Goal: Task Accomplishment & Management: Use online tool/utility

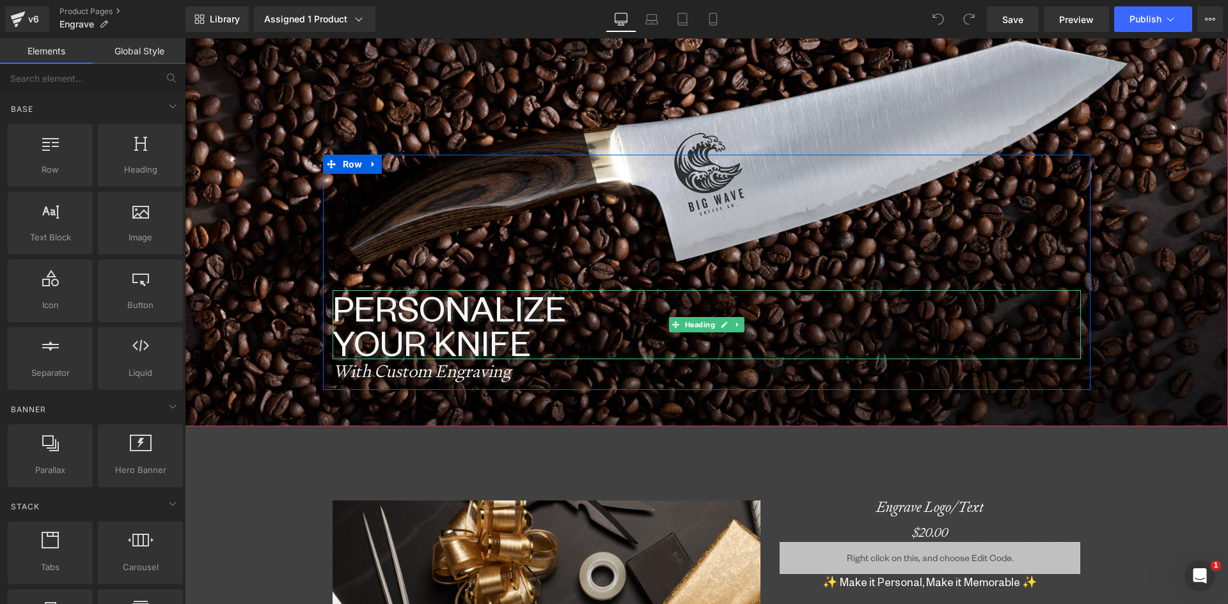
click at [384, 309] on h1 "PERSONALIZE YOUR KNIFE" at bounding box center [706, 324] width 748 height 69
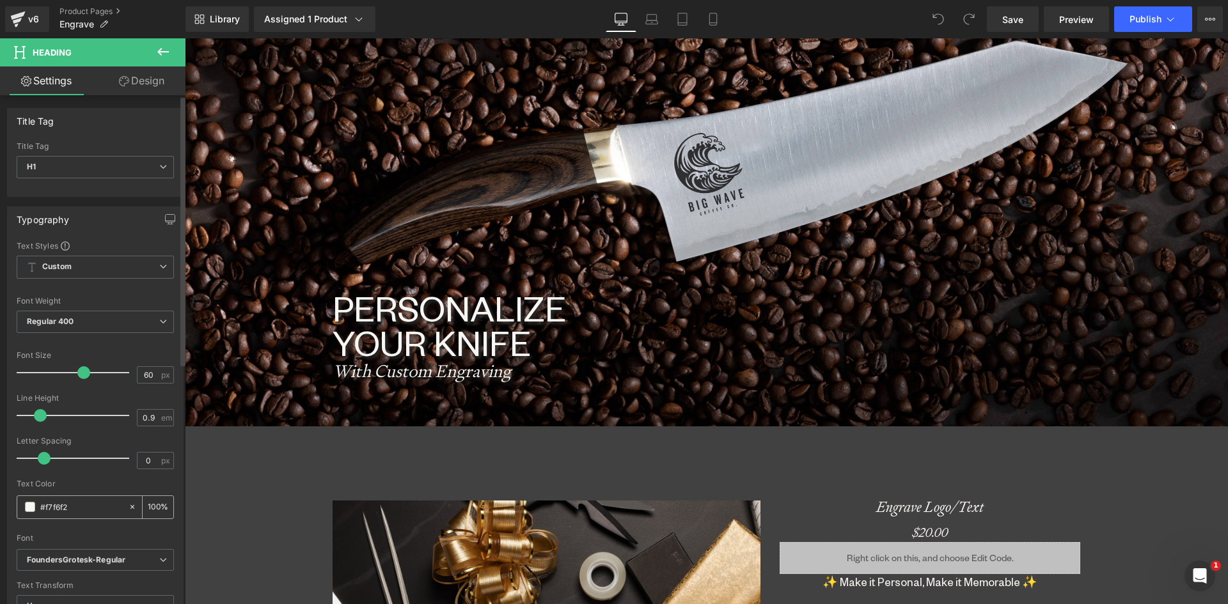
click at [128, 503] on icon at bounding box center [132, 507] width 9 height 9
type input "none"
type input "0"
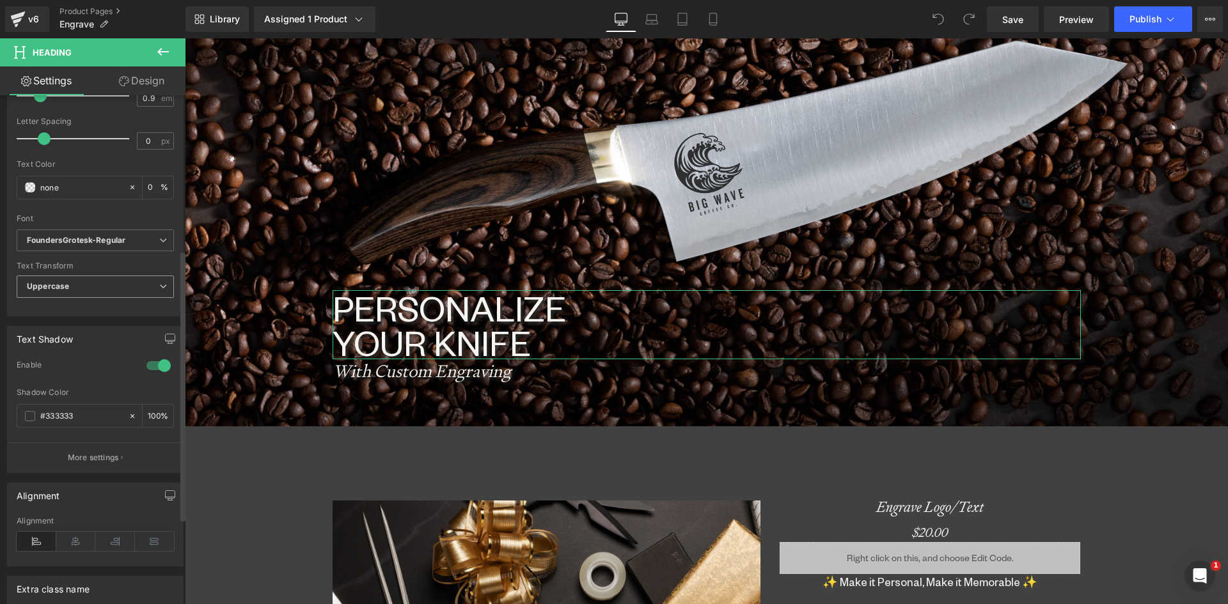
scroll to position [128, 0]
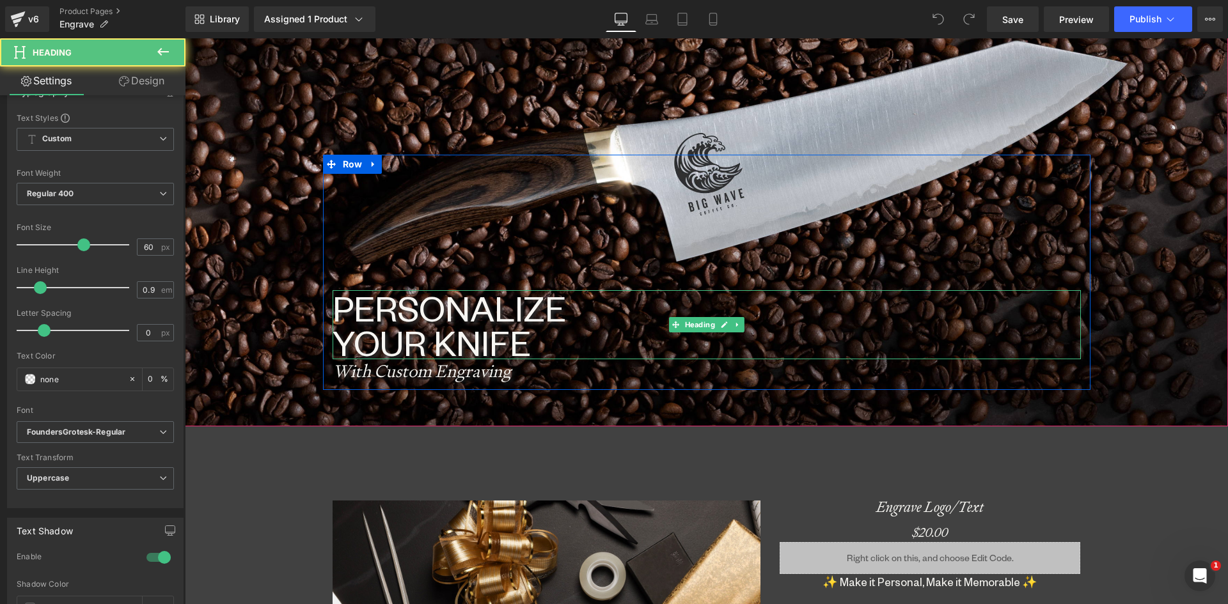
click at [392, 308] on h1 "PERSONALIZE YOUR KNIFE" at bounding box center [706, 324] width 748 height 69
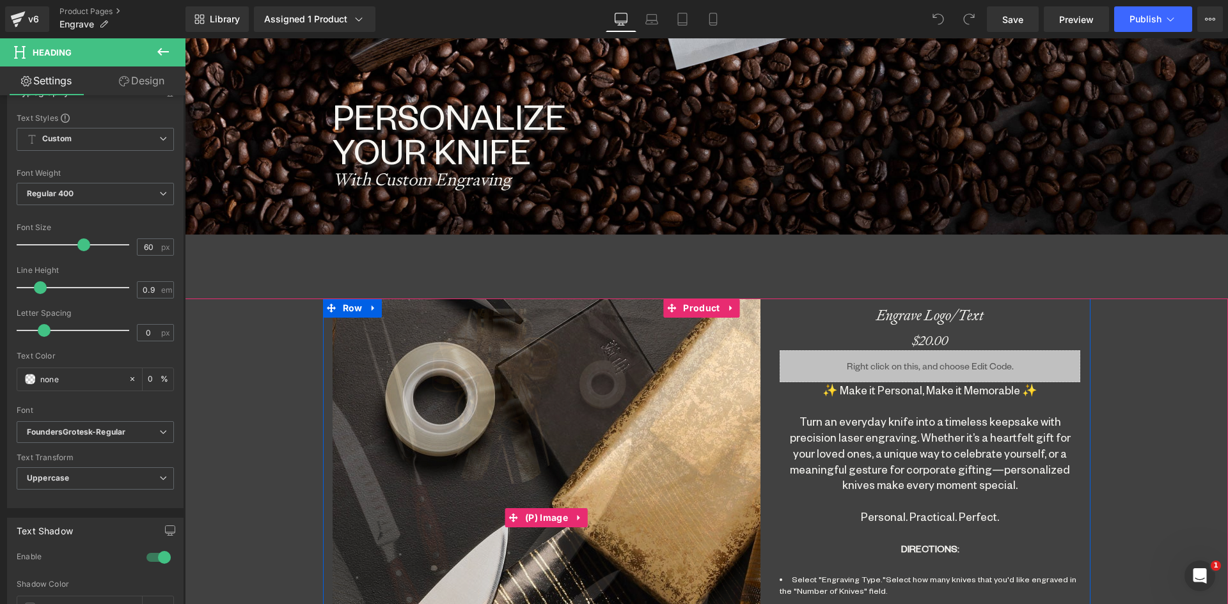
scroll to position [192, 0]
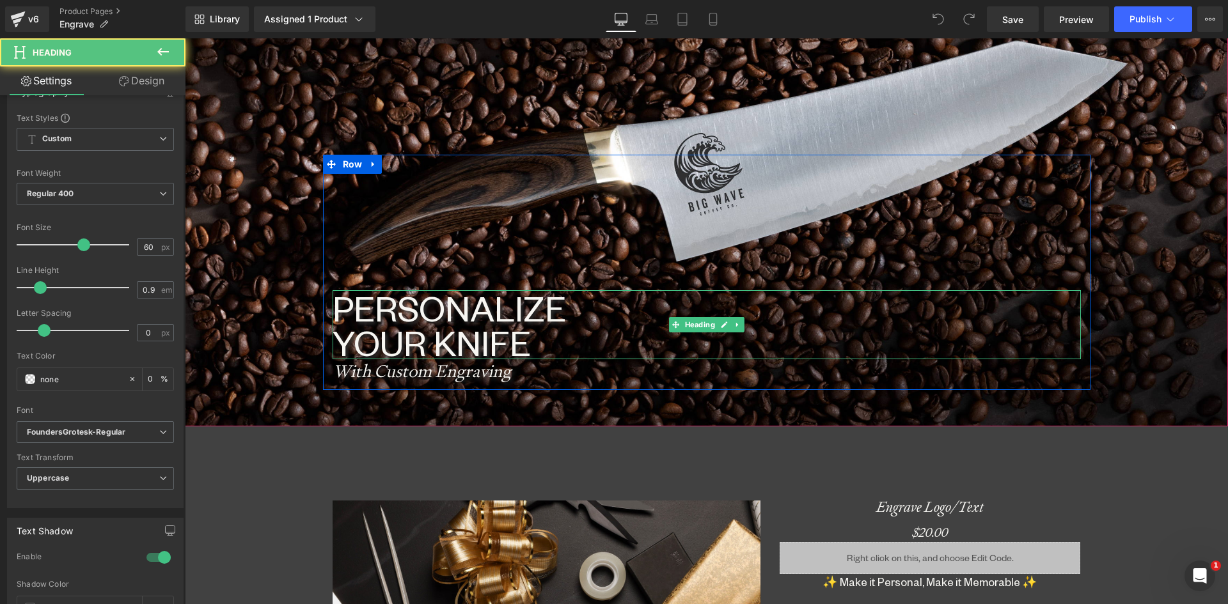
click at [429, 308] on h1 "PERSONALIZE YOUR KNIFE" at bounding box center [706, 324] width 748 height 69
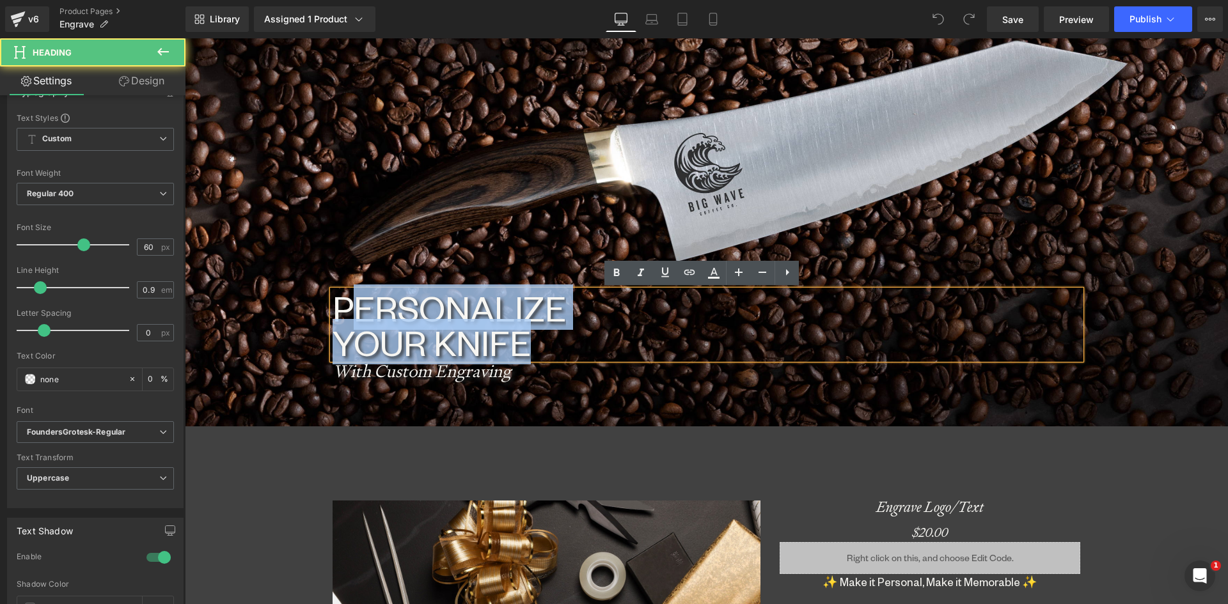
drag, startPoint x: 353, startPoint y: 298, endPoint x: 575, endPoint y: 341, distance: 226.0
click at [572, 339] on h1 "PERSONALIZE YOUR KNIFE" at bounding box center [706, 324] width 748 height 69
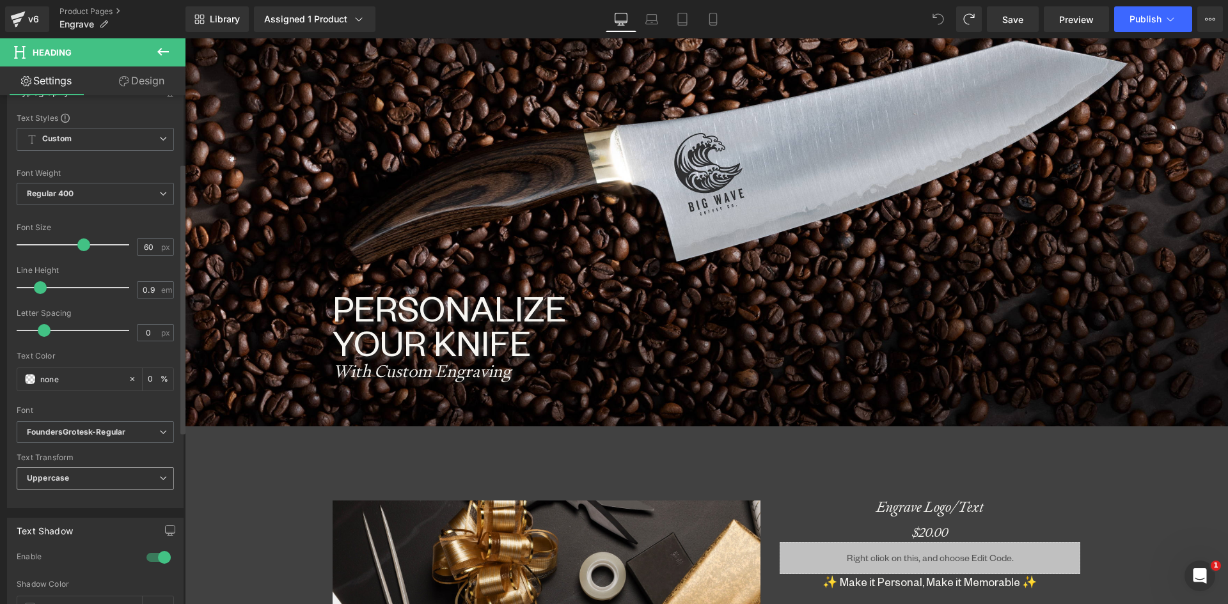
click at [73, 470] on span "Uppercase" at bounding box center [95, 478] width 157 height 22
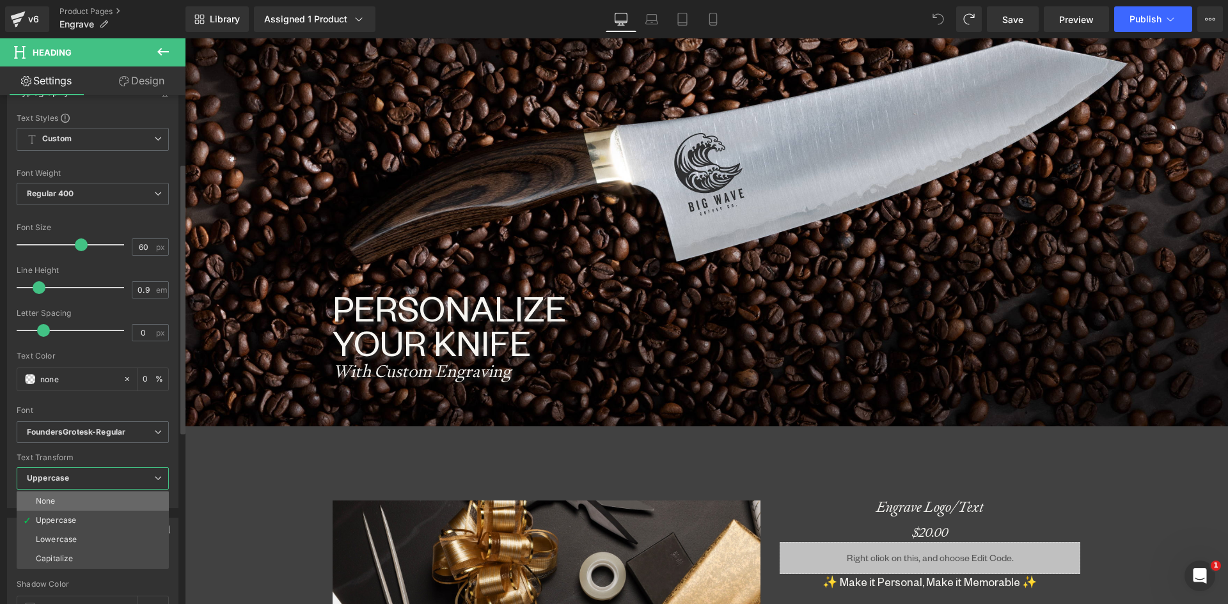
click at [60, 501] on li "None" at bounding box center [93, 501] width 152 height 19
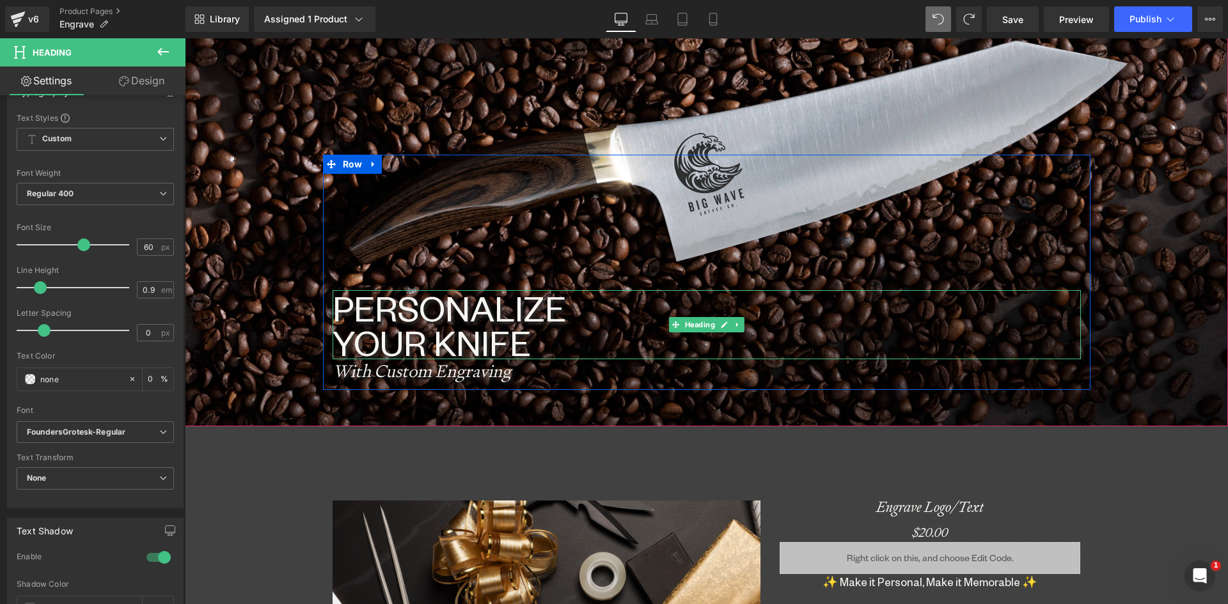
click at [389, 327] on h1 "PERSONALIZE YOUR KNIFE" at bounding box center [706, 324] width 748 height 69
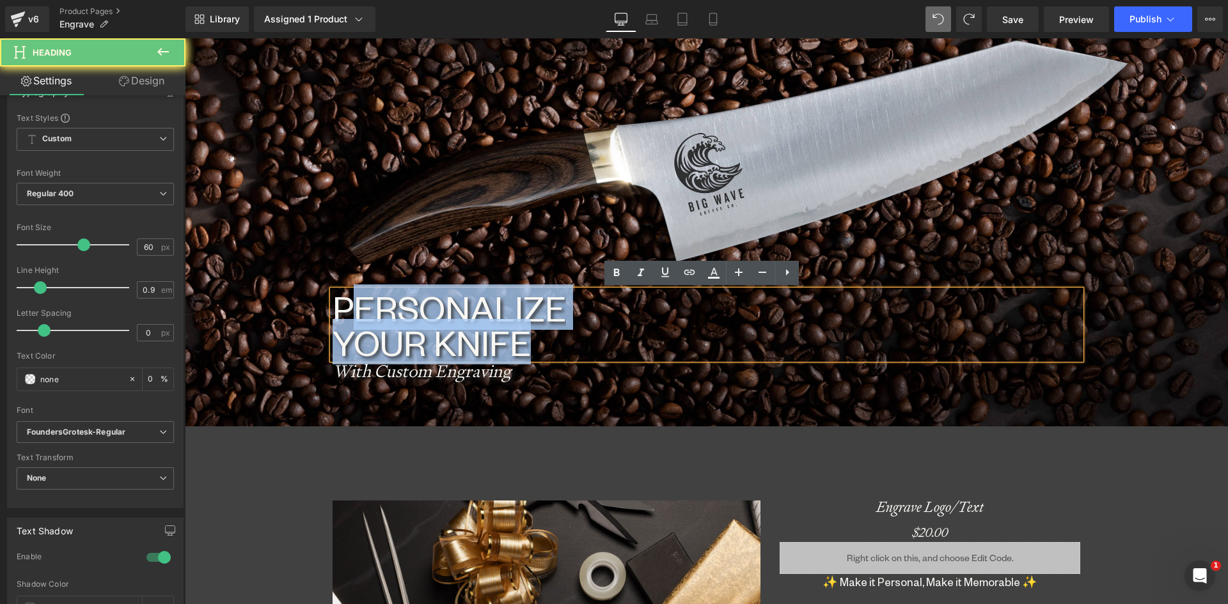
drag, startPoint x: 347, startPoint y: 306, endPoint x: 634, endPoint y: 354, distance: 290.4
click at [634, 354] on h1 "PERSONALIZE YOUR KNIFE" at bounding box center [706, 324] width 748 height 69
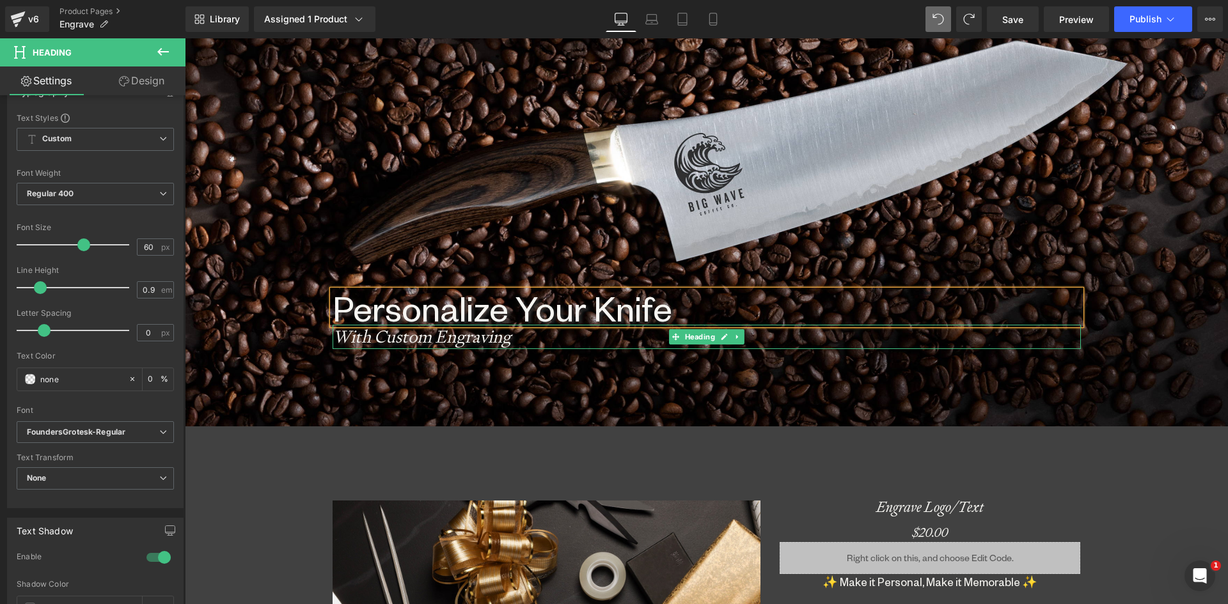
click at [419, 336] on icon "With Custom Engraving" at bounding box center [421, 336] width 178 height 22
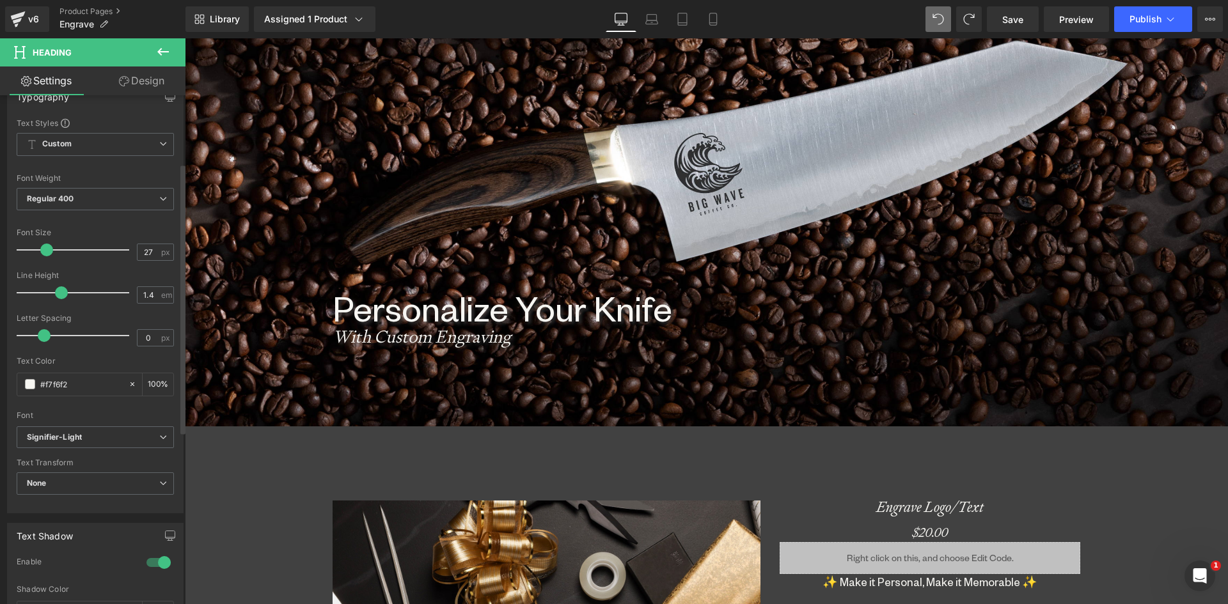
scroll to position [128, 0]
click at [121, 379] on div "#f7f6f2" at bounding box center [72, 379] width 111 height 22
click at [129, 378] on icon at bounding box center [132, 379] width 9 height 9
type input "none"
type input "0"
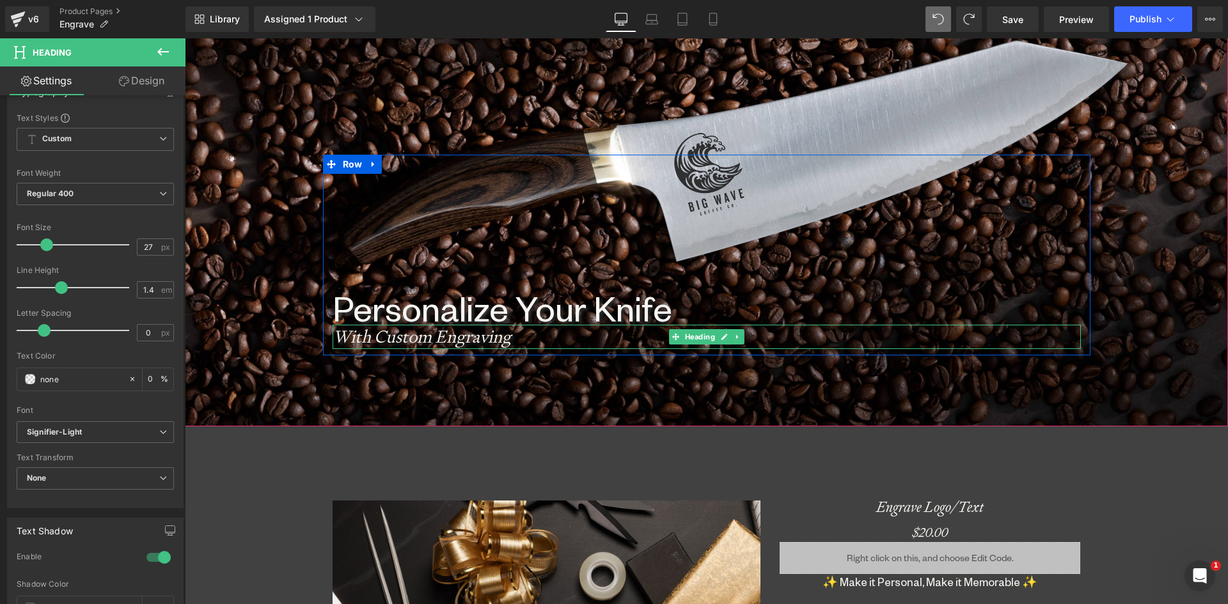
click at [397, 339] on icon "With Custom Engraving" at bounding box center [421, 336] width 178 height 22
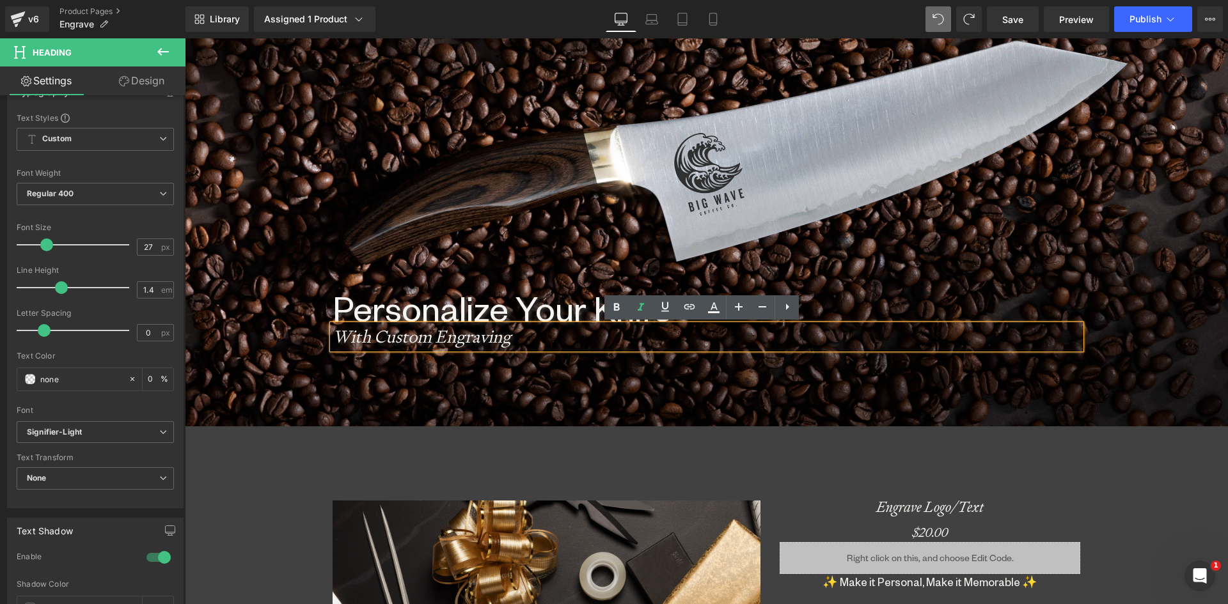
click at [515, 347] on h1 "With Custom Engraving" at bounding box center [706, 337] width 748 height 24
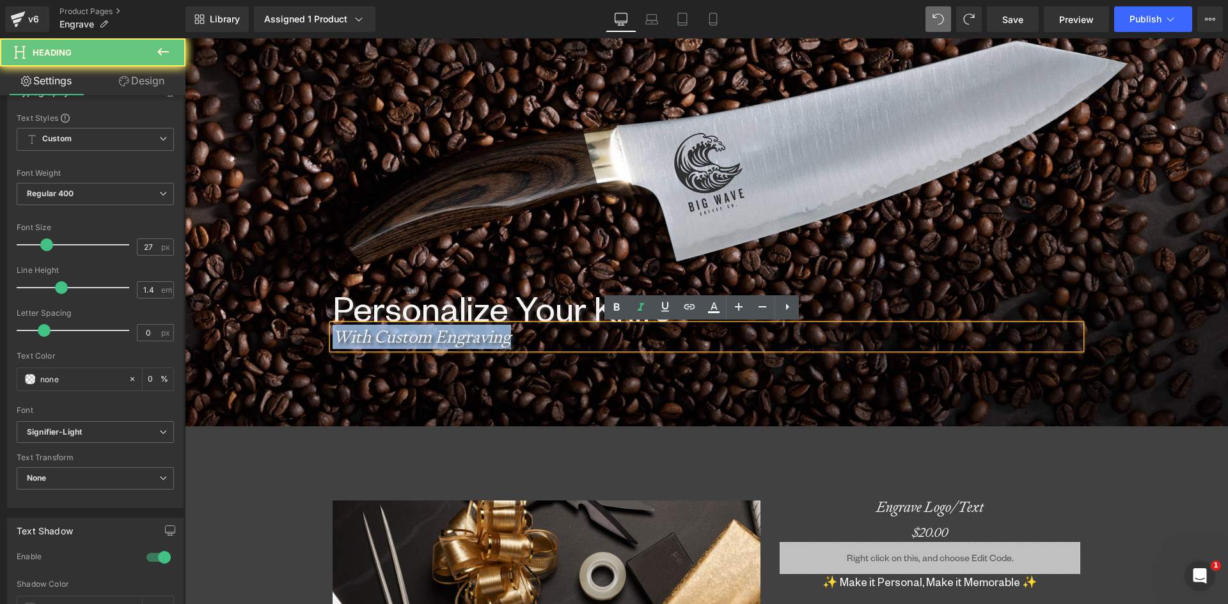
drag, startPoint x: 486, startPoint y: 347, endPoint x: 297, endPoint y: 345, distance: 189.3
click at [297, 345] on span "Personalize Your Knife Heading With Custom Engraving Heading Row" at bounding box center [706, 255] width 1043 height 201
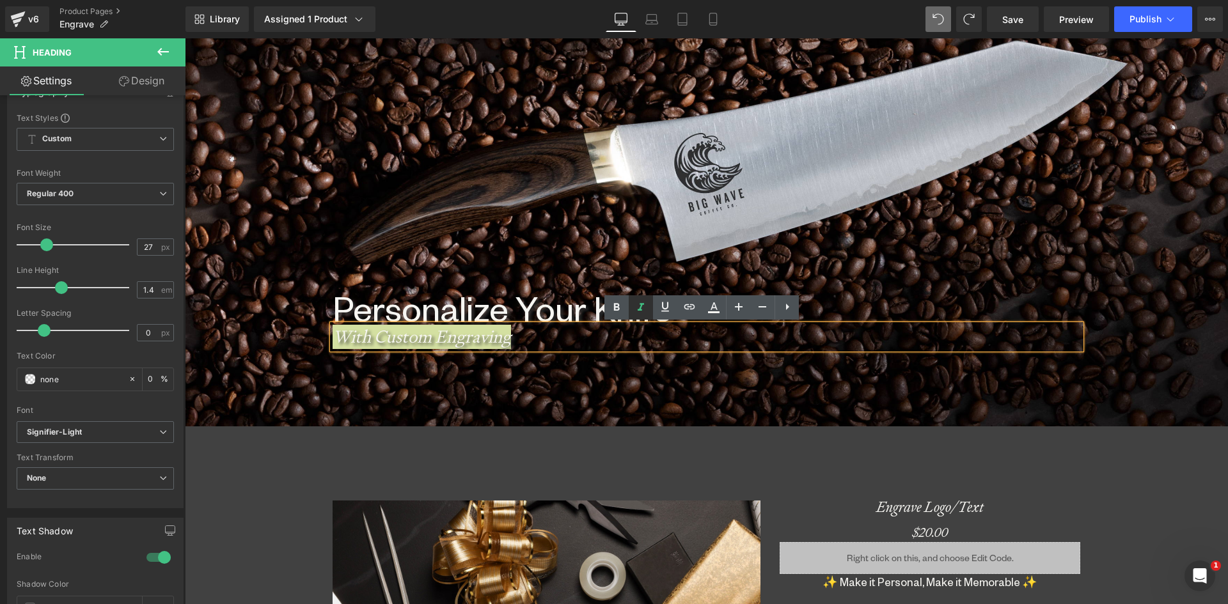
click at [641, 305] on icon at bounding box center [640, 307] width 15 height 15
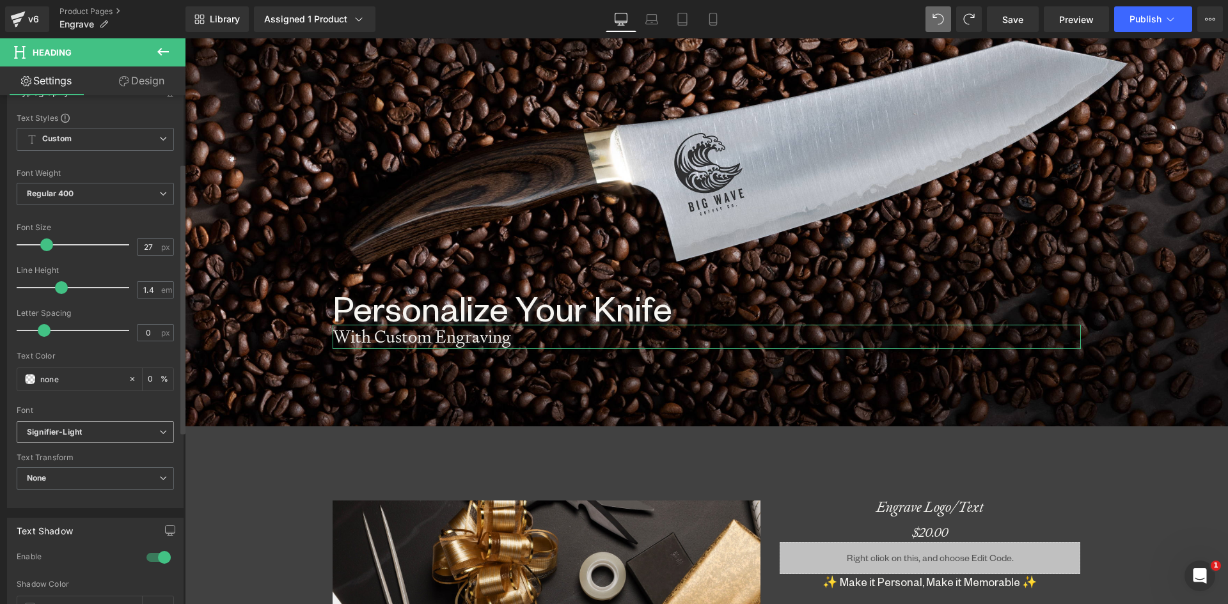
click at [146, 433] on b "Signifier-Light" at bounding box center [93, 432] width 132 height 11
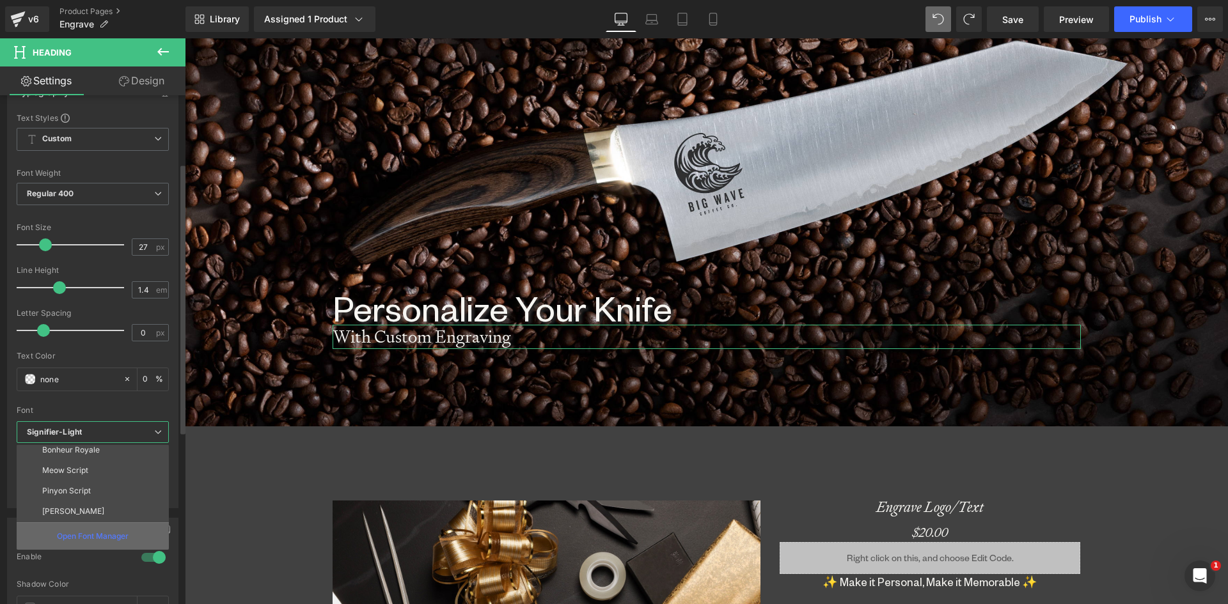
click at [97, 538] on p "Open Font Manager" at bounding box center [93, 537] width 72 height 12
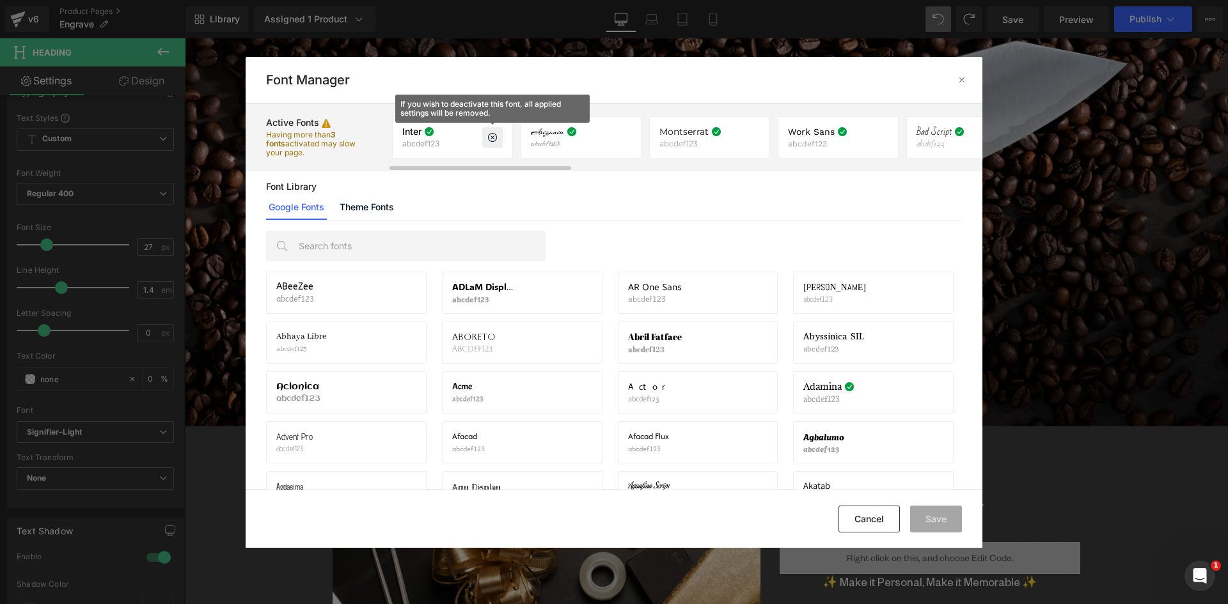
click at [492, 136] on icon at bounding box center [492, 137] width 10 height 10
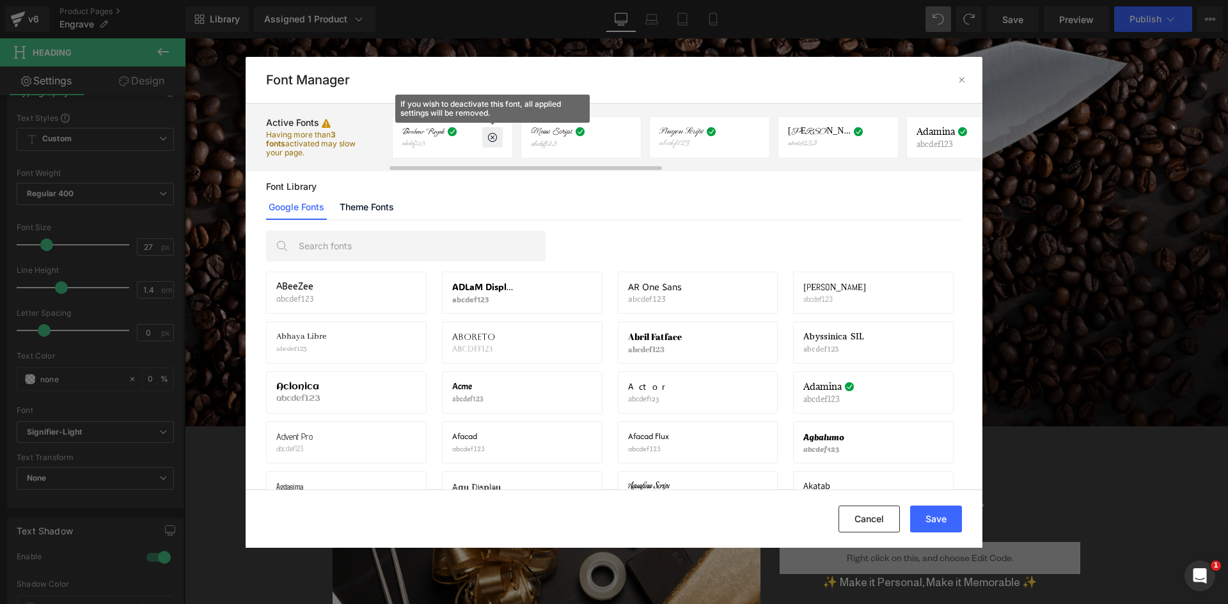
click at [492, 136] on icon at bounding box center [492, 137] width 10 height 10
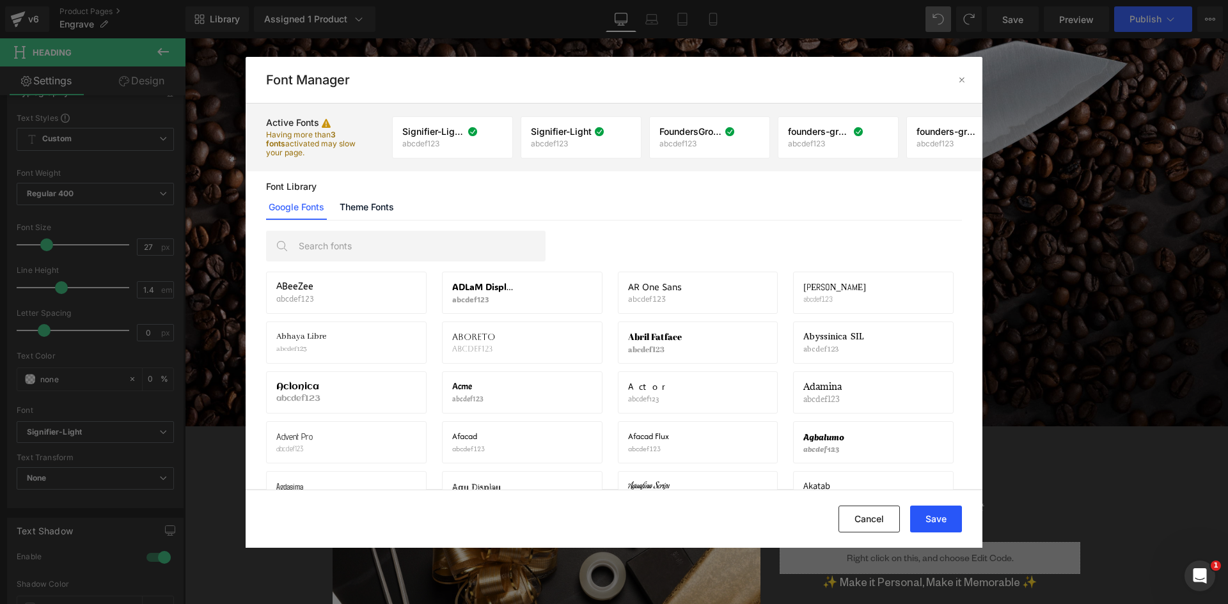
click at [937, 518] on button "Save" at bounding box center [936, 519] width 52 height 27
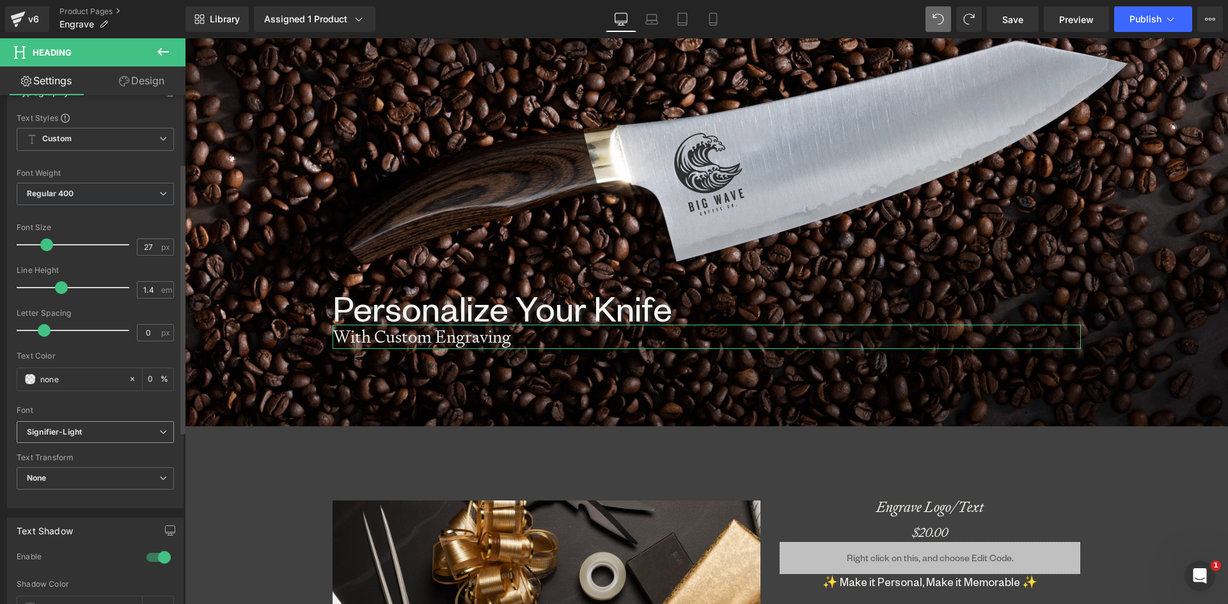
click at [143, 425] on span "Signifier-Light" at bounding box center [95, 432] width 157 height 22
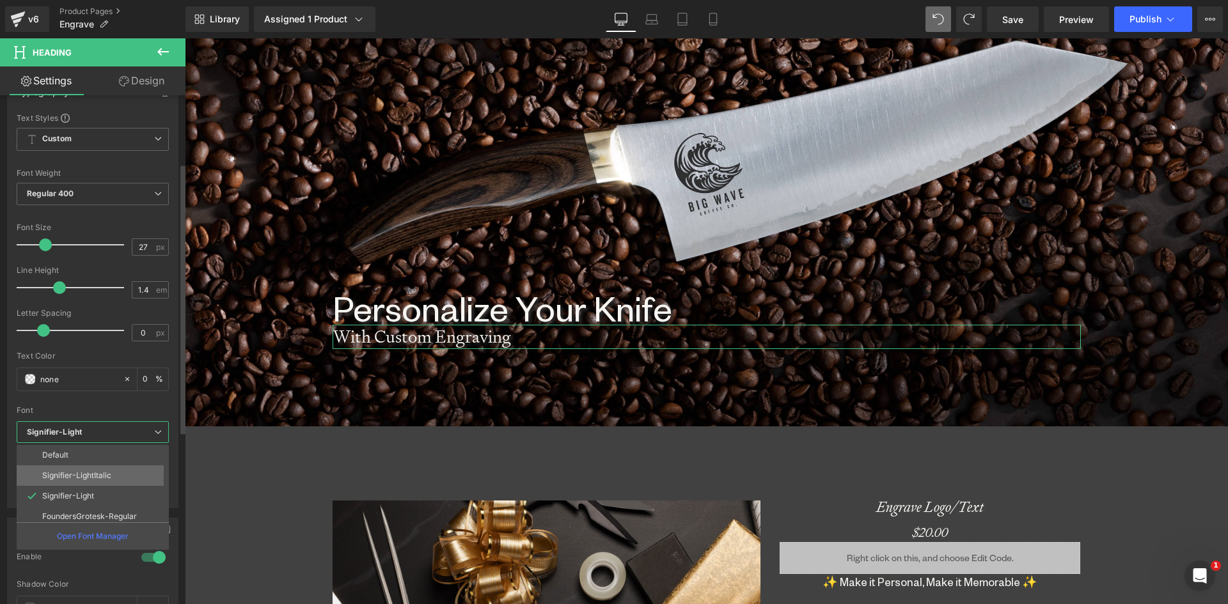
click at [102, 477] on p "Signifier-LightItalic" at bounding box center [76, 475] width 69 height 9
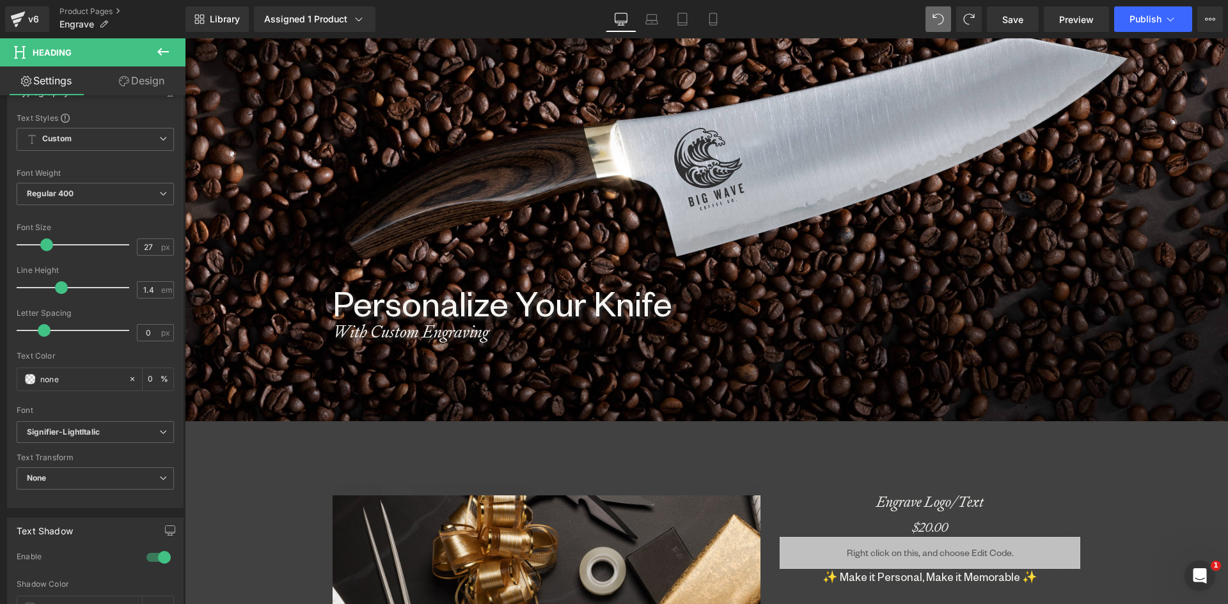
scroll to position [320, 0]
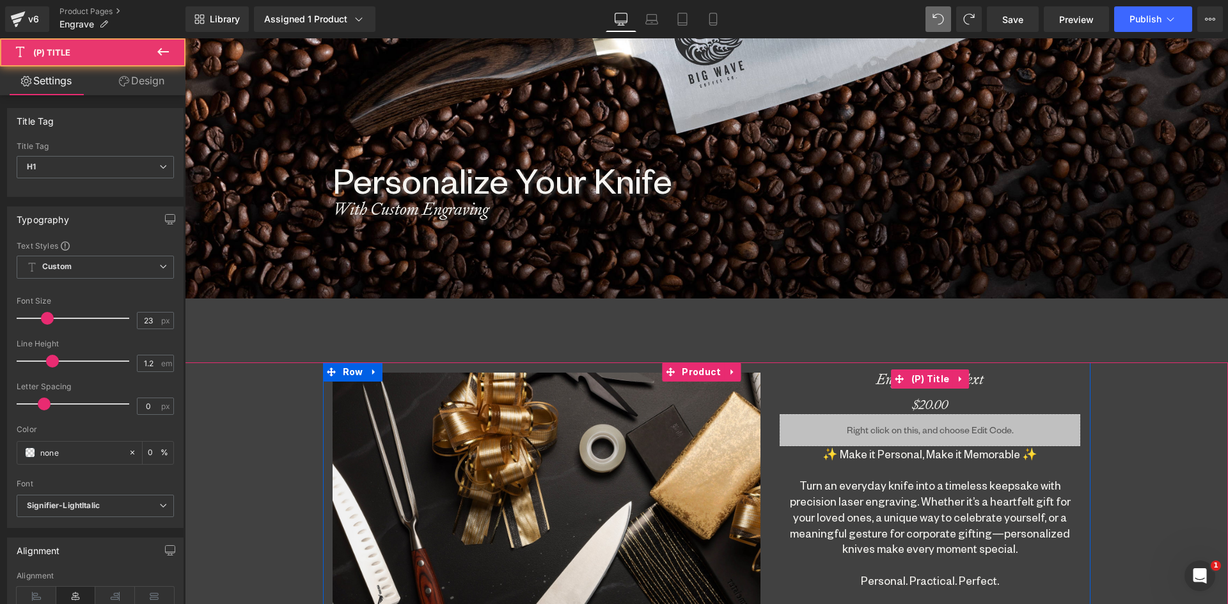
click at [878, 377] on link "Engrave Logo/Text" at bounding box center [929, 379] width 159 height 20
click at [928, 377] on span "(P) Title" at bounding box center [930, 379] width 45 height 19
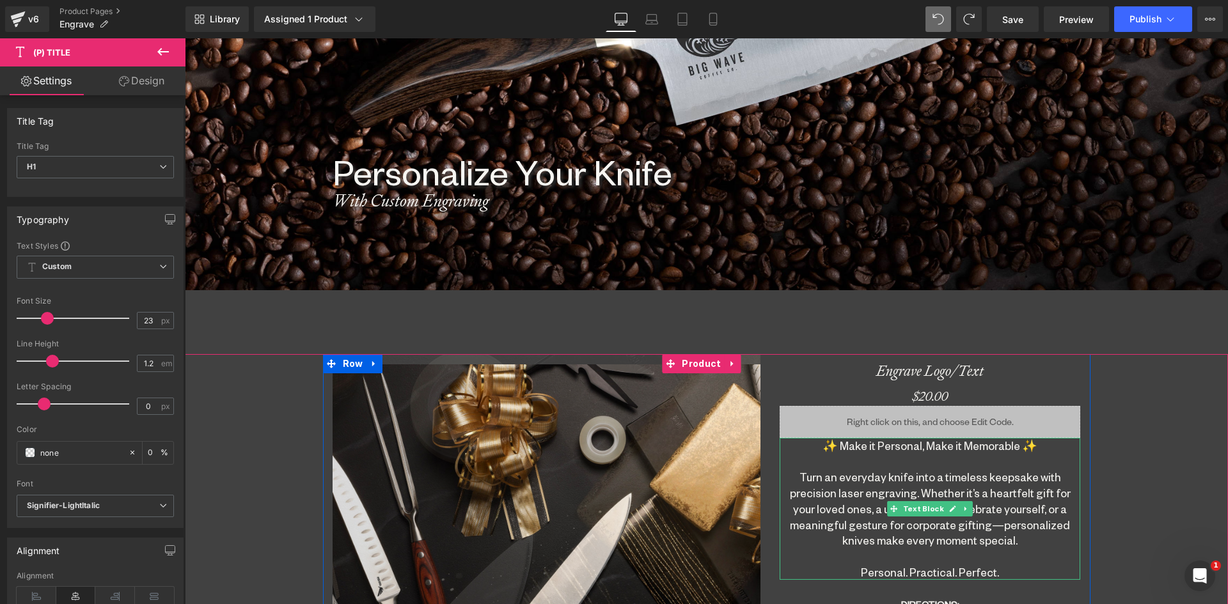
scroll to position [448, 0]
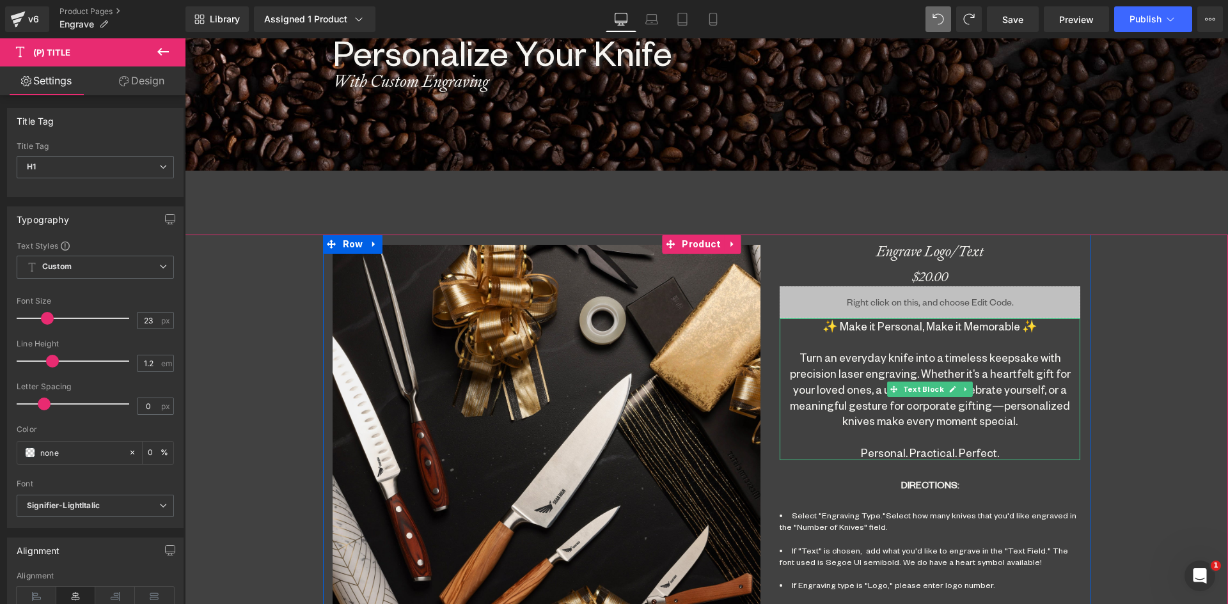
click at [815, 381] on div "✨ Make it Personal, Make it Memorable ✨ Turn an everyday knife into a timeless …" at bounding box center [929, 389] width 300 height 142
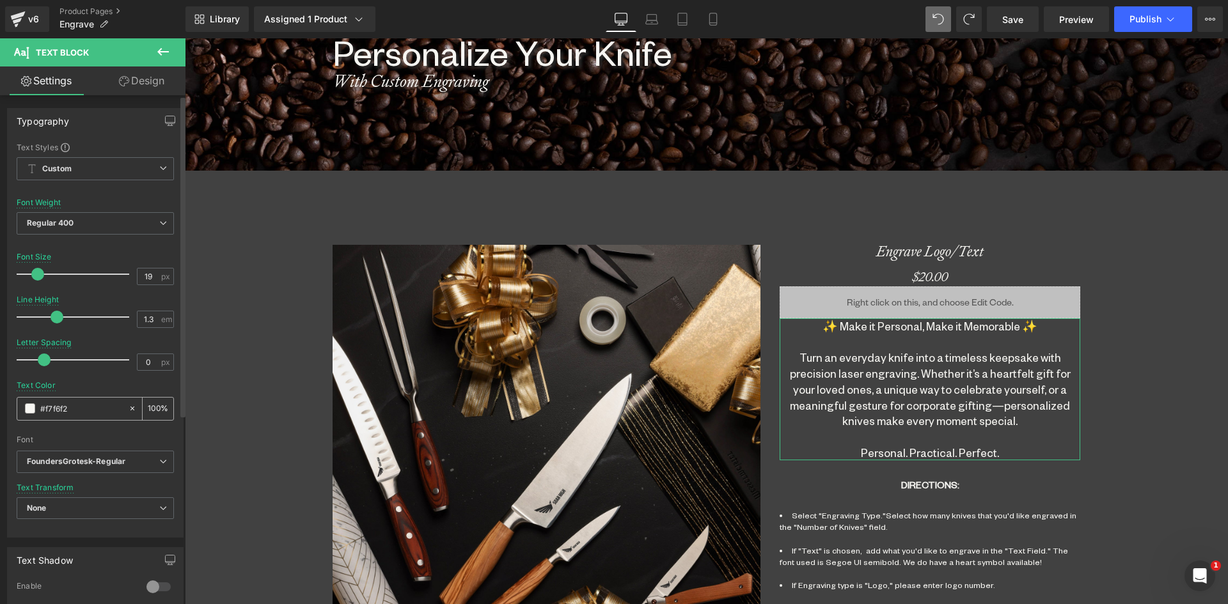
click at [128, 409] on icon at bounding box center [132, 408] width 9 height 9
type input "none"
type input "0"
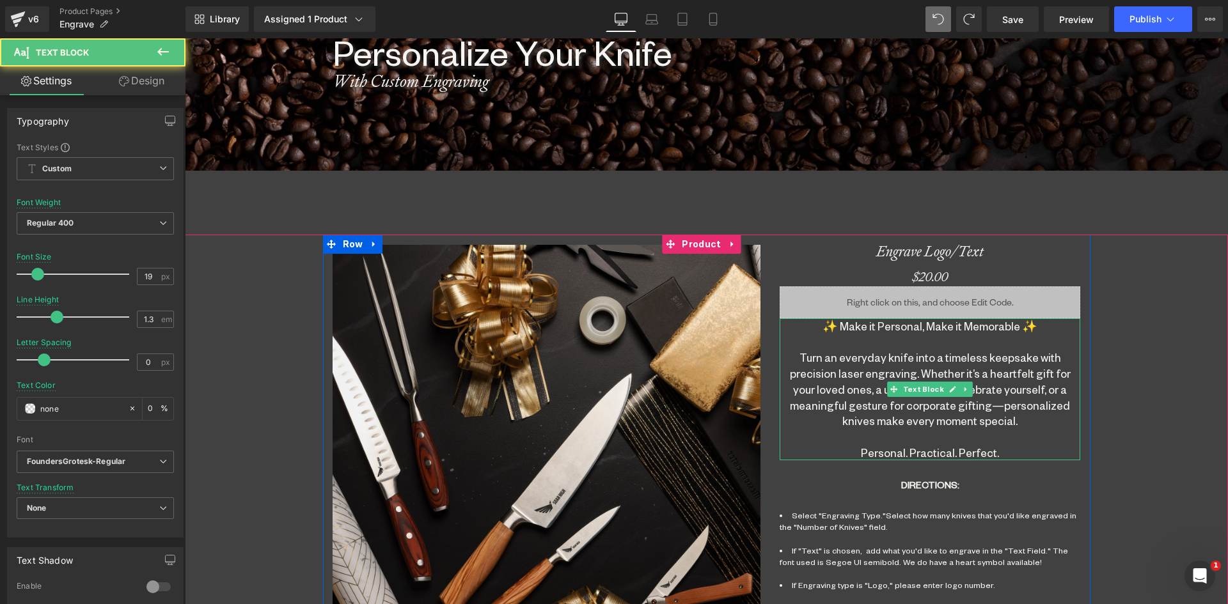
click at [843, 375] on div "✨ Make it Personal, Make it Memorable ✨ Turn an everyday knife into a timeless …" at bounding box center [929, 389] width 300 height 142
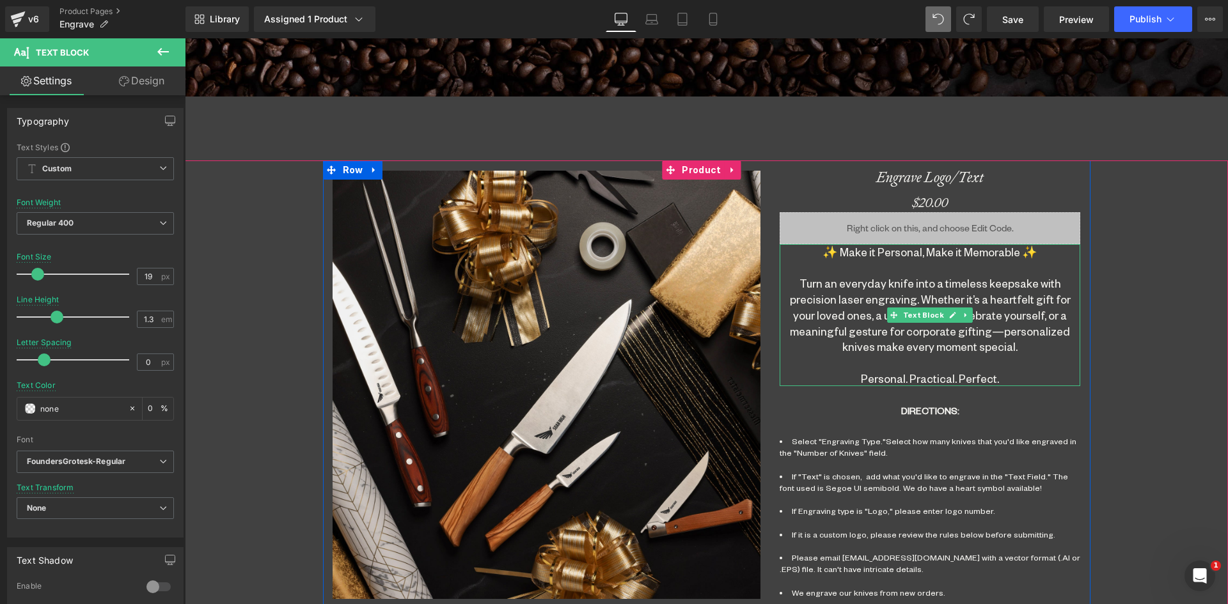
scroll to position [639, 0]
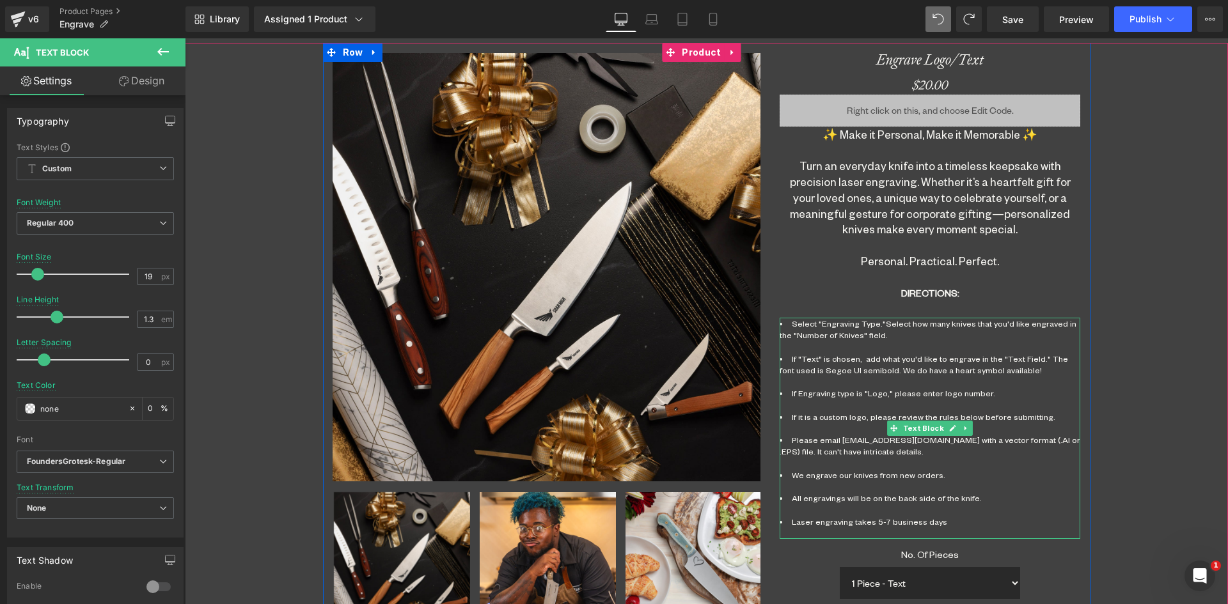
click at [799, 332] on li "Select "Engraving Type."Select how many knives that you'd like engraved in the …" at bounding box center [929, 335] width 300 height 35
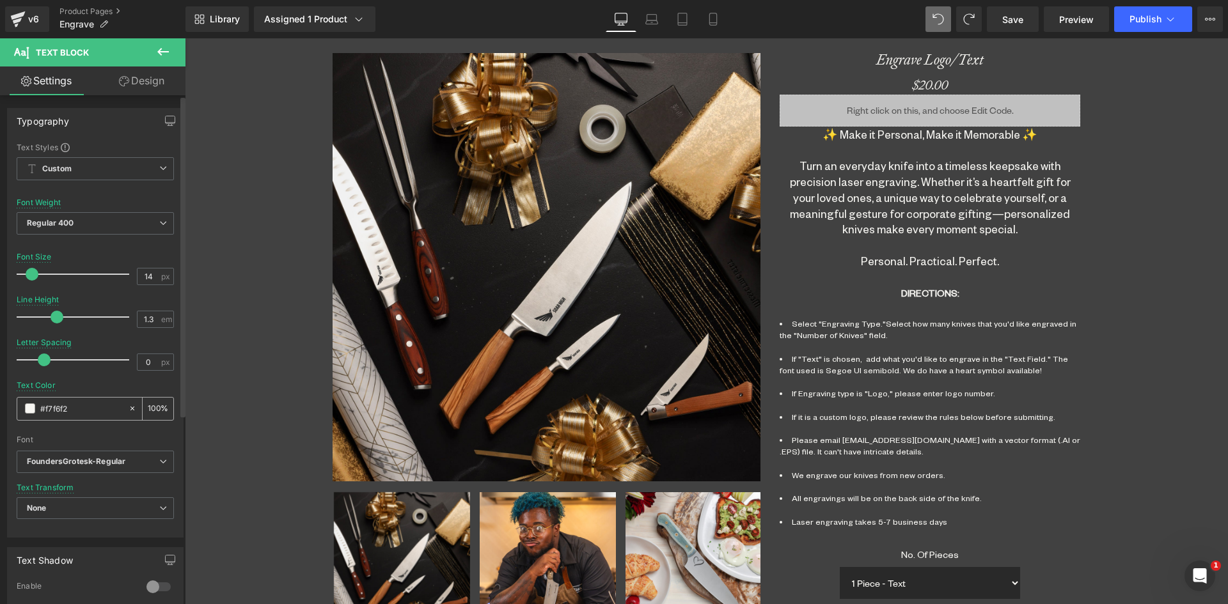
click at [128, 403] on div at bounding box center [135, 409] width 15 height 22
type input "none"
type input "0"
click at [143, 275] on input "14" at bounding box center [148, 277] width 22 height 16
type input "16"
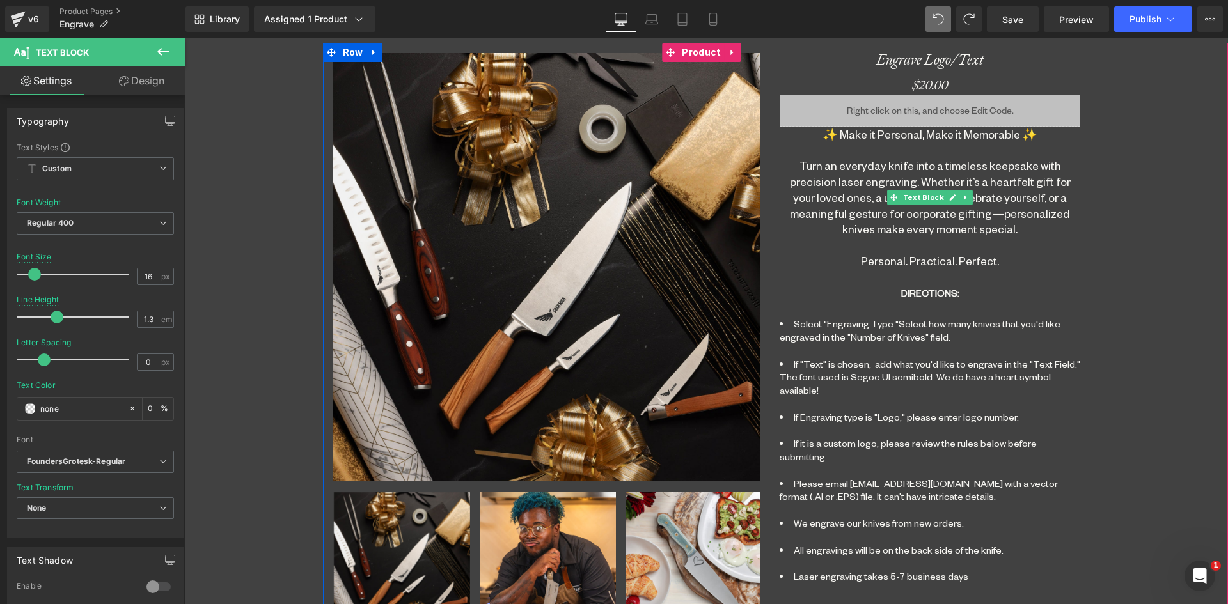
click at [881, 260] on div "✨ Make it Personal, Make it Memorable ✨ Turn an everyday knife into a timeless …" at bounding box center [929, 198] width 300 height 142
click at [921, 290] on span "Text Block" at bounding box center [922, 293] width 45 height 15
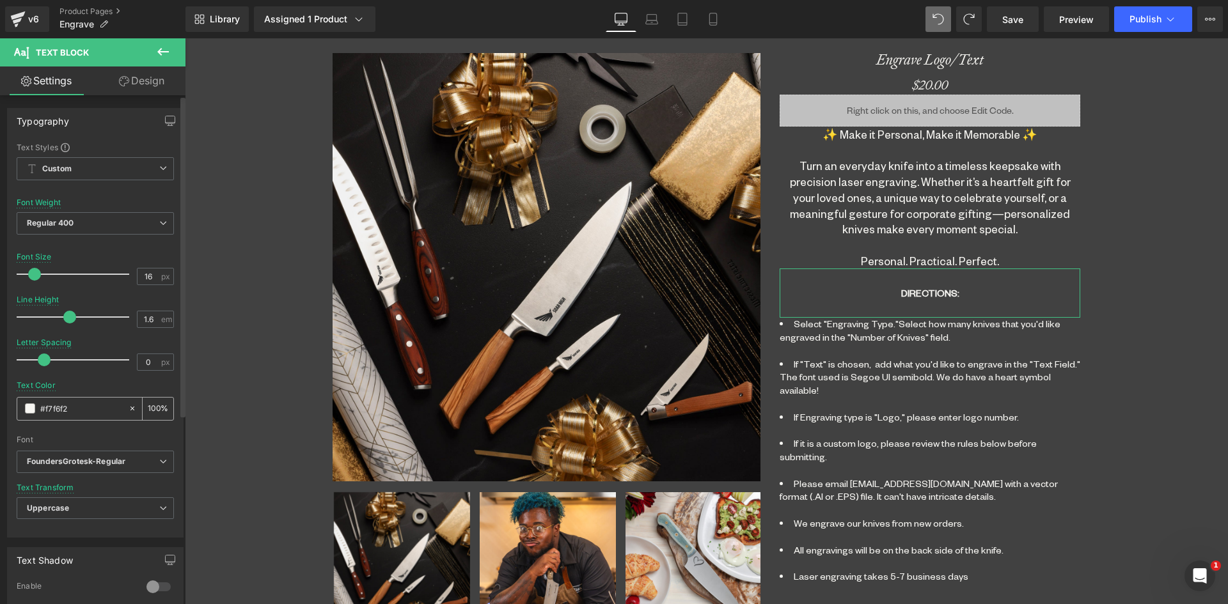
drag, startPoint x: 129, startPoint y: 405, endPoint x: 159, endPoint y: 404, distance: 29.4
click at [129, 405] on icon at bounding box center [132, 408] width 9 height 9
type input "none"
type input "0"
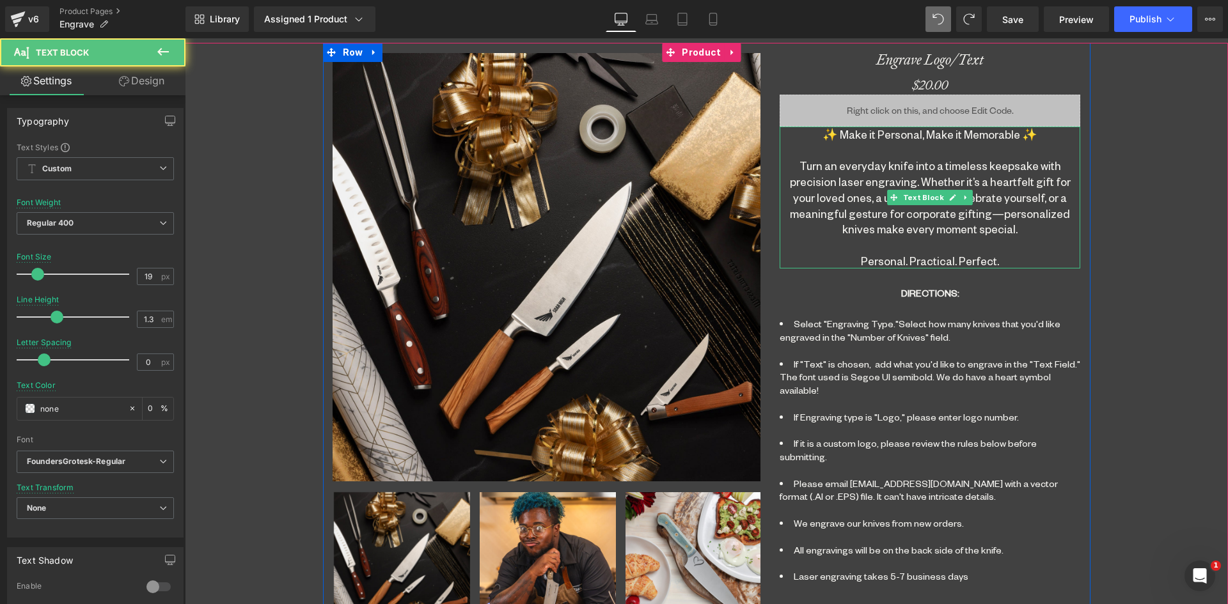
click at [825, 197] on div "✨ Make it Personal, Make it Memorable ✨ Turn an everyday knife into a timeless …" at bounding box center [929, 198] width 300 height 142
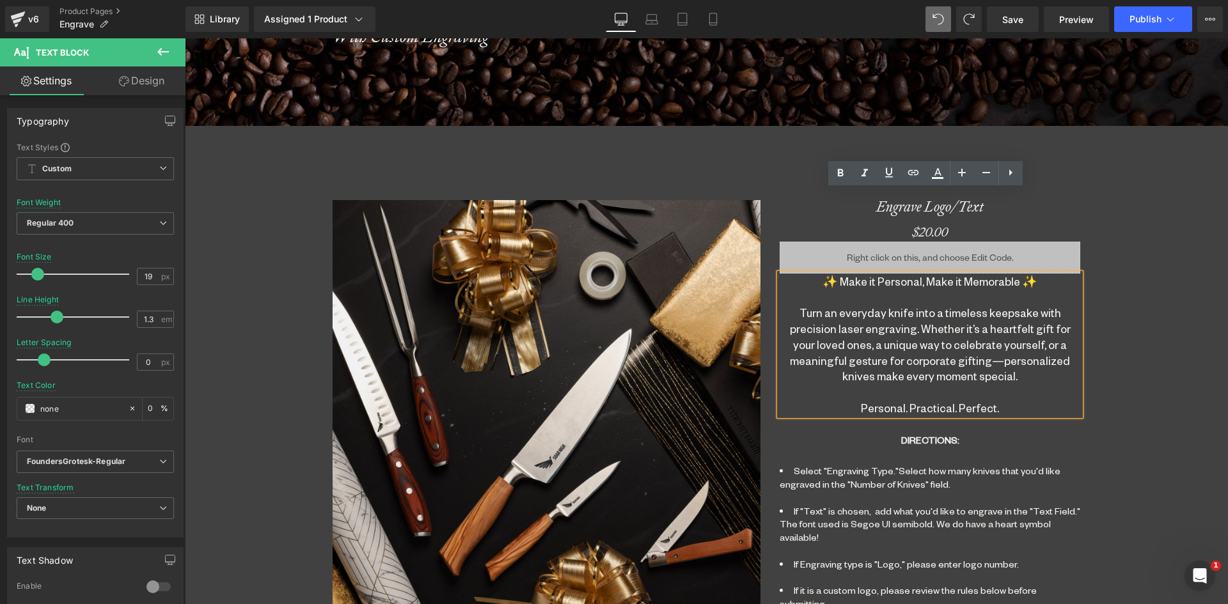
scroll to position [384, 0]
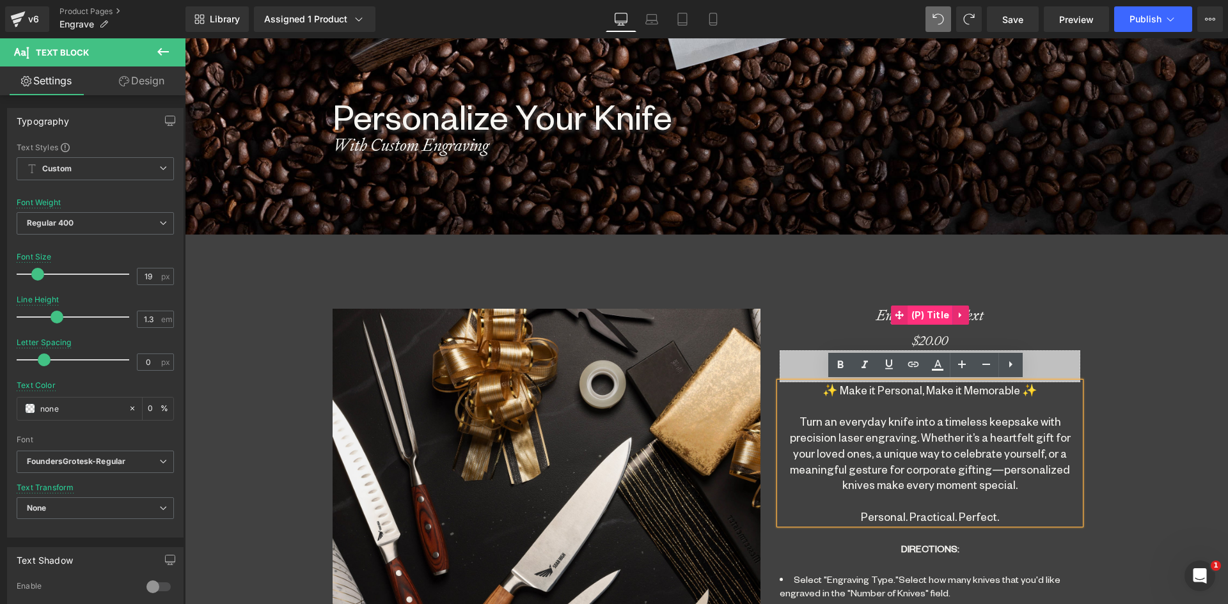
click at [932, 315] on span "(P) Title" at bounding box center [930, 315] width 45 height 19
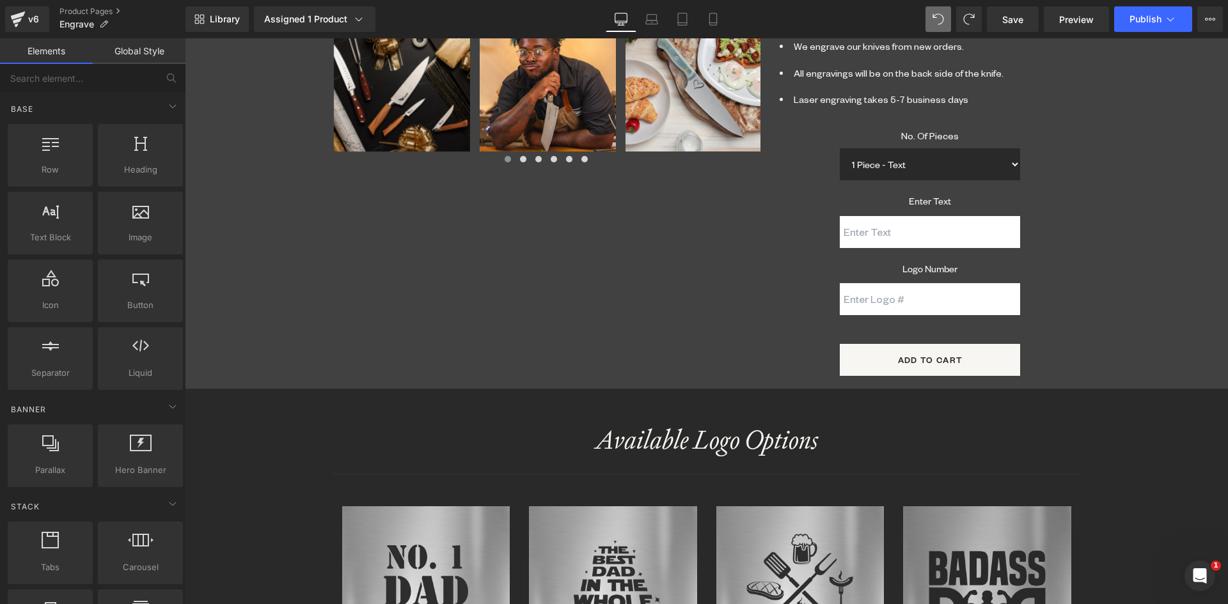
scroll to position [1215, 0]
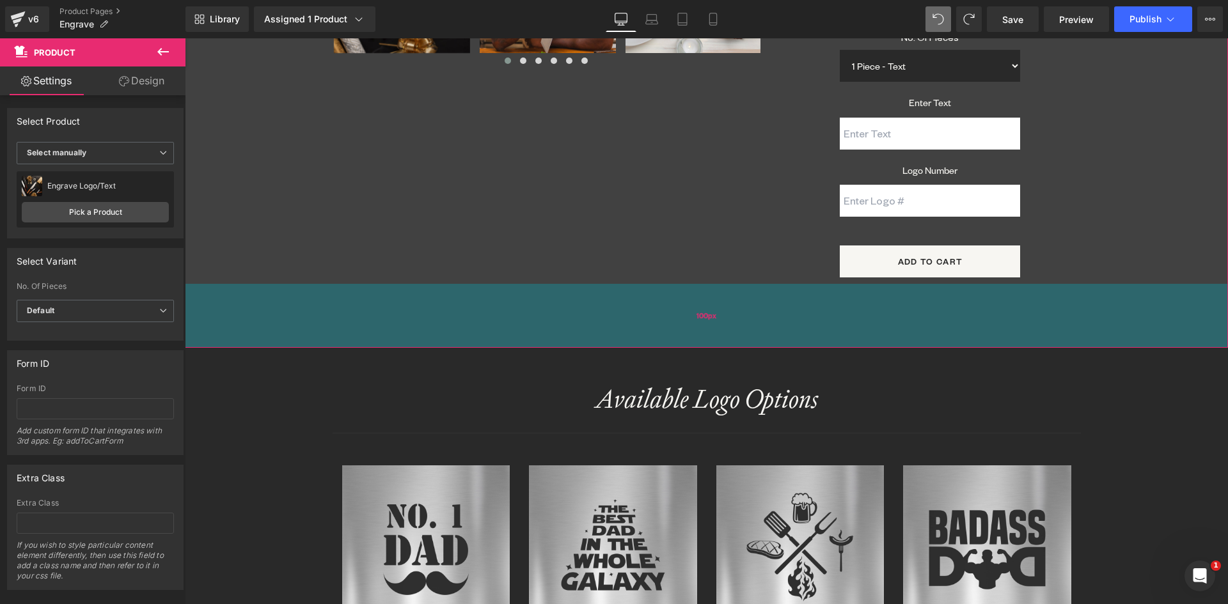
drag, startPoint x: 675, startPoint y: 261, endPoint x: 682, endPoint y: 319, distance: 57.9
click at [682, 319] on div "100px" at bounding box center [706, 316] width 1043 height 64
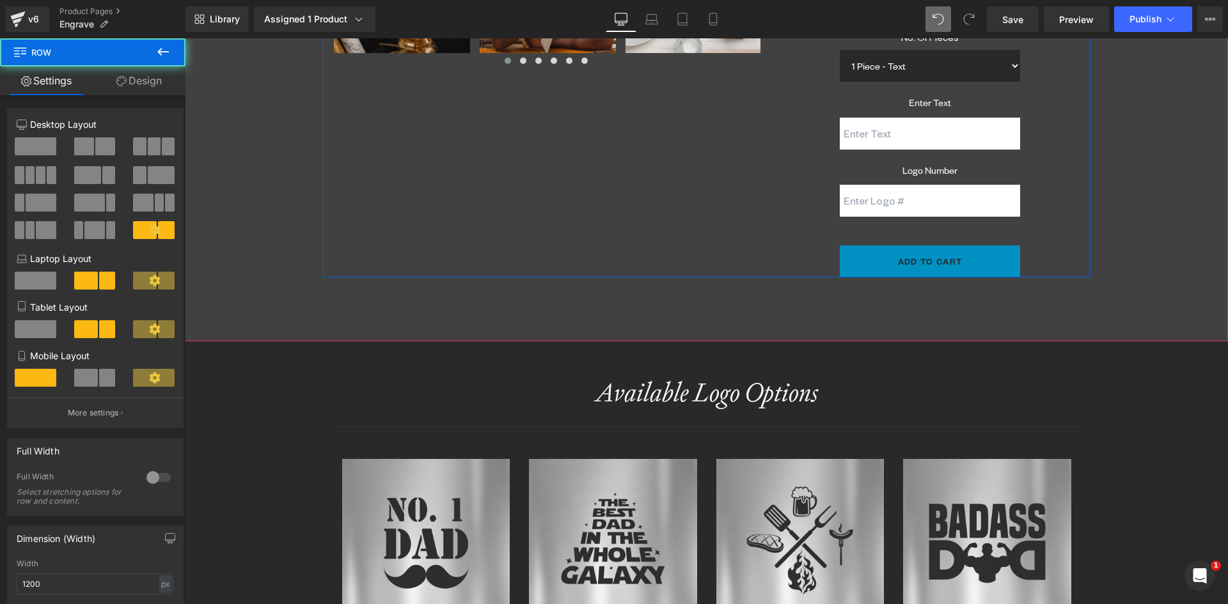
drag, startPoint x: 854, startPoint y: 256, endPoint x: 849, endPoint y: 237, distance: 19.9
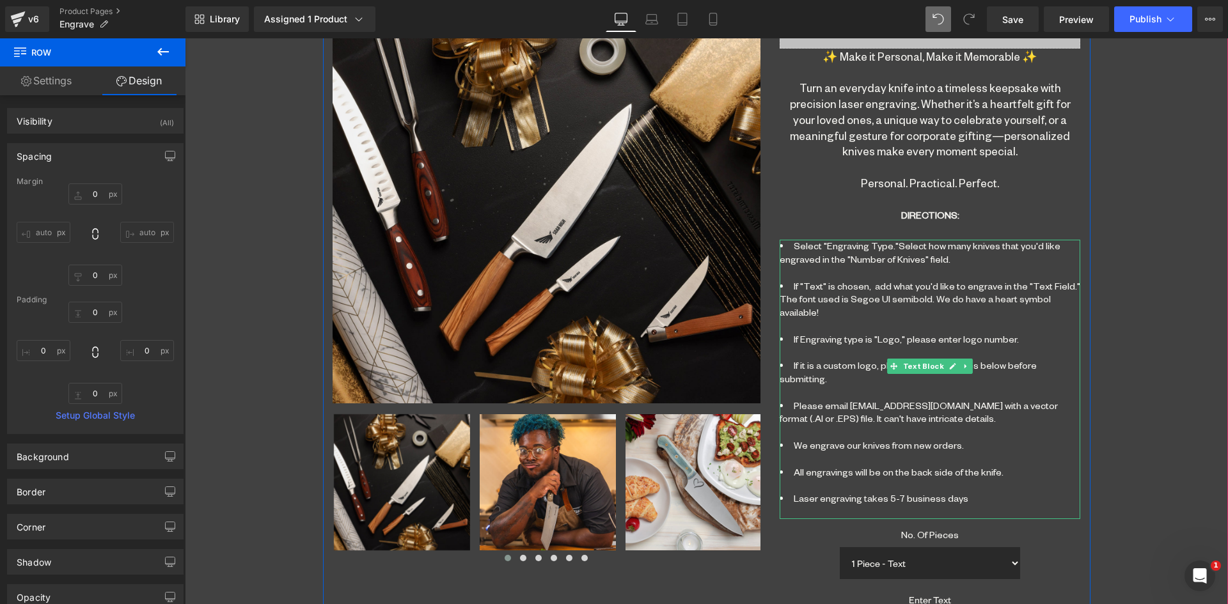
scroll to position [575, 0]
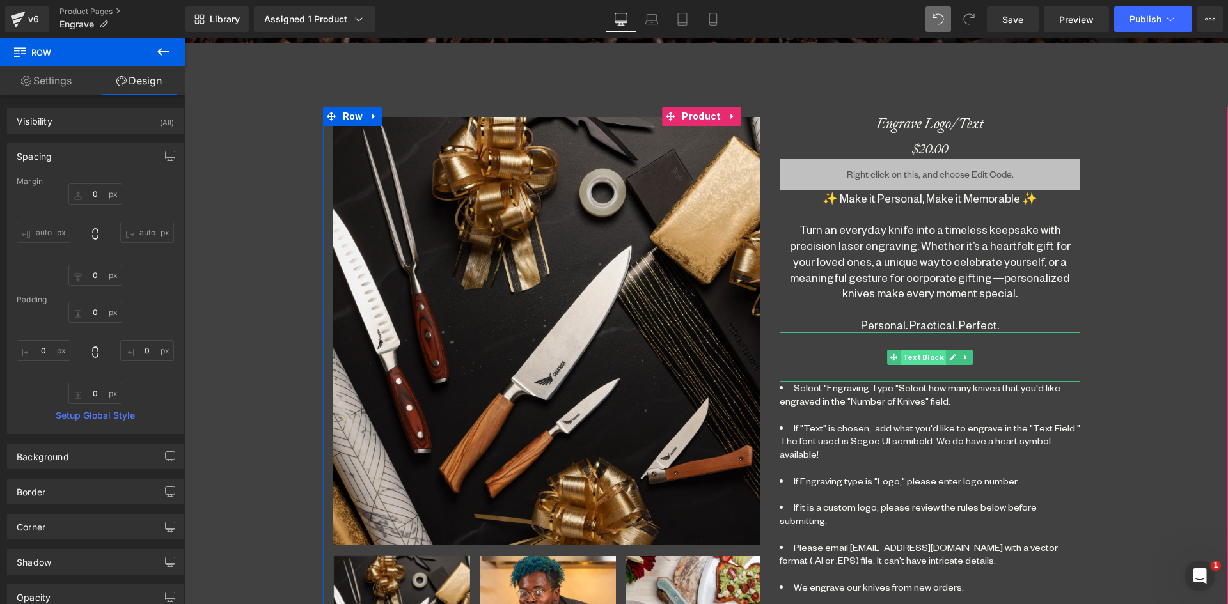
click at [923, 358] on span "Text Block" at bounding box center [922, 357] width 45 height 15
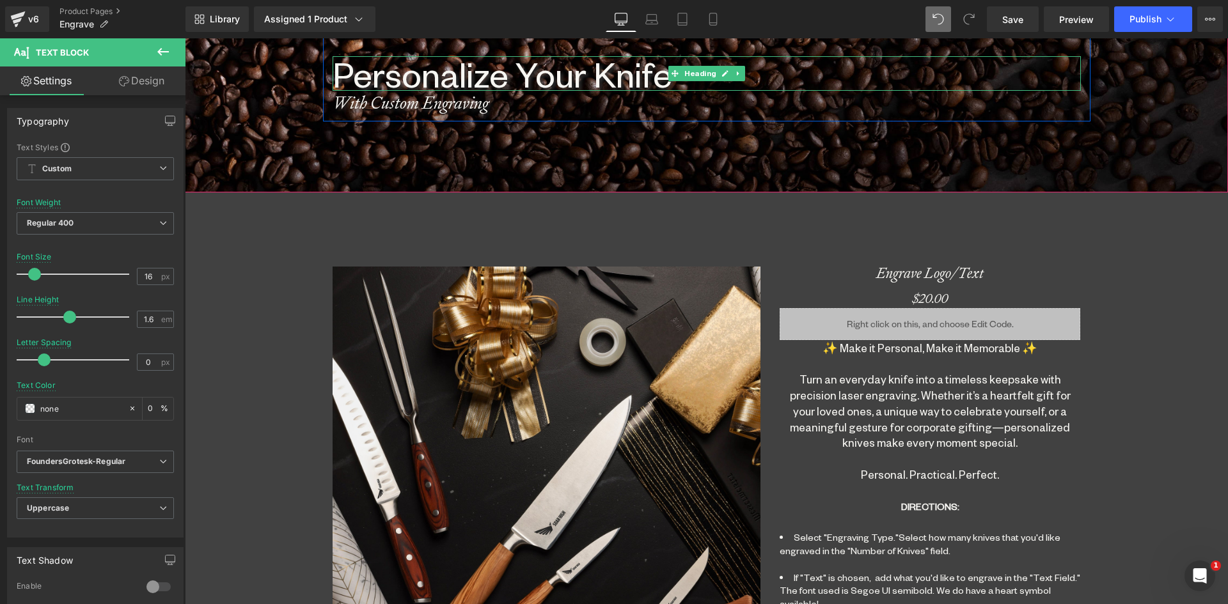
scroll to position [448, 0]
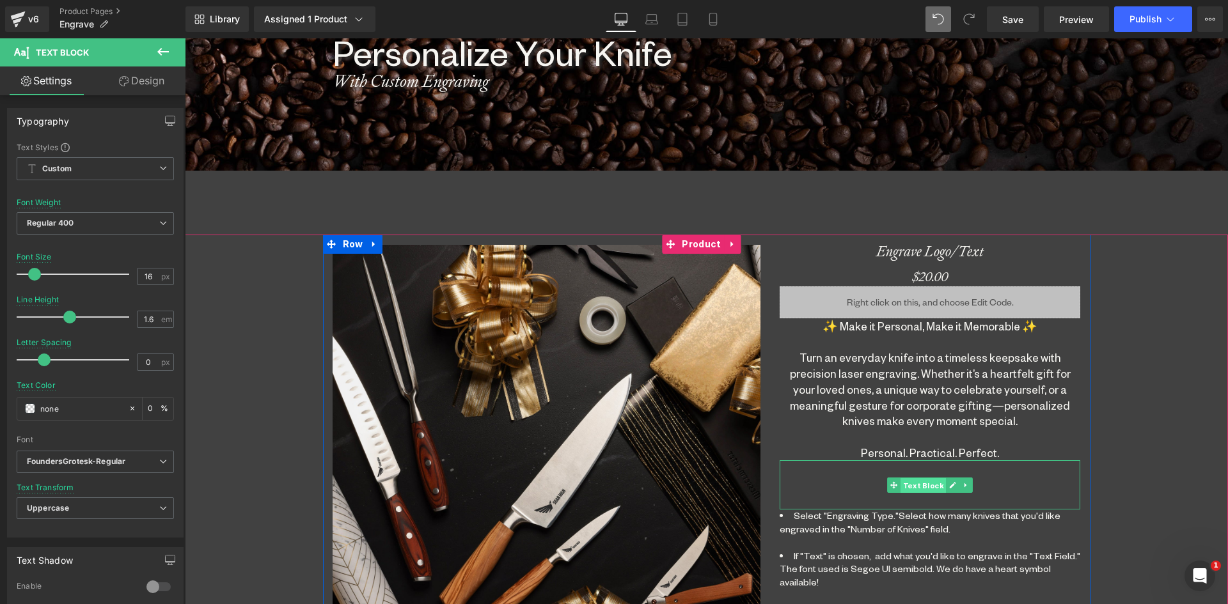
click at [923, 485] on span "Text Block" at bounding box center [922, 485] width 45 height 15
click at [930, 275] on span "(P) Price" at bounding box center [930, 273] width 47 height 19
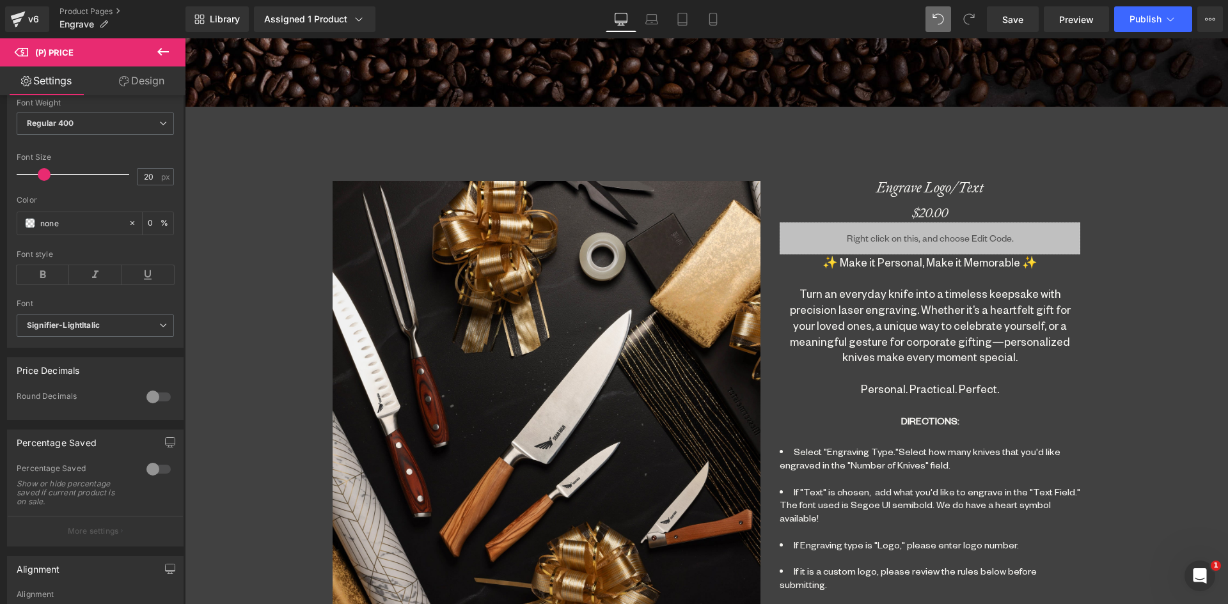
scroll to position [128, 0]
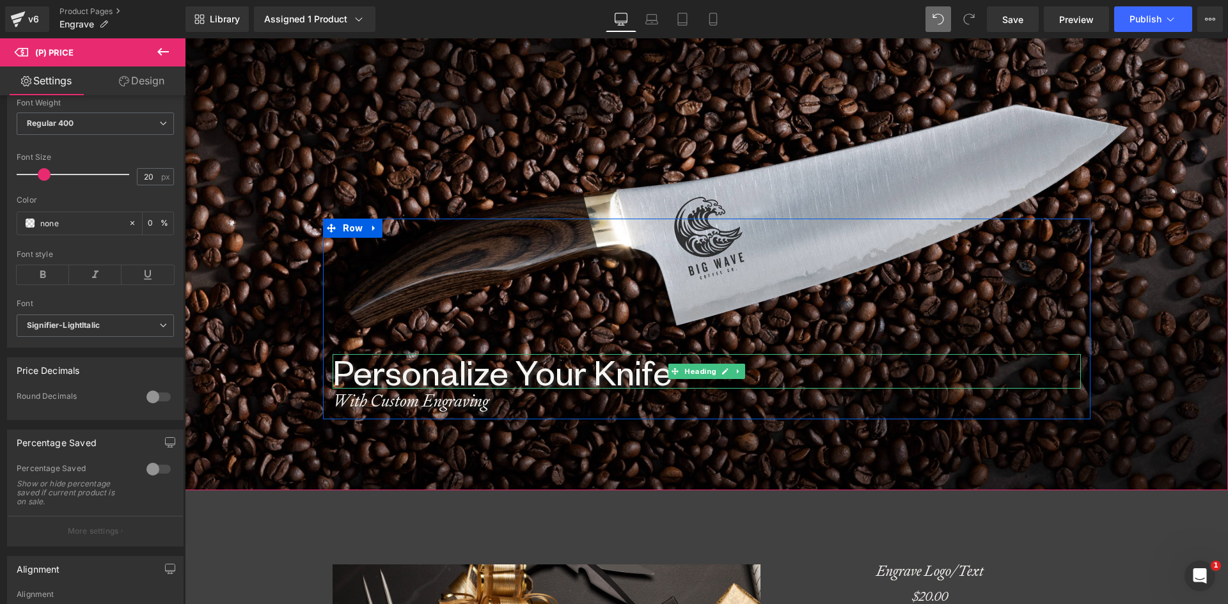
click at [407, 375] on h1 "Personalize Your Knife" at bounding box center [706, 371] width 748 height 35
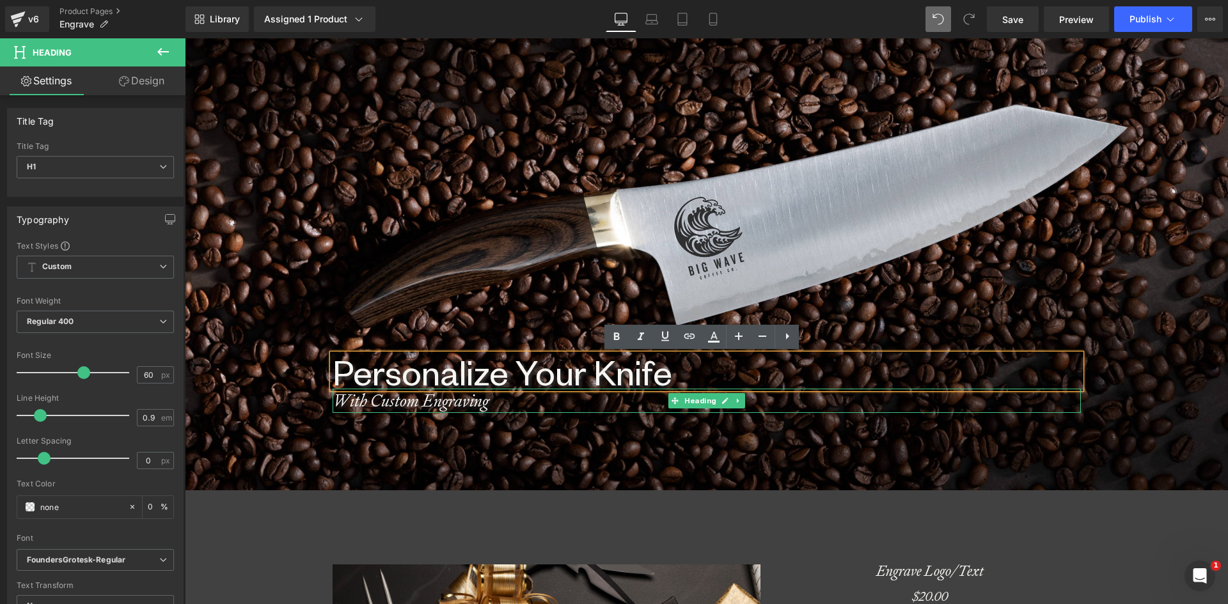
click at [424, 401] on h1 "With Custom Engraving" at bounding box center [706, 401] width 748 height 24
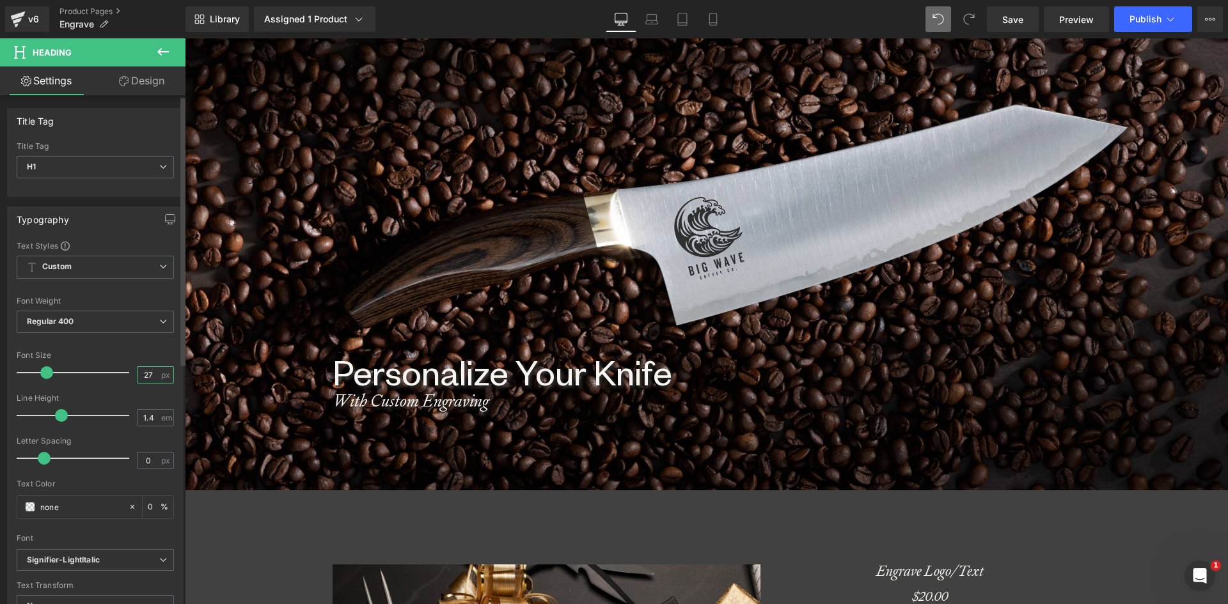
drag, startPoint x: 149, startPoint y: 370, endPoint x: 123, endPoint y: 371, distance: 26.2
click at [123, 371] on div "Font Size 27 px" at bounding box center [95, 372] width 157 height 43
type input "50"
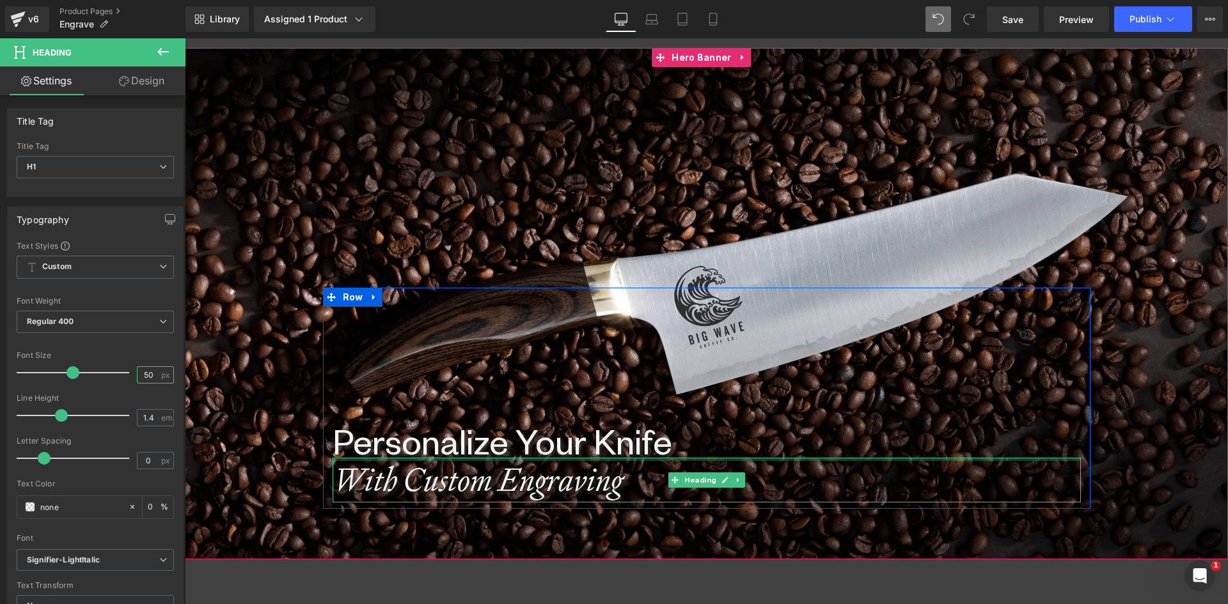
scroll to position [0, 0]
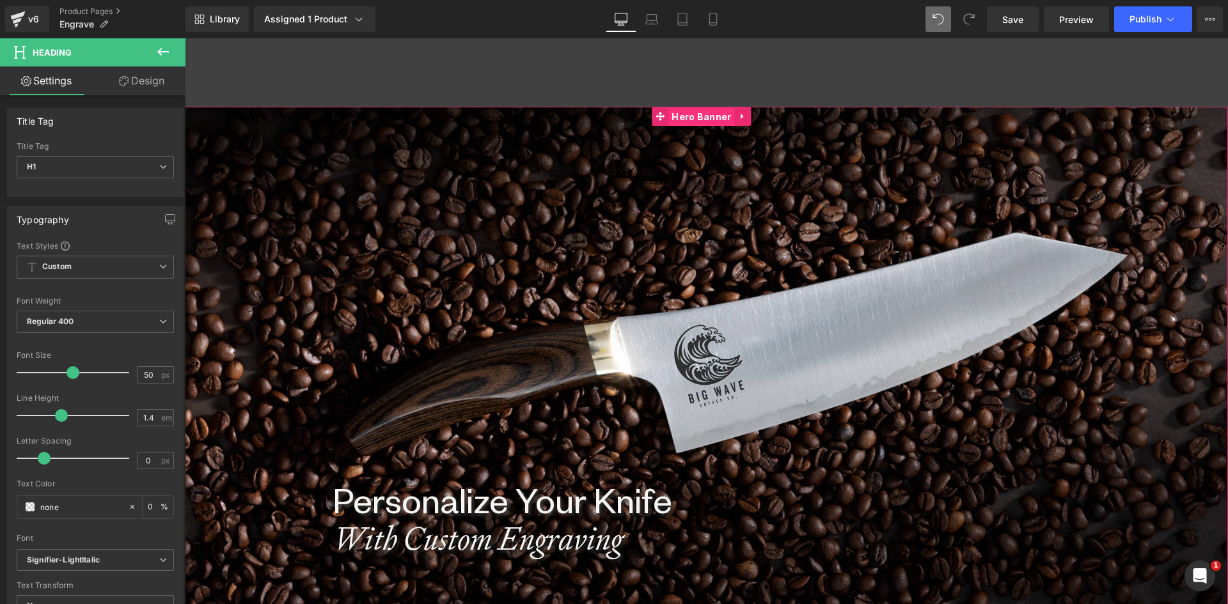
click at [712, 117] on span "Hero Banner" at bounding box center [701, 116] width 66 height 19
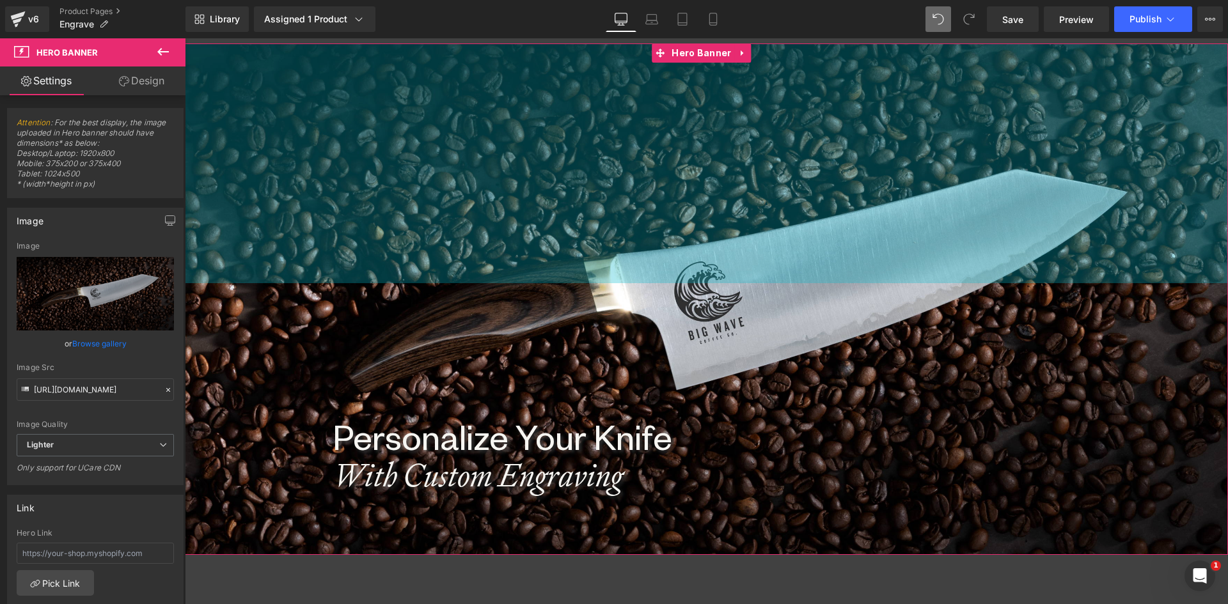
scroll to position [64, 0]
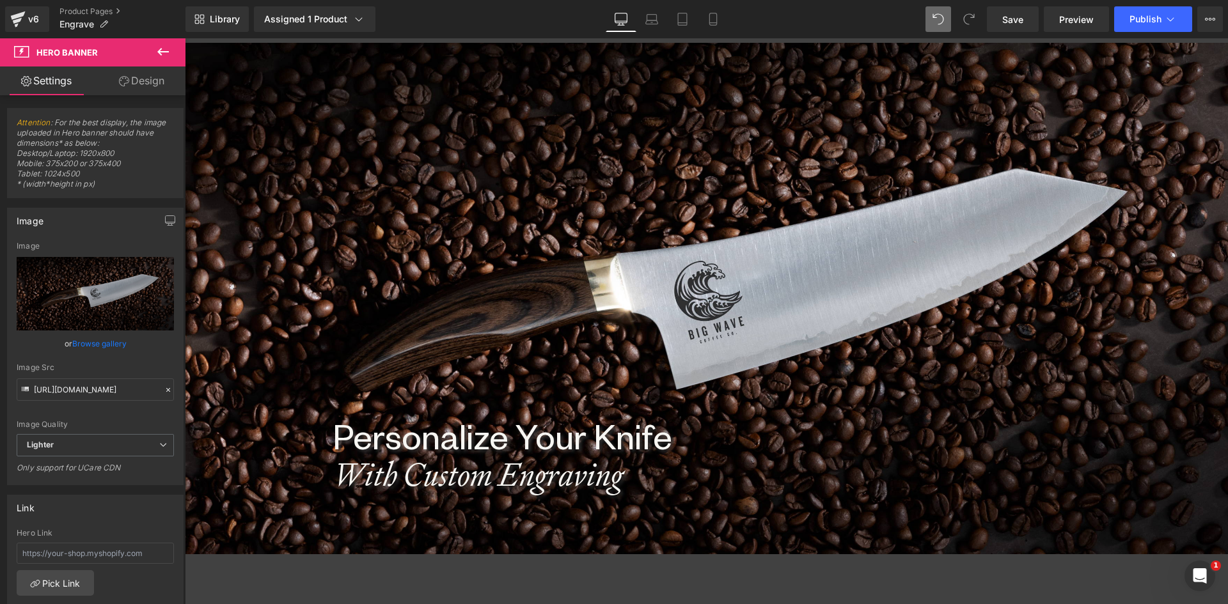
click at [611, 549] on div "Rendering Content" at bounding box center [614, 554] width 79 height 14
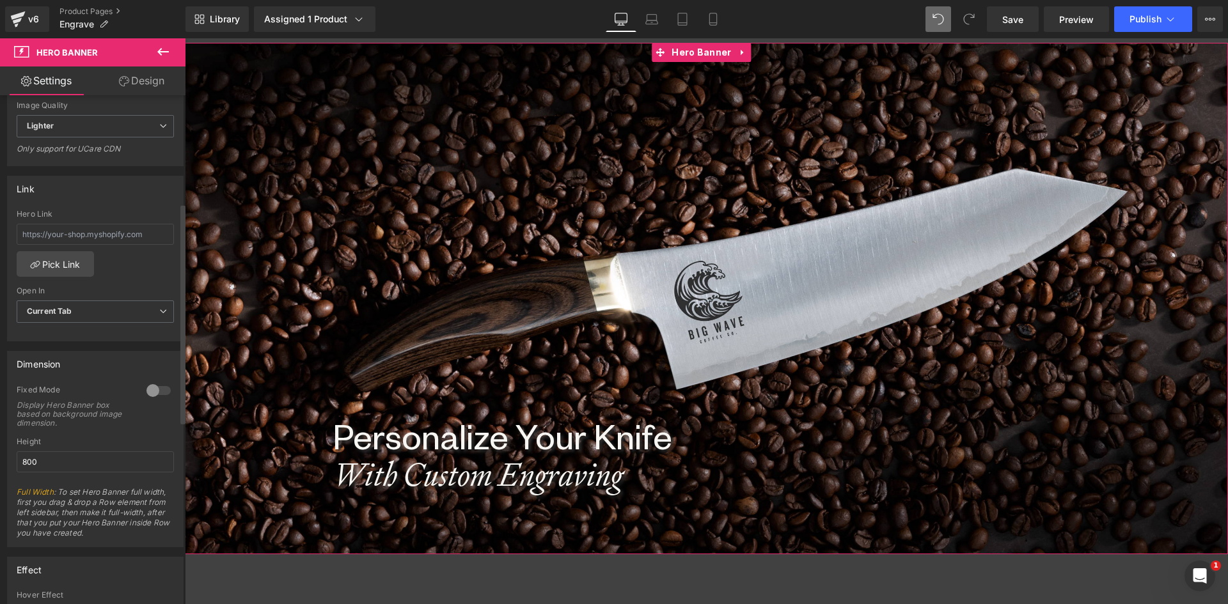
scroll to position [320, 0]
drag, startPoint x: 46, startPoint y: 460, endPoint x: 9, endPoint y: 459, distance: 37.1
click at [9, 460] on div "0 Fixed Mode Display Hero Banner box based on background image dimension. Top M…" at bounding box center [95, 465] width 175 height 162
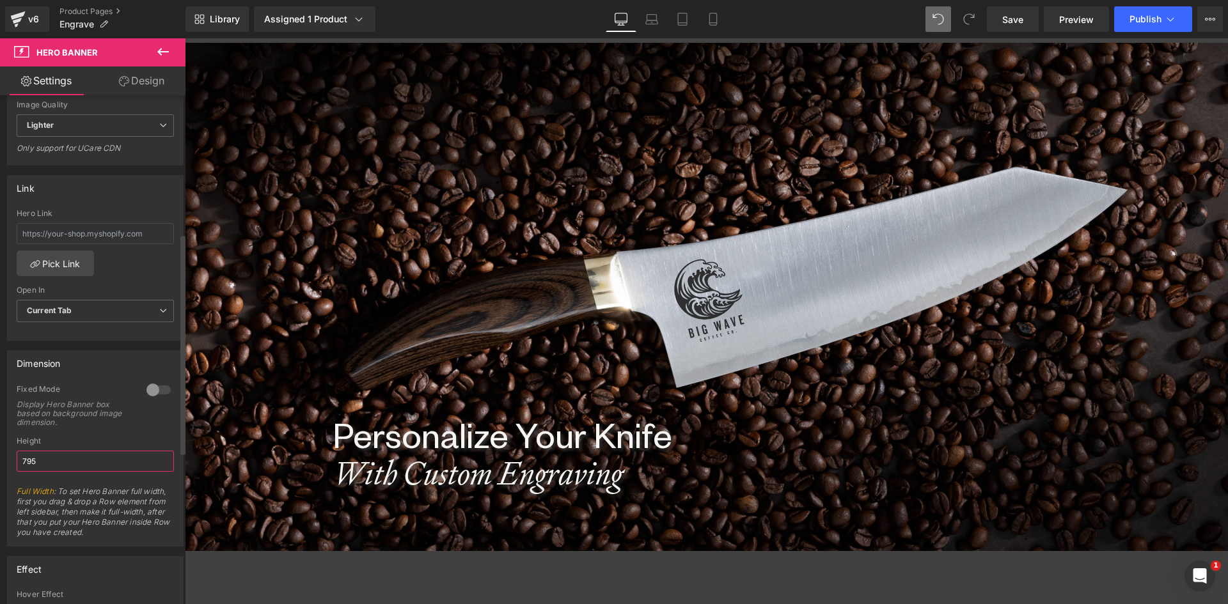
drag, startPoint x: 33, startPoint y: 462, endPoint x: 41, endPoint y: 461, distance: 7.7
click at [39, 462] on input "795" at bounding box center [95, 461] width 157 height 21
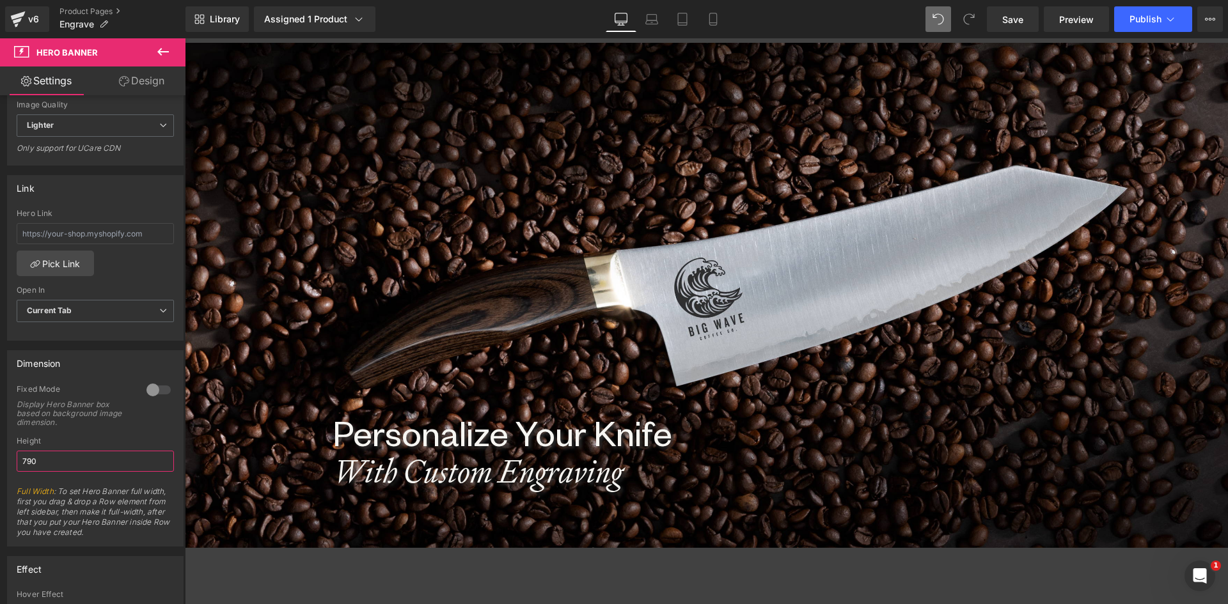
type input "790"
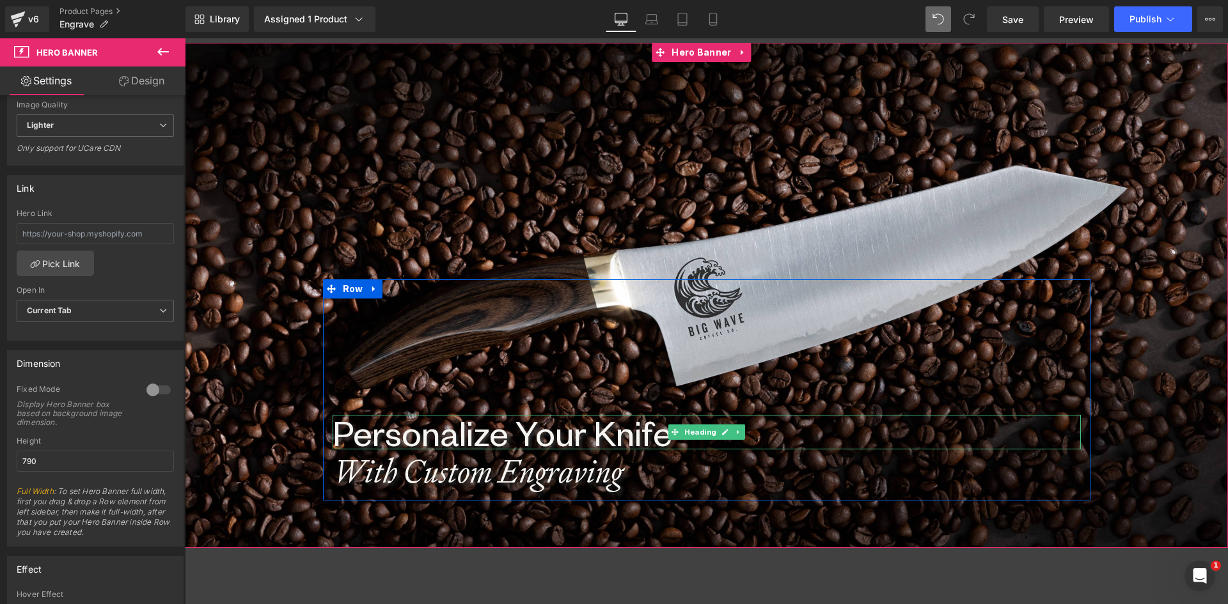
drag, startPoint x: 472, startPoint y: 424, endPoint x: 243, endPoint y: 435, distance: 229.1
click at [471, 424] on h1 "Personalize Your Knife" at bounding box center [706, 432] width 748 height 35
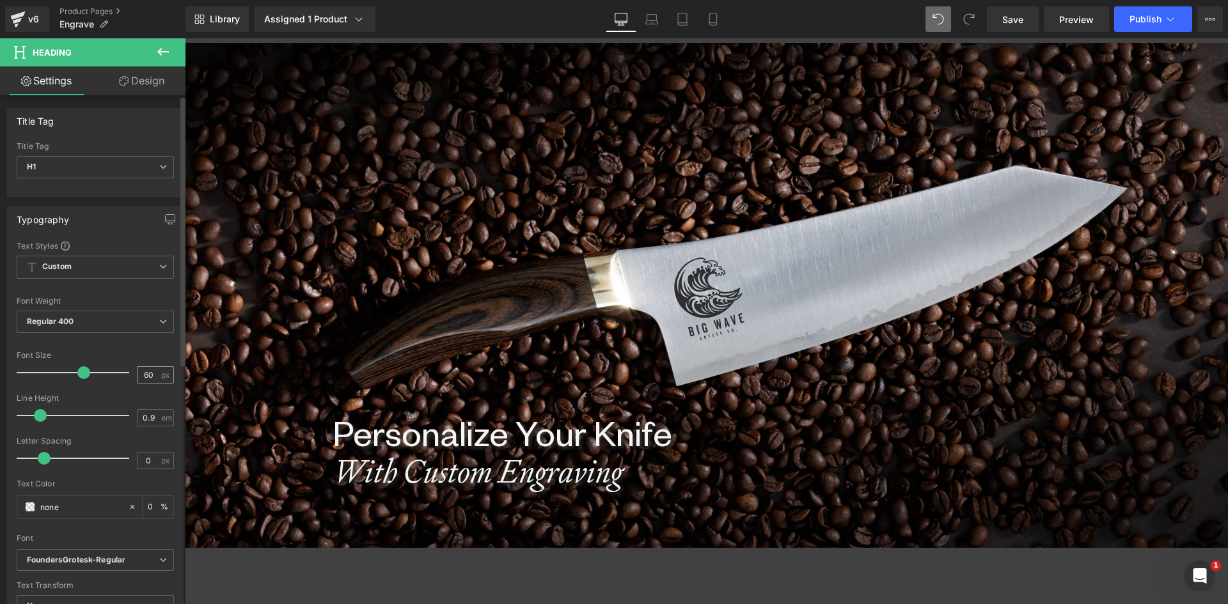
click at [148, 366] on div "60 px" at bounding box center [155, 374] width 37 height 17
click at [145, 372] on input "60" at bounding box center [148, 375] width 22 height 16
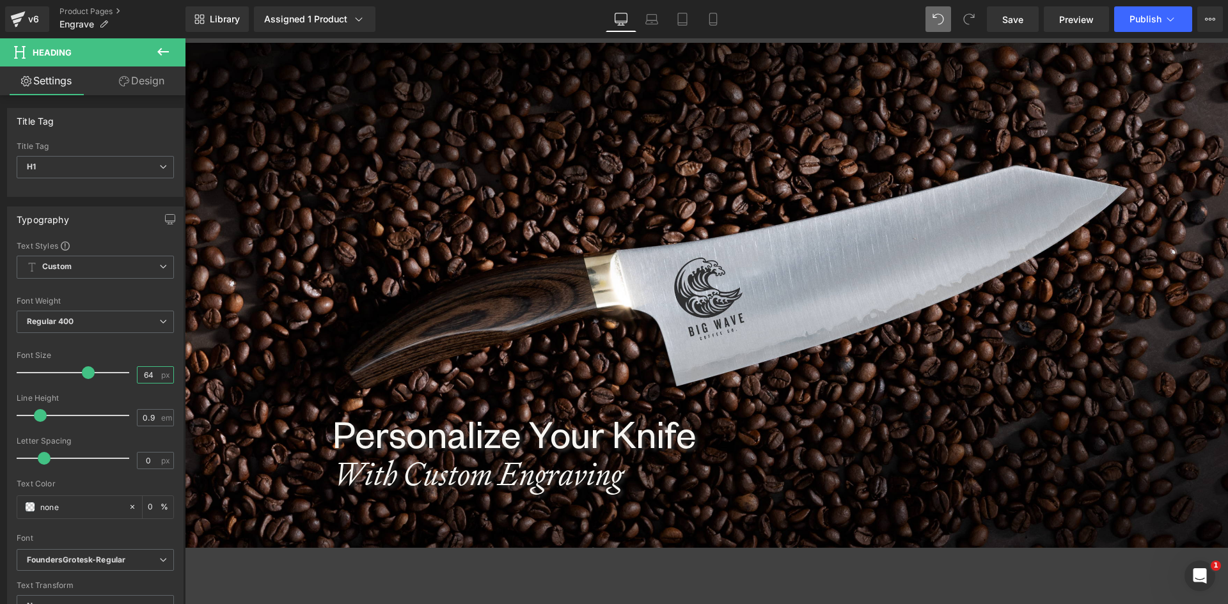
type input "64"
drag, startPoint x: 151, startPoint y: 417, endPoint x: 123, endPoint y: 417, distance: 28.1
click at [123, 417] on div "Line Height 0.9 em" at bounding box center [95, 415] width 157 height 43
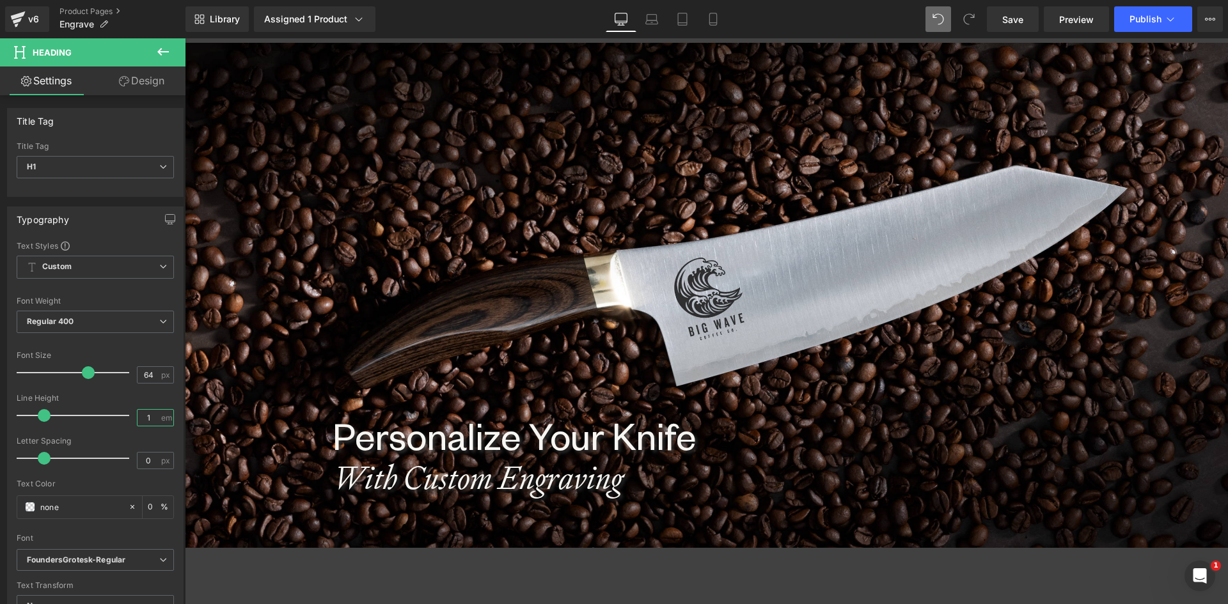
type input "1"
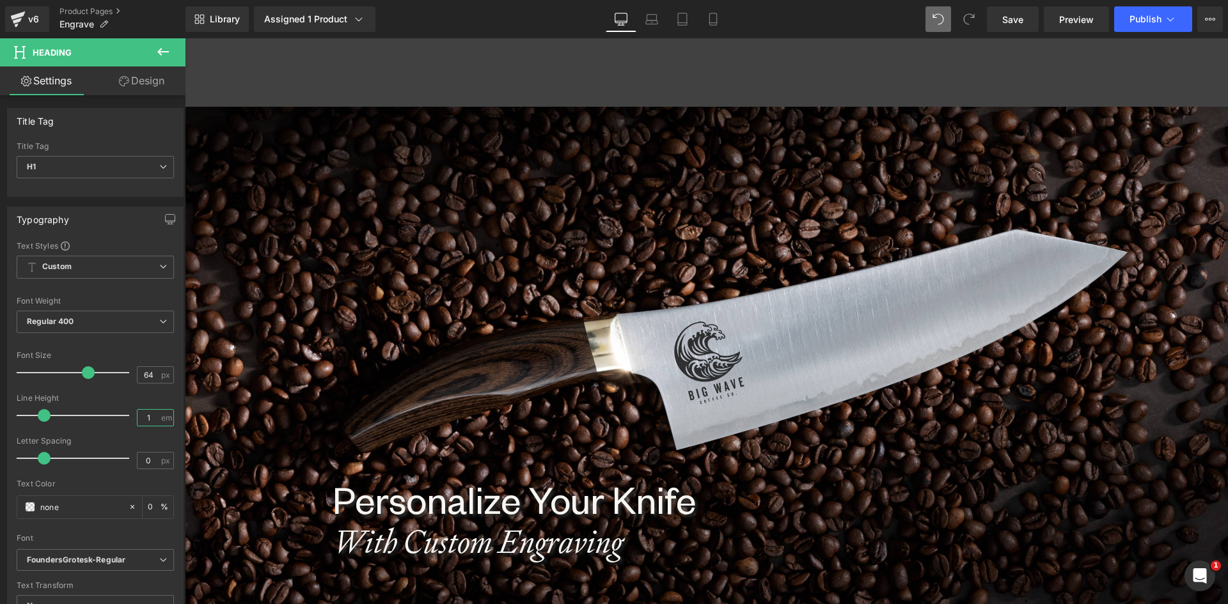
scroll to position [64, 0]
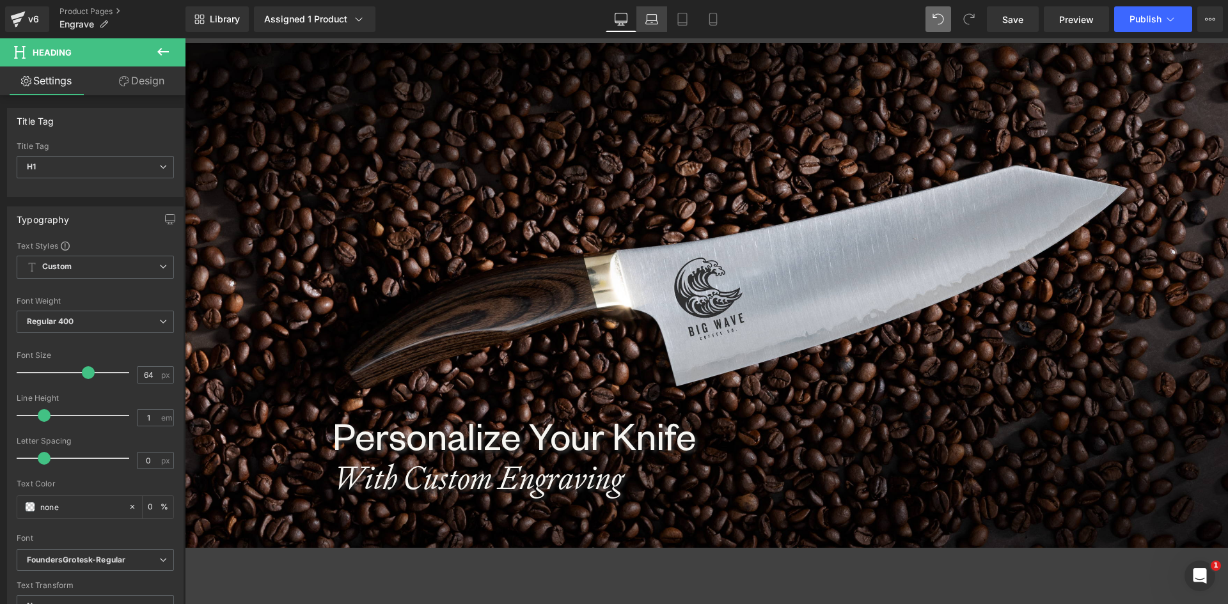
click at [648, 15] on icon at bounding box center [652, 18] width 10 height 6
type input "0"
type input "100"
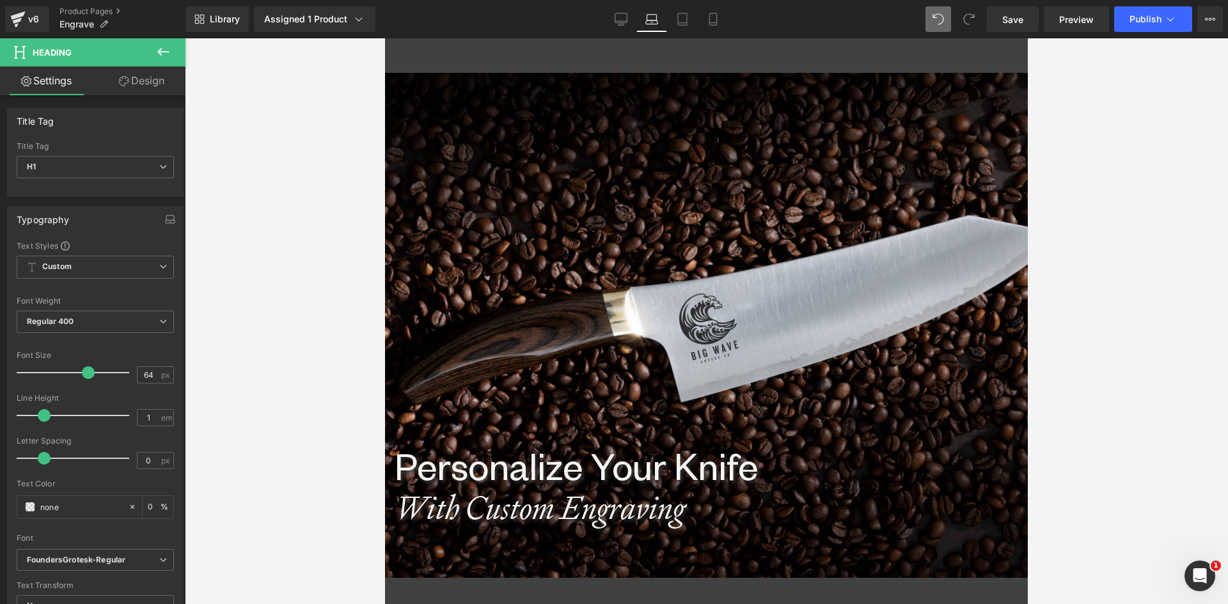
scroll to position [0, 0]
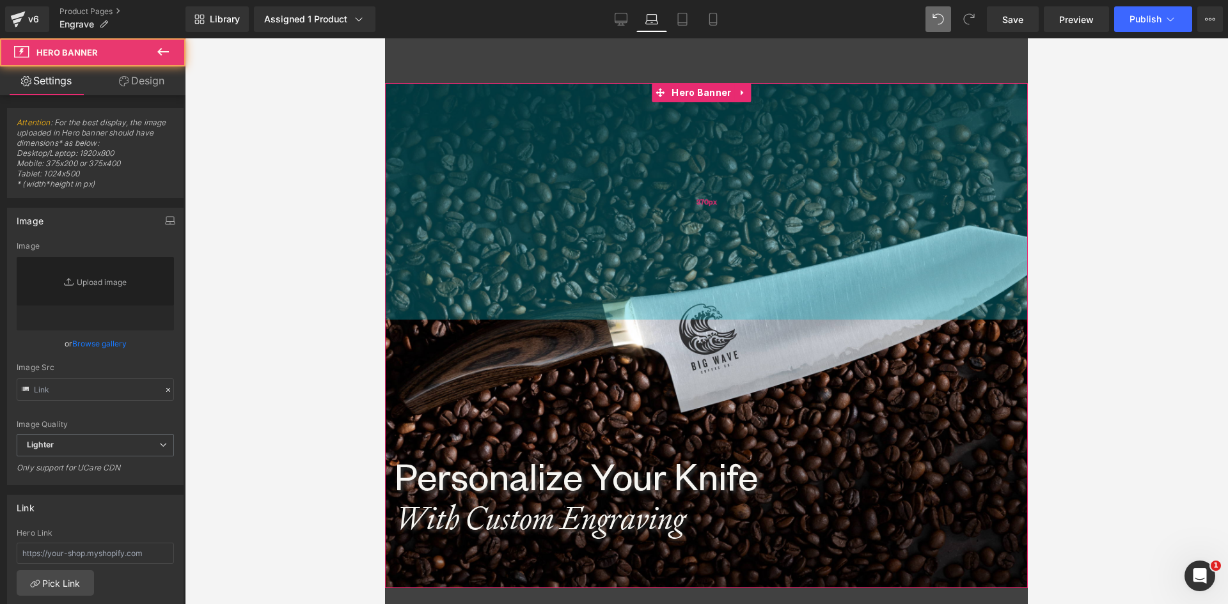
type input "https://ucarecdn.com/f2b3fbfb-1703-44d9-a17c-db201edad670/-/format/auto/-/previ…"
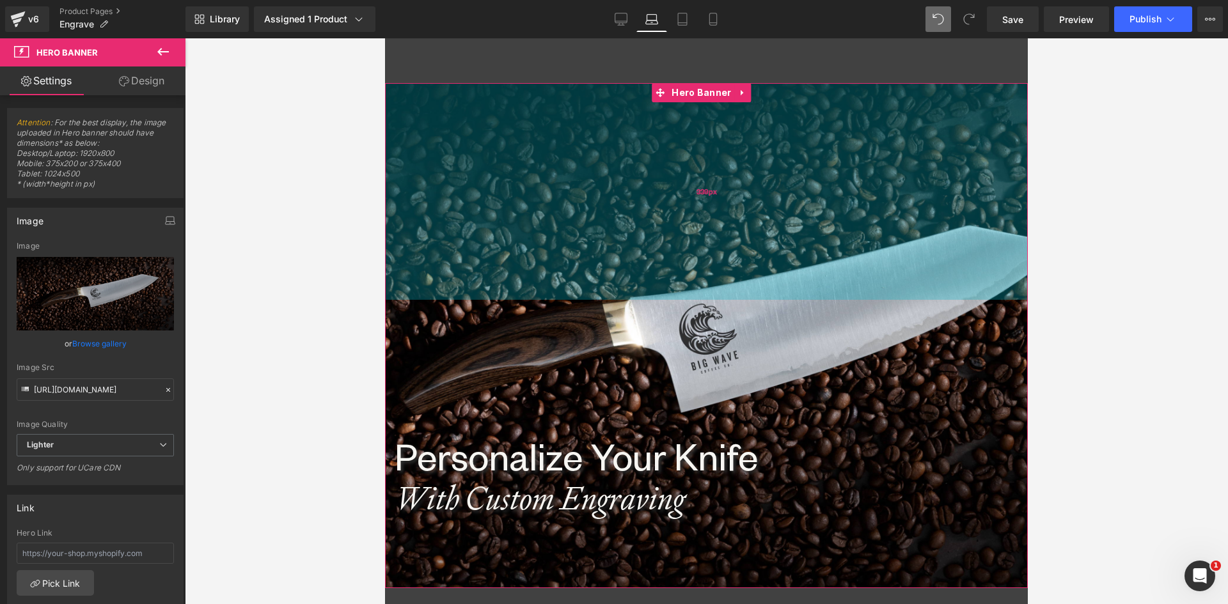
drag, startPoint x: 702, startPoint y: 194, endPoint x: 696, endPoint y: 39, distance: 155.5
click at [700, 175] on div "339px" at bounding box center [706, 191] width 643 height 217
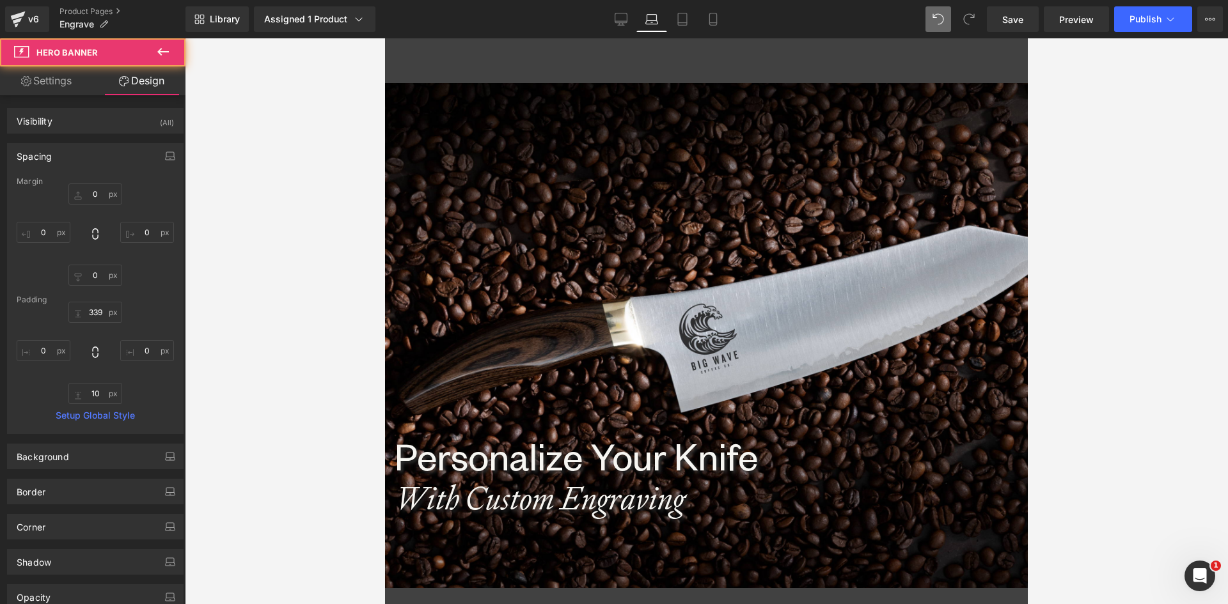
type input "0"
type input "339"
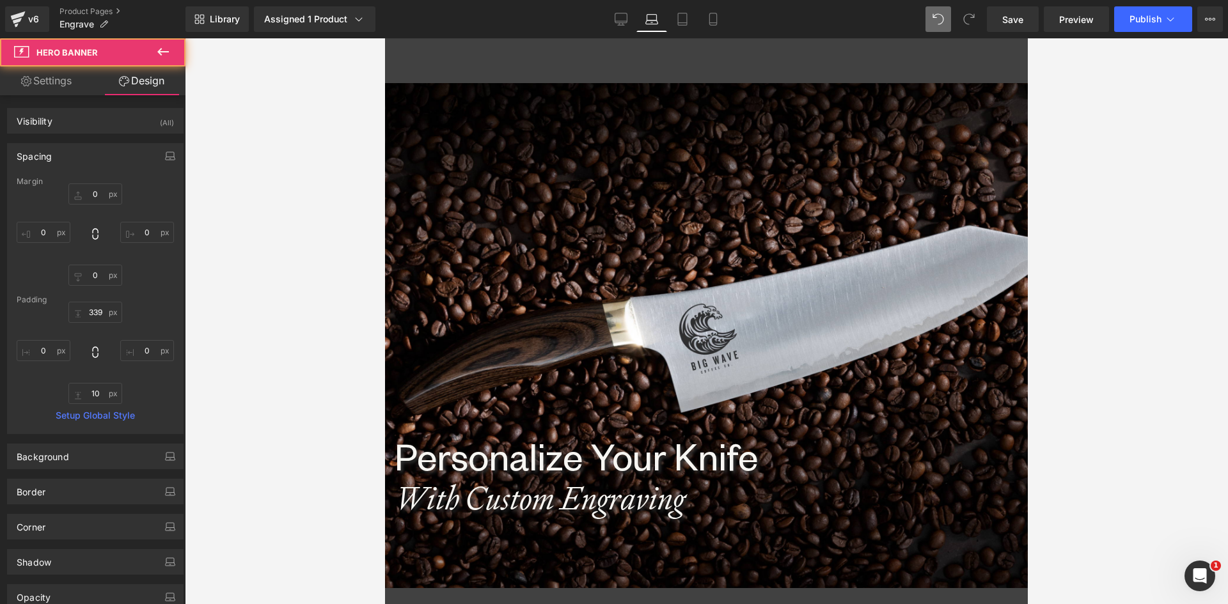
type input "0"
type input "10"
type input "0"
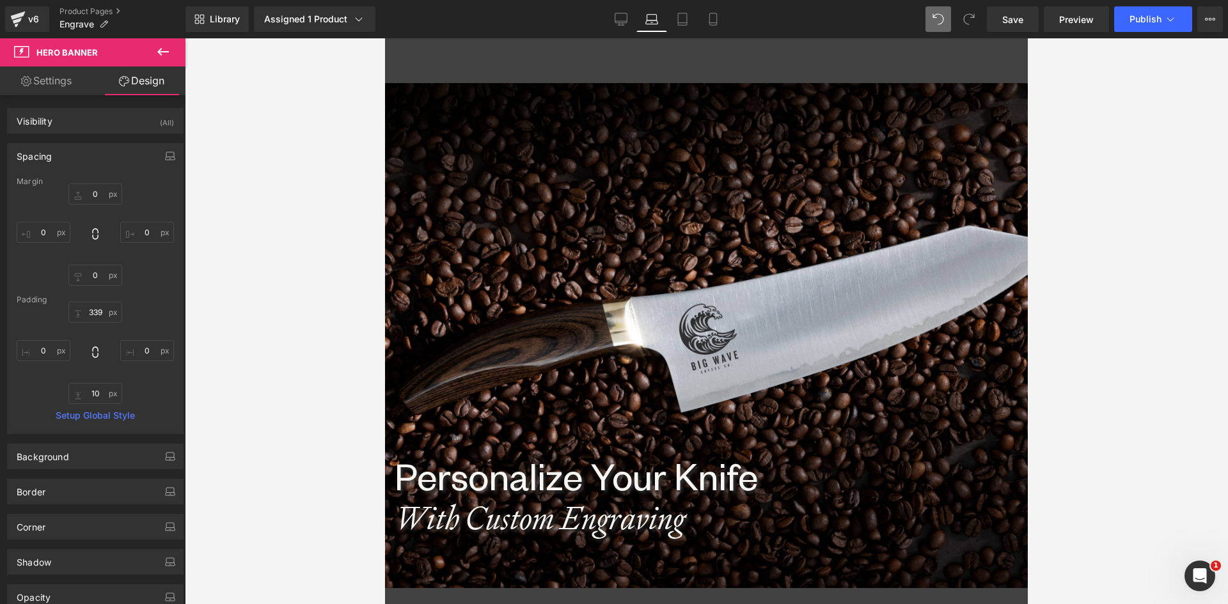
type input "0"
type input "370"
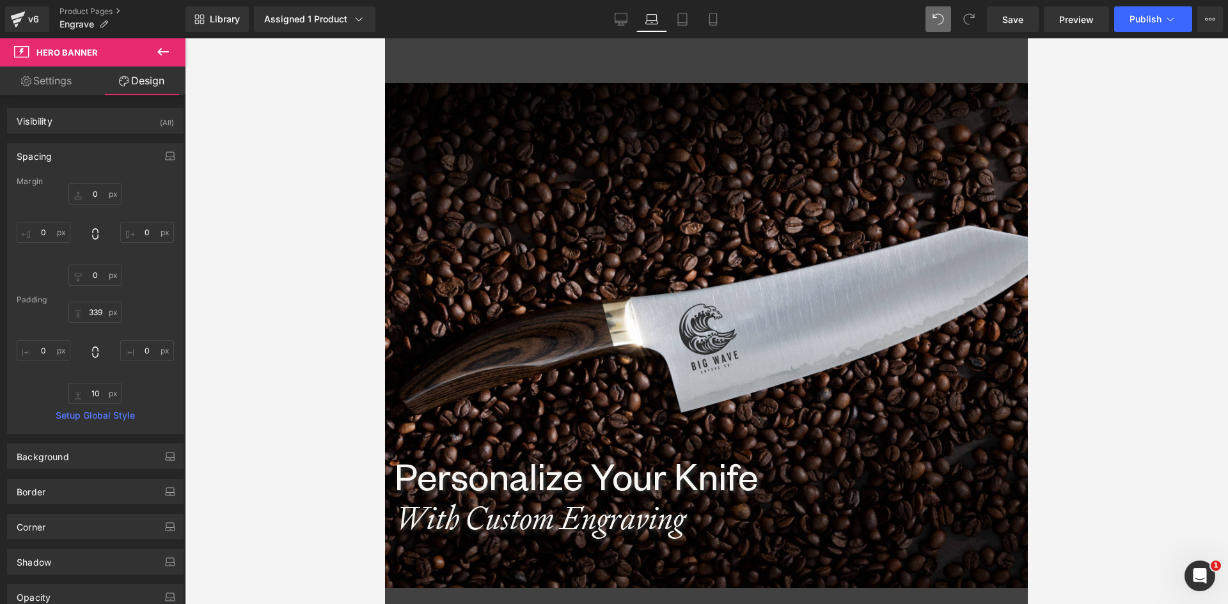
type input "0"
type input "10"
type input "0"
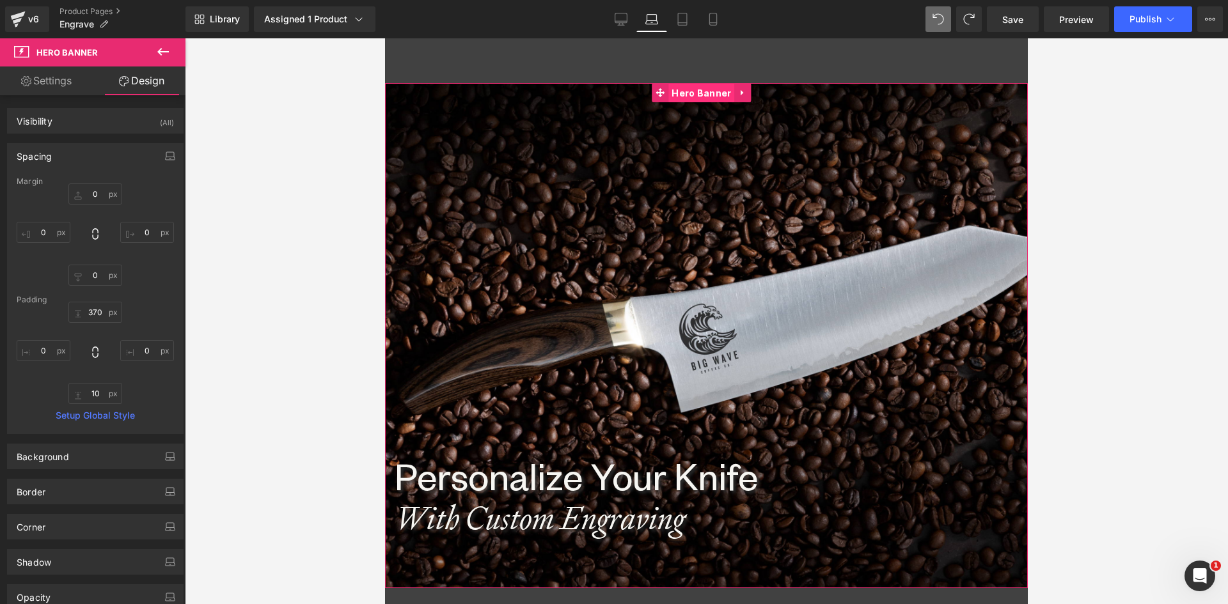
click at [703, 91] on span "Hero Banner" at bounding box center [701, 93] width 66 height 19
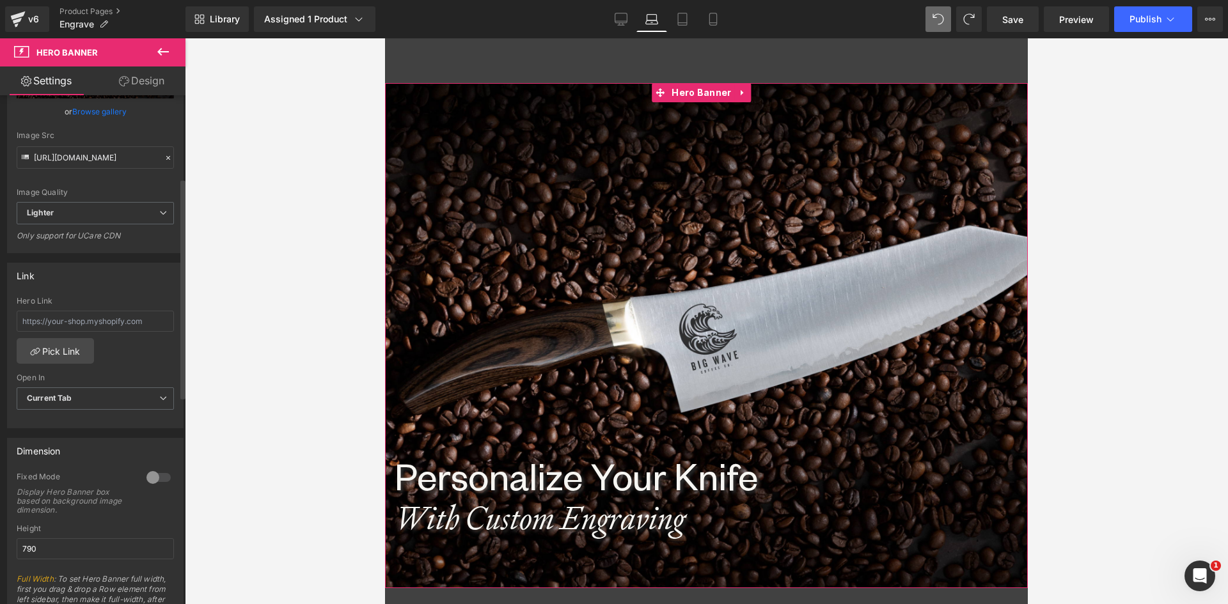
scroll to position [384, 0]
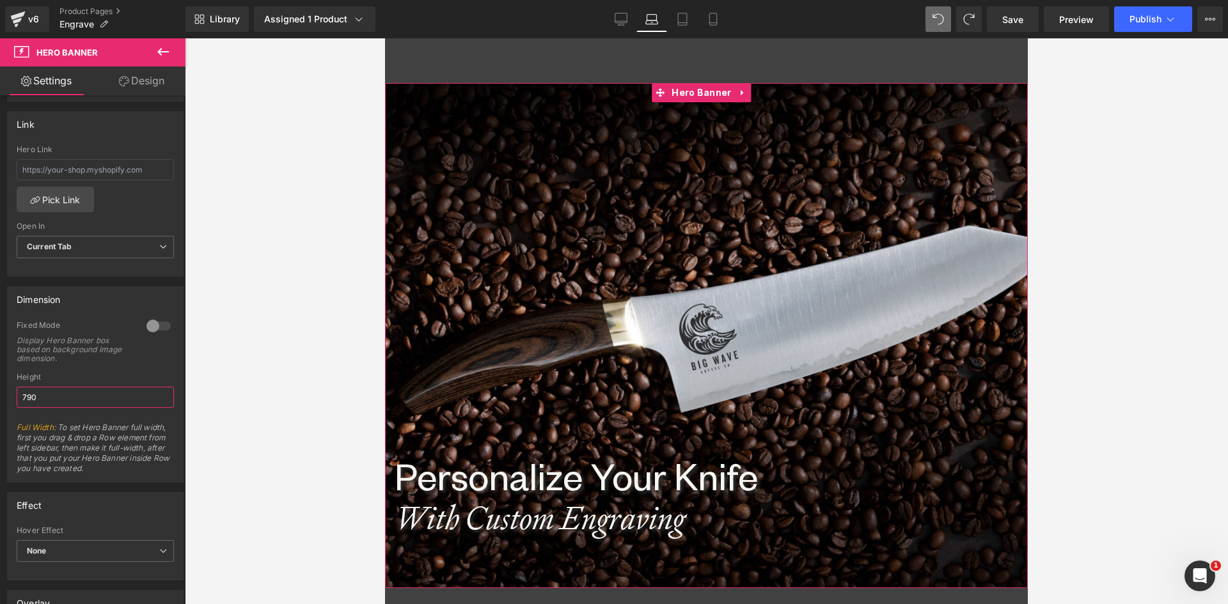
drag, startPoint x: 48, startPoint y: 403, endPoint x: -36, endPoint y: 399, distance: 83.8
click at [0, 399] on html "Hero Banner You are previewing how the will restyle your page. You can not edit…" at bounding box center [614, 302] width 1228 height 604
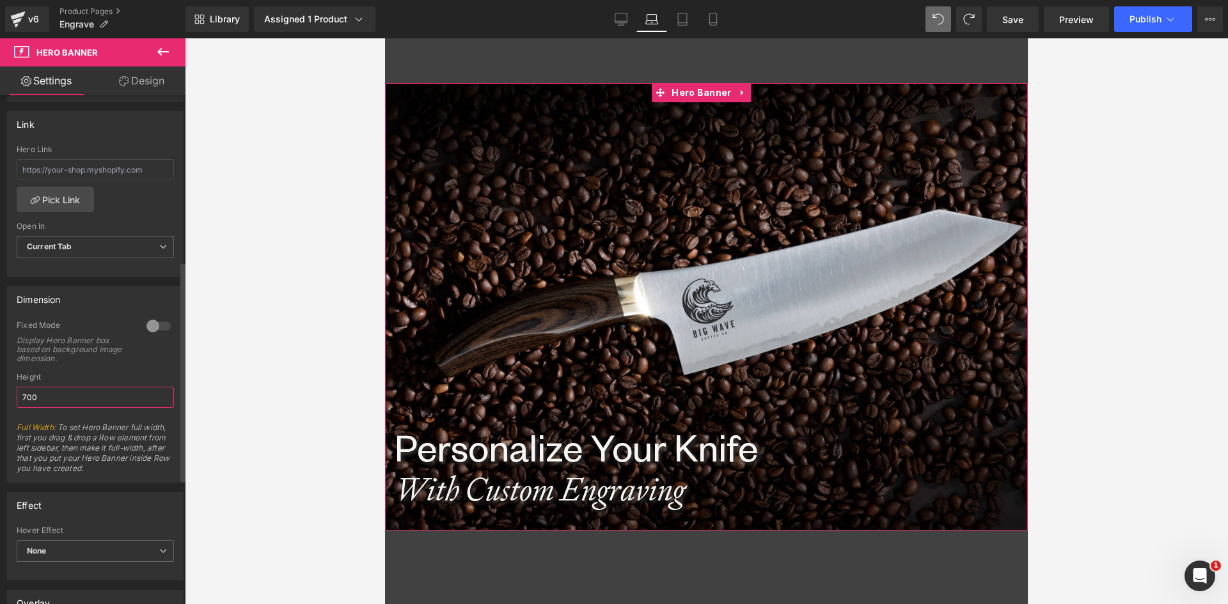
drag, startPoint x: 28, startPoint y: 402, endPoint x: 51, endPoint y: 399, distance: 22.5
click at [51, 399] on input "700" at bounding box center [95, 397] width 157 height 21
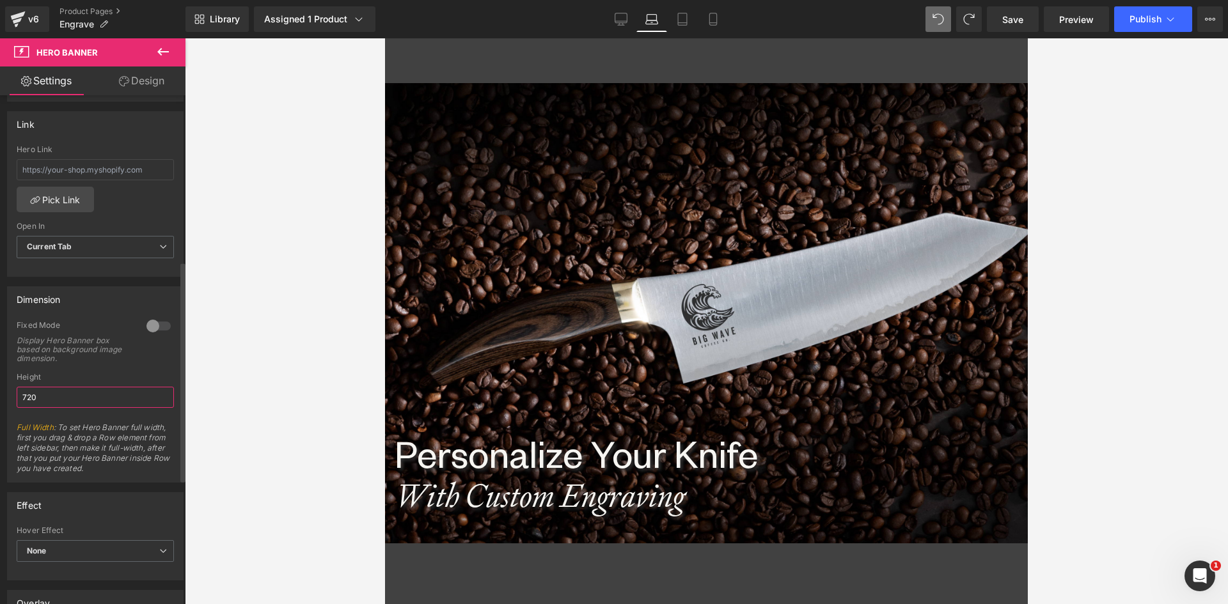
drag, startPoint x: 47, startPoint y: 400, endPoint x: 24, endPoint y: 397, distance: 22.6
click at [24, 397] on input "720" at bounding box center [95, 397] width 157 height 21
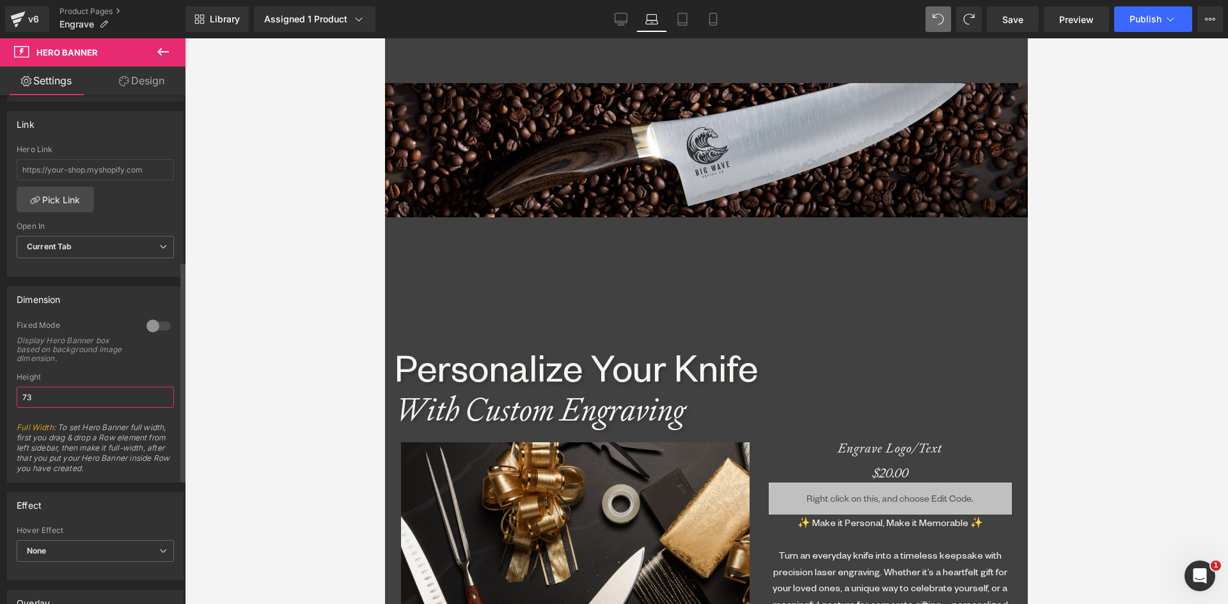
type input "730"
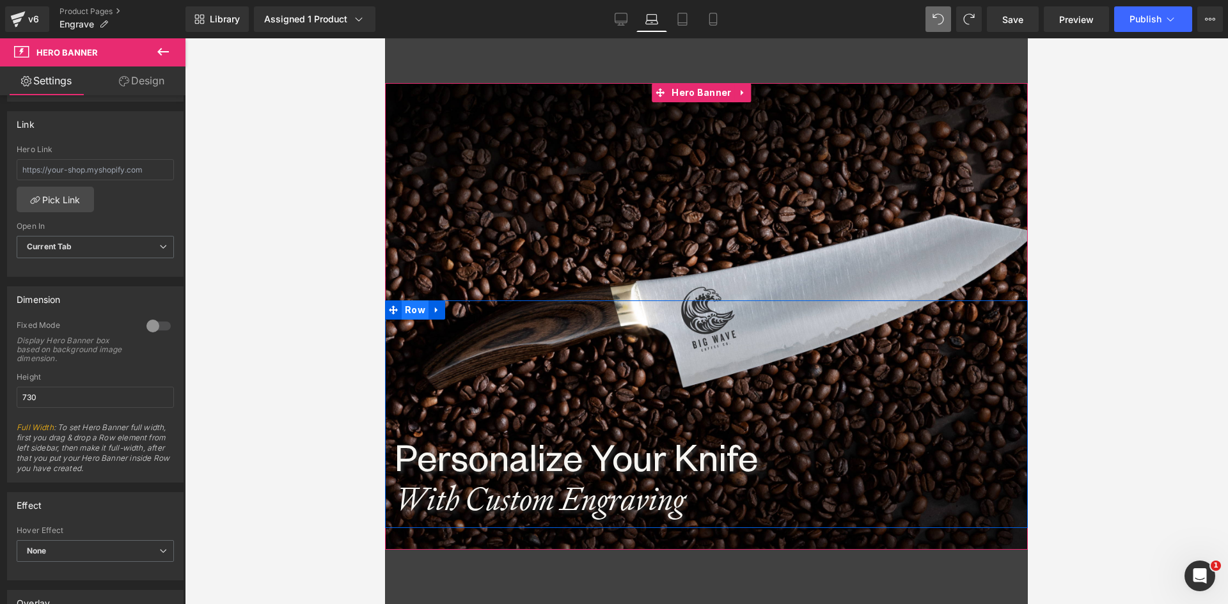
click at [415, 309] on span "Row" at bounding box center [415, 309] width 27 height 19
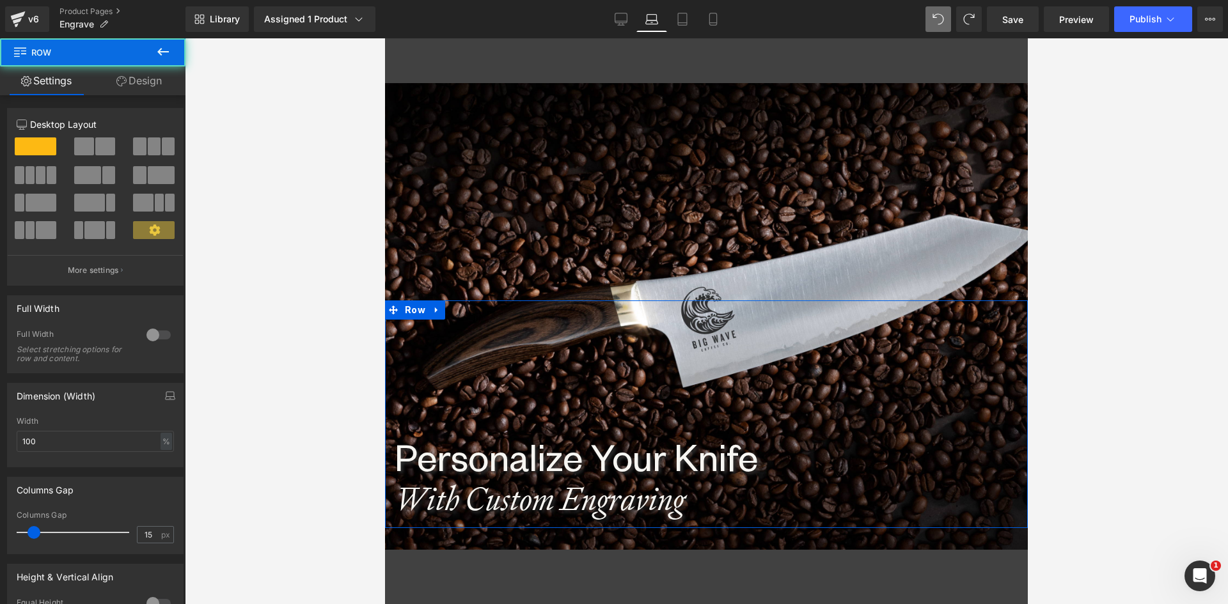
click at [146, 87] on link "Design" at bounding box center [139, 80] width 93 height 29
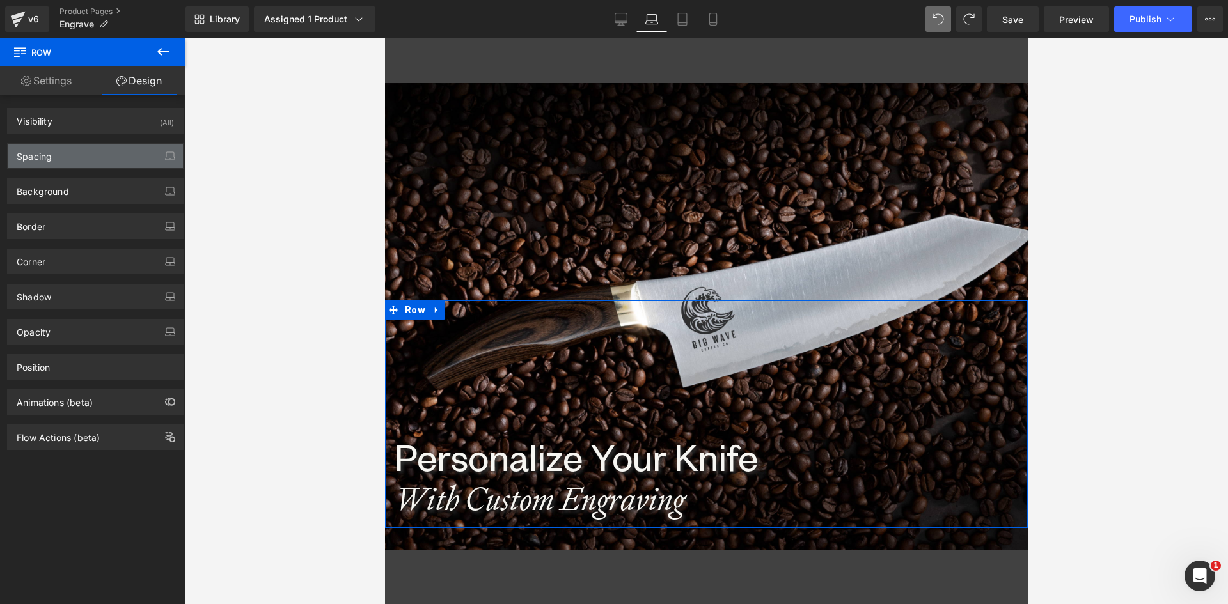
click at [29, 166] on div "Spacing" at bounding box center [95, 156] width 175 height 24
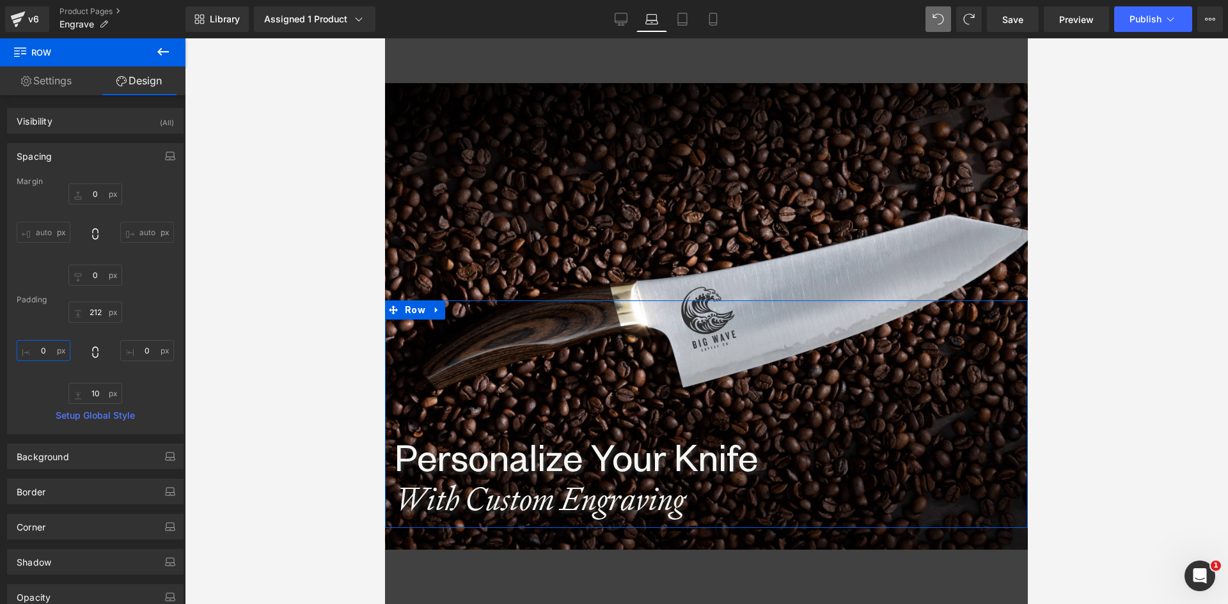
click at [47, 345] on input "0" at bounding box center [44, 350] width 54 height 21
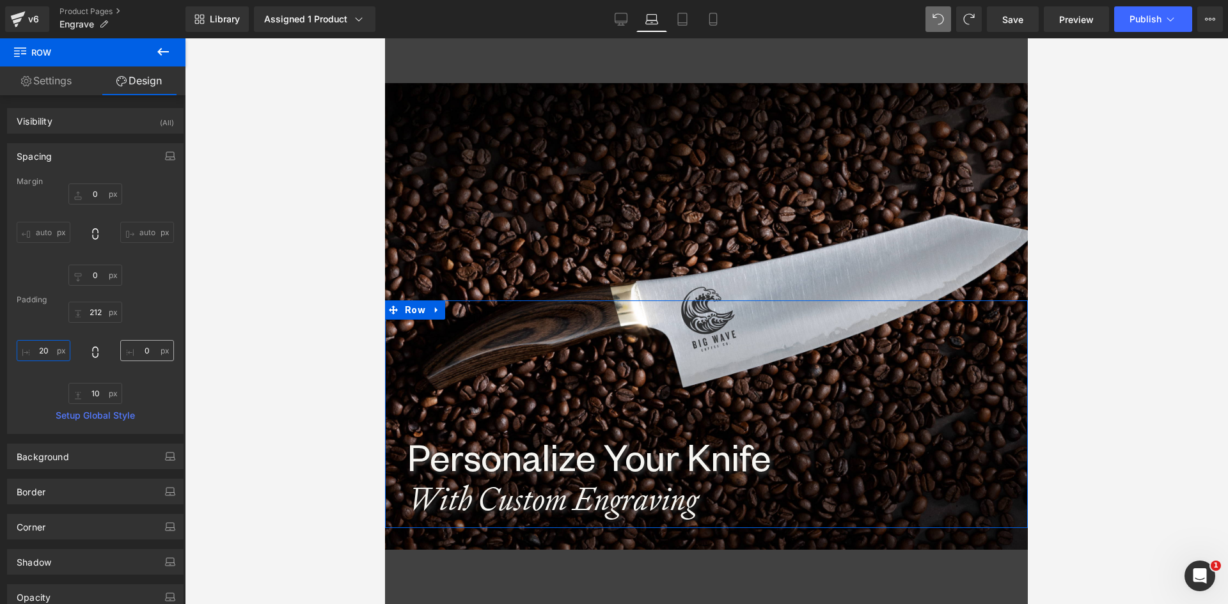
type input "20"
click at [140, 353] on input "0" at bounding box center [147, 350] width 54 height 21
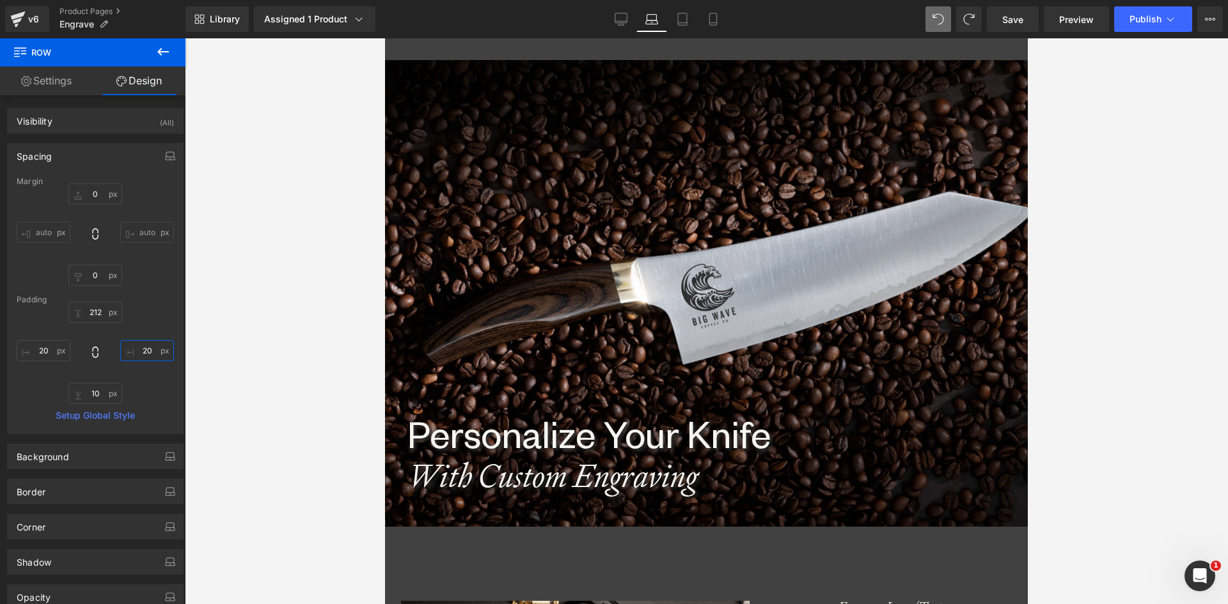
scroll to position [0, 0]
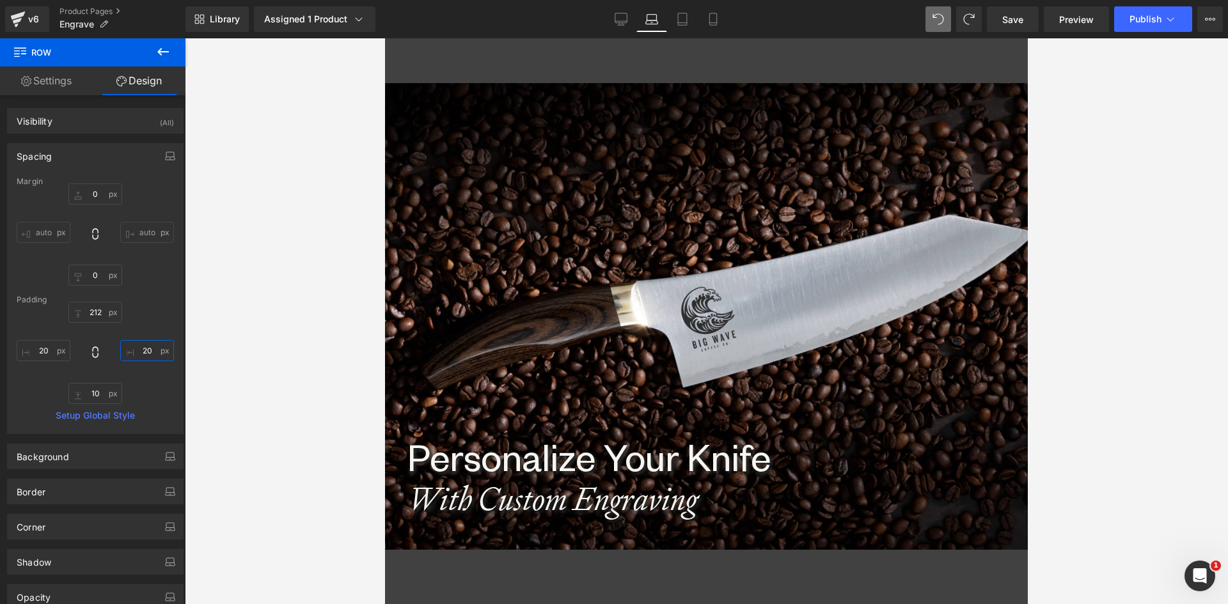
type input "20"
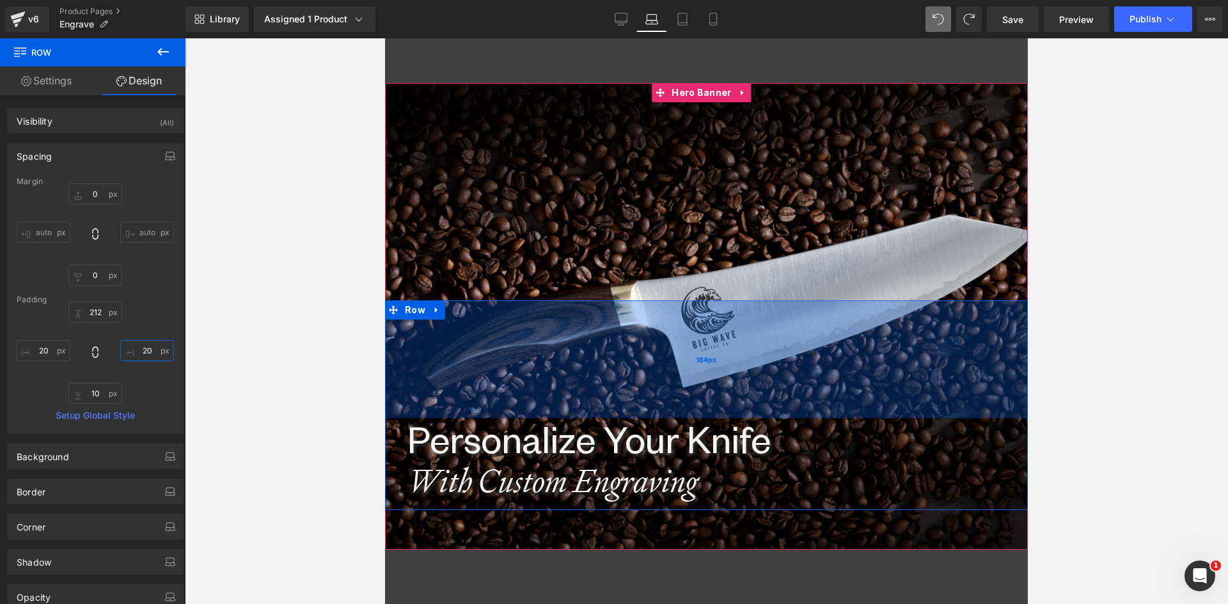
drag, startPoint x: 575, startPoint y: 407, endPoint x: 574, endPoint y: 389, distance: 17.9
click at [574, 389] on div "184px" at bounding box center [706, 359] width 643 height 118
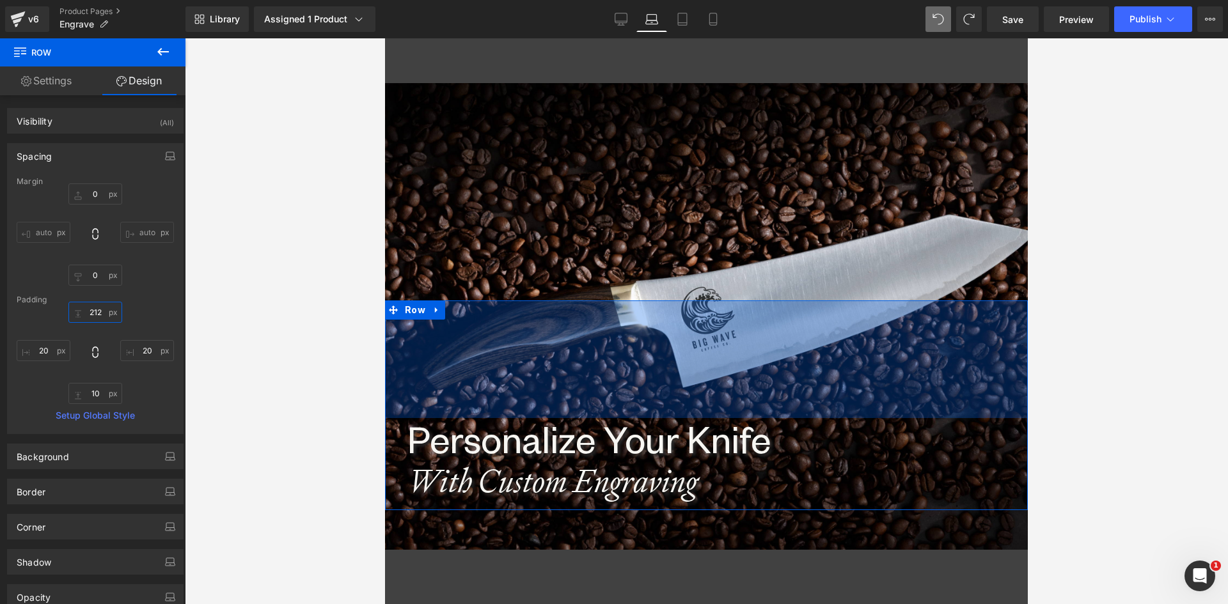
click at [95, 309] on input "212" at bounding box center [95, 312] width 54 height 21
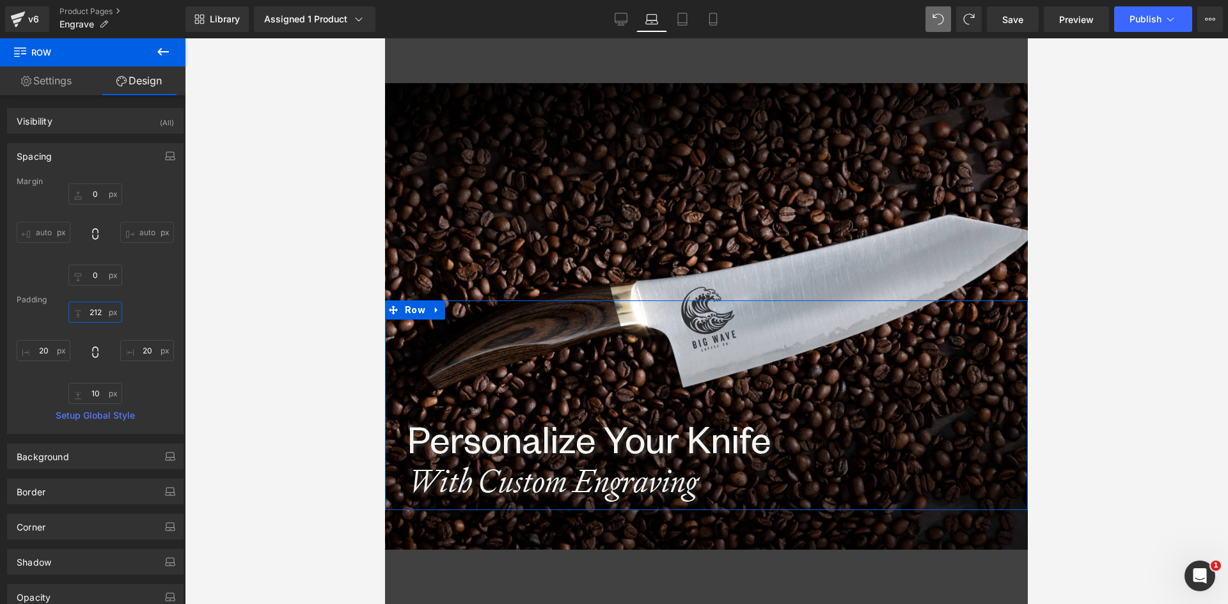
click at [95, 311] on input "212" at bounding box center [95, 312] width 54 height 21
click at [93, 311] on input "212" at bounding box center [95, 312] width 54 height 21
type input "180px"
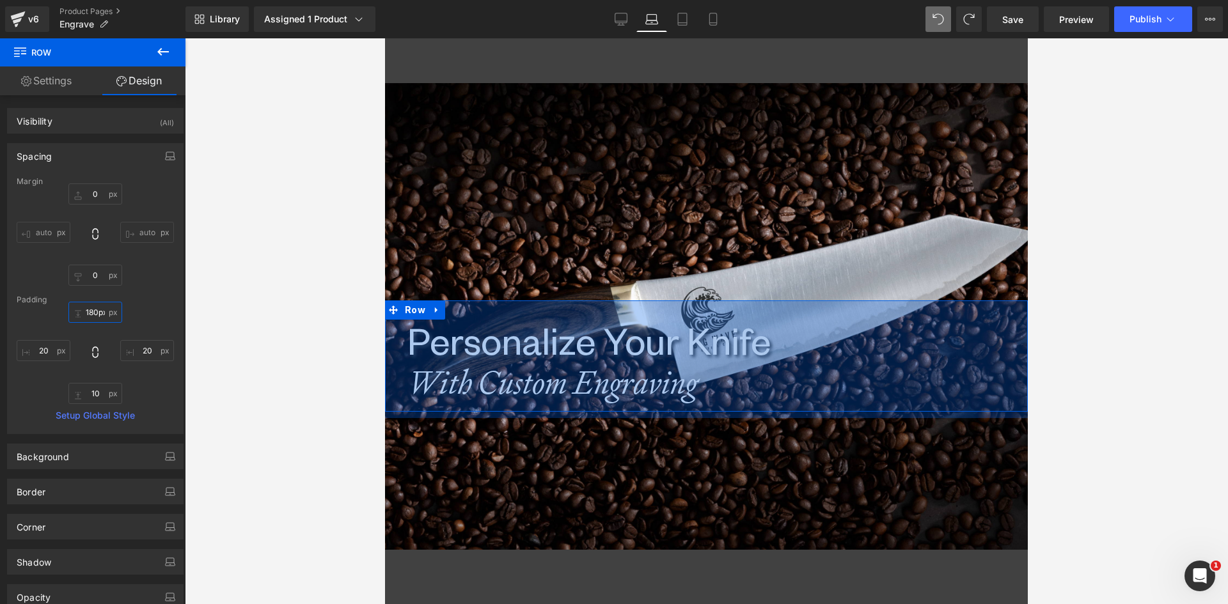
drag, startPoint x: 96, startPoint y: 313, endPoint x: 87, endPoint y: 304, distance: 12.7
click at [87, 306] on input "180px" at bounding box center [95, 312] width 54 height 21
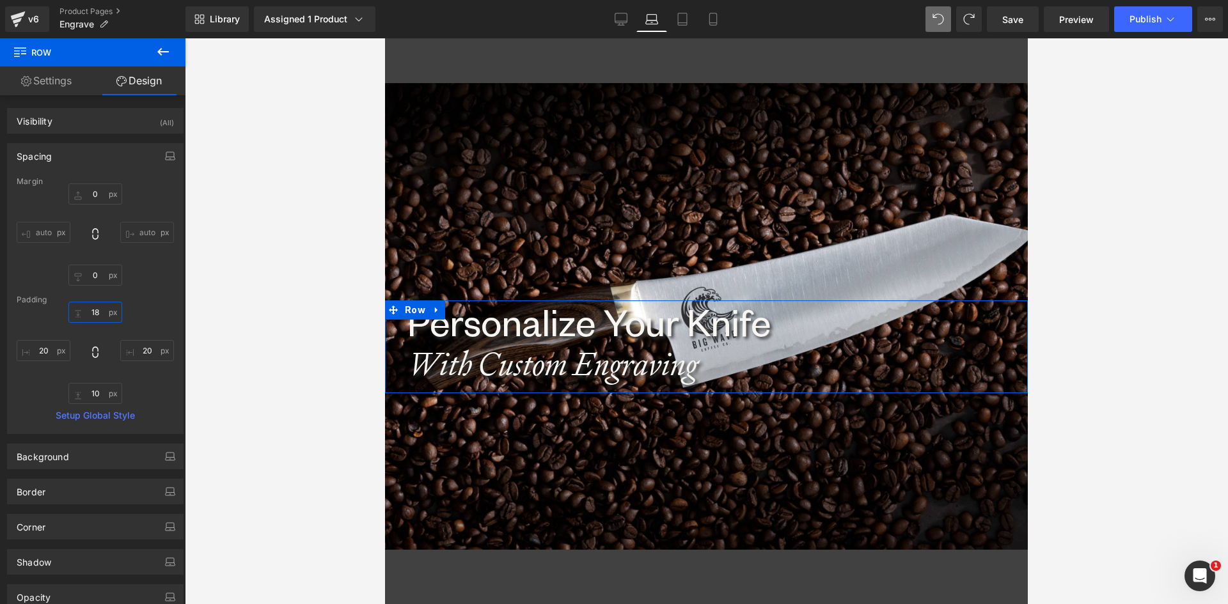
type input "180"
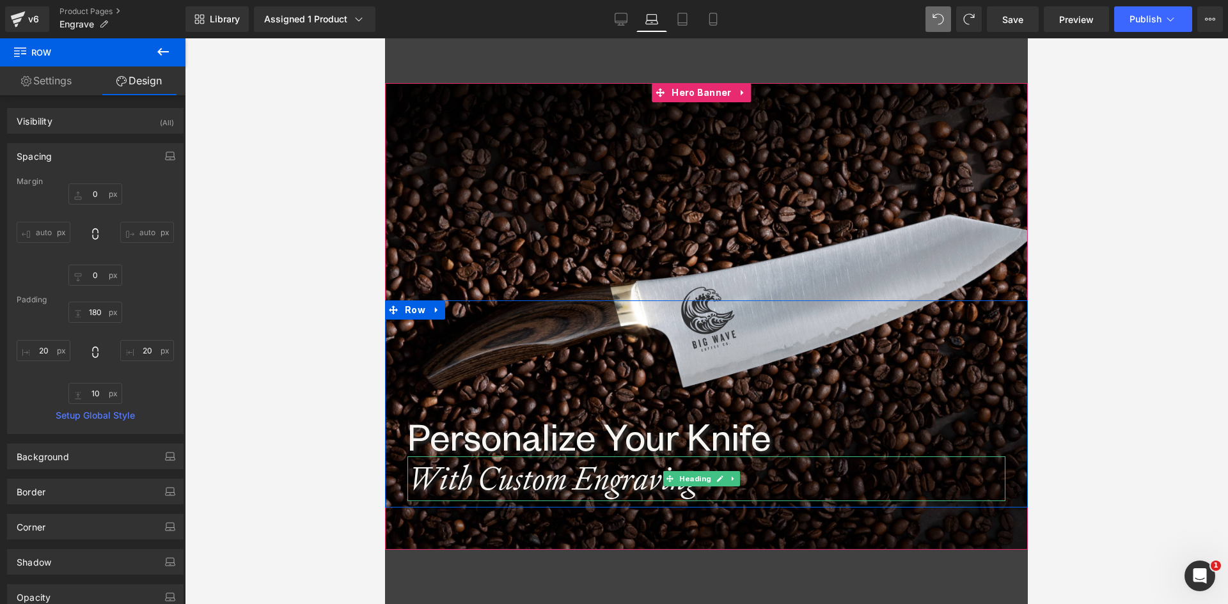
click at [517, 476] on h1 "With Custom Engraving" at bounding box center [706, 478] width 598 height 45
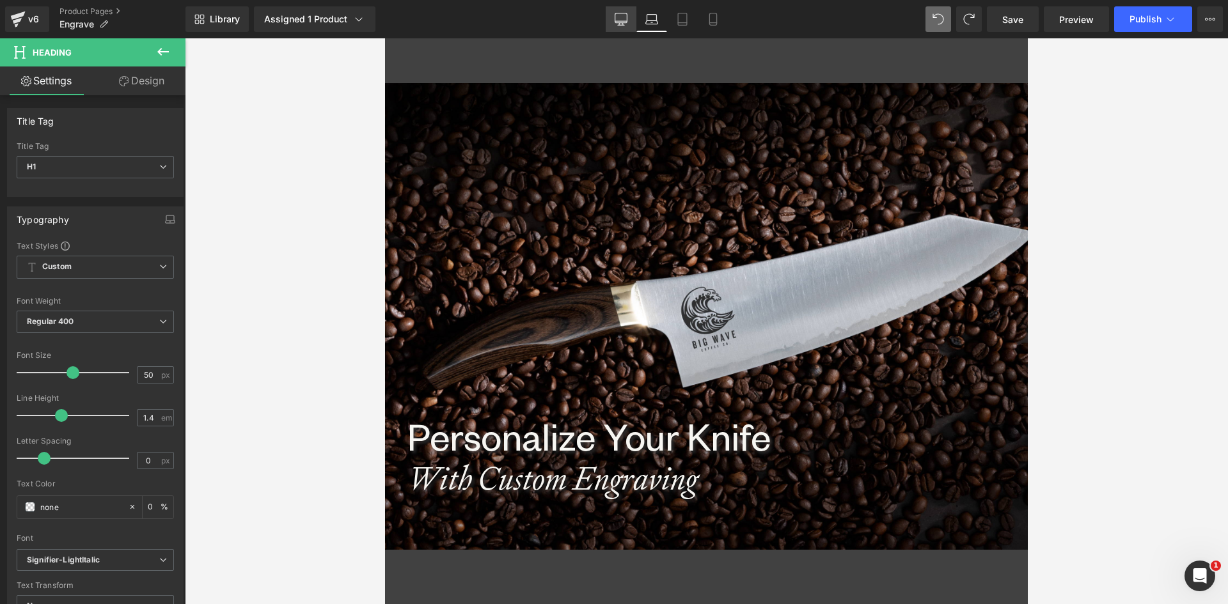
click at [616, 15] on icon at bounding box center [621, 18] width 12 height 10
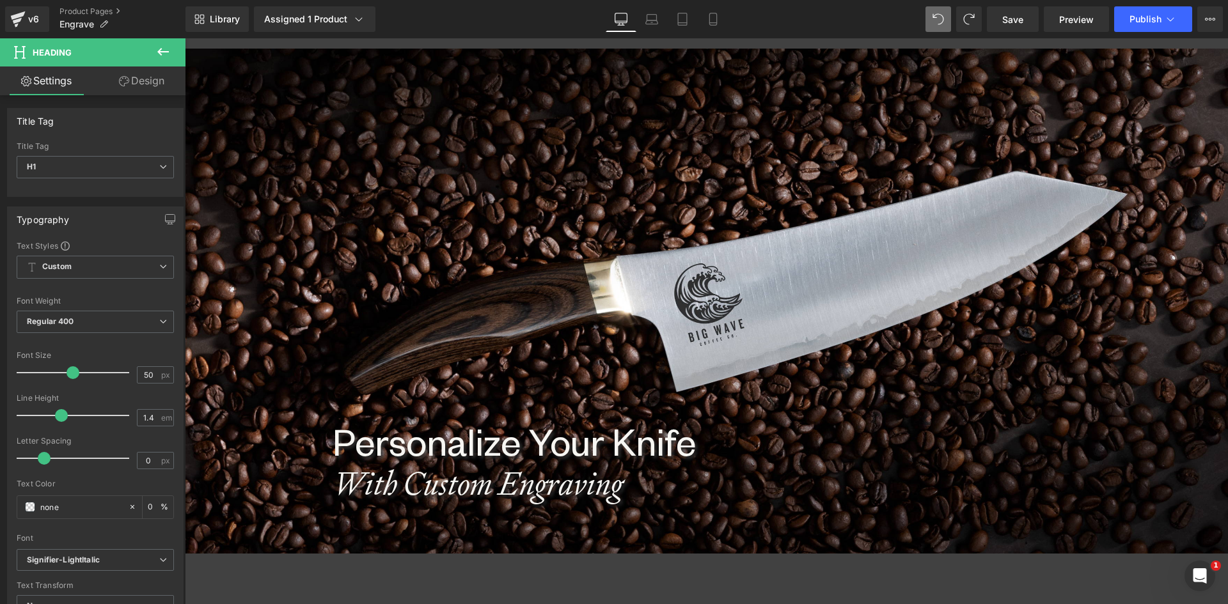
scroll to position [63, 0]
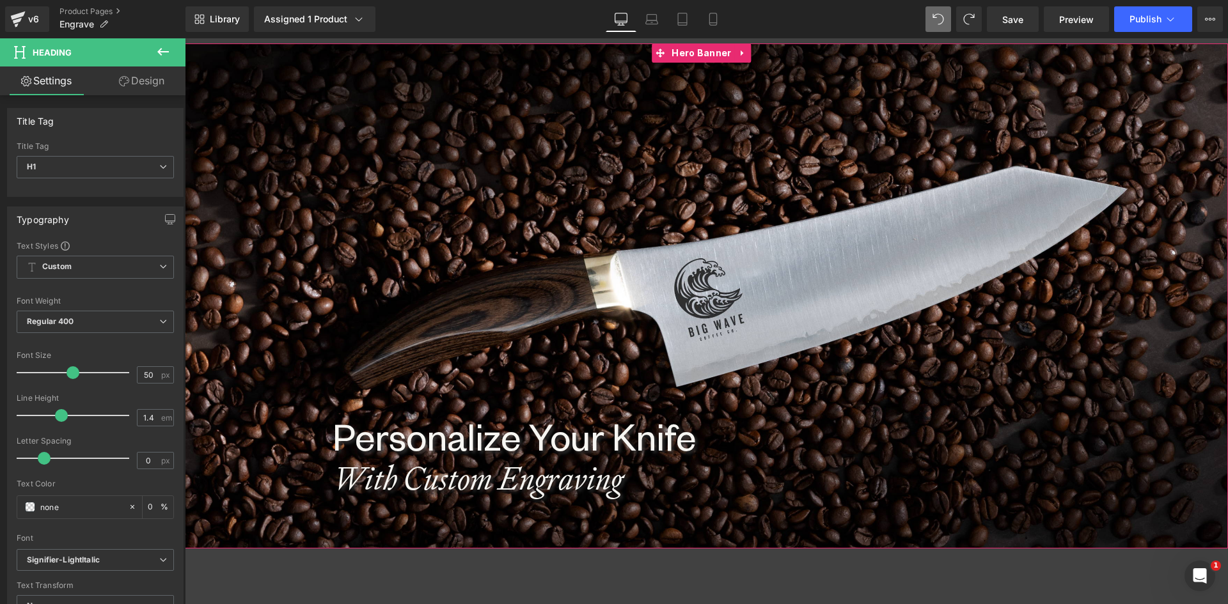
click at [425, 484] on h1 "With Custom Engraving" at bounding box center [706, 478] width 748 height 45
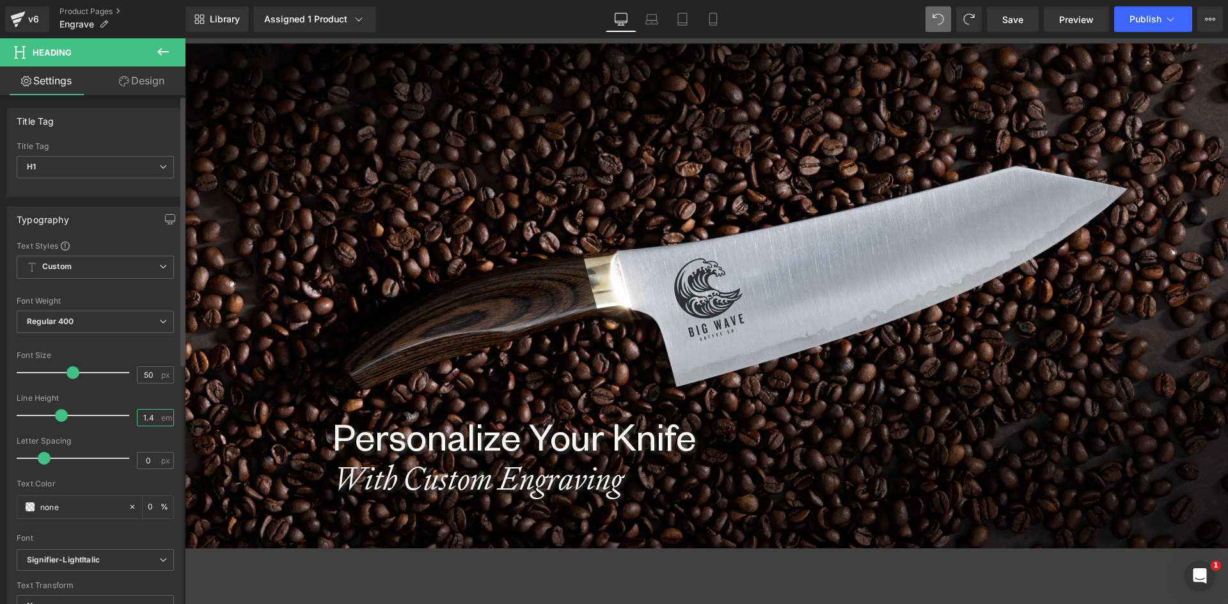
drag, startPoint x: 151, startPoint y: 419, endPoint x: 133, endPoint y: 417, distance: 17.9
click at [137, 417] on input "1.4" at bounding box center [148, 418] width 22 height 16
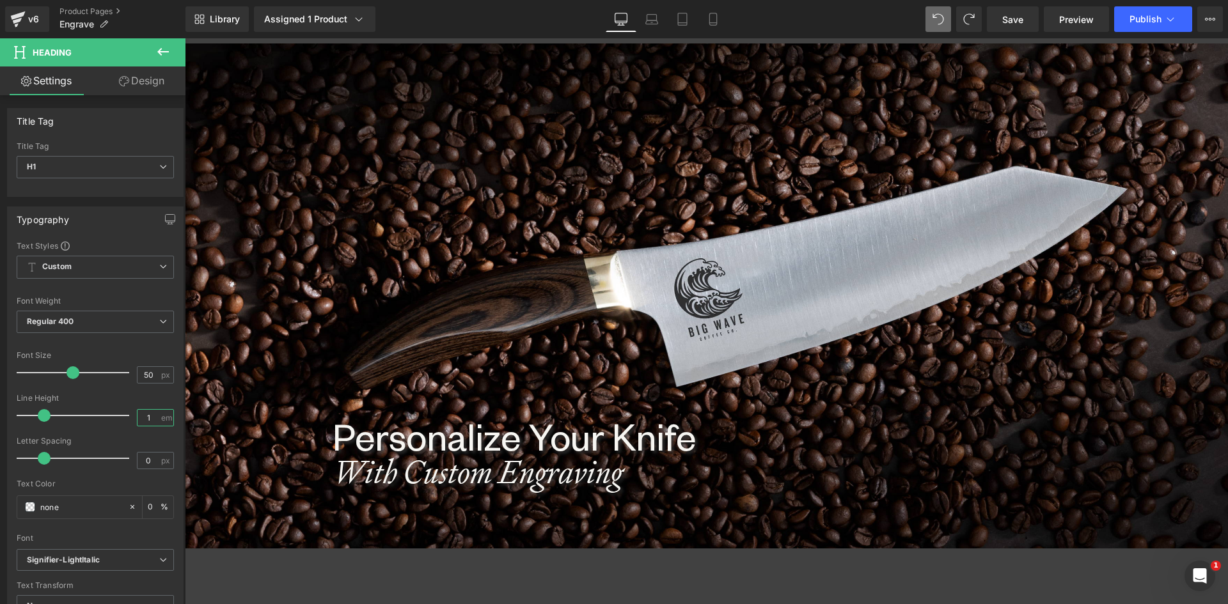
type input "1"
click at [655, 21] on icon at bounding box center [651, 19] width 13 height 13
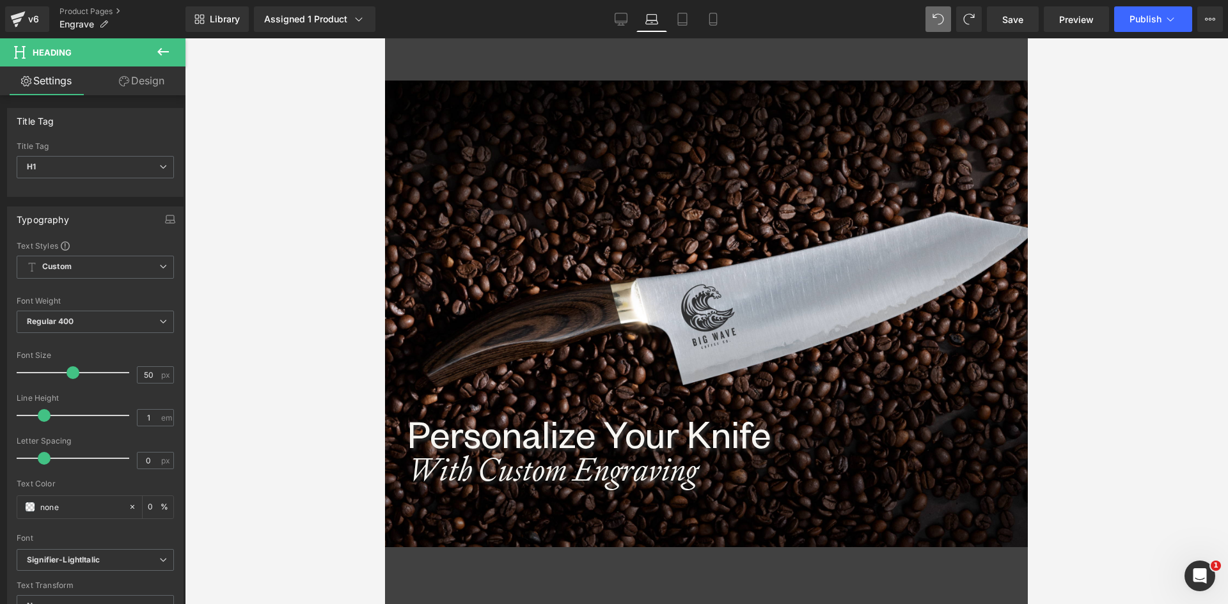
scroll to position [0, 0]
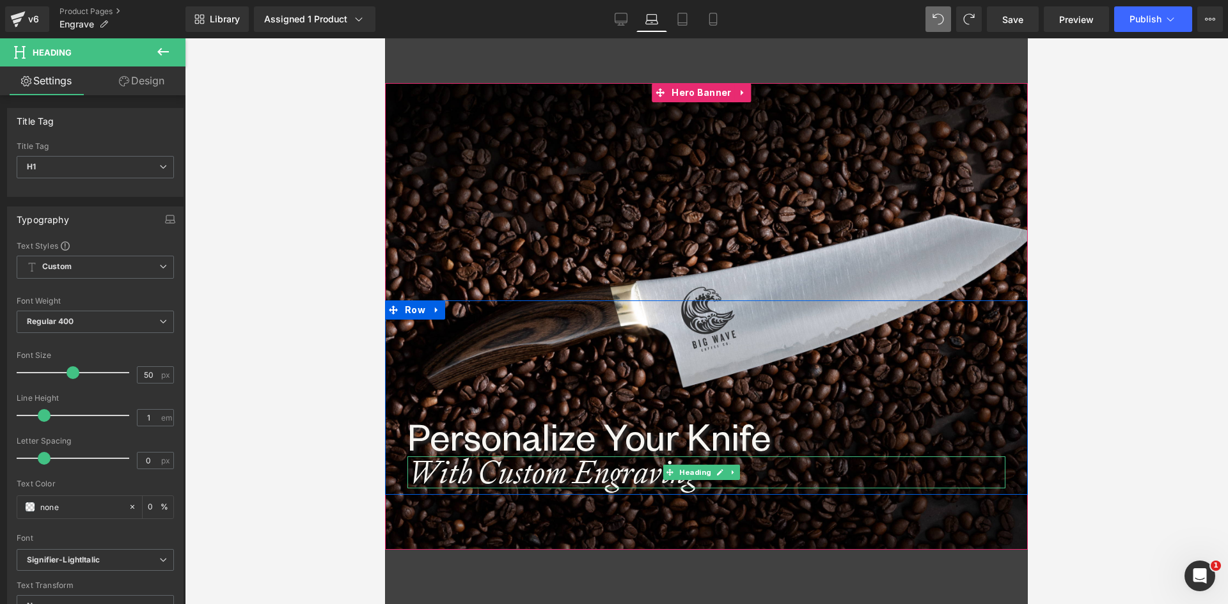
drag, startPoint x: 460, startPoint y: 478, endPoint x: 410, endPoint y: 465, distance: 50.9
click at [459, 478] on h1 "With Custom Engraving" at bounding box center [706, 472] width 598 height 32
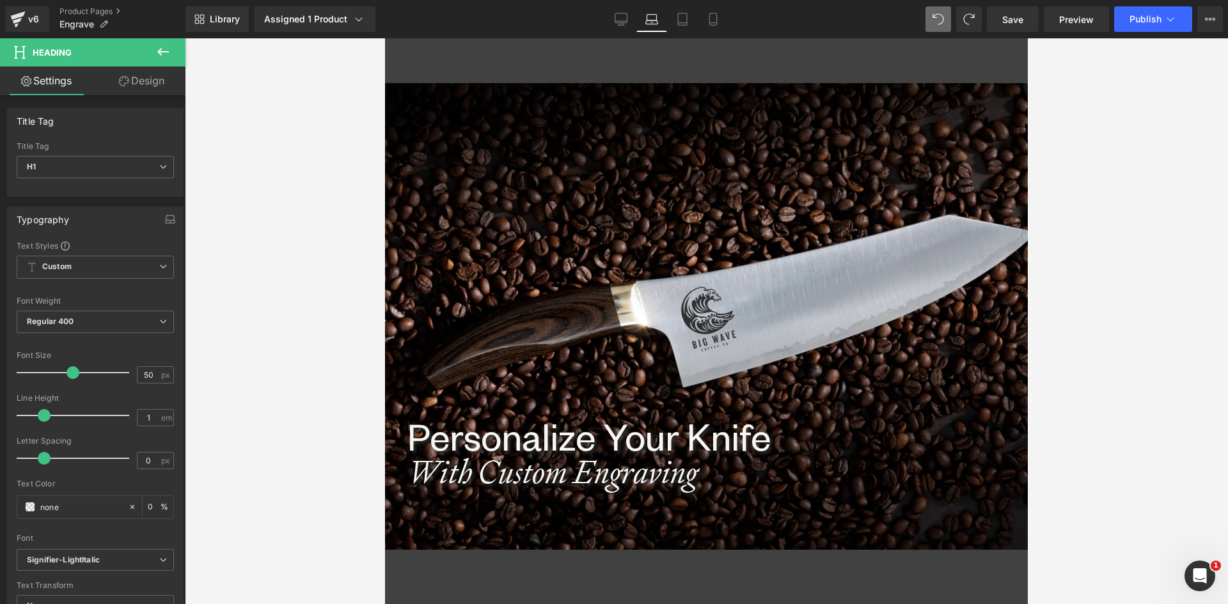
drag, startPoint x: 616, startPoint y: 24, endPoint x: 651, endPoint y: 24, distance: 34.5
click at [618, 24] on icon at bounding box center [620, 19] width 13 height 13
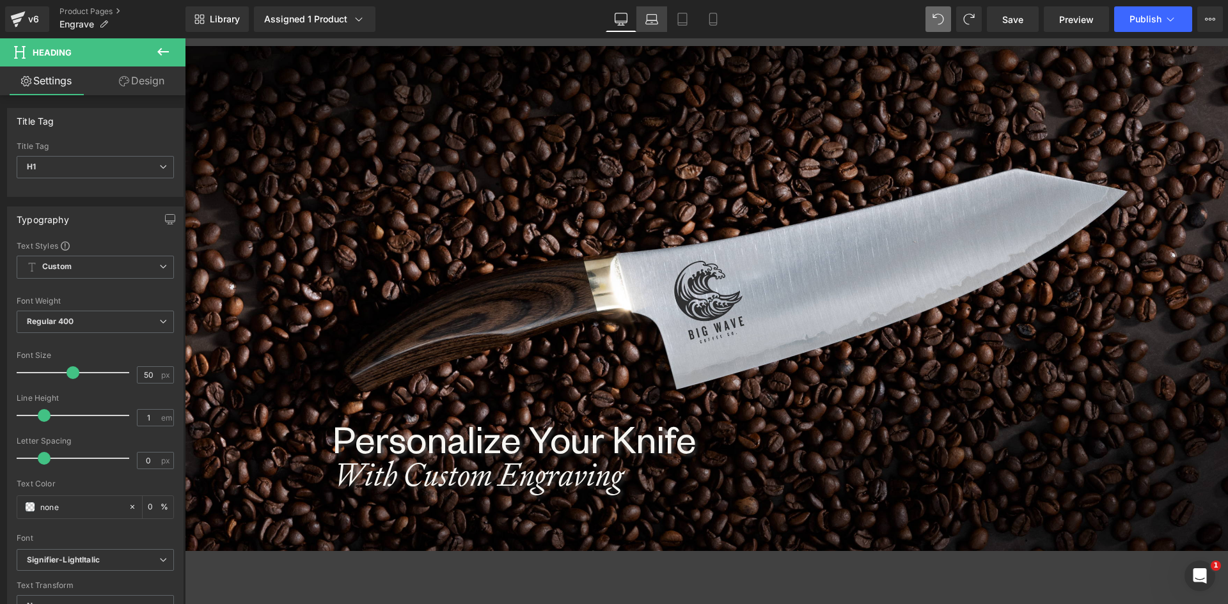
scroll to position [63, 0]
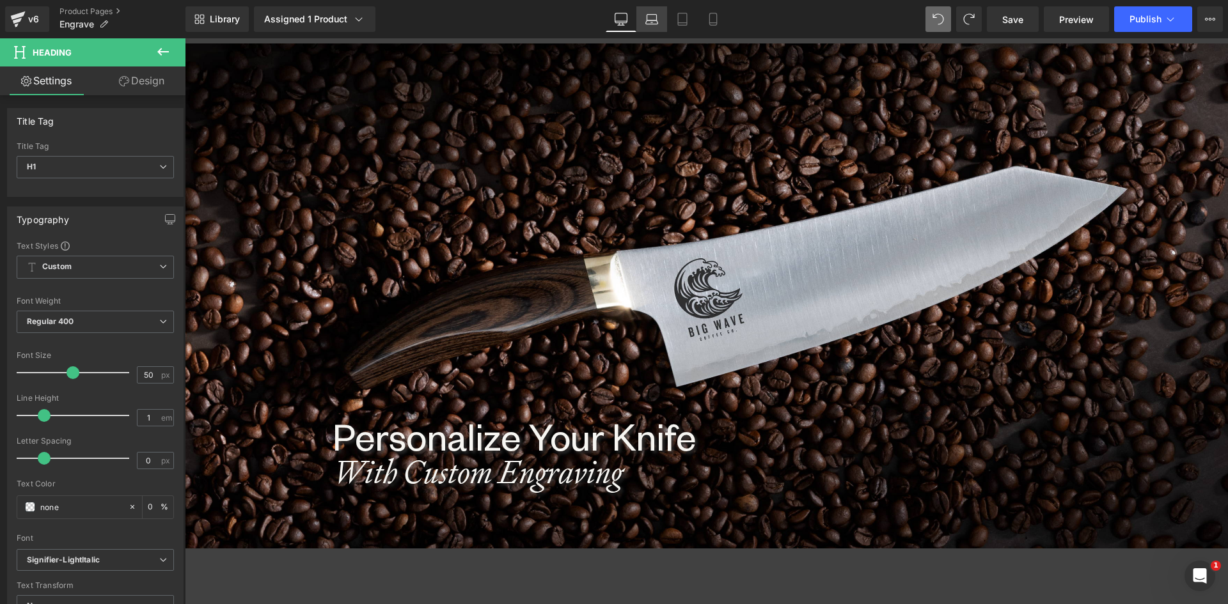
click at [651, 24] on icon at bounding box center [652, 22] width 12 height 4
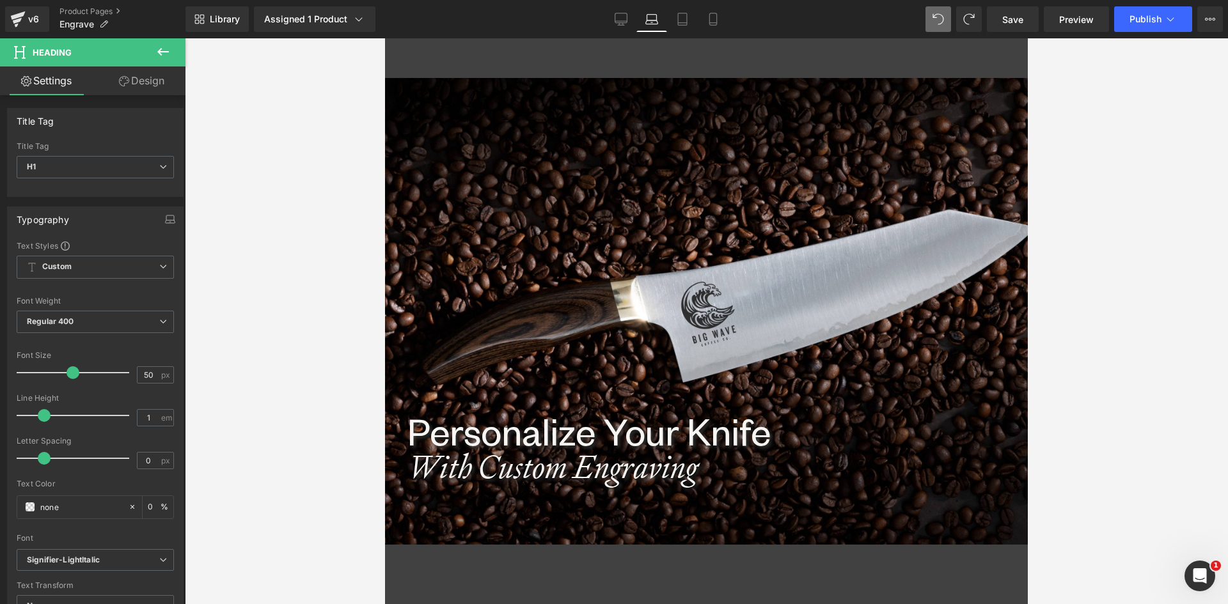
scroll to position [0, 0]
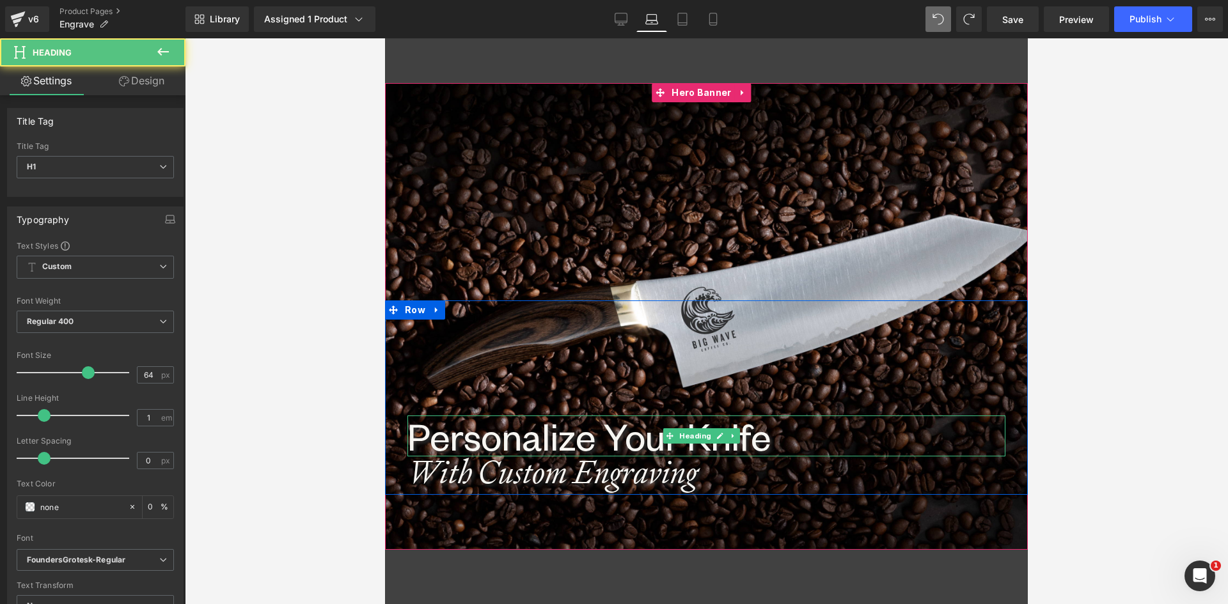
click at [531, 446] on h1 "Personalize Your Knife" at bounding box center [706, 436] width 598 height 41
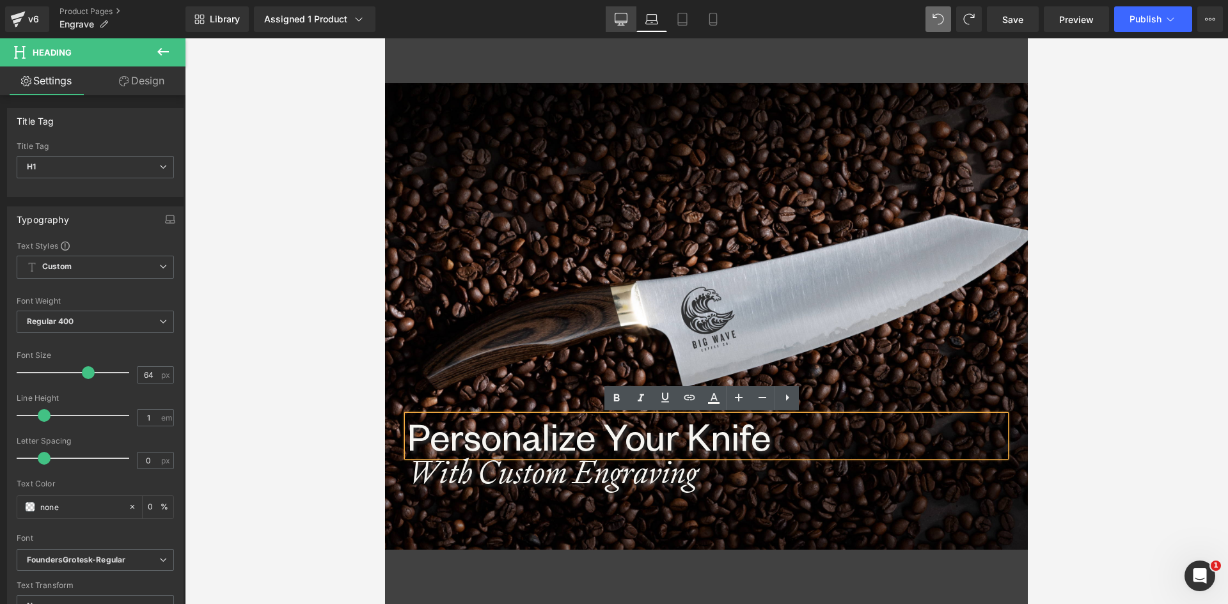
click at [616, 14] on icon at bounding box center [620, 19] width 13 height 13
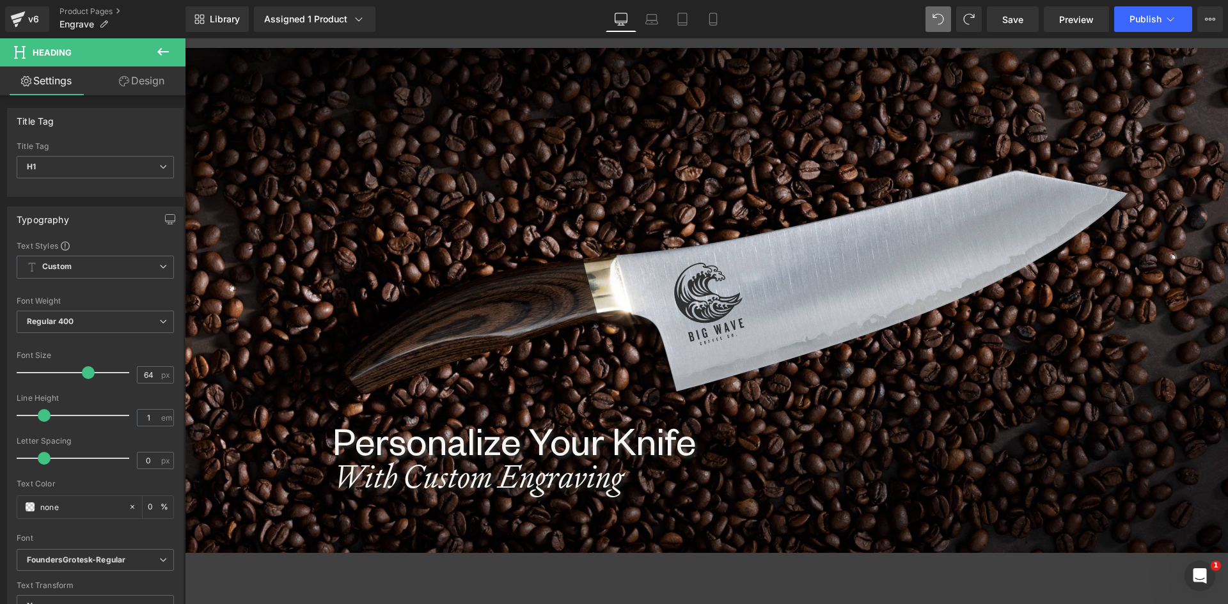
scroll to position [63, 0]
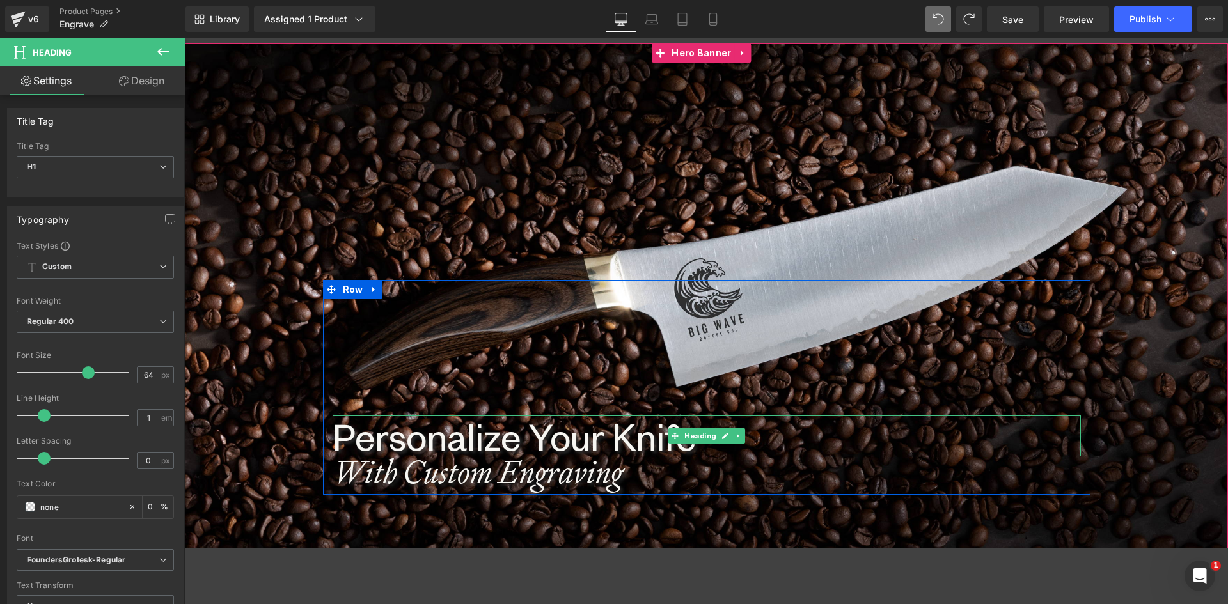
click at [438, 446] on h1 "Personalize Your Knife" at bounding box center [706, 436] width 748 height 41
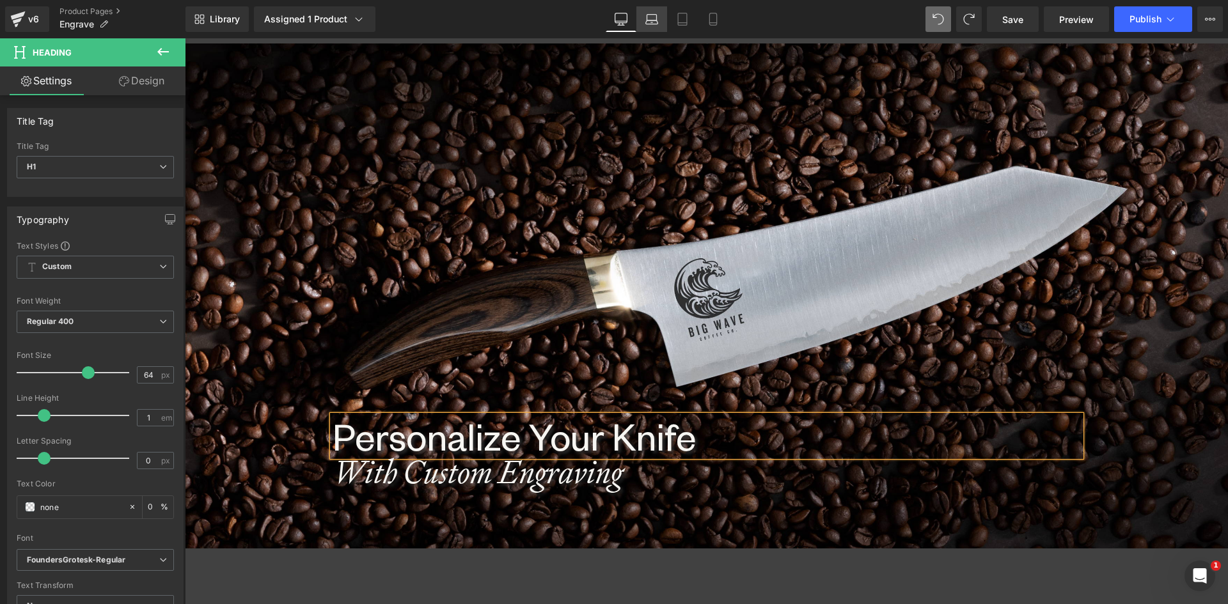
click at [645, 22] on icon at bounding box center [651, 19] width 13 height 13
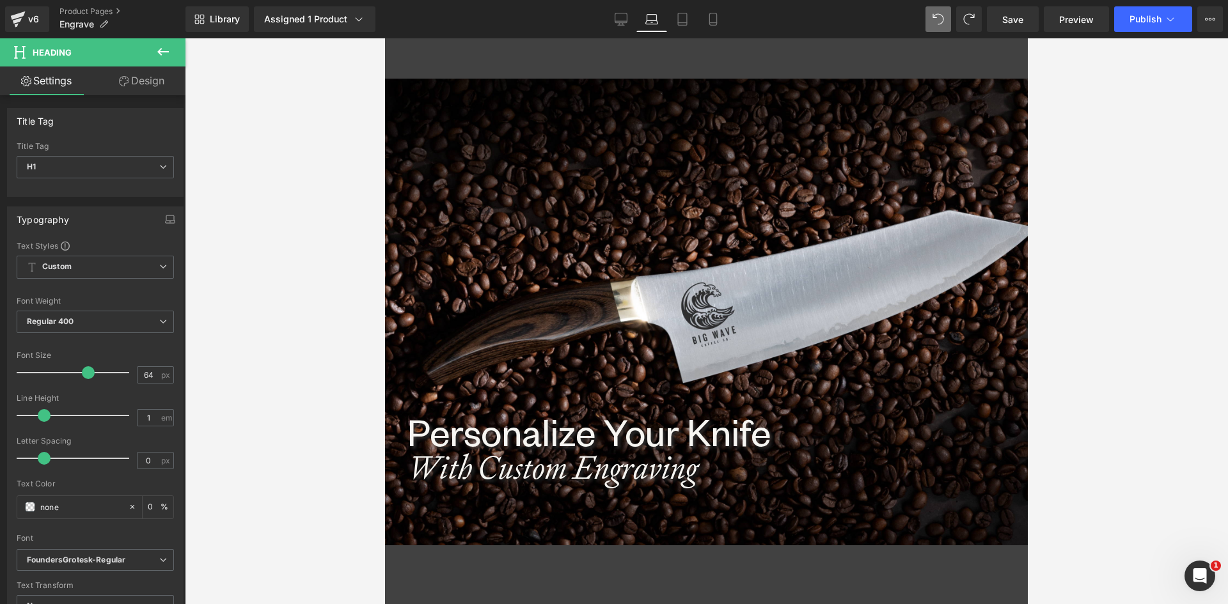
scroll to position [0, 0]
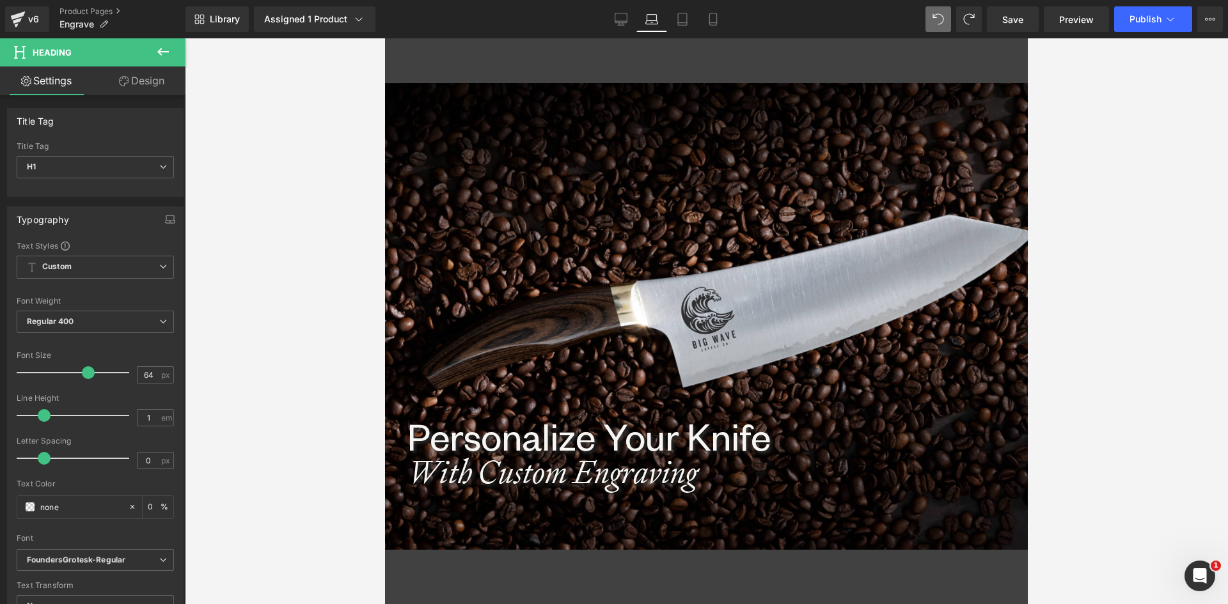
drag, startPoint x: 683, startPoint y: 17, endPoint x: 663, endPoint y: 7, distance: 22.0
click at [683, 15] on icon at bounding box center [682, 19] width 13 height 13
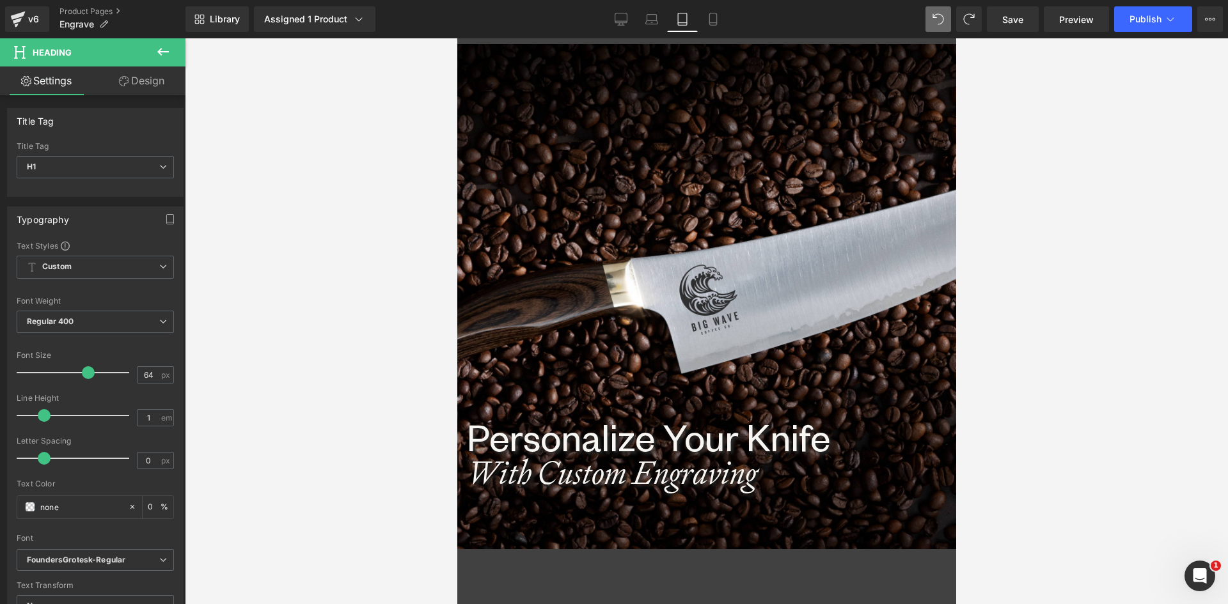
scroll to position [40, 0]
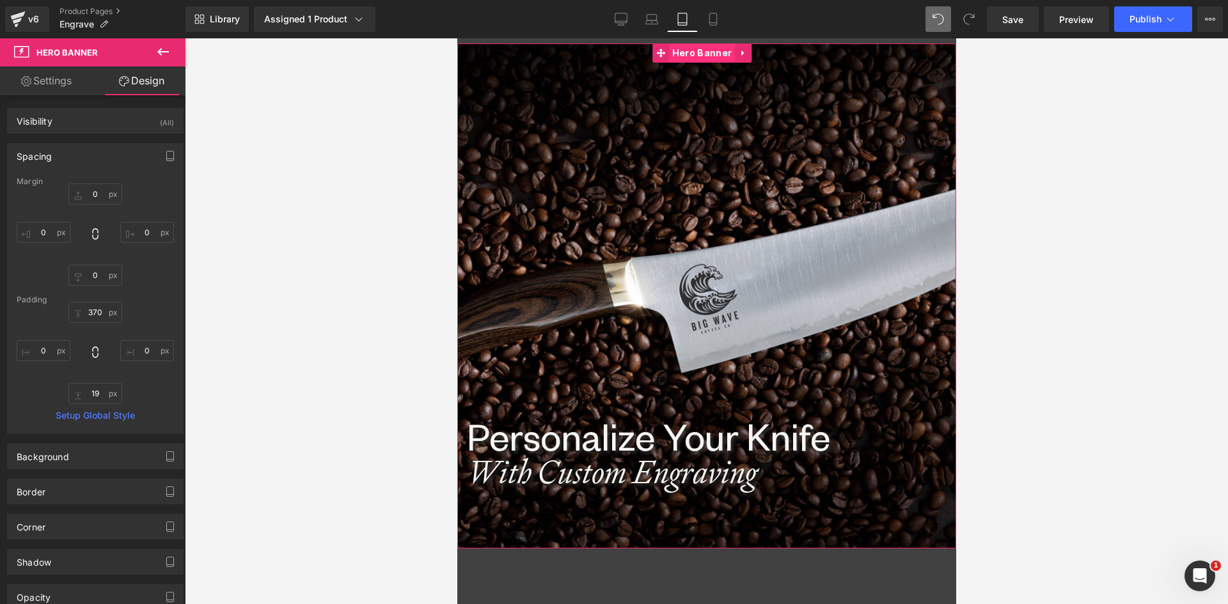
click at [698, 61] on span "Hero Banner" at bounding box center [701, 52] width 66 height 19
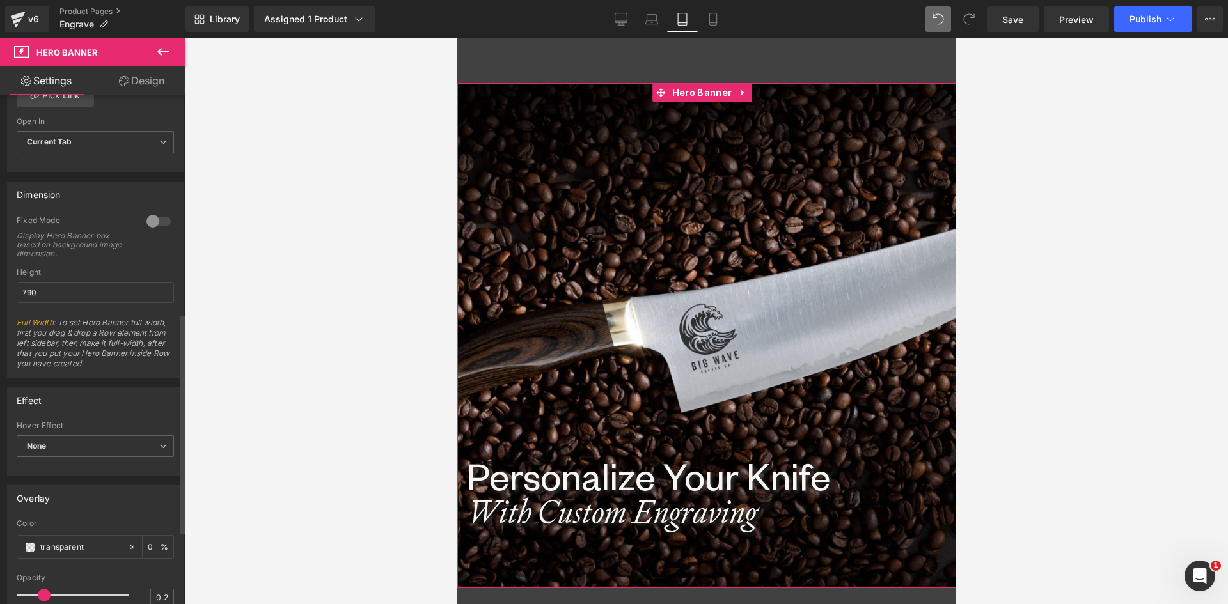
scroll to position [511, 0]
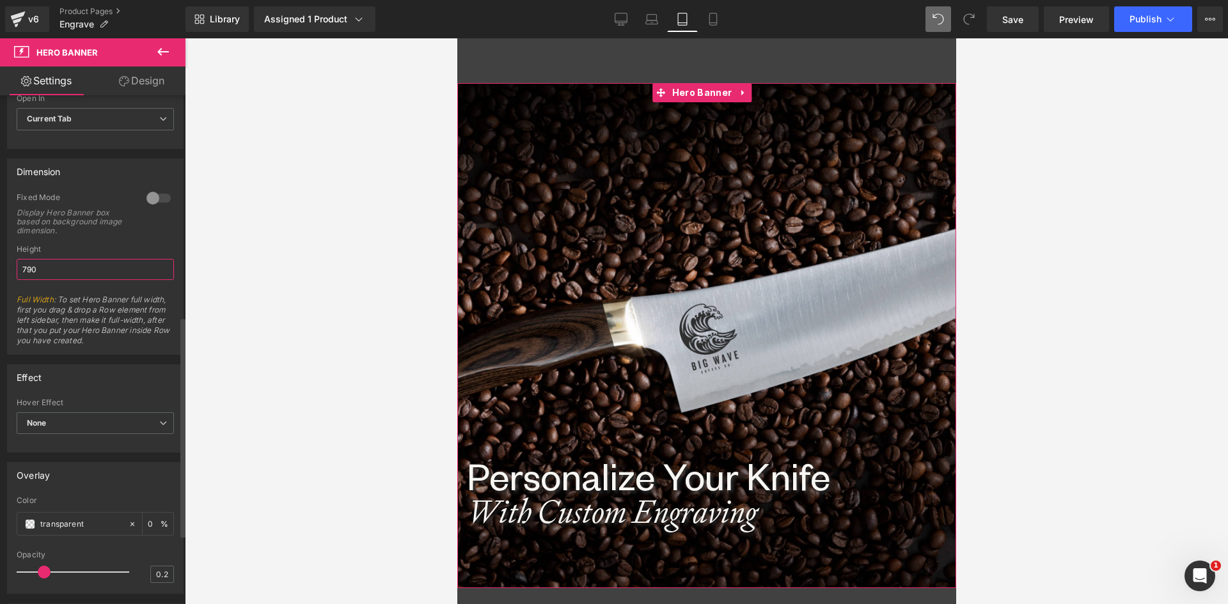
click at [35, 268] on input "790" at bounding box center [95, 269] width 157 height 21
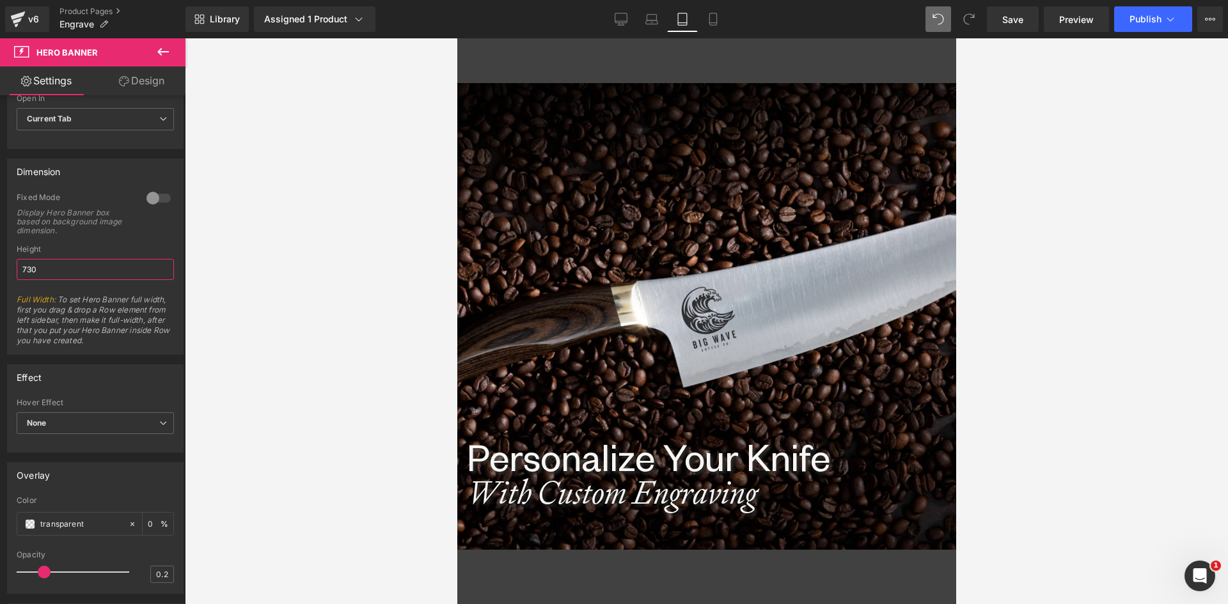
drag, startPoint x: 39, startPoint y: 273, endPoint x: -27, endPoint y: 266, distance: 66.9
click at [0, 266] on html "Hero Banner You are previewing how the will restyle your page. You can not edit…" at bounding box center [614, 302] width 1228 height 604
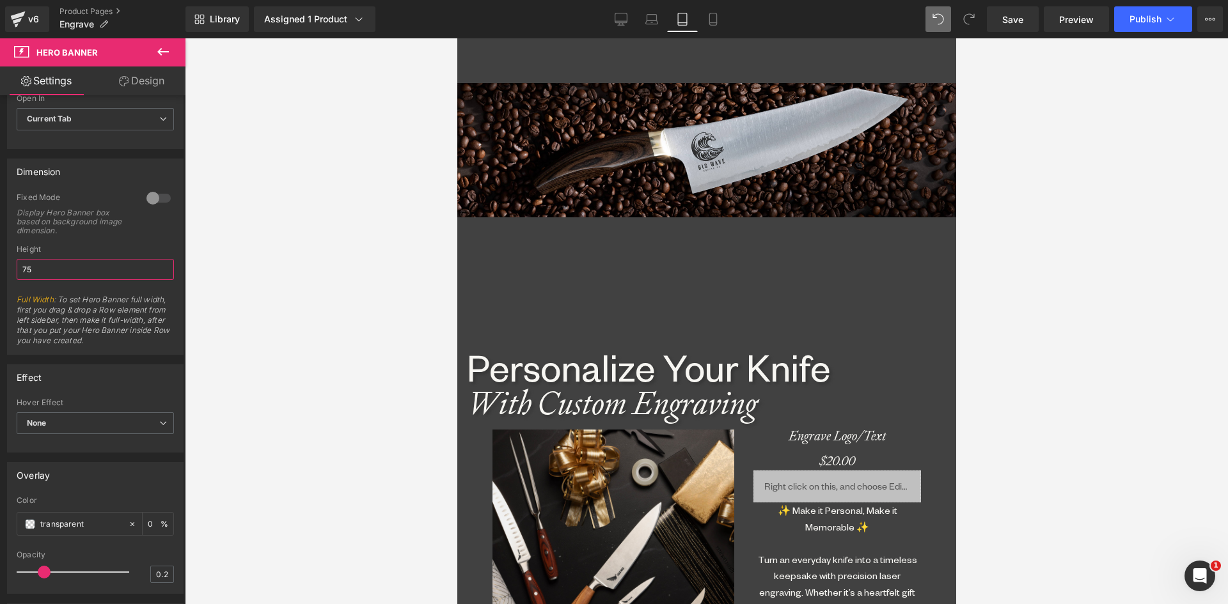
type input "750"
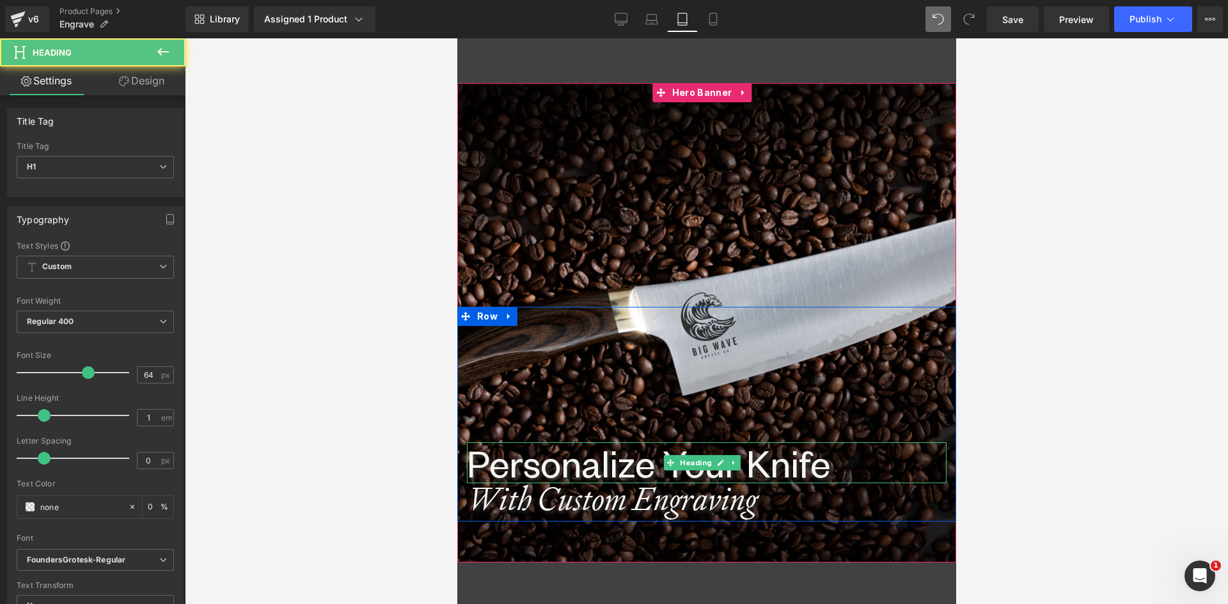
click at [524, 462] on h1 "Personalize Your Knife" at bounding box center [706, 462] width 480 height 41
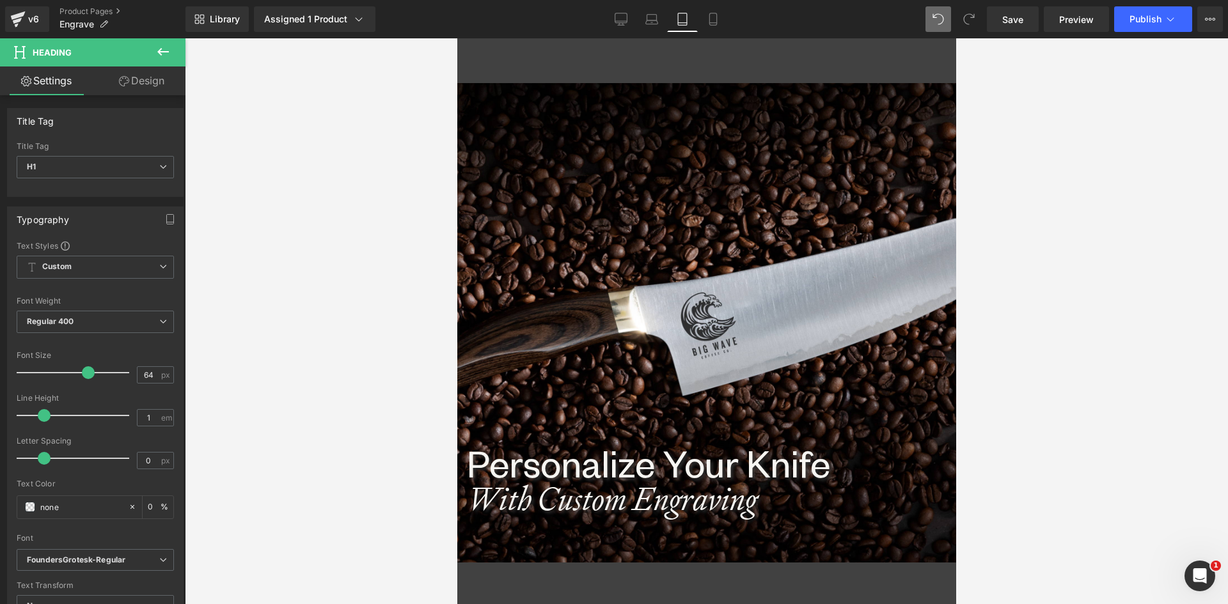
click at [152, 73] on link "Design" at bounding box center [141, 80] width 93 height 29
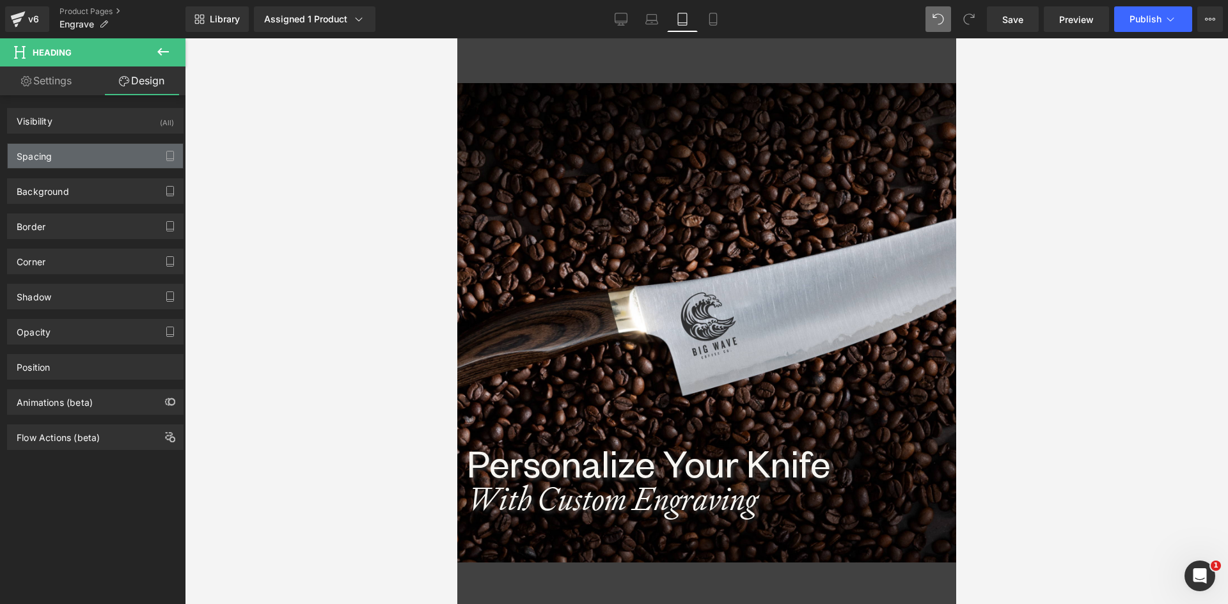
click at [49, 164] on div "Spacing" at bounding box center [95, 156] width 175 height 24
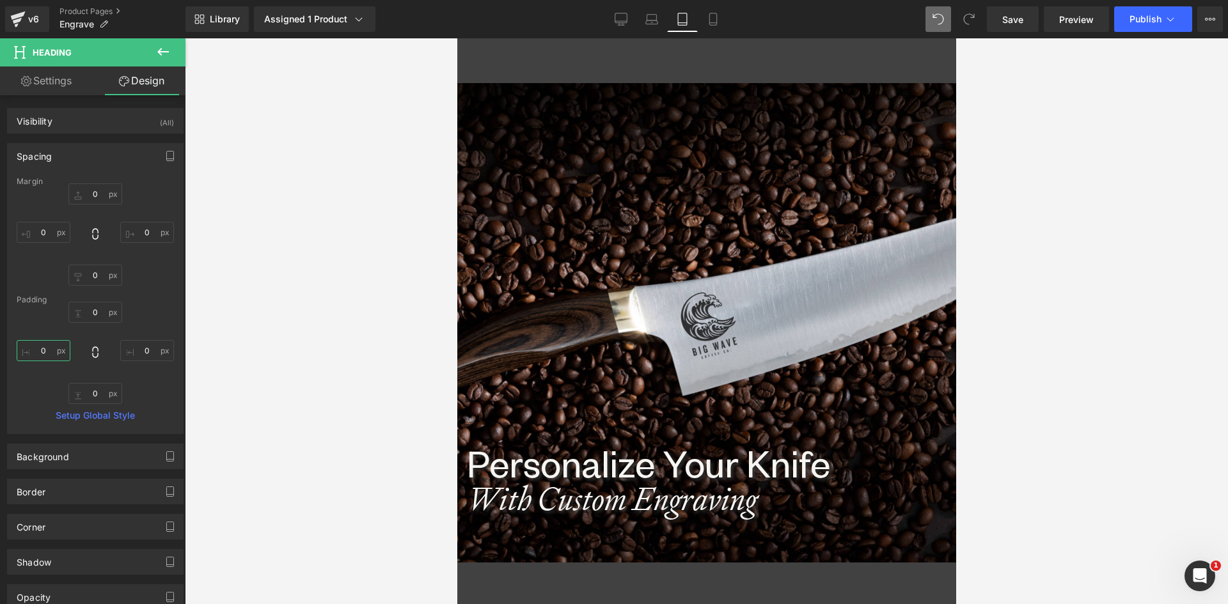
click at [44, 350] on input "0" at bounding box center [44, 350] width 54 height 21
type input "20"
click at [132, 353] on input "0" at bounding box center [147, 350] width 54 height 21
type input "20"
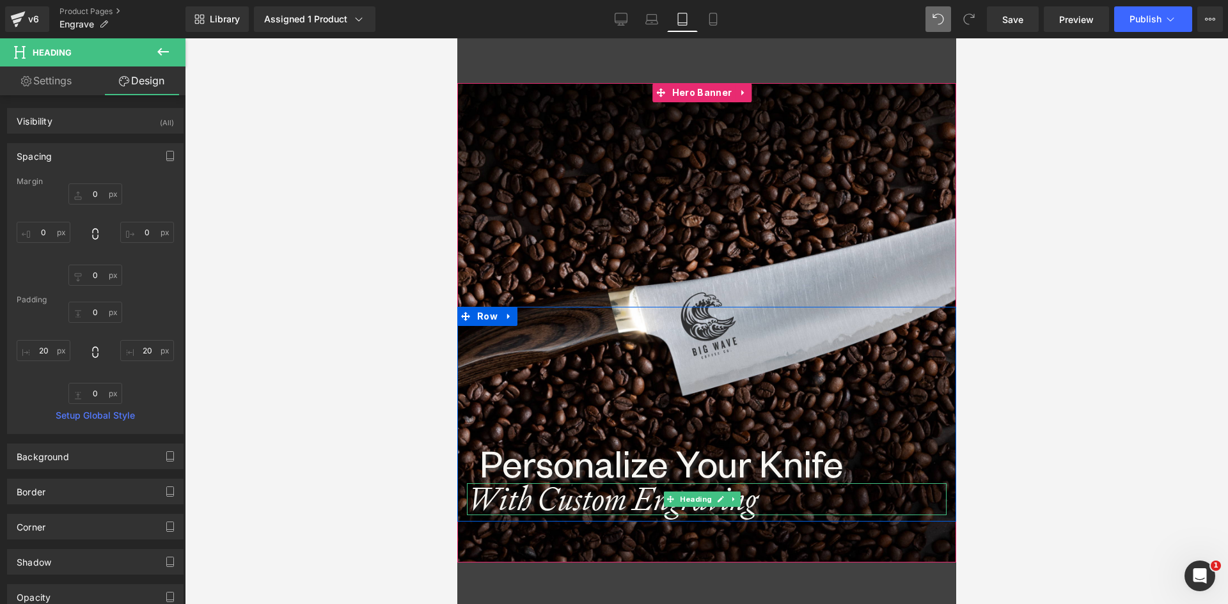
click at [534, 504] on h1 "With Custom Engraving" at bounding box center [706, 499] width 480 height 32
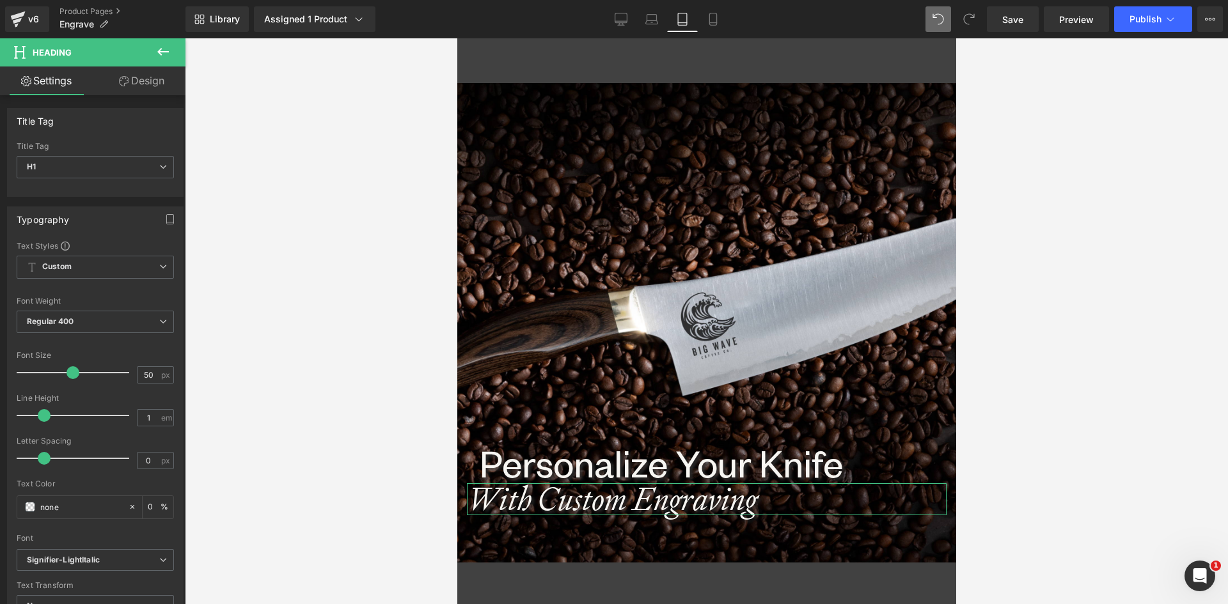
drag, startPoint x: 163, startPoint y: 85, endPoint x: 35, endPoint y: 174, distance: 156.2
click at [162, 85] on link "Design" at bounding box center [141, 80] width 93 height 29
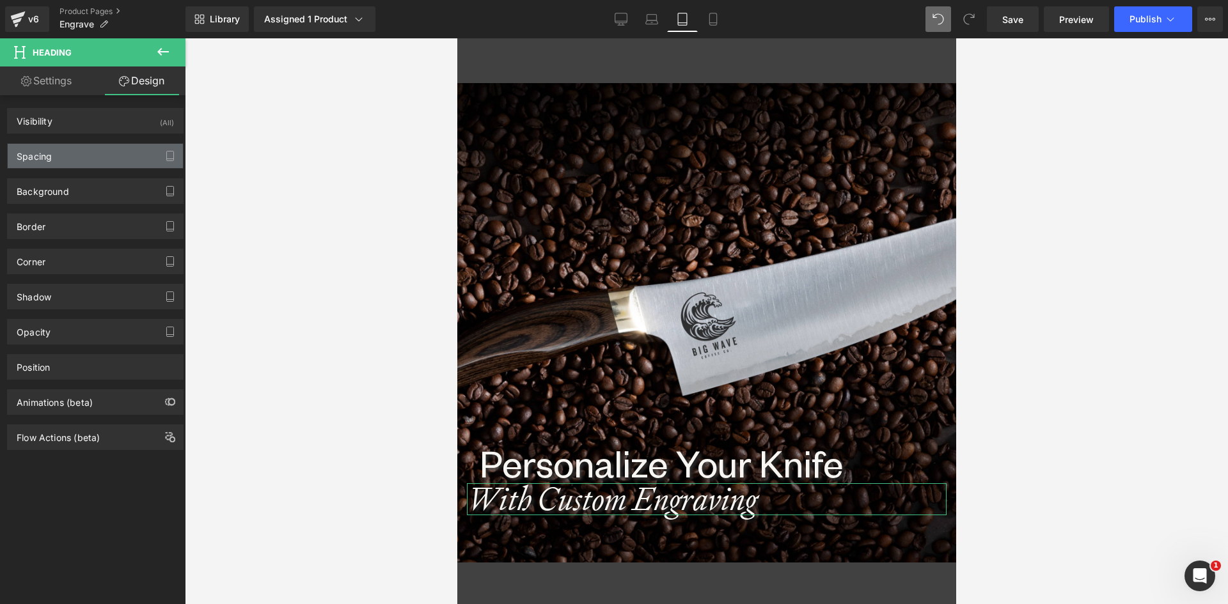
click at [29, 152] on div "Spacing" at bounding box center [34, 153] width 35 height 18
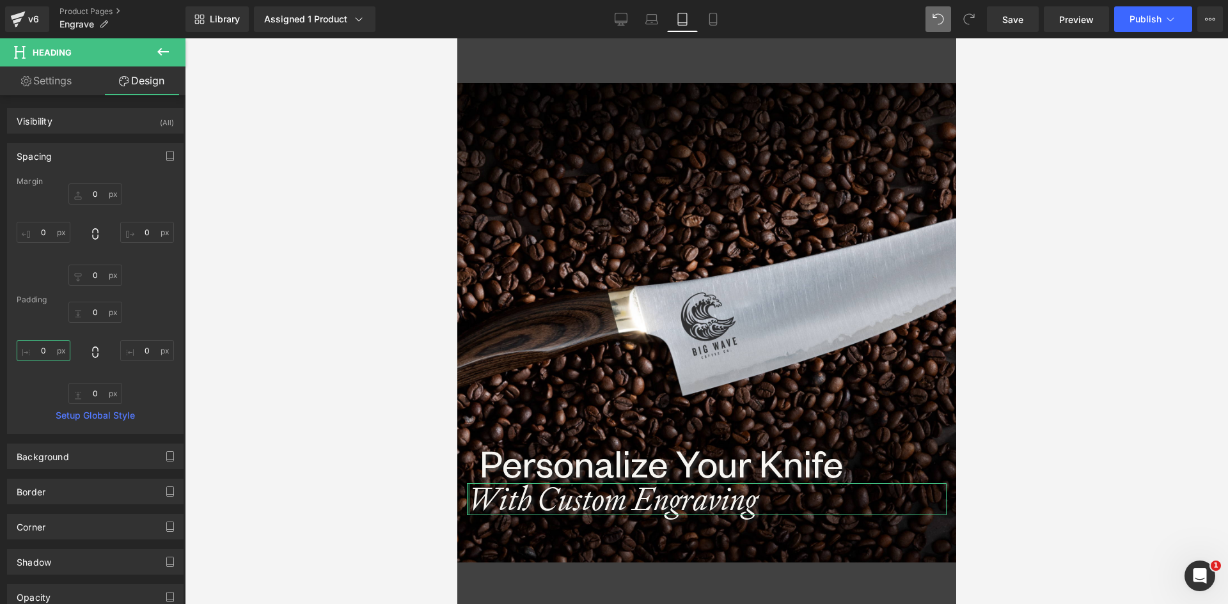
click at [50, 349] on input "text" at bounding box center [44, 350] width 54 height 21
type input "20"
click at [643, 21] on link "Laptop" at bounding box center [651, 19] width 31 height 26
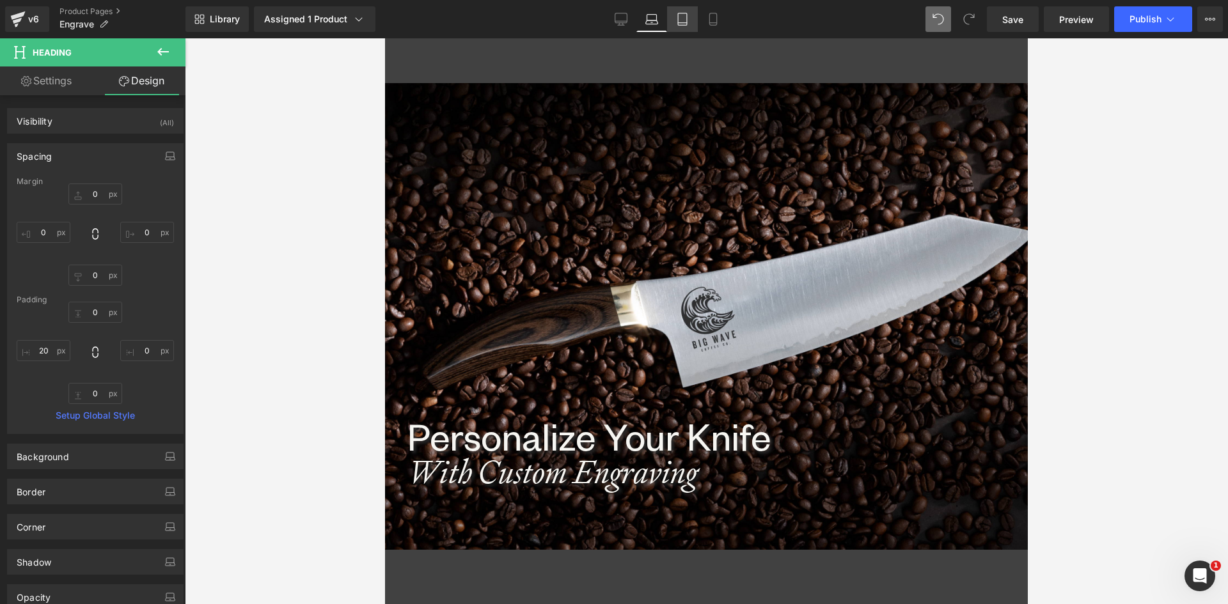
click at [687, 22] on icon at bounding box center [682, 19] width 13 height 13
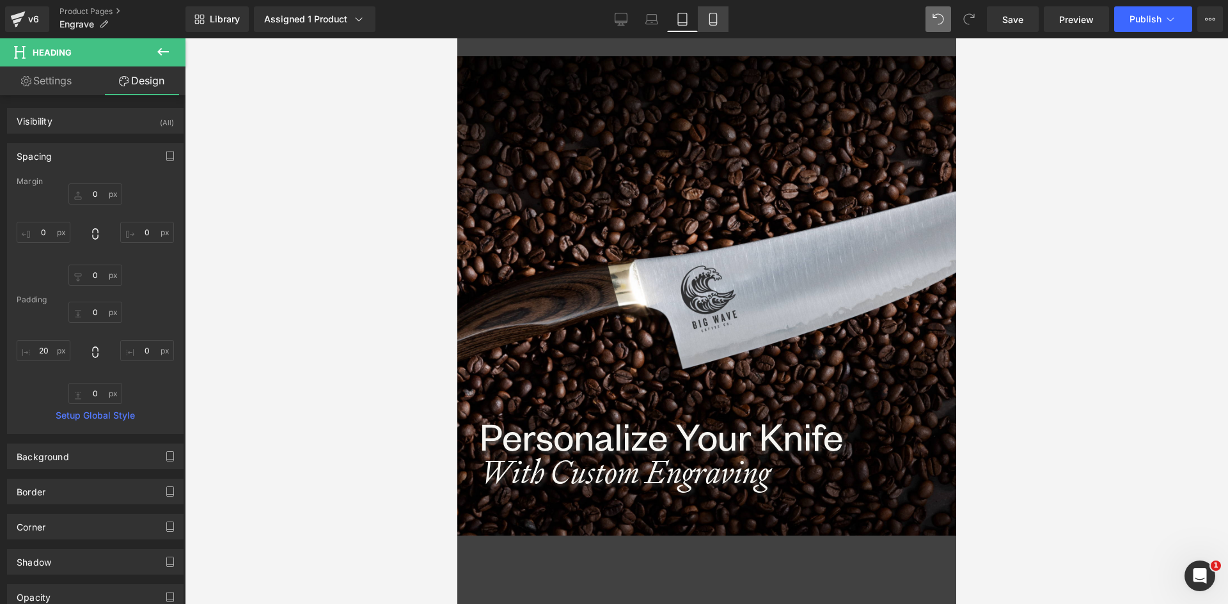
click at [715, 24] on icon at bounding box center [712, 19] width 13 height 13
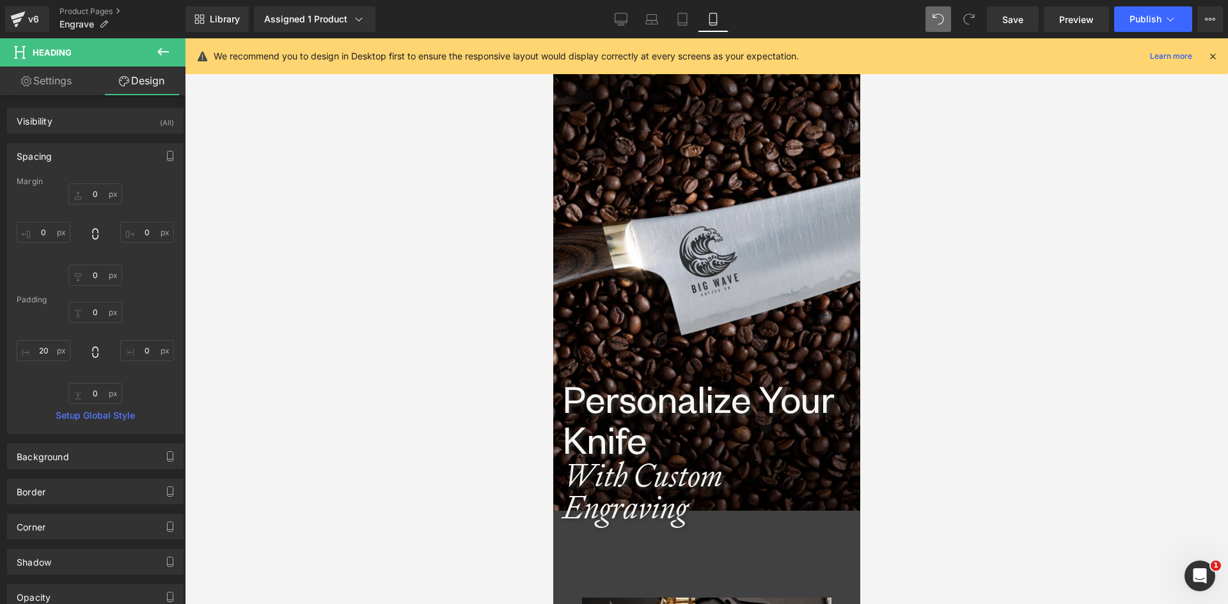
scroll to position [81, 0]
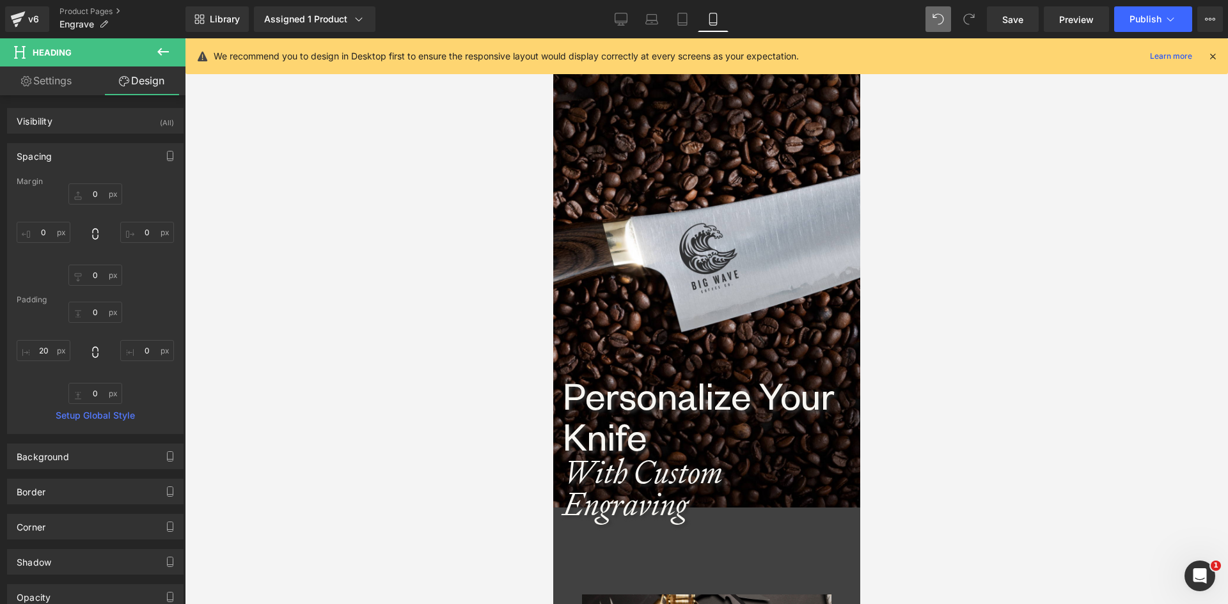
click at [1213, 57] on icon at bounding box center [1212, 57] width 12 height 12
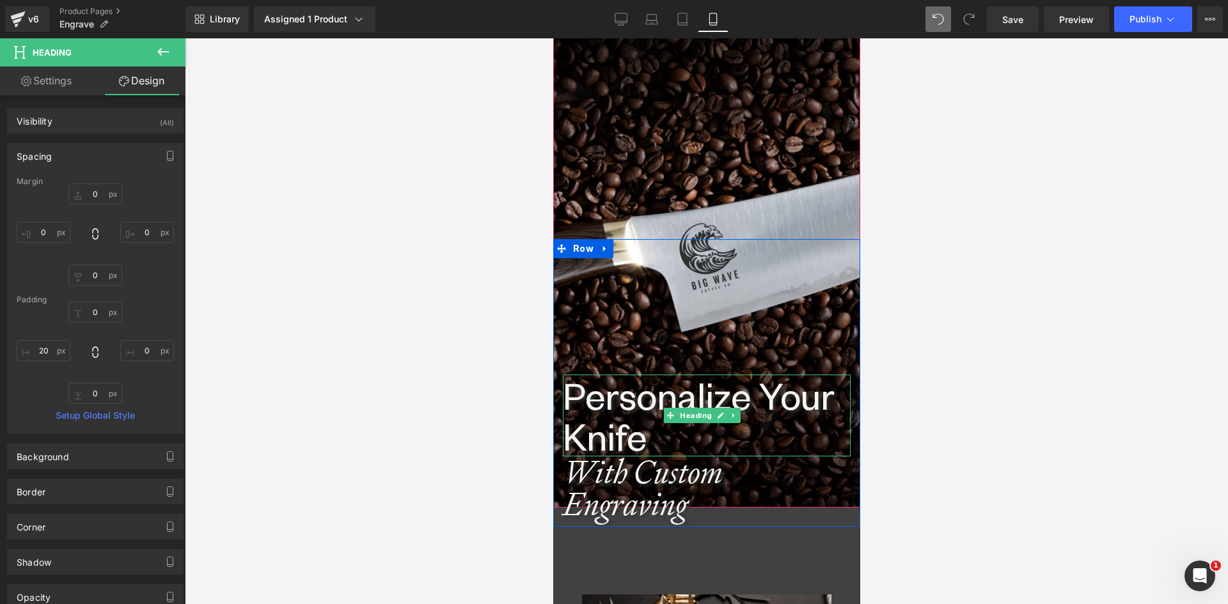
click at [587, 402] on h1 "Personalize Your Knife" at bounding box center [706, 416] width 288 height 82
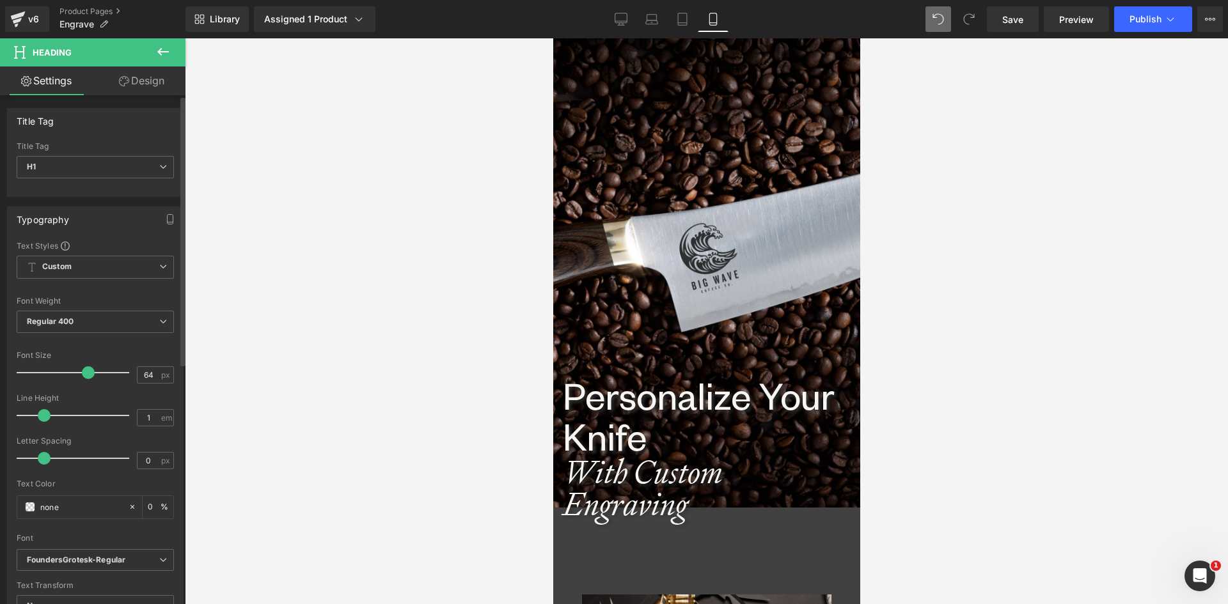
drag, startPoint x: 149, startPoint y: 376, endPoint x: 122, endPoint y: 382, distance: 27.5
click at [125, 377] on div "Font Size 64 px" at bounding box center [95, 372] width 157 height 43
type input "50"
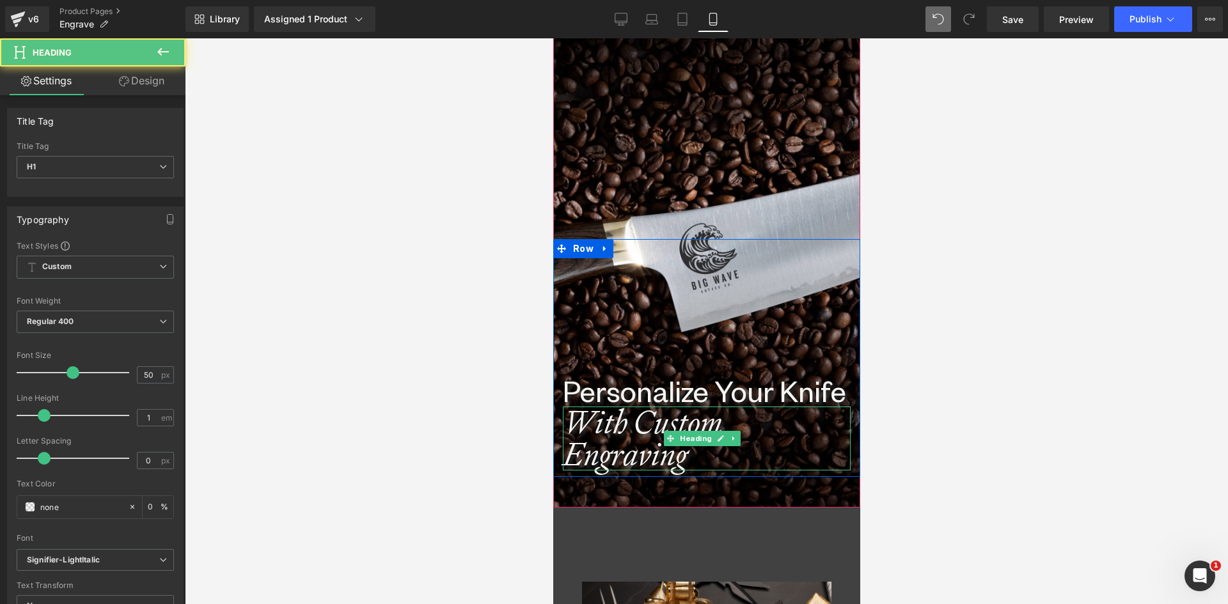
click at [600, 450] on h1 "With Custom Engraving" at bounding box center [706, 439] width 288 height 64
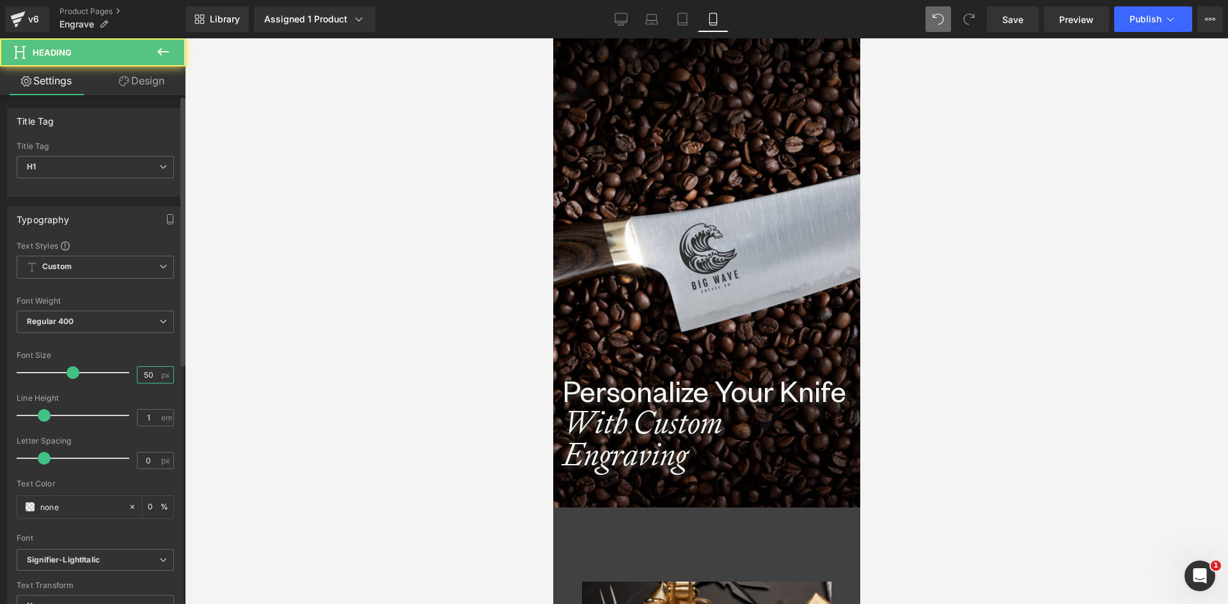
drag, startPoint x: 147, startPoint y: 377, endPoint x: 130, endPoint y: 377, distance: 16.6
click at [130, 377] on div "Font Size 50 px" at bounding box center [95, 372] width 157 height 43
type input "40"
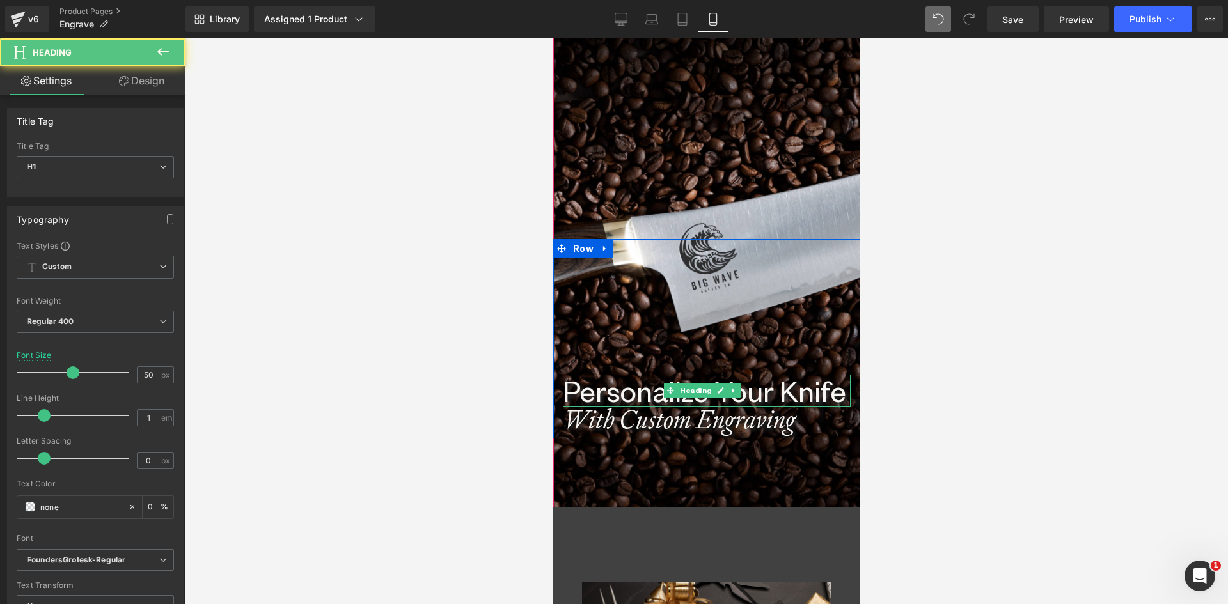
click at [593, 395] on h1 "Personalize Your Knife" at bounding box center [706, 391] width 288 height 32
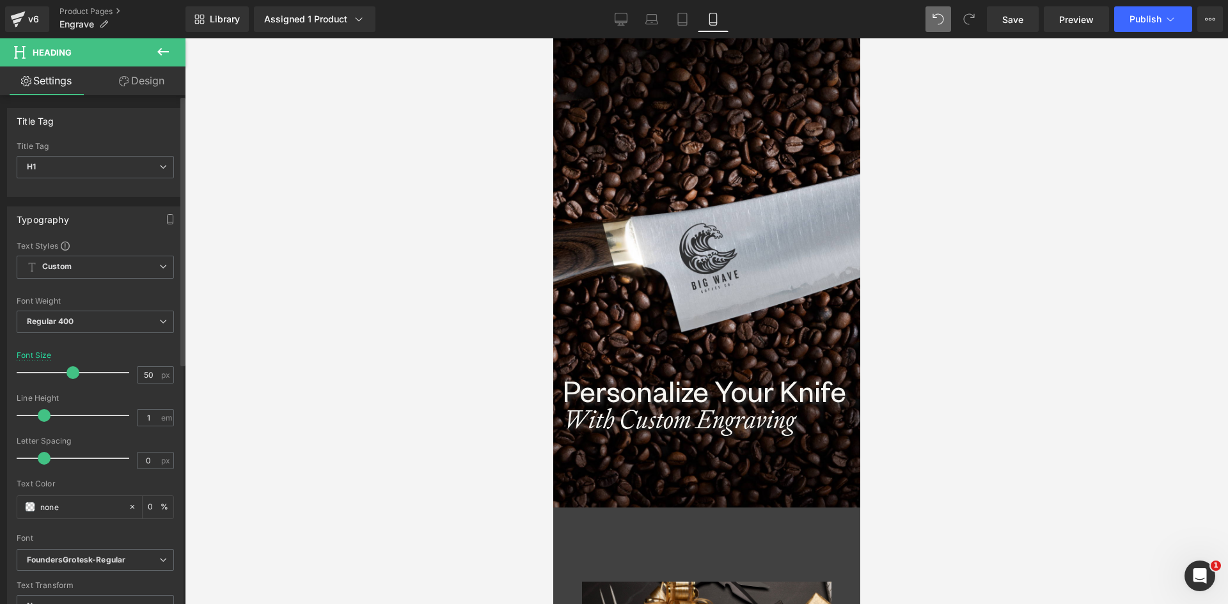
drag, startPoint x: 152, startPoint y: 375, endPoint x: 131, endPoint y: 377, distance: 21.1
click at [131, 377] on div "Font Size 50 px" at bounding box center [95, 372] width 157 height 43
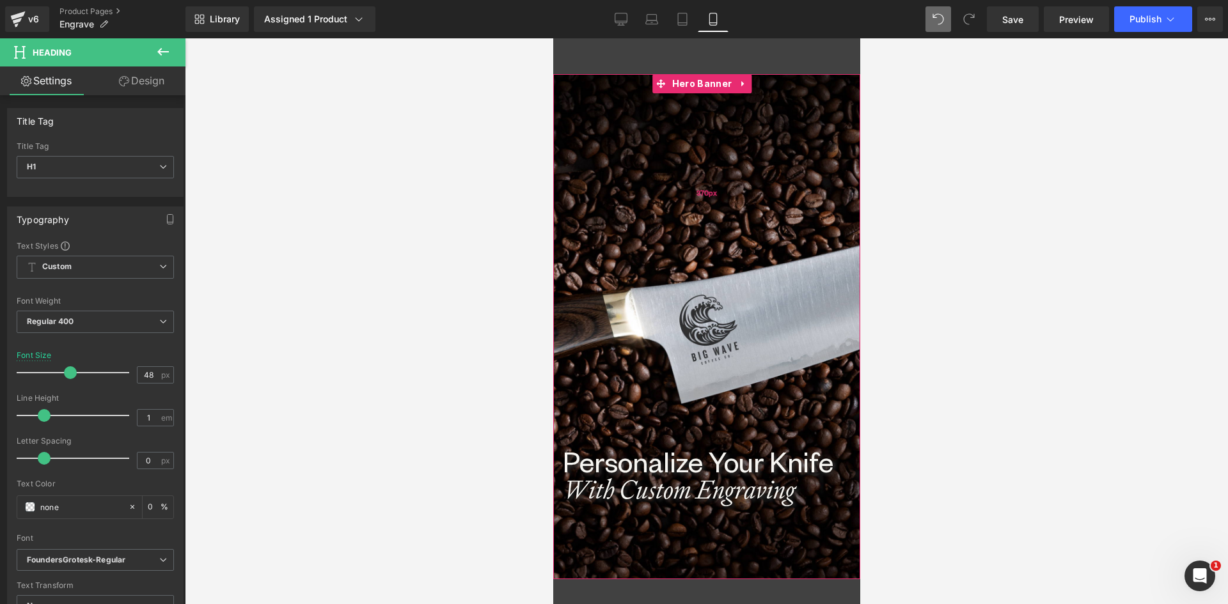
scroll to position [0, 0]
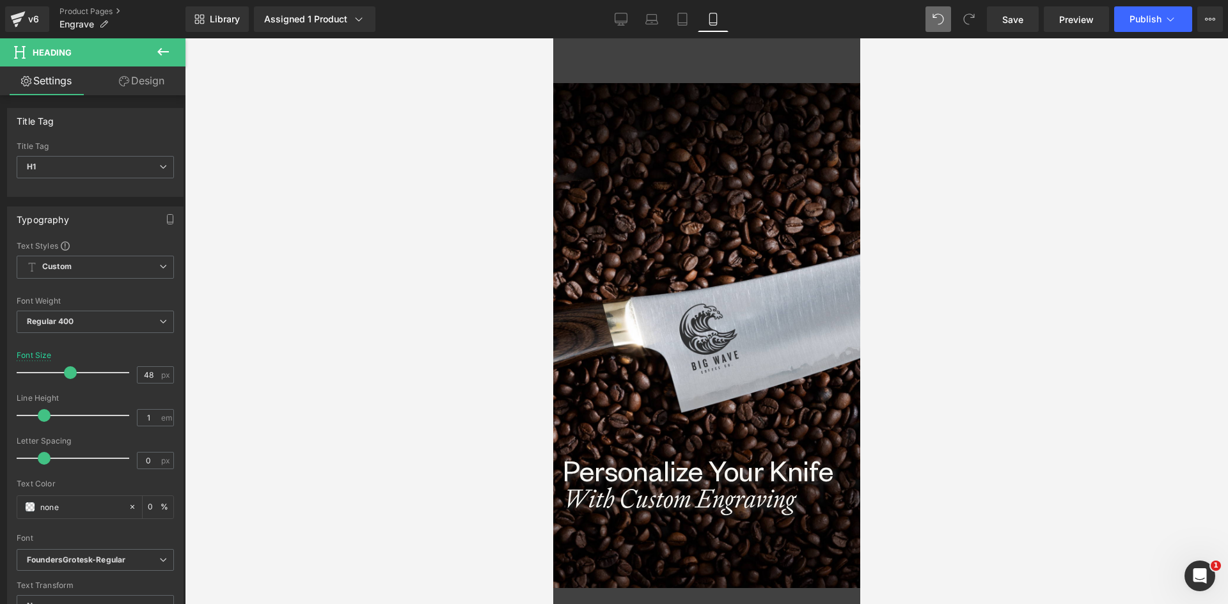
type input "48"
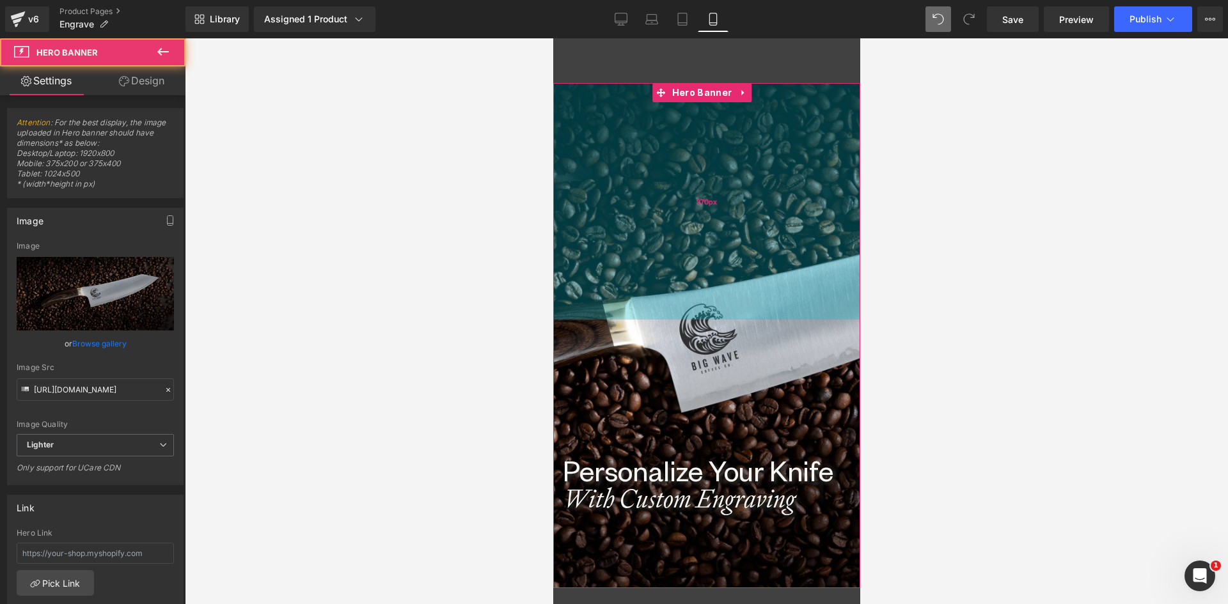
click at [719, 194] on div "370px" at bounding box center [705, 201] width 307 height 237
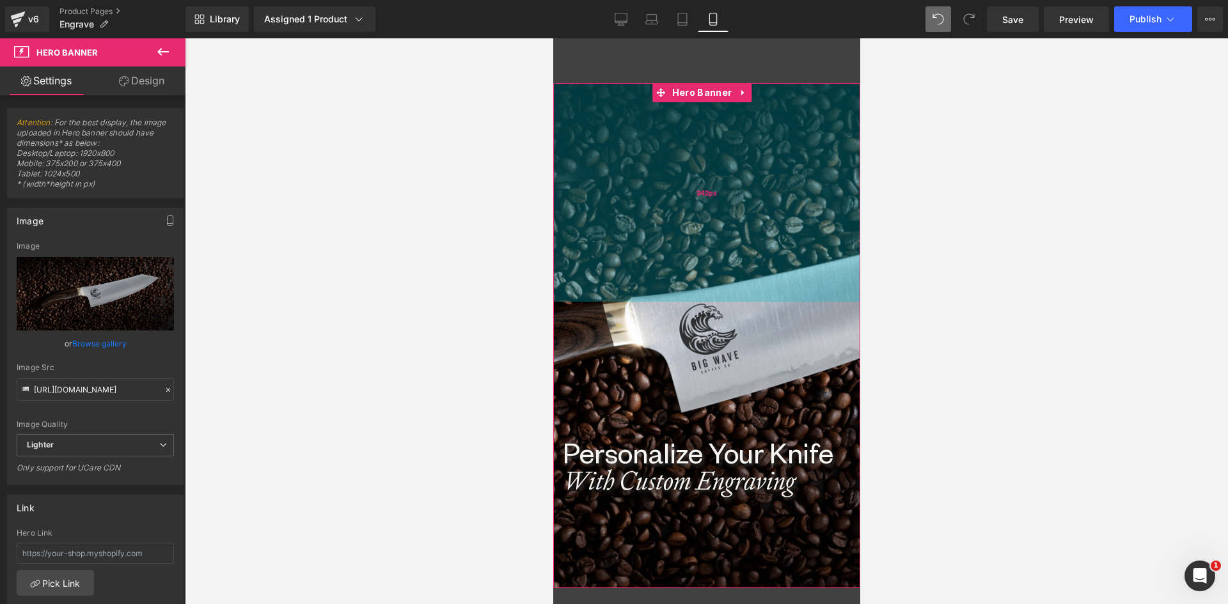
drag, startPoint x: 710, startPoint y: 228, endPoint x: 711, endPoint y: 210, distance: 17.9
click at [711, 210] on div "342px" at bounding box center [705, 192] width 307 height 219
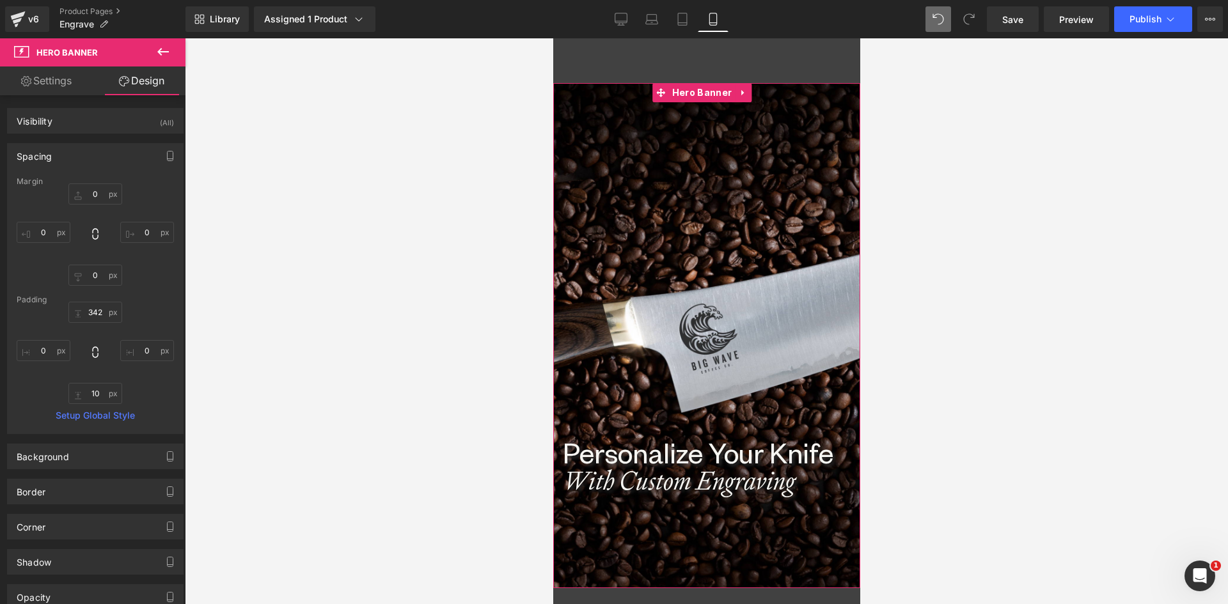
click at [706, 581] on div at bounding box center [705, 335] width 307 height 505
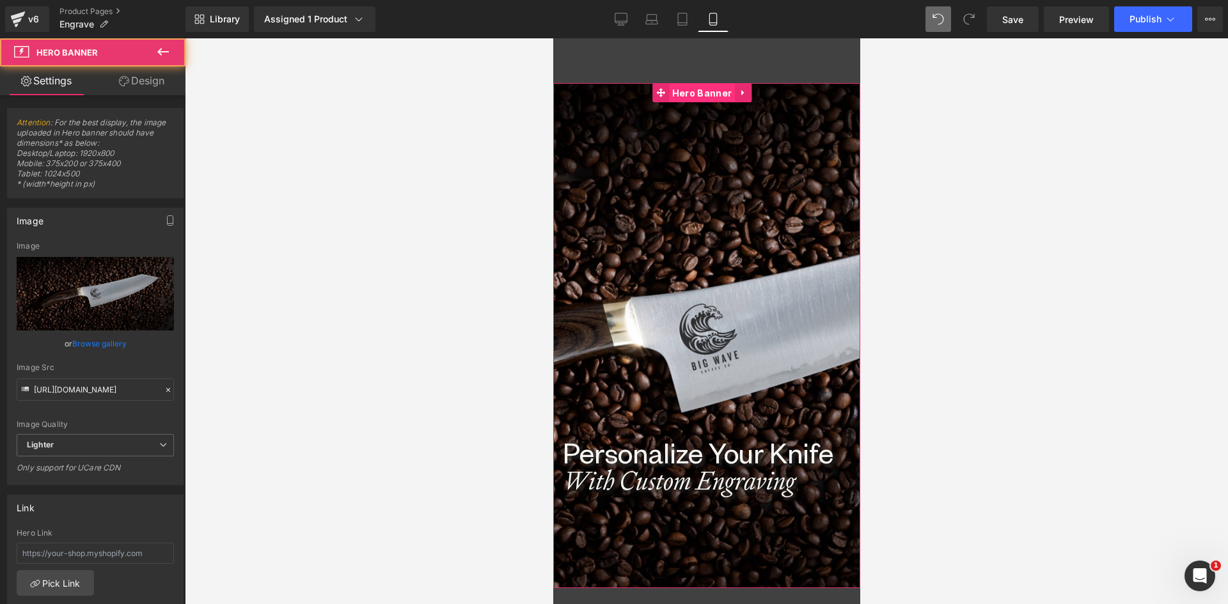
click at [710, 92] on span "Hero Banner" at bounding box center [701, 93] width 66 height 19
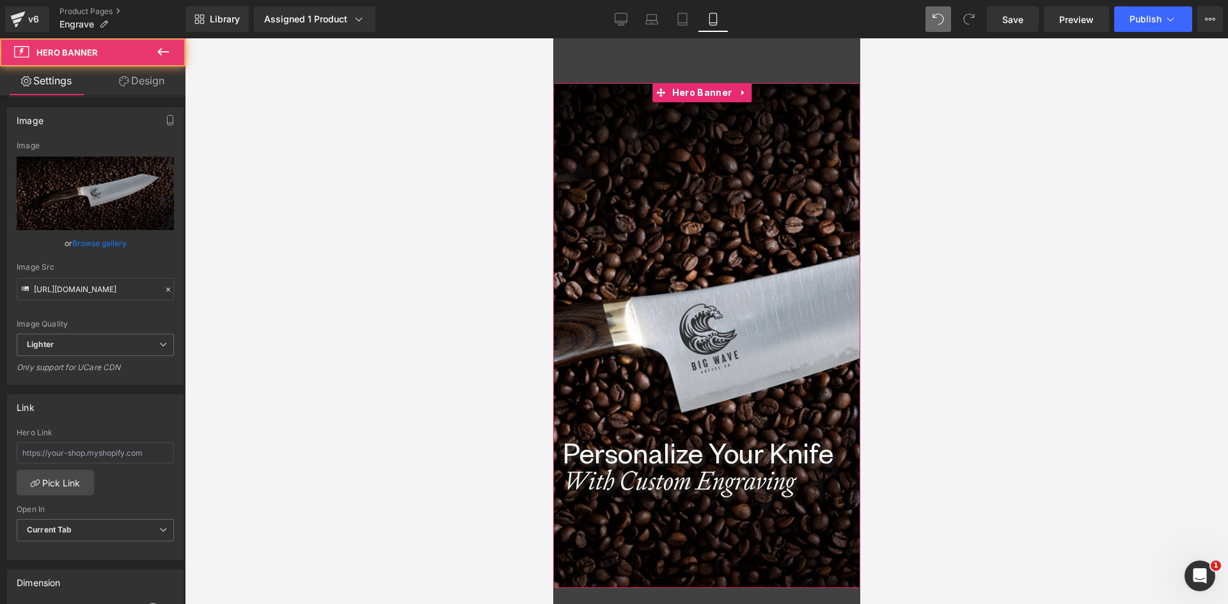
scroll to position [256, 0]
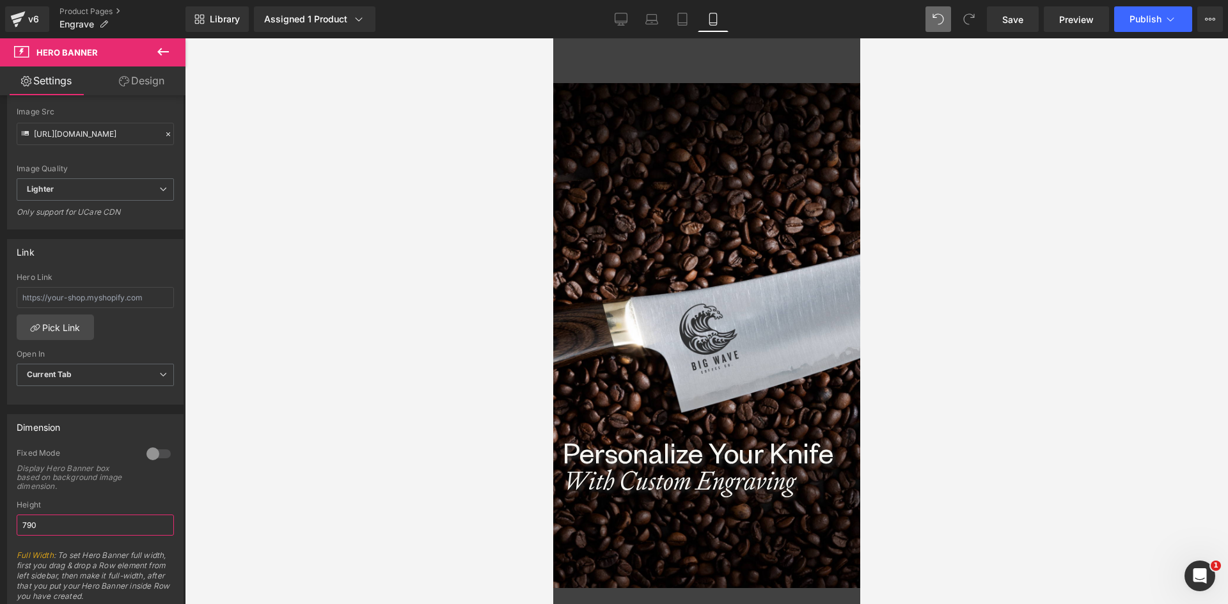
drag, startPoint x: 13, startPoint y: 517, endPoint x: -42, endPoint y: 509, distance: 55.6
click at [0, 509] on html "Hero Banner You are previewing how the will restyle your page. You can not edit…" at bounding box center [614, 302] width 1228 height 604
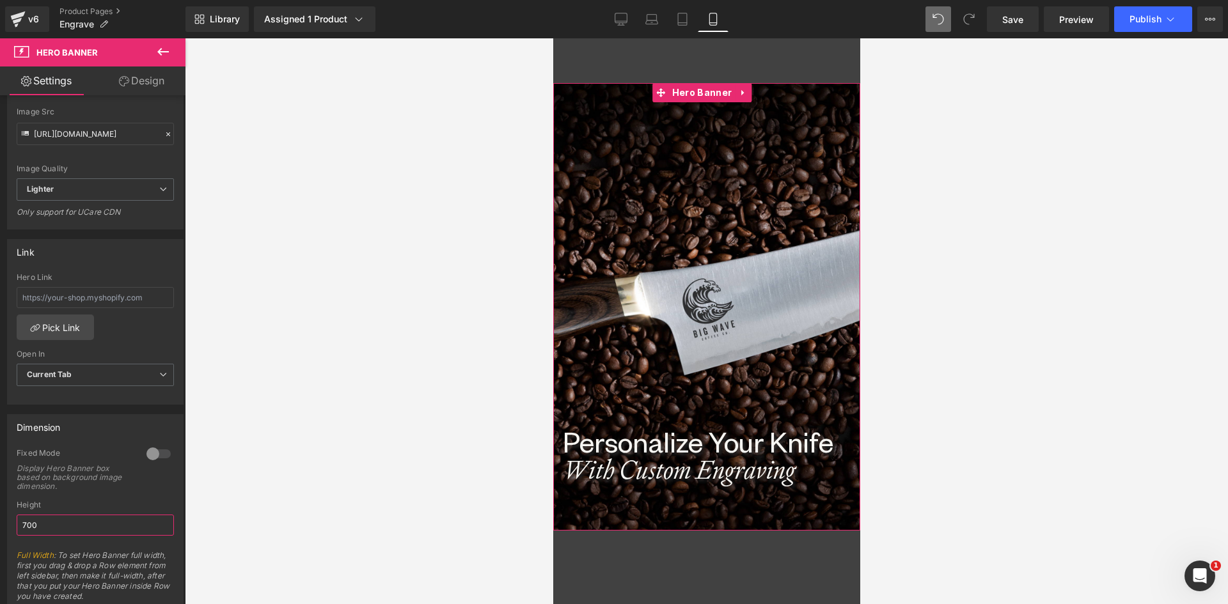
drag, startPoint x: 61, startPoint y: 519, endPoint x: -38, endPoint y: 511, distance: 98.8
click at [0, 511] on html "Hero Banner You are previewing how the will restyle your page. You can not edit…" at bounding box center [614, 302] width 1228 height 604
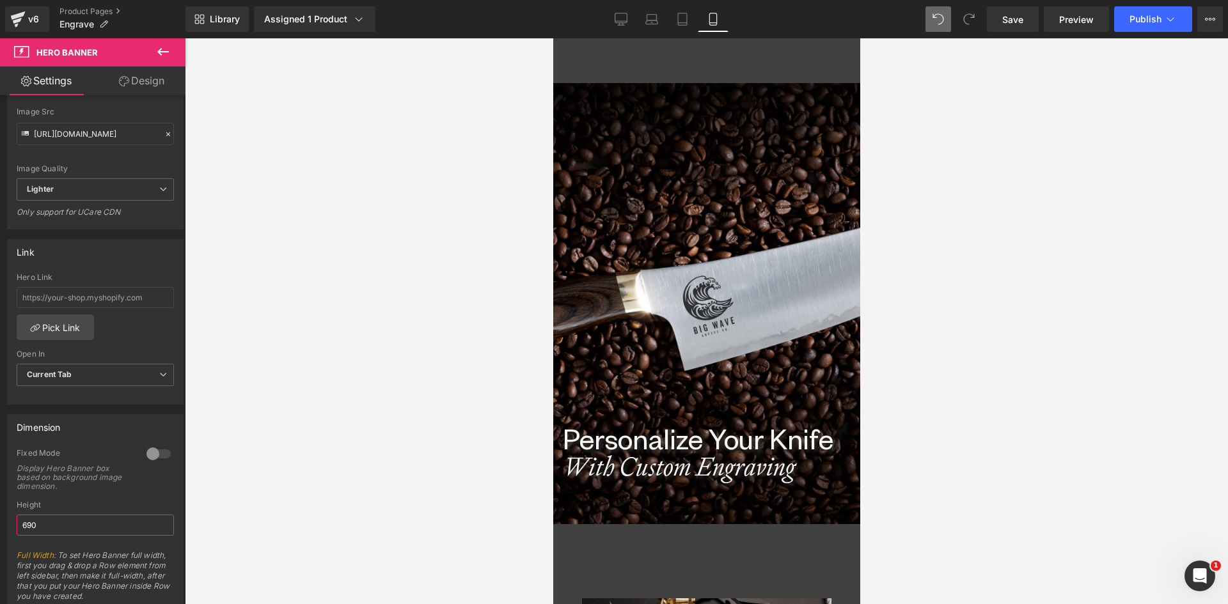
type input "690"
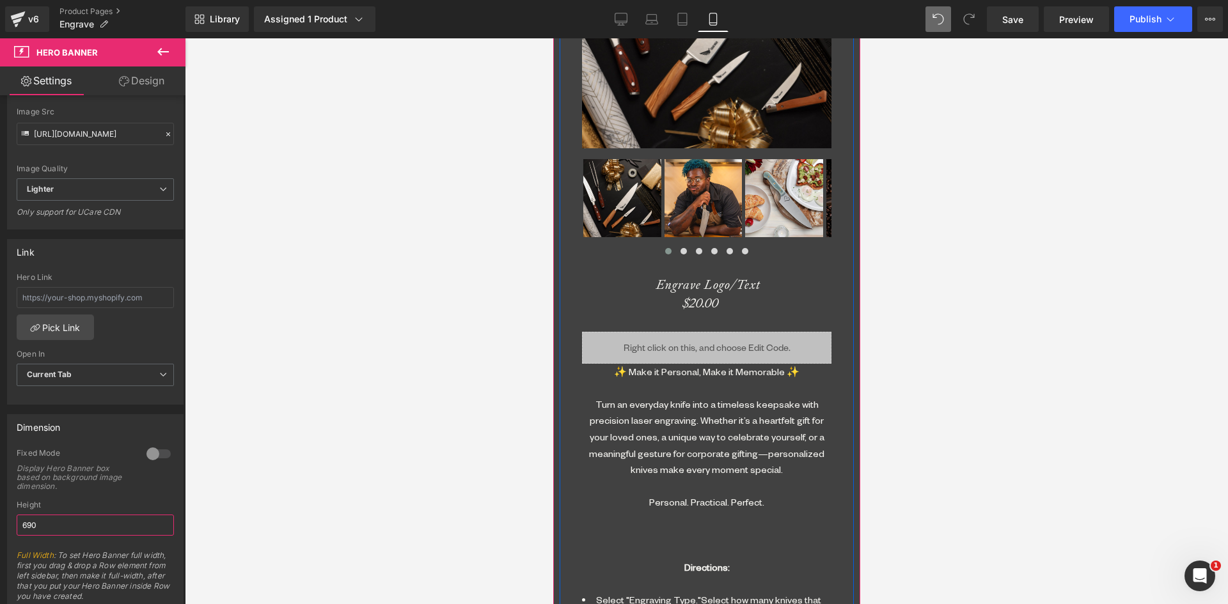
scroll to position [703, 0]
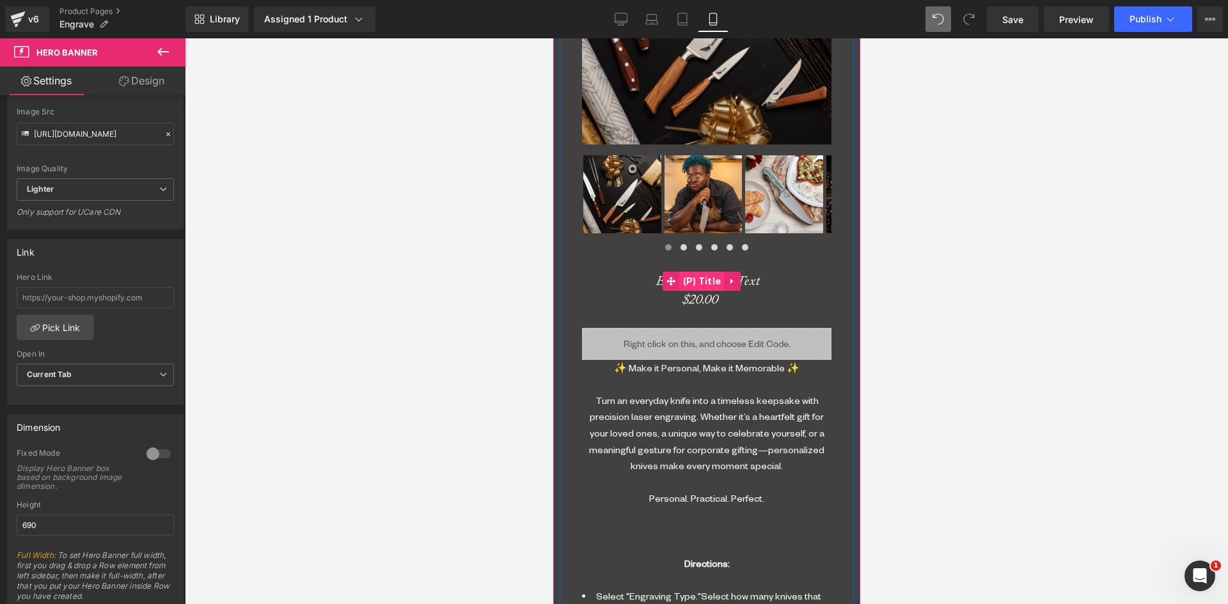
click at [698, 272] on span "(P) Title" at bounding box center [701, 281] width 45 height 19
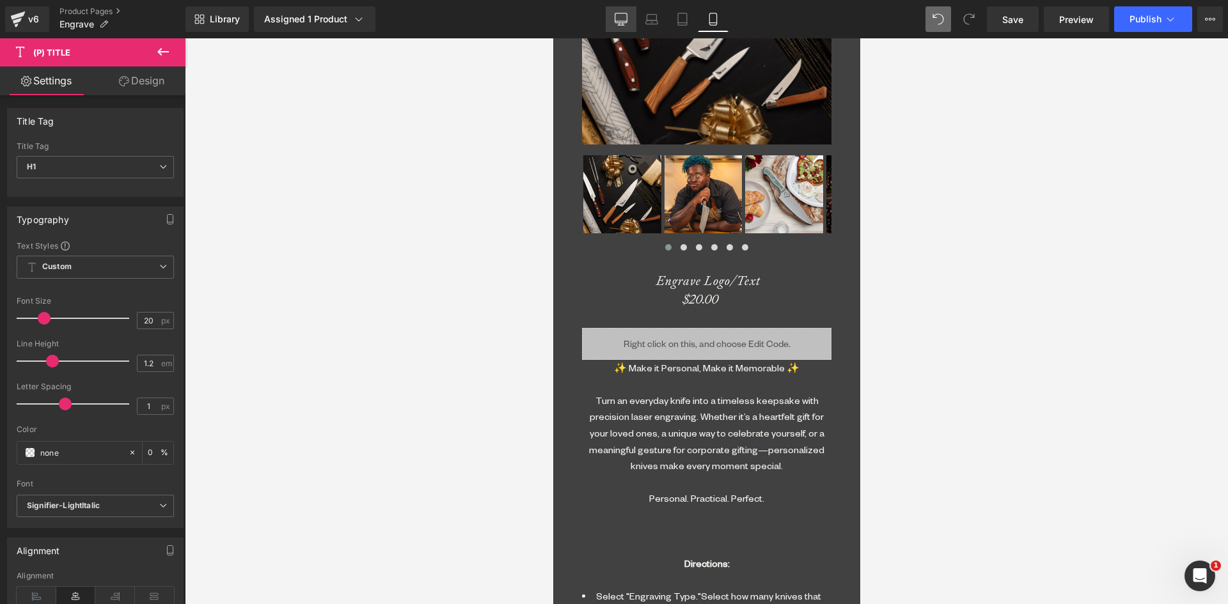
click at [620, 13] on link "Desktop" at bounding box center [620, 19] width 31 height 26
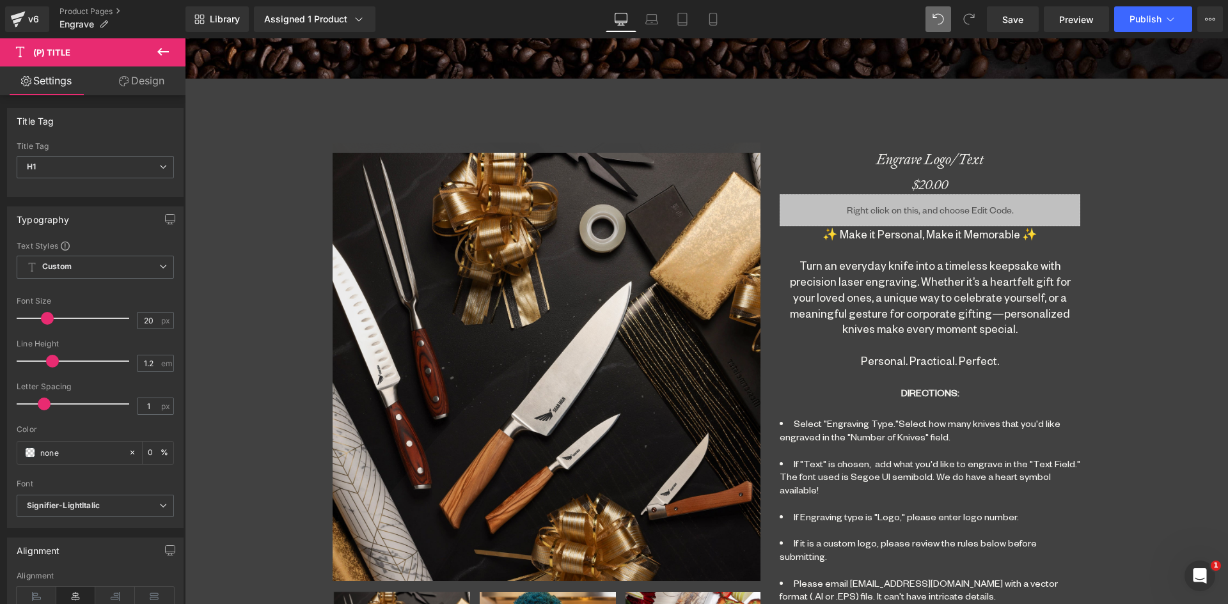
scroll to position [547, 0]
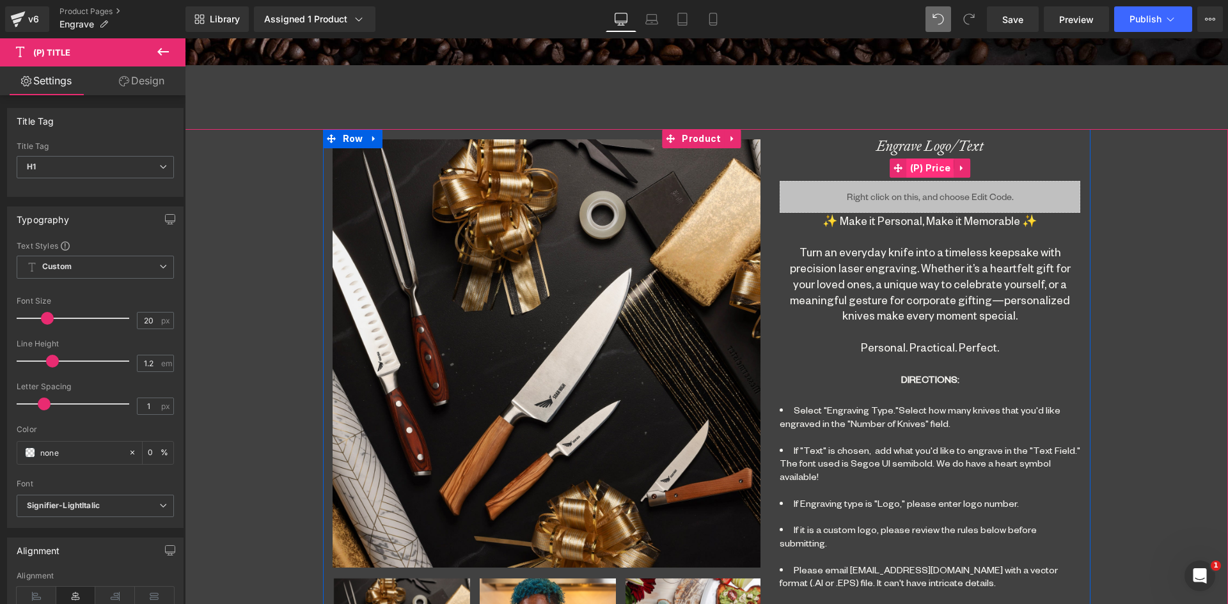
click at [923, 170] on span "(P) Price" at bounding box center [930, 168] width 47 height 19
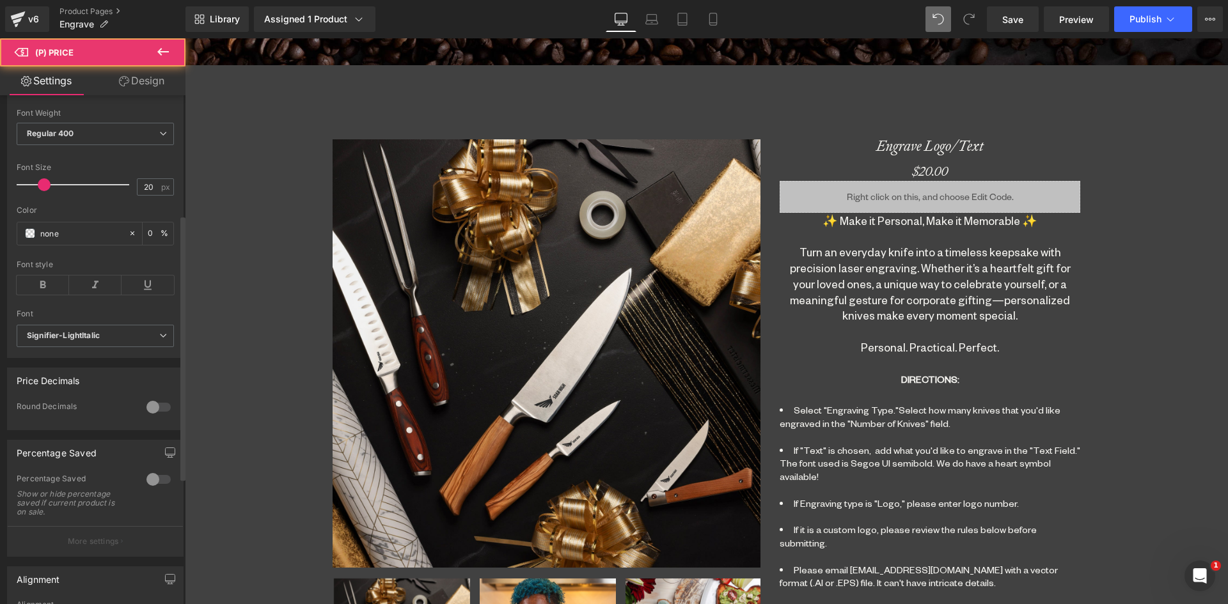
scroll to position [256, 0]
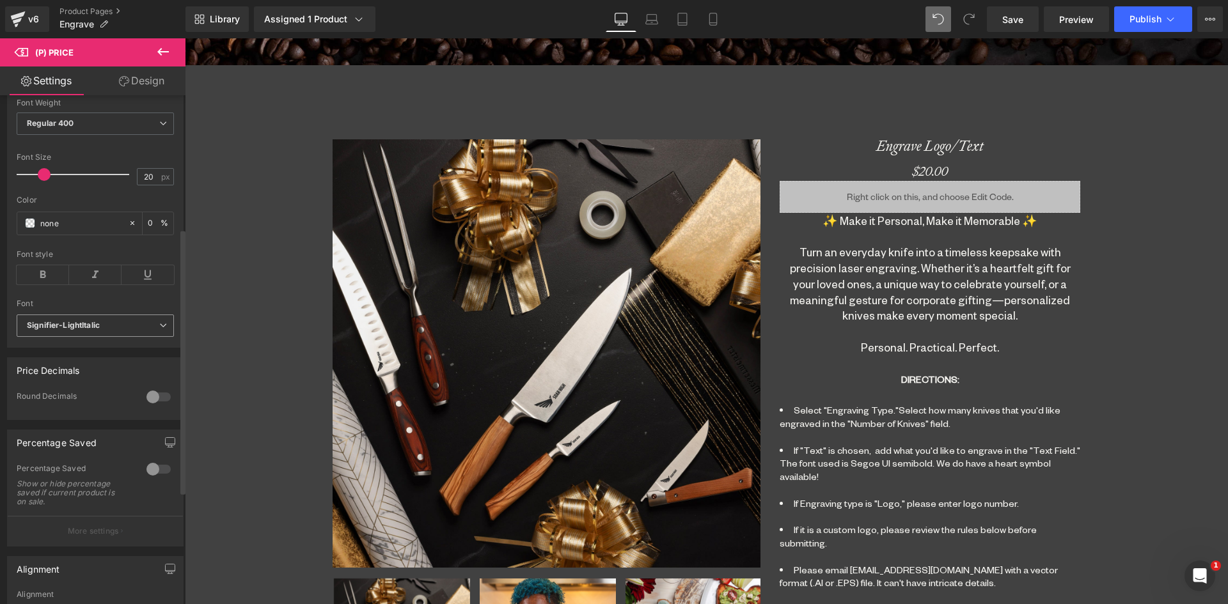
click at [157, 326] on span "Signifier-LightItalic" at bounding box center [95, 326] width 157 height 22
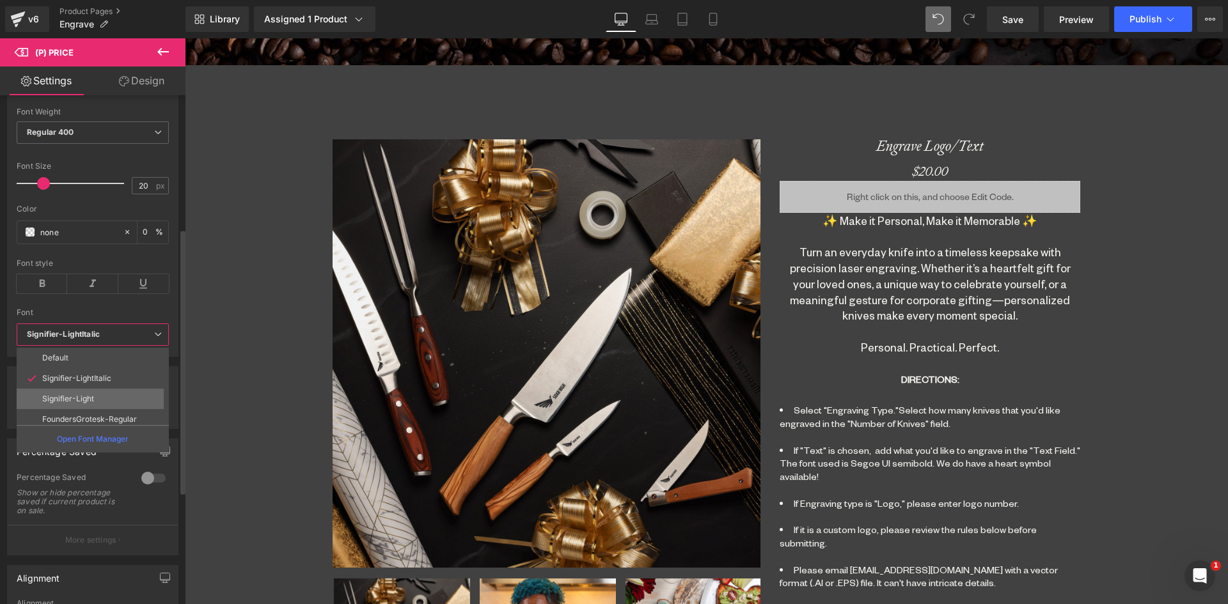
click at [105, 396] on li "Signifier-Light" at bounding box center [96, 399] width 158 height 20
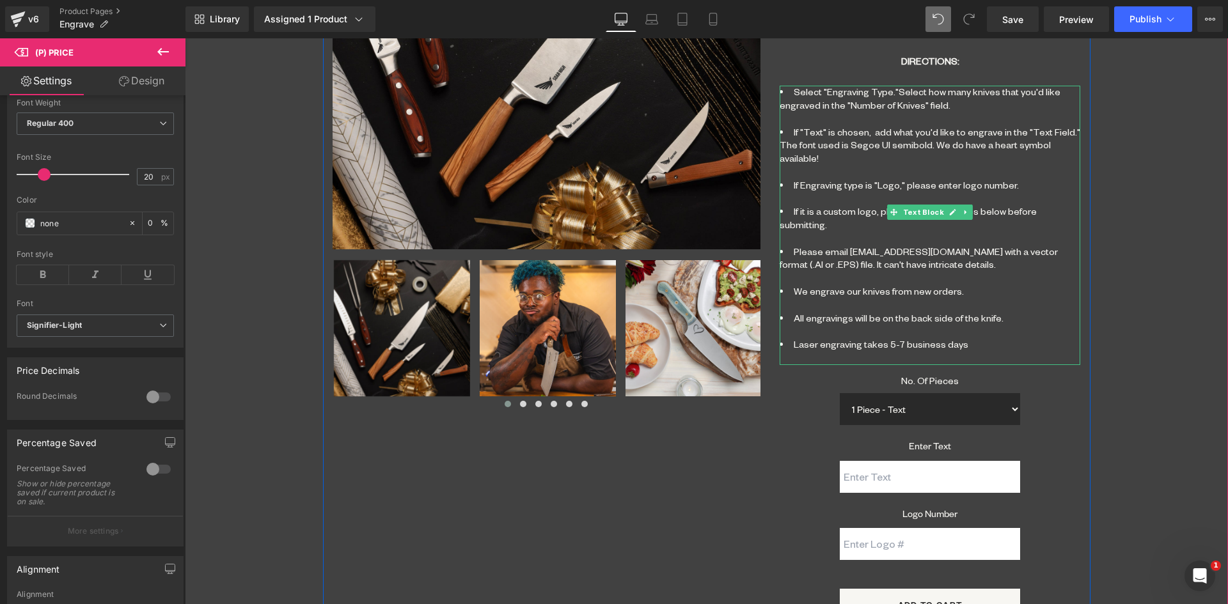
scroll to position [866, 0]
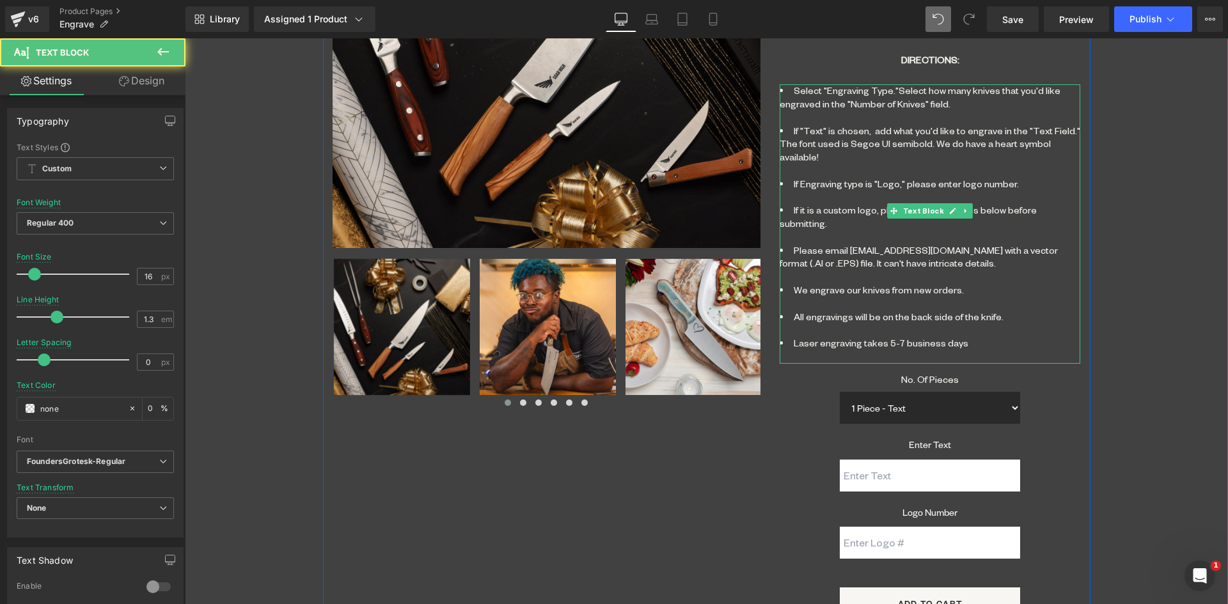
click at [816, 284] on li "We engrave our knives from new orders." at bounding box center [929, 297] width 300 height 27
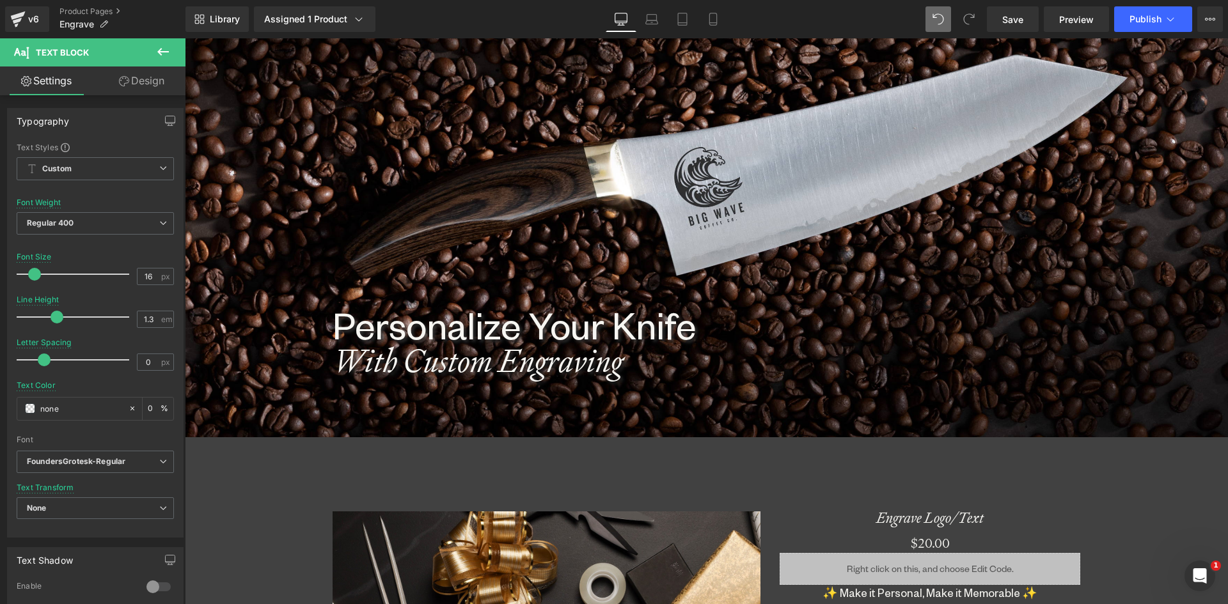
scroll to position [0, 0]
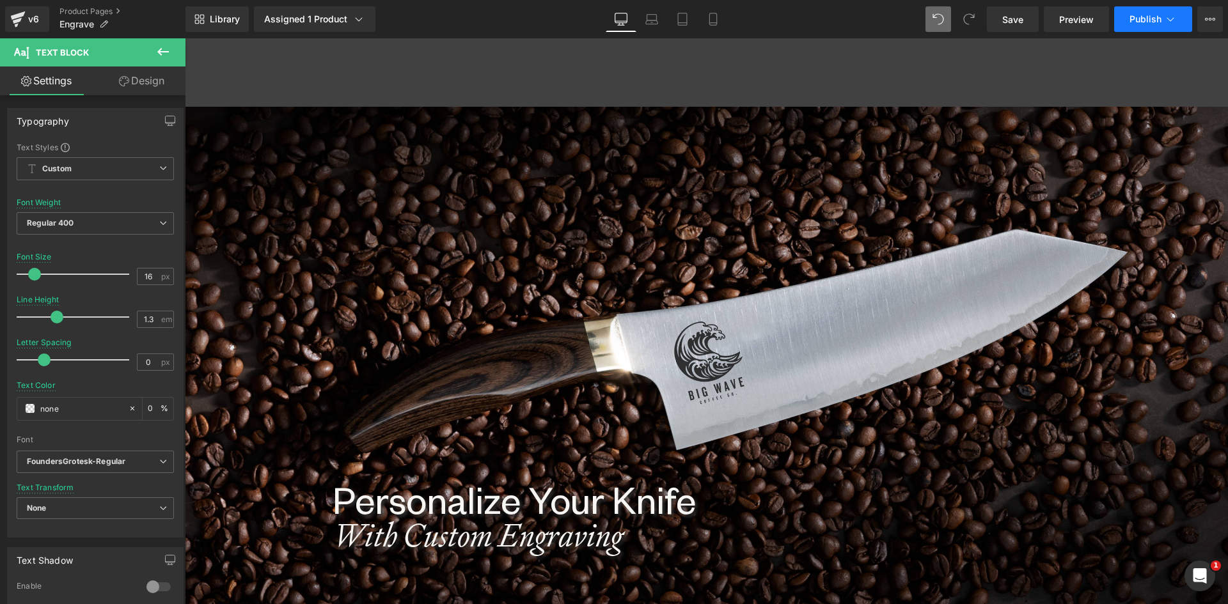
click at [1140, 20] on span "Publish" at bounding box center [1145, 19] width 32 height 10
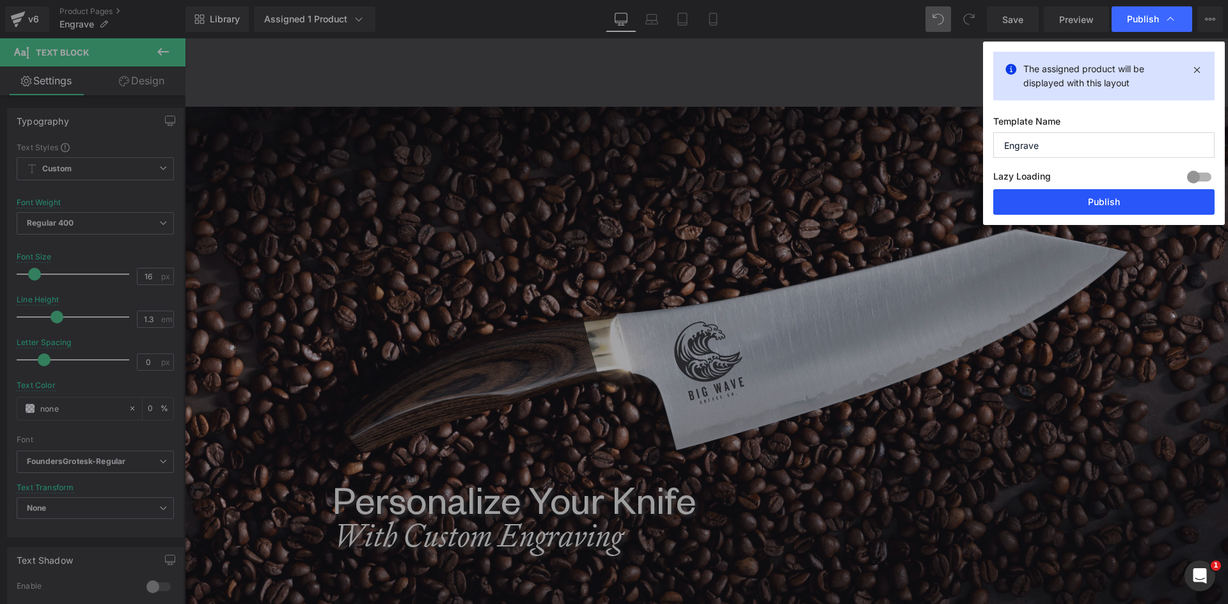
drag, startPoint x: 1107, startPoint y: 201, endPoint x: 699, endPoint y: 100, distance: 420.1
click at [1107, 201] on button "Publish" at bounding box center [1103, 202] width 221 height 26
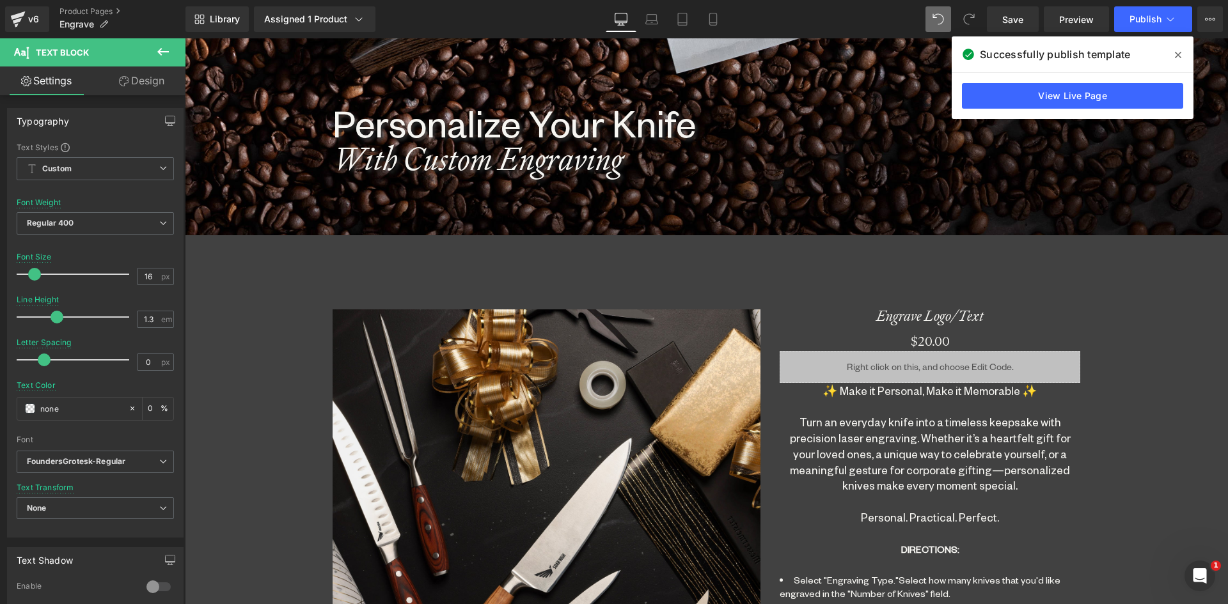
scroll to position [448, 0]
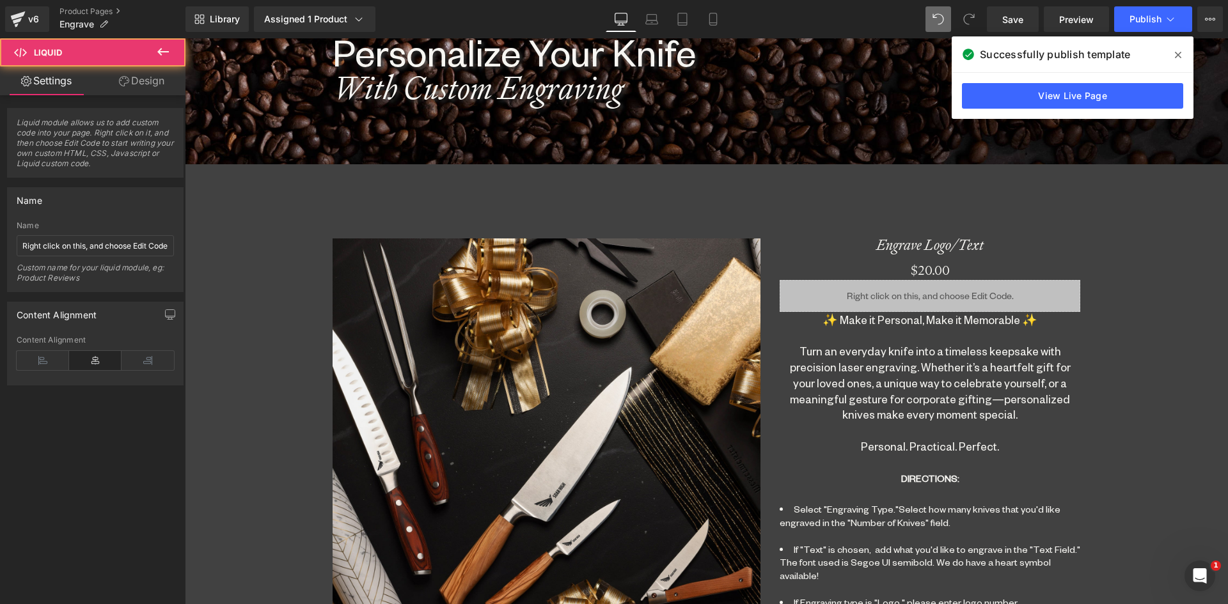
click at [915, 299] on div "Liquid" at bounding box center [929, 296] width 300 height 32
click at [919, 288] on span "Liquid" at bounding box center [922, 290] width 35 height 19
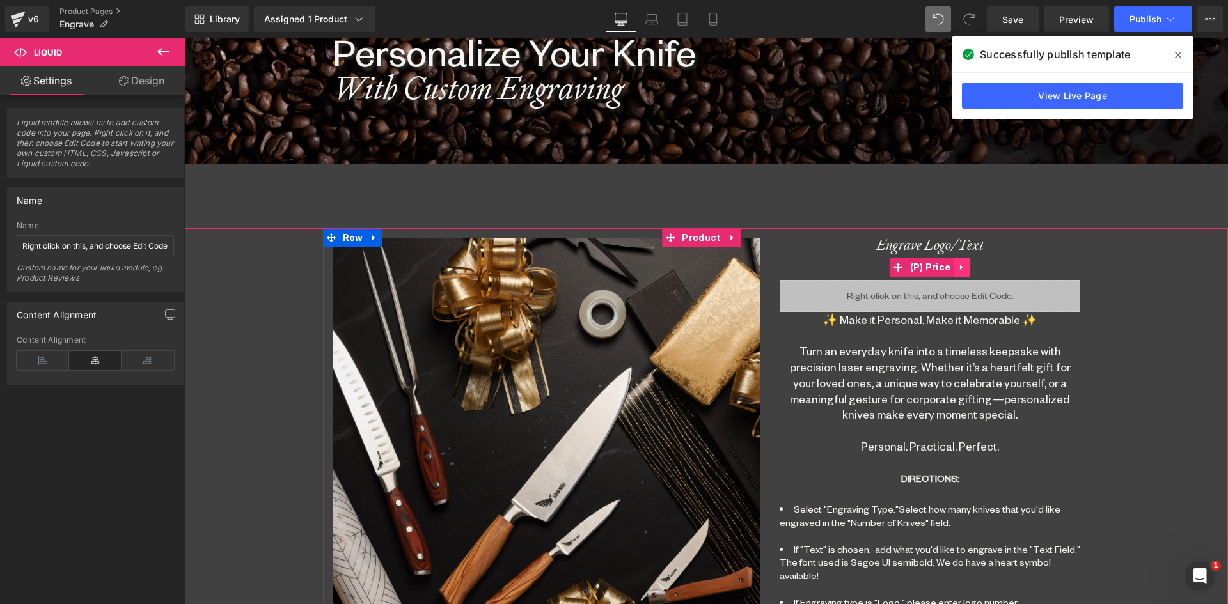
click at [957, 269] on icon at bounding box center [961, 268] width 9 height 10
drag, startPoint x: 923, startPoint y: 286, endPoint x: 560, endPoint y: 205, distance: 371.6
click at [922, 286] on span "Liquid" at bounding box center [922, 290] width 35 height 19
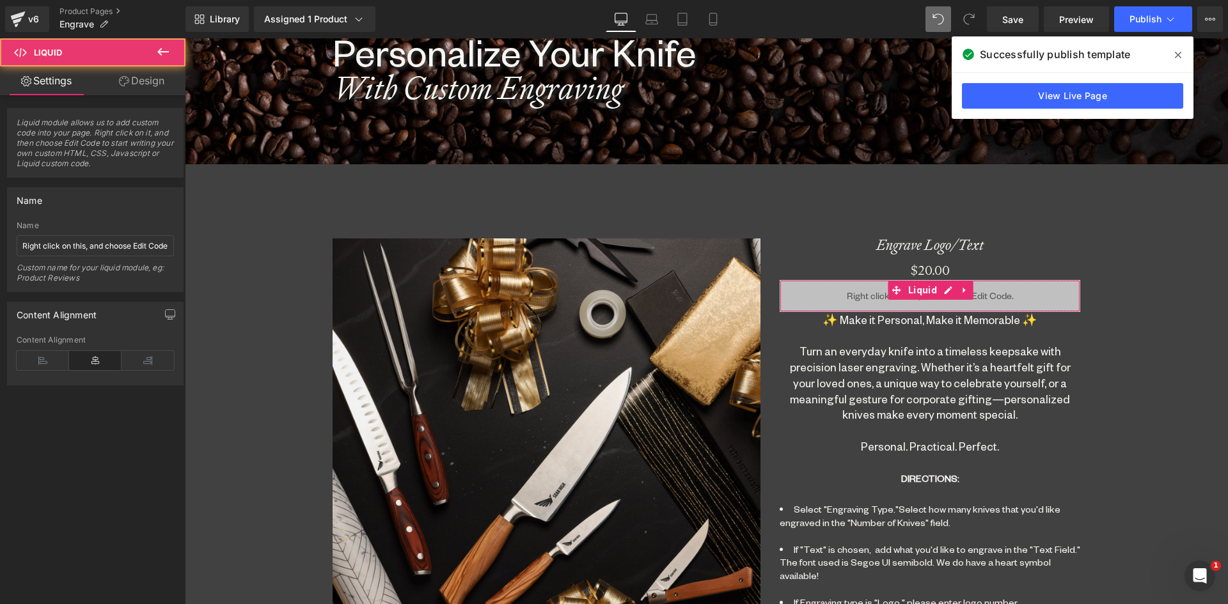
click at [159, 82] on link "Design" at bounding box center [141, 80] width 93 height 29
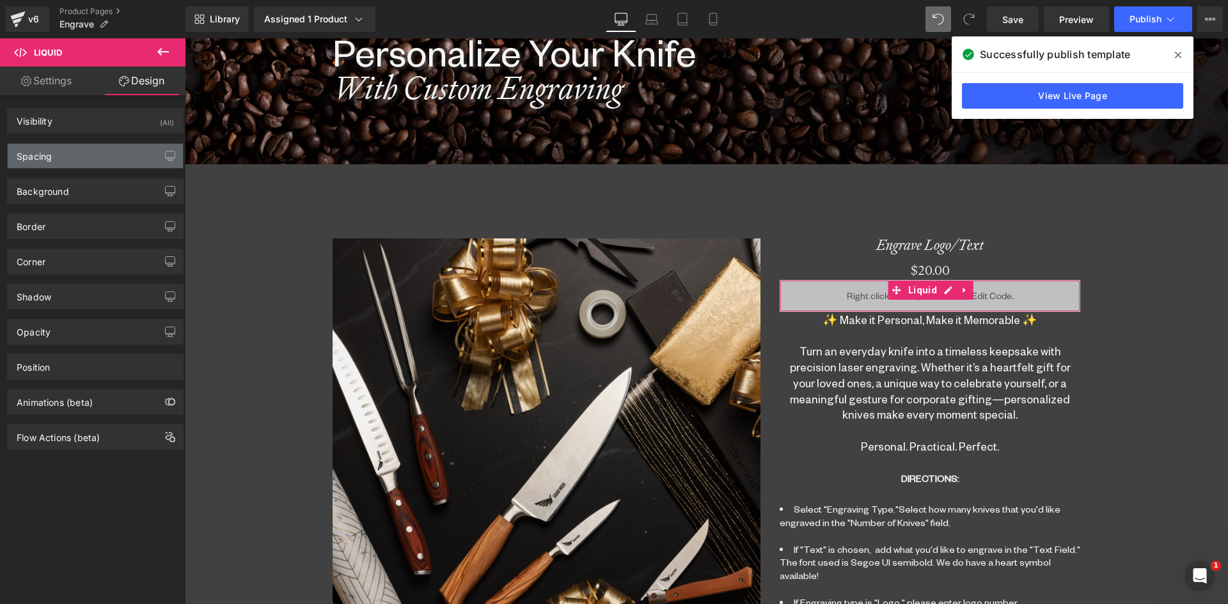
click at [35, 162] on div "Spacing" at bounding box center [95, 156] width 175 height 24
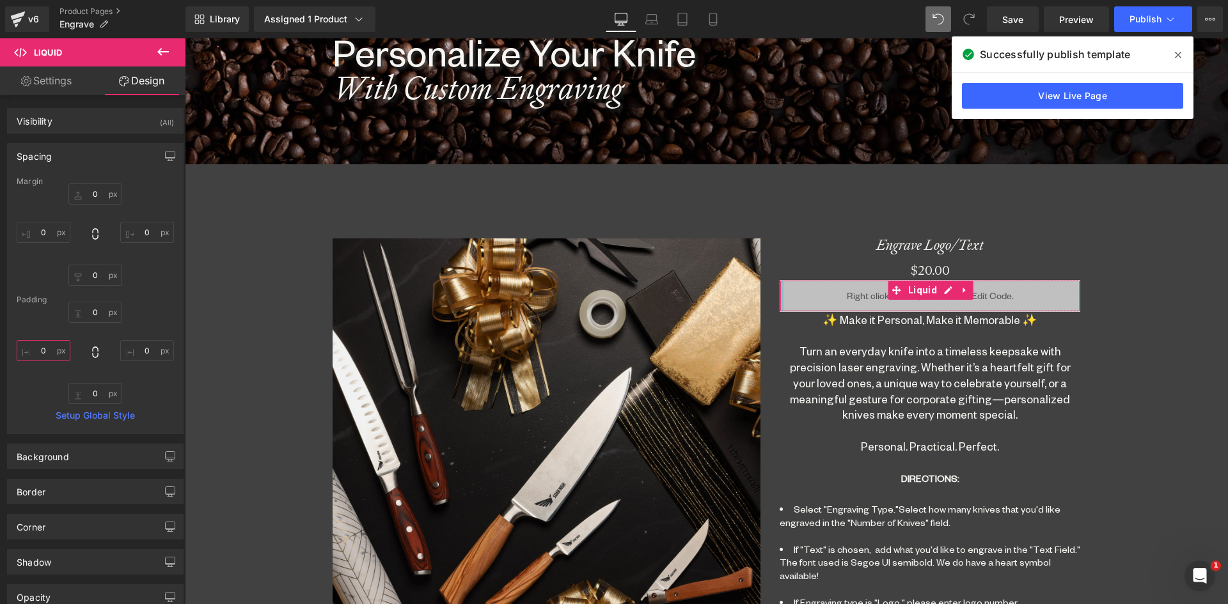
click at [40, 345] on input "text" at bounding box center [44, 350] width 54 height 21
type input "20"
click at [142, 346] on input "text" at bounding box center [147, 350] width 54 height 21
type input "20"
click at [1144, 15] on span "Publish" at bounding box center [1145, 19] width 32 height 10
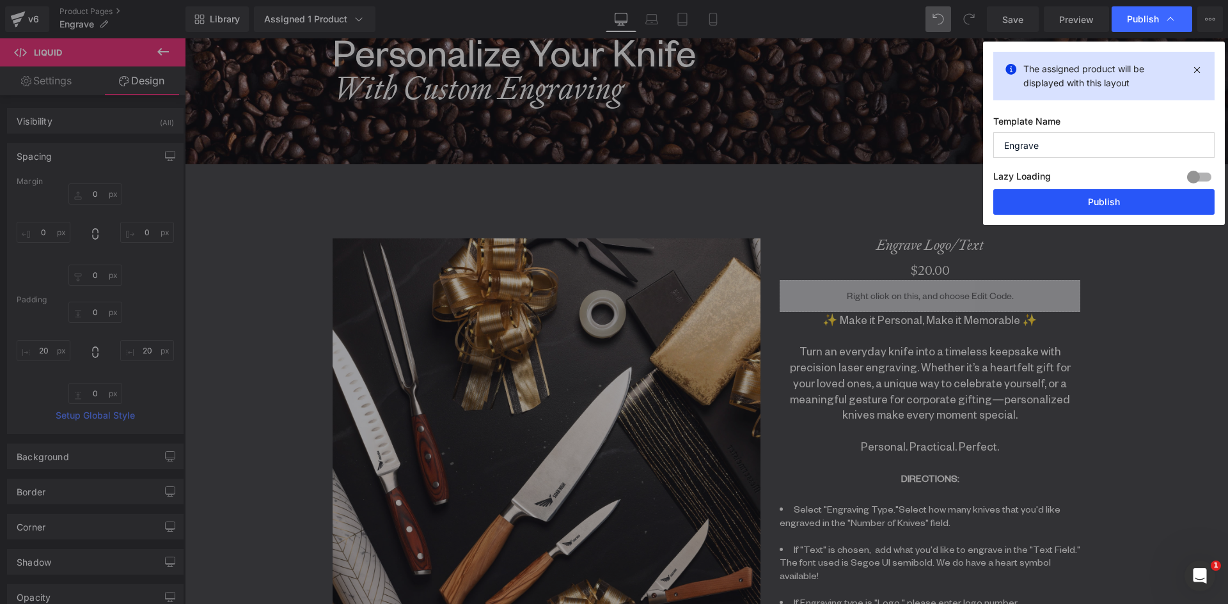
drag, startPoint x: 1125, startPoint y: 190, endPoint x: 944, endPoint y: 153, distance: 184.7
click at [1125, 190] on button "Publish" at bounding box center [1103, 202] width 221 height 26
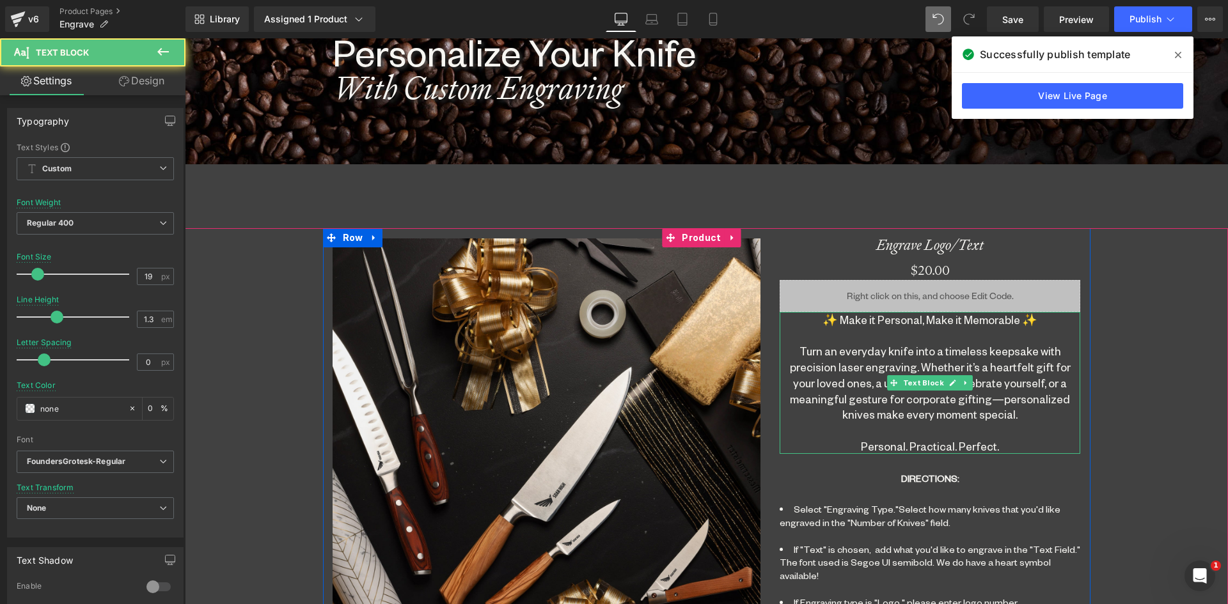
click at [884, 357] on div "✨ Make it Personal, Make it Memorable ✨ Turn an everyday knife into a timeless …" at bounding box center [929, 383] width 300 height 142
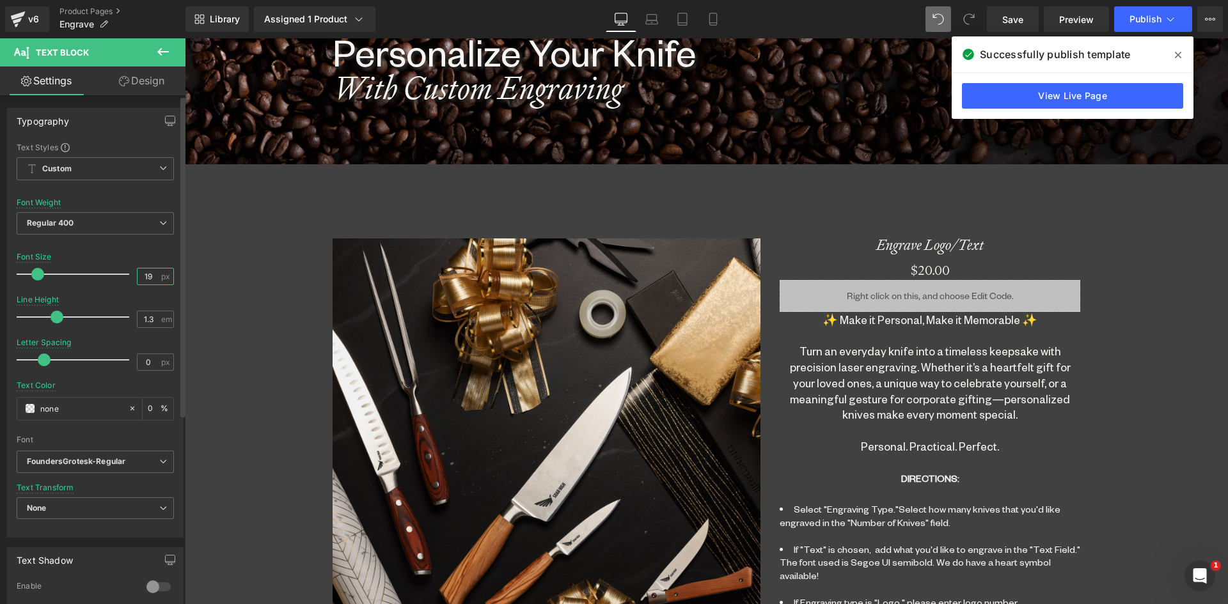
click at [144, 273] on input "19" at bounding box center [148, 277] width 22 height 16
drag, startPoint x: 150, startPoint y: 272, endPoint x: 115, endPoint y: 274, distance: 35.2
click at [115, 274] on div "Font Size 19 px" at bounding box center [95, 274] width 157 height 43
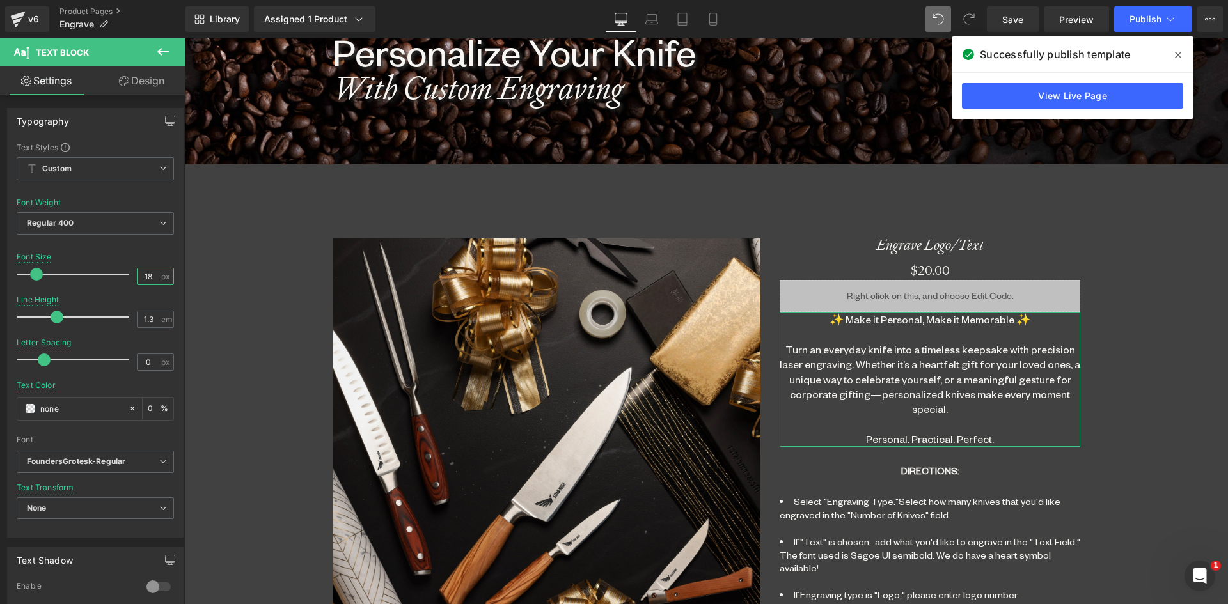
type input "18"
click at [141, 83] on link "Design" at bounding box center [141, 80] width 93 height 29
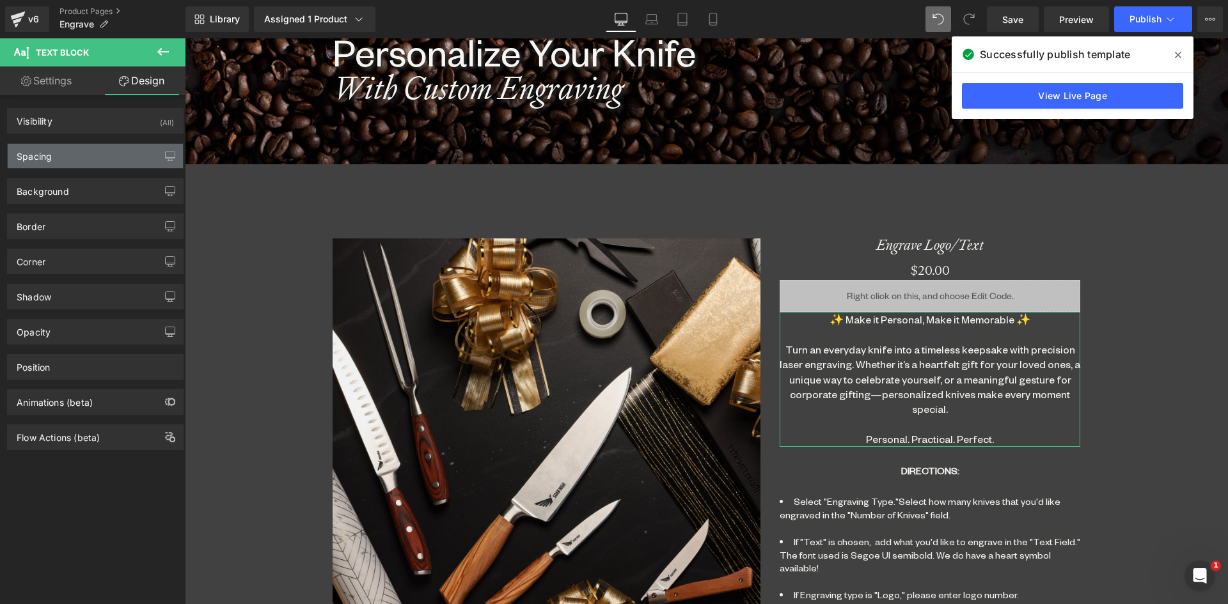
drag, startPoint x: 81, startPoint y: 161, endPoint x: 87, endPoint y: 241, distance: 80.2
click at [80, 161] on div "Spacing" at bounding box center [95, 156] width 175 height 24
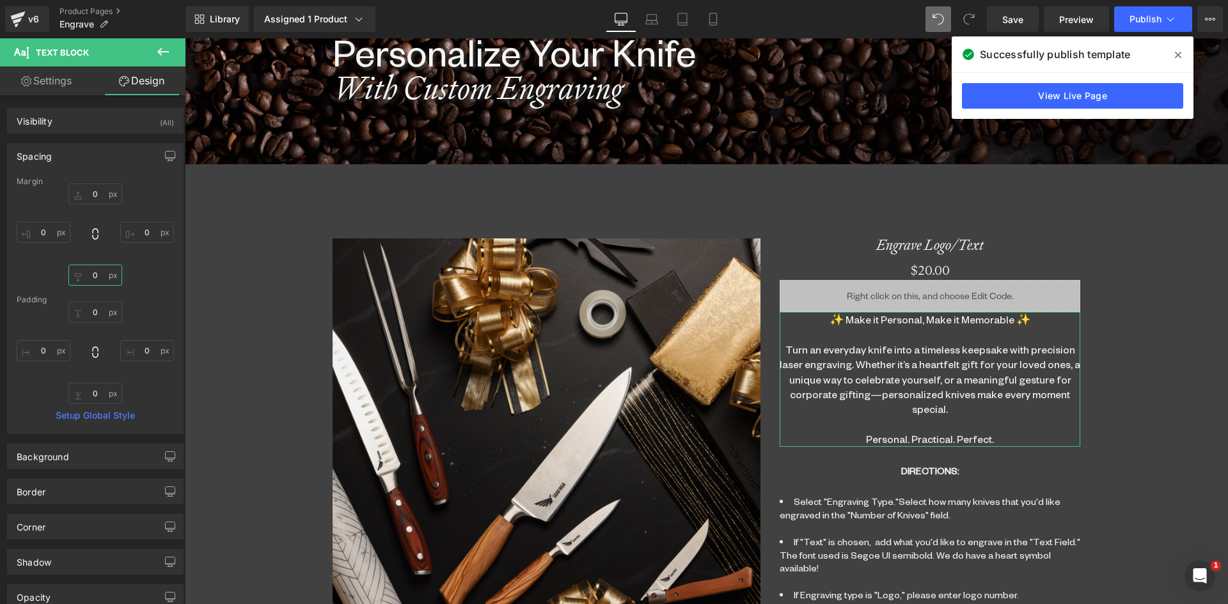
click at [90, 274] on input "0" at bounding box center [95, 275] width 54 height 21
click at [92, 192] on input "0" at bounding box center [95, 193] width 54 height 21
type input "50"
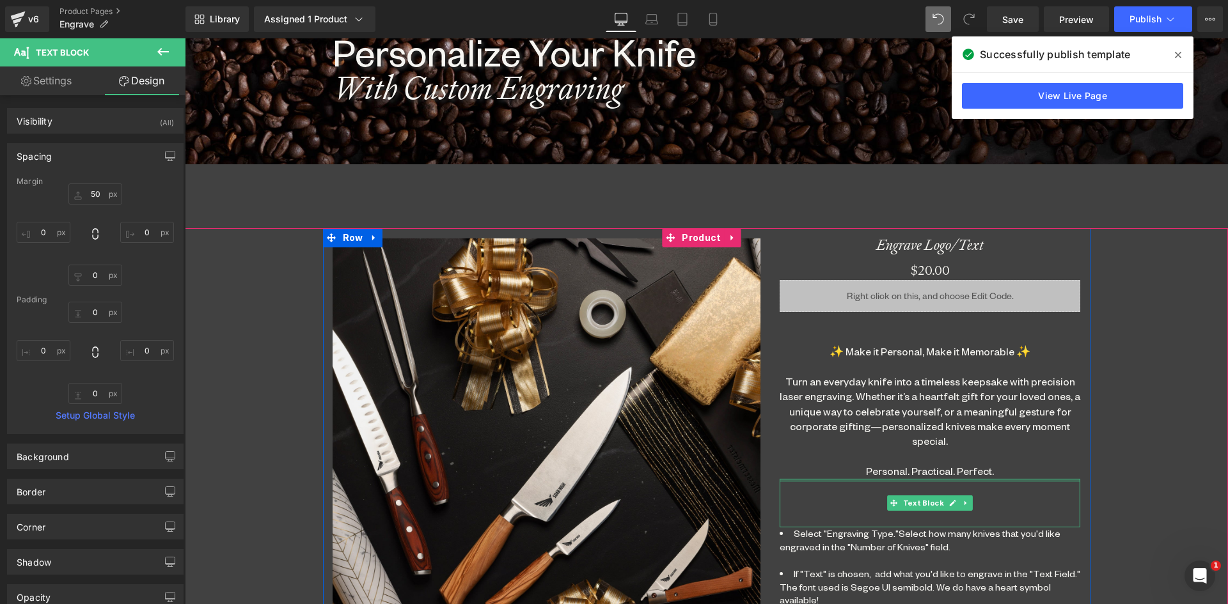
click at [925, 478] on div "✨ Make it Personal, Make it Memorable ✨ Turn an everyday knife into a timeless …" at bounding box center [929, 411] width 300 height 135
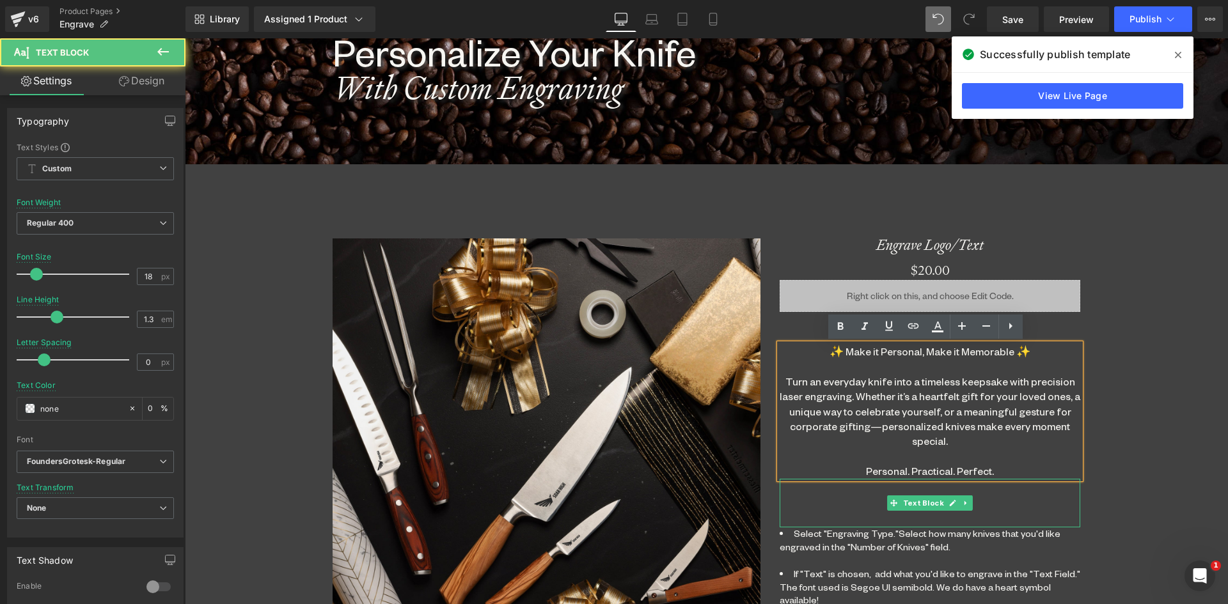
drag, startPoint x: 920, startPoint y: 502, endPoint x: 636, endPoint y: 403, distance: 300.5
click at [919, 502] on span "Text Block" at bounding box center [922, 502] width 45 height 15
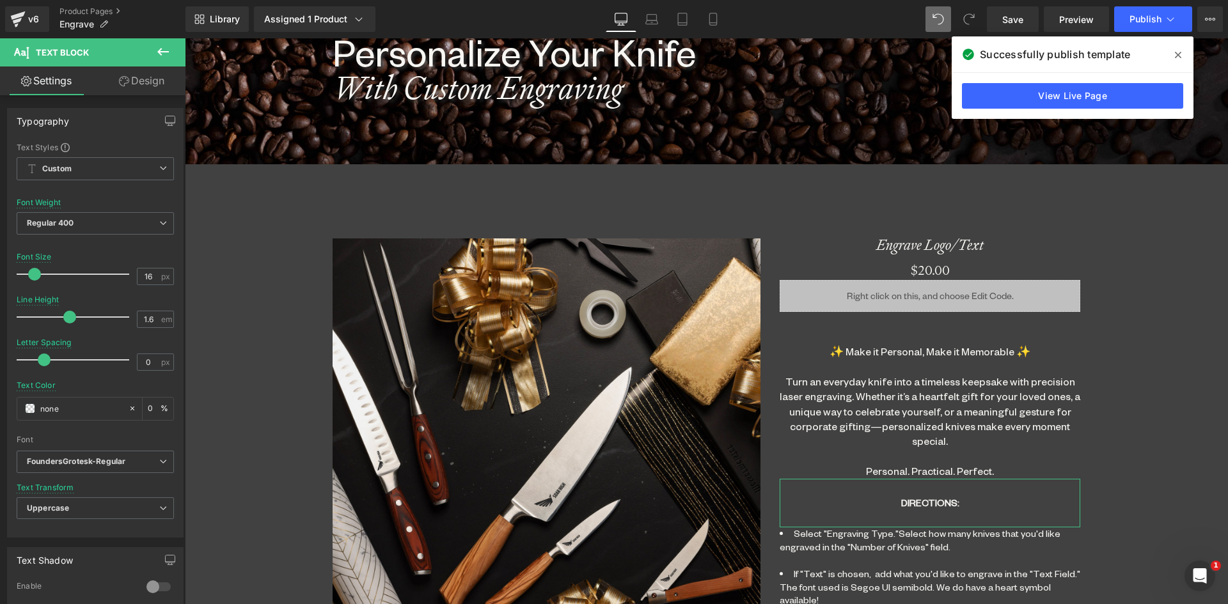
click at [150, 81] on link "Design" at bounding box center [141, 80] width 93 height 29
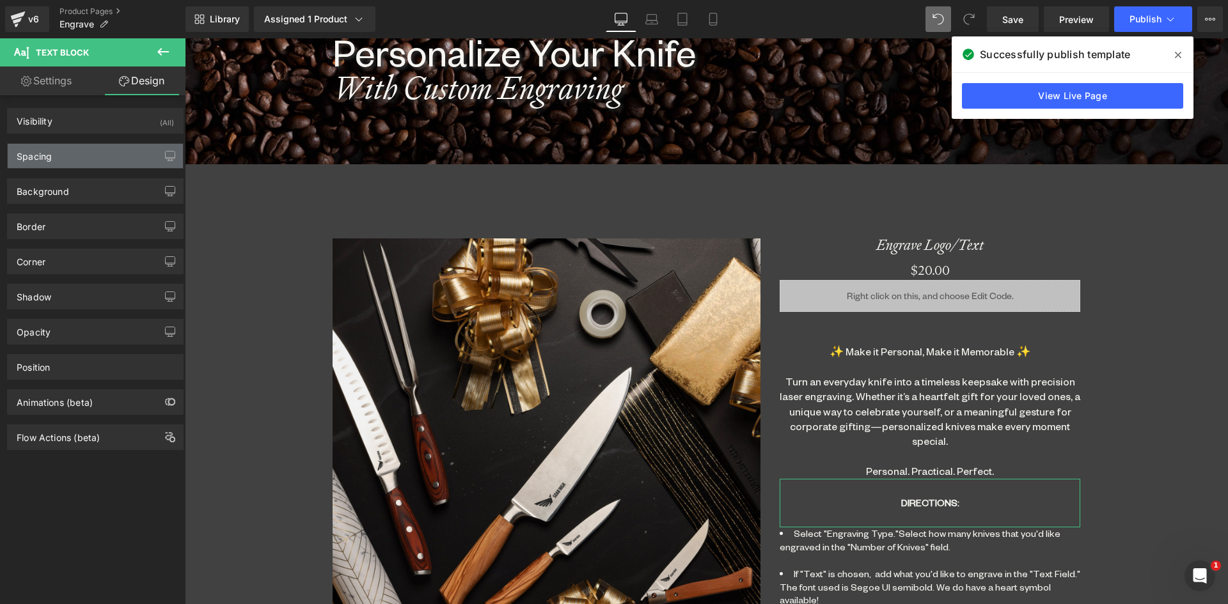
click at [74, 156] on div "Spacing" at bounding box center [95, 156] width 175 height 24
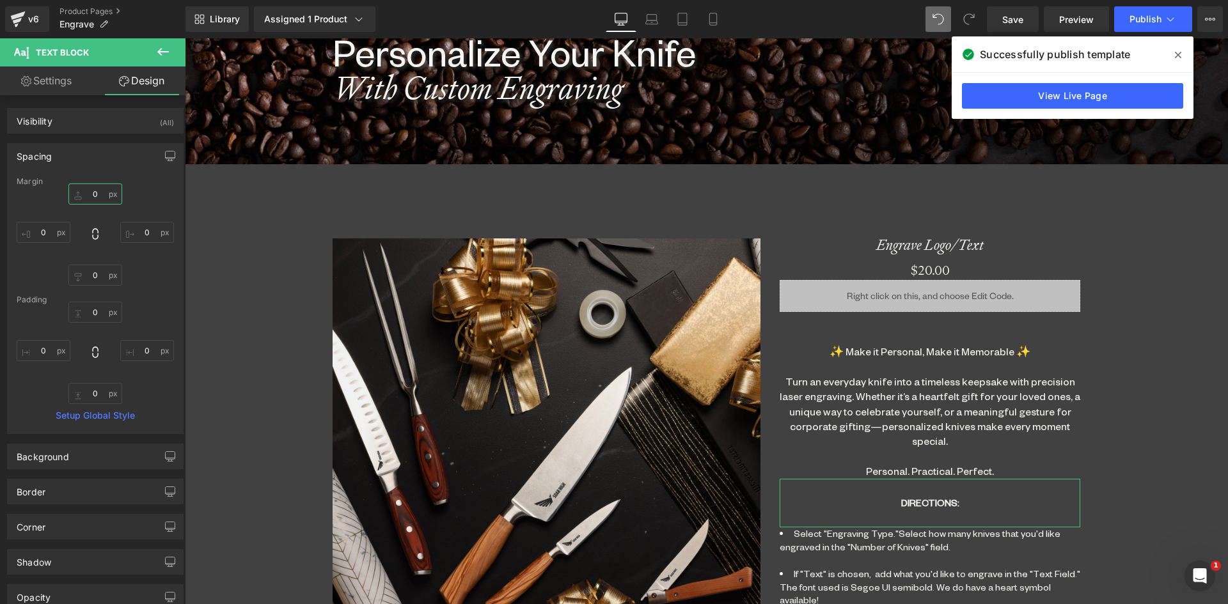
click at [88, 198] on input "0" at bounding box center [95, 193] width 54 height 21
click at [917, 504] on span "Text Block" at bounding box center [922, 503] width 45 height 15
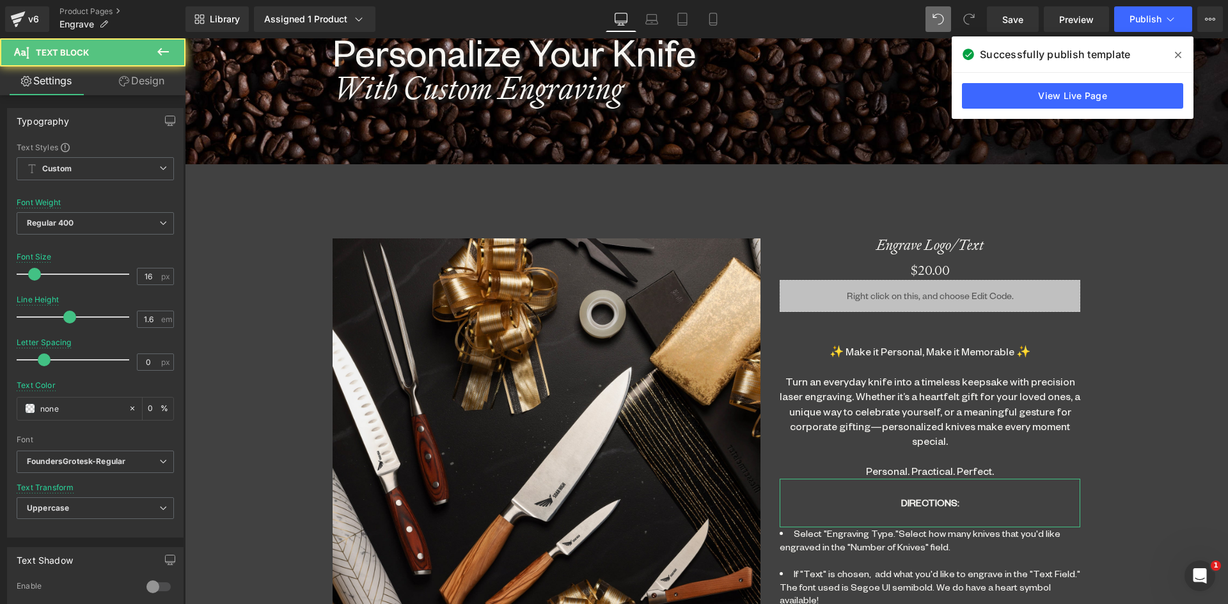
click at [144, 75] on link "Design" at bounding box center [141, 80] width 93 height 29
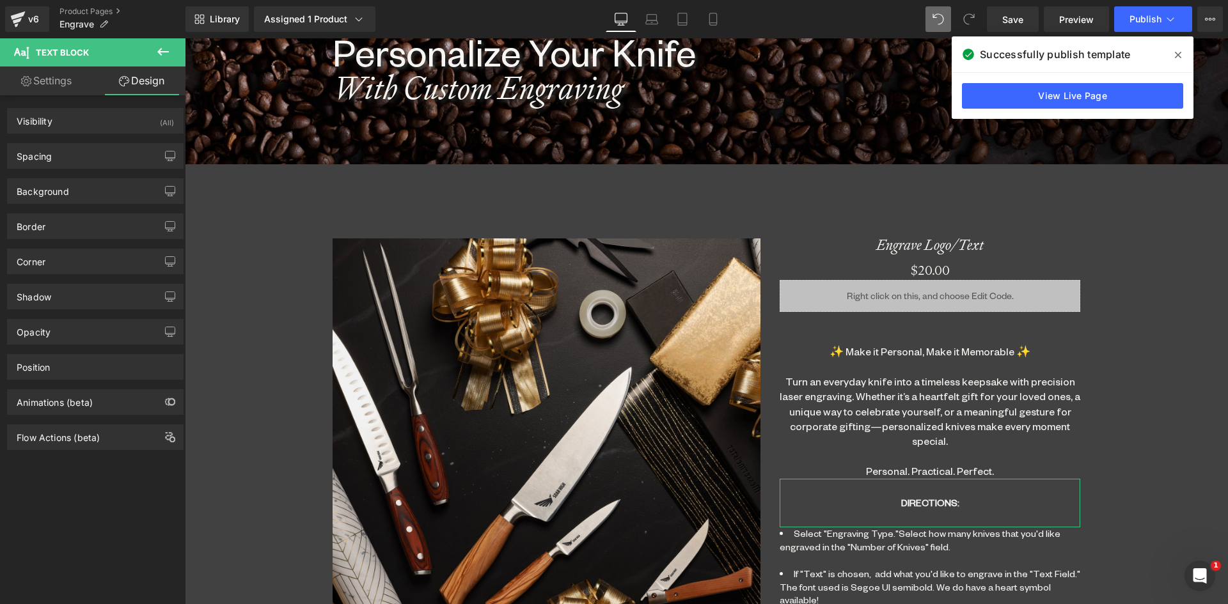
click at [88, 143] on div "Spacing Margin 0 0 0 0 Padding 0 0 0 0 Setup Global Style" at bounding box center [95, 151] width 191 height 35
click at [82, 157] on div "Spacing" at bounding box center [95, 156] width 175 height 24
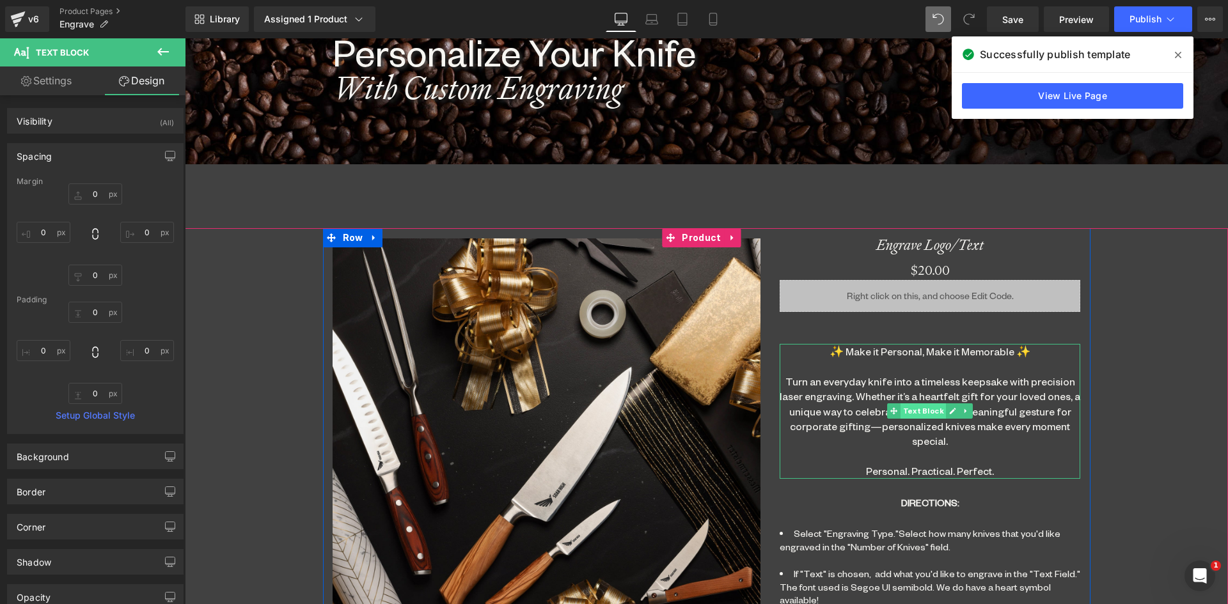
click at [916, 410] on span "Text Block" at bounding box center [922, 410] width 45 height 15
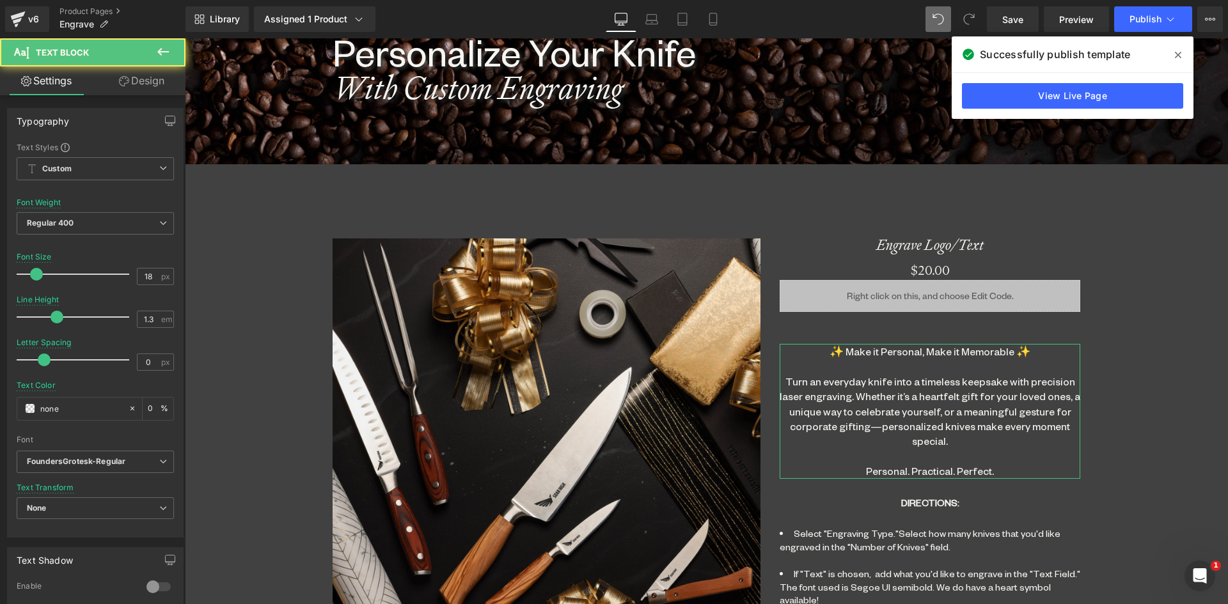
click at [157, 82] on link "Design" at bounding box center [141, 80] width 93 height 29
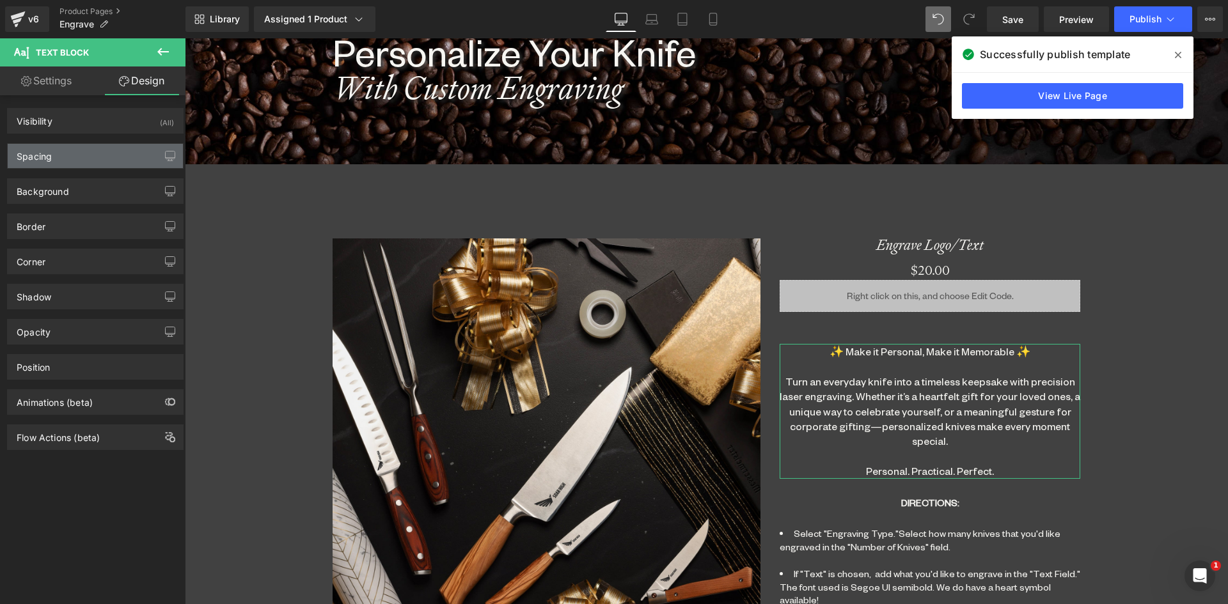
click at [71, 150] on div "Spacing" at bounding box center [95, 156] width 175 height 24
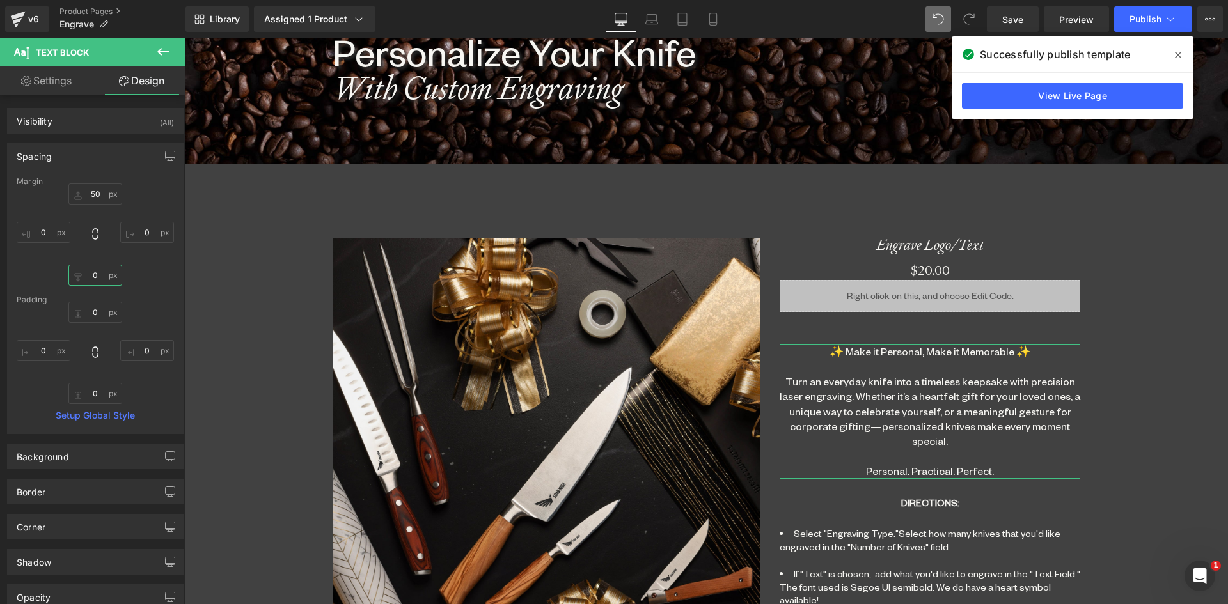
click at [86, 272] on input "0" at bounding box center [95, 275] width 54 height 21
type input "50"
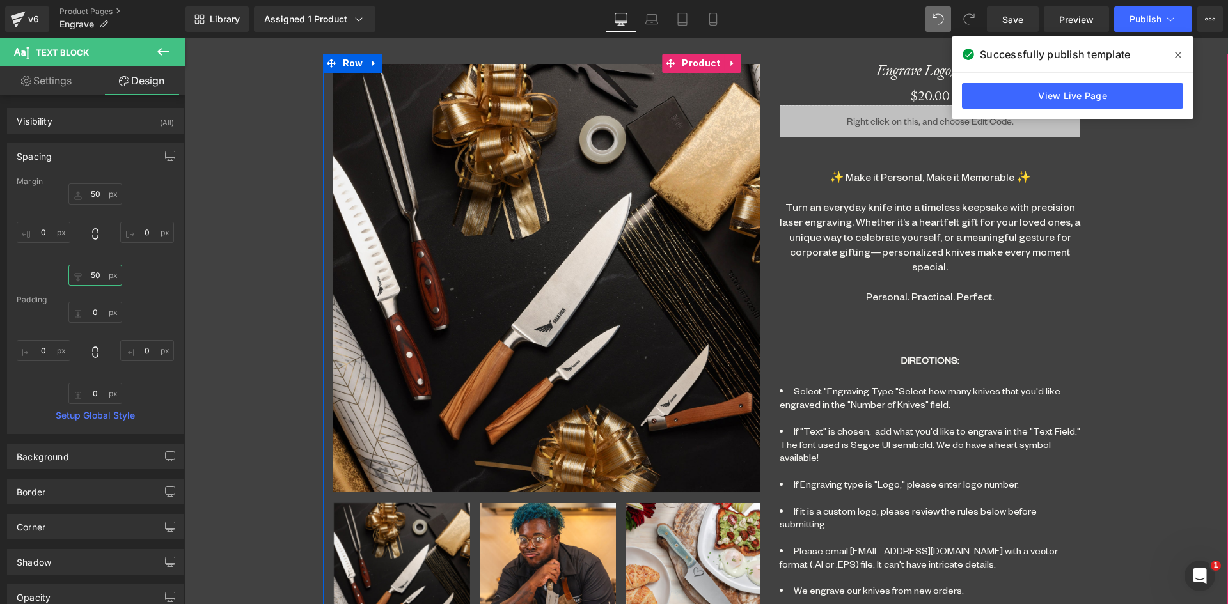
scroll to position [639, 0]
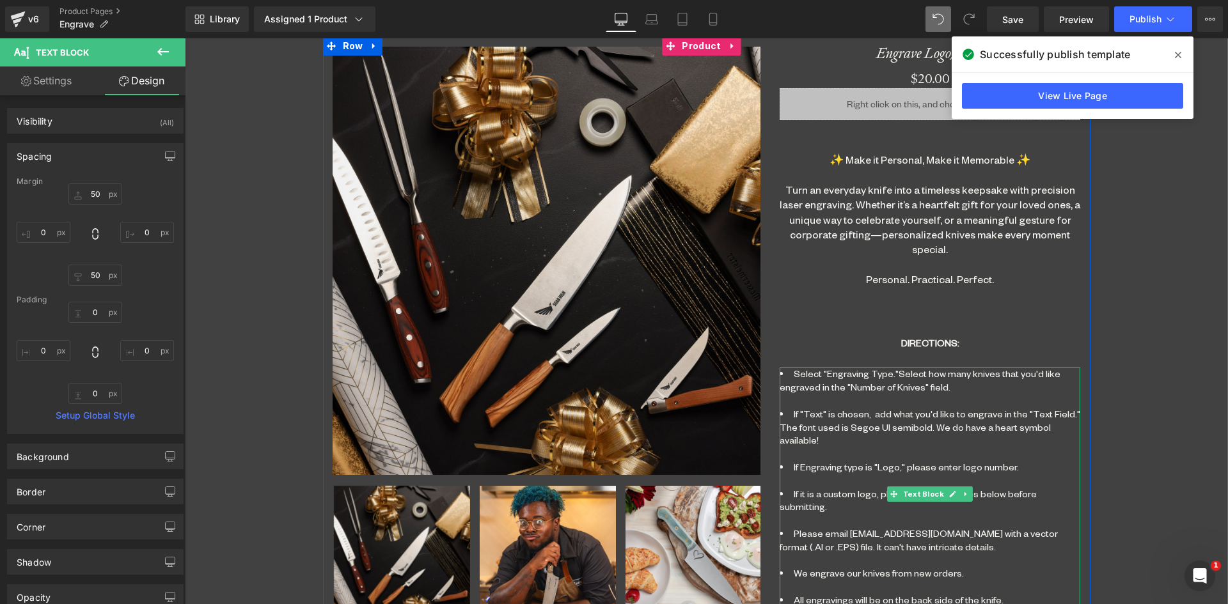
click at [811, 398] on li "Select "Engraving Type."Select how many knives that you'd like engraved in the …" at bounding box center [929, 388] width 300 height 40
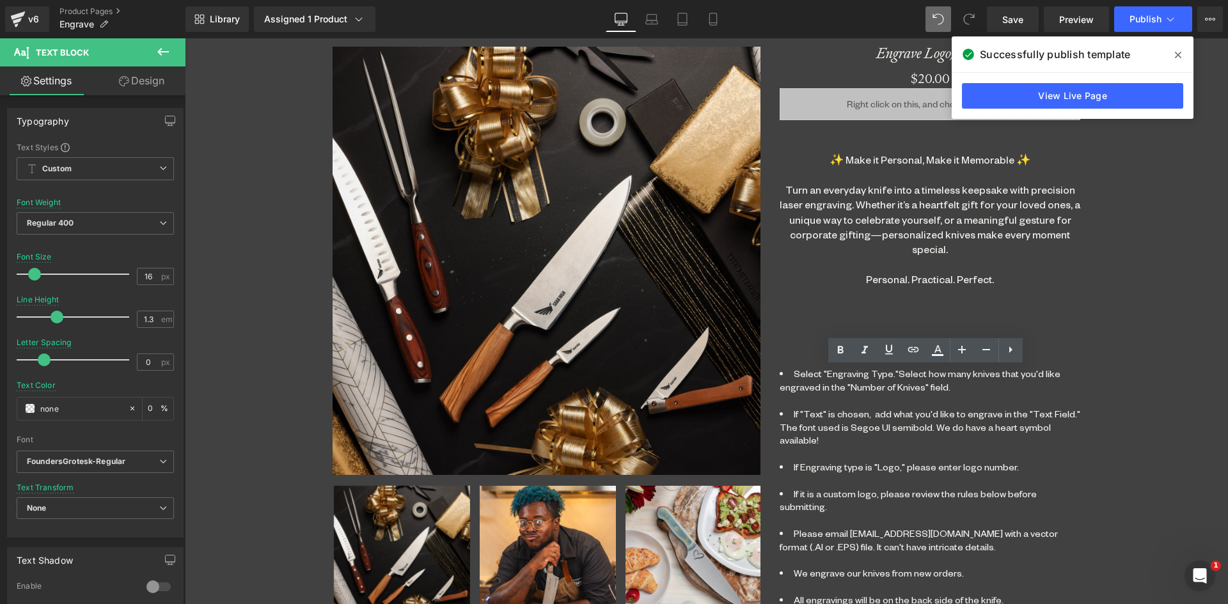
click at [1181, 56] on span at bounding box center [1177, 55] width 20 height 20
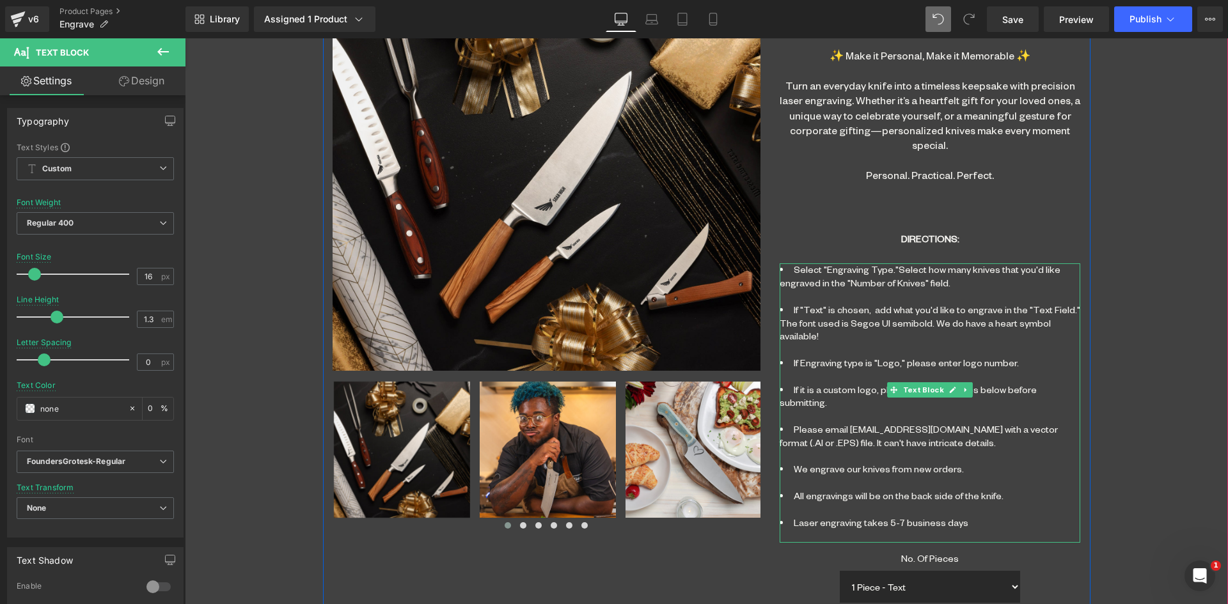
scroll to position [703, 0]
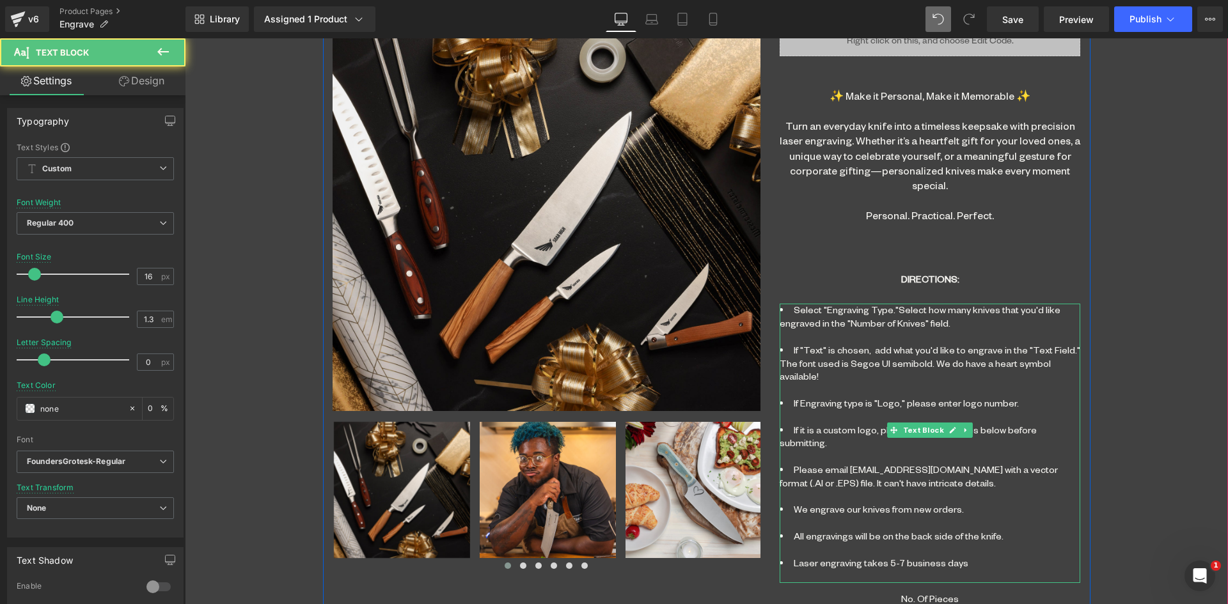
click at [852, 308] on li "Select "Engraving Type."Select how many knives that you'd like engraved in the …" at bounding box center [929, 324] width 300 height 40
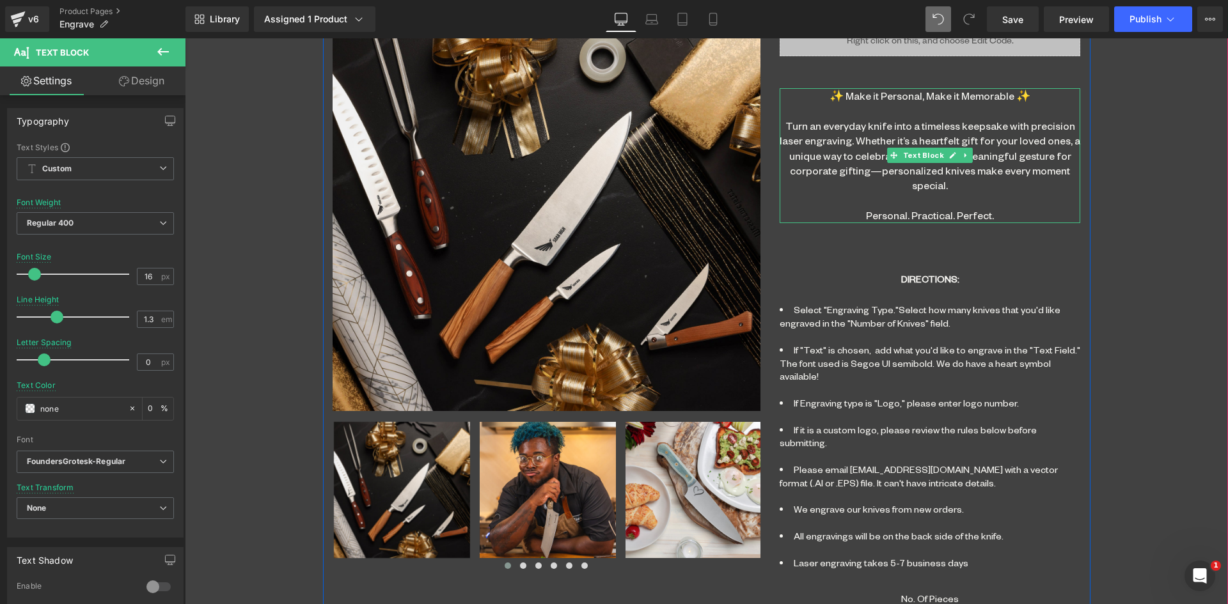
click at [841, 161] on div "✨ Make it Personal, Make it Memorable ✨ Turn an everyday knife into a timeless …" at bounding box center [929, 155] width 300 height 135
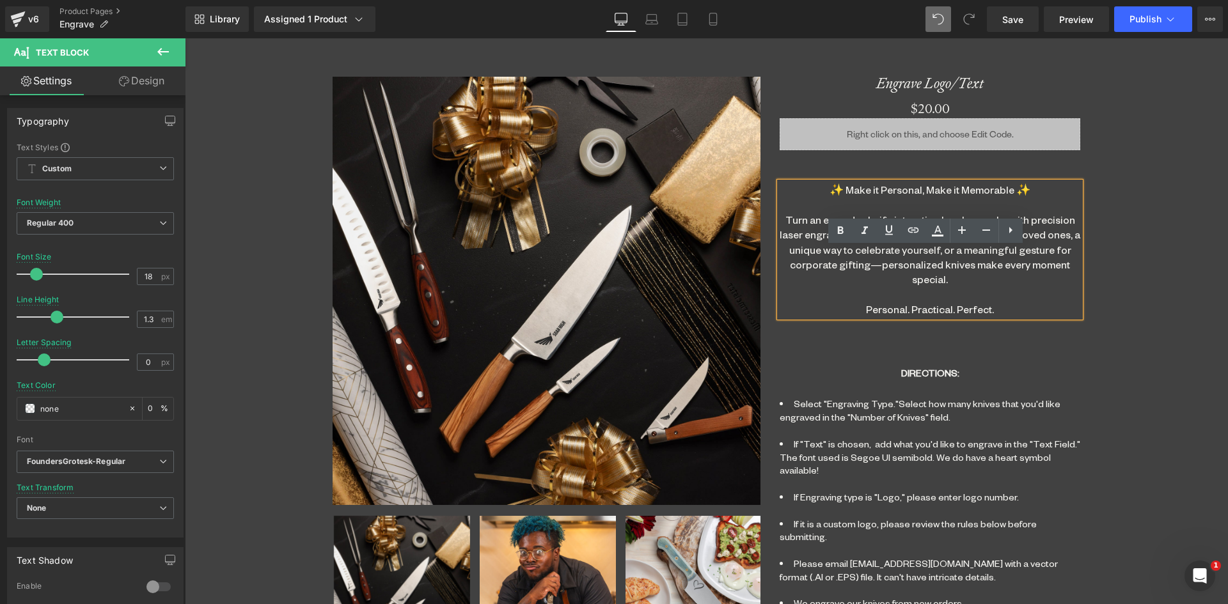
scroll to position [448, 0]
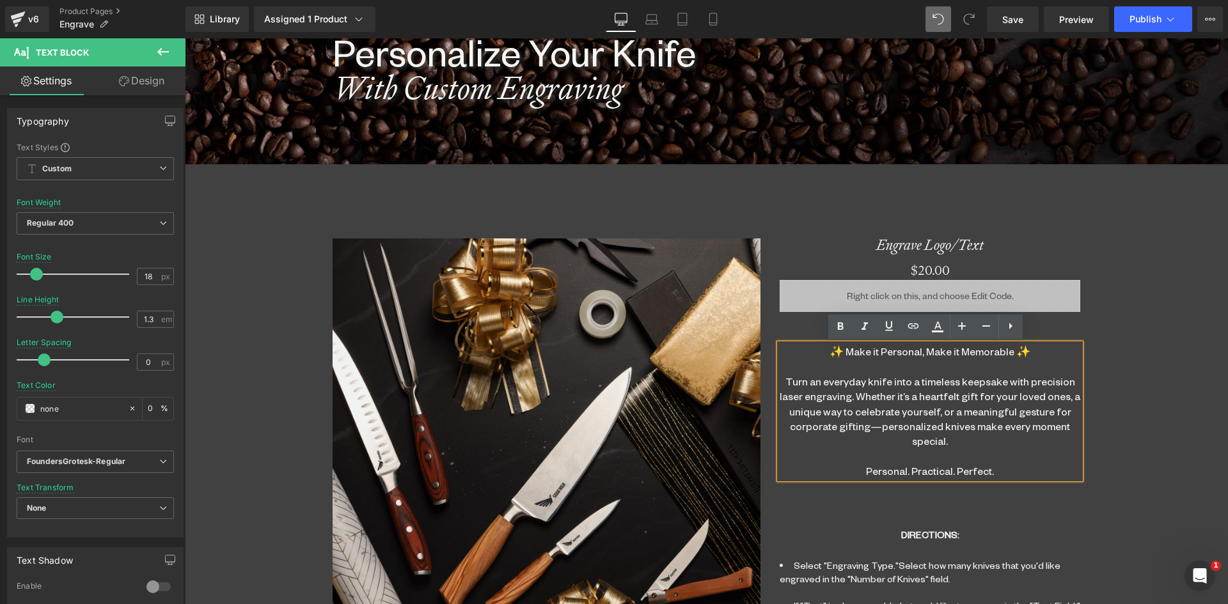
click at [831, 396] on div "✨ Make it Personal, Make it Memorable ✨ Turn an everyday knife into a timeless …" at bounding box center [929, 411] width 300 height 135
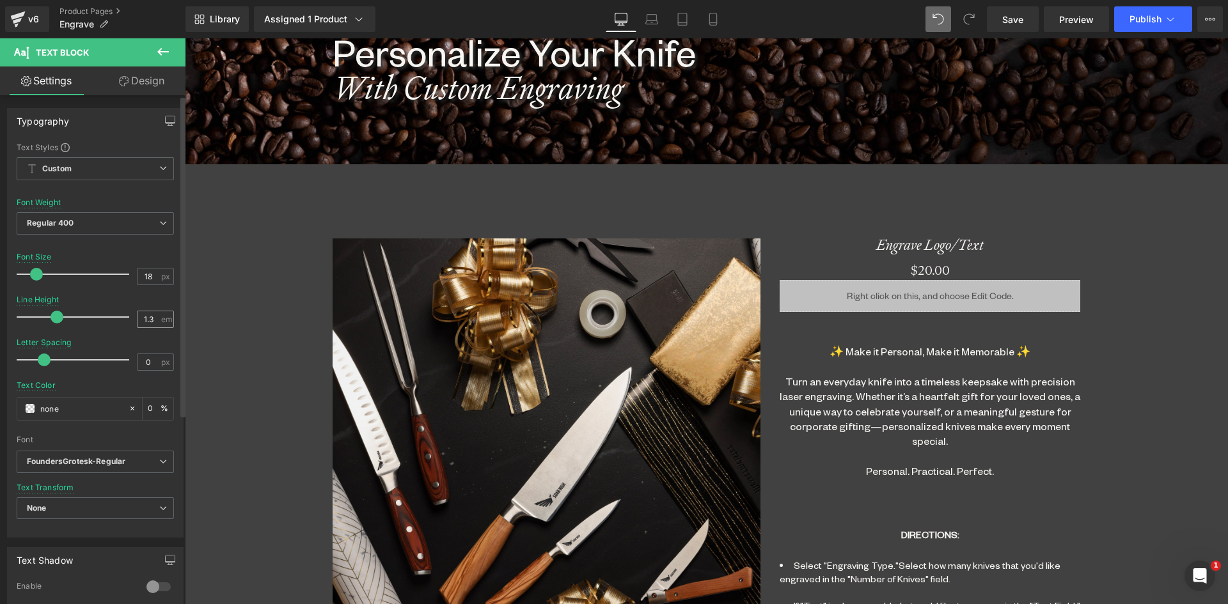
click at [147, 320] on input "1.3" at bounding box center [148, 319] width 22 height 16
type input "1.5"
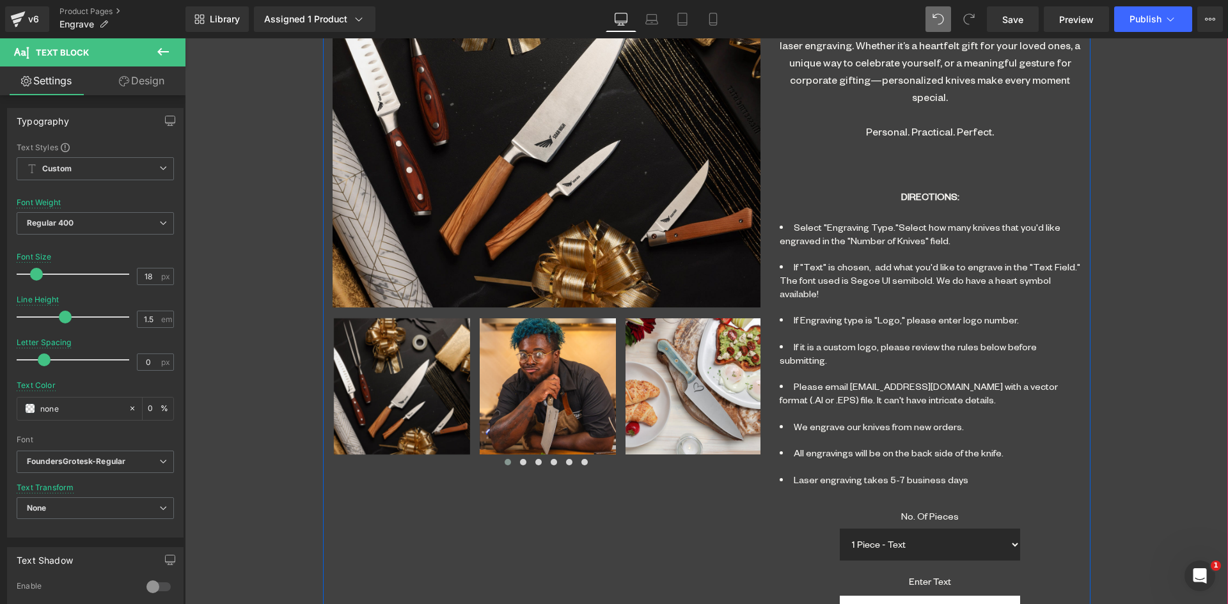
scroll to position [831, 0]
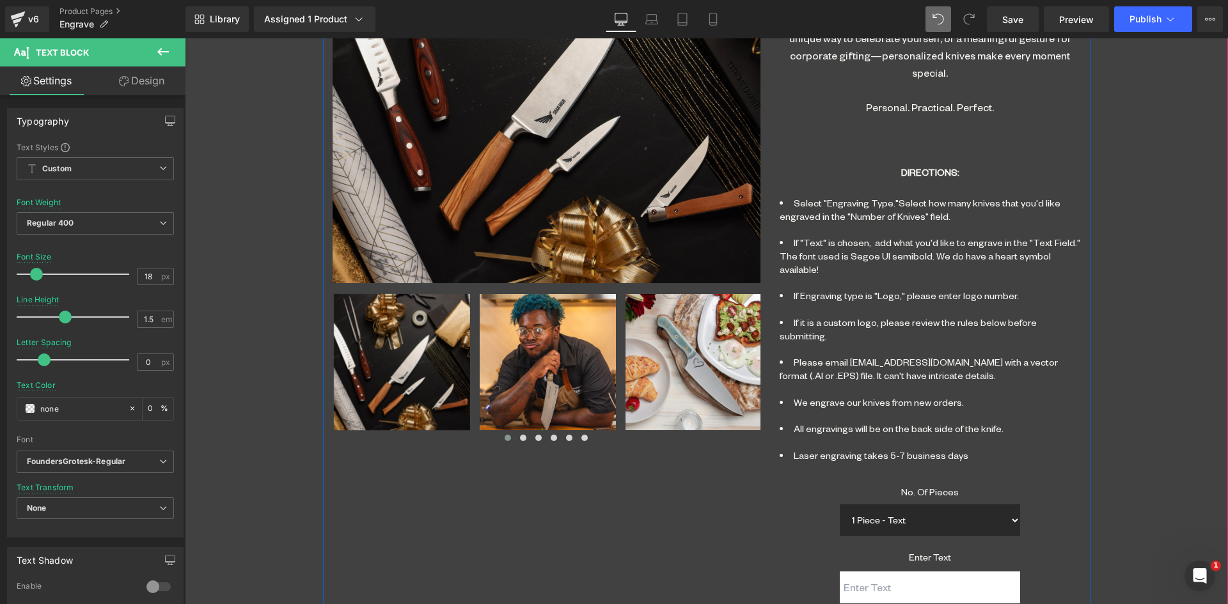
click at [868, 298] on li "If Engraving type is "Logo," please enter logo number." at bounding box center [929, 303] width 300 height 27
drag, startPoint x: 152, startPoint y: 273, endPoint x: 134, endPoint y: 273, distance: 17.9
click at [137, 273] on input "16" at bounding box center [148, 277] width 22 height 16
type input "18"
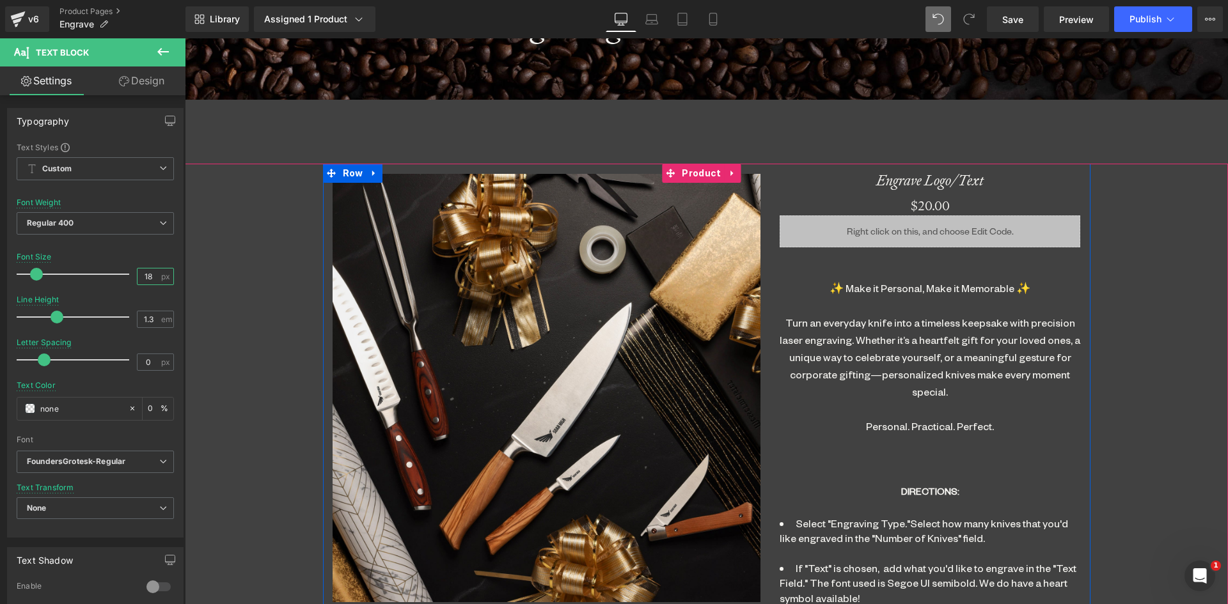
scroll to position [511, 0]
drag, startPoint x: 912, startPoint y: 224, endPoint x: 902, endPoint y: 224, distance: 10.2
click at [911, 225] on span "Liquid" at bounding box center [922, 226] width 35 height 19
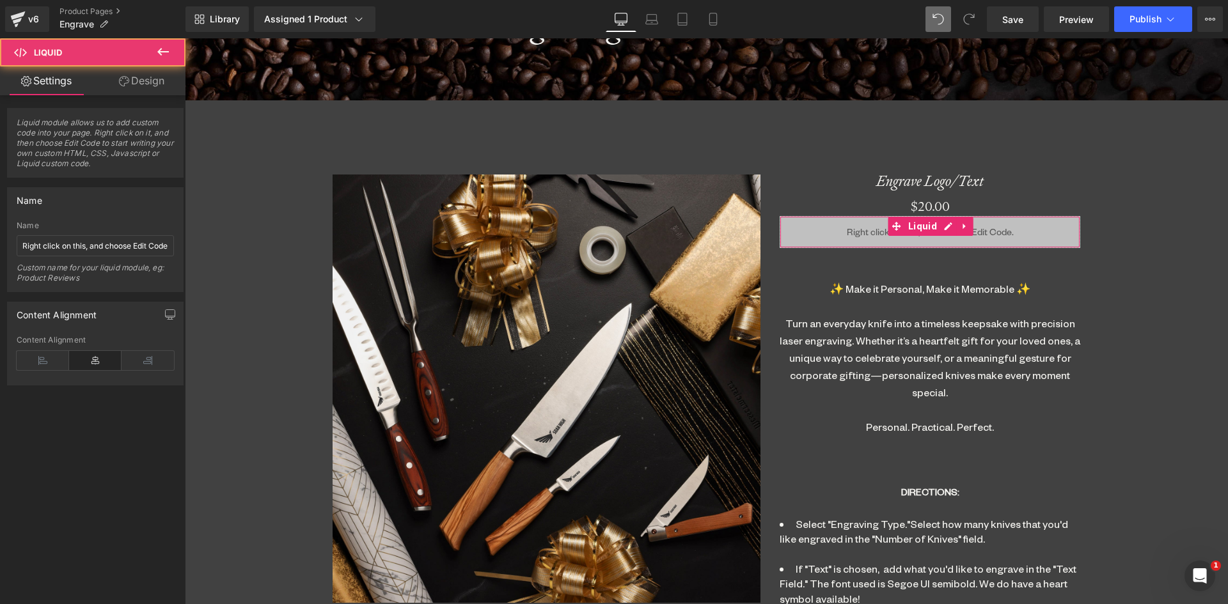
drag, startPoint x: 143, startPoint y: 83, endPoint x: 116, endPoint y: 111, distance: 39.3
click at [142, 84] on link "Design" at bounding box center [141, 80] width 93 height 29
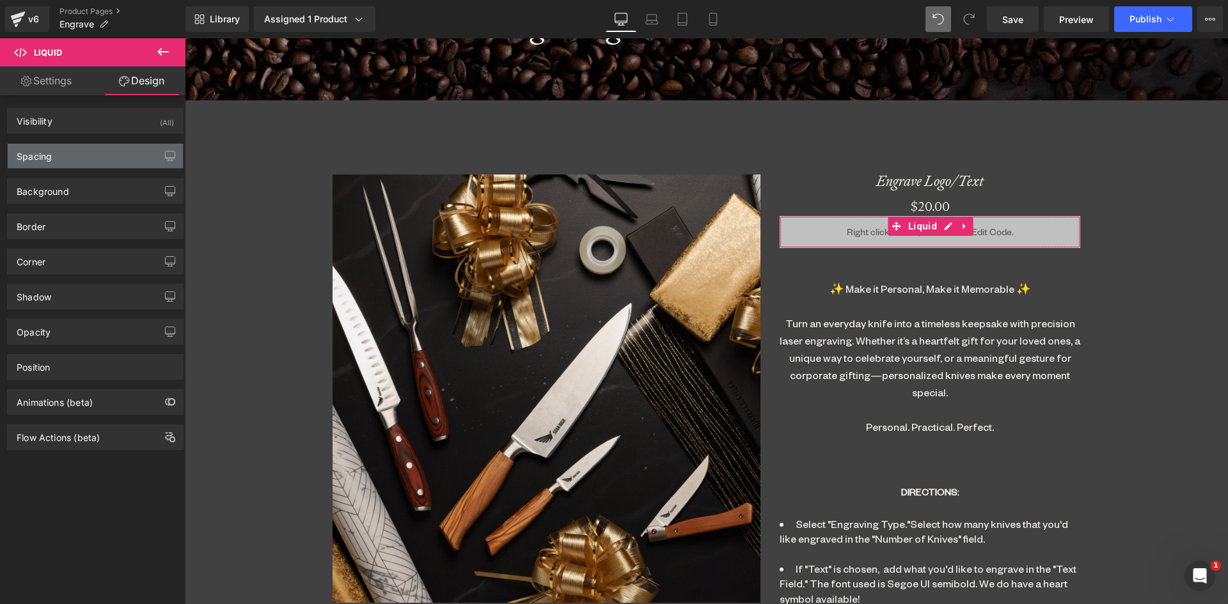
drag, startPoint x: 32, startPoint y: 164, endPoint x: 59, endPoint y: 230, distance: 71.1
click at [33, 166] on div "Spacing" at bounding box center [95, 156] width 175 height 24
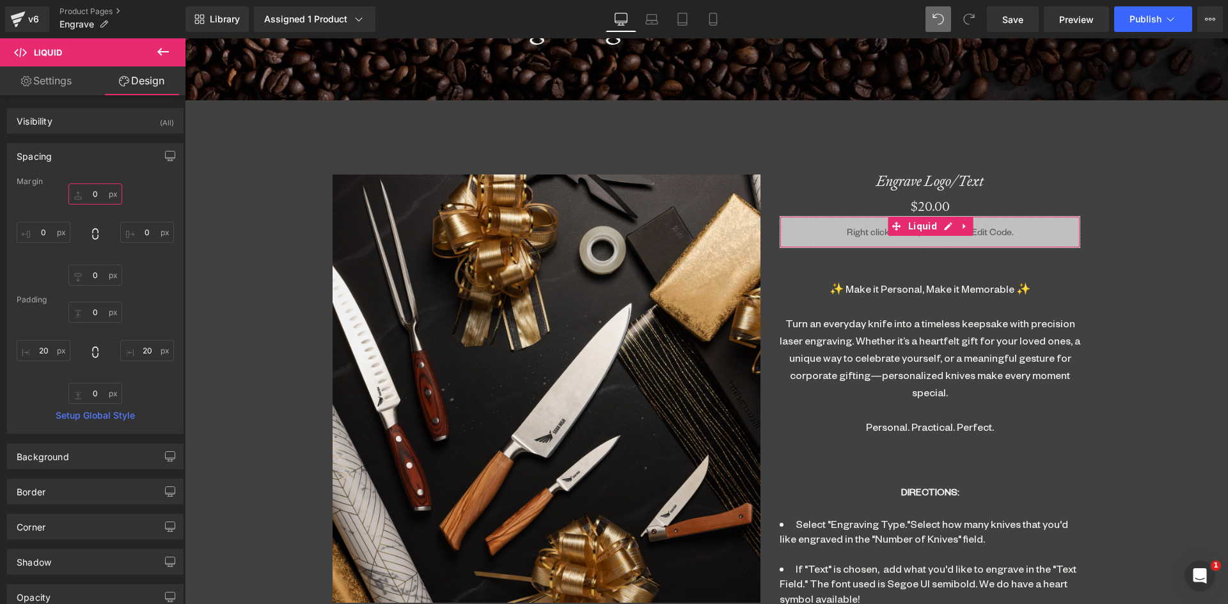
click at [99, 187] on input "0" at bounding box center [95, 193] width 54 height 21
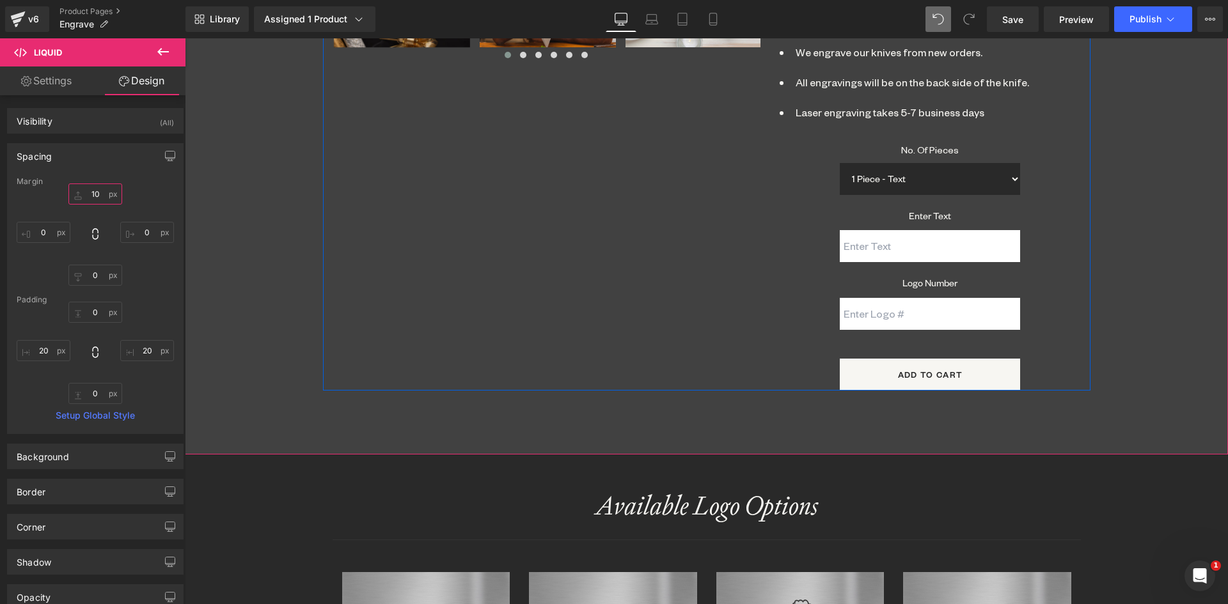
scroll to position [1215, 0]
type input "10"
click at [1150, 23] on span "Publish" at bounding box center [1145, 19] width 32 height 10
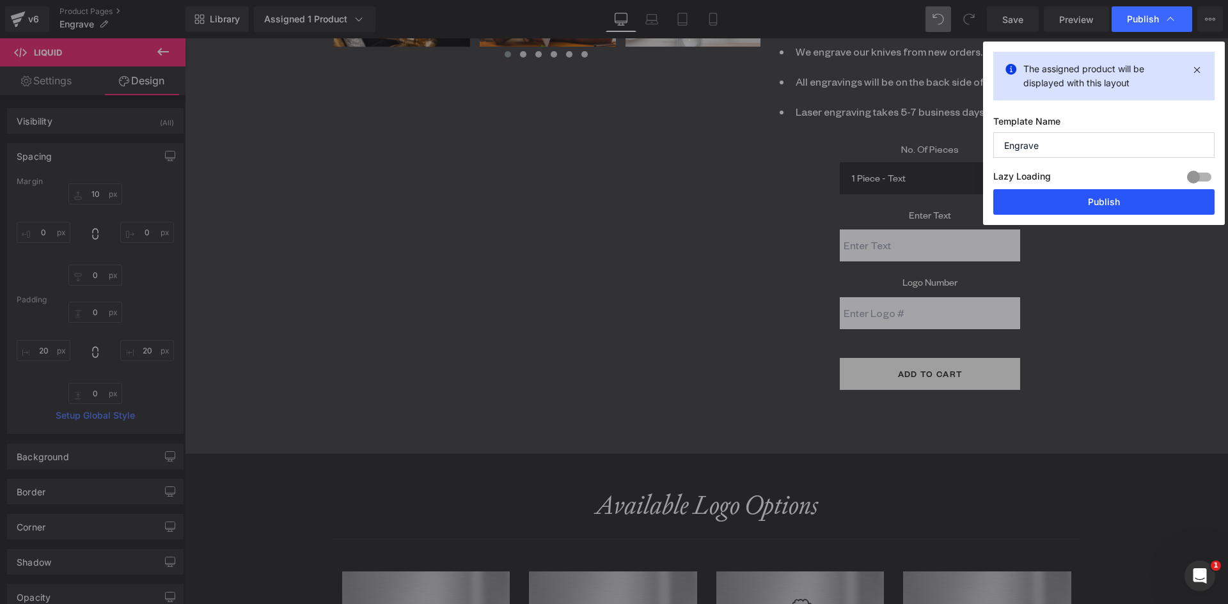
click at [1127, 203] on button "Publish" at bounding box center [1103, 202] width 221 height 26
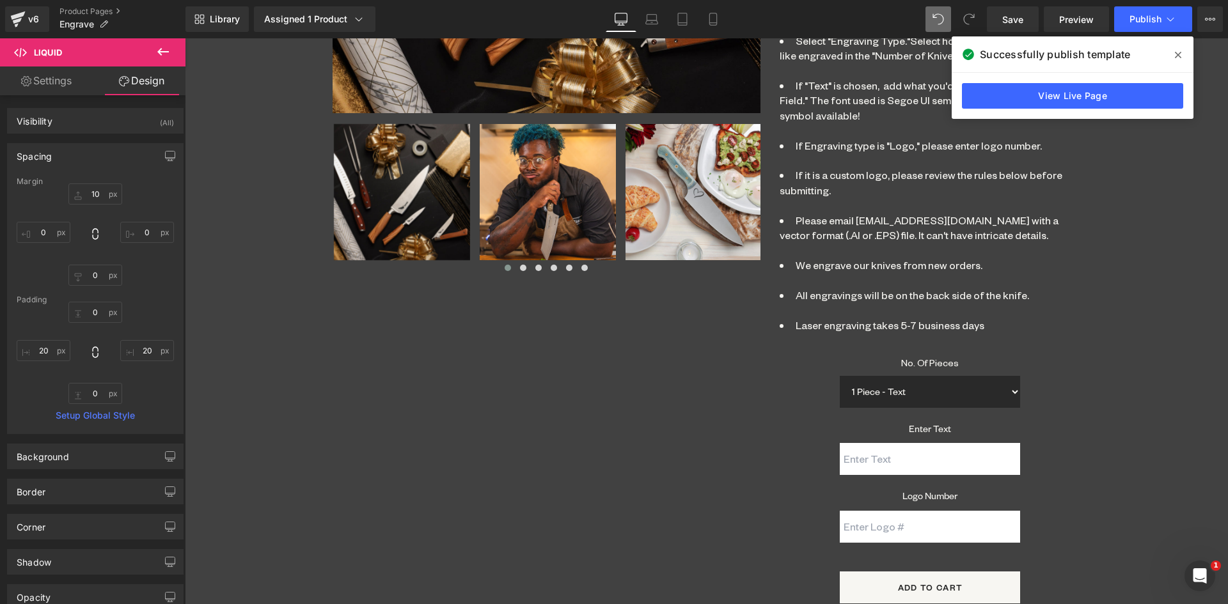
scroll to position [895, 0]
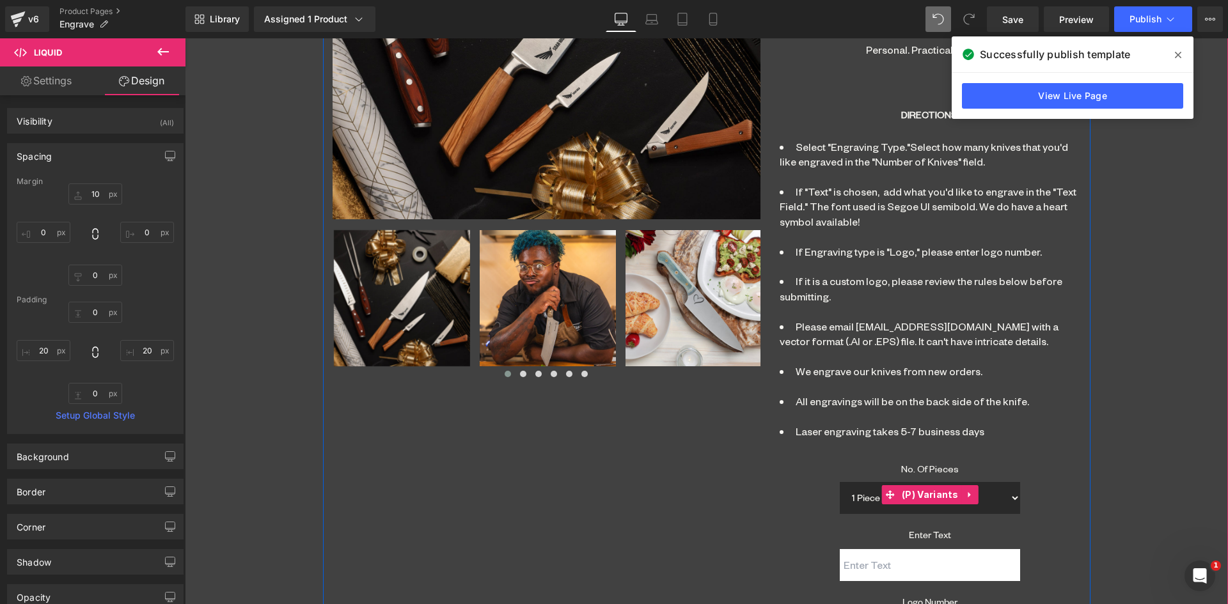
click at [914, 469] on label "No. Of Pieces" at bounding box center [929, 472] width 300 height 19
click at [930, 463] on label "No. Of Pieces" at bounding box center [929, 472] width 300 height 19
click at [1180, 55] on icon at bounding box center [1177, 55] width 6 height 10
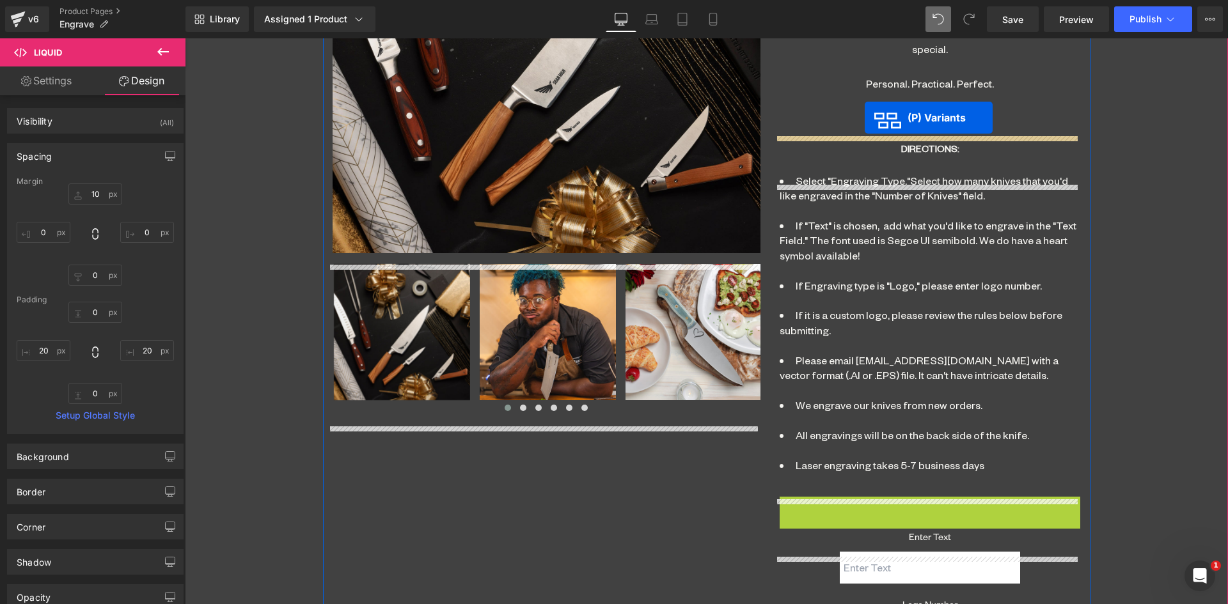
scroll to position [848, 0]
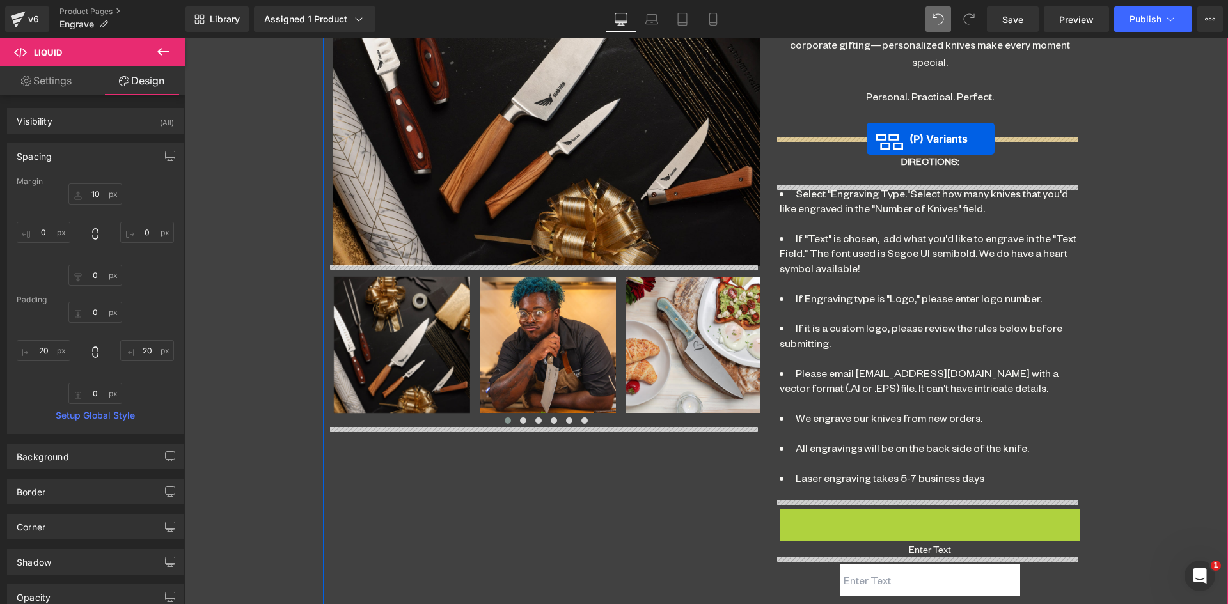
drag, startPoint x: 887, startPoint y: 490, endPoint x: 866, endPoint y: 139, distance: 352.3
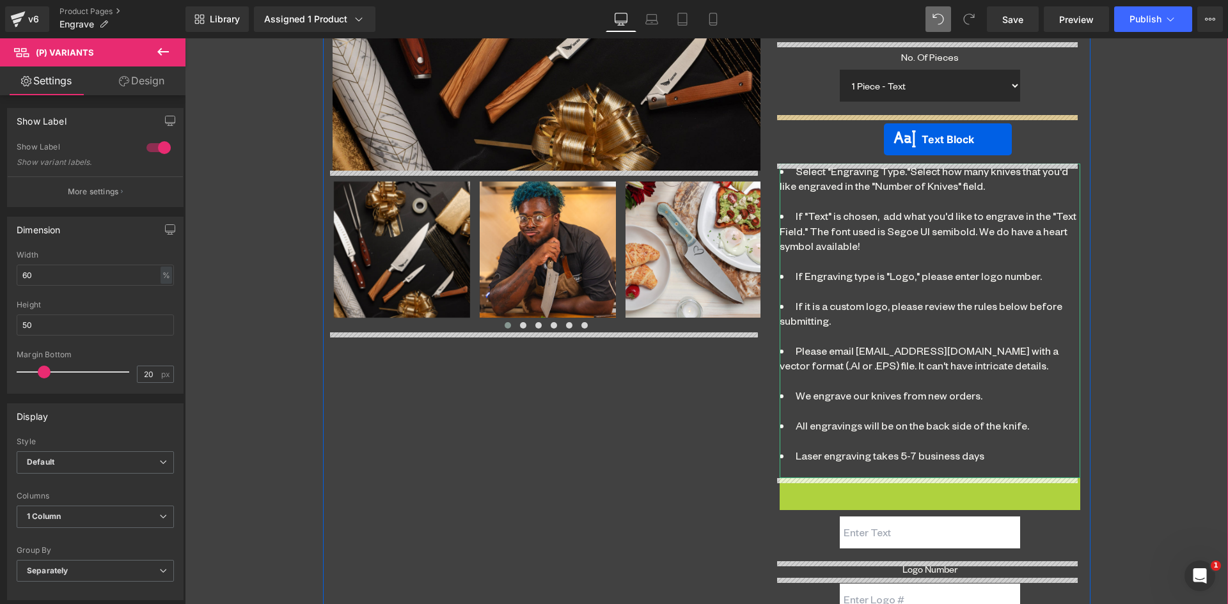
scroll to position [943, 0]
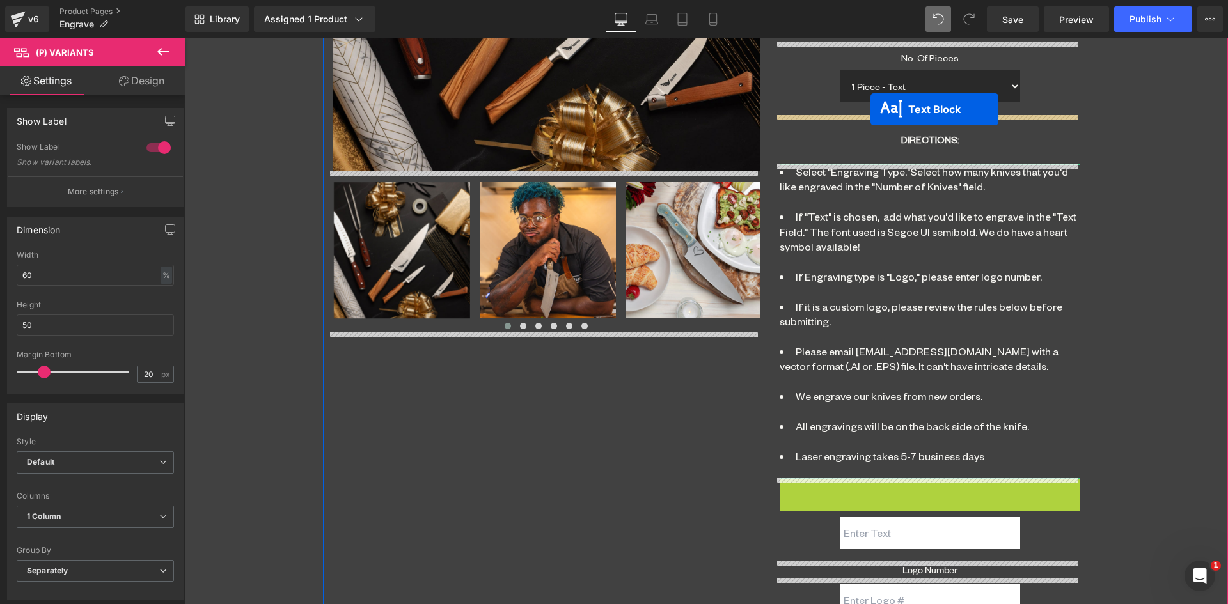
drag, startPoint x: 890, startPoint y: 390, endPoint x: 870, endPoint y: 109, distance: 281.4
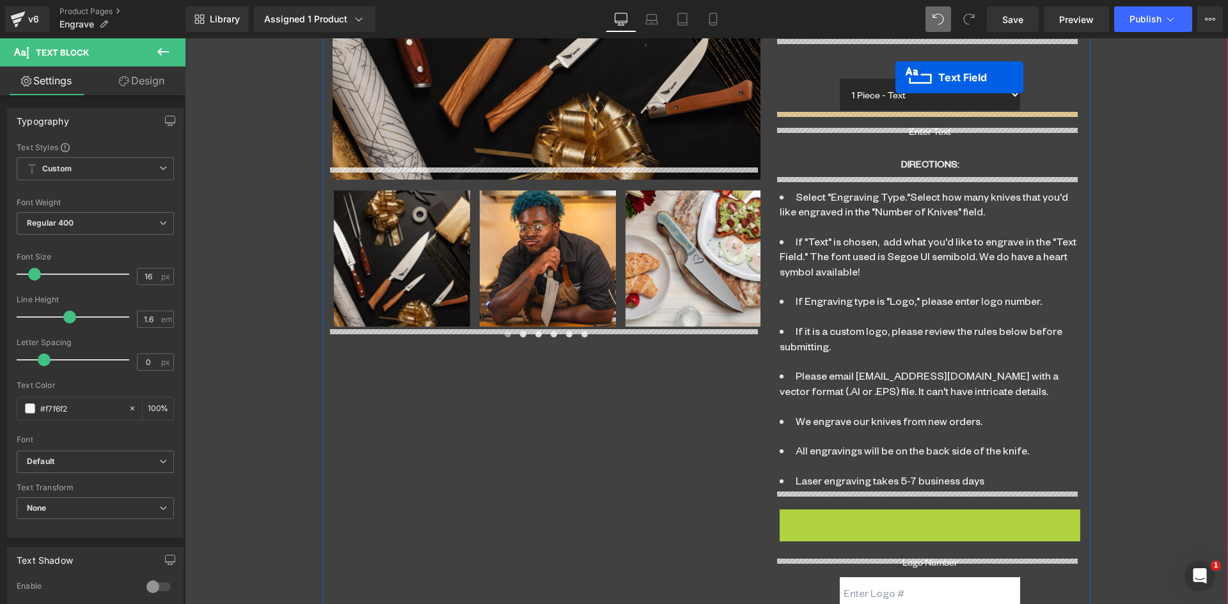
scroll to position [926, 0]
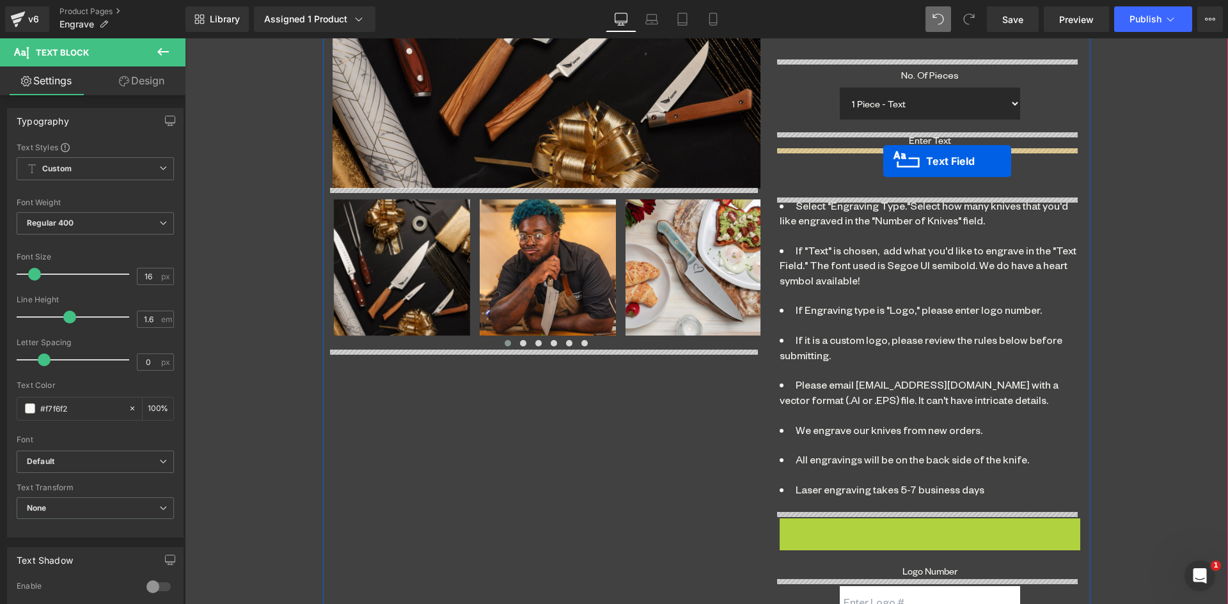
drag, startPoint x: 898, startPoint y: 389, endPoint x: 883, endPoint y: 161, distance: 228.1
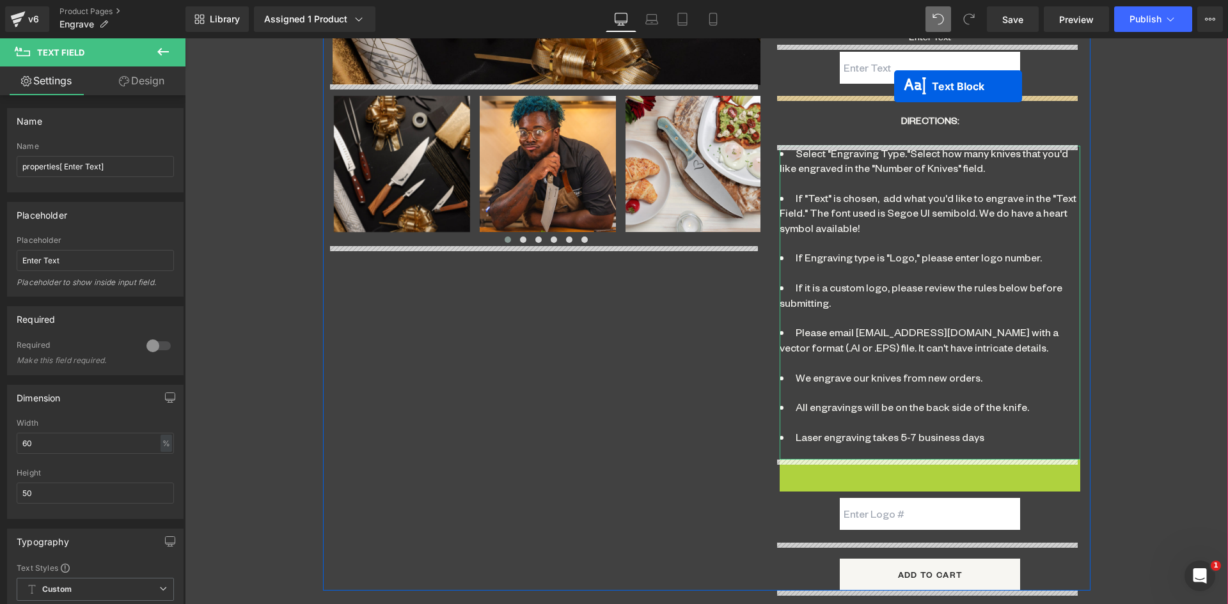
scroll to position [1009, 0]
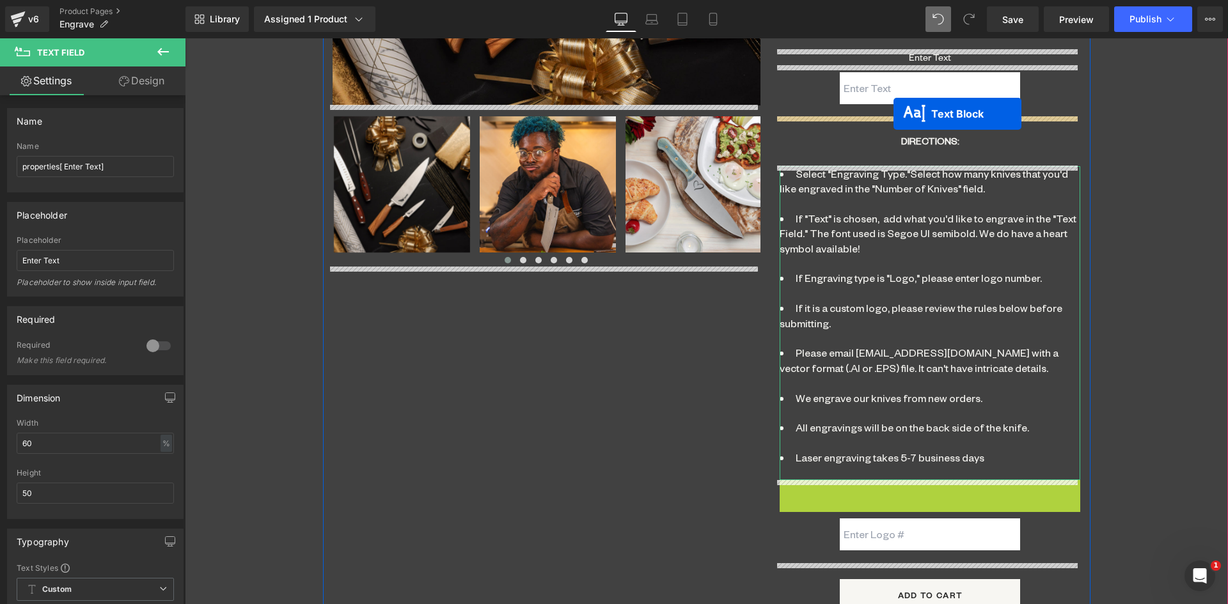
drag, startPoint x: 890, startPoint y: 377, endPoint x: 893, endPoint y: 114, distance: 263.4
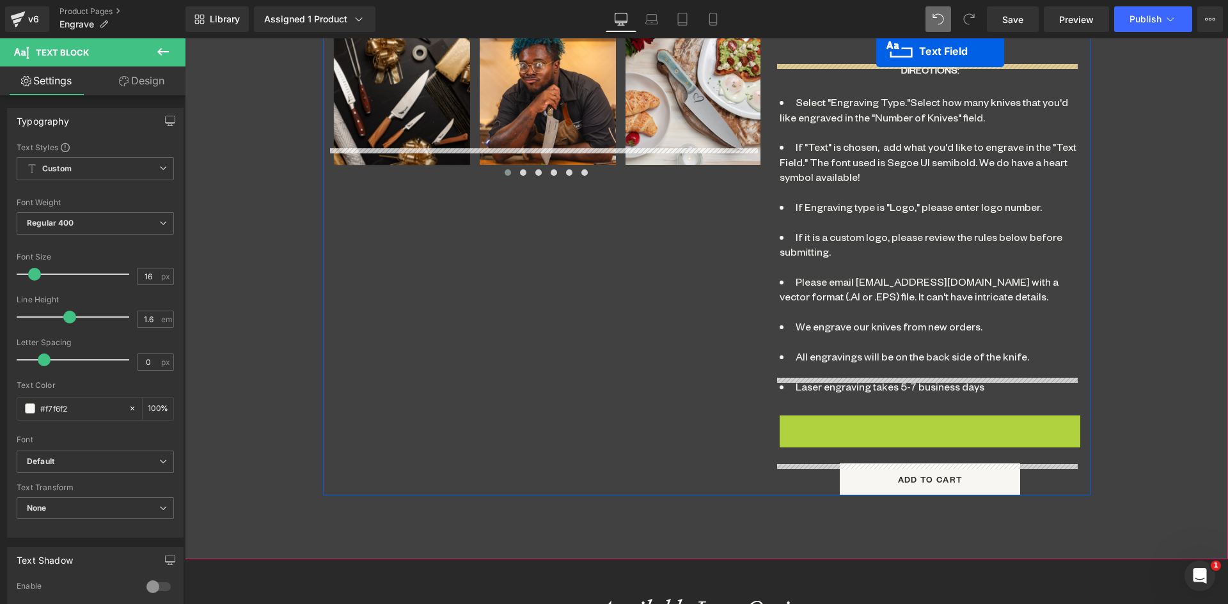
scroll to position [1096, 0]
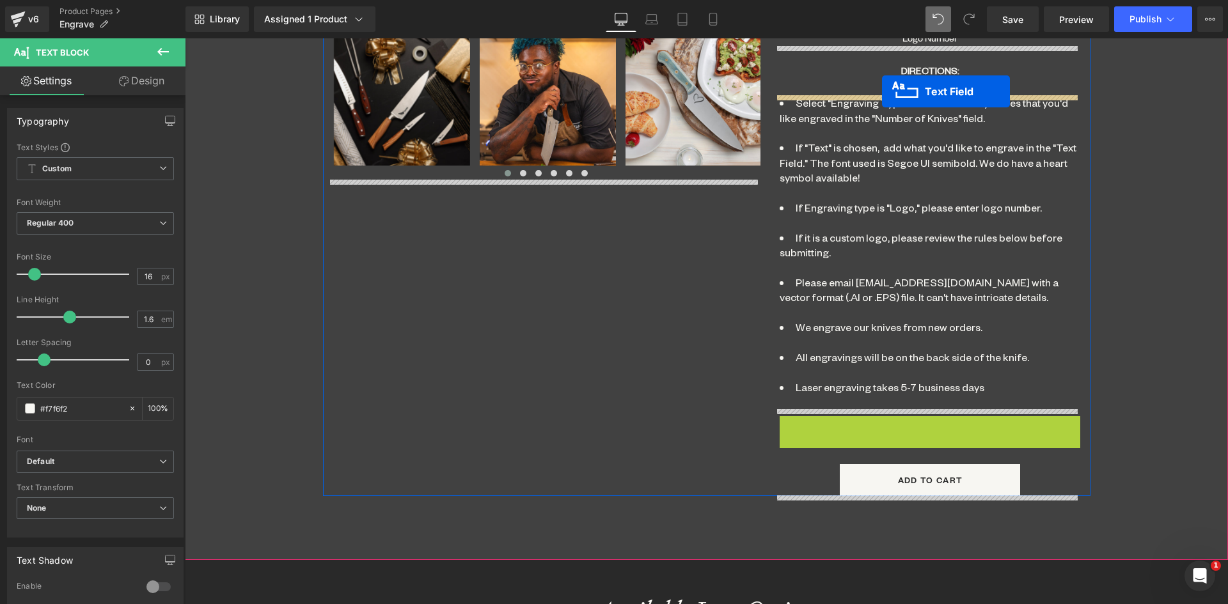
drag, startPoint x: 900, startPoint y: 266, endPoint x: 882, endPoint y: 91, distance: 175.5
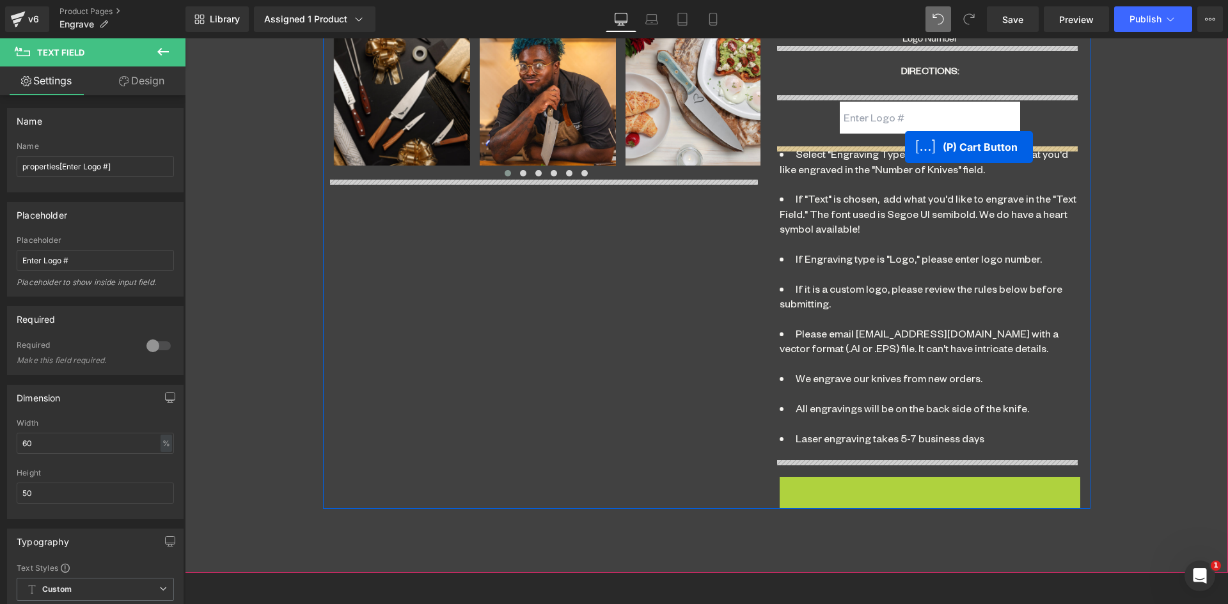
drag, startPoint x: 881, startPoint y: 494, endPoint x: 905, endPoint y: 147, distance: 347.3
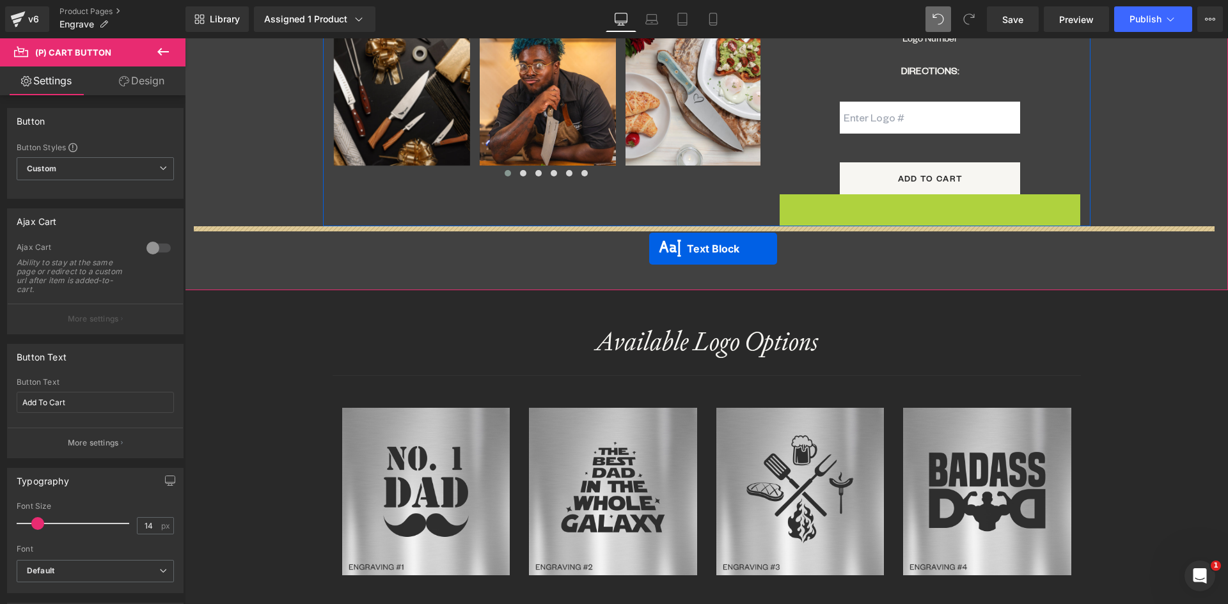
drag, startPoint x: 890, startPoint y: 356, endPoint x: 649, endPoint y: 249, distance: 263.9
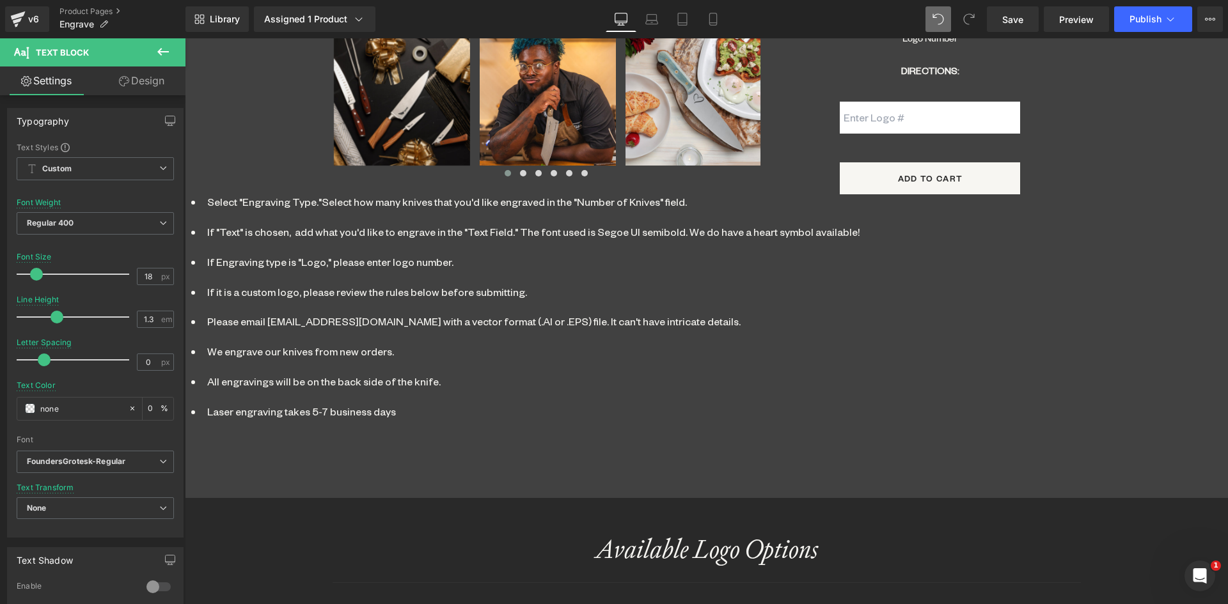
click at [162, 48] on icon at bounding box center [162, 51] width 15 height 15
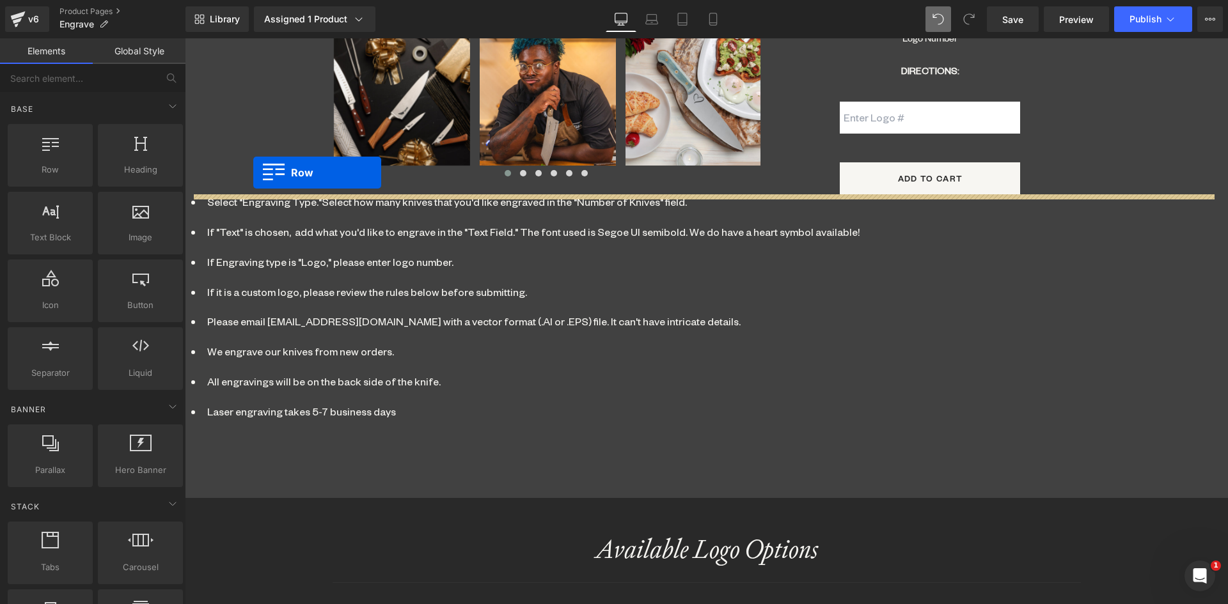
drag, startPoint x: 231, startPoint y: 194, endPoint x: 253, endPoint y: 173, distance: 31.2
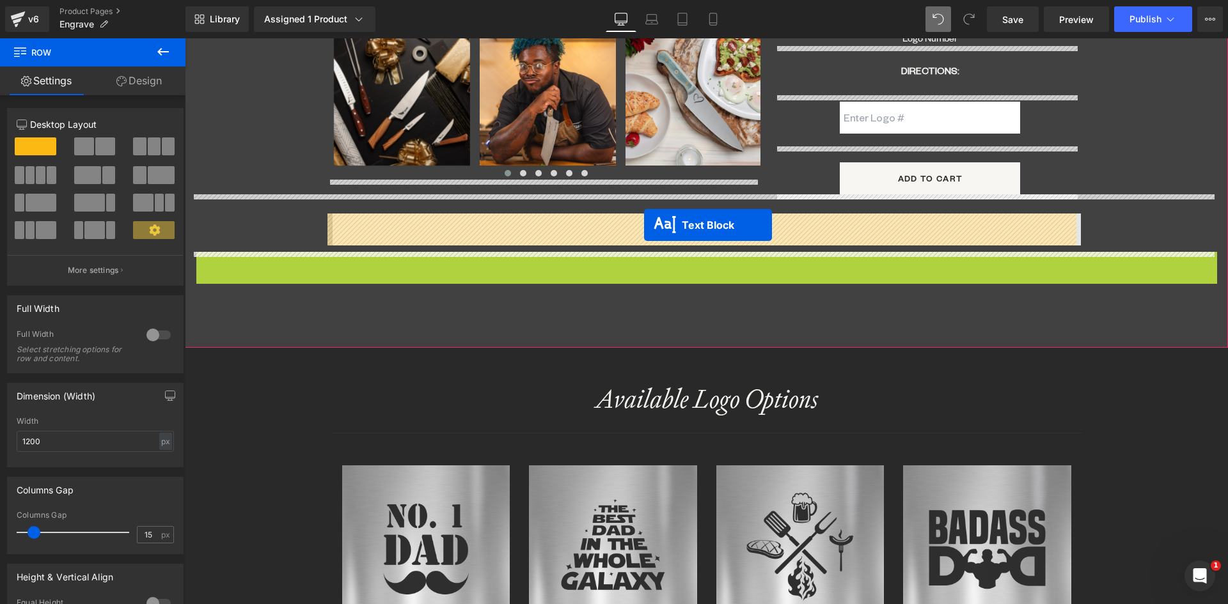
drag, startPoint x: 673, startPoint y: 371, endPoint x: 644, endPoint y: 225, distance: 149.3
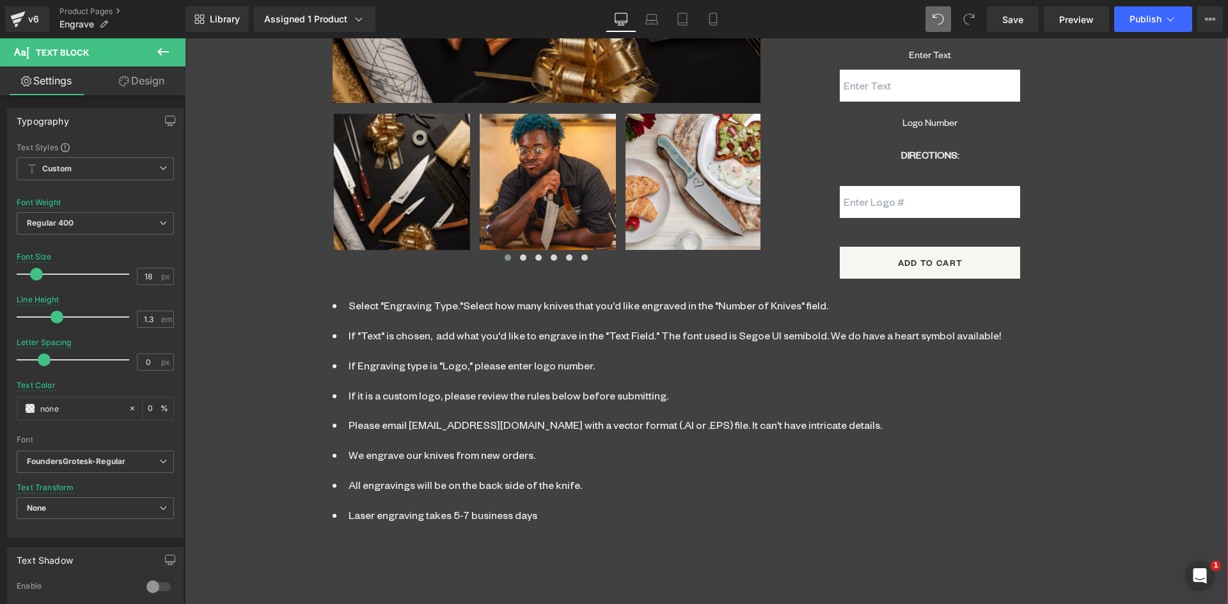
scroll to position [840, 0]
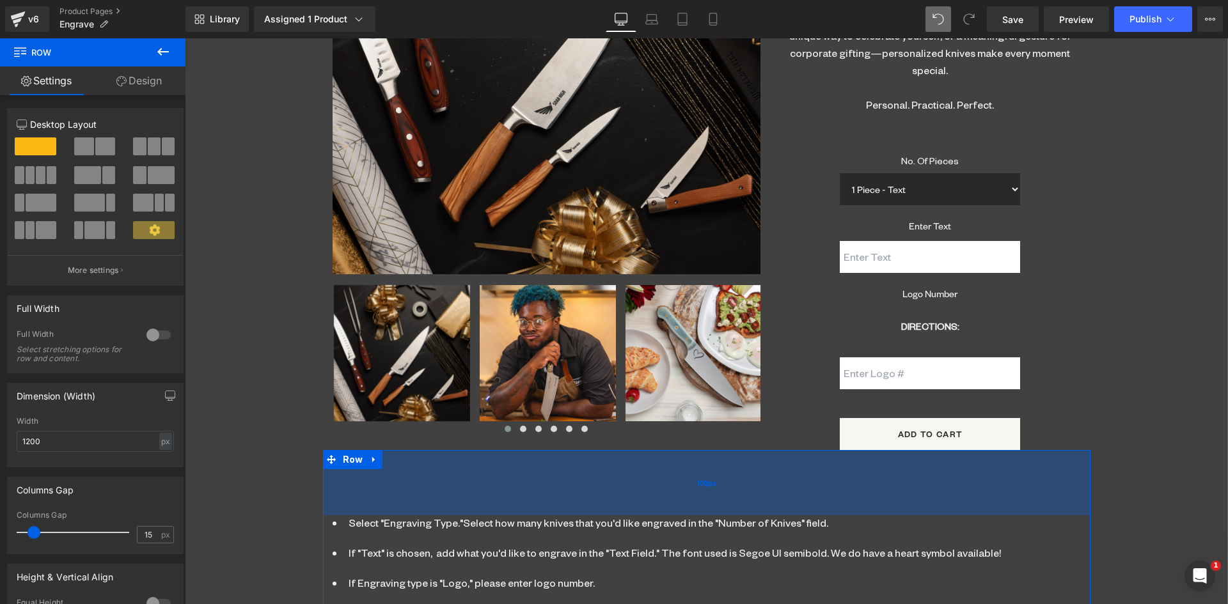
drag, startPoint x: 667, startPoint y: 456, endPoint x: 669, endPoint y: 502, distance: 46.1
click at [669, 502] on div "102px" at bounding box center [706, 482] width 767 height 65
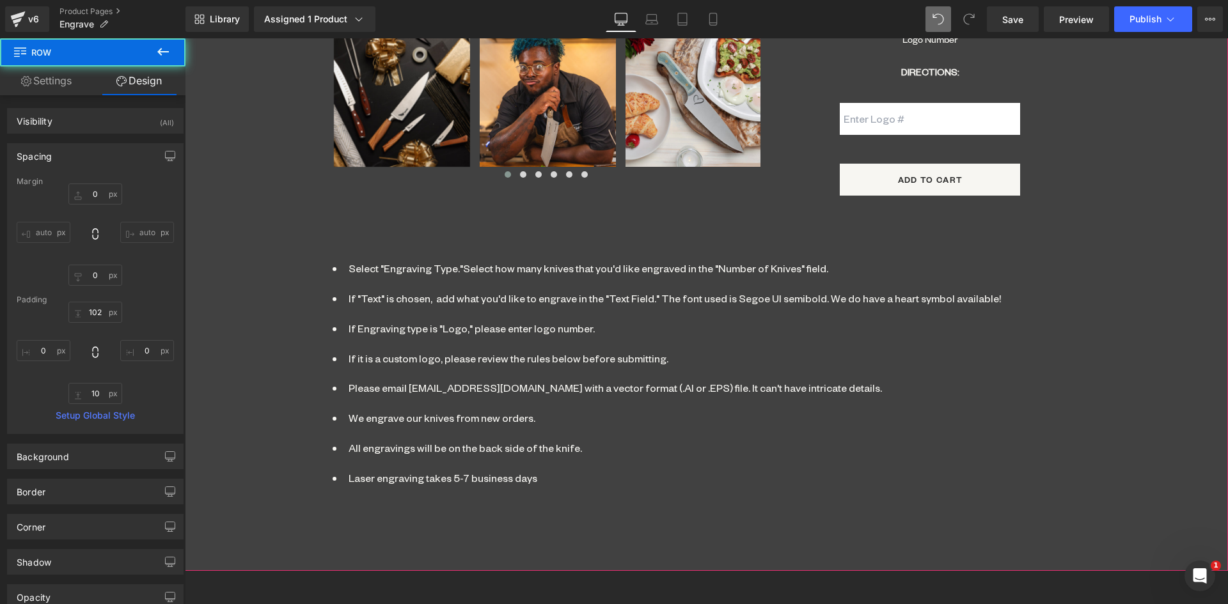
scroll to position [1096, 0]
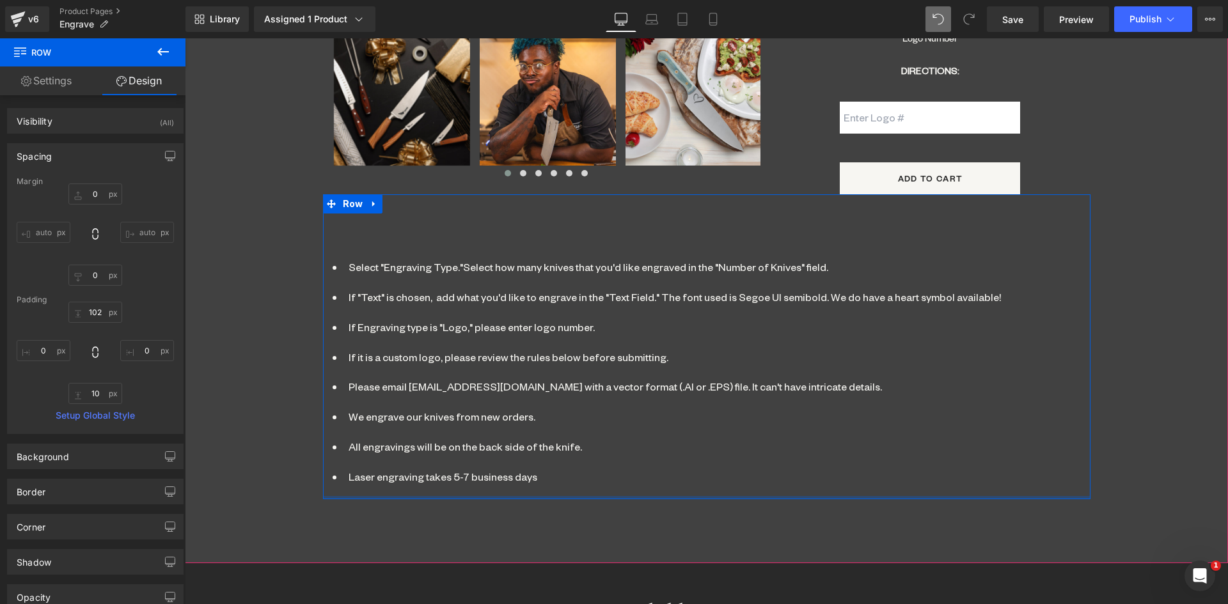
drag, startPoint x: 585, startPoint y: 503, endPoint x: 585, endPoint y: 487, distance: 16.0
click at [585, 487] on div "Select "Engraving Type."Select how many knives that you'd like engraved in the …" at bounding box center [706, 346] width 767 height 305
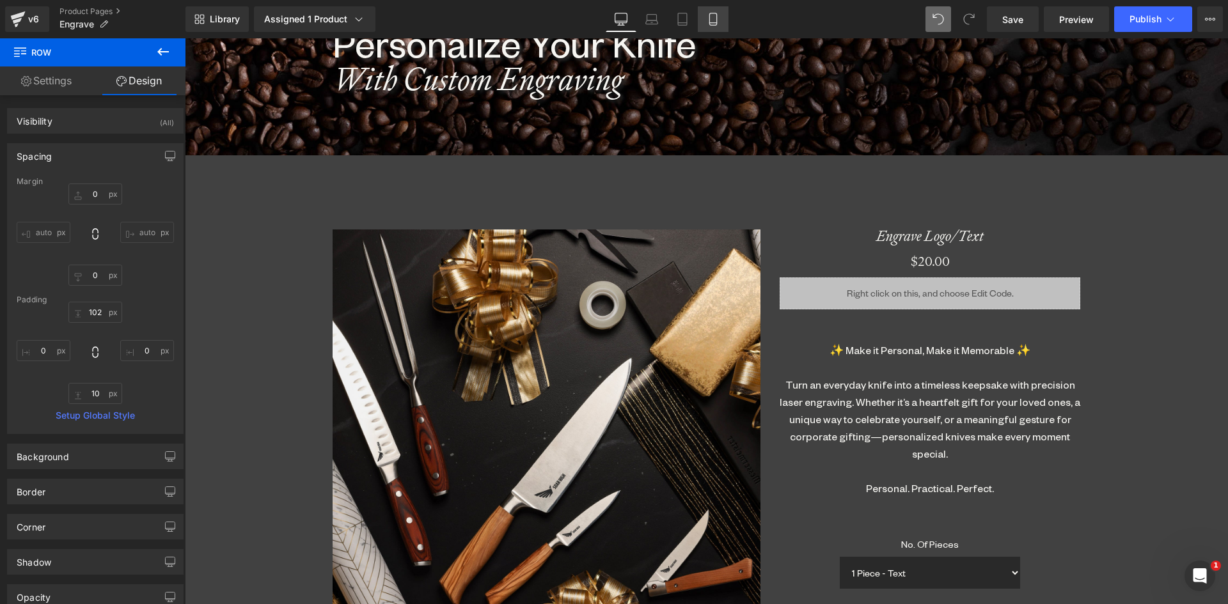
click at [712, 11] on link "Mobile" at bounding box center [713, 19] width 31 height 26
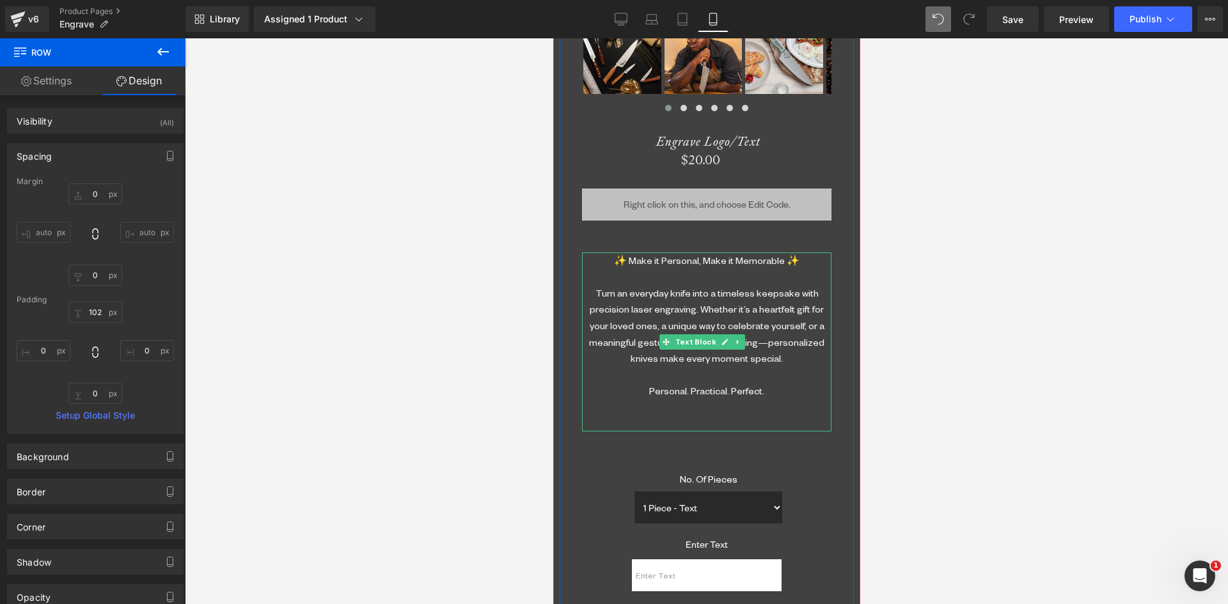
scroll to position [900, 0]
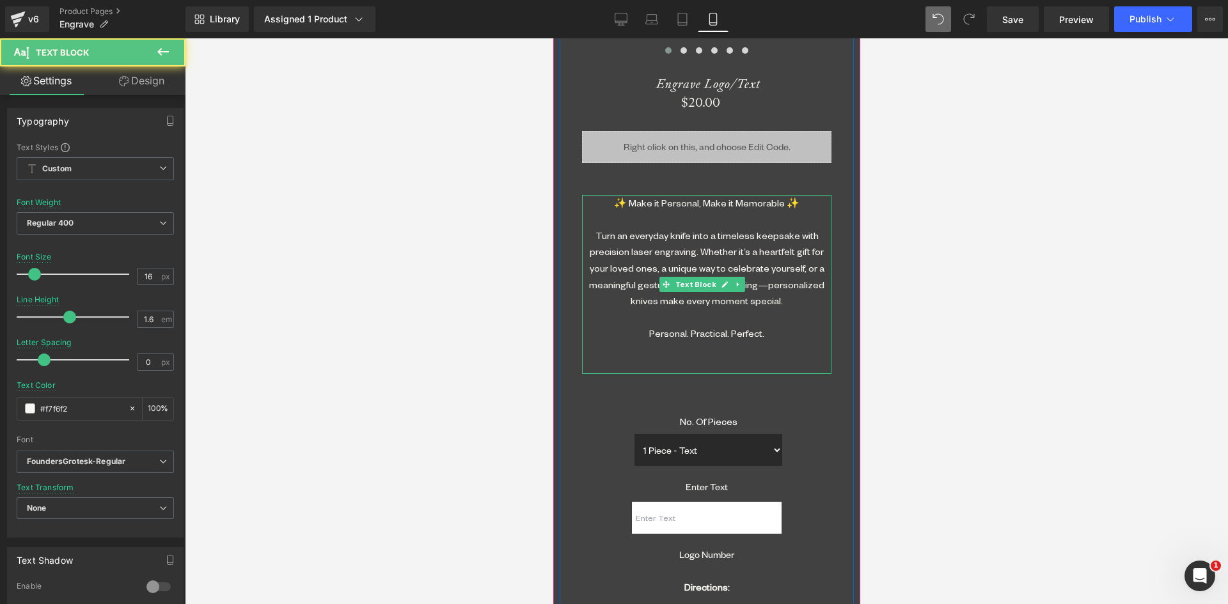
click at [659, 235] on div "✨ Make it Personal, Make it Memorable ✨ Turn an everyday knife into a timeless …" at bounding box center [705, 284] width 249 height 179
drag, startPoint x: 147, startPoint y: 277, endPoint x: 191, endPoint y: 313, distance: 55.9
click at [148, 282] on input "16" at bounding box center [148, 277] width 22 height 16
type input "18"
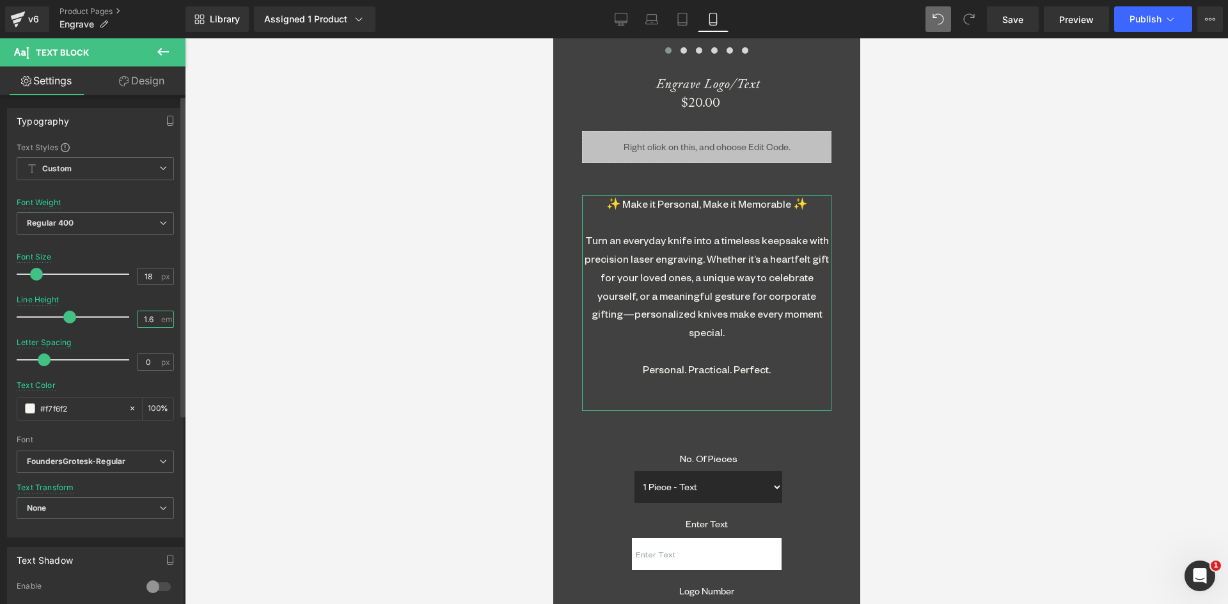
click at [143, 315] on input "1.6" at bounding box center [148, 319] width 22 height 16
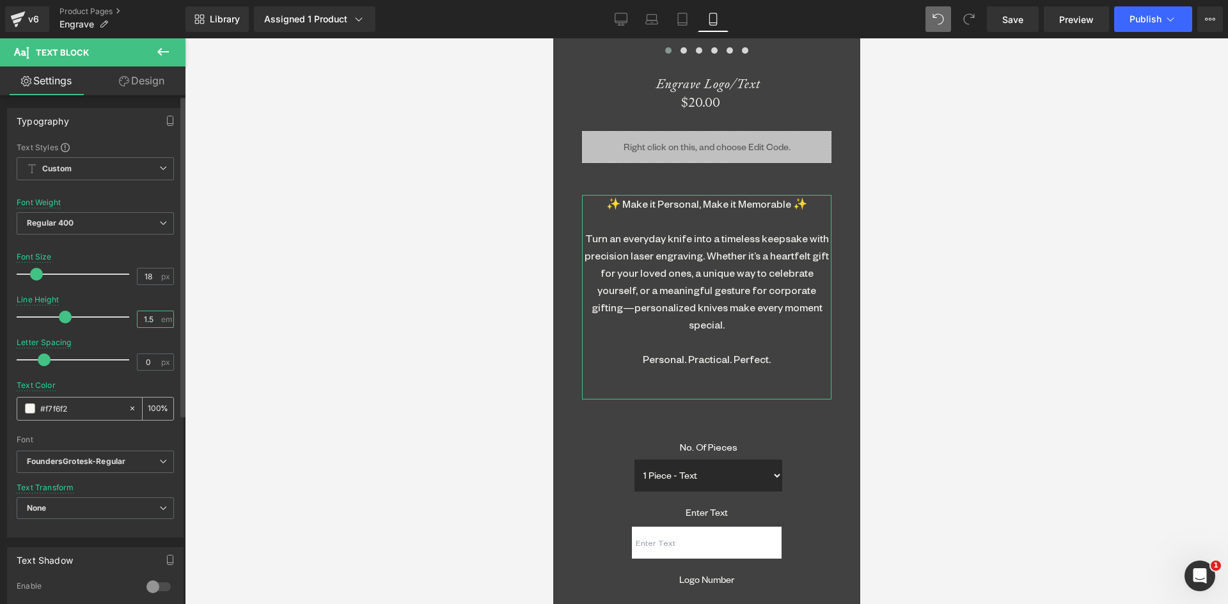
type input "1.5"
drag, startPoint x: 127, startPoint y: 404, endPoint x: 239, endPoint y: 378, distance: 114.8
click at [129, 403] on div at bounding box center [135, 409] width 15 height 22
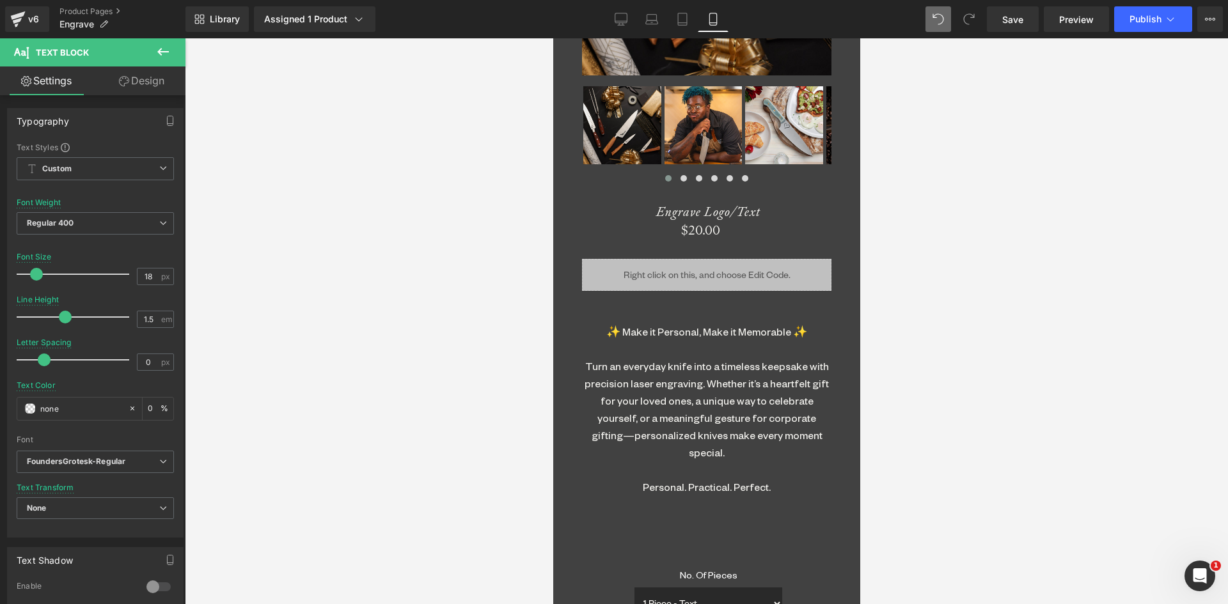
scroll to position [581, 0]
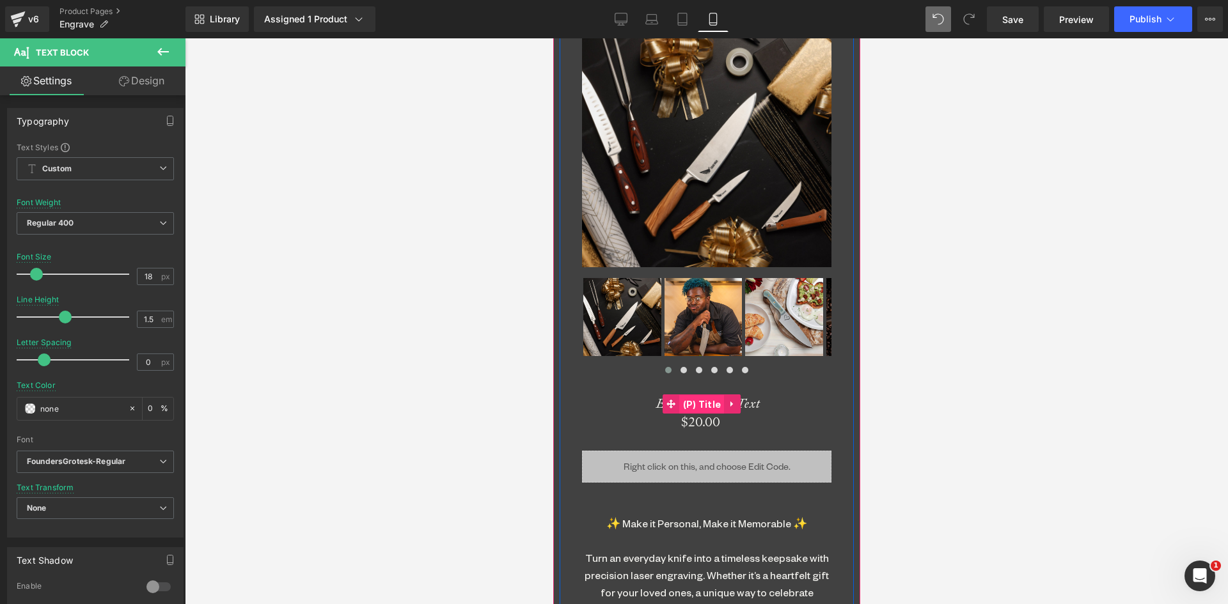
click at [706, 395] on span "(P) Title" at bounding box center [701, 404] width 45 height 19
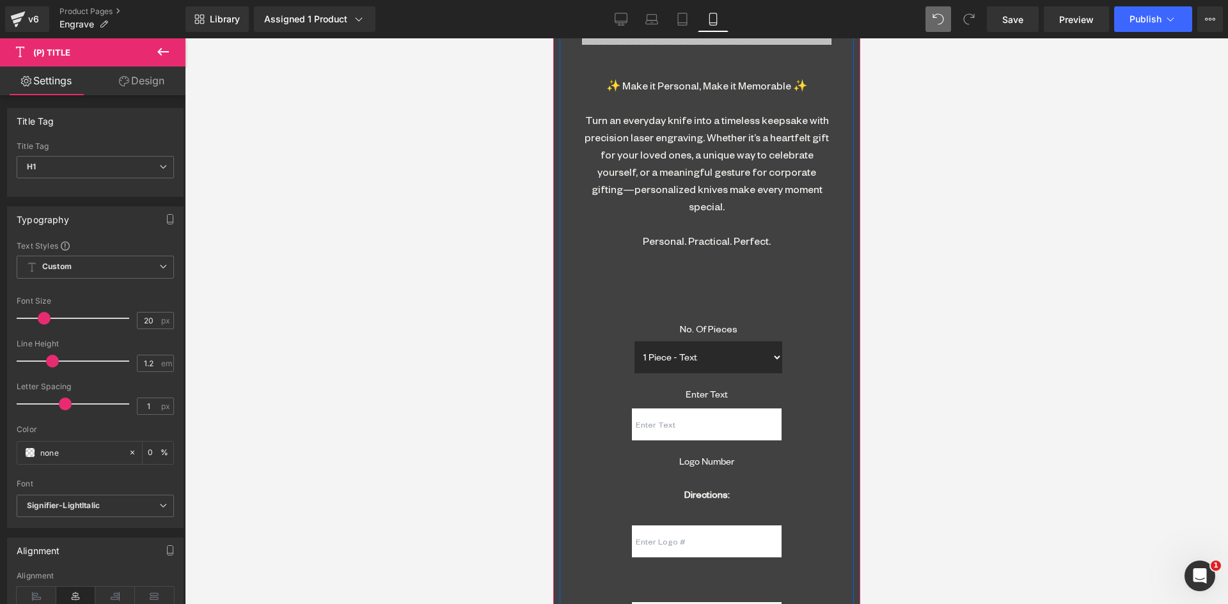
scroll to position [1092, 0]
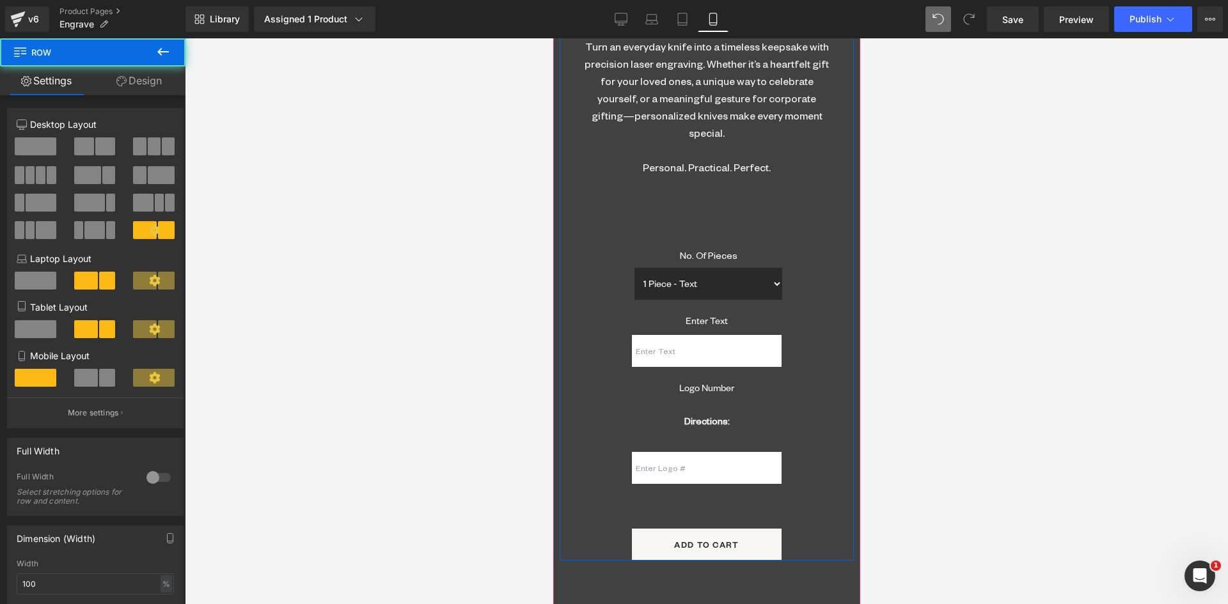
click at [702, 183] on div "Engrave Logo/Text (P) Title $0 $20.00 (P) Price Liquid ✨ Make it Personal, Make…" at bounding box center [706, 213] width 269 height 696
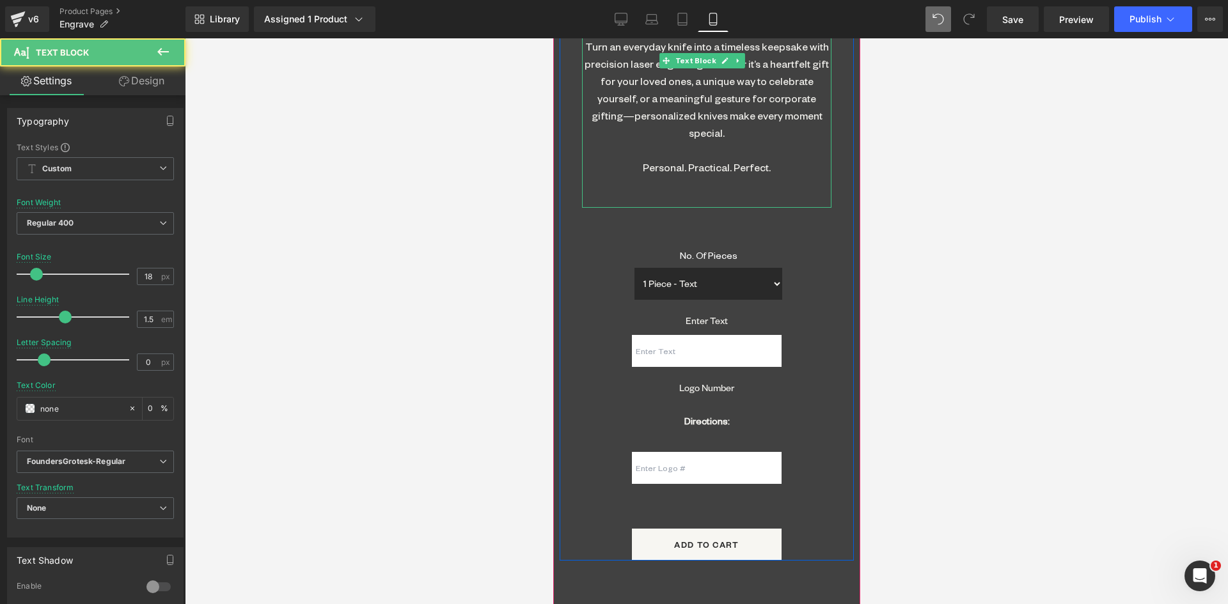
click at [755, 140] on div "✨ Make it Personal, Make it Memorable ✨ Turn an everyday knife into a timeless …" at bounding box center [705, 105] width 249 height 205
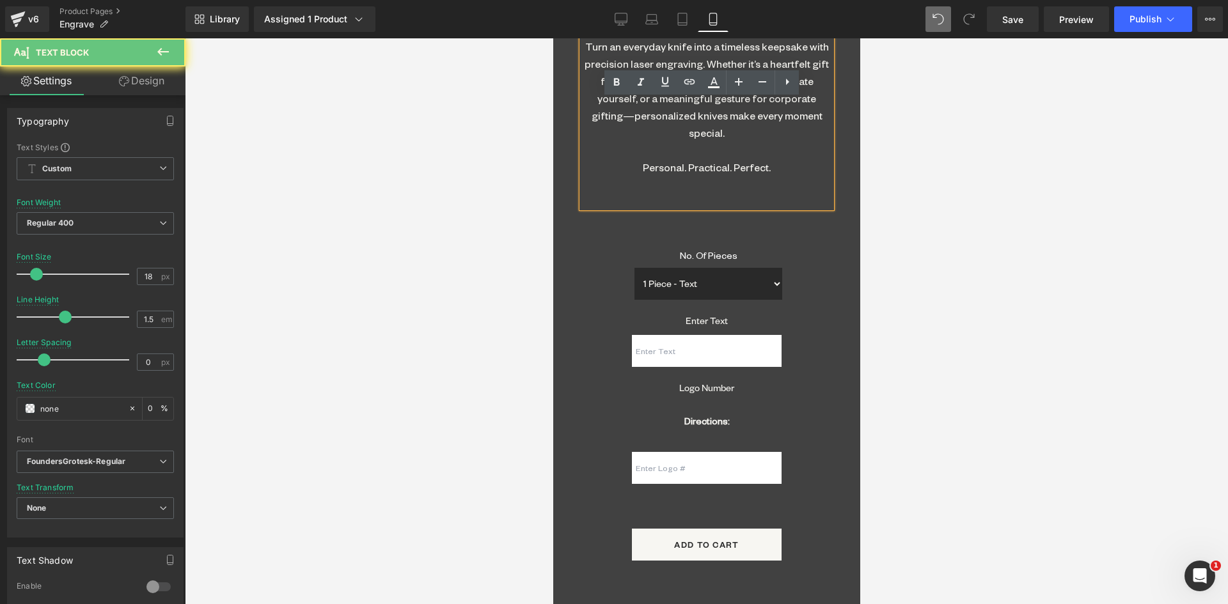
click at [726, 168] on div "✨ Make it Personal, Make it Memorable ✨ Turn an everyday knife into a timeless …" at bounding box center [705, 105] width 249 height 205
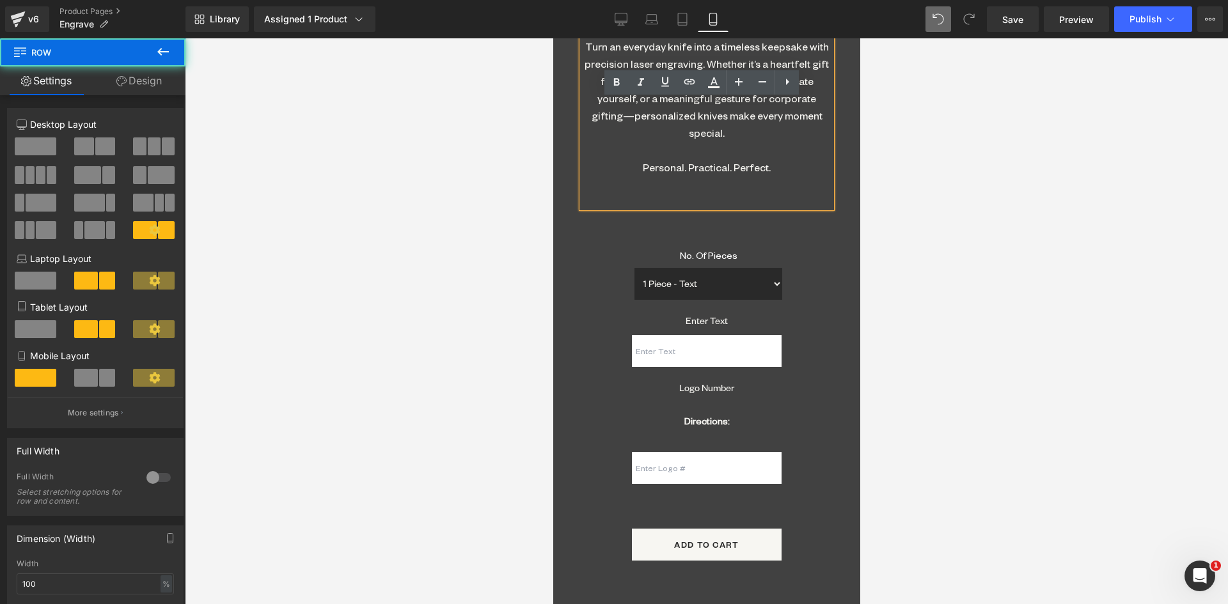
click at [705, 198] on div "Engrave Logo/Text (P) Title $0 $20.00 (P) Price Liquid ✨ Make it Personal, Make…" at bounding box center [706, 213] width 269 height 696
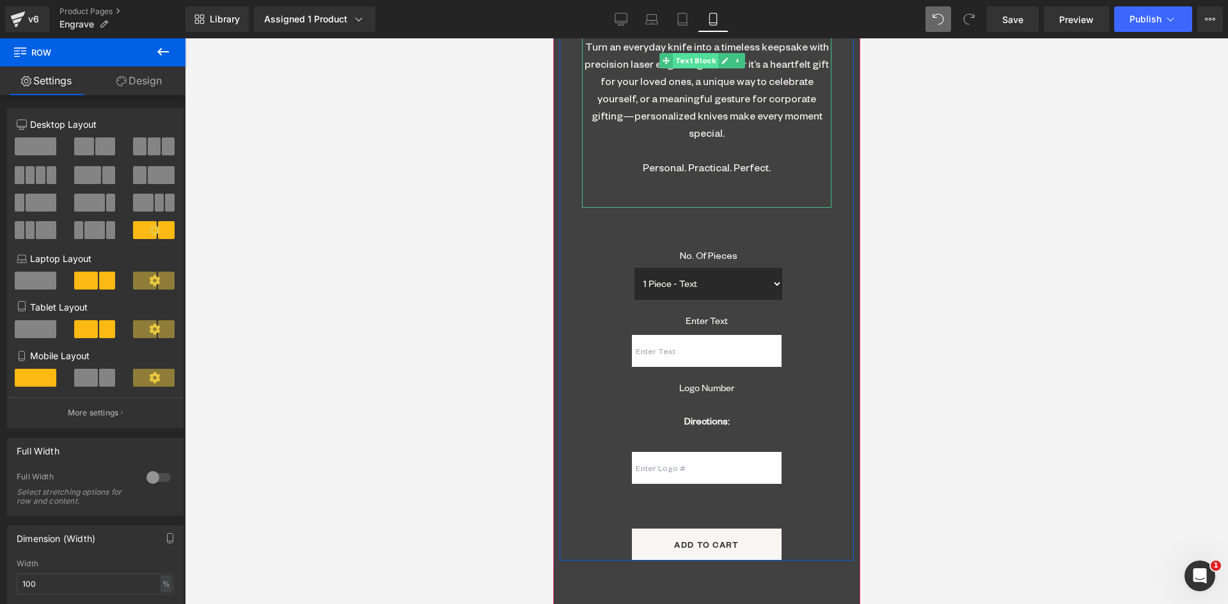
click at [701, 53] on span "Text Block" at bounding box center [694, 60] width 45 height 15
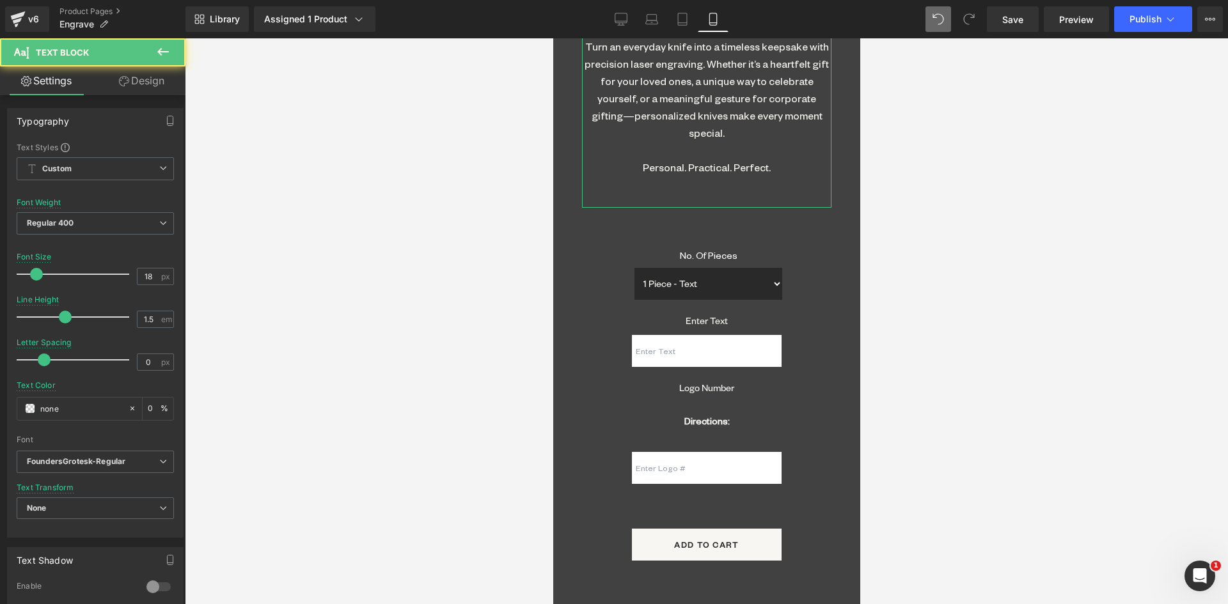
drag, startPoint x: 150, startPoint y: 79, endPoint x: 84, endPoint y: 151, distance: 98.2
click at [150, 79] on link "Design" at bounding box center [141, 80] width 93 height 29
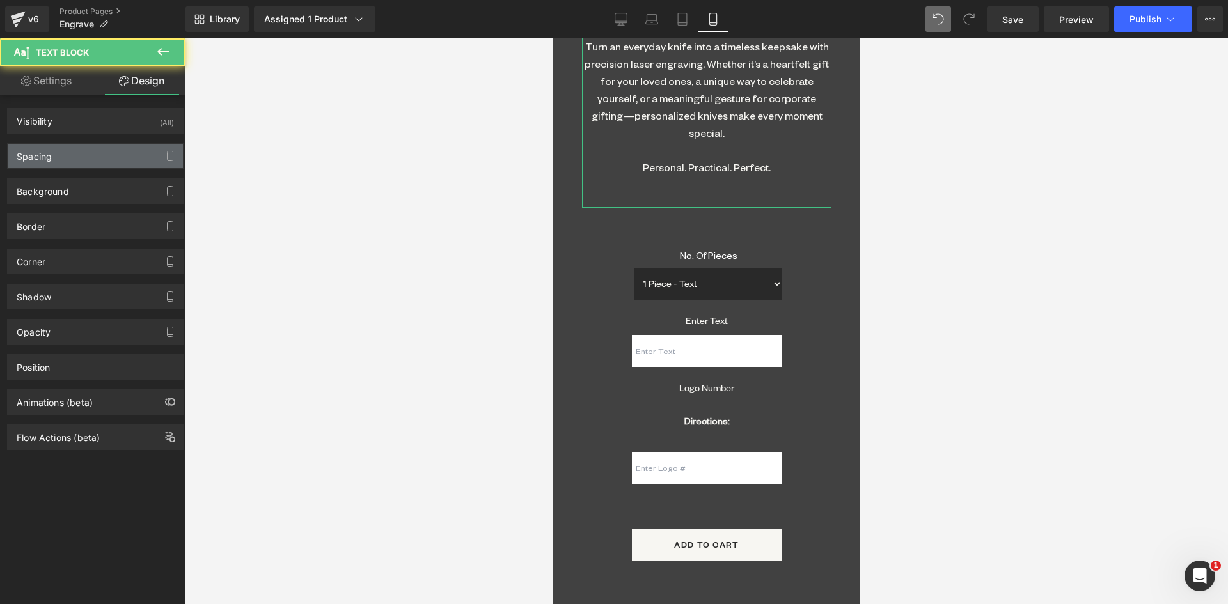
click at [72, 160] on div "Spacing" at bounding box center [95, 156] width 175 height 24
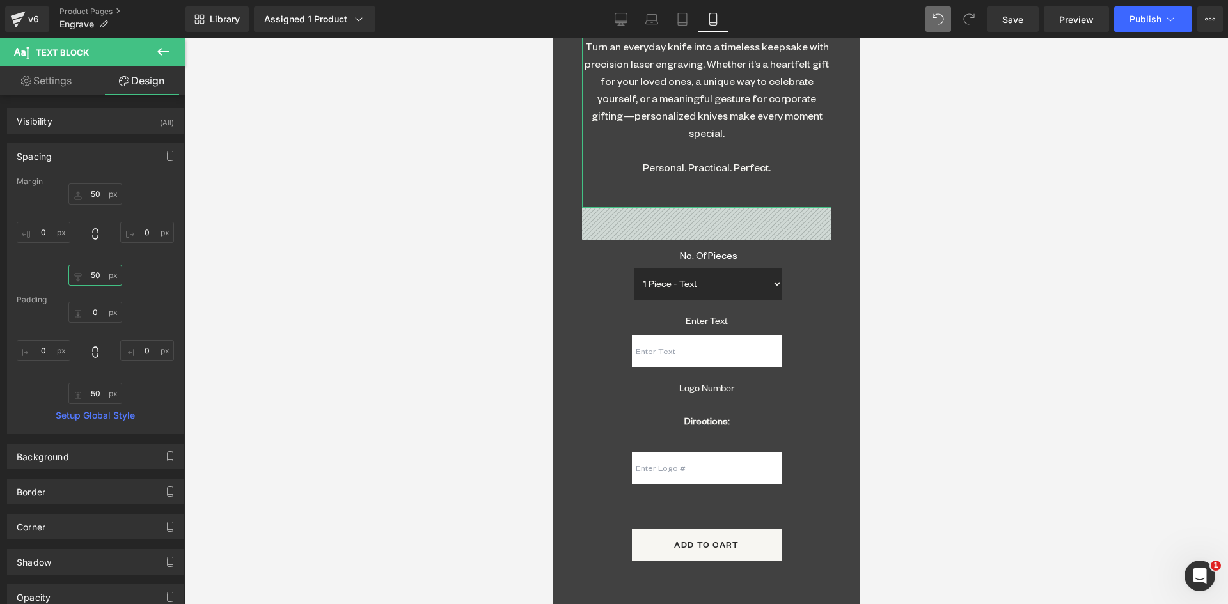
click at [97, 276] on input "50" at bounding box center [95, 275] width 54 height 21
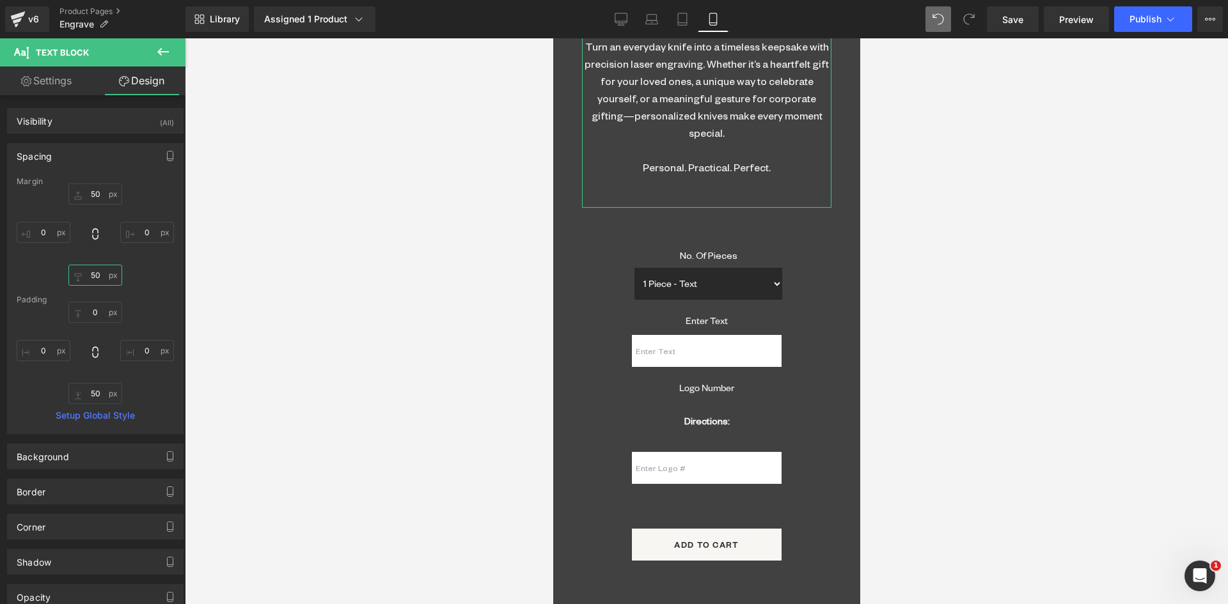
type input "0"
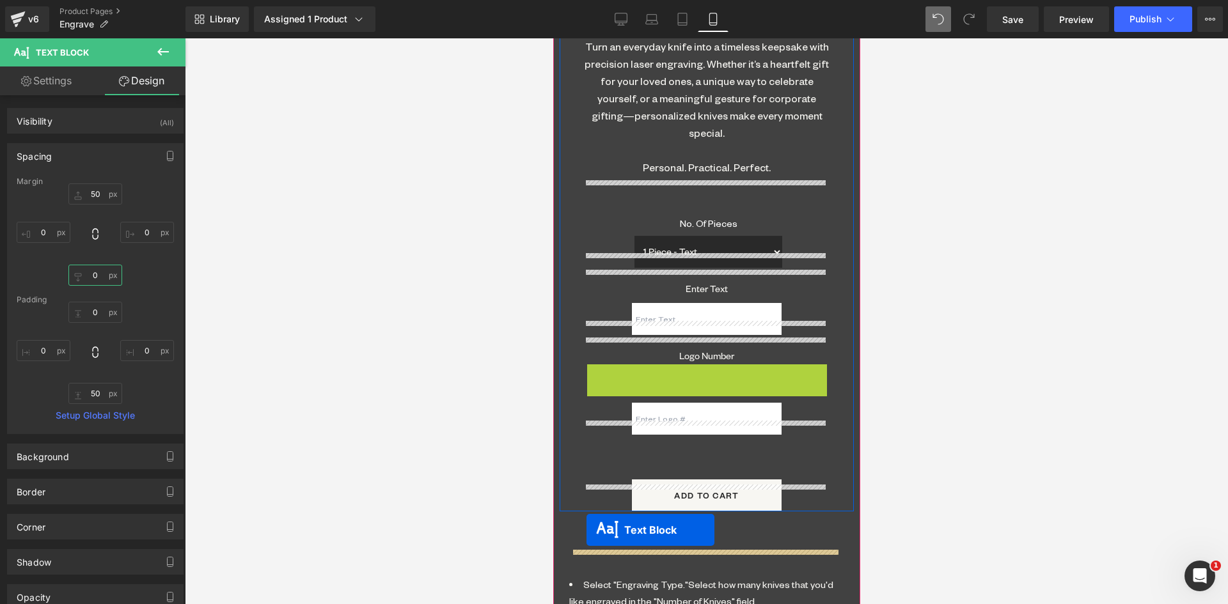
drag, startPoint x: 664, startPoint y: 360, endPoint x: 587, endPoint y: 529, distance: 186.0
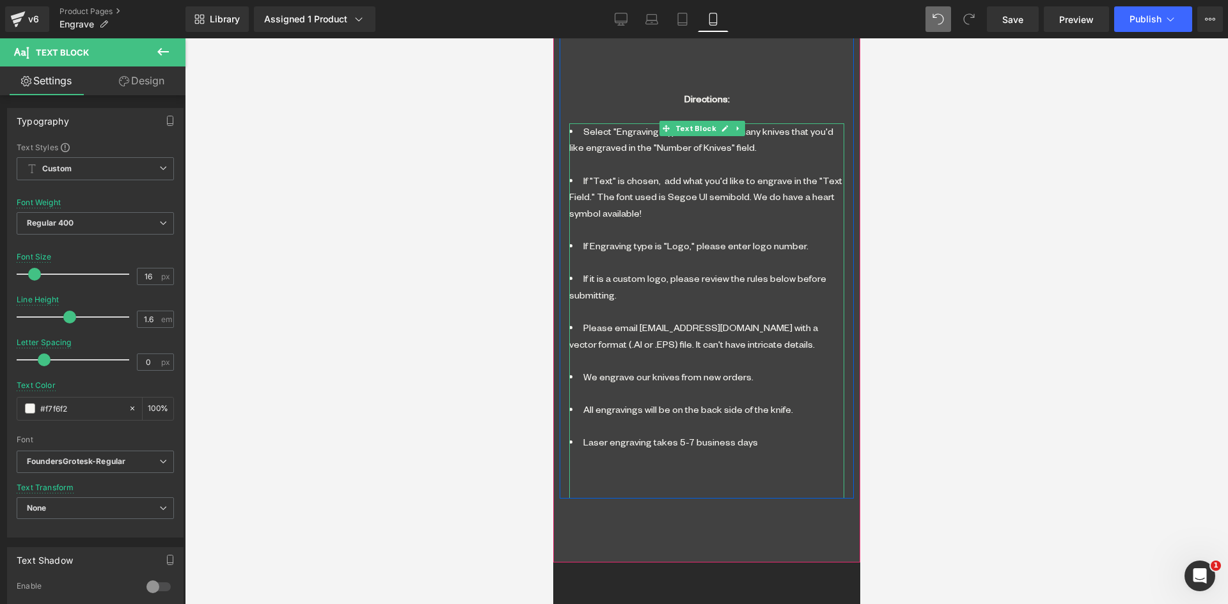
scroll to position [1220, 0]
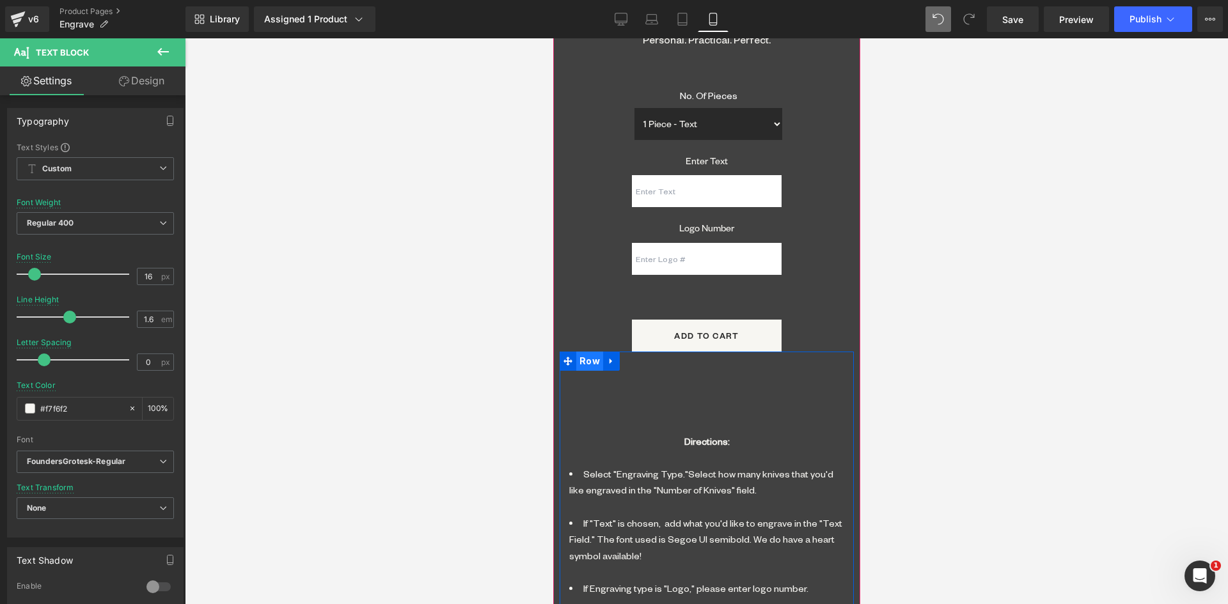
click at [587, 352] on span "Row" at bounding box center [588, 361] width 27 height 19
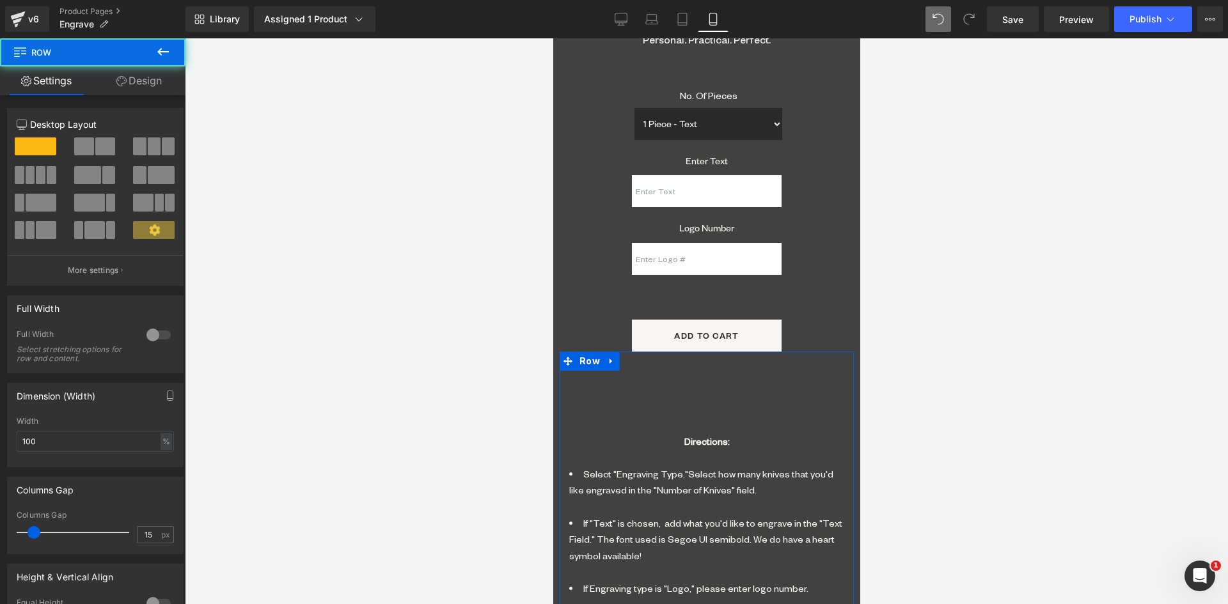
drag, startPoint x: 144, startPoint y: 82, endPoint x: 15, endPoint y: 194, distance: 170.5
click at [144, 82] on link "Design" at bounding box center [139, 80] width 93 height 29
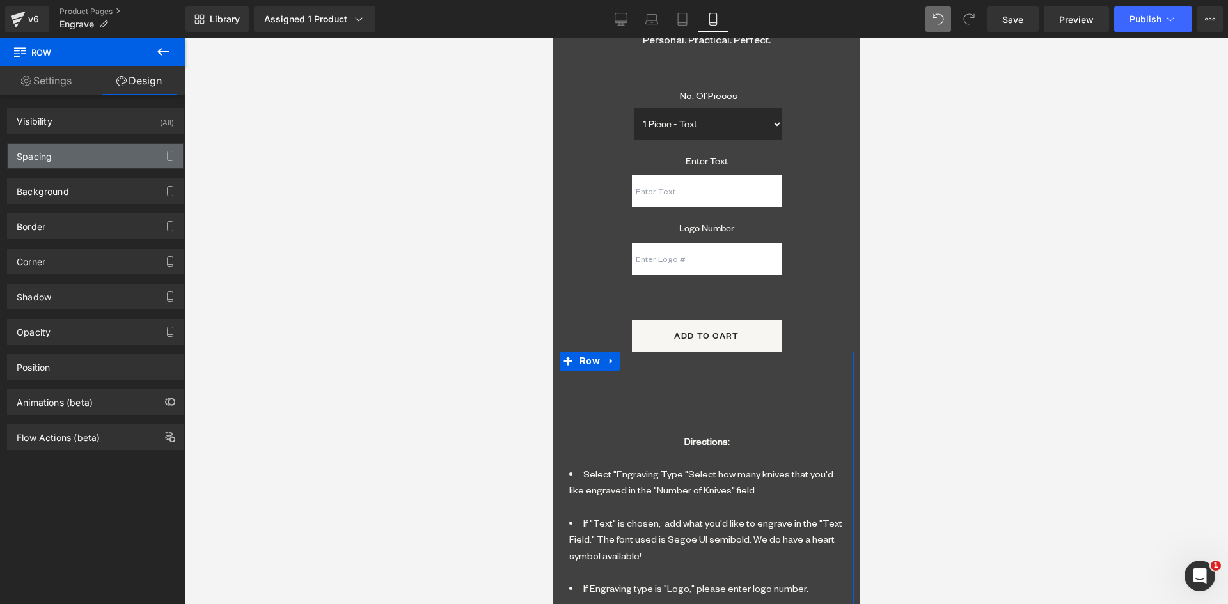
click at [23, 157] on div "Spacing" at bounding box center [34, 153] width 35 height 18
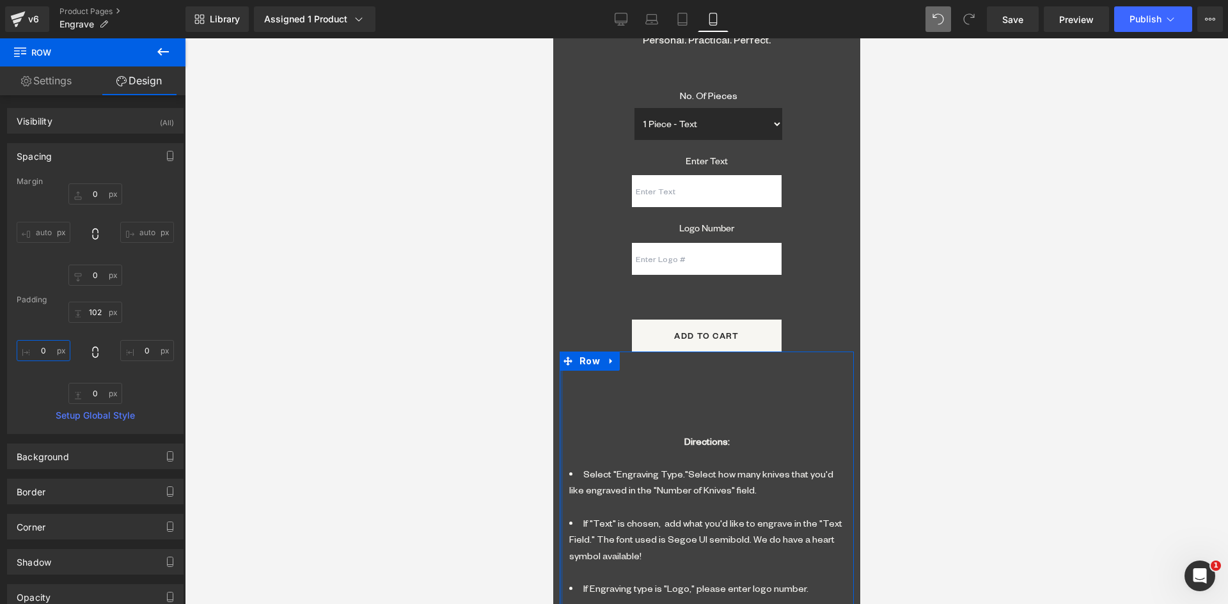
click at [39, 352] on input "0" at bounding box center [44, 350] width 54 height 21
type input "20"
click at [138, 350] on input "0" at bounding box center [147, 350] width 54 height 21
type input "20"
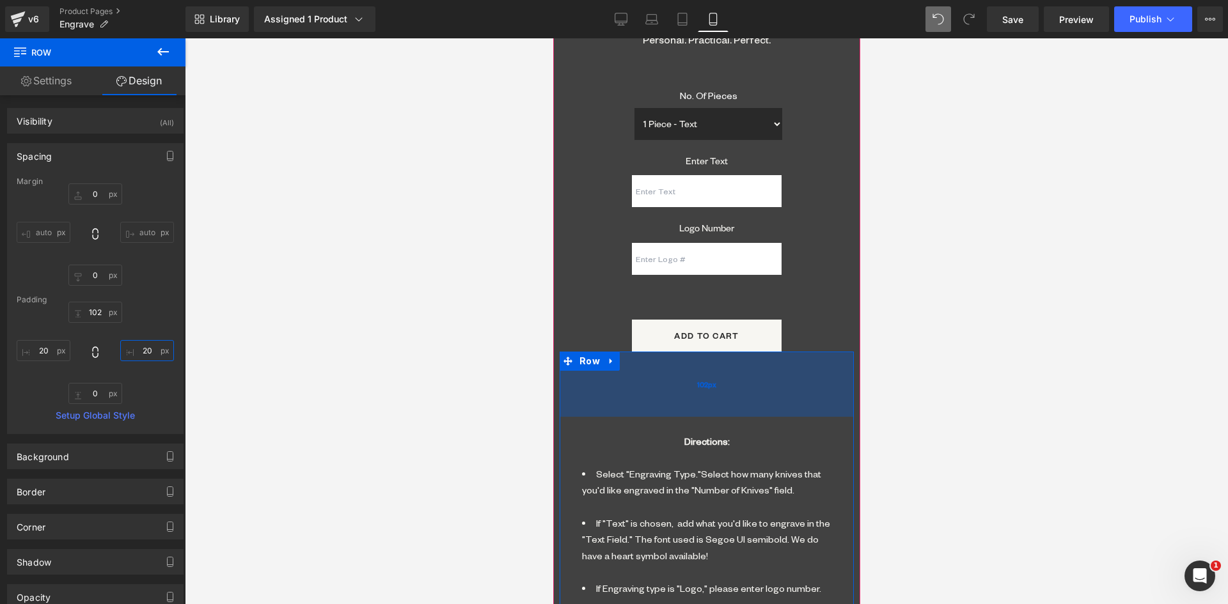
click at [680, 377] on div "102px" at bounding box center [706, 384] width 294 height 65
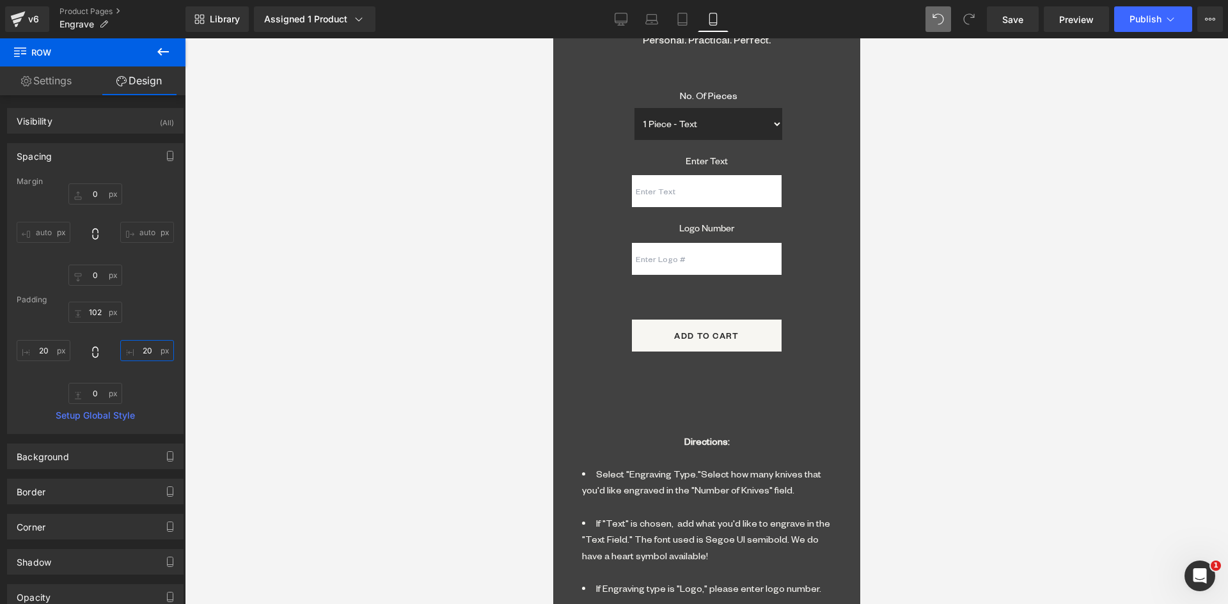
scroll to position [1476, 0]
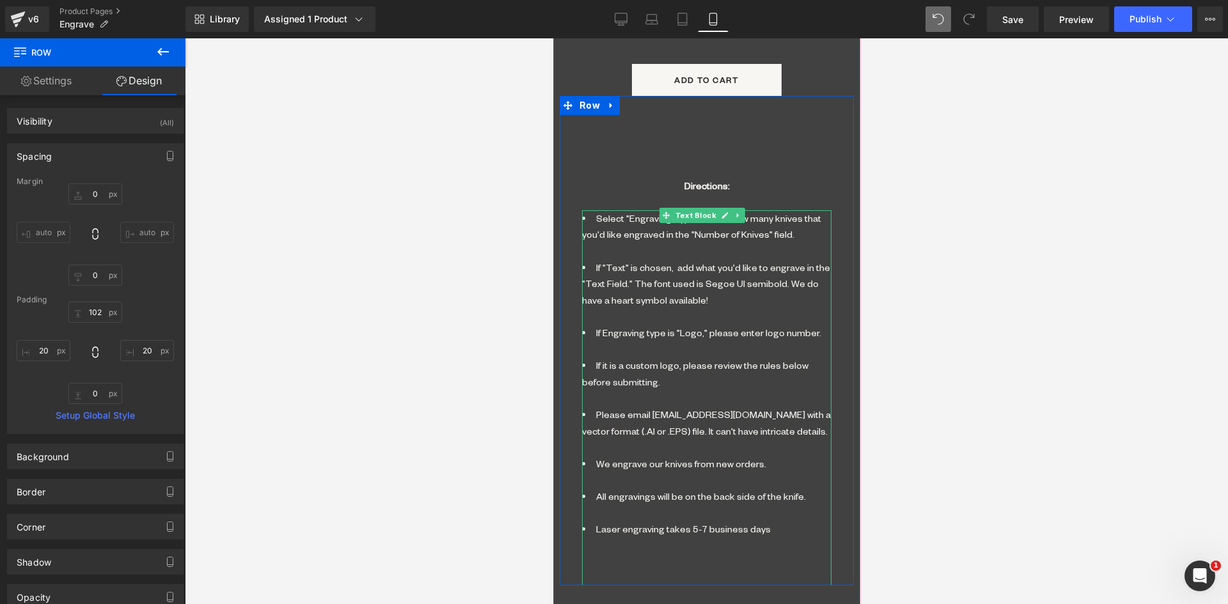
click at [655, 260] on li "If "Text" is chosen, add what you'd like to engrave in the "Text Field." The fo…" at bounding box center [705, 292] width 249 height 65
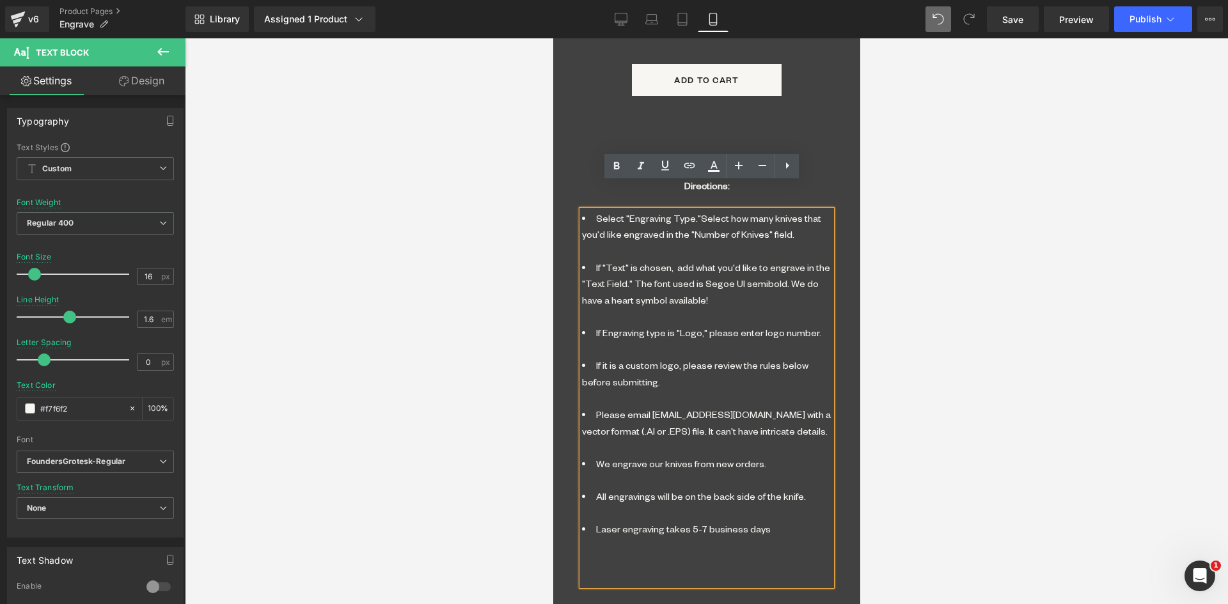
click at [693, 210] on li "Select "Engraving Type."Select how many knives that you'd like engraved in the …" at bounding box center [705, 234] width 249 height 49
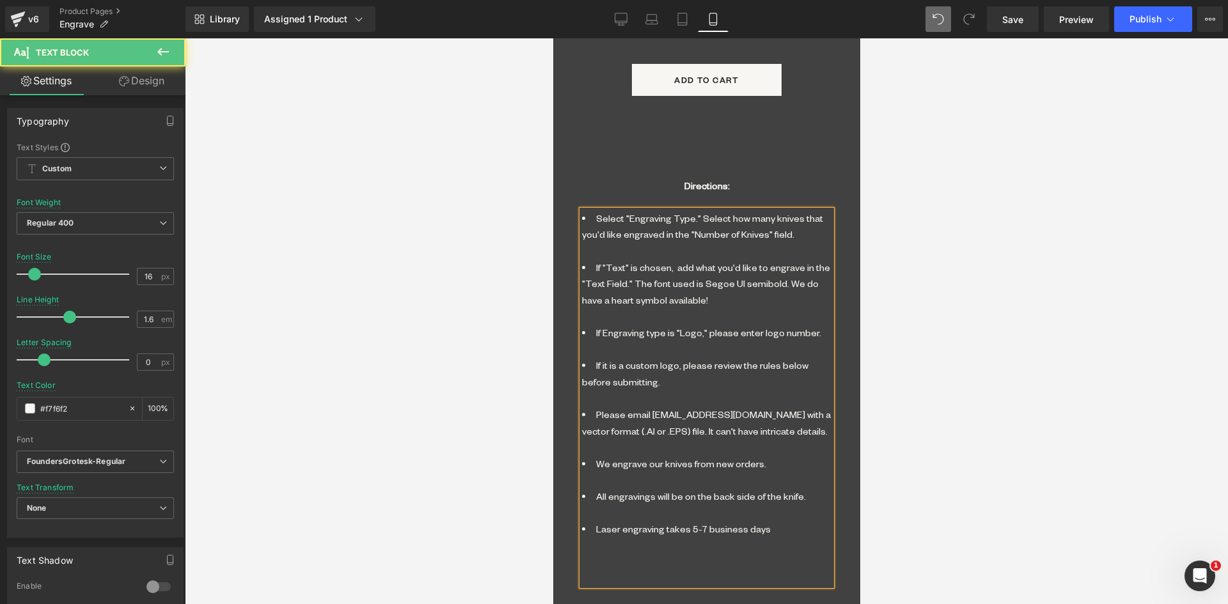
click at [754, 260] on li "If "Text" is chosen, add what you'd like to engrave in the "Text Field." The fo…" at bounding box center [705, 292] width 249 height 65
click at [749, 260] on li "If "Text" is chosen, add what you'd like to engrave in the "Text Field." The fo…" at bounding box center [705, 292] width 249 height 65
click at [643, 297] on li "If "Text" is chosen, add what you'd like to engrave in the "Text Field." The fo…" at bounding box center [705, 292] width 249 height 65
click at [754, 260] on li "If "Text" is chosen, add what you'd like to engrave in the "Text Field." The fo…" at bounding box center [705, 292] width 249 height 65
click at [743, 407] on li "Please email orders@messermeister.com with a vector format (.AI or .EPS) file. …" at bounding box center [705, 431] width 249 height 49
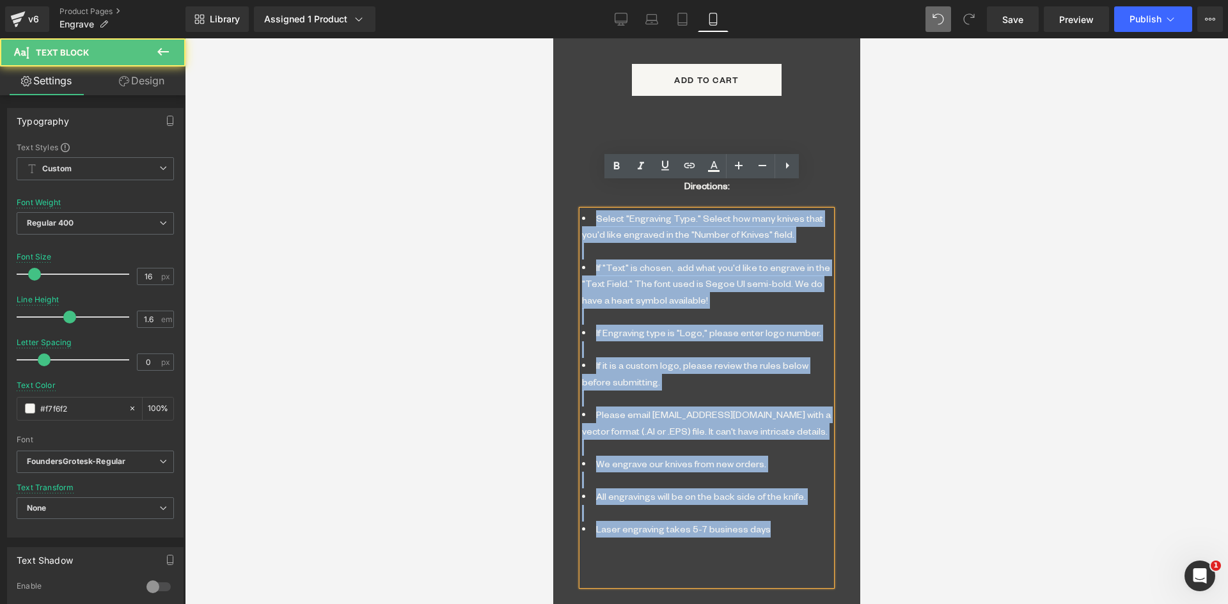
drag, startPoint x: 753, startPoint y: 480, endPoint x: 558, endPoint y: 175, distance: 362.2
click at [559, 175] on div "Directions: Text Block Select "Engraving Type." Select how many knives that you…" at bounding box center [706, 341] width 294 height 490
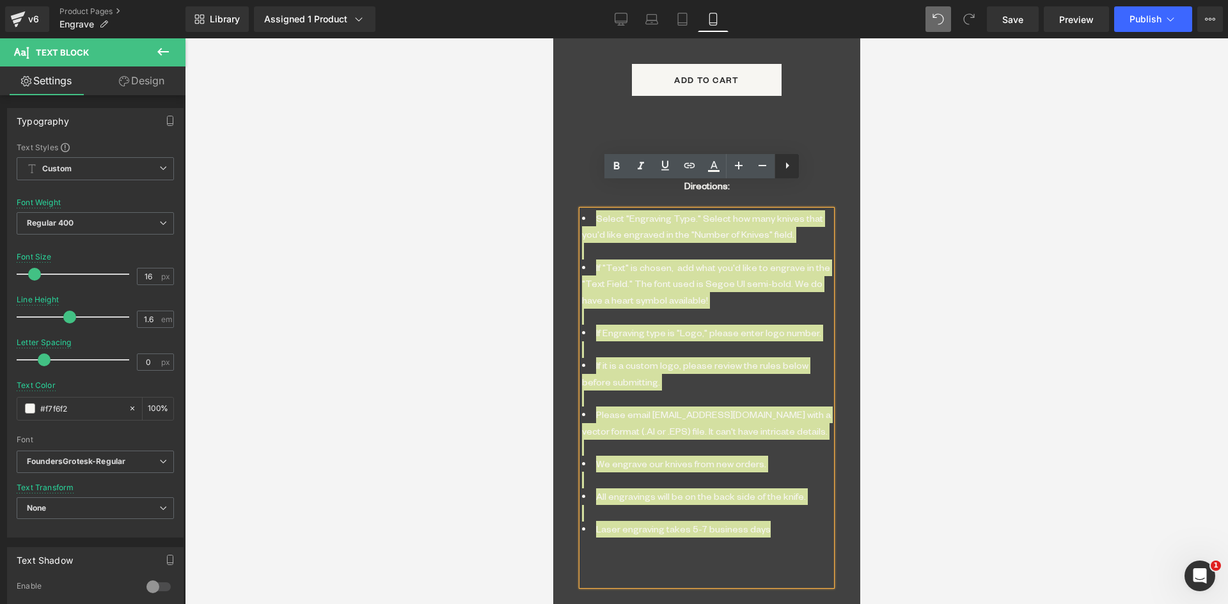
click at [788, 168] on icon at bounding box center [786, 165] width 15 height 15
click at [784, 166] on icon at bounding box center [786, 165] width 15 height 15
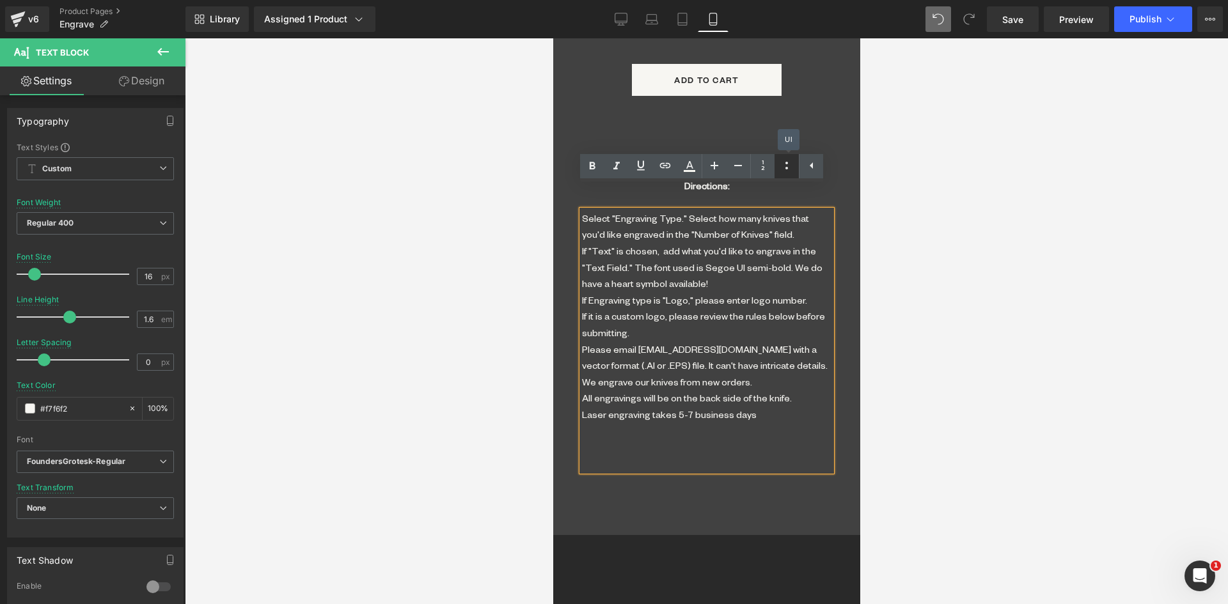
click at [784, 166] on icon at bounding box center [786, 165] width 15 height 15
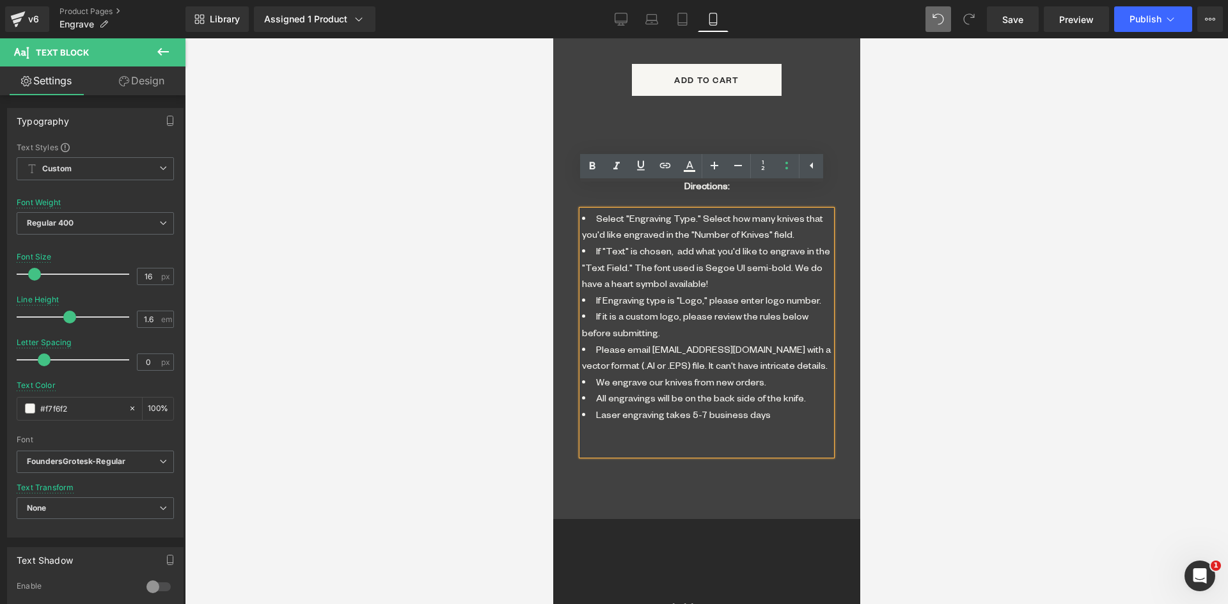
click at [742, 402] on div "Select "Engraving Type." Select how many knives that you'd like engraved in the…" at bounding box center [705, 332] width 249 height 245
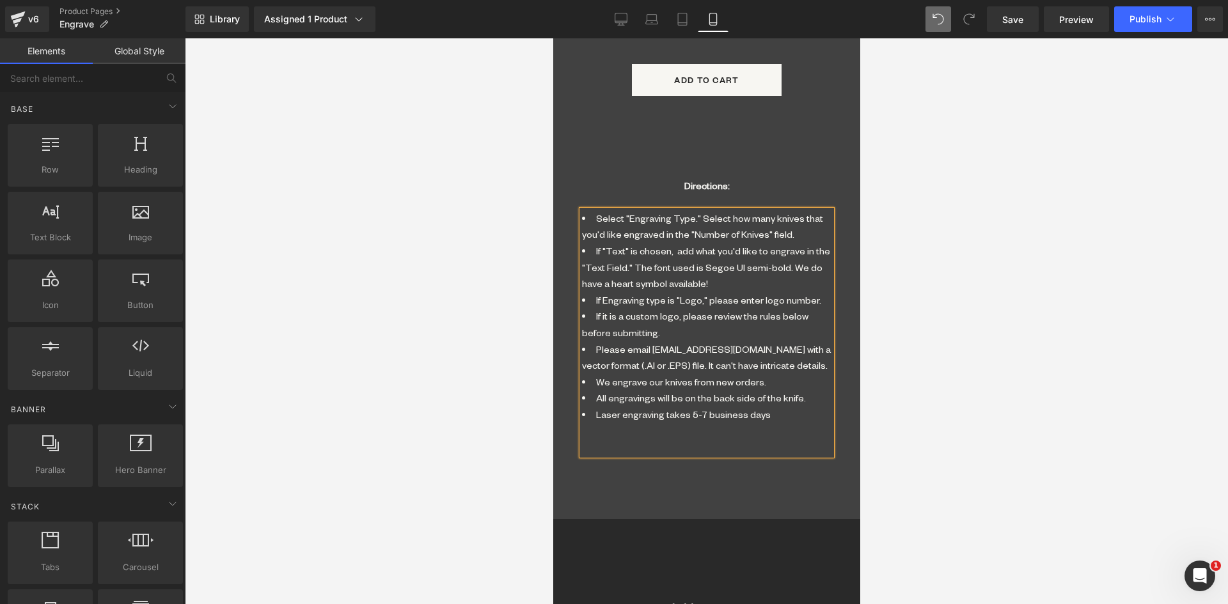
click at [949, 344] on div at bounding box center [706, 321] width 1043 height 566
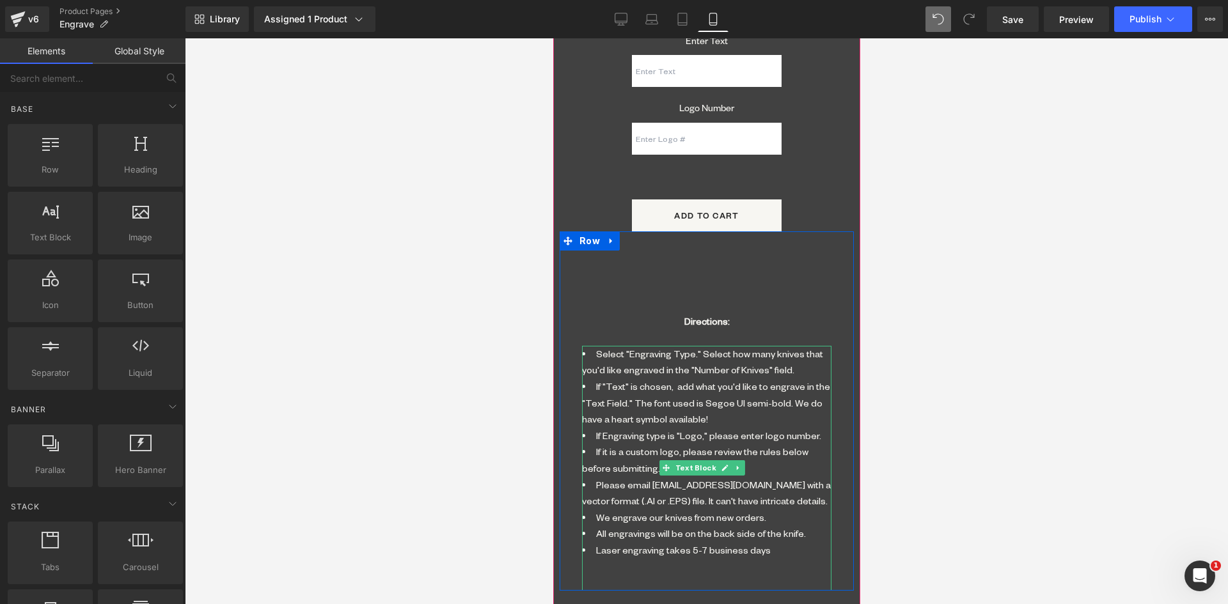
scroll to position [1156, 0]
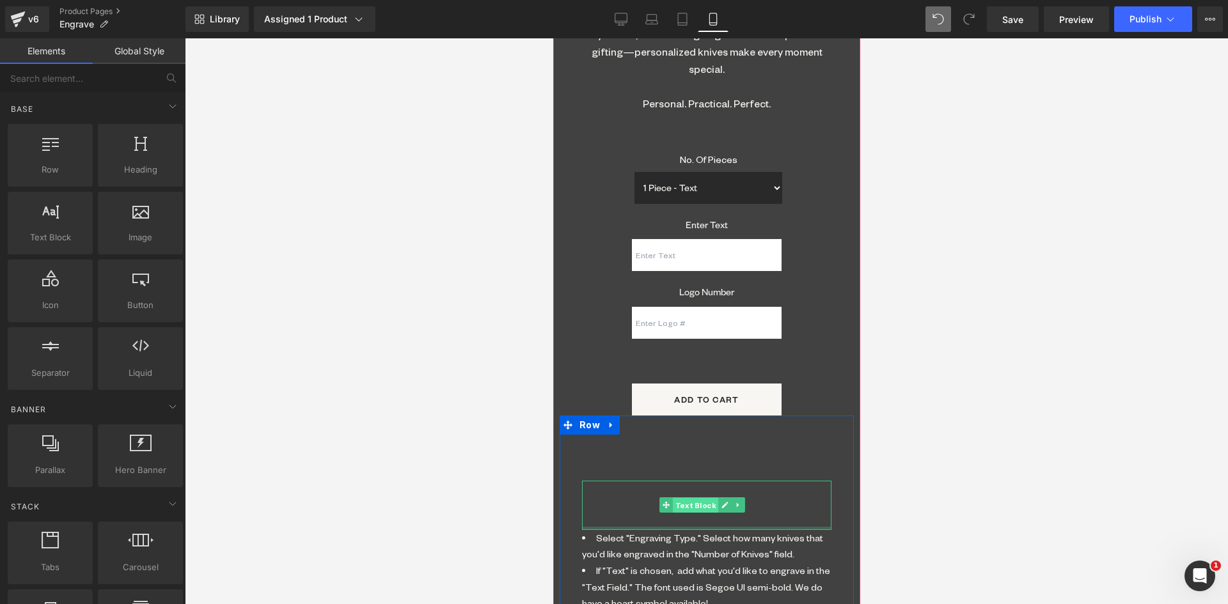
click at [699, 498] on span "Text Block" at bounding box center [694, 505] width 45 height 15
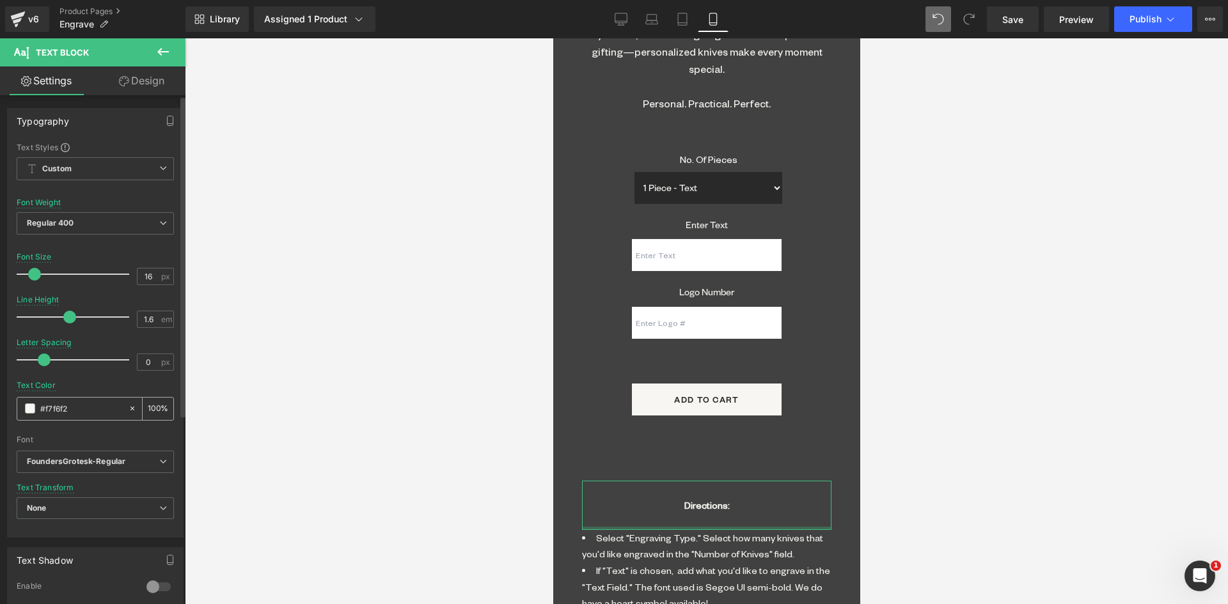
click at [128, 405] on icon at bounding box center [132, 408] width 9 height 9
drag, startPoint x: 706, startPoint y: 529, endPoint x: 625, endPoint y: 506, distance: 84.4
click at [706, 532] on span "Select "Engraving Type." Select how many knives that you'd like engraved in the…" at bounding box center [701, 546] width 241 height 29
click at [128, 405] on icon at bounding box center [132, 408] width 9 height 9
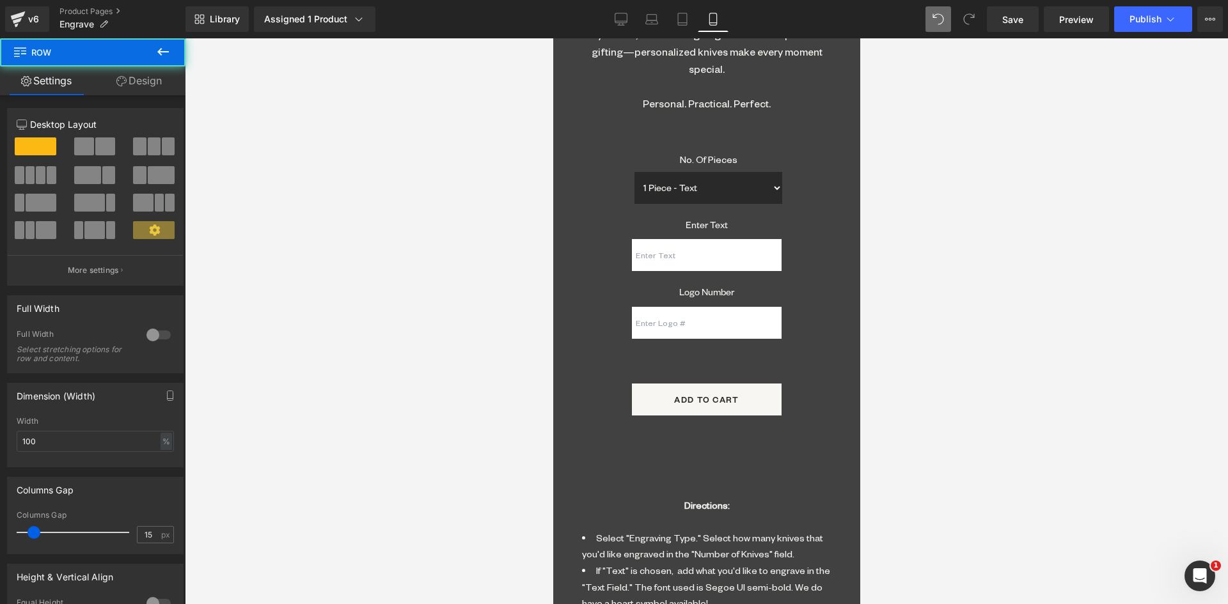
click at [552, 38] on div "102px" at bounding box center [552, 38] width 0 height 0
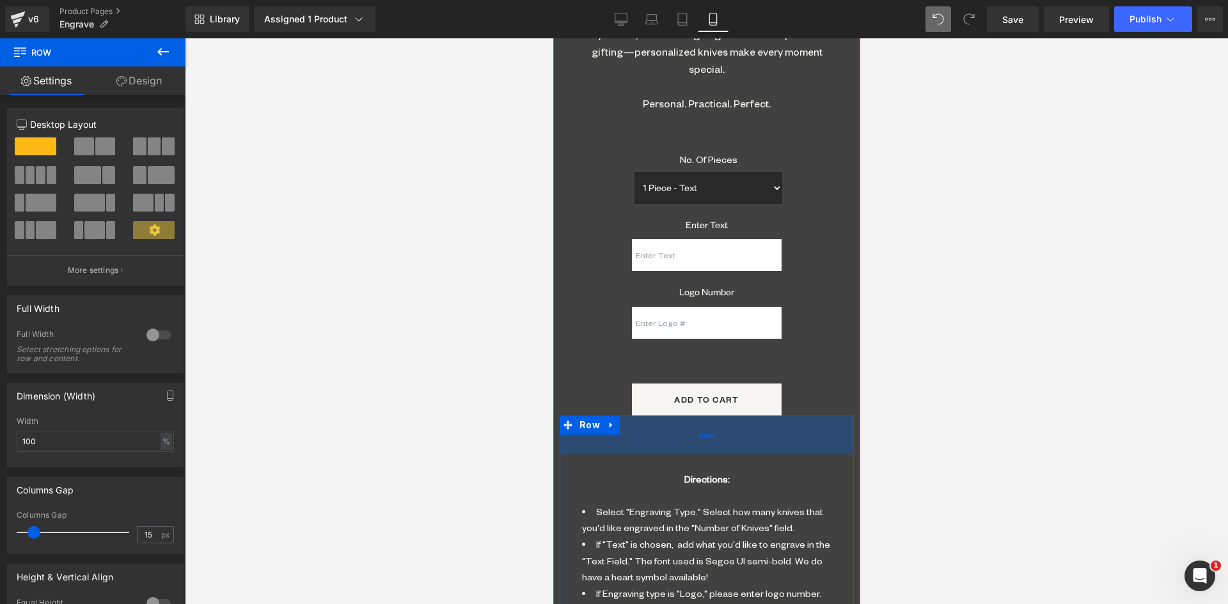
drag, startPoint x: 705, startPoint y: 446, endPoint x: 703, endPoint y: 417, distance: 28.2
click at [703, 417] on div "61px" at bounding box center [706, 435] width 294 height 39
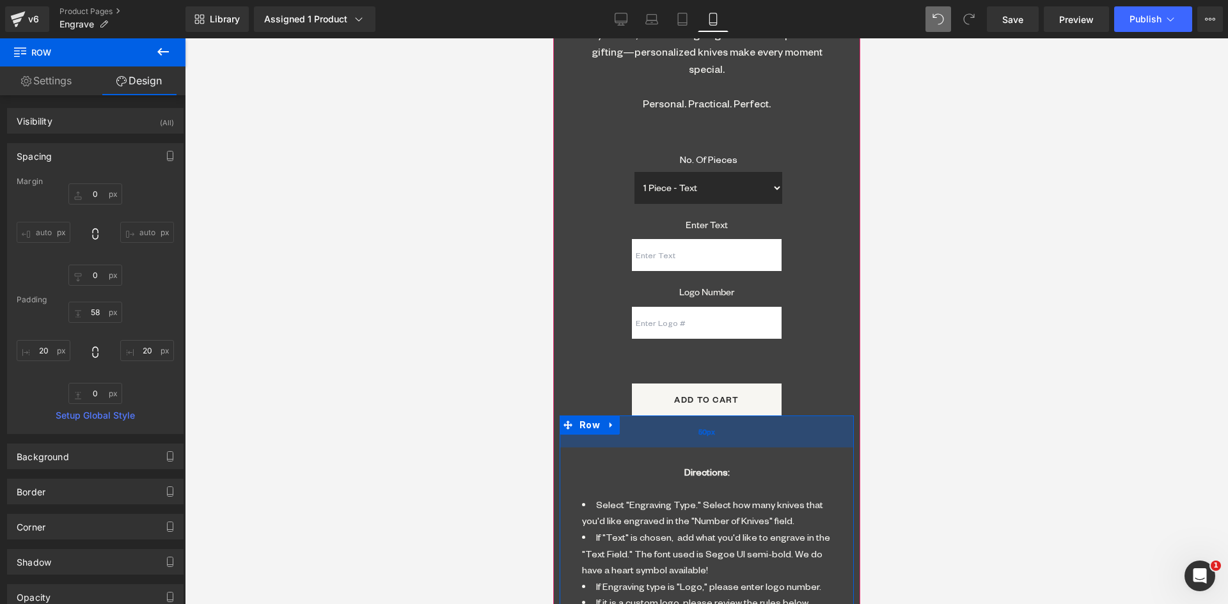
click at [738, 417] on div "50px" at bounding box center [706, 432] width 294 height 32
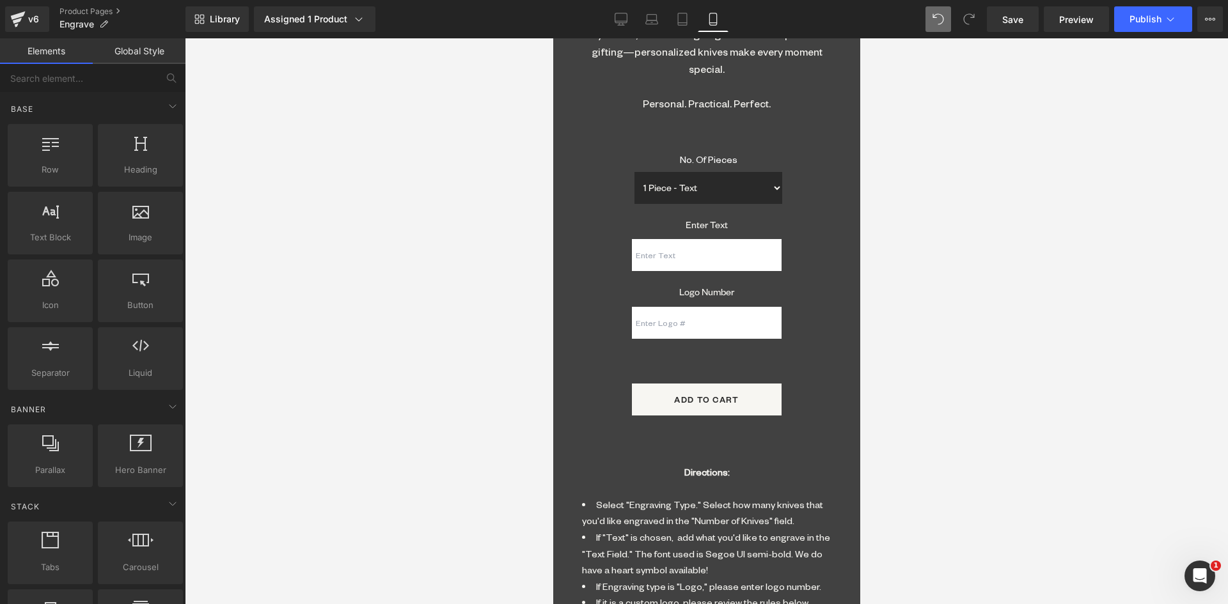
click at [963, 343] on div at bounding box center [706, 321] width 1043 height 566
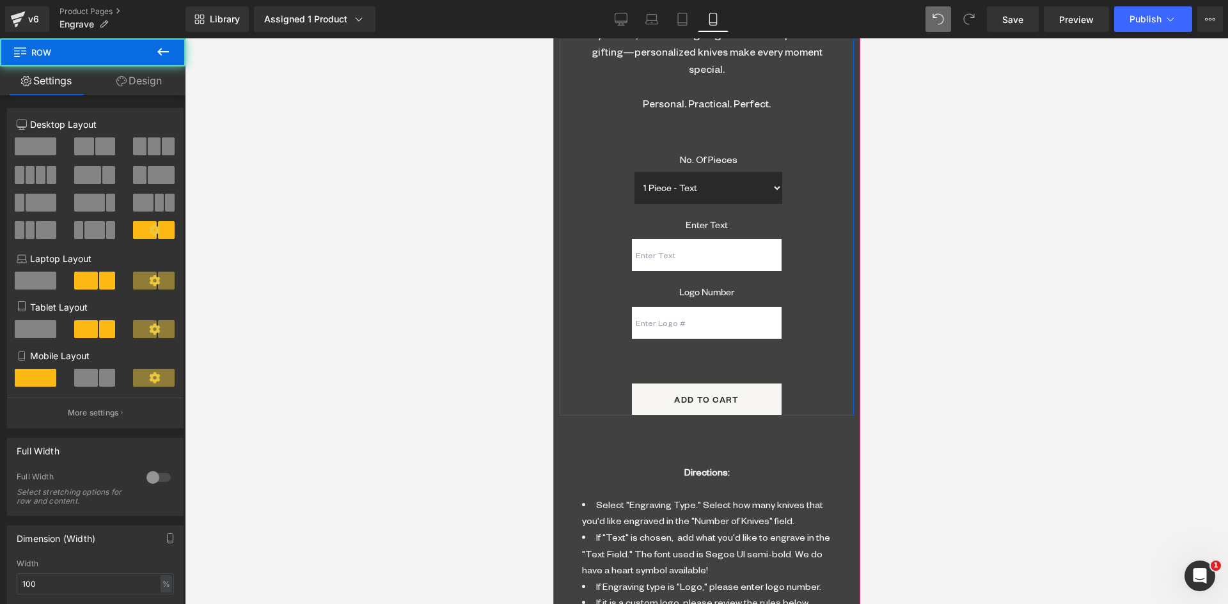
click at [706, 336] on div "Engrave Logo/Text (P) Title $0 $20.00 (P) Price Liquid ✨ Make it Personal, Make…" at bounding box center [706, 108] width 269 height 614
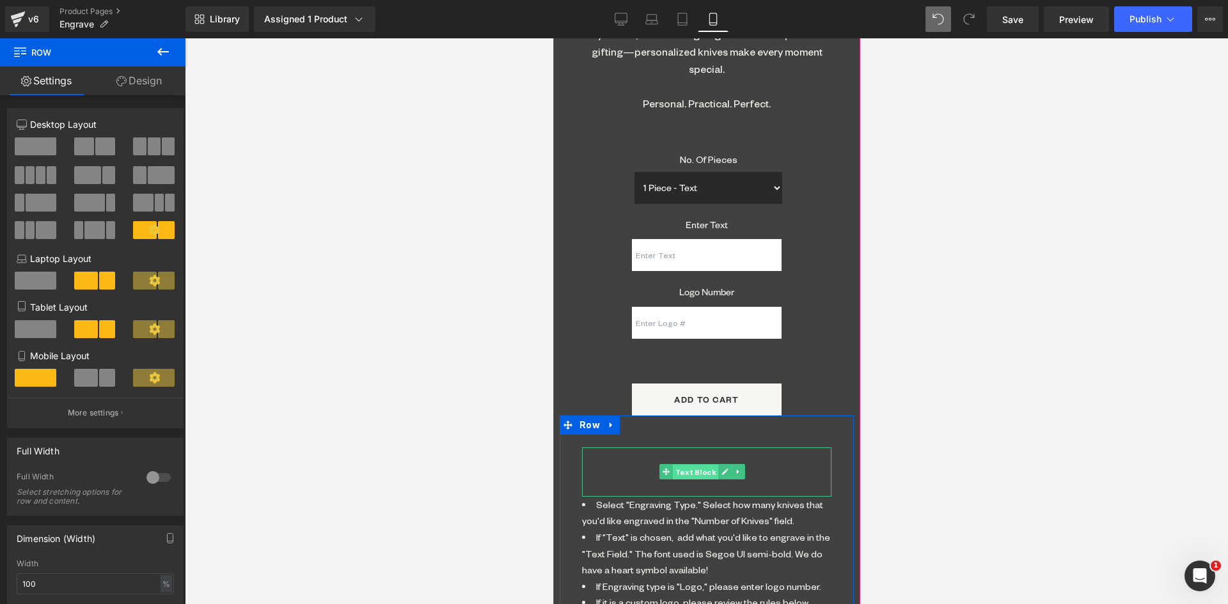
click at [700, 465] on span "Text Block" at bounding box center [694, 472] width 45 height 15
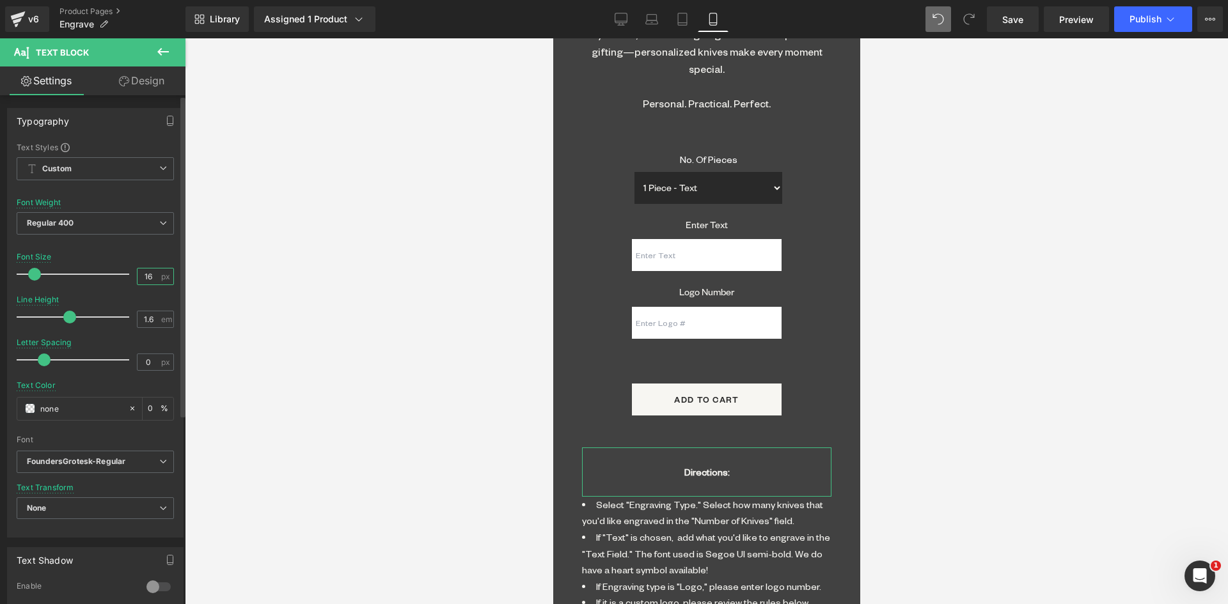
drag, startPoint x: 150, startPoint y: 278, endPoint x: 103, endPoint y: 279, distance: 47.3
click at [106, 279] on div "Font Size 16 px" at bounding box center [95, 274] width 157 height 43
type input "18"
click at [1097, 317] on div at bounding box center [706, 321] width 1043 height 566
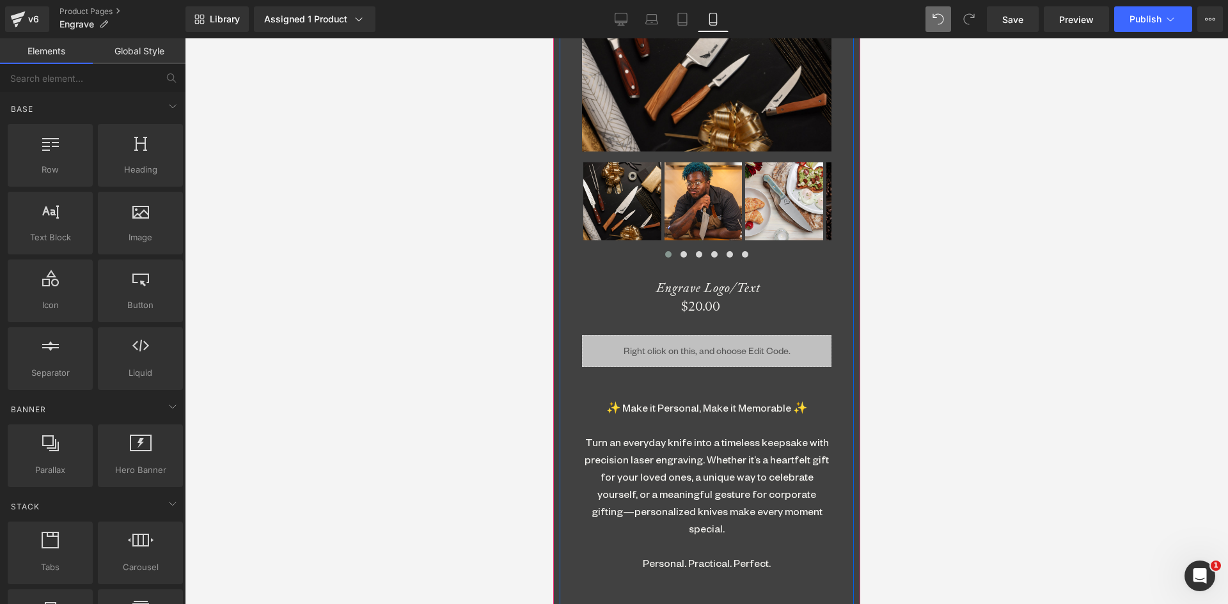
scroll to position [836, 0]
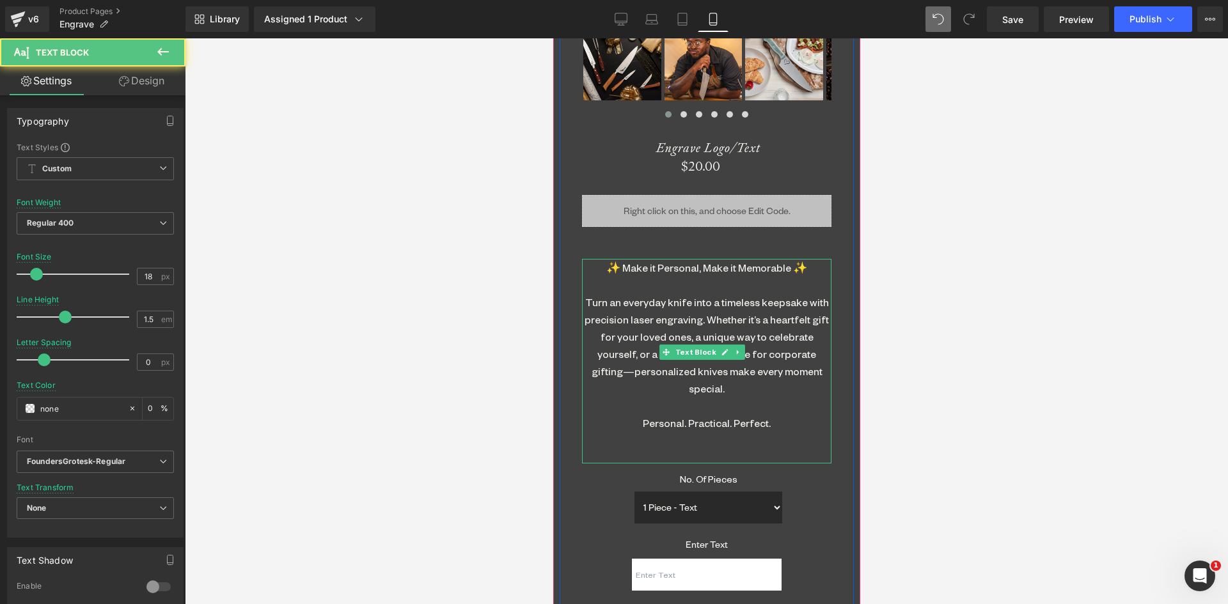
click at [692, 313] on div "✨ Make it Personal, Make it Memorable ✨ Turn an everyday knife into a timeless …" at bounding box center [705, 361] width 249 height 205
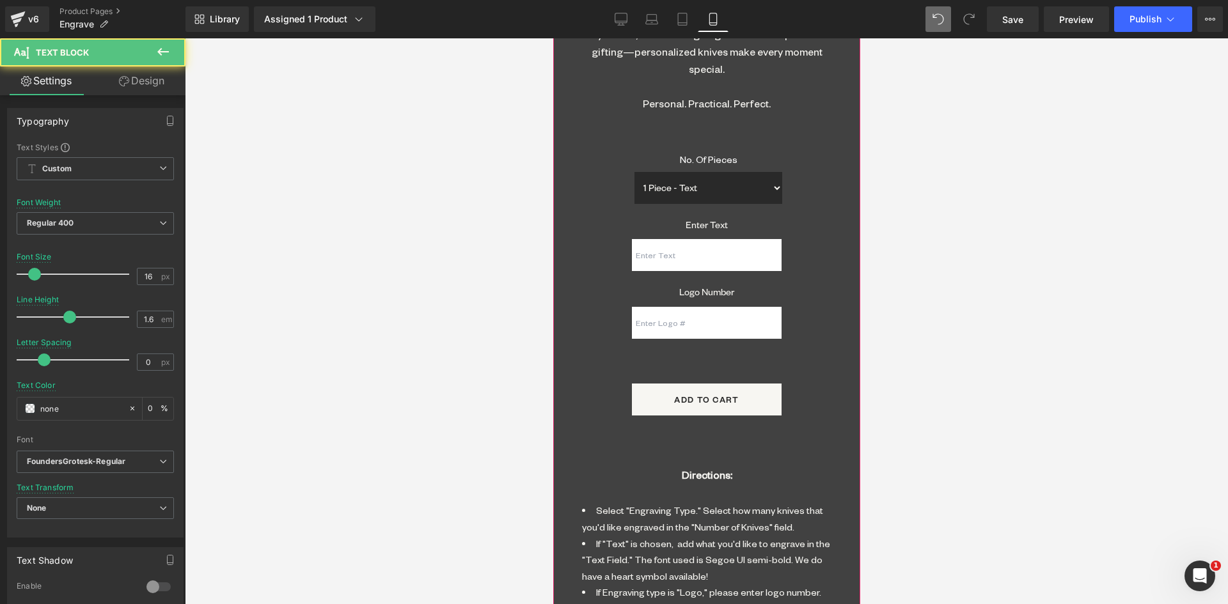
click at [664, 504] on span "Select "Engraving Type." Select how many knives that you'd like engraved in the…" at bounding box center [701, 518] width 241 height 29
drag, startPoint x: 149, startPoint y: 276, endPoint x: 121, endPoint y: 277, distance: 28.1
click at [121, 277] on div "Font Size 16 px" at bounding box center [95, 274] width 157 height 43
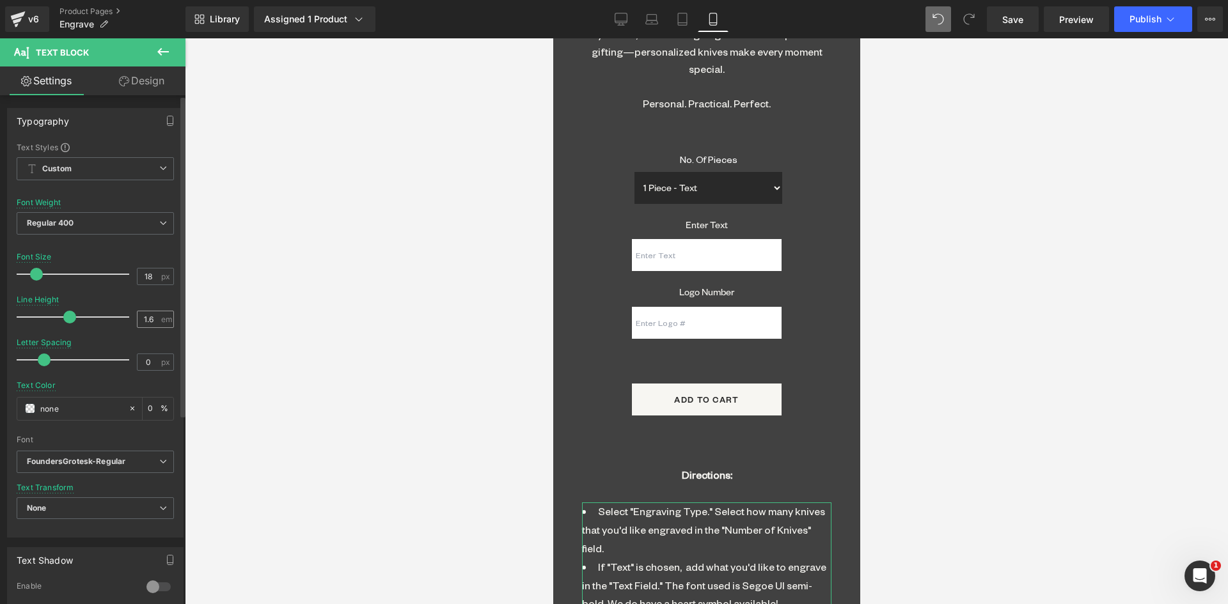
type input "18"
click at [144, 317] on input "1.6" at bounding box center [148, 319] width 22 height 16
type input "1.5"
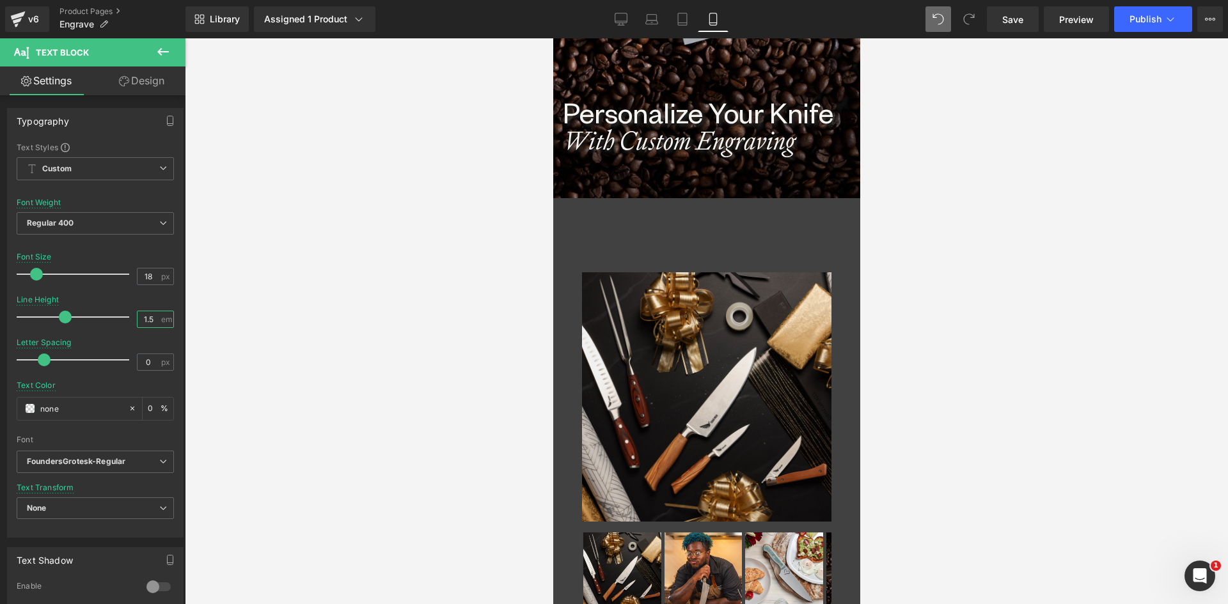
scroll to position [517, 0]
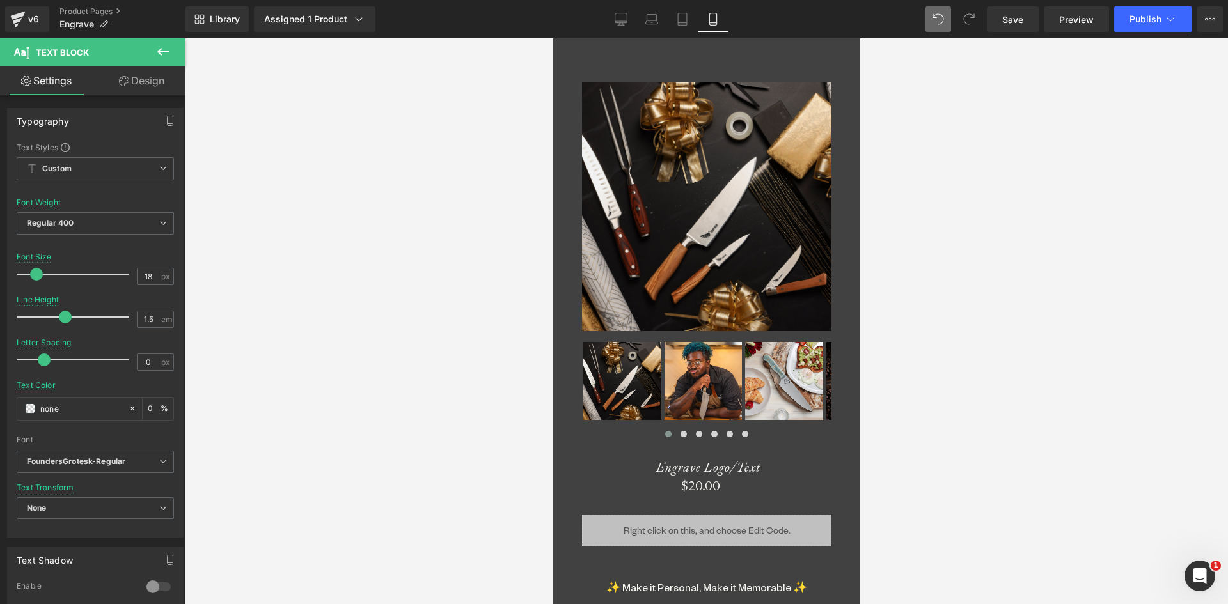
click at [689, 364] on img at bounding box center [703, 381] width 78 height 78
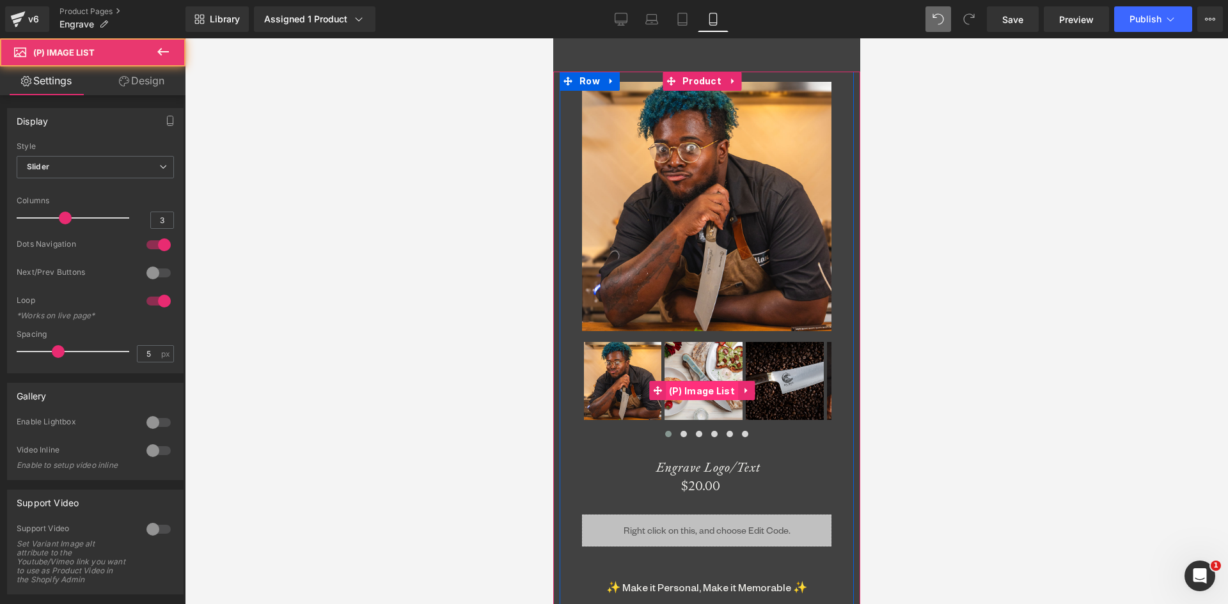
click at [704, 382] on span "(P) Image List" at bounding box center [701, 391] width 72 height 19
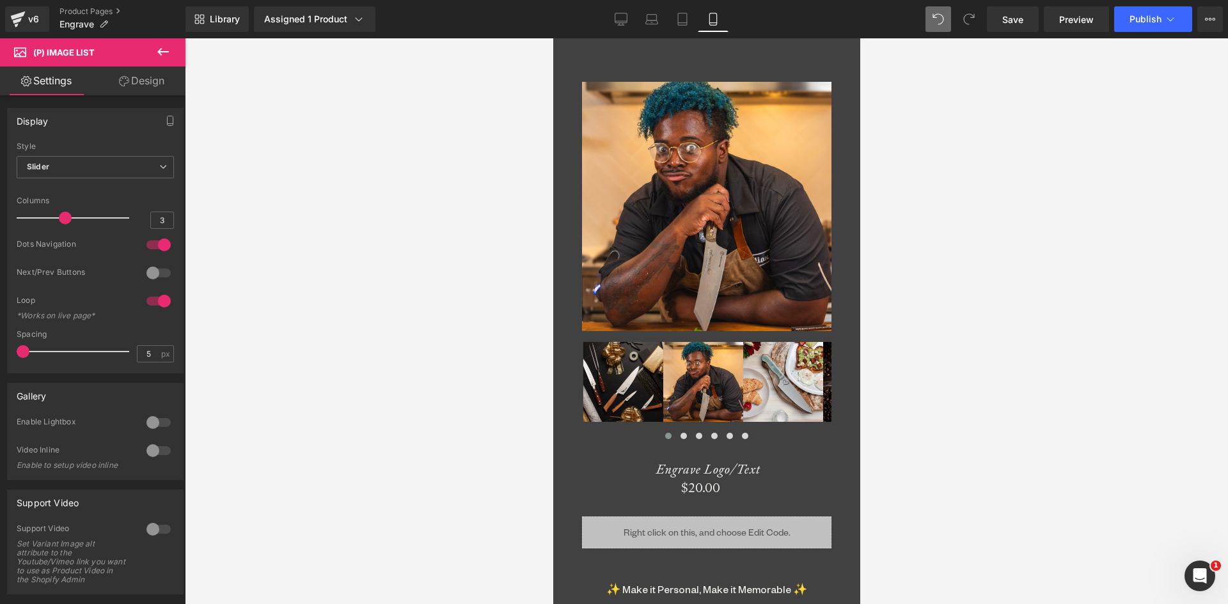
drag, startPoint x: 45, startPoint y: 350, endPoint x: -28, endPoint y: 345, distance: 73.1
click at [0, 345] on html "(P) Image List You are previewing how the will restyle your page. You can not e…" at bounding box center [614, 302] width 1228 height 604
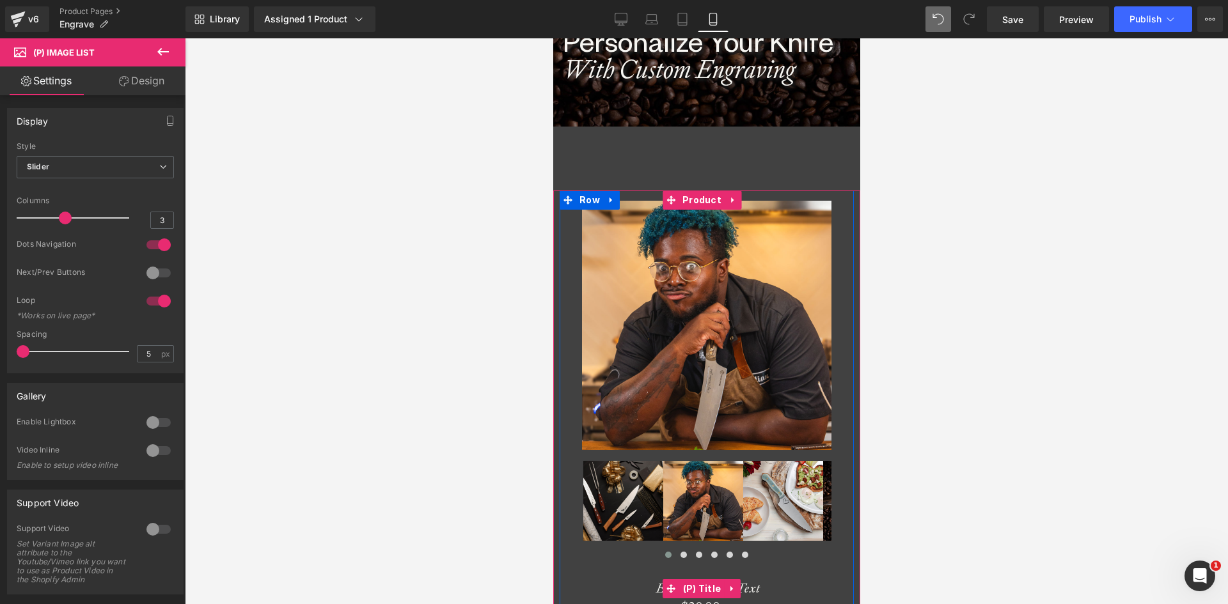
scroll to position [389, 0]
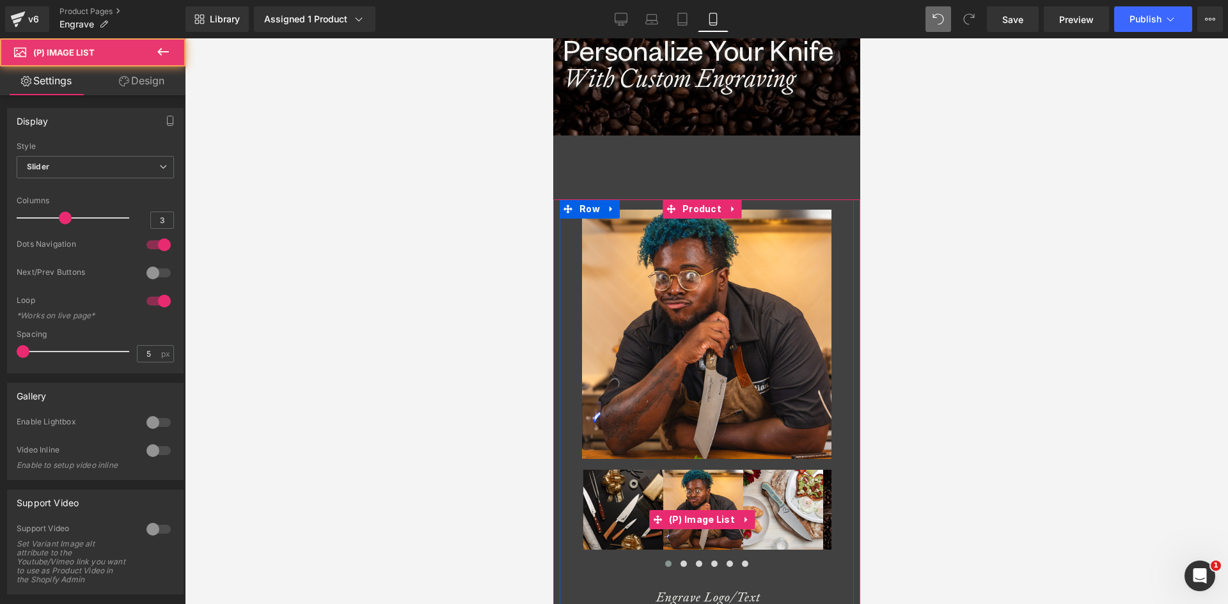
click at [628, 511] on img at bounding box center [622, 510] width 80 height 80
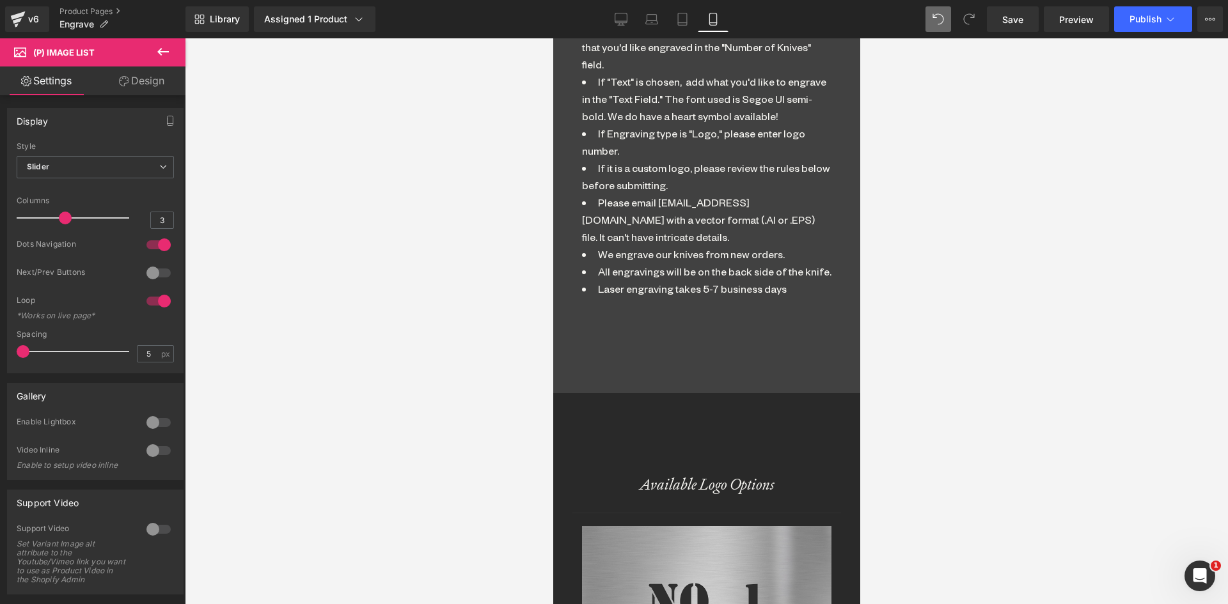
scroll to position [1795, 0]
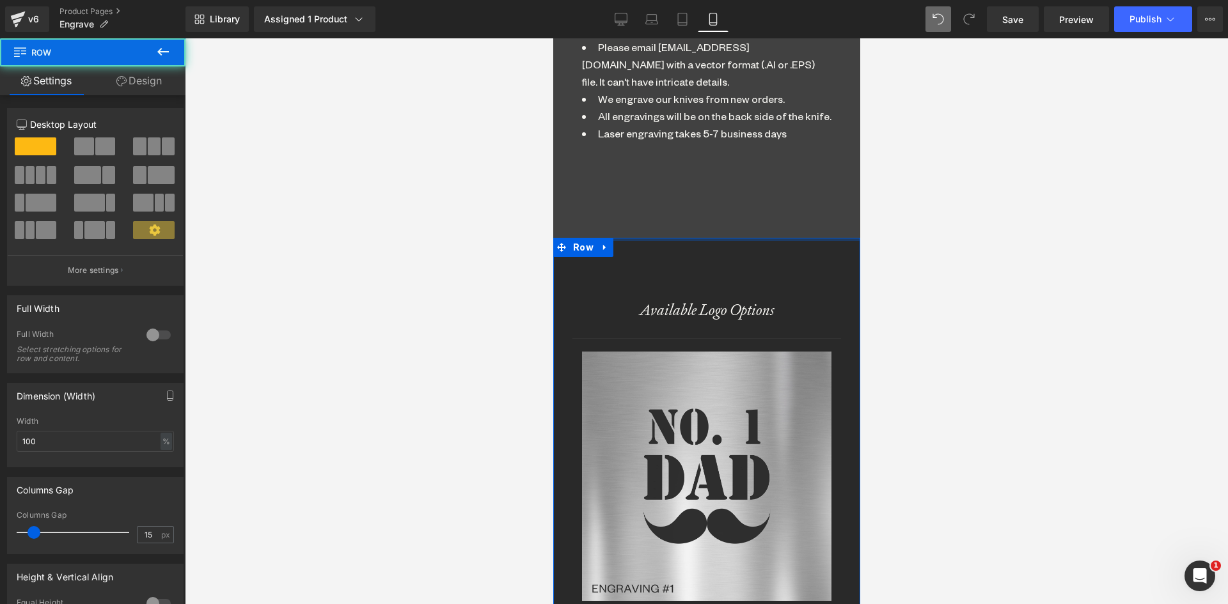
drag, startPoint x: 668, startPoint y: 240, endPoint x: 676, endPoint y: 207, distance: 33.6
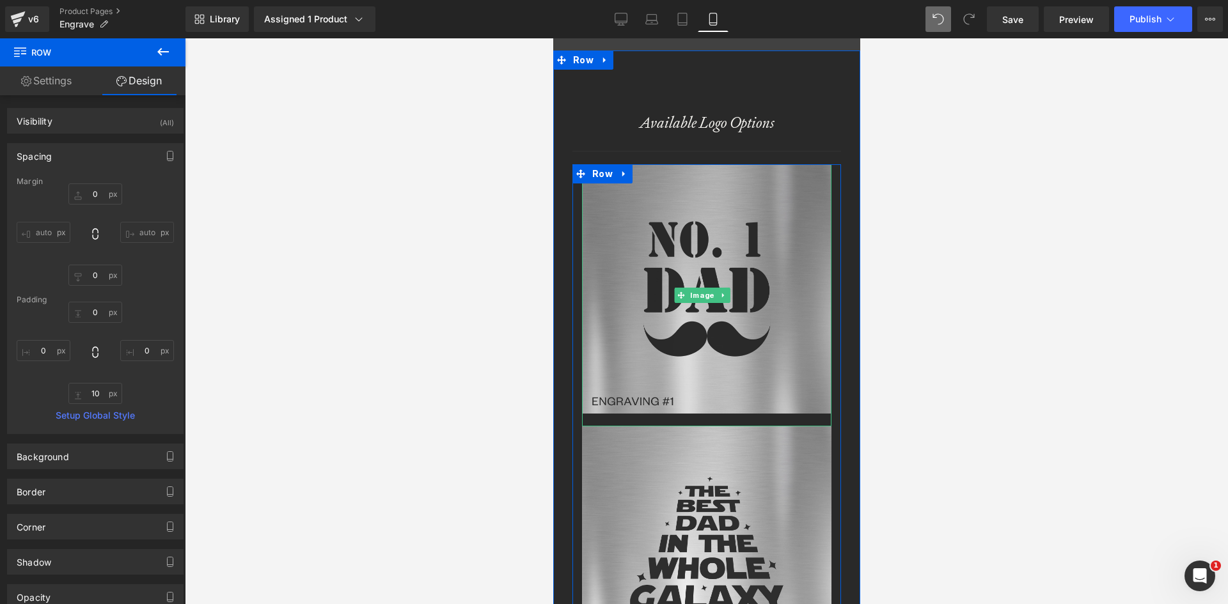
scroll to position [1987, 0]
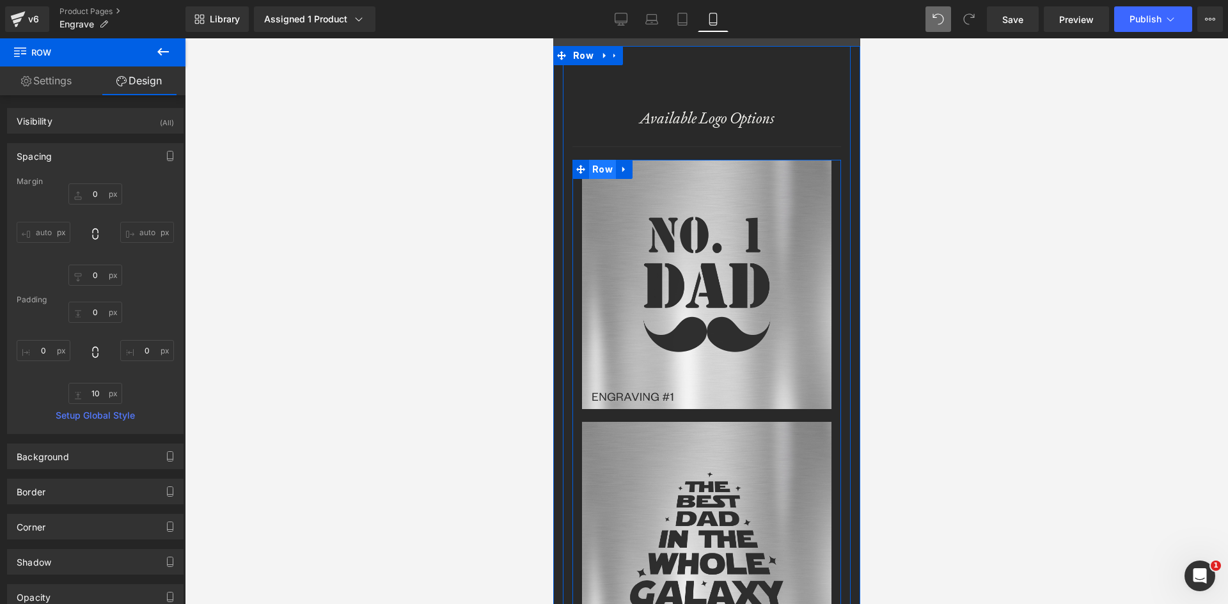
click at [602, 160] on span "Row" at bounding box center [601, 169] width 27 height 19
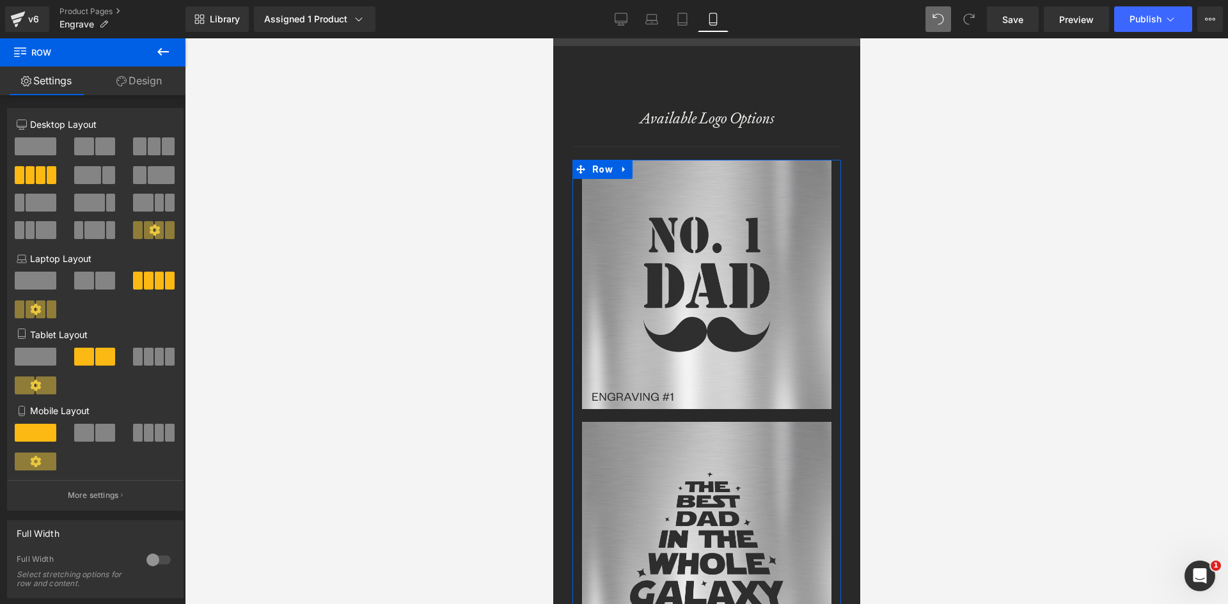
click at [91, 430] on span at bounding box center [84, 433] width 20 height 18
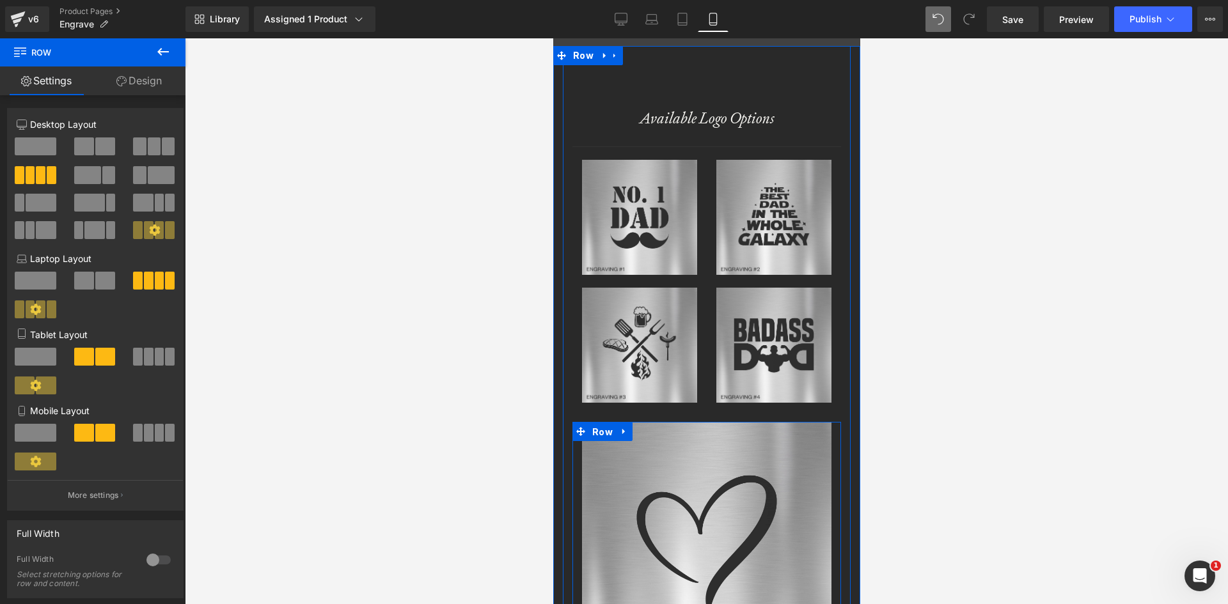
drag, startPoint x: 594, startPoint y: 414, endPoint x: 565, endPoint y: 412, distance: 28.8
click at [593, 423] on span "Row" at bounding box center [601, 432] width 27 height 19
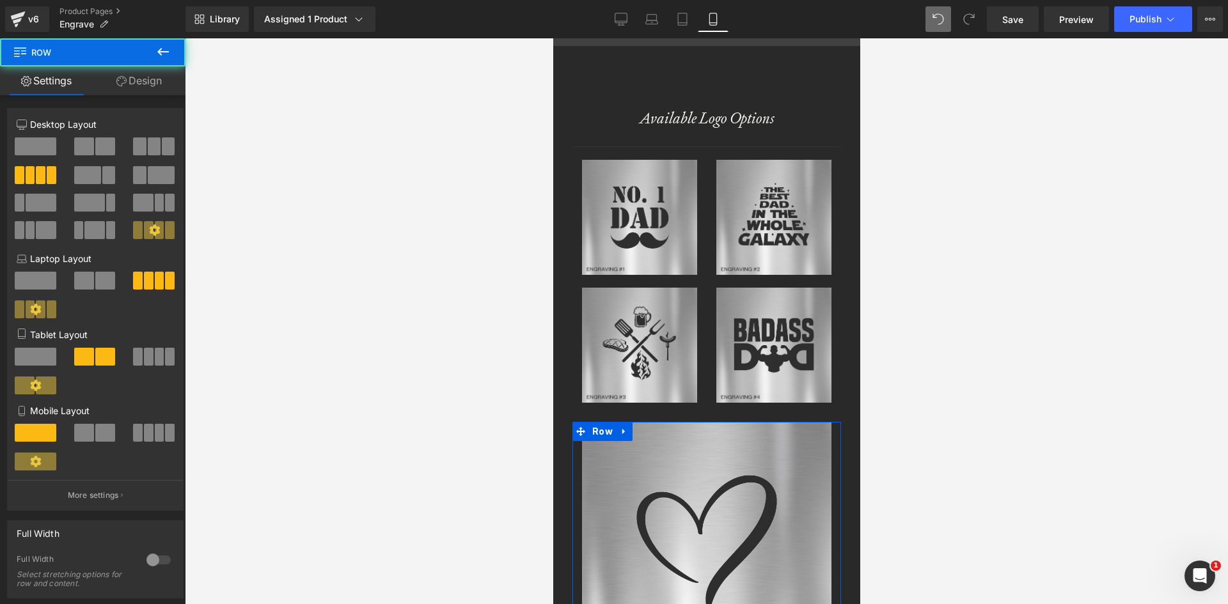
click at [88, 435] on span at bounding box center [84, 433] width 20 height 18
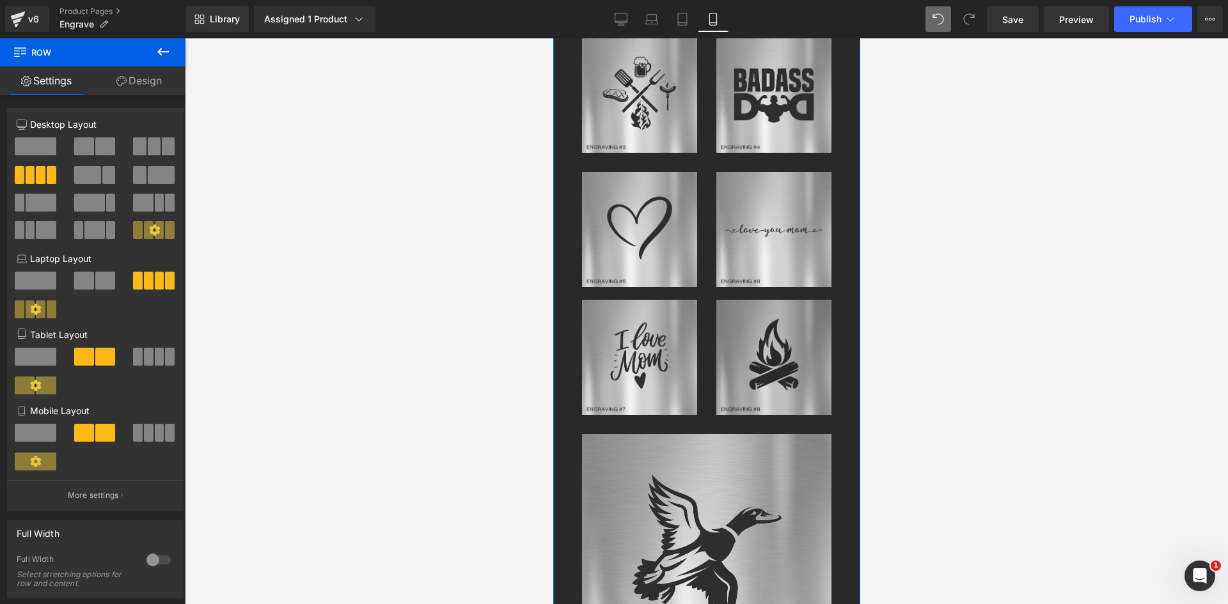
scroll to position [2307, 0]
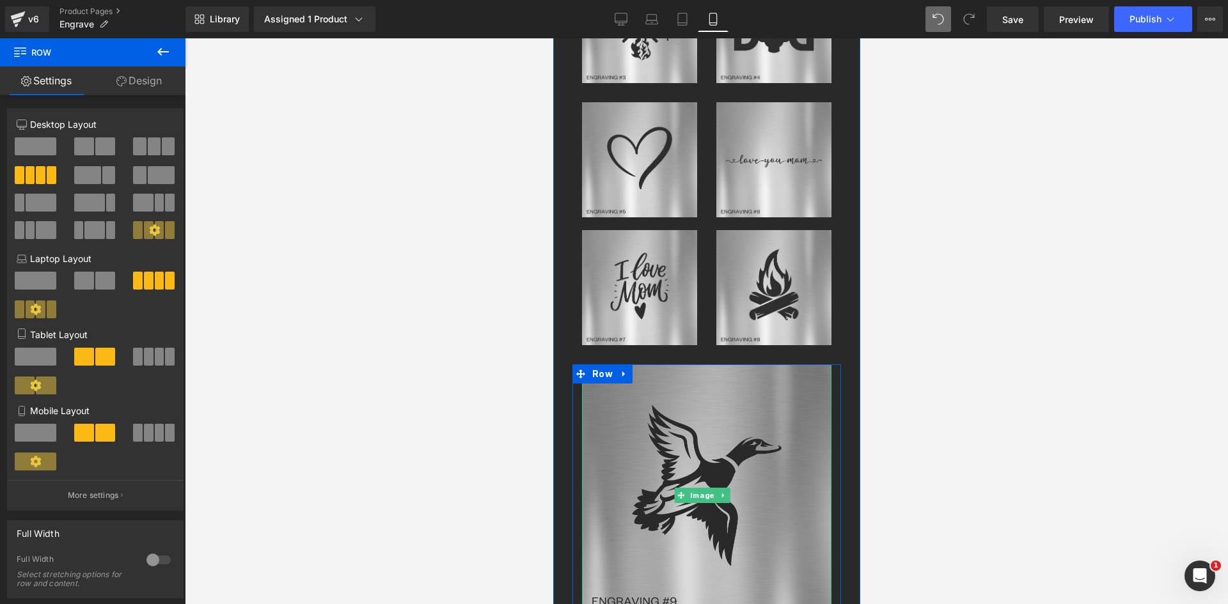
click at [676, 364] on img at bounding box center [705, 495] width 249 height 262
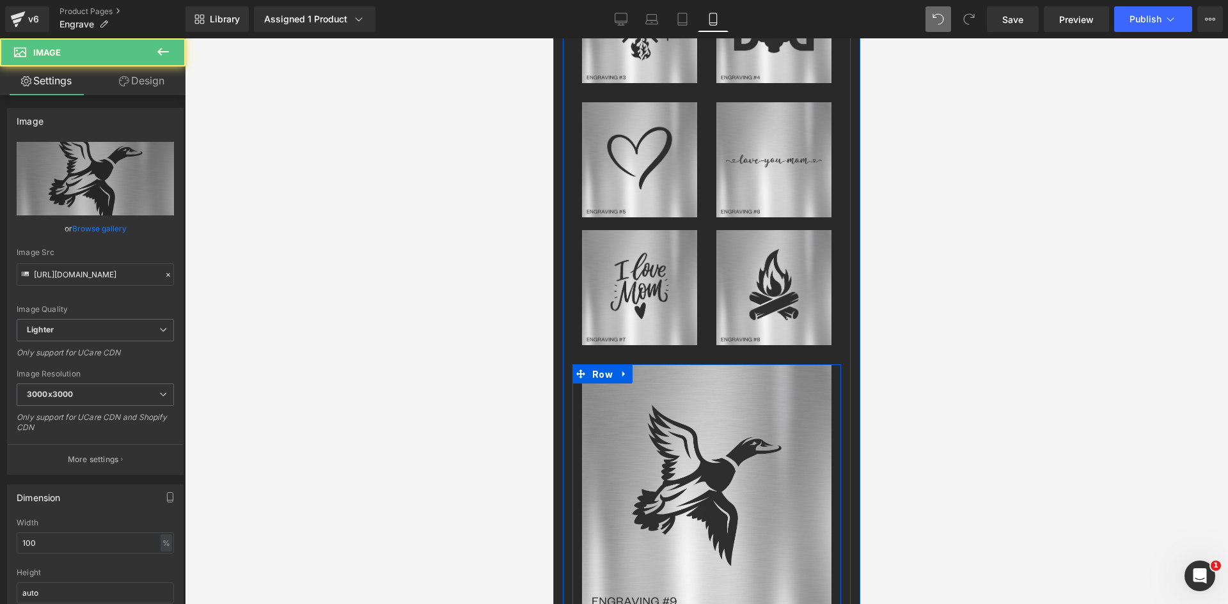
drag, startPoint x: 593, startPoint y: 346, endPoint x: 556, endPoint y: 345, distance: 37.1
click at [590, 365] on span "Row" at bounding box center [601, 374] width 27 height 19
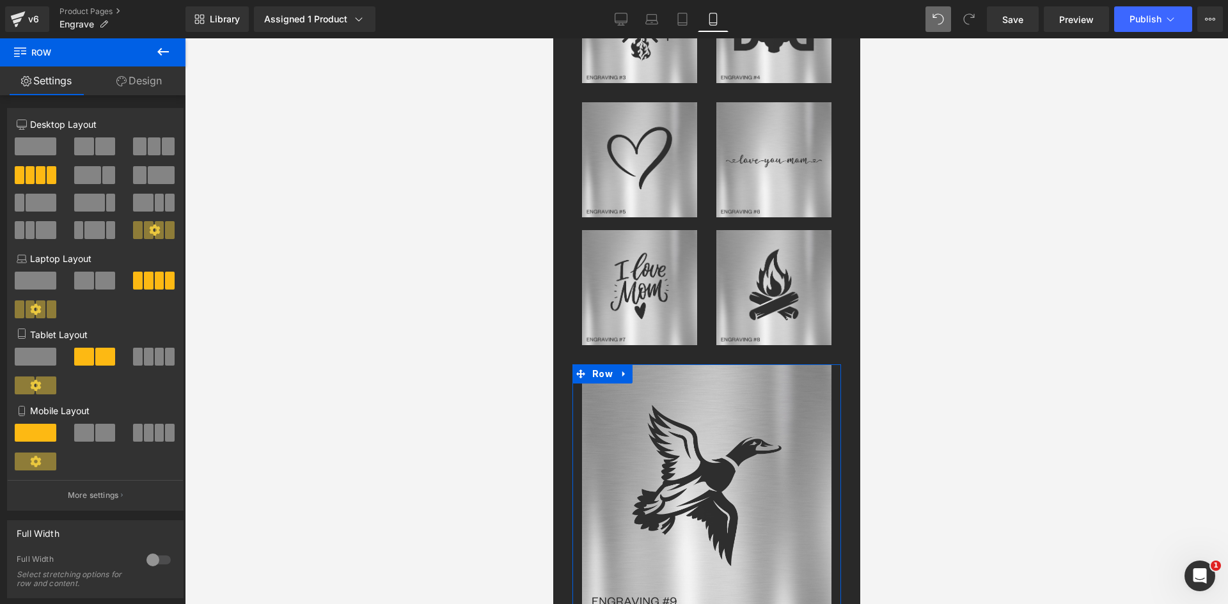
click at [82, 426] on span at bounding box center [84, 433] width 20 height 18
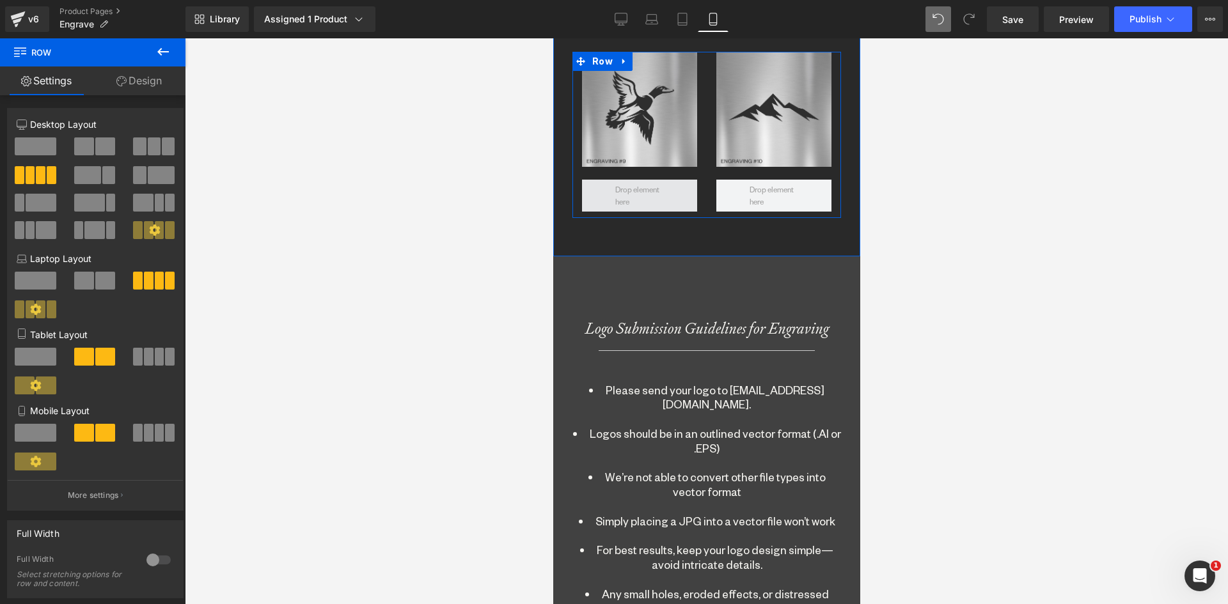
scroll to position [2626, 0]
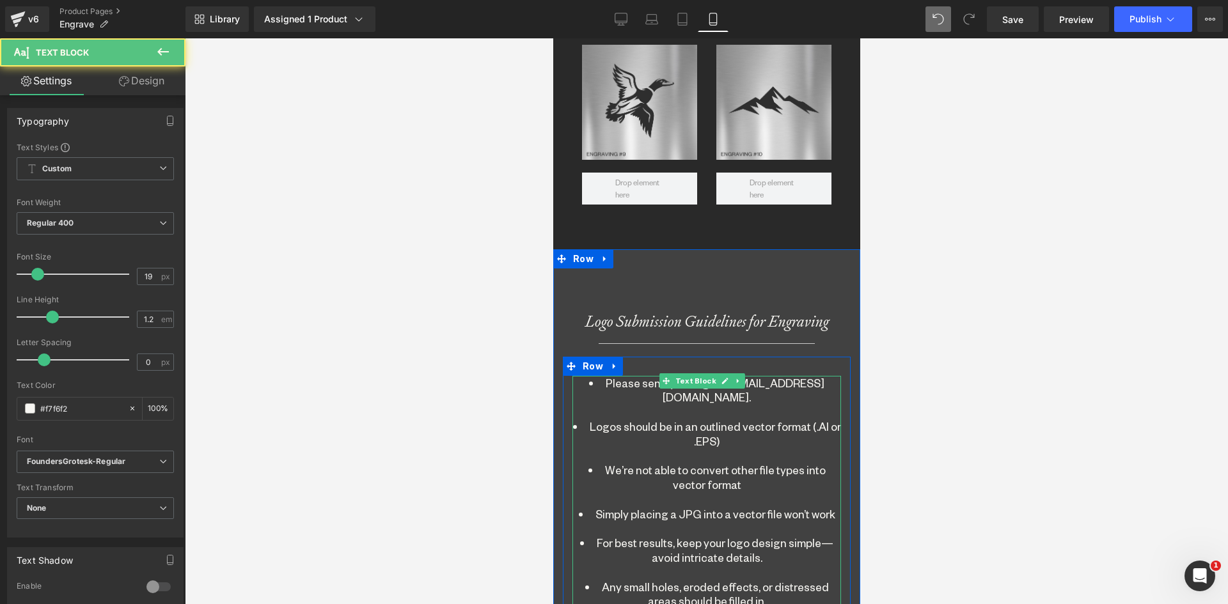
click at [702, 419] on li "Logos should be in an outlined vector format (.AI or .EPS)" at bounding box center [706, 440] width 269 height 43
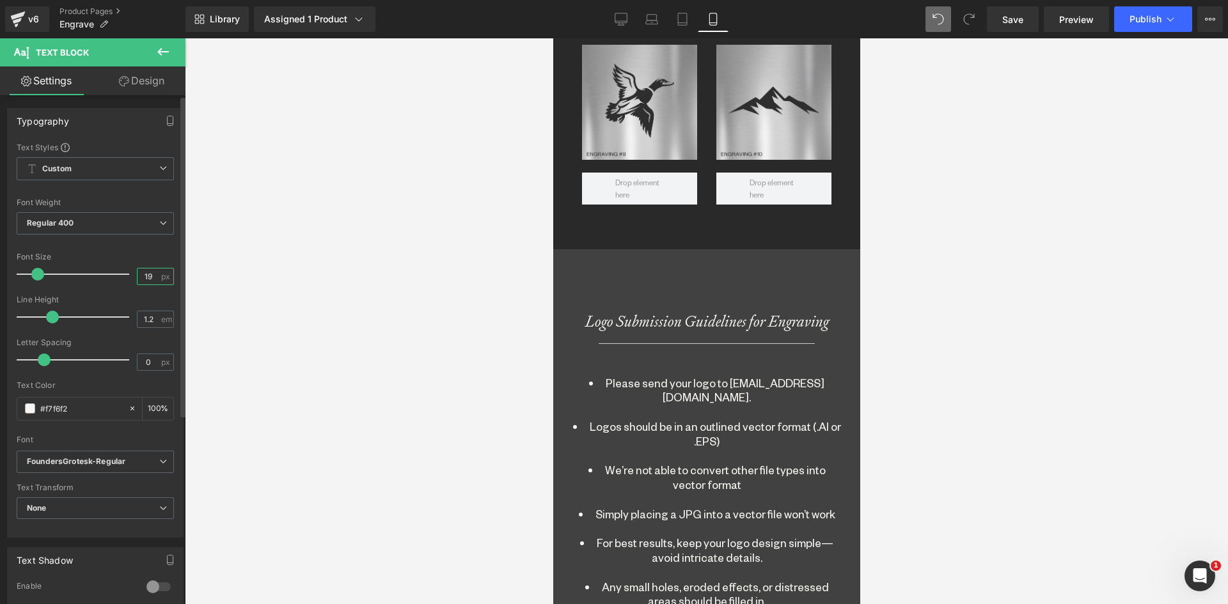
drag, startPoint x: 150, startPoint y: 274, endPoint x: 132, endPoint y: 275, distance: 17.9
click at [137, 275] on input "19" at bounding box center [148, 277] width 22 height 16
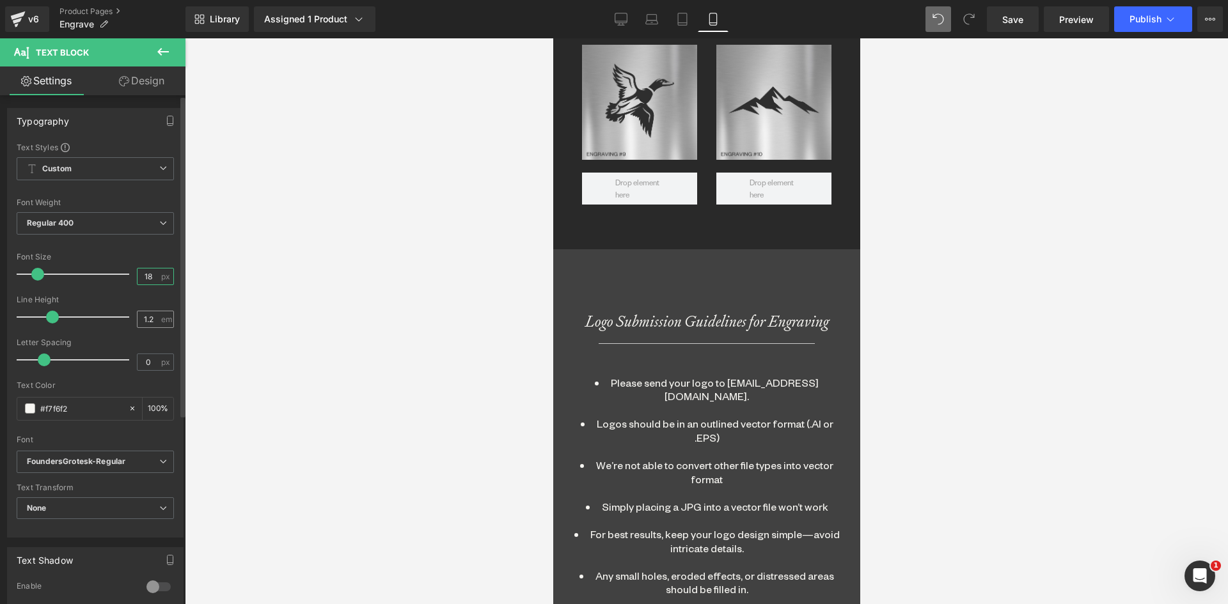
type input "18"
click at [148, 322] on input "1.2" at bounding box center [148, 319] width 22 height 16
type input "1.5"
click at [128, 405] on icon at bounding box center [132, 408] width 9 height 9
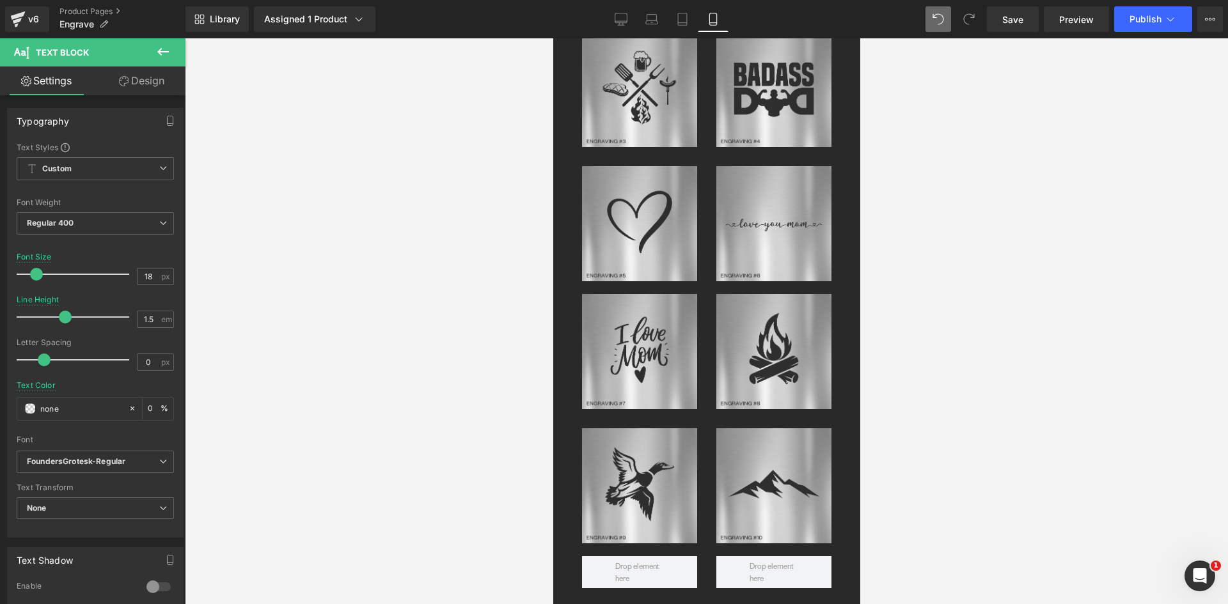
scroll to position [1923, 0]
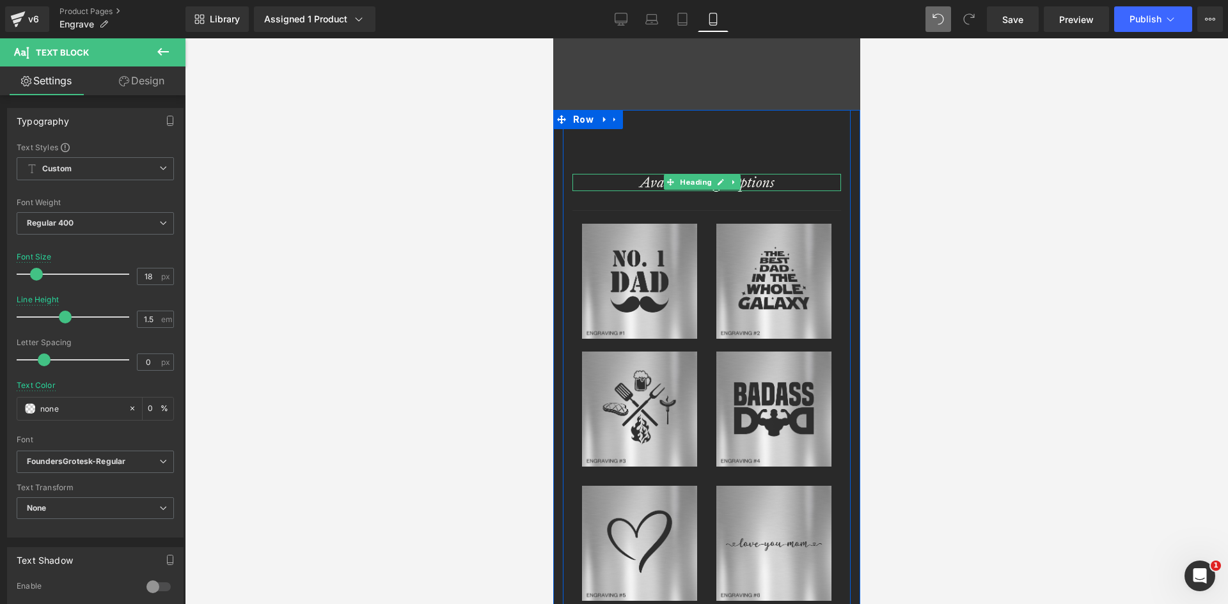
click at [655, 175] on h1 "Available Logo Options" at bounding box center [706, 182] width 269 height 17
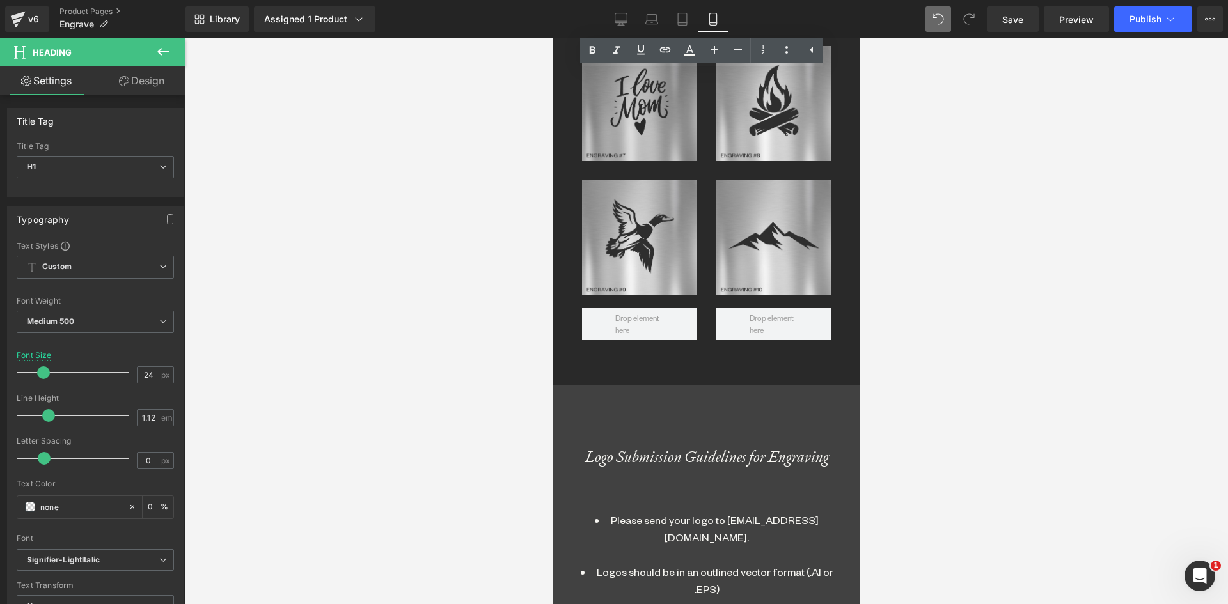
scroll to position [2690, 0]
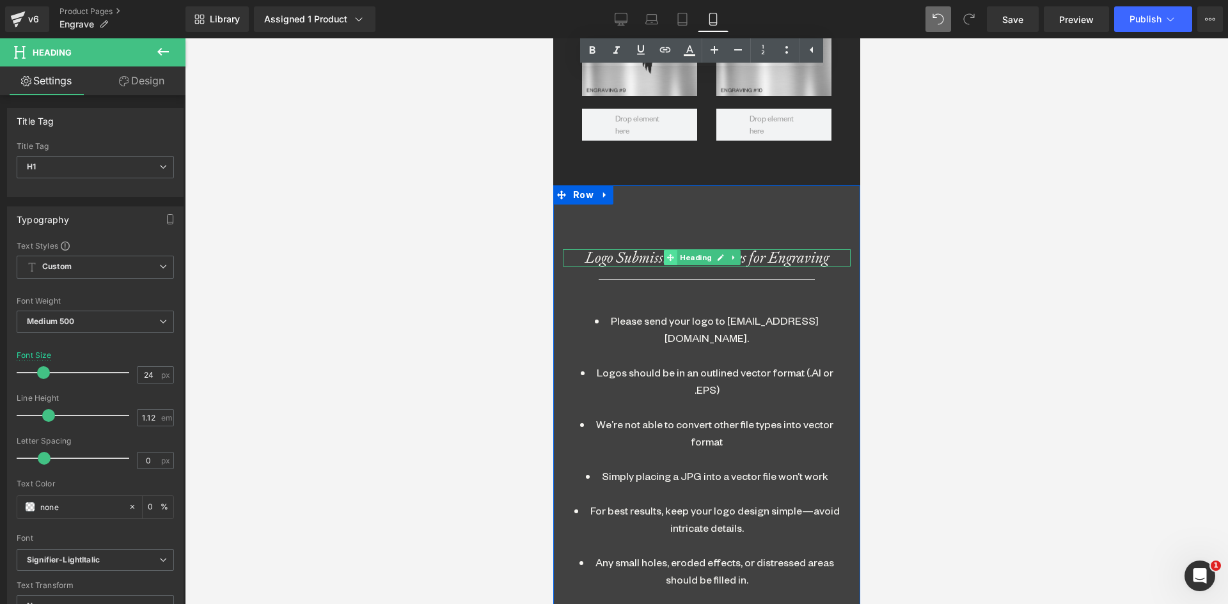
click at [675, 250] on span at bounding box center [668, 257] width 13 height 15
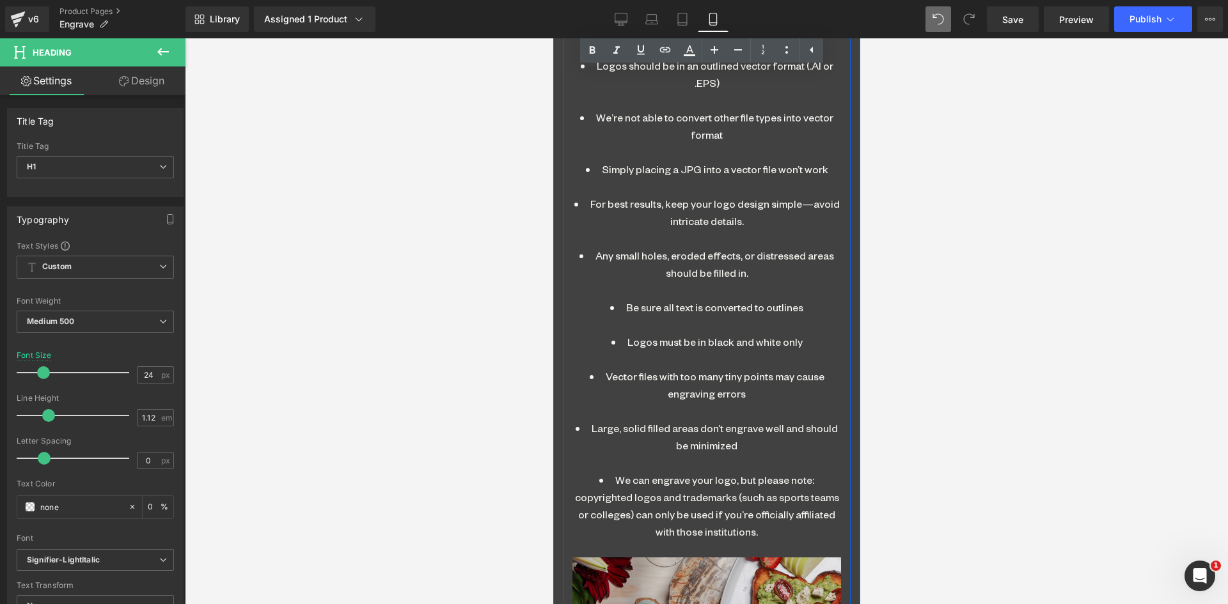
scroll to position [2818, 0]
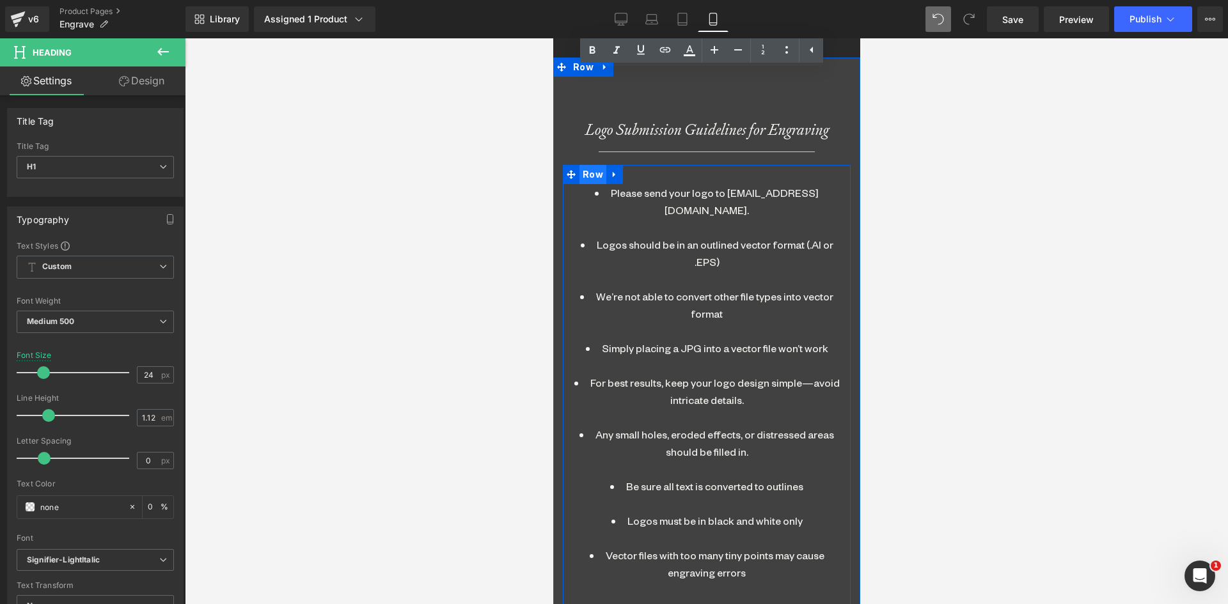
click at [582, 165] on span "Row" at bounding box center [592, 174] width 27 height 19
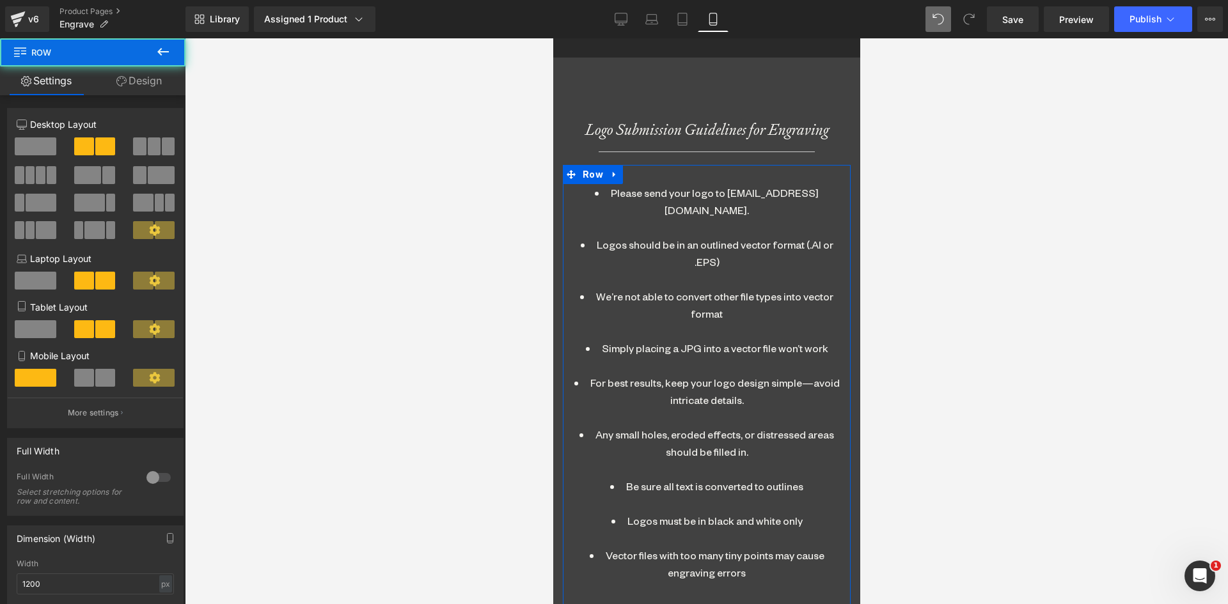
click at [130, 79] on link "Design" at bounding box center [139, 80] width 93 height 29
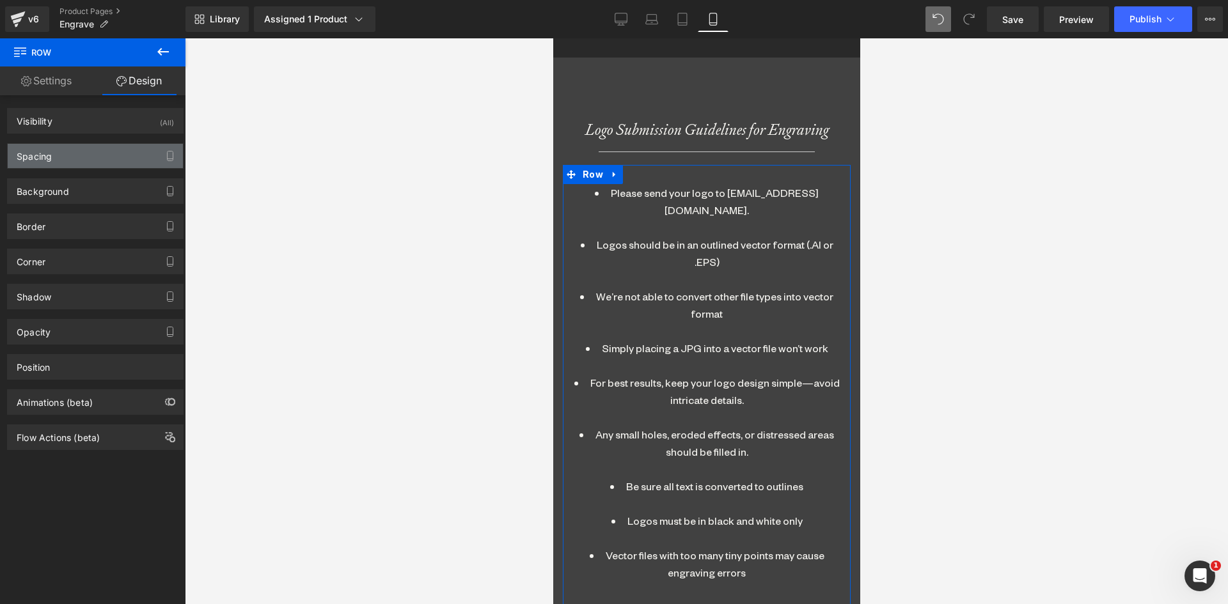
click at [65, 151] on div "Spacing" at bounding box center [95, 156] width 175 height 24
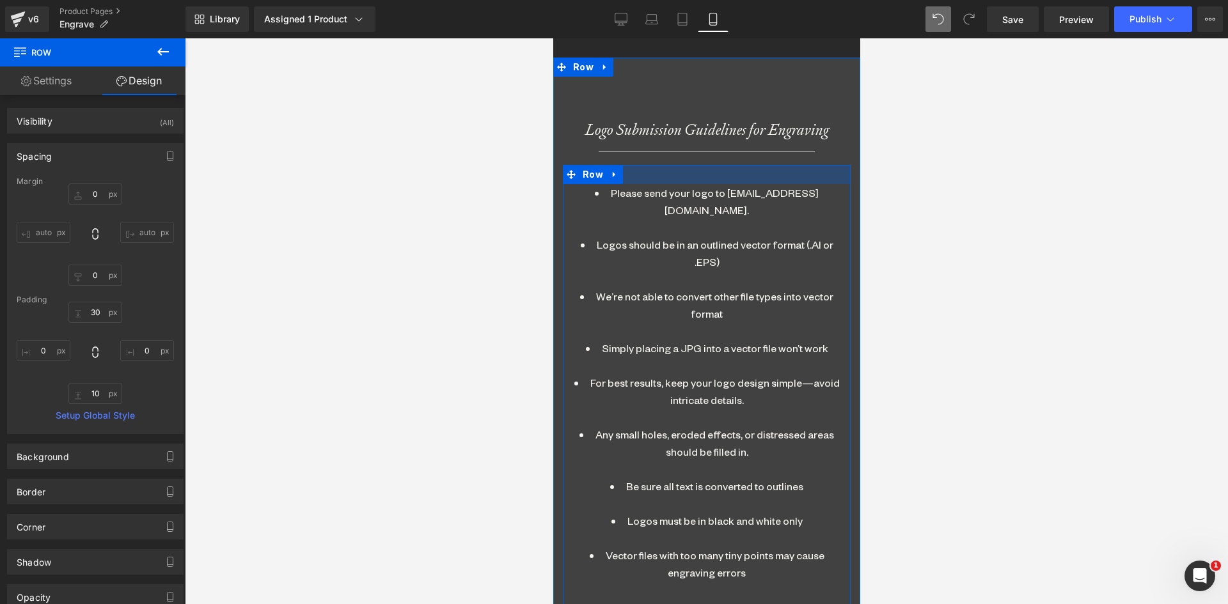
click at [696, 165] on div at bounding box center [706, 174] width 288 height 19
click at [685, 182] on span "Text Block" at bounding box center [694, 189] width 45 height 15
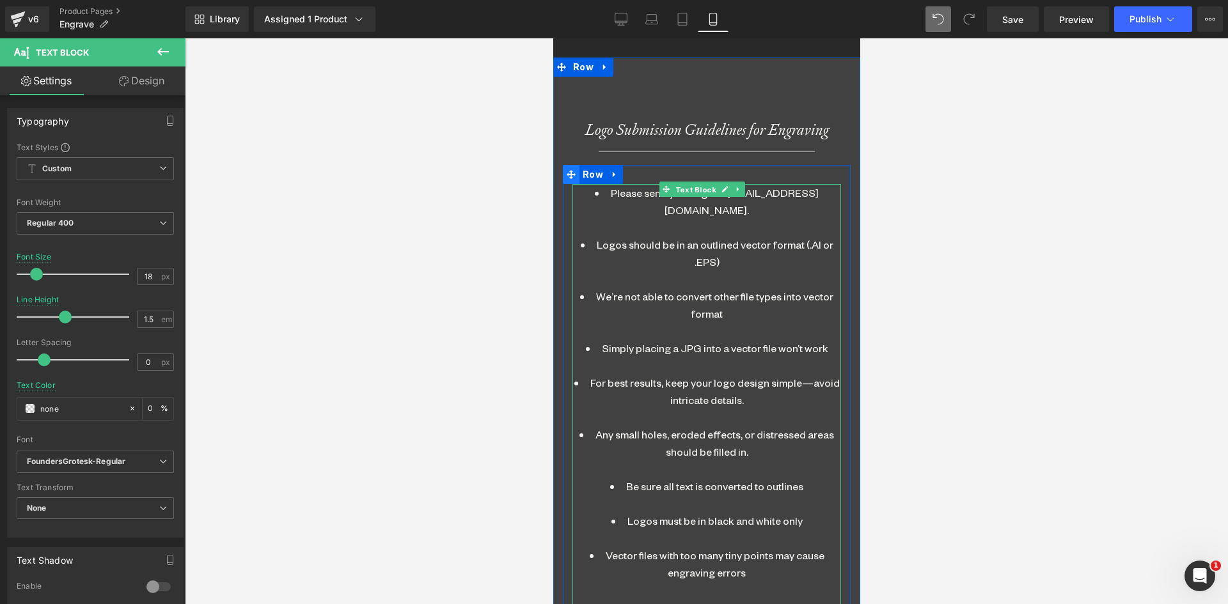
drag, startPoint x: 700, startPoint y: 157, endPoint x: 573, endPoint y: 148, distance: 127.0
click at [699, 182] on span "Text Block" at bounding box center [694, 189] width 45 height 15
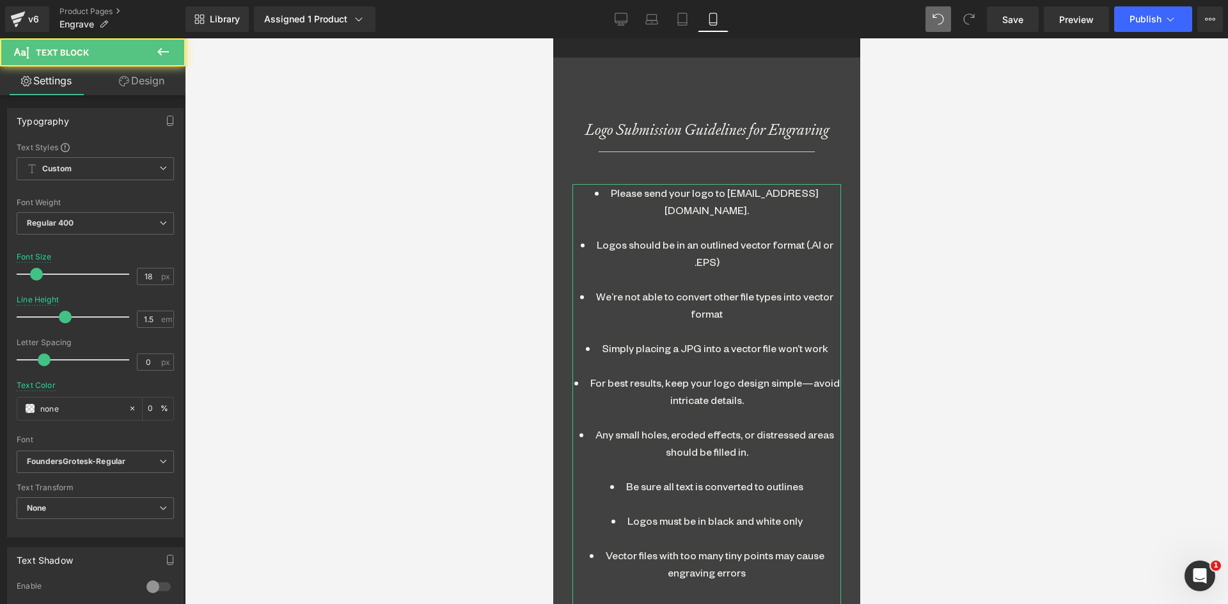
click at [148, 82] on link "Design" at bounding box center [141, 80] width 93 height 29
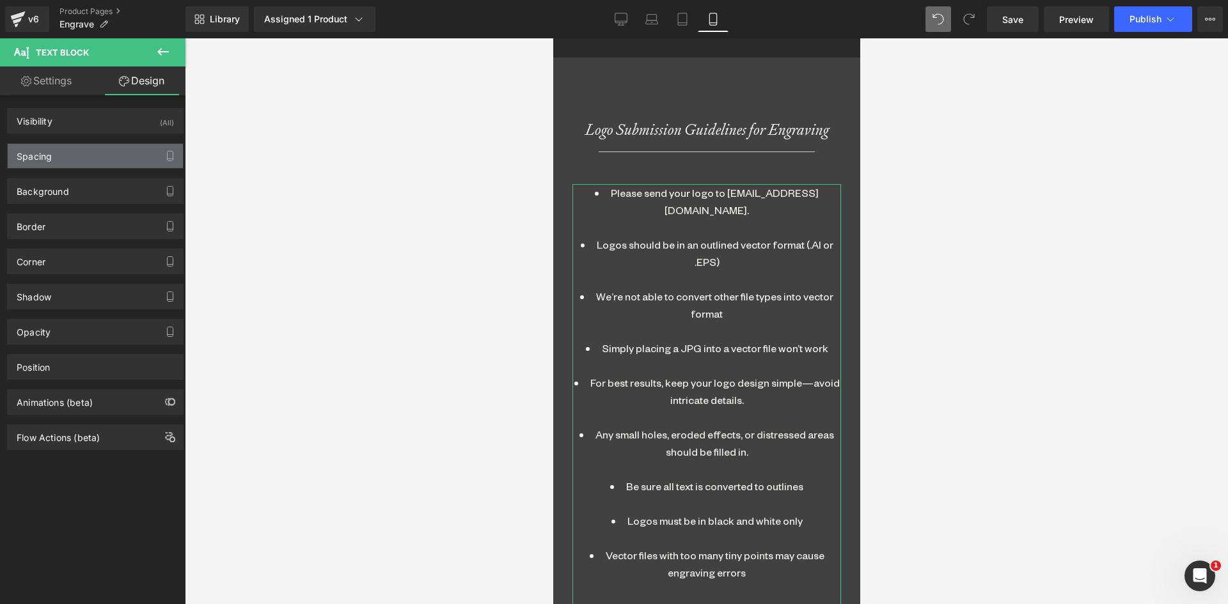
click at [51, 151] on div "Spacing" at bounding box center [34, 153] width 35 height 18
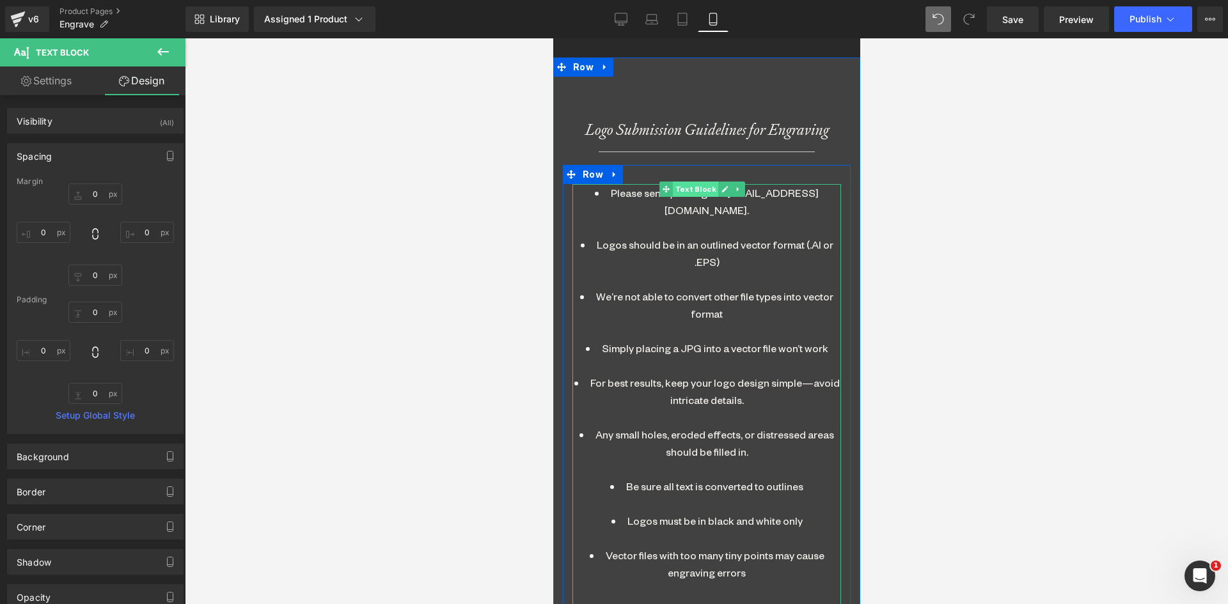
click at [699, 182] on span "Text Block" at bounding box center [694, 189] width 45 height 15
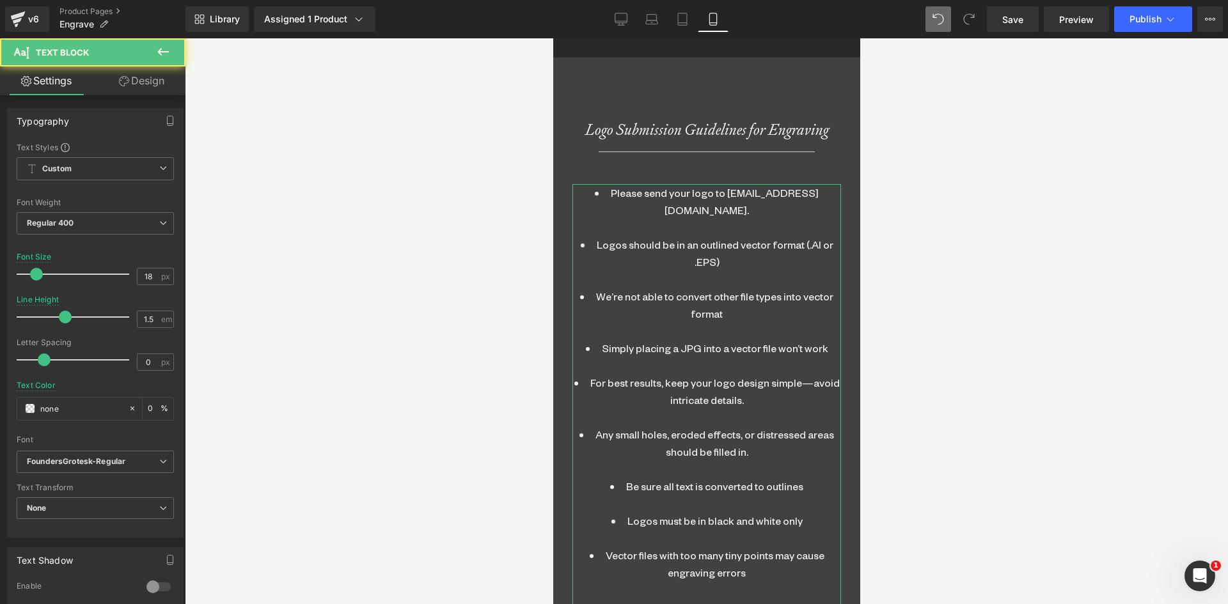
drag, startPoint x: 140, startPoint y: 72, endPoint x: 53, endPoint y: 132, distance: 105.7
click at [138, 73] on link "Design" at bounding box center [141, 80] width 93 height 29
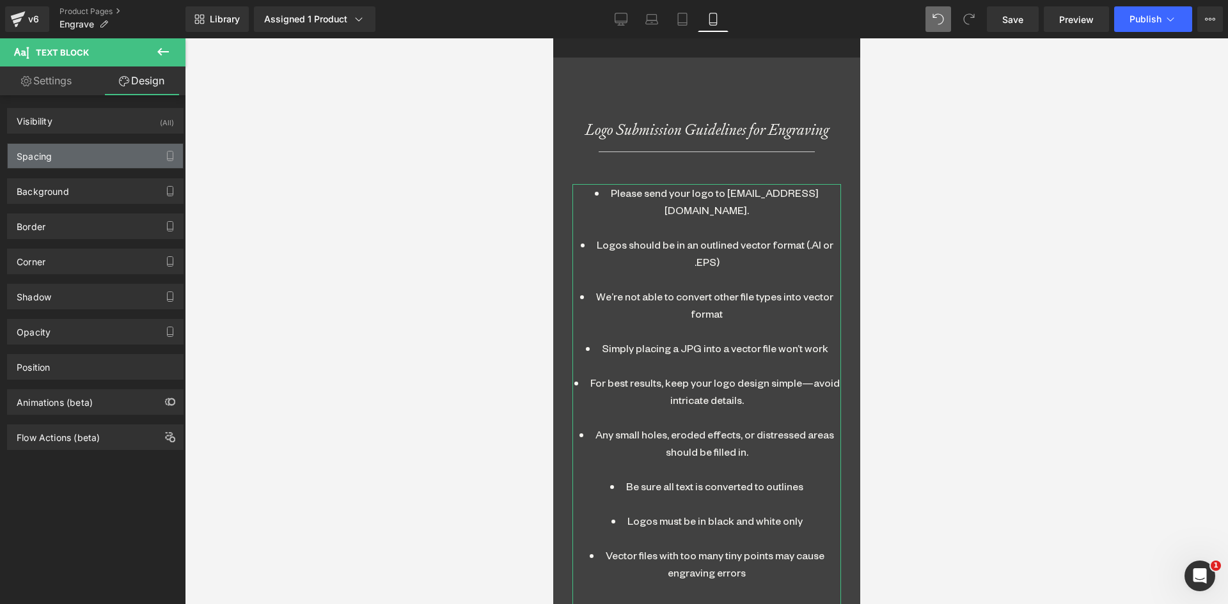
click at [38, 148] on div "Spacing" at bounding box center [34, 153] width 35 height 18
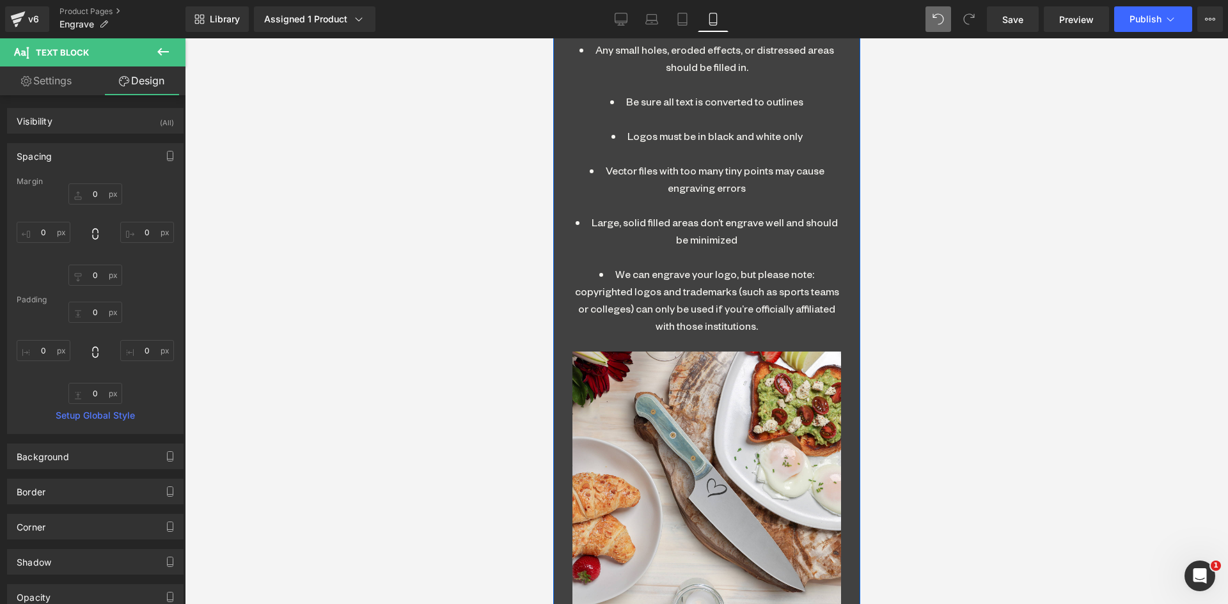
scroll to position [3202, 0]
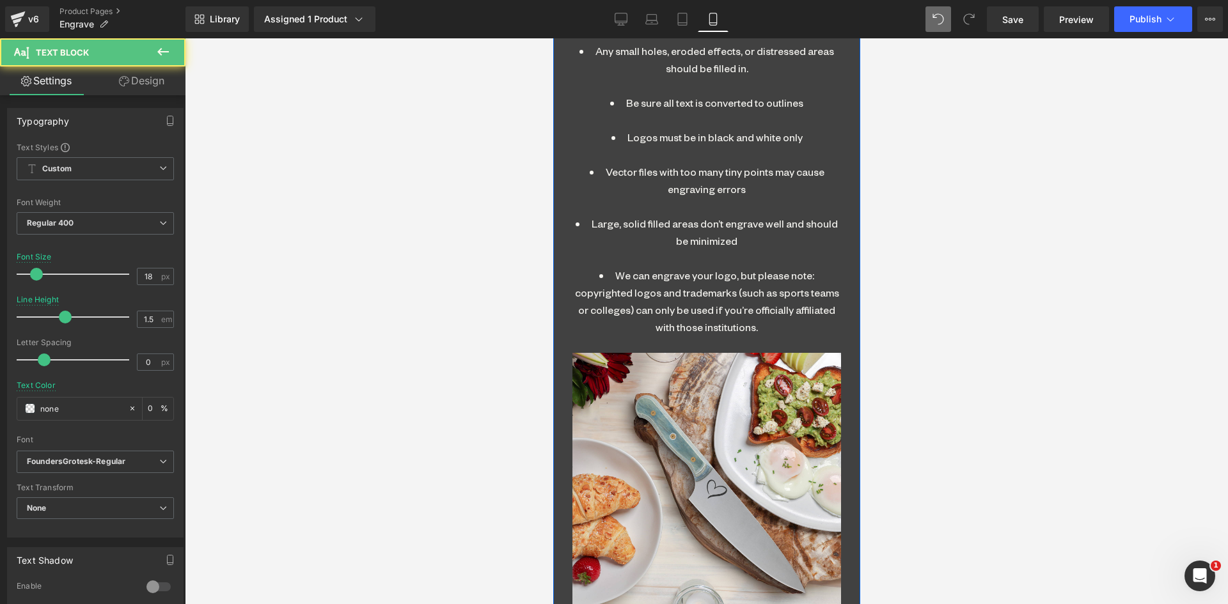
click at [685, 311] on li "We can engrave your logo, but please note: copyrighted logos and trademarks (su…" at bounding box center [706, 310] width 269 height 86
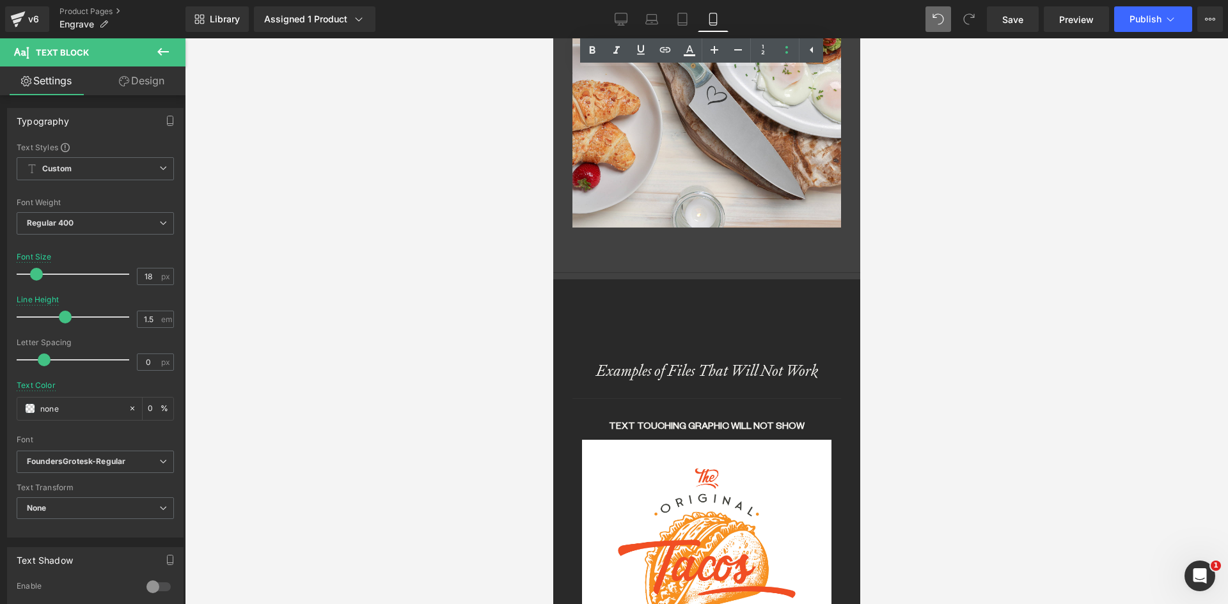
scroll to position [3585, 0]
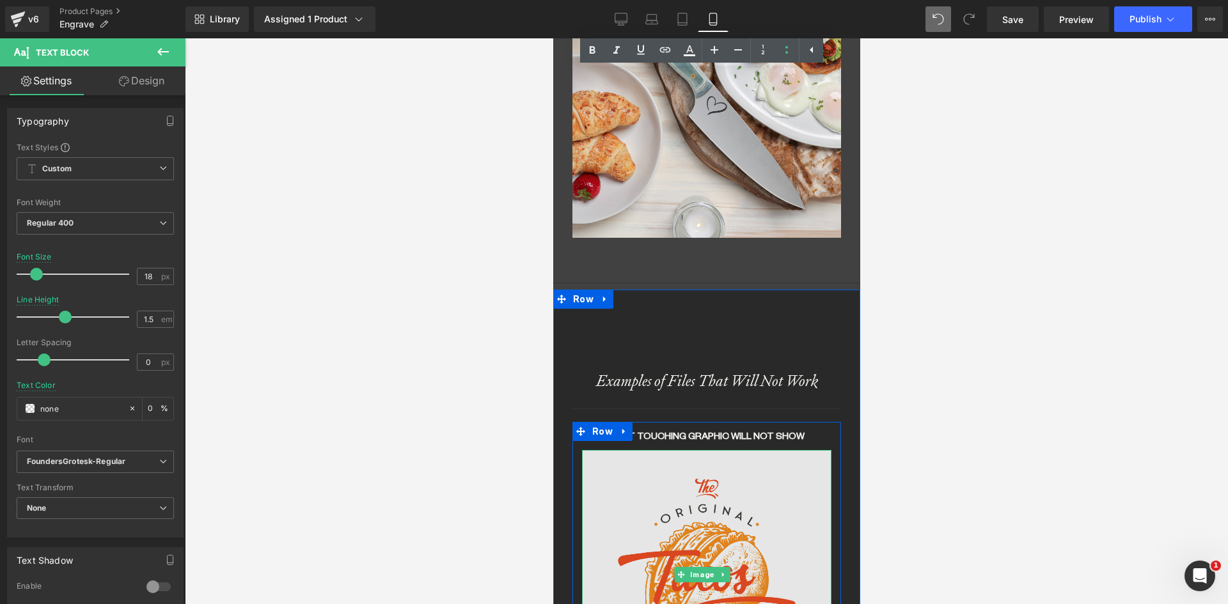
click at [676, 450] on img at bounding box center [705, 574] width 249 height 249
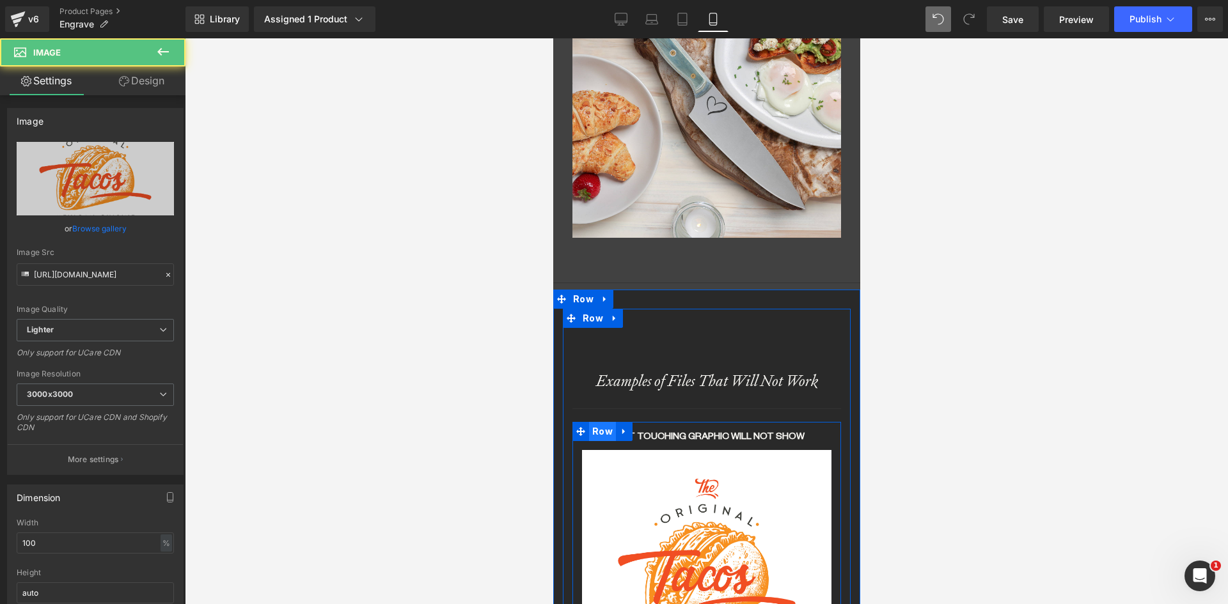
click at [595, 422] on span "Row" at bounding box center [601, 431] width 27 height 19
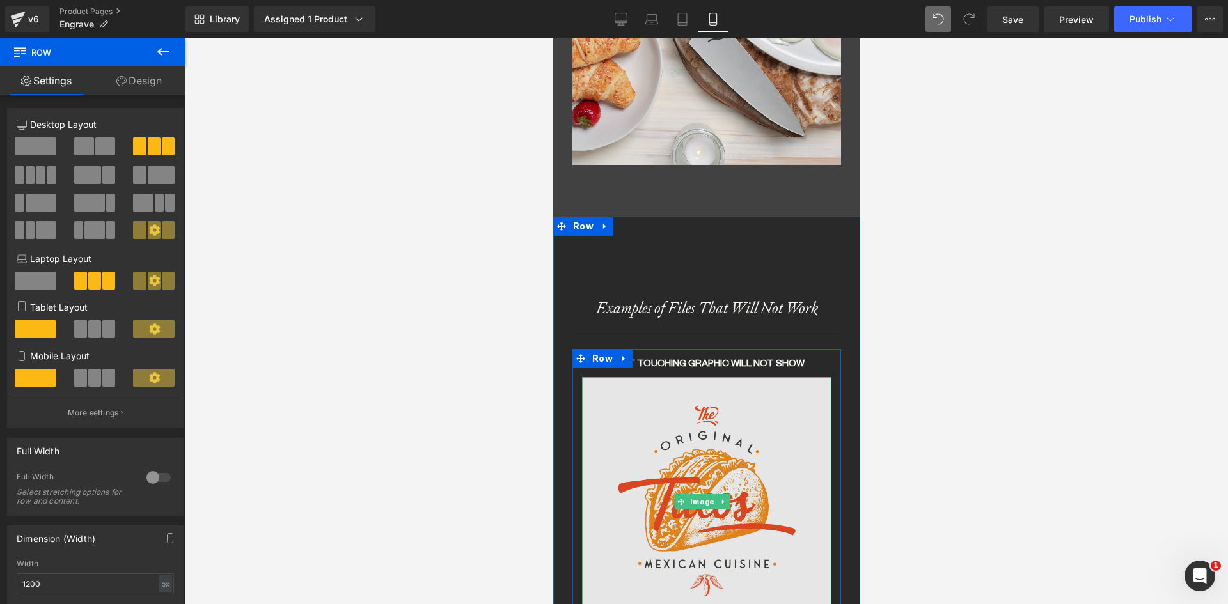
scroll to position [3713, 0]
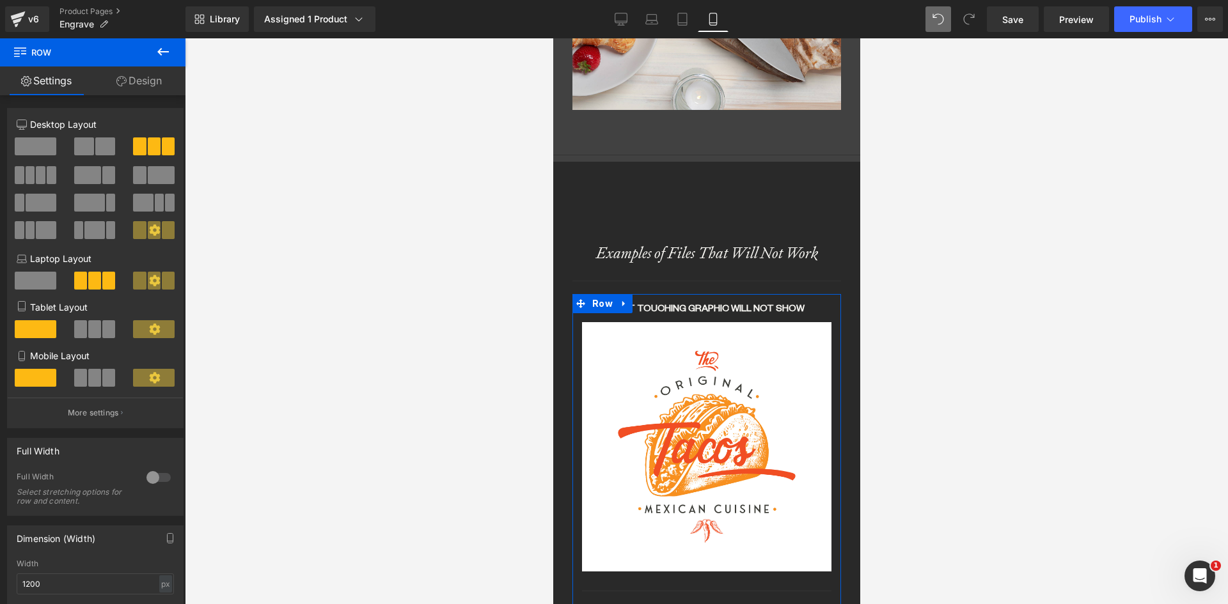
click at [89, 378] on span at bounding box center [94, 378] width 13 height 18
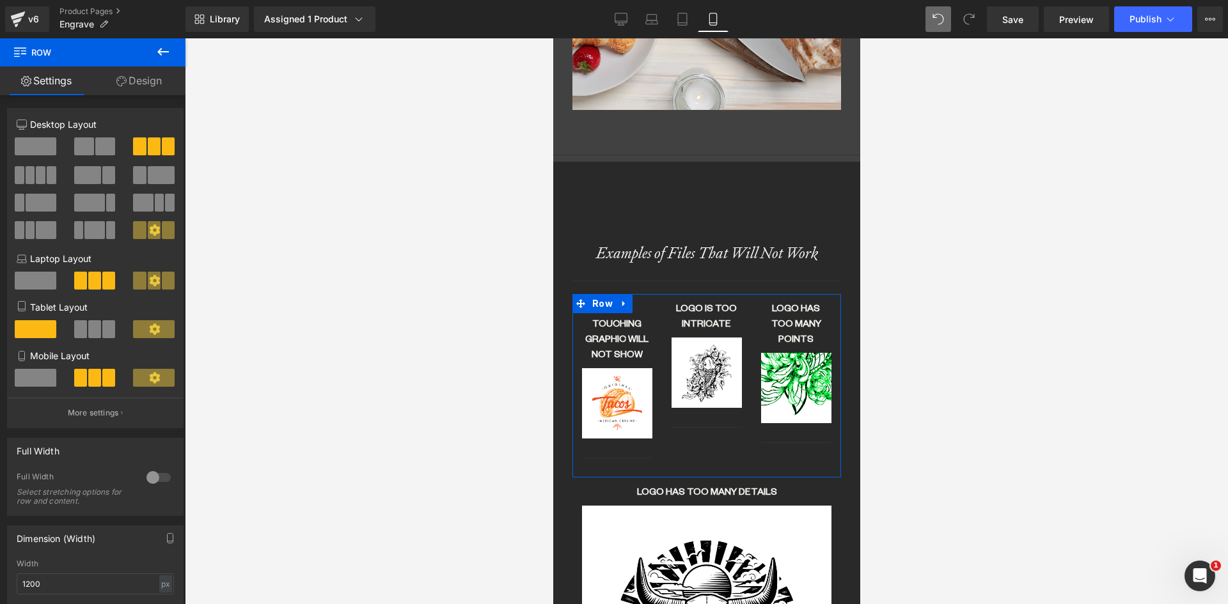
click at [35, 377] on span at bounding box center [36, 378] width 42 height 18
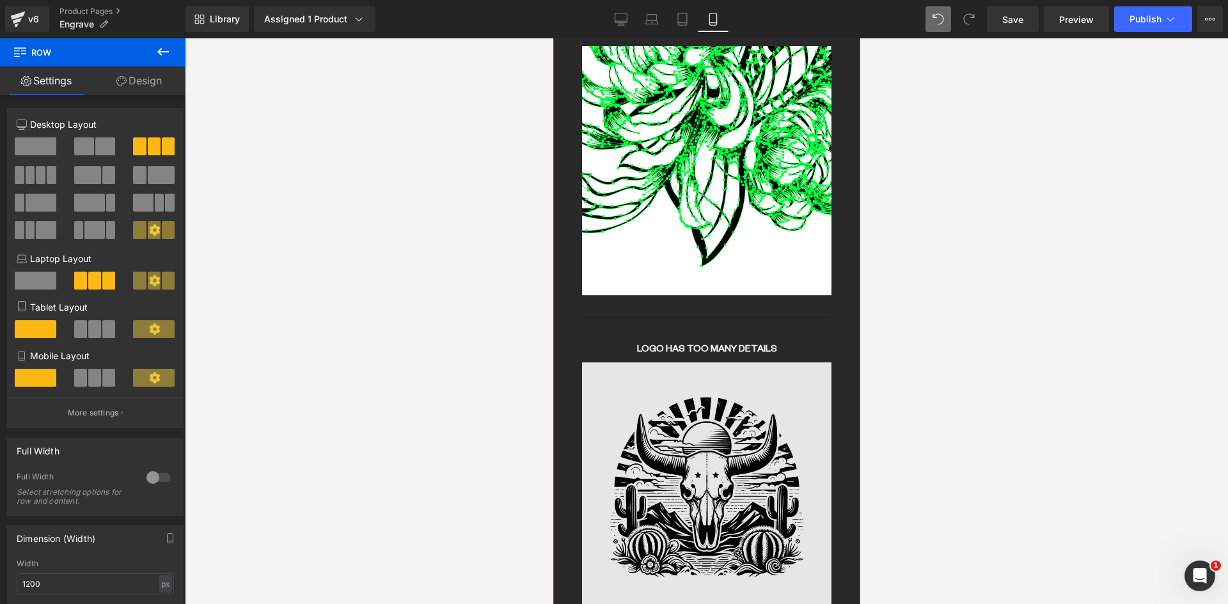
scroll to position [4608, 0]
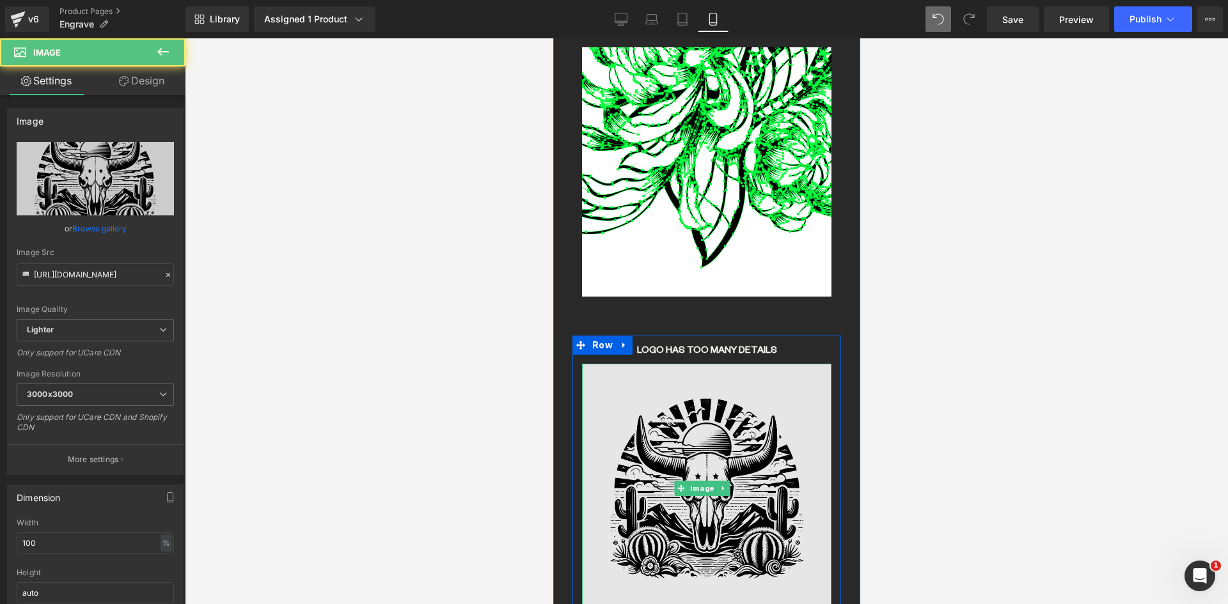
click at [676, 364] on img at bounding box center [705, 488] width 249 height 249
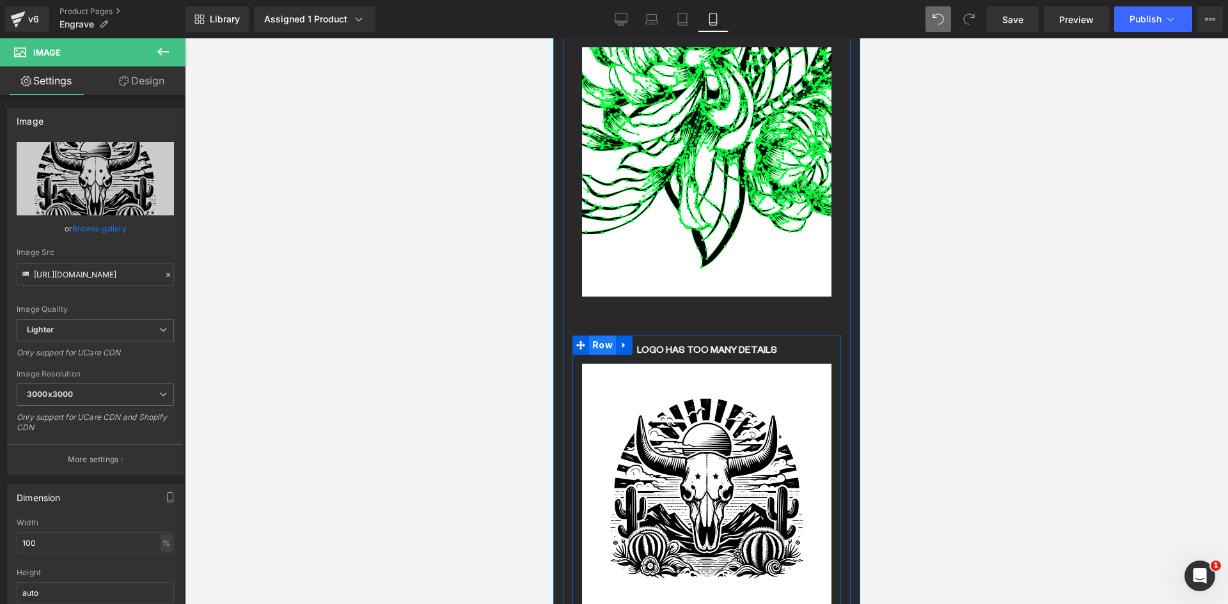
click at [612, 336] on span "Row" at bounding box center [601, 345] width 27 height 19
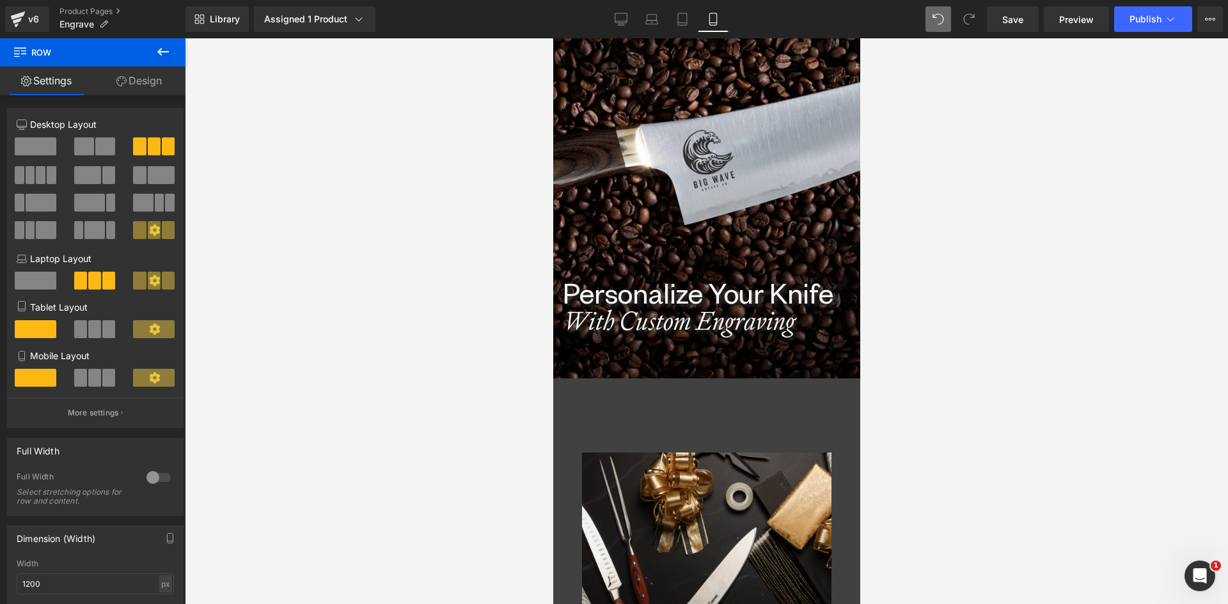
scroll to position [5, 0]
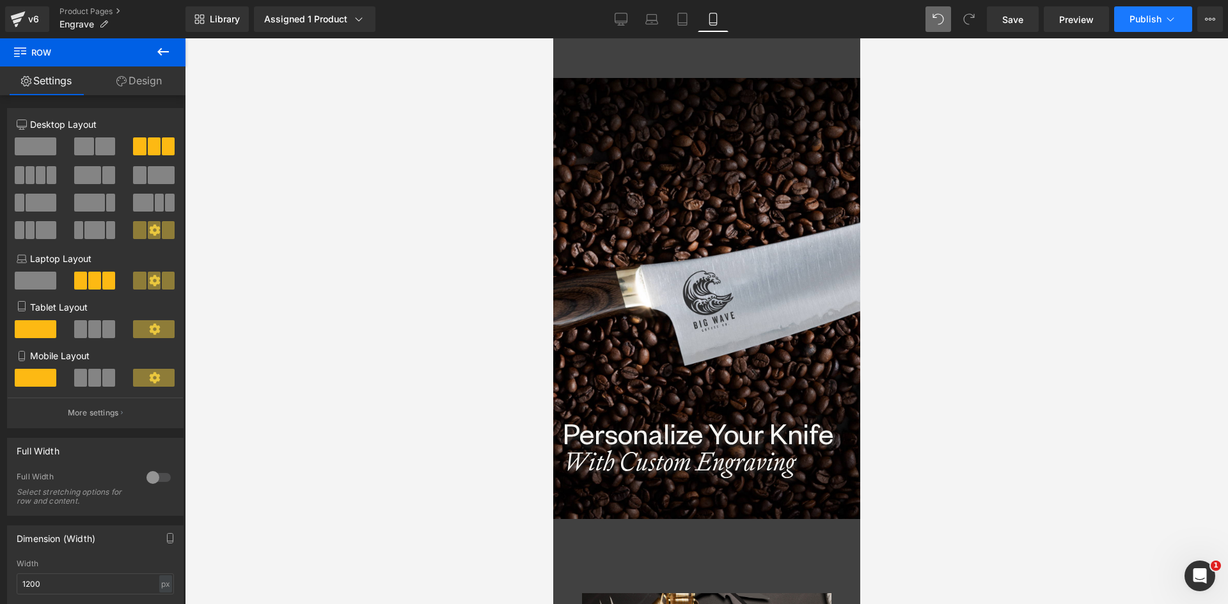
click at [1125, 17] on button "Publish" at bounding box center [1153, 19] width 78 height 26
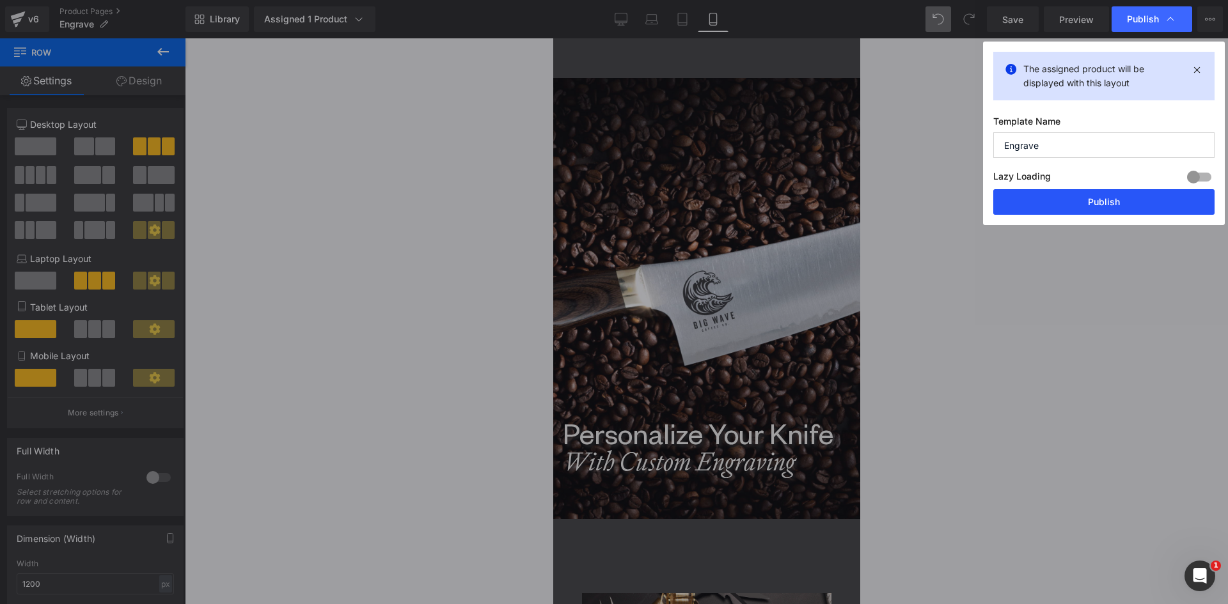
click at [1103, 195] on button "Publish" at bounding box center [1103, 202] width 221 height 26
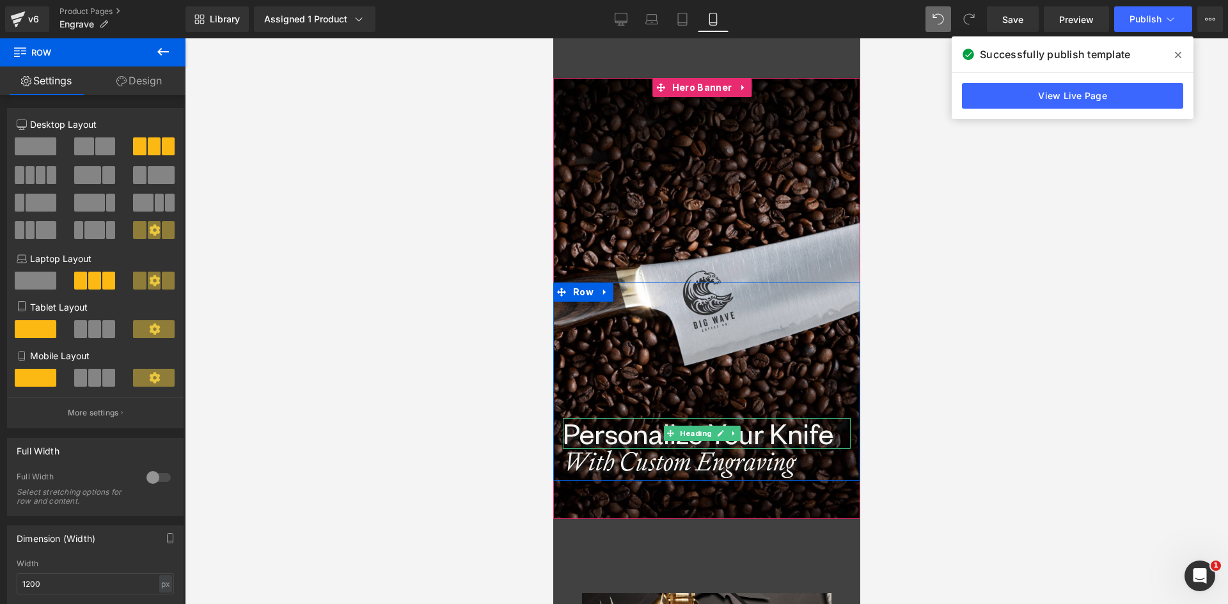
click at [668, 444] on h1 "Personalize Your Knife" at bounding box center [706, 433] width 288 height 31
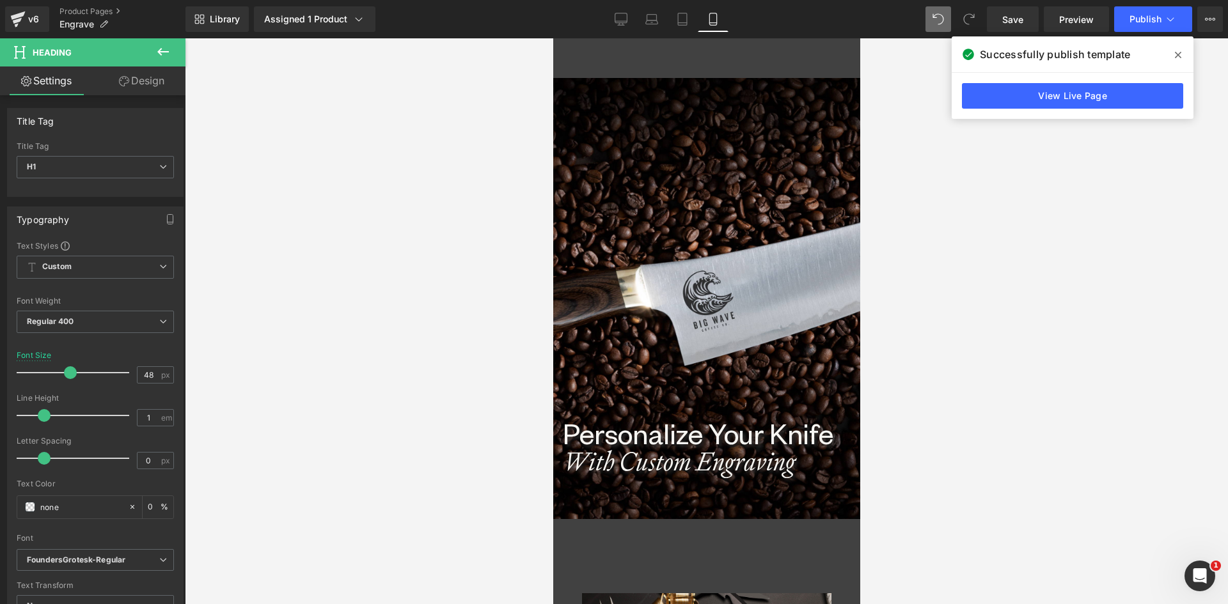
click at [153, 86] on link "Design" at bounding box center [141, 80] width 93 height 29
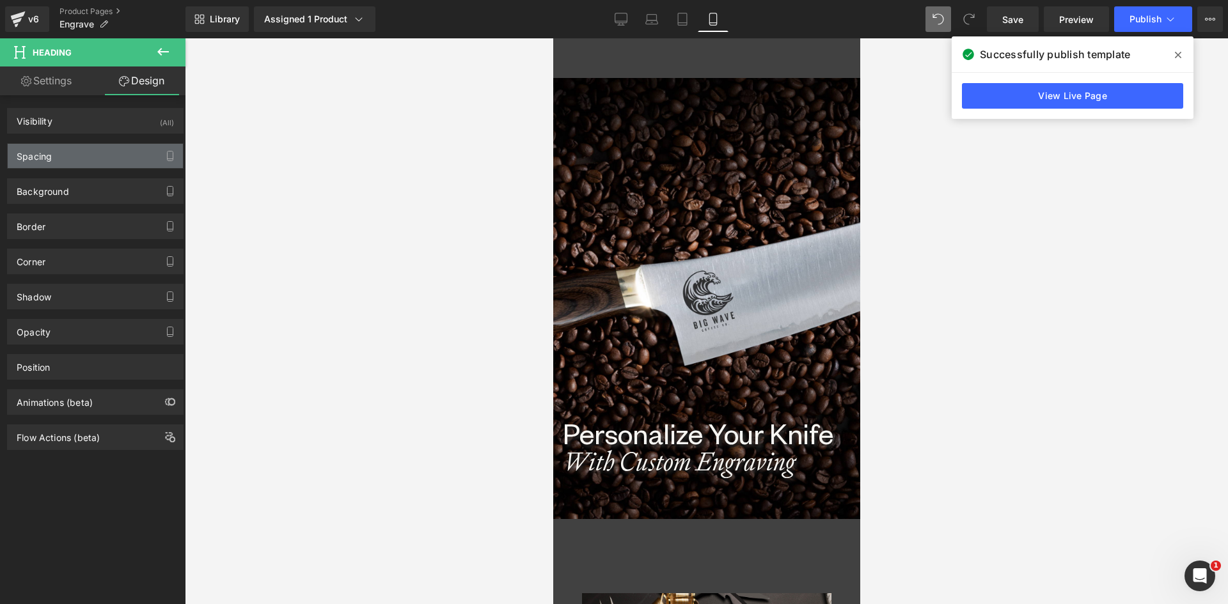
click at [56, 155] on div "Spacing" at bounding box center [95, 156] width 175 height 24
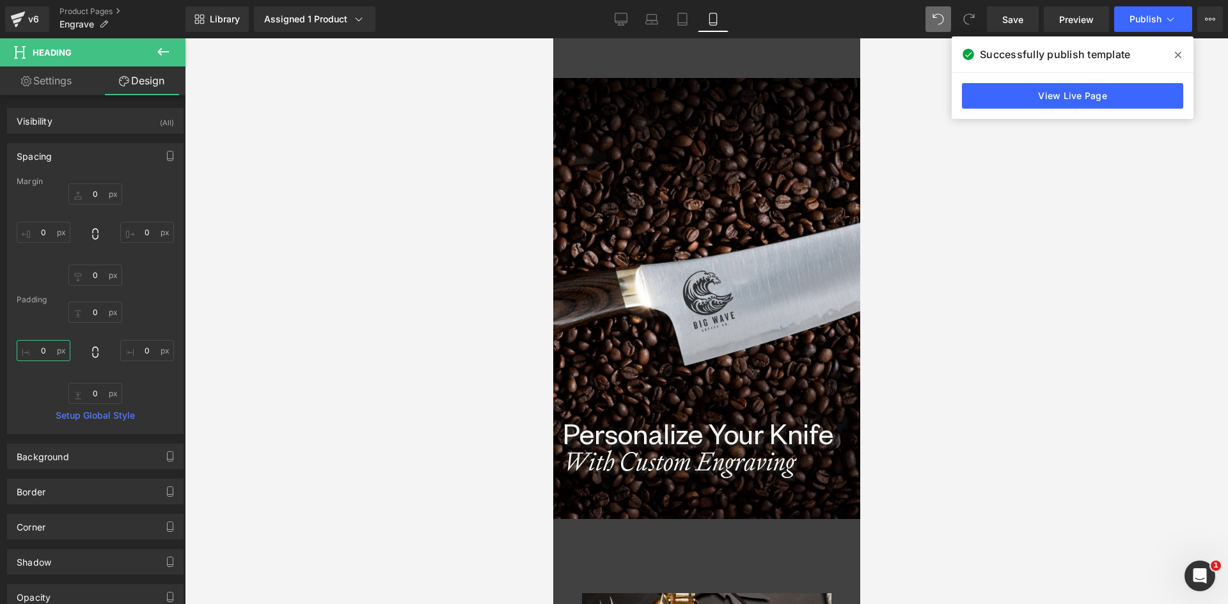
click at [39, 350] on input "0" at bounding box center [44, 350] width 54 height 21
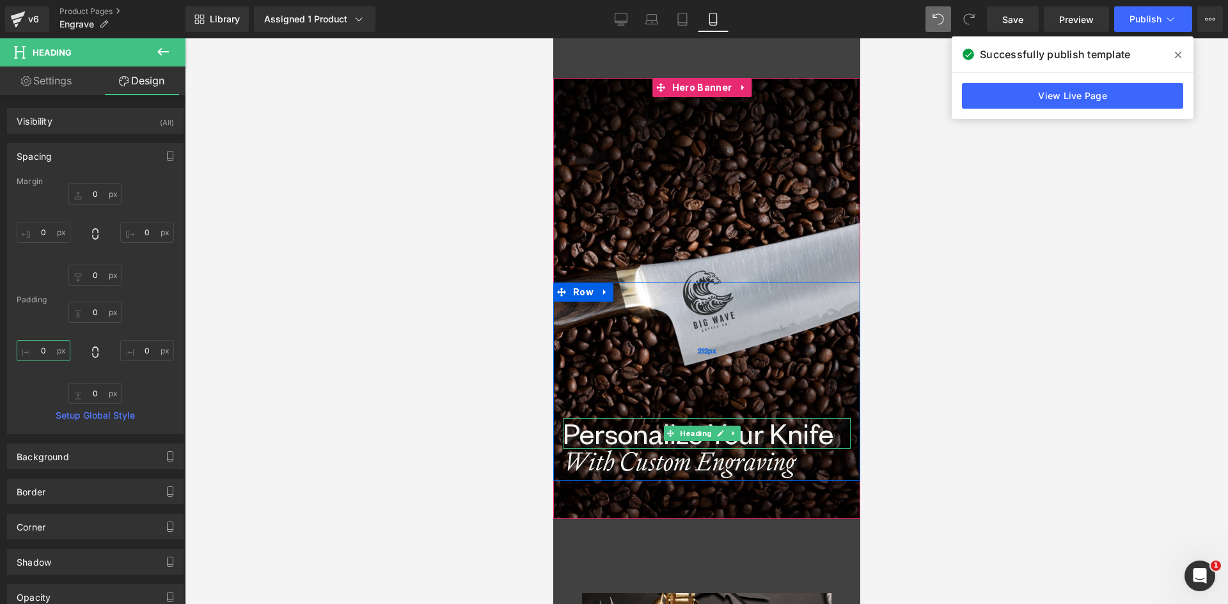
drag, startPoint x: 700, startPoint y: 431, endPoint x: 654, endPoint y: 400, distance: 55.3
click at [699, 431] on span "Heading" at bounding box center [694, 433] width 37 height 15
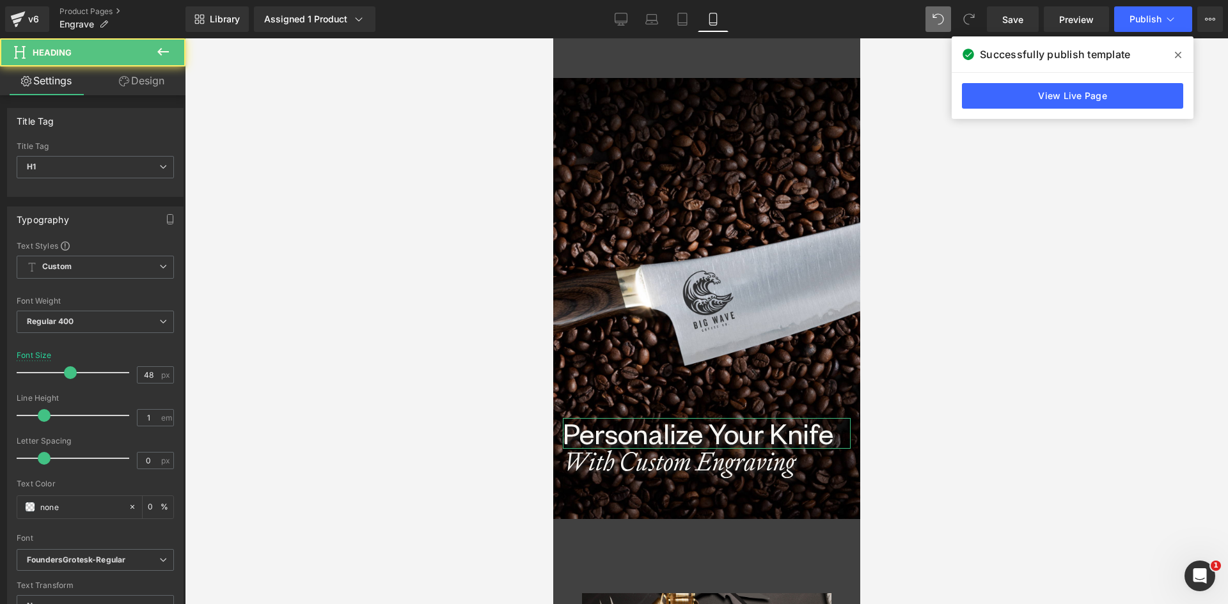
click at [143, 75] on link "Design" at bounding box center [141, 80] width 93 height 29
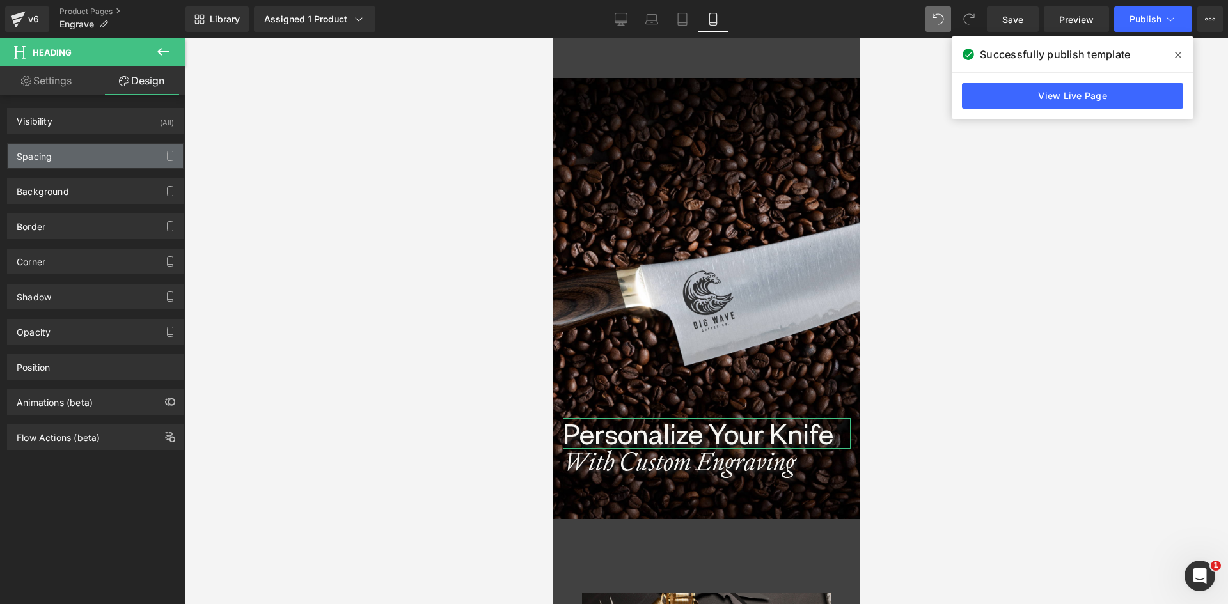
click at [59, 152] on div "Spacing" at bounding box center [95, 156] width 175 height 24
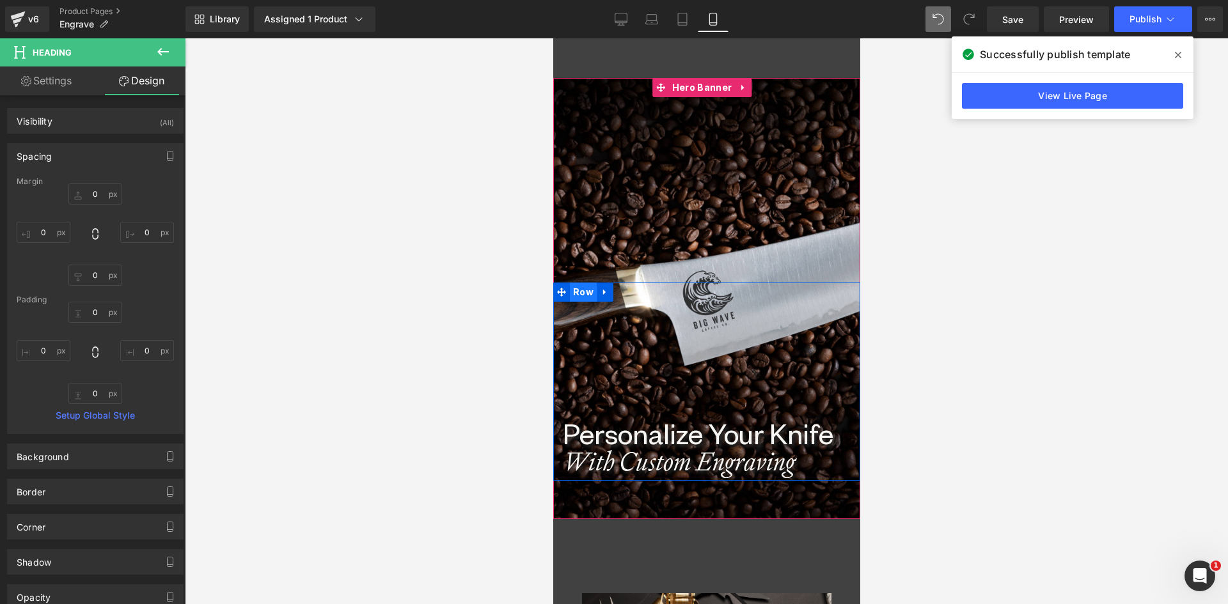
click at [581, 295] on span "Row" at bounding box center [582, 292] width 27 height 19
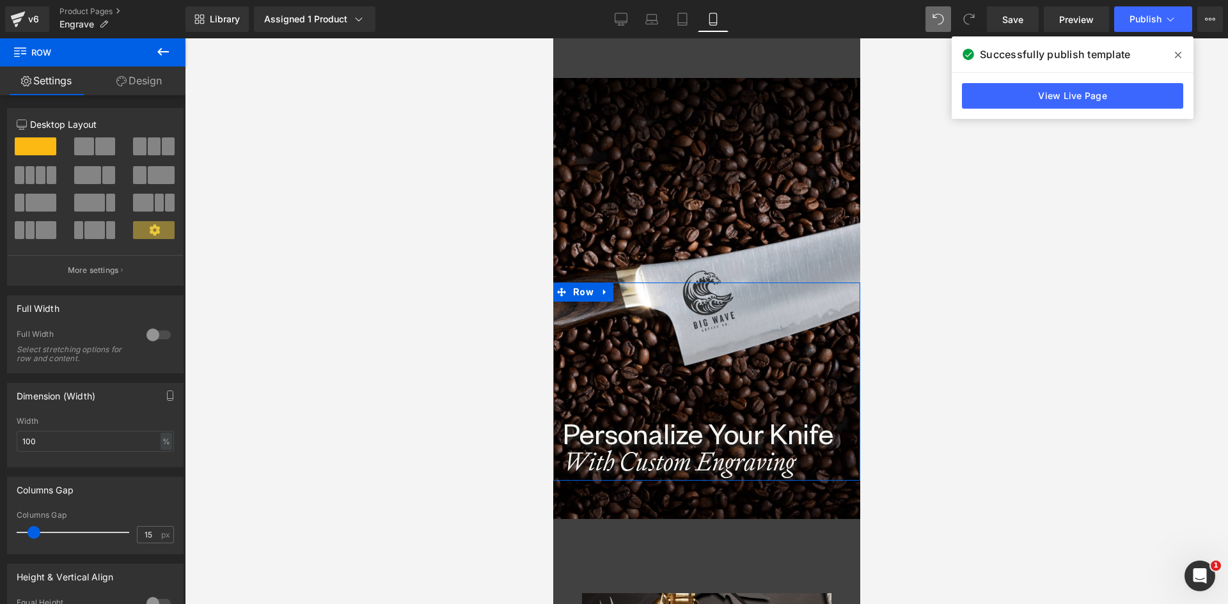
click at [145, 78] on link "Design" at bounding box center [139, 80] width 93 height 29
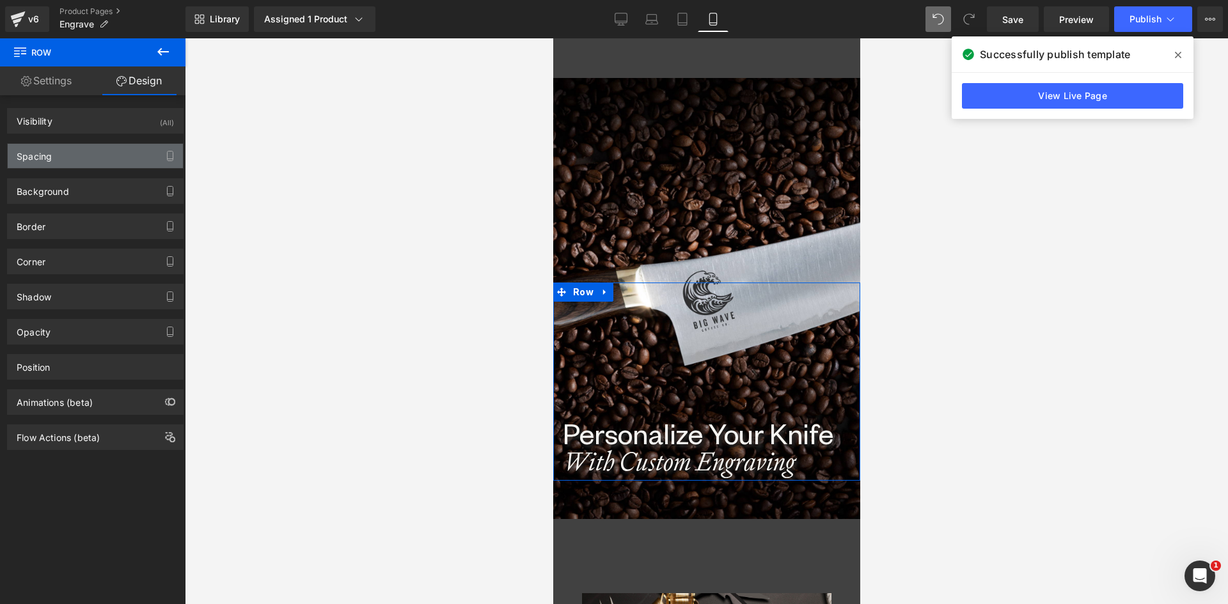
click at [51, 155] on div "Spacing" at bounding box center [34, 153] width 35 height 18
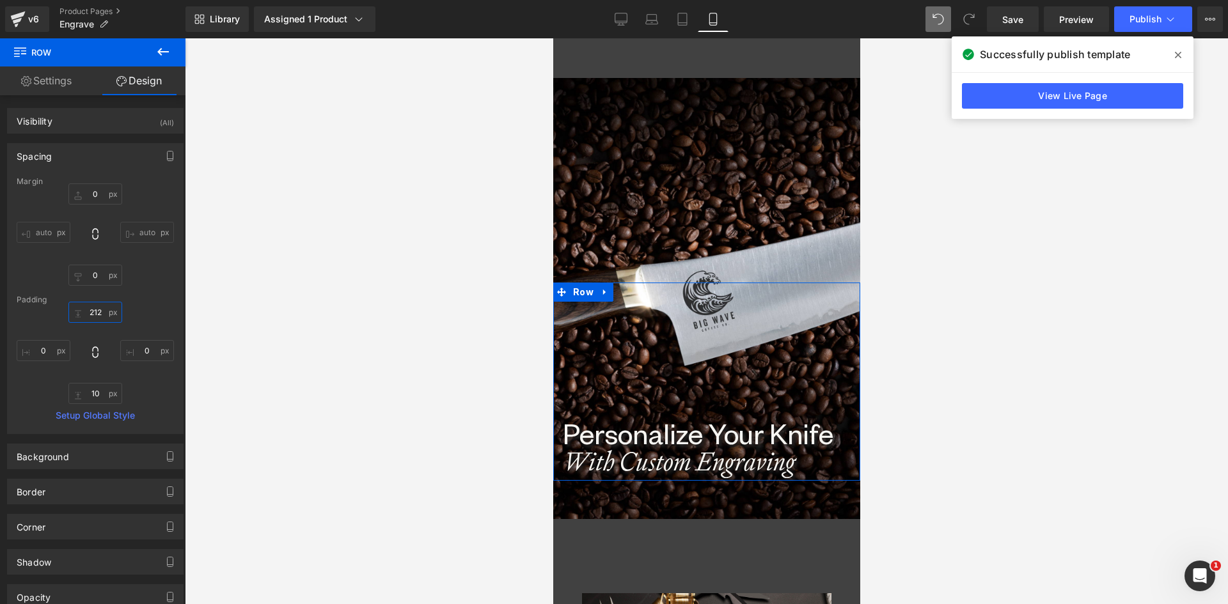
click at [89, 311] on input "text" at bounding box center [95, 312] width 54 height 21
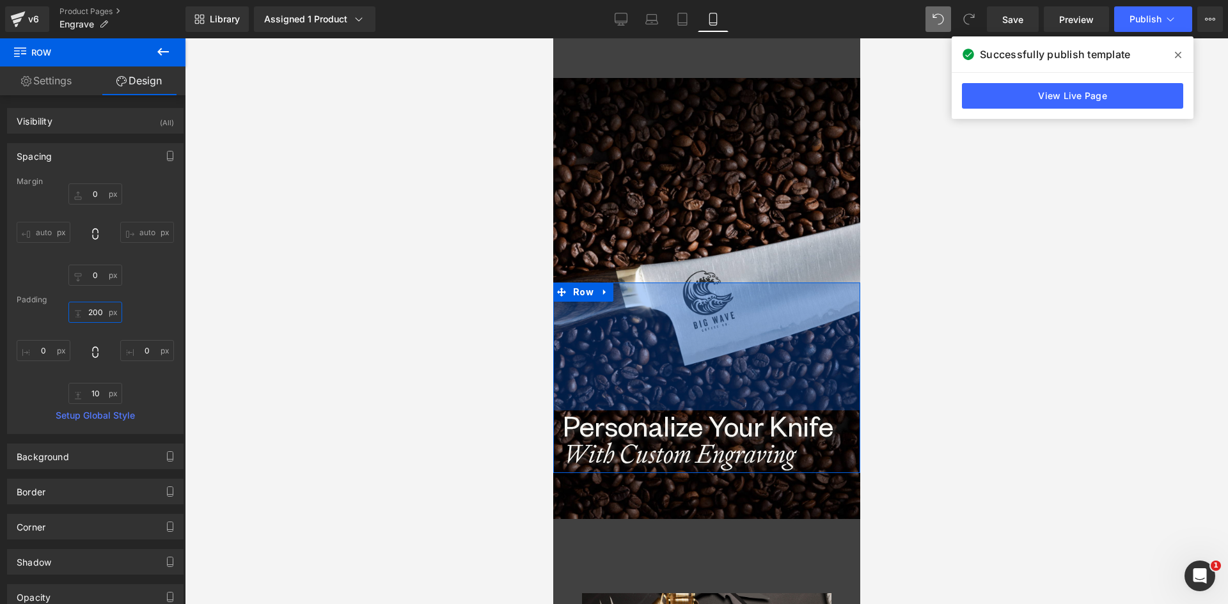
drag, startPoint x: 102, startPoint y: 310, endPoint x: 82, endPoint y: 310, distance: 19.2
click at [82, 310] on input "200" at bounding box center [95, 312] width 54 height 21
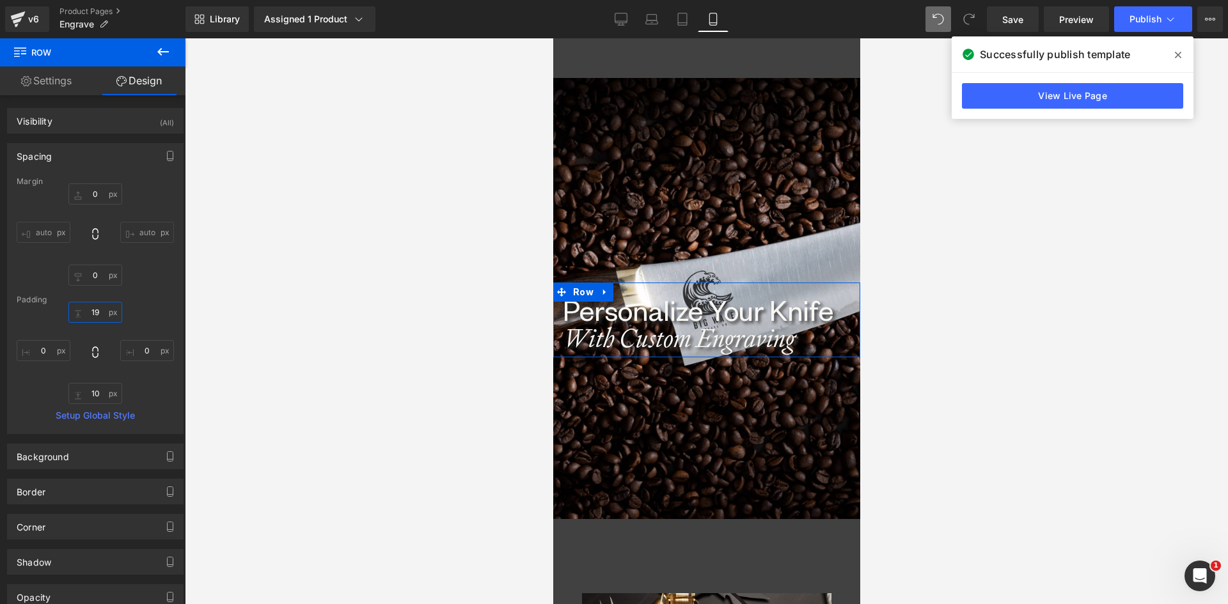
type input "190"
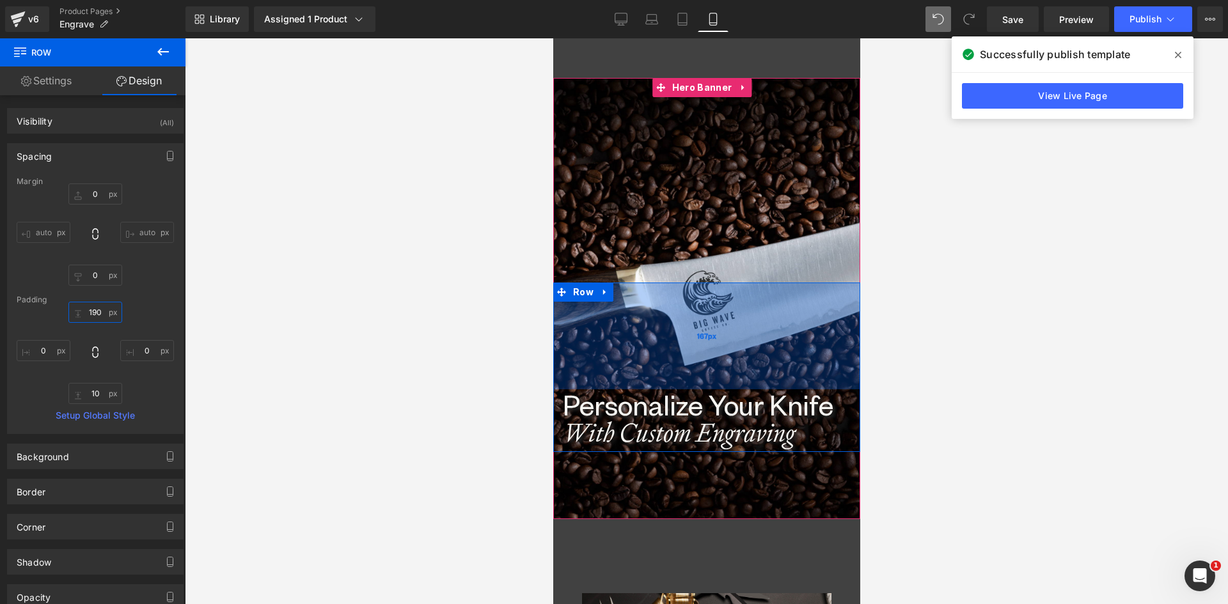
drag, startPoint x: 633, startPoint y: 389, endPoint x: 636, endPoint y: 374, distance: 14.9
click at [636, 374] on div "167px" at bounding box center [705, 336] width 307 height 107
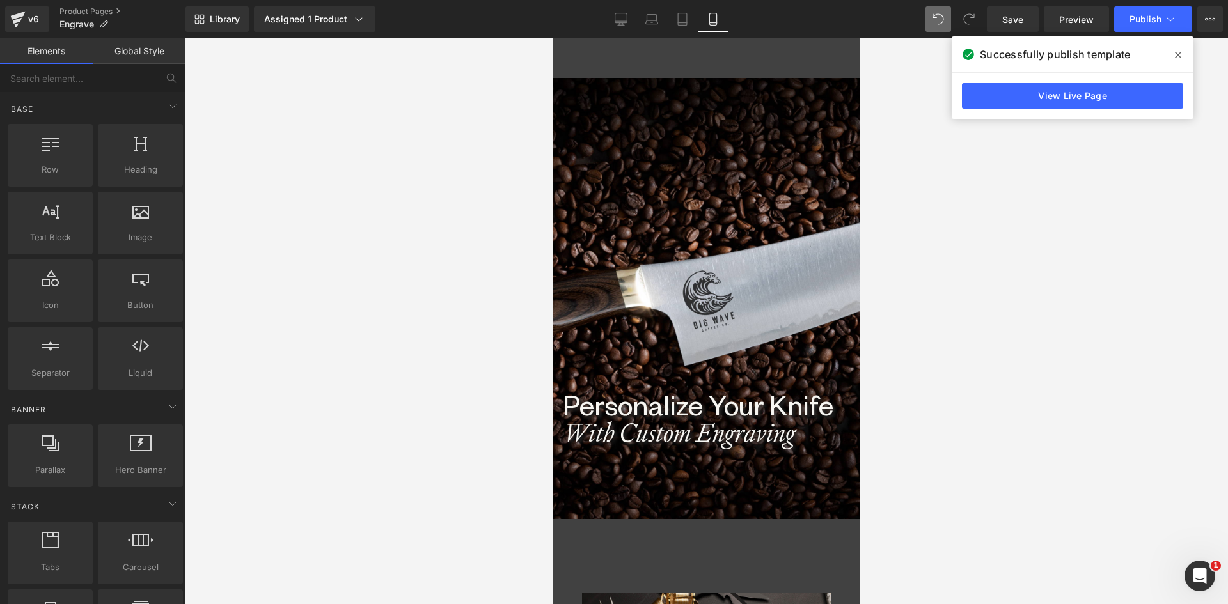
click at [1070, 336] on div at bounding box center [706, 321] width 1043 height 566
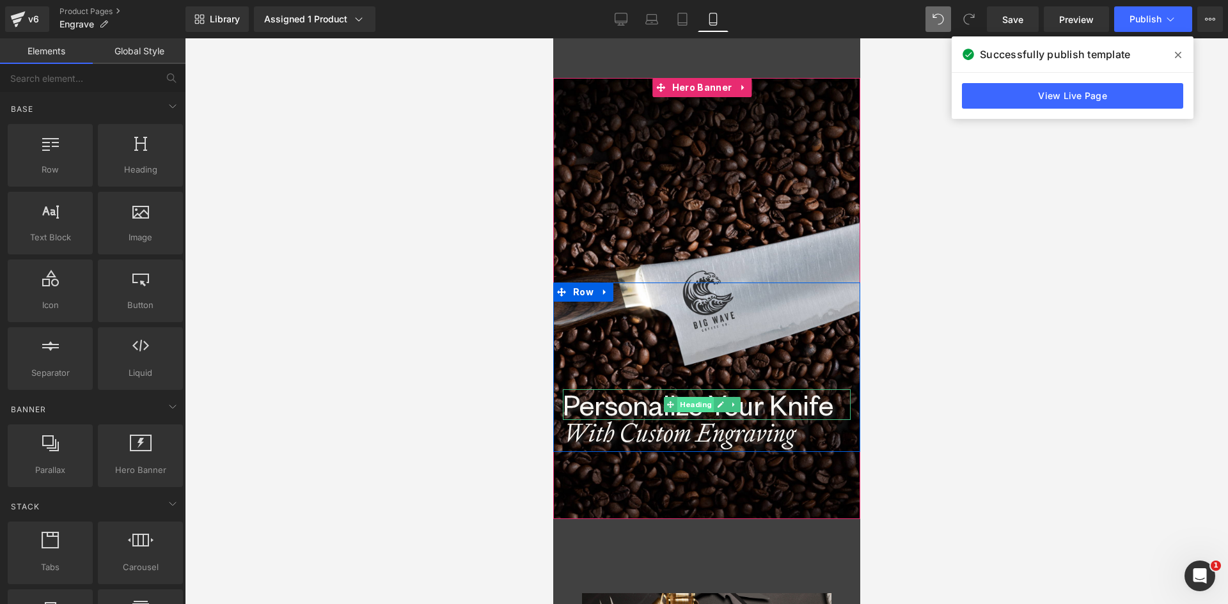
scroll to position [0, 0]
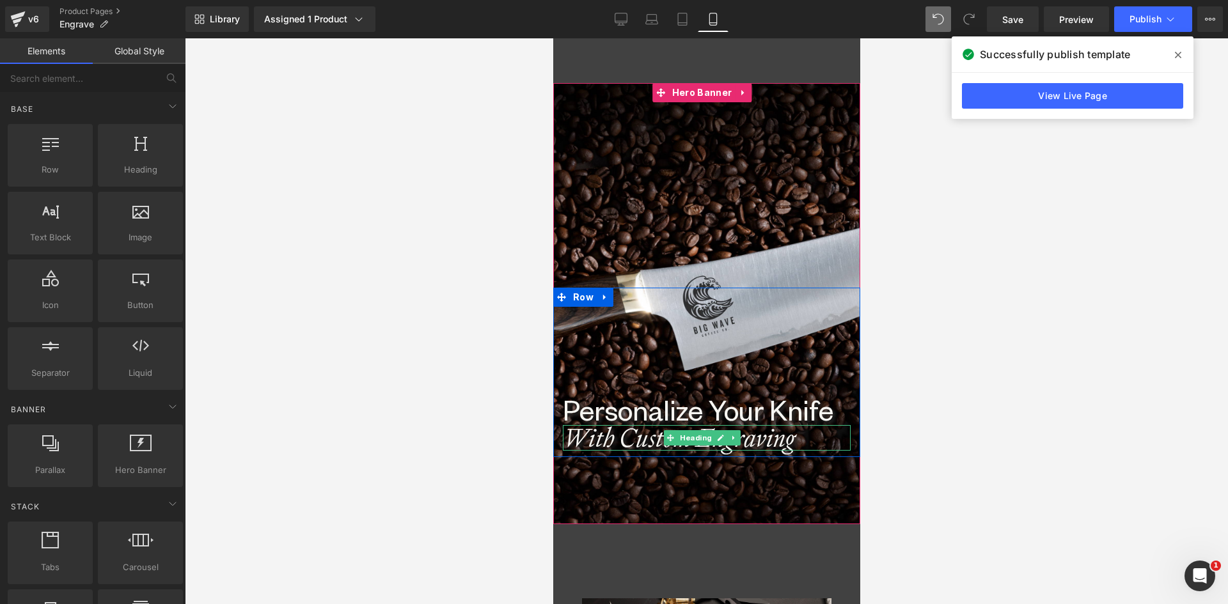
click at [615, 440] on h1 "With Custom Engraving" at bounding box center [706, 438] width 288 height 26
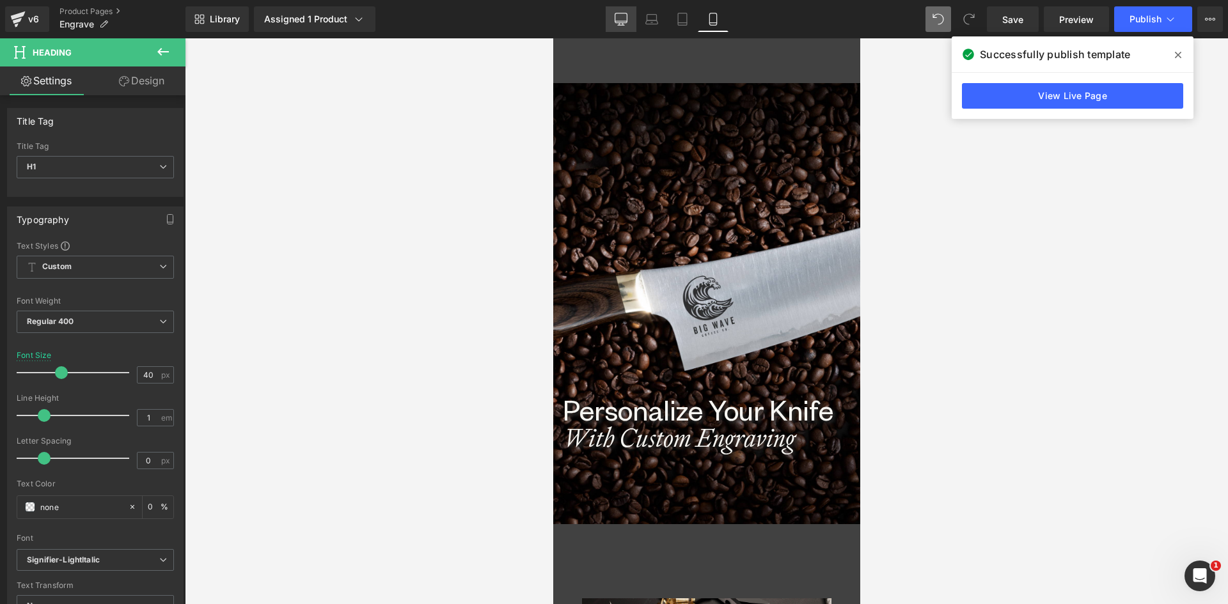
click at [619, 20] on icon at bounding box center [620, 19] width 13 height 13
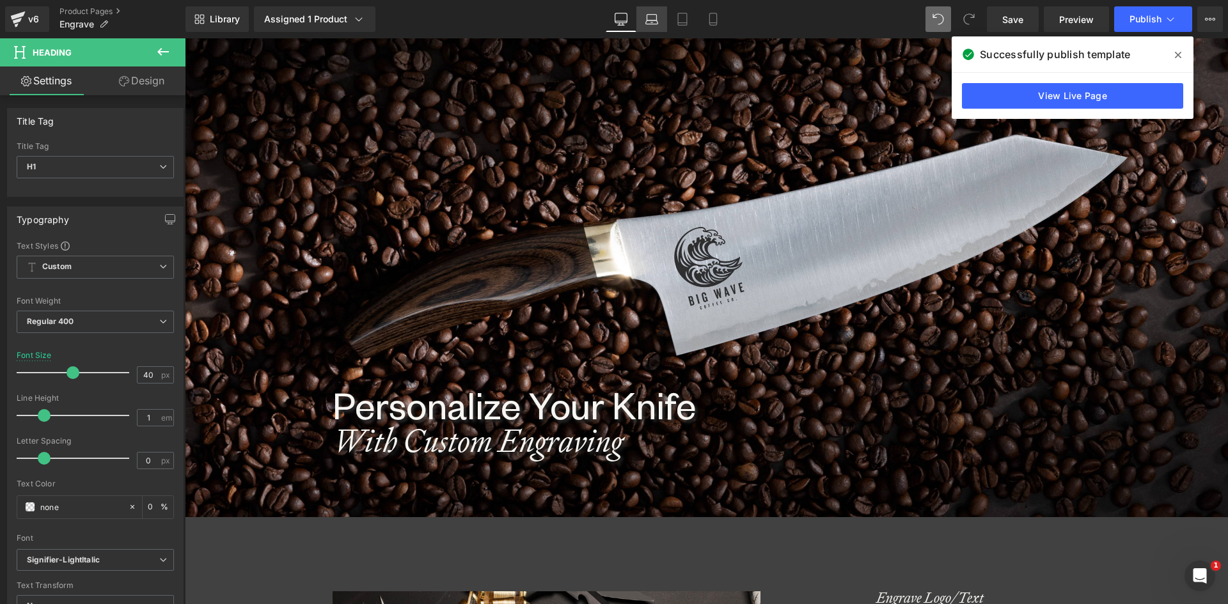
click at [651, 19] on icon at bounding box center [651, 19] width 13 height 13
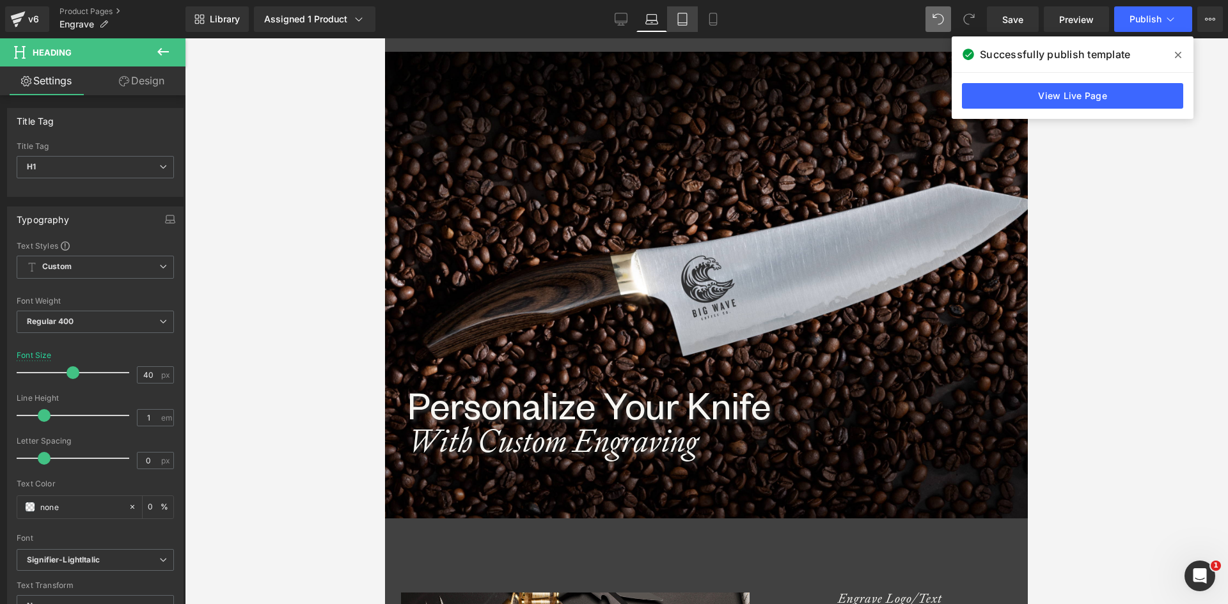
click at [674, 15] on link "Tablet" at bounding box center [682, 19] width 31 height 26
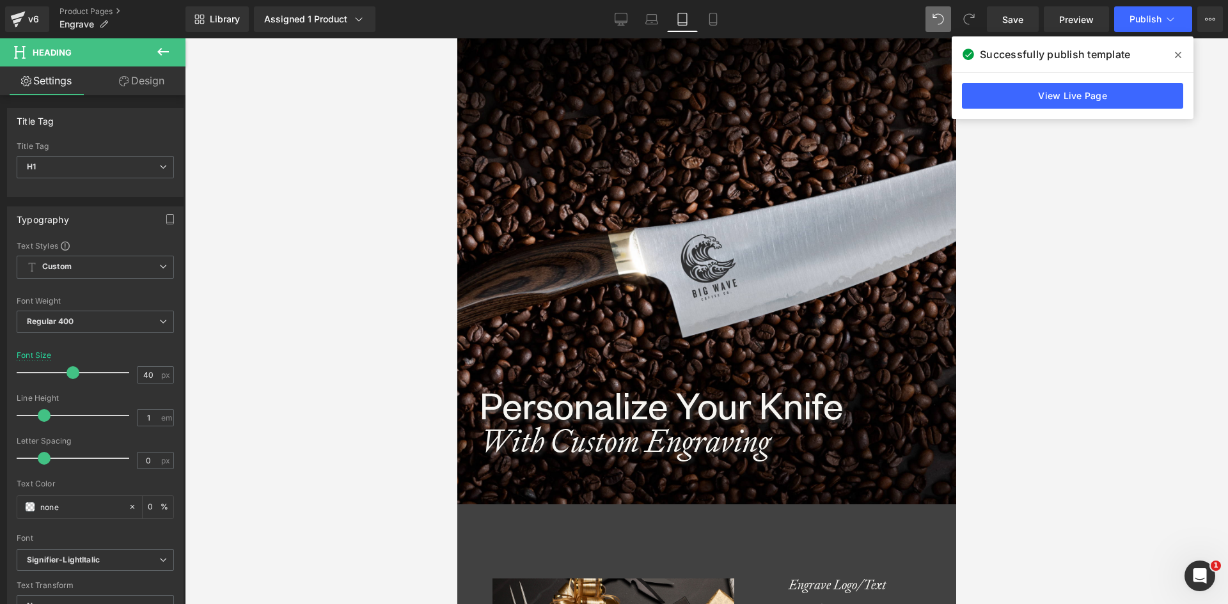
click at [730, 19] on div "Library Assigned 1 Product Product Preview Engrave Logo/Text Manage assigned pr…" at bounding box center [706, 19] width 1042 height 26
click at [715, 18] on icon at bounding box center [712, 19] width 13 height 13
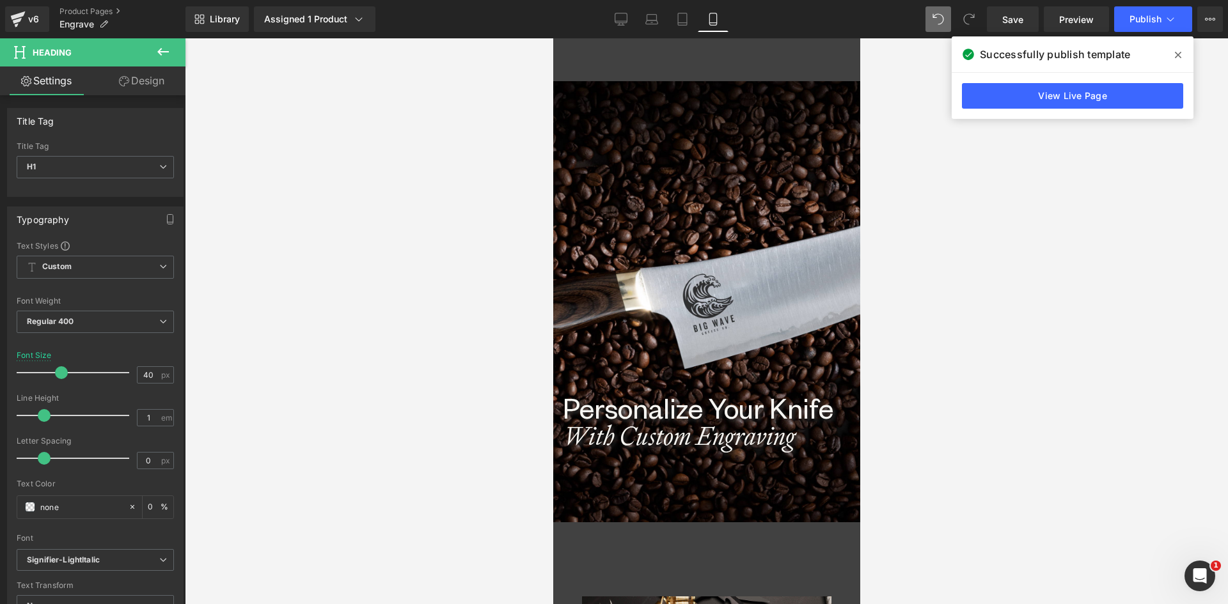
scroll to position [0, 0]
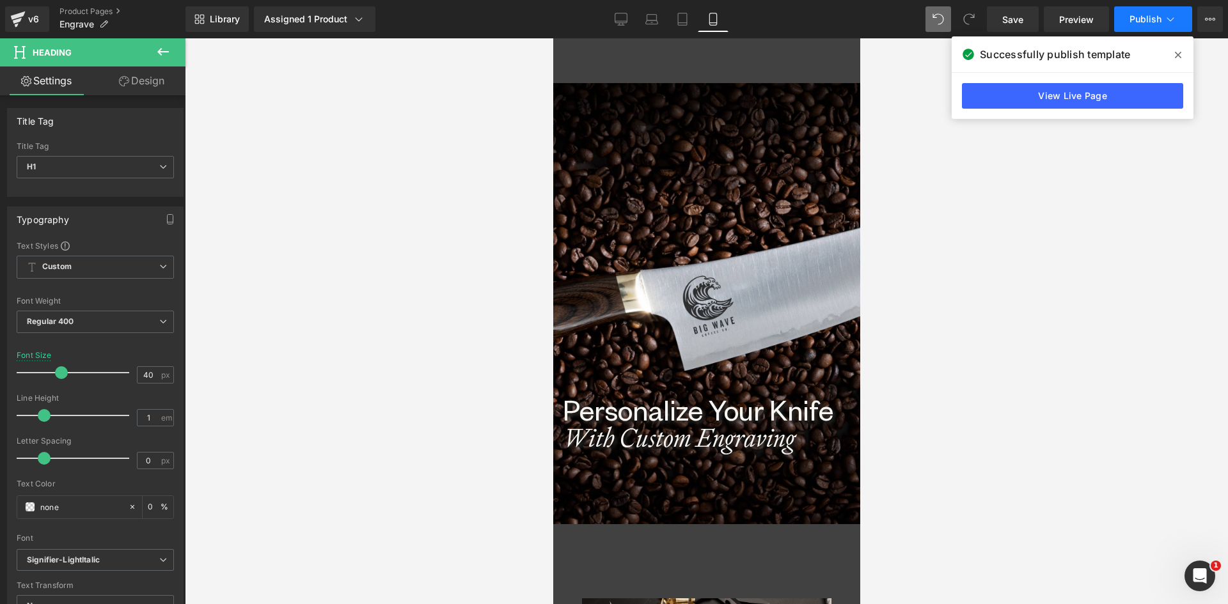
click at [1146, 17] on span "Publish" at bounding box center [1145, 19] width 32 height 10
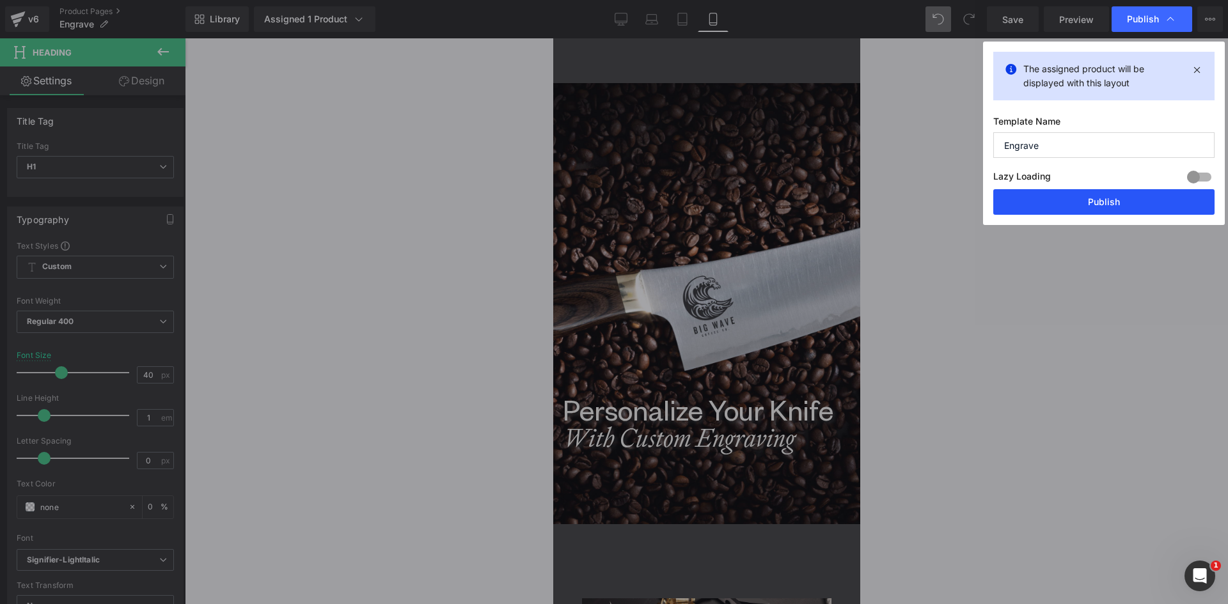
click at [1121, 203] on button "Publish" at bounding box center [1103, 202] width 221 height 26
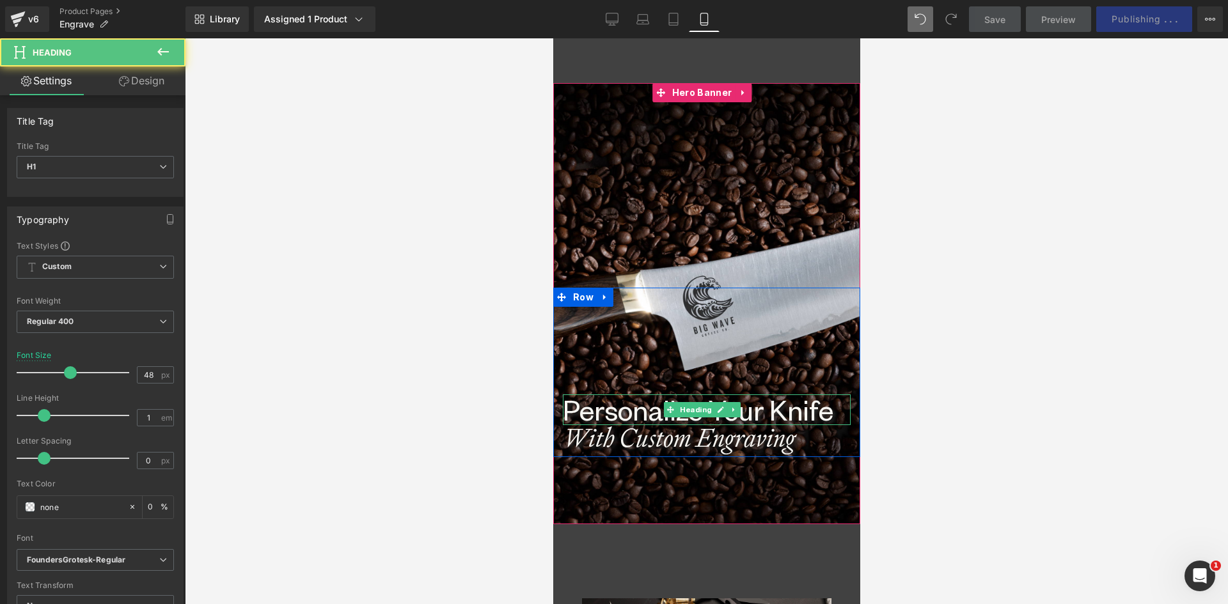
click at [582, 414] on h1 "Personalize Your Knife" at bounding box center [706, 409] width 288 height 31
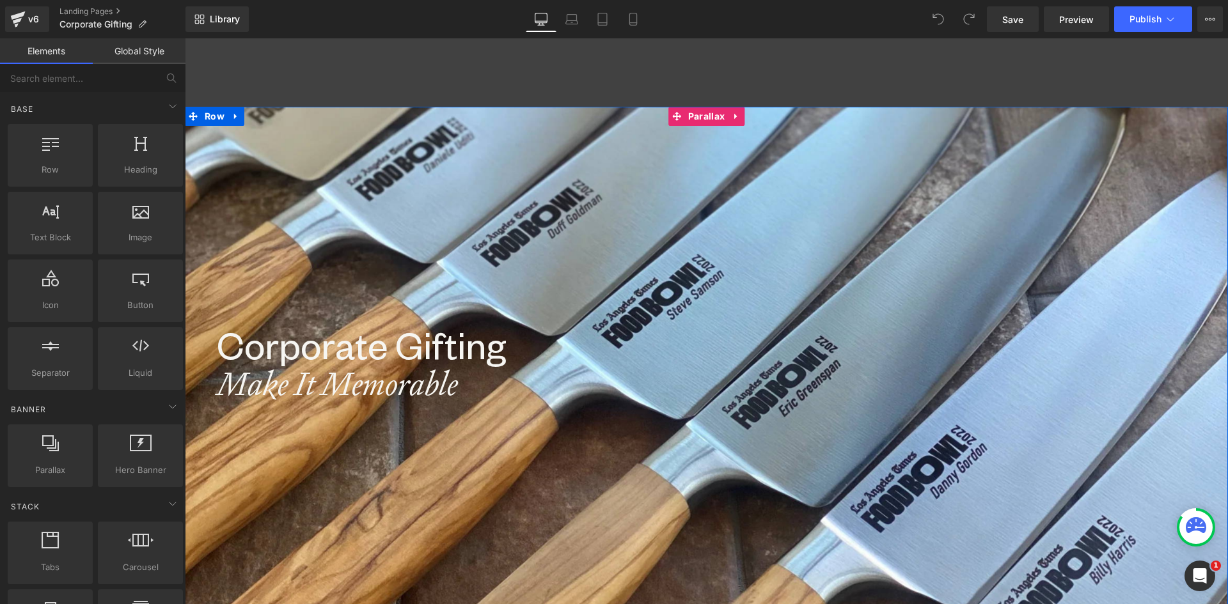
click at [320, 270] on div at bounding box center [706, 324] width 1043 height 559
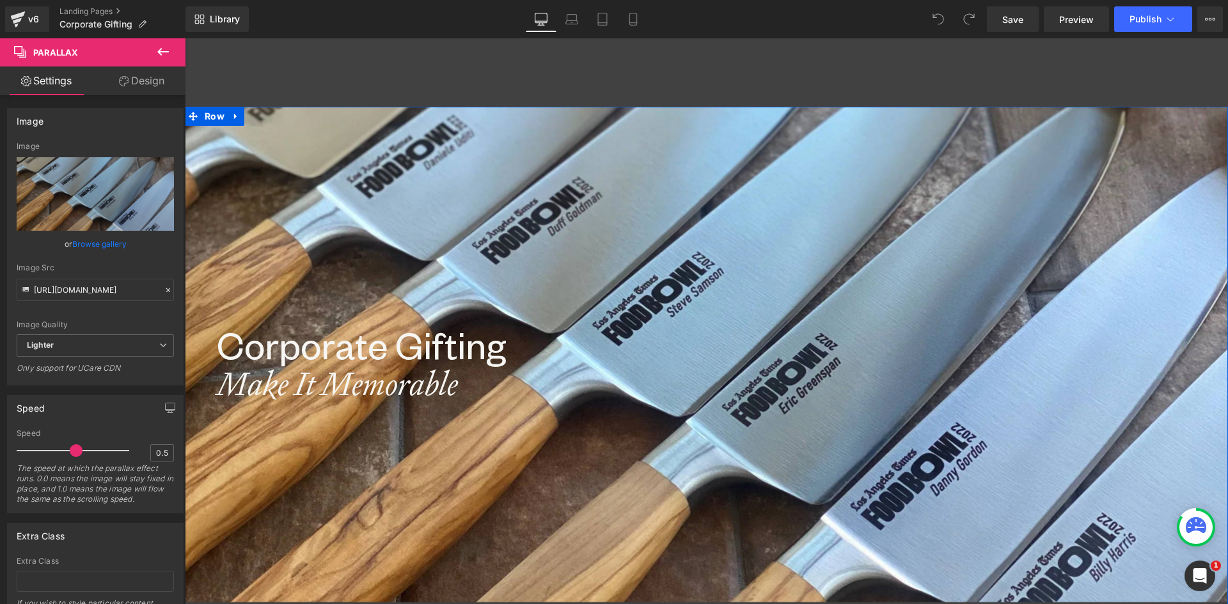
scroll to position [64, 0]
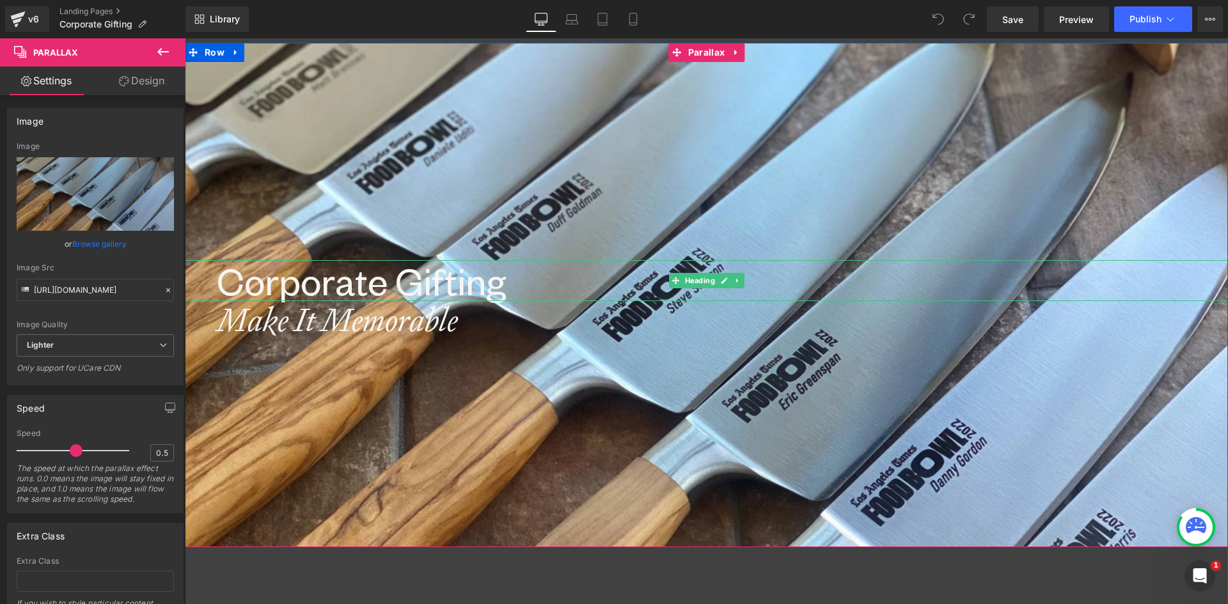
click at [276, 278] on h1 "Corporate Gifting" at bounding box center [722, 280] width 1011 height 41
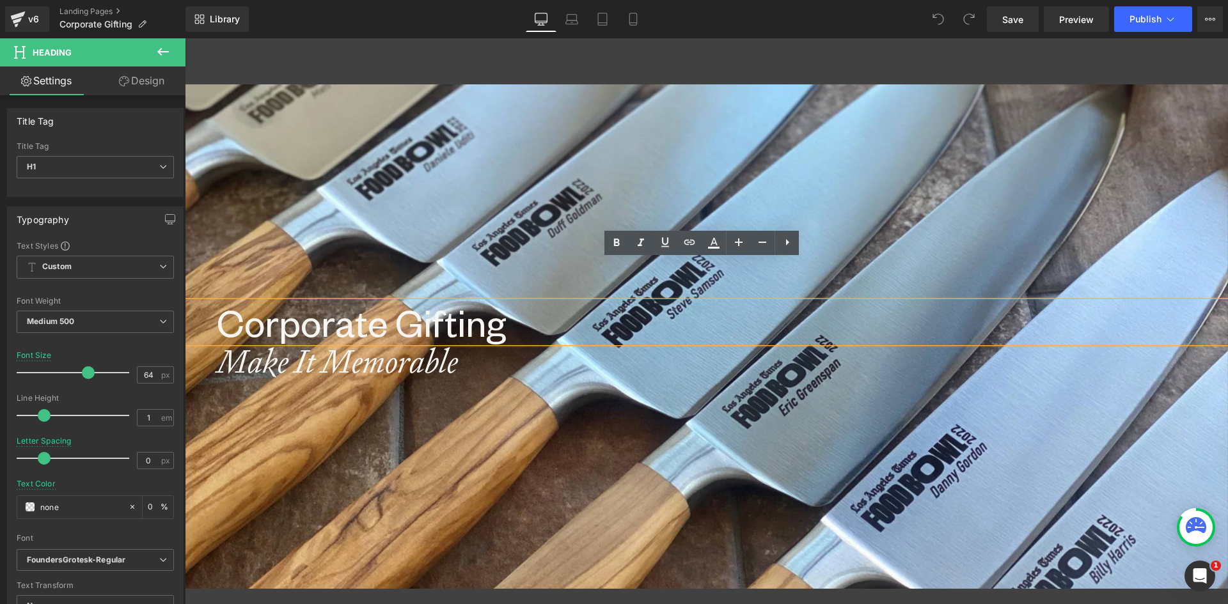
scroll to position [0, 0]
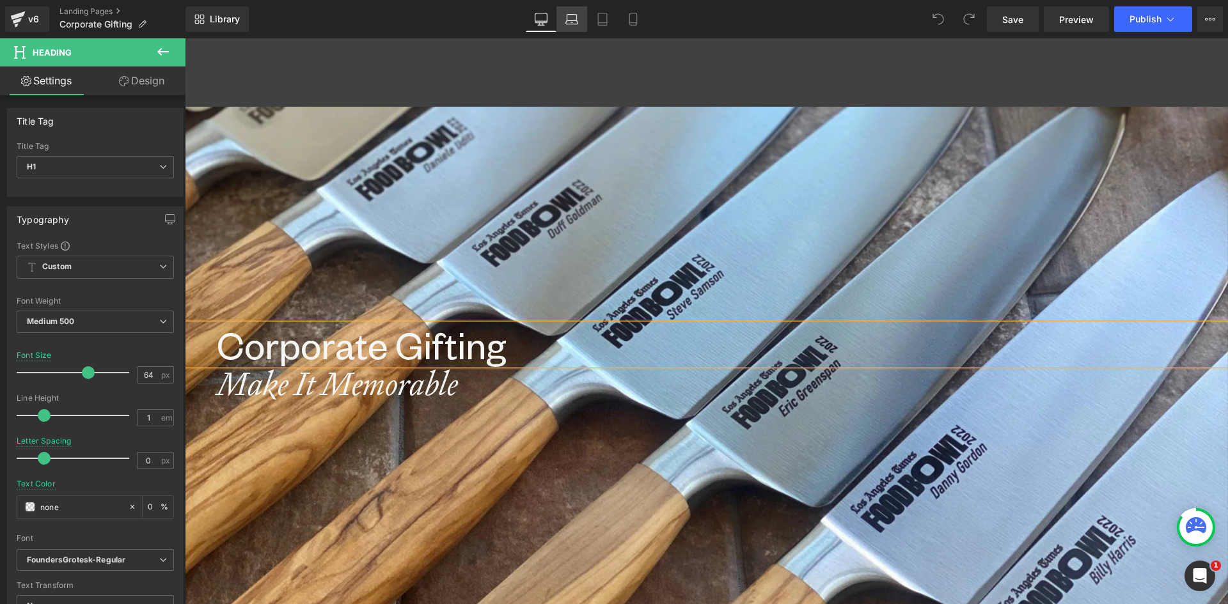
click at [576, 19] on icon at bounding box center [571, 19] width 13 height 13
type input "0"
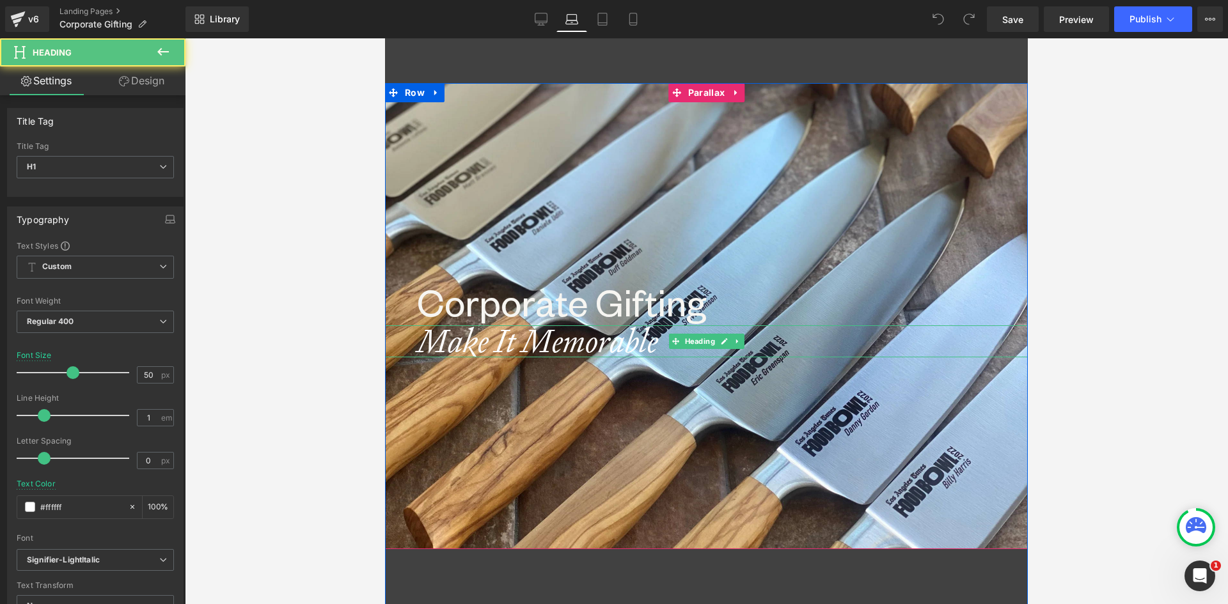
click at [464, 335] on icon "Make It Memorable" at bounding box center [537, 341] width 241 height 42
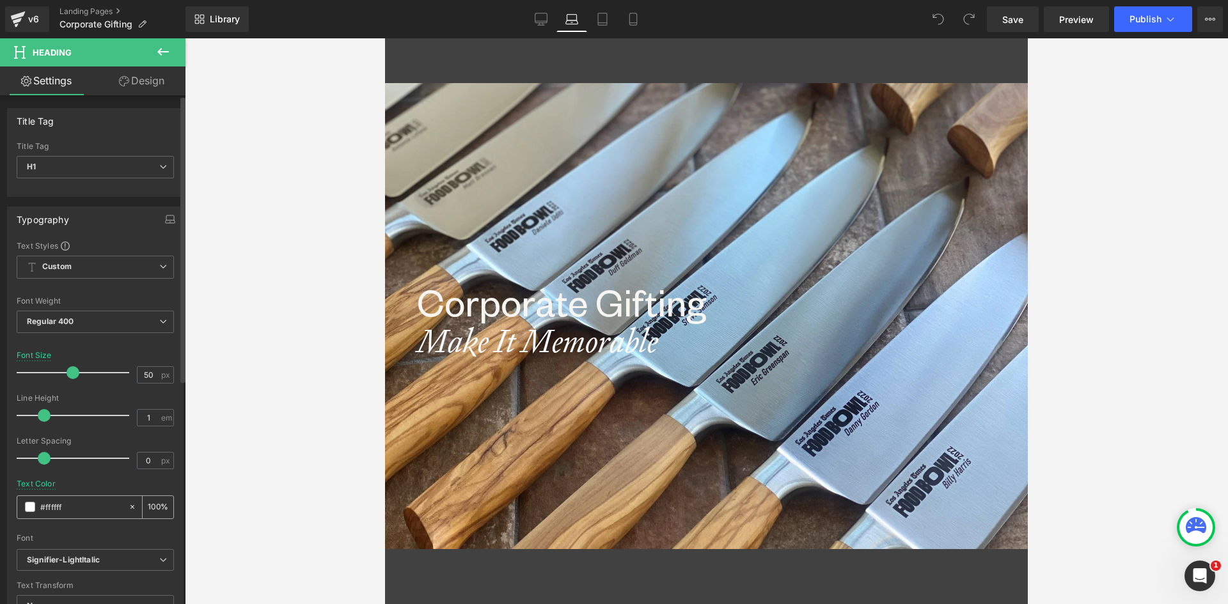
click at [128, 506] on icon at bounding box center [132, 507] width 9 height 9
type input "none"
type input "0"
click at [604, 14] on icon at bounding box center [602, 19] width 13 height 13
type input "#ffffff"
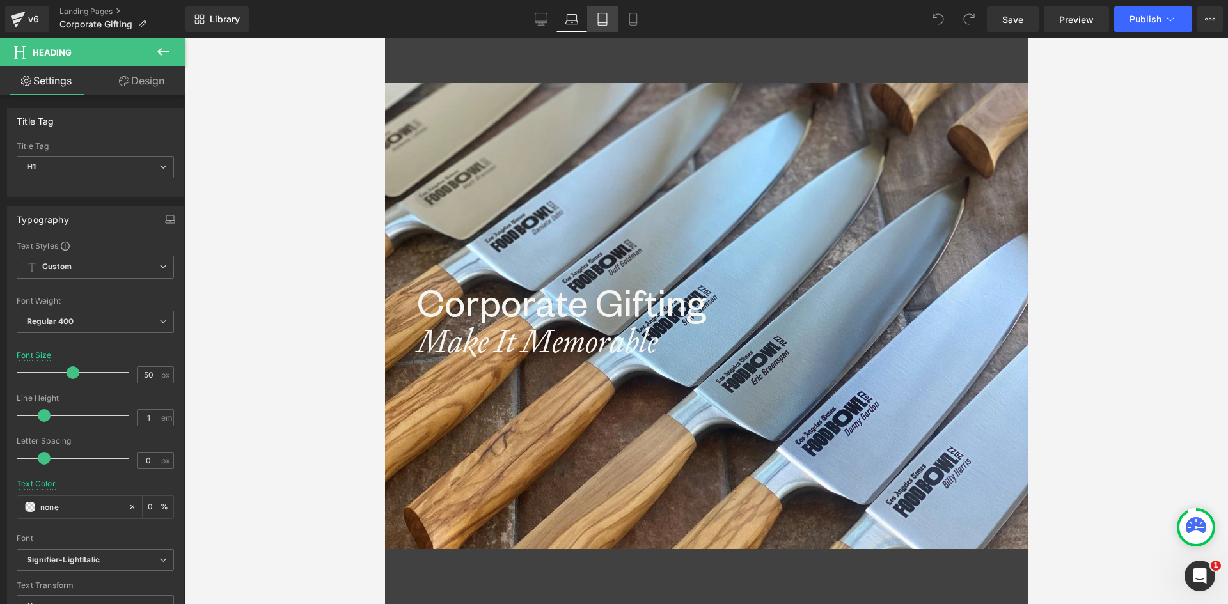
type input "100"
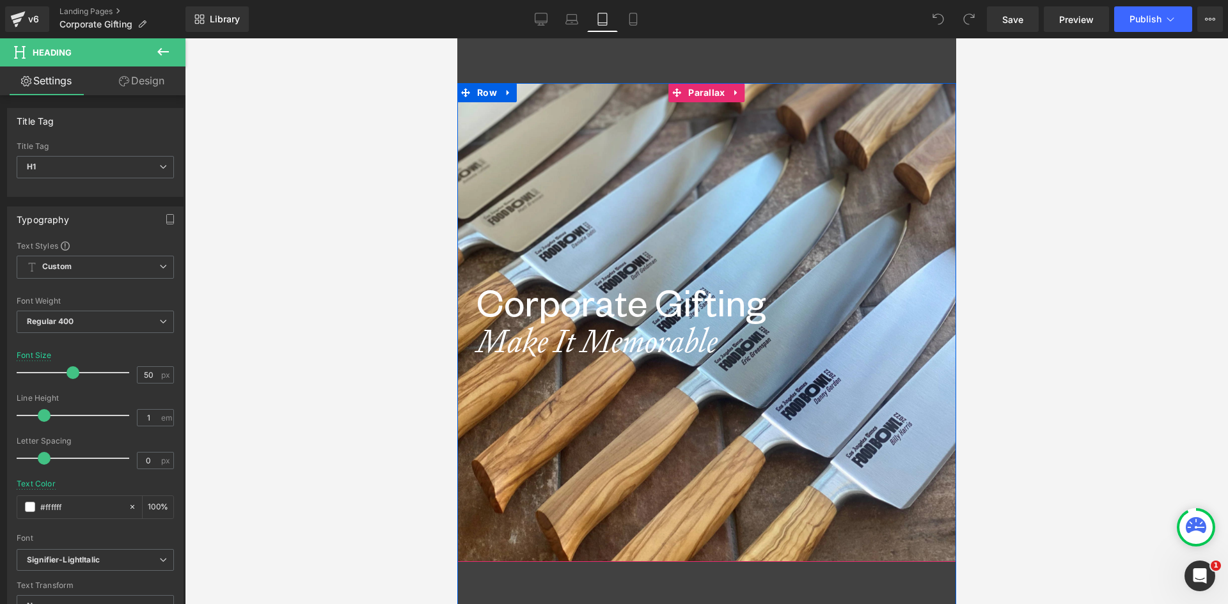
scroll to position [3390, 489]
click at [630, 11] on link "Mobile" at bounding box center [633, 19] width 31 height 26
type input "40"
type input "none"
type input "0"
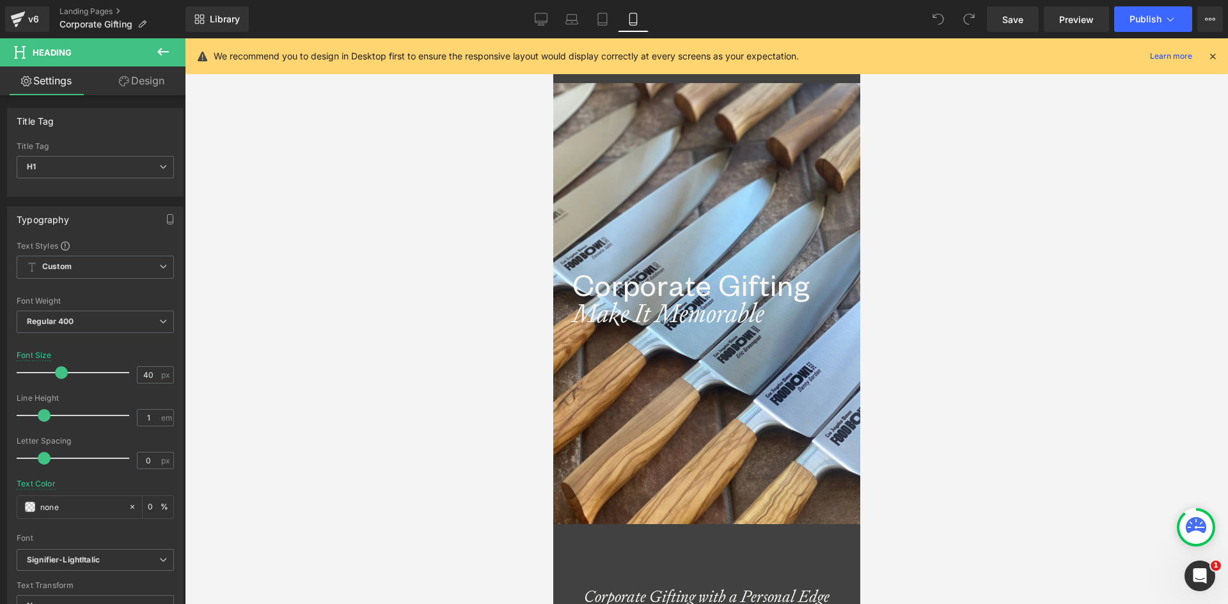
scroll to position [3522, 297]
click at [596, 287] on h1 "Corporate Gifting" at bounding box center [716, 285] width 288 height 32
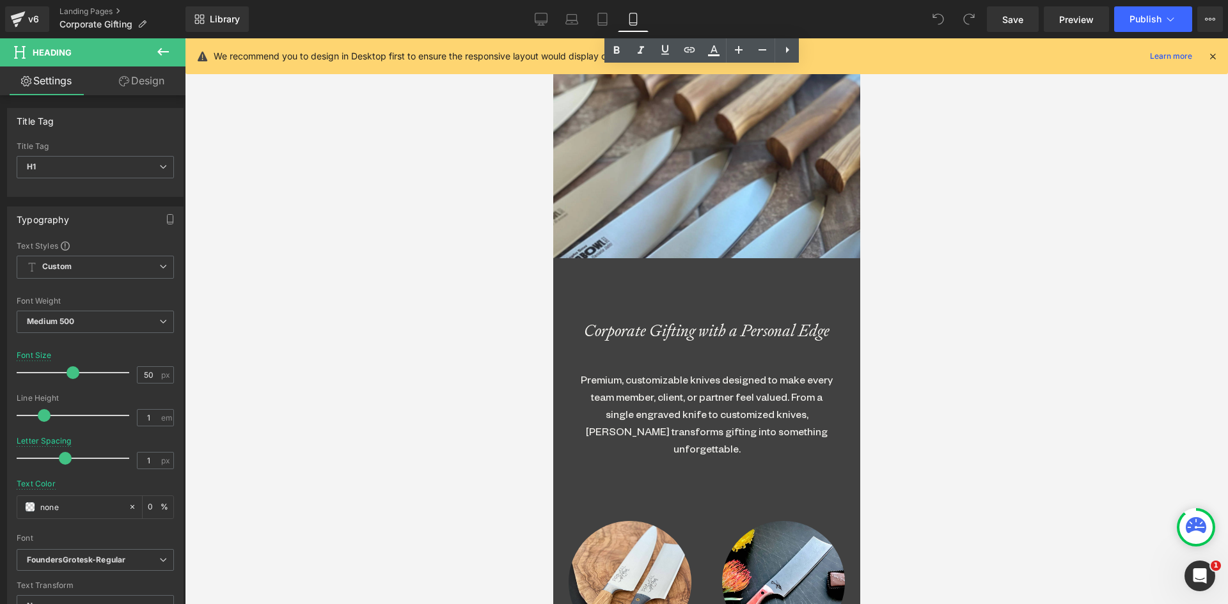
scroll to position [320, 0]
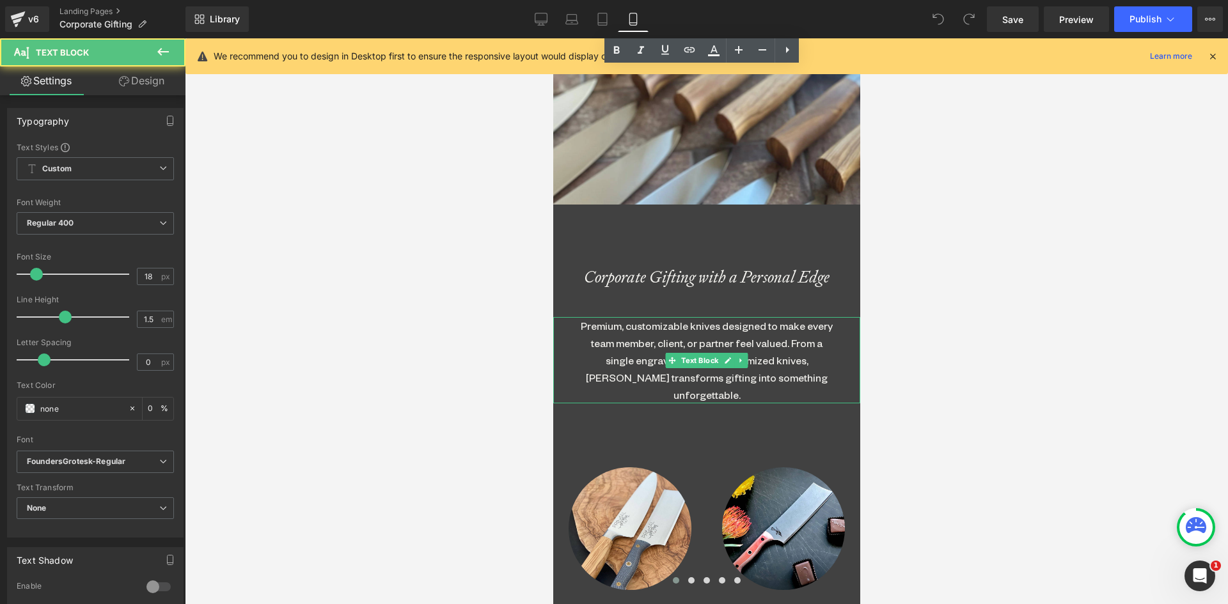
click at [663, 335] on div "Premium, customizable knives designed to make every team member, client, or par…" at bounding box center [706, 360] width 256 height 86
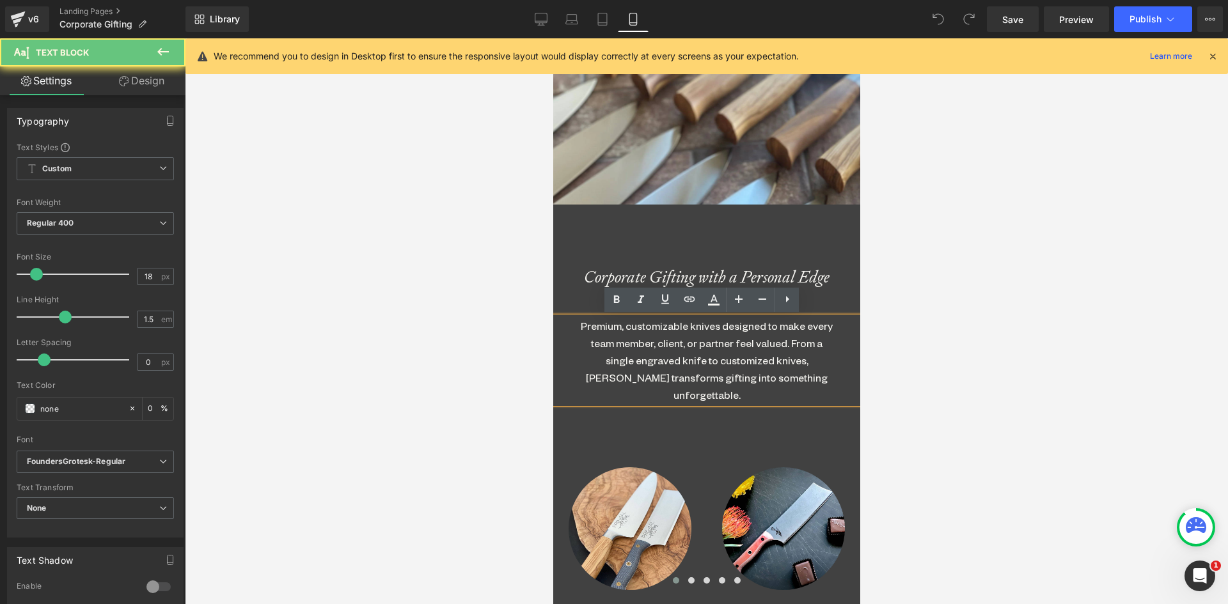
click at [656, 329] on div "Premium, customizable knives designed to make every team member, client, or par…" at bounding box center [706, 360] width 256 height 86
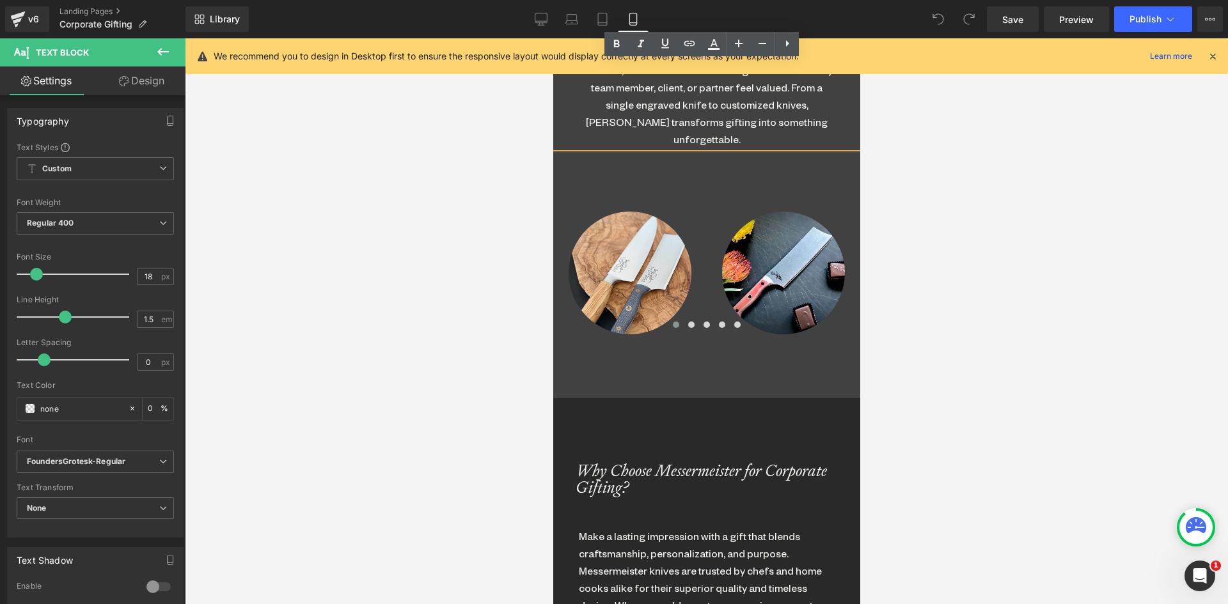
scroll to position [895, 0]
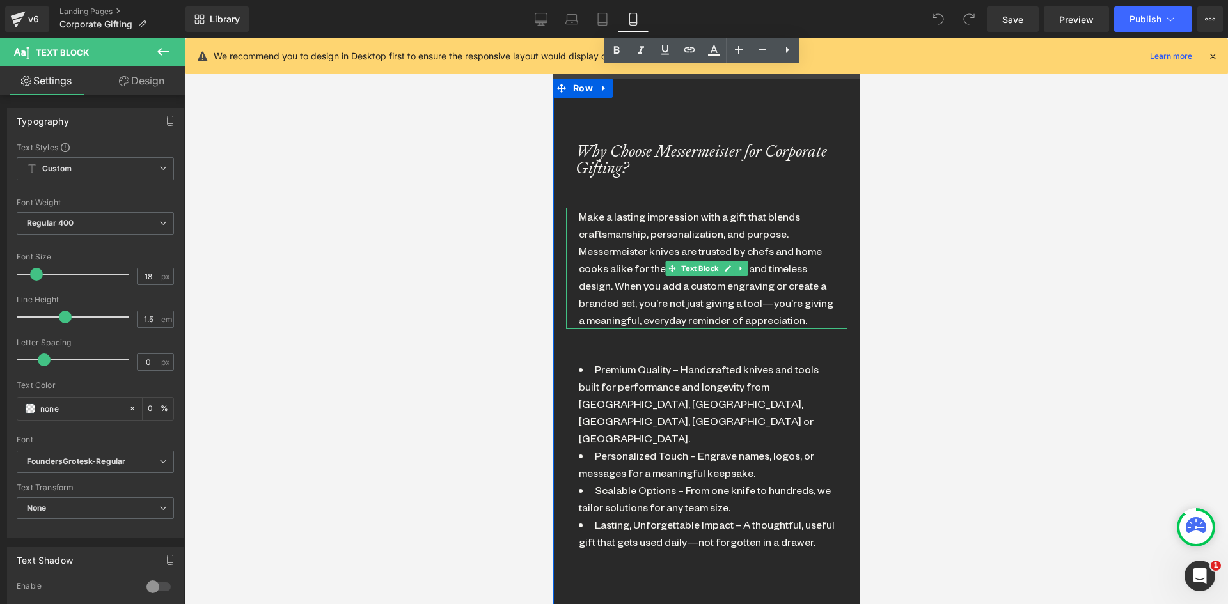
click at [607, 251] on div "Make a lasting impression with a gift that blends craftsmanship, personalizatio…" at bounding box center [706, 268] width 256 height 121
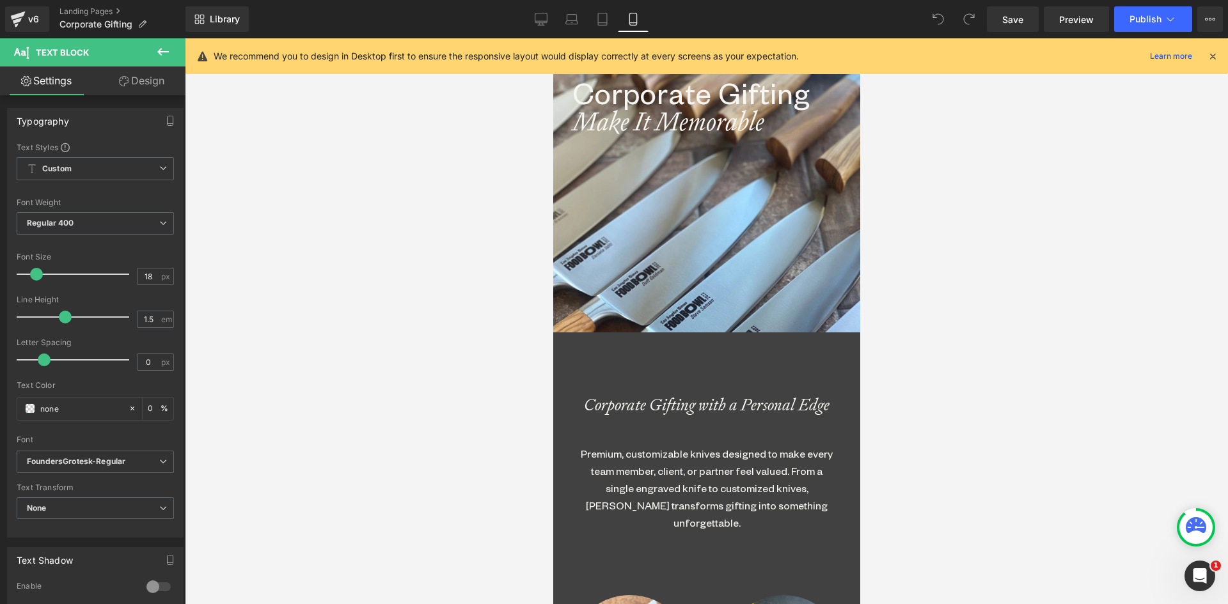
scroll to position [0, 0]
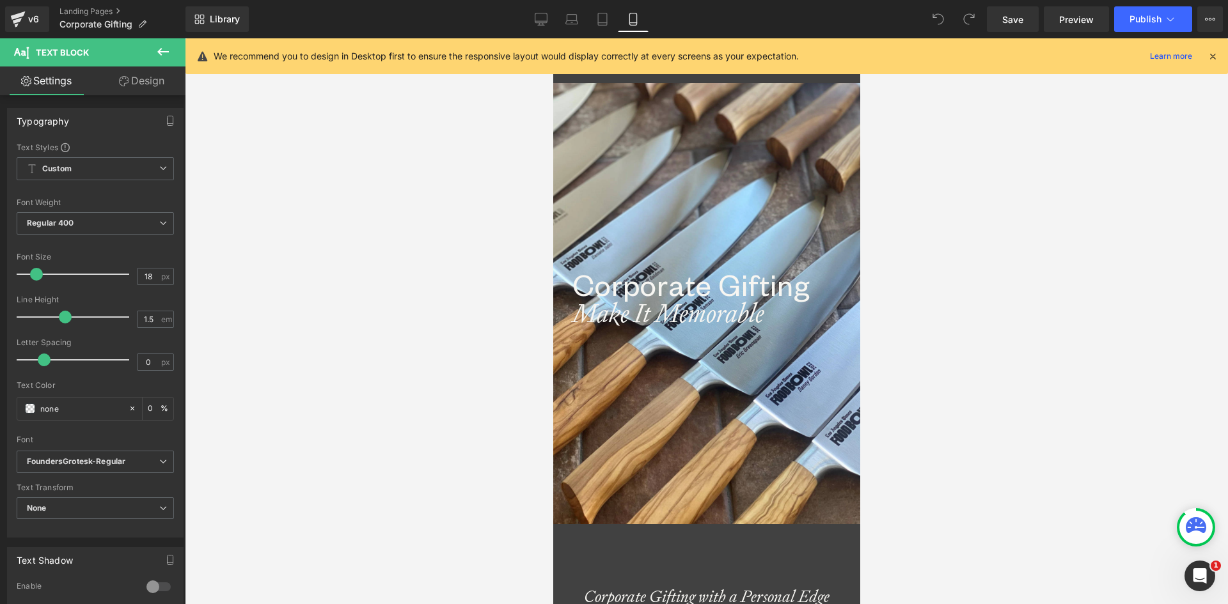
click at [587, 278] on h1 "Corporate Gifting" at bounding box center [716, 285] width 288 height 32
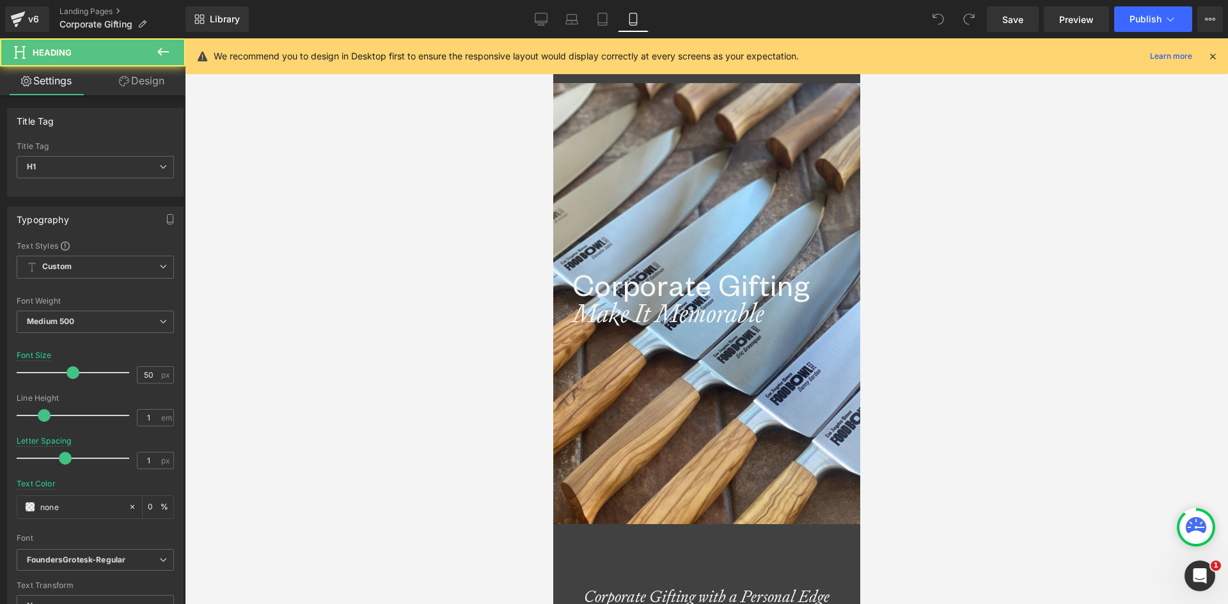
click at [154, 84] on link "Design" at bounding box center [141, 80] width 93 height 29
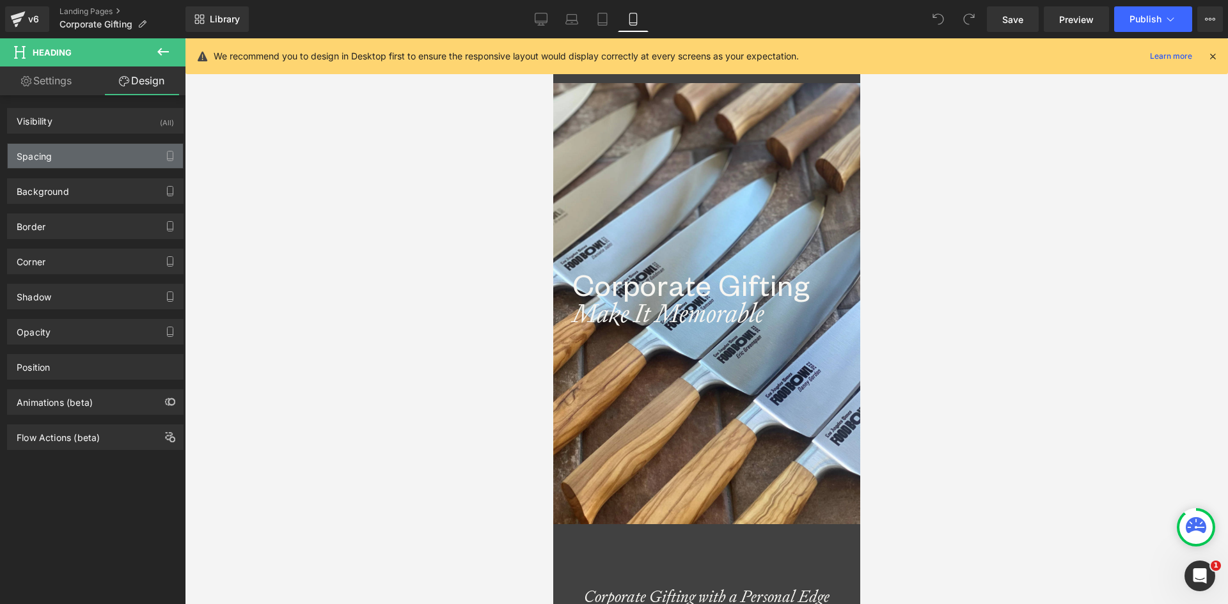
click at [75, 157] on div "Spacing" at bounding box center [95, 156] width 175 height 24
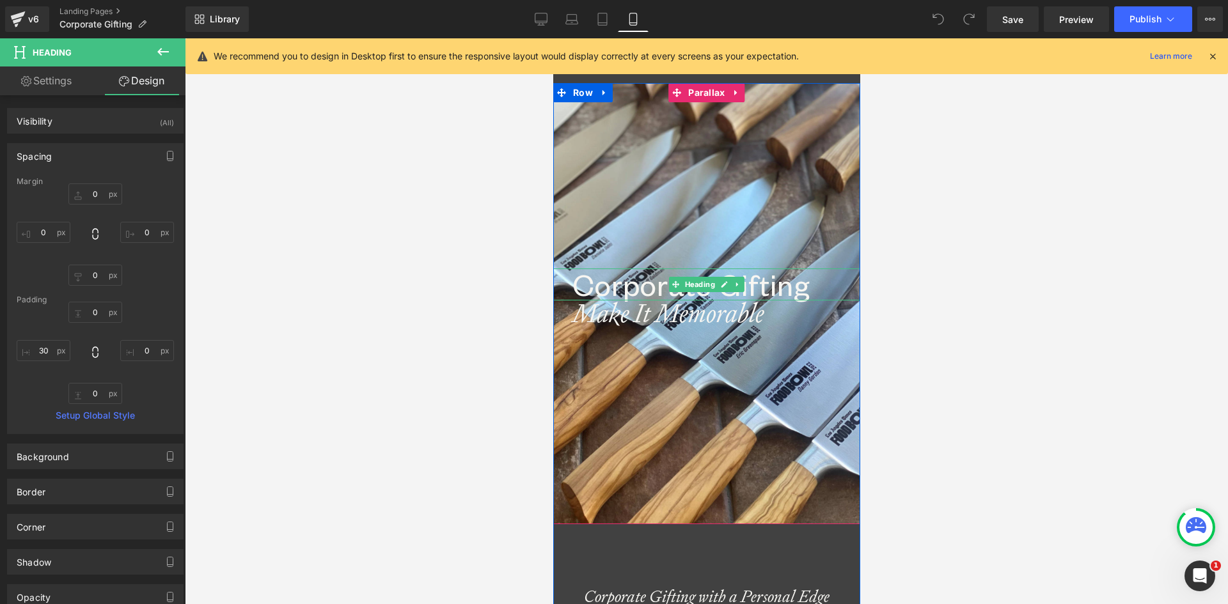
click at [584, 286] on h1 "Corporate Gifting" at bounding box center [716, 285] width 288 height 32
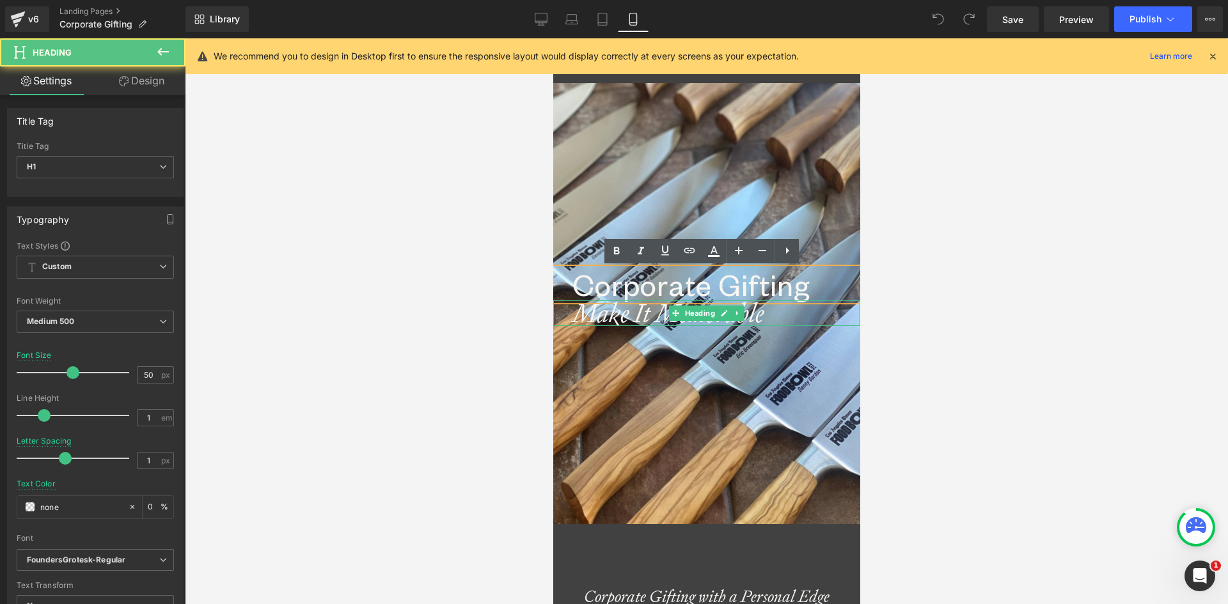
click at [588, 311] on icon "Make It Memorable" at bounding box center [668, 313] width 192 height 33
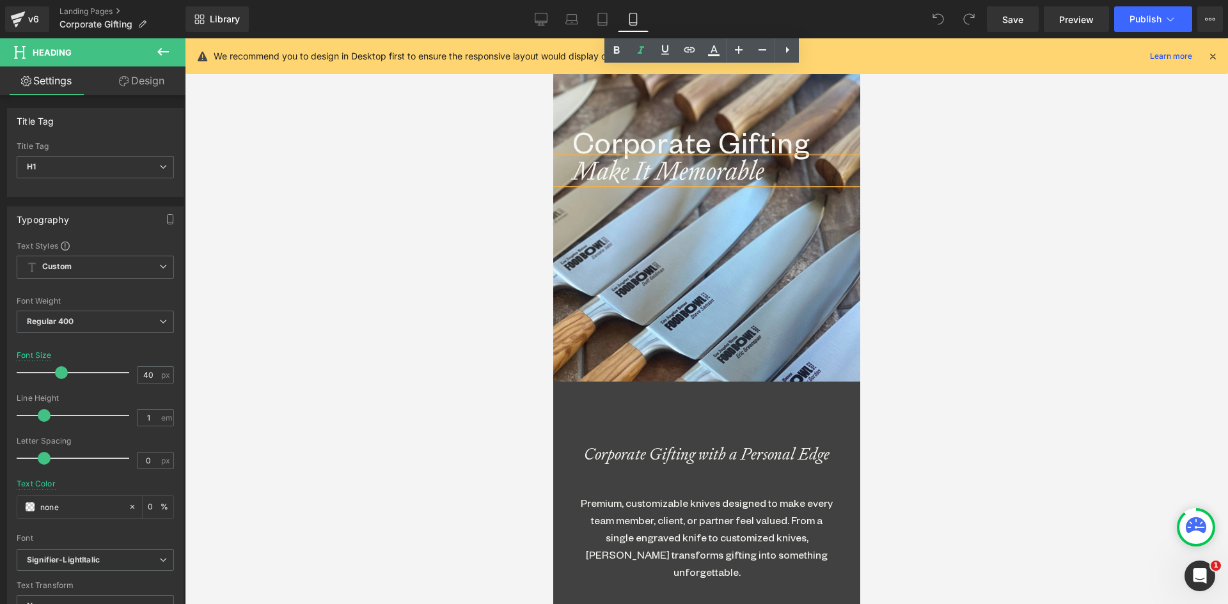
scroll to position [320, 0]
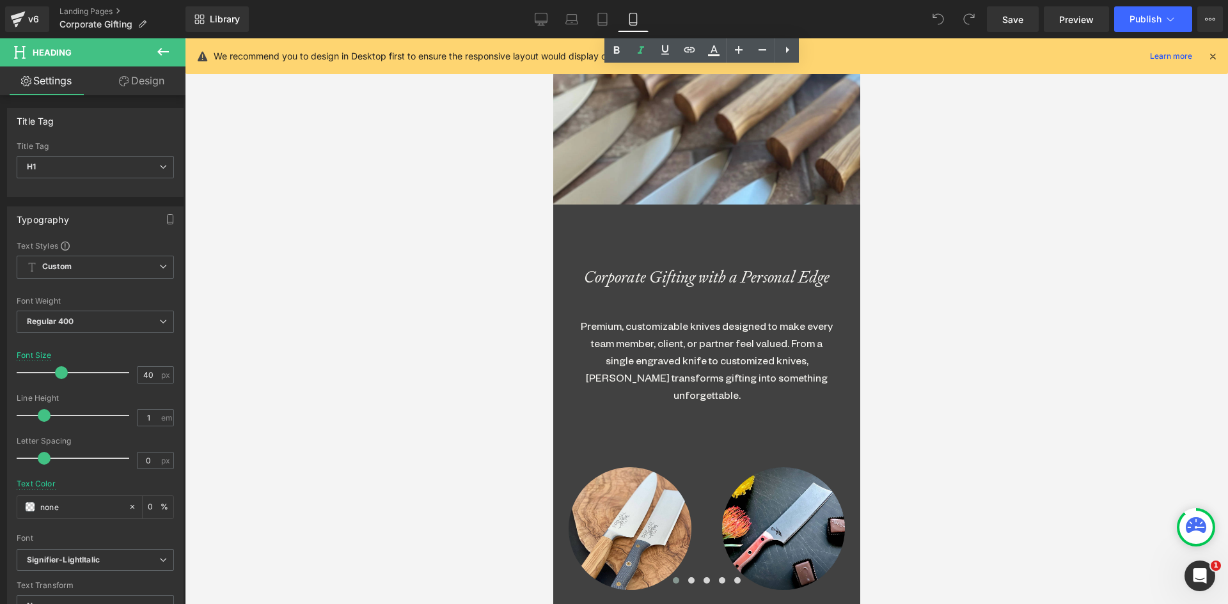
click at [611, 275] on icon "Corporate Gifting with a Personal Edge" at bounding box center [706, 277] width 246 height 22
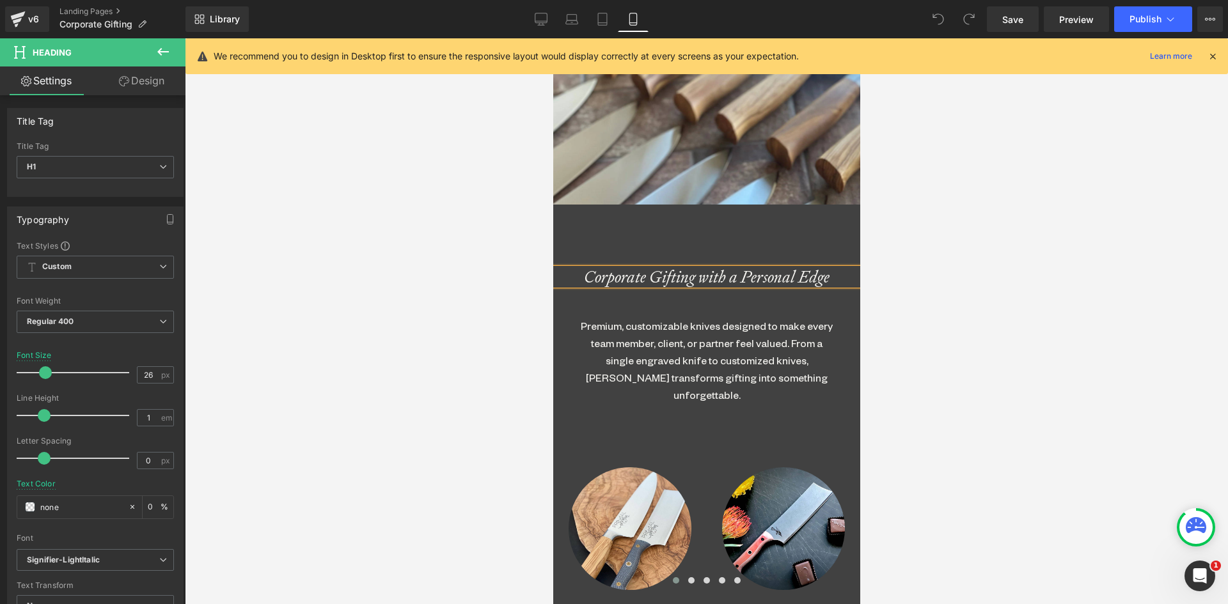
drag, startPoint x: 552, startPoint y: 17, endPoint x: 550, endPoint y: 35, distance: 18.6
click at [551, 17] on link "Desktop" at bounding box center [541, 19] width 31 height 26
type input "32"
type input "0"
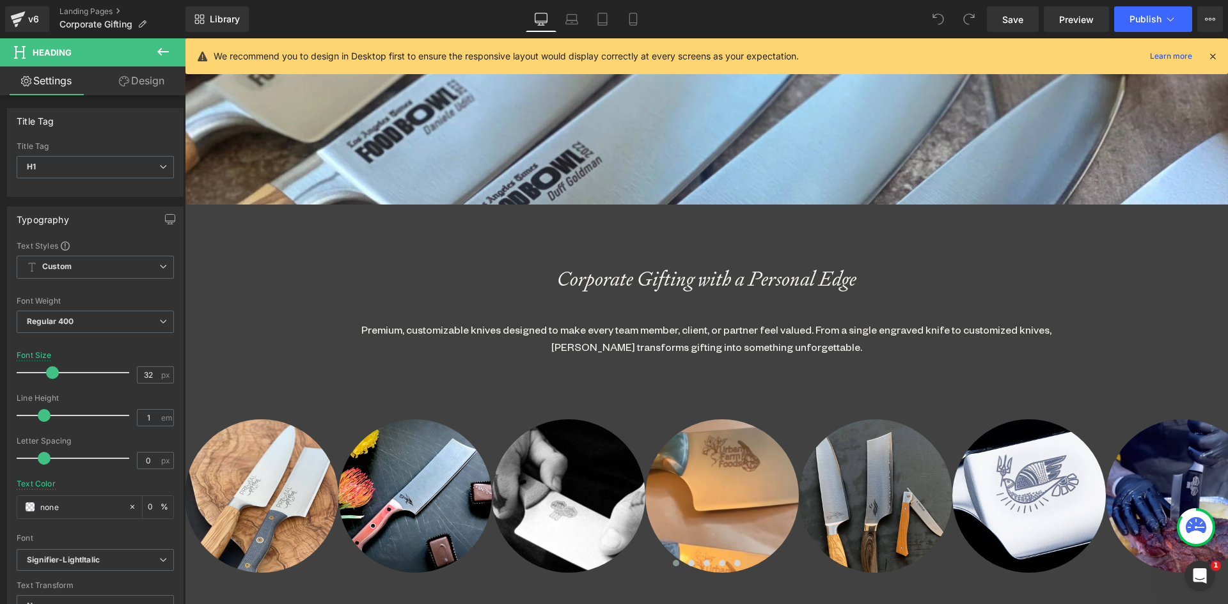
scroll to position [3034, 1033]
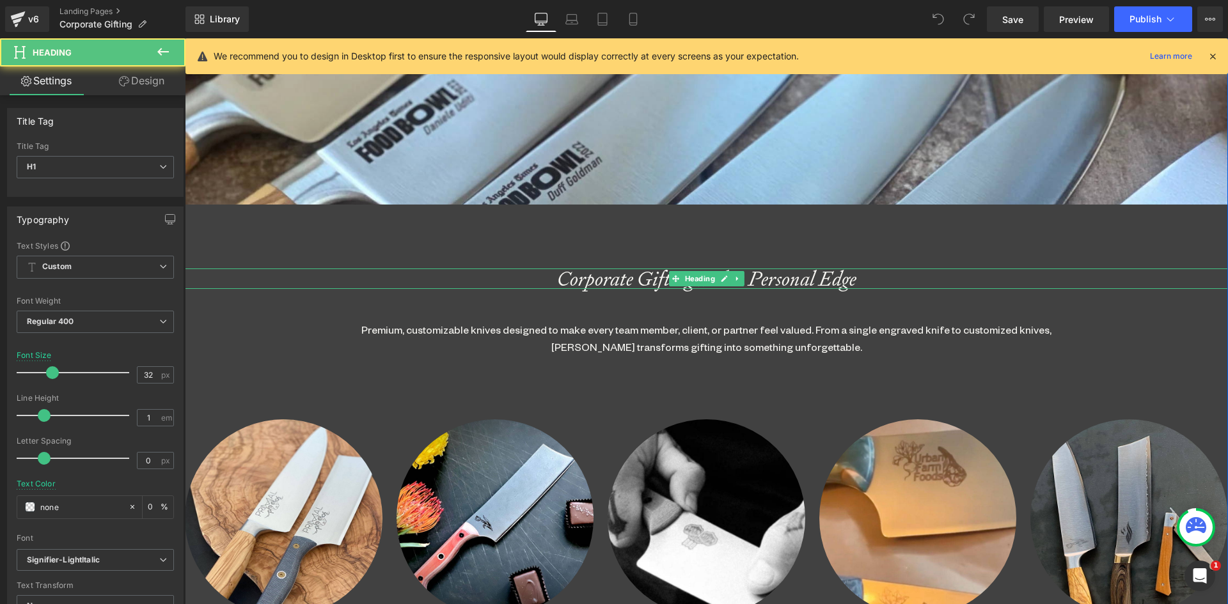
click at [577, 279] on icon "Corporate Gifting with a Personal Edge" at bounding box center [706, 278] width 299 height 27
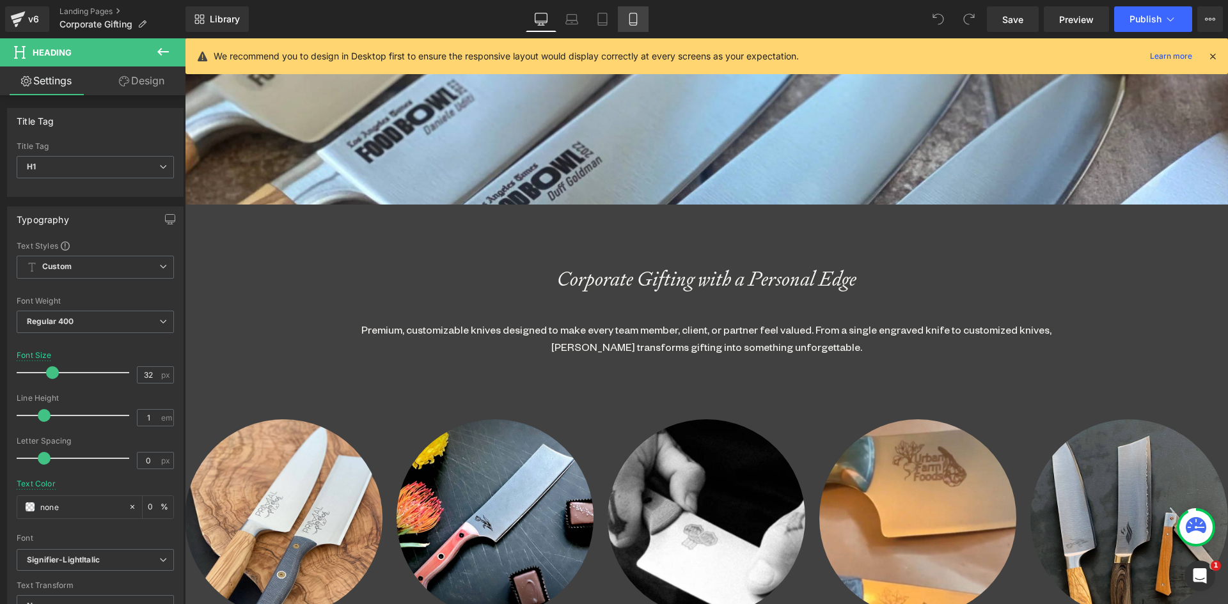
click at [625, 19] on link "Mobile" at bounding box center [633, 19] width 31 height 26
type input "26"
type input "0"
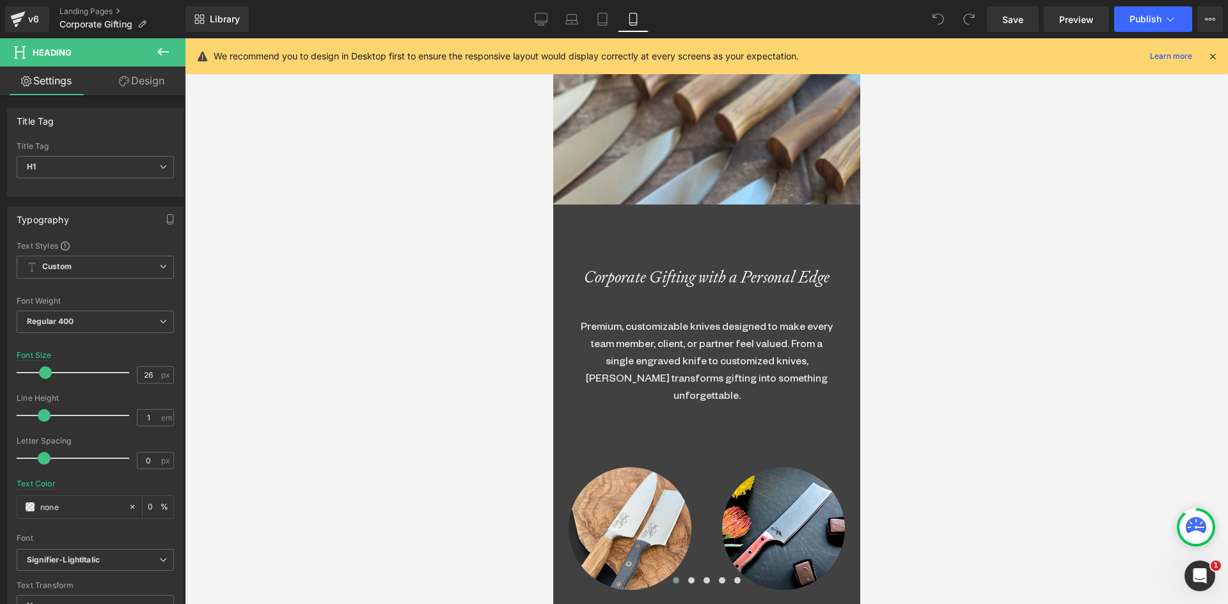
scroll to position [3522, 297]
drag, startPoint x: 620, startPoint y: 271, endPoint x: 618, endPoint y: 283, distance: 12.3
click at [619, 280] on div "Corporate Gifting with a Personal Edge Heading" at bounding box center [705, 277] width 307 height 17
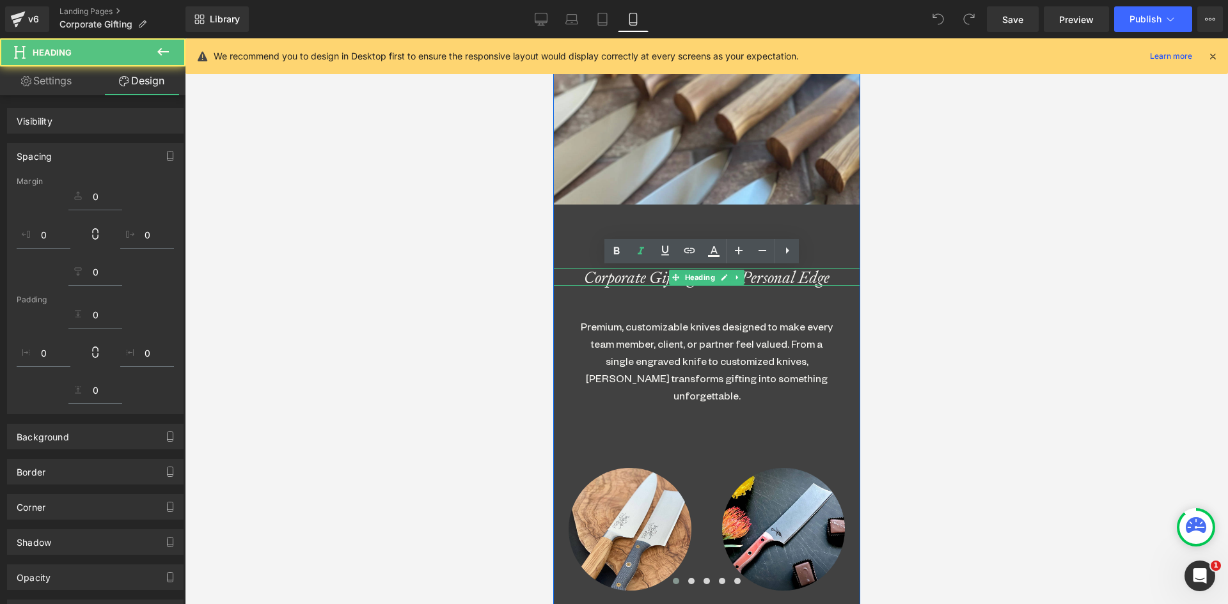
click at [618, 283] on icon "Corporate Gifting with a Personal Edge" at bounding box center [706, 278] width 246 height 22
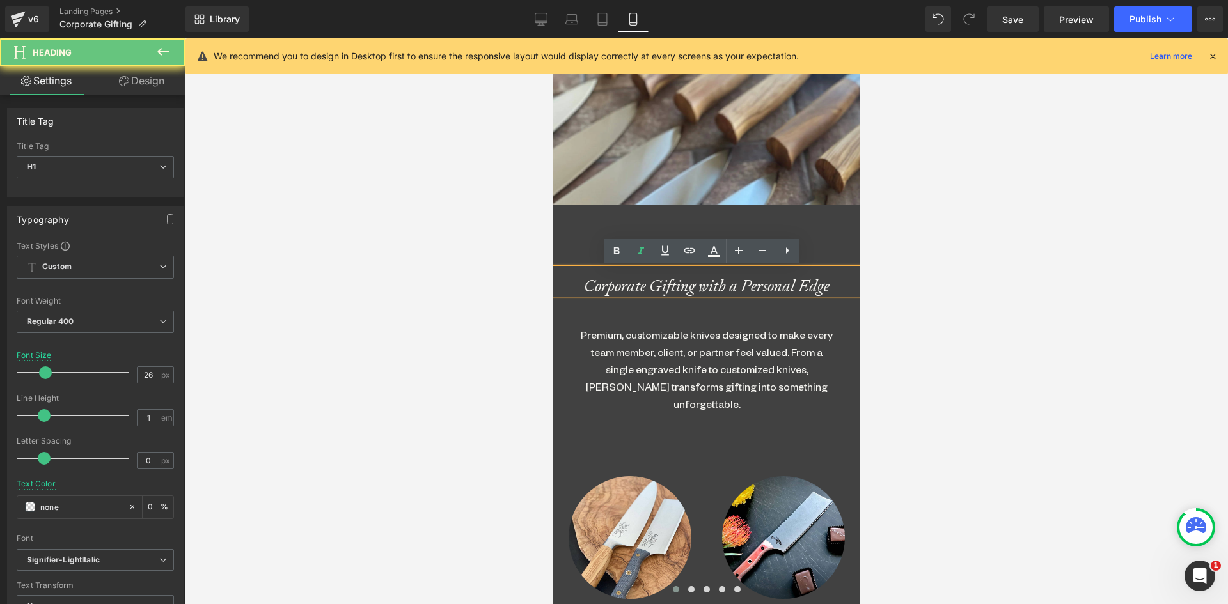
scroll to position [3530, 297]
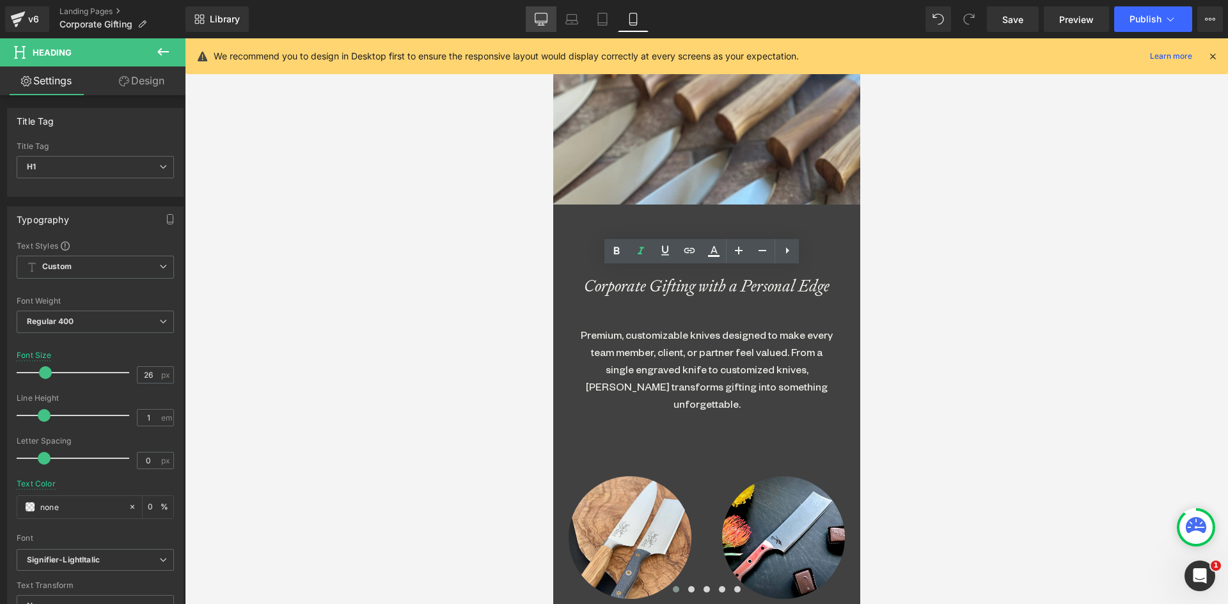
click at [545, 19] on icon at bounding box center [540, 19] width 13 height 13
type input "32"
type input "0"
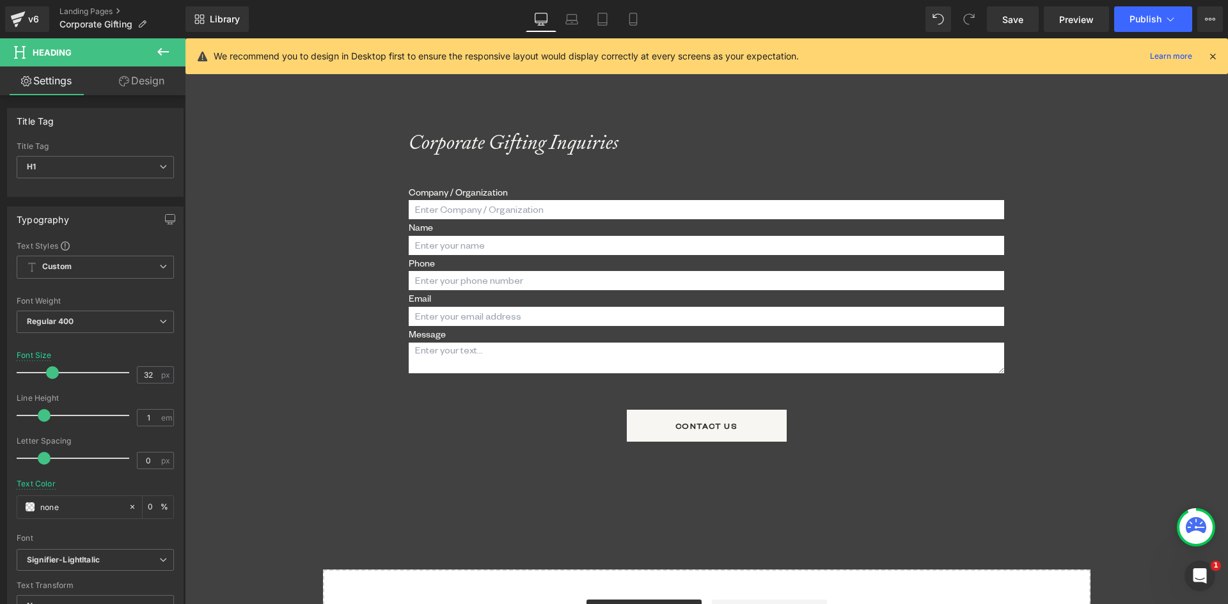
scroll to position [1446, 0]
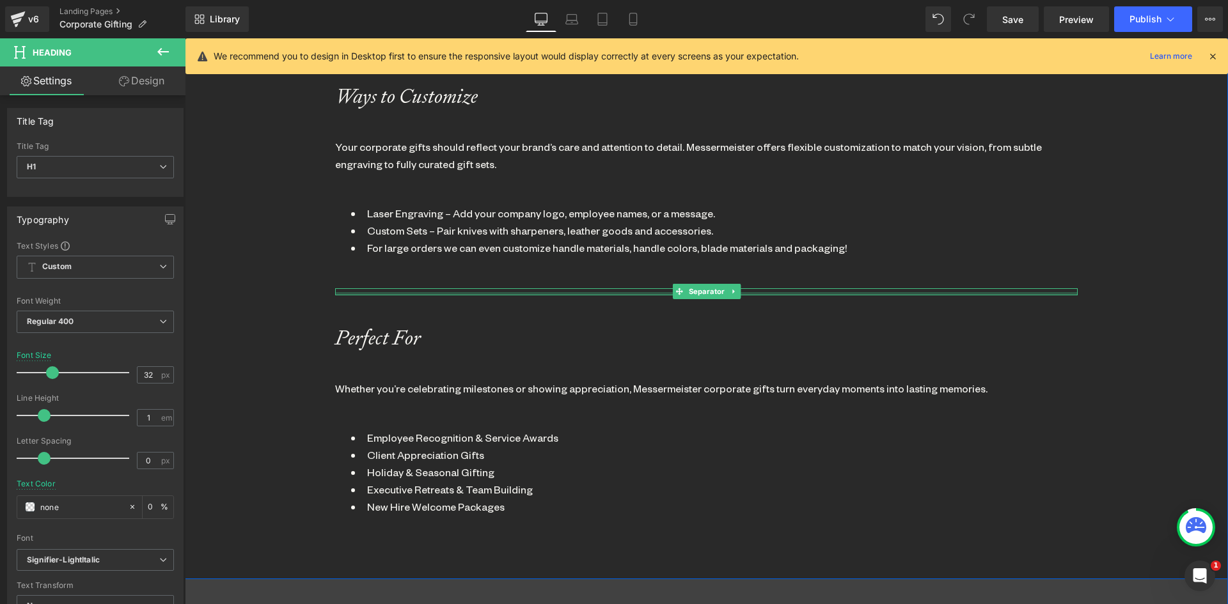
click at [527, 292] on div at bounding box center [706, 293] width 742 height 3
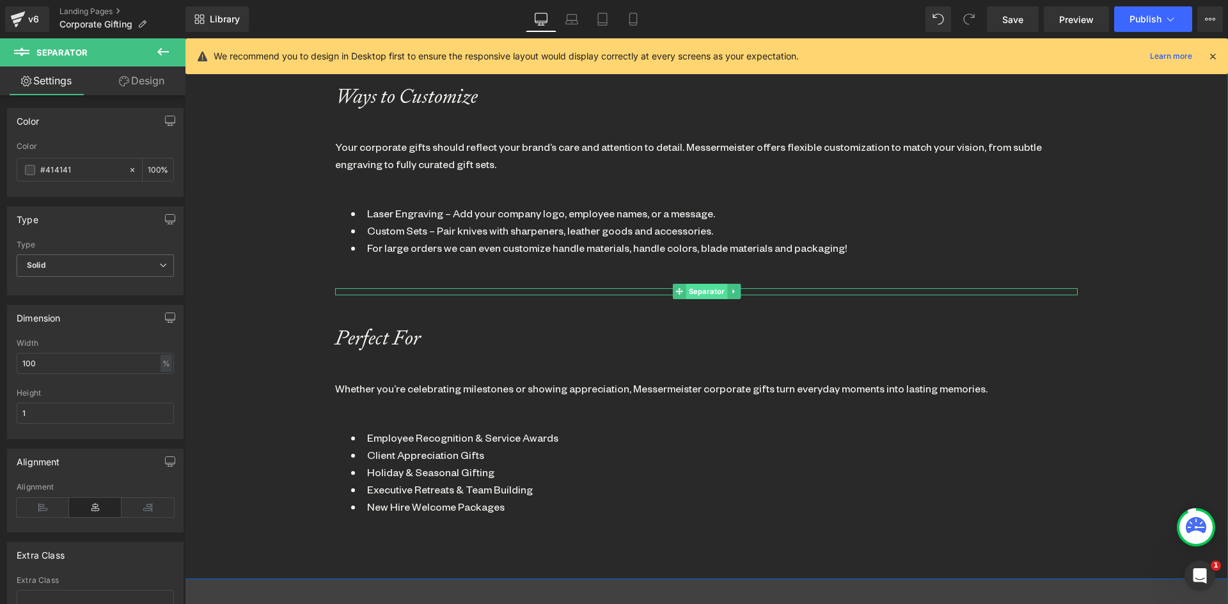
click at [692, 284] on span "Separator" at bounding box center [706, 291] width 42 height 15
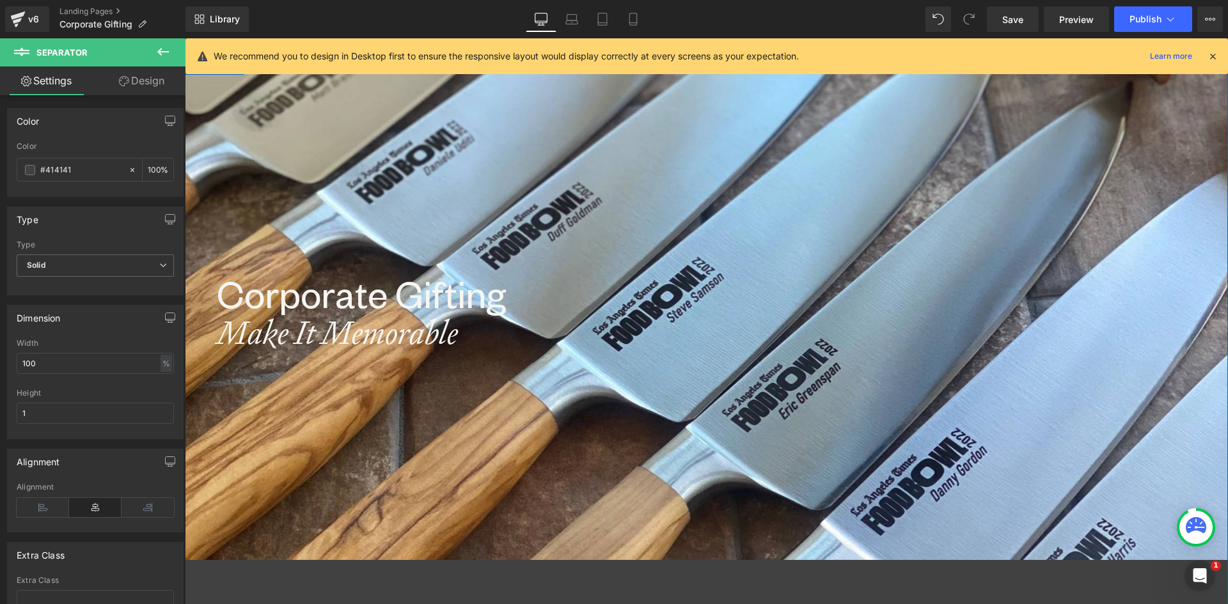
scroll to position [0, 0]
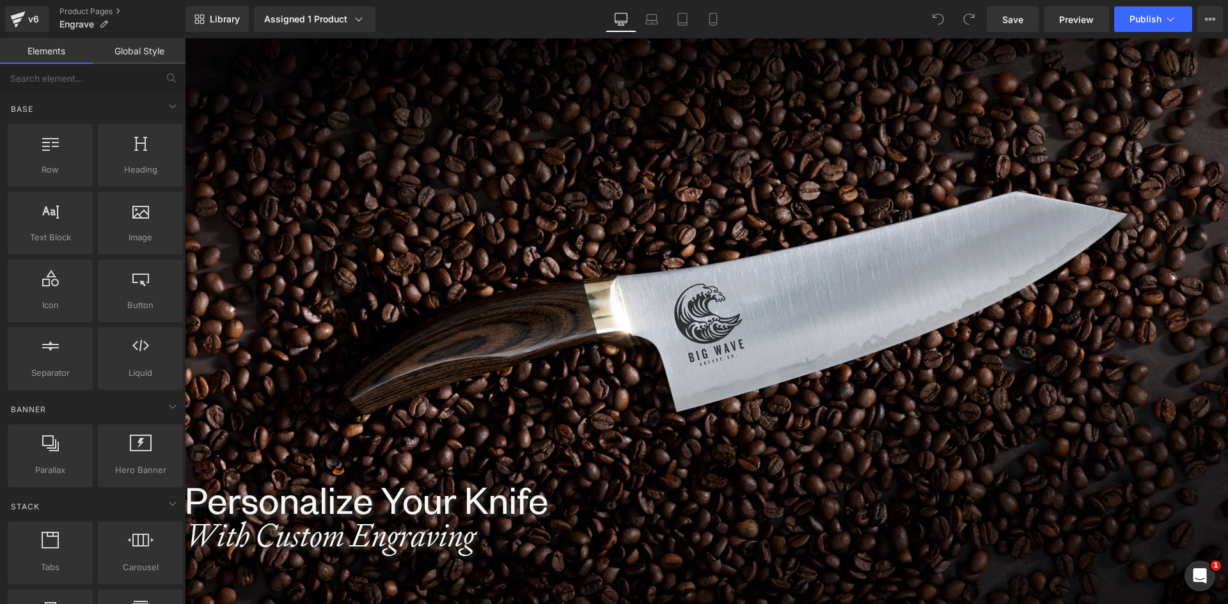
click at [395, 527] on h1 "With Custom Engraving" at bounding box center [706, 536] width 1043 height 32
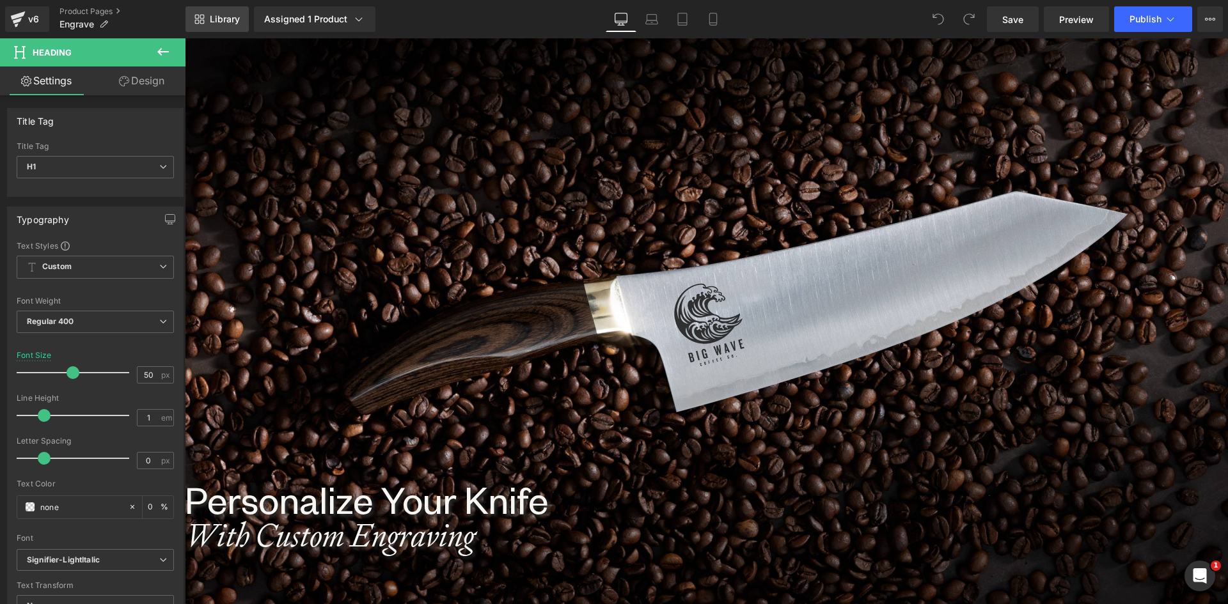
click at [225, 18] on span "Library" at bounding box center [225, 19] width 30 height 12
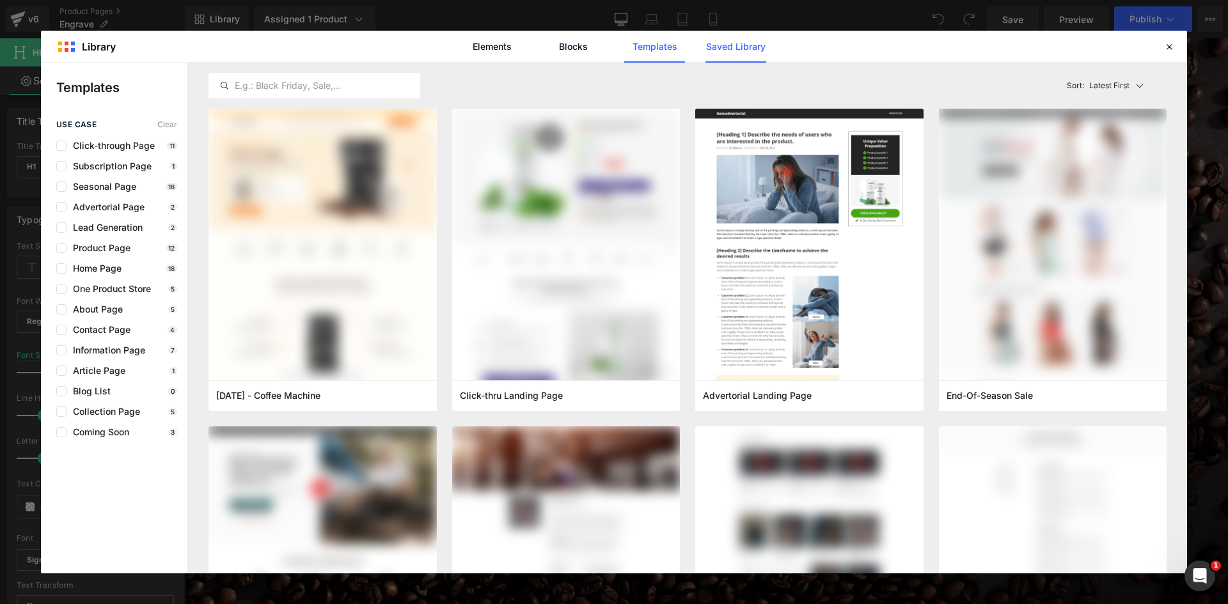
click at [728, 47] on link "Saved Library" at bounding box center [735, 47] width 61 height 32
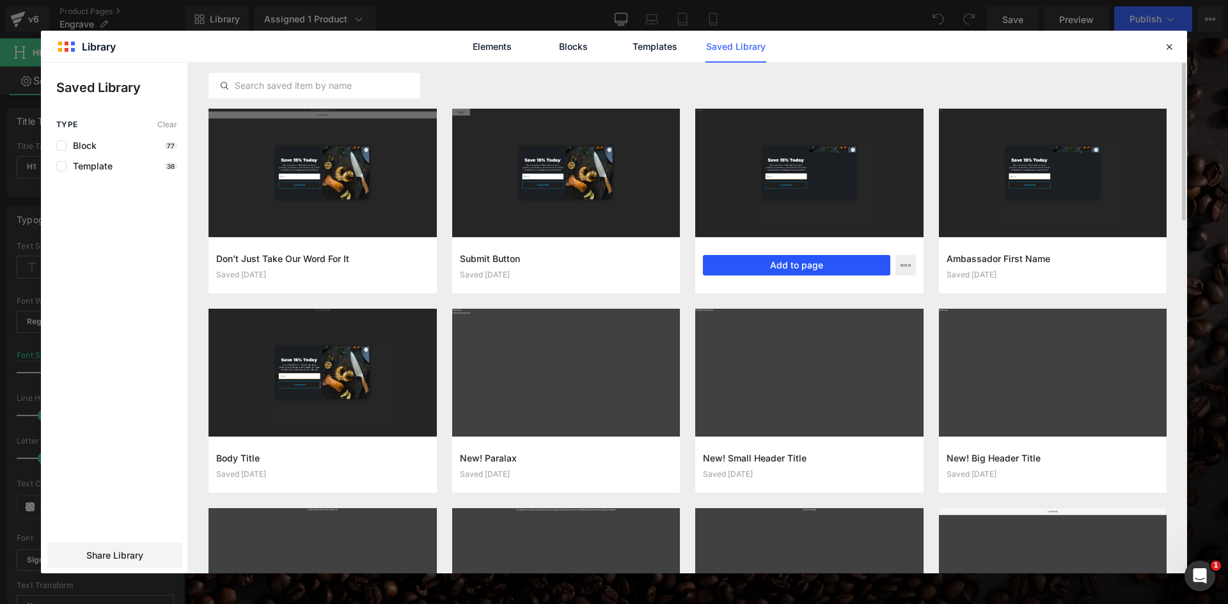
drag, startPoint x: 786, startPoint y: 262, endPoint x: 481, endPoint y: 252, distance: 304.5
click at [786, 262] on button "Add to page" at bounding box center [796, 265] width 187 height 20
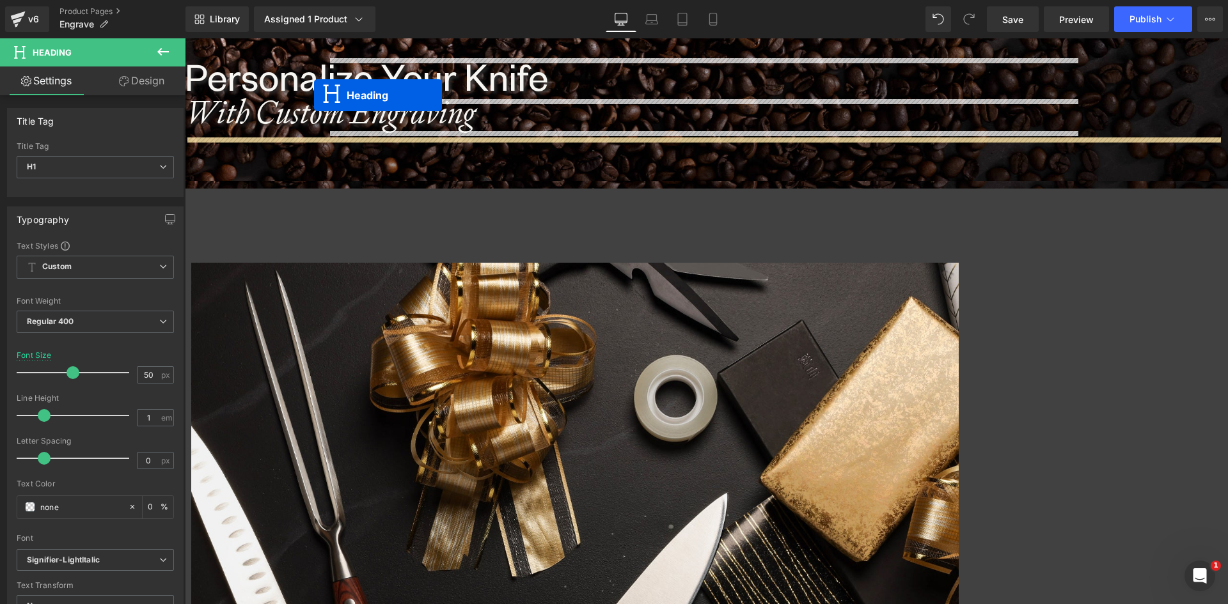
scroll to position [421, 0]
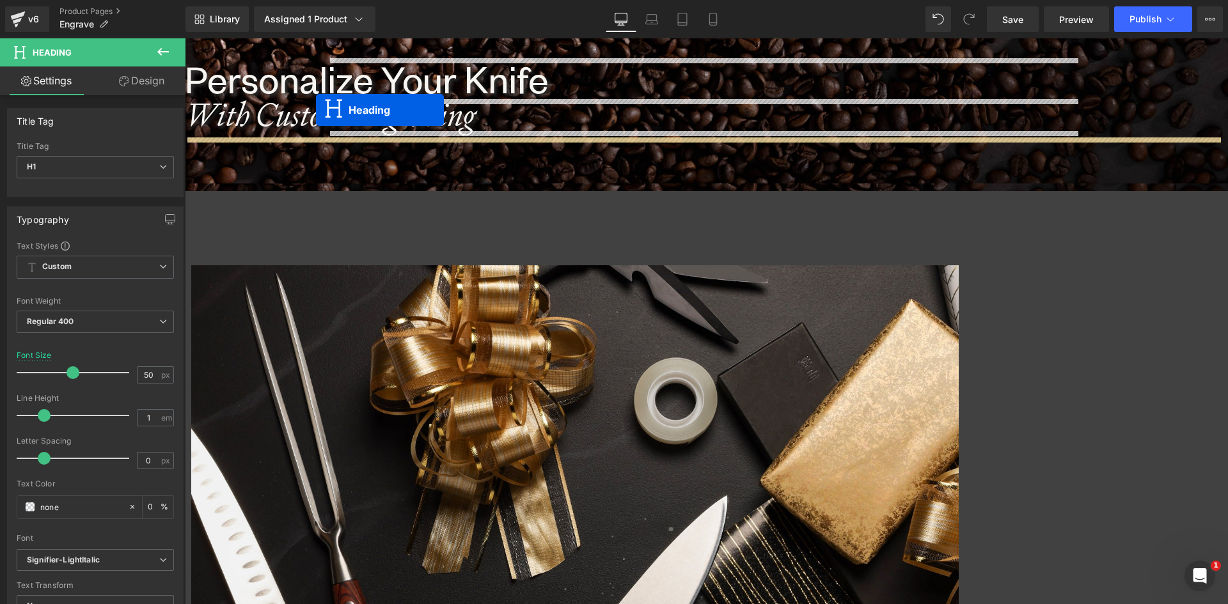
drag, startPoint x: 667, startPoint y: 118, endPoint x: 329, endPoint y: 87, distance: 340.3
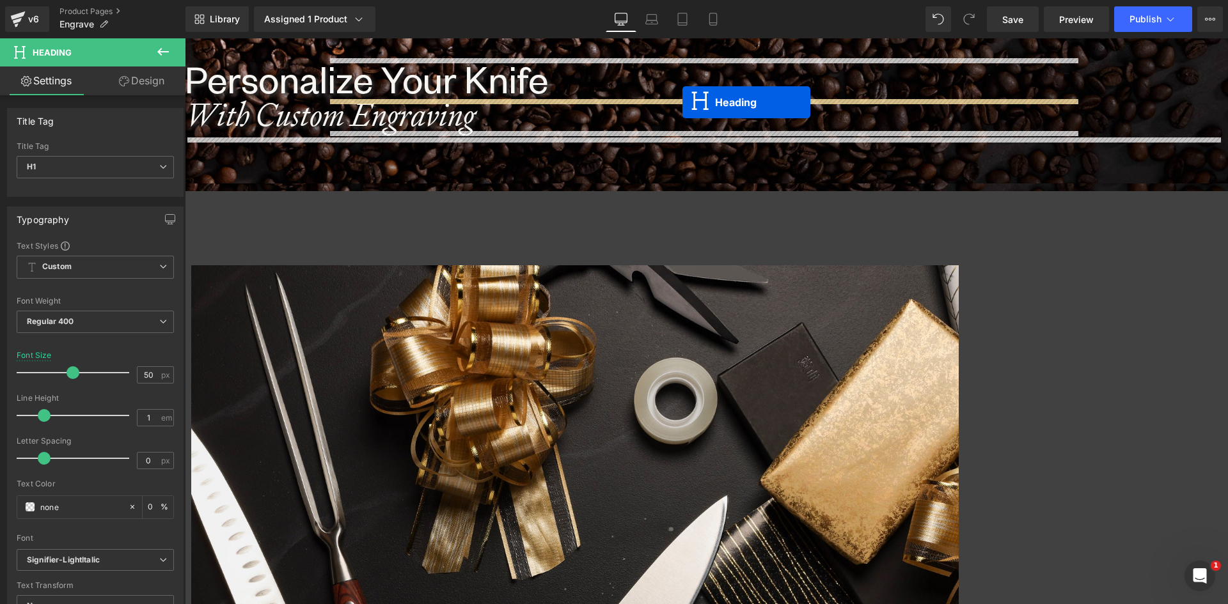
drag, startPoint x: 669, startPoint y: 154, endPoint x: 682, endPoint y: 102, distance: 53.3
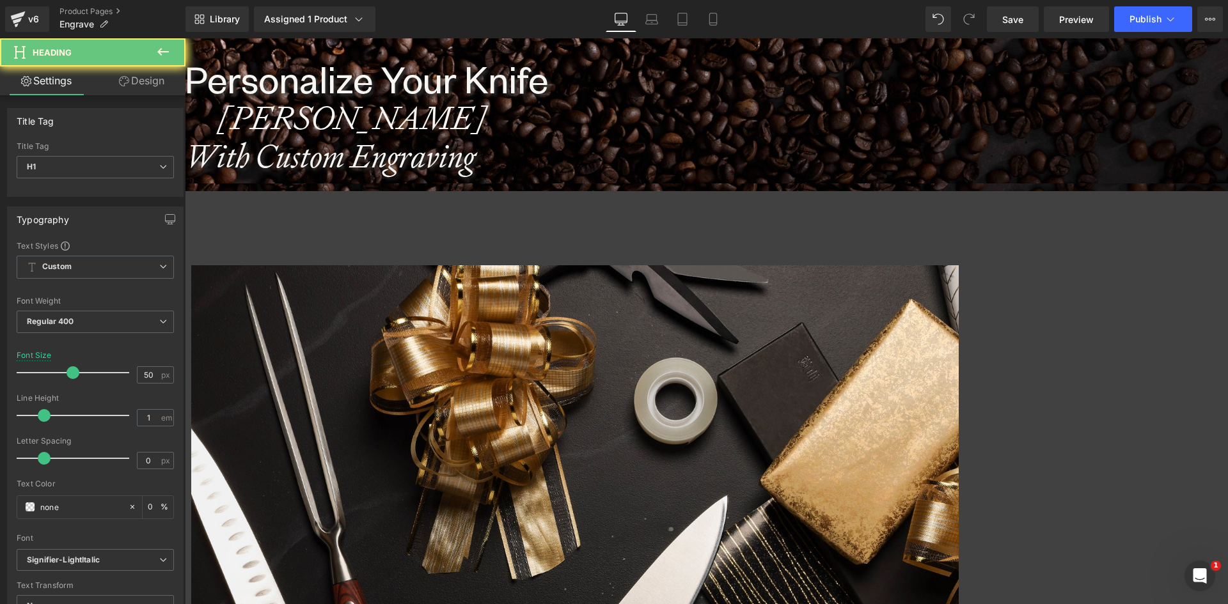
click at [455, 119] on icon "Cosentino" at bounding box center [352, 118] width 270 height 42
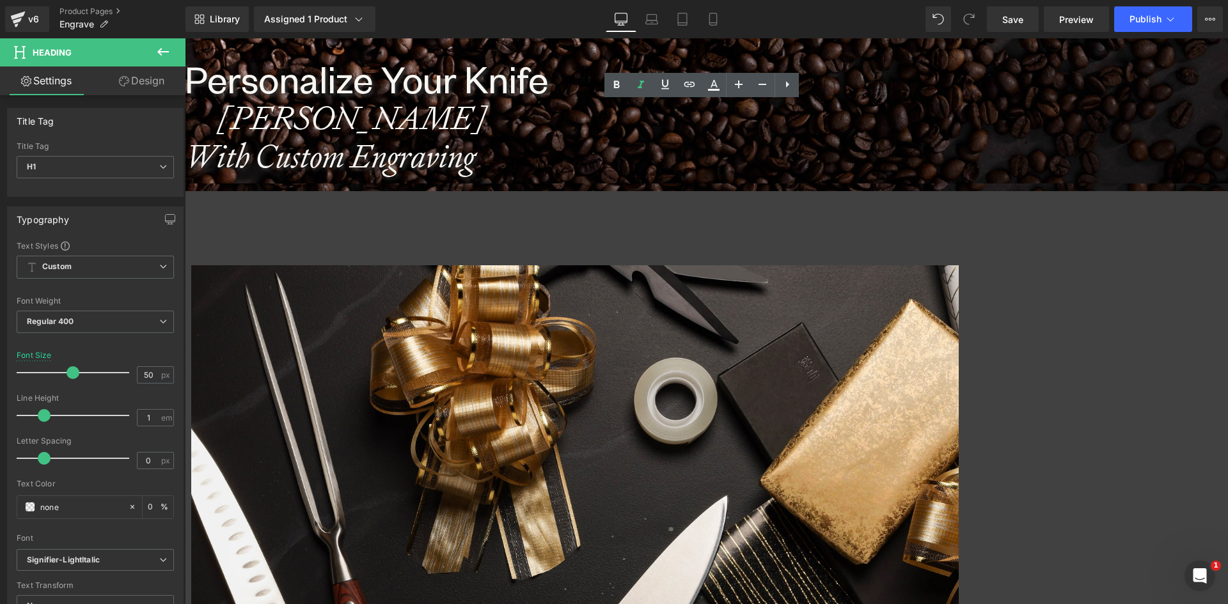
click at [364, 114] on icon "Cosentino" at bounding box center [352, 118] width 270 height 42
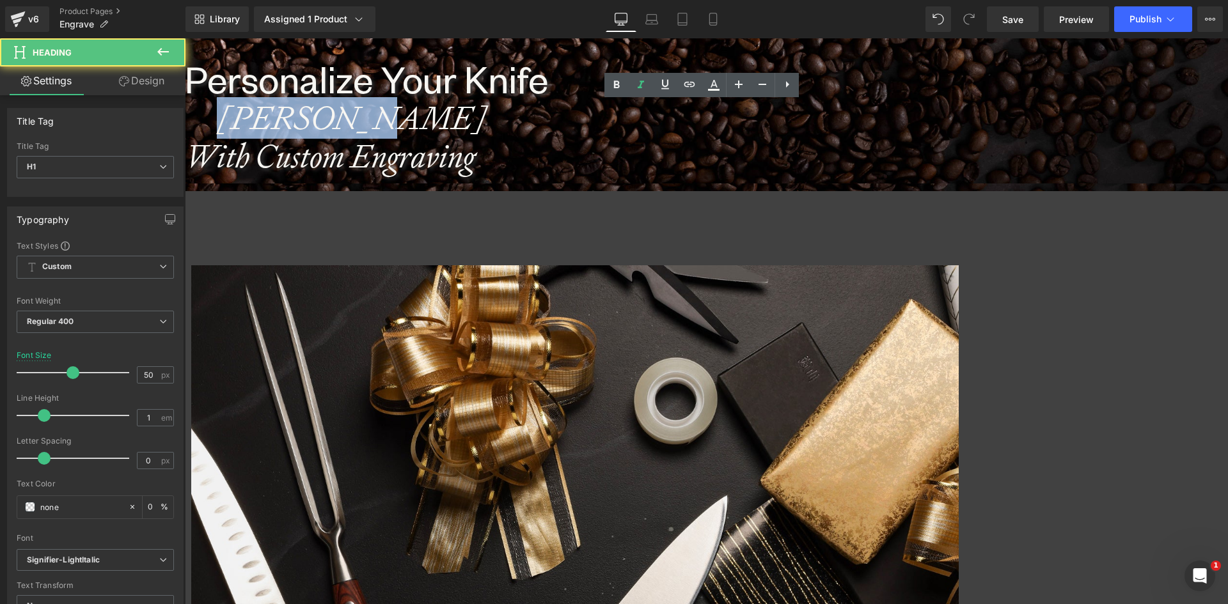
drag, startPoint x: 467, startPoint y: 118, endPoint x: 330, endPoint y: 120, distance: 136.8
click at [330, 120] on div "Cosentino" at bounding box center [706, 118] width 1043 height 32
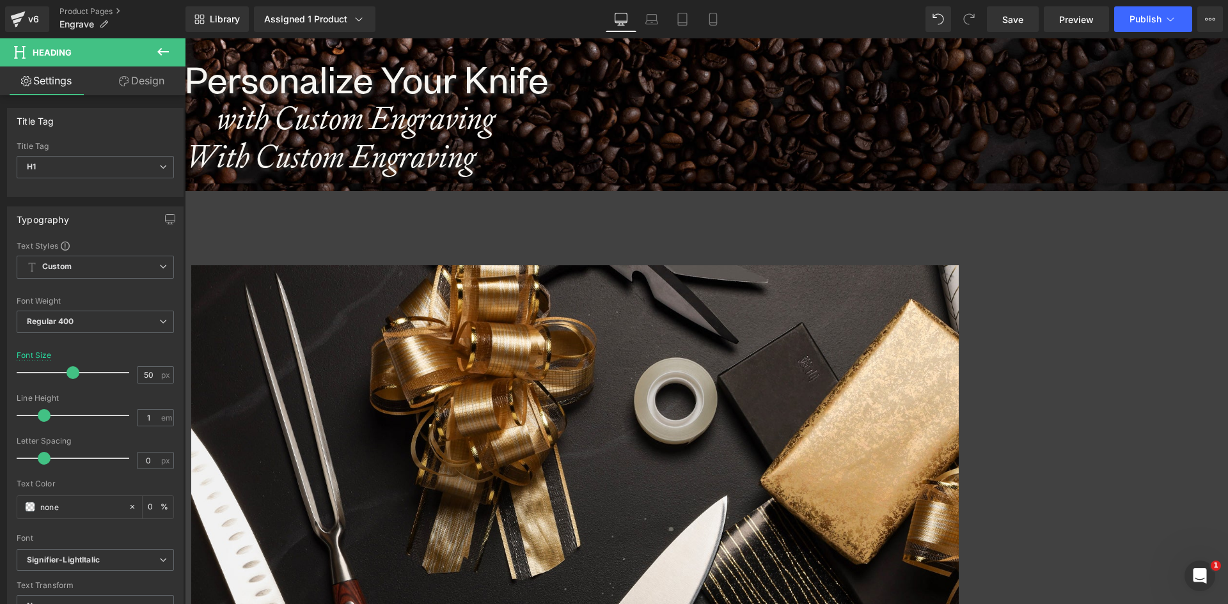
click at [185, 38] on link at bounding box center [185, 38] width 0 height 0
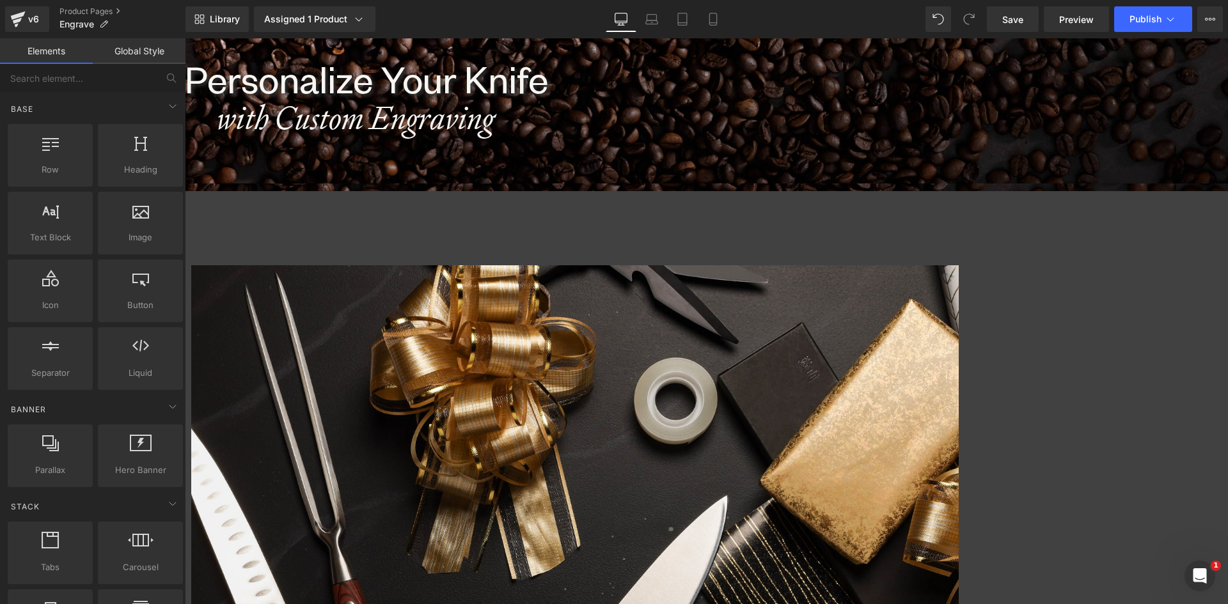
click at [382, 118] on icon "with Custom Engraving" at bounding box center [355, 118] width 277 height 42
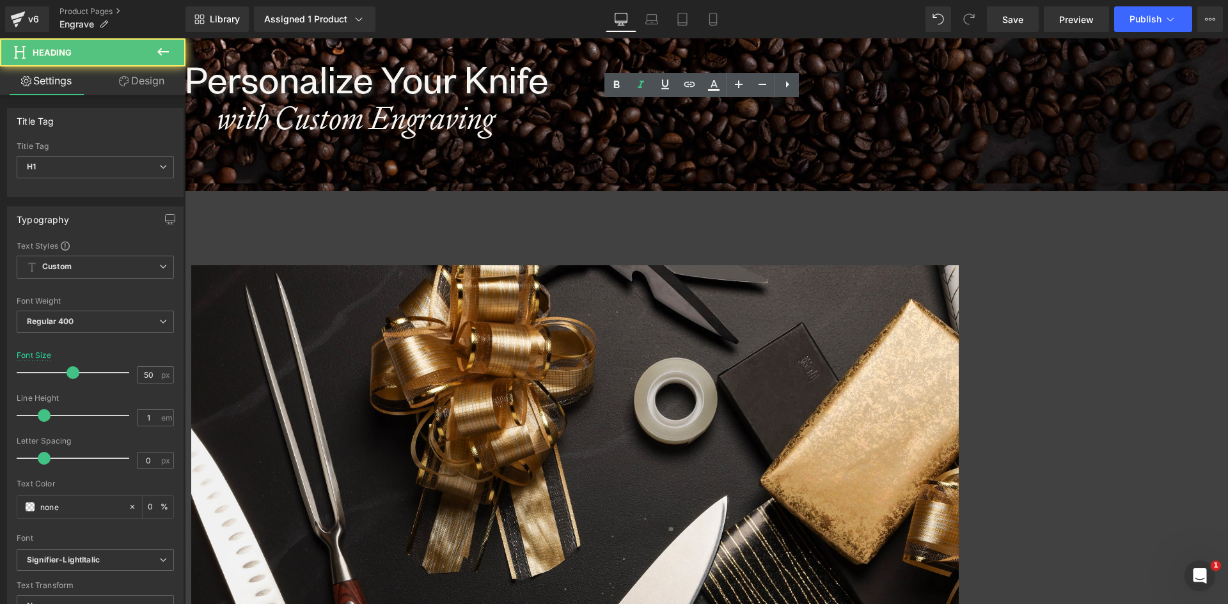
click at [149, 79] on link "Design" at bounding box center [141, 80] width 93 height 29
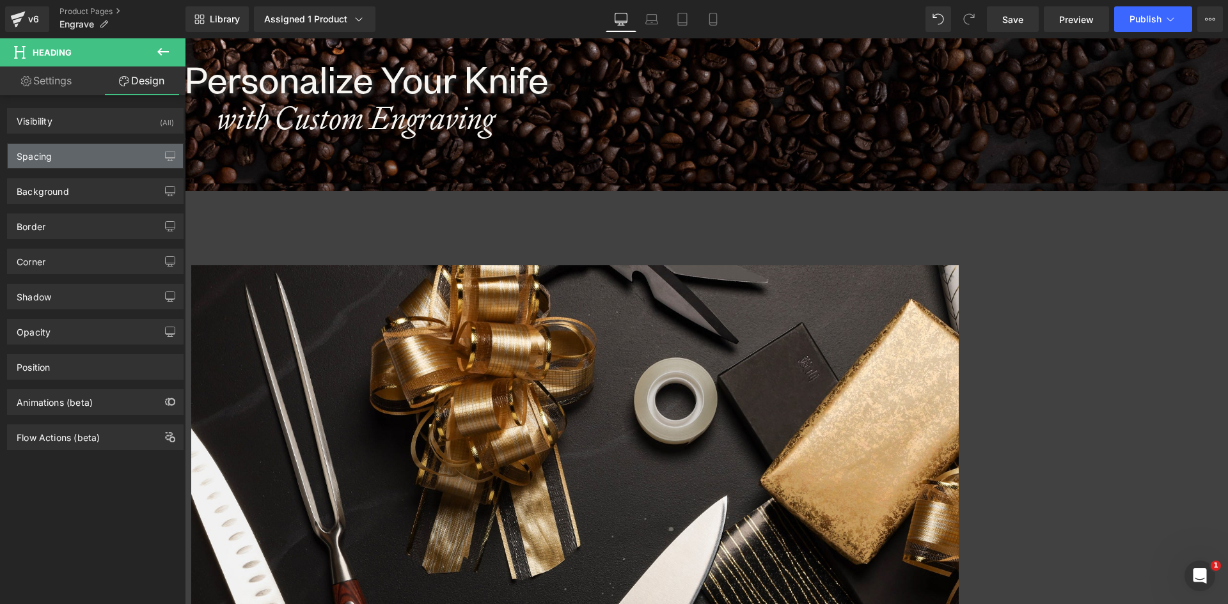
click at [56, 160] on div "Spacing" at bounding box center [95, 156] width 175 height 24
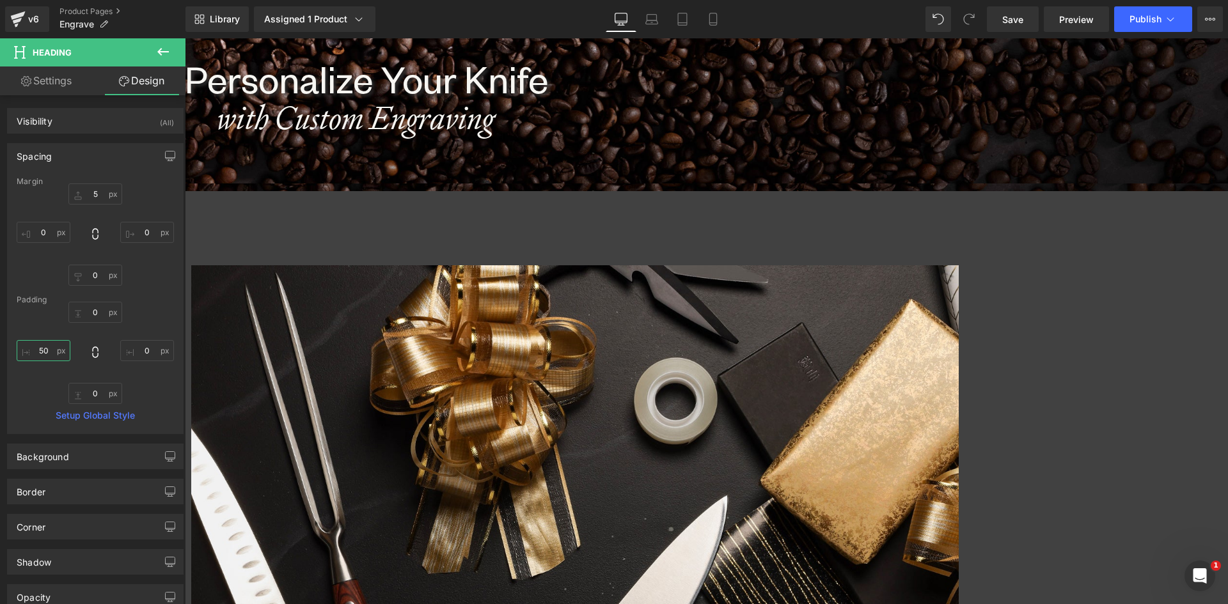
click at [42, 351] on input "50" at bounding box center [44, 350] width 54 height 21
type input "0"
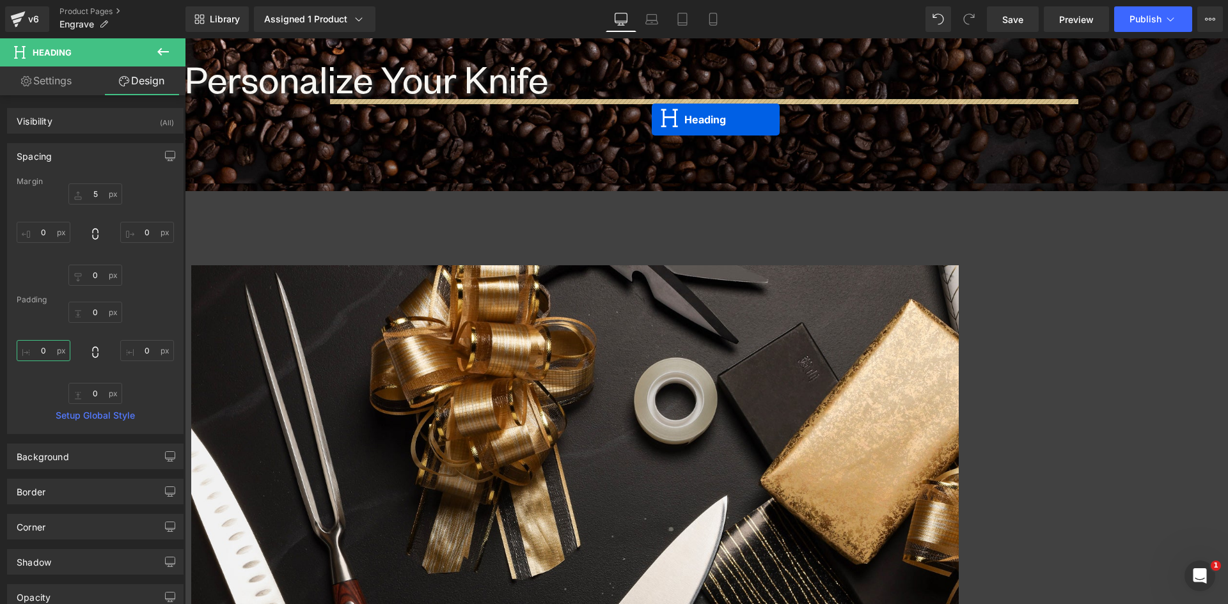
drag, startPoint x: 671, startPoint y: 119, endPoint x: 651, endPoint y: 120, distance: 19.2
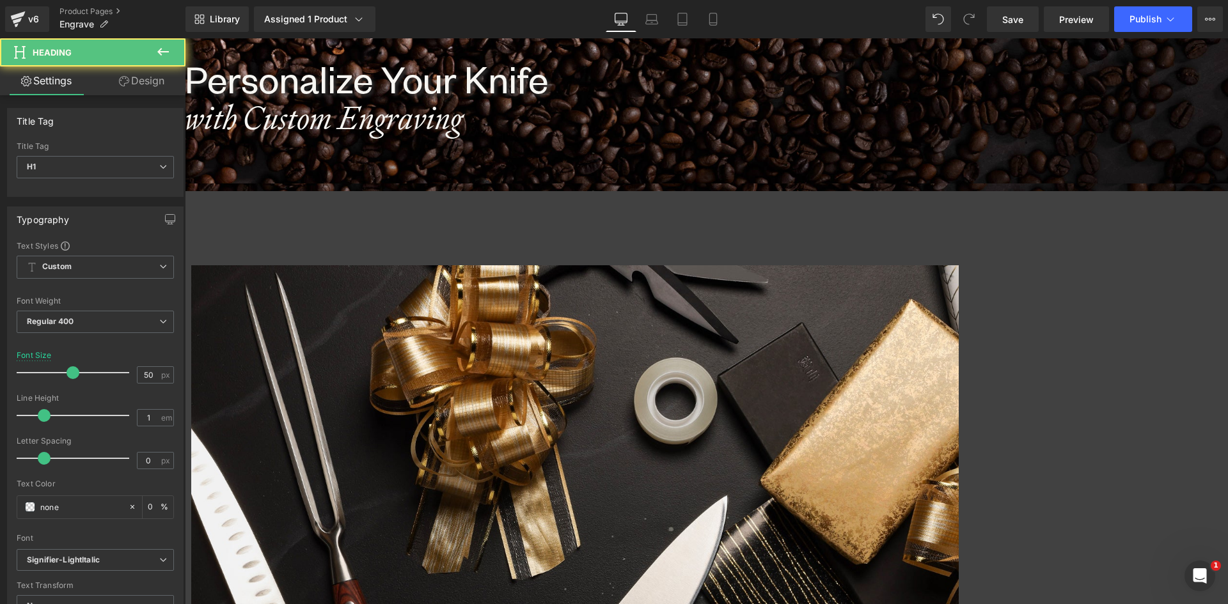
drag, startPoint x: 737, startPoint y: 117, endPoint x: 733, endPoint y: 128, distance: 11.8
click at [185, 38] on link at bounding box center [185, 38] width 0 height 0
click at [185, 38] on icon at bounding box center [185, 38] width 0 height 0
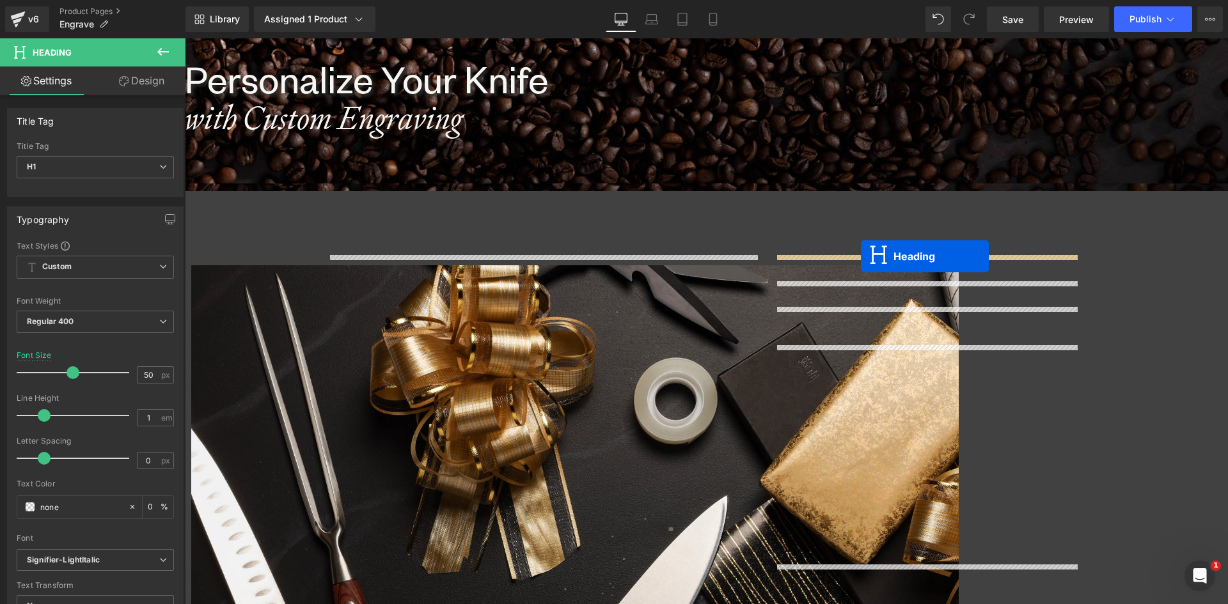
drag, startPoint x: 672, startPoint y: 153, endPoint x: 861, endPoint y: 256, distance: 214.9
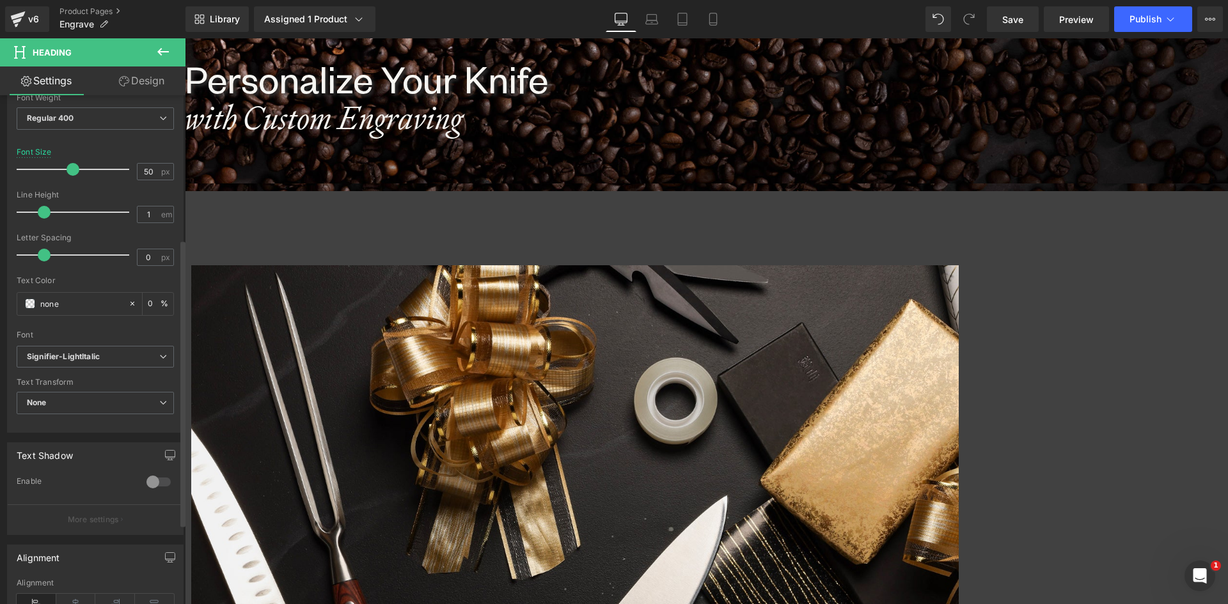
scroll to position [256, 0]
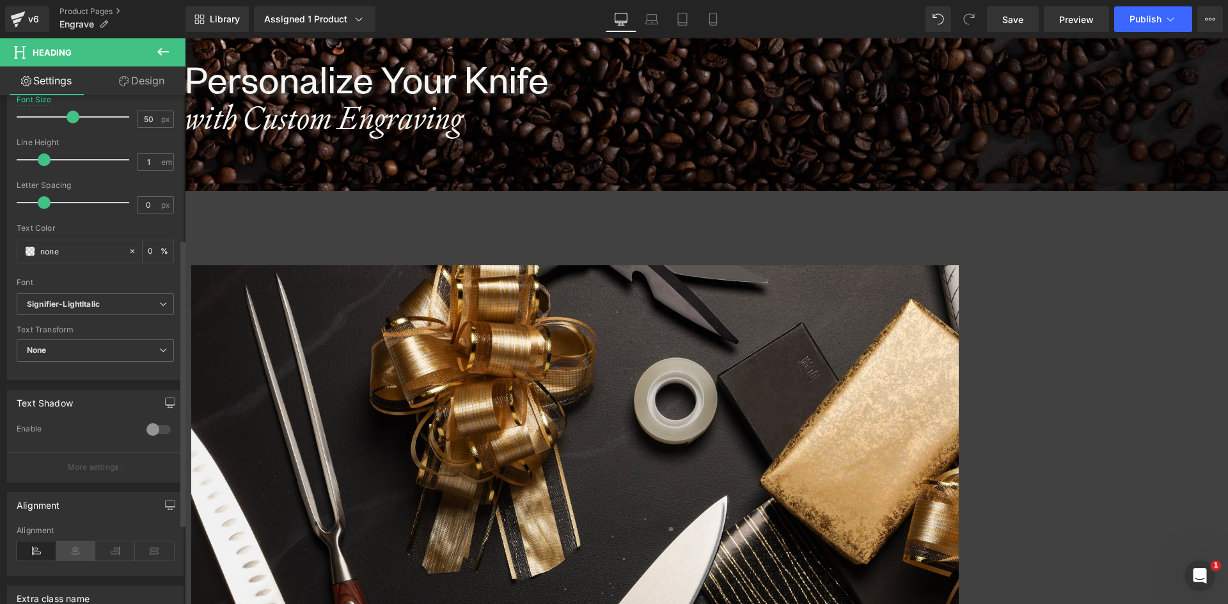
click at [75, 549] on icon at bounding box center [76, 551] width 40 height 19
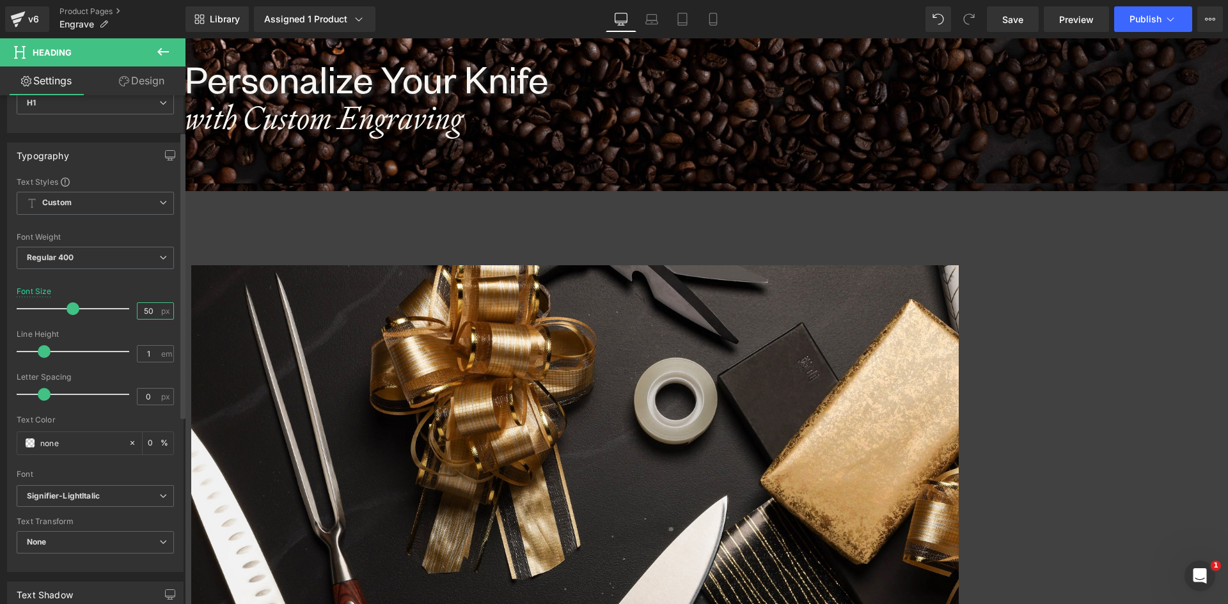
drag, startPoint x: 150, startPoint y: 311, endPoint x: 112, endPoint y: 308, distance: 37.9
click at [112, 308] on div "Font Size 50 px" at bounding box center [95, 308] width 157 height 43
type input "30"
click at [185, 38] on span "(P) Title" at bounding box center [185, 38] width 0 height 0
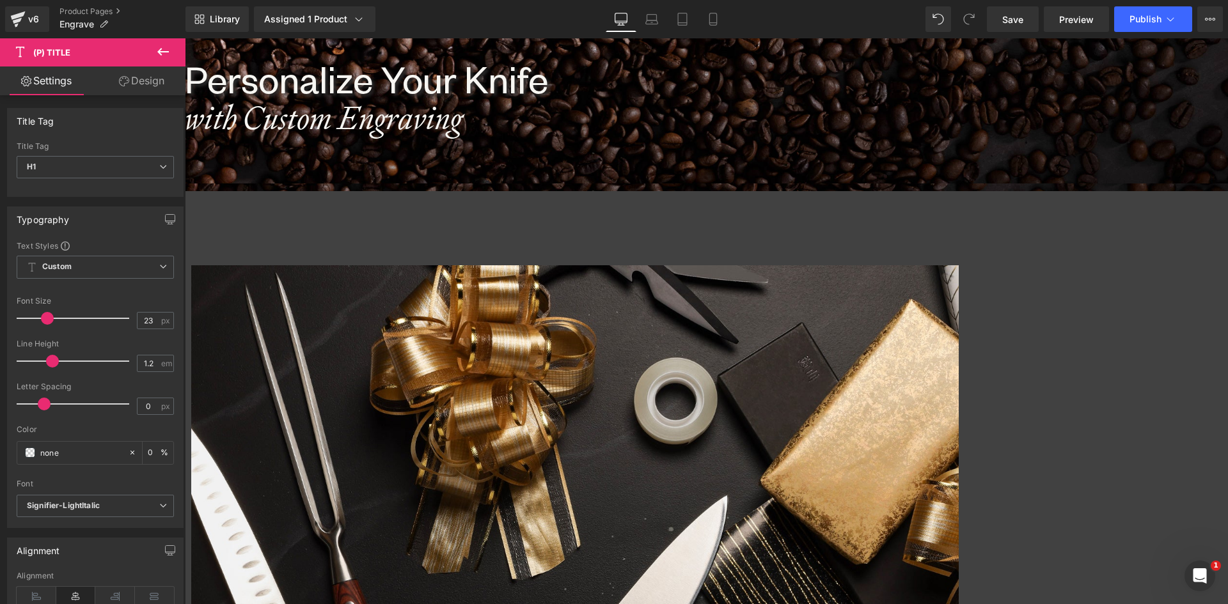
click at [185, 38] on icon at bounding box center [185, 38] width 0 height 0
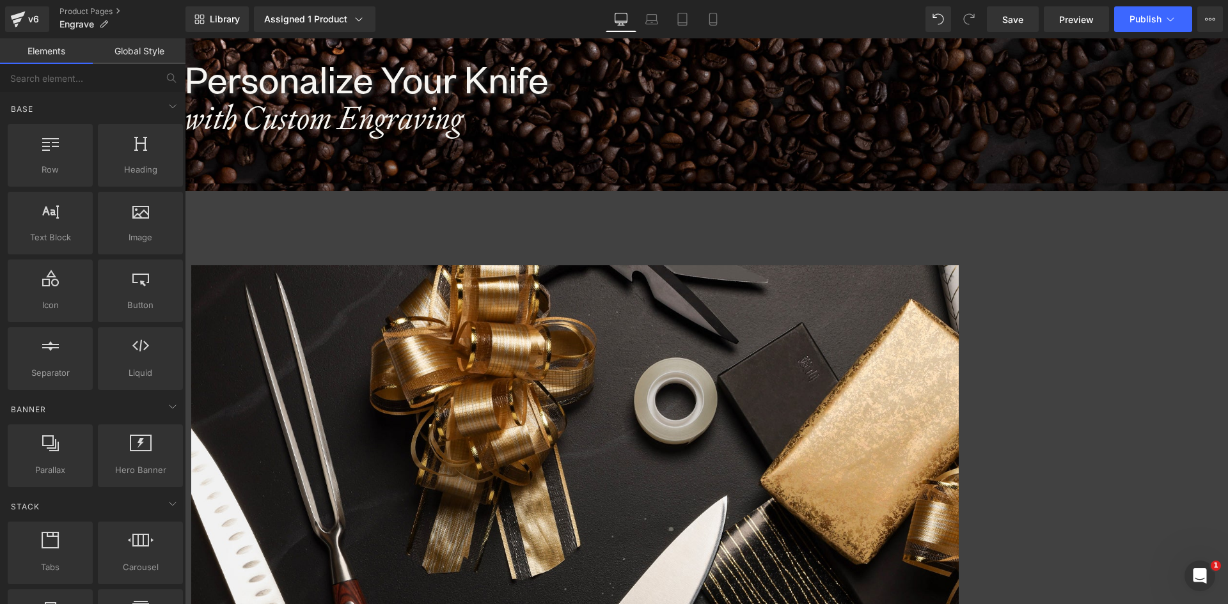
click at [185, 38] on span "(P) Title" at bounding box center [185, 38] width 0 height 0
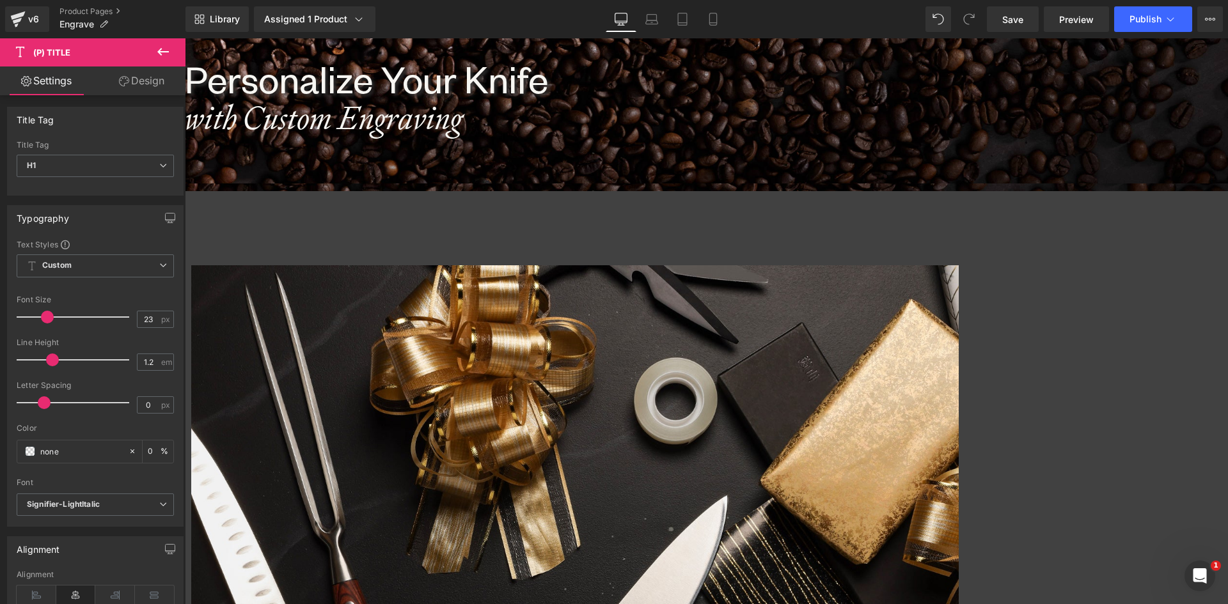
scroll to position [0, 0]
click at [185, 38] on span "(P) Title" at bounding box center [185, 38] width 0 height 0
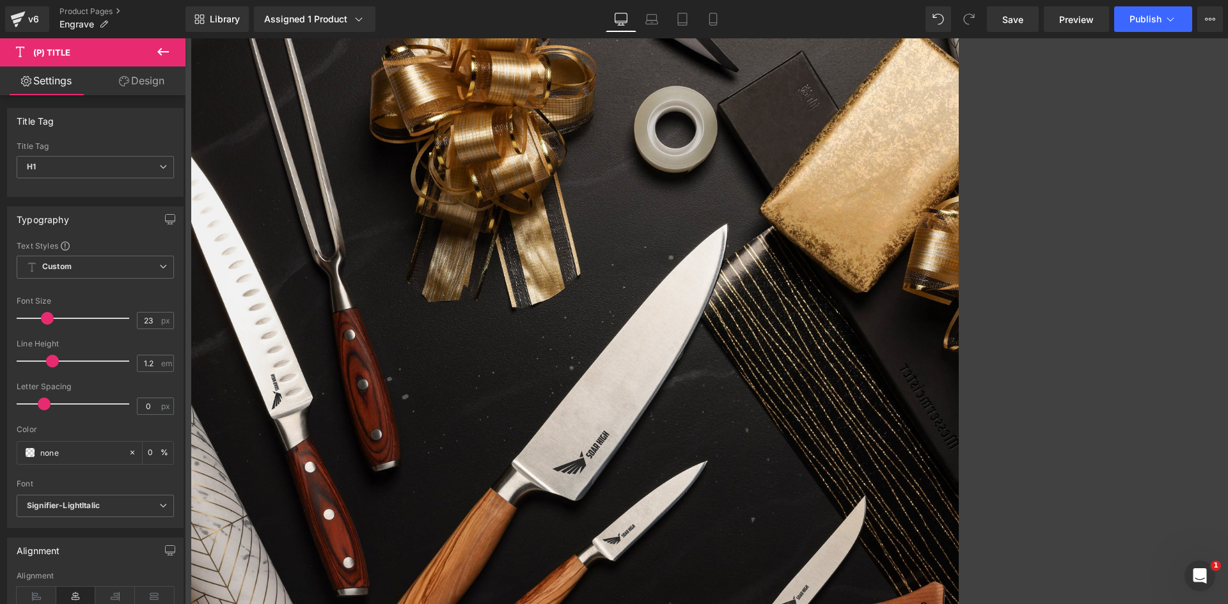
scroll to position [740, 0]
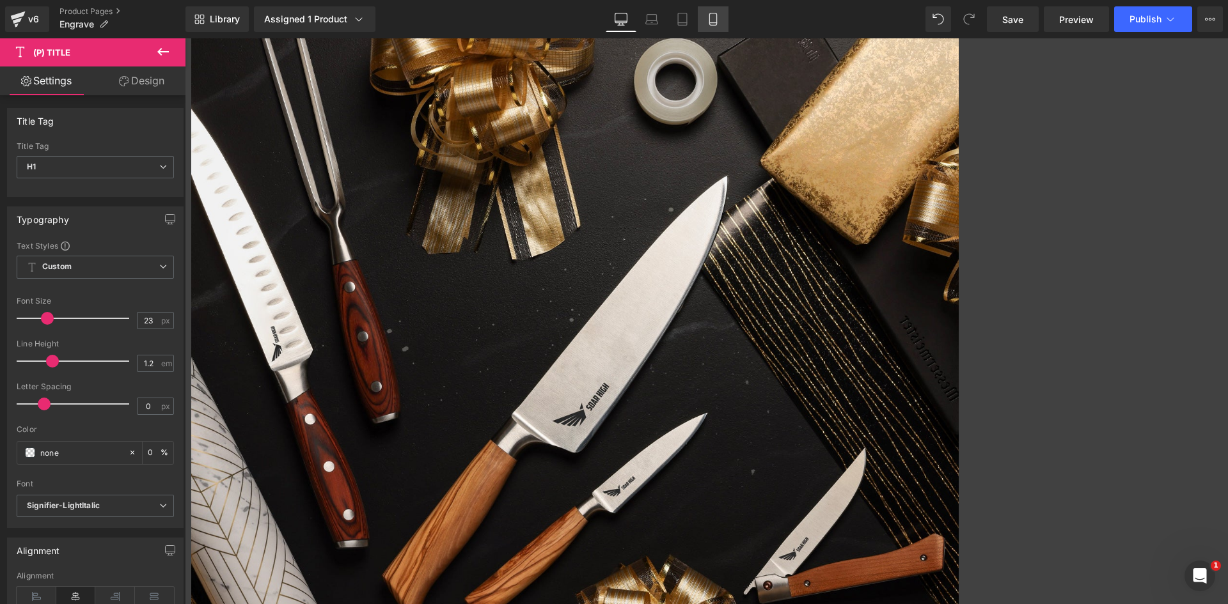
click at [711, 19] on icon at bounding box center [712, 19] width 13 height 13
type input "20"
type input "1"
type input "0"
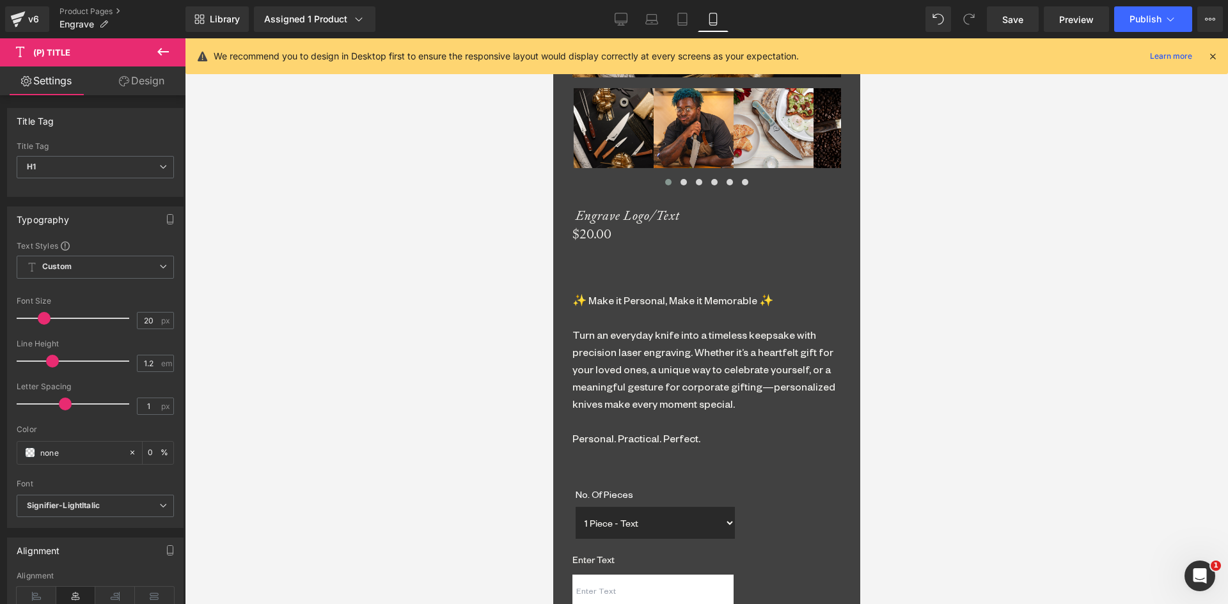
scroll to position [1109, 0]
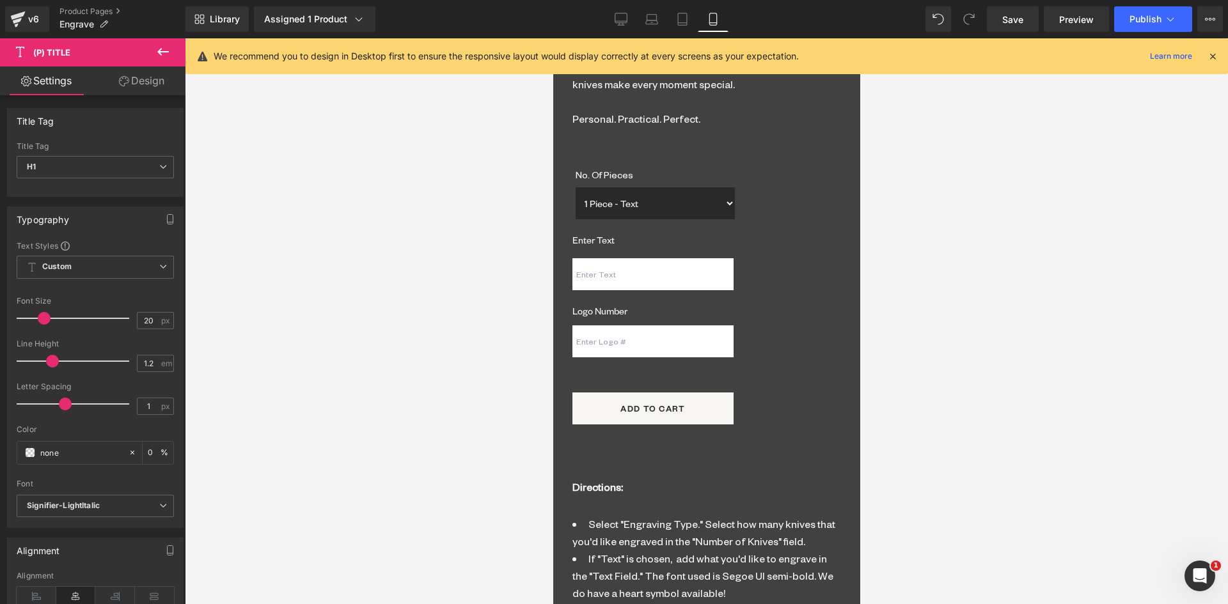
click at [552, 38] on span "Text Block" at bounding box center [552, 38] width 0 height 0
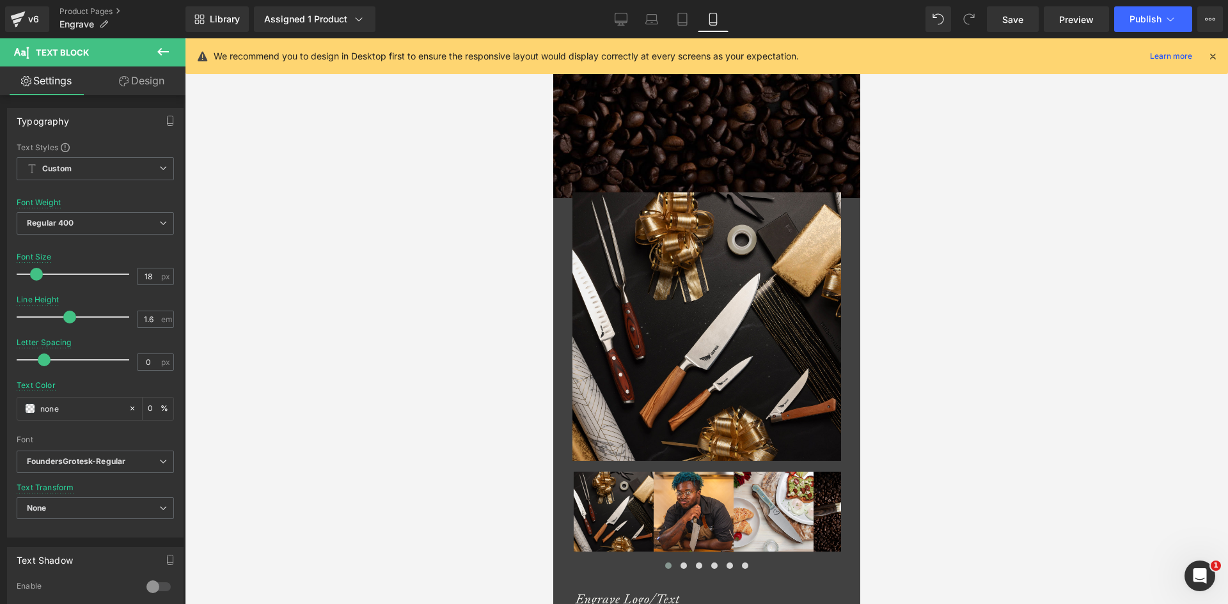
scroll to position [86, 0]
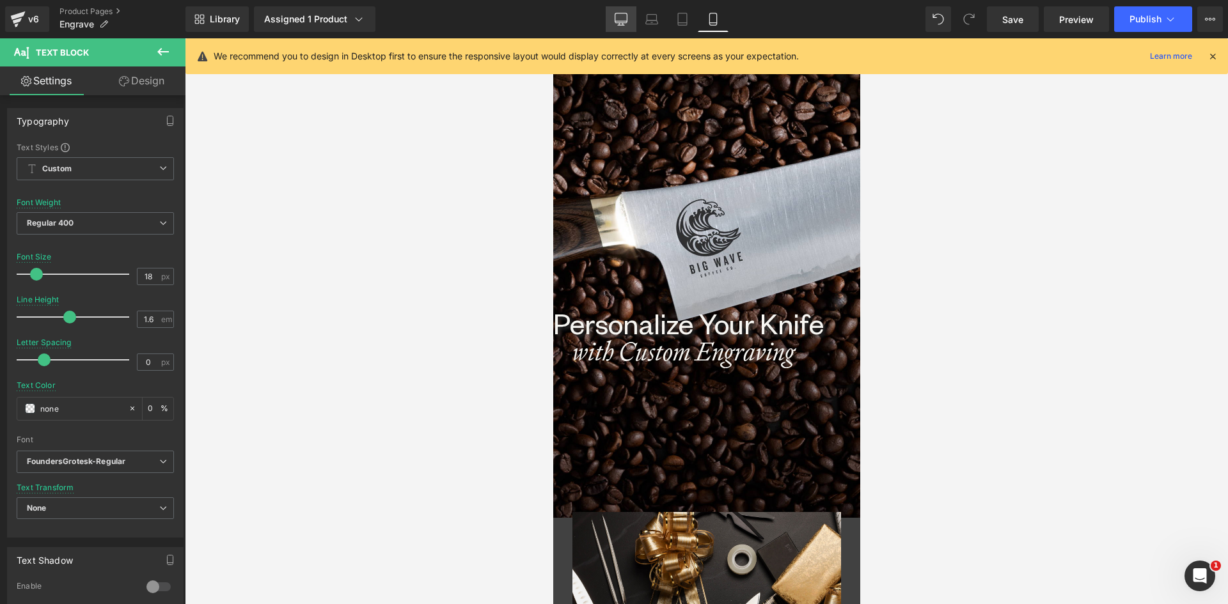
click at [621, 11] on link "Desktop" at bounding box center [620, 19] width 31 height 26
type input "16"
type input "0"
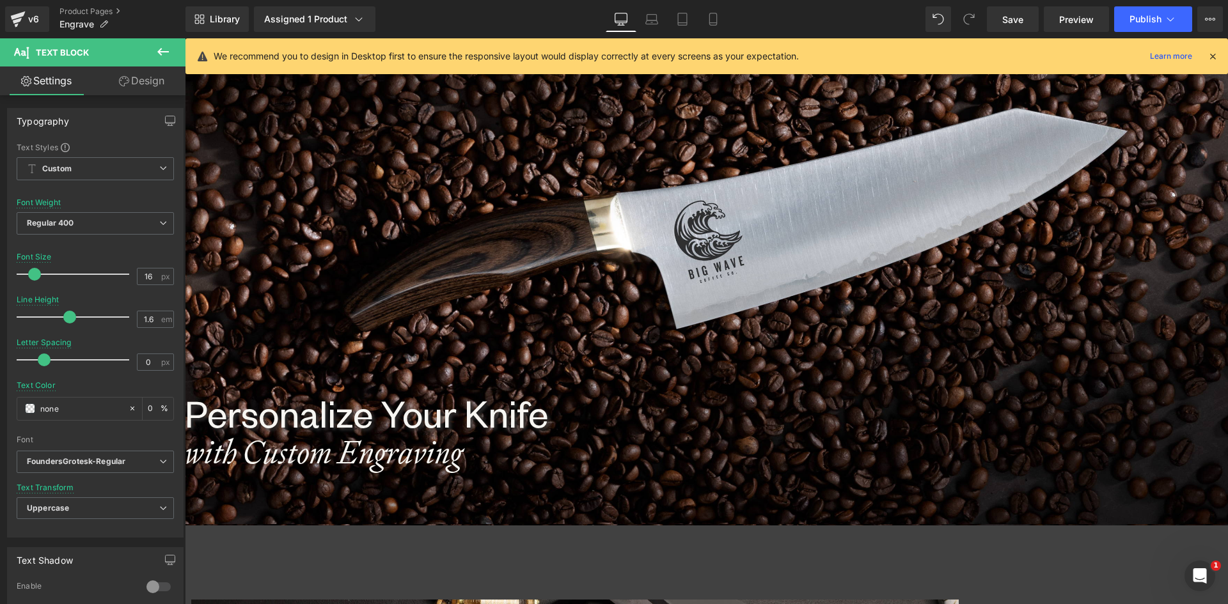
scroll to position [0, 0]
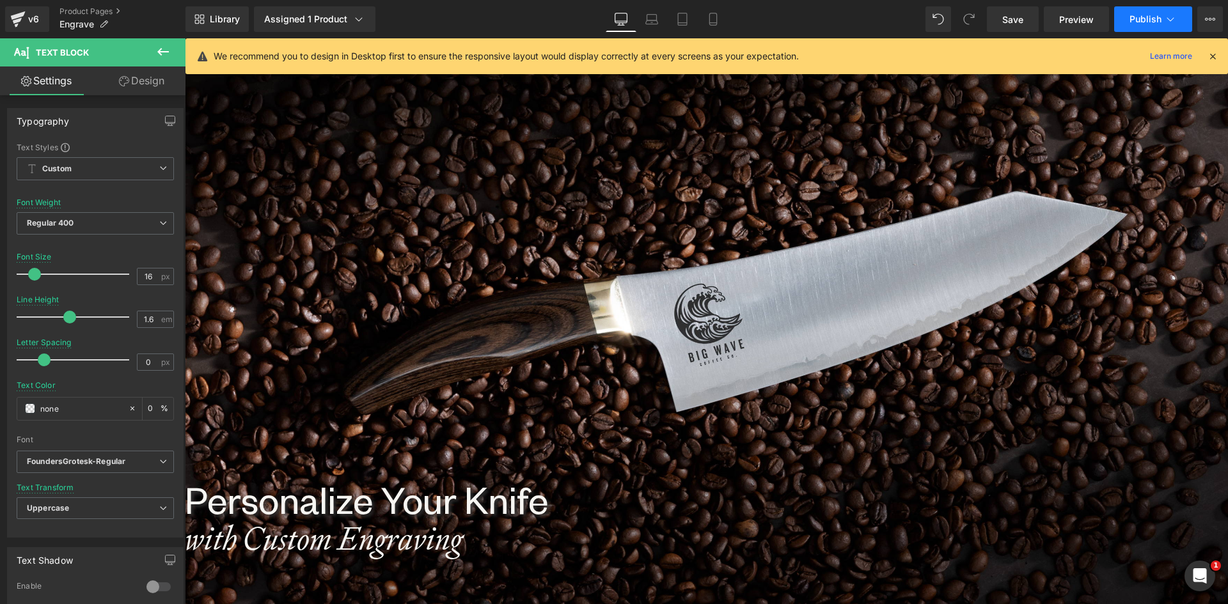
click at [1144, 20] on span "Publish" at bounding box center [1145, 19] width 32 height 10
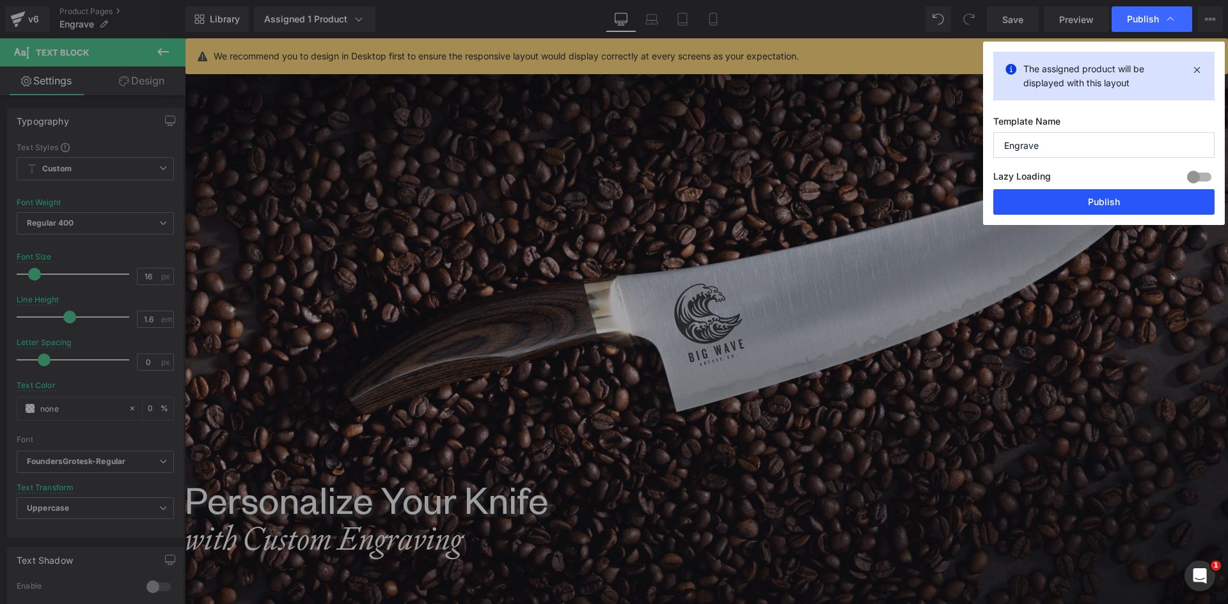
click at [1102, 198] on button "Publish" at bounding box center [1103, 202] width 221 height 26
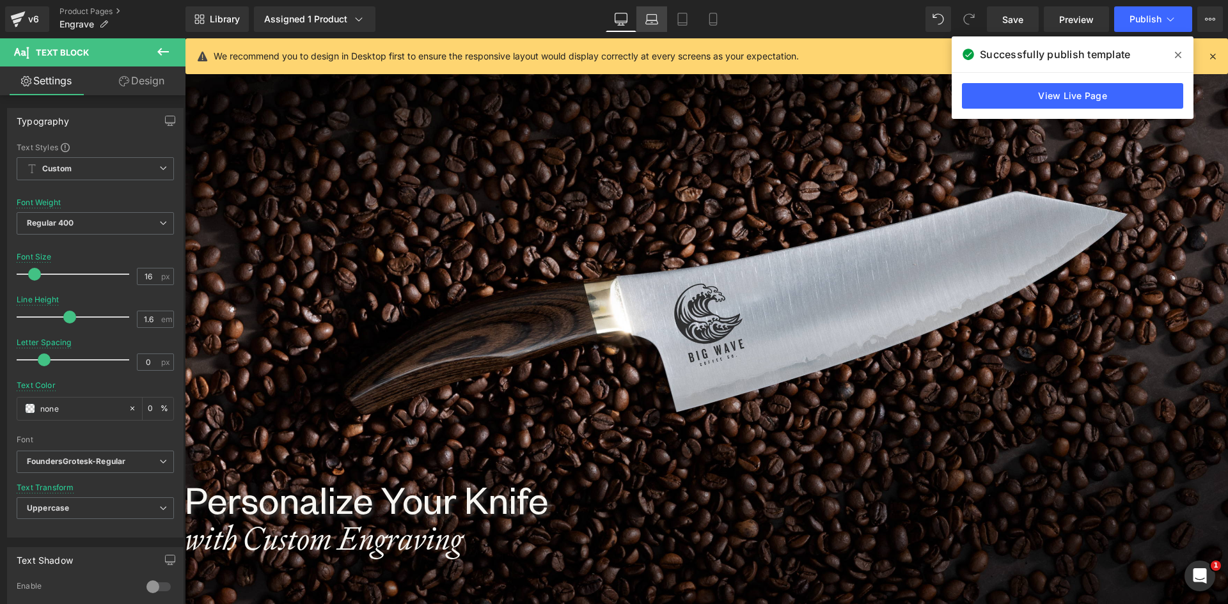
click at [653, 16] on icon at bounding box center [651, 19] width 13 height 13
type input "#f7f6f2"
type input "100"
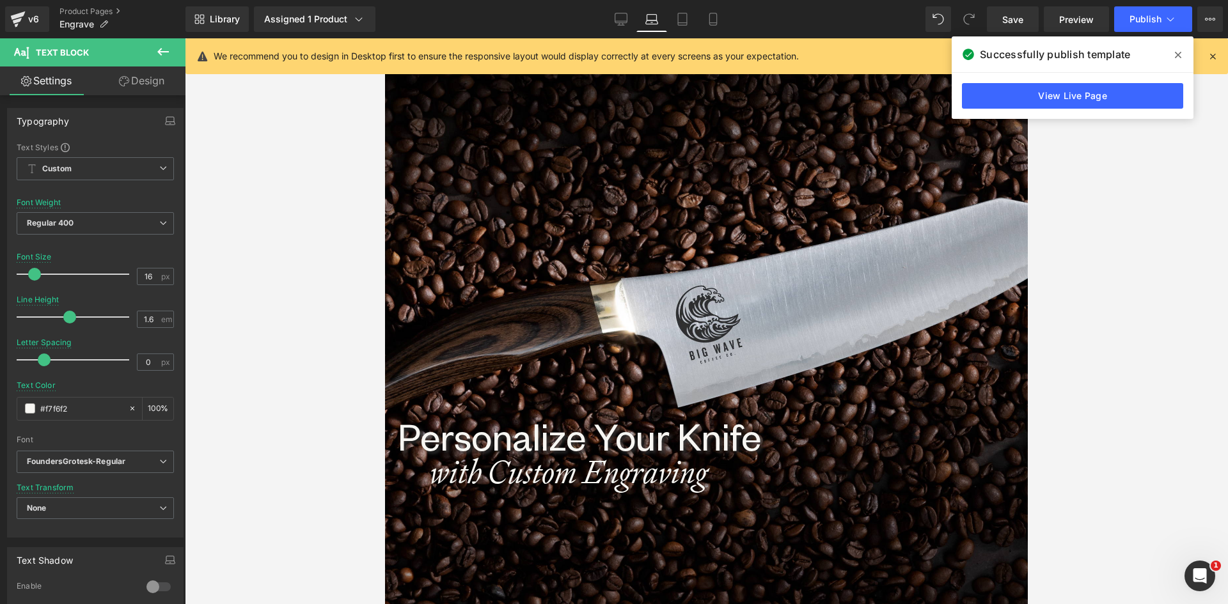
click at [434, 474] on div "with Custom Engraving" at bounding box center [706, 472] width 617 height 32
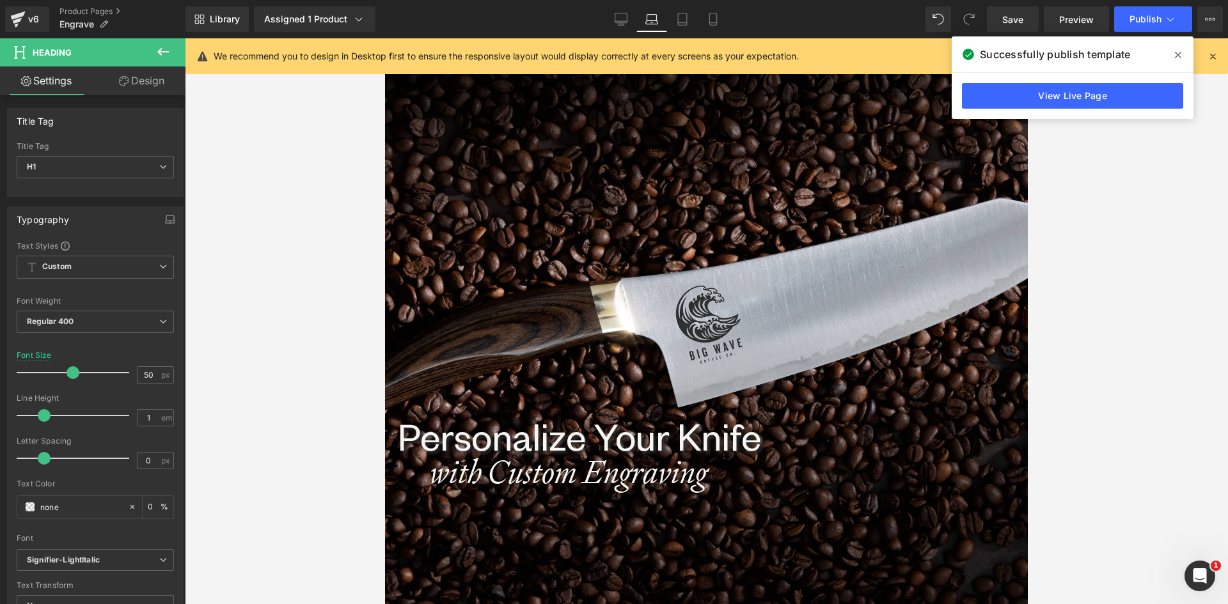
click at [144, 88] on link "Design" at bounding box center [141, 80] width 93 height 29
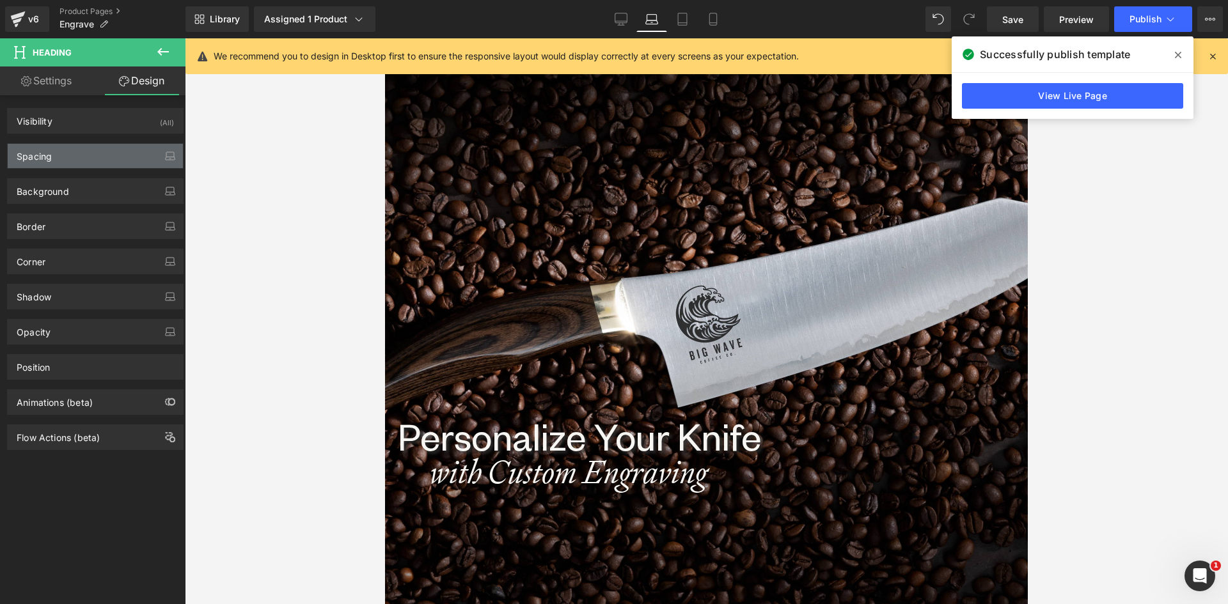
click at [71, 157] on div "Spacing" at bounding box center [95, 156] width 175 height 24
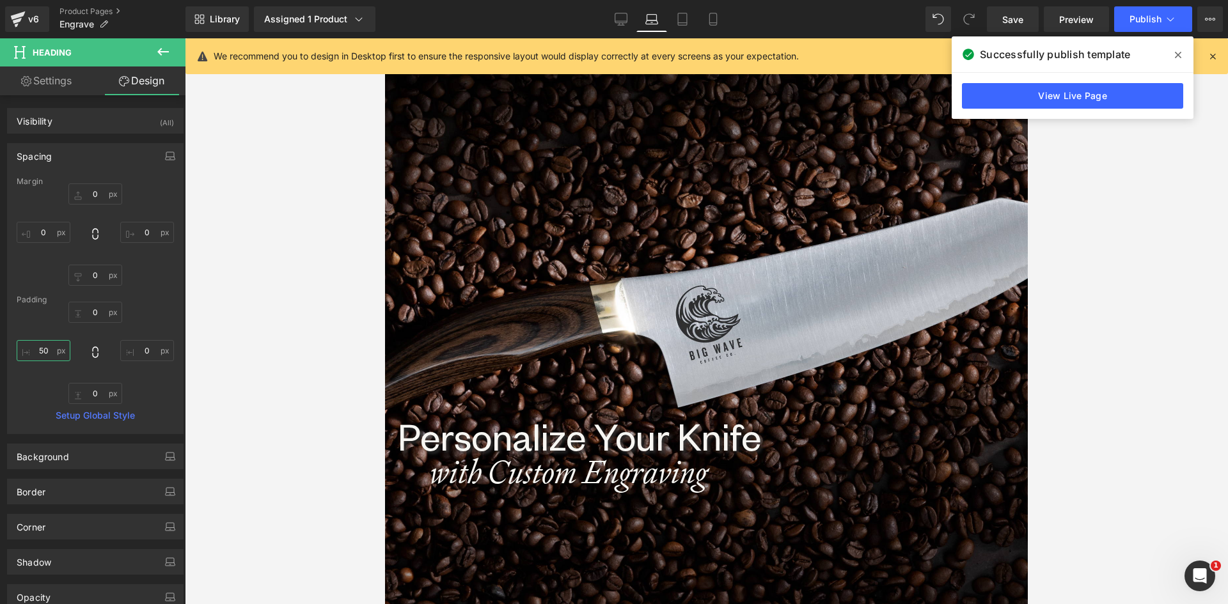
click at [43, 351] on input "50" at bounding box center [44, 350] width 54 height 21
type input "0"
click at [676, 18] on icon at bounding box center [682, 19] width 13 height 13
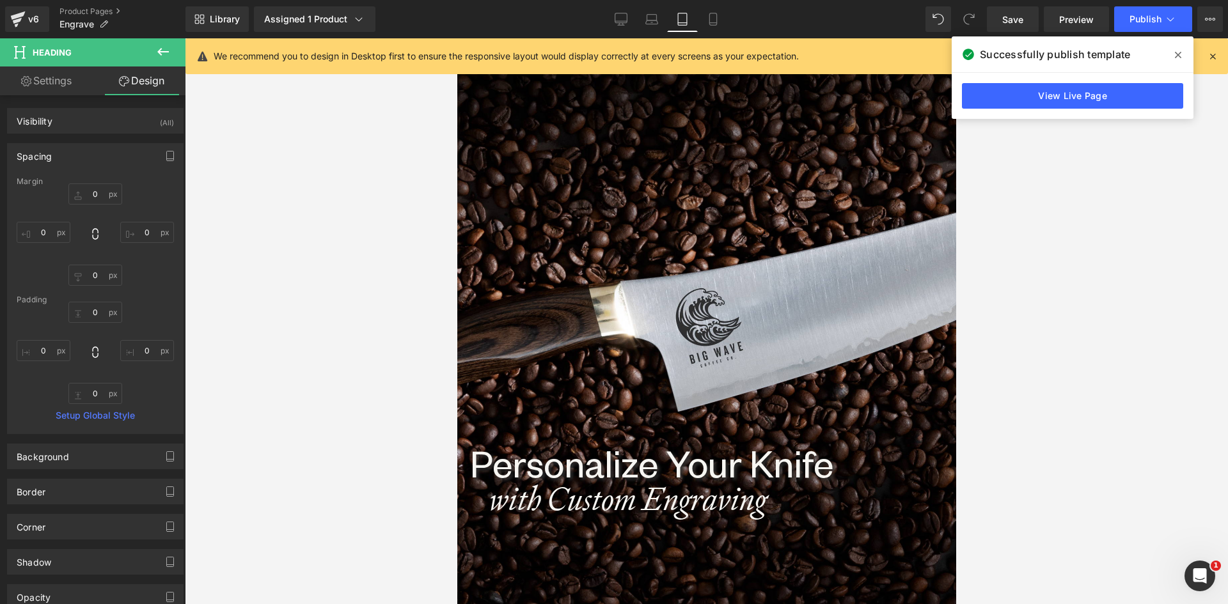
type input "0"
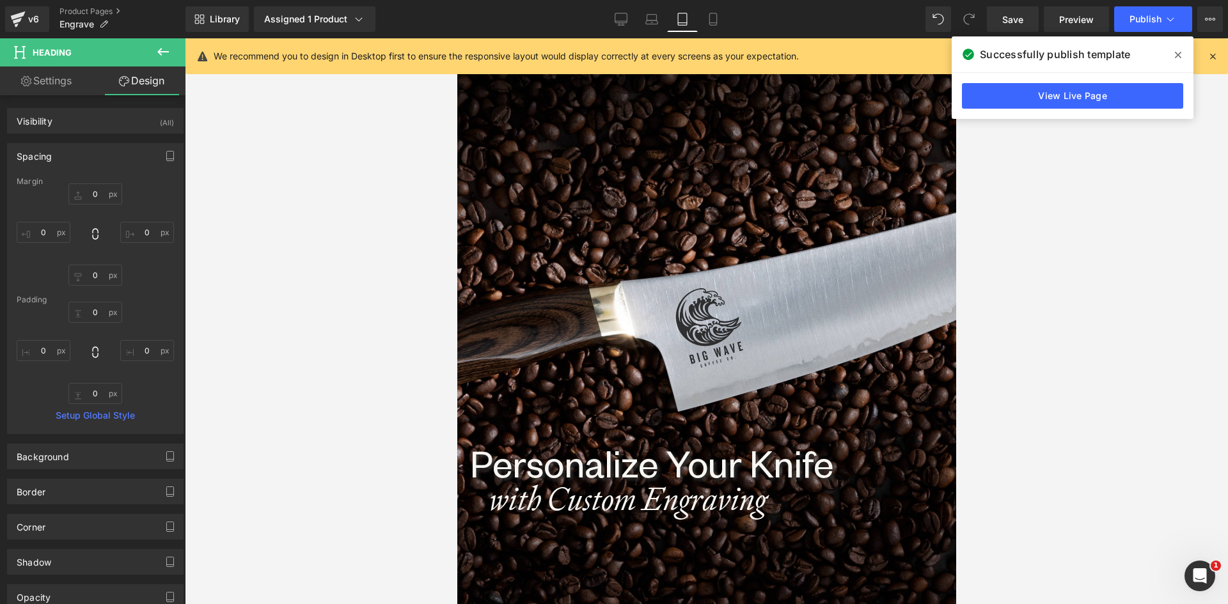
type input "0"
type input "50"
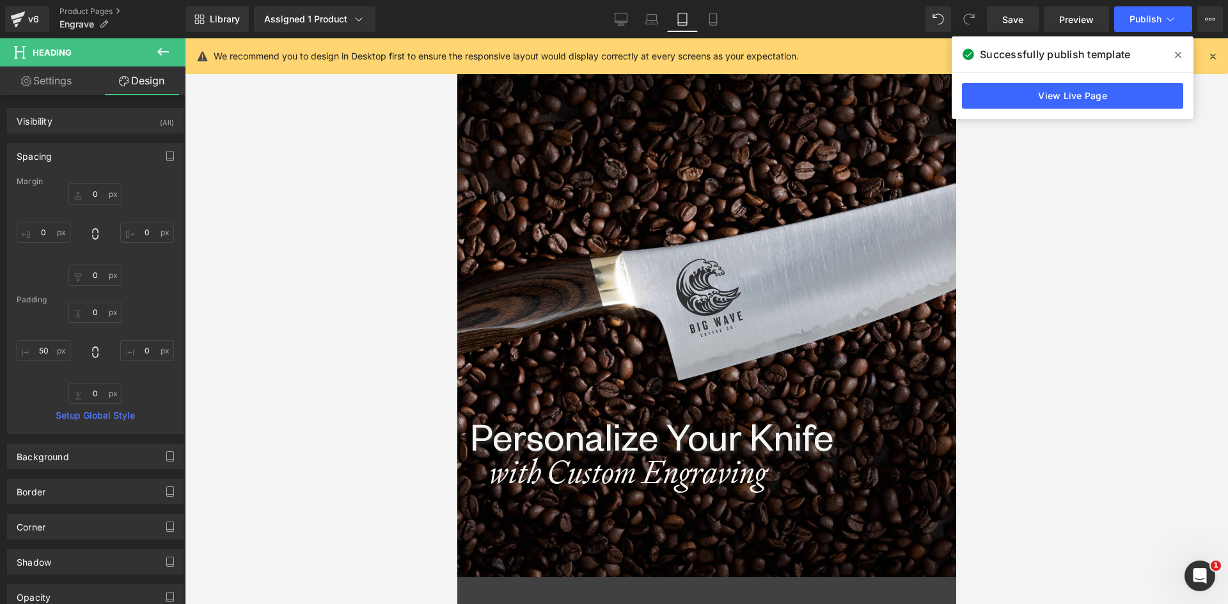
click at [507, 464] on icon "with Custom Engraving" at bounding box center [626, 472] width 277 height 42
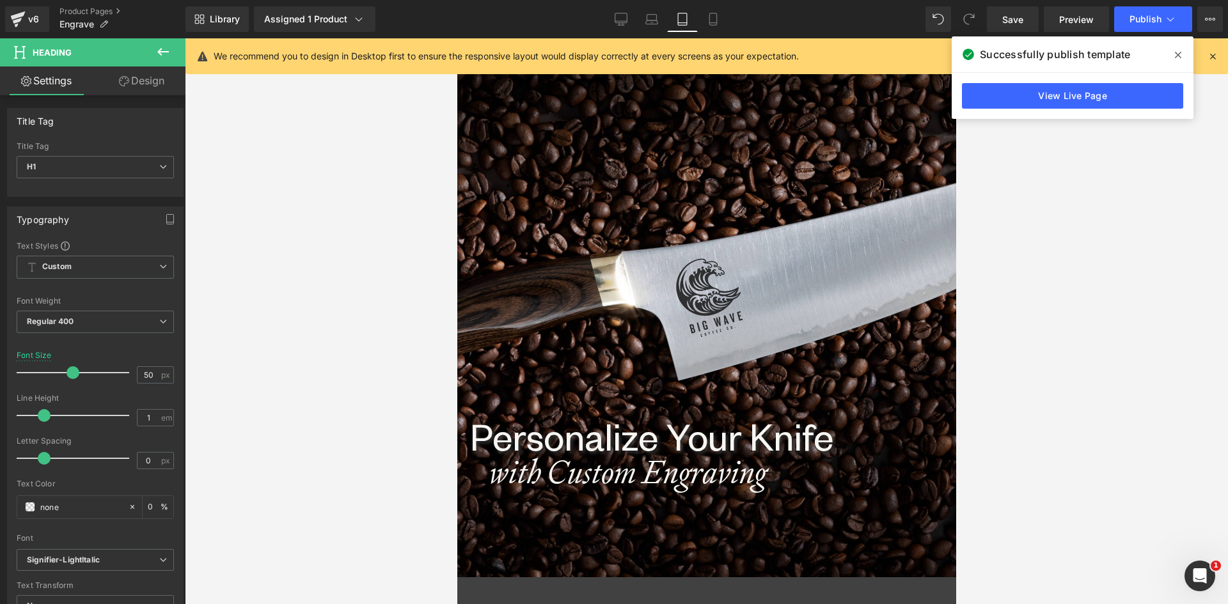
click at [152, 89] on link "Design" at bounding box center [141, 80] width 93 height 29
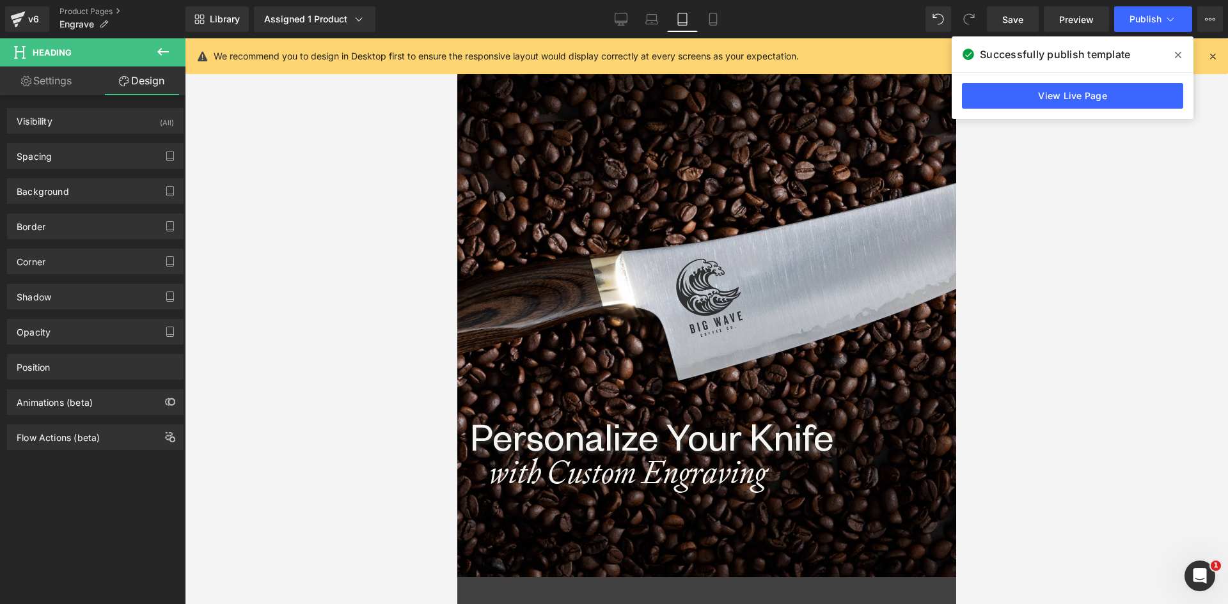
drag, startPoint x: 54, startPoint y: 153, endPoint x: 63, endPoint y: 187, distance: 34.9
click at [55, 155] on div "Spacing" at bounding box center [95, 156] width 175 height 24
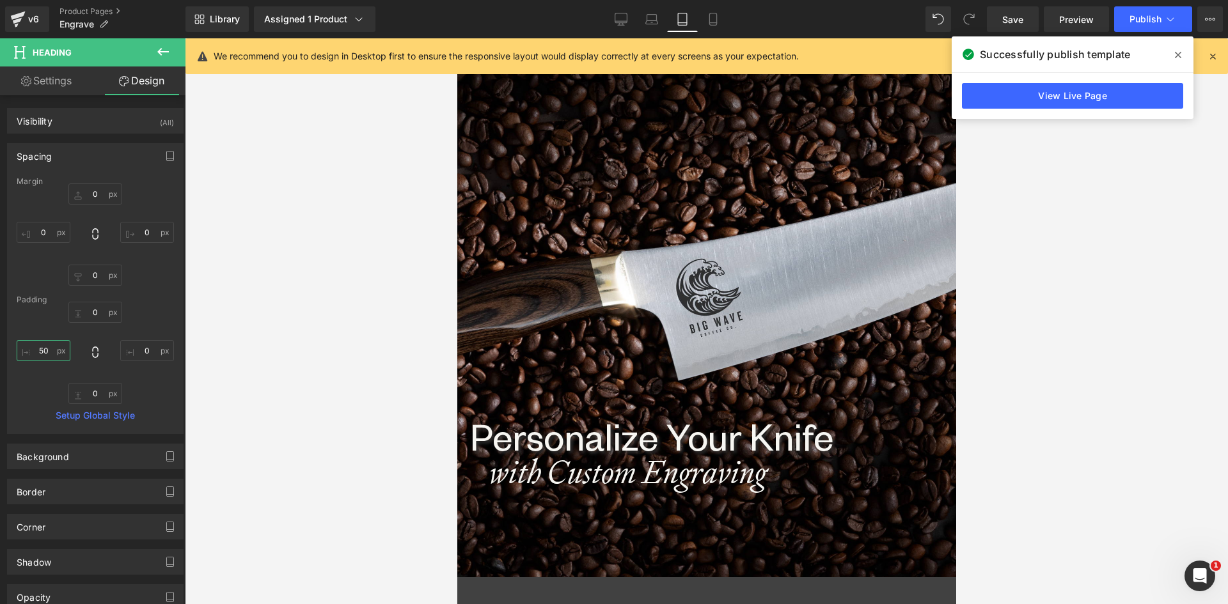
click at [34, 348] on input "50" at bounding box center [44, 350] width 54 height 21
type input "0"
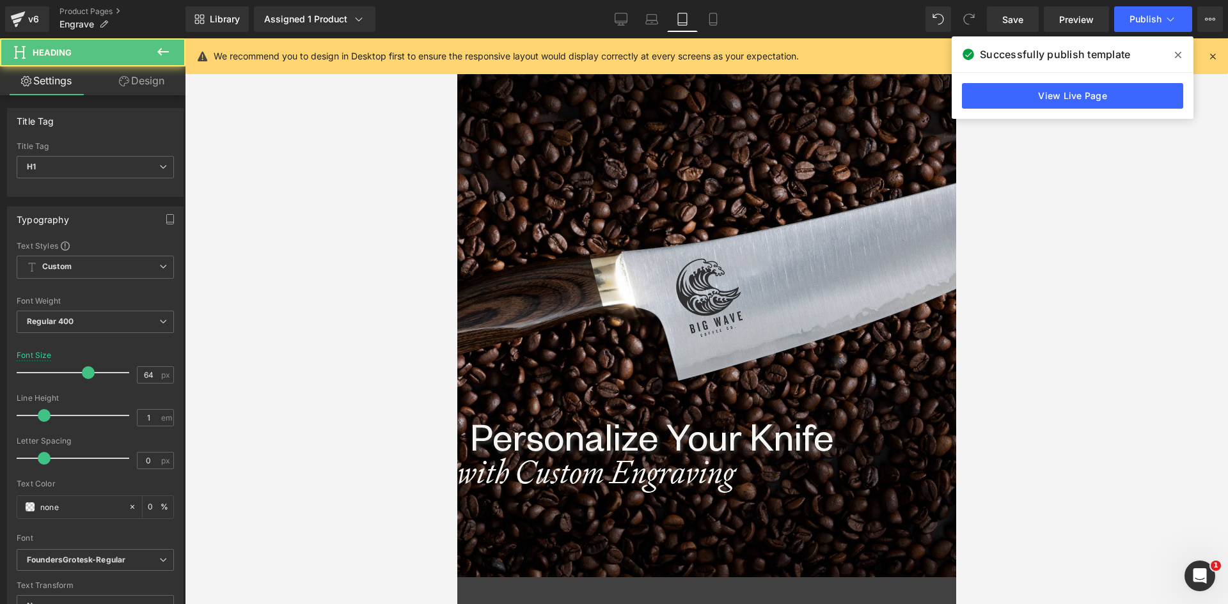
drag, startPoint x: 481, startPoint y: 435, endPoint x: 912, endPoint y: 474, distance: 432.0
click at [474, 476] on icon "with Custom Engraving" at bounding box center [594, 472] width 277 height 42
click at [152, 79] on link "Design" at bounding box center [141, 80] width 93 height 29
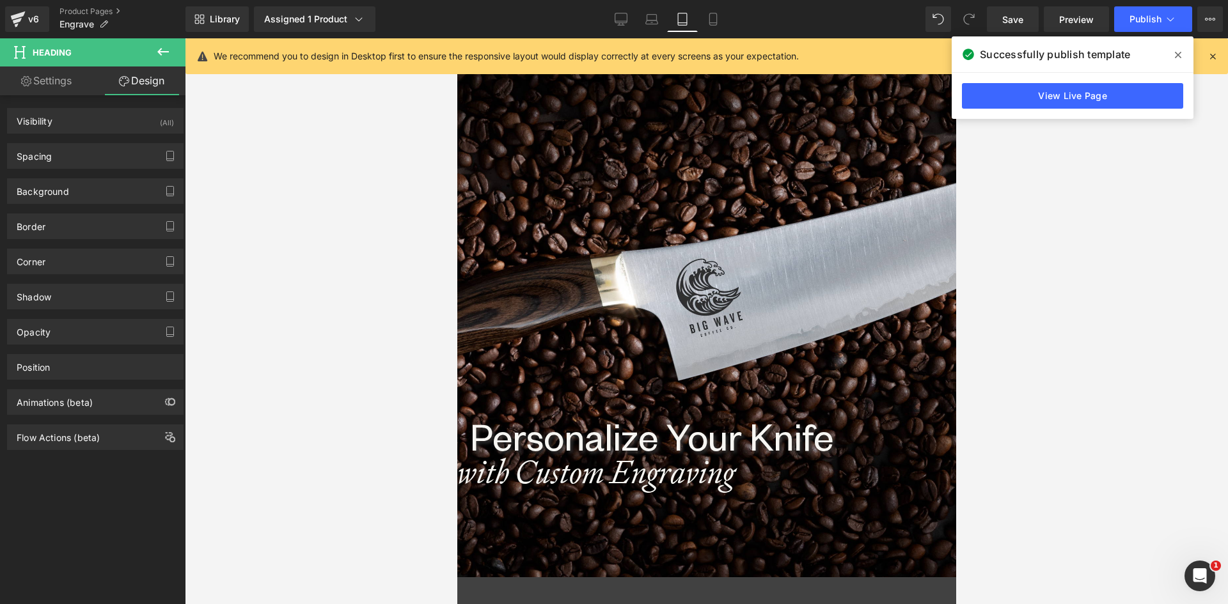
type input "0"
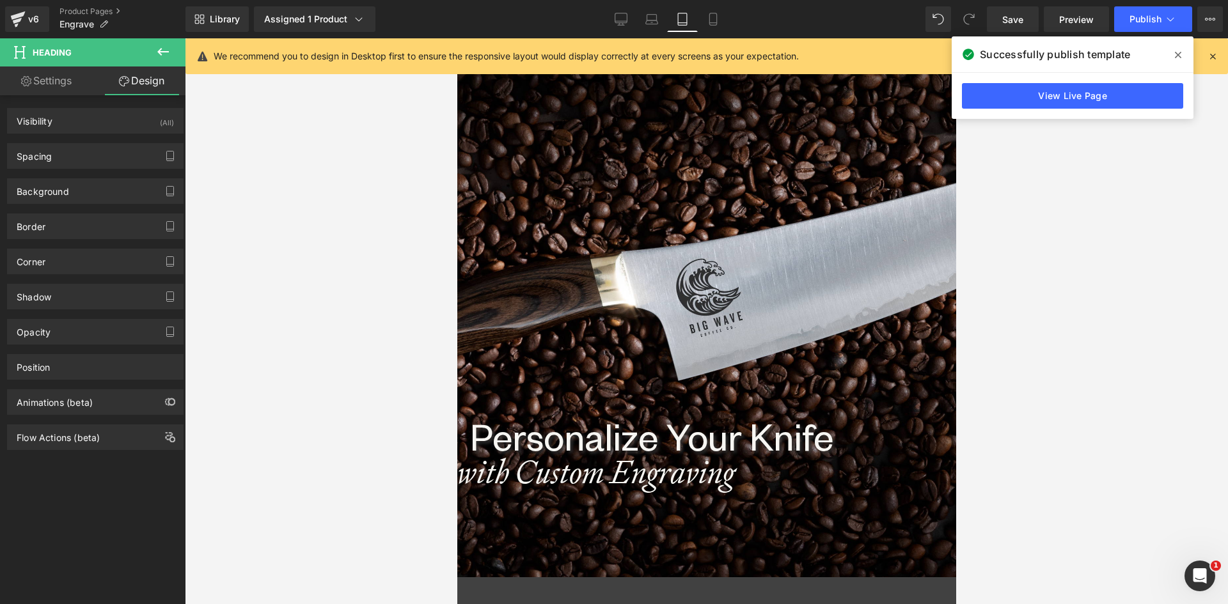
type input "0"
drag, startPoint x: 36, startPoint y: 157, endPoint x: 37, endPoint y: 164, distance: 6.4
click at [36, 158] on div "Spacing" at bounding box center [34, 153] width 35 height 18
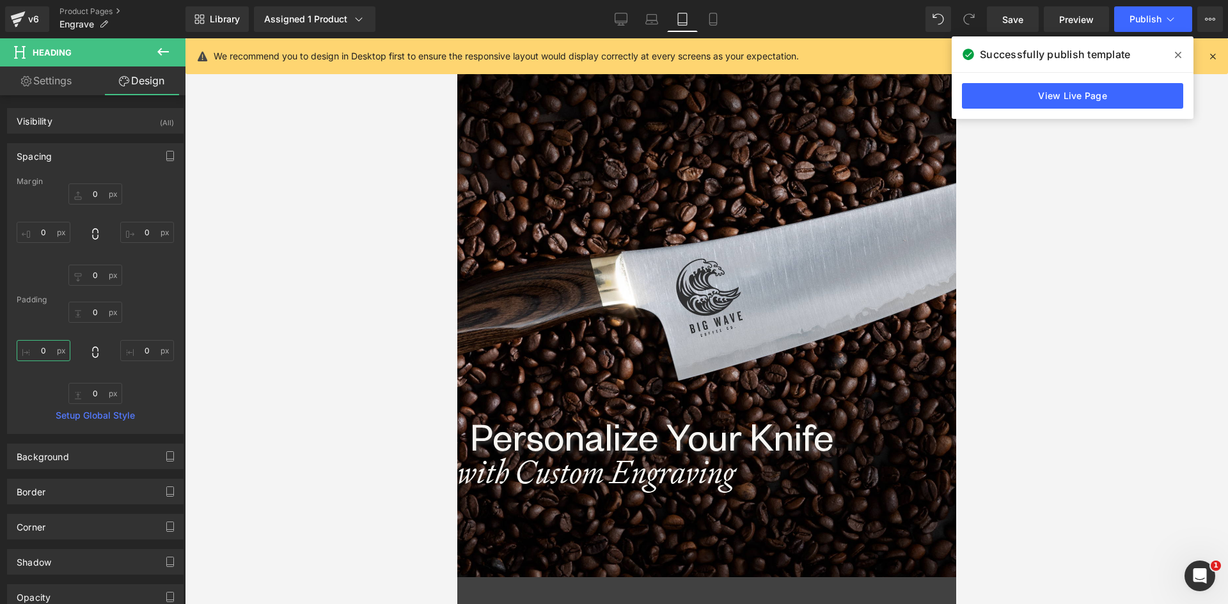
click at [40, 357] on input "0" at bounding box center [44, 350] width 54 height 21
type input "20"
click at [708, 17] on icon at bounding box center [712, 19] width 13 height 13
type input "0"
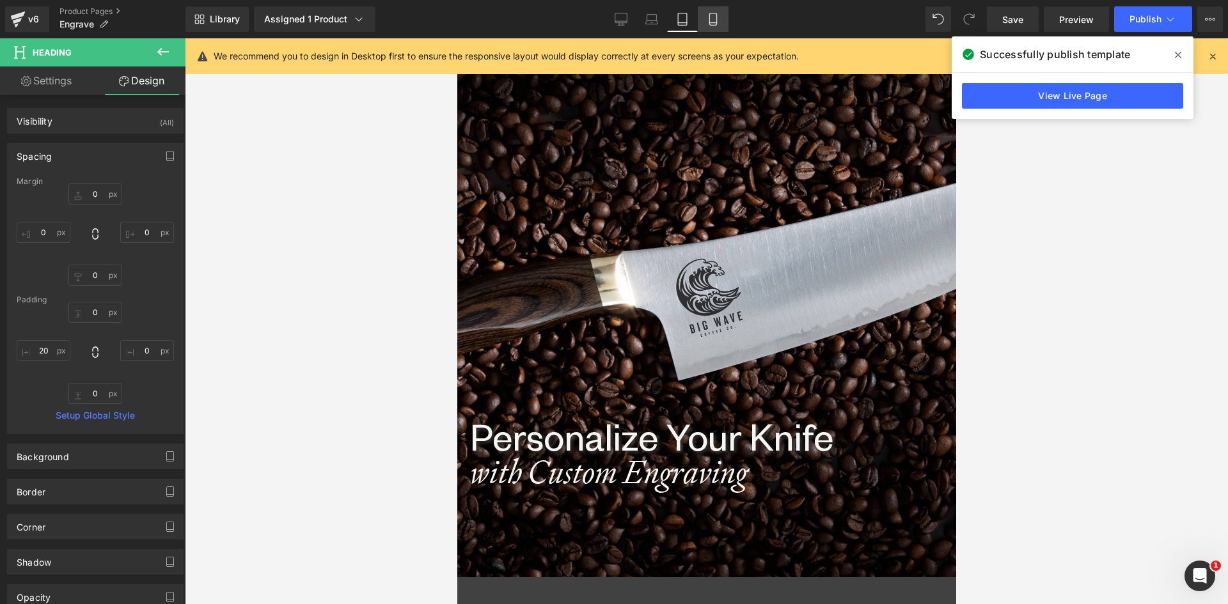
type input "0"
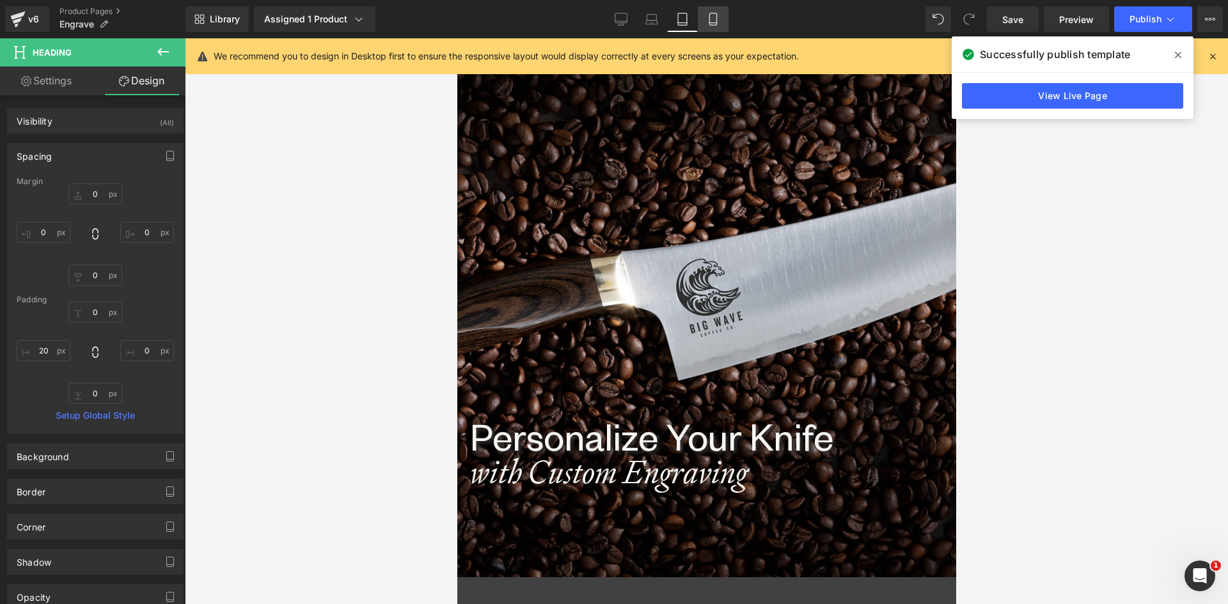
type input "30"
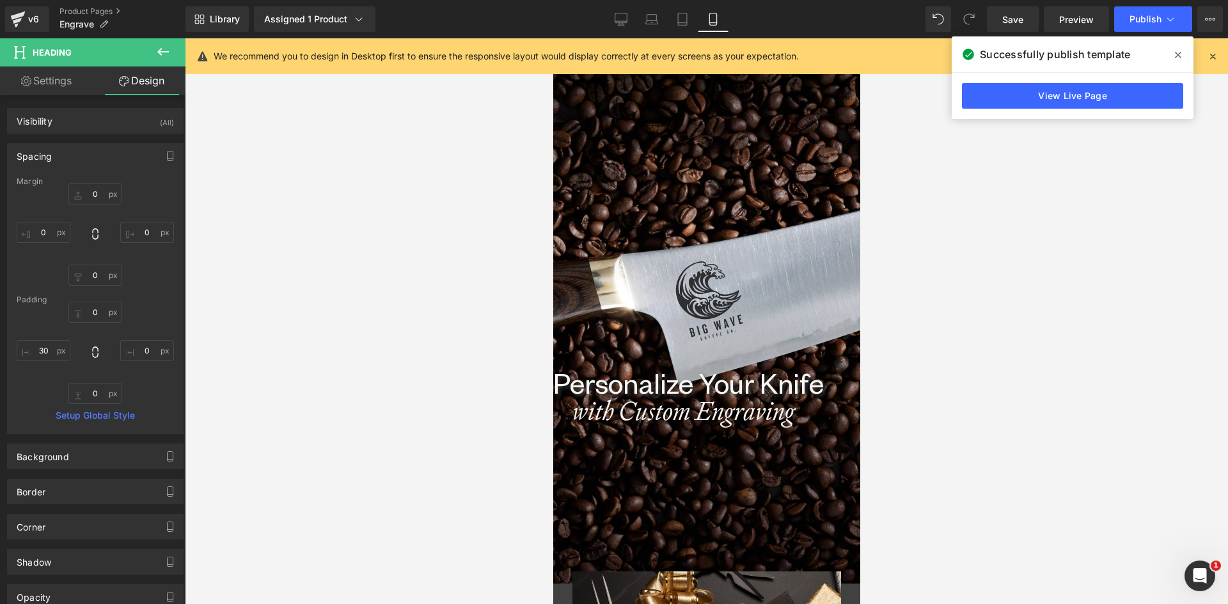
scroll to position [0, 0]
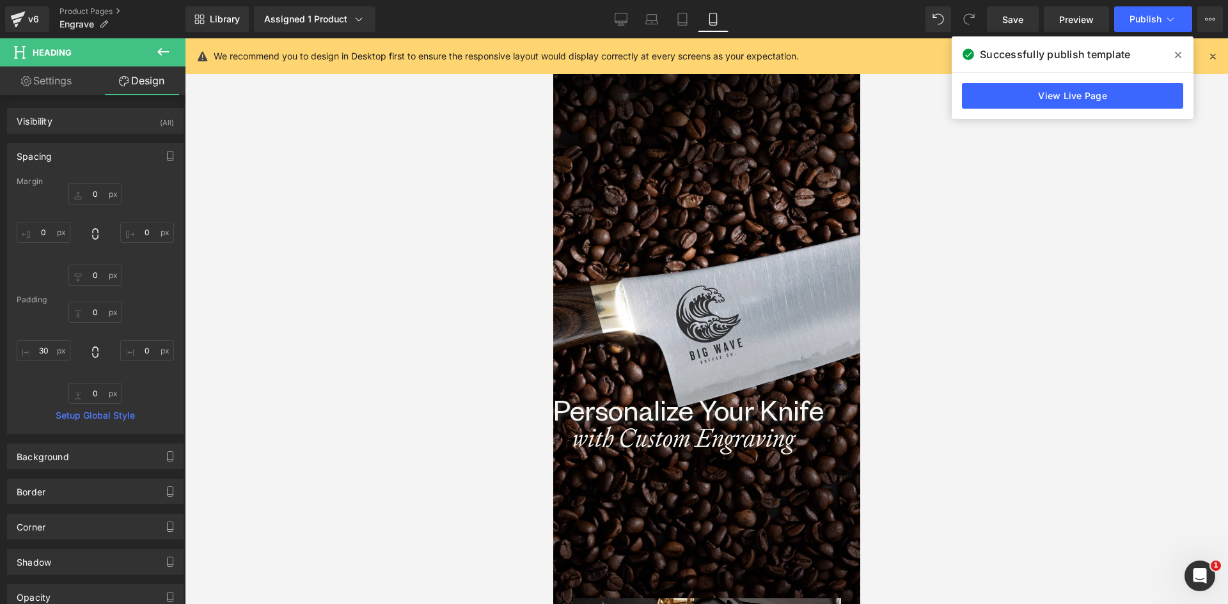
click at [591, 437] on icon "with Custom Engraving" at bounding box center [683, 437] width 222 height 33
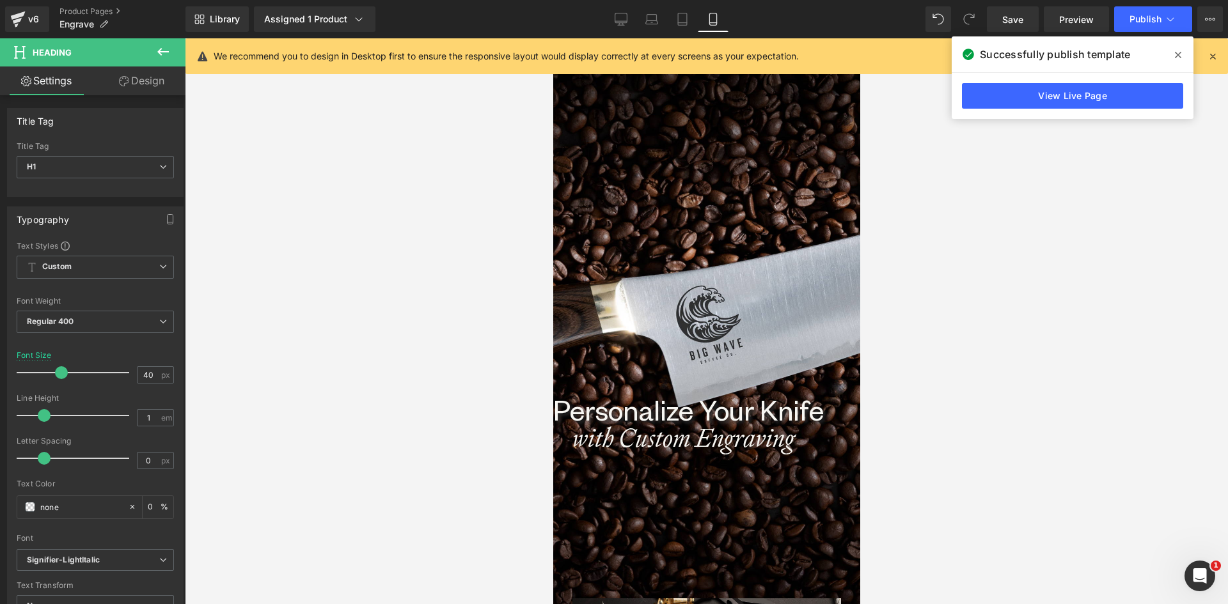
click at [126, 84] on icon at bounding box center [124, 81] width 10 height 10
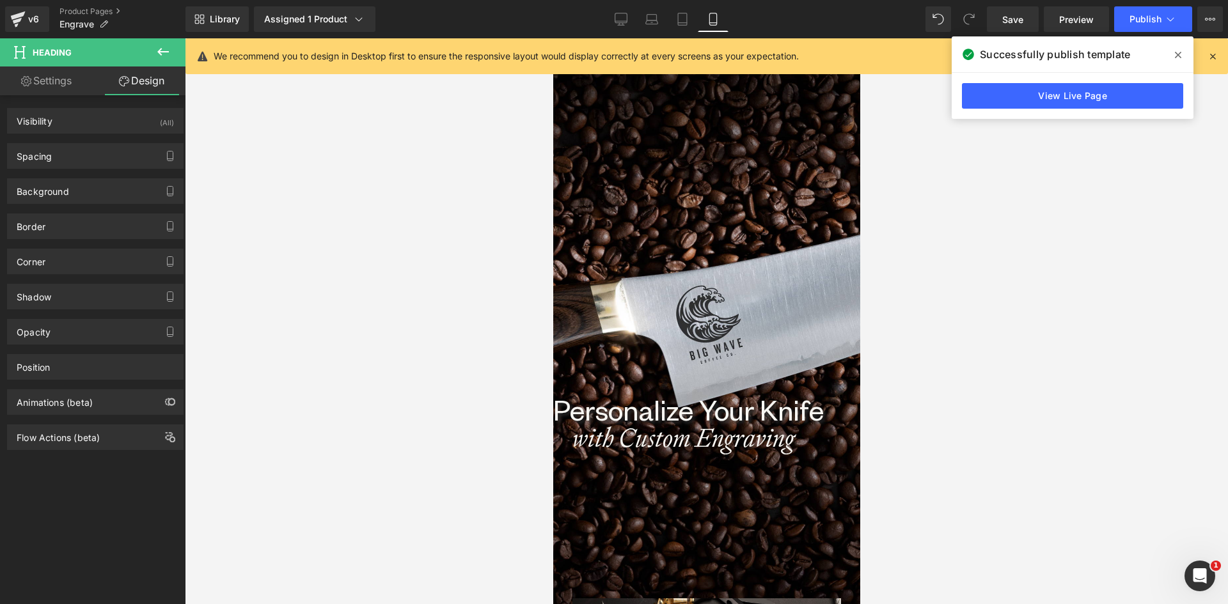
drag, startPoint x: 82, startPoint y: 152, endPoint x: 75, endPoint y: 200, distance: 48.6
click at [82, 153] on div "Spacing" at bounding box center [95, 156] width 175 height 24
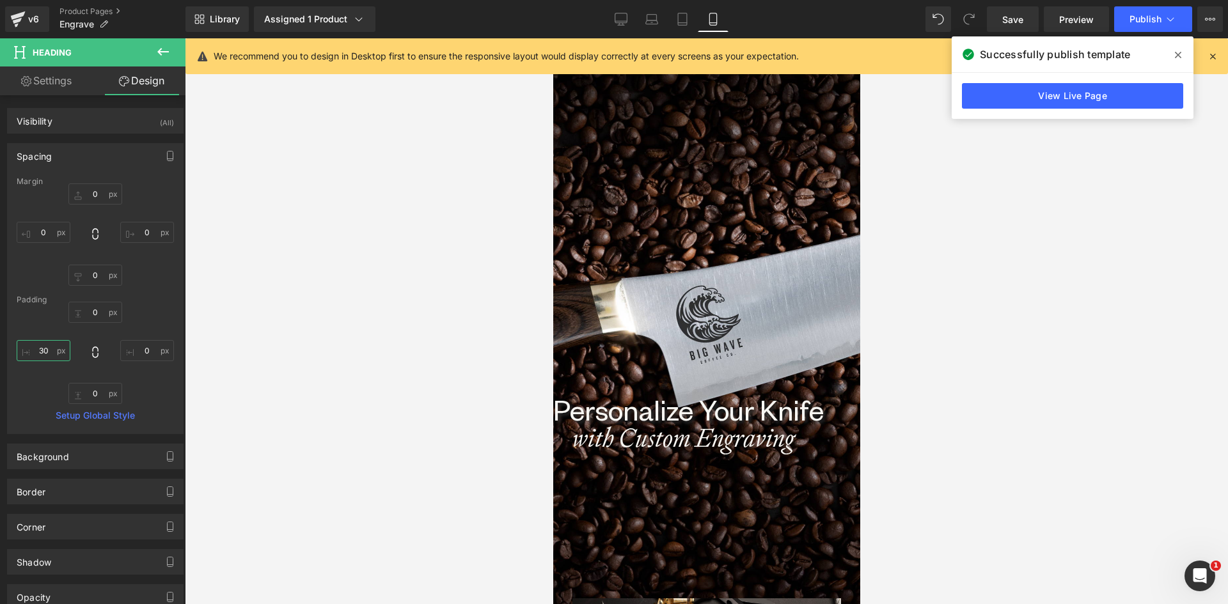
click at [47, 347] on input "30" at bounding box center [44, 350] width 54 height 21
type input "0"
click at [613, 410] on h1 "Personalize Your Knife" at bounding box center [705, 409] width 307 height 31
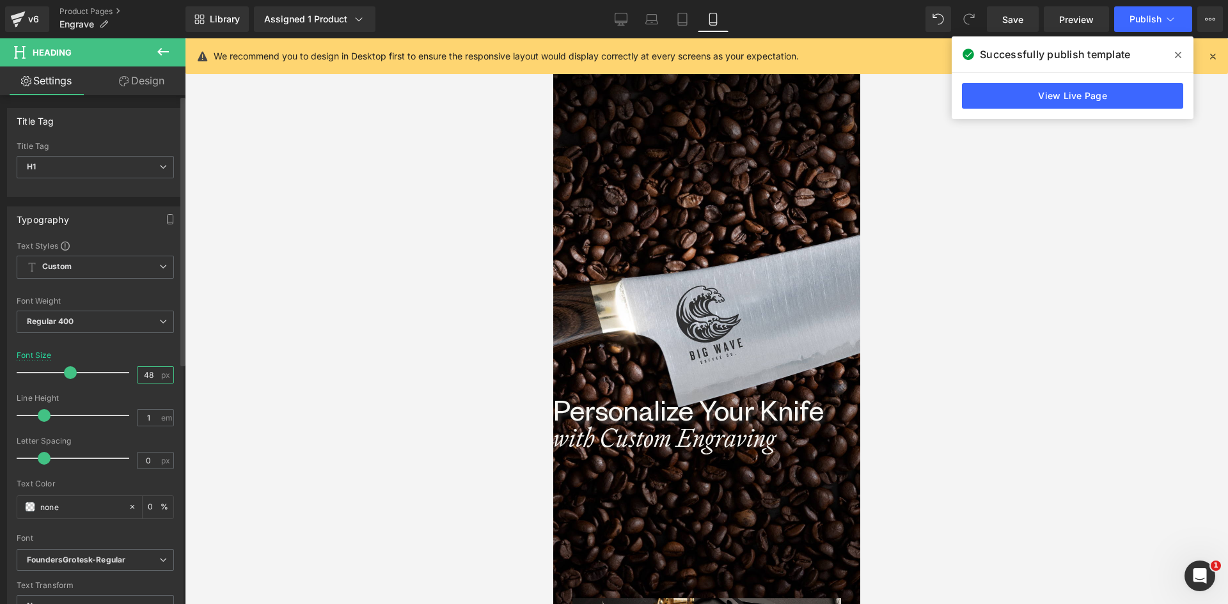
click at [142, 373] on input "48" at bounding box center [148, 375] width 22 height 16
type input "46"
click at [598, 437] on icon "with Custom Engraving" at bounding box center [663, 436] width 222 height 33
drag, startPoint x: 151, startPoint y: 376, endPoint x: 127, endPoint y: 375, distance: 23.7
click at [127, 375] on div "Font Size 40 px" at bounding box center [95, 372] width 157 height 43
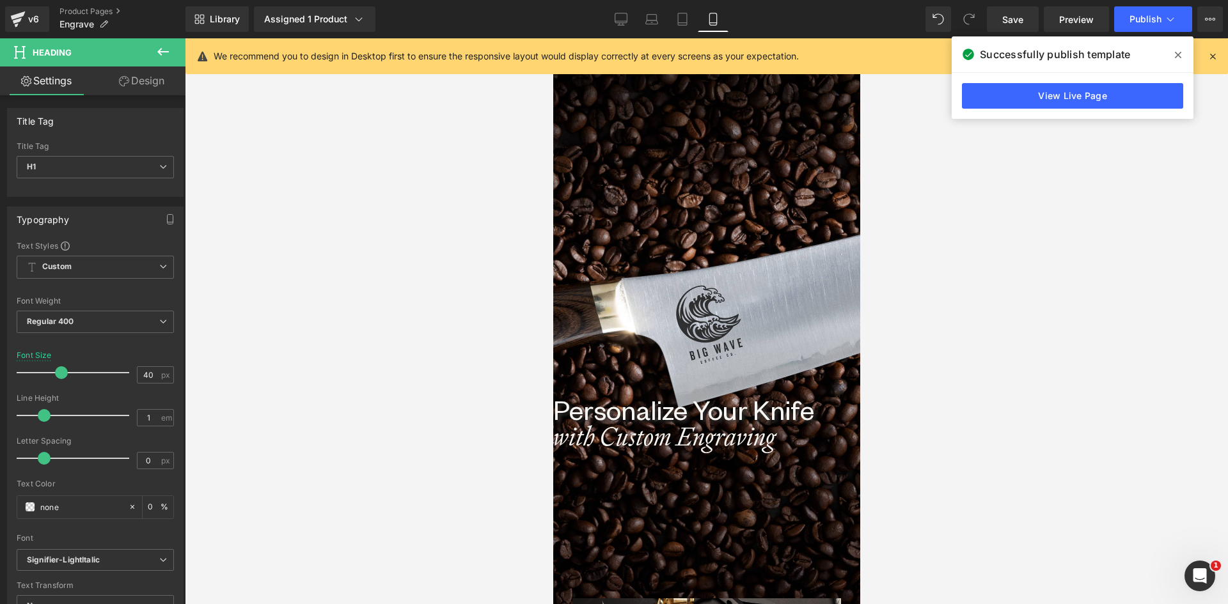
click at [581, 411] on h1 "Personalize Your Knife" at bounding box center [705, 408] width 307 height 29
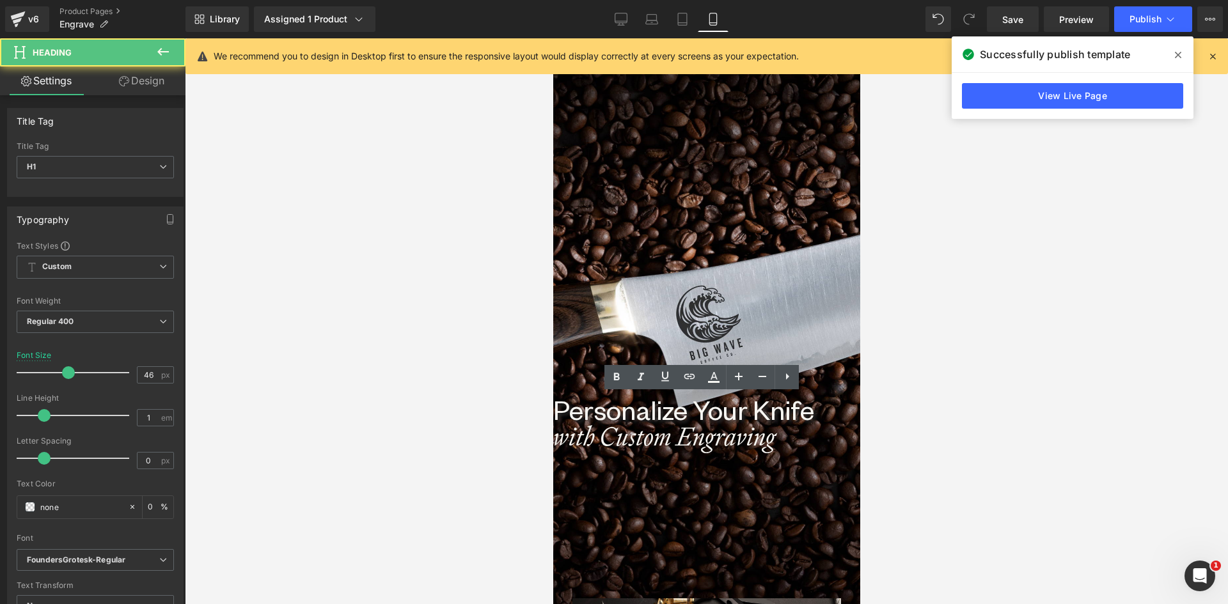
click at [588, 442] on icon "with Custom Engraving" at bounding box center [663, 436] width 222 height 33
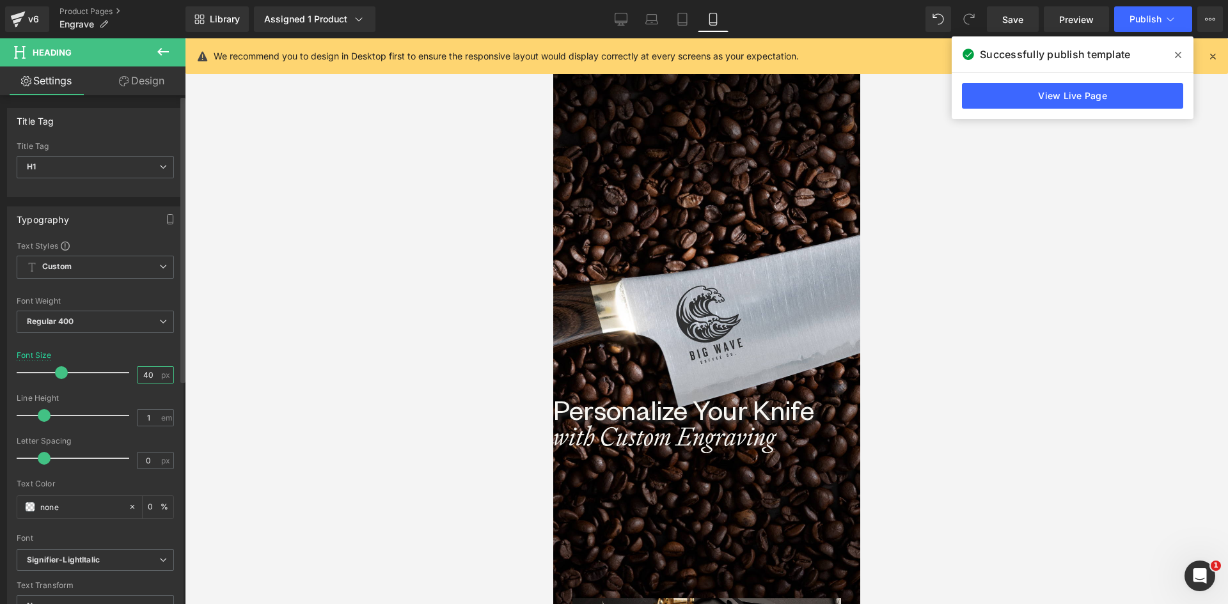
drag, startPoint x: 148, startPoint y: 373, endPoint x: 136, endPoint y: 373, distance: 12.8
click at [137, 373] on input "40" at bounding box center [148, 375] width 22 height 16
type input "28"
drag, startPoint x: 588, startPoint y: 410, endPoint x: 577, endPoint y: 409, distance: 10.9
click at [588, 410] on h1 "Personalize Your Knife" at bounding box center [705, 408] width 307 height 29
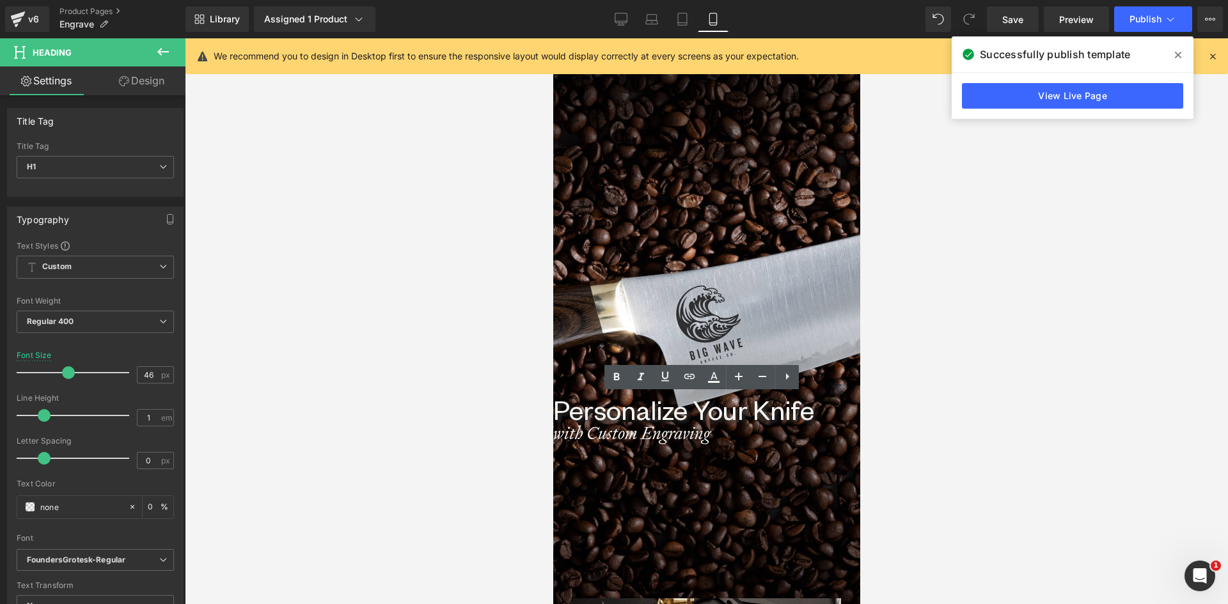
click at [654, 429] on div "with Custom Engraving Heading" at bounding box center [705, 436] width 307 height 24
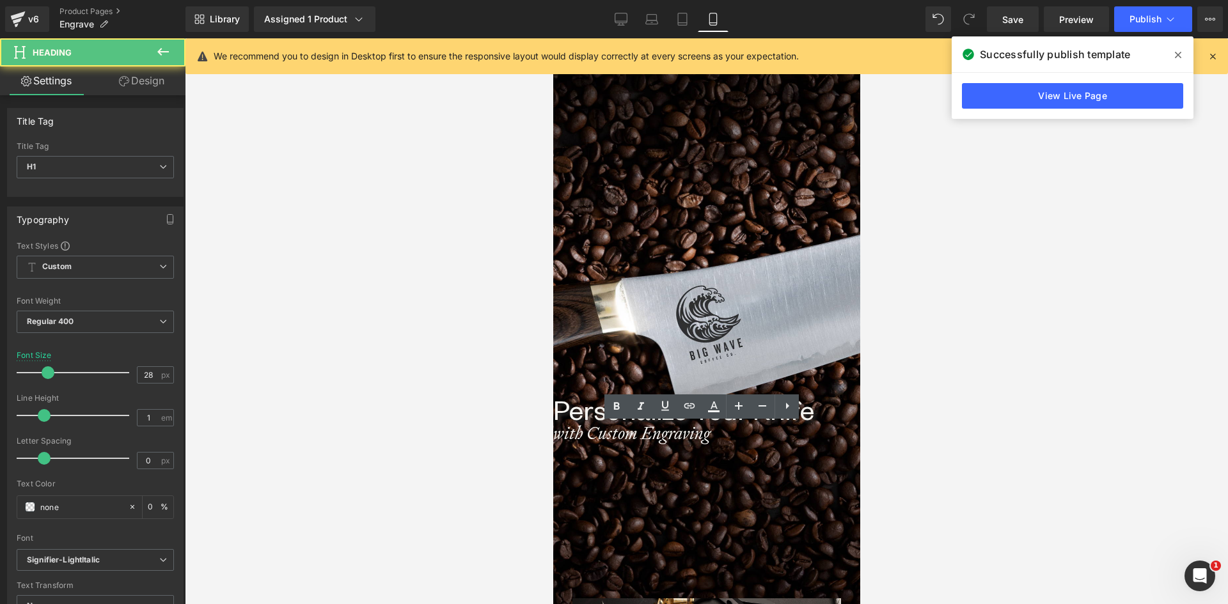
click at [1065, 411] on div at bounding box center [706, 321] width 1043 height 566
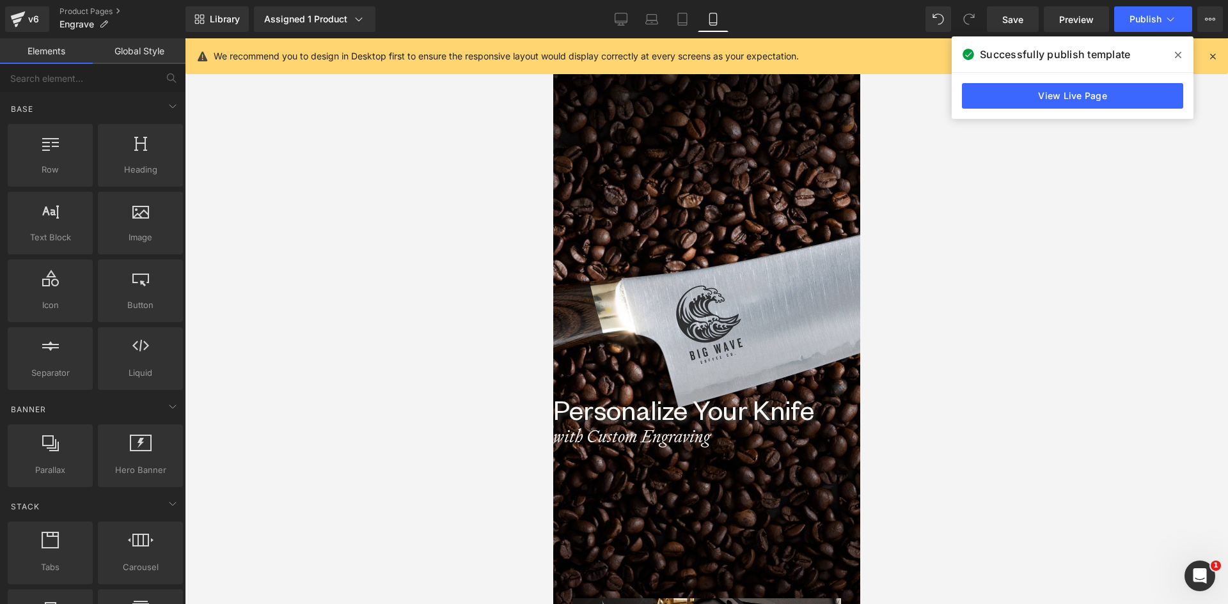
click at [614, 409] on h1 "Personalize Your Knife" at bounding box center [705, 408] width 307 height 29
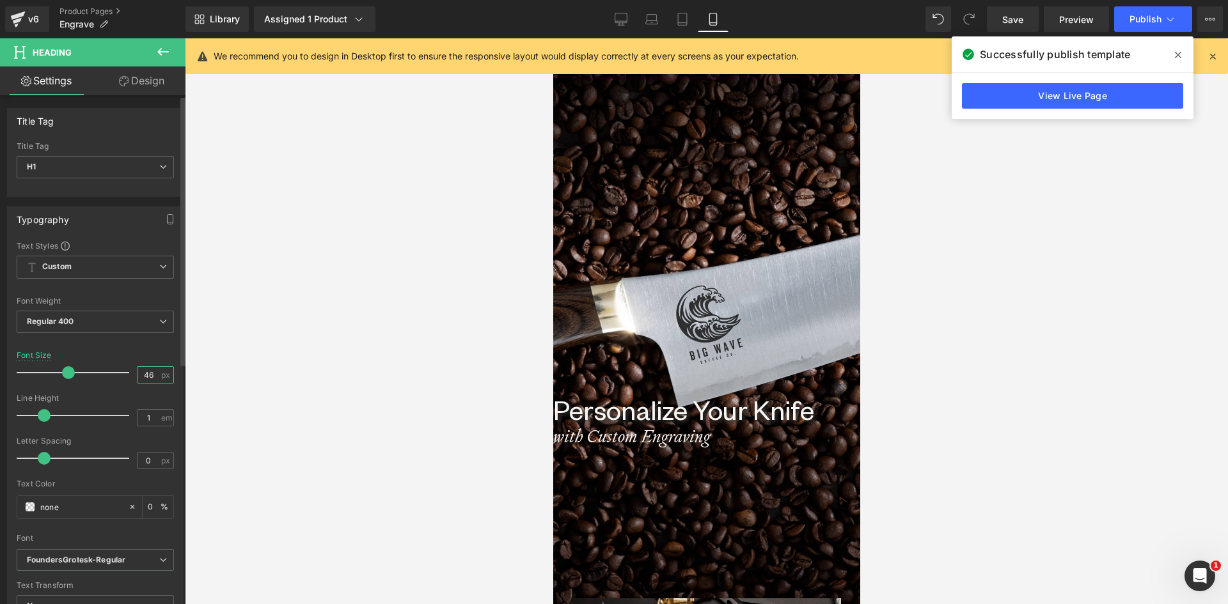
drag, startPoint x: 141, startPoint y: 373, endPoint x: 126, endPoint y: 373, distance: 14.7
click at [126, 373] on div "Font Size 46 px" at bounding box center [95, 372] width 157 height 43
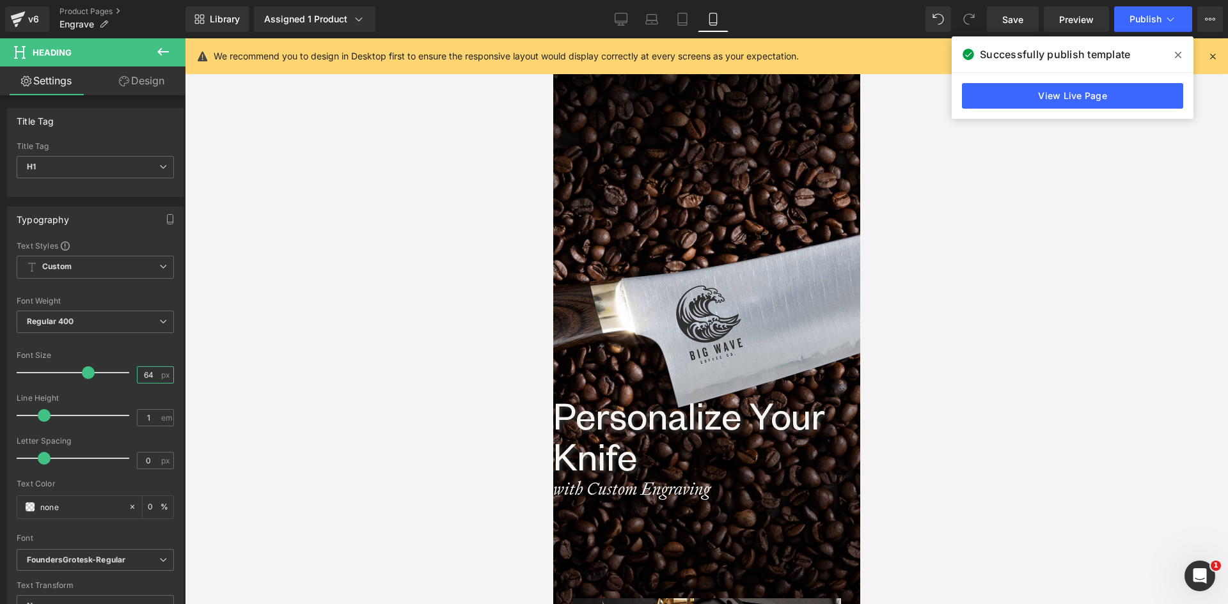
type input "64"
click at [612, 448] on h1 "Personalize Your Knife" at bounding box center [705, 435] width 307 height 82
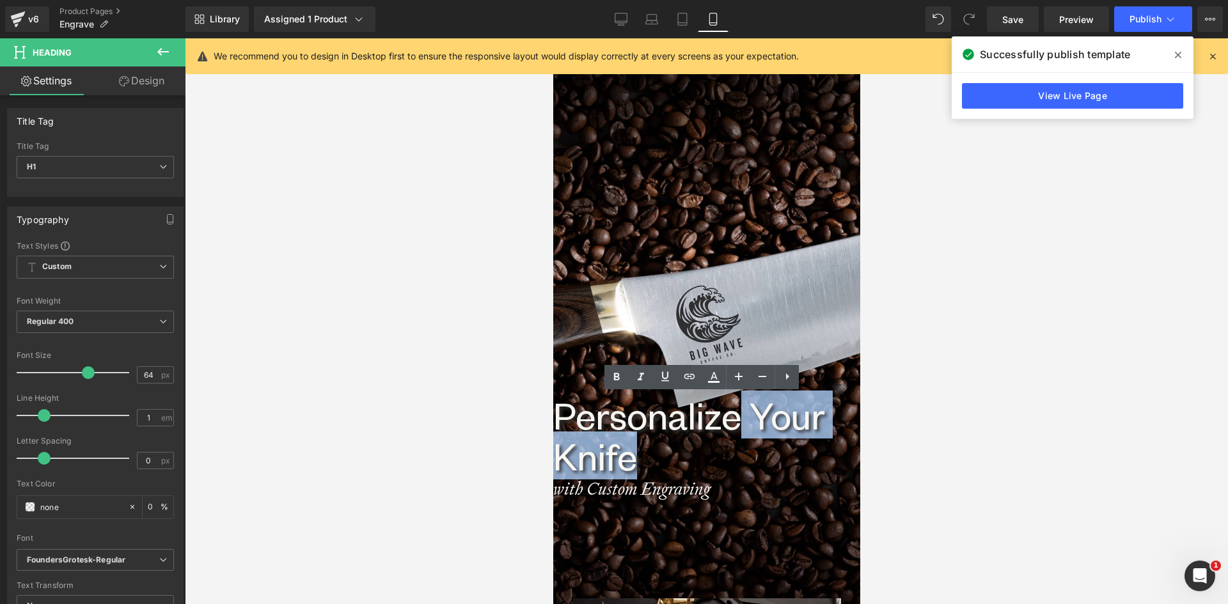
drag, startPoint x: 749, startPoint y: 414, endPoint x: 763, endPoint y: 455, distance: 43.3
click at [763, 455] on h1 "Personalize Your Knife" at bounding box center [705, 435] width 307 height 82
click at [614, 460] on h1 "Personalize Your Knife" at bounding box center [705, 435] width 307 height 82
drag, startPoint x: 643, startPoint y: 462, endPoint x: 754, endPoint y: 419, distance: 119.2
click at [754, 419] on h1 "Personalize Your Knife" at bounding box center [705, 435] width 307 height 82
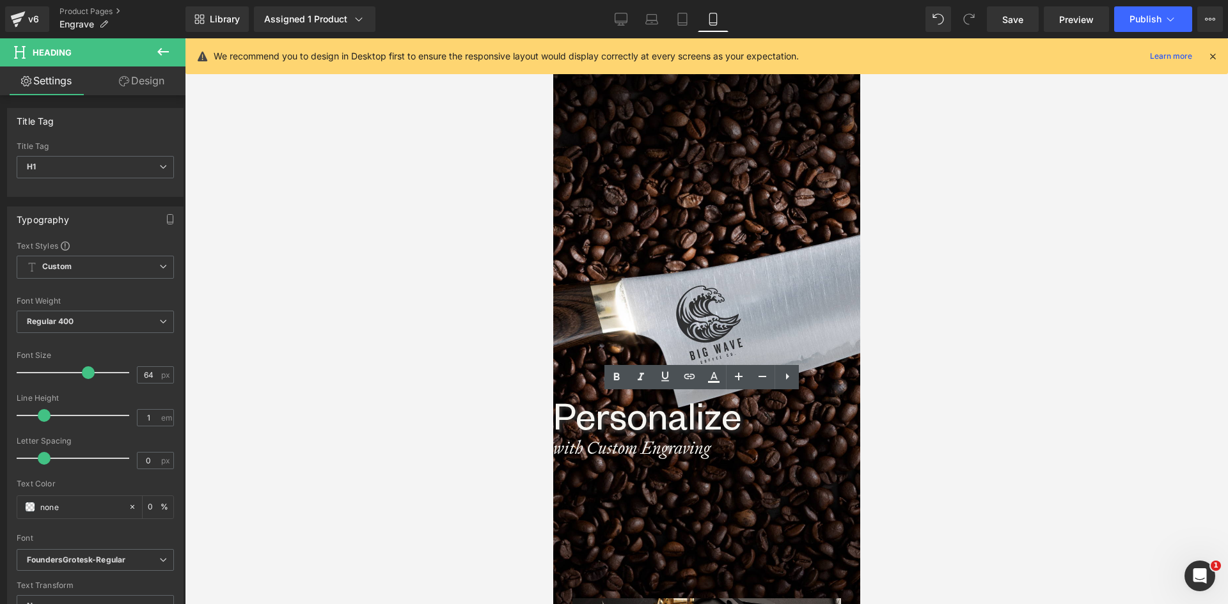
click at [552, 38] on link at bounding box center [552, 38] width 0 height 0
click at [772, 446] on h1 "with Custom Engraving" at bounding box center [705, 448] width 307 height 18
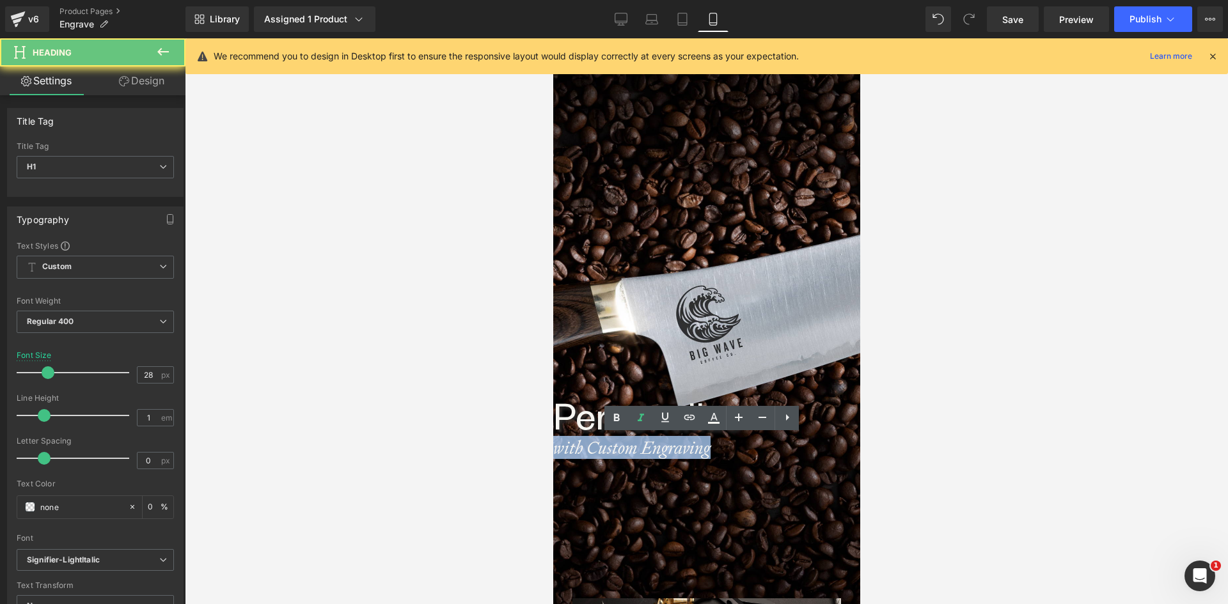
drag, startPoint x: 650, startPoint y: 444, endPoint x: 470, endPoint y: 449, distance: 180.4
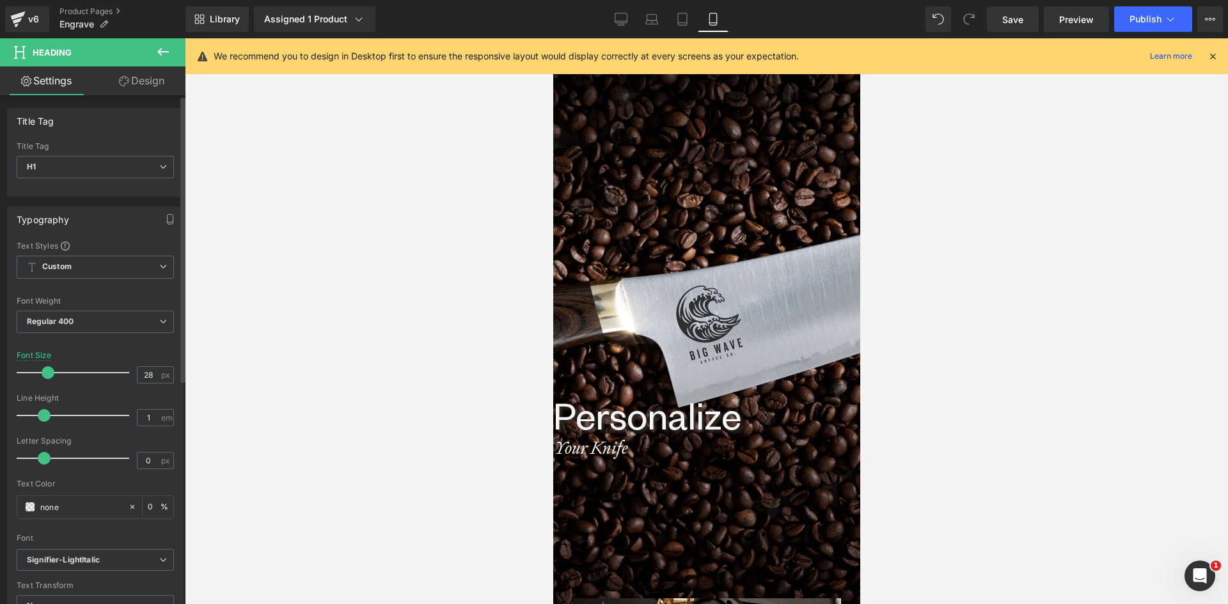
drag, startPoint x: 148, startPoint y: 380, endPoint x: 126, endPoint y: 382, distance: 22.4
click at [126, 382] on div "Font Size 28 px" at bounding box center [95, 372] width 157 height 43
type input "50"
click at [615, 419] on h1 "Personalize" at bounding box center [705, 414] width 307 height 41
click at [625, 31] on link "Desktop" at bounding box center [620, 19] width 31 height 26
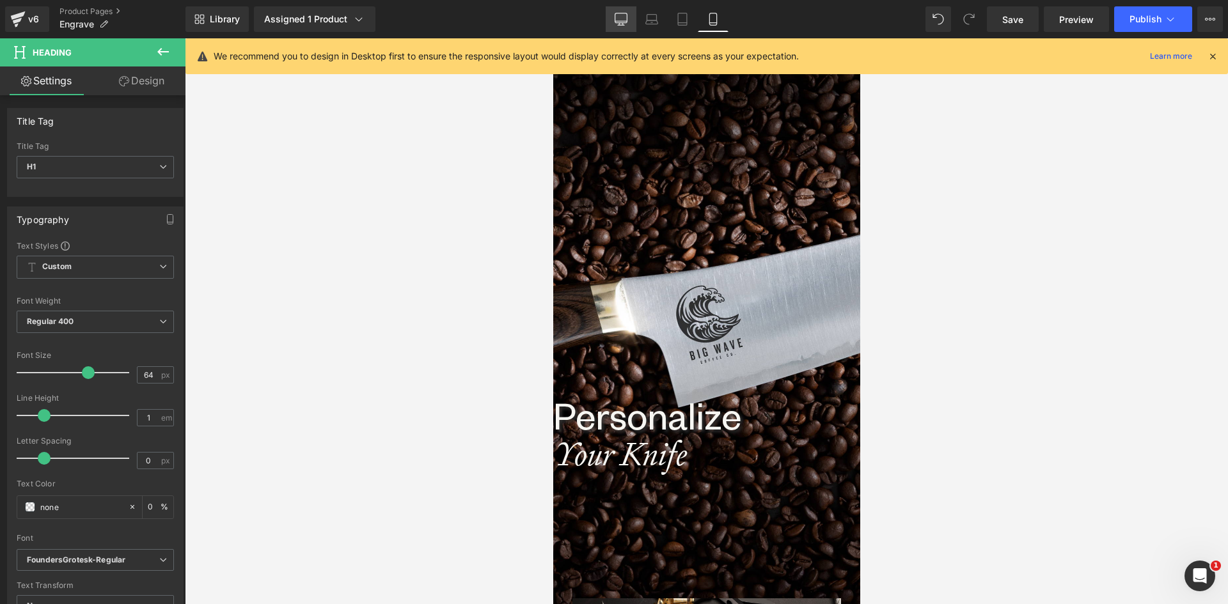
type input "0"
type input "100"
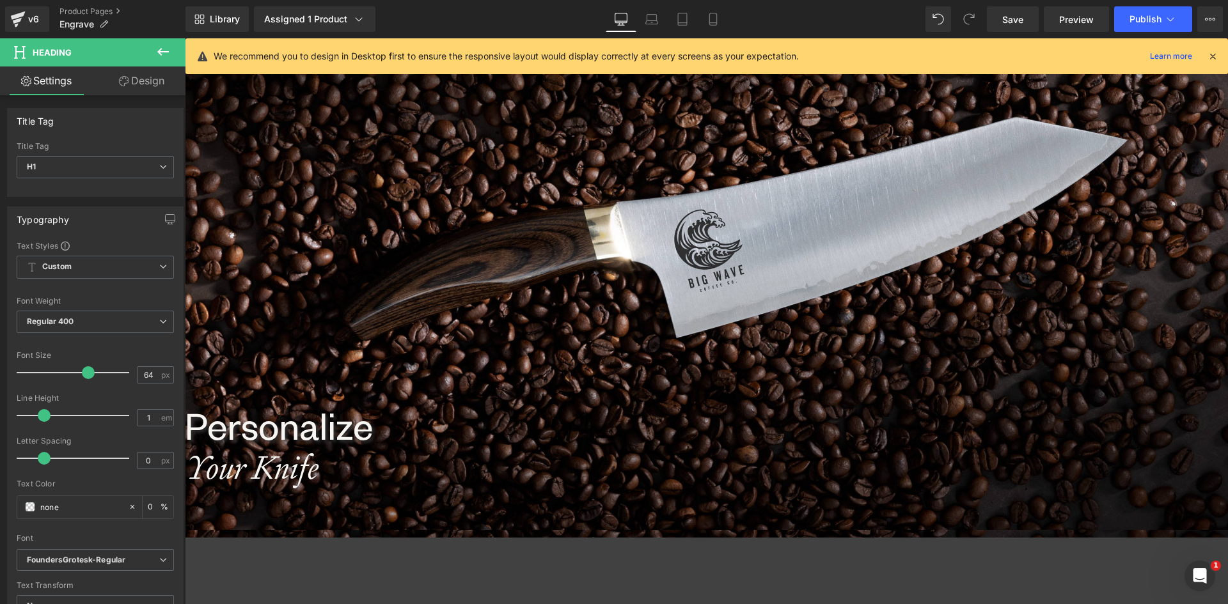
scroll to position [84, 0]
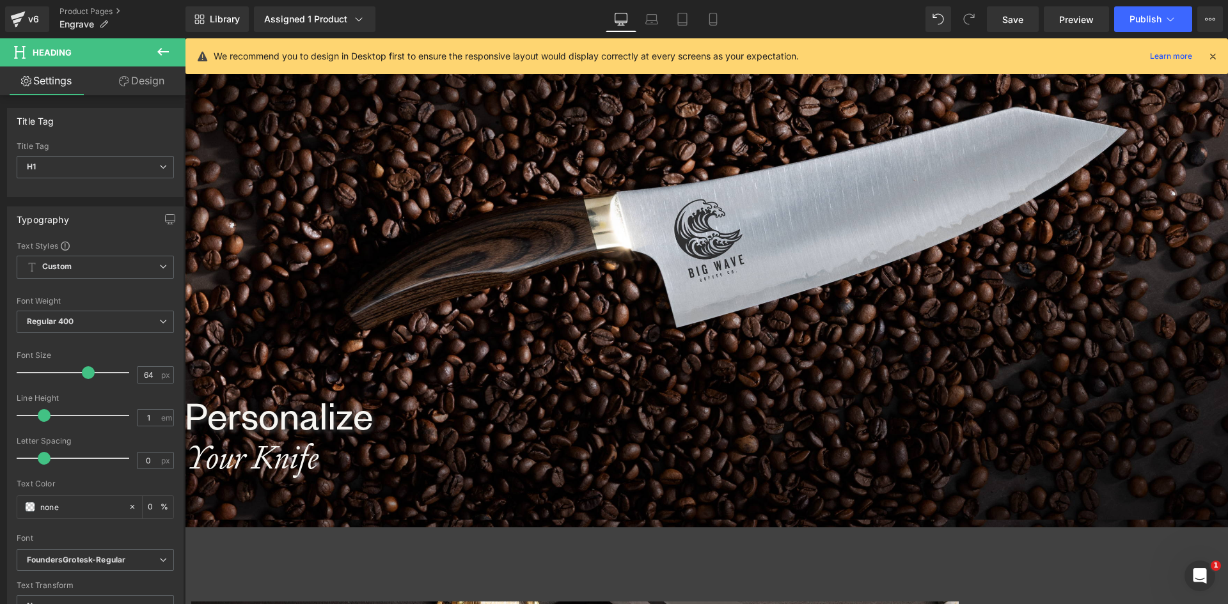
click at [390, 424] on h1 "Personalize" at bounding box center [706, 414] width 1043 height 41
click at [318, 467] on icon "Your Knife" at bounding box center [252, 458] width 134 height 42
click at [648, 17] on icon at bounding box center [652, 18] width 10 height 6
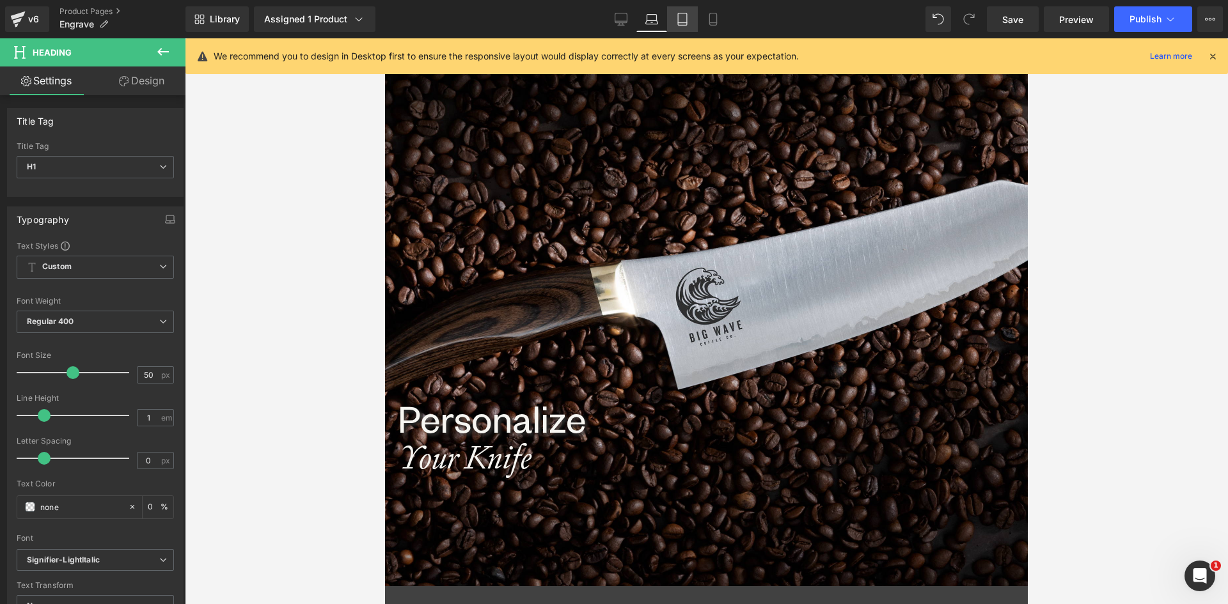
click at [680, 20] on icon at bounding box center [682, 19] width 13 height 13
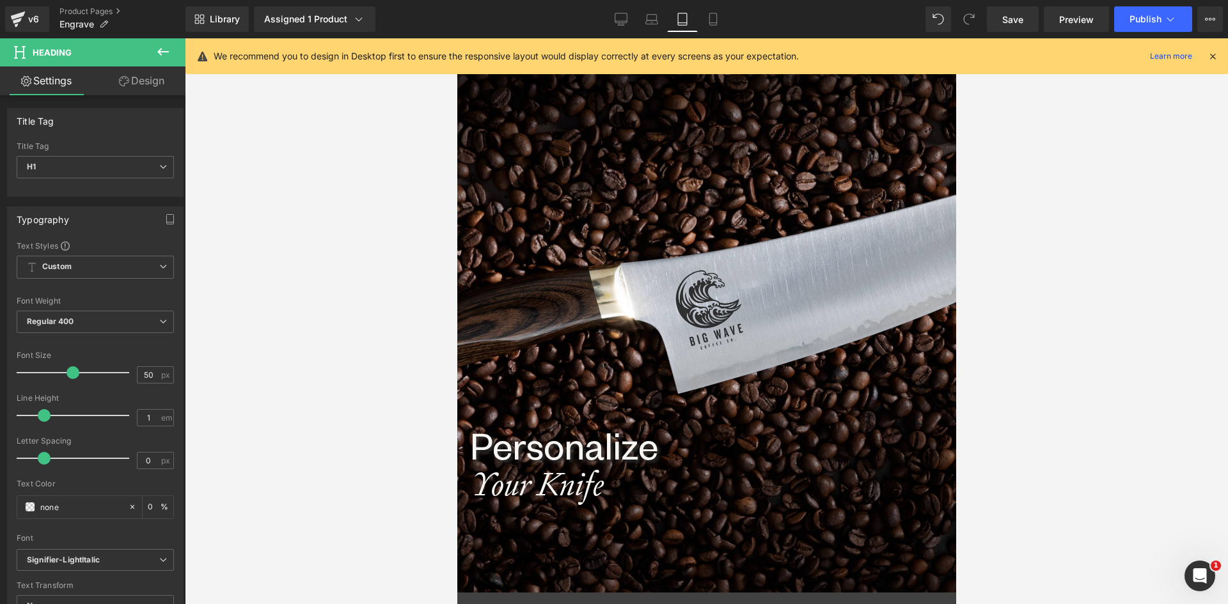
scroll to position [45, 0]
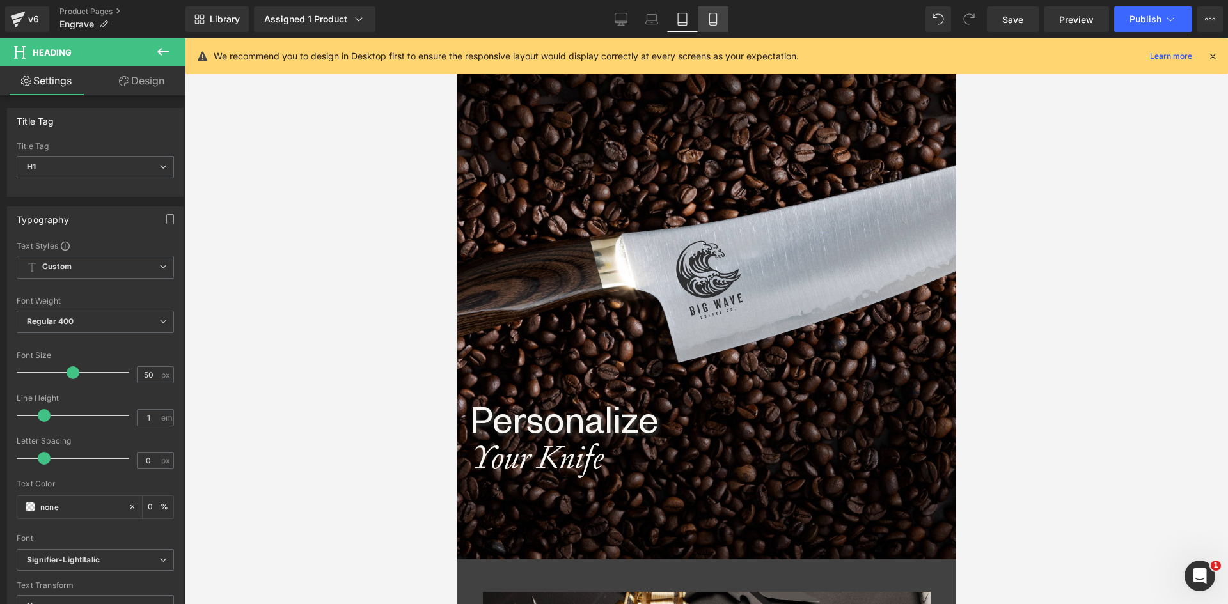
click at [715, 21] on icon at bounding box center [712, 19] width 13 height 13
type input "0"
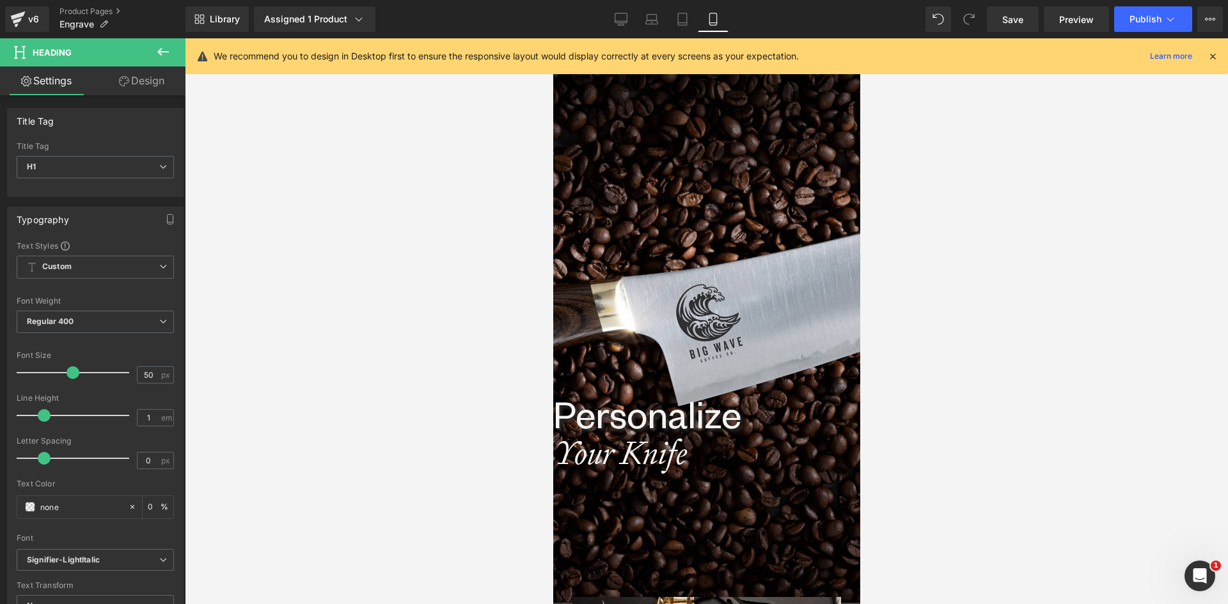
scroll to position [0, 0]
click at [587, 422] on h1 "Personalize" at bounding box center [705, 414] width 307 height 41
drag, startPoint x: 153, startPoint y: 378, endPoint x: 128, endPoint y: 376, distance: 25.6
click at [128, 376] on div "Font Size 64 px" at bounding box center [95, 372] width 157 height 43
type input "50"
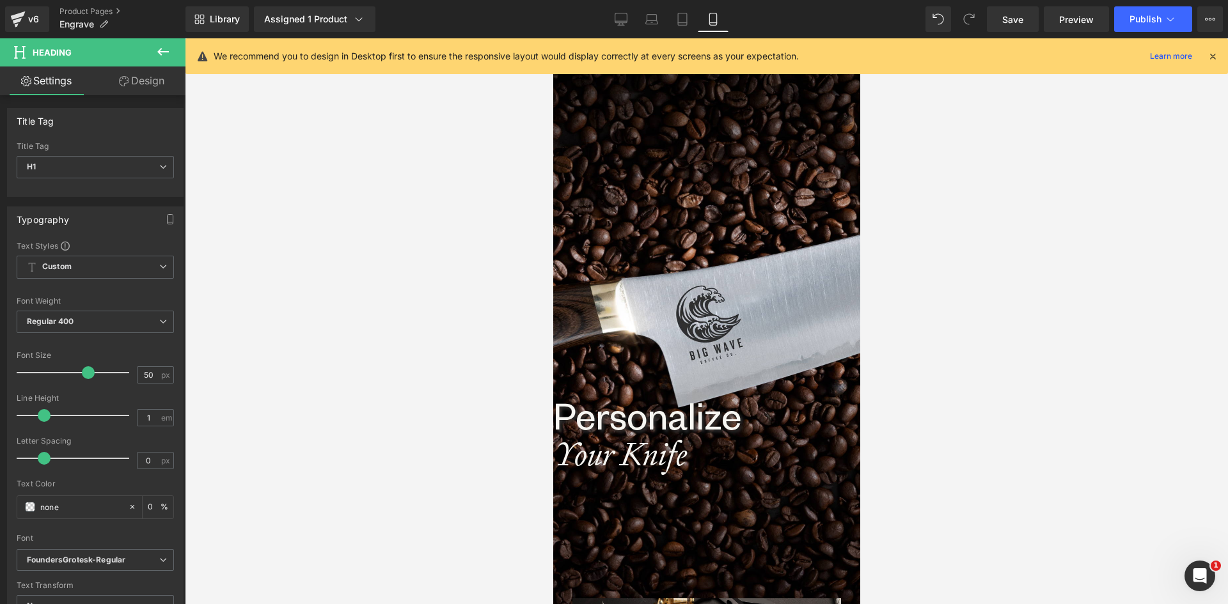
click at [589, 457] on icon "Your Knife" at bounding box center [619, 454] width 134 height 42
drag, startPoint x: 148, startPoint y: 374, endPoint x: 129, endPoint y: 374, distance: 19.2
click at [129, 374] on div "Font Size 50 px" at bounding box center [95, 372] width 157 height 43
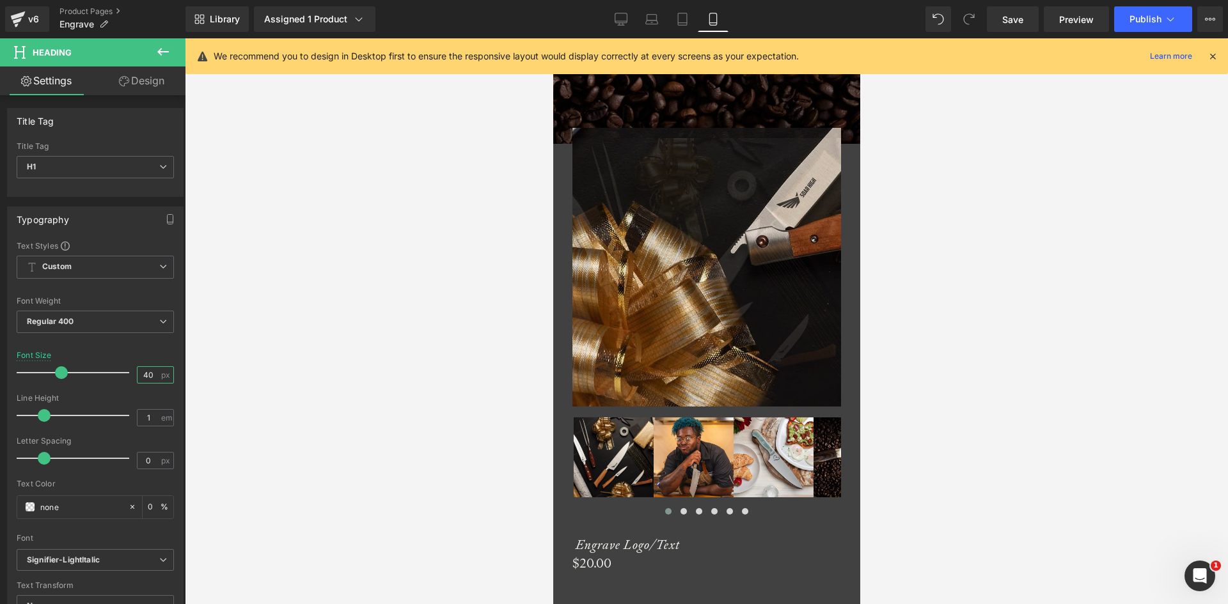
scroll to position [703, 0]
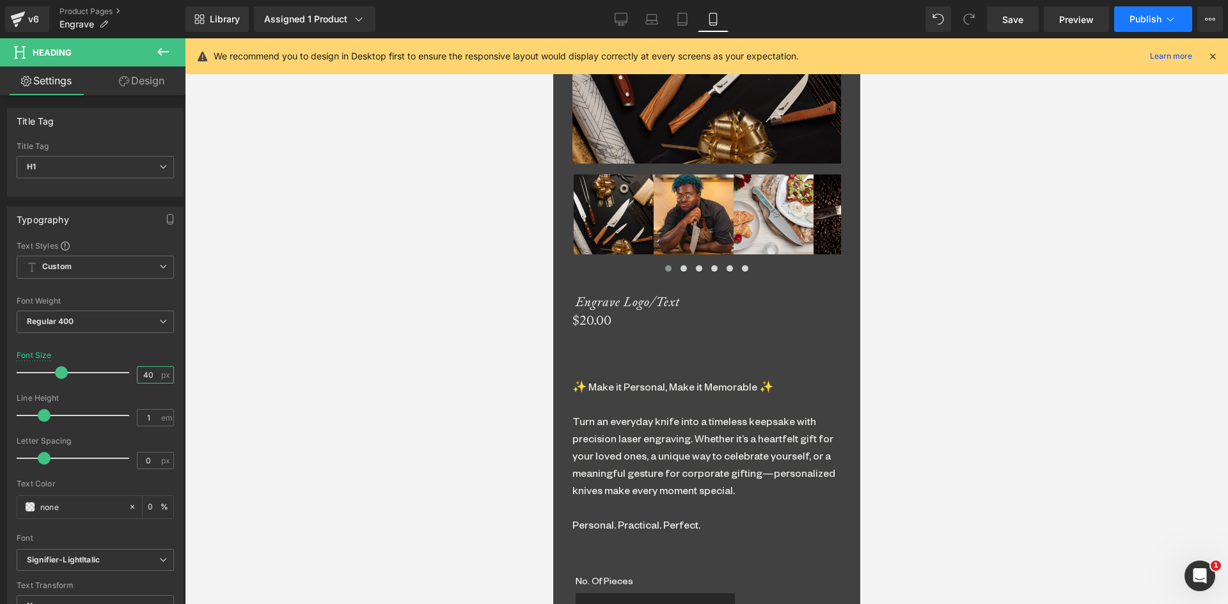
type input "40"
click at [1148, 8] on button "Publish" at bounding box center [1153, 19] width 78 height 26
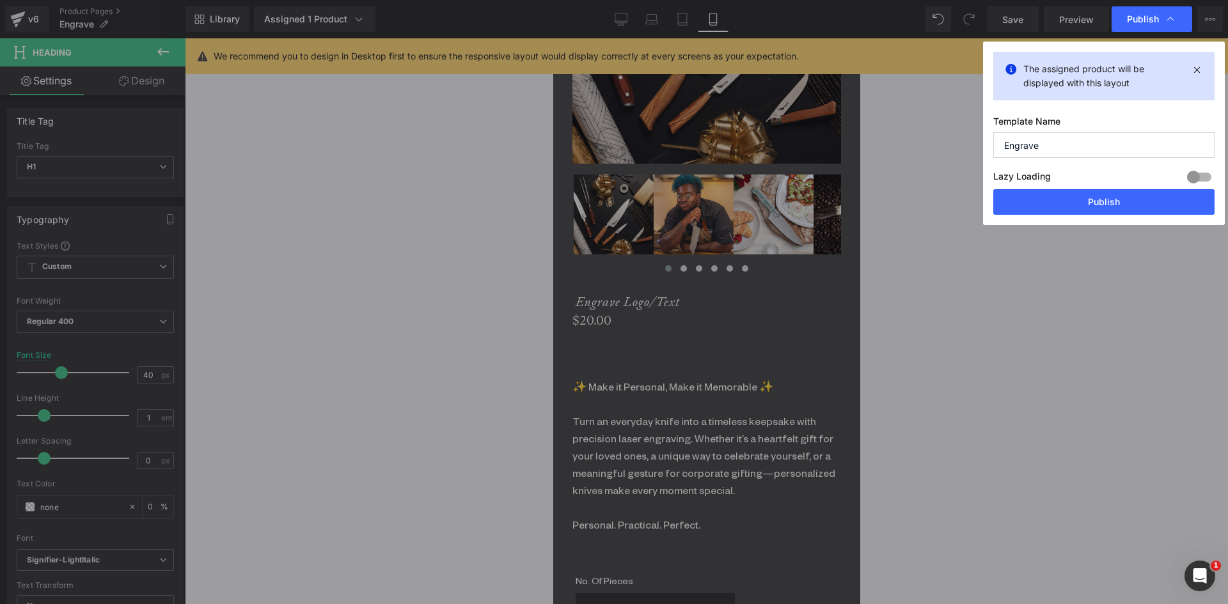
click at [1061, 194] on button "Publish" at bounding box center [1103, 202] width 221 height 26
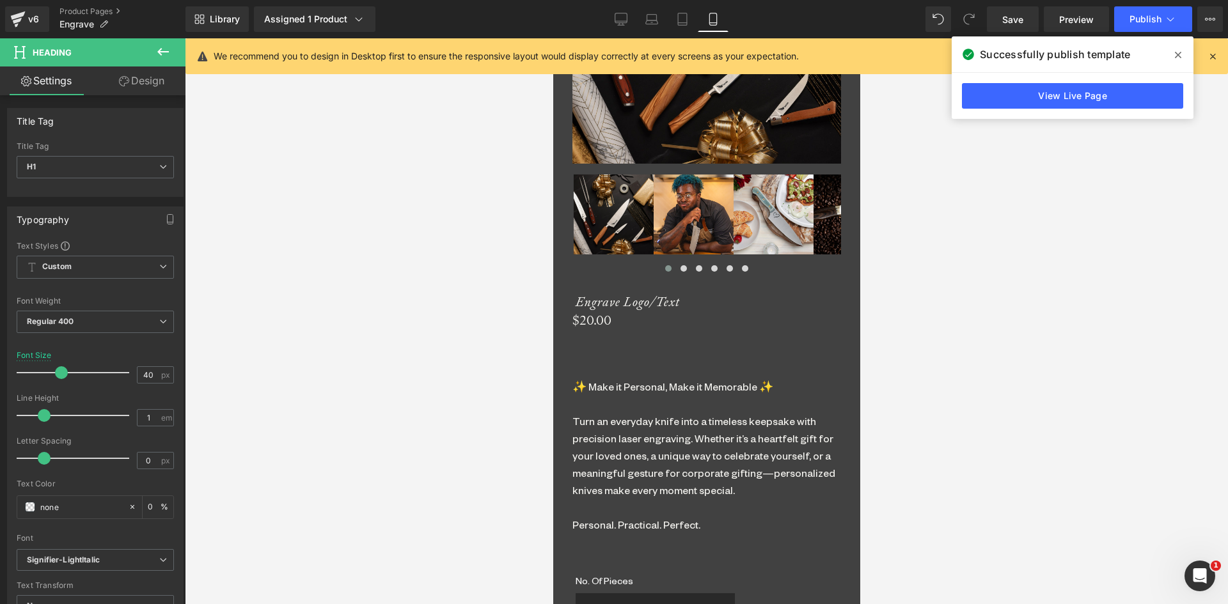
click at [552, 38] on span "Liquid" at bounding box center [552, 38] width 0 height 0
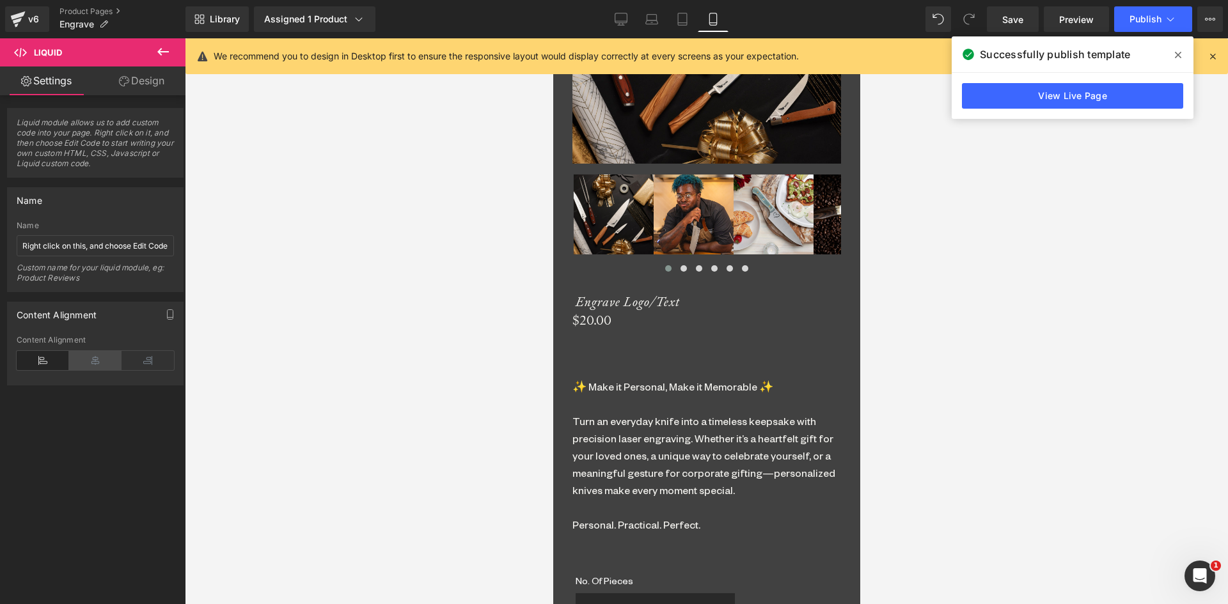
click at [100, 361] on icon at bounding box center [95, 360] width 52 height 19
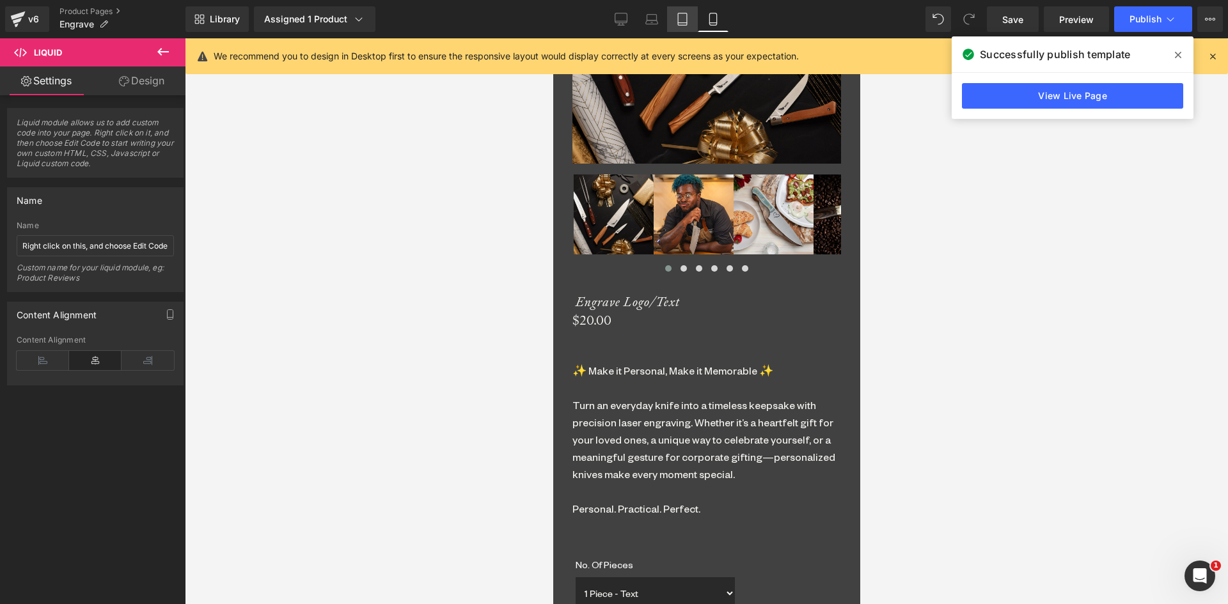
click at [683, 12] on link "Tablet" at bounding box center [682, 19] width 31 height 26
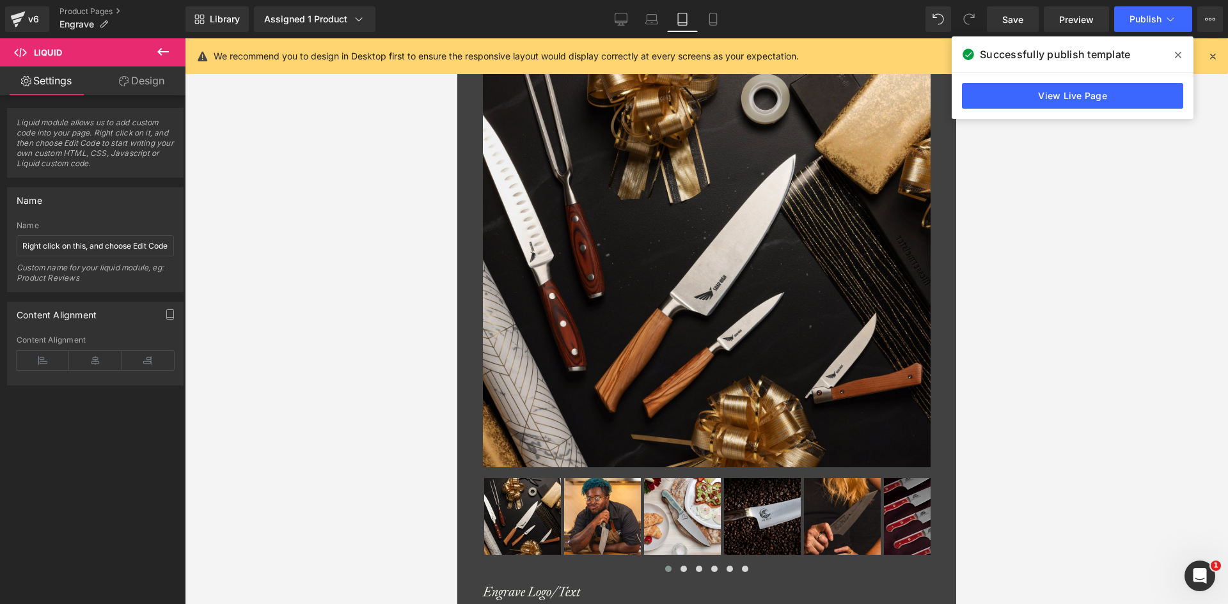
scroll to position [485, 0]
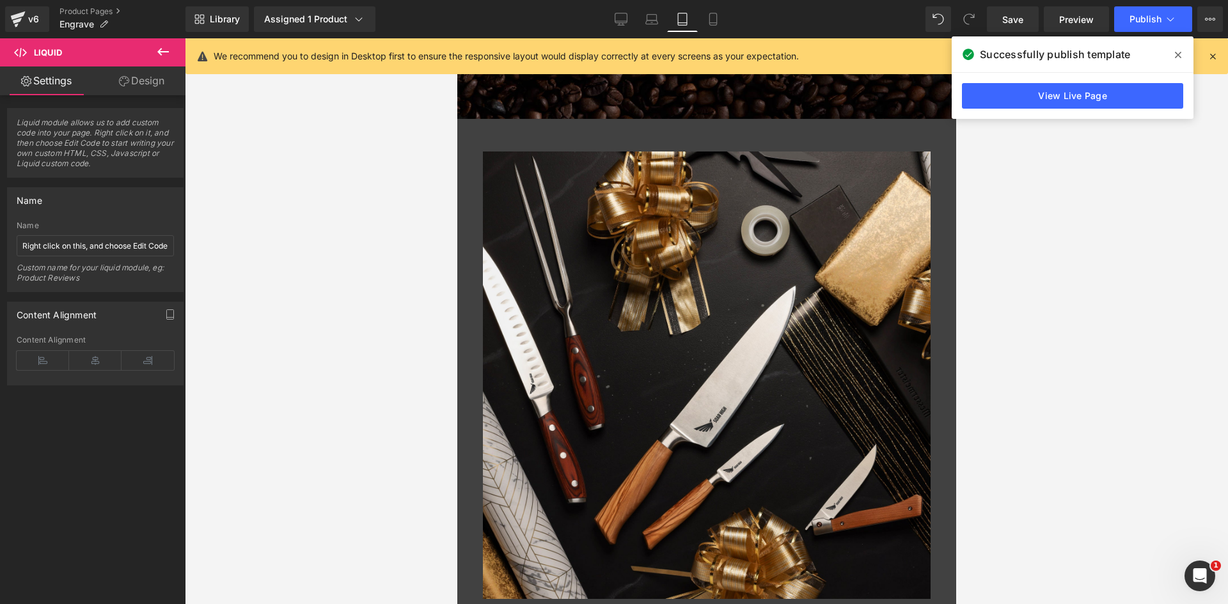
click at [456, 38] on span "Liquid" at bounding box center [456, 38] width 0 height 0
click at [101, 358] on icon at bounding box center [95, 360] width 52 height 19
click at [651, 17] on icon at bounding box center [651, 19] width 13 height 13
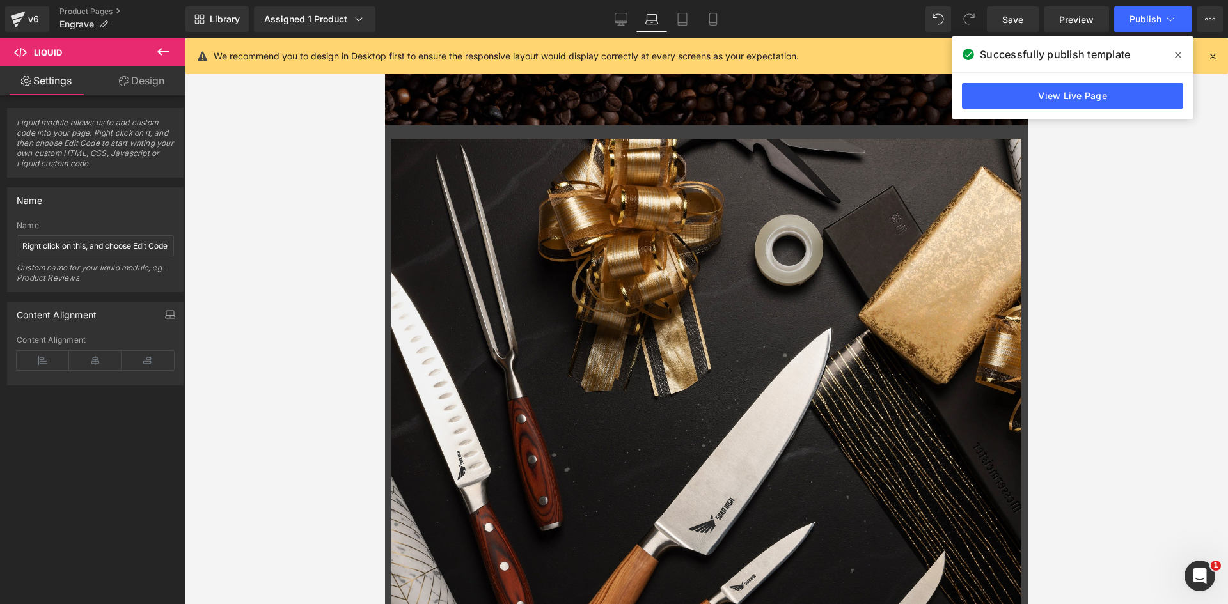
scroll to position [472, 0]
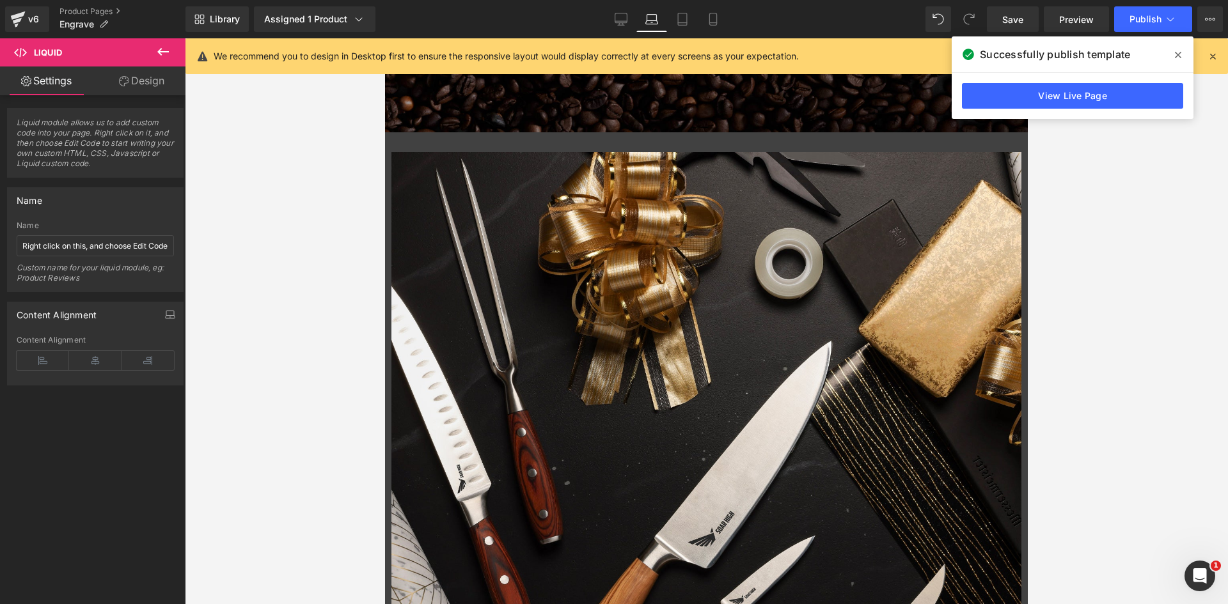
click at [385, 38] on span "Liquid" at bounding box center [385, 38] width 0 height 0
click at [100, 356] on icon at bounding box center [95, 360] width 52 height 19
click at [618, 16] on icon at bounding box center [620, 19] width 13 height 13
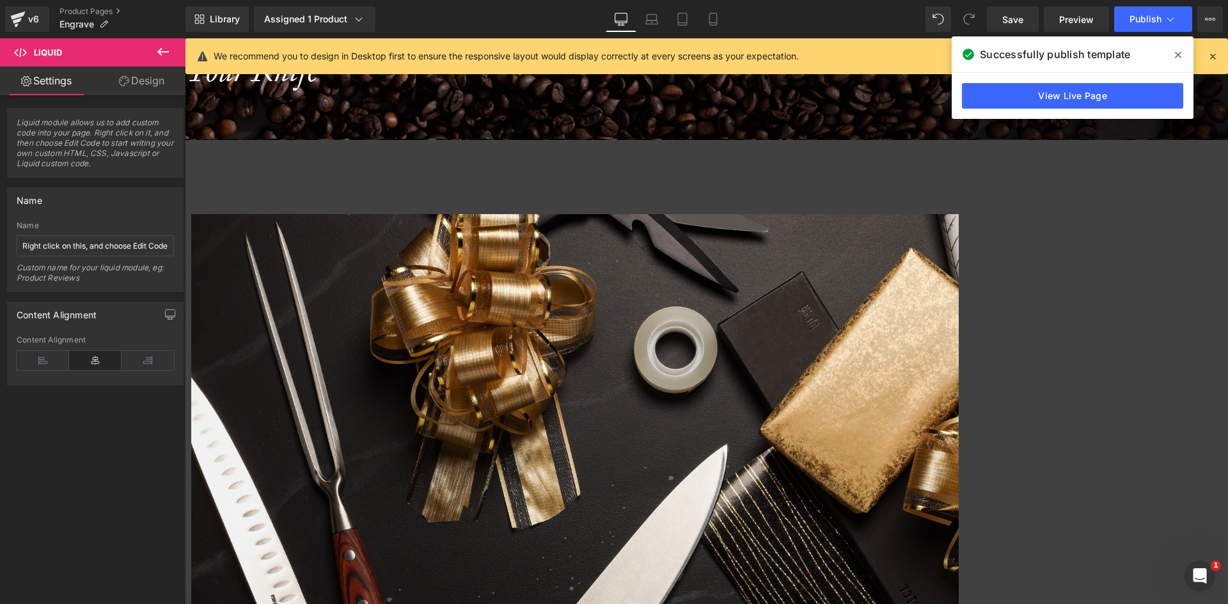
scroll to position [542, 0]
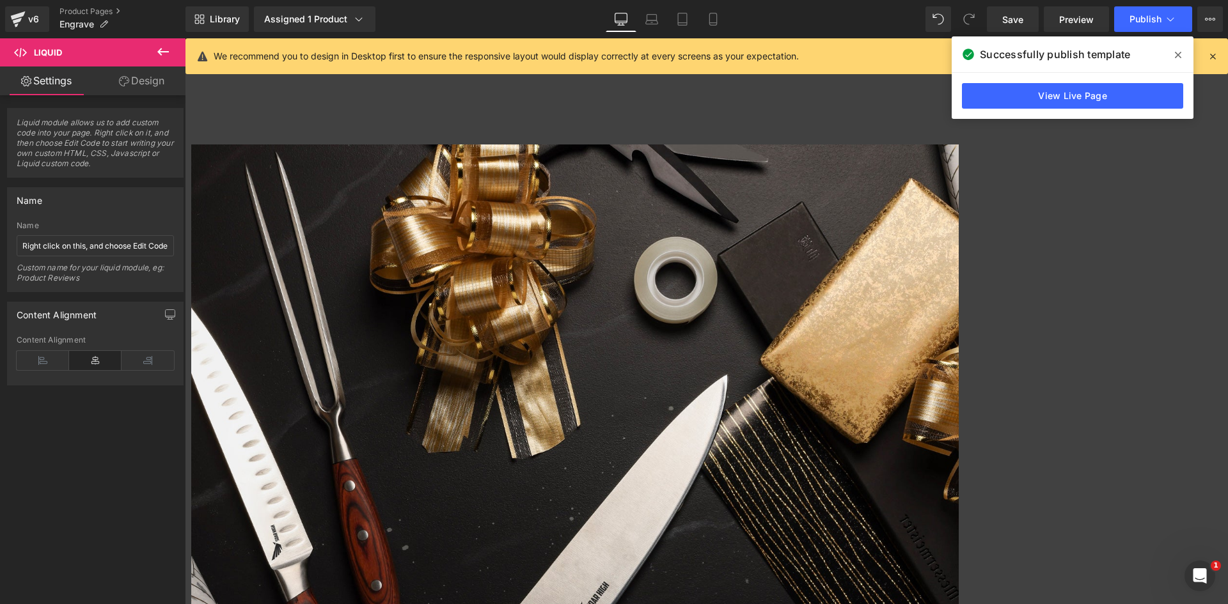
click at [185, 38] on span "Liquid" at bounding box center [185, 38] width 0 height 0
click at [1135, 17] on span "Publish" at bounding box center [1145, 19] width 32 height 10
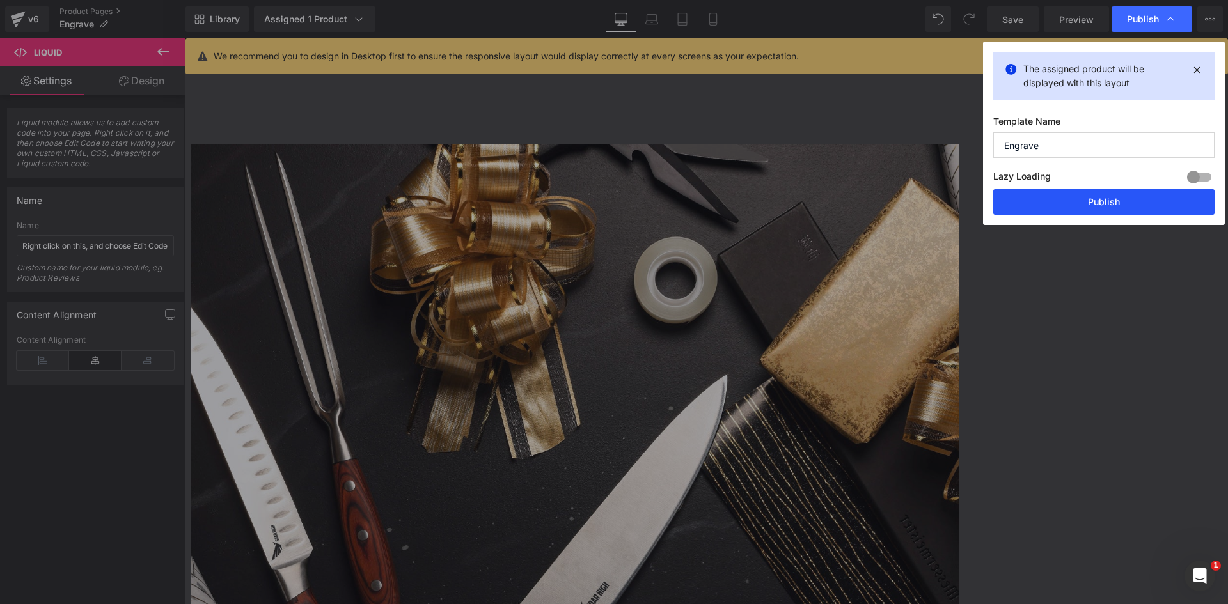
click at [1112, 194] on button "Publish" at bounding box center [1103, 202] width 221 height 26
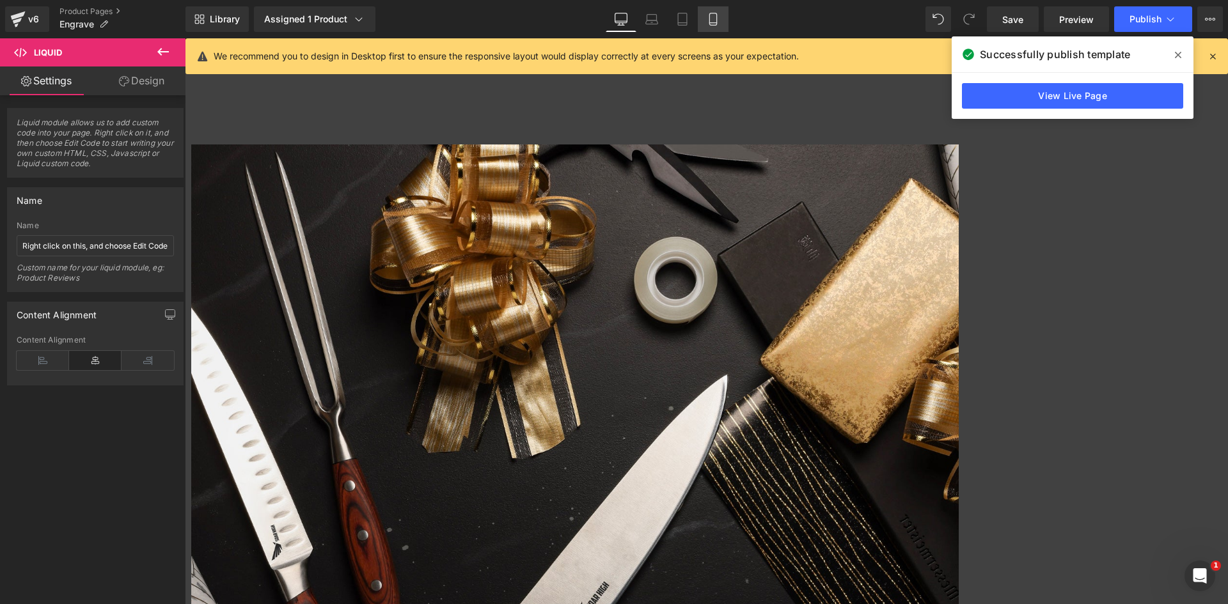
click at [714, 22] on icon at bounding box center [712, 19] width 13 height 13
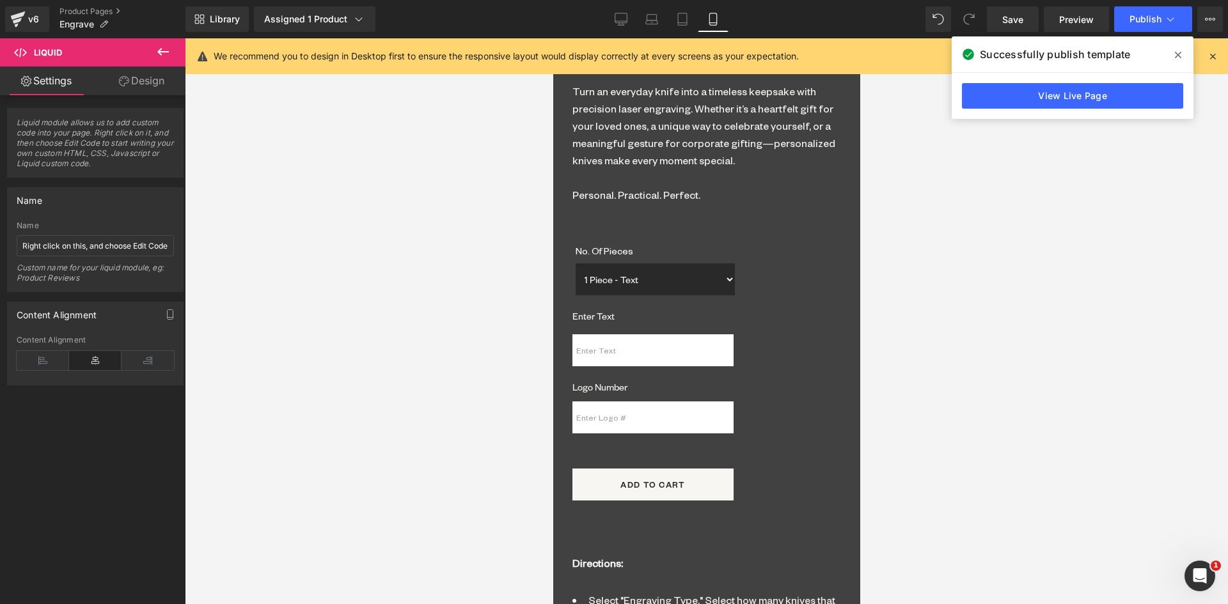
scroll to position [1073, 0]
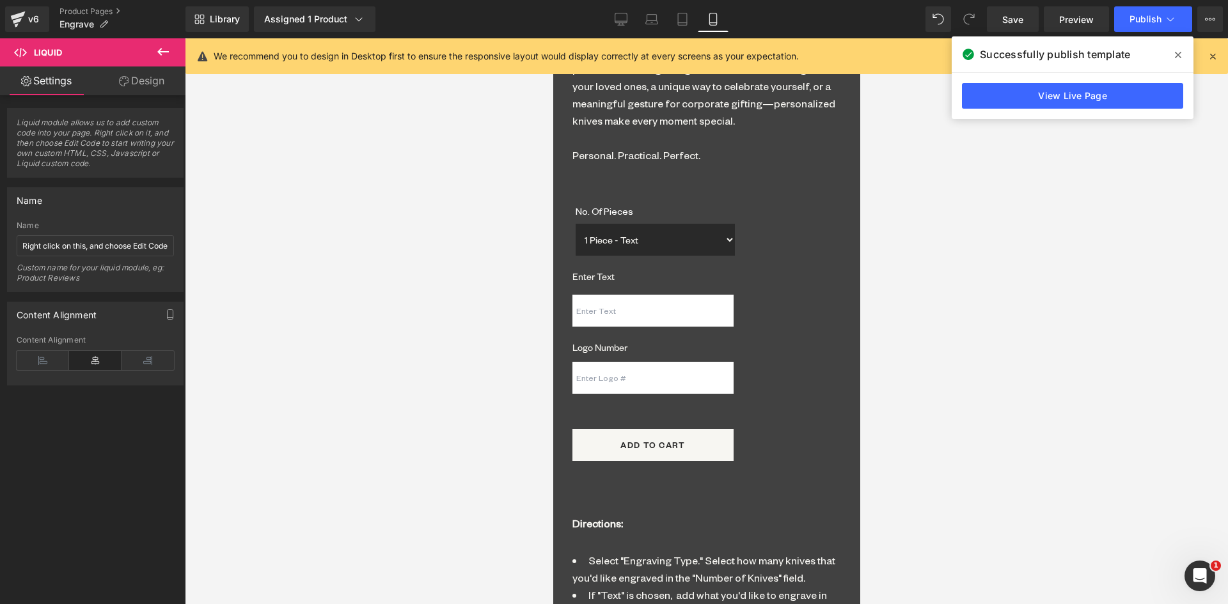
click at [552, 38] on span "Text Field" at bounding box center [552, 38] width 0 height 0
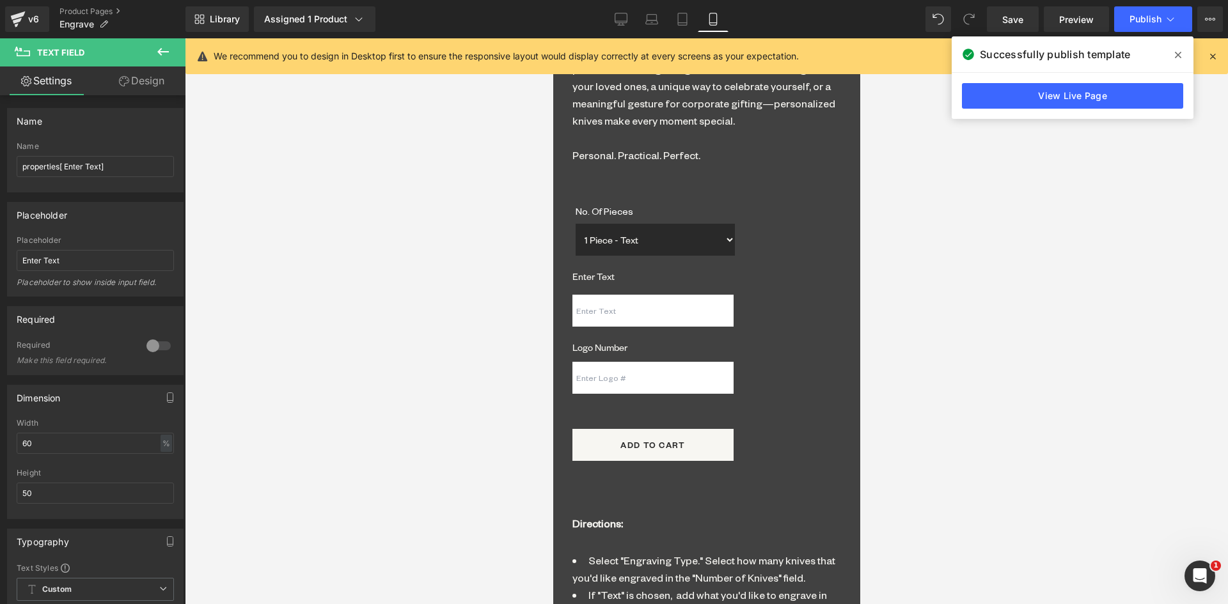
click at [147, 75] on link "Design" at bounding box center [141, 80] width 93 height 29
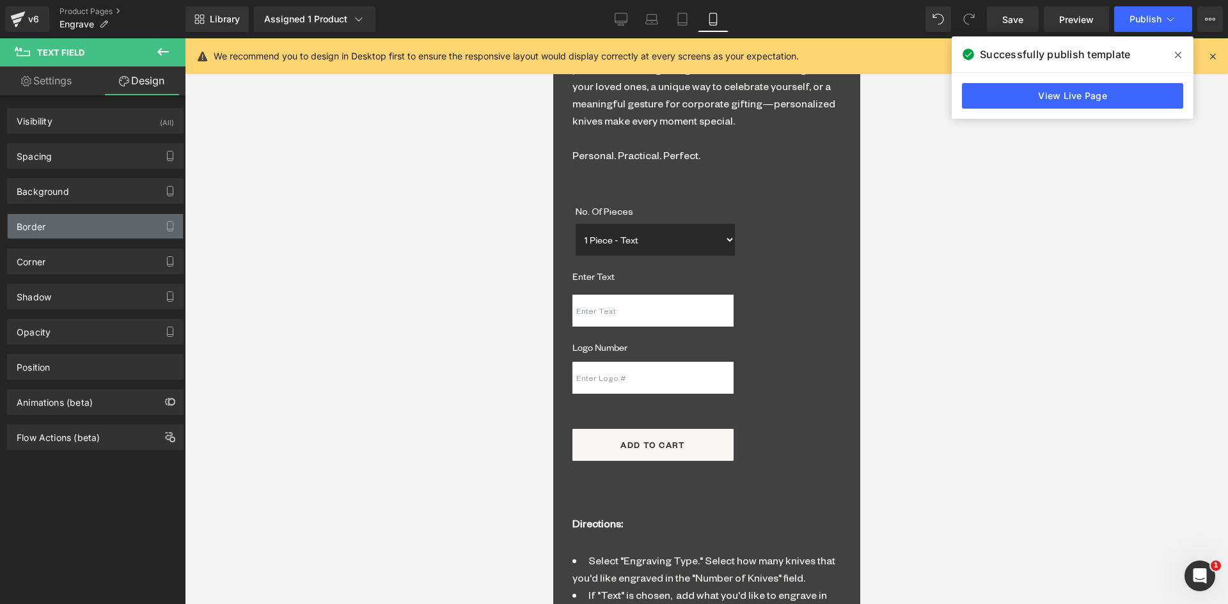
click at [35, 223] on div "Border" at bounding box center [31, 223] width 29 height 18
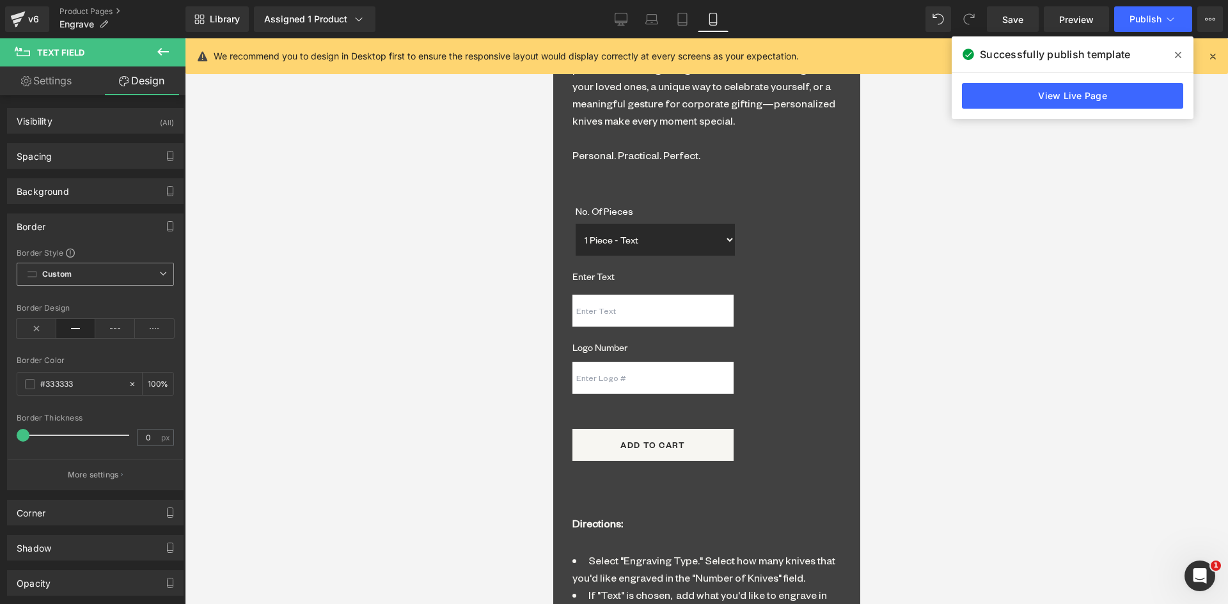
click at [82, 270] on span "Custom Setup Global Style" at bounding box center [95, 274] width 157 height 23
click at [104, 240] on div "Border Border Style Custom Custom Setup Global Style Custom Setup Global Style …" at bounding box center [95, 352] width 176 height 277
click at [40, 328] on icon at bounding box center [37, 328] width 40 height 19
drag, startPoint x: 705, startPoint y: 380, endPoint x: 757, endPoint y: 401, distance: 56.3
click at [552, 38] on span "Text Field" at bounding box center [552, 38] width 0 height 0
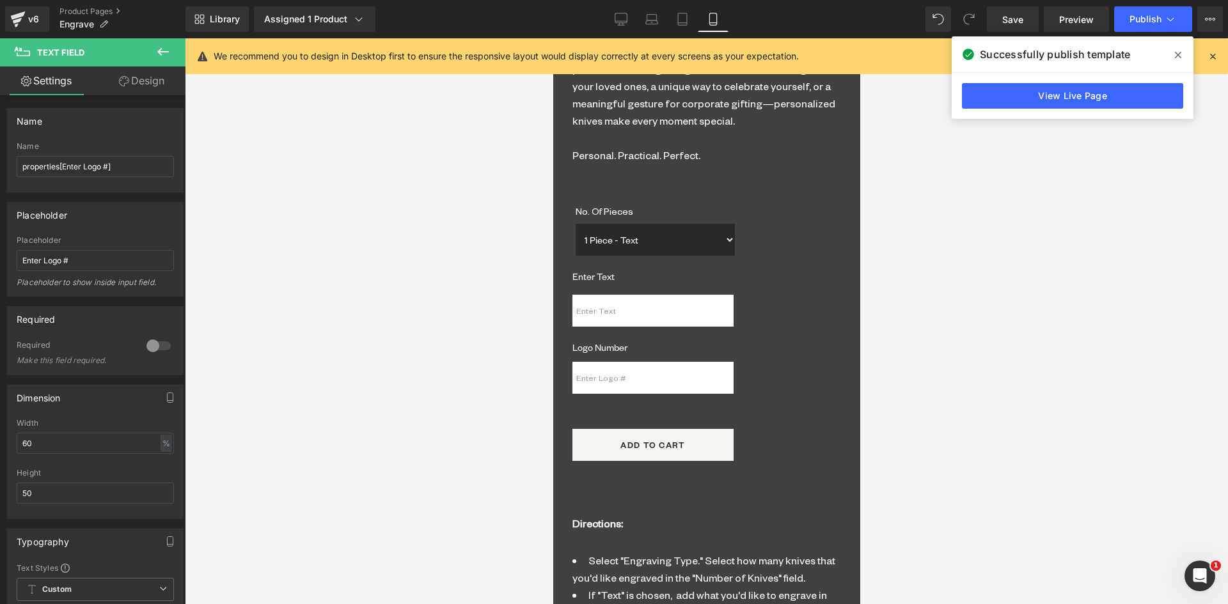
click at [144, 84] on link "Design" at bounding box center [141, 80] width 93 height 29
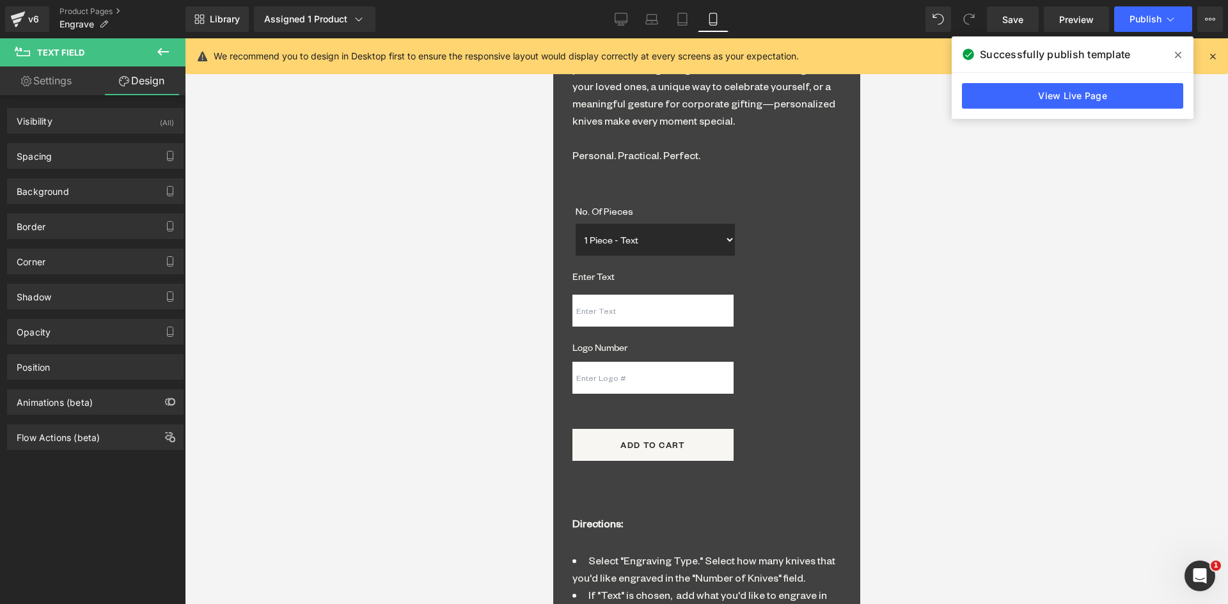
drag, startPoint x: 45, startPoint y: 222, endPoint x: 42, endPoint y: 242, distance: 20.7
click at [44, 222] on div "Border" at bounding box center [31, 223] width 29 height 18
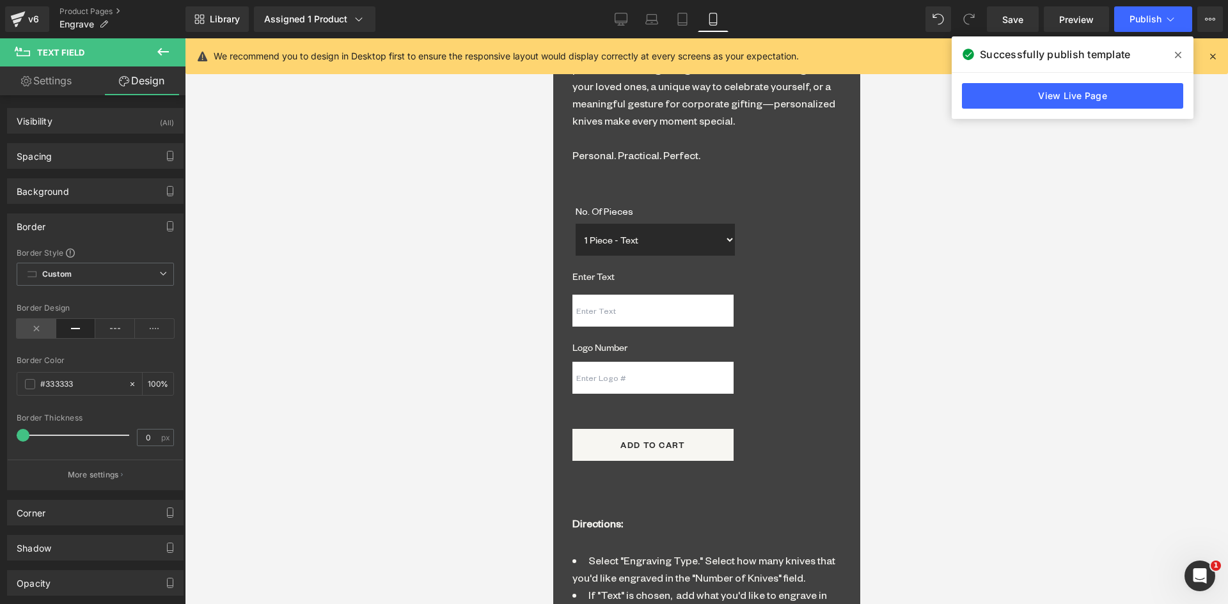
click at [42, 329] on icon at bounding box center [37, 328] width 40 height 19
click at [1139, 15] on span "Publish" at bounding box center [1145, 19] width 32 height 10
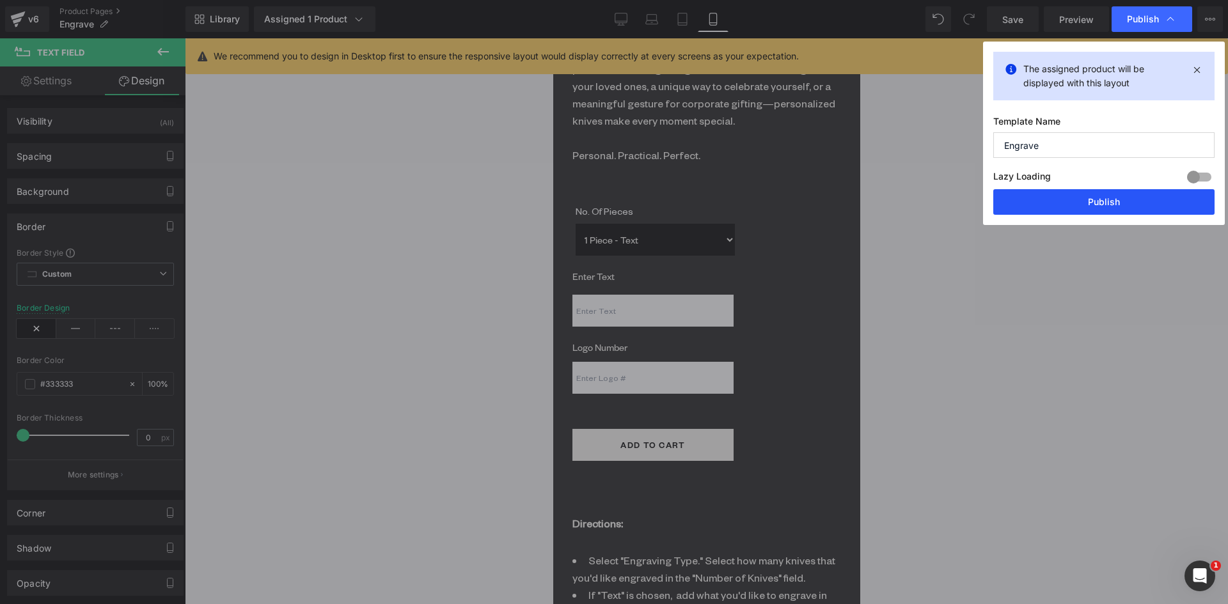
click at [1096, 200] on button "Publish" at bounding box center [1103, 202] width 221 height 26
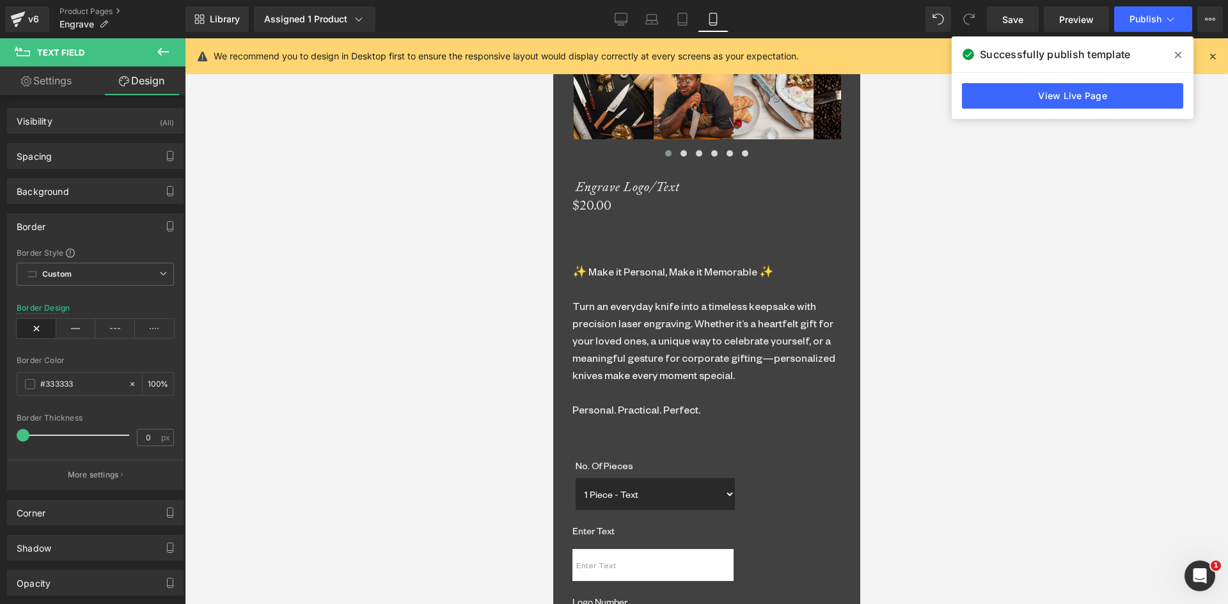
scroll to position [817, 0]
drag, startPoint x: 699, startPoint y: 215, endPoint x: 983, endPoint y: 313, distance: 300.9
click at [552, 38] on span "Liquid" at bounding box center [552, 38] width 0 height 0
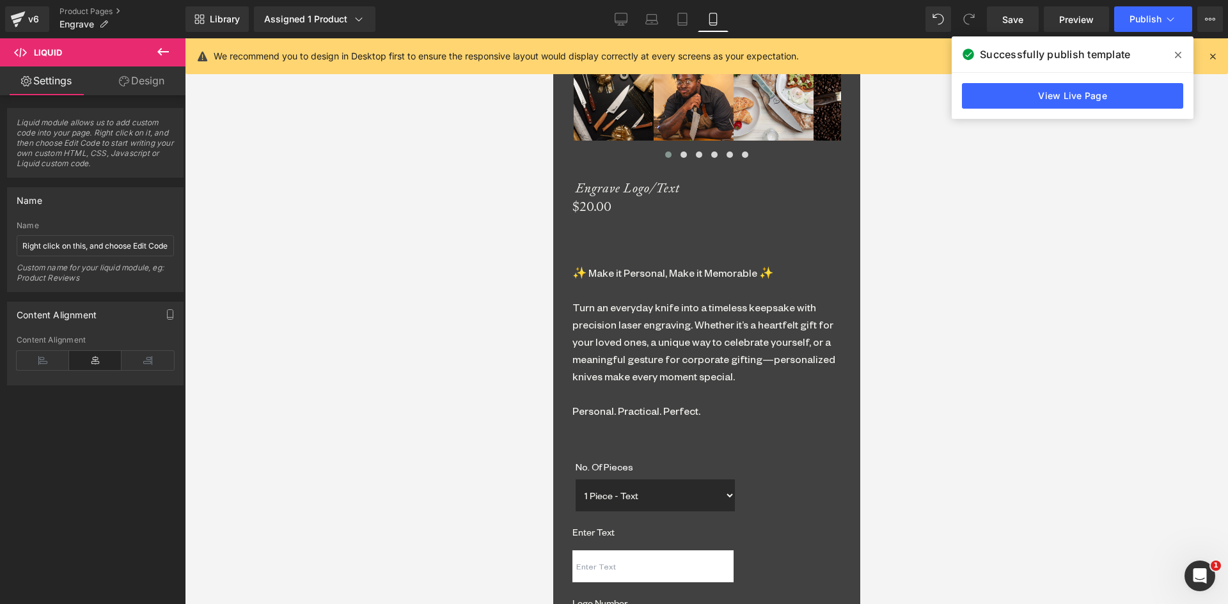
drag, startPoint x: 145, startPoint y: 84, endPoint x: 138, endPoint y: 93, distance: 10.9
click at [145, 84] on link "Design" at bounding box center [141, 80] width 93 height 29
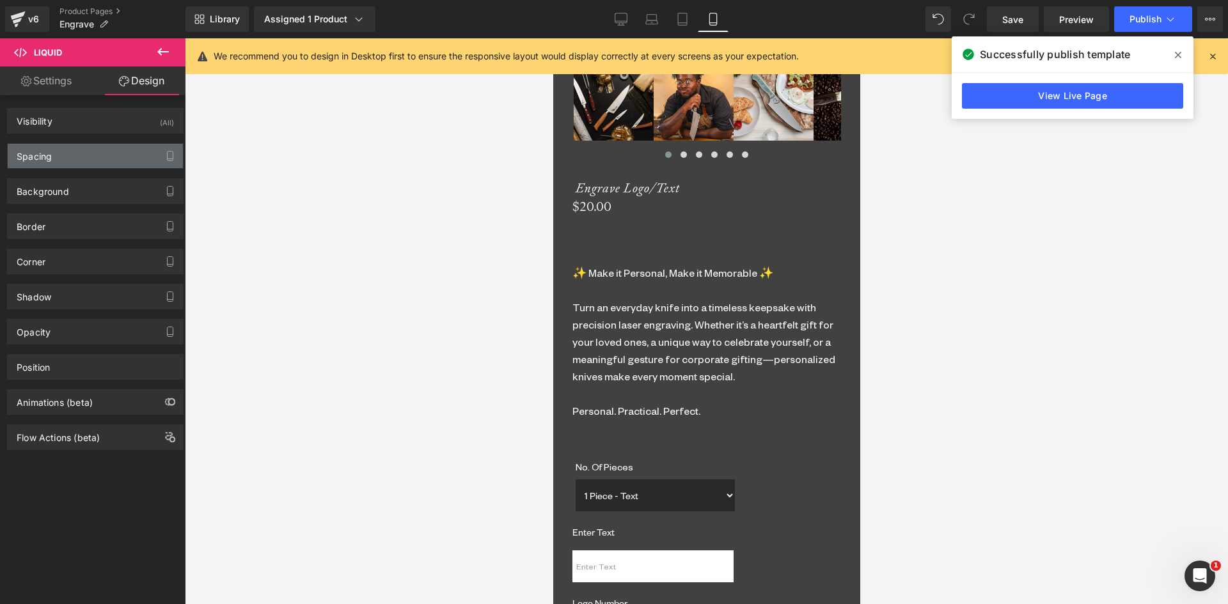
click at [45, 157] on div "Spacing" at bounding box center [34, 153] width 35 height 18
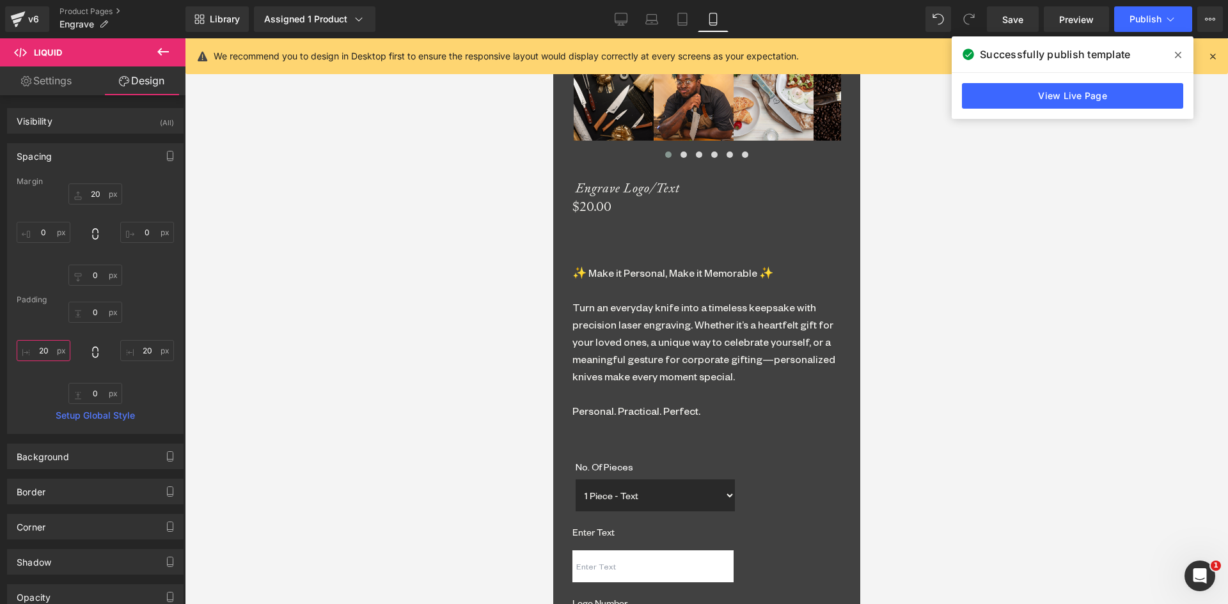
click at [41, 348] on input "20" at bounding box center [44, 350] width 54 height 21
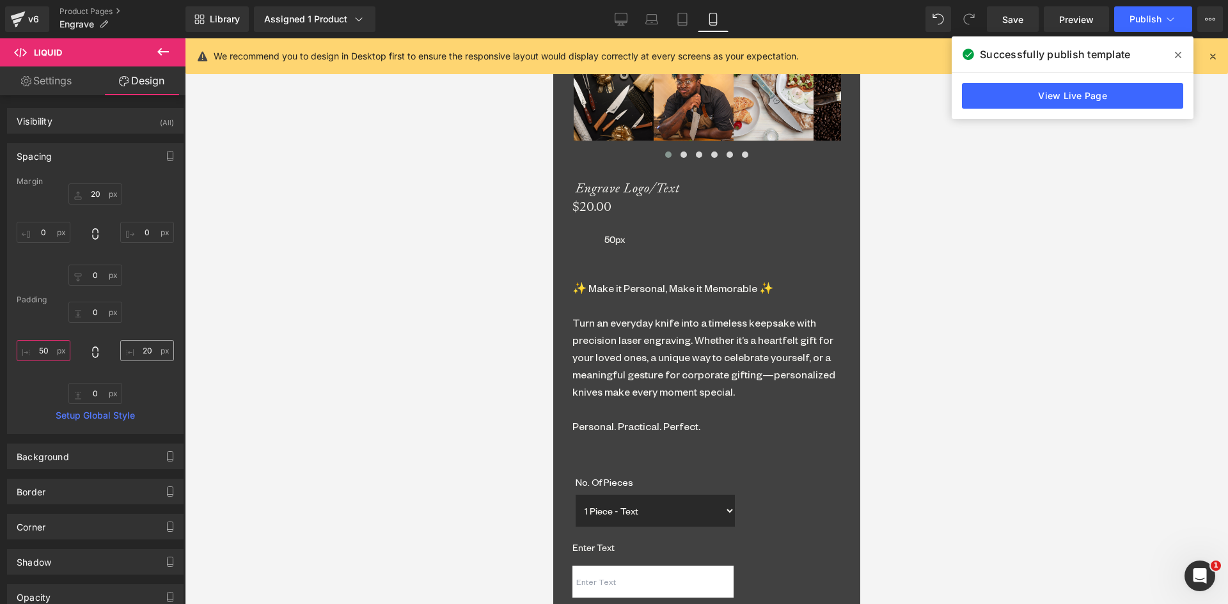
type input "50"
click at [140, 348] on input "20" at bounding box center [147, 350] width 54 height 21
type input "0"
click at [1149, 15] on span "Publish" at bounding box center [1145, 19] width 32 height 10
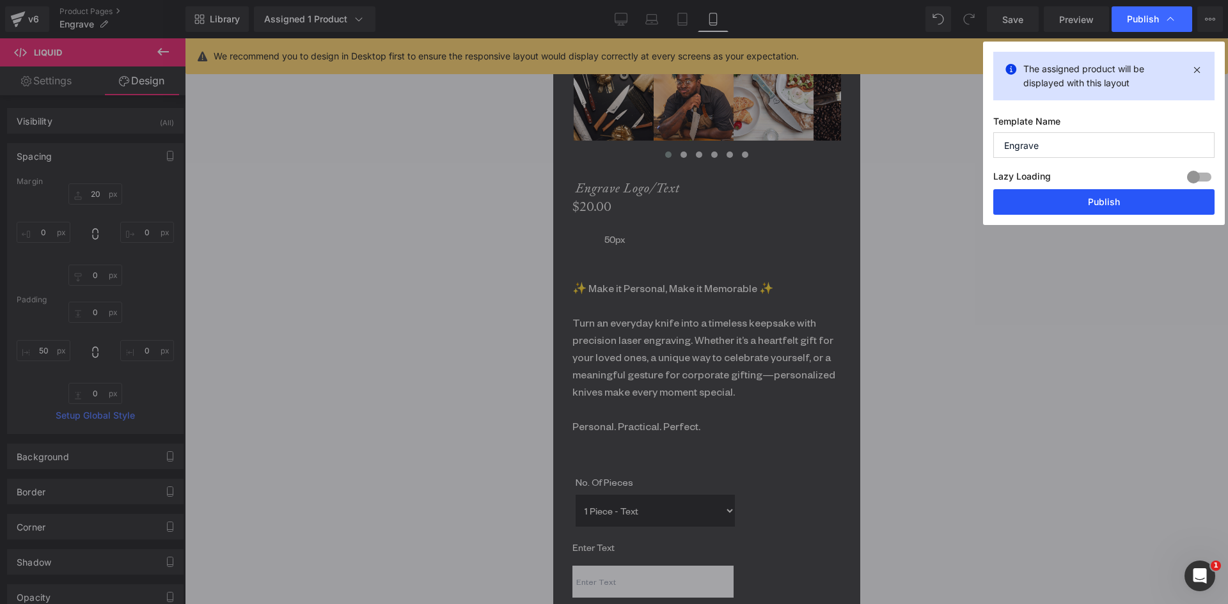
click at [1103, 201] on button "Publish" at bounding box center [1103, 202] width 221 height 26
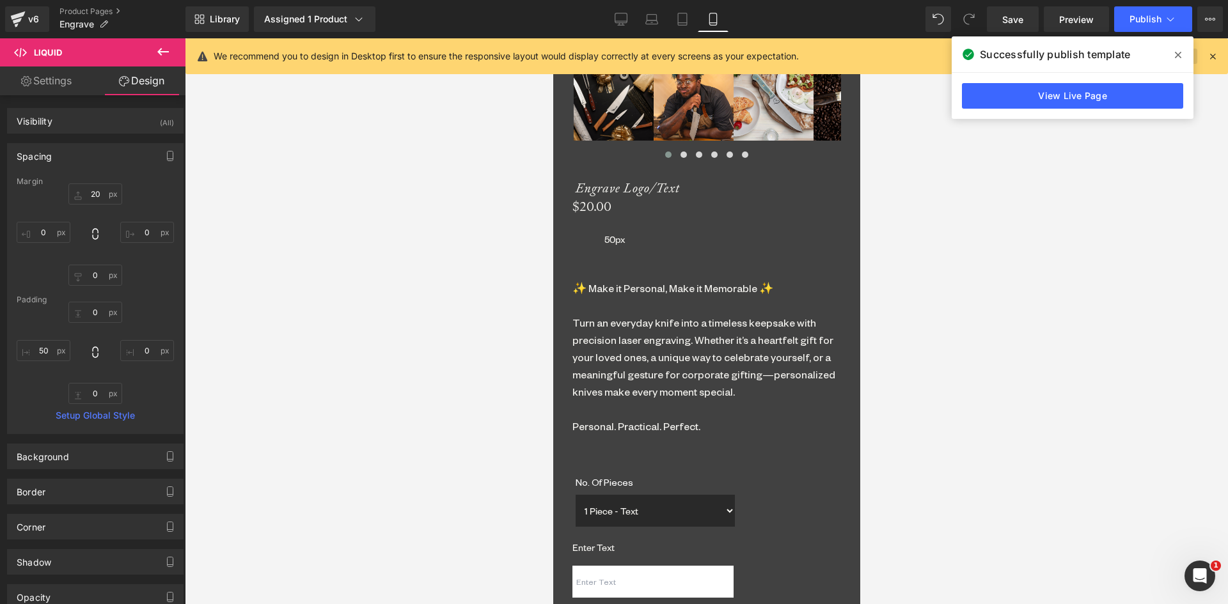
click at [1180, 56] on icon at bounding box center [1177, 55] width 6 height 10
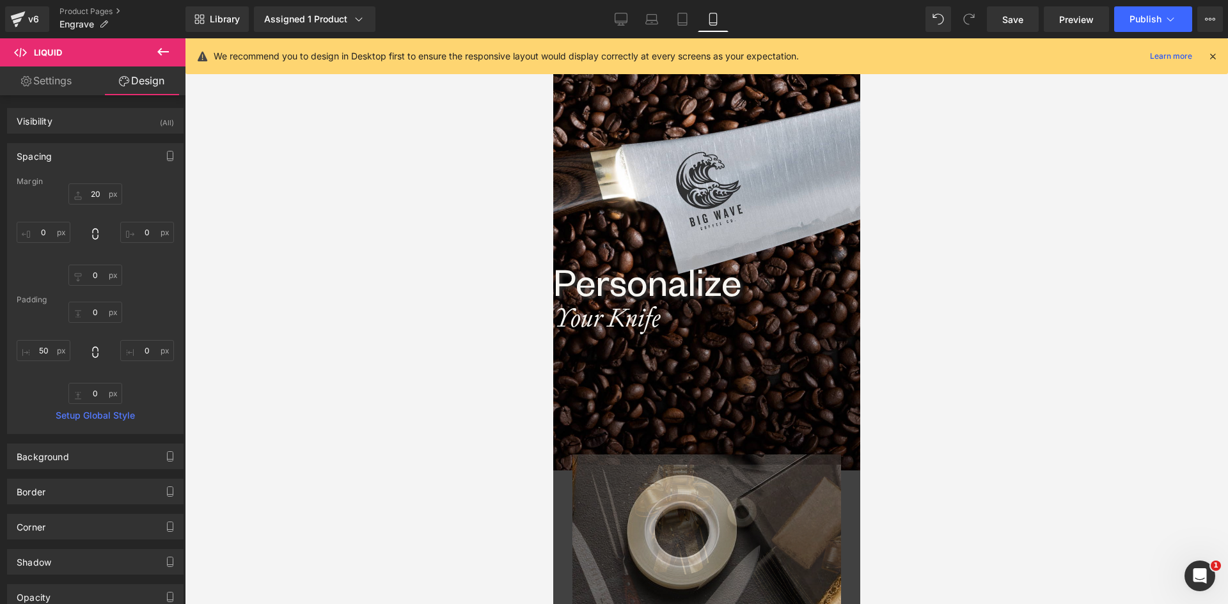
scroll to position [0, 0]
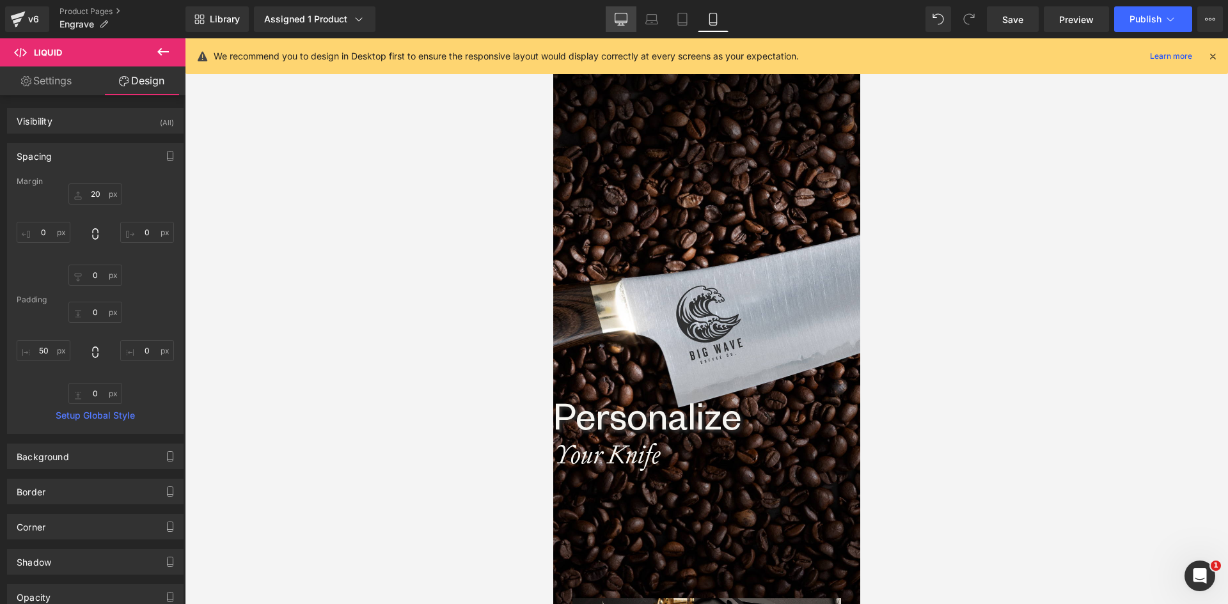
click at [623, 12] on link "Desktop" at bounding box center [620, 19] width 31 height 26
type input "10"
type input "0"
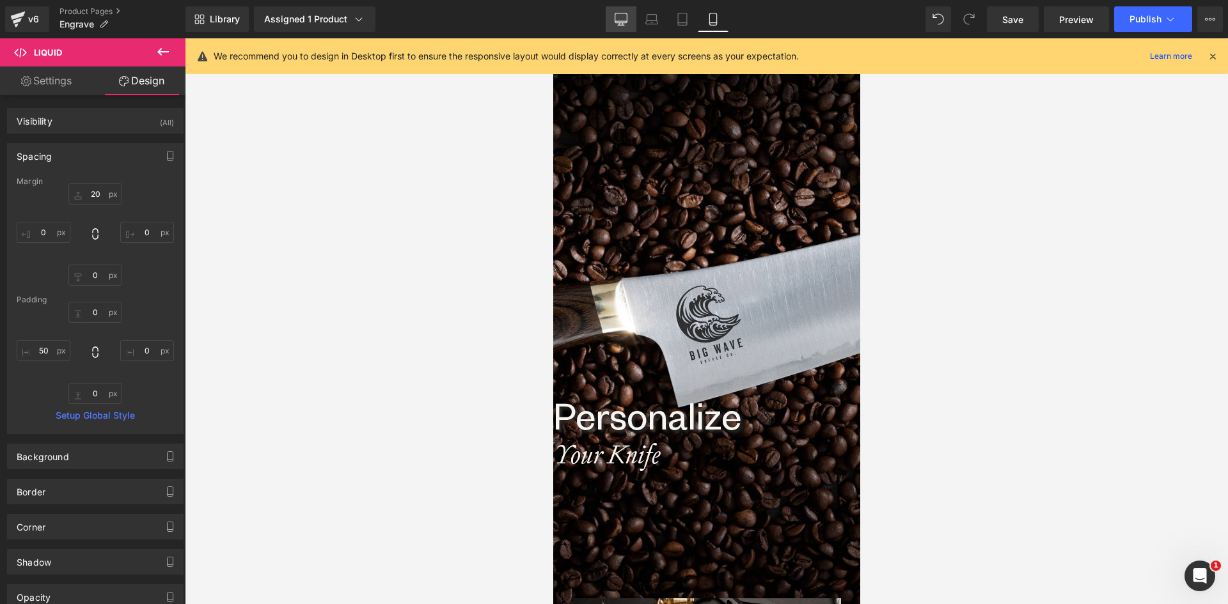
type input "0"
type input "20"
type input "0"
type input "20"
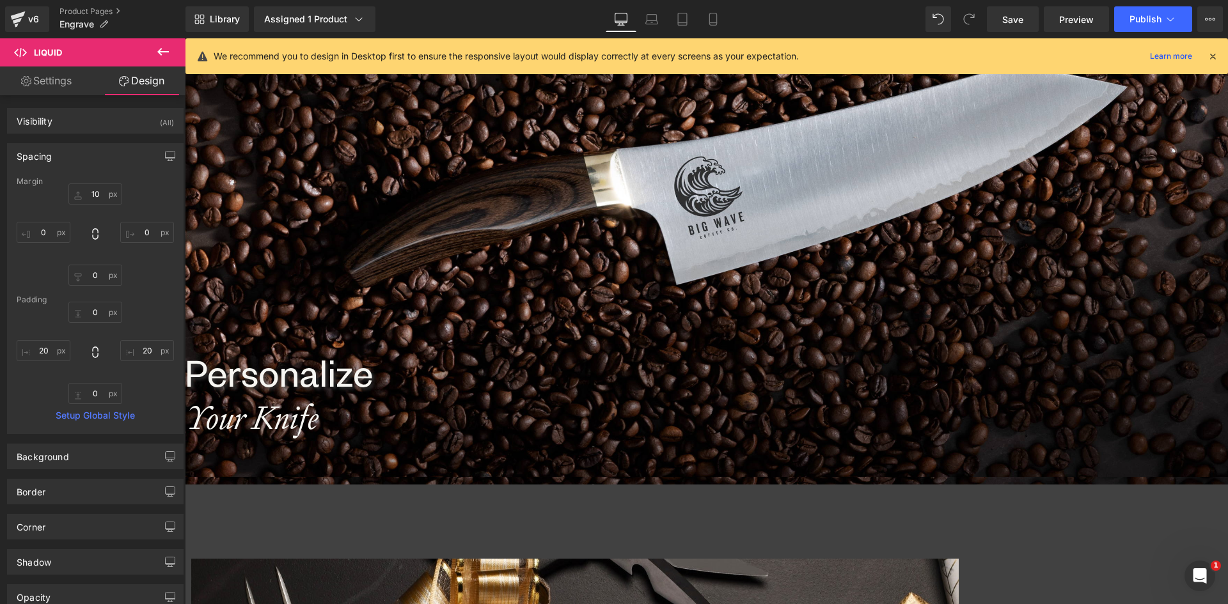
scroll to position [320, 0]
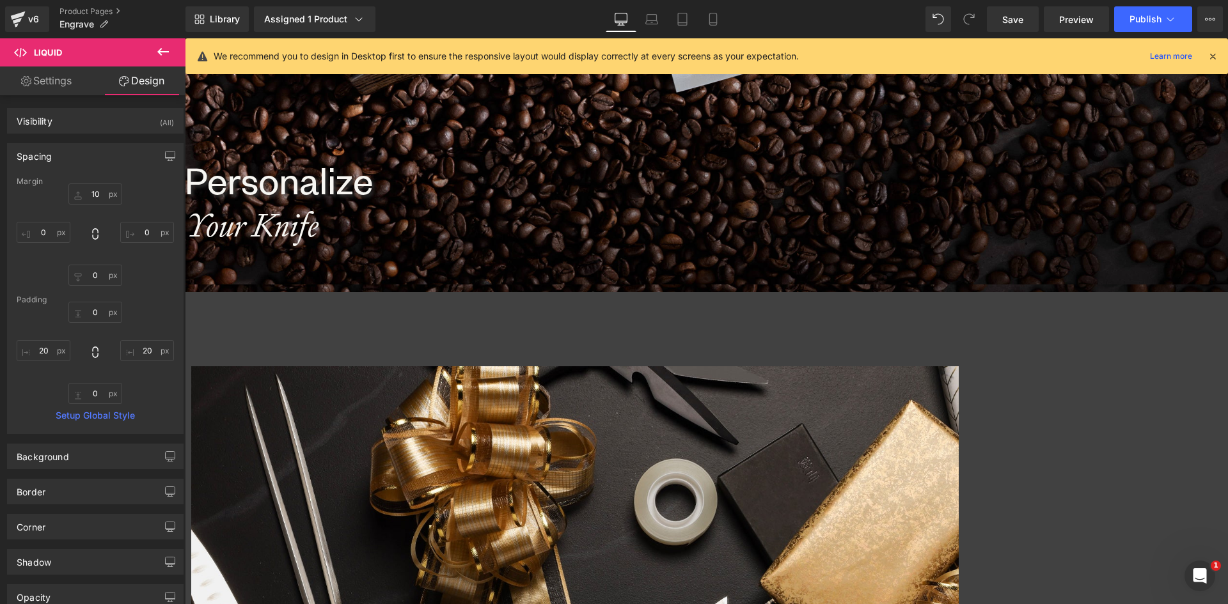
click at [318, 217] on icon "Your Knife" at bounding box center [252, 226] width 134 height 42
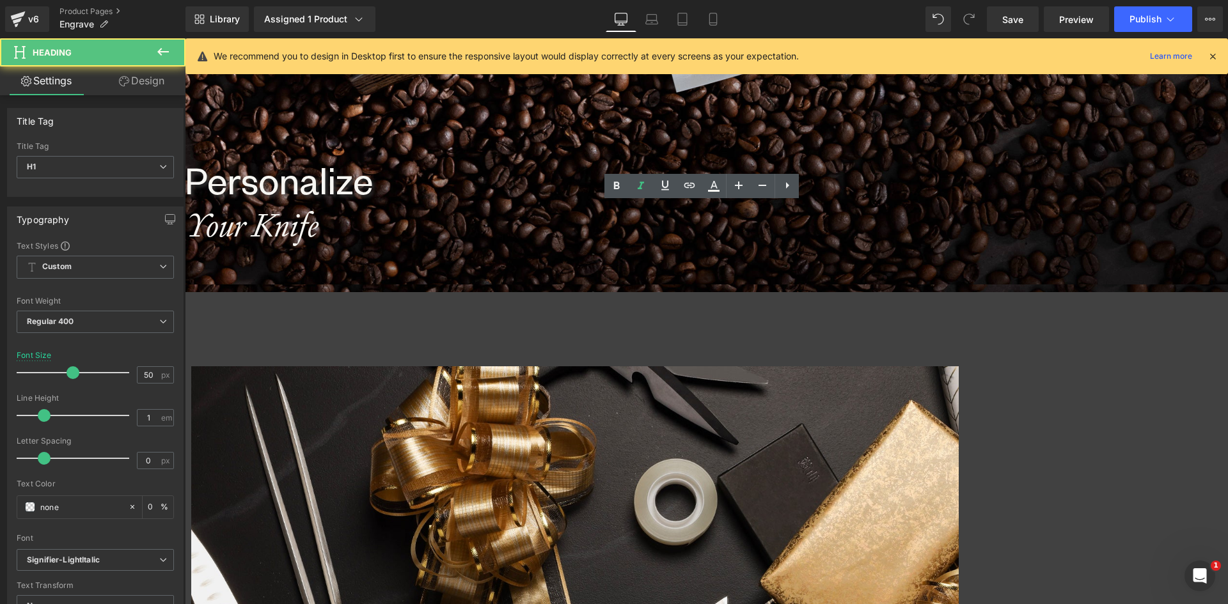
click at [956, 280] on div at bounding box center [706, 2] width 1043 height 566
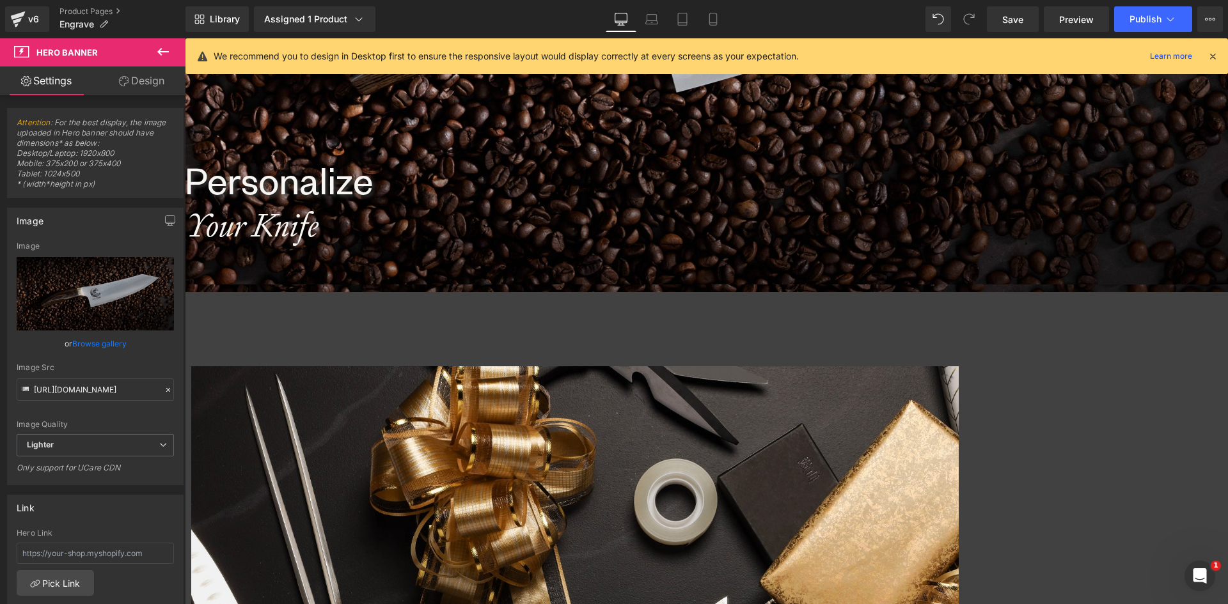
click at [185, 38] on link at bounding box center [185, 38] width 0 height 0
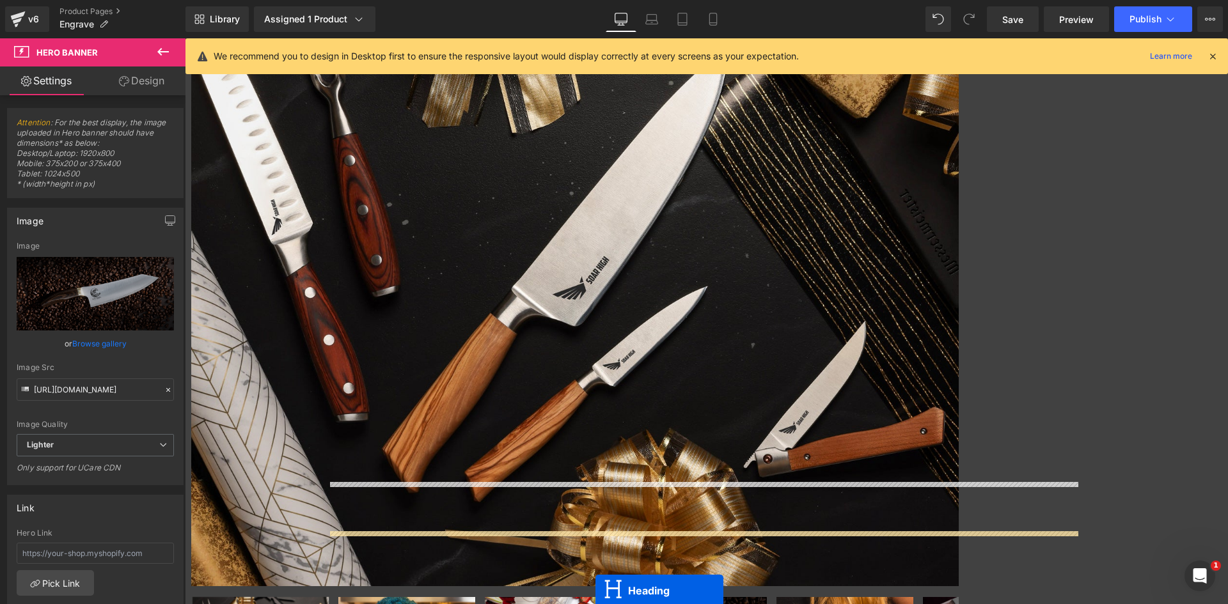
scroll to position [884, 0]
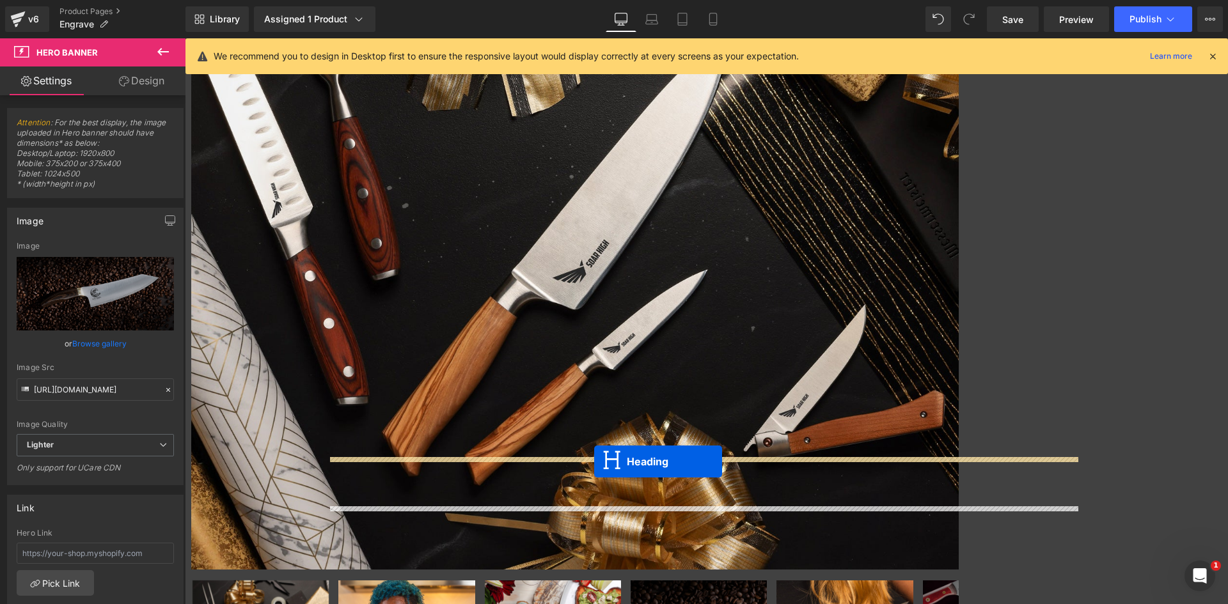
drag, startPoint x: 666, startPoint y: 251, endPoint x: 594, endPoint y: 462, distance: 222.2
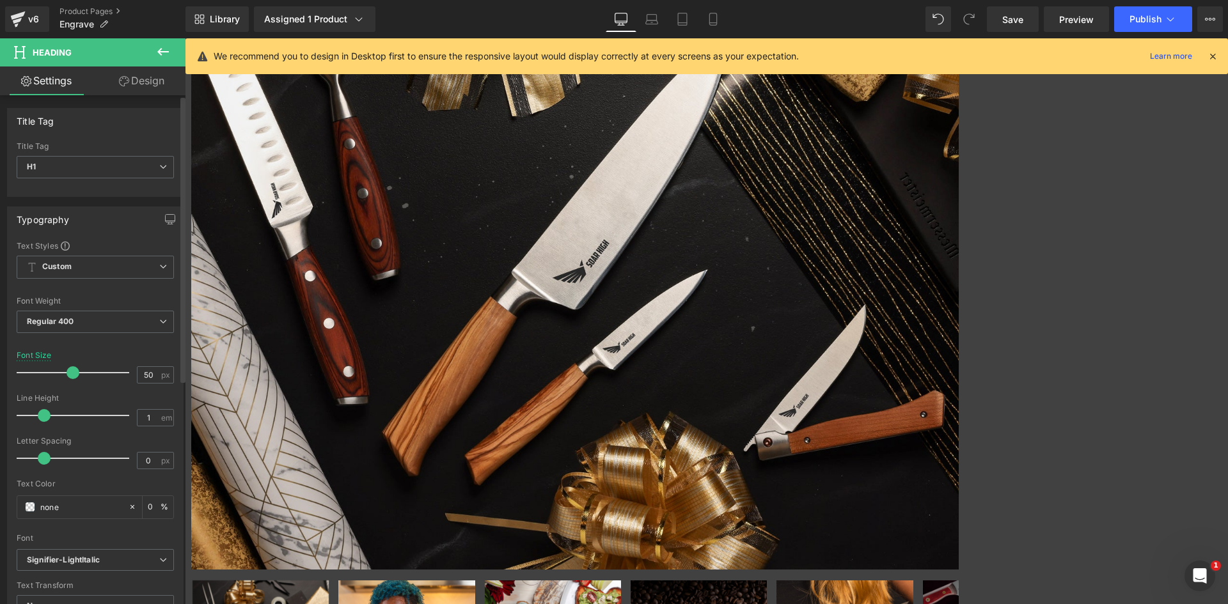
drag, startPoint x: 150, startPoint y: 379, endPoint x: 129, endPoint y: 379, distance: 20.5
click at [129, 379] on div "Font Size 50 px" at bounding box center [95, 372] width 157 height 43
drag, startPoint x: 146, startPoint y: 373, endPoint x: 133, endPoint y: 373, distance: 13.4
click at [137, 373] on input "24" at bounding box center [148, 375] width 22 height 16
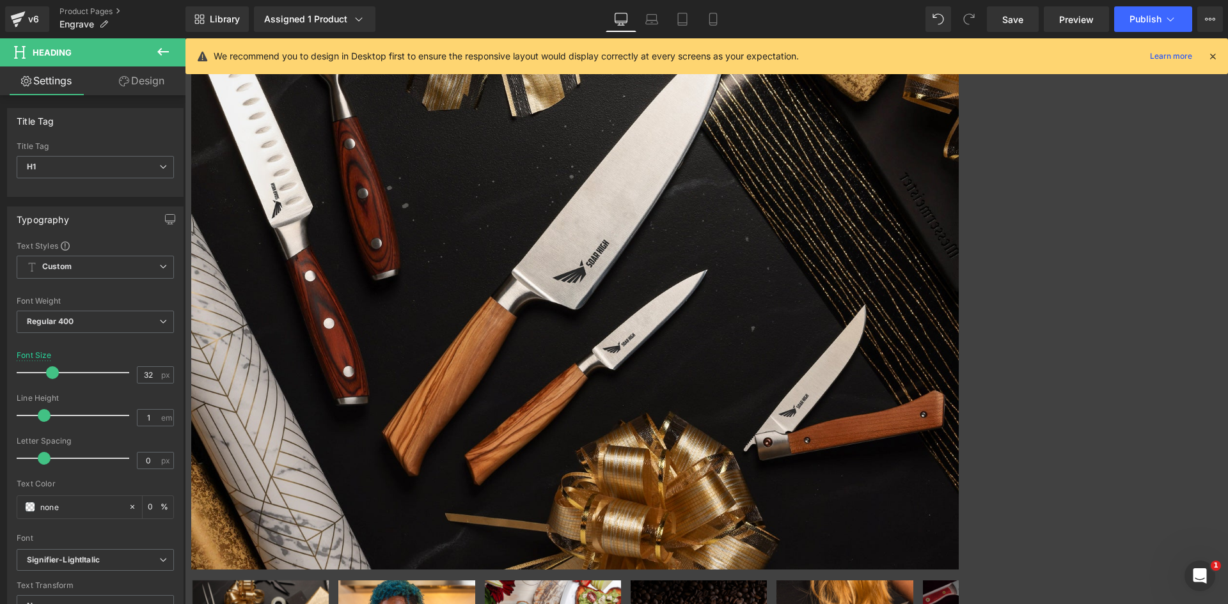
type input "32"
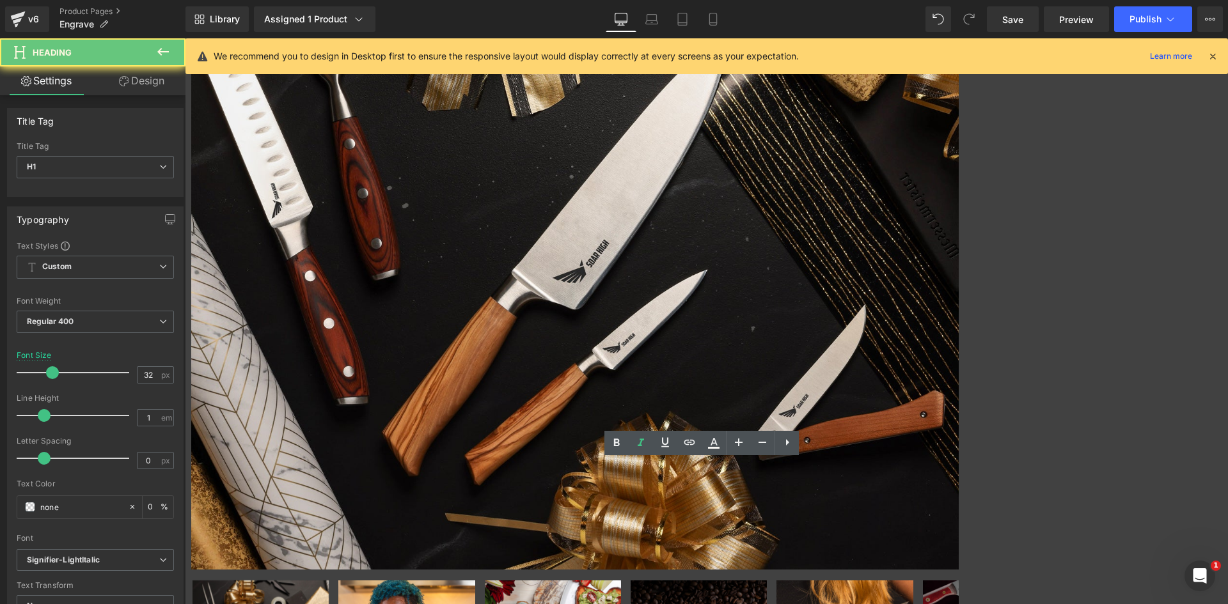
drag, startPoint x: 430, startPoint y: 466, endPoint x: 228, endPoint y: 467, distance: 202.0
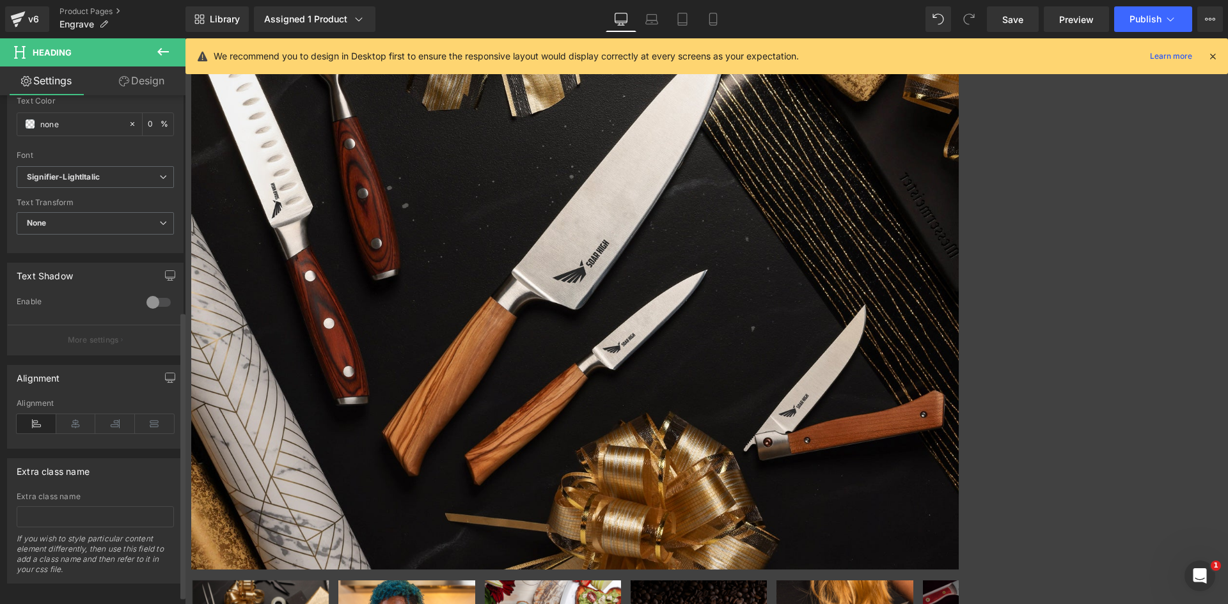
scroll to position [384, 0]
click at [79, 419] on icon at bounding box center [76, 423] width 40 height 19
click at [185, 38] on icon at bounding box center [185, 38] width 0 height 0
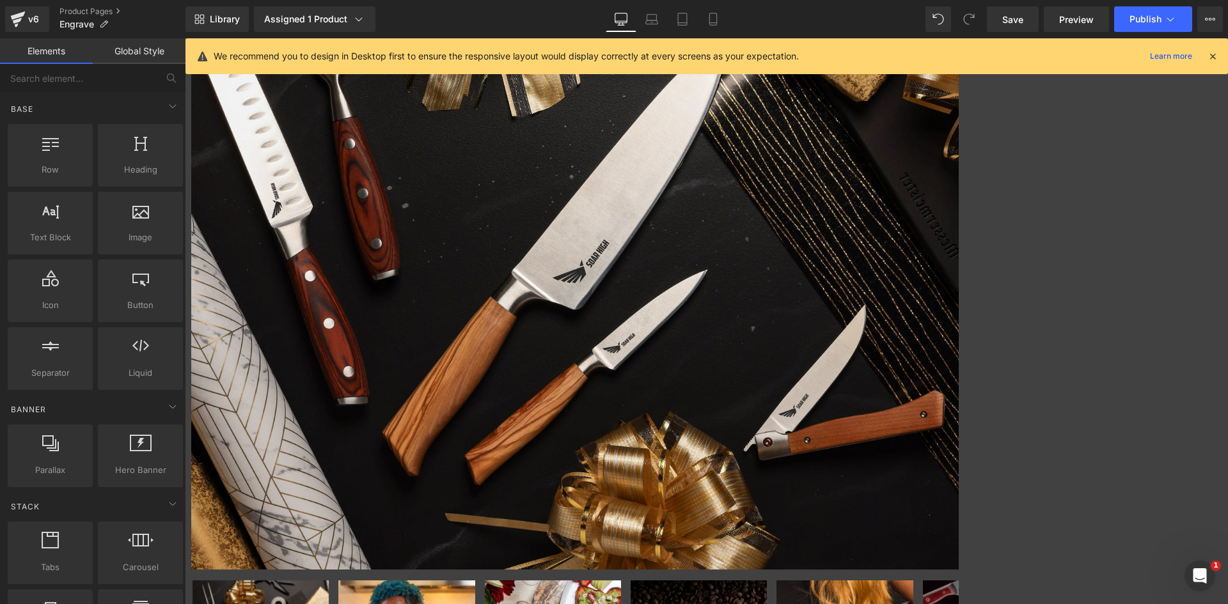
click at [185, 38] on span "Heading" at bounding box center [185, 38] width 0 height 0
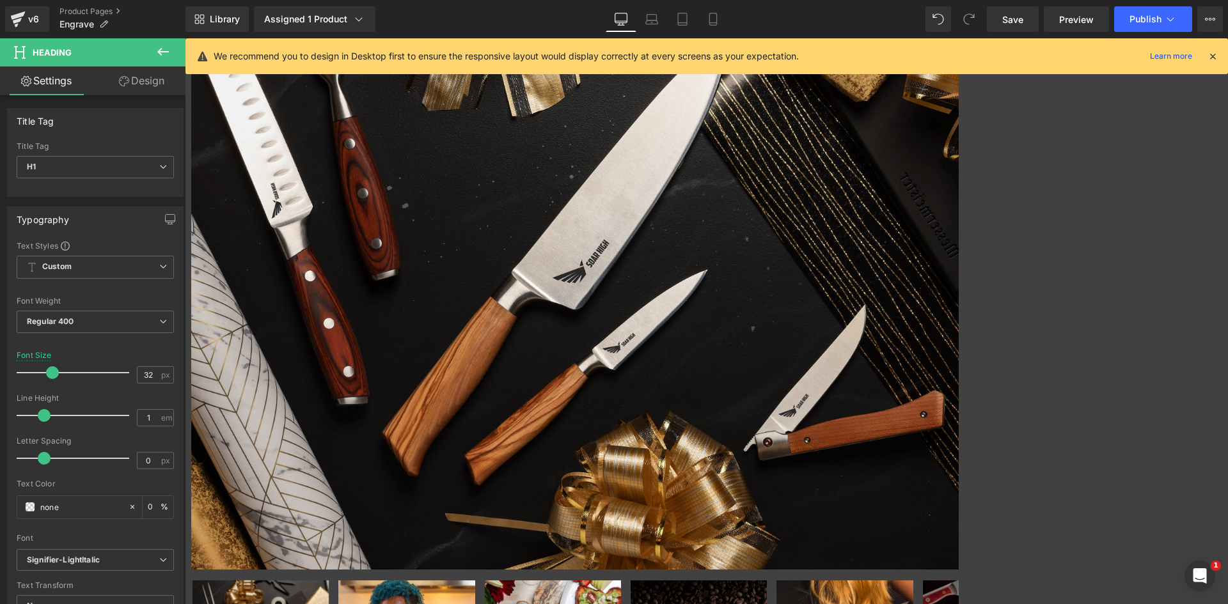
click at [146, 82] on link "Design" at bounding box center [141, 80] width 93 height 29
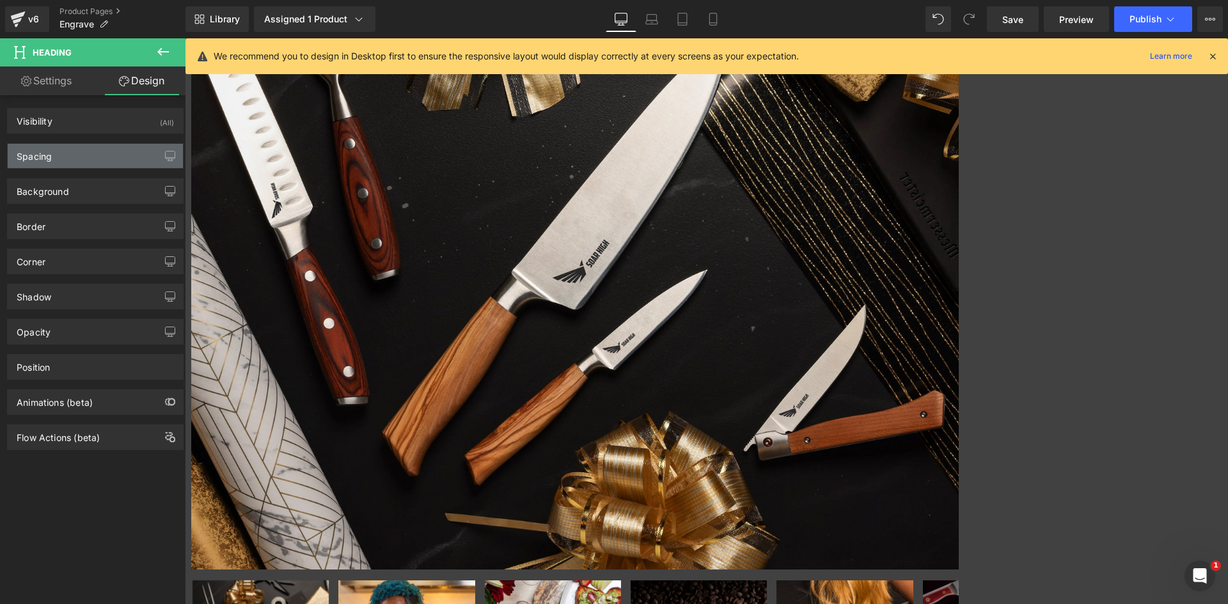
click at [65, 157] on div "Spacing" at bounding box center [95, 156] width 175 height 24
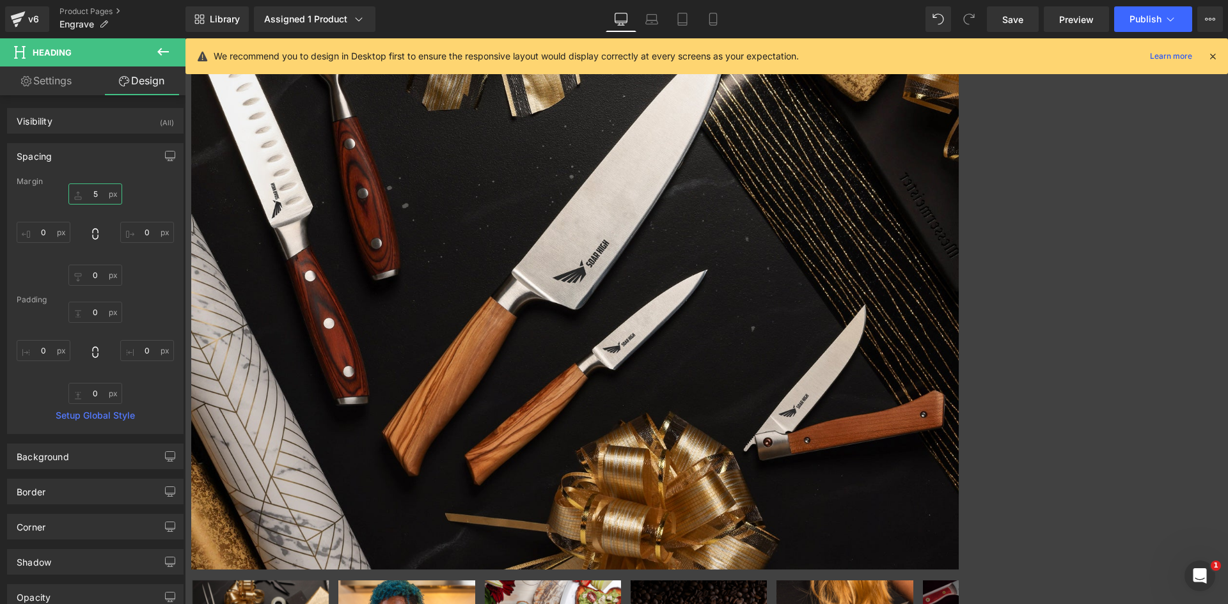
click at [88, 194] on input "5" at bounding box center [95, 193] width 54 height 21
type input "2"
click at [92, 272] on input "0" at bounding box center [95, 275] width 54 height 21
drag, startPoint x: 101, startPoint y: 273, endPoint x: 82, endPoint y: 274, distance: 19.2
click at [82, 274] on input "20" at bounding box center [95, 275] width 54 height 21
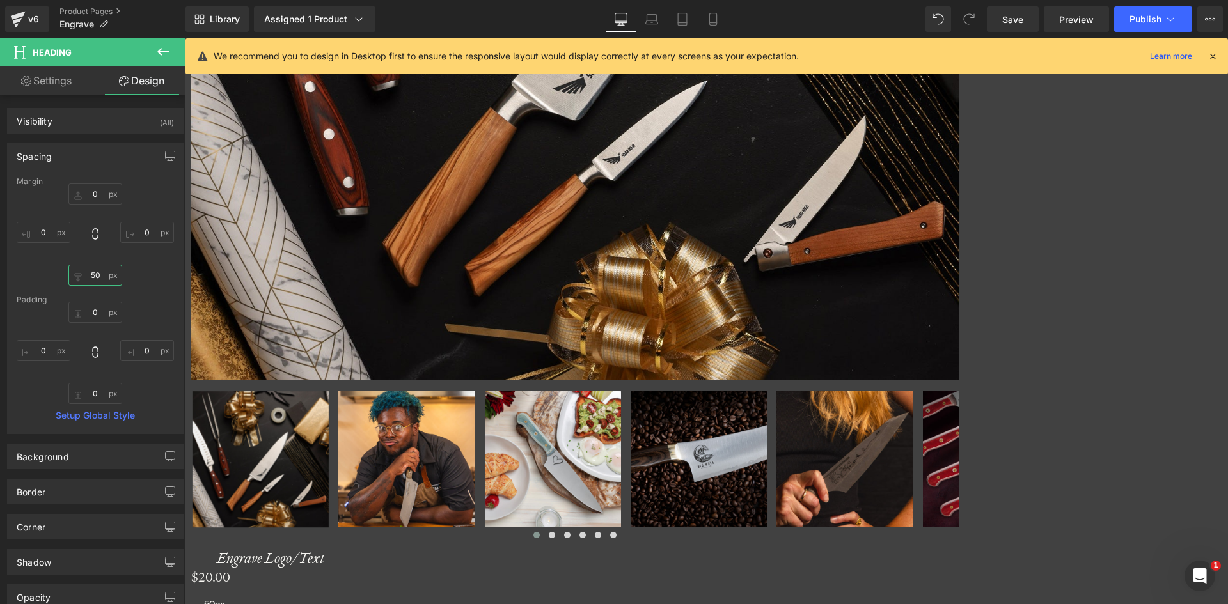
scroll to position [1203, 0]
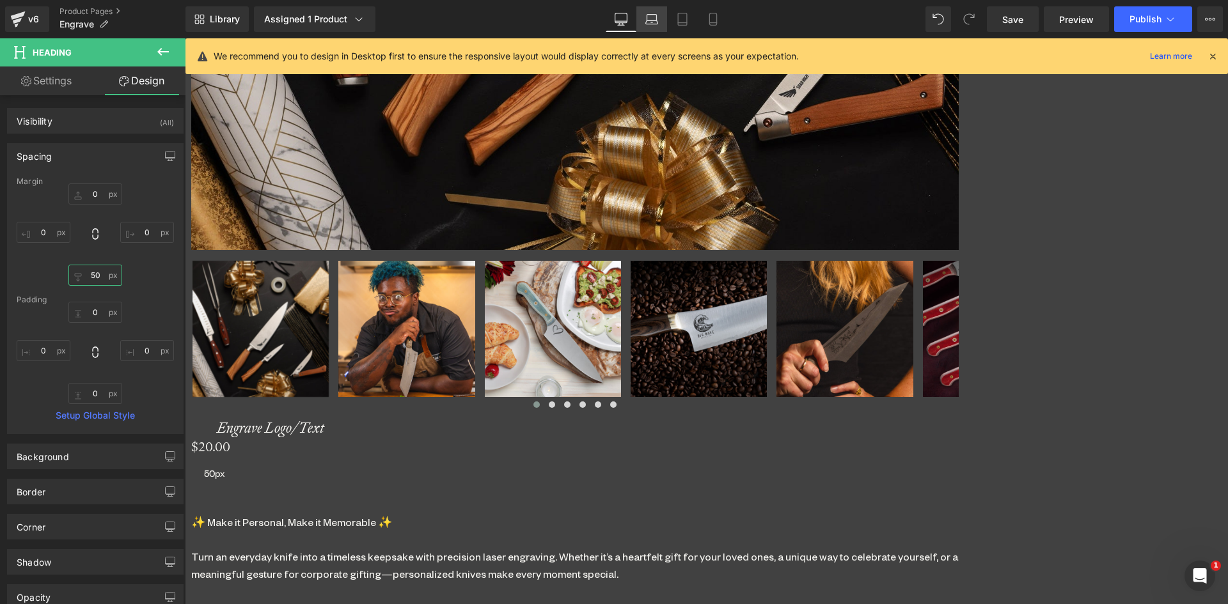
type input "50"
click at [657, 19] on icon at bounding box center [652, 18] width 10 height 6
type input "0"
type input "50"
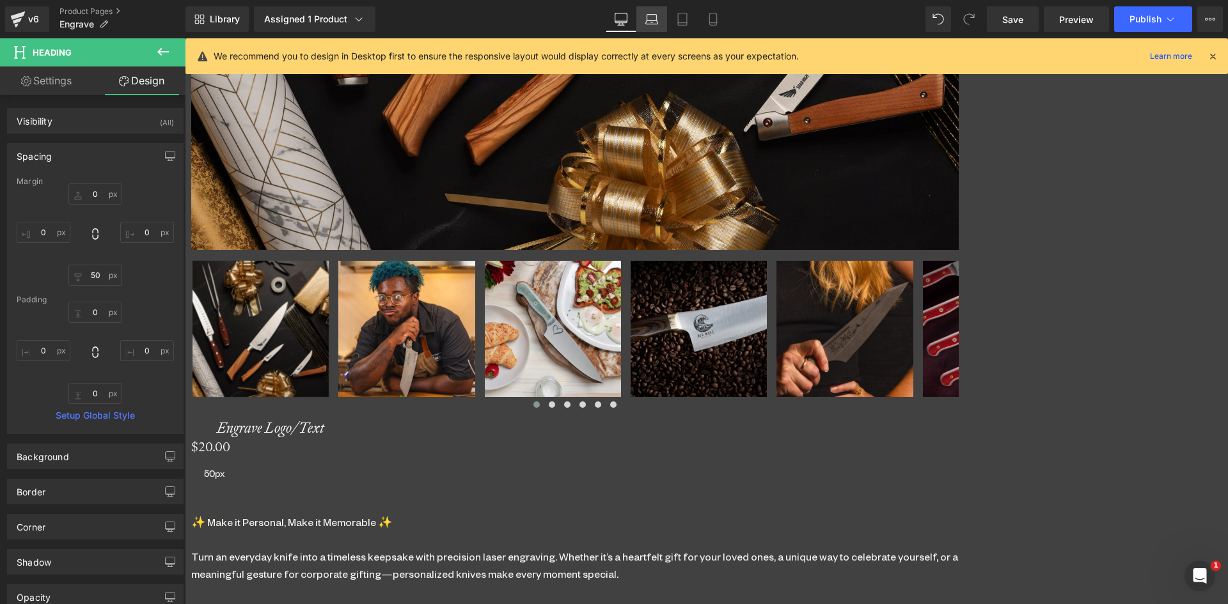
type input "0"
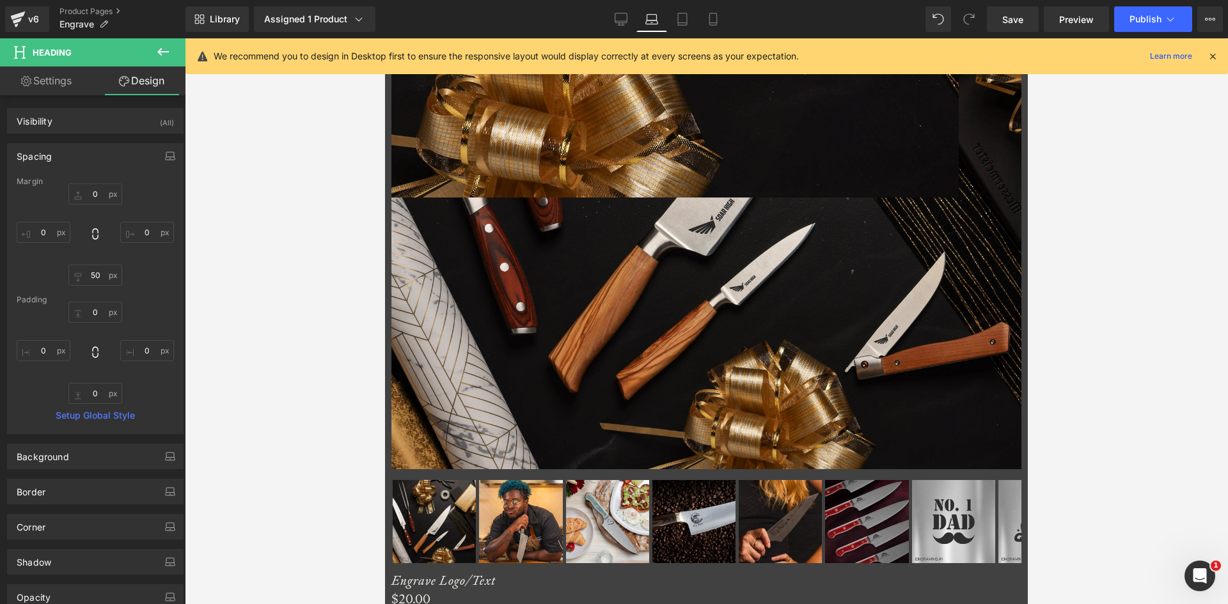
scroll to position [899, 0]
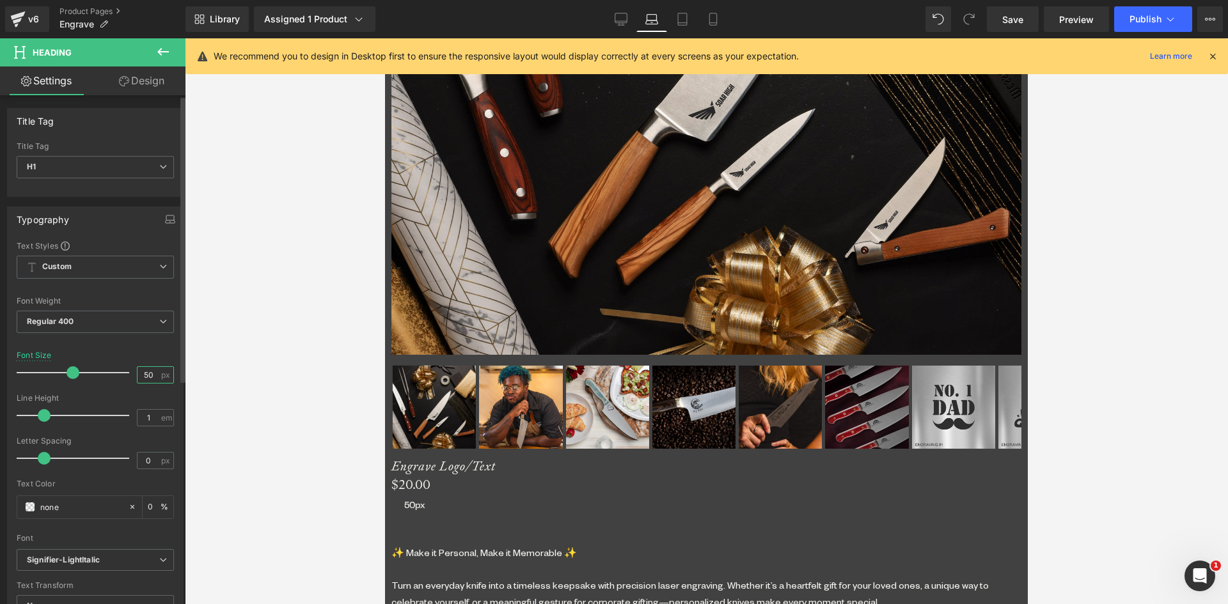
drag, startPoint x: 150, startPoint y: 367, endPoint x: 123, endPoint y: 367, distance: 26.9
click at [123, 367] on div "Font Size 50 px" at bounding box center [95, 372] width 157 height 43
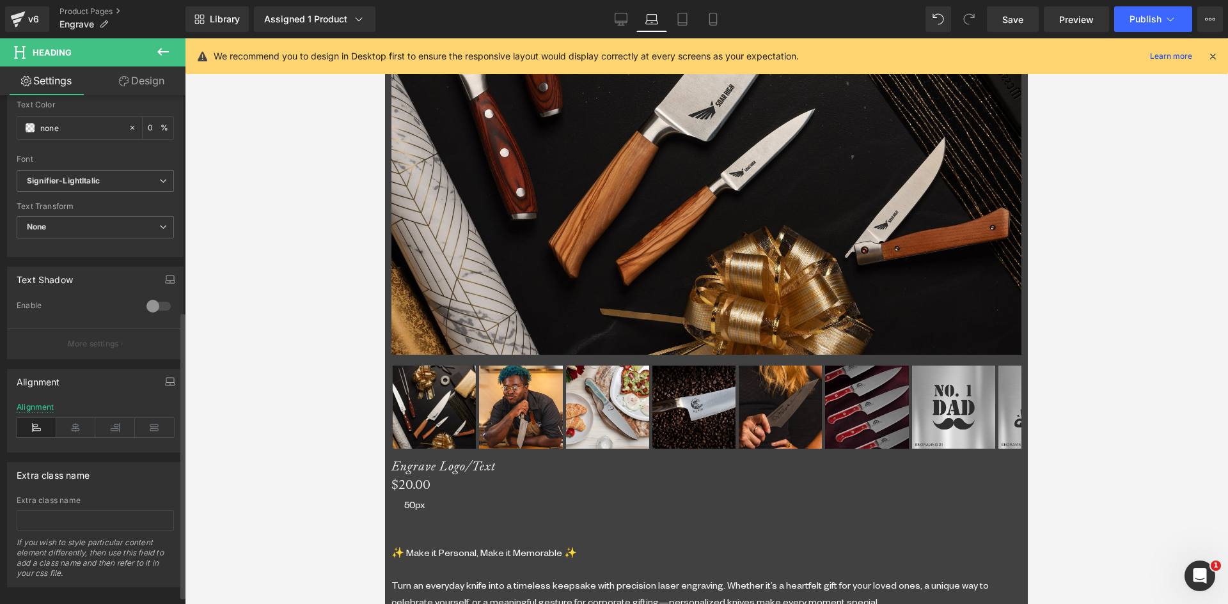
scroll to position [384, 0]
type input "32"
click at [79, 428] on icon at bounding box center [76, 423] width 40 height 19
click at [385, 38] on span "Row" at bounding box center [385, 38] width 0 height 0
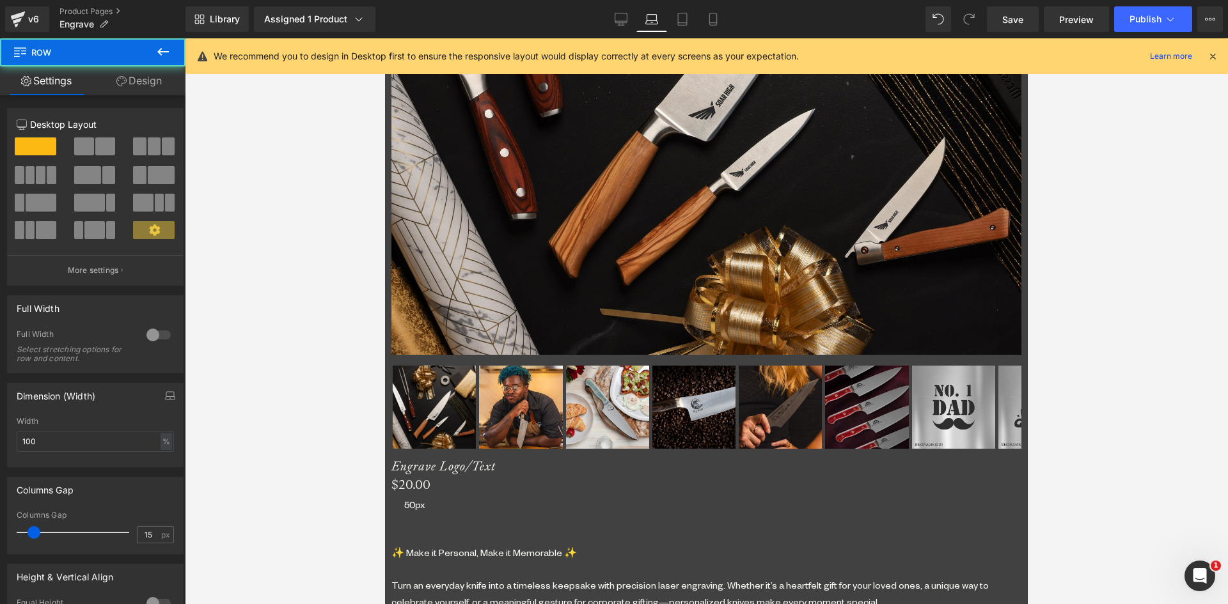
click at [150, 83] on link "Design" at bounding box center [139, 80] width 93 height 29
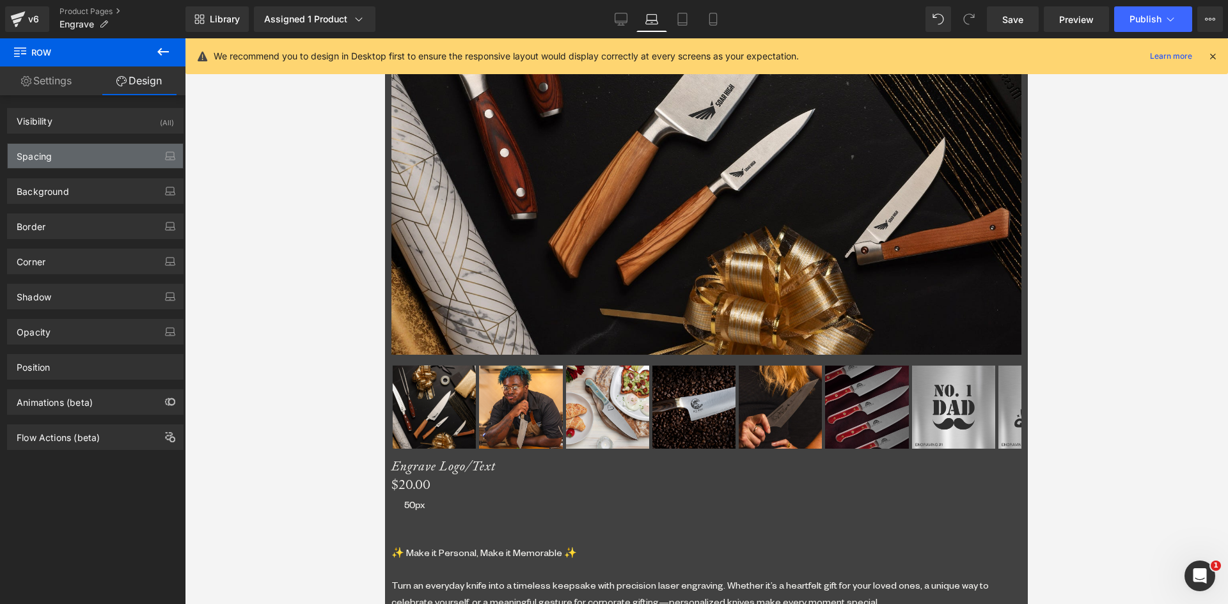
click at [43, 166] on div "Spacing" at bounding box center [95, 156] width 175 height 24
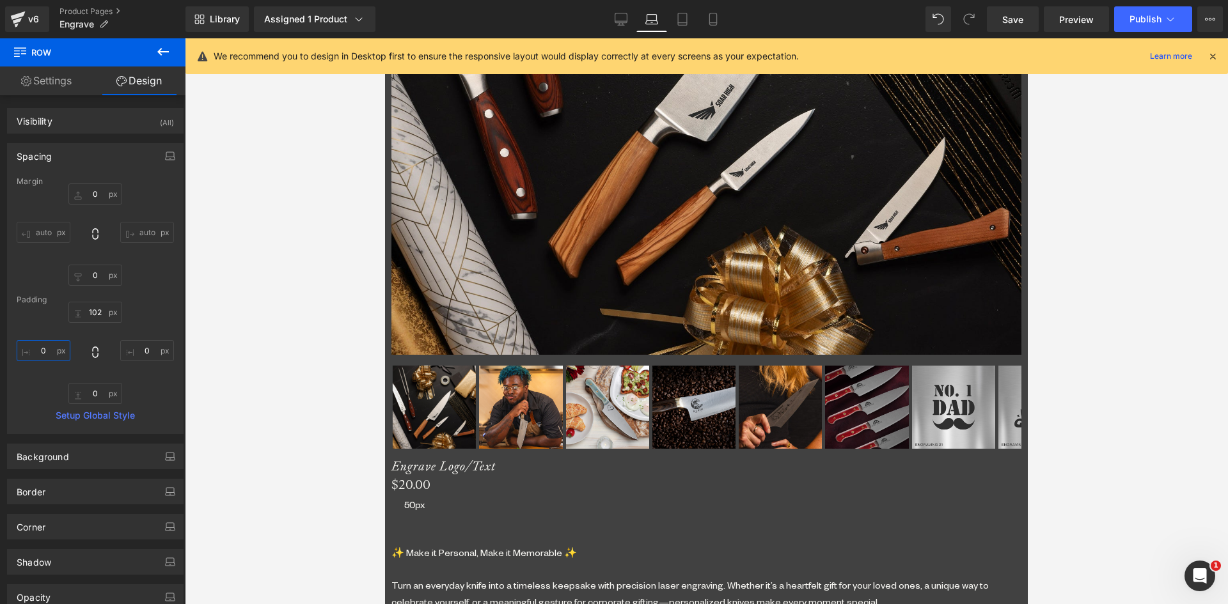
click at [44, 350] on input "0" at bounding box center [44, 350] width 54 height 21
type input "50"
click at [148, 351] on input "0" at bounding box center [147, 350] width 54 height 21
type input "50"
click at [89, 312] on input "102" at bounding box center [95, 312] width 54 height 21
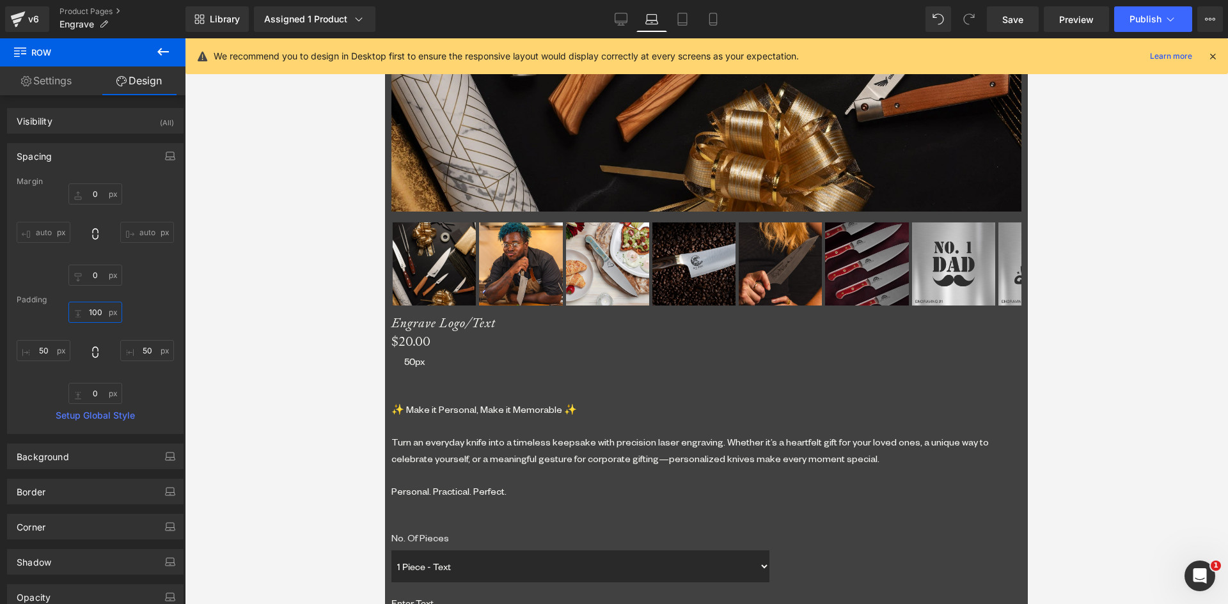
scroll to position [1027, 0]
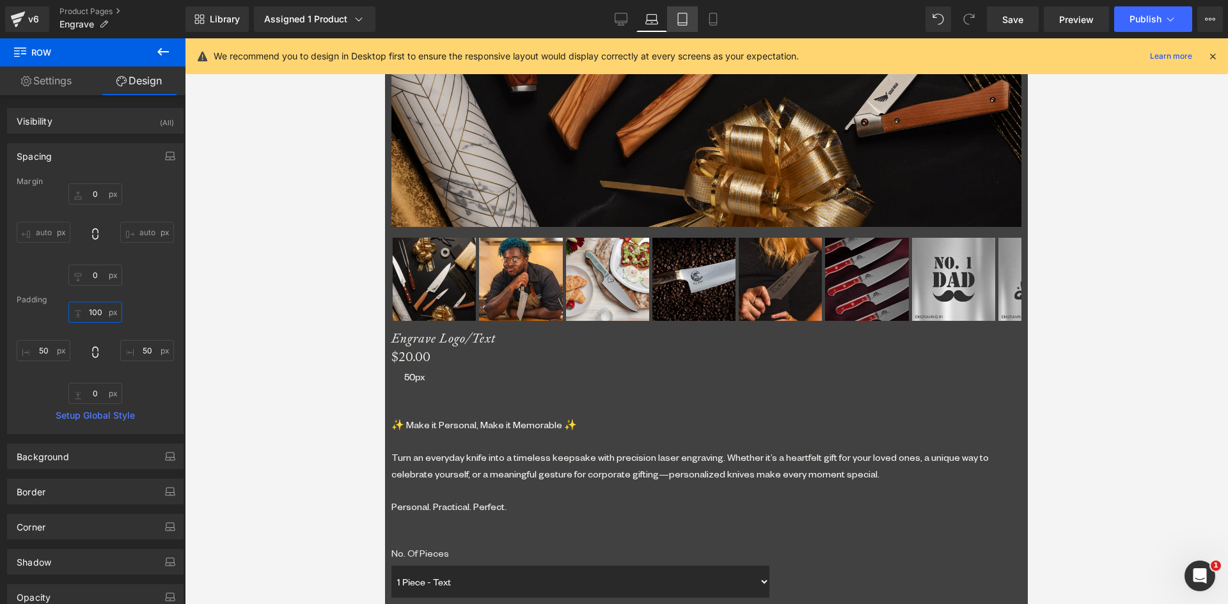
type input "100"
click at [675, 14] on link "Tablet" at bounding box center [682, 19] width 31 height 26
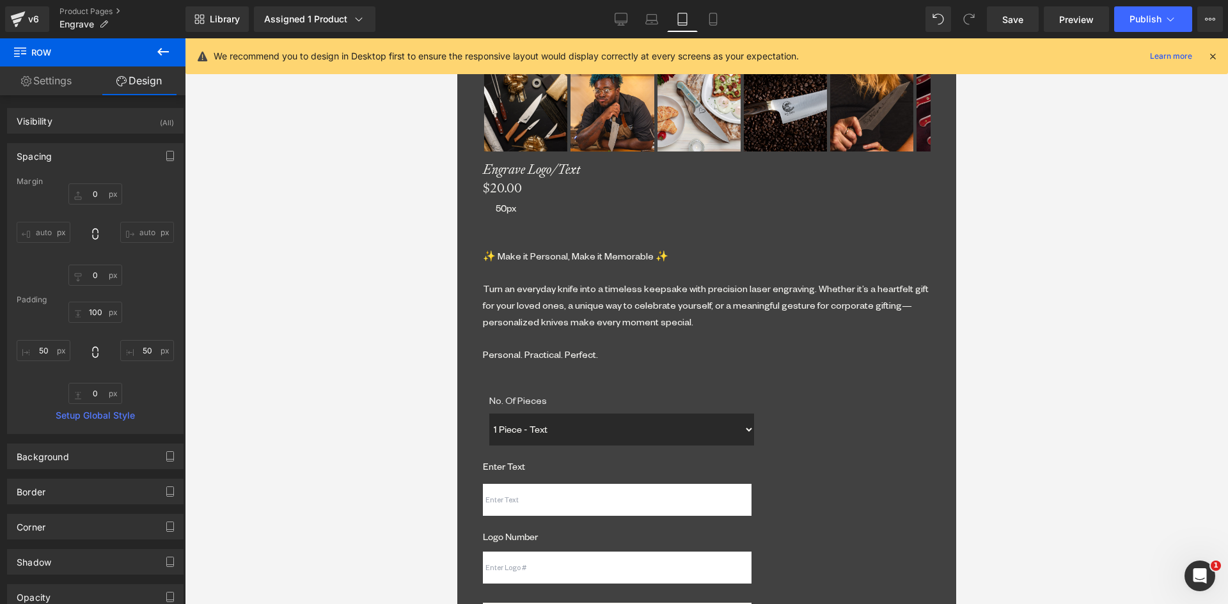
type input "0"
type input "102"
type input "0"
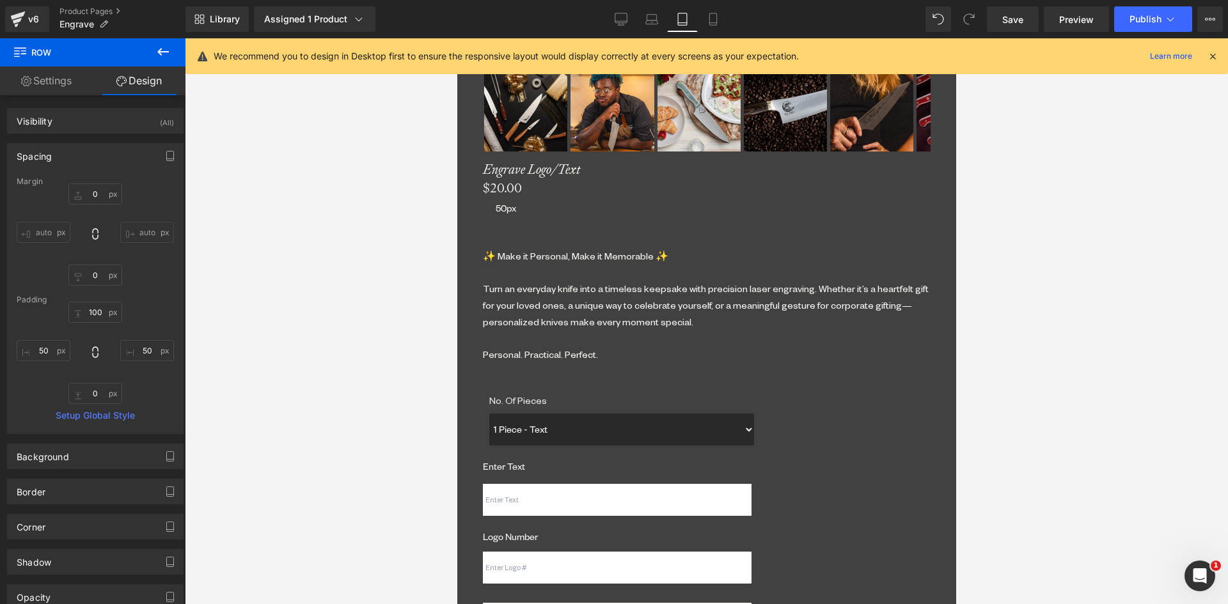
type input "0"
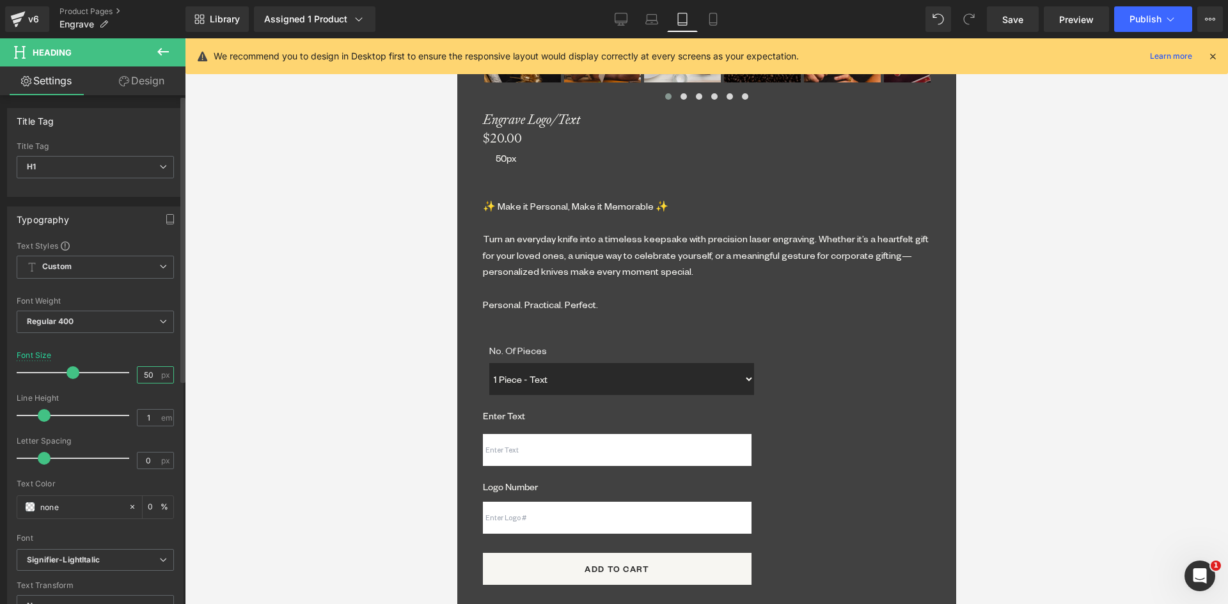
drag, startPoint x: 150, startPoint y: 378, endPoint x: 127, endPoint y: 378, distance: 23.7
click at [127, 378] on div "Font Size 50 px" at bounding box center [95, 372] width 157 height 43
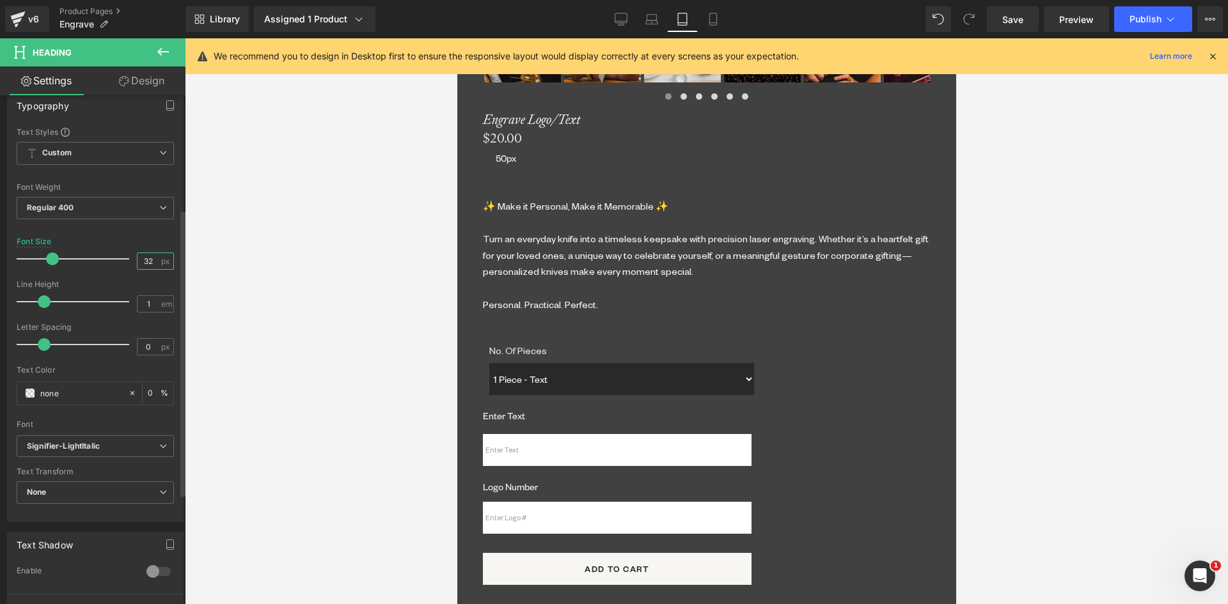
scroll to position [256, 0]
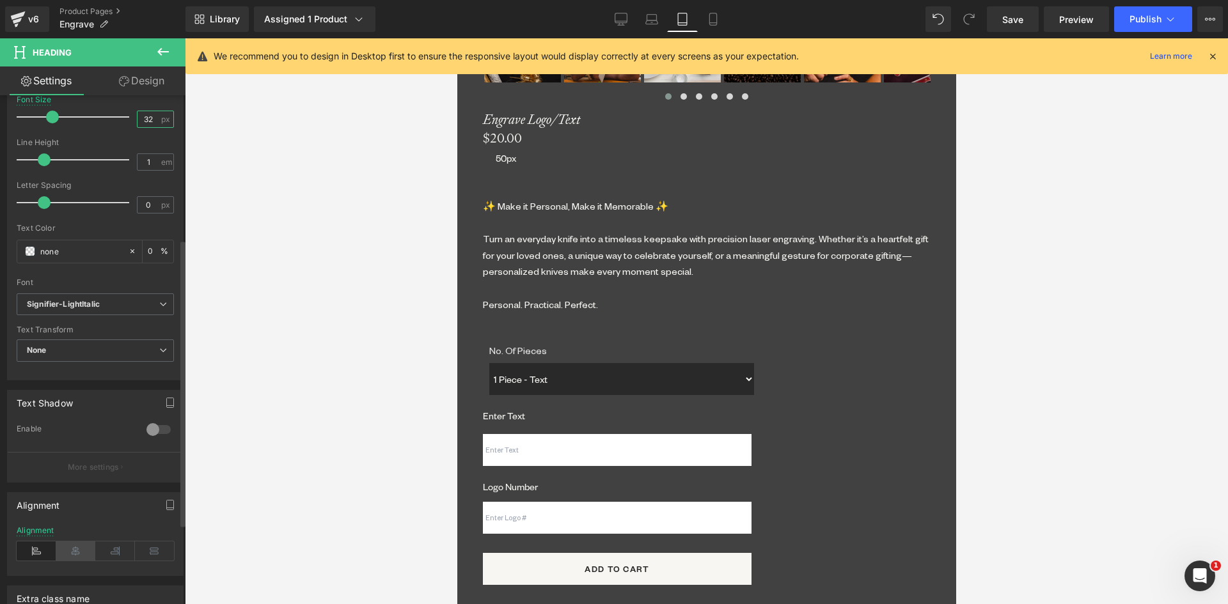
type input "32"
click at [75, 547] on icon at bounding box center [76, 551] width 40 height 19
drag, startPoint x: 490, startPoint y: 152, endPoint x: 722, endPoint y: 200, distance: 236.5
click at [456, 38] on span "Row" at bounding box center [456, 38] width 0 height 0
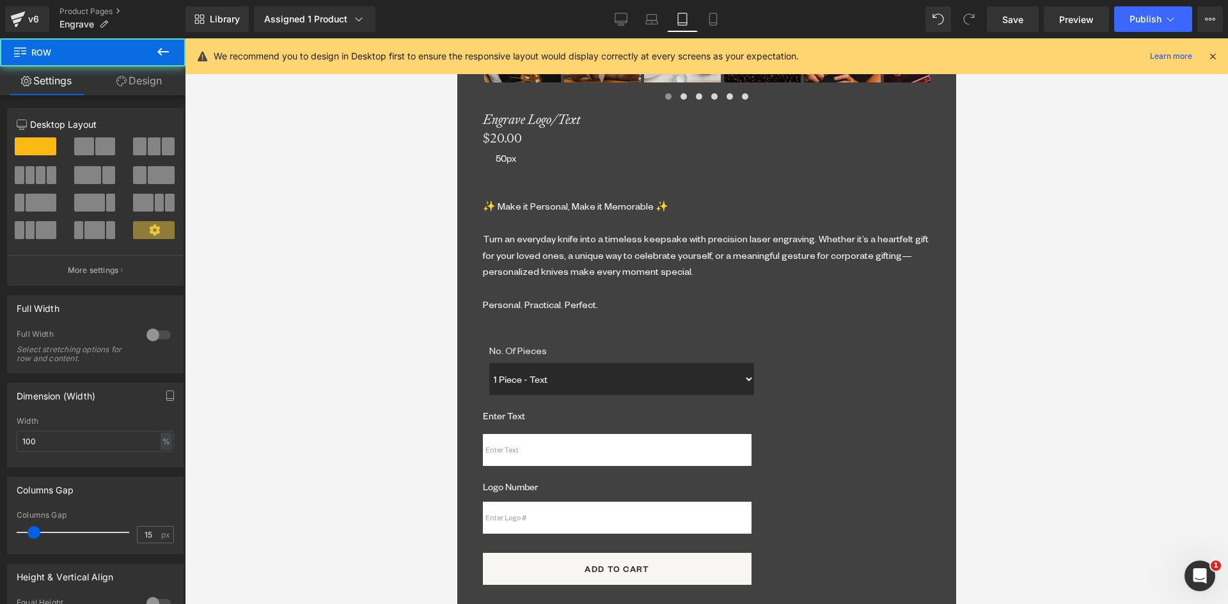
click at [142, 81] on link "Design" at bounding box center [139, 80] width 93 height 29
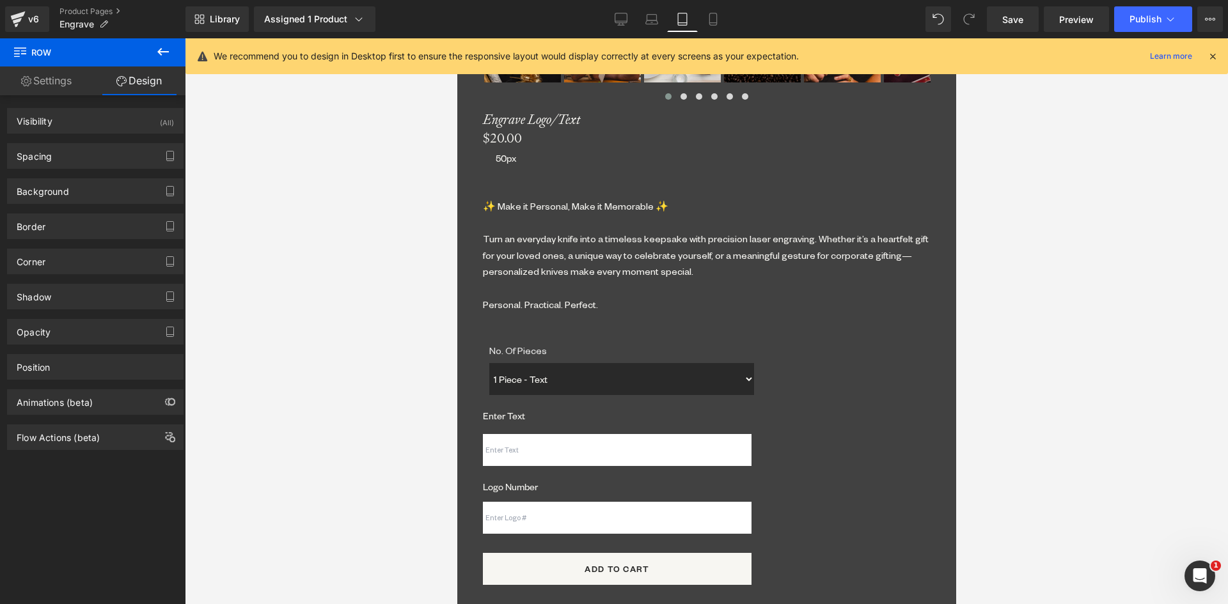
drag, startPoint x: 56, startPoint y: 156, endPoint x: 52, endPoint y: 236, distance: 80.0
click at [54, 160] on div "Spacing" at bounding box center [95, 156] width 175 height 24
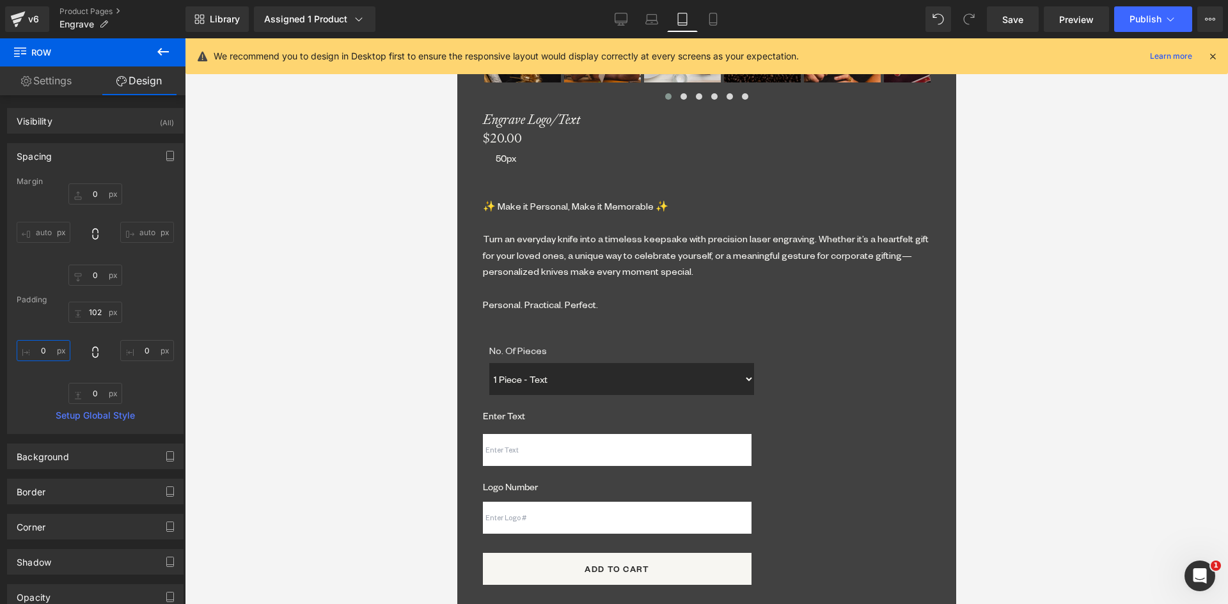
click at [45, 347] on input "0" at bounding box center [44, 350] width 54 height 21
type input "30"
click at [147, 352] on input "0" at bounding box center [147, 350] width 54 height 21
type input "30"
click at [100, 311] on input "102" at bounding box center [95, 312] width 54 height 21
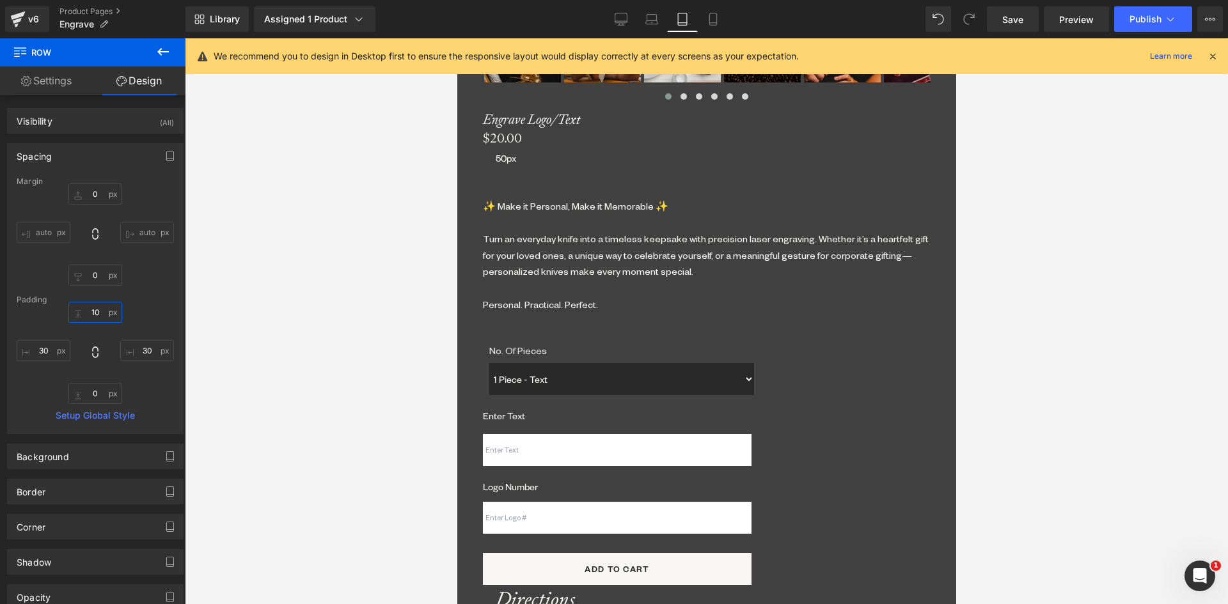
type input "100"
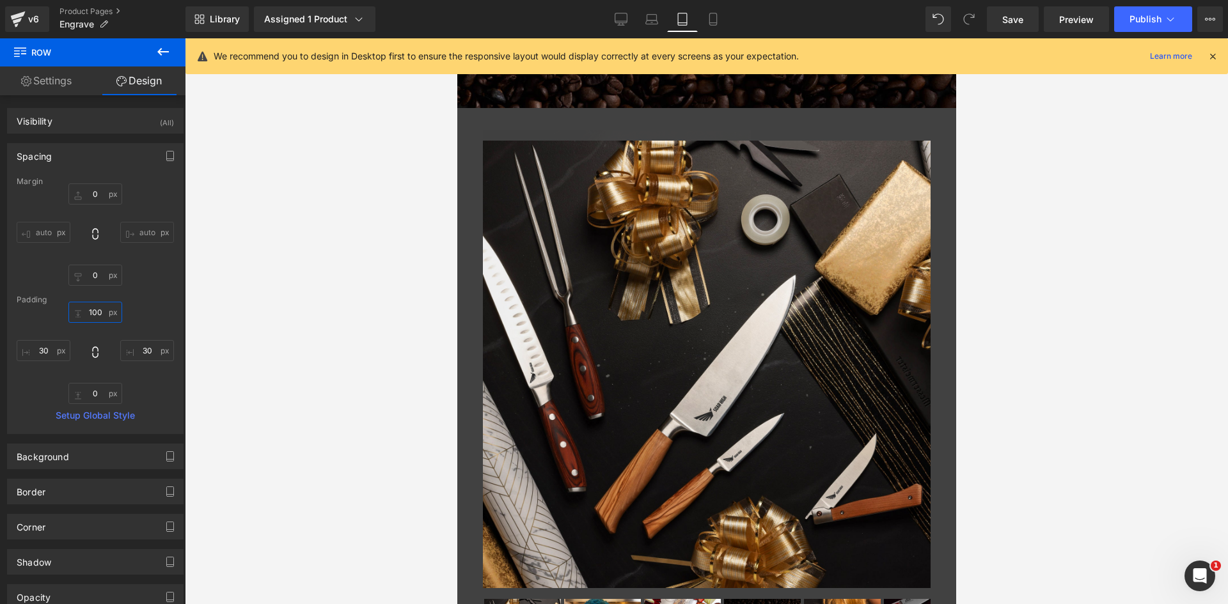
scroll to position [642, 0]
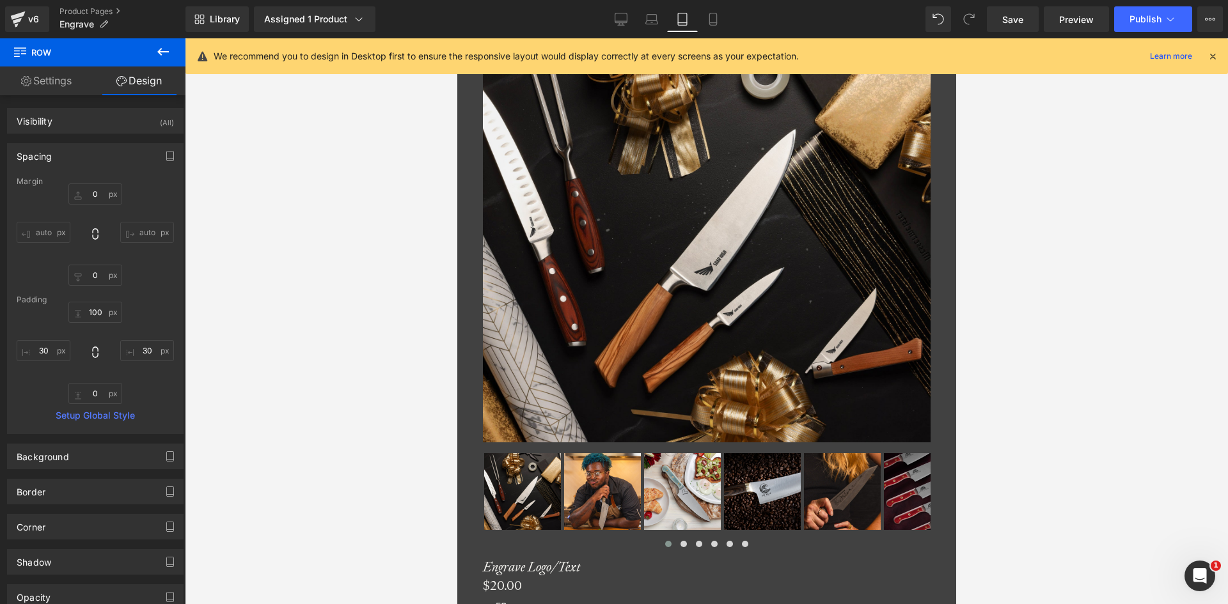
click at [456, 38] on span "(P) Variants" at bounding box center [456, 38] width 0 height 0
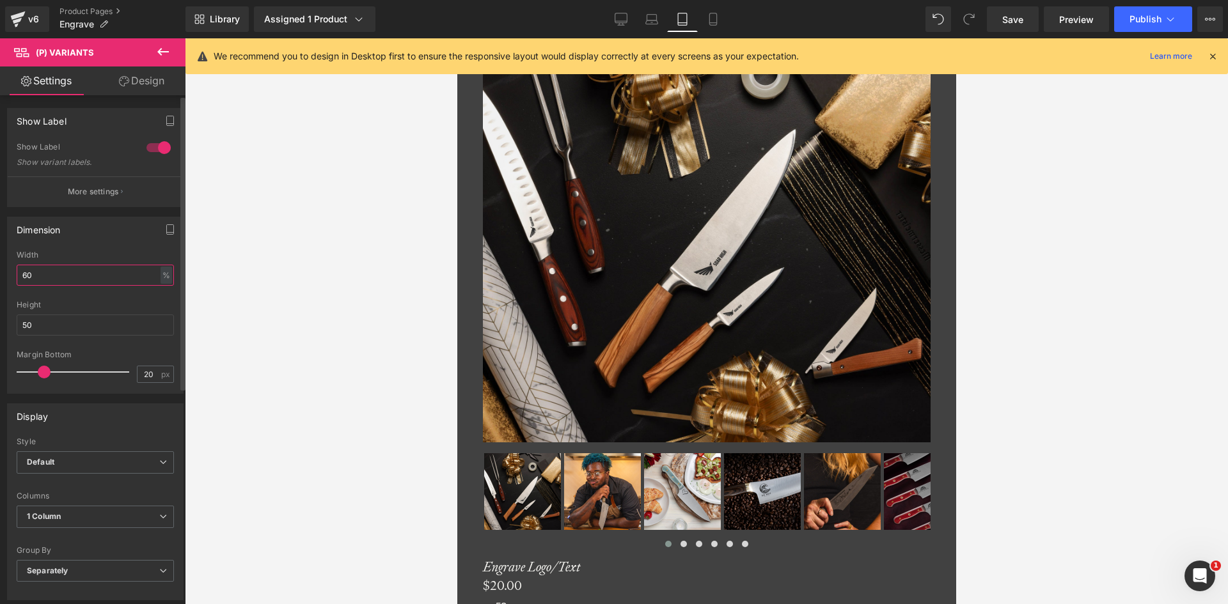
drag, startPoint x: 43, startPoint y: 274, endPoint x: 11, endPoint y: 276, distance: 32.6
click at [11, 276] on div "60% Width 60 % % px 50px Height 50 20px Margin Bottom 20 px" at bounding box center [95, 322] width 175 height 143
drag, startPoint x: 45, startPoint y: 276, endPoint x: -51, endPoint y: 266, distance: 95.7
click at [0, 266] on html "(P) Variants You are previewing how the will restyle your page. You can not edi…" at bounding box center [614, 302] width 1228 height 604
type input "65"
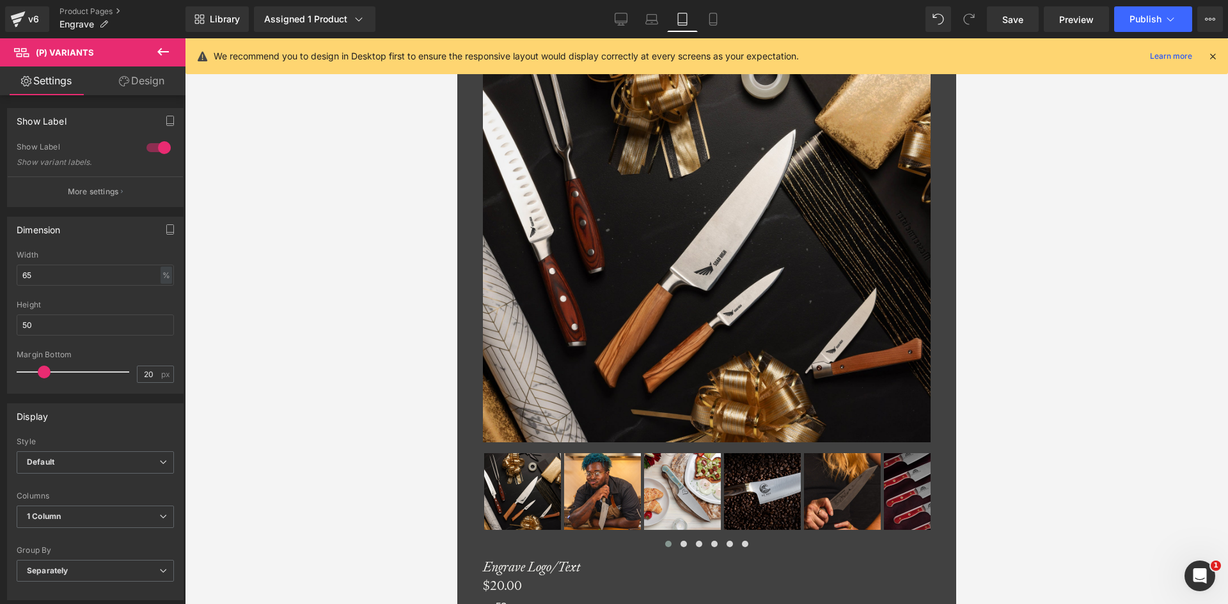
click at [162, 69] on link "Design" at bounding box center [141, 80] width 93 height 29
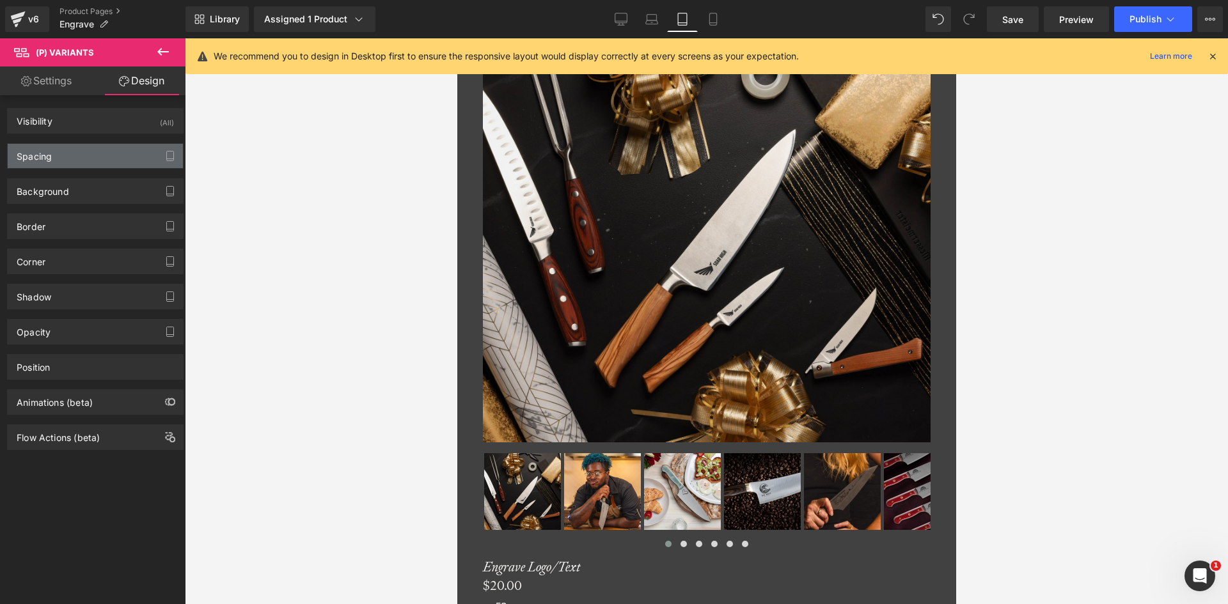
click at [59, 148] on div "Spacing" at bounding box center [95, 156] width 175 height 24
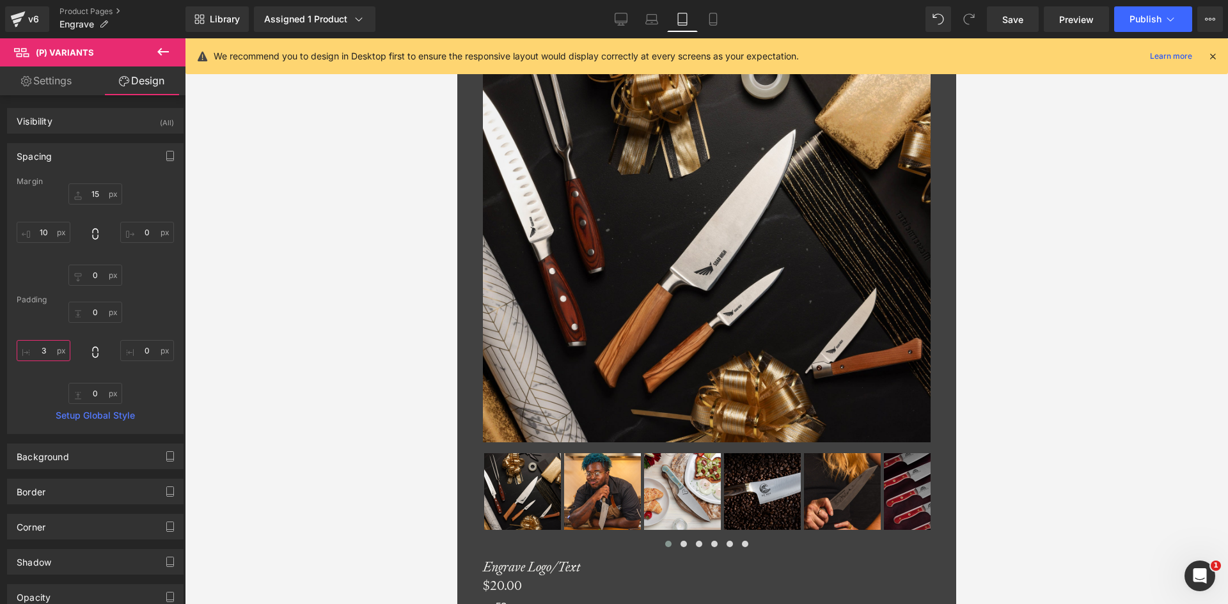
click at [49, 352] on input "3" at bounding box center [44, 350] width 54 height 21
type input "0"
click at [52, 237] on input "10" at bounding box center [44, 232] width 54 height 21
type input "0"
click at [456, 38] on span "Text Field" at bounding box center [456, 38] width 0 height 0
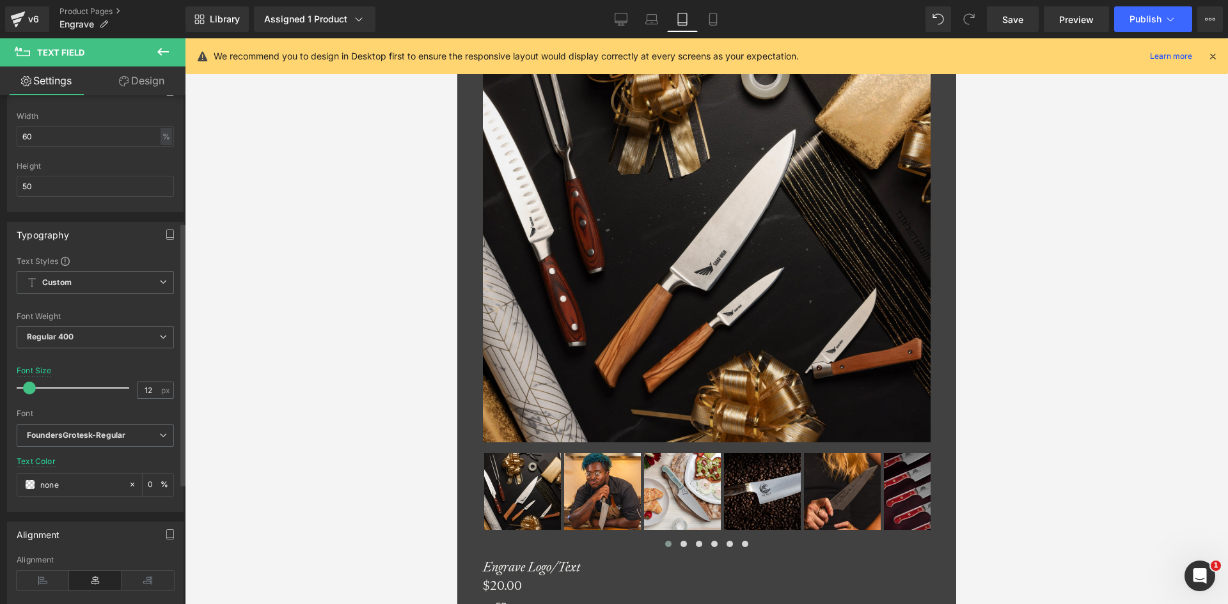
scroll to position [320, 0]
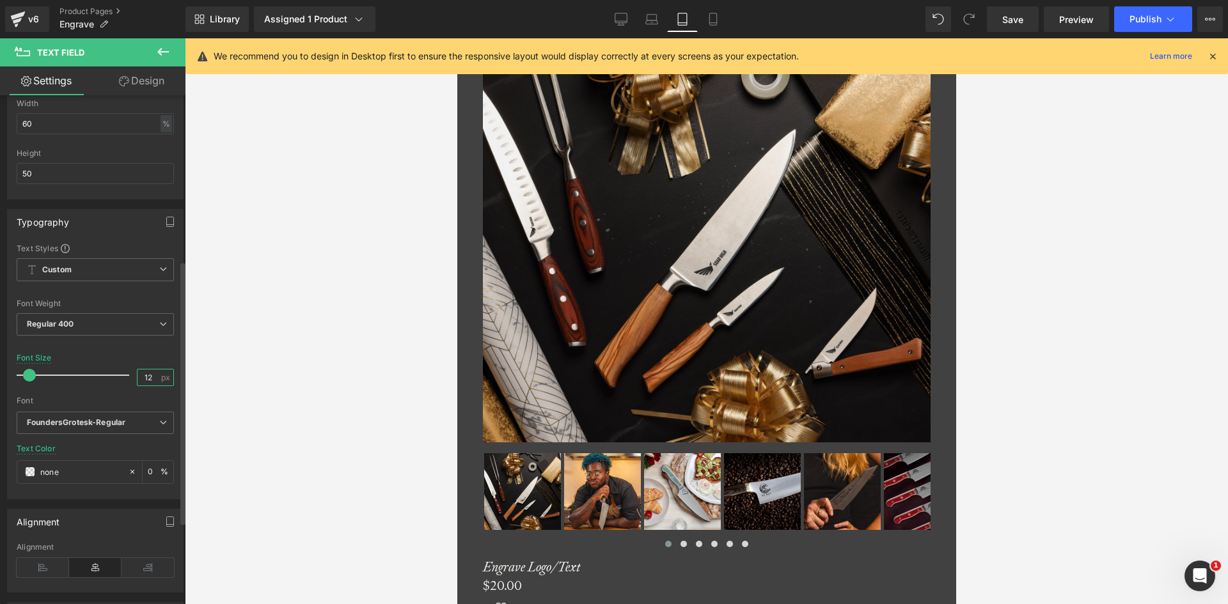
drag, startPoint x: 146, startPoint y: 378, endPoint x: 134, endPoint y: 378, distance: 12.1
click at [137, 378] on input "12" at bounding box center [148, 378] width 22 height 16
drag, startPoint x: 149, startPoint y: 379, endPoint x: 131, endPoint y: 382, distance: 18.1
click at [131, 380] on div "Font Size 14 px" at bounding box center [95, 375] width 157 height 43
type input "16"
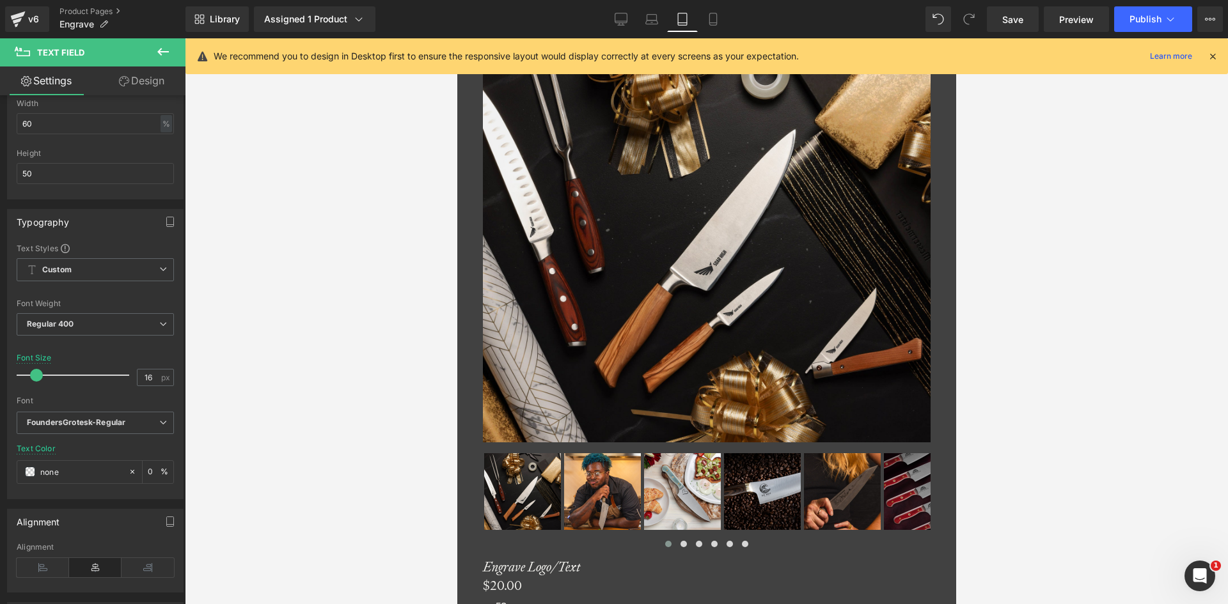
click at [456, 38] on span "(P) Variants" at bounding box center [456, 38] width 0 height 0
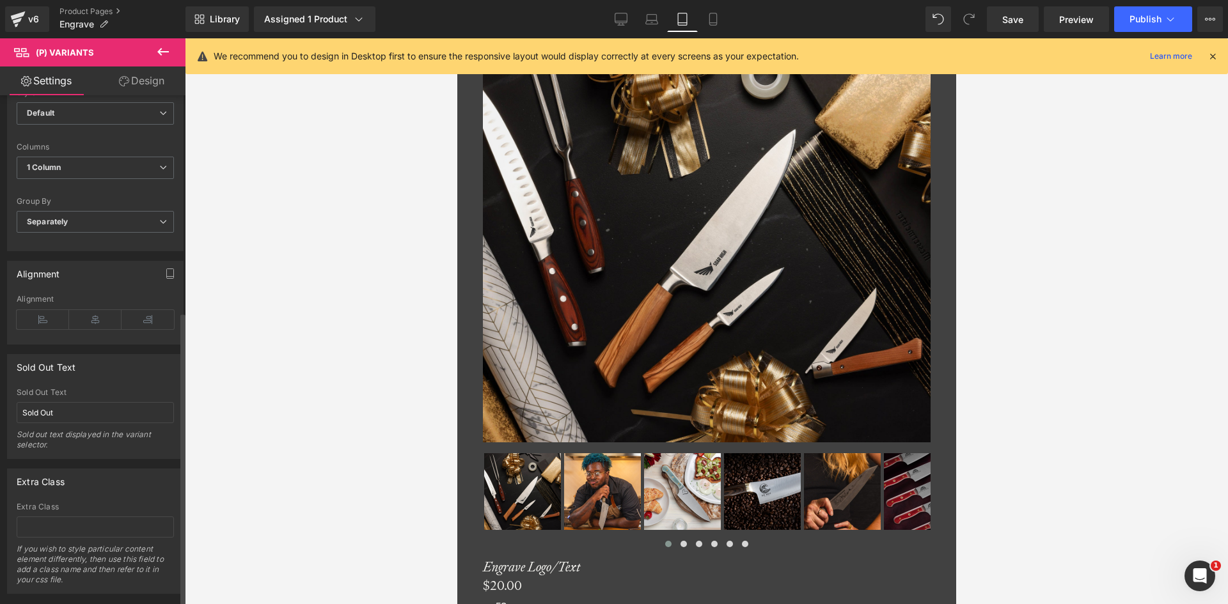
scroll to position [375, 0]
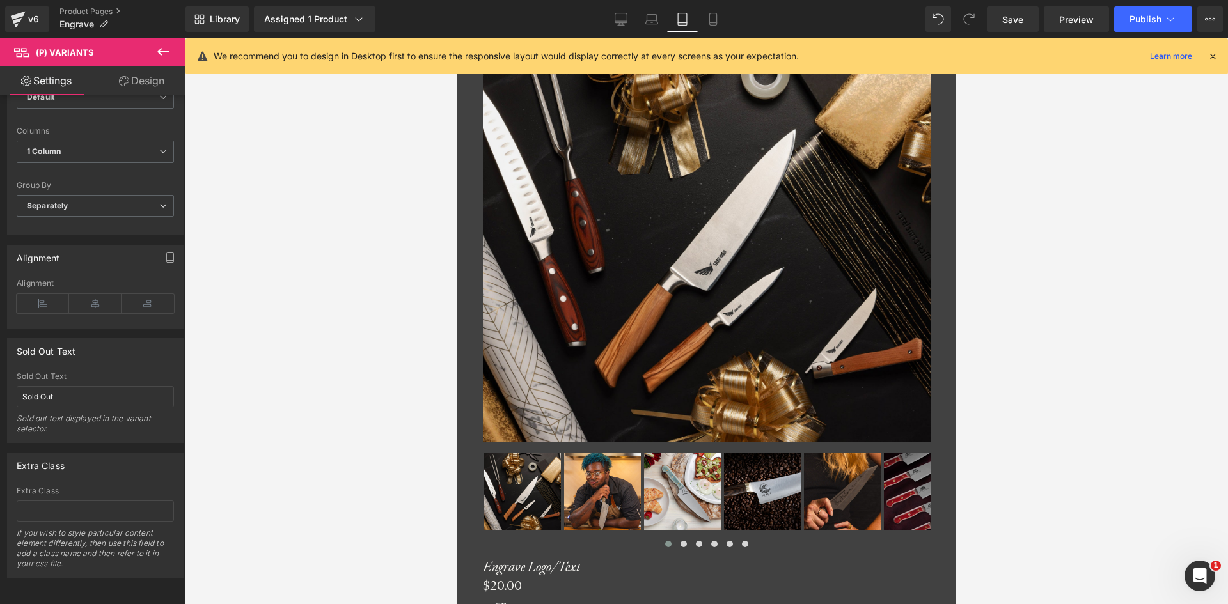
drag, startPoint x: 825, startPoint y: 505, endPoint x: 701, endPoint y: 478, distance: 126.3
click at [456, 38] on span "Text Field" at bounding box center [456, 38] width 0 height 0
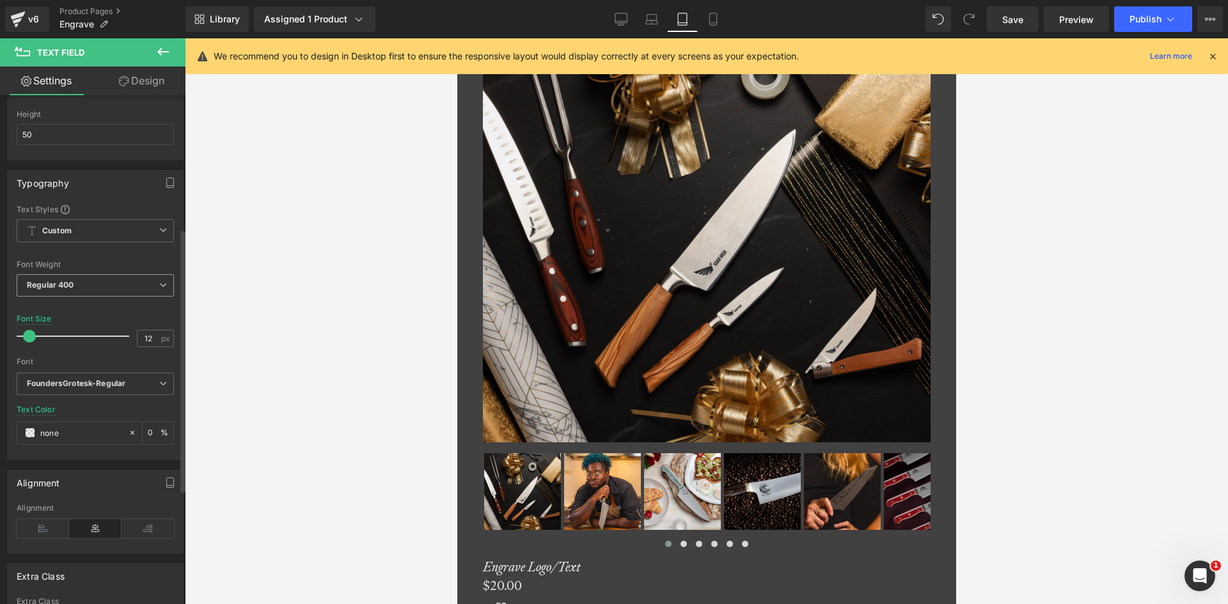
scroll to position [223, 0]
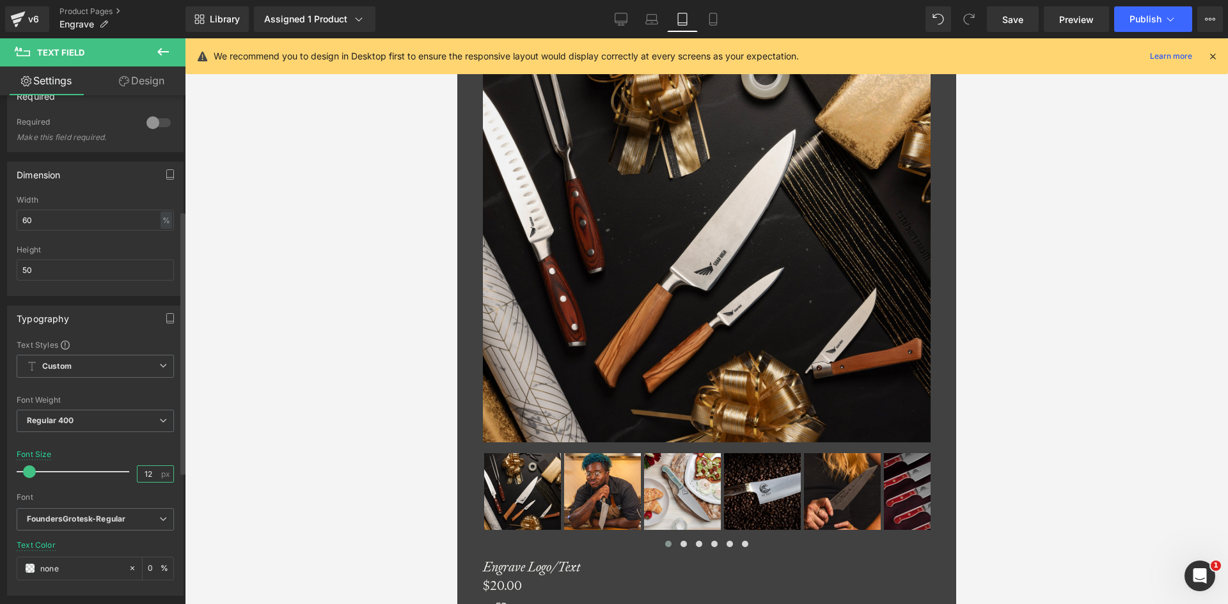
drag, startPoint x: 147, startPoint y: 472, endPoint x: 127, endPoint y: 475, distance: 20.0
click at [127, 475] on div "Font Size 12 px" at bounding box center [95, 471] width 157 height 43
type input "16"
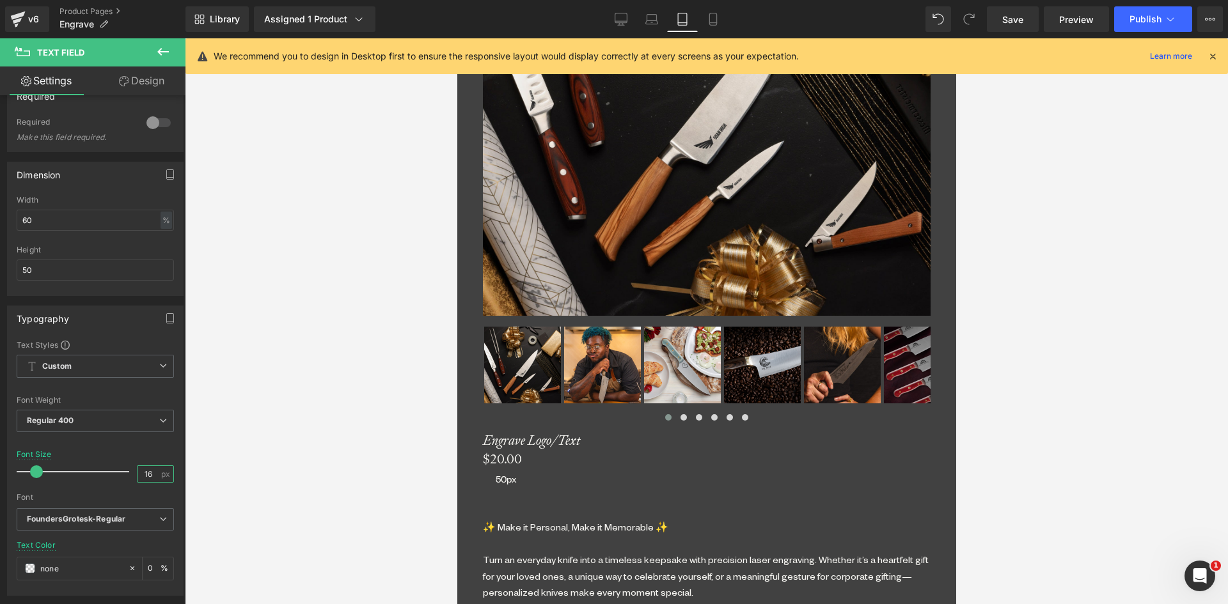
scroll to position [770, 0]
click at [456, 38] on span "(P) Cart Button" at bounding box center [456, 38] width 0 height 0
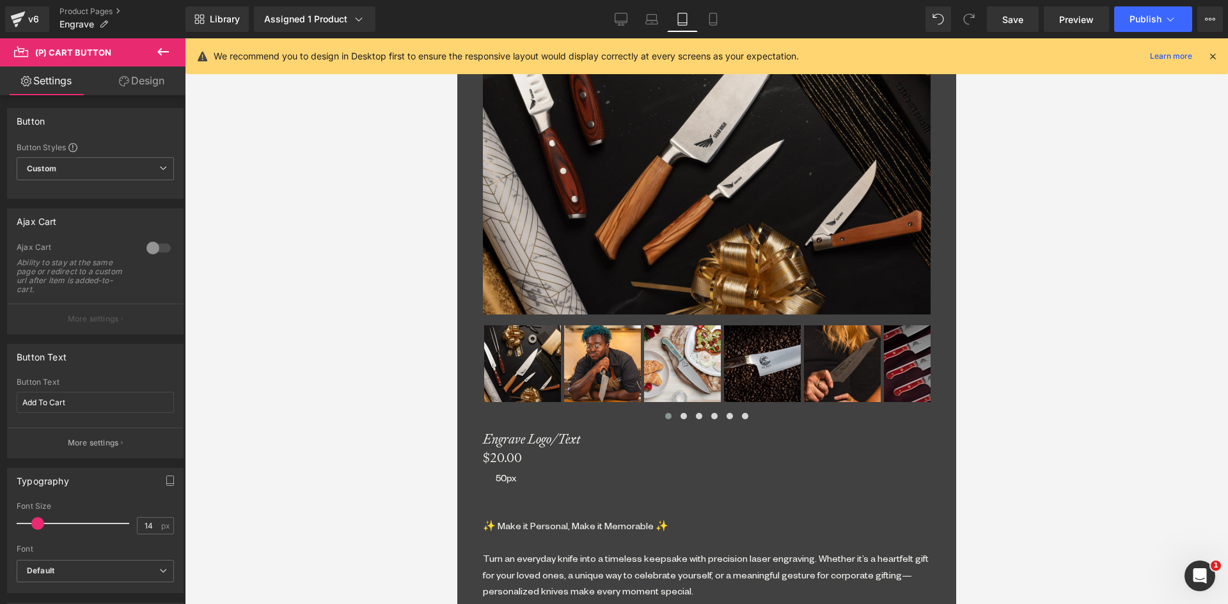
drag, startPoint x: 826, startPoint y: 310, endPoint x: 570, endPoint y: 314, distance: 256.4
click at [456, 38] on span "Text Field" at bounding box center [456, 38] width 0 height 0
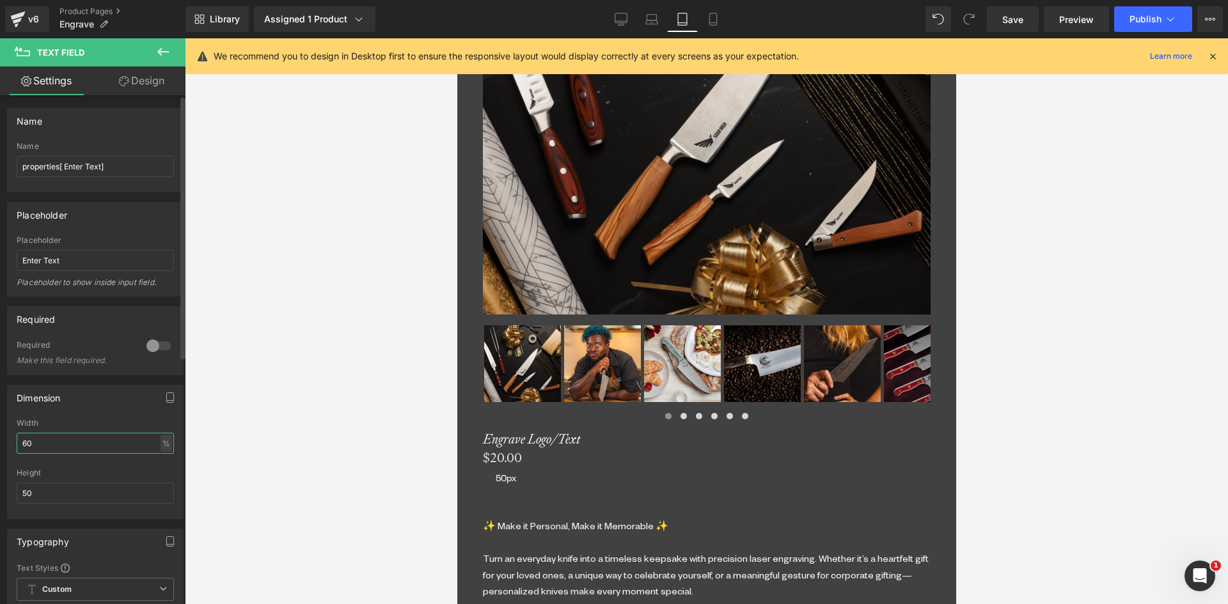
drag, startPoint x: 40, startPoint y: 445, endPoint x: 22, endPoint y: 445, distance: 17.9
click at [22, 445] on input "60" at bounding box center [95, 443] width 157 height 21
type input "65"
click at [456, 38] on span "Text Field" at bounding box center [456, 38] width 0 height 0
drag, startPoint x: 31, startPoint y: 439, endPoint x: 9, endPoint y: 439, distance: 21.7
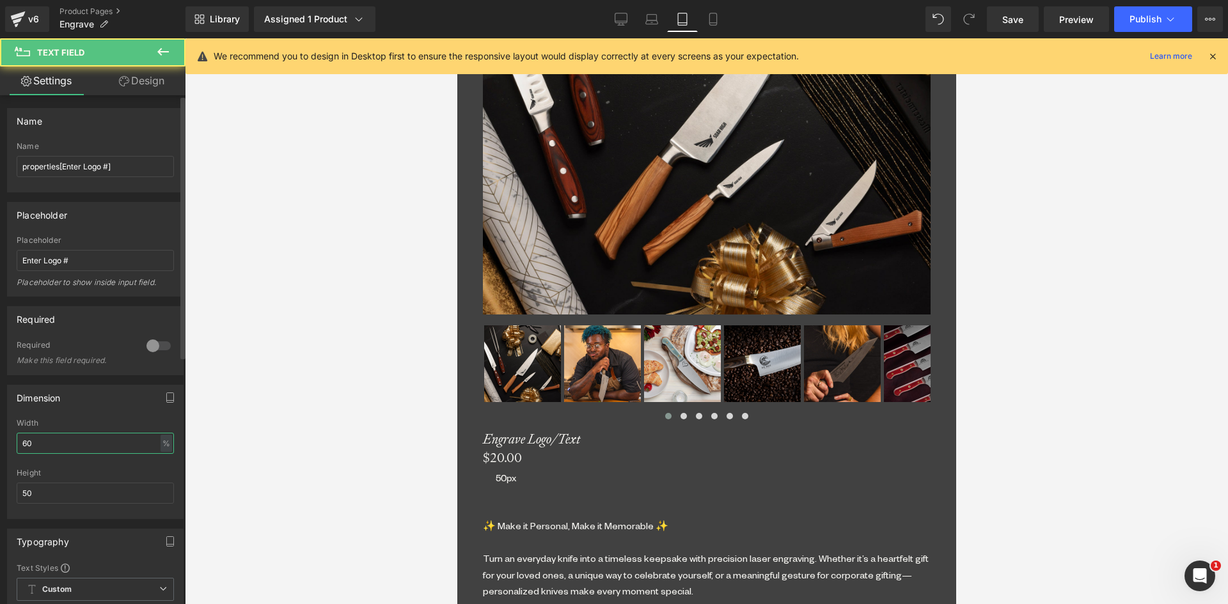
click at [9, 439] on div "60% Width 60 % % px 50px Height 50" at bounding box center [95, 469] width 175 height 100
type input "65"
drag, startPoint x: 832, startPoint y: 440, endPoint x: 814, endPoint y: 486, distance: 49.6
click at [456, 38] on span "(P) Cart Button" at bounding box center [456, 38] width 0 height 0
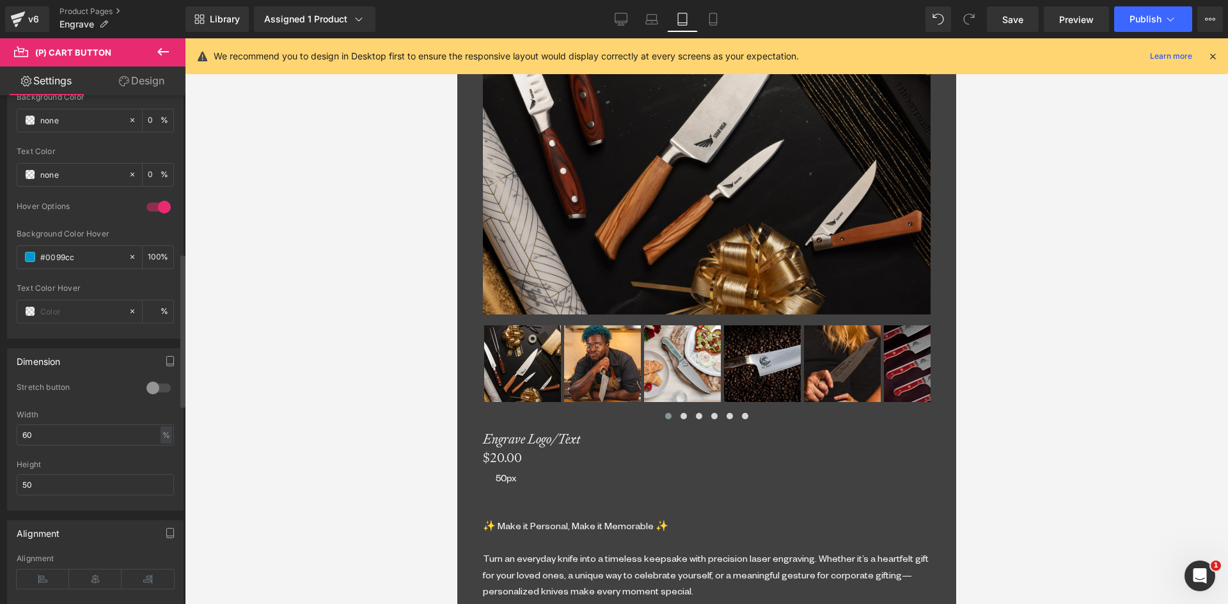
scroll to position [575, 0]
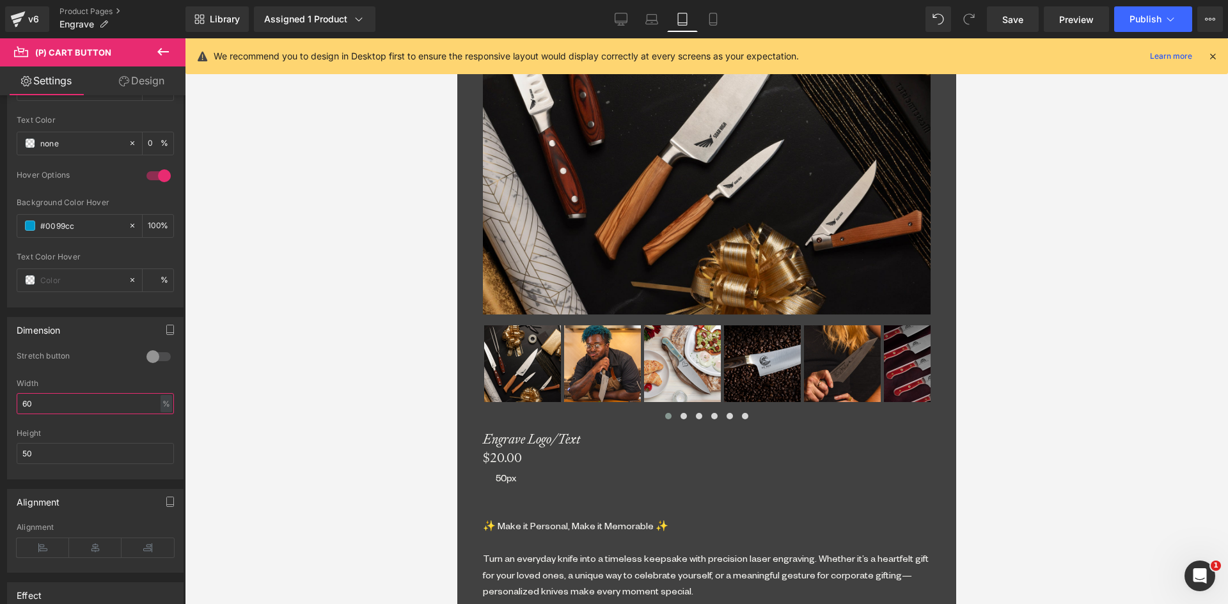
drag, startPoint x: 43, startPoint y: 402, endPoint x: -4, endPoint y: 400, distance: 48.0
click at [0, 400] on html "(P) Cart Button You are previewing how the will restyle your page. You can not …" at bounding box center [614, 302] width 1228 height 604
type input "65"
drag, startPoint x: 144, startPoint y: 89, endPoint x: 137, endPoint y: 90, distance: 6.5
click at [144, 88] on link "Design" at bounding box center [141, 80] width 93 height 29
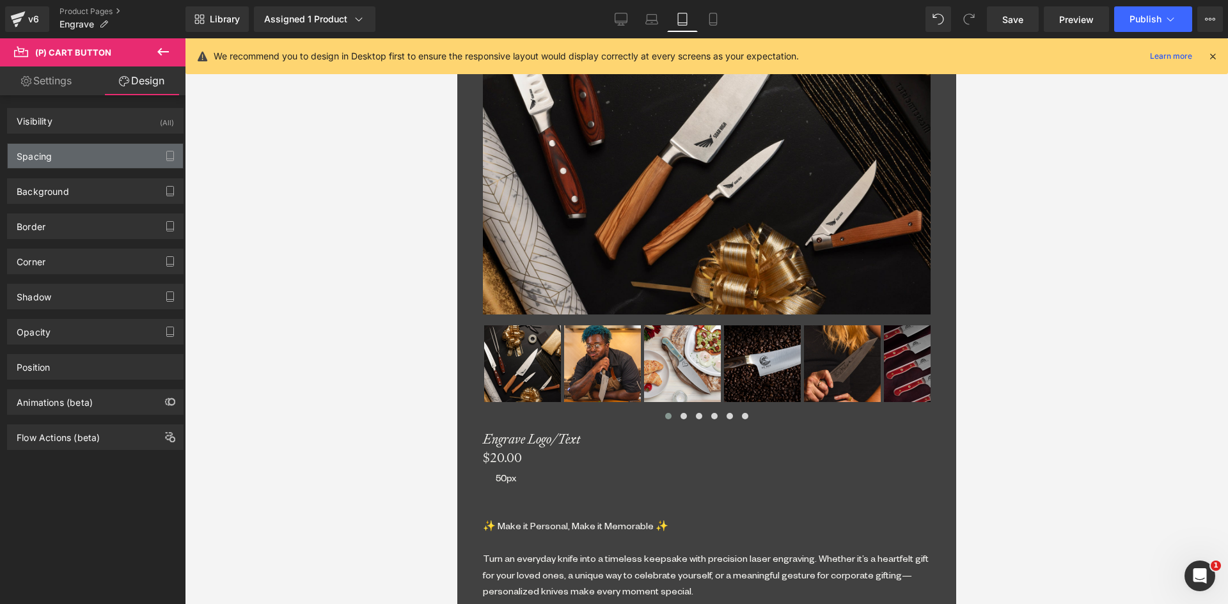
click at [37, 160] on div "Spacing" at bounding box center [34, 153] width 35 height 18
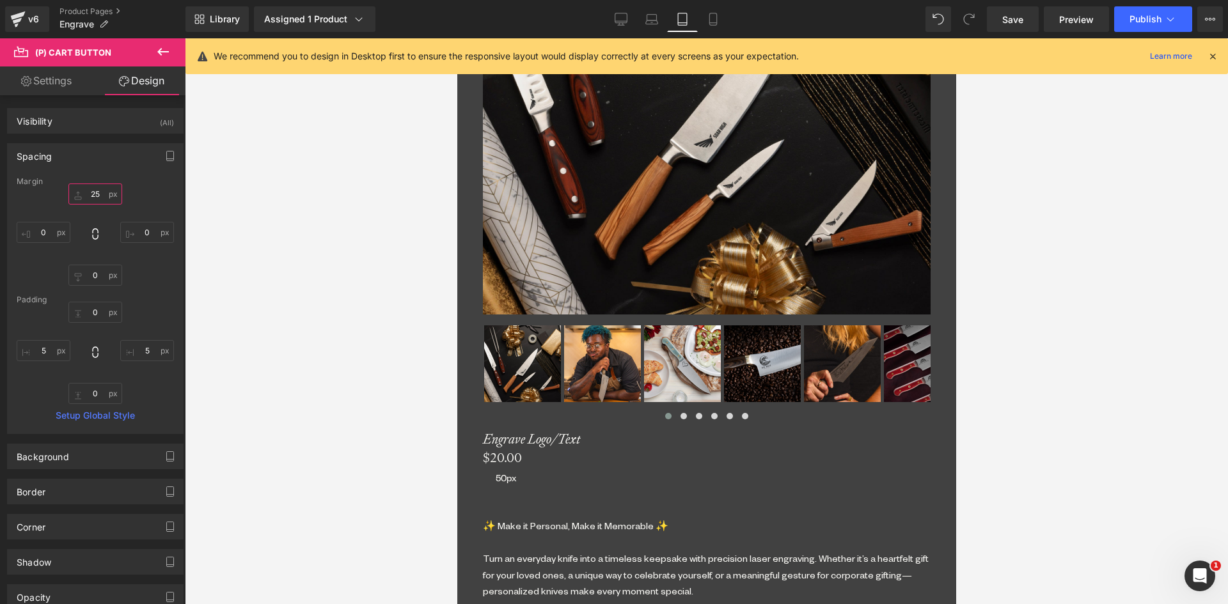
click at [87, 203] on input "25" at bounding box center [95, 193] width 54 height 21
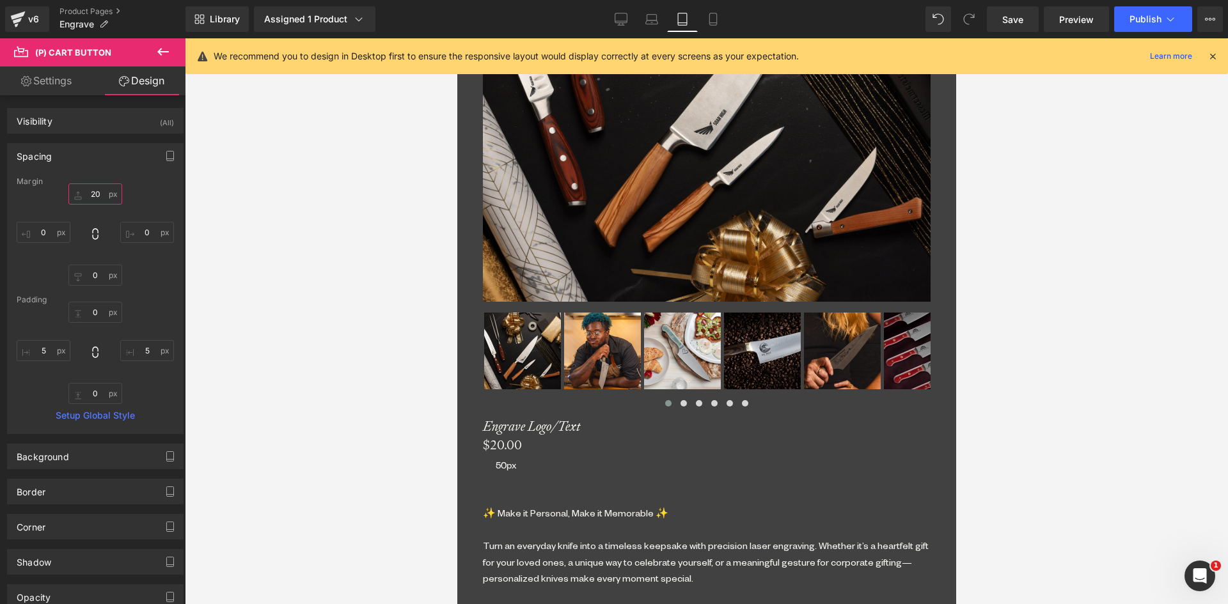
scroll to position [898, 0]
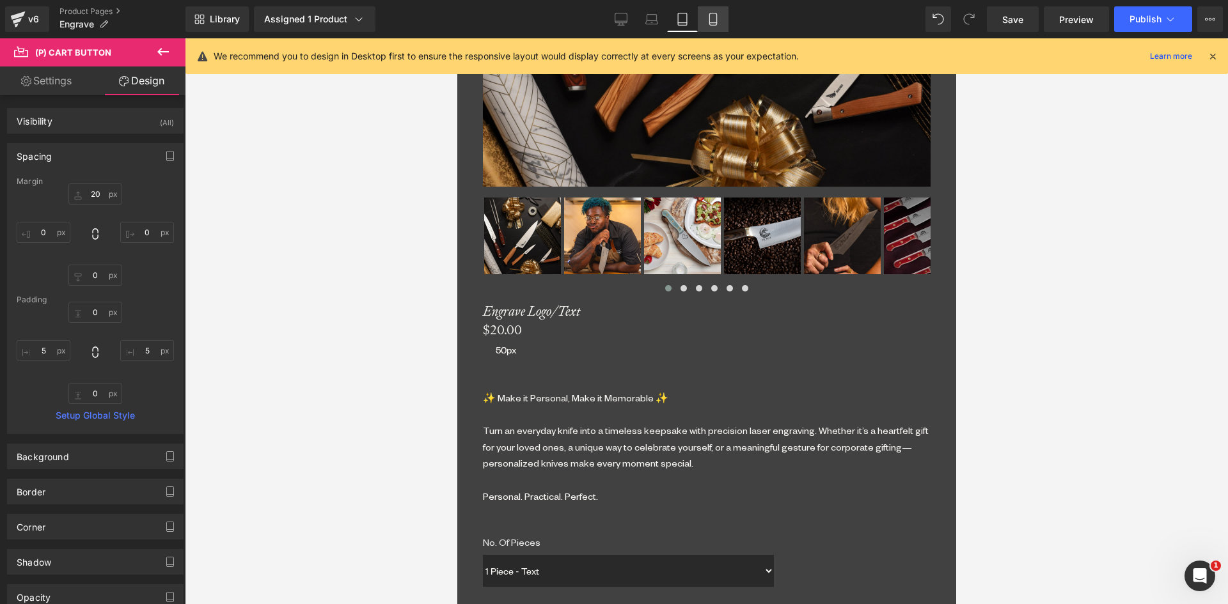
click at [705, 23] on link "Mobile" at bounding box center [713, 19] width 31 height 26
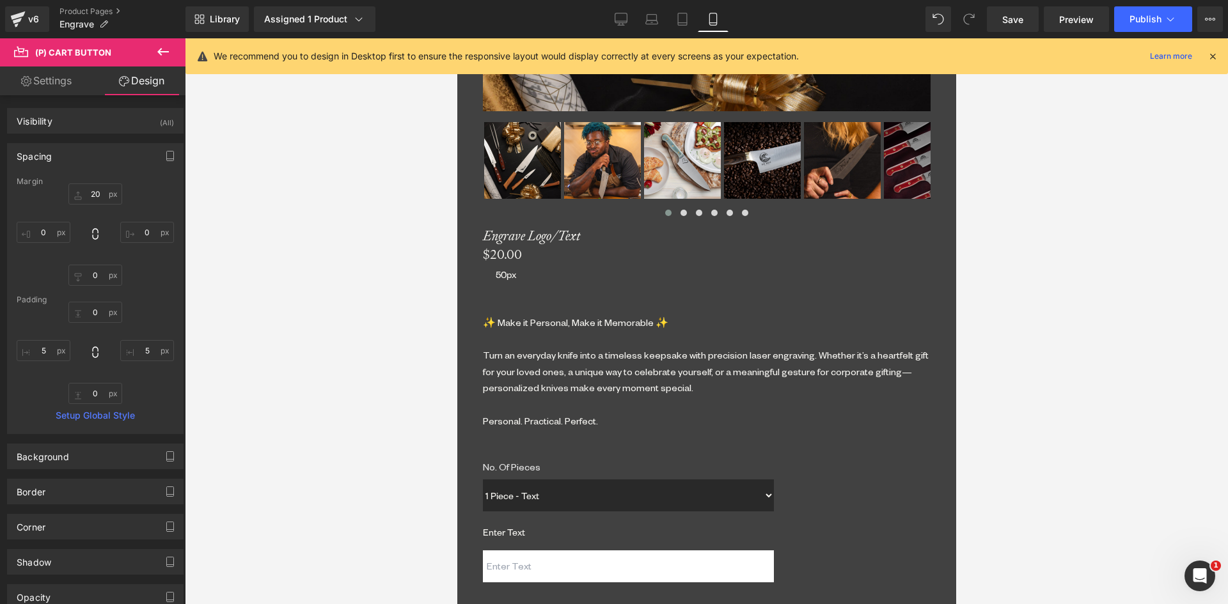
type input "50"
type input "0"
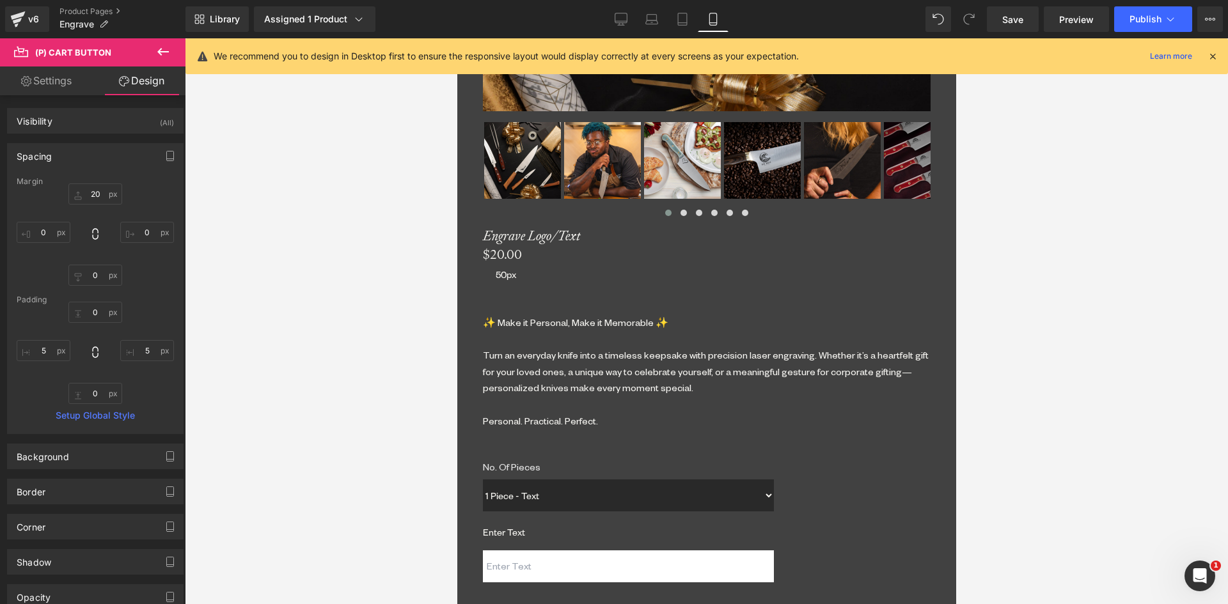
type input "50"
type input "0"
type input "50"
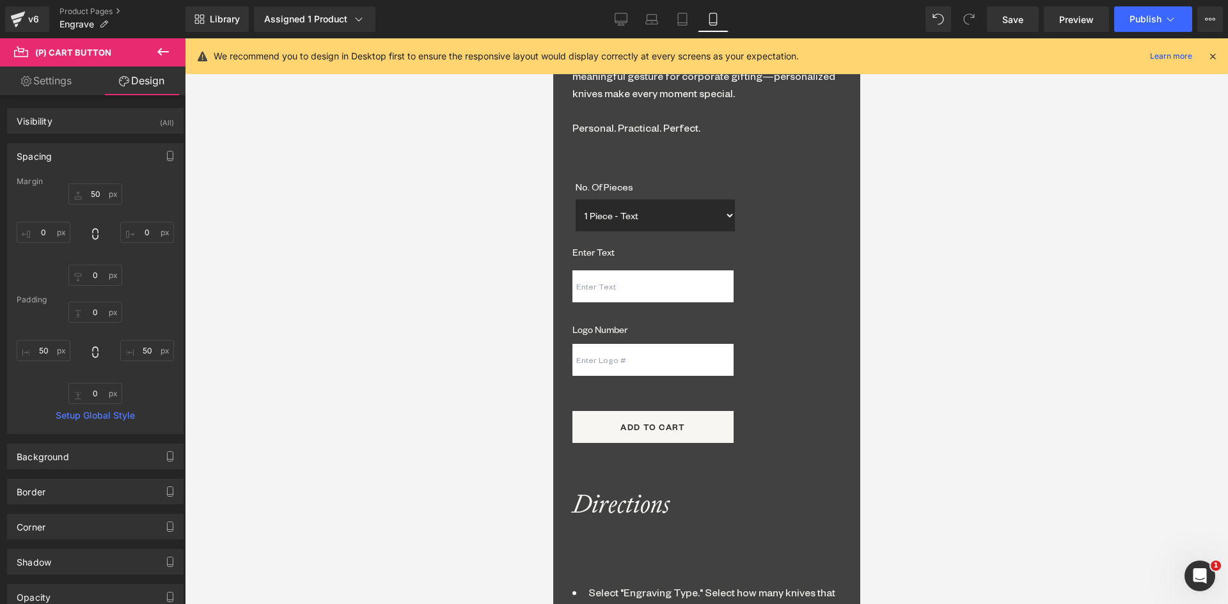
scroll to position [1283, 0]
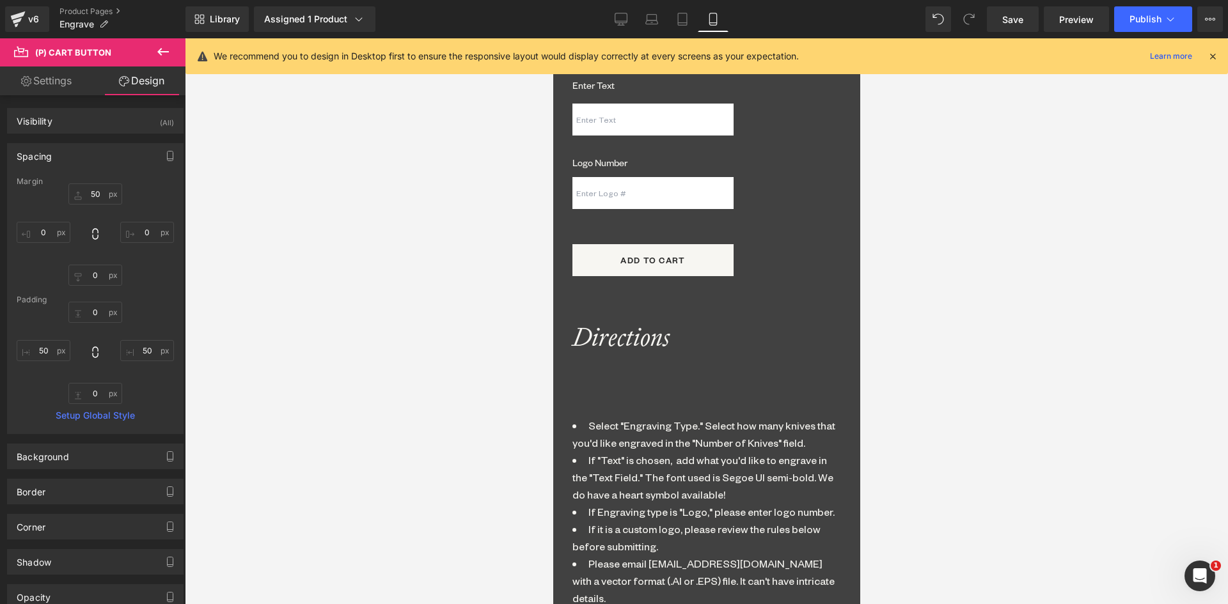
click at [630, 320] on icon "Directions" at bounding box center [620, 336] width 97 height 33
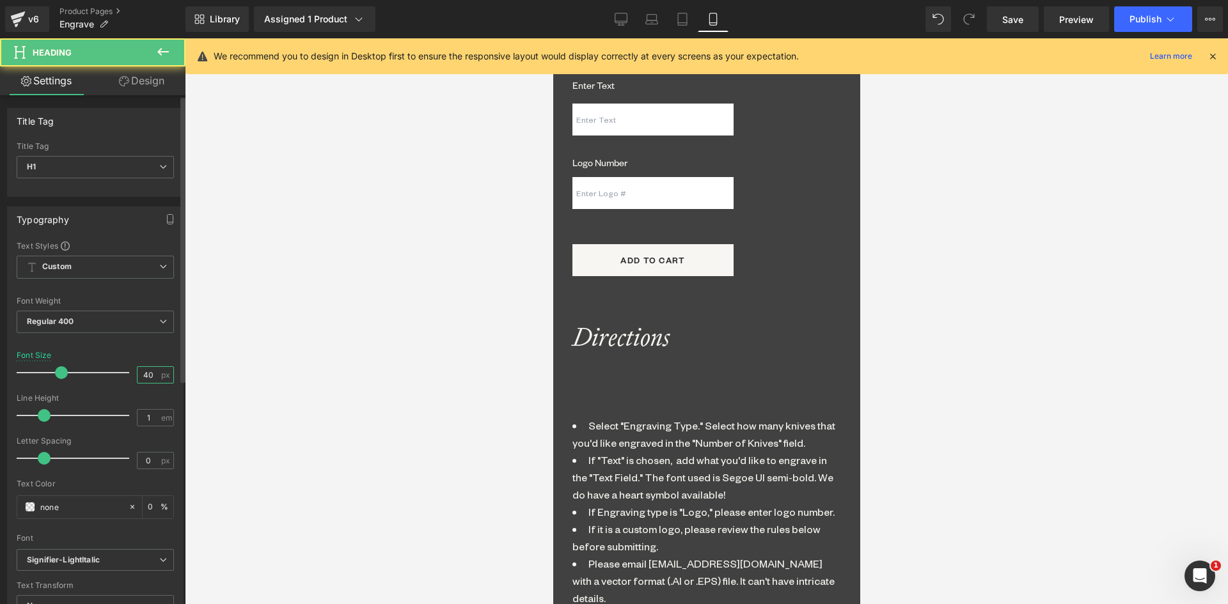
drag, startPoint x: 152, startPoint y: 375, endPoint x: 128, endPoint y: 373, distance: 23.7
click at [129, 373] on div "Font Size 40 px" at bounding box center [95, 372] width 157 height 43
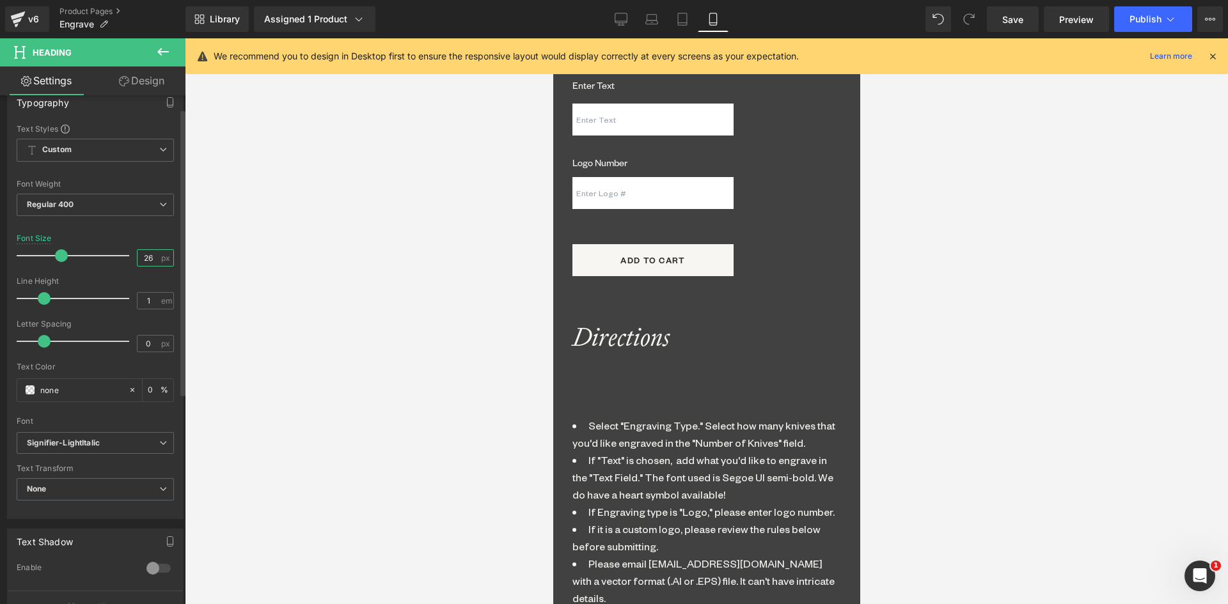
scroll to position [256, 0]
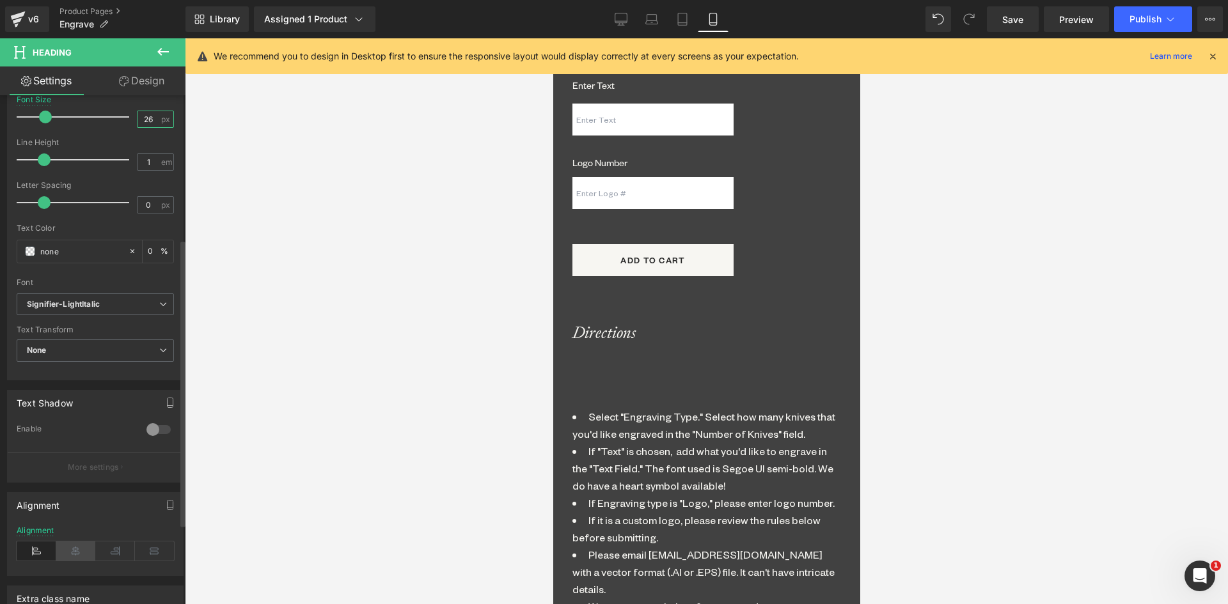
type input "26"
click at [77, 547] on icon at bounding box center [76, 551] width 40 height 19
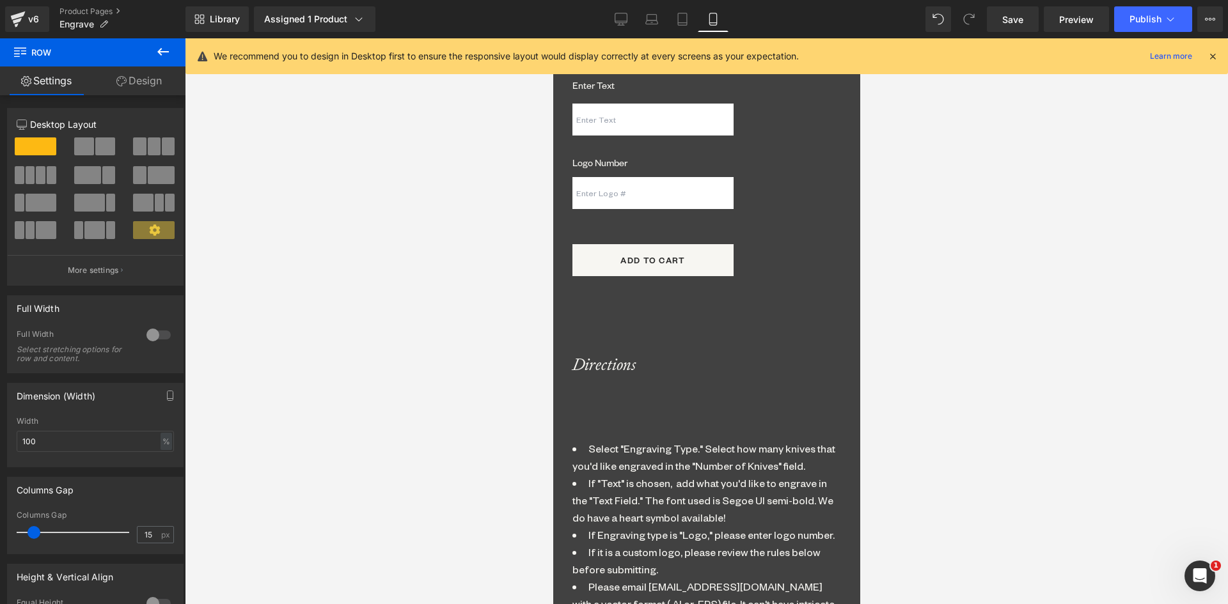
drag, startPoint x: 708, startPoint y: 293, endPoint x: 712, endPoint y: 325, distance: 32.3
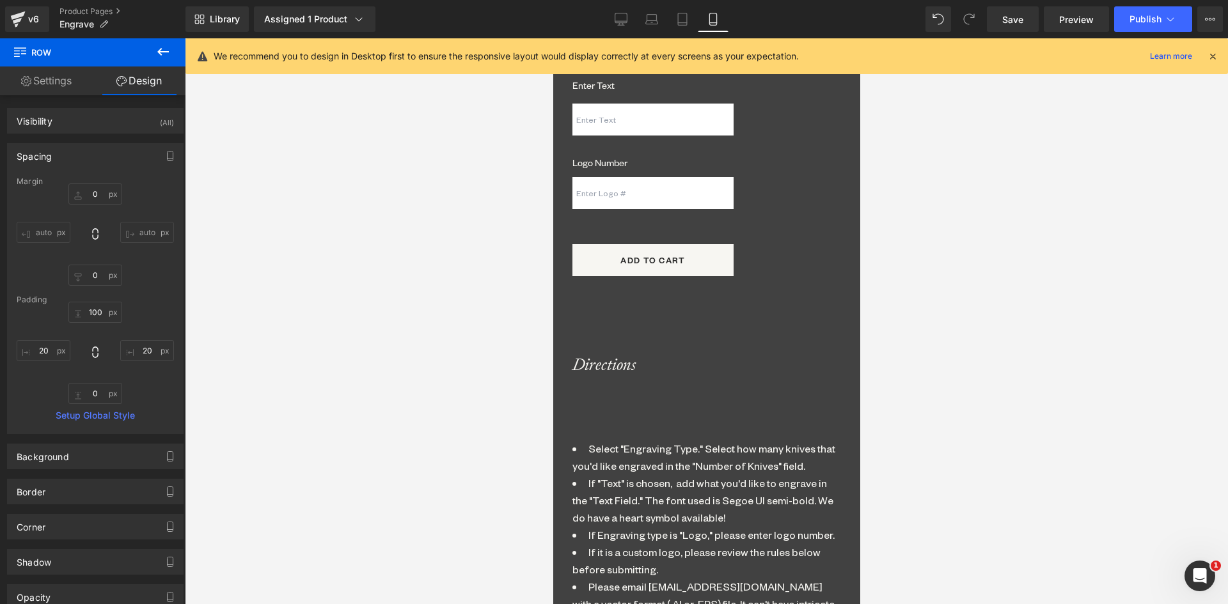
click at [649, 442] on span "Select "Engraving Type." Select how many knives that you'd like engraved in the…" at bounding box center [703, 457] width 263 height 31
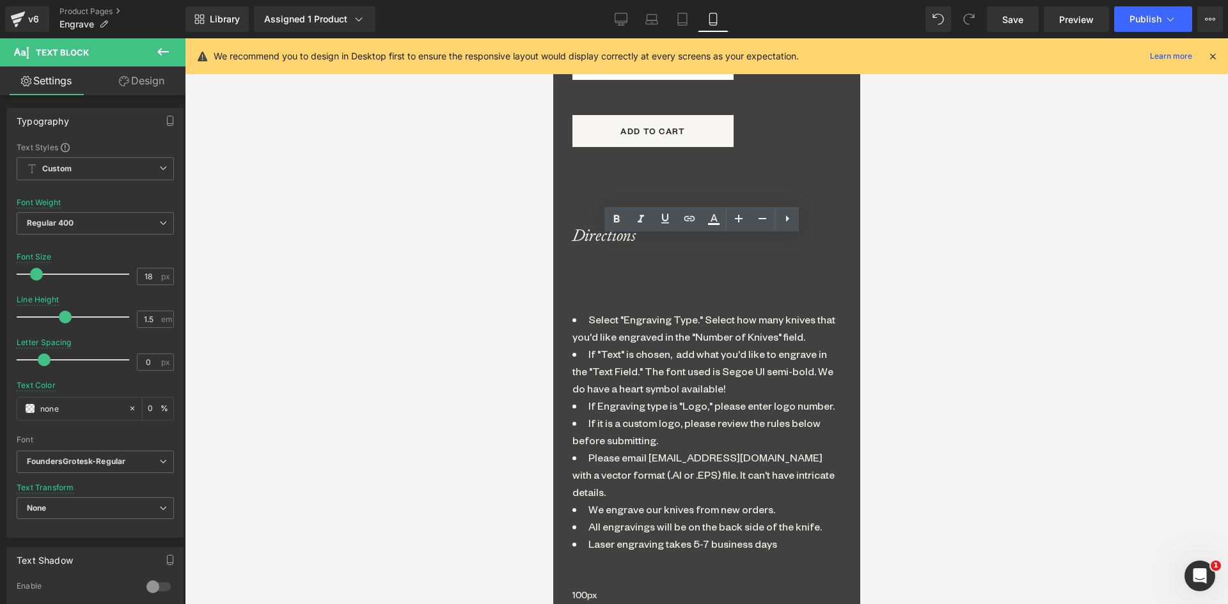
scroll to position [1410, 0]
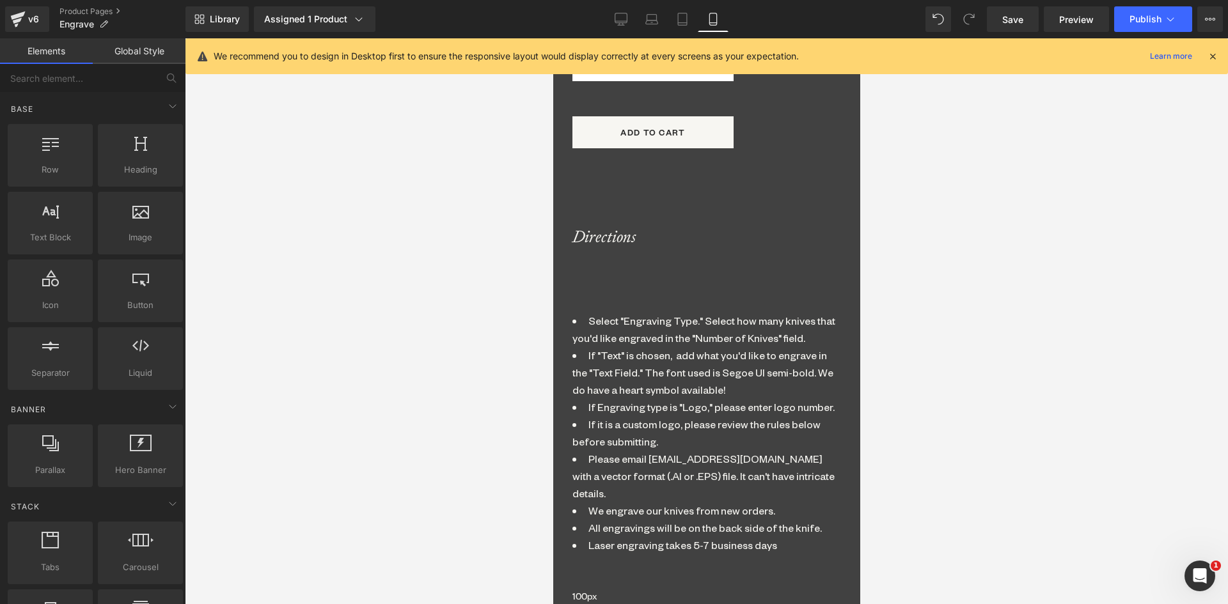
click at [994, 217] on div at bounding box center [706, 321] width 1043 height 566
click at [552, 38] on icon at bounding box center [552, 38] width 0 height 0
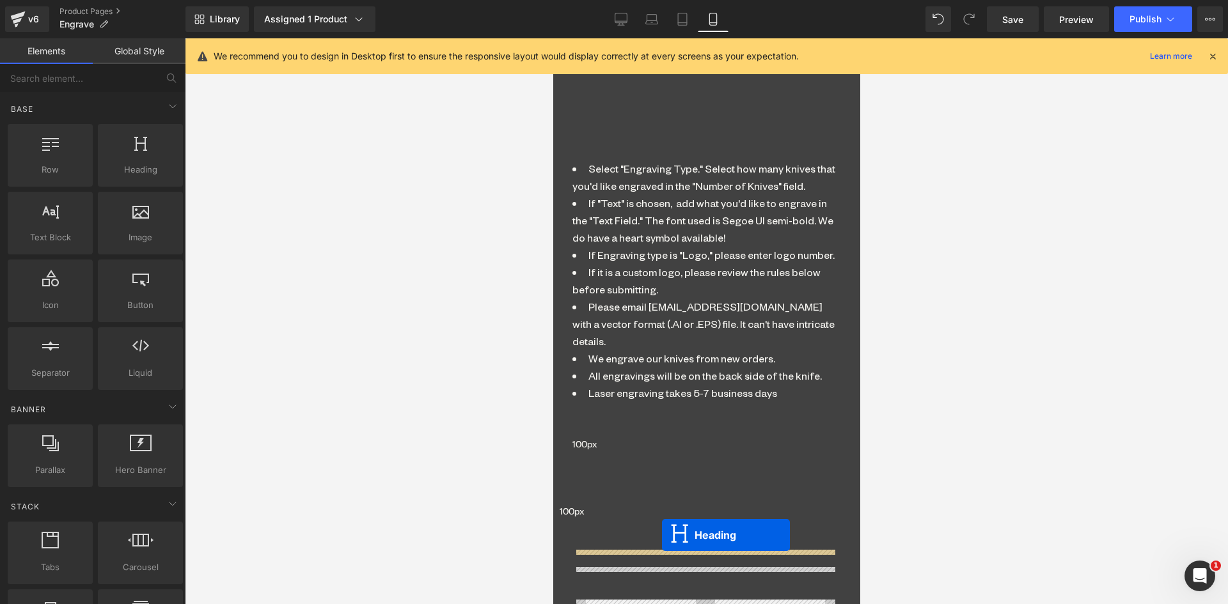
drag, startPoint x: 671, startPoint y: 253, endPoint x: 661, endPoint y: 535, distance: 282.8
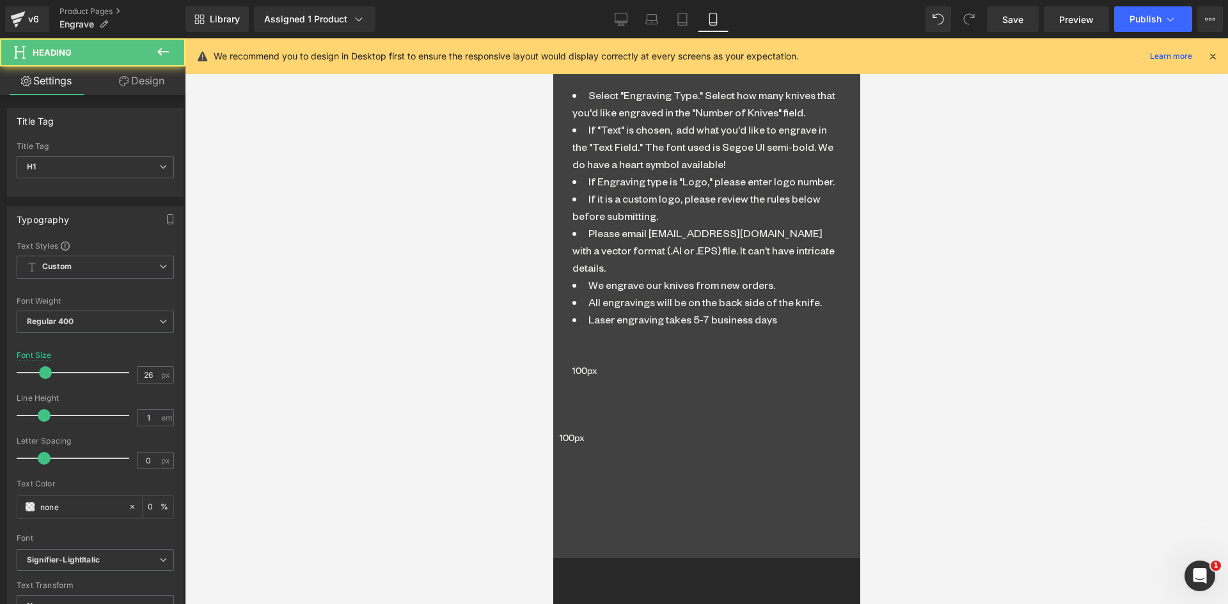
scroll to position [1754, 0]
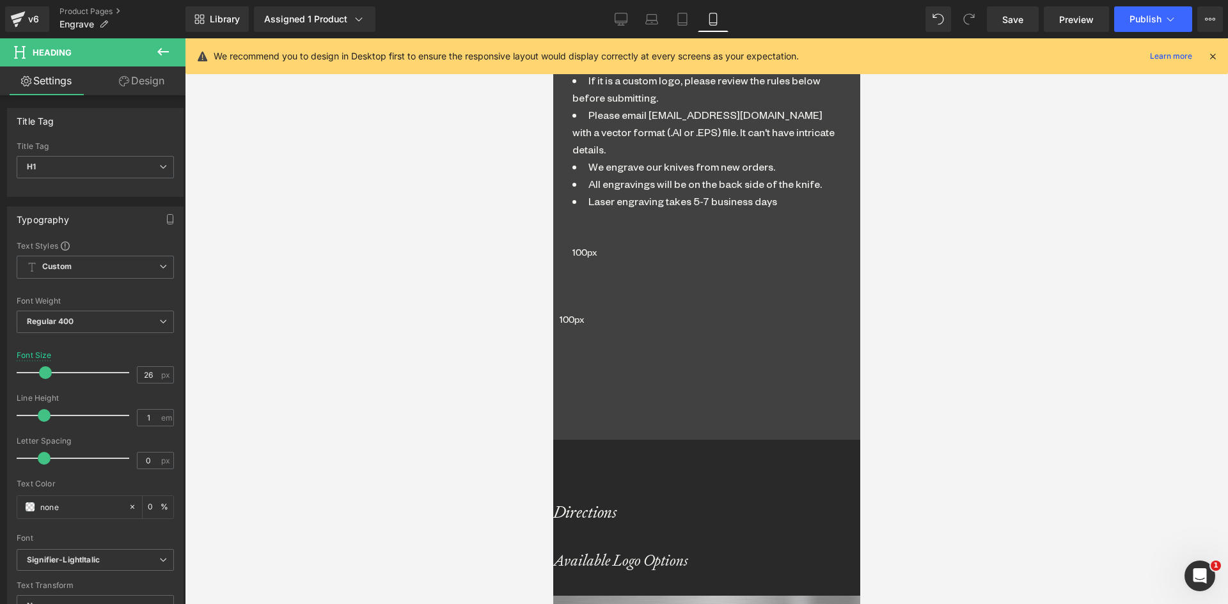
click at [552, 38] on span "Heading" at bounding box center [552, 38] width 0 height 0
click at [751, 504] on h1 "Directions" at bounding box center [705, 512] width 307 height 17
drag, startPoint x: 747, startPoint y: 365, endPoint x: 612, endPoint y: 370, distance: 134.3
click at [612, 504] on h1 "Directions" at bounding box center [705, 512] width 307 height 17
click at [552, 38] on icon at bounding box center [552, 38] width 0 height 0
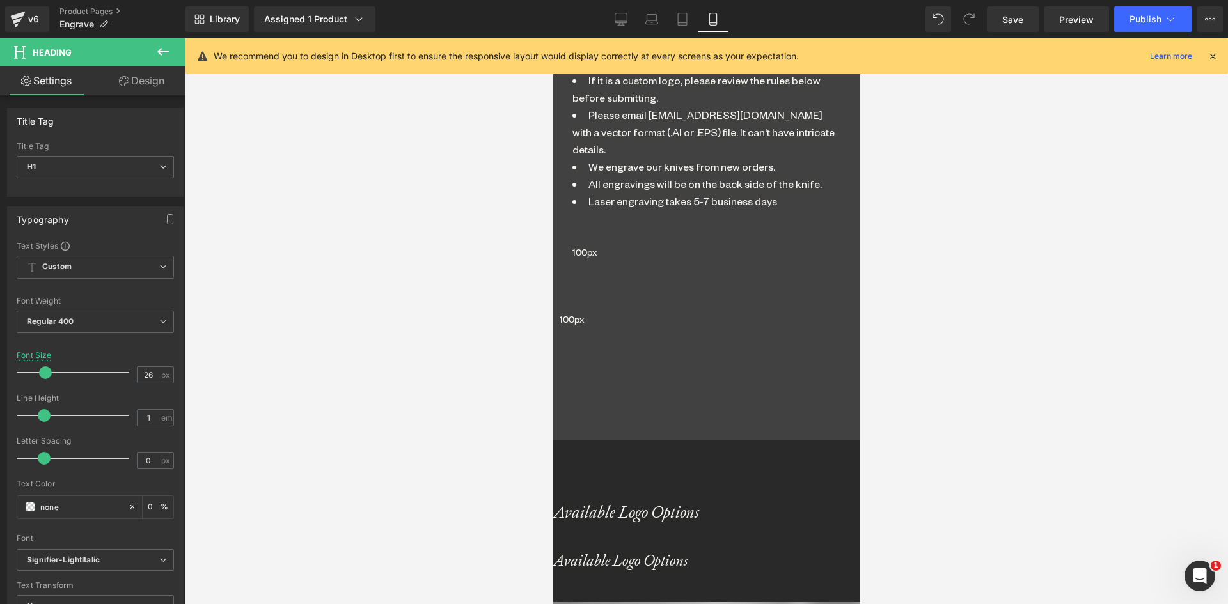
click at [552, 38] on icon at bounding box center [552, 38] width 0 height 0
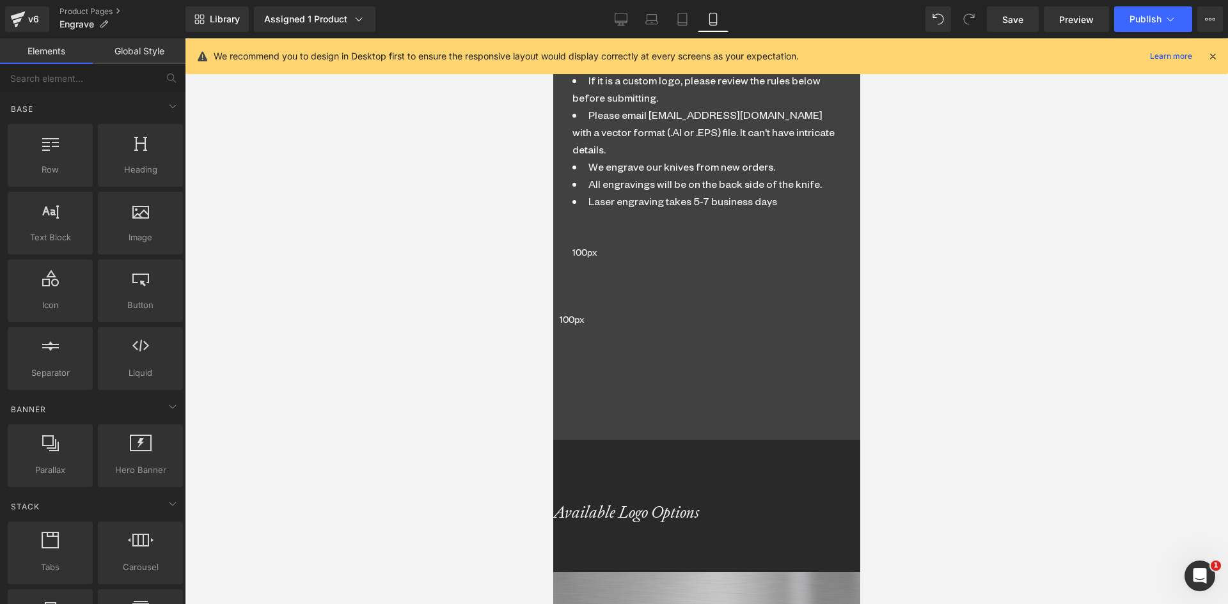
drag, startPoint x: 688, startPoint y: 368, endPoint x: 888, endPoint y: 226, distance: 245.7
click at [552, 38] on span "Heading" at bounding box center [552, 38] width 0 height 0
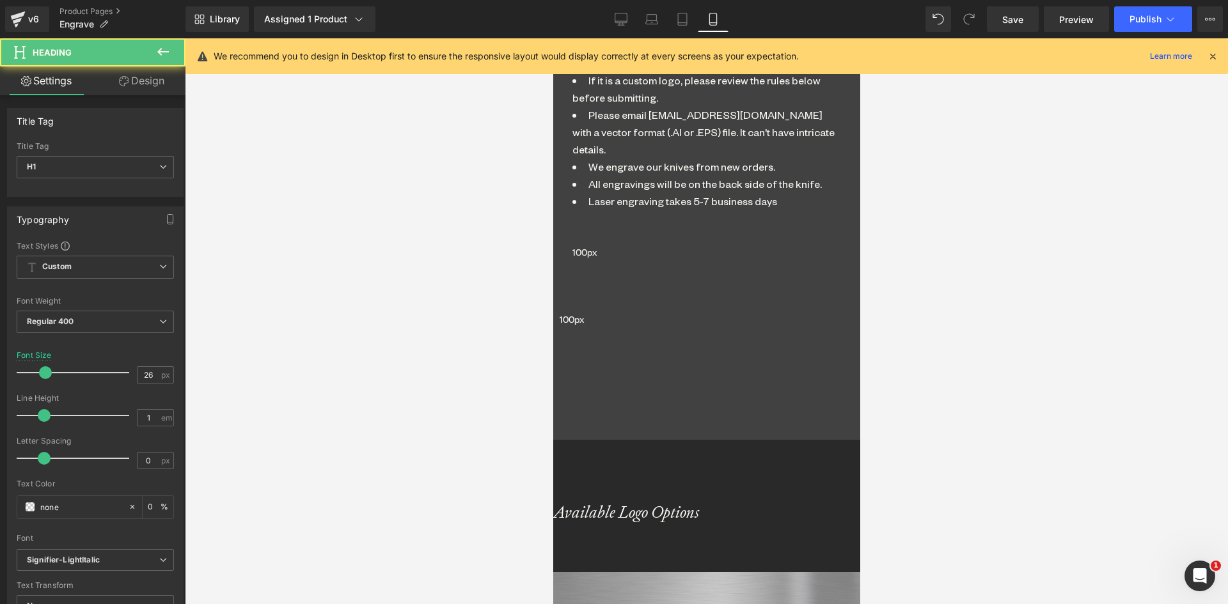
click at [149, 74] on link "Design" at bounding box center [141, 80] width 93 height 29
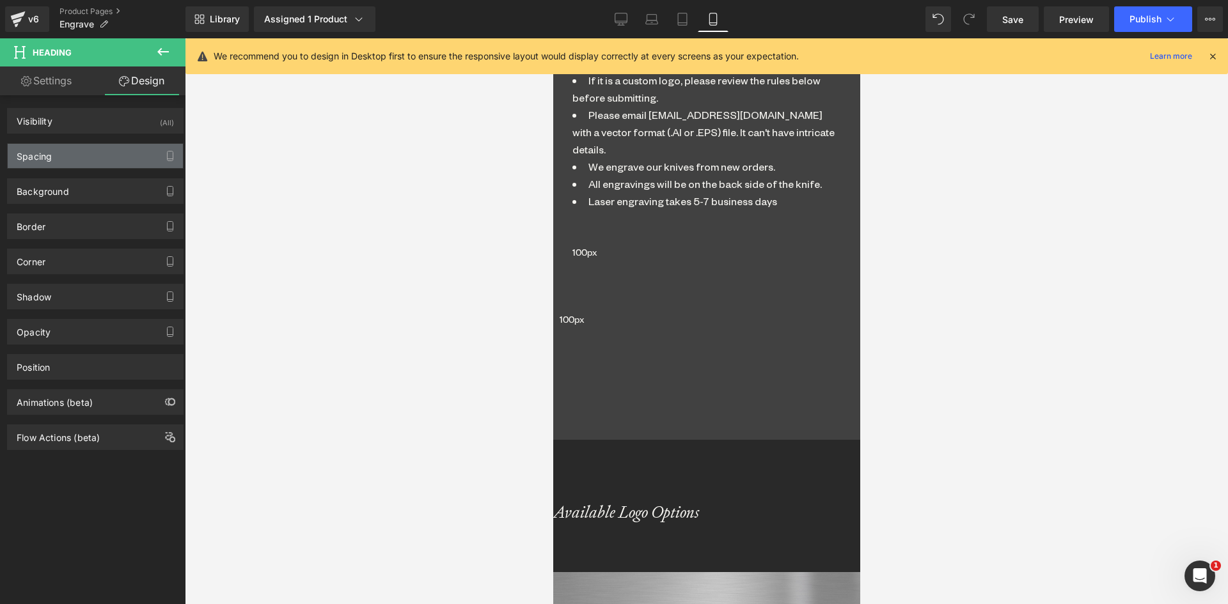
drag, startPoint x: 90, startPoint y: 150, endPoint x: 97, endPoint y: 161, distance: 13.5
click at [91, 151] on div "Spacing" at bounding box center [95, 156] width 175 height 24
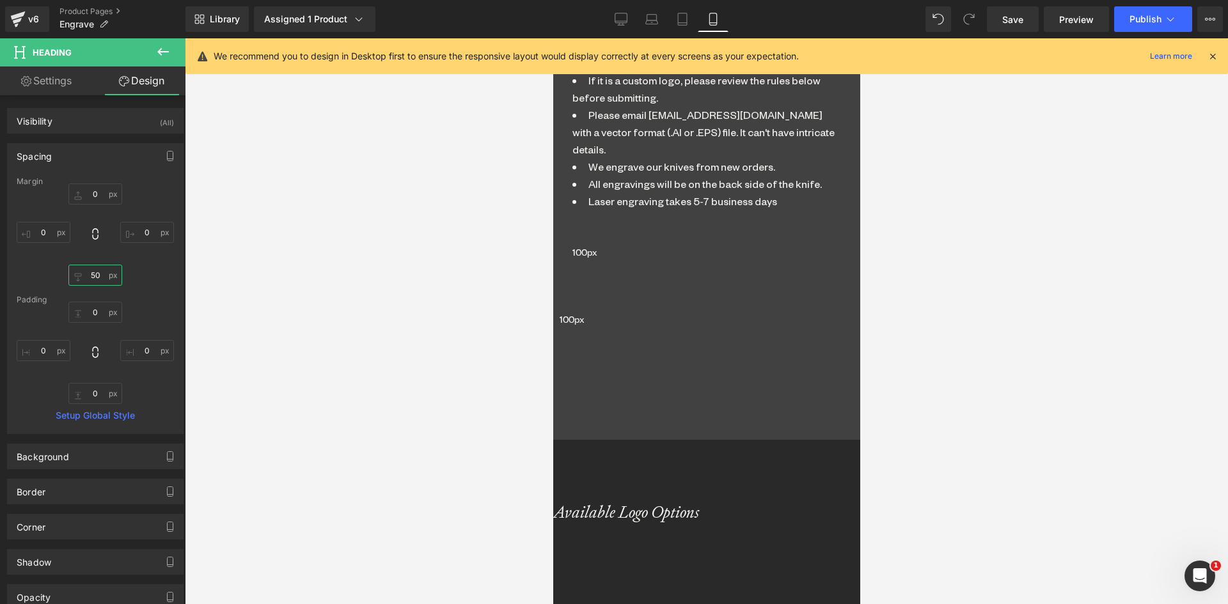
click at [98, 272] on input "50" at bounding box center [95, 275] width 54 height 21
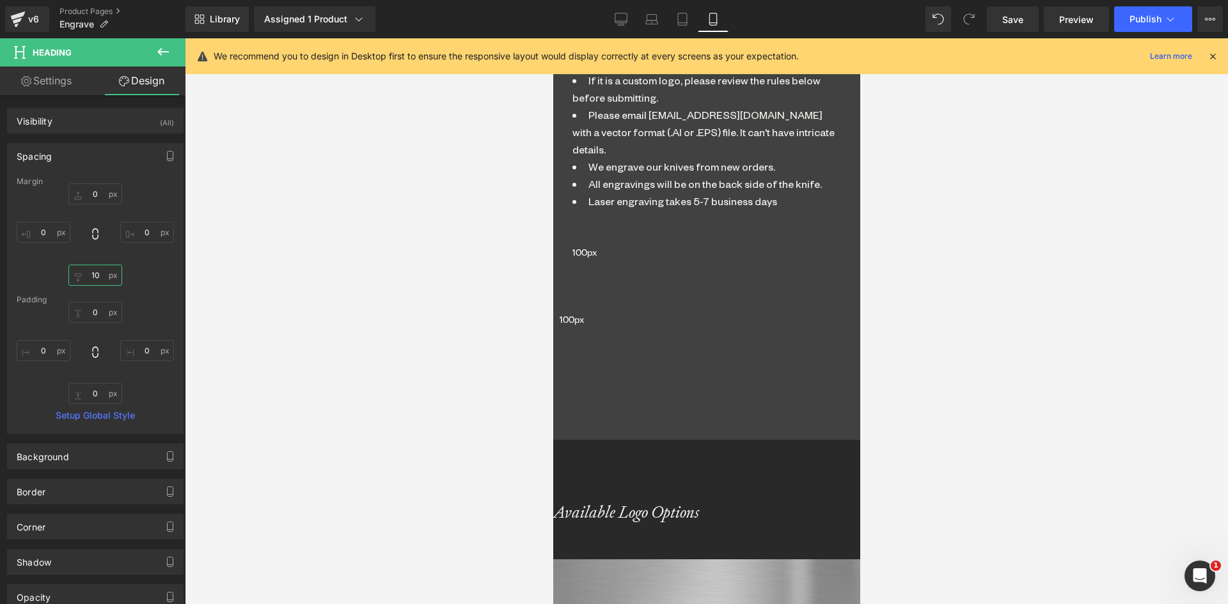
click at [90, 274] on input "10" at bounding box center [95, 275] width 54 height 21
type input "0"
click at [552, 38] on span "Separator" at bounding box center [552, 38] width 0 height 0
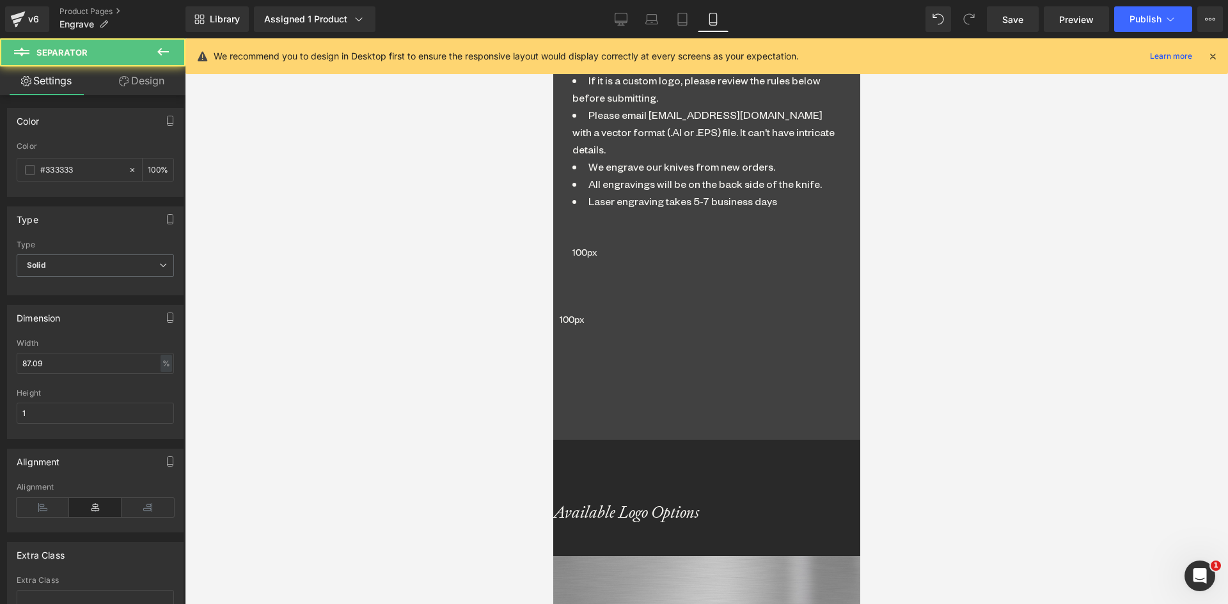
click at [151, 82] on link "Design" at bounding box center [141, 80] width 93 height 29
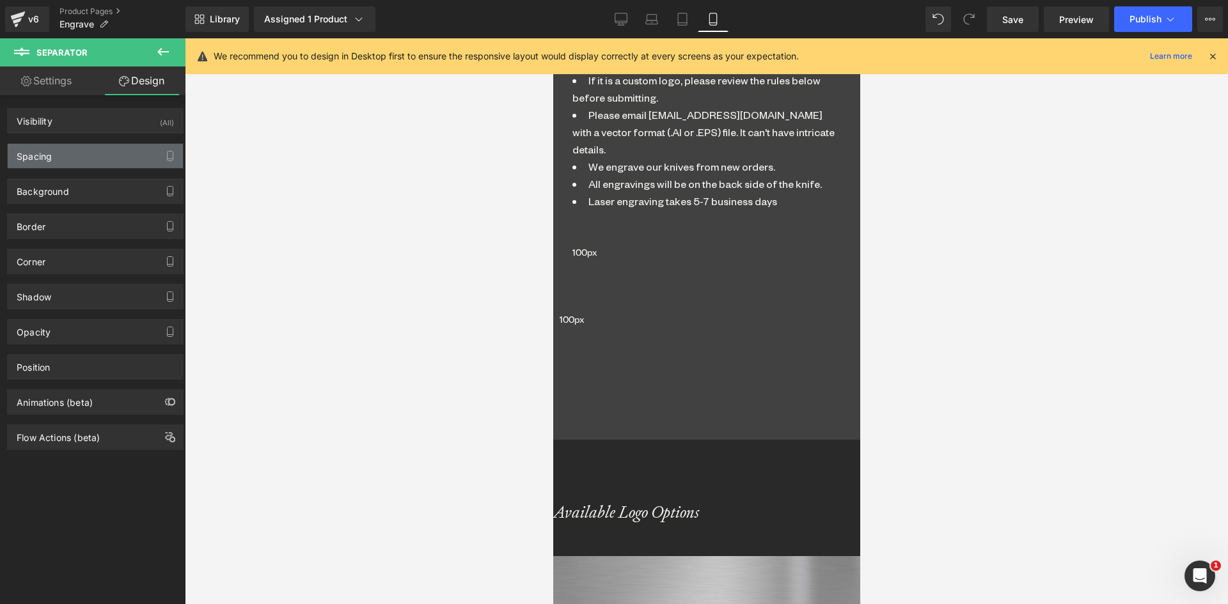
drag, startPoint x: 87, startPoint y: 162, endPoint x: 106, endPoint y: 221, distance: 61.9
click at [87, 162] on div "Spacing" at bounding box center [95, 156] width 175 height 24
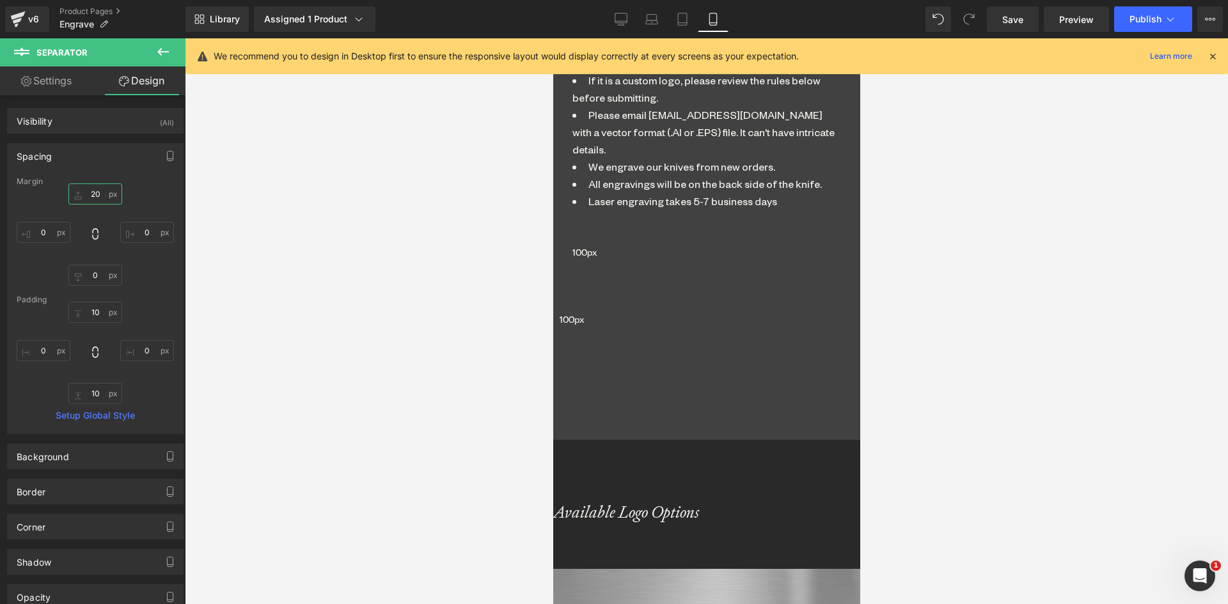
click at [90, 194] on input "20" at bounding box center [95, 193] width 54 height 21
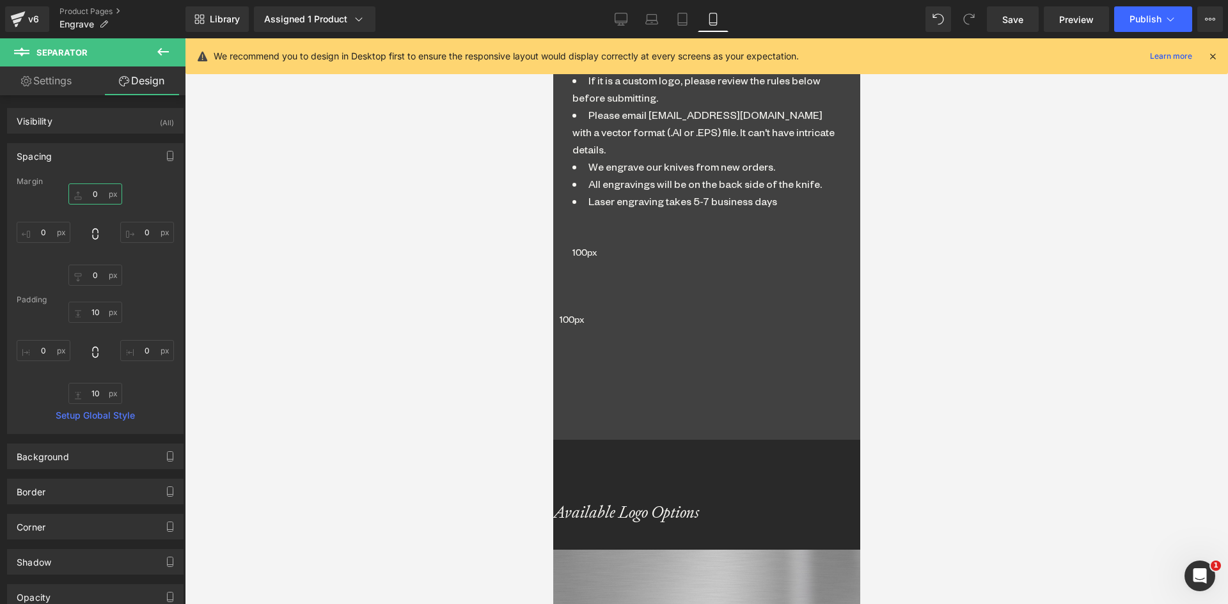
click at [90, 194] on input "0" at bounding box center [95, 193] width 54 height 21
type input "10"
click at [93, 273] on input "0" at bounding box center [95, 275] width 54 height 21
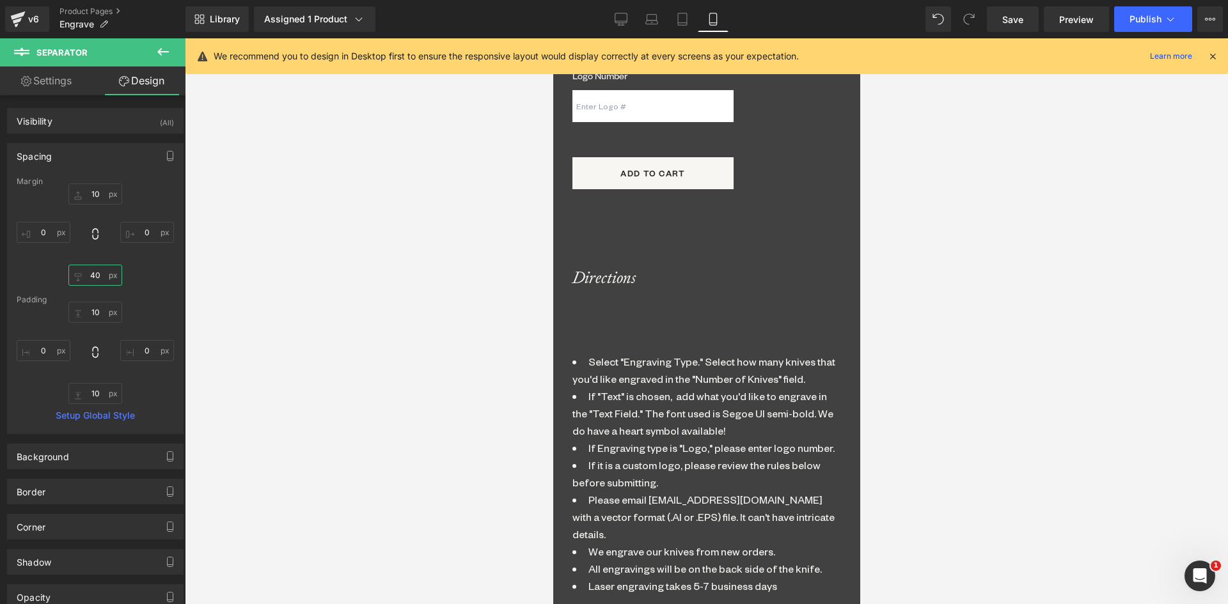
scroll to position [1307, 0]
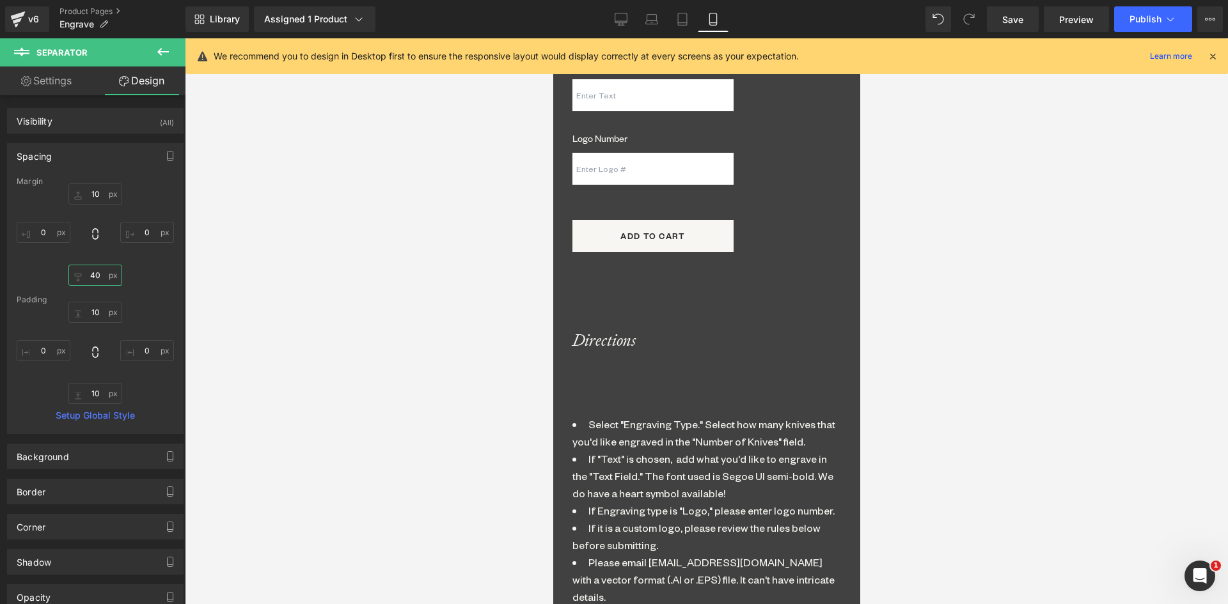
type input "40"
click at [552, 38] on link at bounding box center [552, 38] width 0 height 0
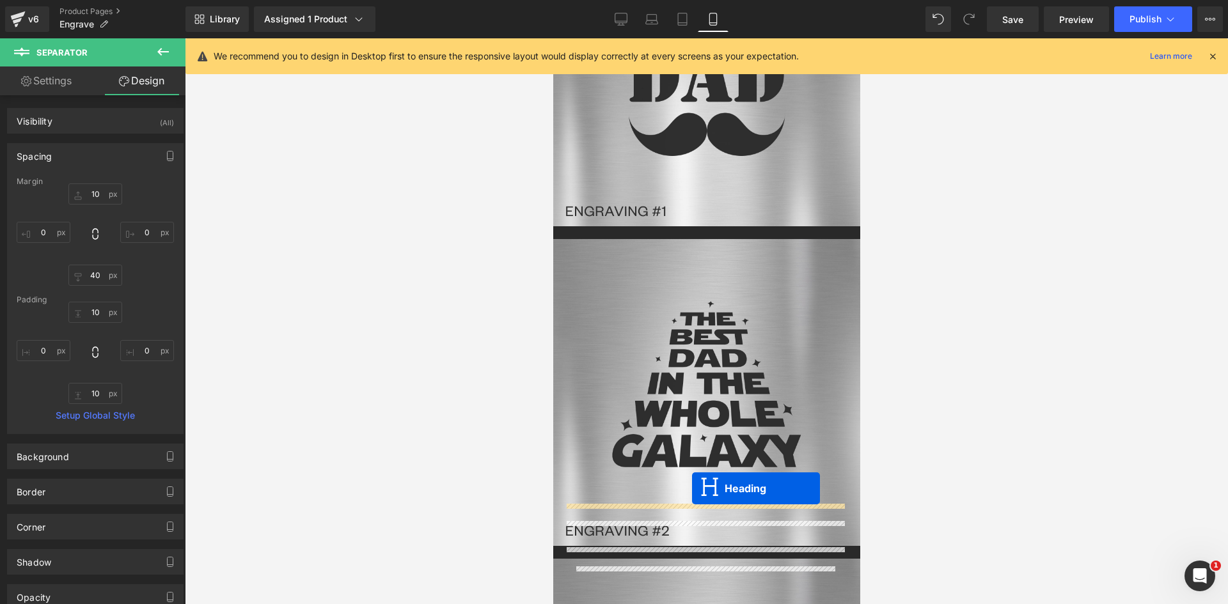
drag, startPoint x: 671, startPoint y: 356, endPoint x: 691, endPoint y: 488, distance: 133.9
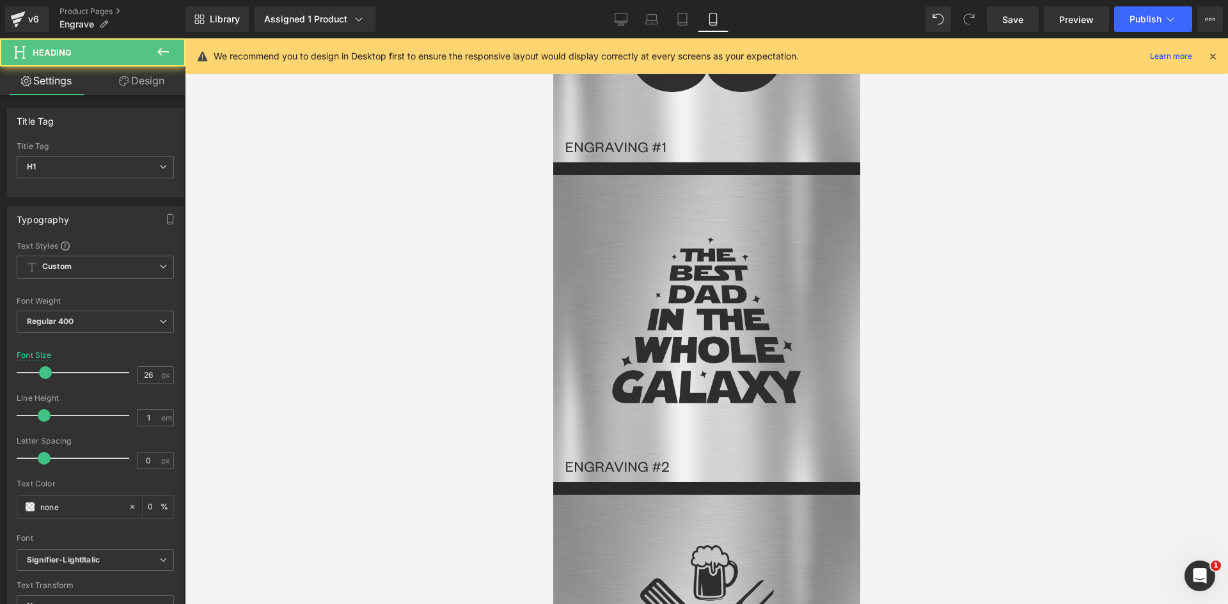
scroll to position [2445, 0]
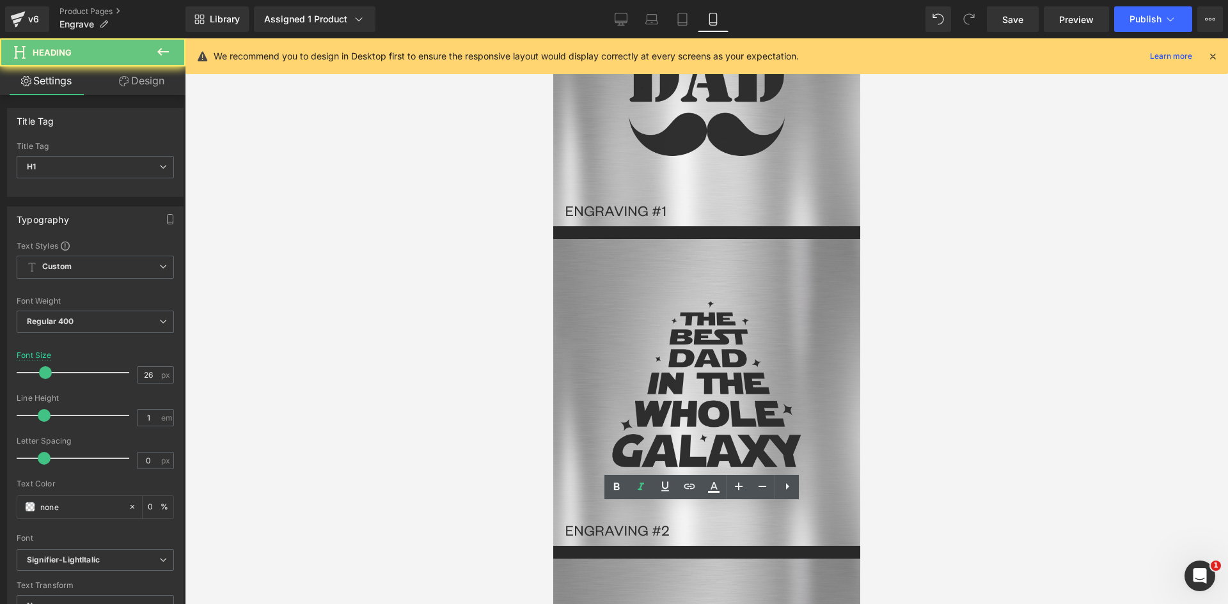
drag, startPoint x: 641, startPoint y: 511, endPoint x: 619, endPoint y: 510, distance: 22.5
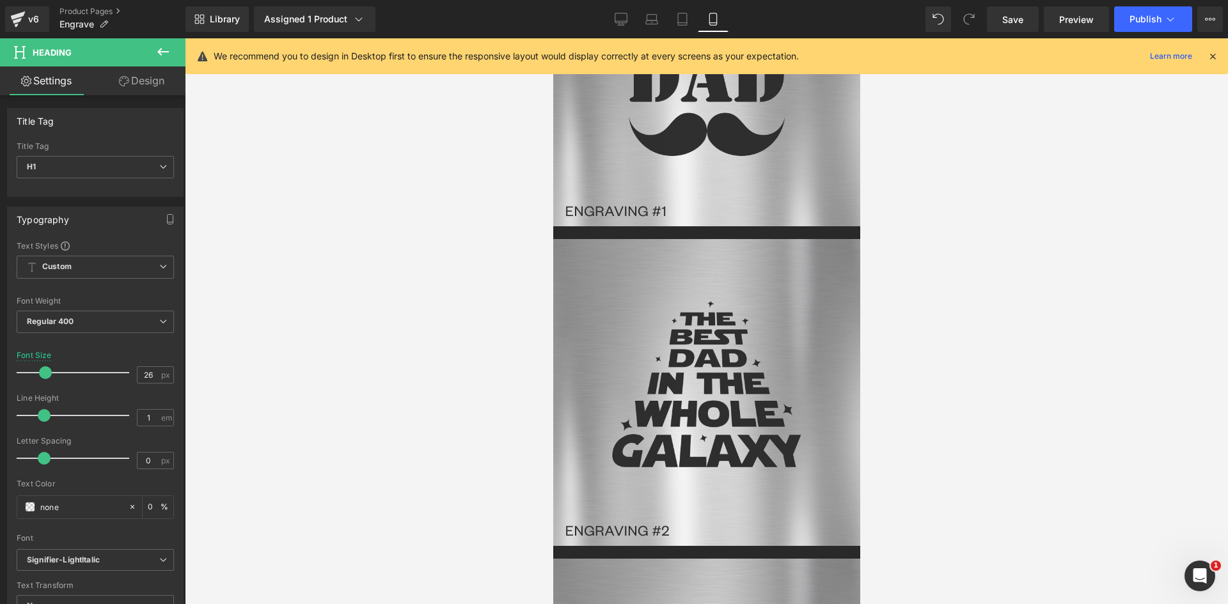
click at [552, 38] on icon at bounding box center [552, 38] width 0 height 0
drag, startPoint x: 737, startPoint y: 559, endPoint x: 733, endPoint y: 543, distance: 16.4
click at [552, 38] on icon at bounding box center [552, 38] width 0 height 0
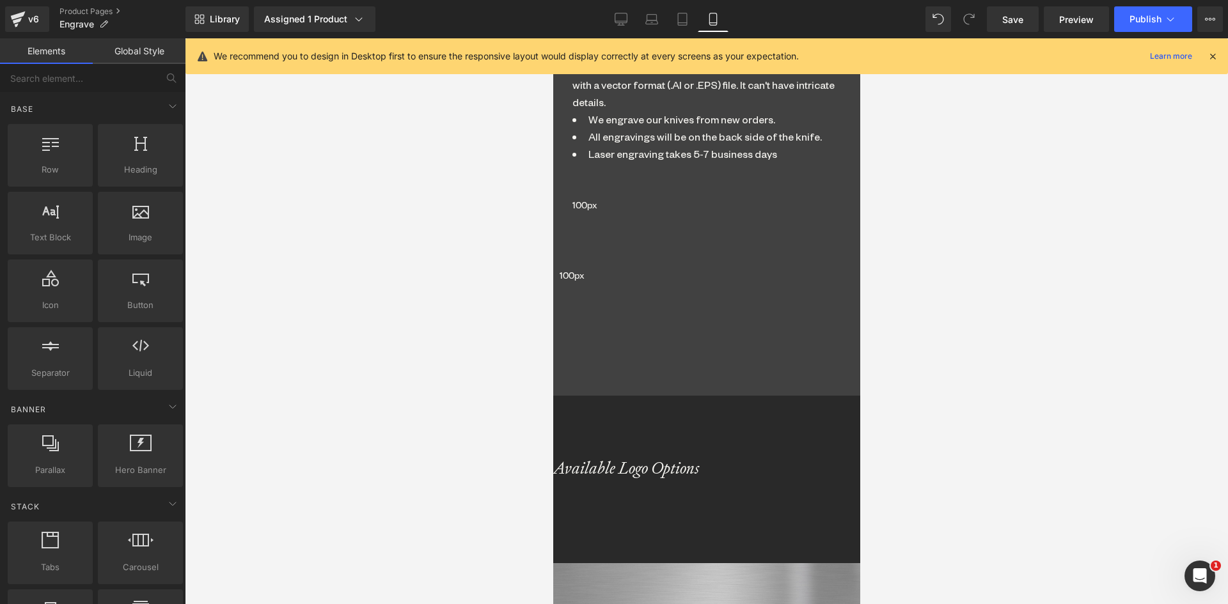
scroll to position [1806, 0]
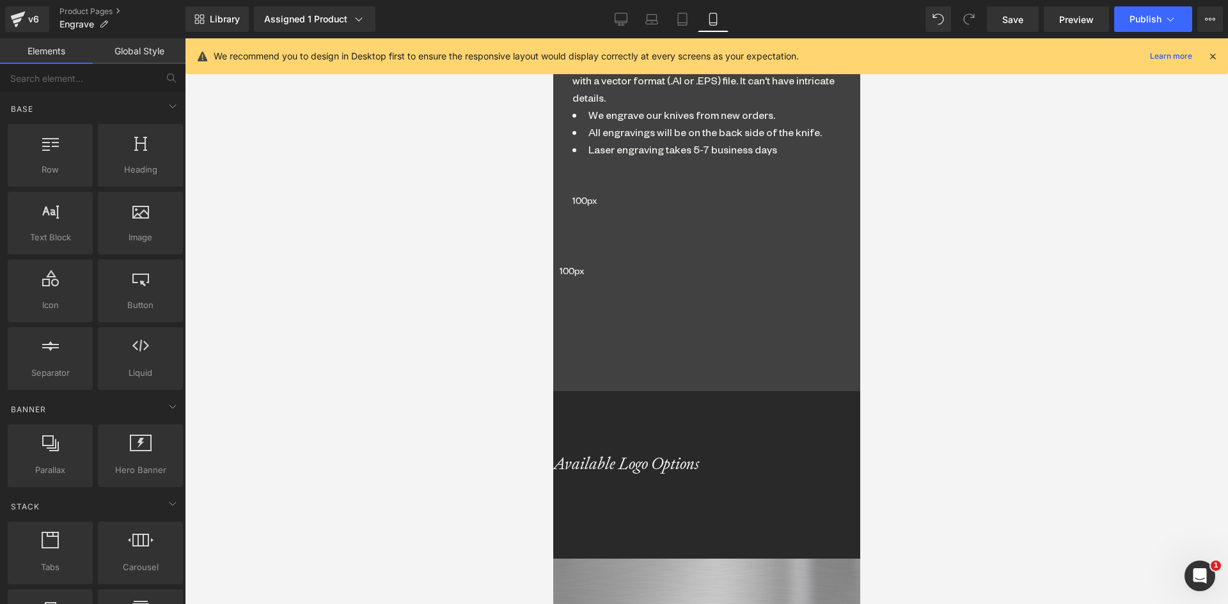
click at [552, 38] on span "Heading" at bounding box center [552, 38] width 0 height 0
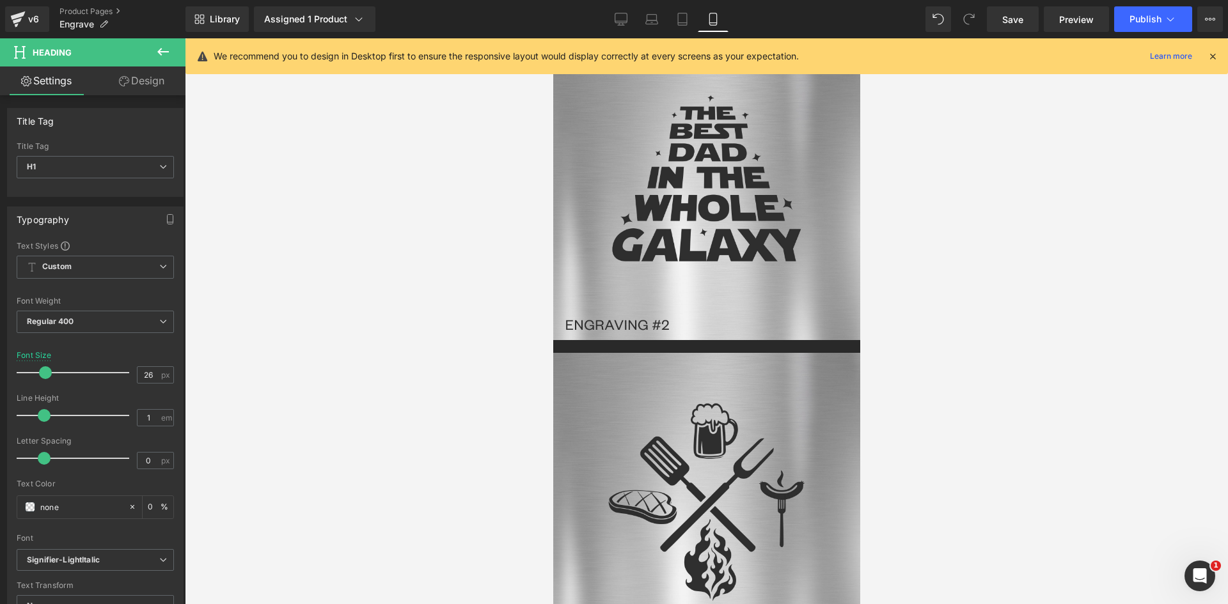
scroll to position [2765, 0]
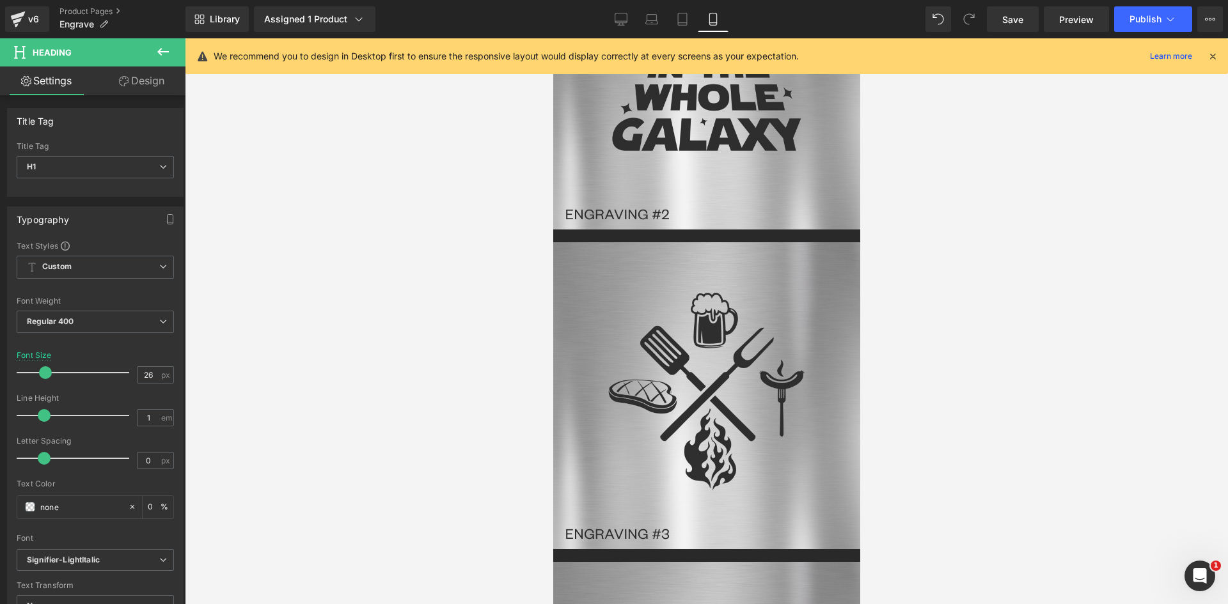
click at [552, 38] on span "Separator" at bounding box center [552, 38] width 0 height 0
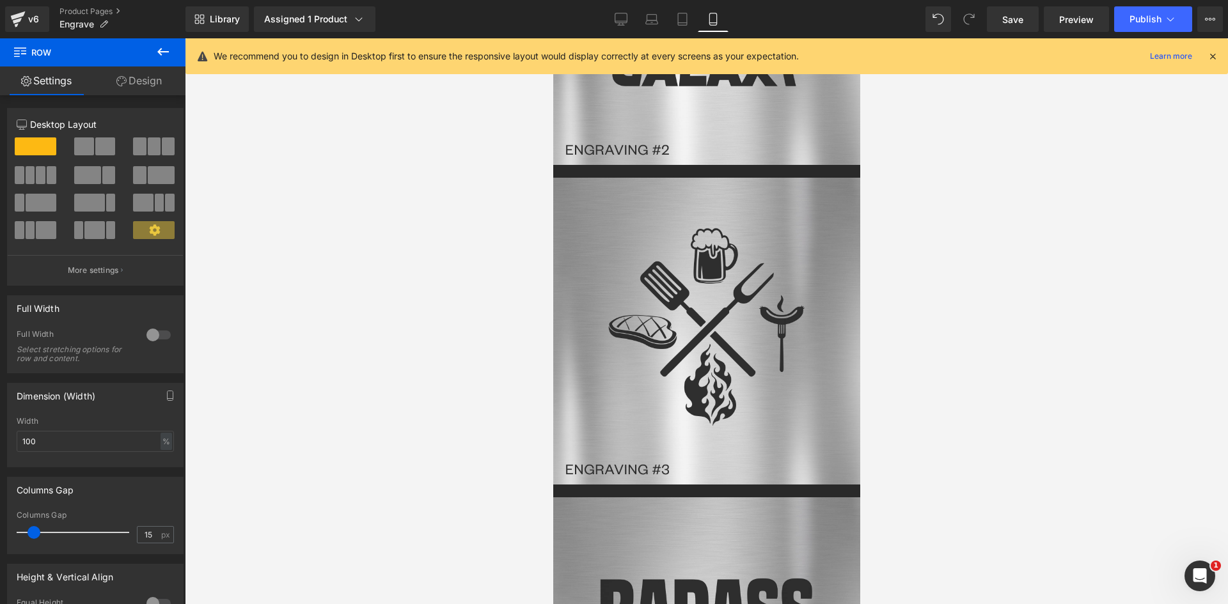
scroll to position [2829, 0]
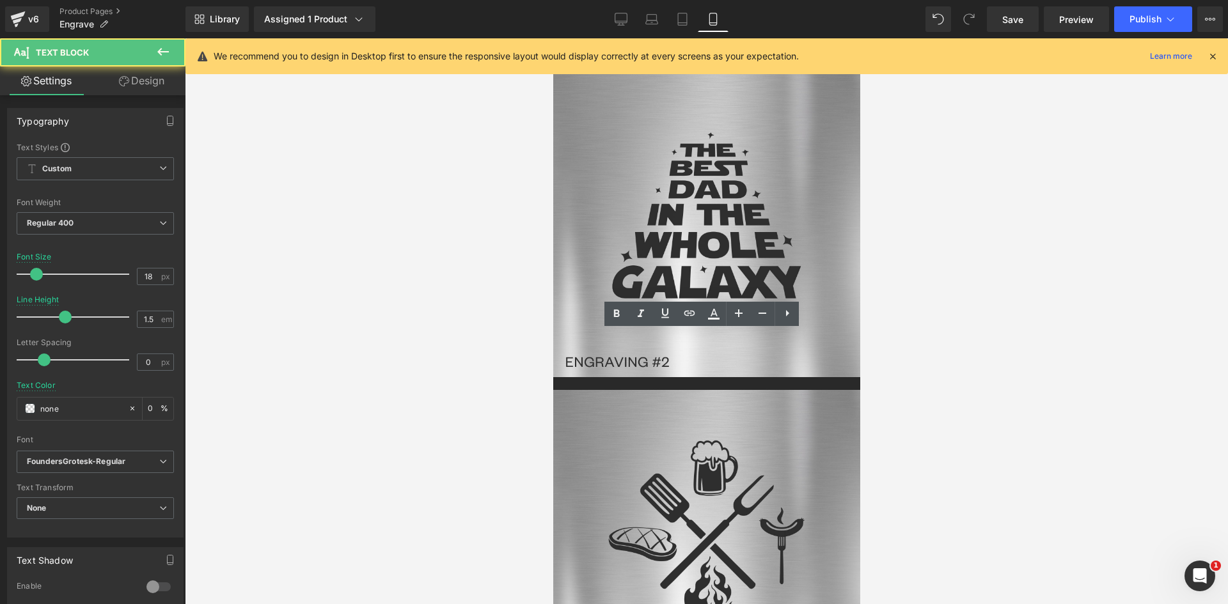
scroll to position [2573, 0]
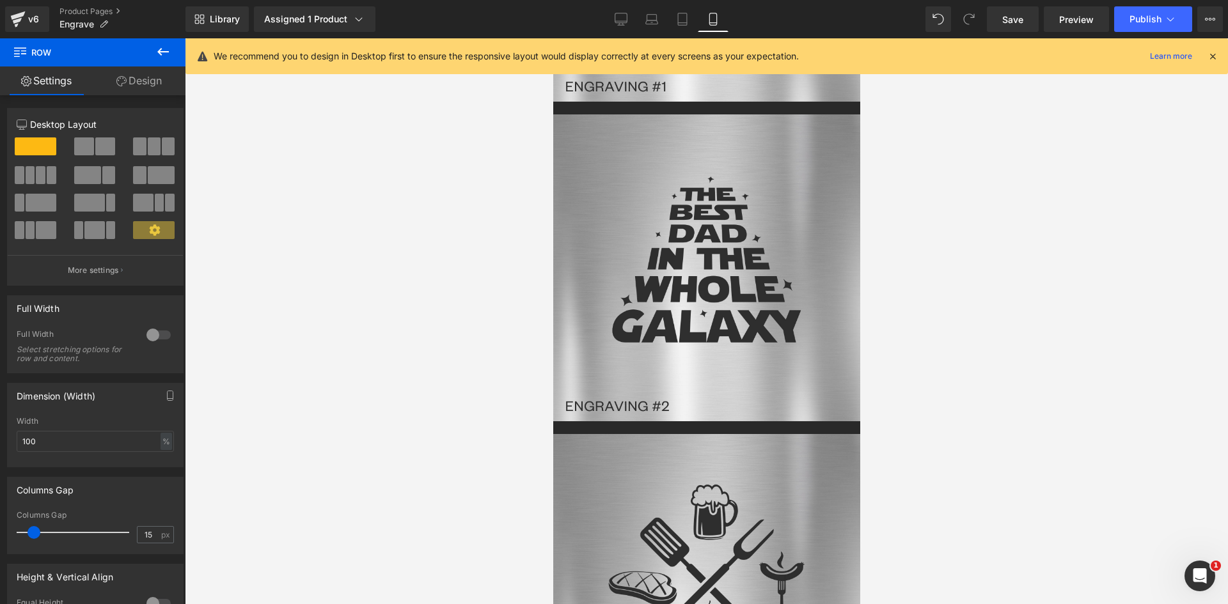
click at [552, 38] on span "Heading" at bounding box center [552, 38] width 0 height 0
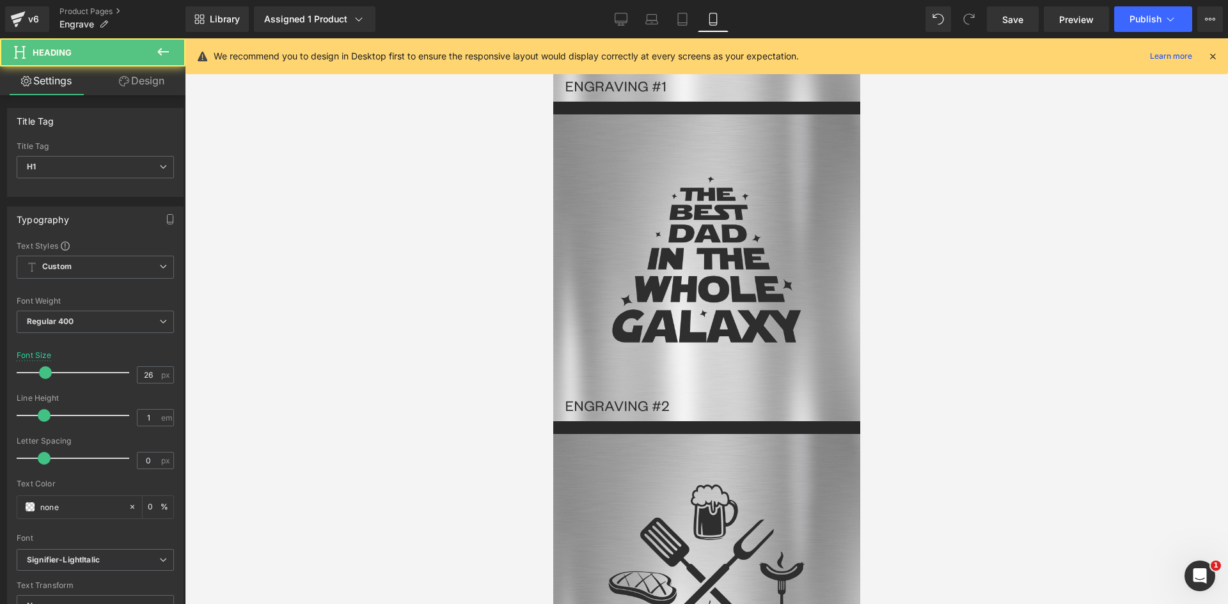
click at [155, 84] on link "Design" at bounding box center [141, 80] width 93 height 29
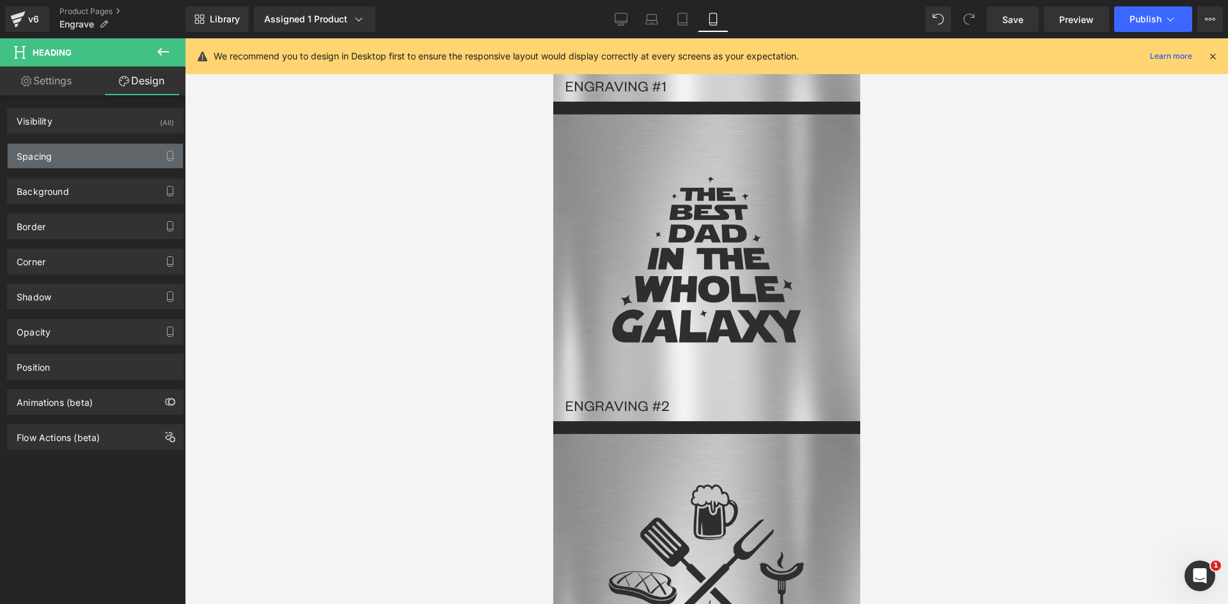
click at [63, 155] on div "Spacing" at bounding box center [95, 156] width 175 height 24
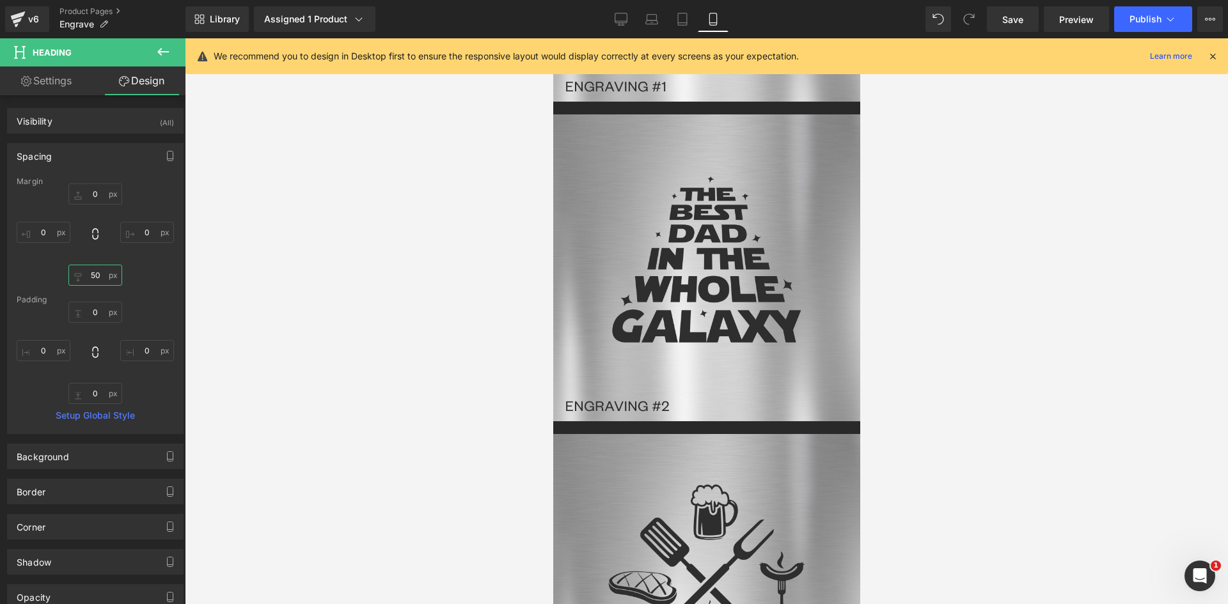
click at [93, 274] on input "50" at bounding box center [95, 275] width 54 height 21
type input "10"
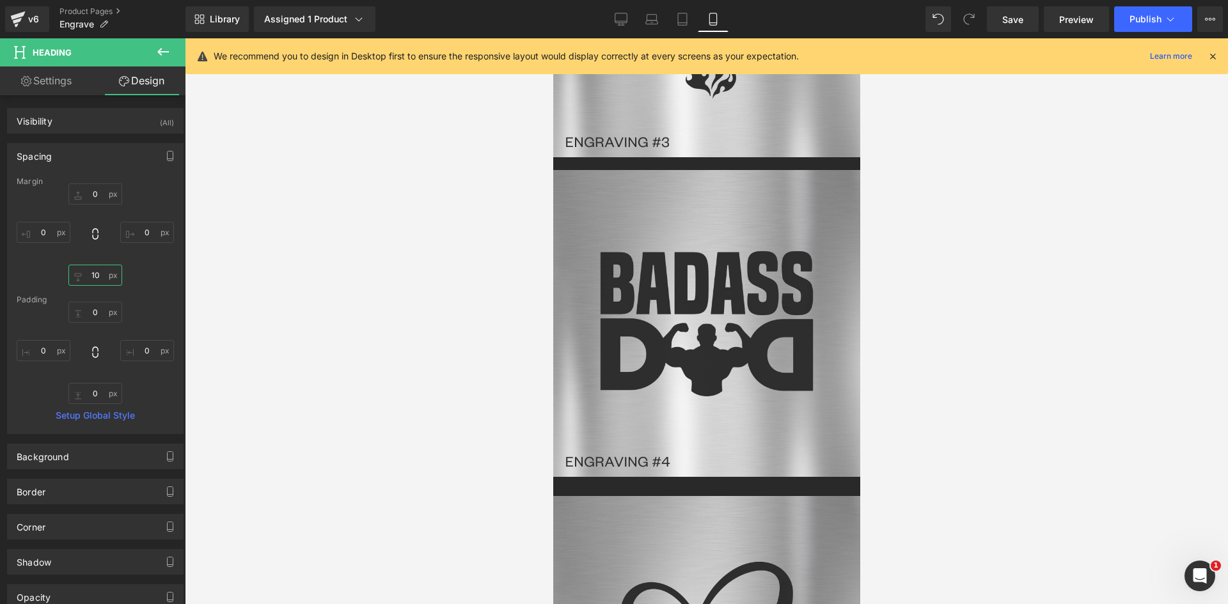
scroll to position [3149, 0]
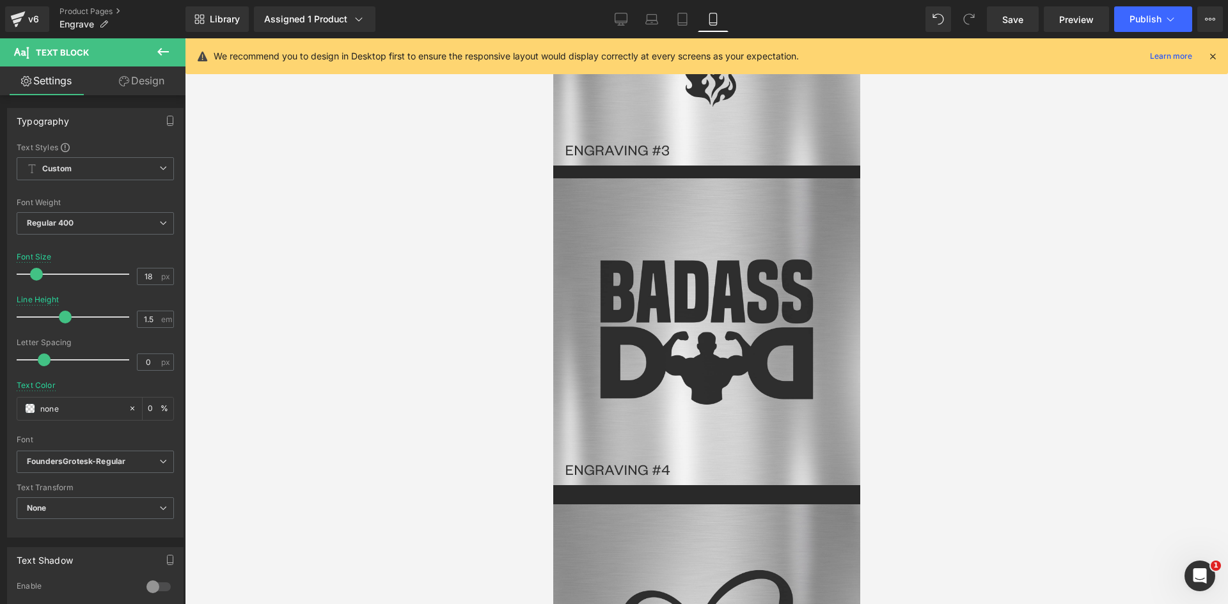
click at [148, 86] on link "Design" at bounding box center [141, 80] width 93 height 29
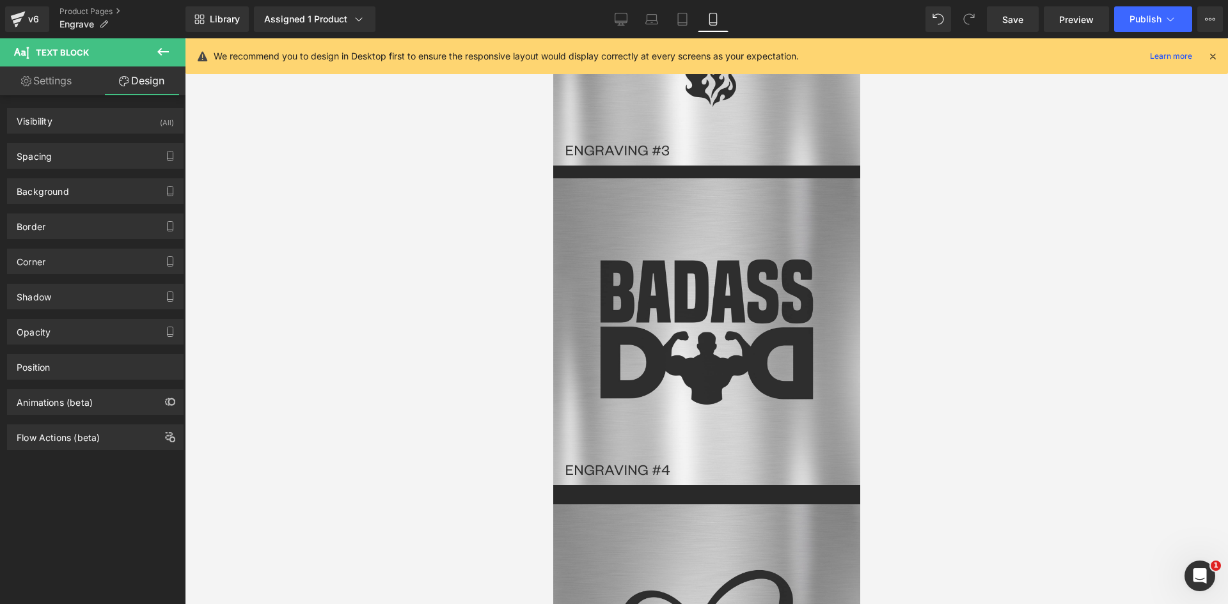
drag, startPoint x: 53, startPoint y: 156, endPoint x: 68, endPoint y: 178, distance: 26.6
click at [53, 158] on div "Spacing" at bounding box center [95, 156] width 175 height 24
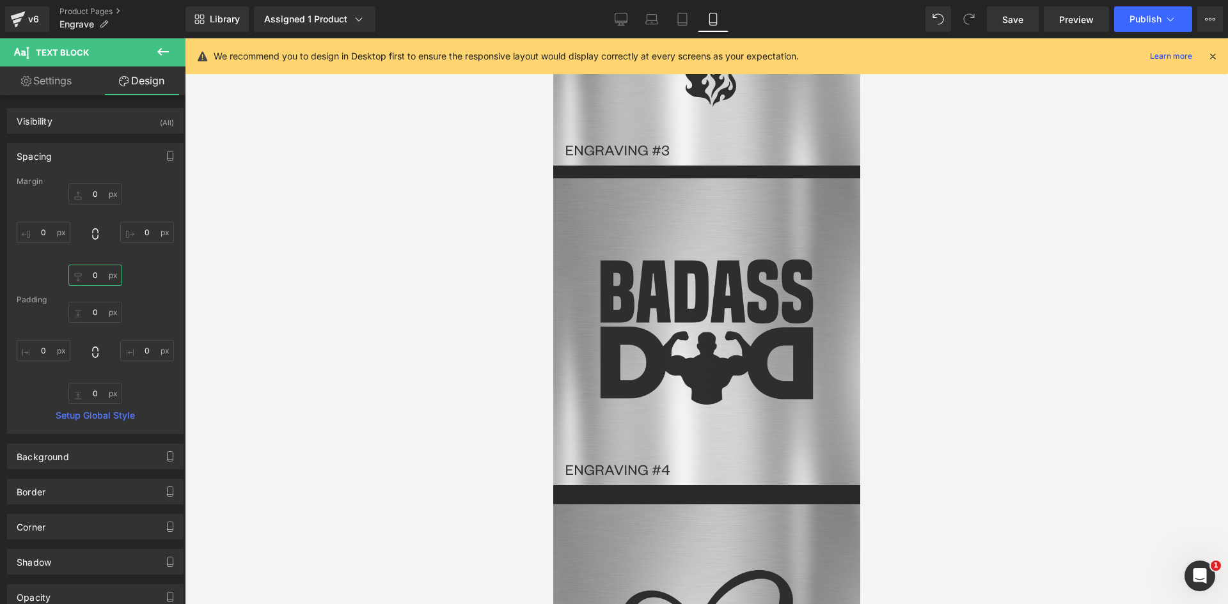
click at [95, 267] on input "0" at bounding box center [95, 275] width 54 height 21
type input "50"
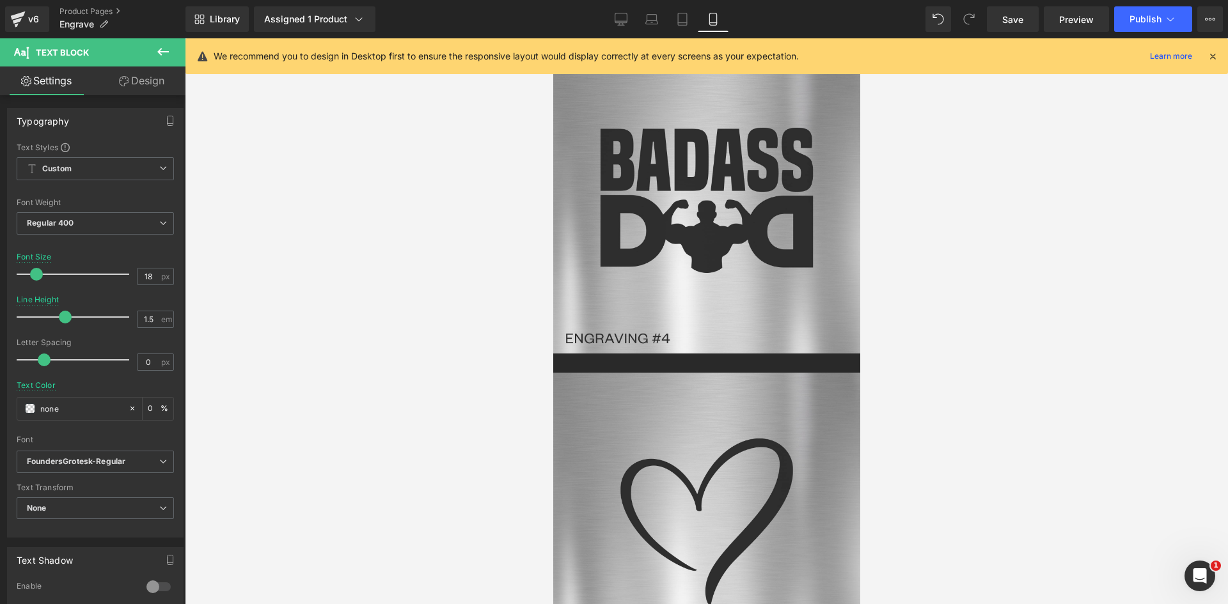
scroll to position [3468, 0]
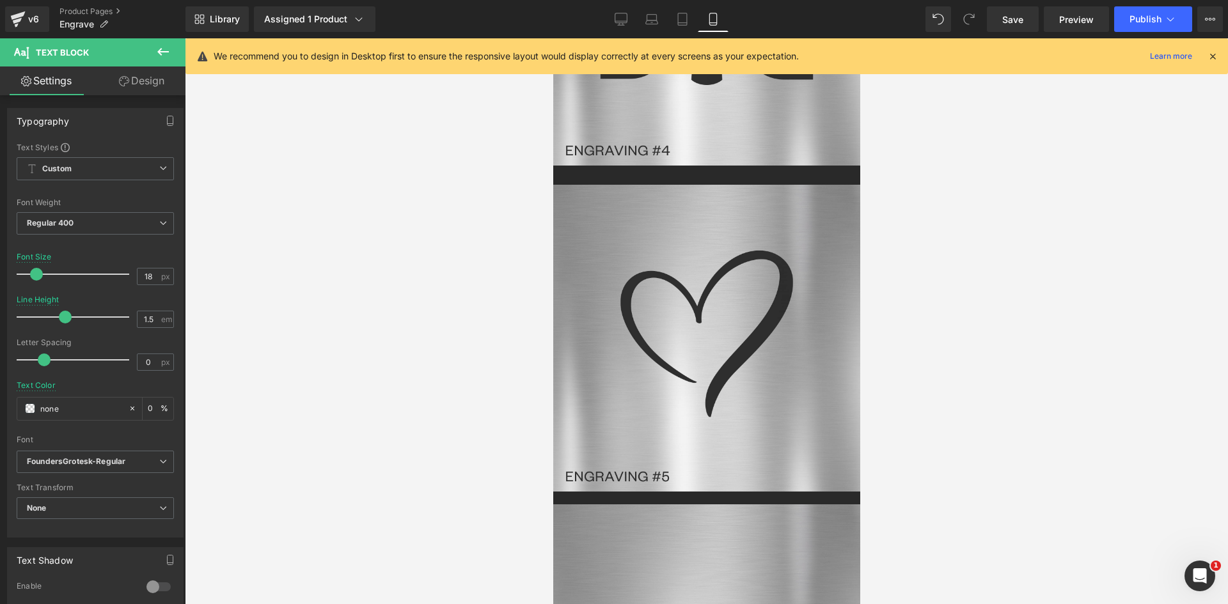
click at [552, 38] on icon at bounding box center [552, 38] width 0 height 0
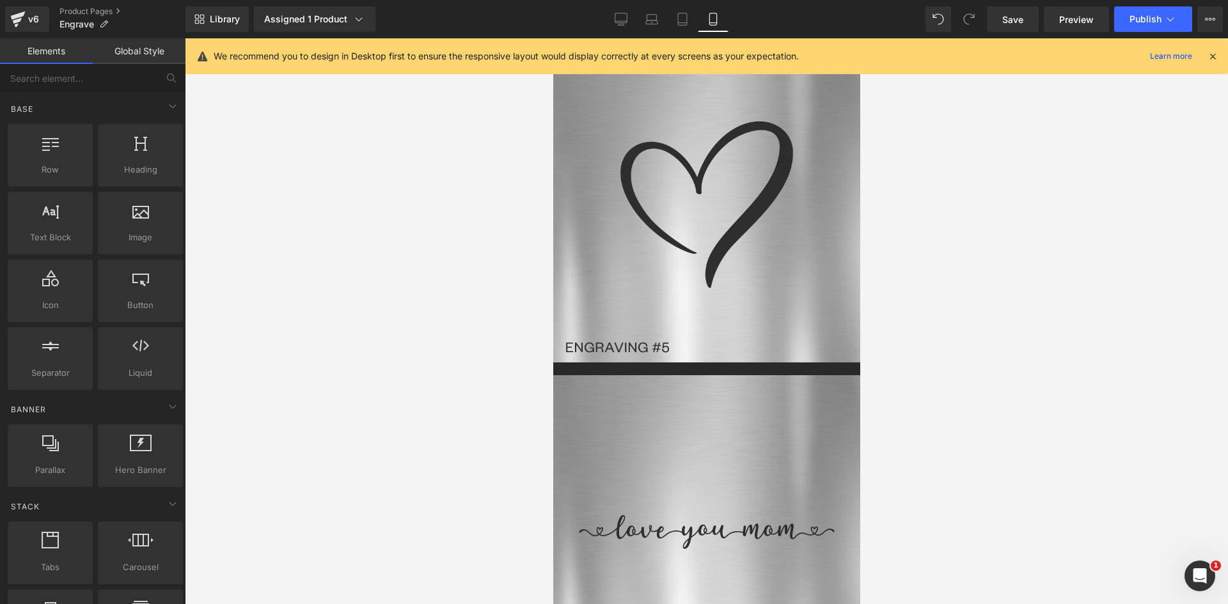
scroll to position [3788, 0]
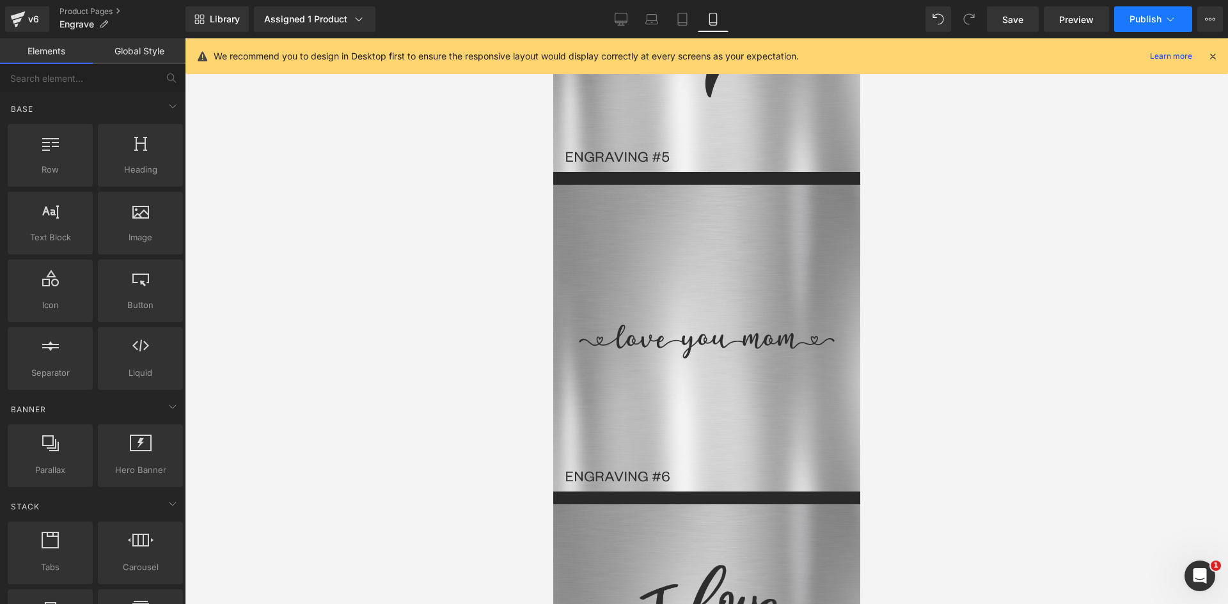
click at [1141, 15] on span "Publish" at bounding box center [1145, 19] width 32 height 10
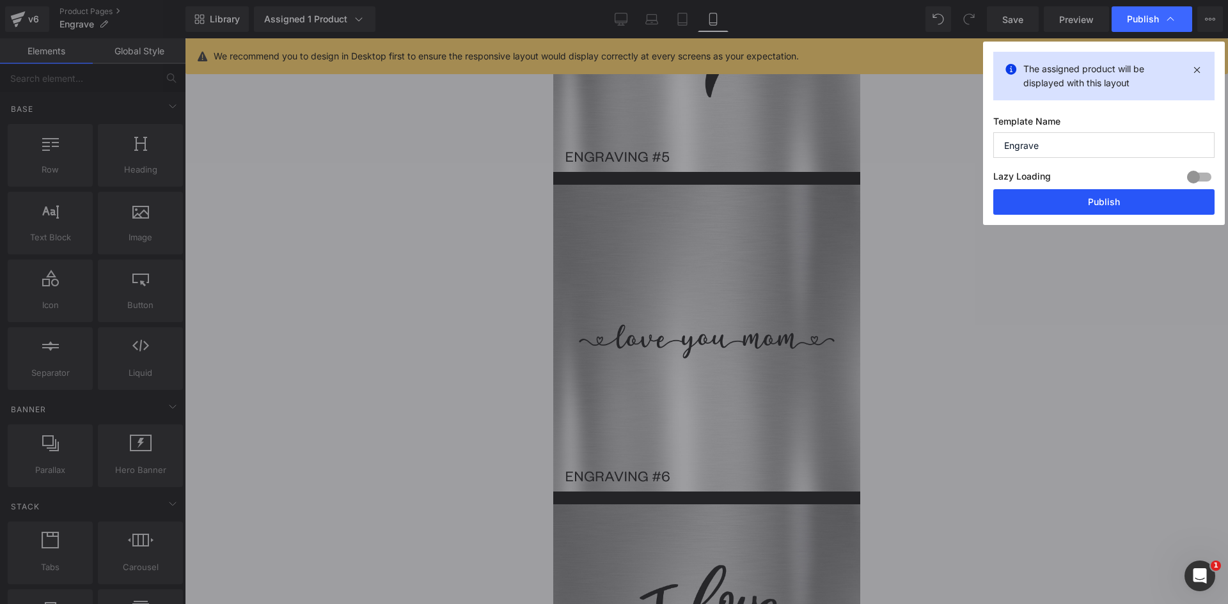
drag, startPoint x: 1124, startPoint y: 208, endPoint x: 769, endPoint y: 12, distance: 405.8
click at [1123, 208] on button "Publish" at bounding box center [1103, 202] width 221 height 26
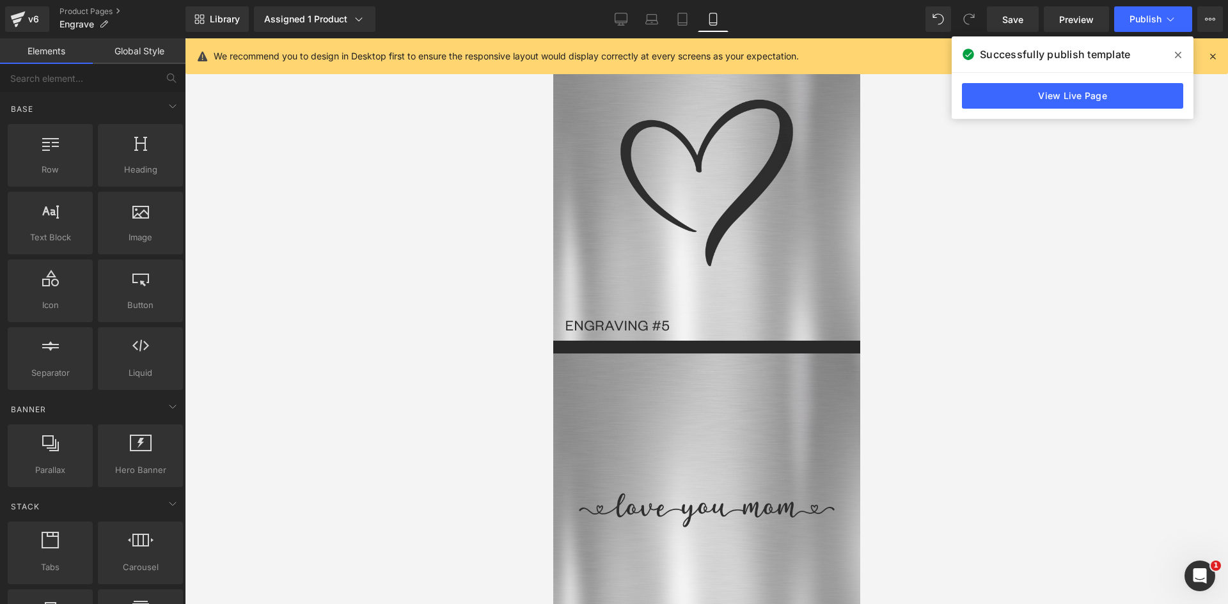
scroll to position [3405, 0]
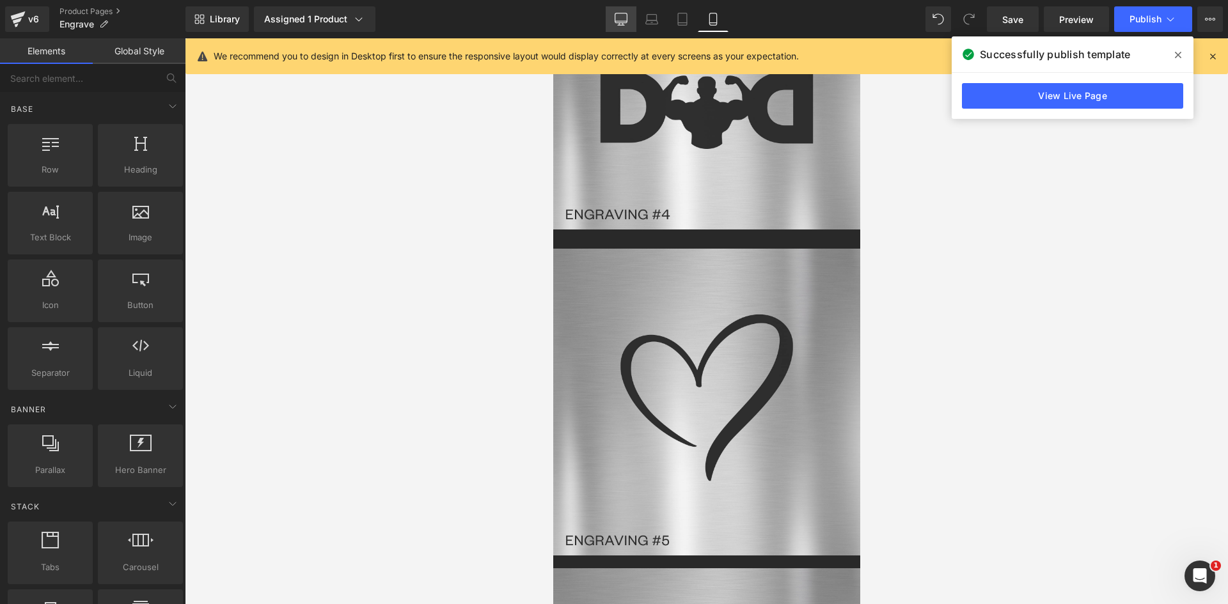
drag, startPoint x: 623, startPoint y: 15, endPoint x: 618, endPoint y: 28, distance: 13.5
click at [622, 15] on icon at bounding box center [620, 19] width 13 height 13
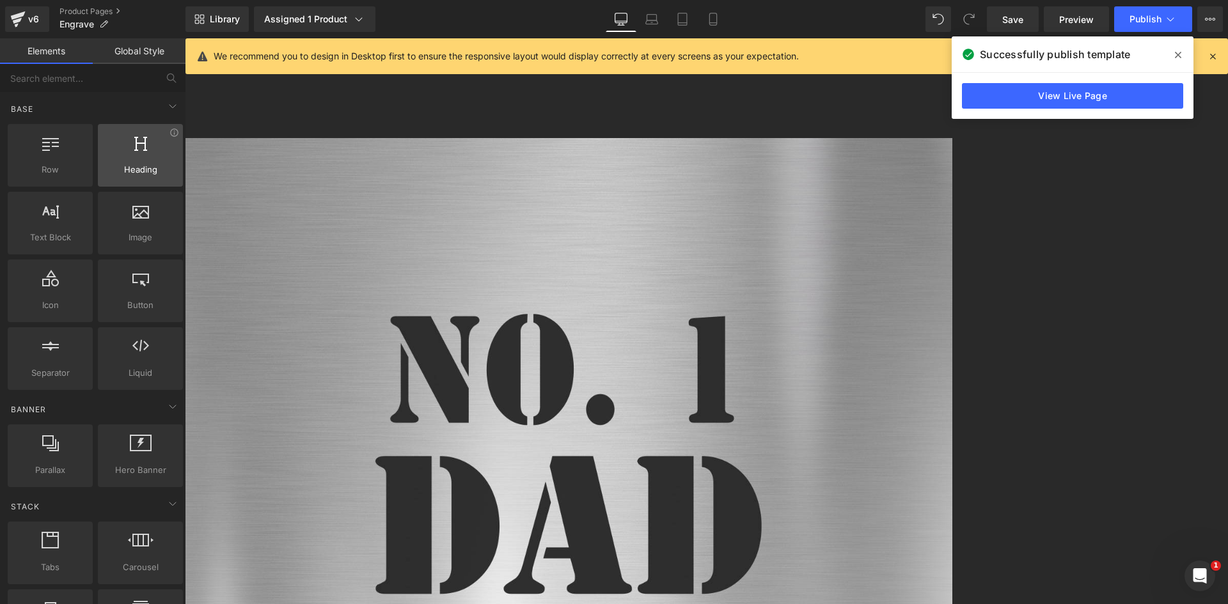
scroll to position [64, 0]
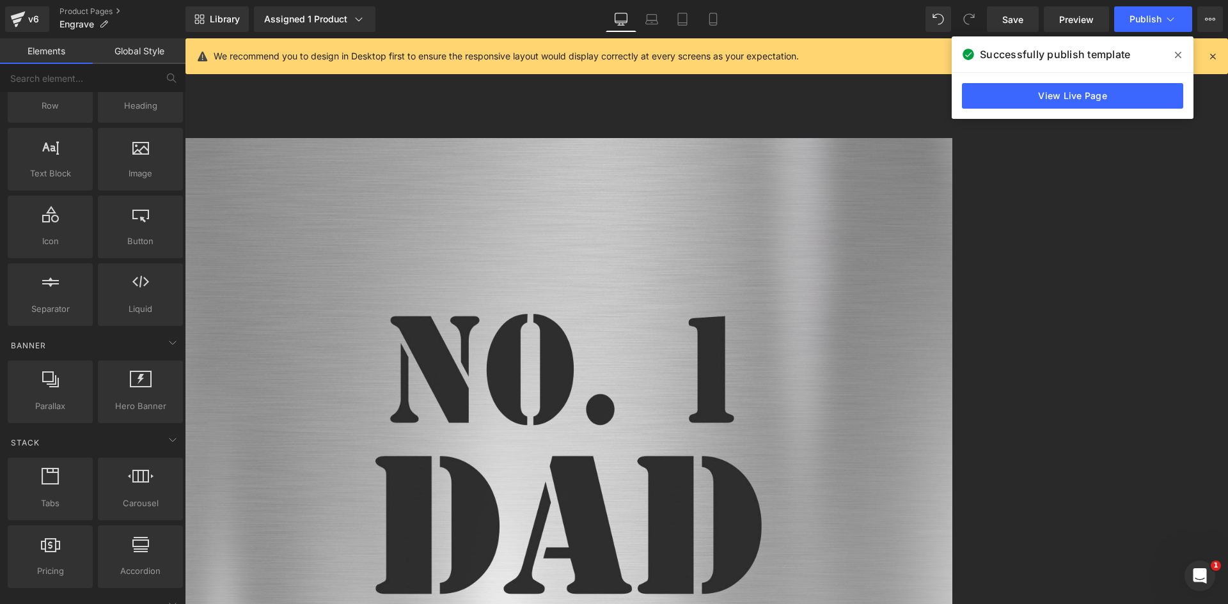
click at [185, 38] on span "Row" at bounding box center [185, 38] width 0 height 0
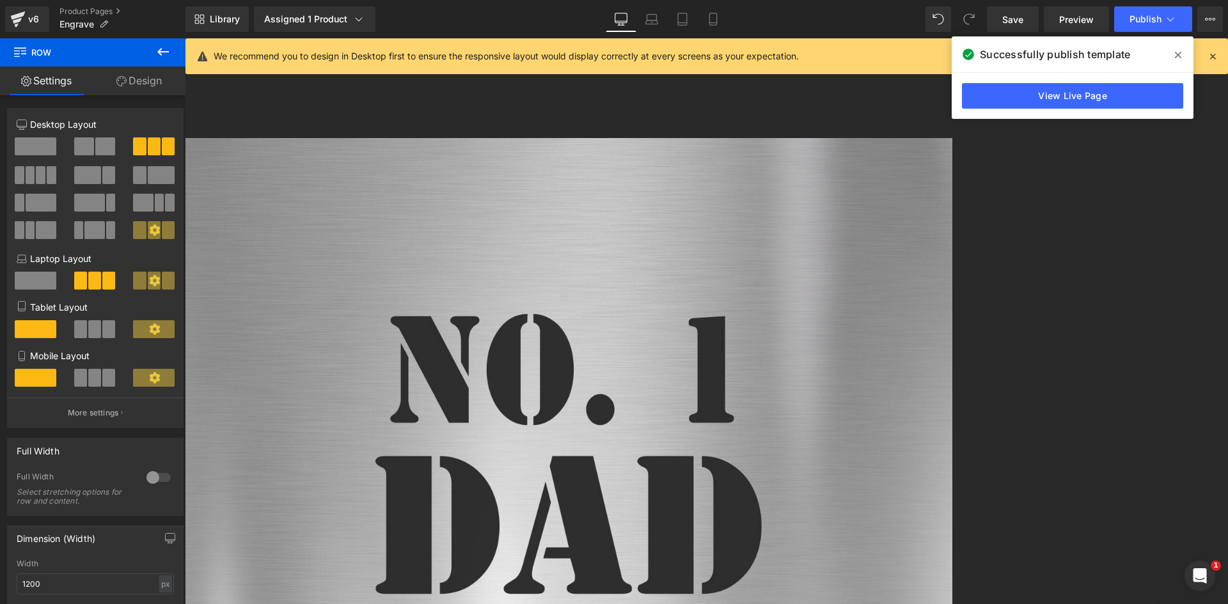
click at [36, 174] on span at bounding box center [41, 175] width 10 height 18
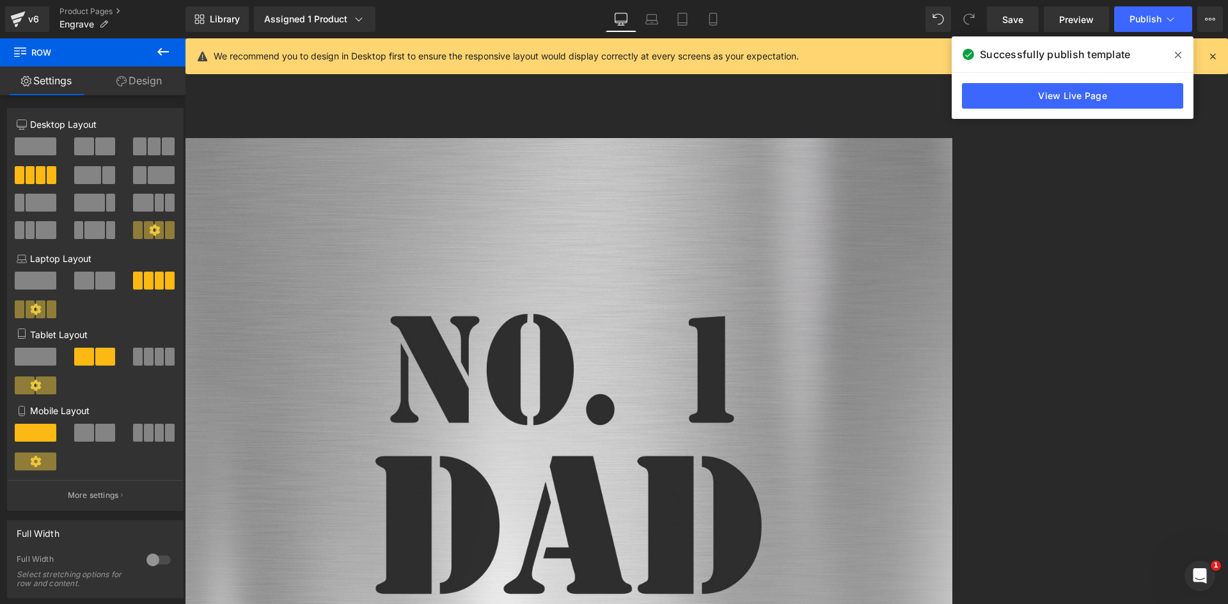
scroll to position [2838, 0]
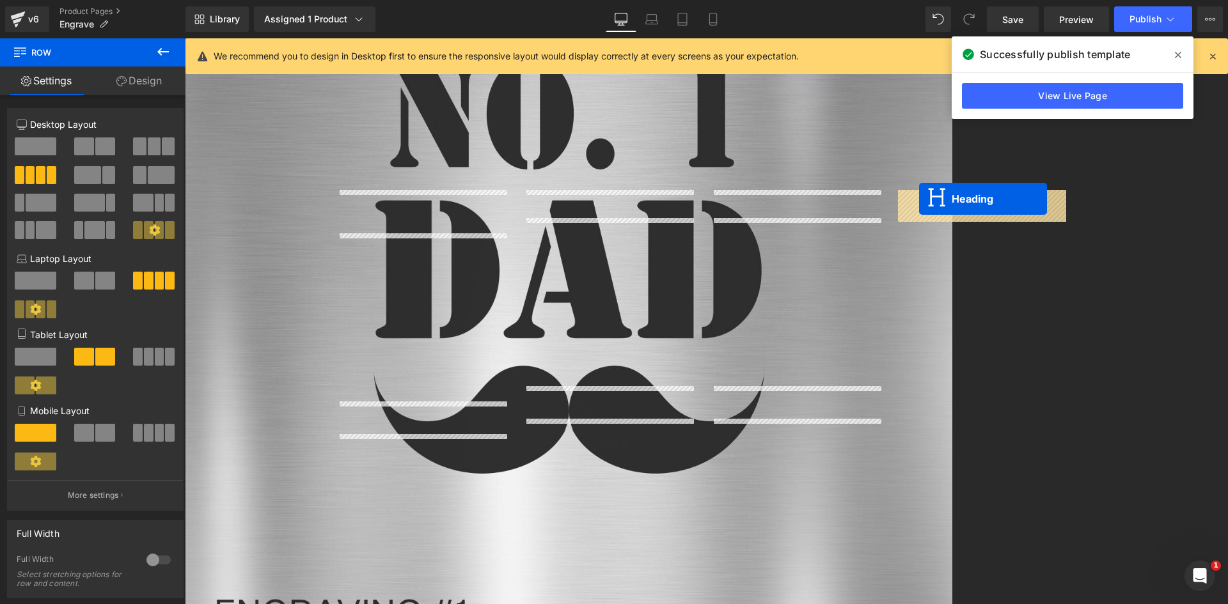
drag, startPoint x: 423, startPoint y: 471, endPoint x: 919, endPoint y: 199, distance: 566.0
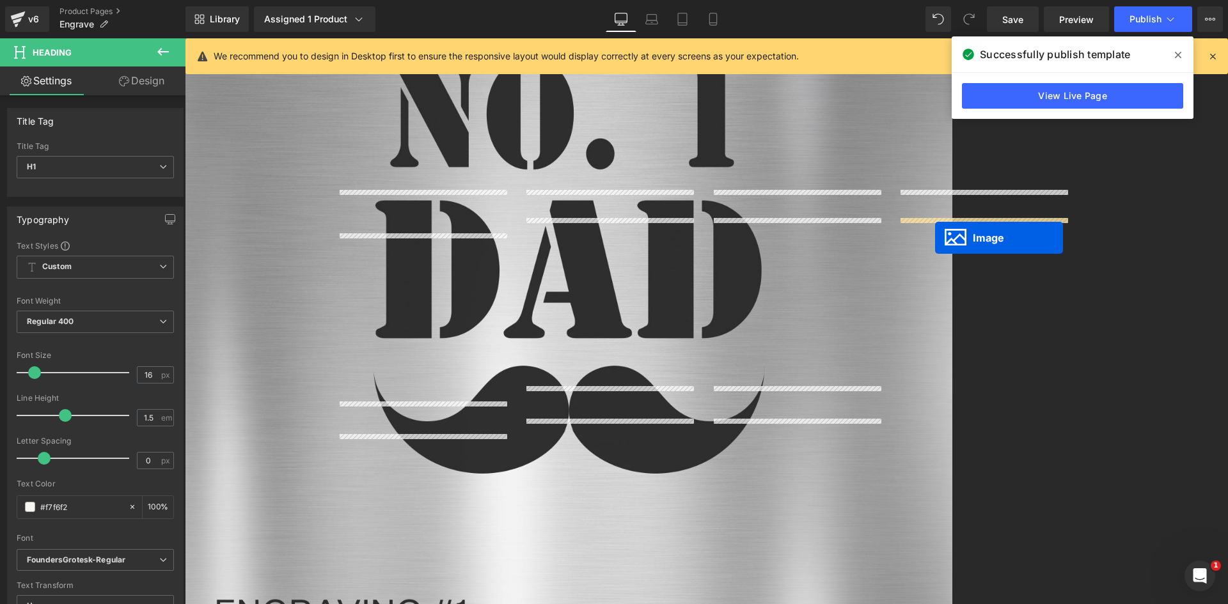
drag, startPoint x: 432, startPoint y: 573, endPoint x: 935, endPoint y: 238, distance: 604.5
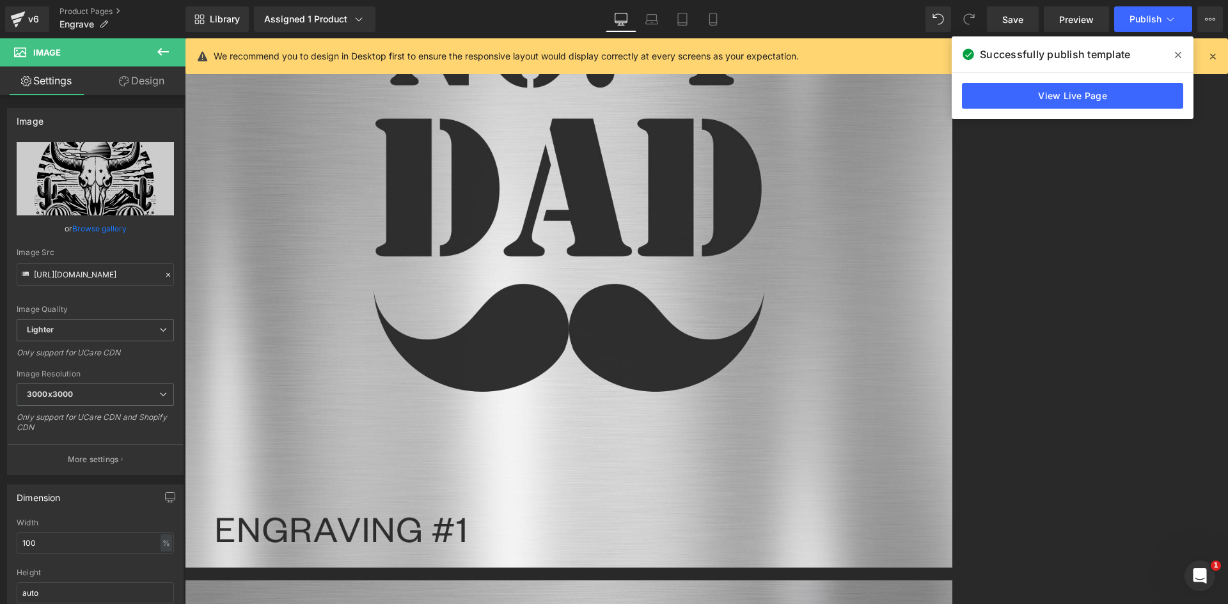
scroll to position [2902, 0]
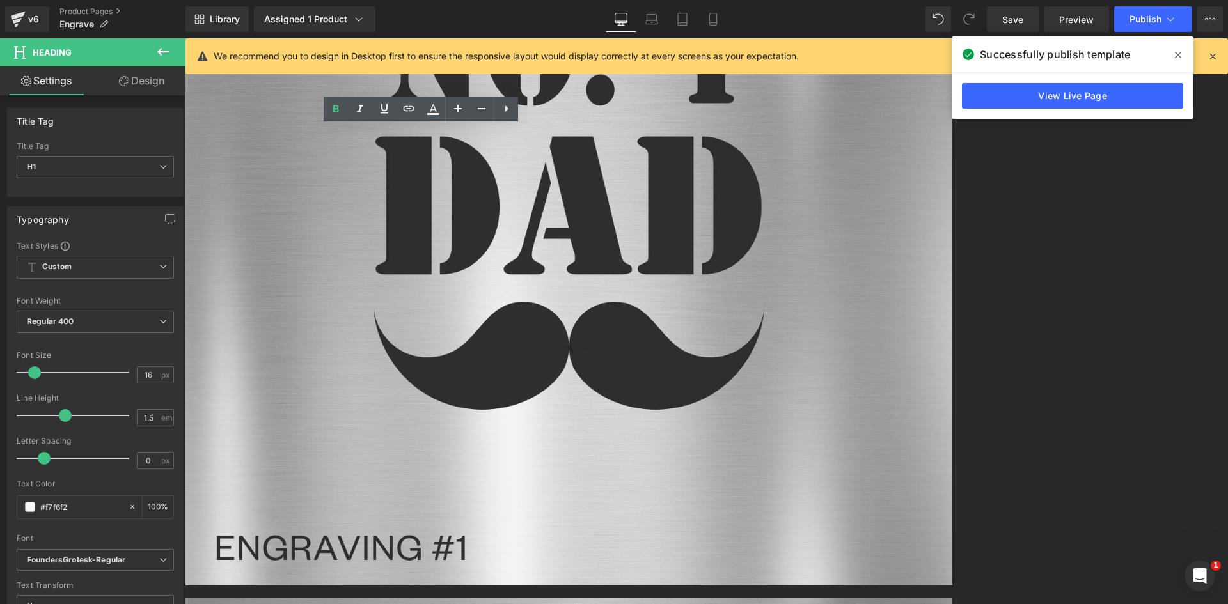
drag, startPoint x: 465, startPoint y: 137, endPoint x: 494, endPoint y: 137, distance: 28.1
click at [185, 38] on span "Image" at bounding box center [185, 38] width 0 height 0
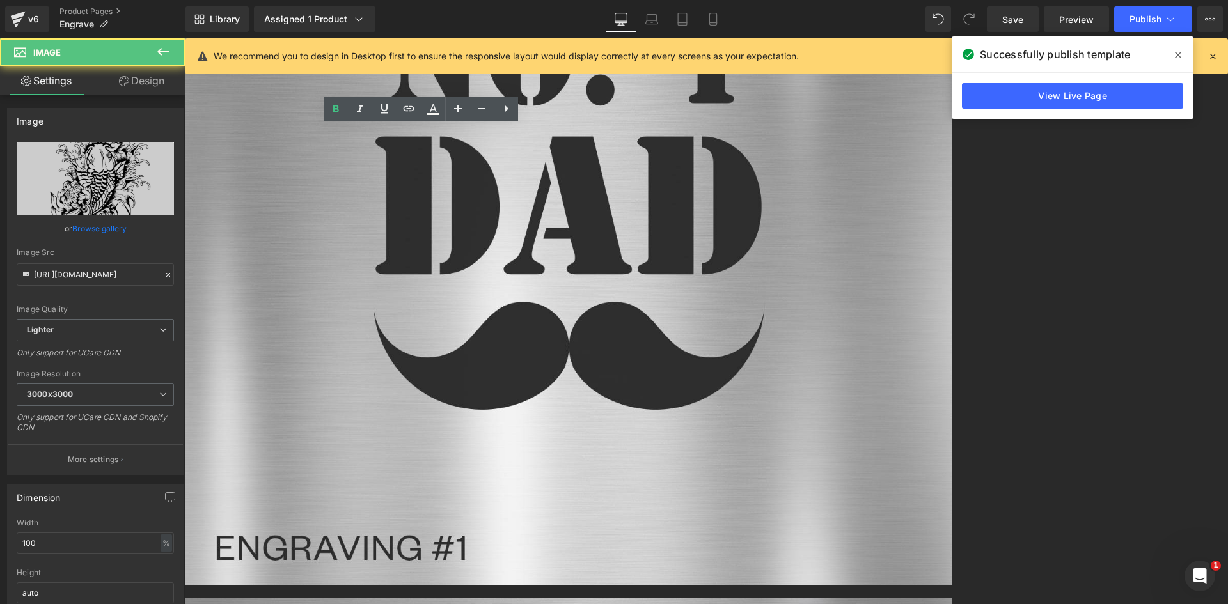
drag, startPoint x: 144, startPoint y: 78, endPoint x: 76, endPoint y: 166, distance: 111.3
click at [144, 78] on link "Design" at bounding box center [141, 80] width 93 height 29
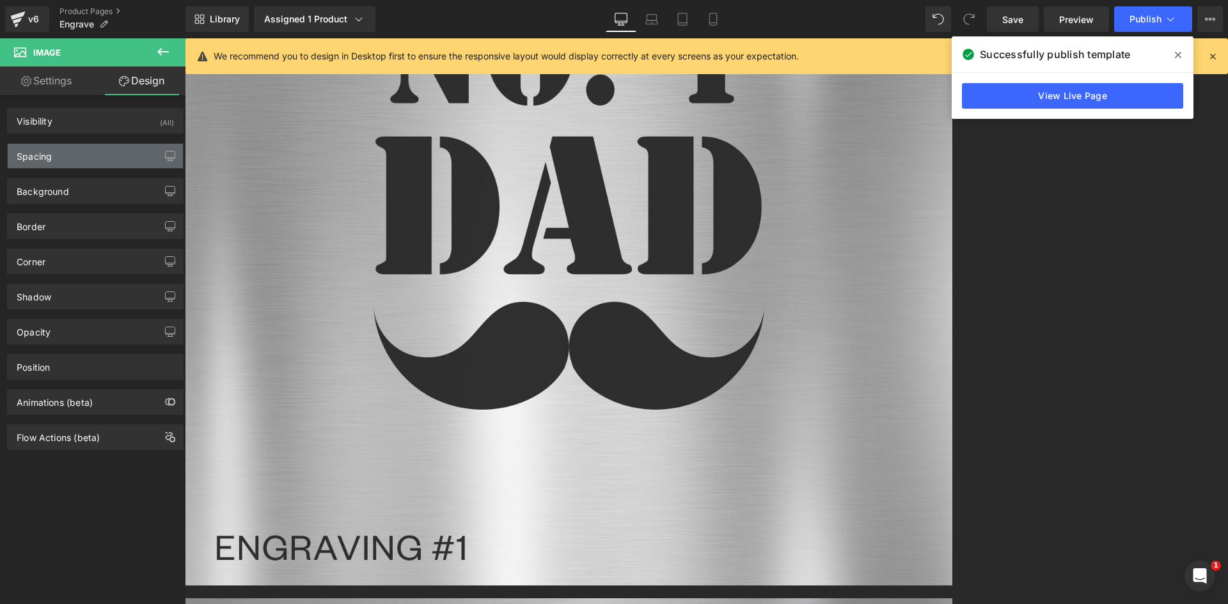
type input "0"
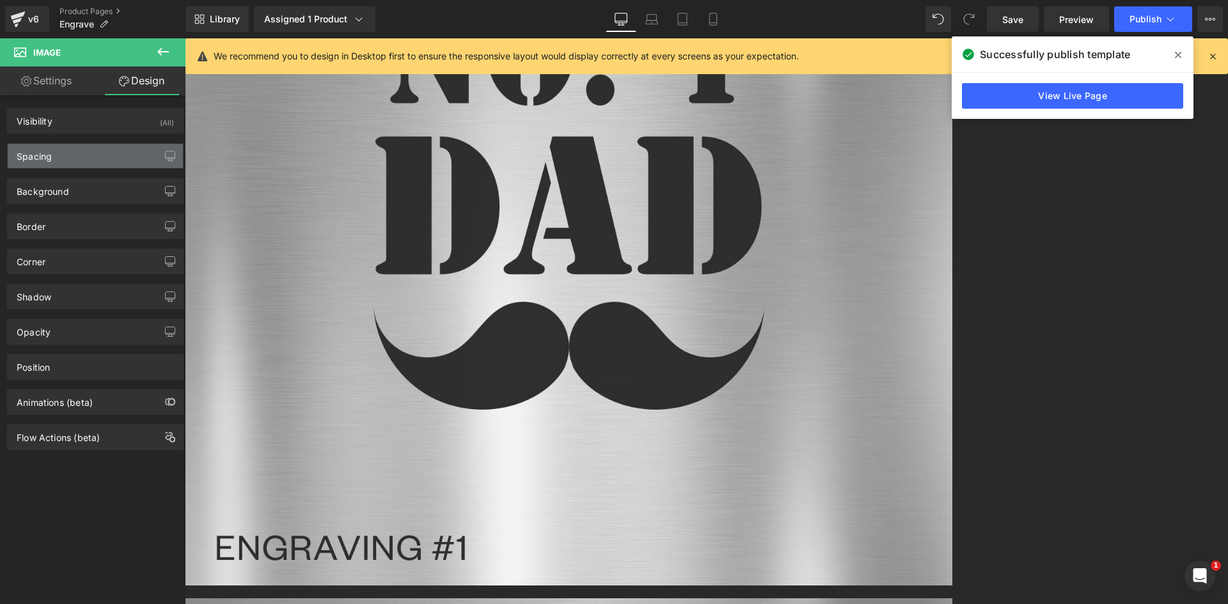
type input "0"
click at [65, 153] on div "Spacing" at bounding box center [95, 156] width 175 height 24
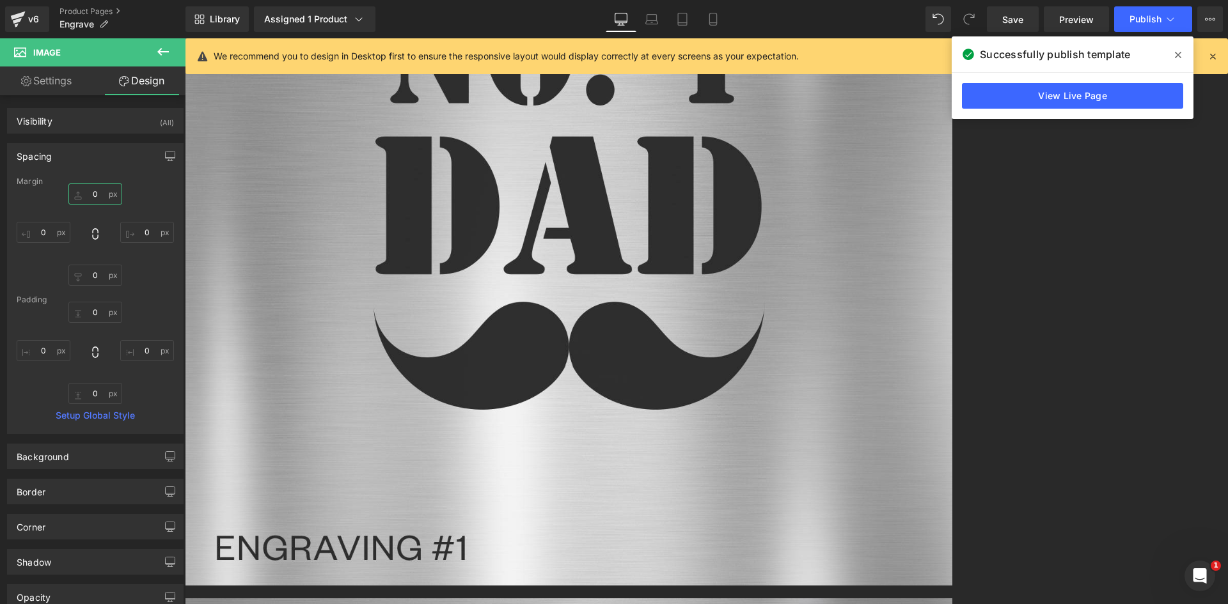
click at [93, 190] on input "0" at bounding box center [95, 193] width 54 height 21
drag, startPoint x: 100, startPoint y: 192, endPoint x: 88, endPoint y: 192, distance: 12.1
click at [88, 192] on input "20" at bounding box center [95, 193] width 54 height 21
type input "25"
drag, startPoint x: 786, startPoint y: 238, endPoint x: 426, endPoint y: 177, distance: 365.0
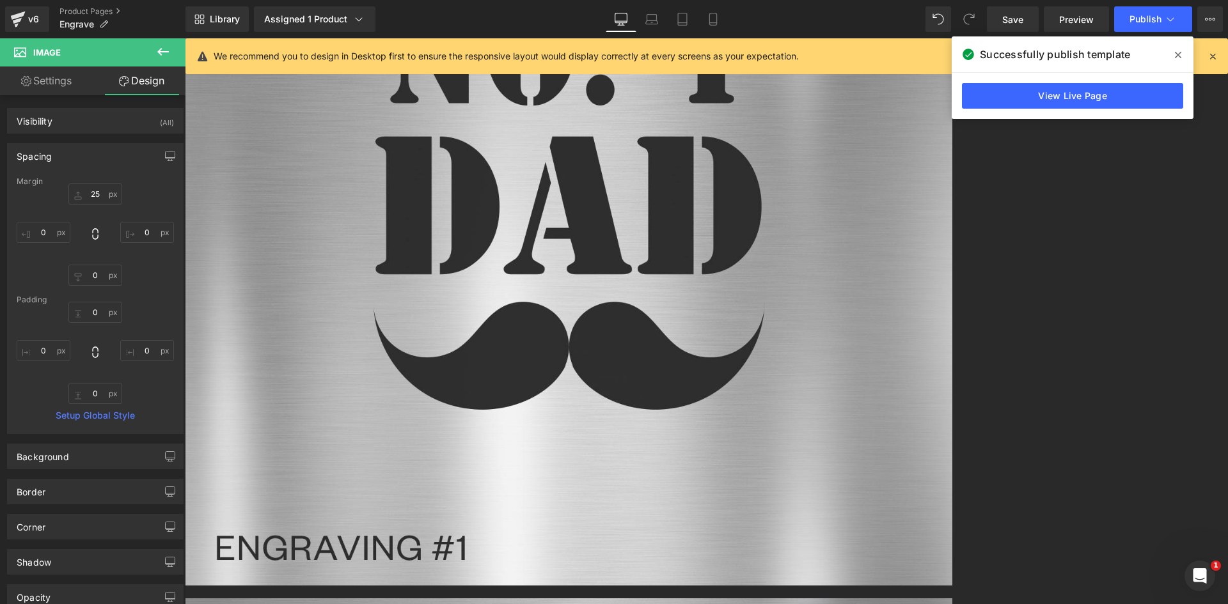
click at [185, 38] on span "Image" at bounding box center [185, 38] width 0 height 0
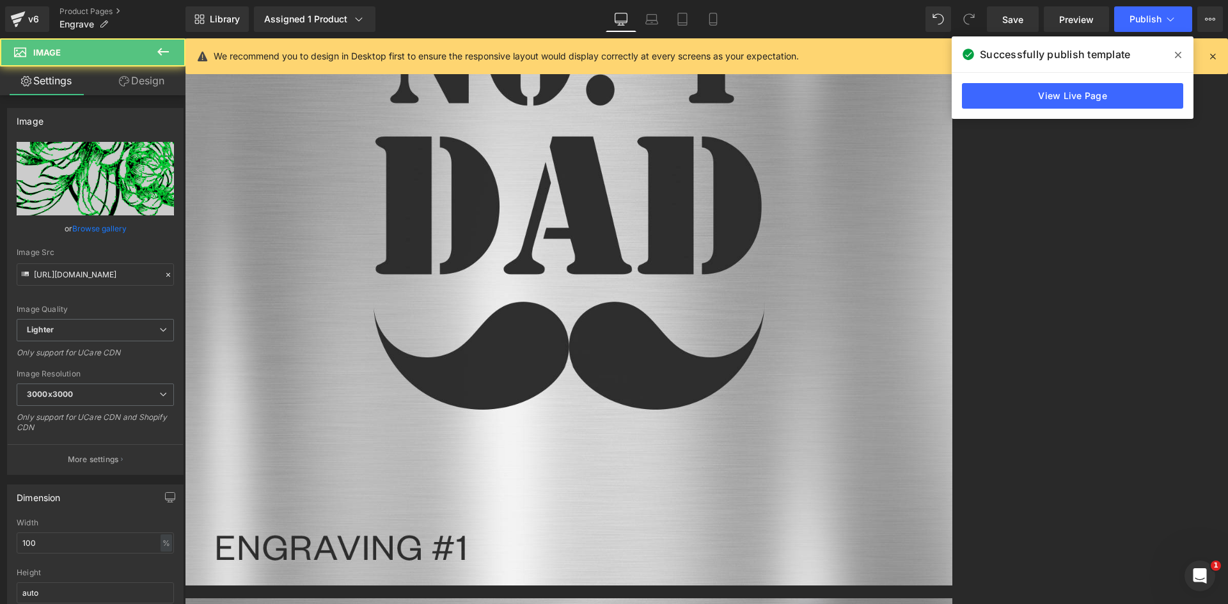
drag, startPoint x: 156, startPoint y: 76, endPoint x: 81, endPoint y: 155, distance: 109.0
click at [156, 77] on link "Design" at bounding box center [141, 80] width 93 height 29
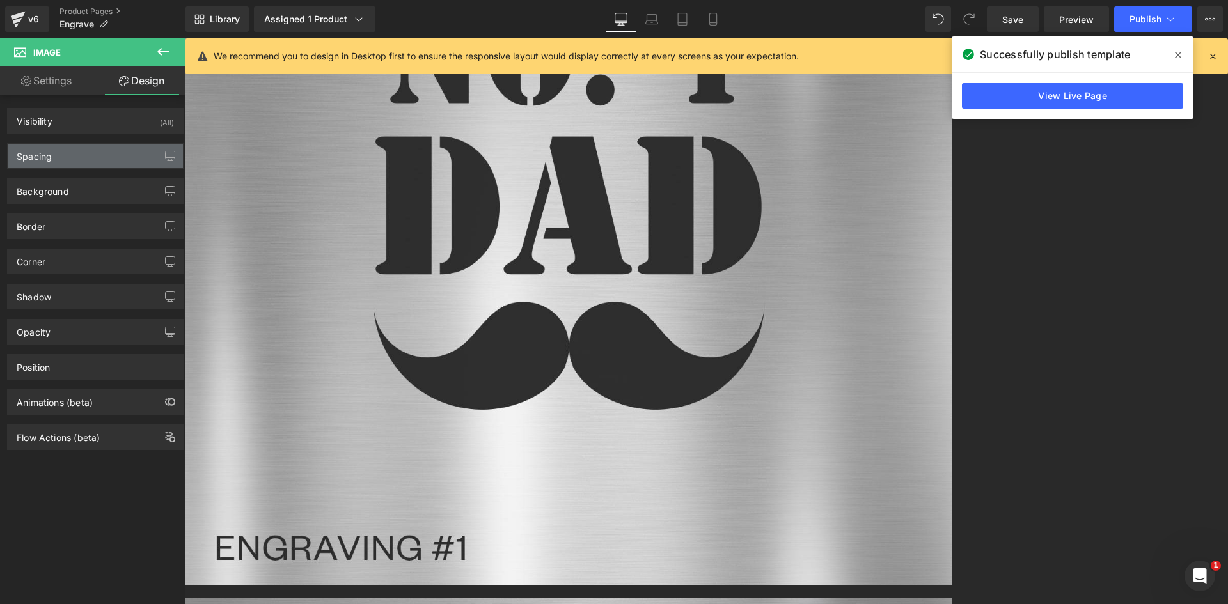
click at [74, 157] on div "Spacing" at bounding box center [95, 156] width 175 height 24
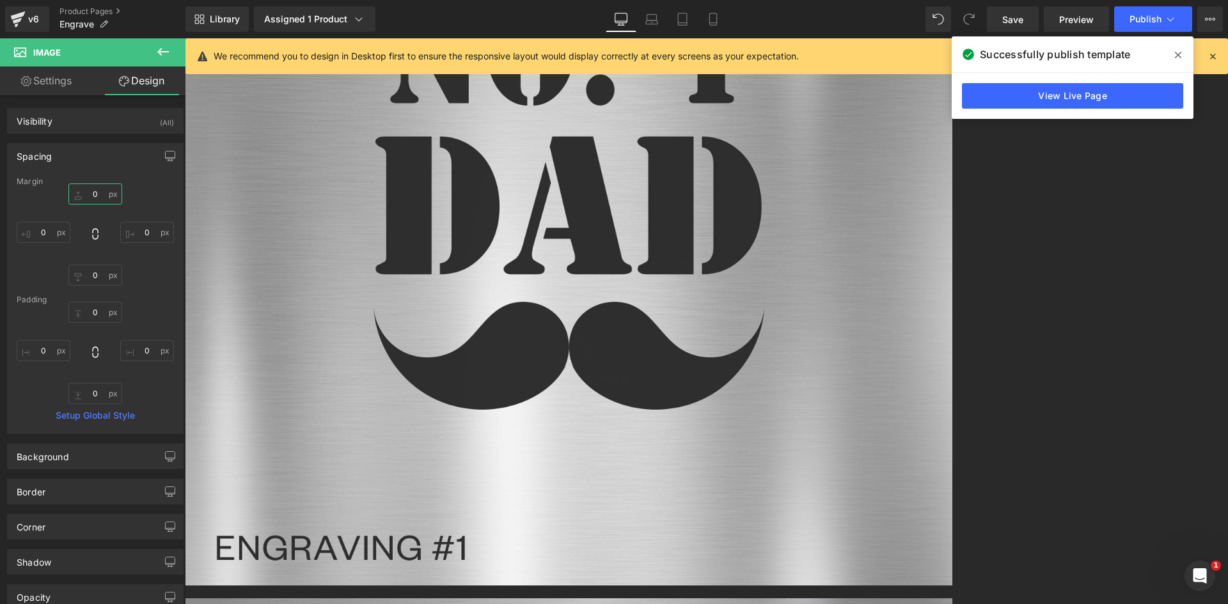
click at [97, 195] on input "0" at bounding box center [95, 193] width 54 height 21
type input "25"
drag, startPoint x: 983, startPoint y: 238, endPoint x: 526, endPoint y: 148, distance: 465.2
click at [185, 38] on span "Image" at bounding box center [185, 38] width 0 height 0
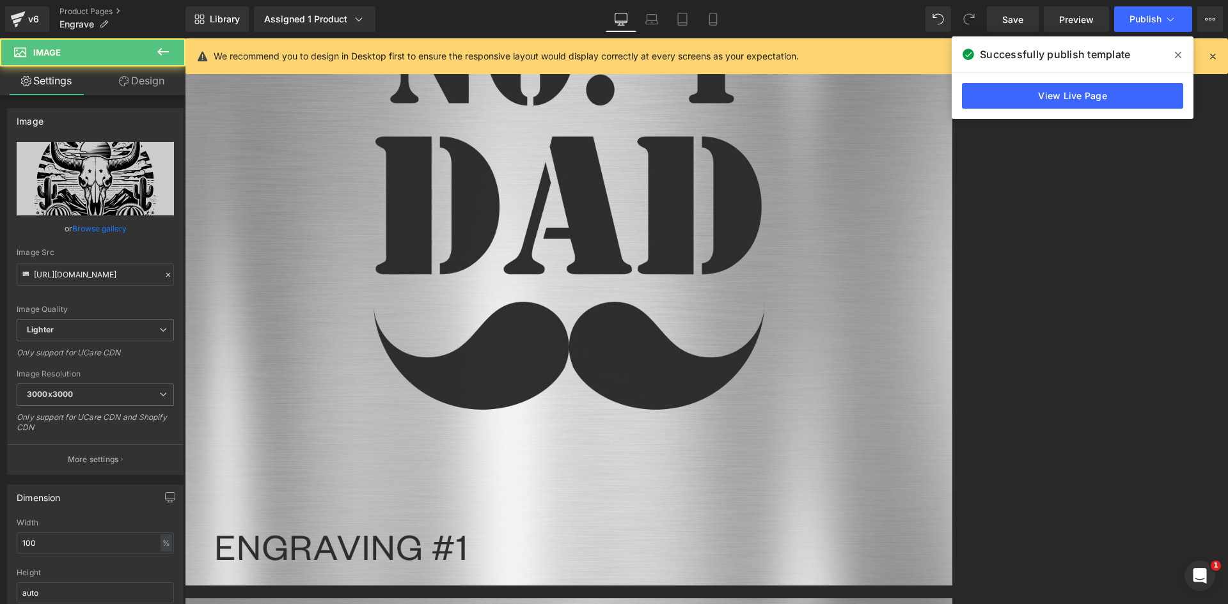
click at [143, 73] on link "Design" at bounding box center [141, 80] width 93 height 29
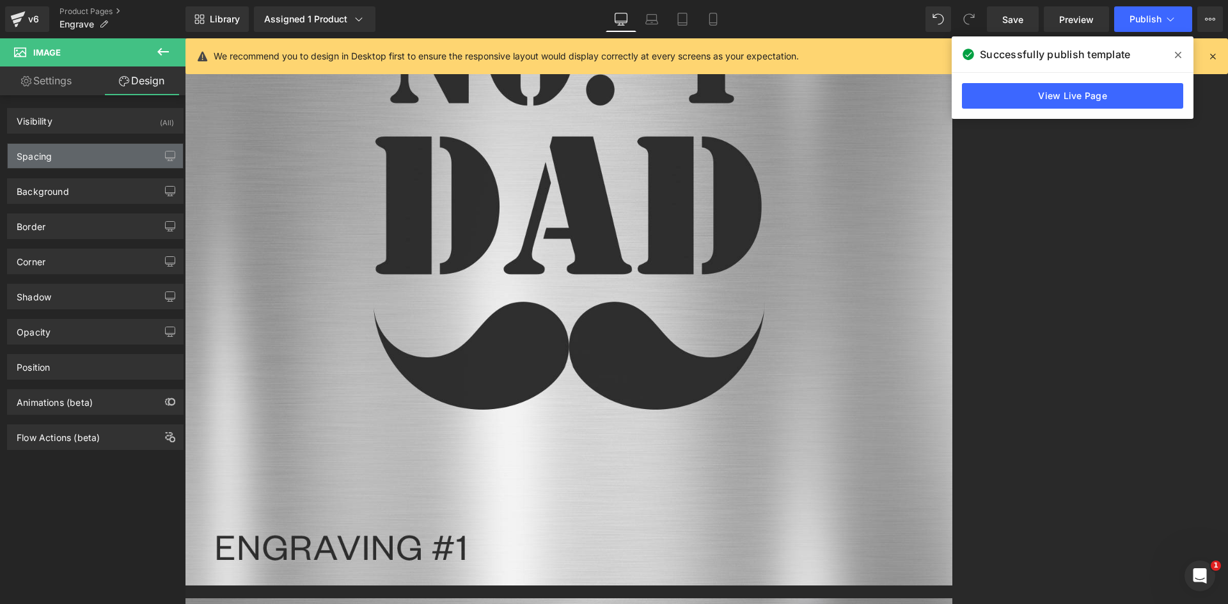
click at [58, 144] on div "Spacing" at bounding box center [95, 156] width 175 height 24
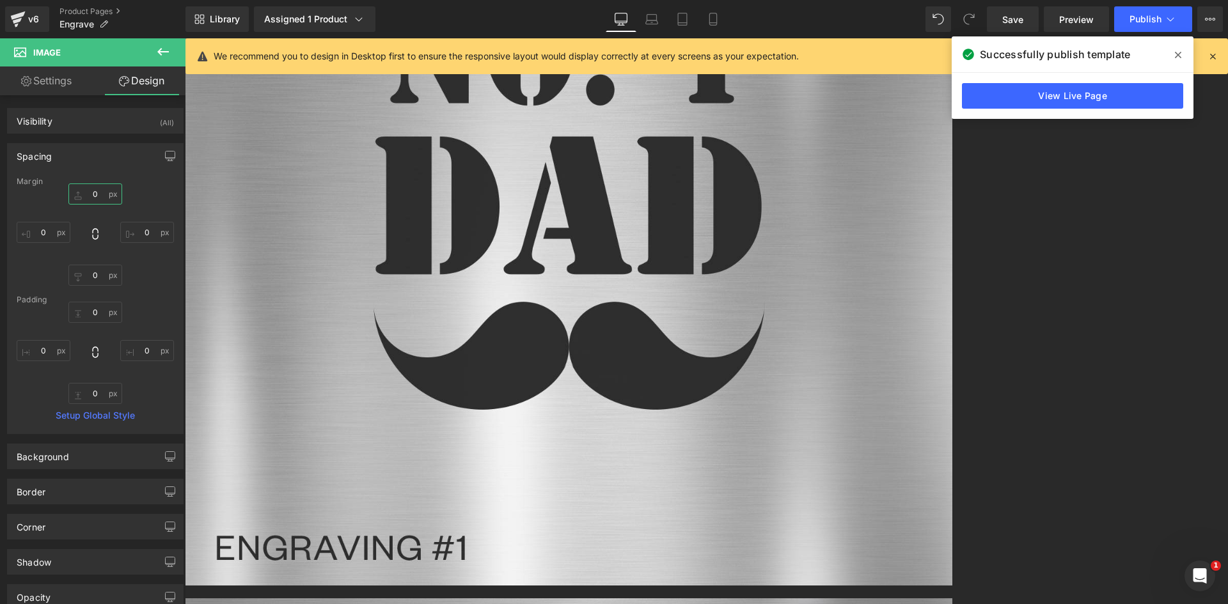
click at [91, 189] on input "0" at bounding box center [95, 193] width 54 height 21
type input "25"
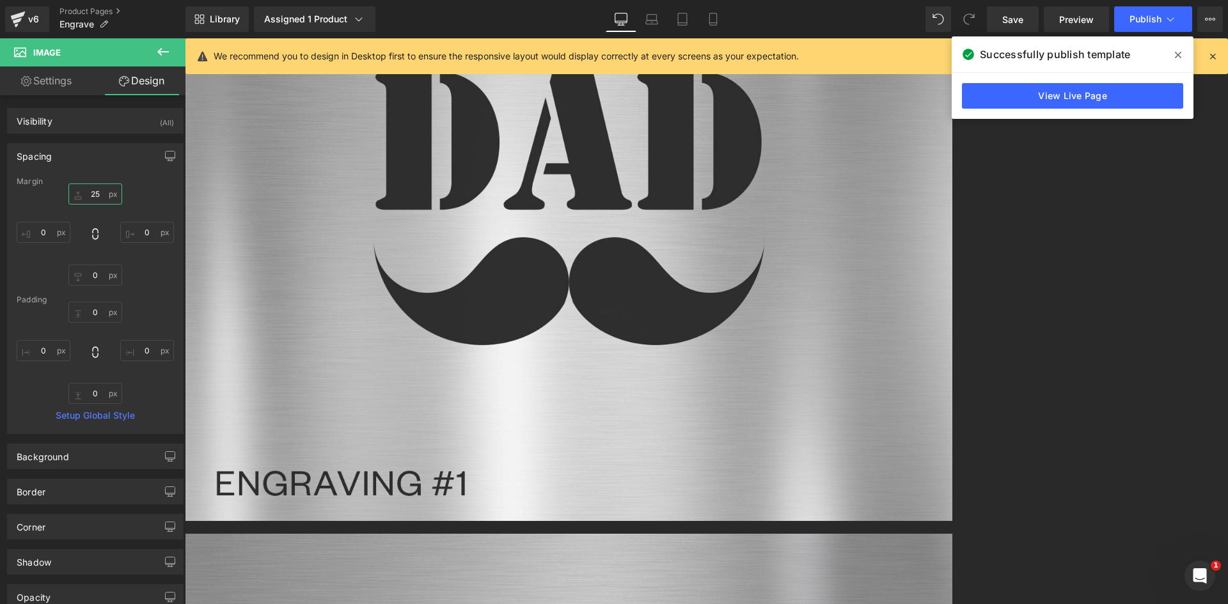
scroll to position [2966, 0]
click at [185, 38] on span "Row" at bounding box center [185, 38] width 0 height 0
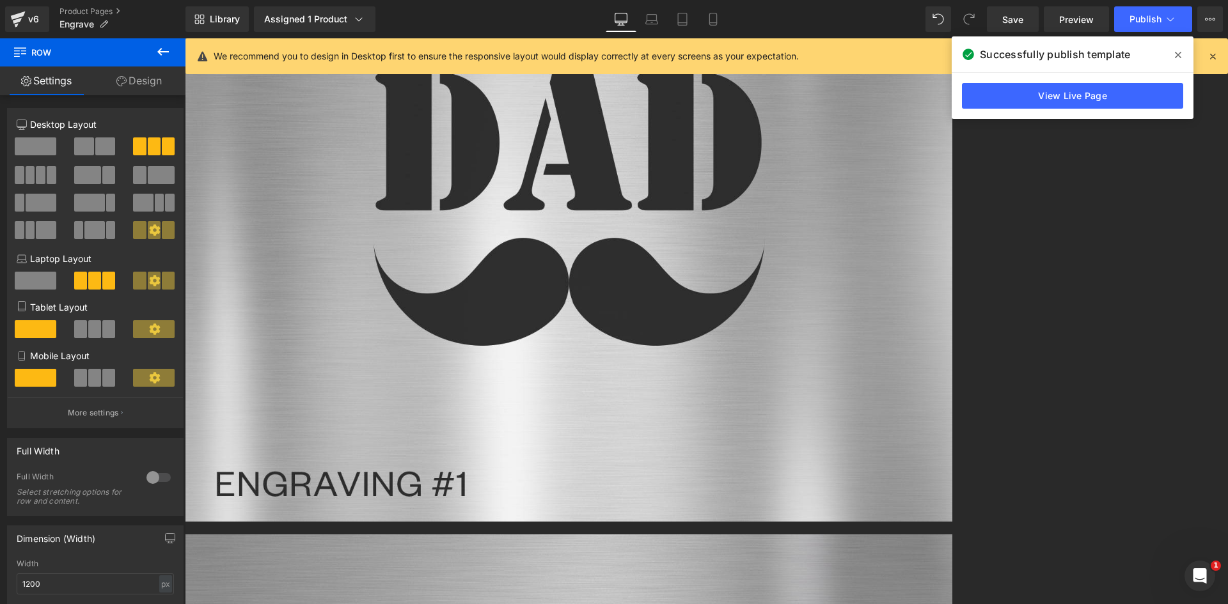
click at [47, 173] on span at bounding box center [52, 175] width 10 height 18
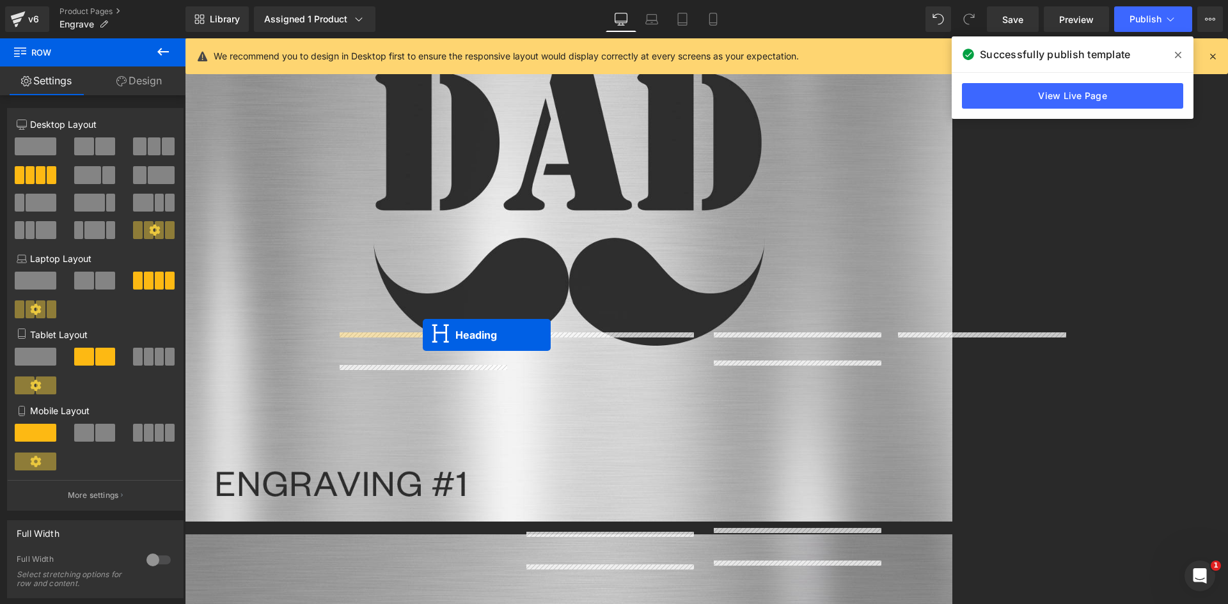
drag, startPoint x: 575, startPoint y: 346, endPoint x: 423, endPoint y: 335, distance: 152.6
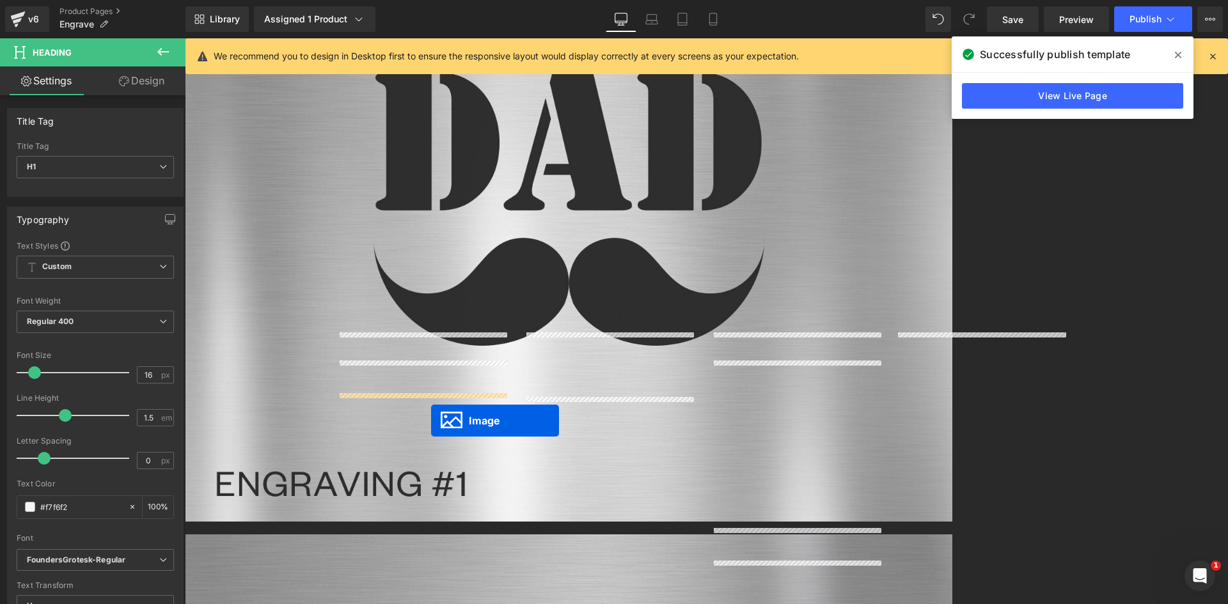
drag, startPoint x: 586, startPoint y: 413, endPoint x: 431, endPoint y: 421, distance: 155.5
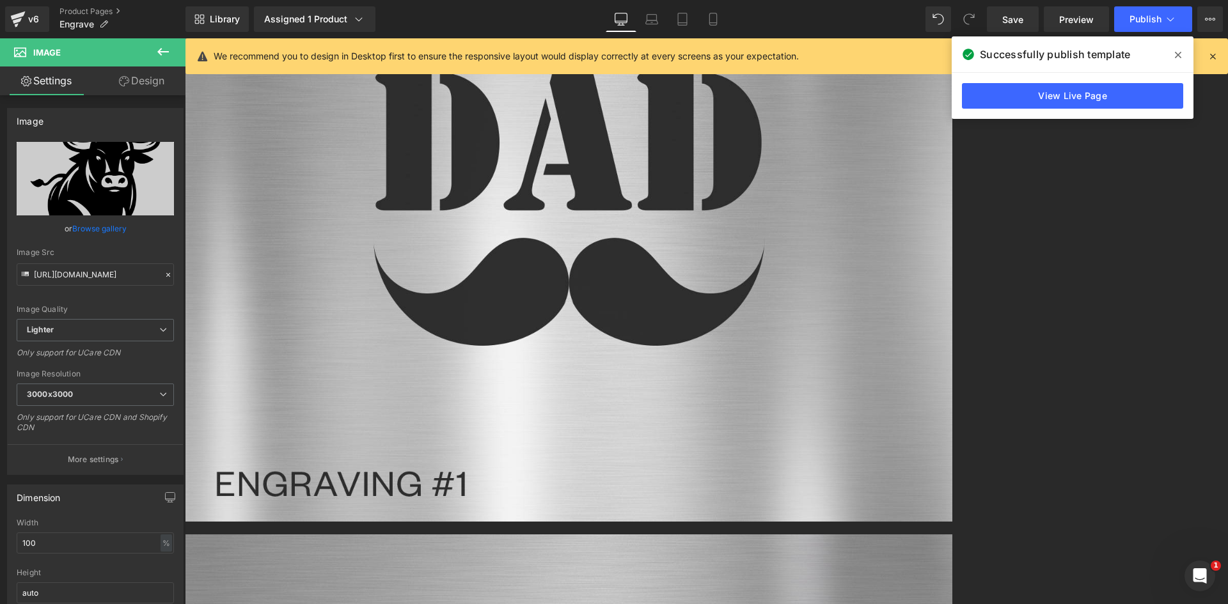
click at [185, 38] on icon at bounding box center [185, 38] width 0 height 0
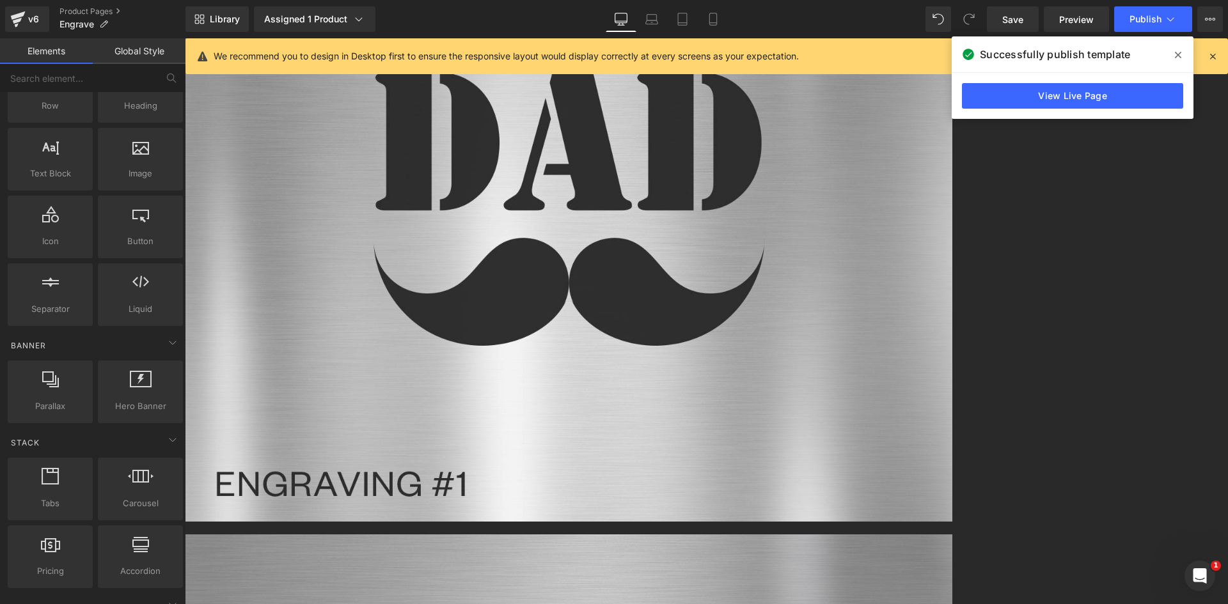
click at [185, 38] on icon at bounding box center [185, 38] width 0 height 0
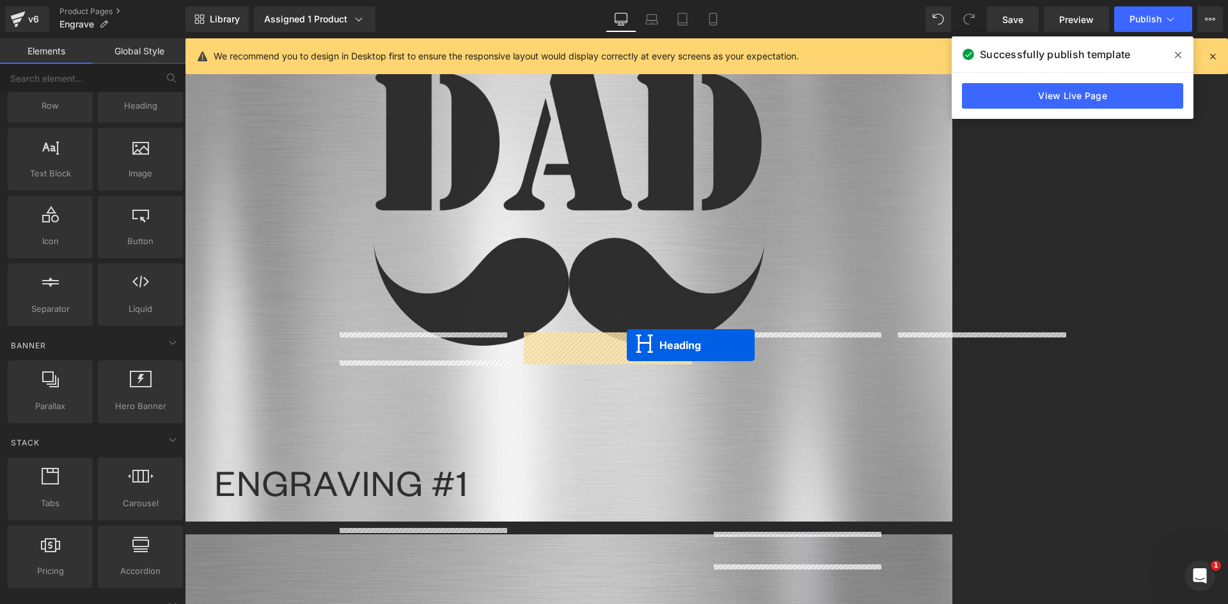
drag, startPoint x: 761, startPoint y: 348, endPoint x: 627, endPoint y: 345, distance: 134.3
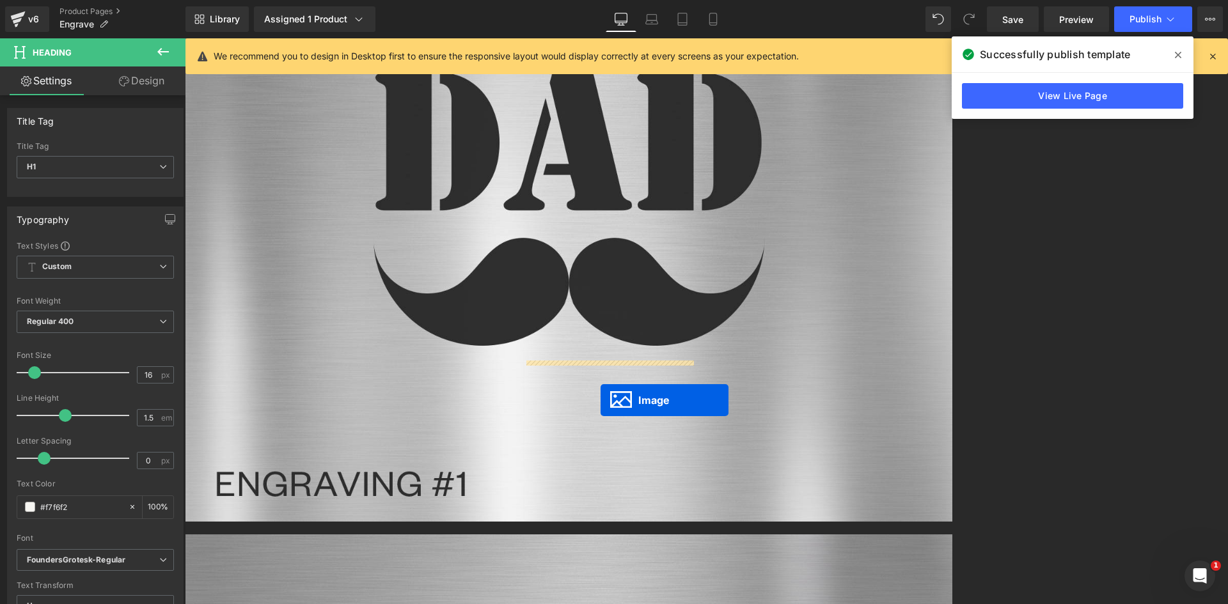
drag, startPoint x: 770, startPoint y: 414, endPoint x: 600, endPoint y: 400, distance: 170.6
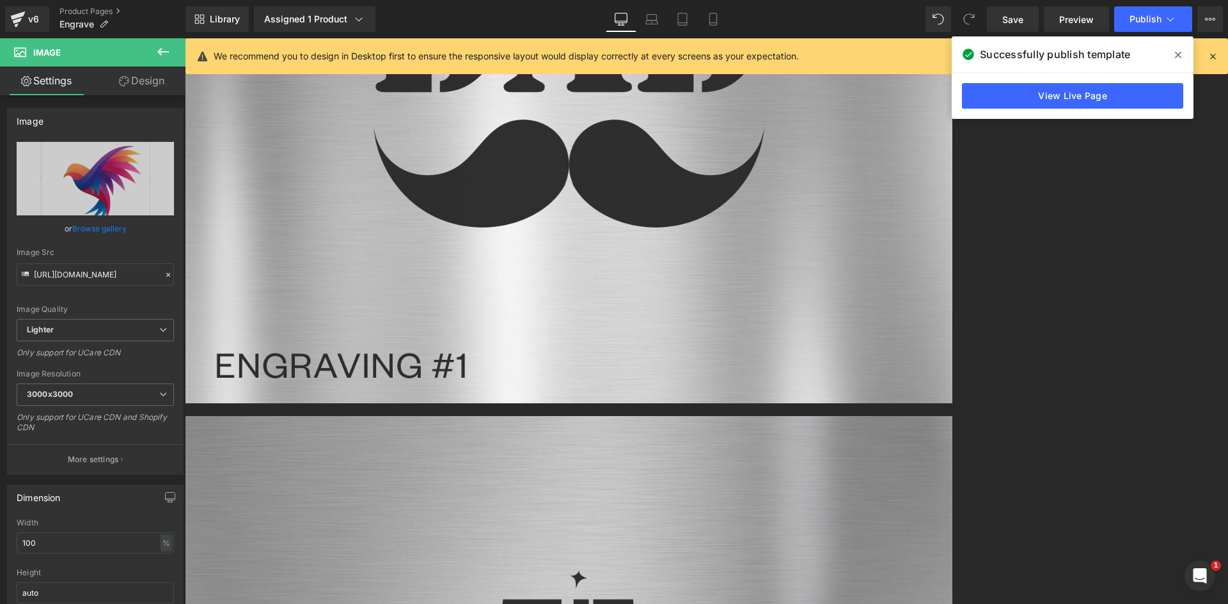
scroll to position [3094, 0]
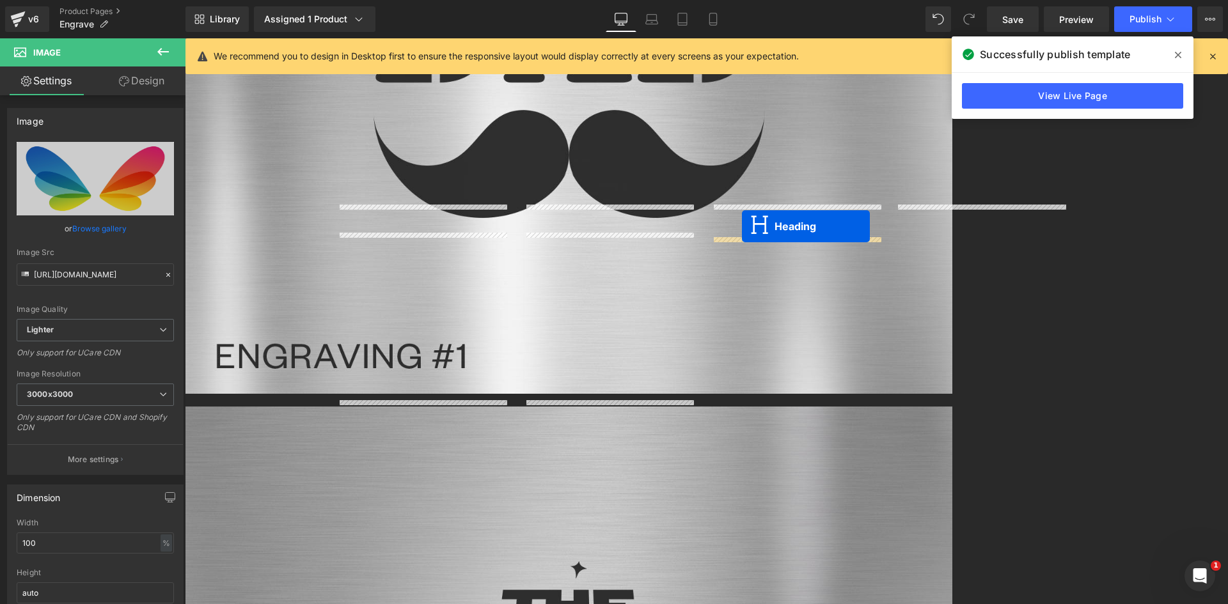
drag, startPoint x: 421, startPoint y: 439, endPoint x: 742, endPoint y: 226, distance: 385.1
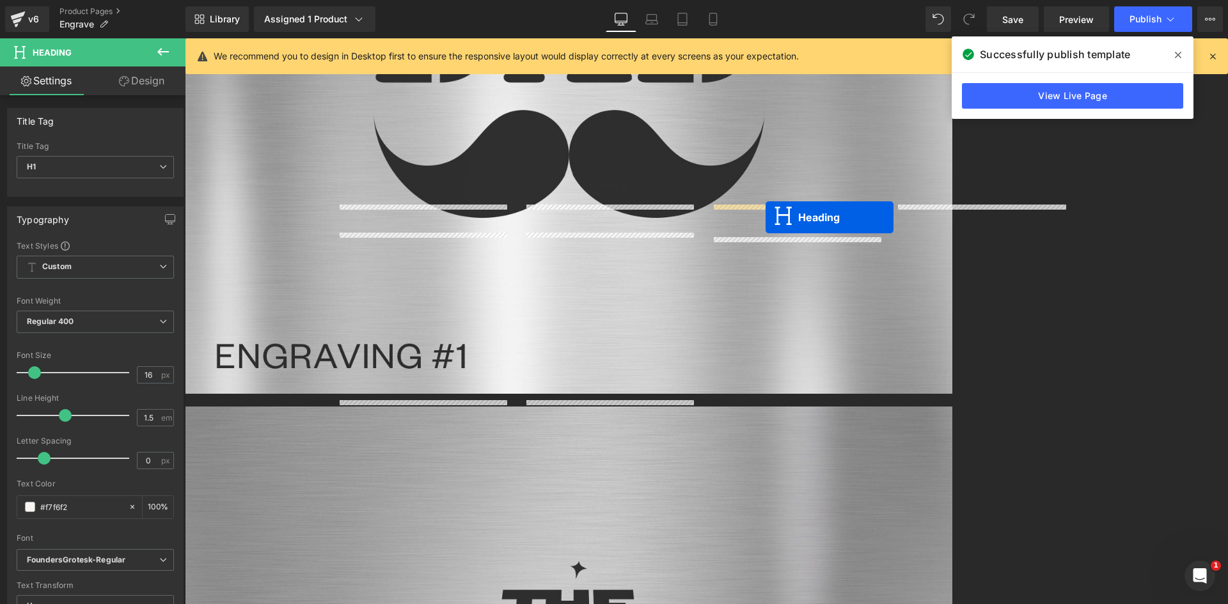
drag, startPoint x: 765, startPoint y: 245, endPoint x: 765, endPoint y: 217, distance: 27.5
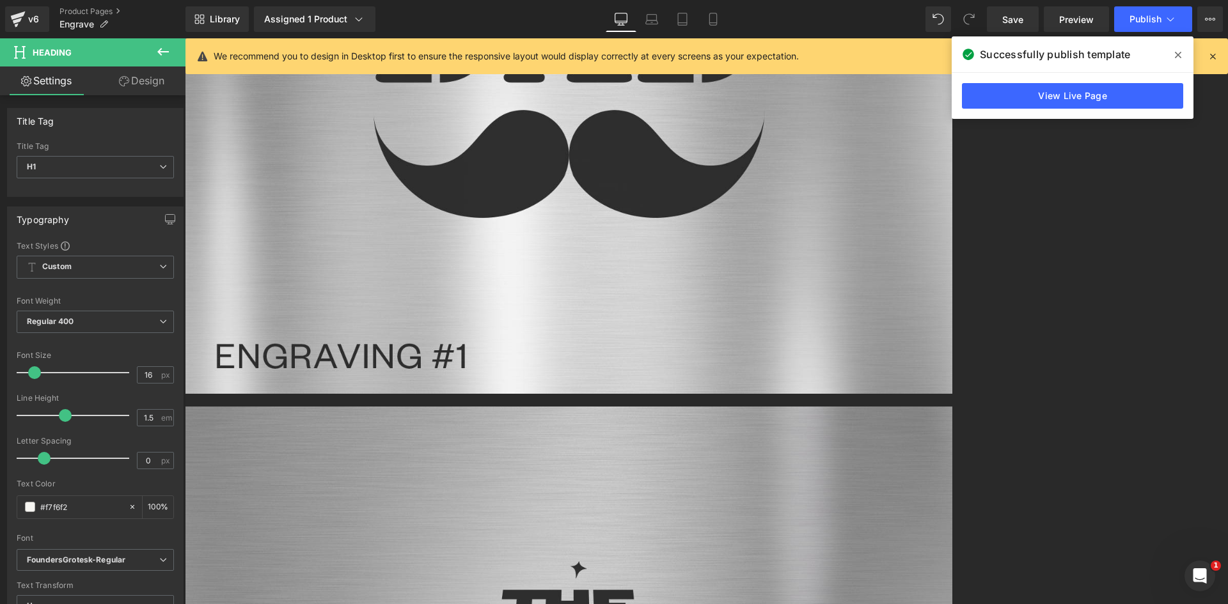
click at [185, 38] on icon at bounding box center [185, 38] width 0 height 0
drag, startPoint x: 825, startPoint y: 257, endPoint x: 697, endPoint y: 322, distance: 143.8
click at [185, 38] on icon at bounding box center [185, 38] width 0 height 0
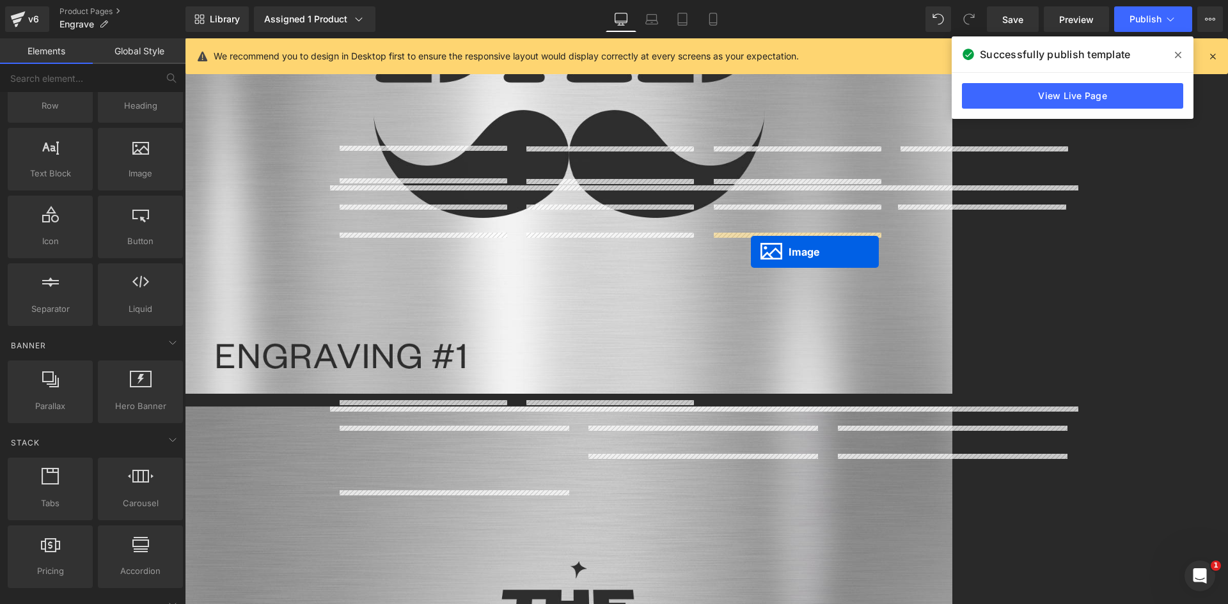
drag, startPoint x: 430, startPoint y: 540, endPoint x: 751, endPoint y: 252, distance: 431.5
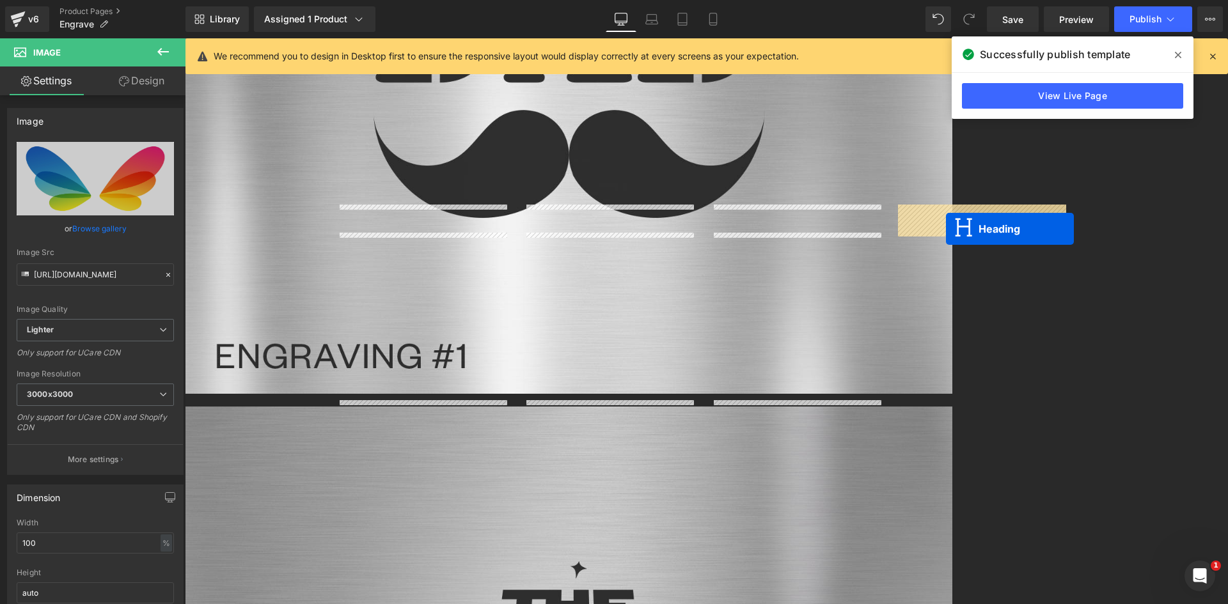
drag, startPoint x: 671, startPoint y: 444, endPoint x: 946, endPoint y: 229, distance: 349.3
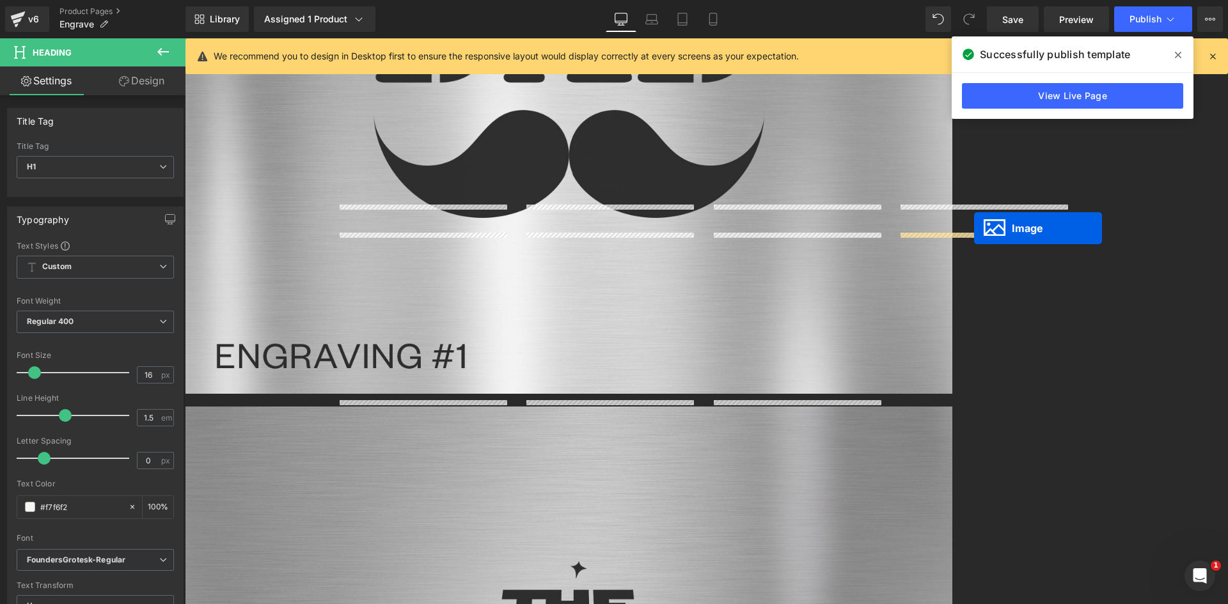
drag, startPoint x: 682, startPoint y: 542, endPoint x: 974, endPoint y: 228, distance: 427.9
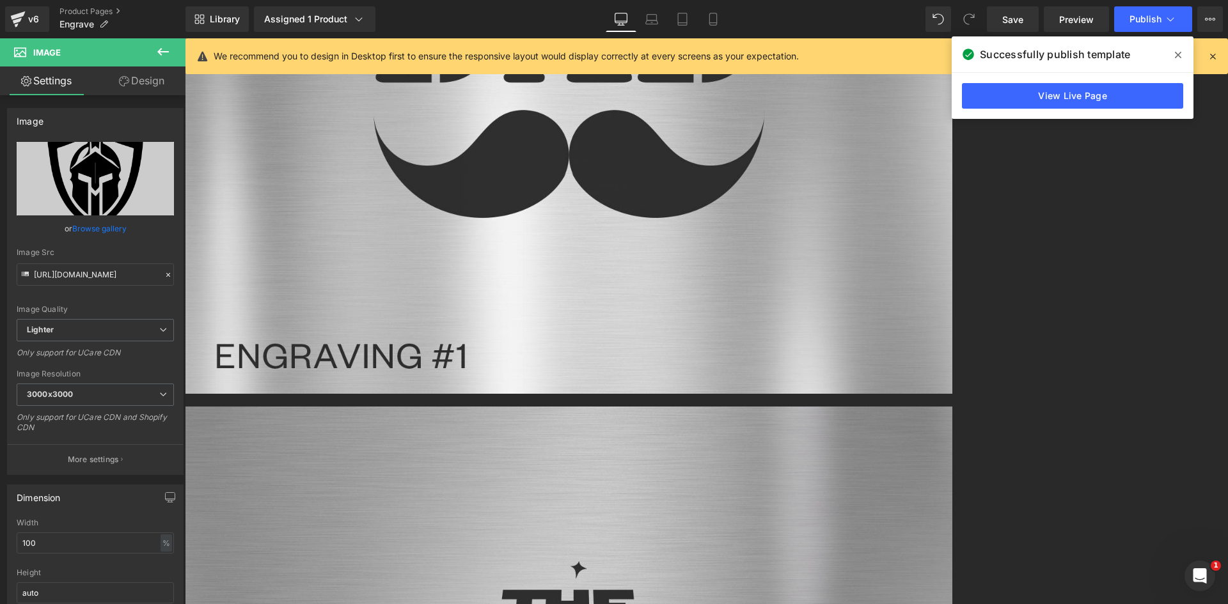
click at [185, 38] on icon at bounding box center [185, 38] width 0 height 0
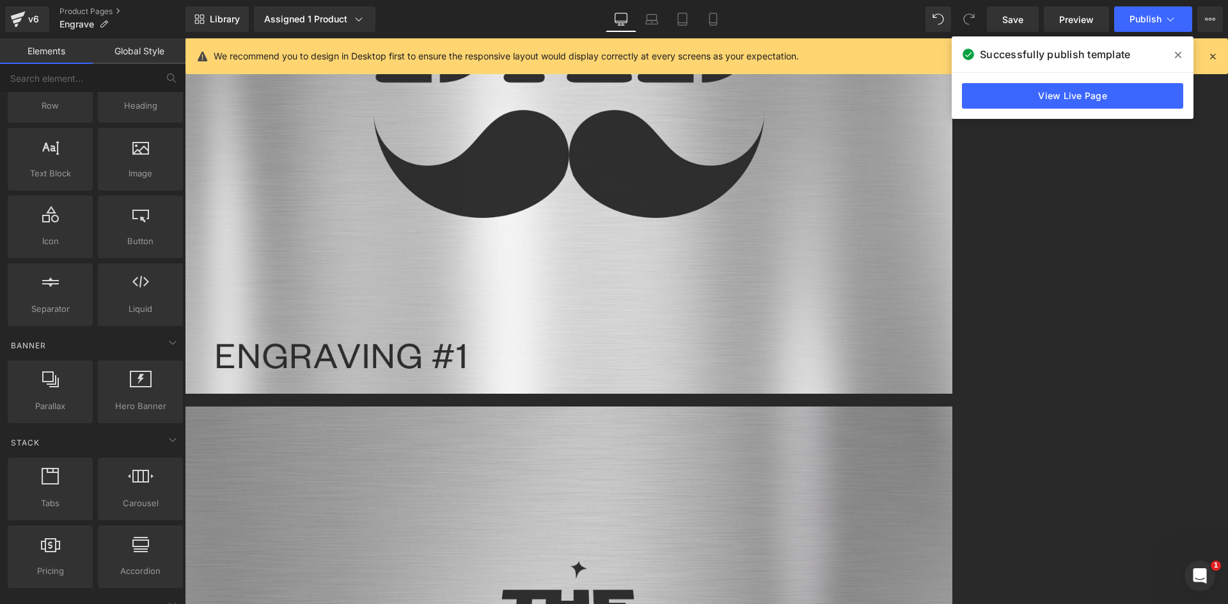
click at [185, 38] on icon at bounding box center [185, 38] width 0 height 0
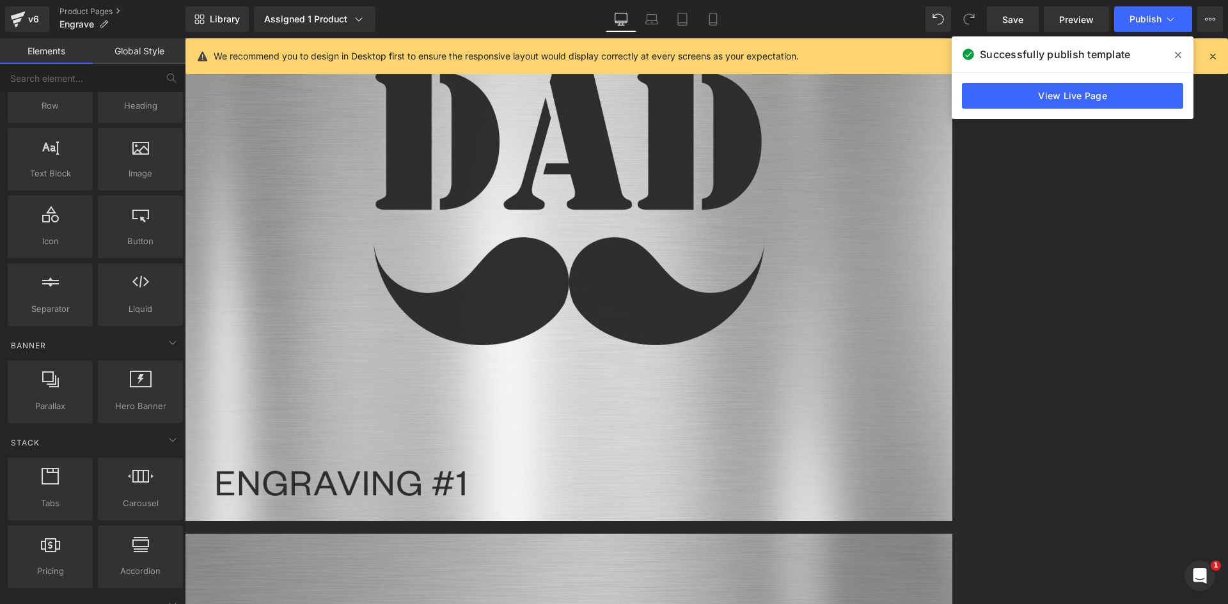
scroll to position [3158, 0]
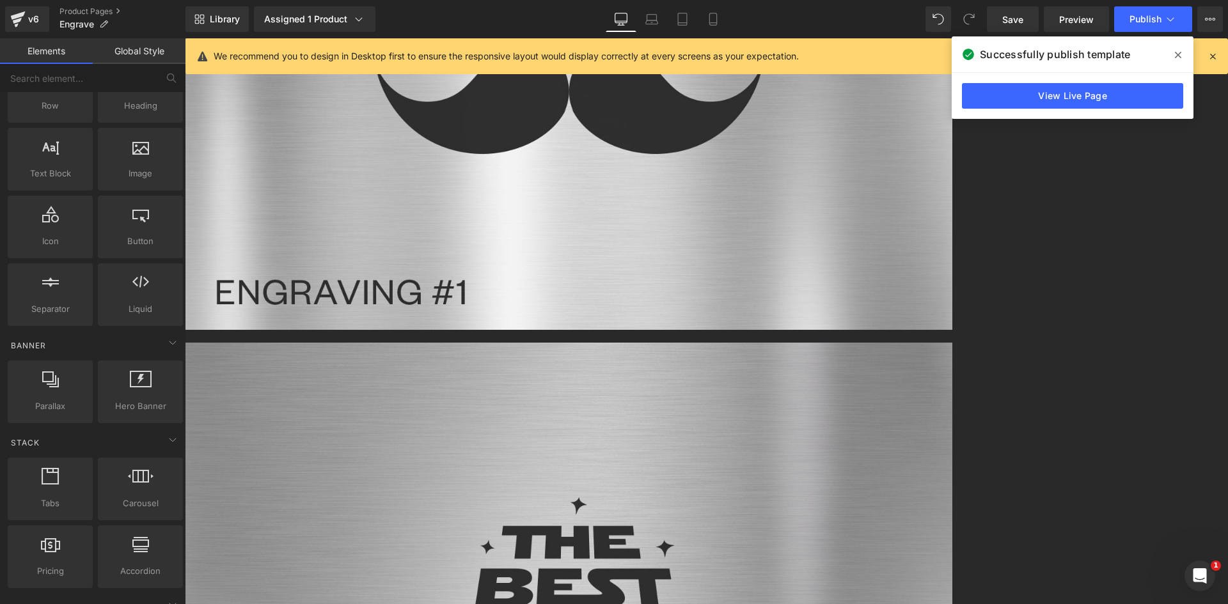
click at [185, 38] on icon at bounding box center [185, 38] width 0 height 0
click at [185, 38] on link at bounding box center [185, 38] width 0 height 0
click at [185, 38] on icon at bounding box center [185, 38] width 0 height 0
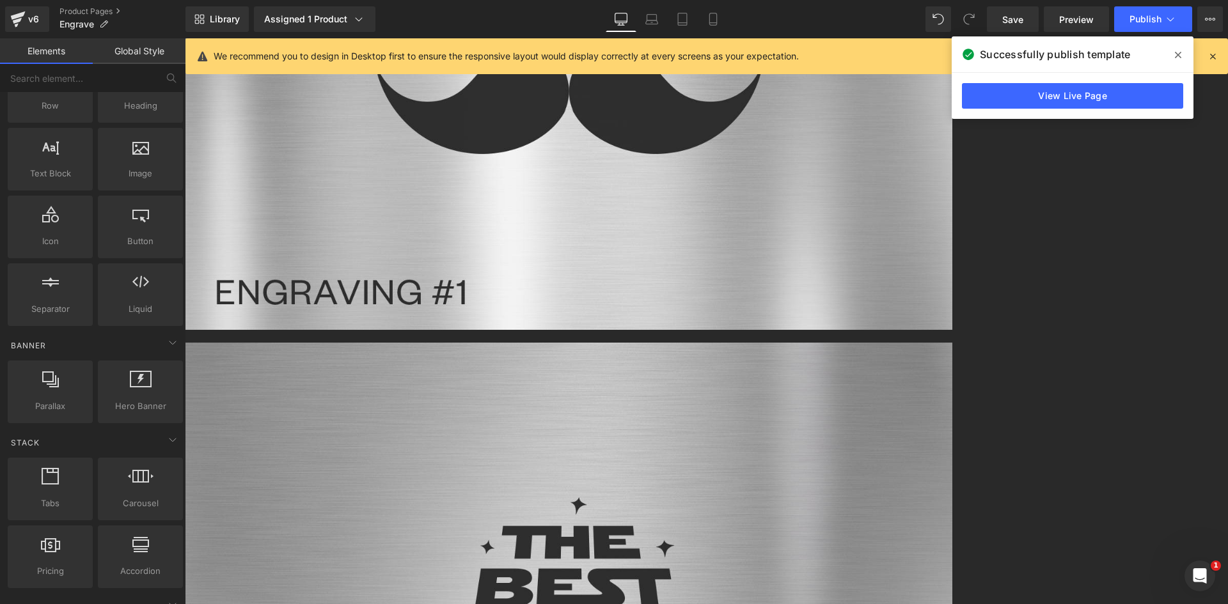
click at [185, 38] on icon at bounding box center [185, 38] width 0 height 0
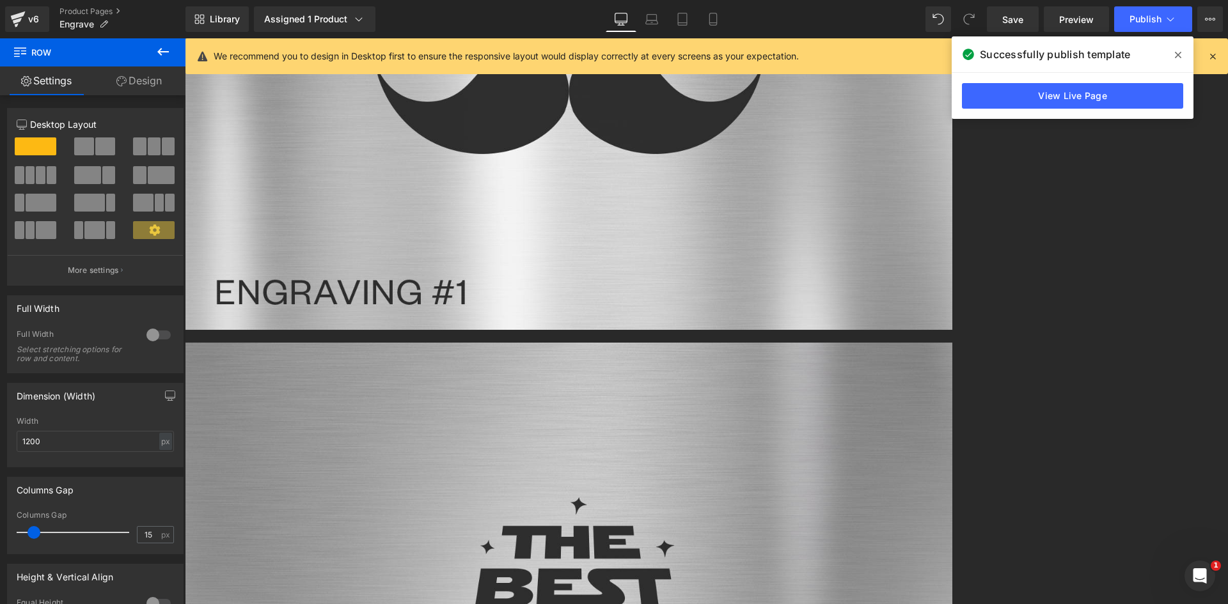
drag, startPoint x: 695, startPoint y: 356, endPoint x: 694, endPoint y: 388, distance: 32.0
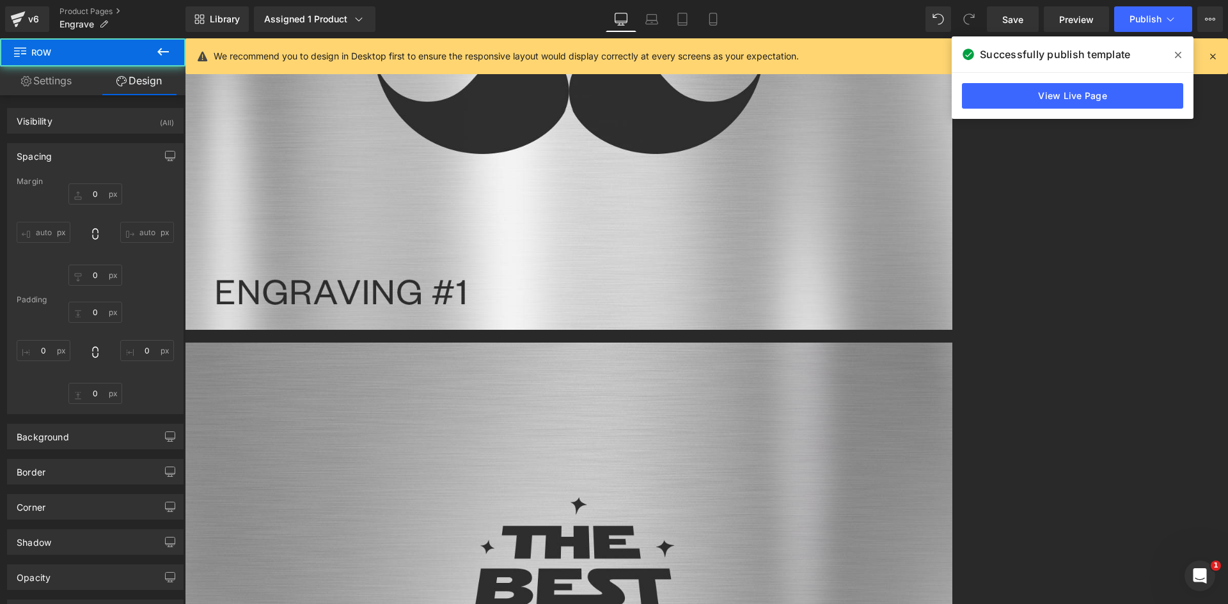
type input "0"
type input "28"
type input "0"
type input "100"
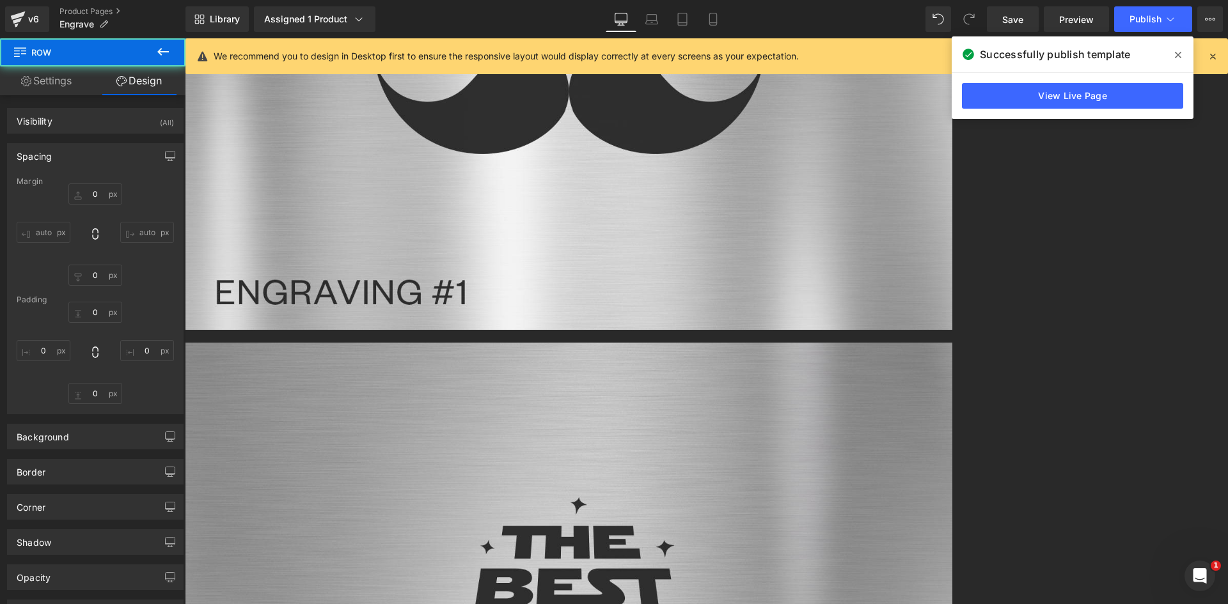
type input "0"
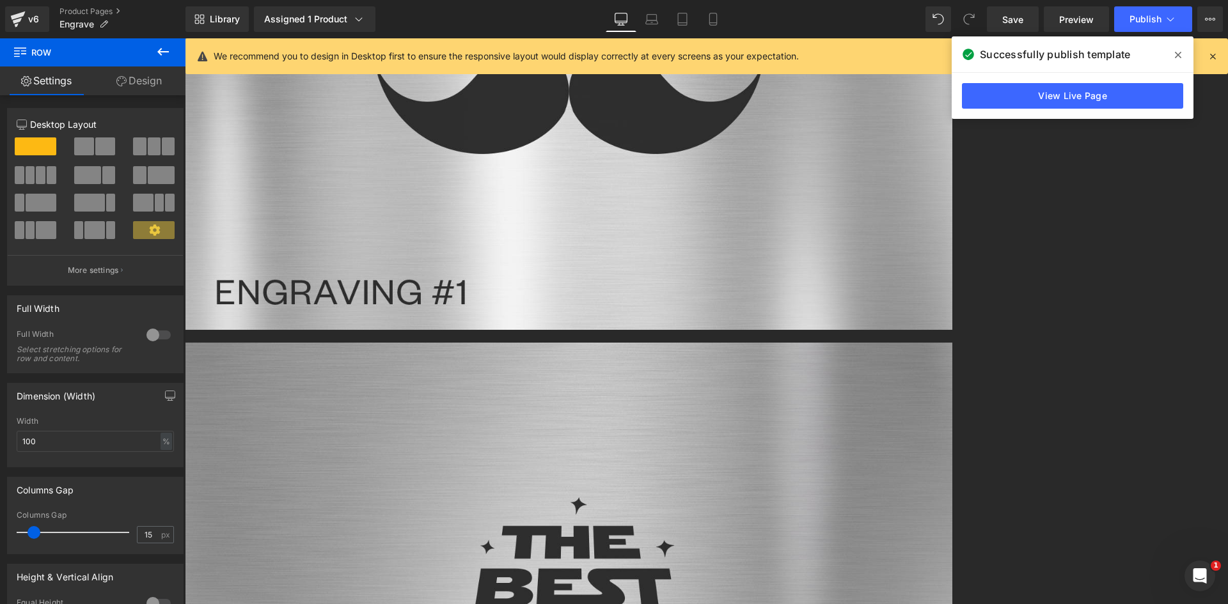
drag, startPoint x: 690, startPoint y: 409, endPoint x: 607, endPoint y: 127, distance: 293.9
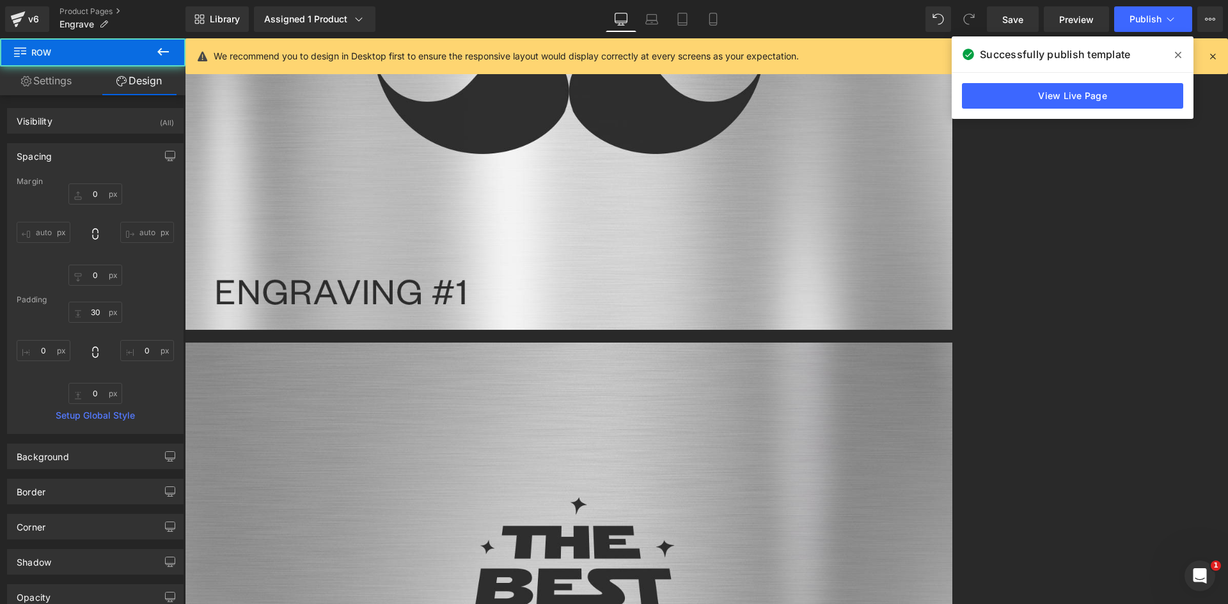
type input "0"
type input "30"
type input "0"
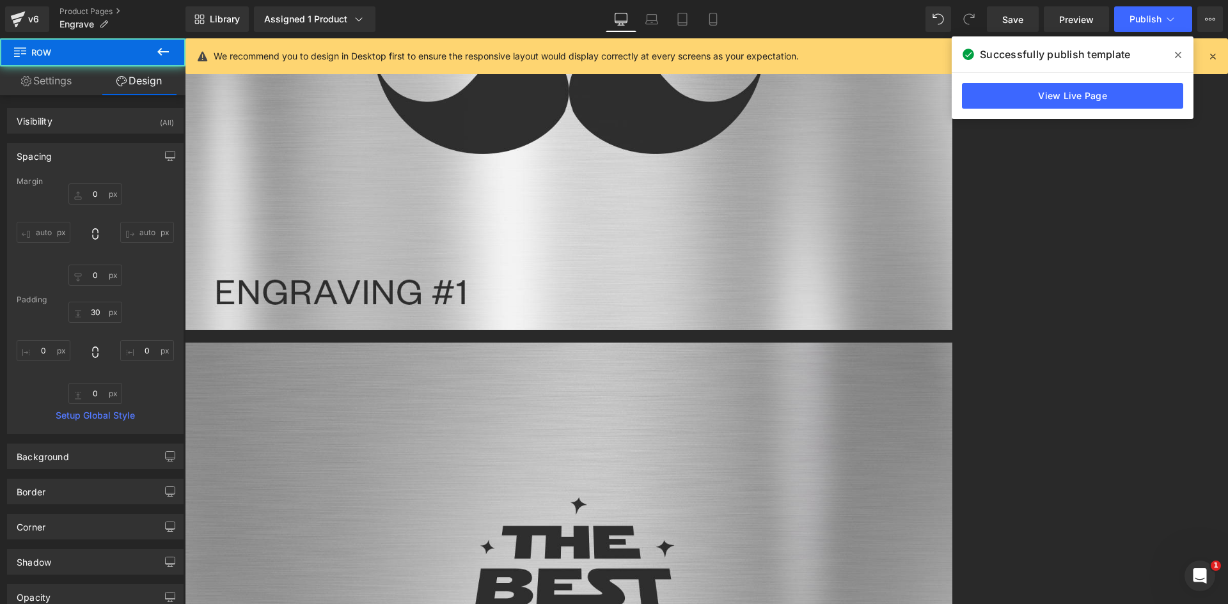
type input "0"
click at [649, 16] on icon at bounding box center [651, 19] width 13 height 13
type input "0"
type input "30"
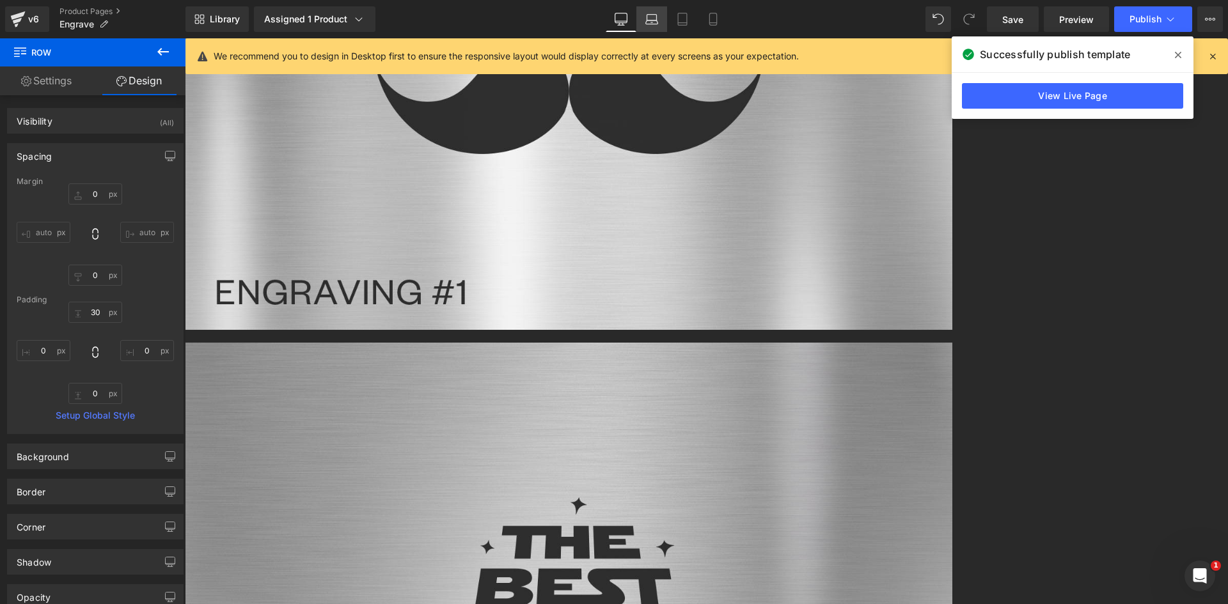
type input "0"
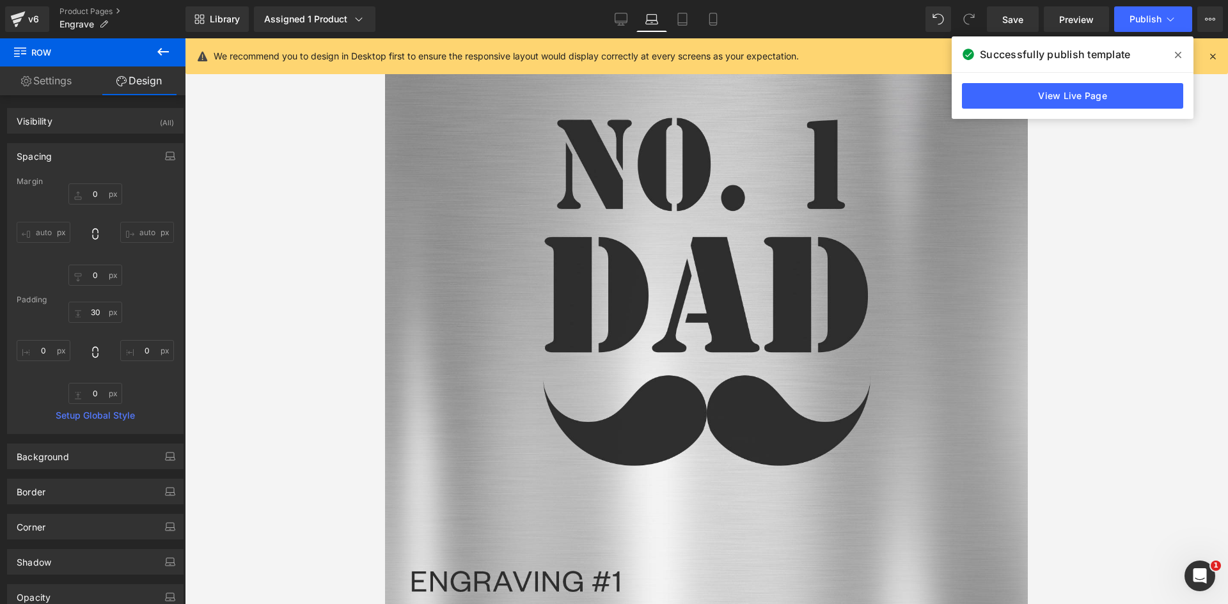
scroll to position [2492, 0]
drag, startPoint x: 644, startPoint y: 241, endPoint x: 652, endPoint y: 299, distance: 58.1
type input "100px"
drag, startPoint x: 650, startPoint y: 300, endPoint x: 643, endPoint y: 288, distance: 14.0
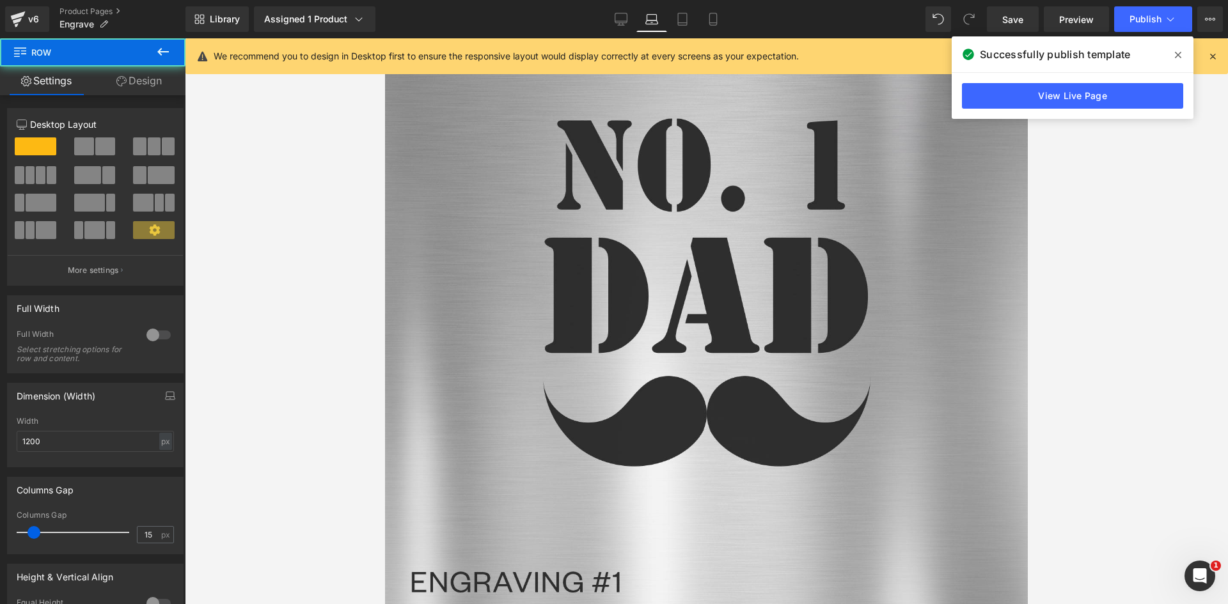
drag, startPoint x: 641, startPoint y: 302, endPoint x: 638, endPoint y: 251, distance: 51.8
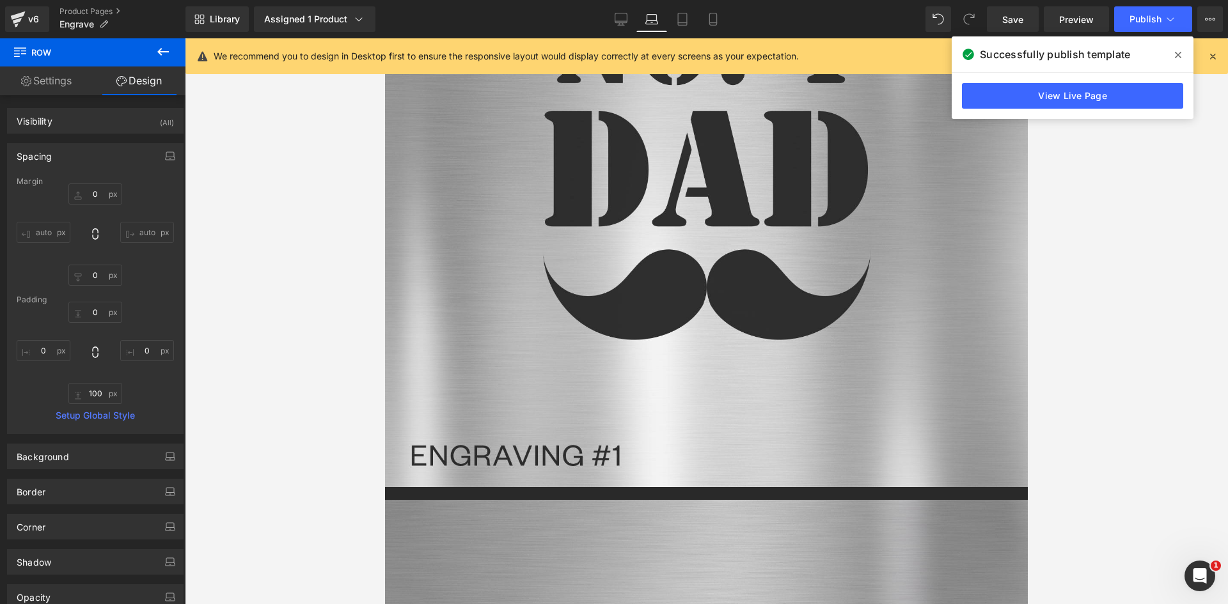
scroll to position [2620, 0]
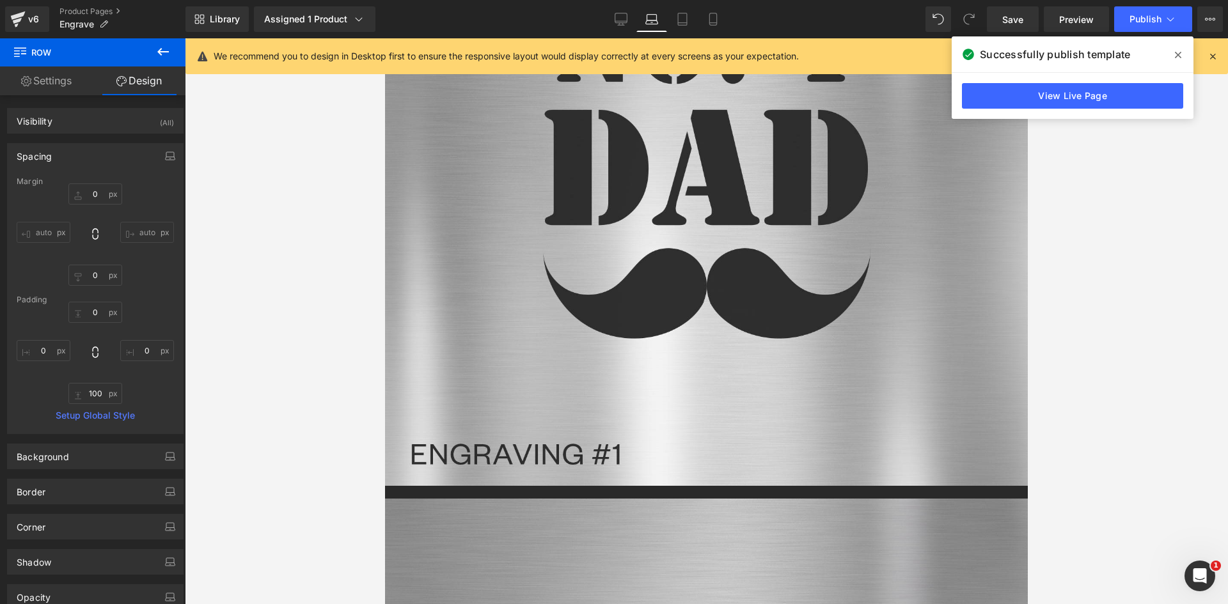
click at [385, 38] on icon at bounding box center [385, 38] width 0 height 0
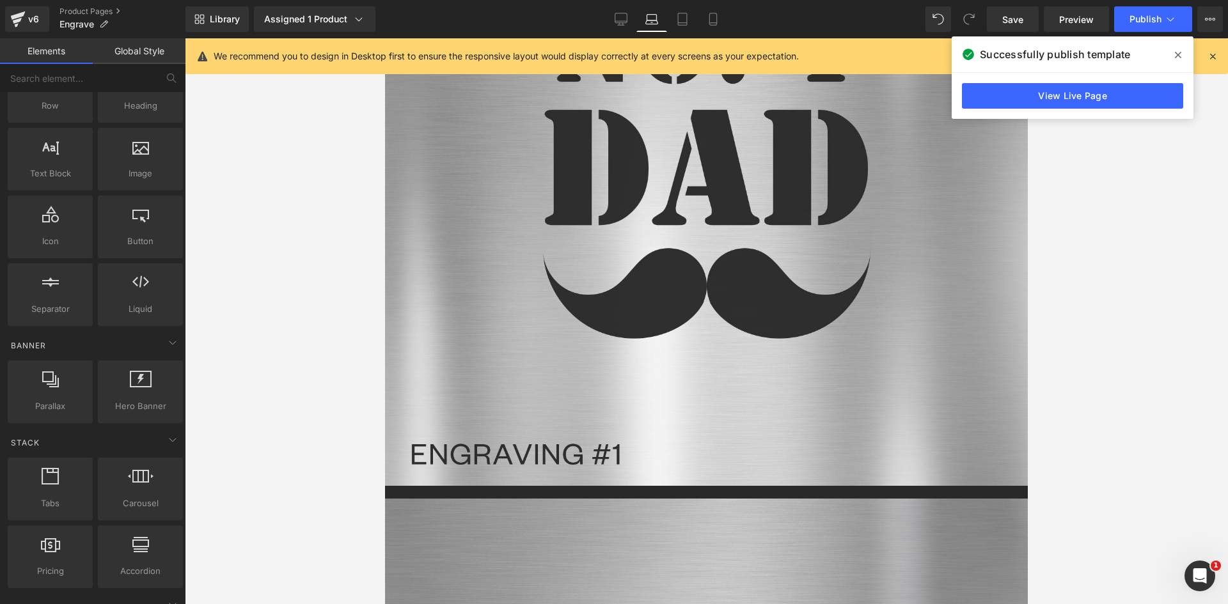
click at [385, 38] on icon at bounding box center [385, 38] width 0 height 0
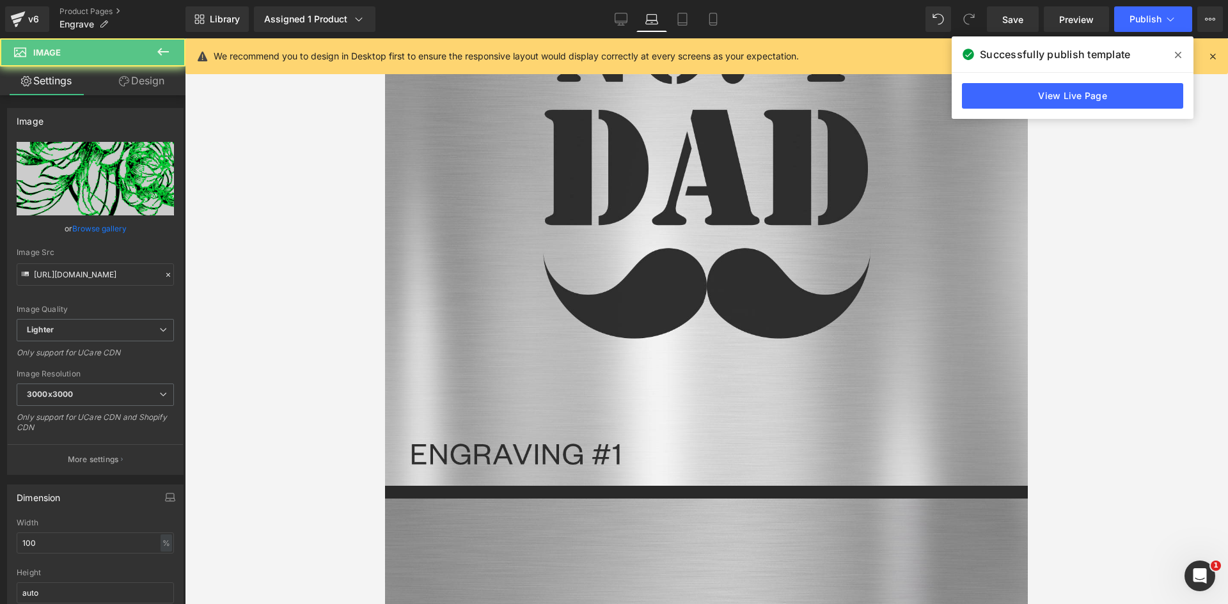
click at [152, 82] on link "Design" at bounding box center [141, 80] width 93 height 29
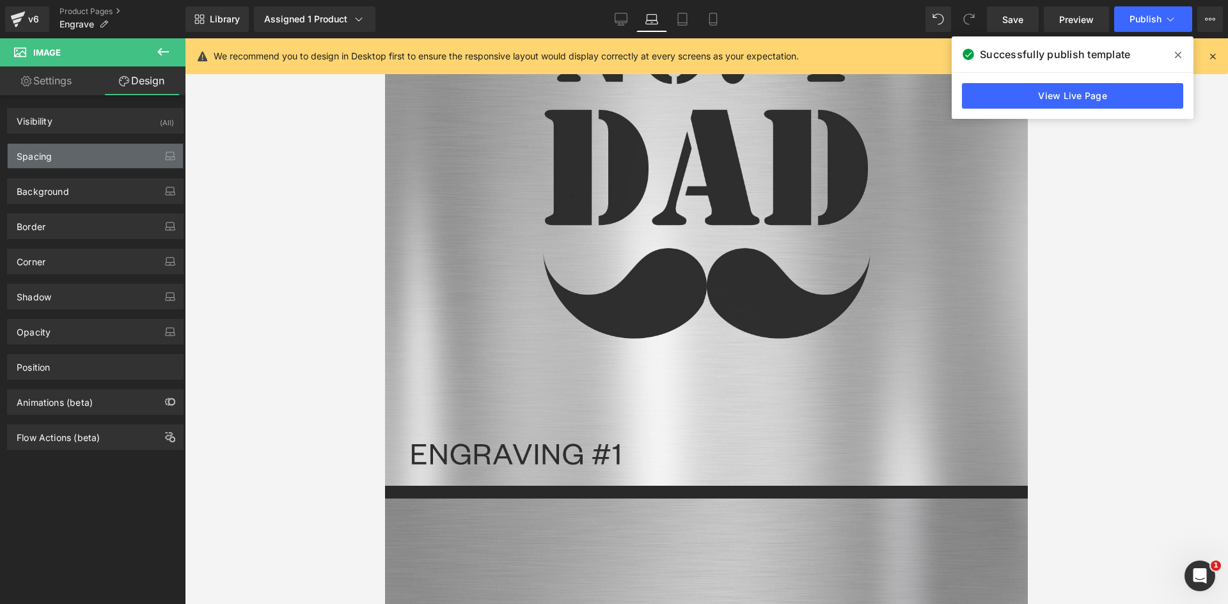
click at [112, 152] on div "Spacing" at bounding box center [95, 156] width 175 height 24
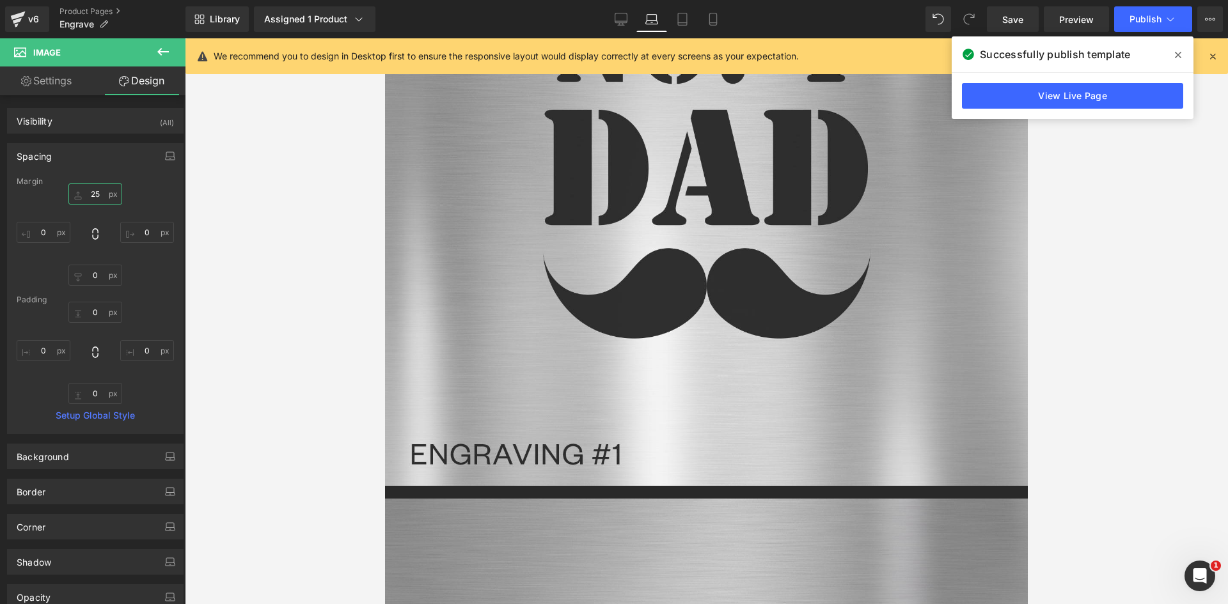
click at [90, 191] on input "25" at bounding box center [95, 193] width 54 height 21
type input "0"
click at [385, 38] on span "Image" at bounding box center [385, 38] width 0 height 0
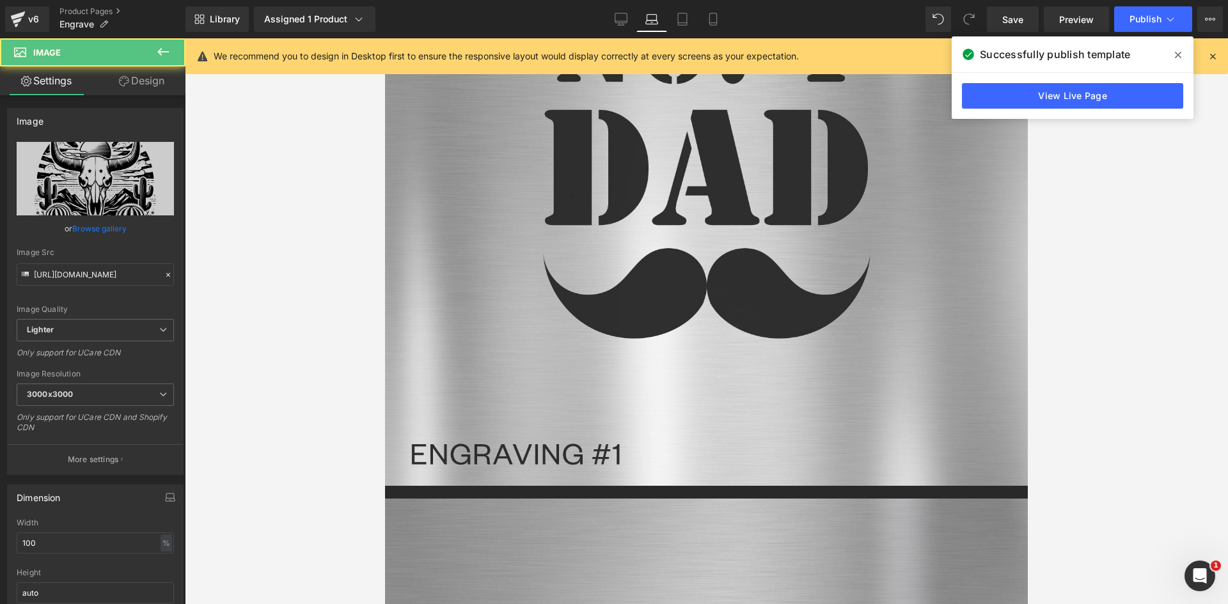
click at [154, 84] on link "Design" at bounding box center [141, 80] width 93 height 29
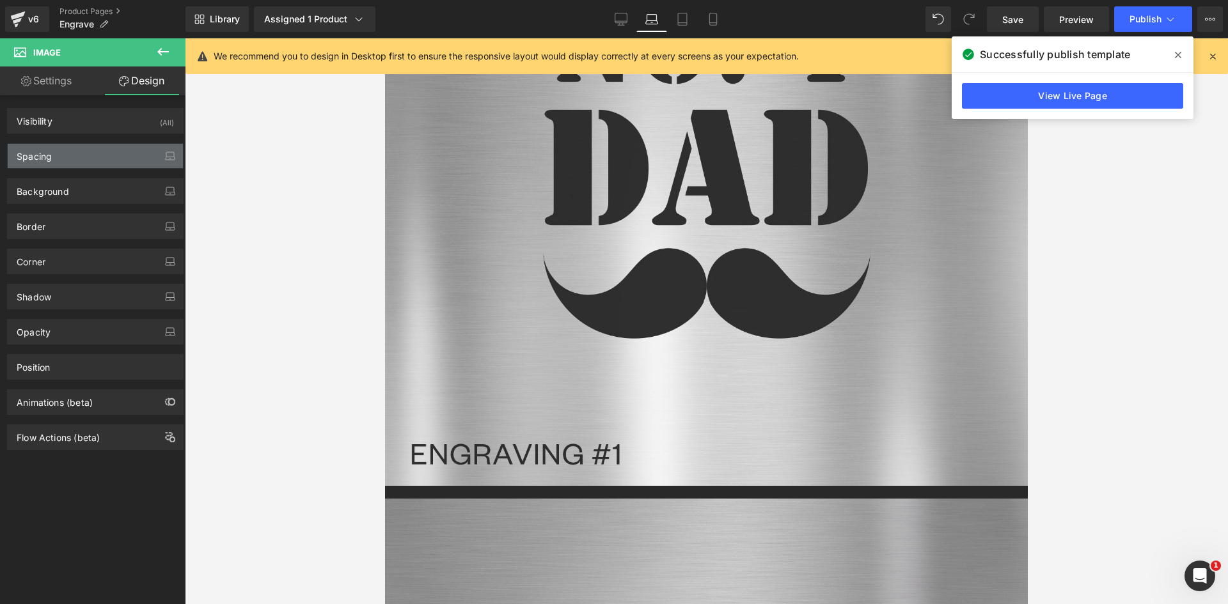
click at [82, 161] on div "Spacing" at bounding box center [95, 156] width 175 height 24
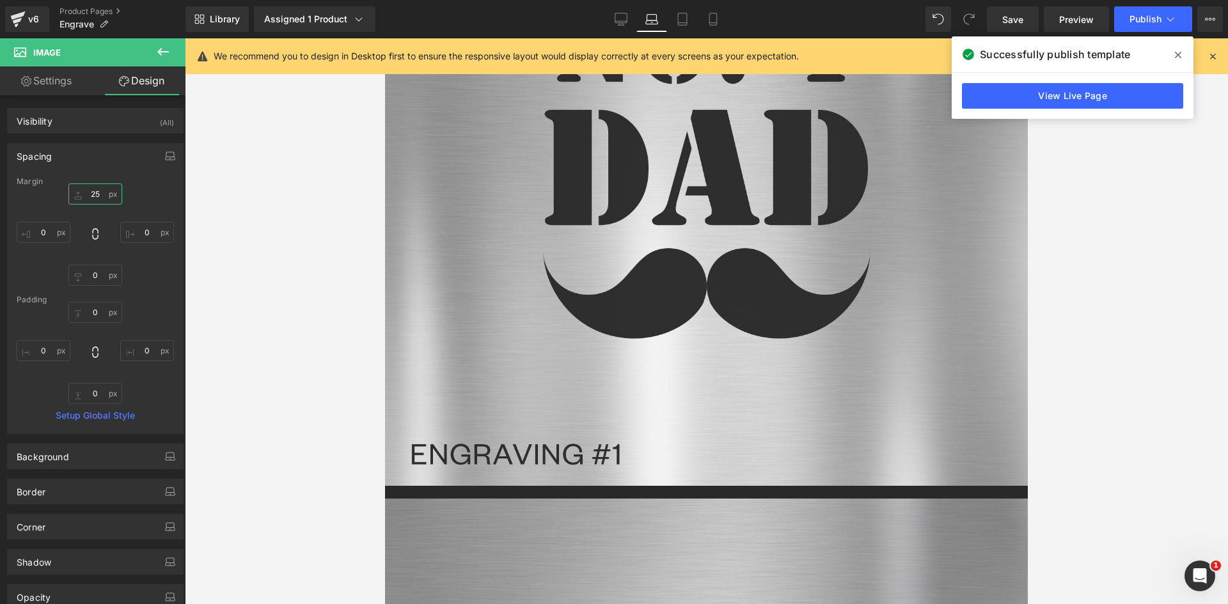
click at [88, 189] on input "25" at bounding box center [95, 193] width 54 height 21
type input "0"
click at [385, 38] on span "Image" at bounding box center [385, 38] width 0 height 0
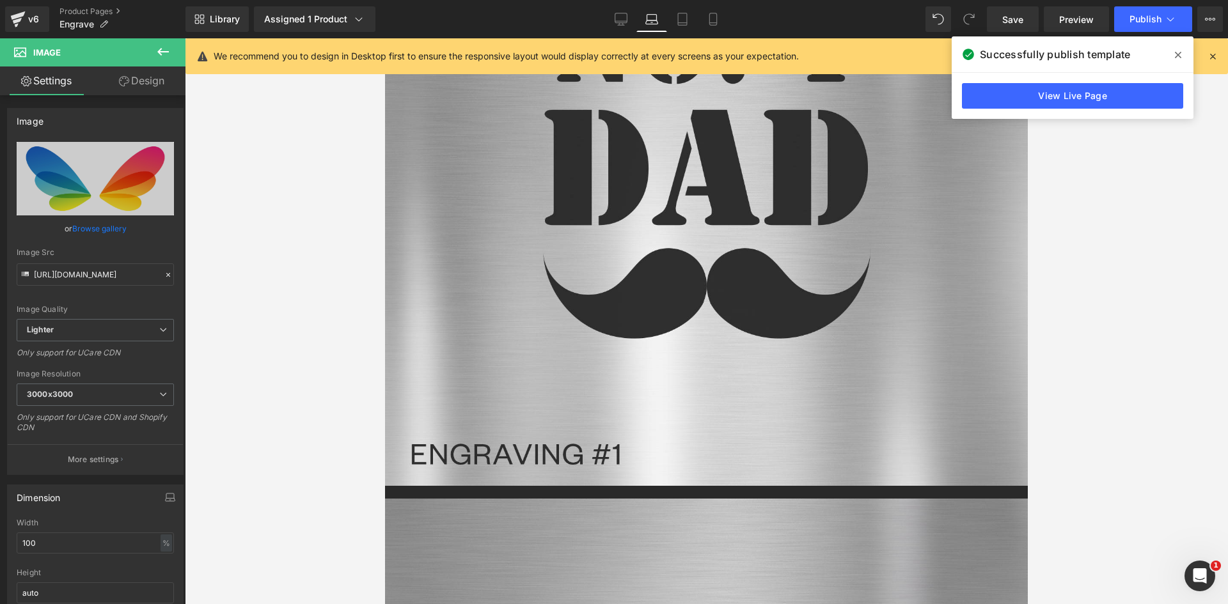
click at [139, 81] on link "Design" at bounding box center [141, 80] width 93 height 29
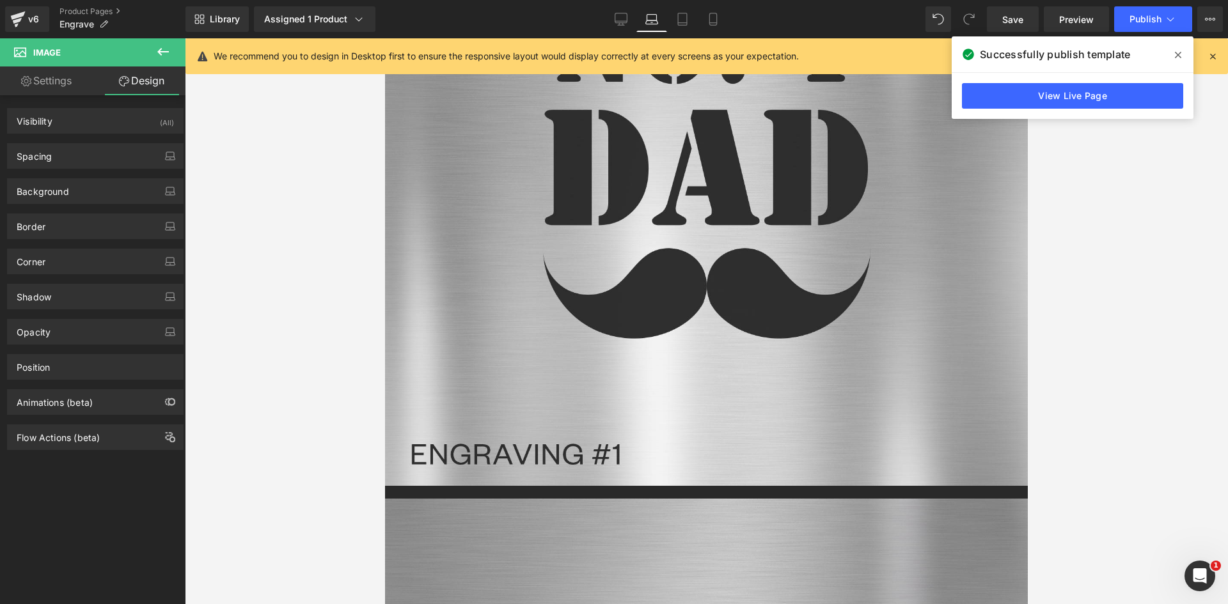
drag, startPoint x: 81, startPoint y: 152, endPoint x: 88, endPoint y: 173, distance: 22.7
click at [81, 152] on div "Spacing" at bounding box center [95, 156] width 175 height 24
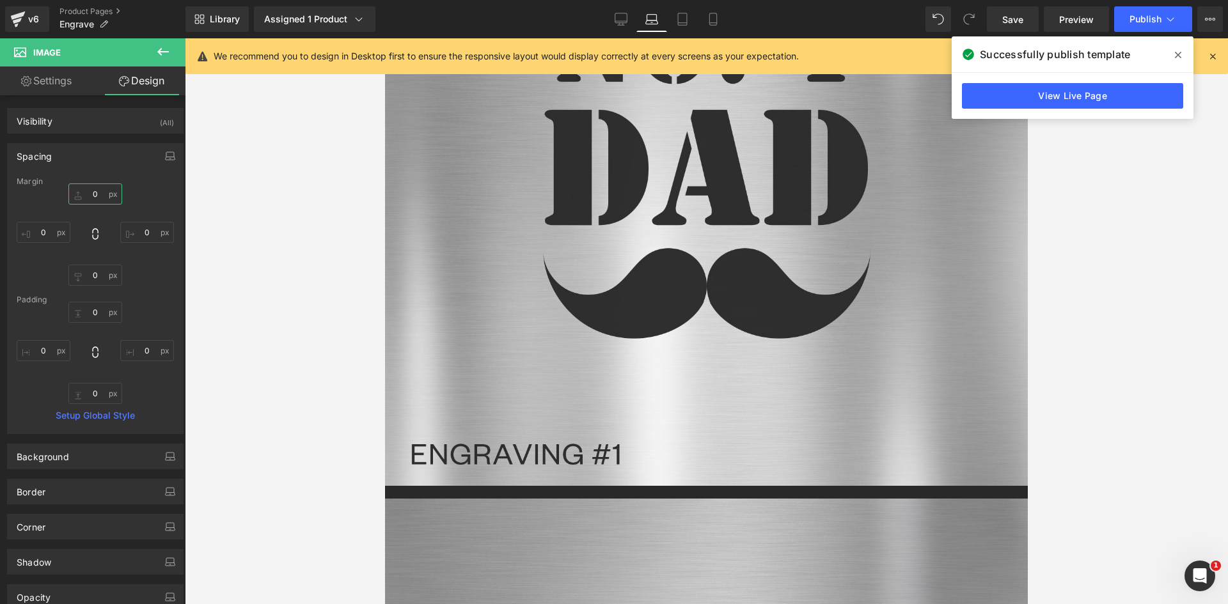
click at [96, 192] on input "0" at bounding box center [95, 193] width 54 height 21
type input "25"
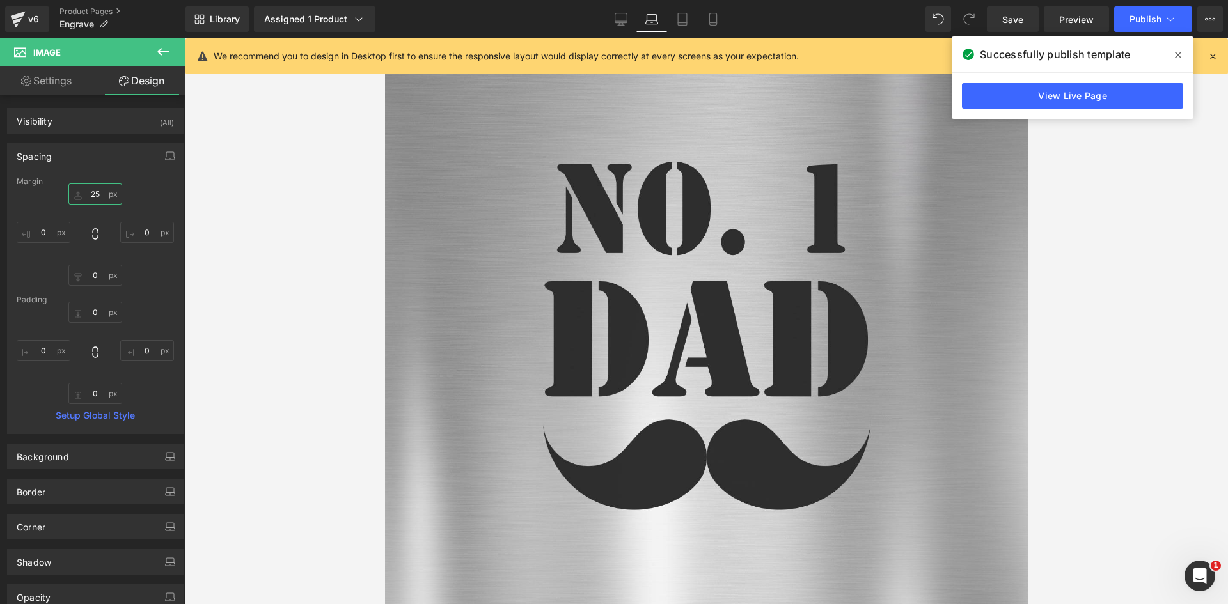
scroll to position [2428, 0]
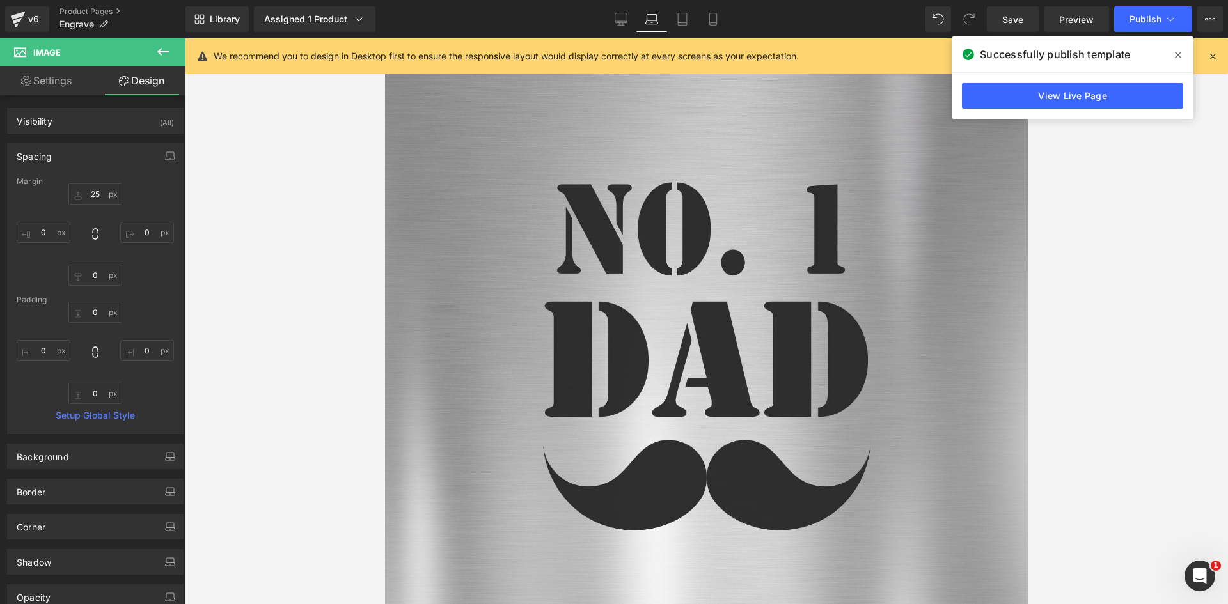
click at [385, 38] on span "Heading" at bounding box center [385, 38] width 0 height 0
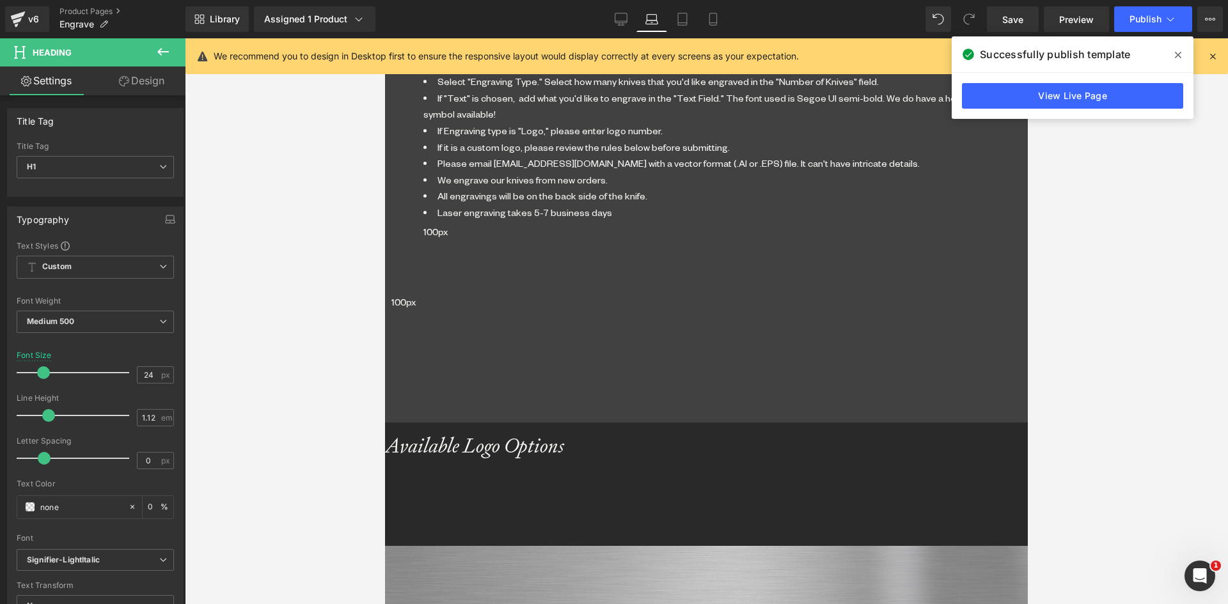
scroll to position [1917, 0]
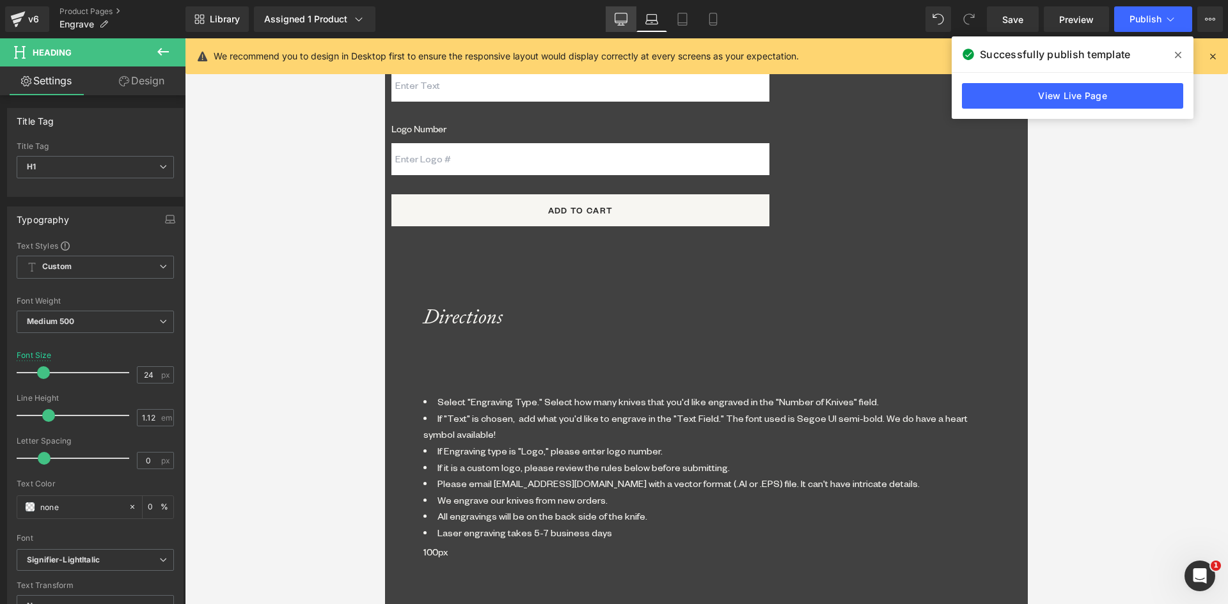
drag, startPoint x: 628, startPoint y: 15, endPoint x: 623, endPoint y: 20, distance: 6.8
click at [626, 15] on link "Desktop" at bounding box center [620, 19] width 31 height 26
type input "40"
type input "0"
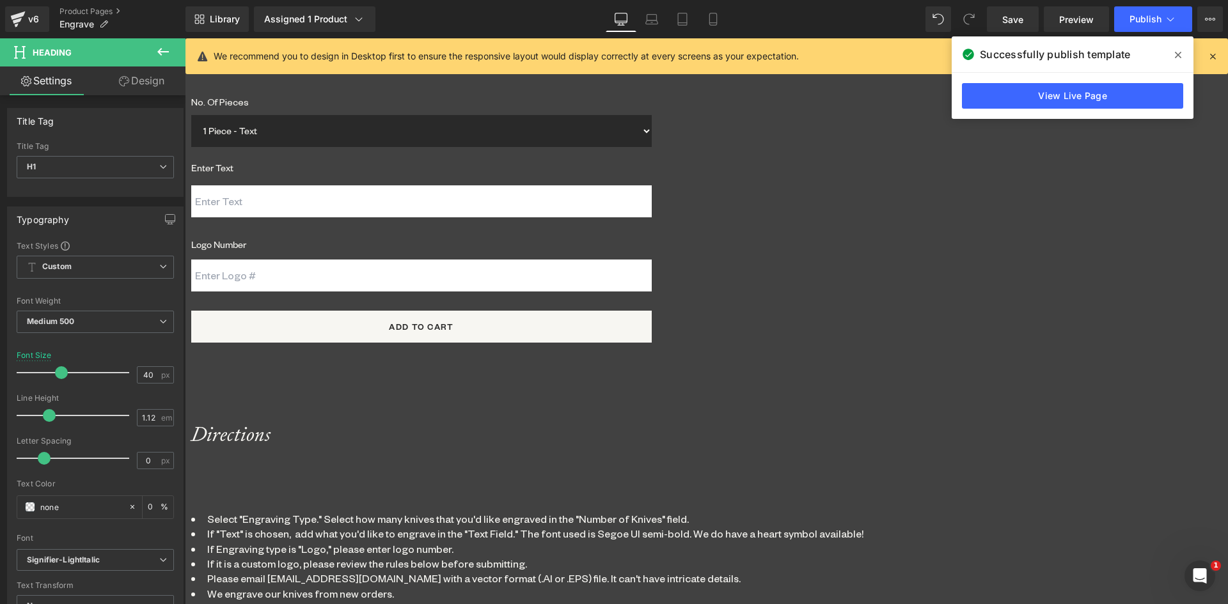
scroll to position [1376, 0]
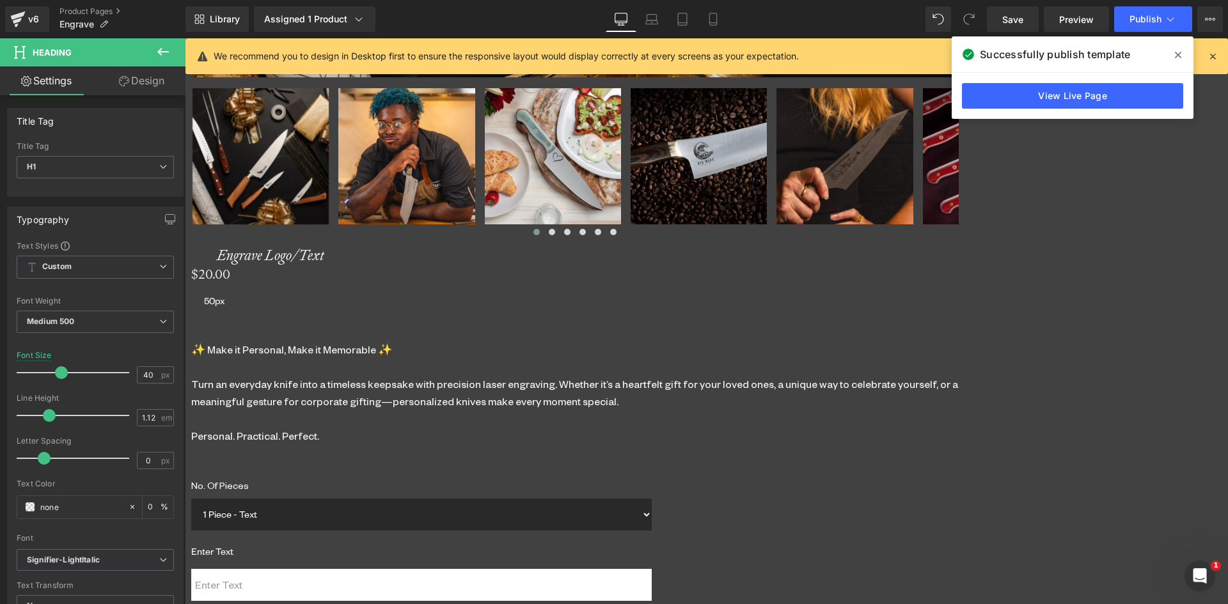
click at [650, 17] on icon at bounding box center [651, 19] width 13 height 13
type input "0"
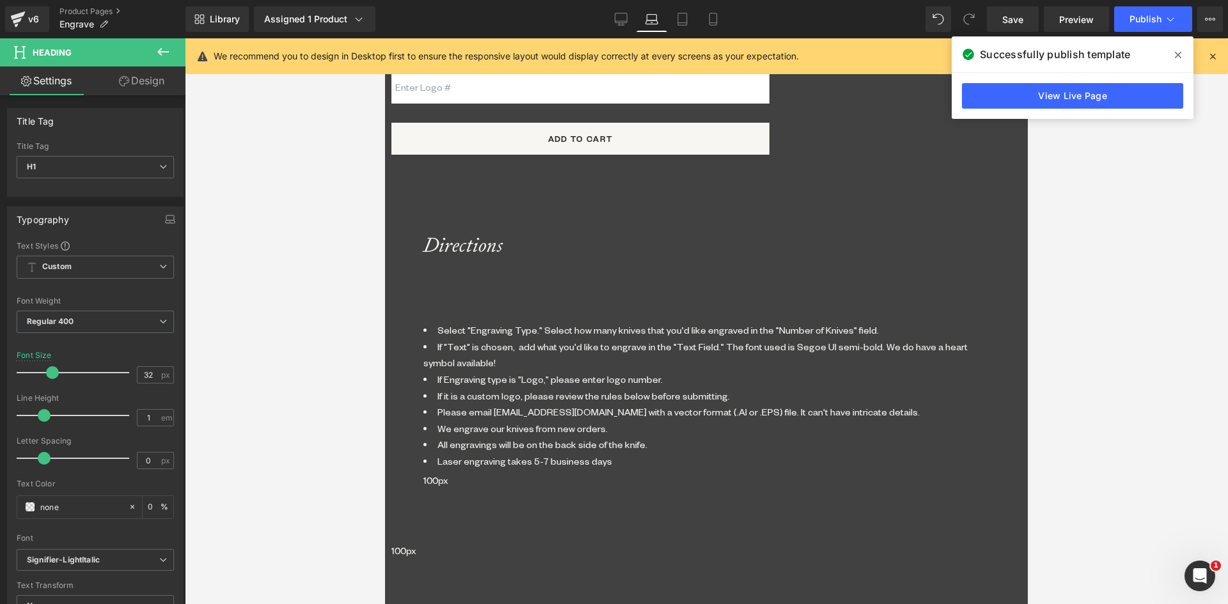
scroll to position [1988, 0]
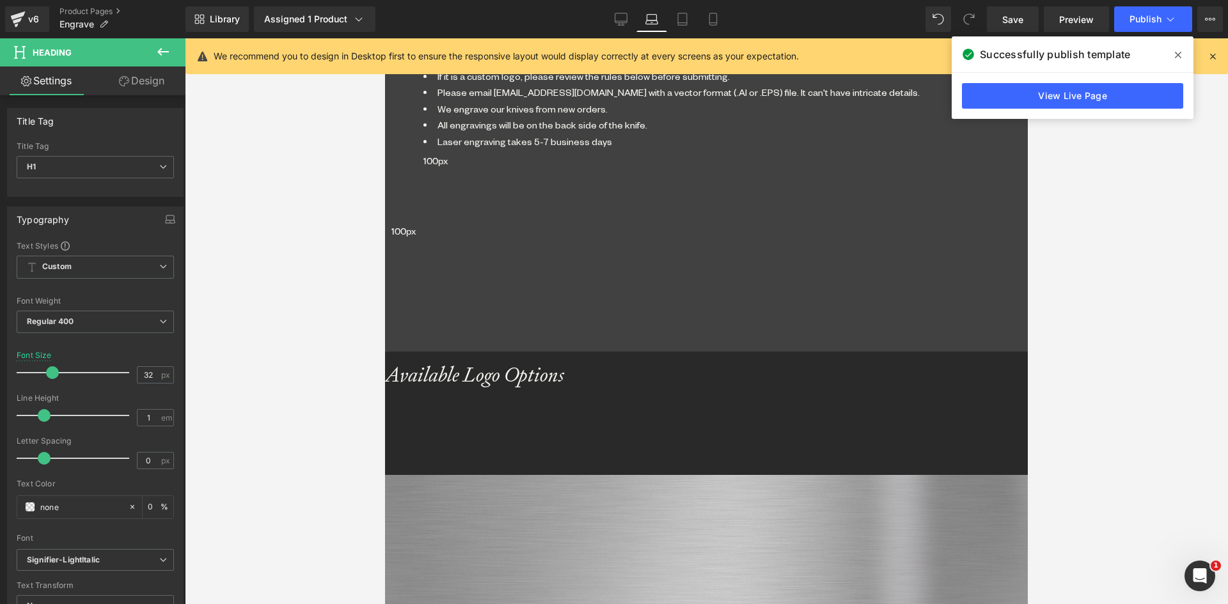
click at [385, 38] on span "Heading" at bounding box center [385, 38] width 0 height 0
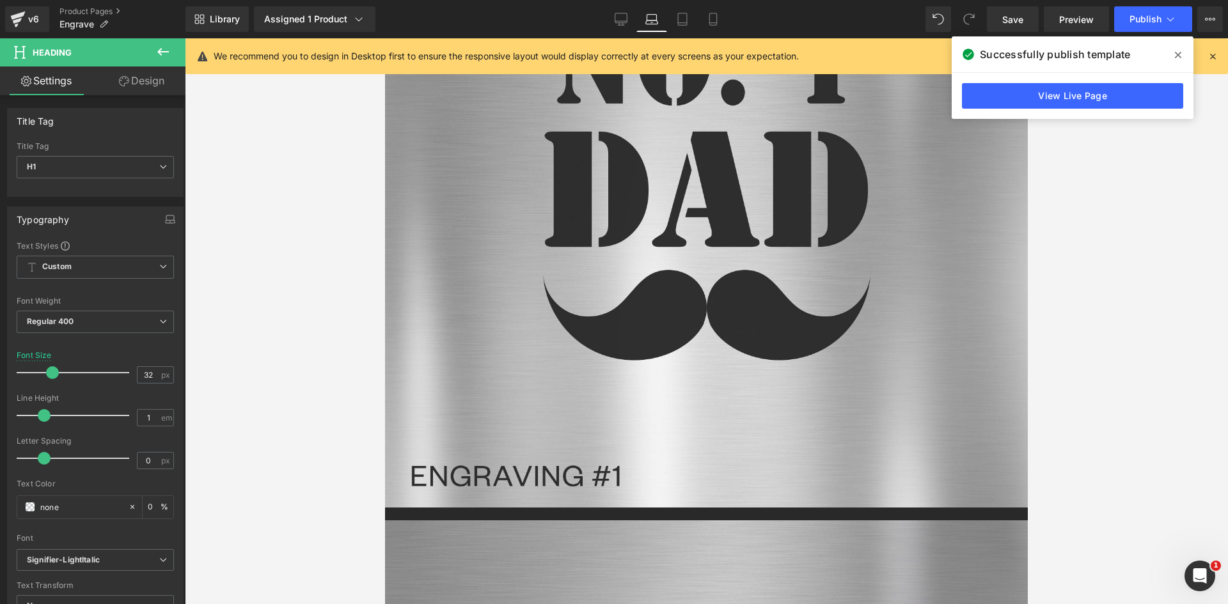
scroll to position [2500, 0]
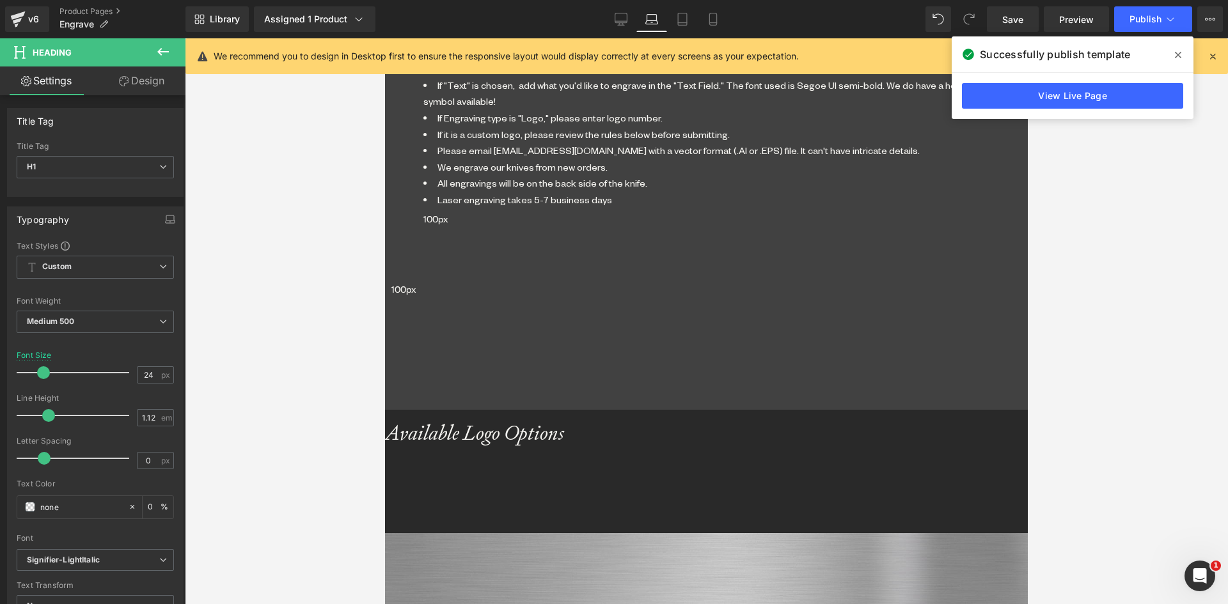
scroll to position [1924, 0]
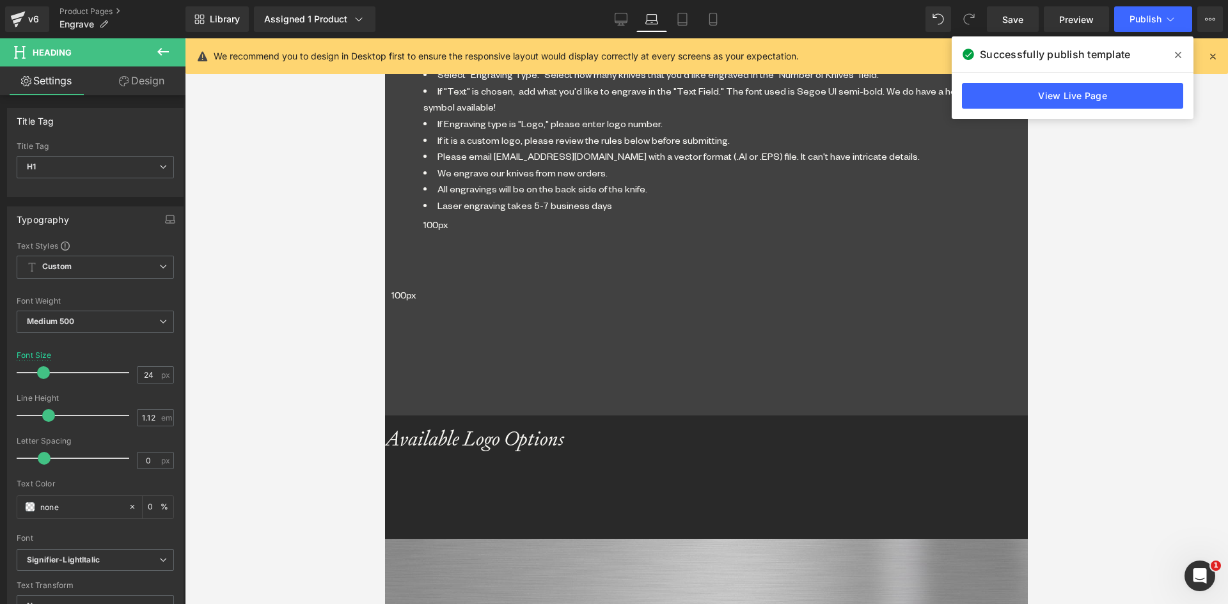
click at [385, 38] on span "Heading" at bounding box center [385, 38] width 0 height 0
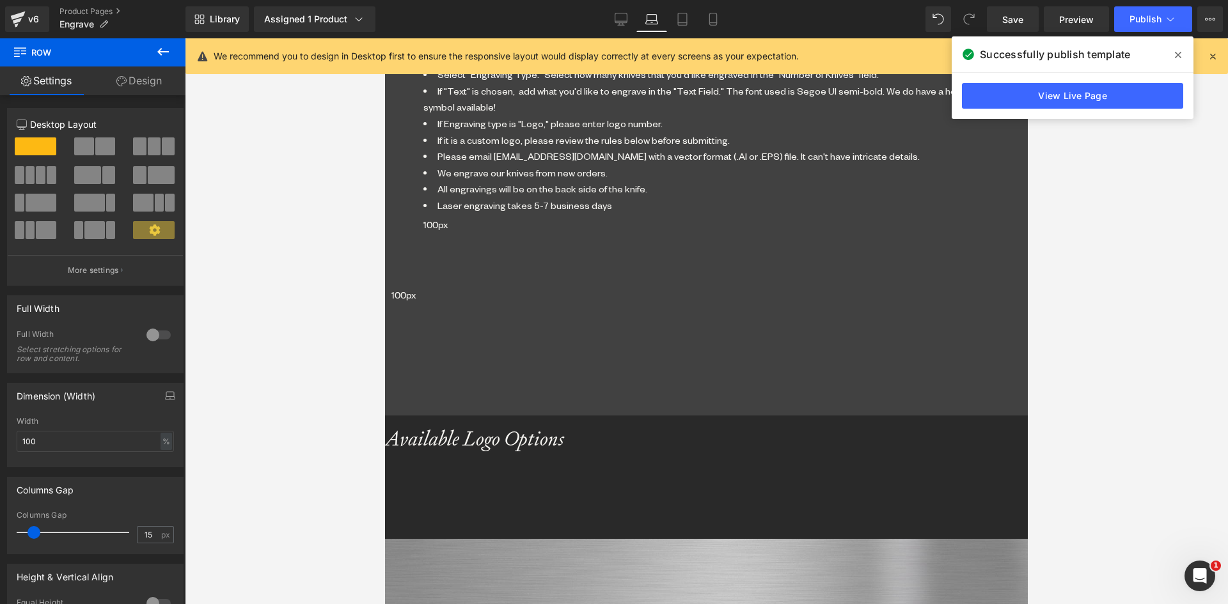
drag, startPoint x: 577, startPoint y: 232, endPoint x: 582, endPoint y: 283, distance: 51.4
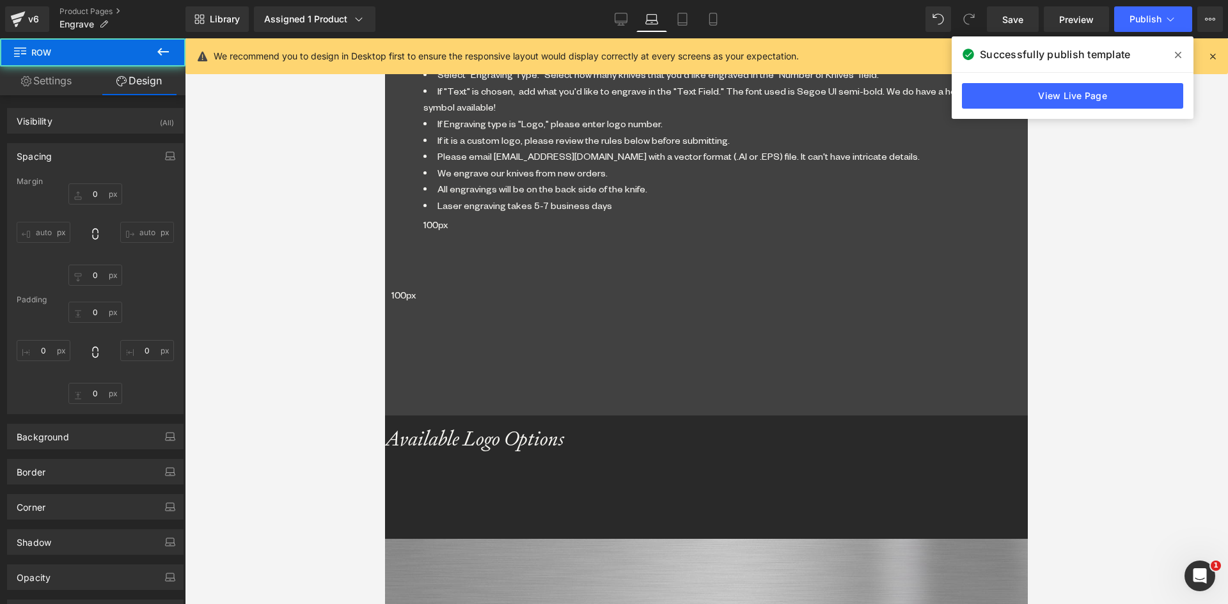
type input "0"
type input "100"
type input "0"
type input "50"
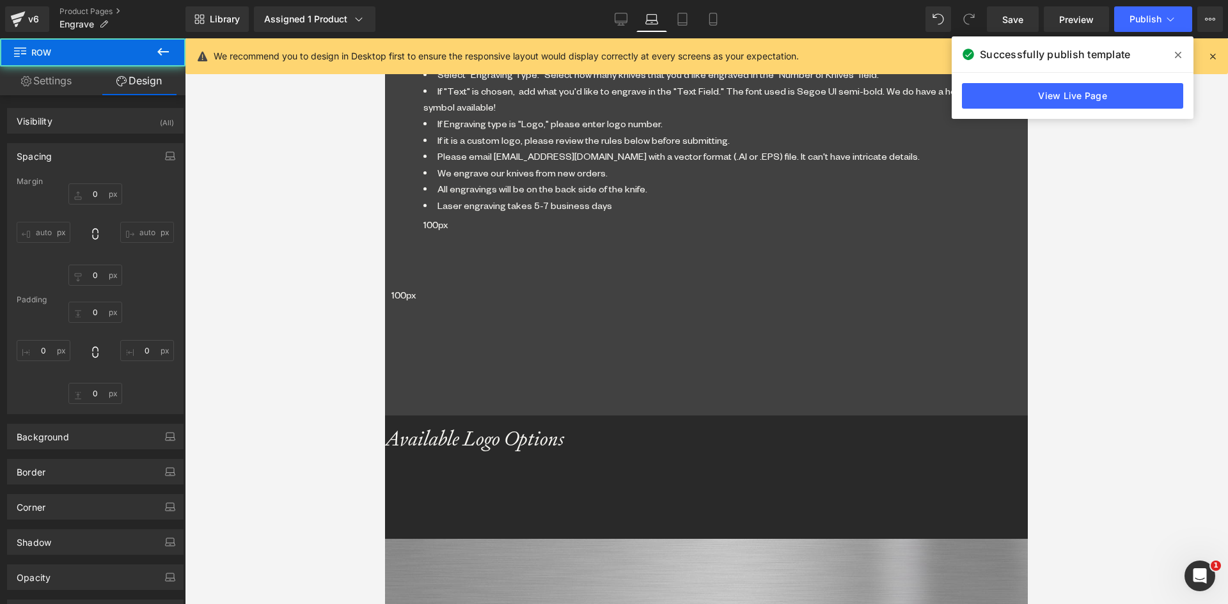
type input "0"
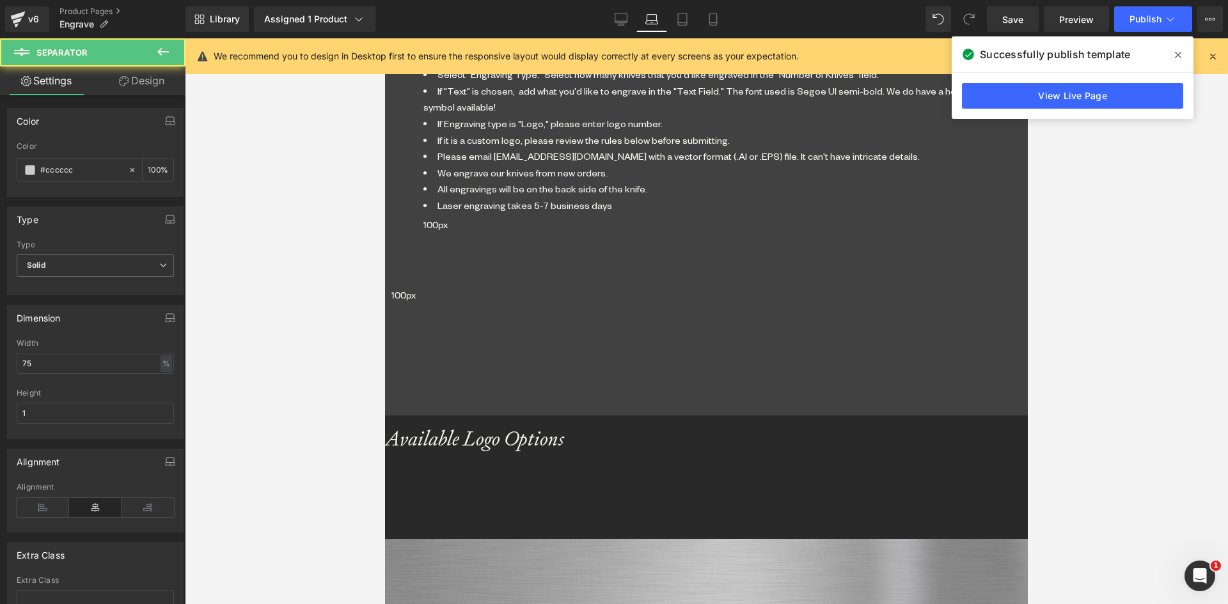
click at [385, 38] on span "Heading" at bounding box center [385, 38] width 0 height 0
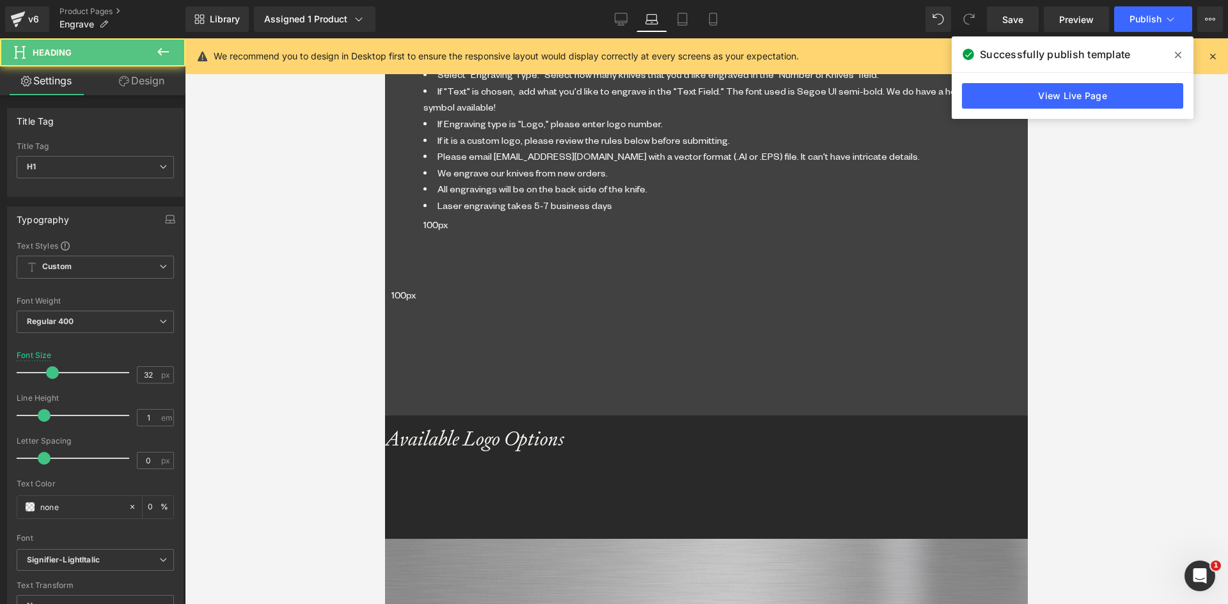
click at [135, 81] on link "Design" at bounding box center [141, 80] width 93 height 29
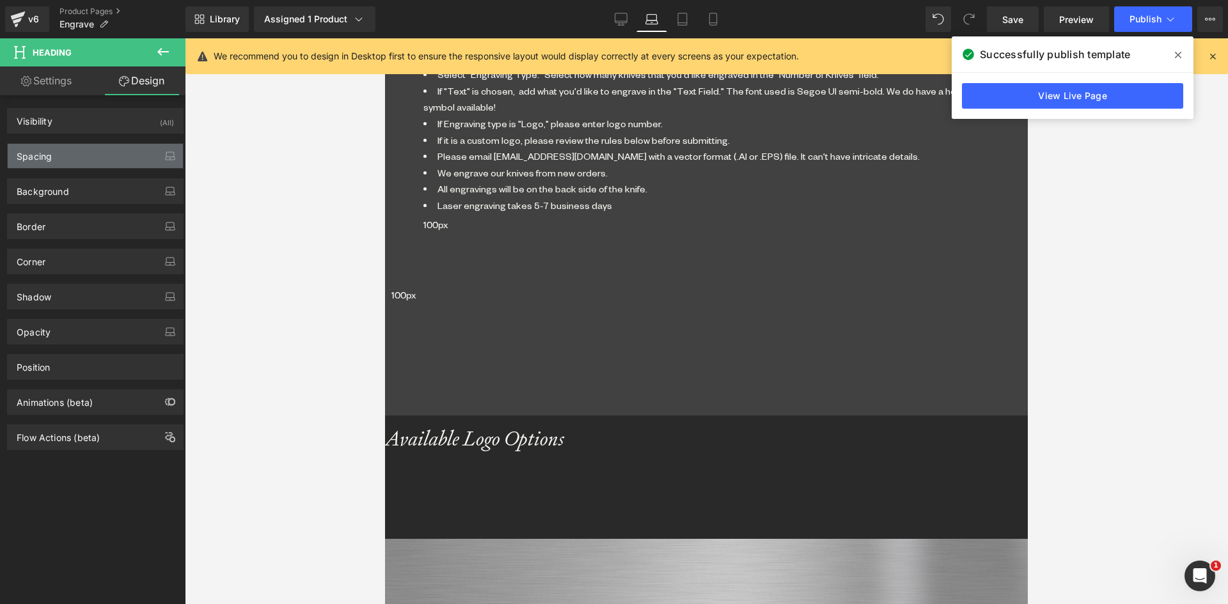
drag, startPoint x: 72, startPoint y: 146, endPoint x: 68, endPoint y: 168, distance: 21.3
click at [71, 146] on div "Spacing" at bounding box center [95, 156] width 175 height 24
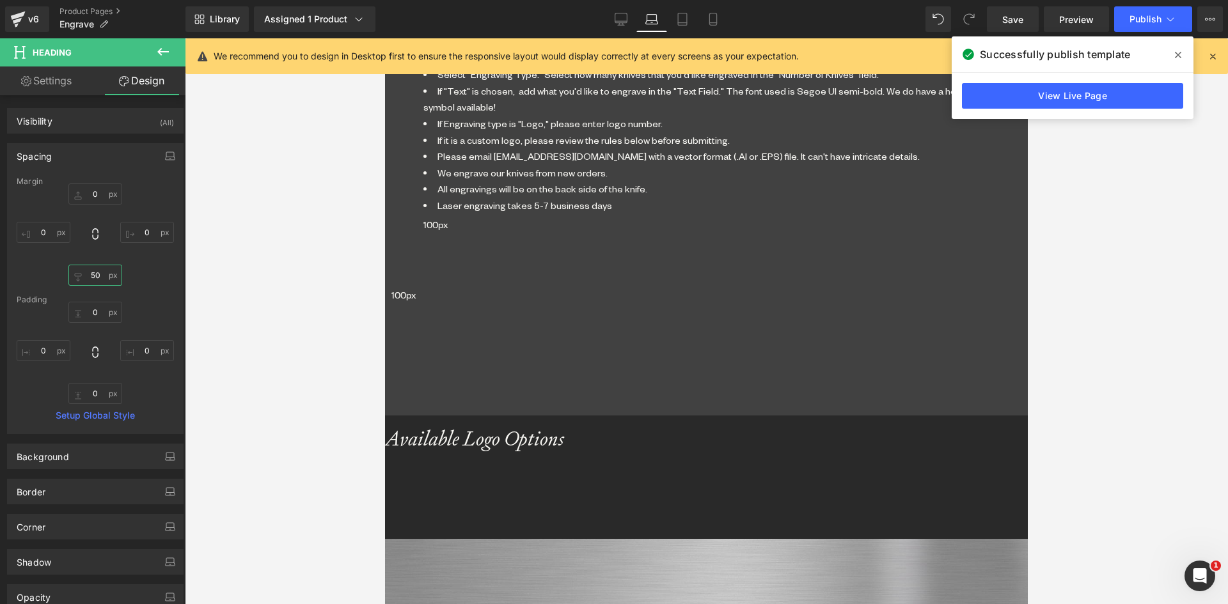
click at [92, 276] on input "50" at bounding box center [95, 275] width 54 height 21
type input "0"
click at [385, 38] on link at bounding box center [385, 38] width 0 height 0
click at [385, 38] on icon at bounding box center [385, 38] width 0 height 0
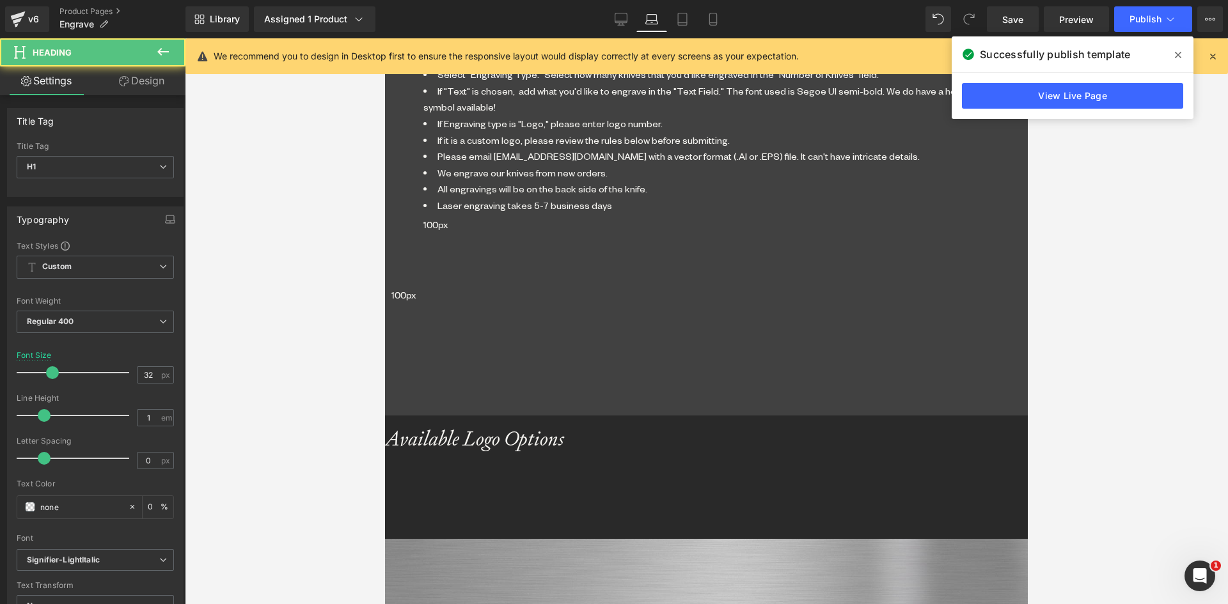
click at [144, 80] on link "Design" at bounding box center [141, 80] width 93 height 29
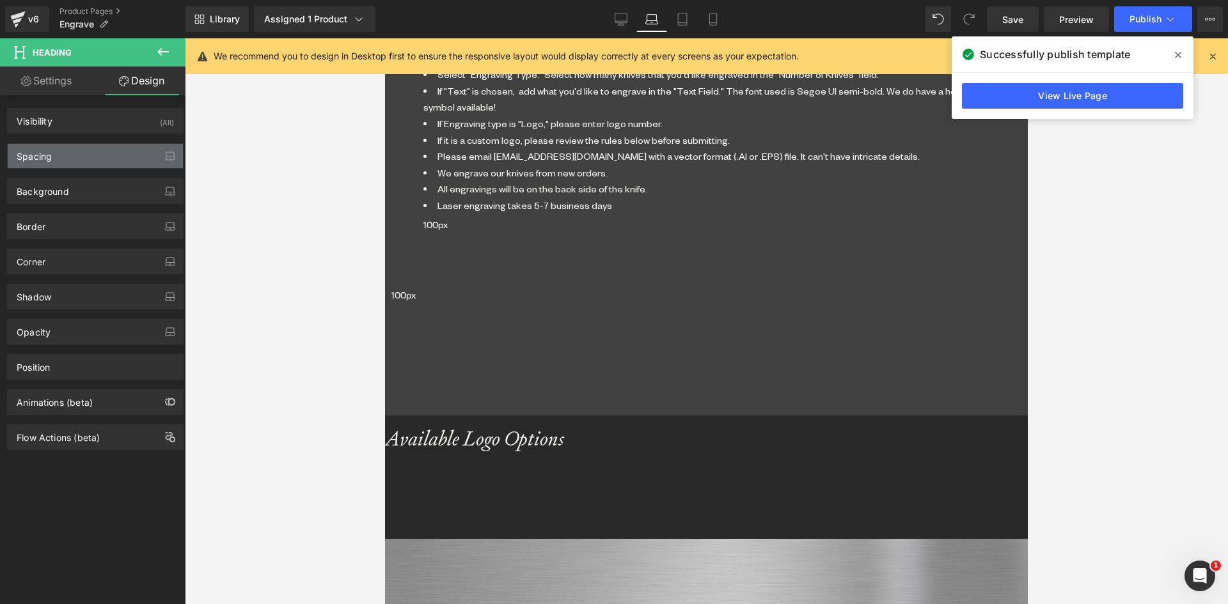
click at [69, 148] on div "Spacing" at bounding box center [95, 156] width 175 height 24
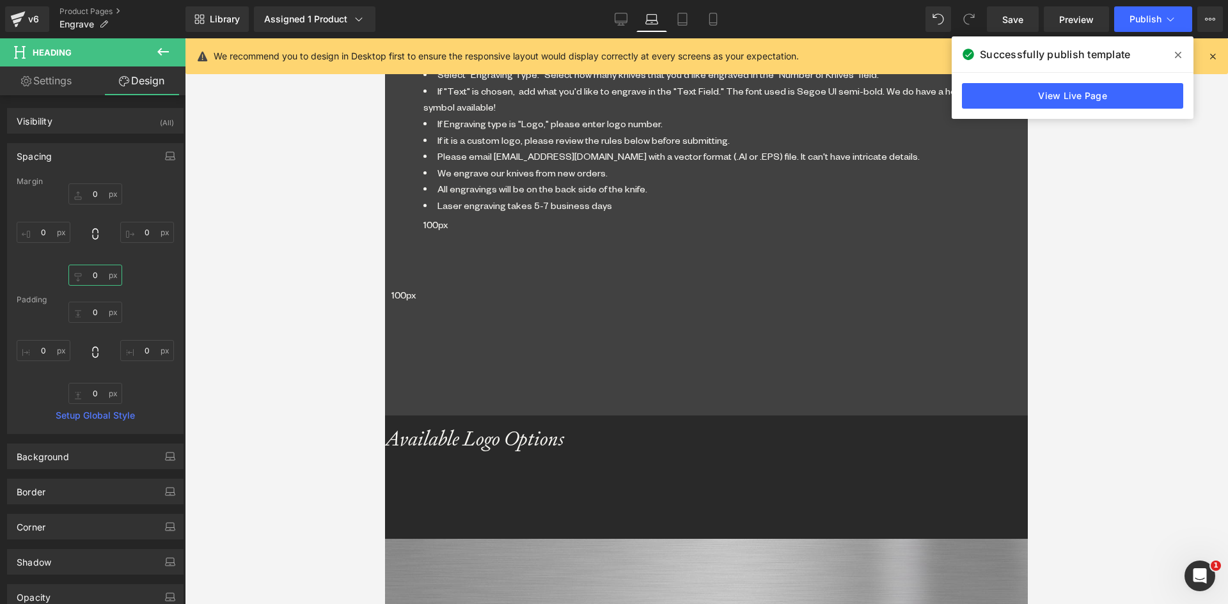
click at [91, 270] on input "0" at bounding box center [95, 275] width 54 height 21
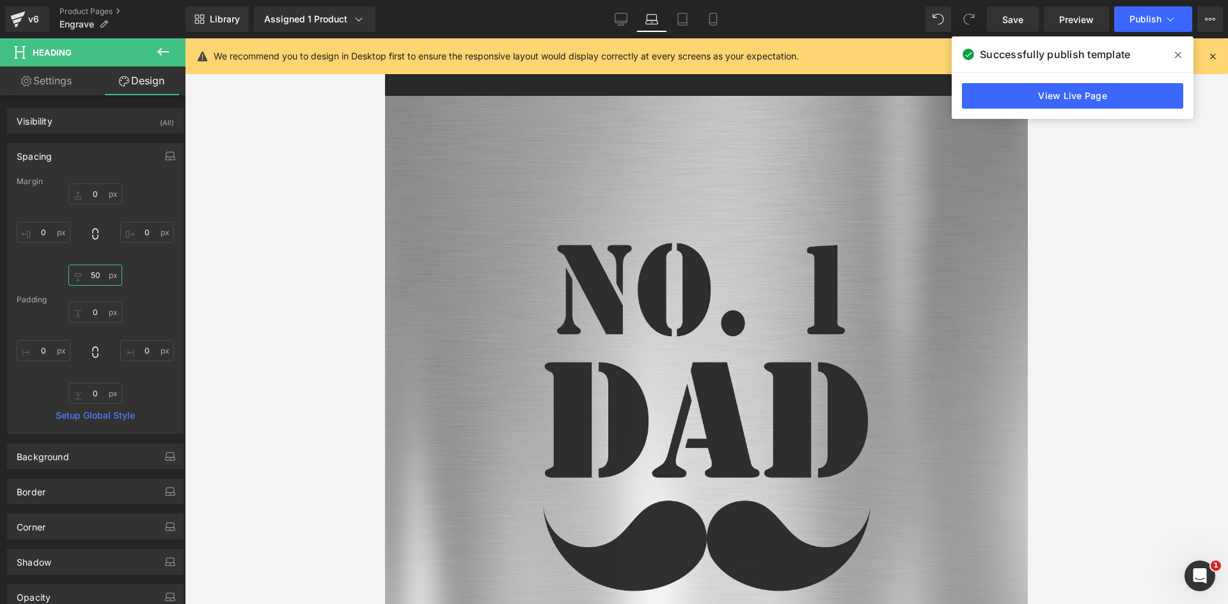
scroll to position [2116, 0]
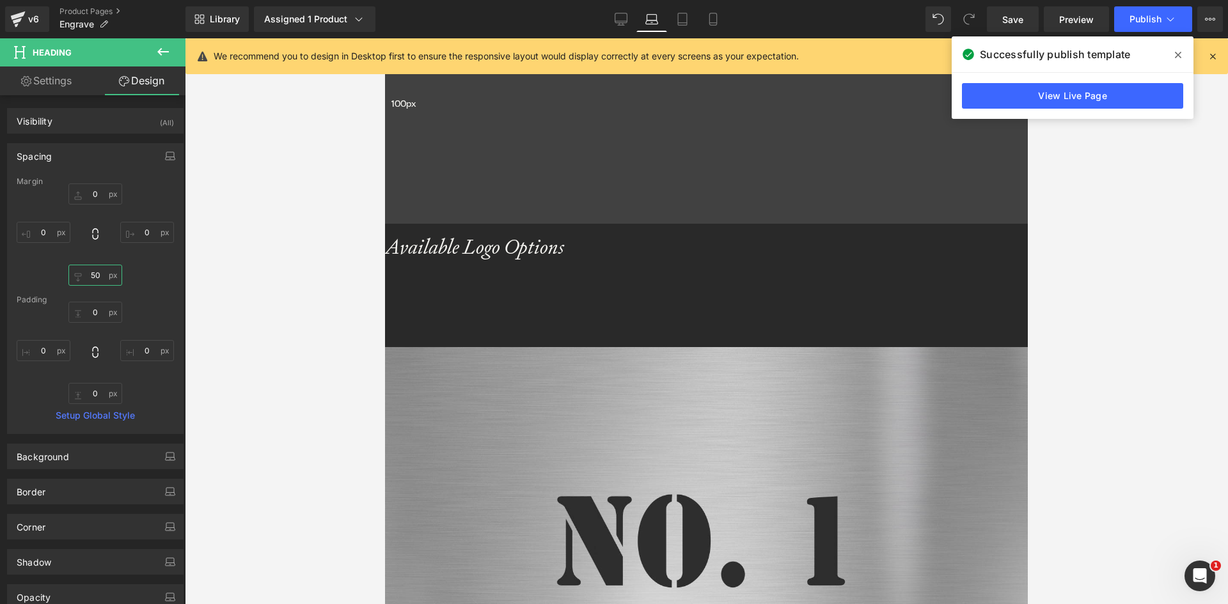
type input "50"
click at [385, 38] on icon at bounding box center [385, 38] width 0 height 0
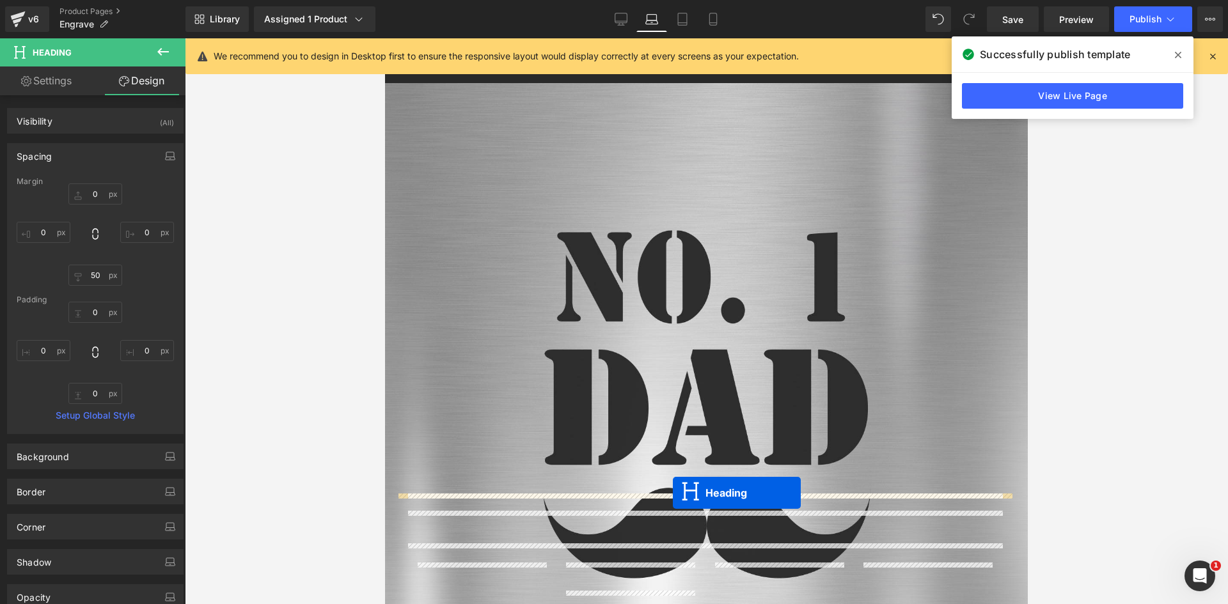
drag, startPoint x: 671, startPoint y: 160, endPoint x: 673, endPoint y: 493, distance: 333.1
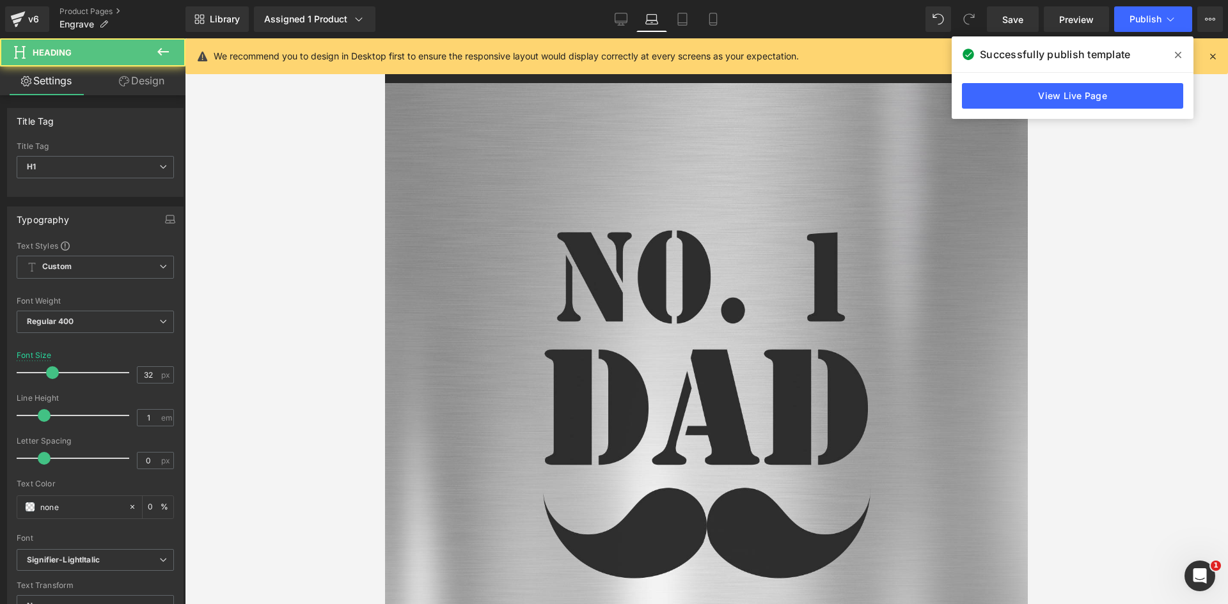
scroll to position [2316, 0]
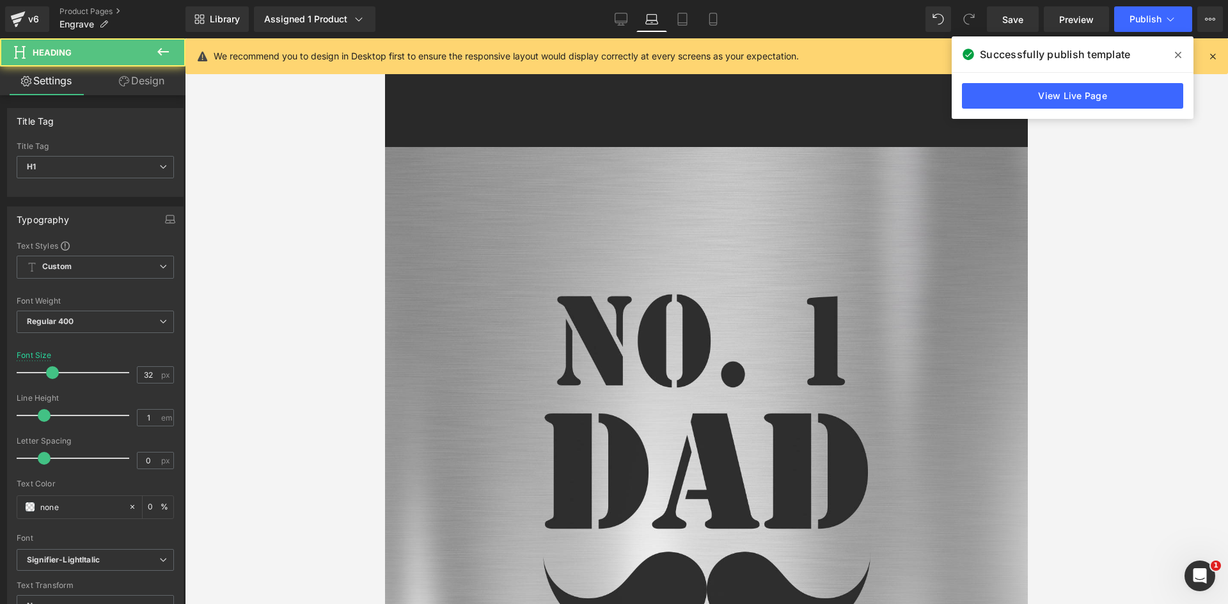
drag, startPoint x: 581, startPoint y: 505, endPoint x: 552, endPoint y: 499, distance: 28.8
drag, startPoint x: 546, startPoint y: 497, endPoint x: 970, endPoint y: 506, distance: 424.0
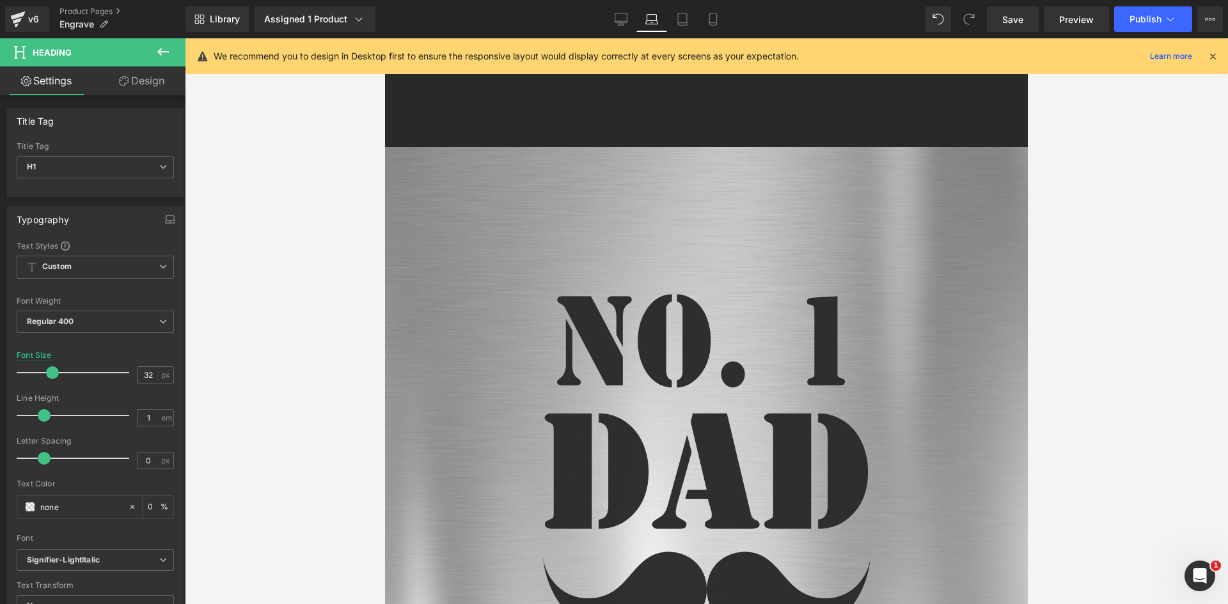
click at [1226, 420] on div at bounding box center [706, 321] width 1043 height 566
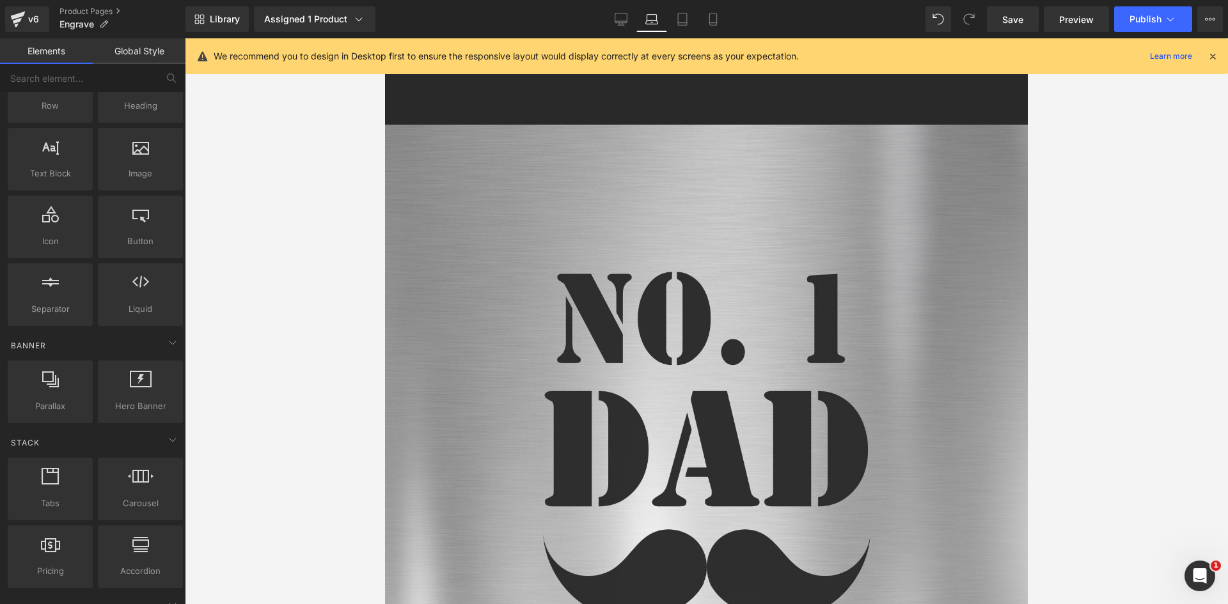
scroll to position [2572, 0]
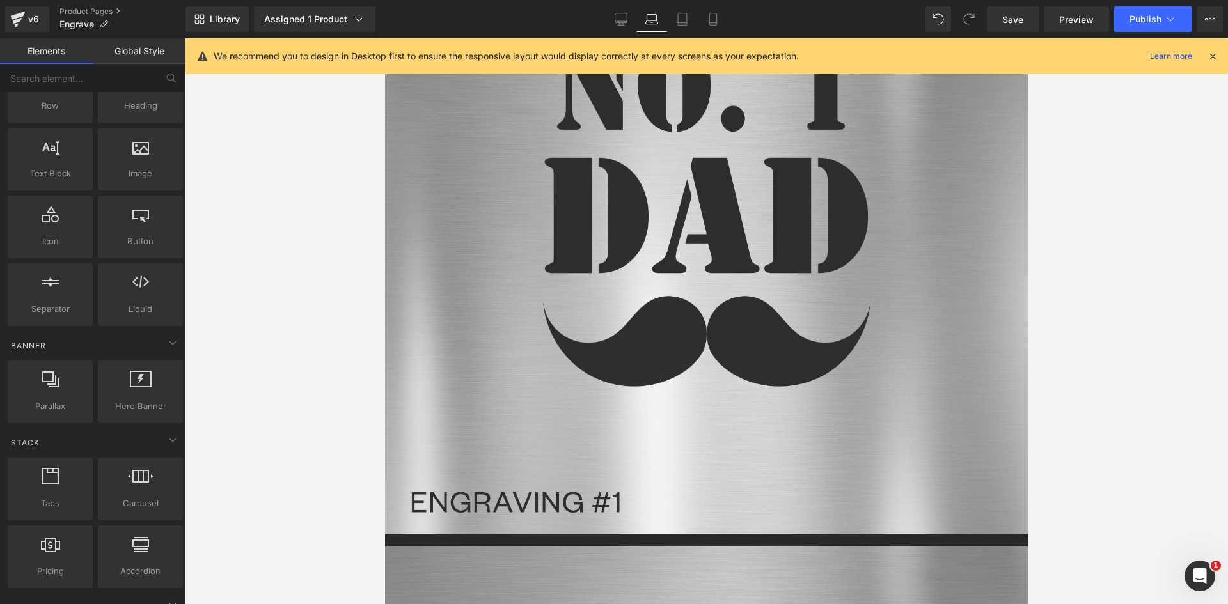
click at [385, 38] on icon at bounding box center [385, 38] width 0 height 0
click at [385, 38] on link at bounding box center [385, 38] width 0 height 0
click at [385, 38] on icon at bounding box center [385, 38] width 0 height 0
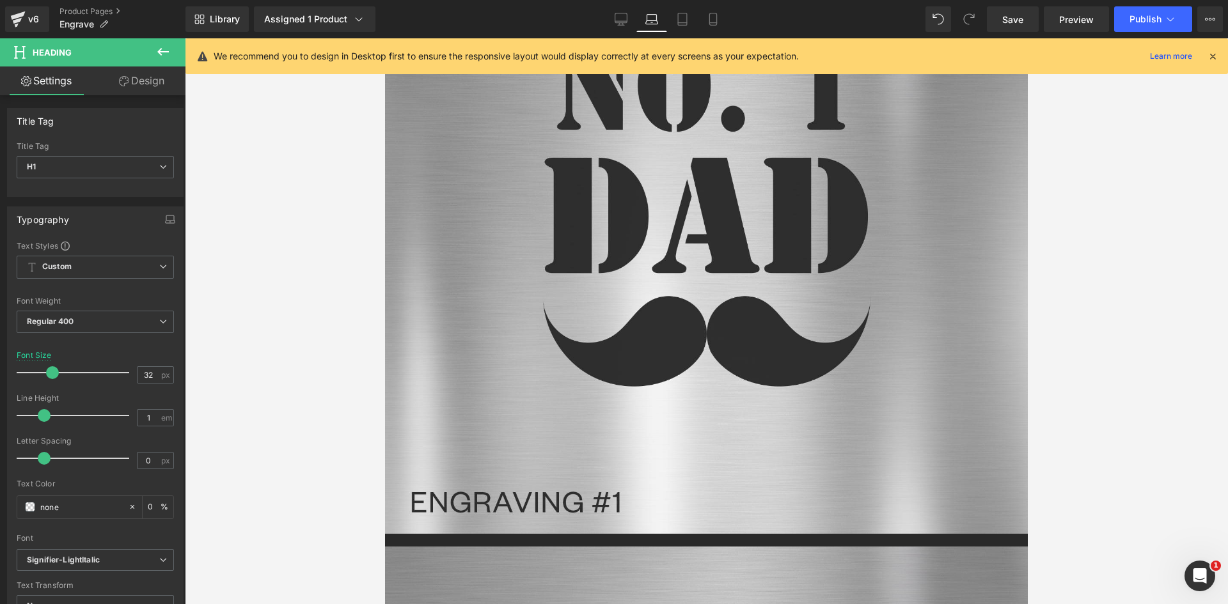
drag, startPoint x: 146, startPoint y: 86, endPoint x: 54, endPoint y: 118, distance: 98.1
click at [146, 86] on link "Design" at bounding box center [141, 80] width 93 height 29
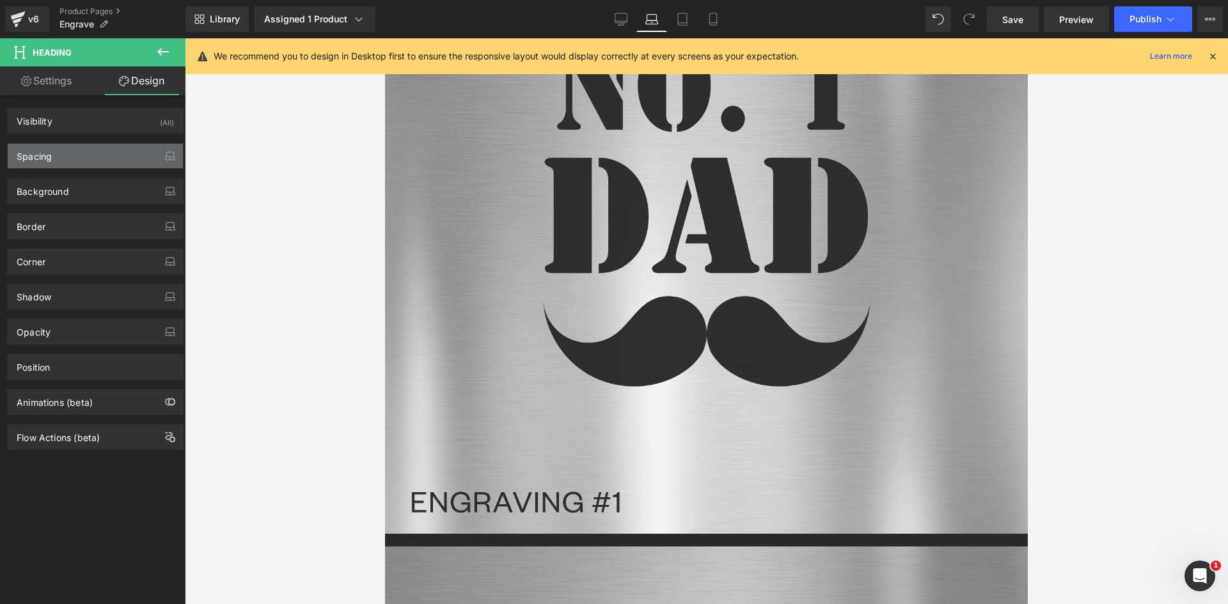
click at [40, 144] on div "Spacing" at bounding box center [34, 153] width 35 height 18
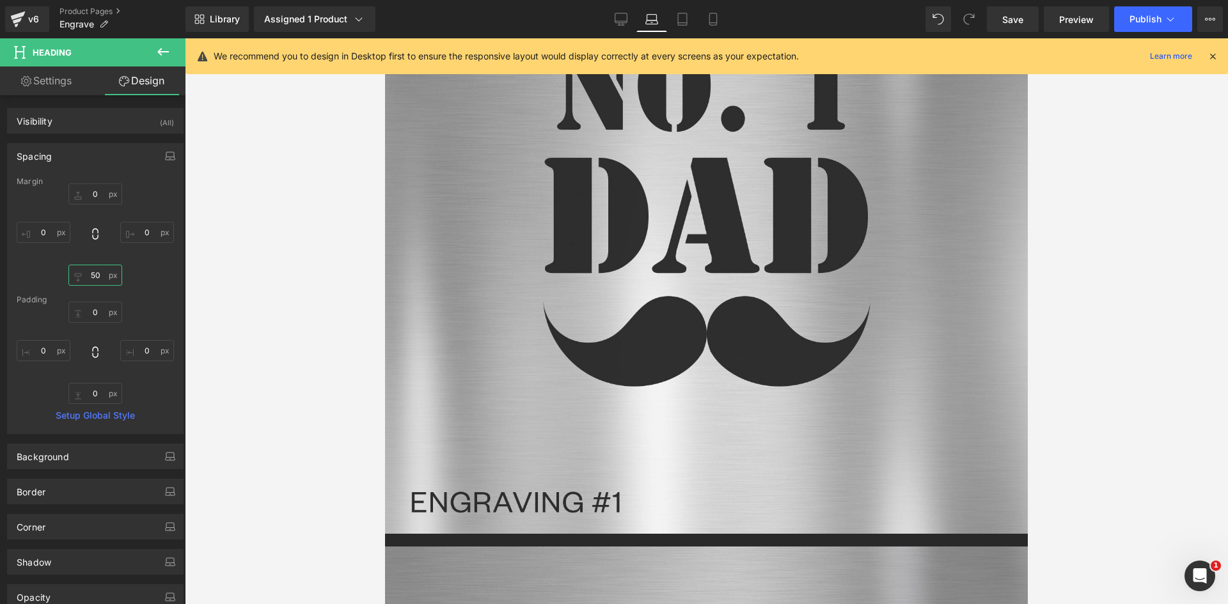
click at [94, 276] on input "50" at bounding box center [95, 275] width 54 height 21
type input "10"
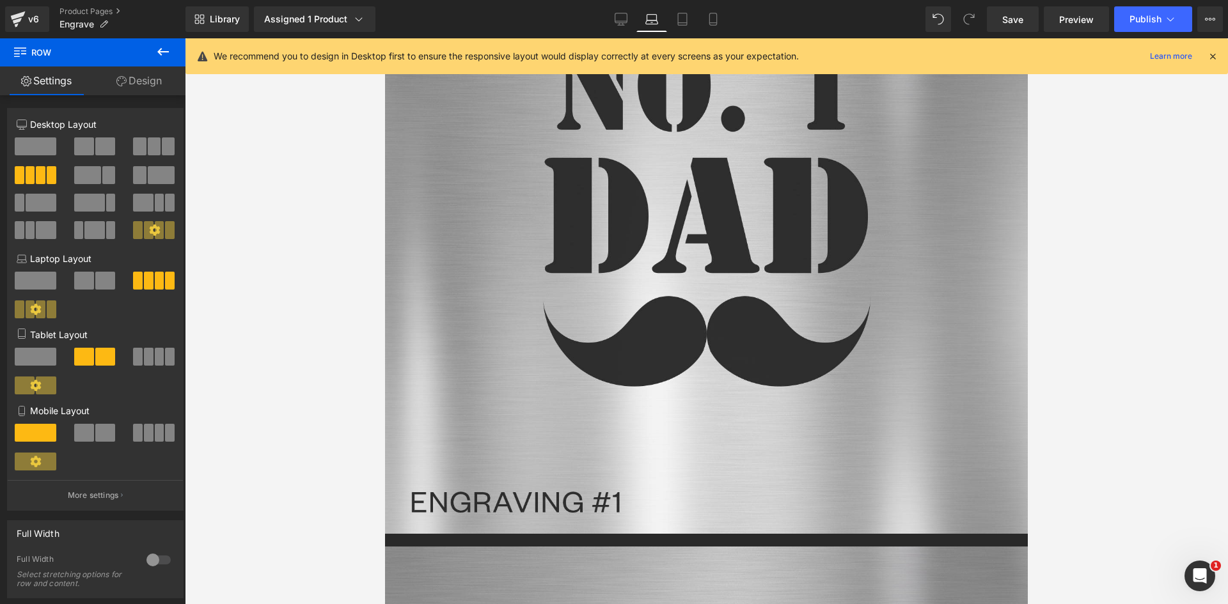
drag, startPoint x: 638, startPoint y: 313, endPoint x: 1611, endPoint y: 312, distance: 973.1
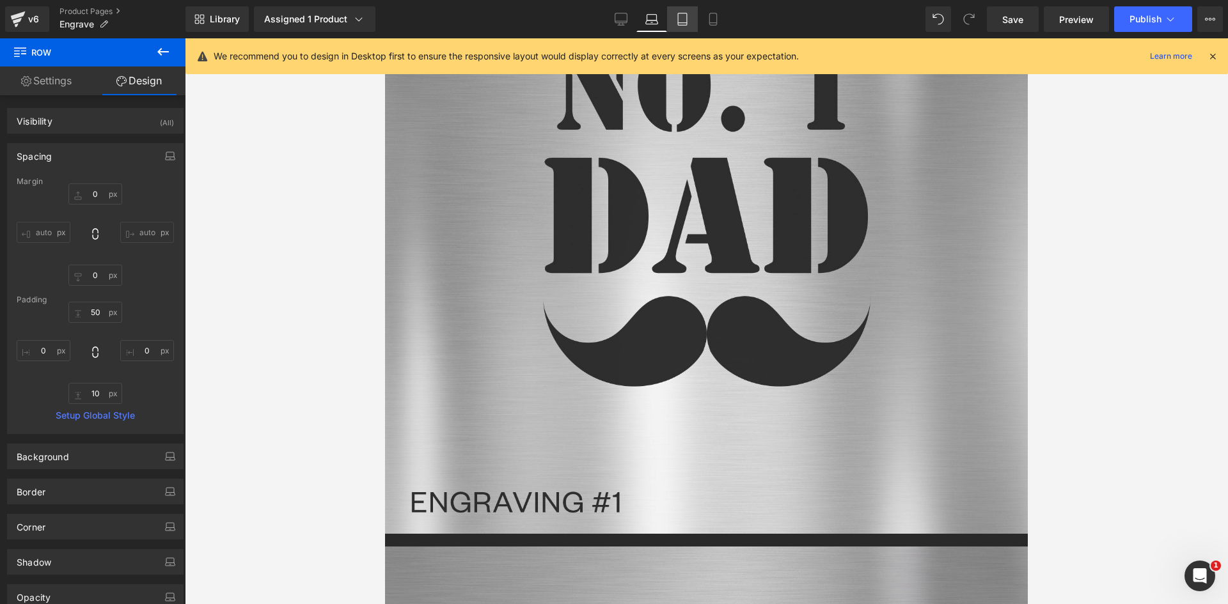
click at [686, 15] on icon at bounding box center [682, 19] width 13 height 13
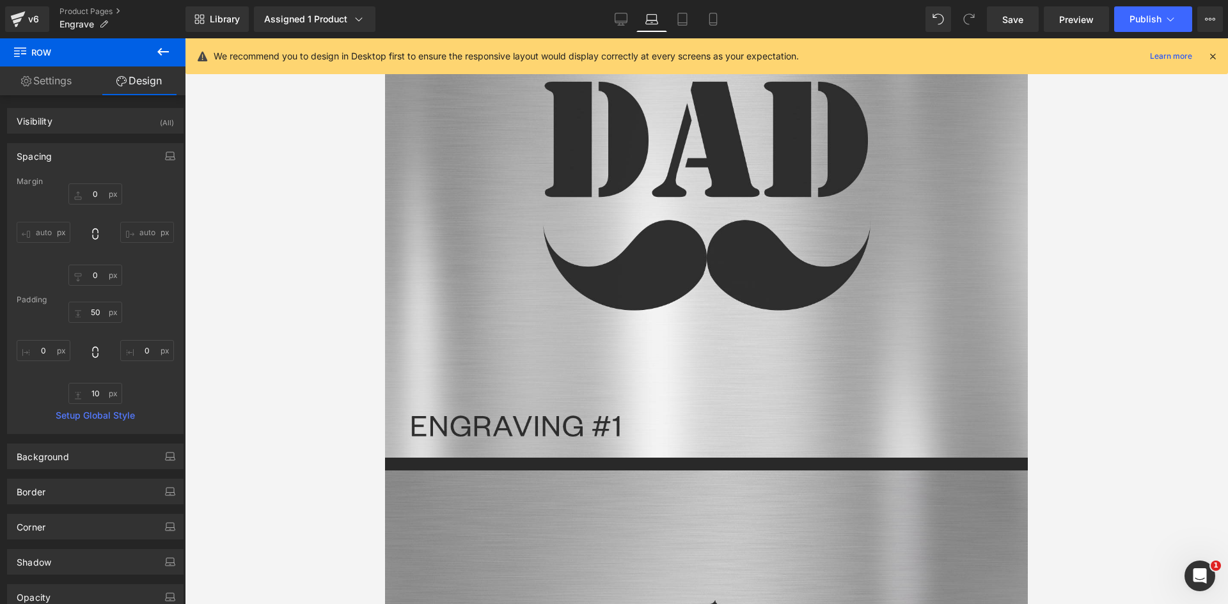
type input "0"
type input "30"
type input "0"
type input "10"
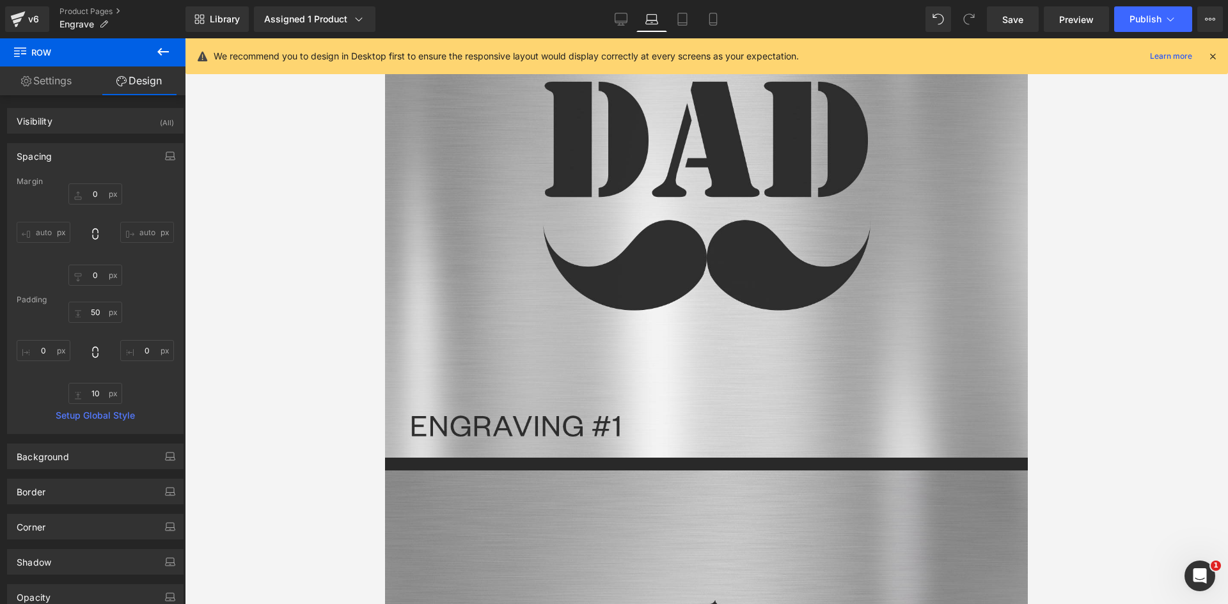
type input "0"
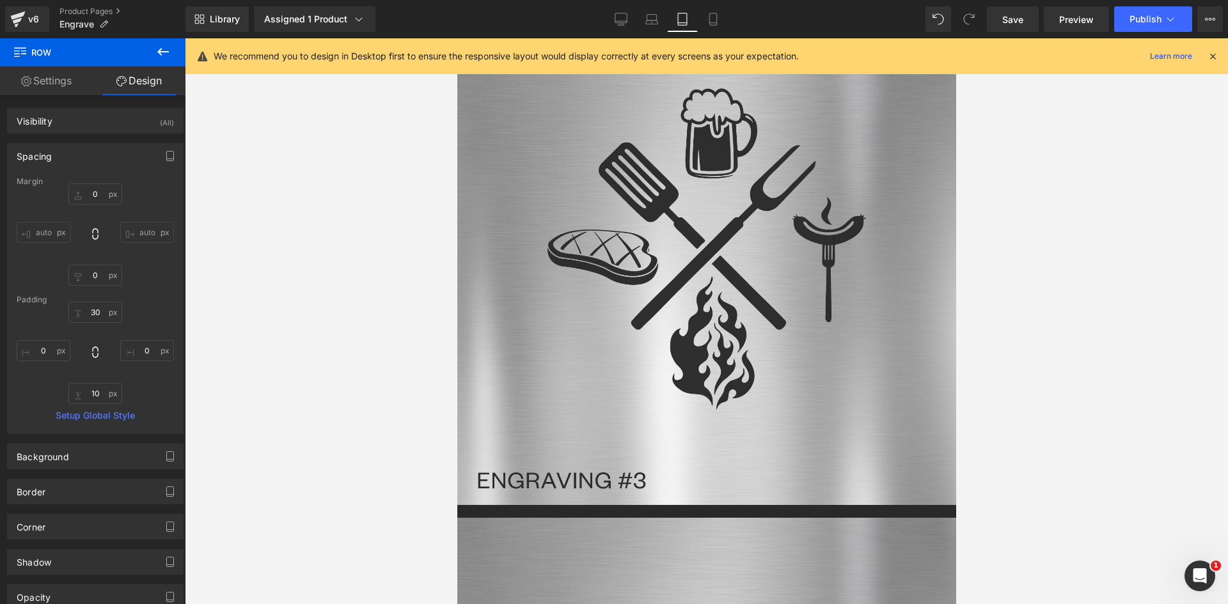
scroll to position [3405, 0]
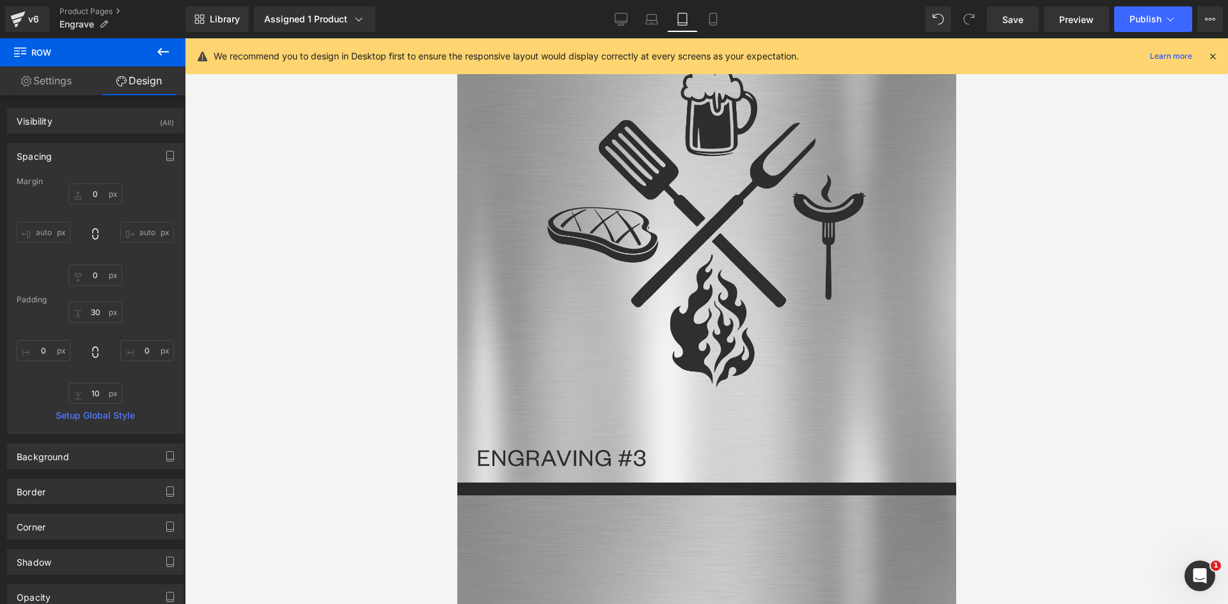
click at [456, 38] on span "Row" at bounding box center [456, 38] width 0 height 0
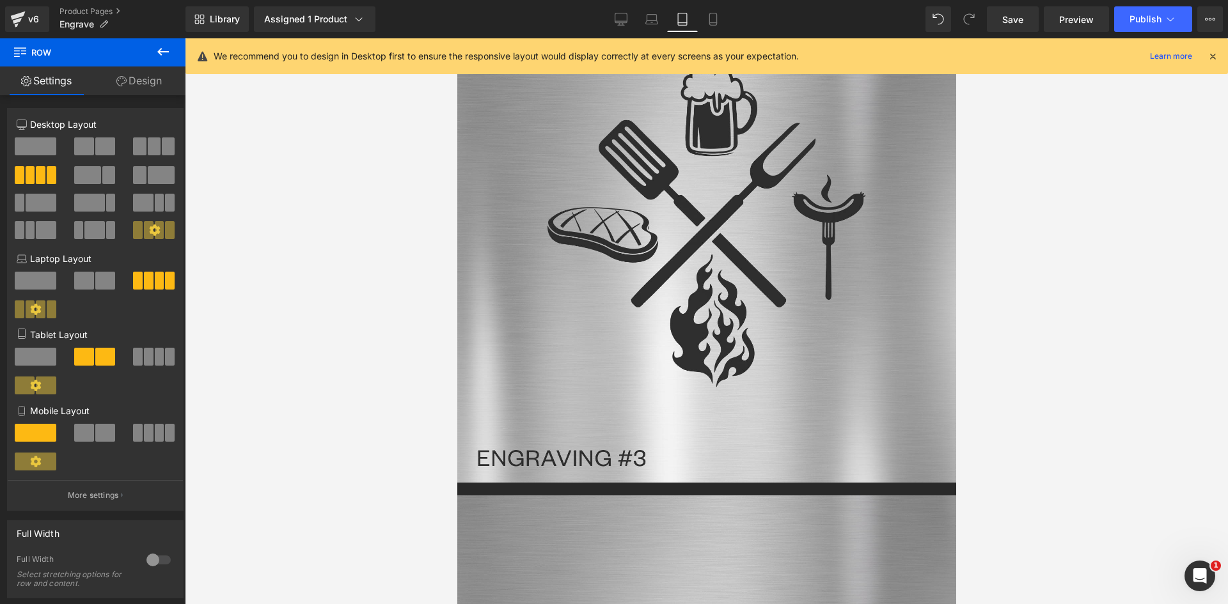
click at [96, 426] on span at bounding box center [105, 433] width 20 height 18
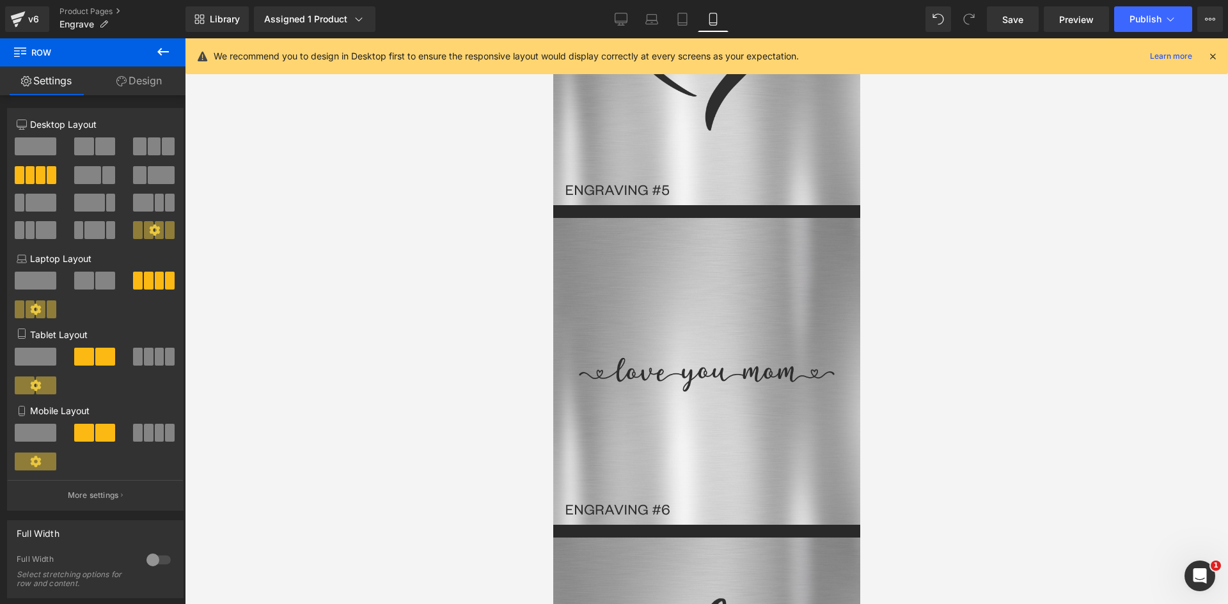
scroll to position [3886, 0]
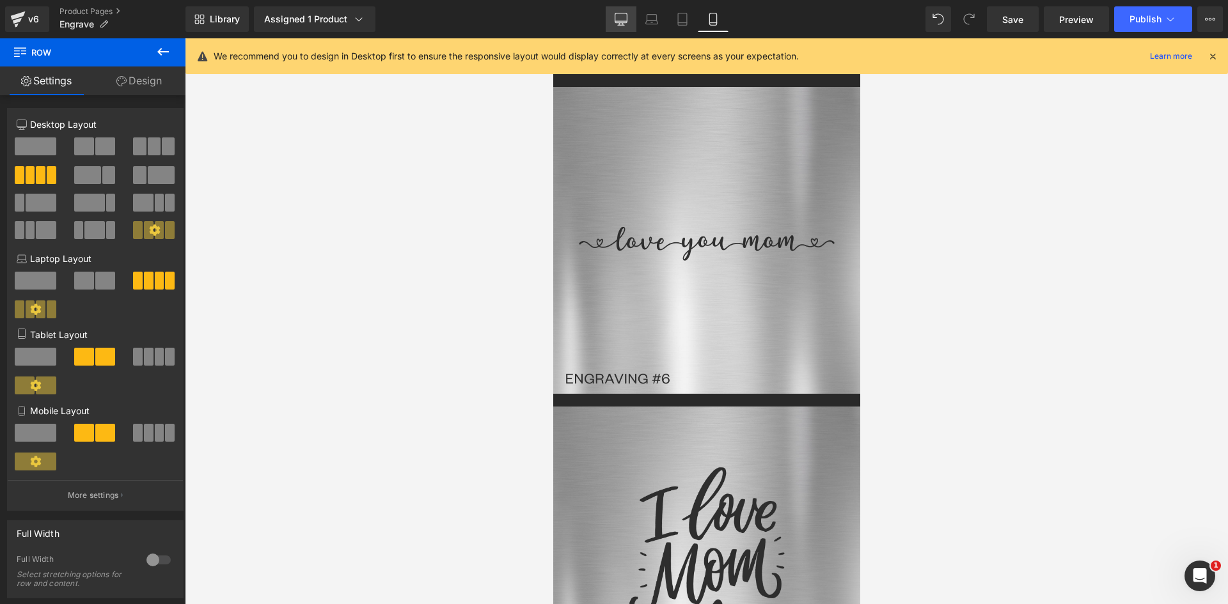
click at [620, 15] on icon at bounding box center [620, 19] width 13 height 13
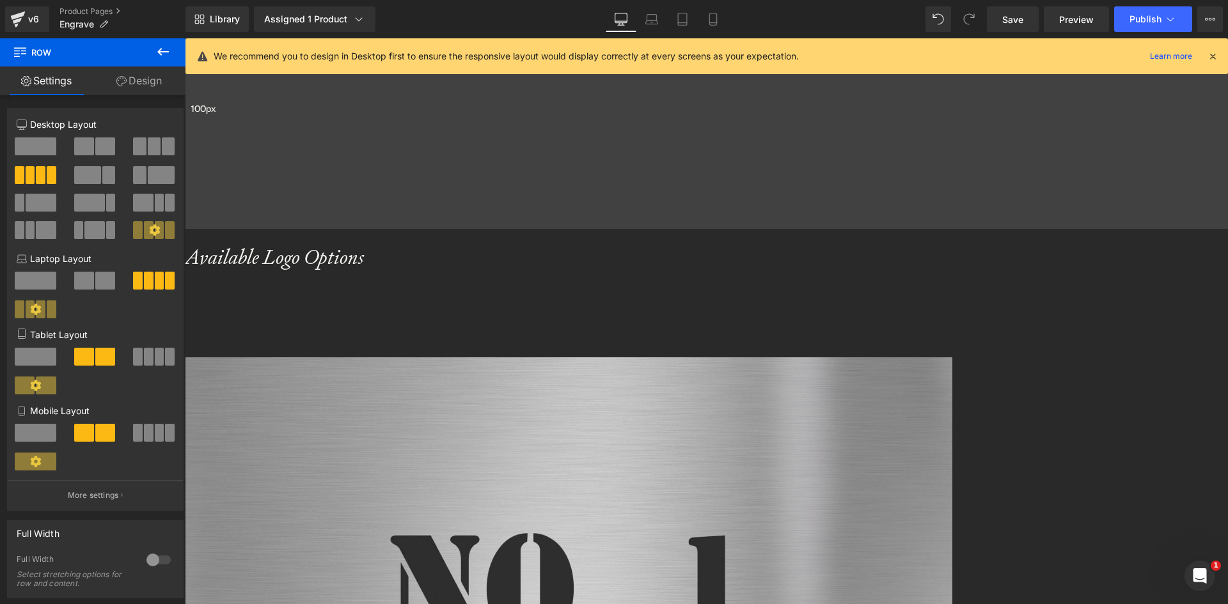
scroll to position [2543, 0]
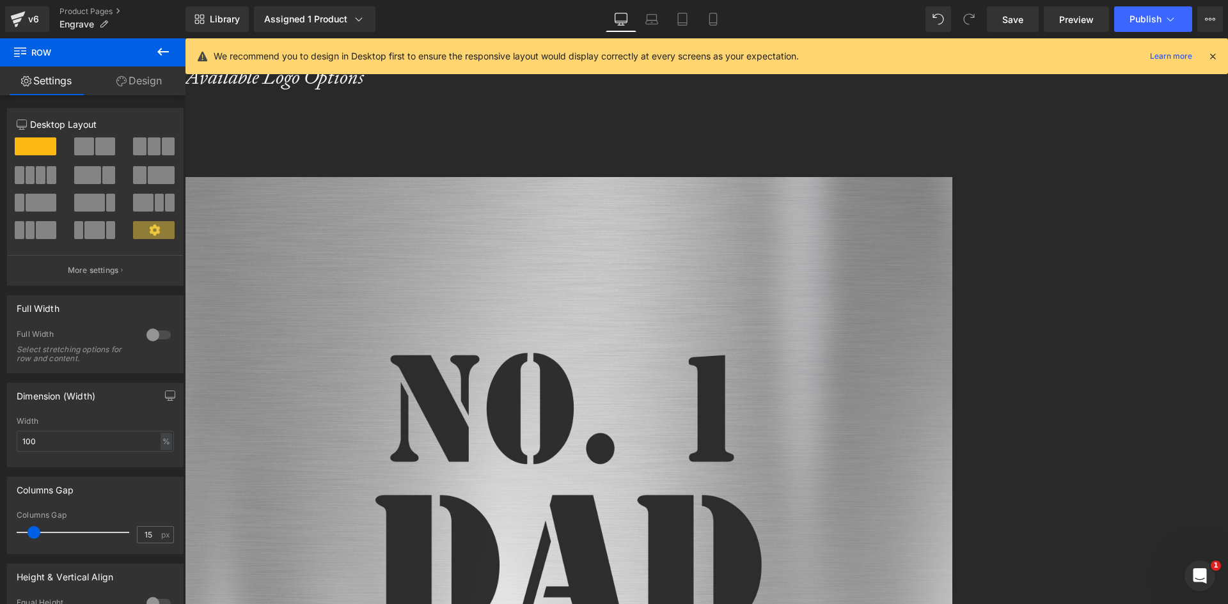
drag, startPoint x: 670, startPoint y: 354, endPoint x: 667, endPoint y: 399, distance: 44.8
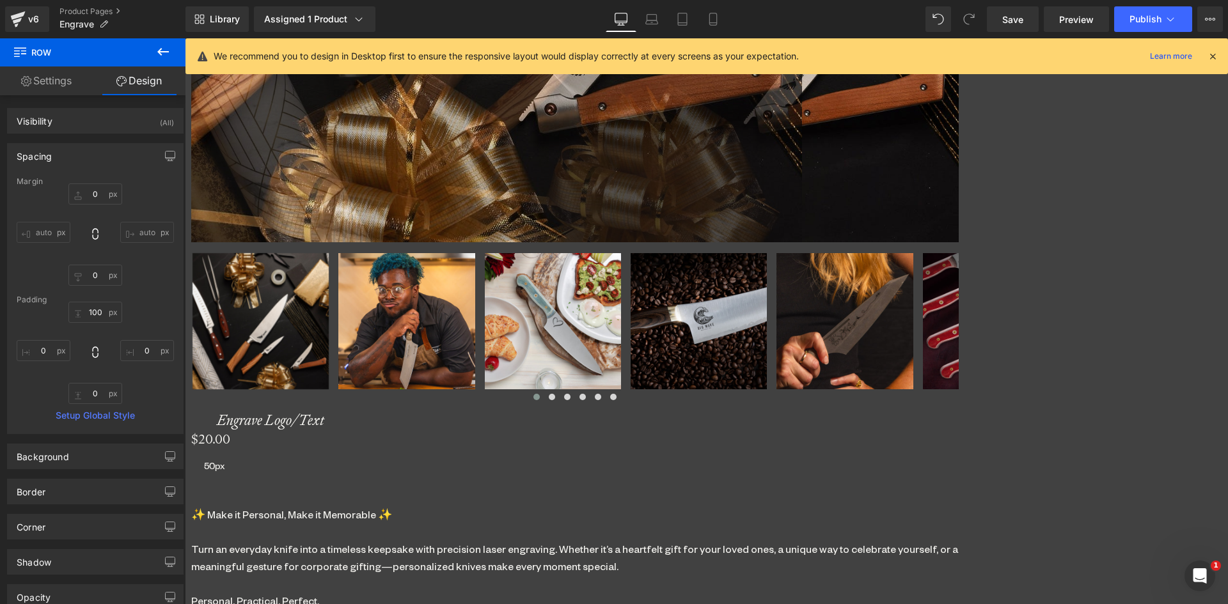
scroll to position [1215, 0]
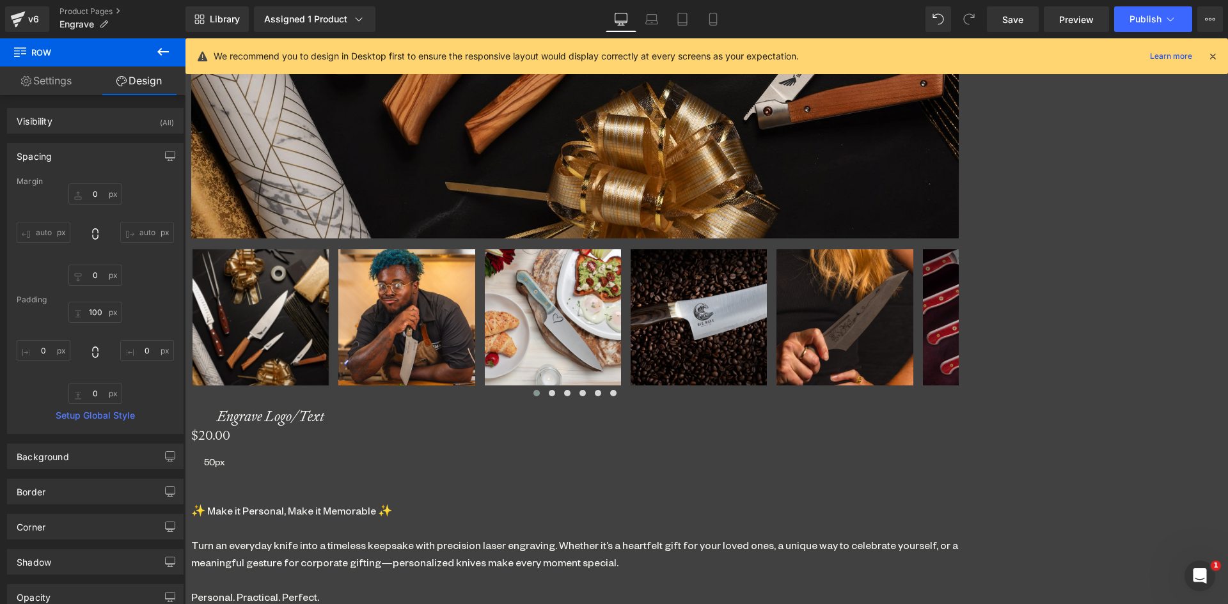
drag, startPoint x: 701, startPoint y: 473, endPoint x: 627, endPoint y: 455, distance: 76.3
click at [185, 38] on span "Separator" at bounding box center [185, 38] width 0 height 0
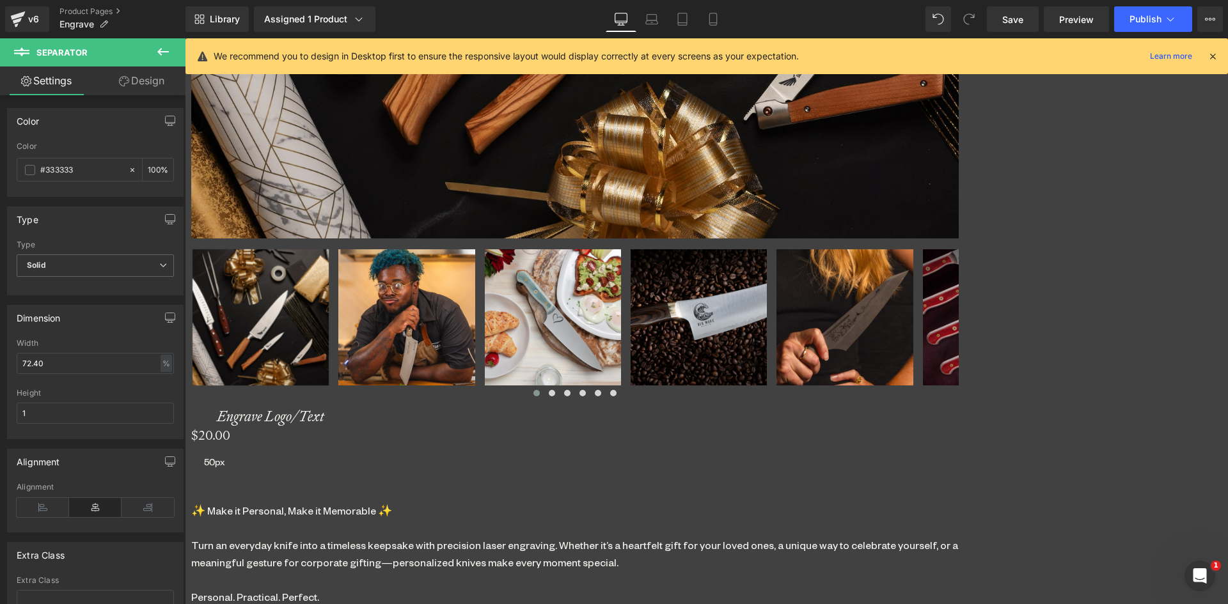
drag, startPoint x: 79, startPoint y: 164, endPoint x: 4, endPoint y: 164, distance: 74.8
click at [4, 164] on div "Color rgb(51, 51, 51) Color #333333 100 %" at bounding box center [95, 147] width 191 height 98
click at [6, 164] on div "Color rgb(51, 51, 51) Color #333333 100 %" at bounding box center [95, 147] width 191 height 98
click at [49, 164] on input "#333333" at bounding box center [81, 170] width 82 height 14
drag, startPoint x: 45, startPoint y: 165, endPoint x: 106, endPoint y: 168, distance: 60.8
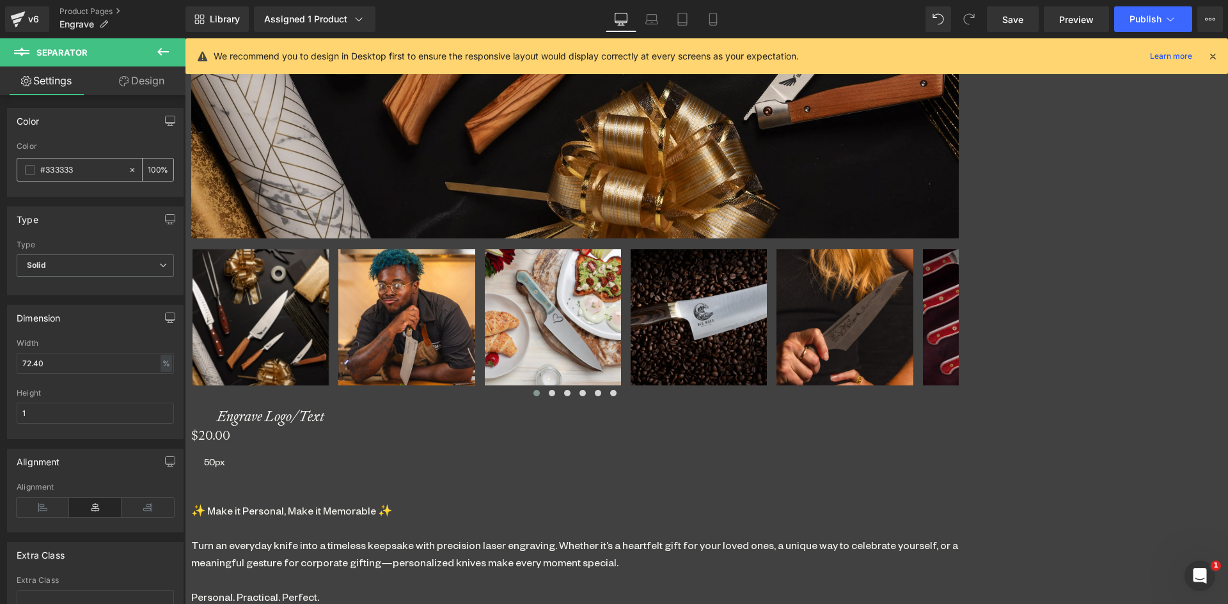
click at [106, 168] on input "#333333" at bounding box center [81, 170] width 82 height 14
type input "#41"
type input "0"
type input "#4141"
type input "7"
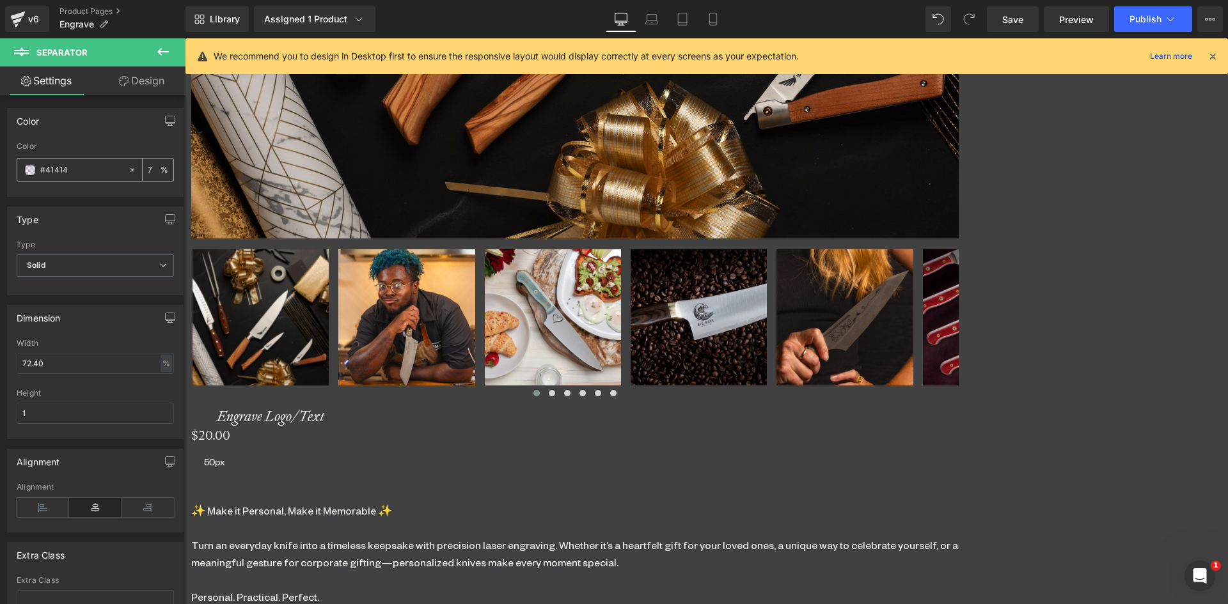
type input "#414141"
type input "100"
click at [185, 38] on span at bounding box center [185, 38] width 0 height 0
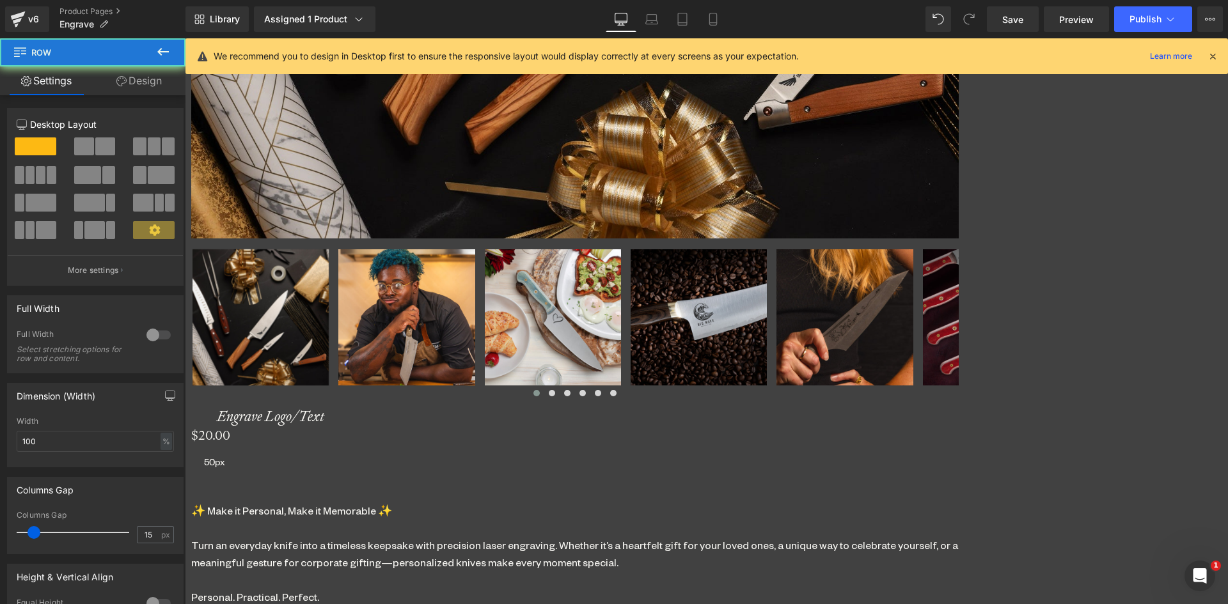
drag, startPoint x: 669, startPoint y: 375, endPoint x: 667, endPoint y: 419, distance: 44.8
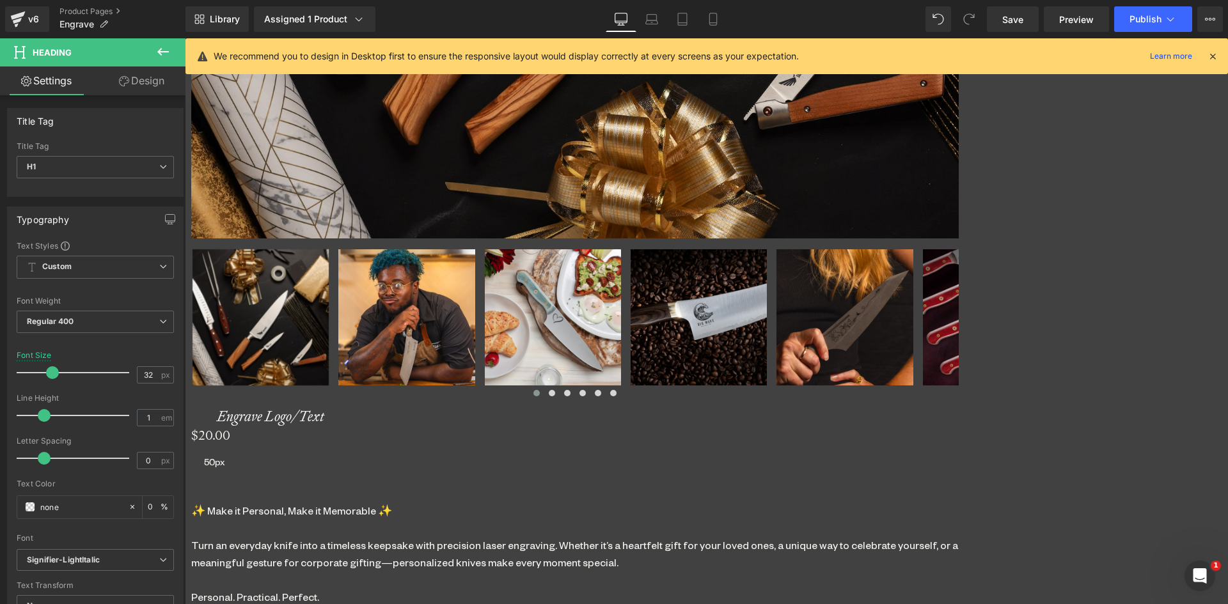
drag, startPoint x: 145, startPoint y: 77, endPoint x: 62, endPoint y: 143, distance: 105.6
click at [145, 78] on link "Design" at bounding box center [141, 80] width 93 height 29
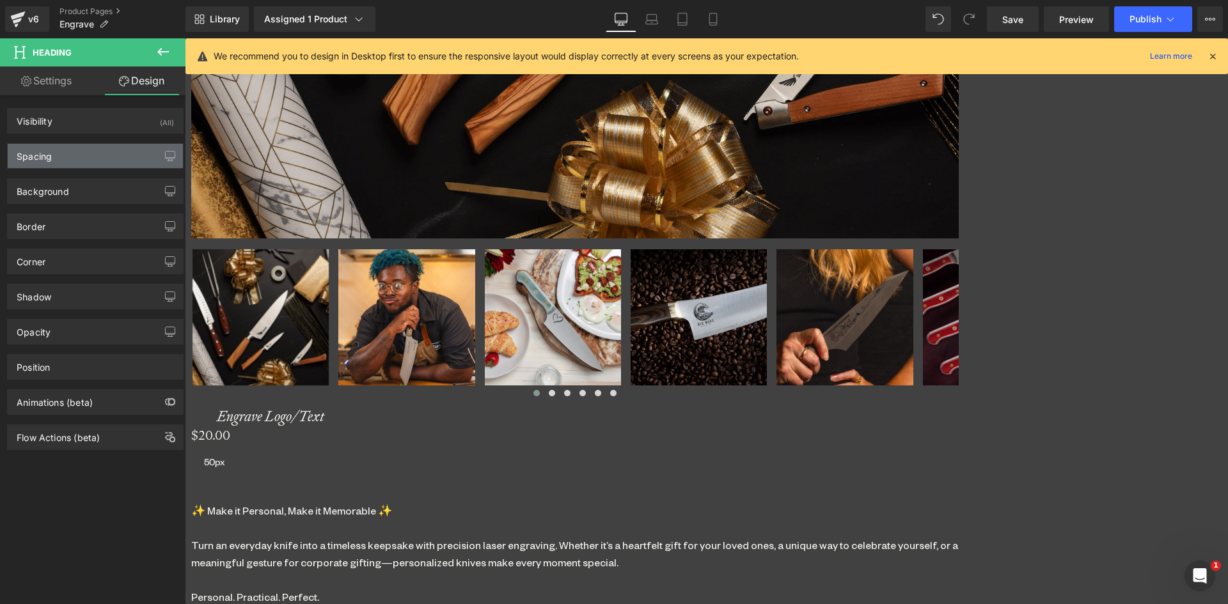
click at [60, 154] on div "Spacing" at bounding box center [95, 156] width 175 height 24
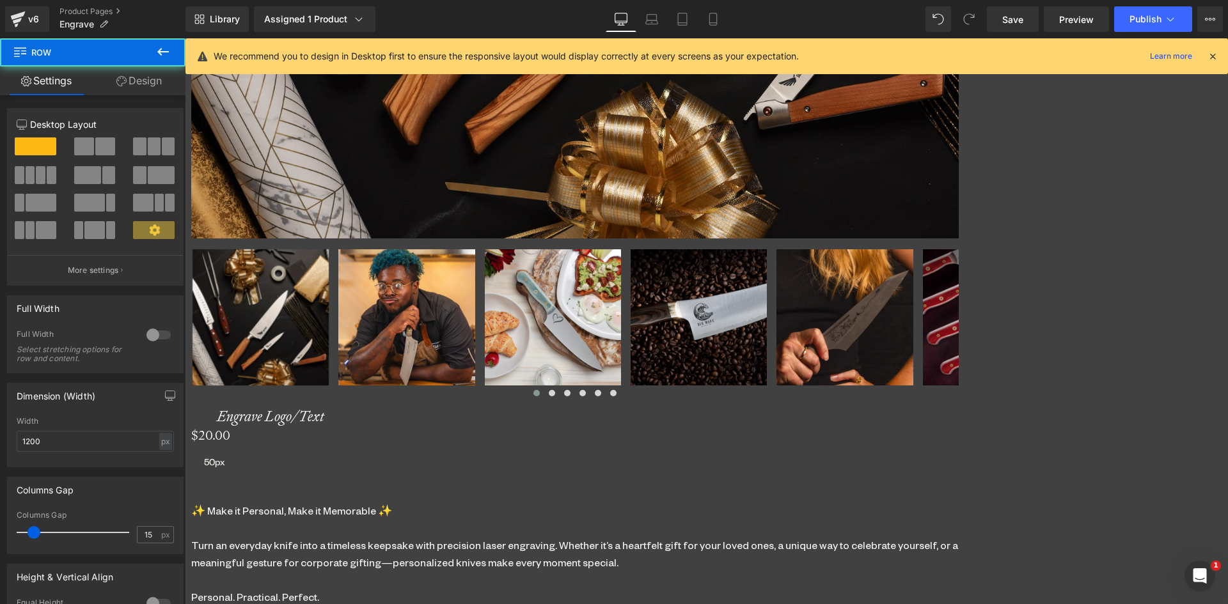
drag, startPoint x: 669, startPoint y: 432, endPoint x: 664, endPoint y: 381, distance: 50.8
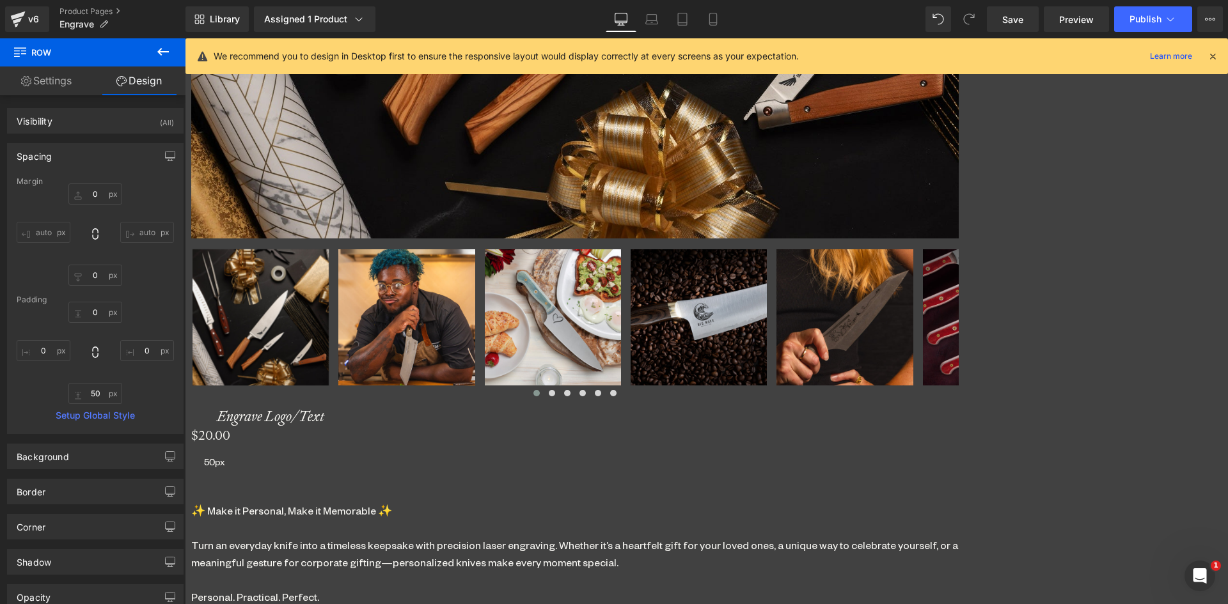
click at [185, 38] on span "Separator" at bounding box center [185, 38] width 0 height 0
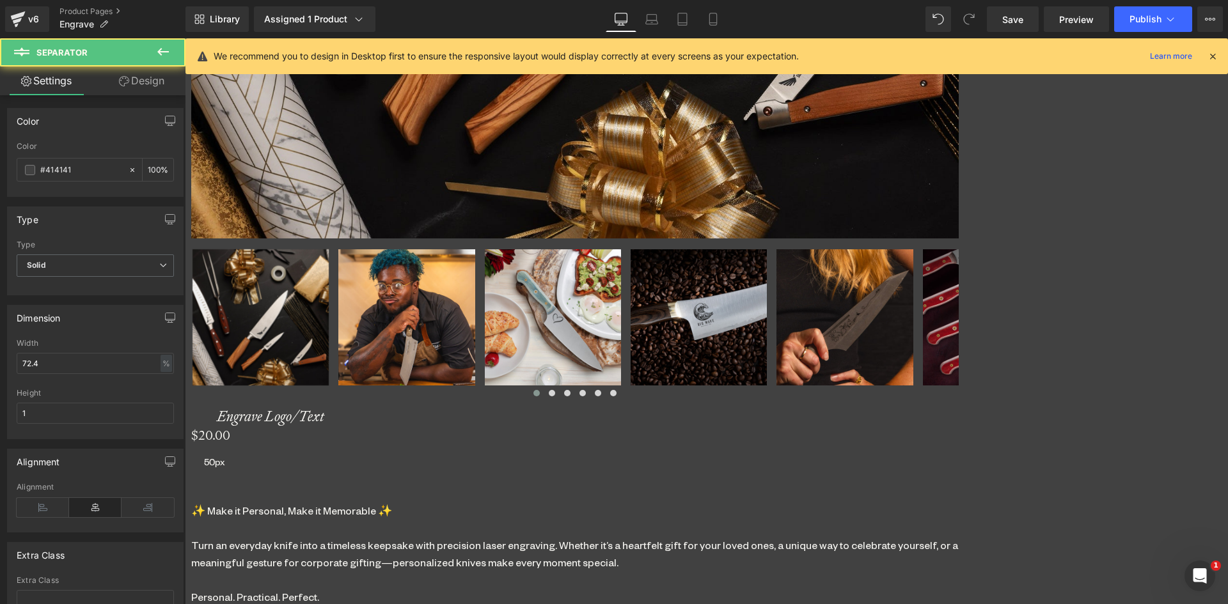
click at [137, 79] on link "Design" at bounding box center [141, 80] width 93 height 29
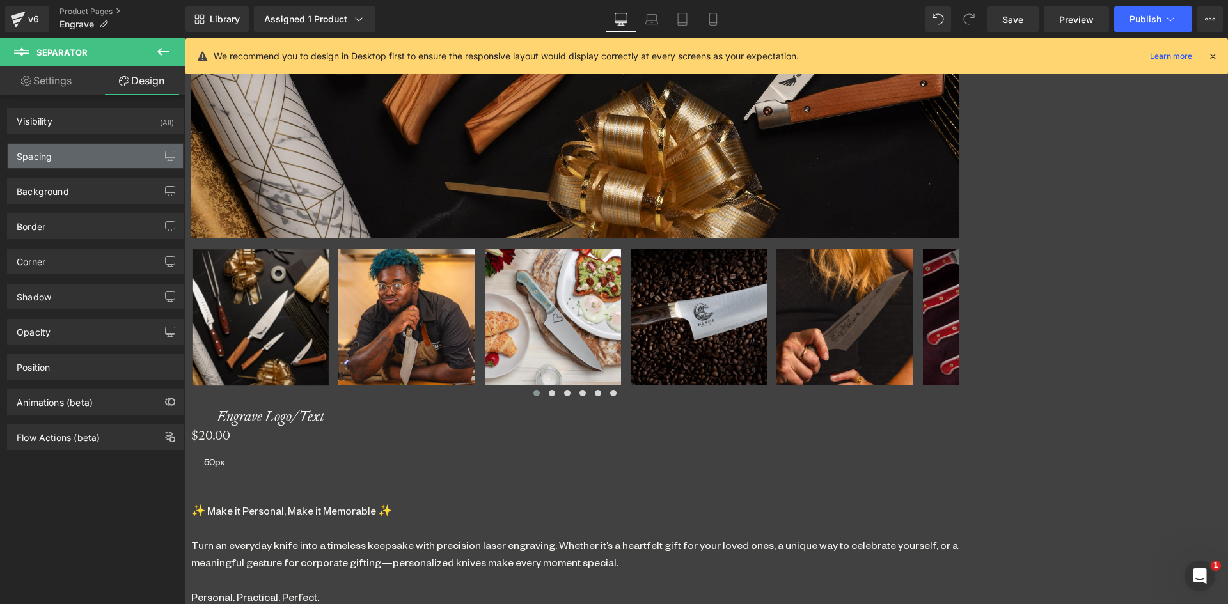
click at [51, 156] on div "Spacing" at bounding box center [34, 153] width 35 height 18
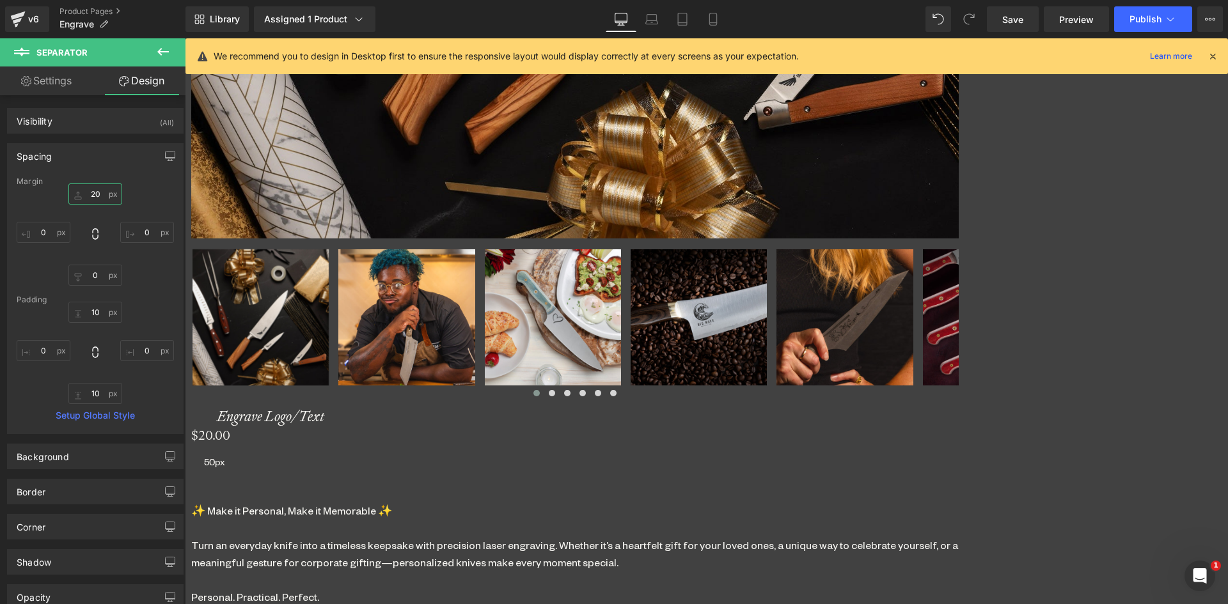
click at [97, 187] on input "20" at bounding box center [95, 193] width 54 height 21
type input "10"
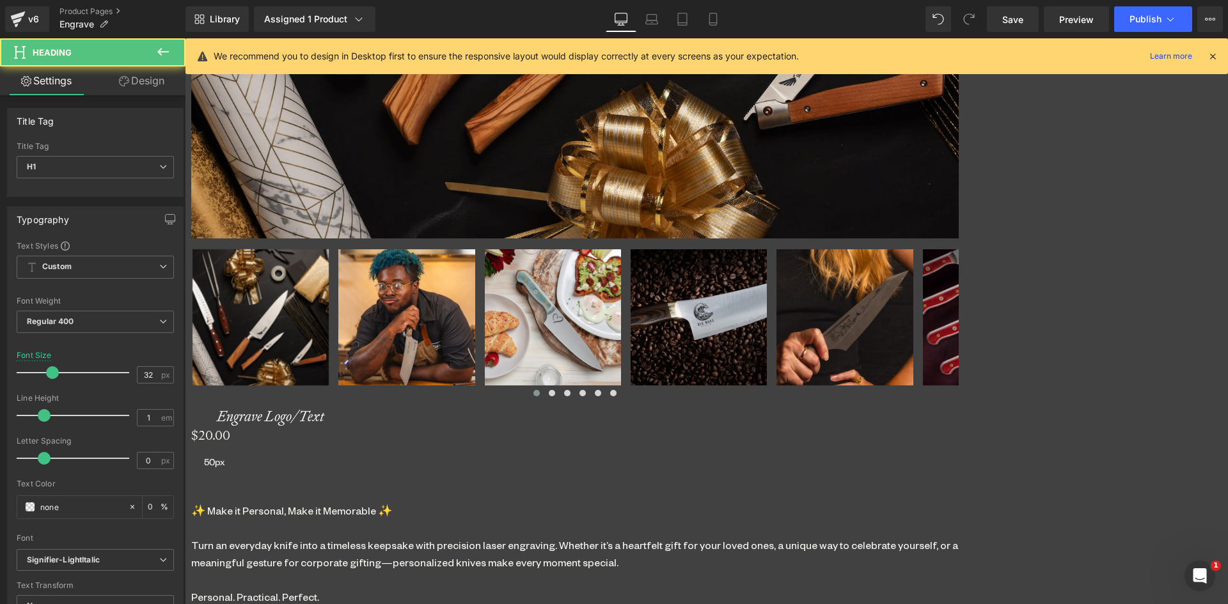
click at [145, 77] on link "Design" at bounding box center [141, 80] width 93 height 29
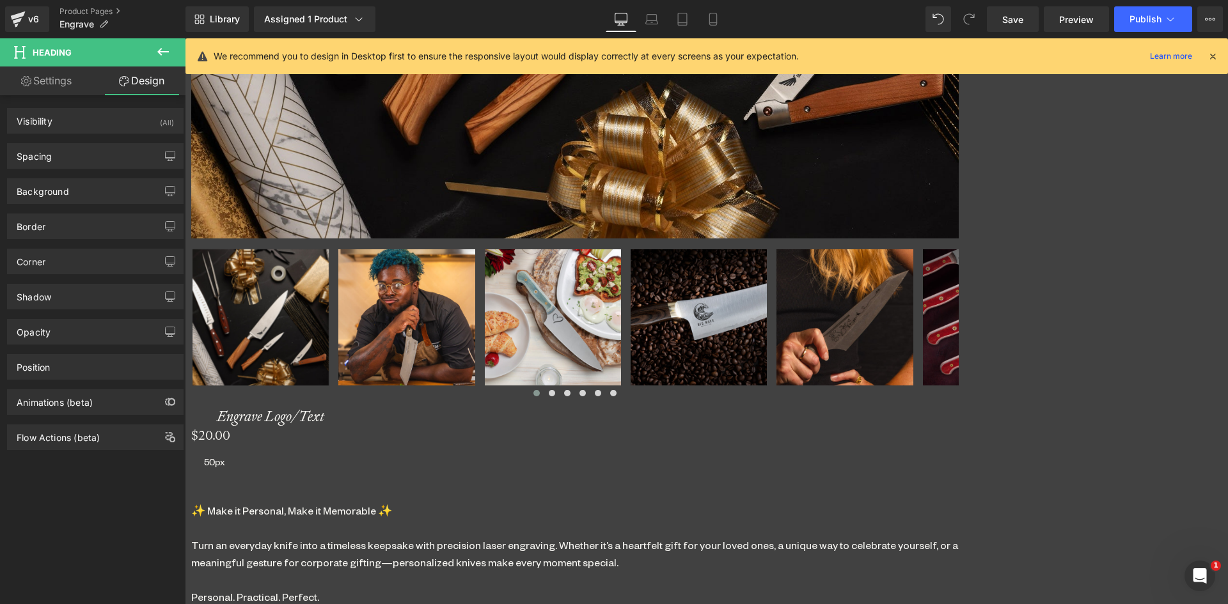
type input "0"
type input "50"
type input "0"
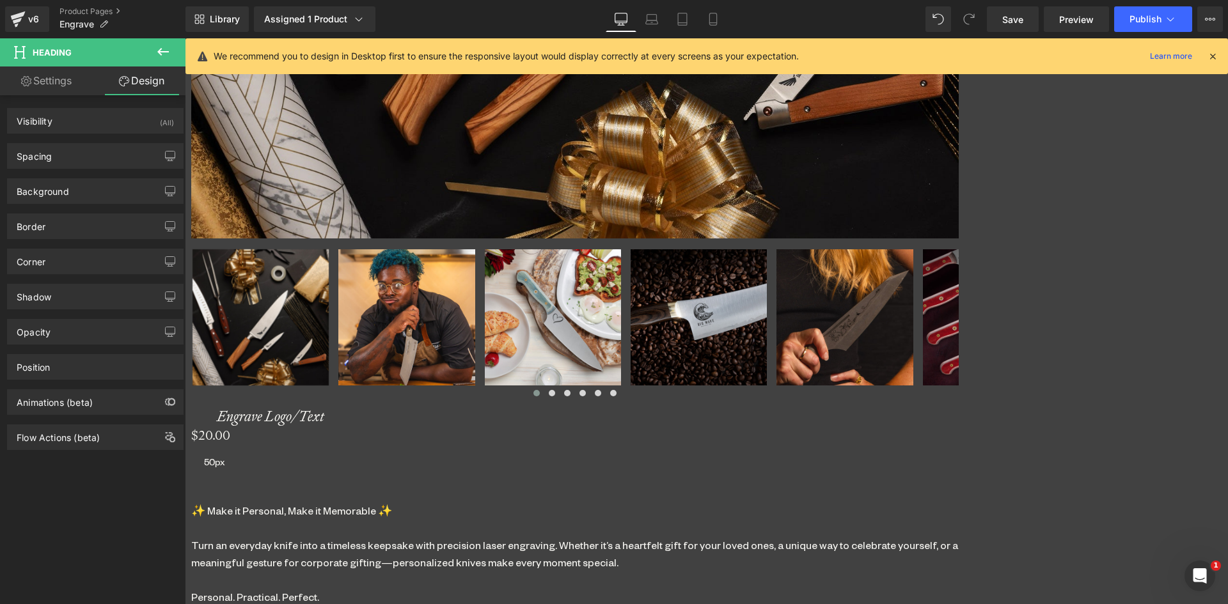
type input "0"
click at [45, 164] on div "Spacing" at bounding box center [95, 156] width 175 height 24
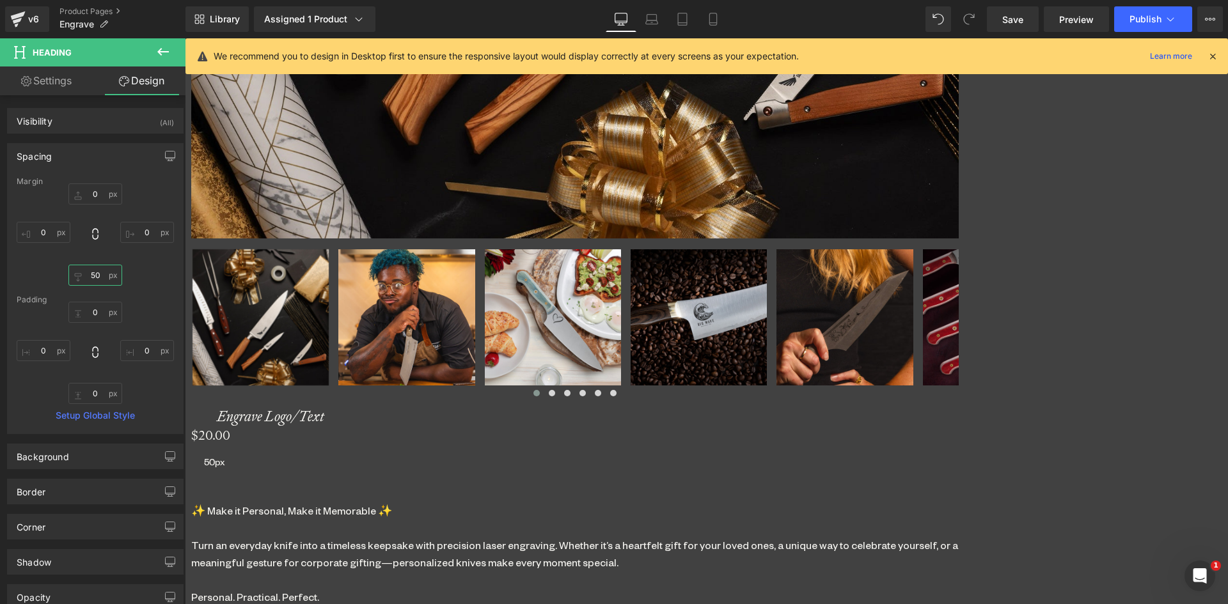
click at [91, 269] on input "50" at bounding box center [95, 275] width 54 height 21
type input "0"
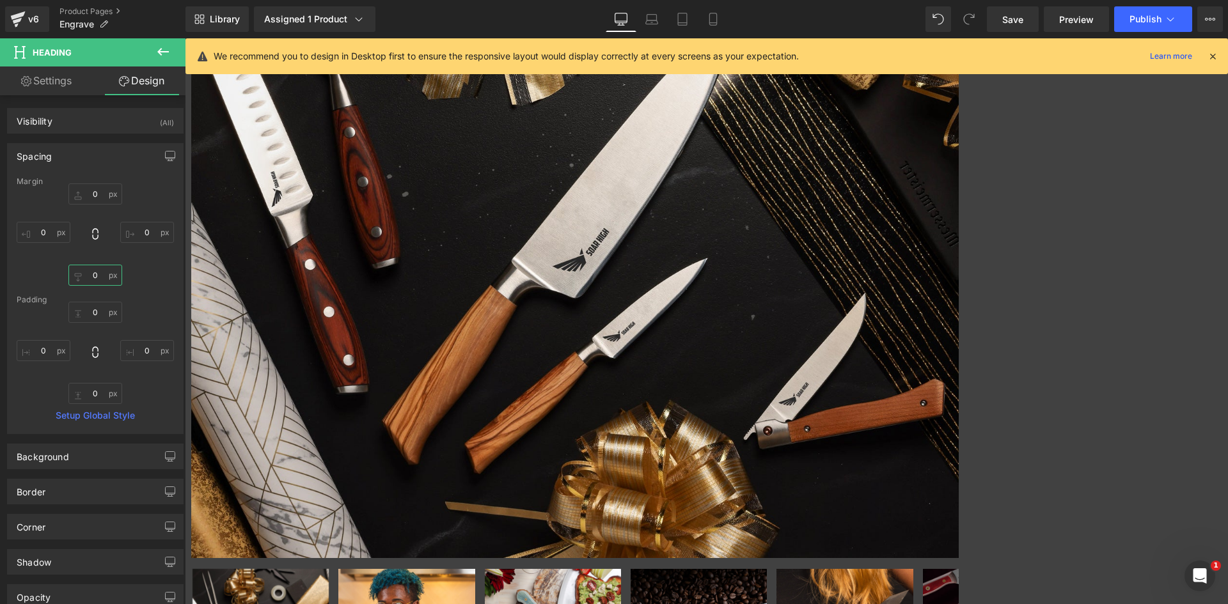
scroll to position [511, 0]
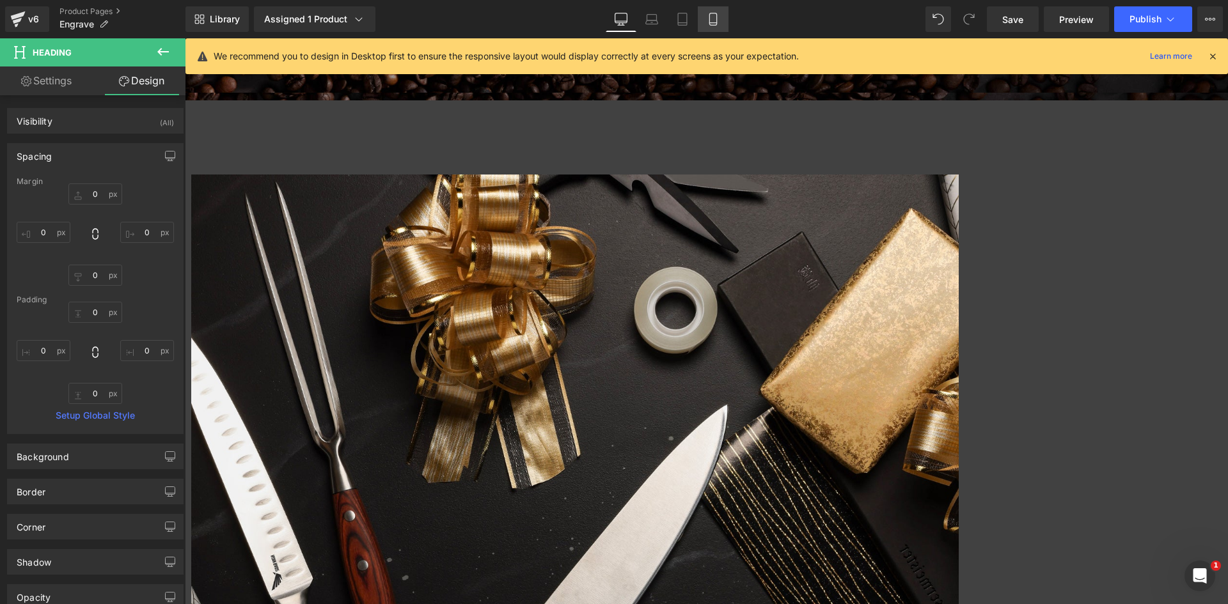
click at [706, 19] on link "Mobile" at bounding box center [713, 19] width 31 height 26
type input "0"
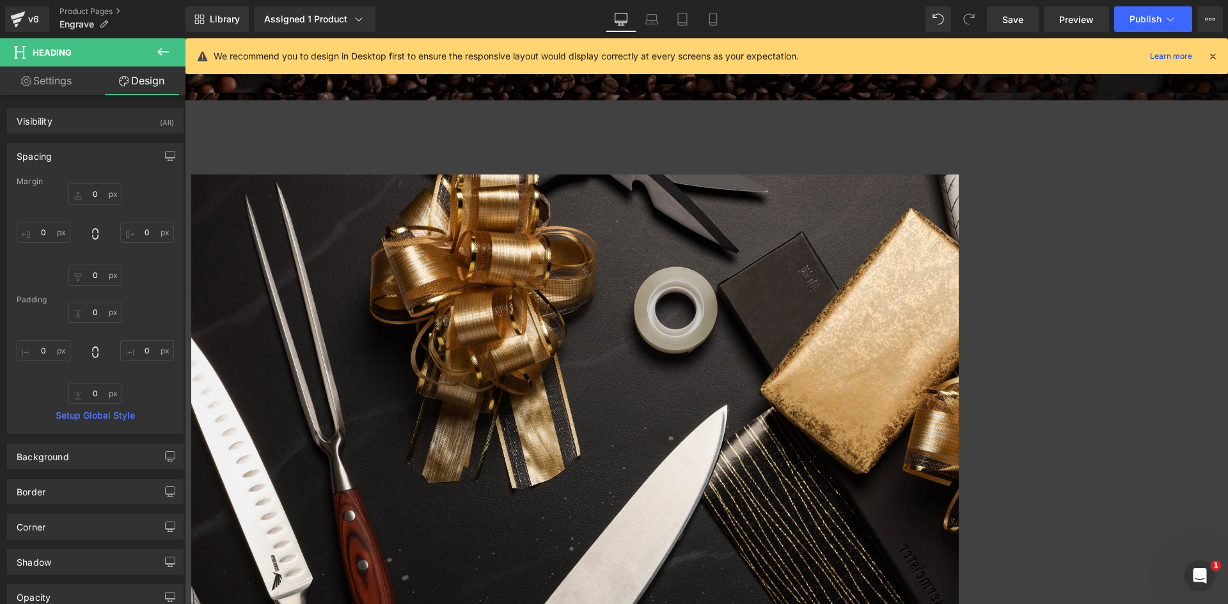
type input "0"
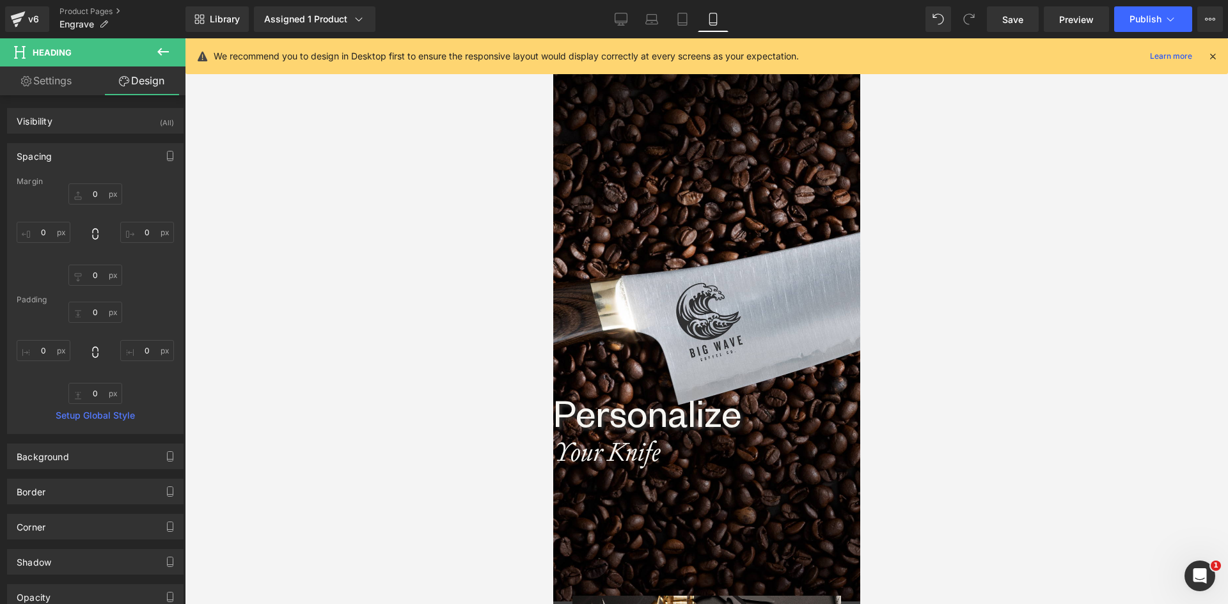
scroll to position [0, 0]
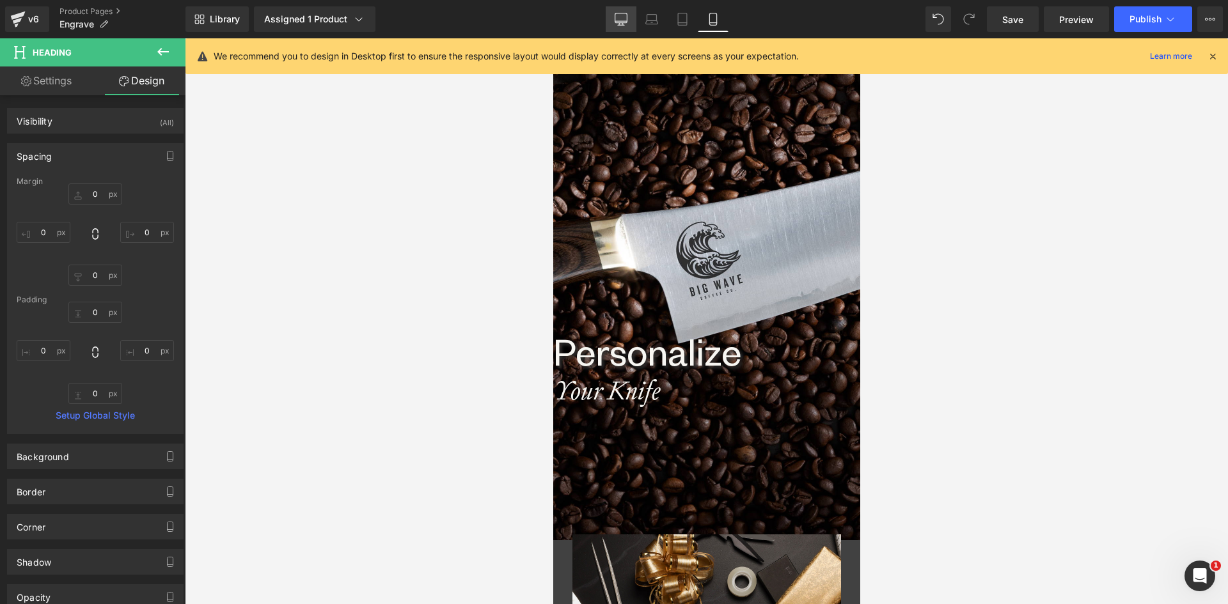
drag, startPoint x: 623, startPoint y: 19, endPoint x: 616, endPoint y: 42, distance: 24.1
click at [621, 19] on icon at bounding box center [620, 19] width 13 height 13
type input "0"
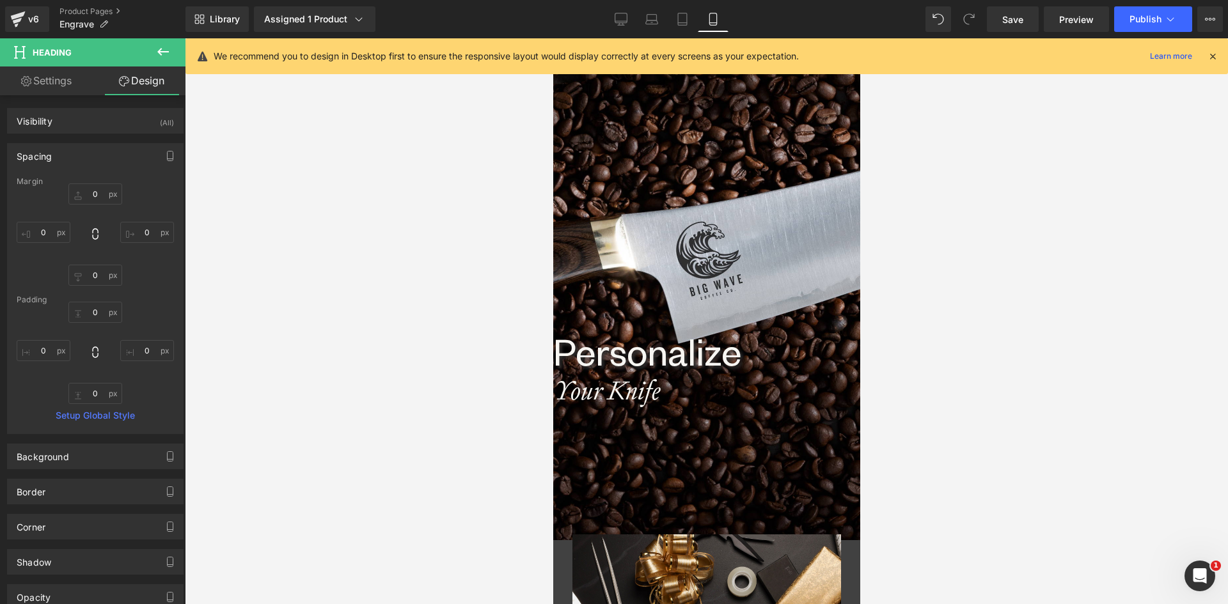
type input "0"
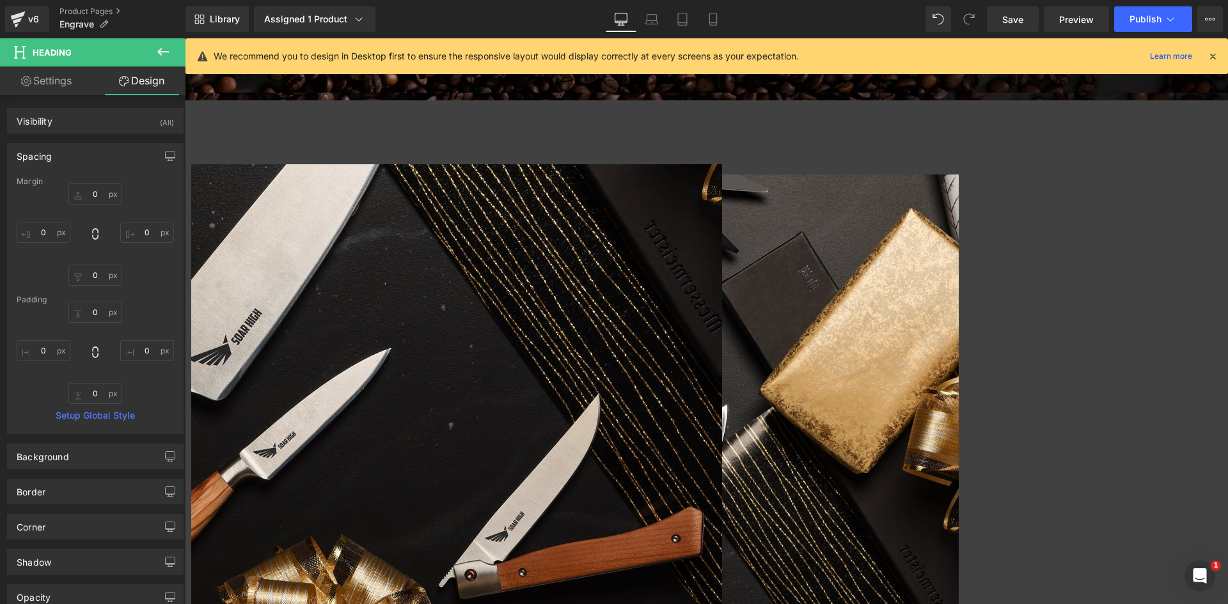
scroll to position [895, 0]
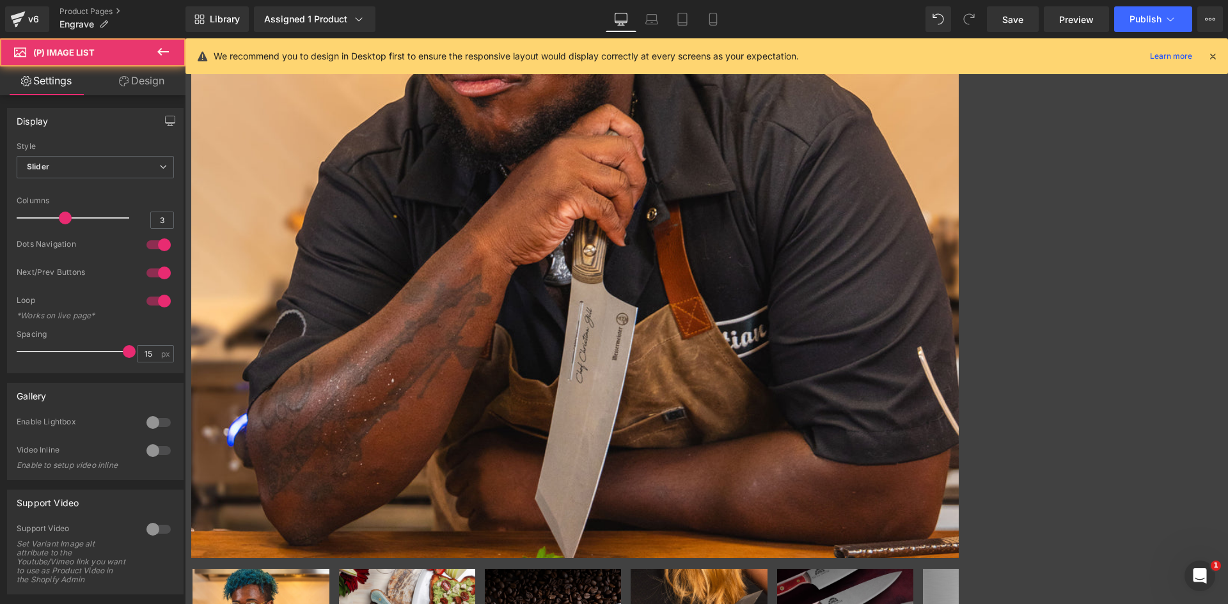
click at [185, 38] on span "(P) Image List" at bounding box center [185, 38] width 0 height 0
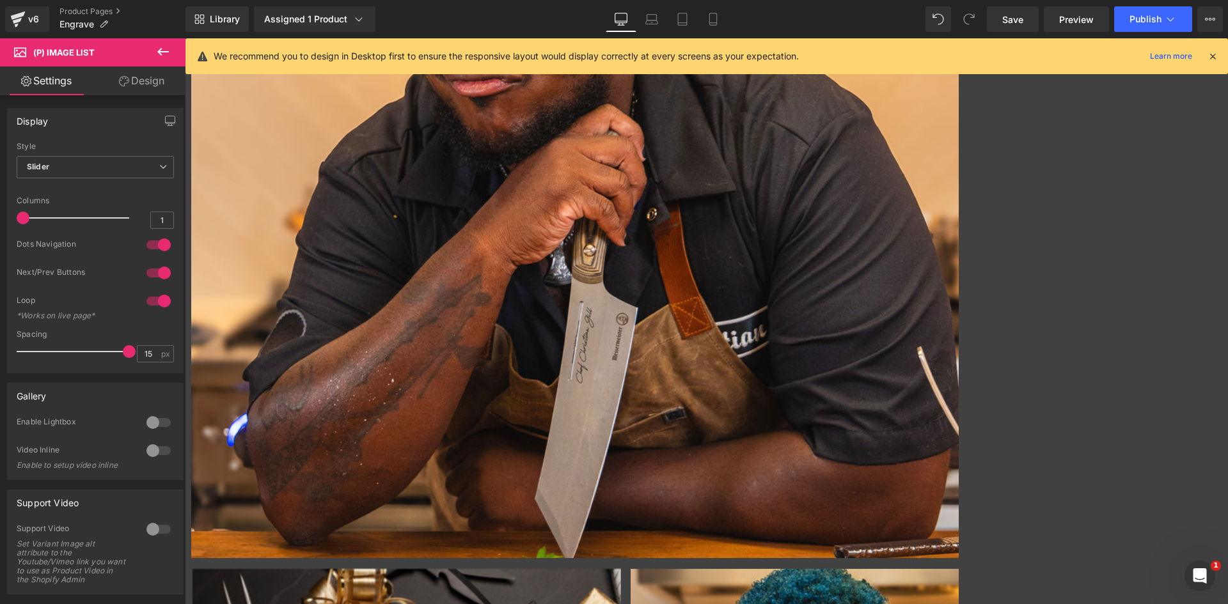
drag, startPoint x: 61, startPoint y: 219, endPoint x: -56, endPoint y: 214, distance: 117.1
click at [0, 214] on html "(P) Image List You are previewing how the will restyle your page. You can not e…" at bounding box center [614, 302] width 1228 height 604
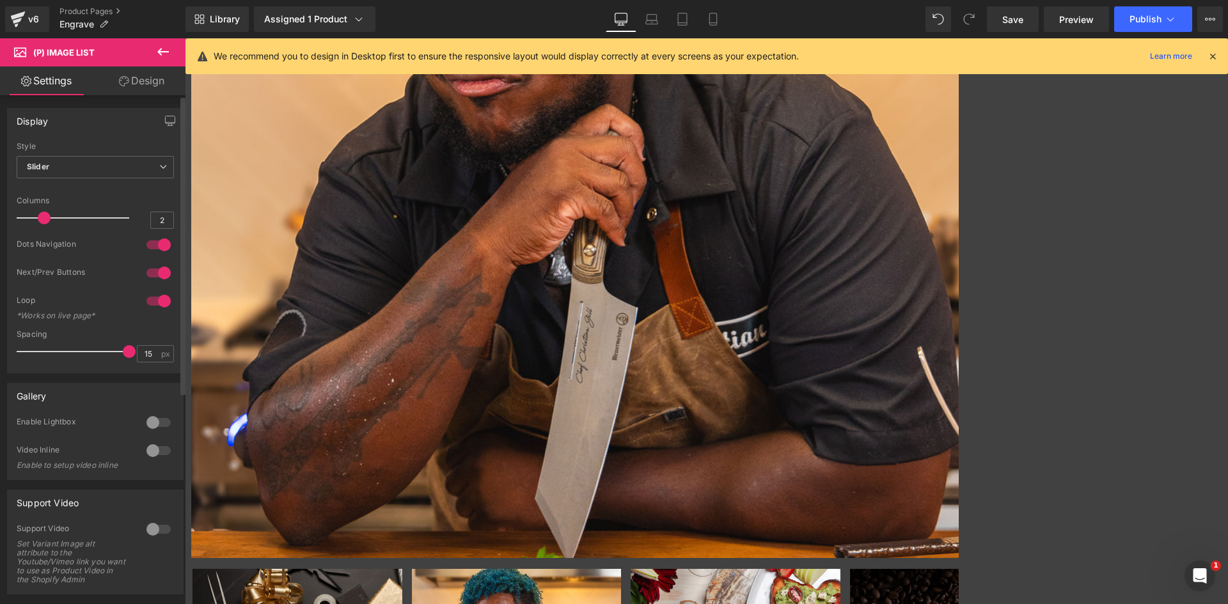
type input "3"
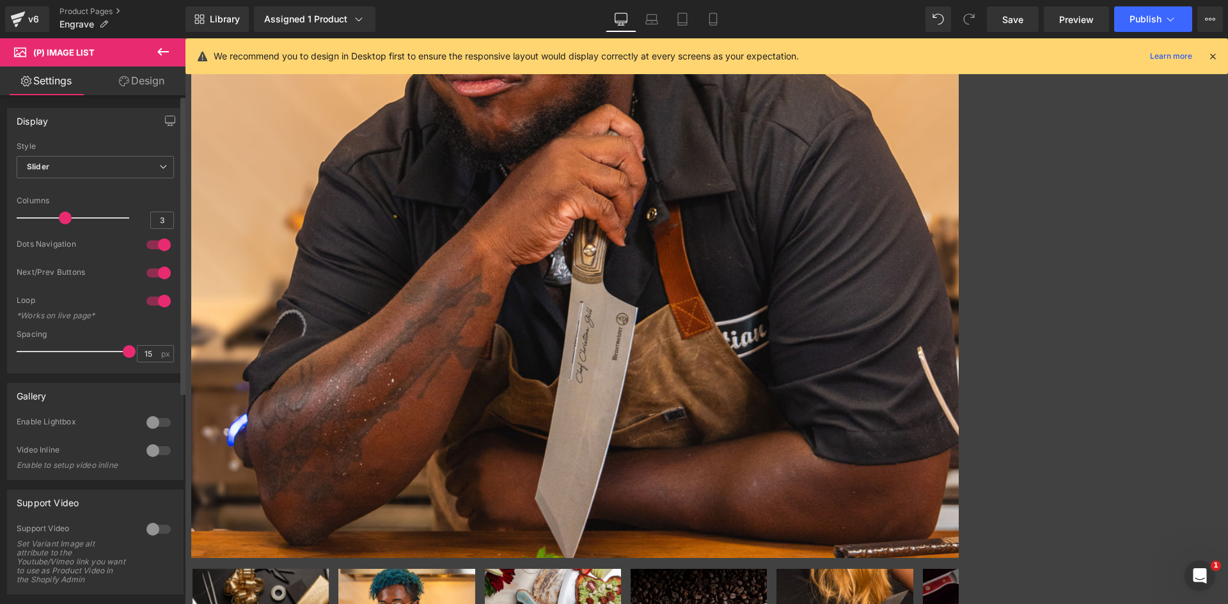
drag, startPoint x: 24, startPoint y: 214, endPoint x: 56, endPoint y: 213, distance: 32.6
click at [56, 213] on div at bounding box center [76, 218] width 106 height 26
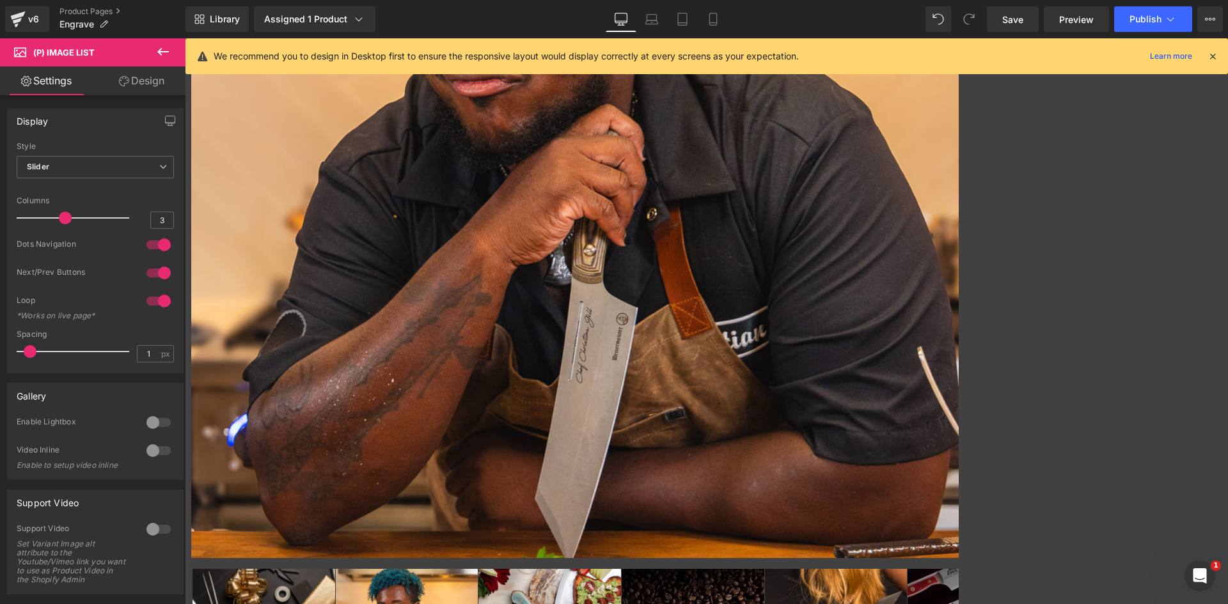
type input "0"
drag, startPoint x: 127, startPoint y: 348, endPoint x: -68, endPoint y: 343, distance: 195.7
click at [0, 343] on html "(P) Image List You are previewing how the will restyle your page. You can not e…" at bounding box center [614, 302] width 1228 height 604
click at [152, 82] on link "Design" at bounding box center [141, 80] width 93 height 29
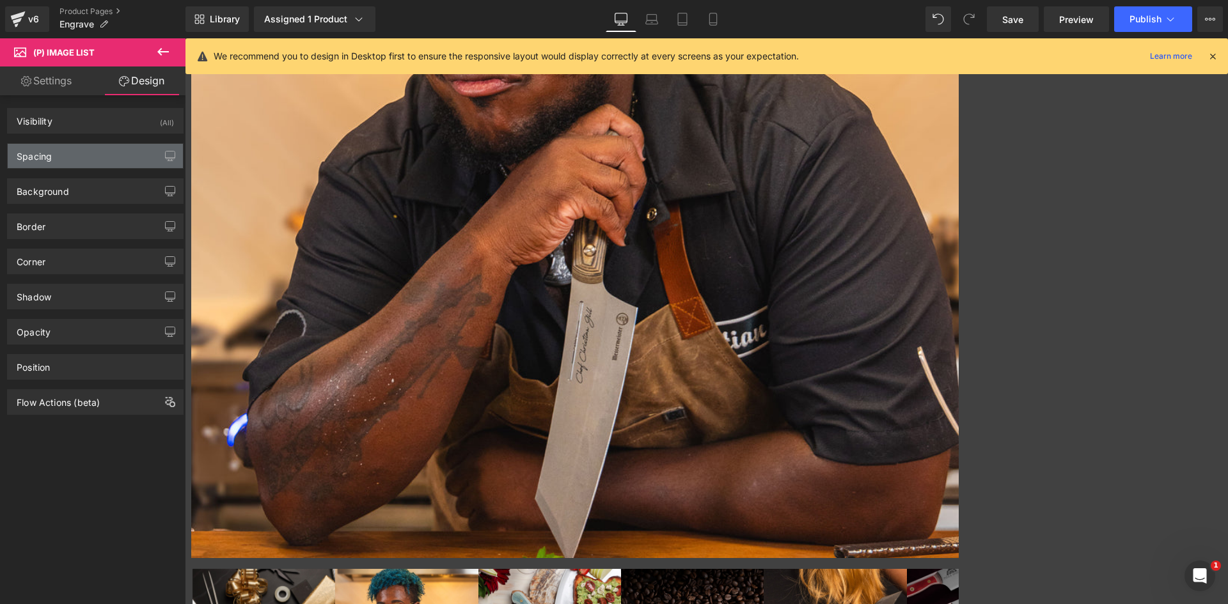
click at [67, 154] on div "Spacing" at bounding box center [95, 156] width 175 height 24
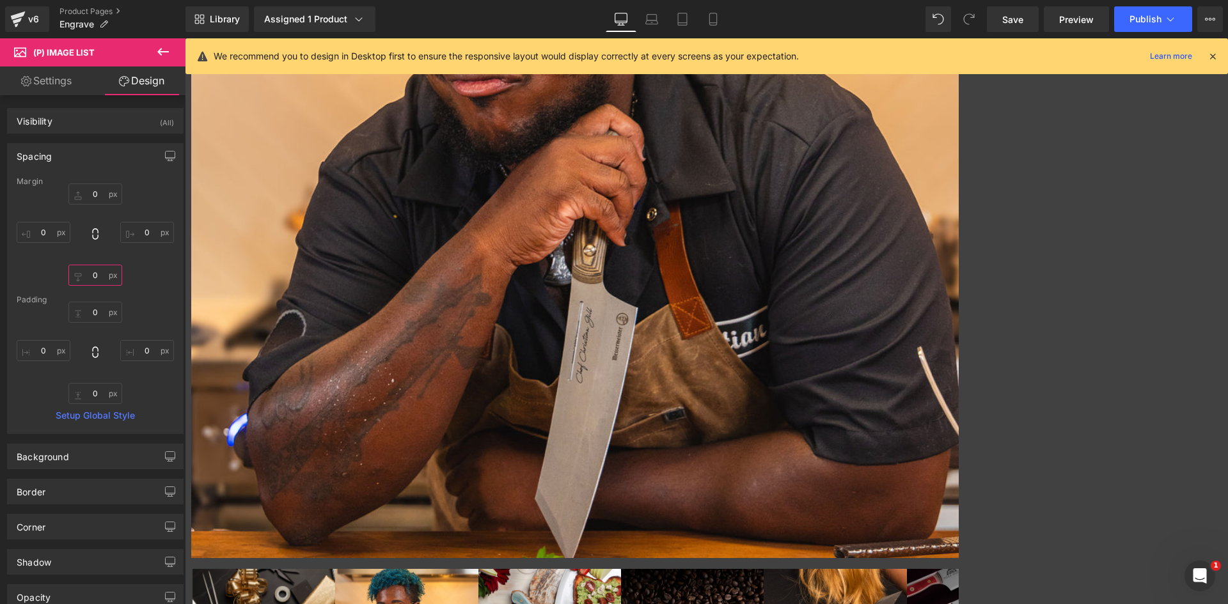
click at [90, 283] on input "0" at bounding box center [95, 275] width 54 height 21
drag, startPoint x: 98, startPoint y: 273, endPoint x: 75, endPoint y: 273, distance: 22.4
click at [75, 273] on input "10" at bounding box center [95, 275] width 54 height 21
type input "0"
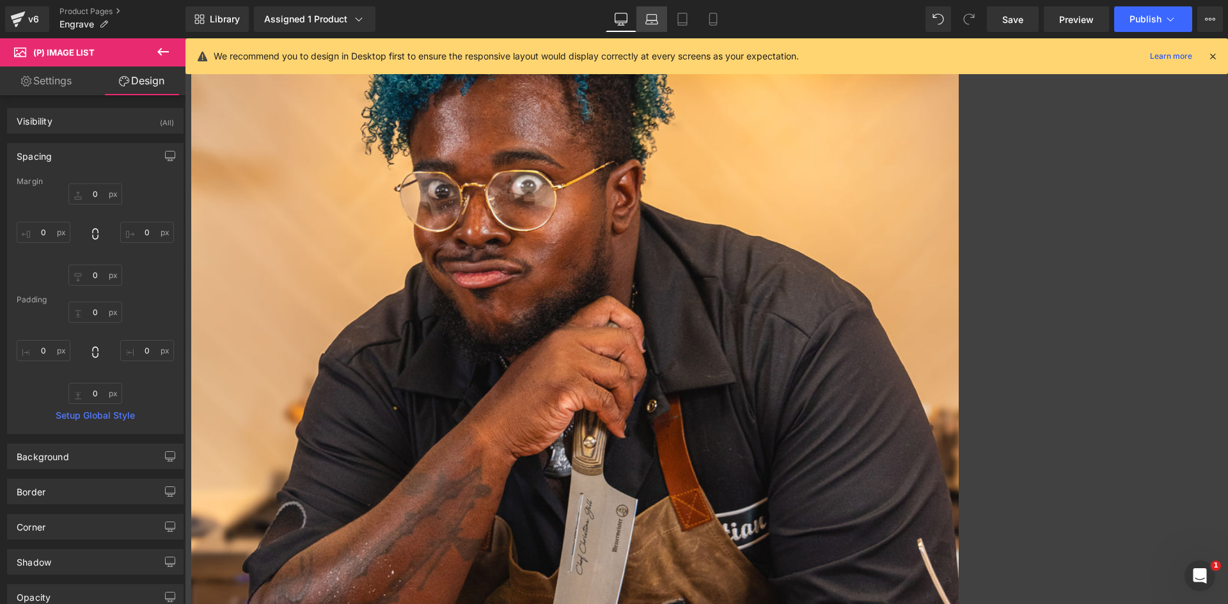
click at [657, 16] on icon at bounding box center [652, 18] width 10 height 6
type input "0"
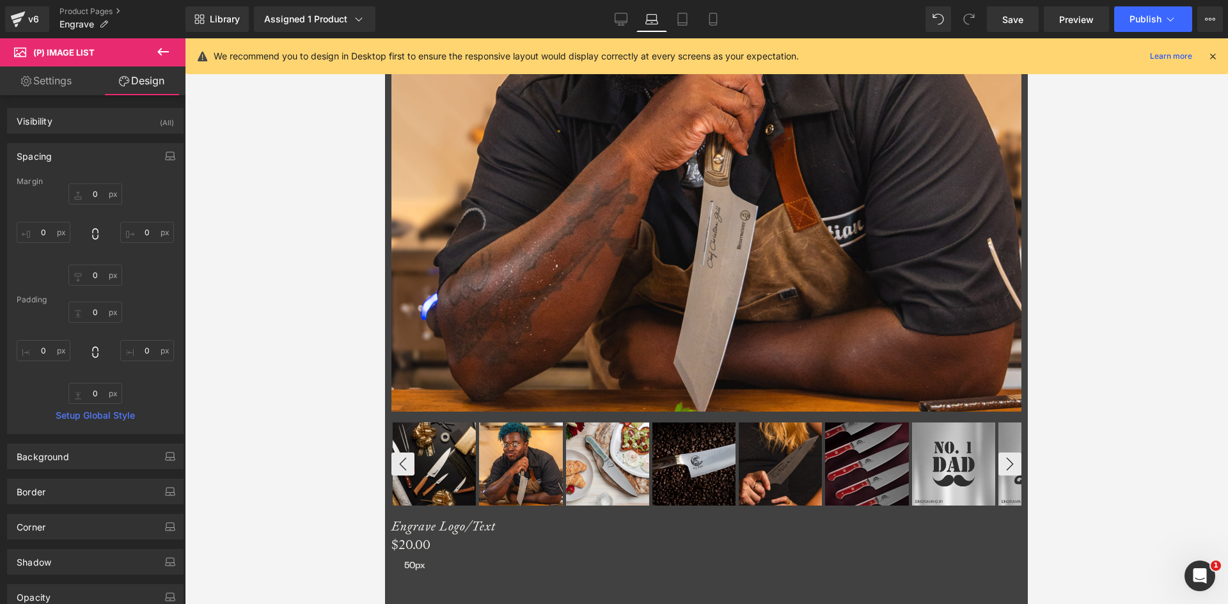
scroll to position [747, 0]
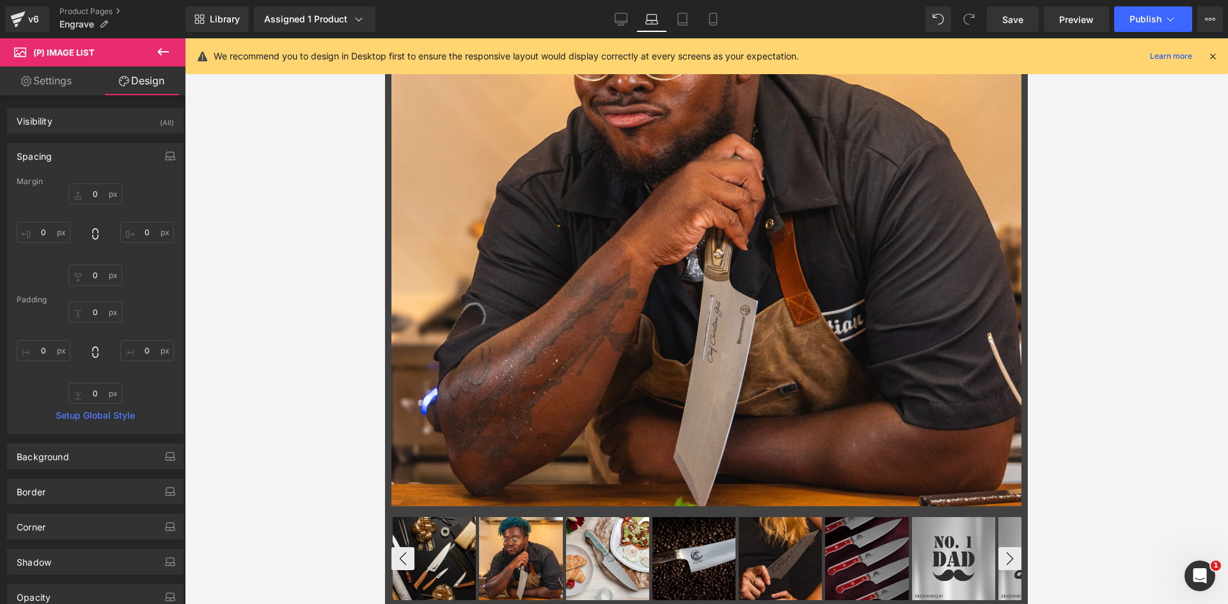
click at [582, 517] on img at bounding box center [607, 558] width 83 height 83
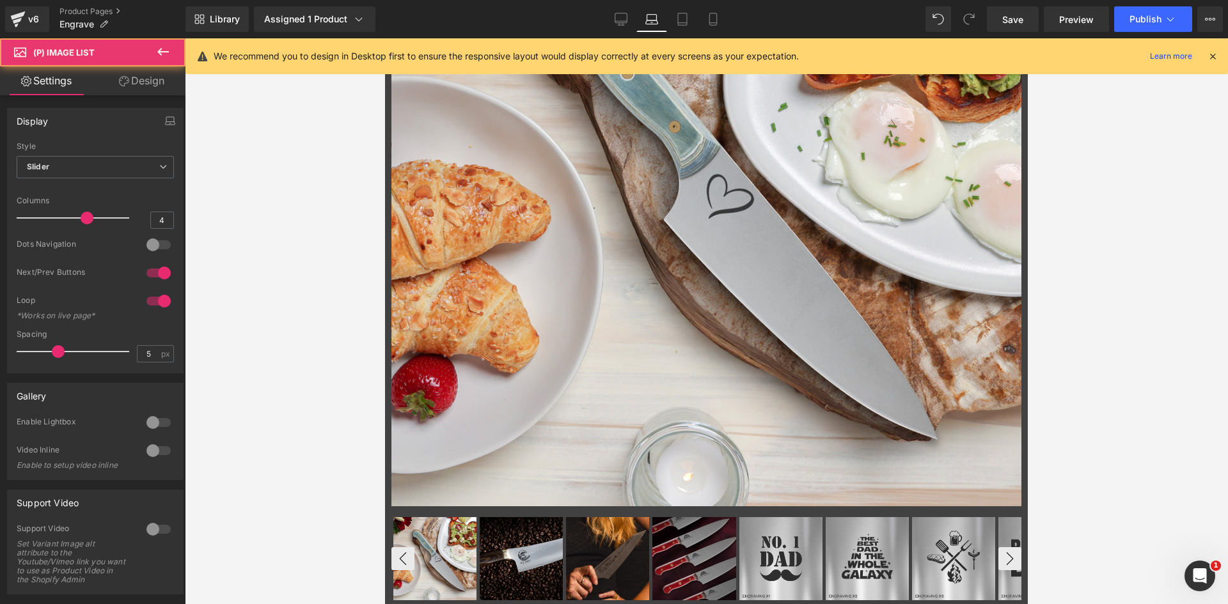
click at [385, 38] on span "(P) Image List" at bounding box center [385, 38] width 0 height 0
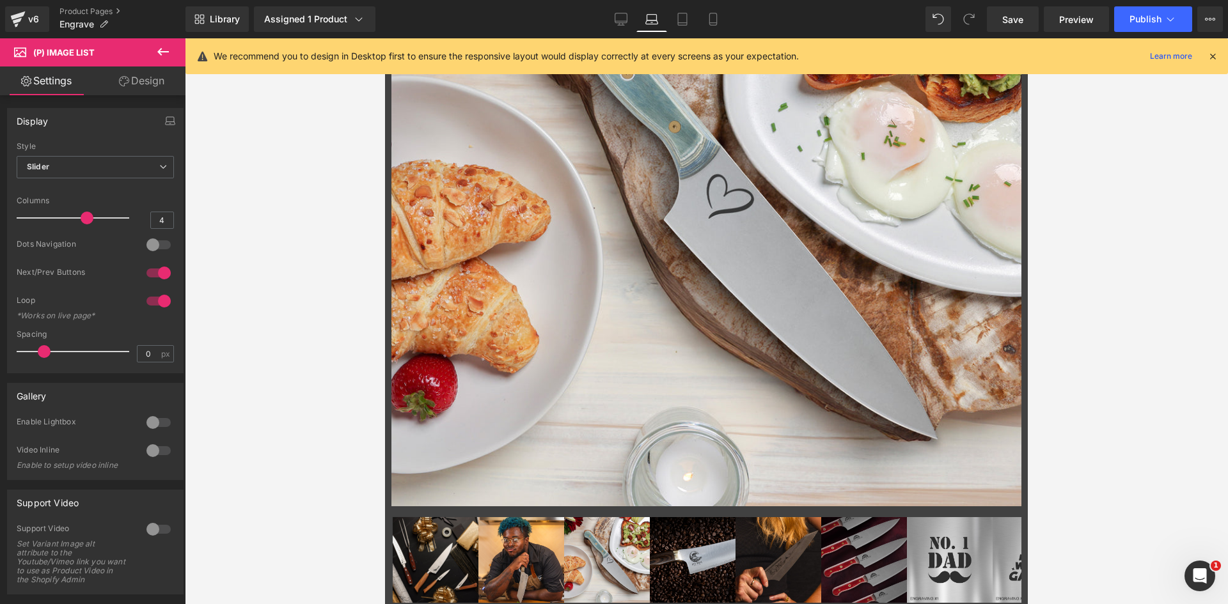
drag, startPoint x: 56, startPoint y: 352, endPoint x: -47, endPoint y: 338, distance: 103.3
click at [0, 338] on html "(P) Image List You are previewing how the will restyle your page. You can not e…" at bounding box center [614, 302] width 1228 height 604
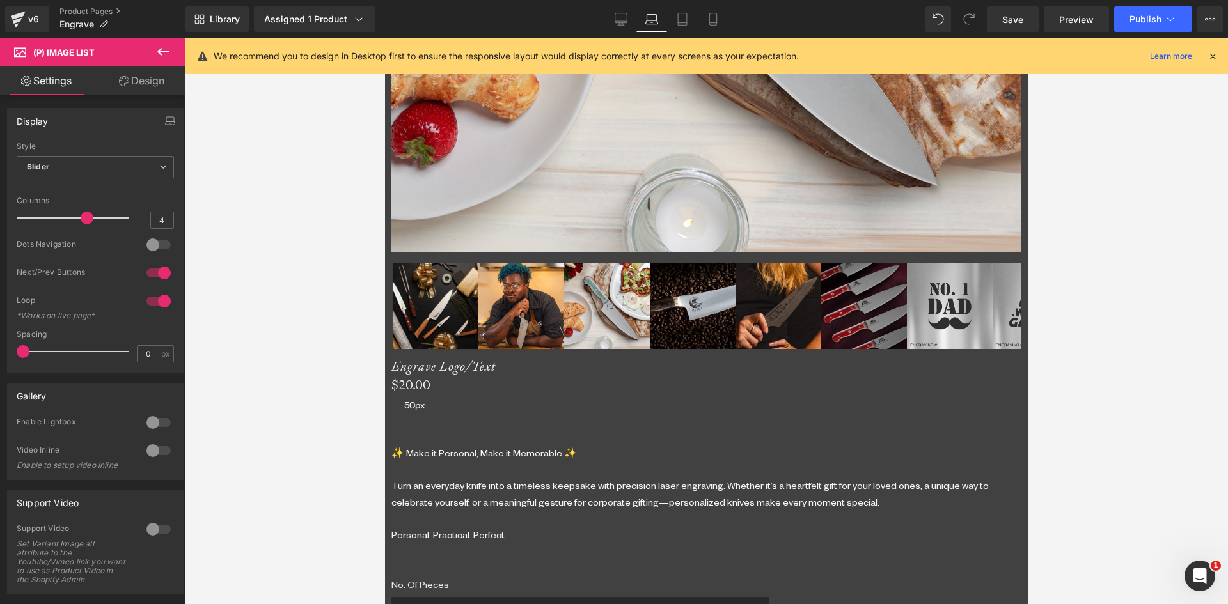
scroll to position [1195, 0]
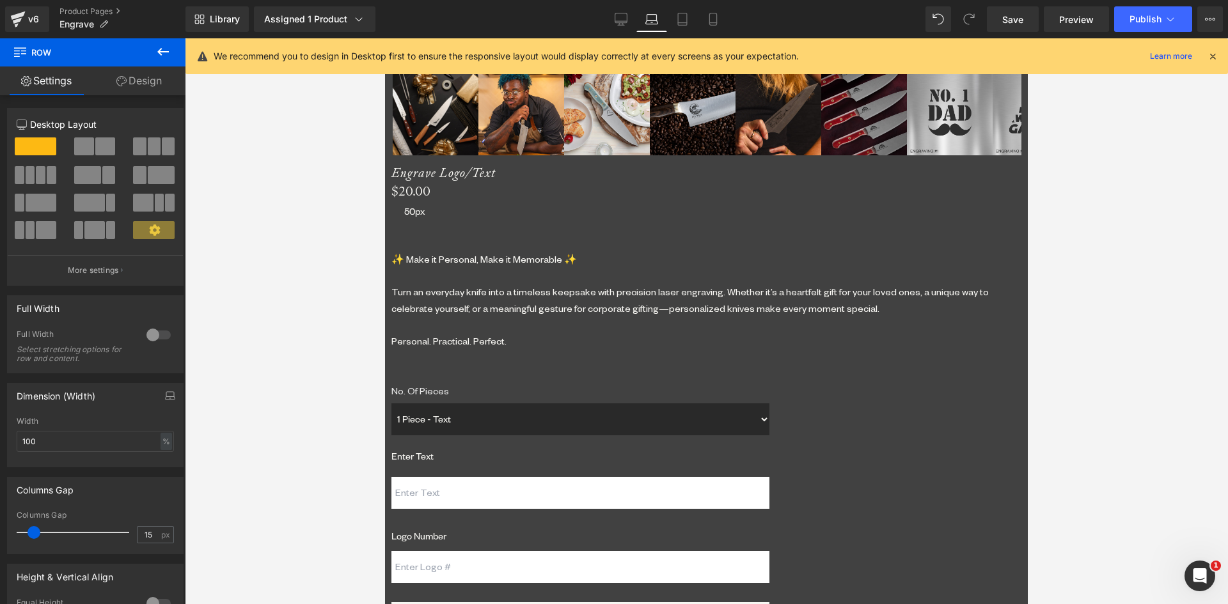
drag, startPoint x: 680, startPoint y: 309, endPoint x: 678, endPoint y: 354, distance: 44.8
drag, startPoint x: 675, startPoint y: 366, endPoint x: 676, endPoint y: 336, distance: 30.1
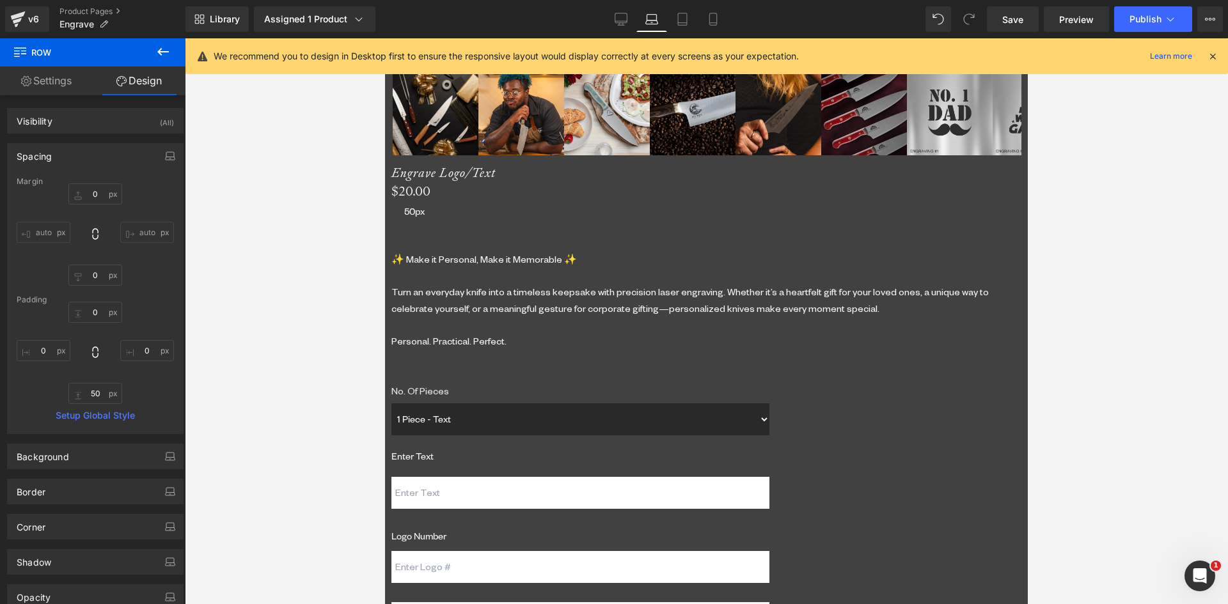
click at [385, 38] on span "Heading" at bounding box center [385, 38] width 0 height 0
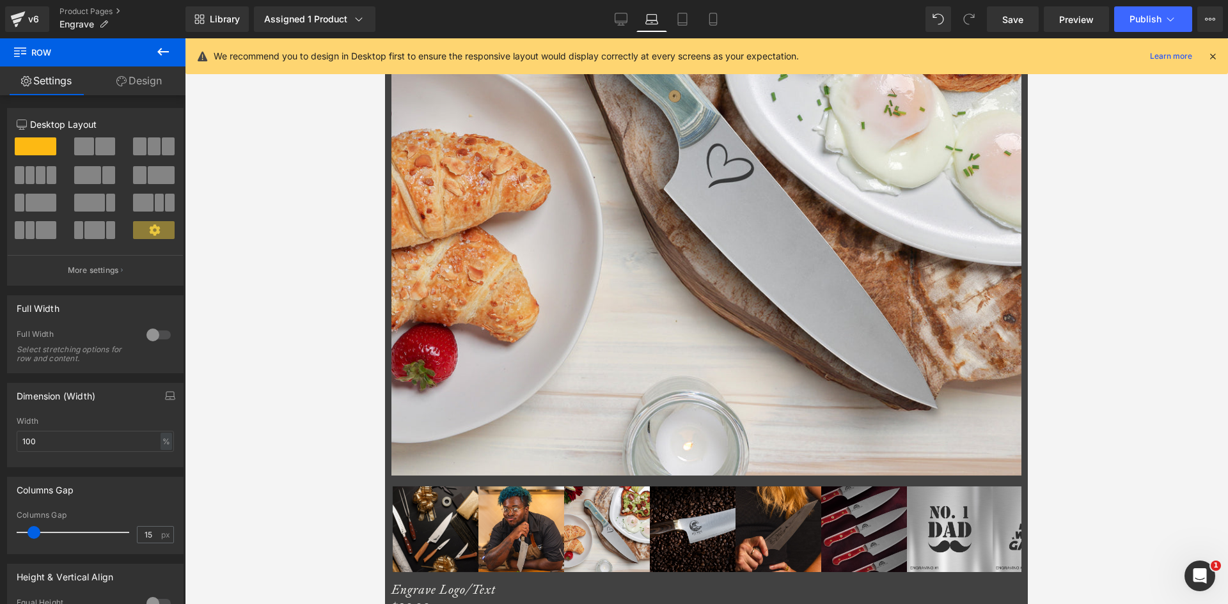
scroll to position [556, 0]
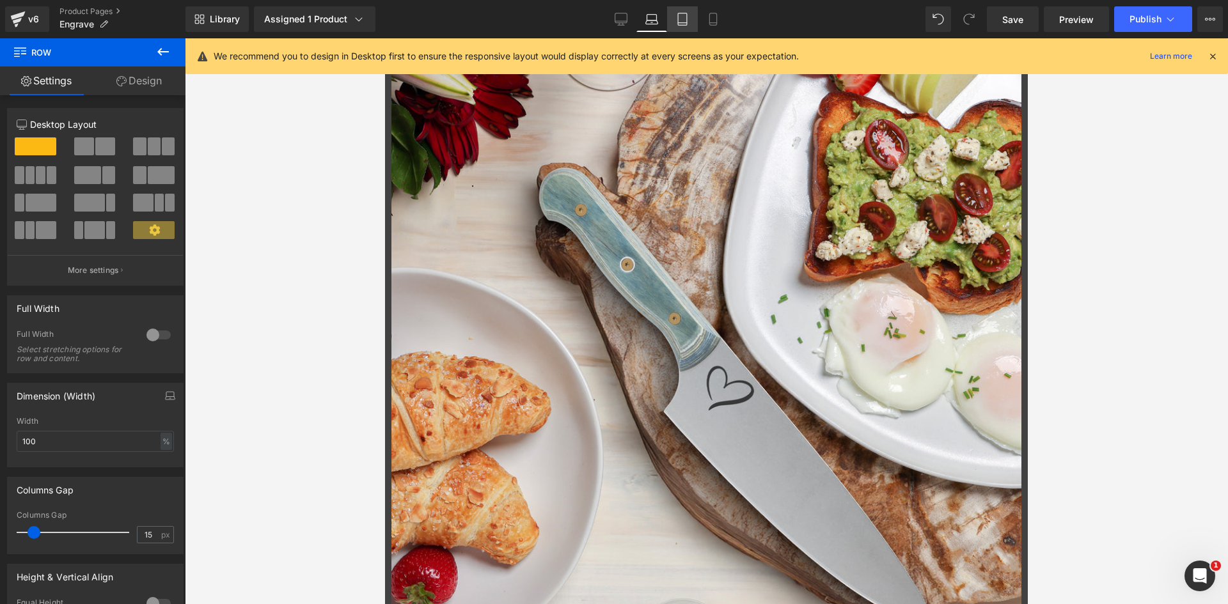
click at [680, 18] on icon at bounding box center [682, 19] width 13 height 13
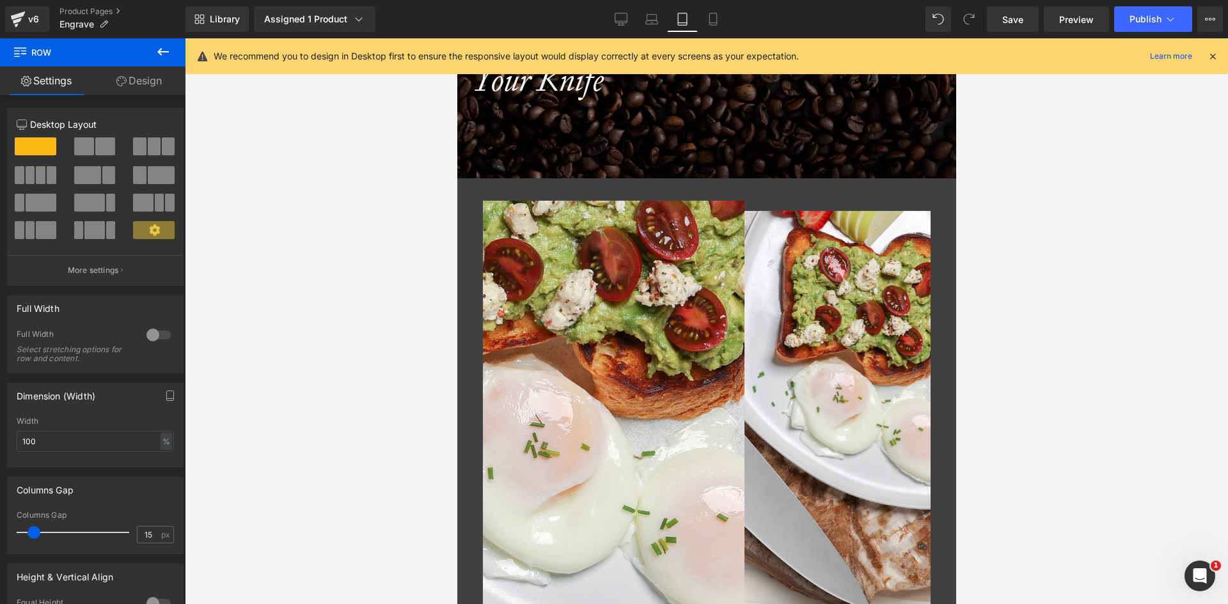
scroll to position [347, 0]
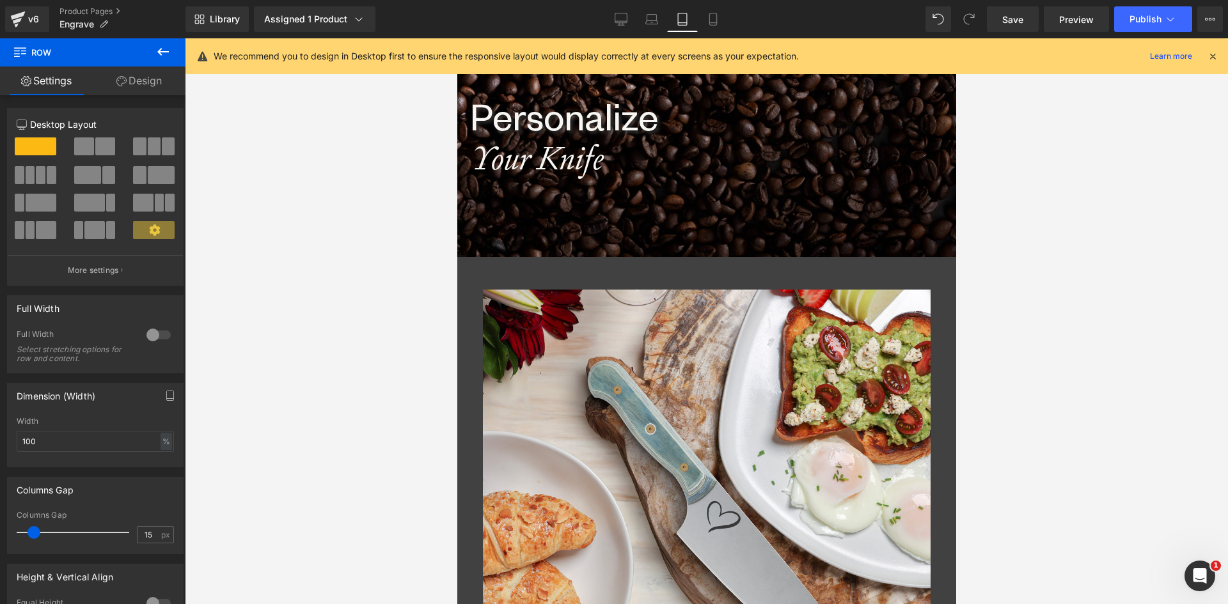
click at [456, 38] on span "(P) Image List" at bounding box center [456, 38] width 0 height 0
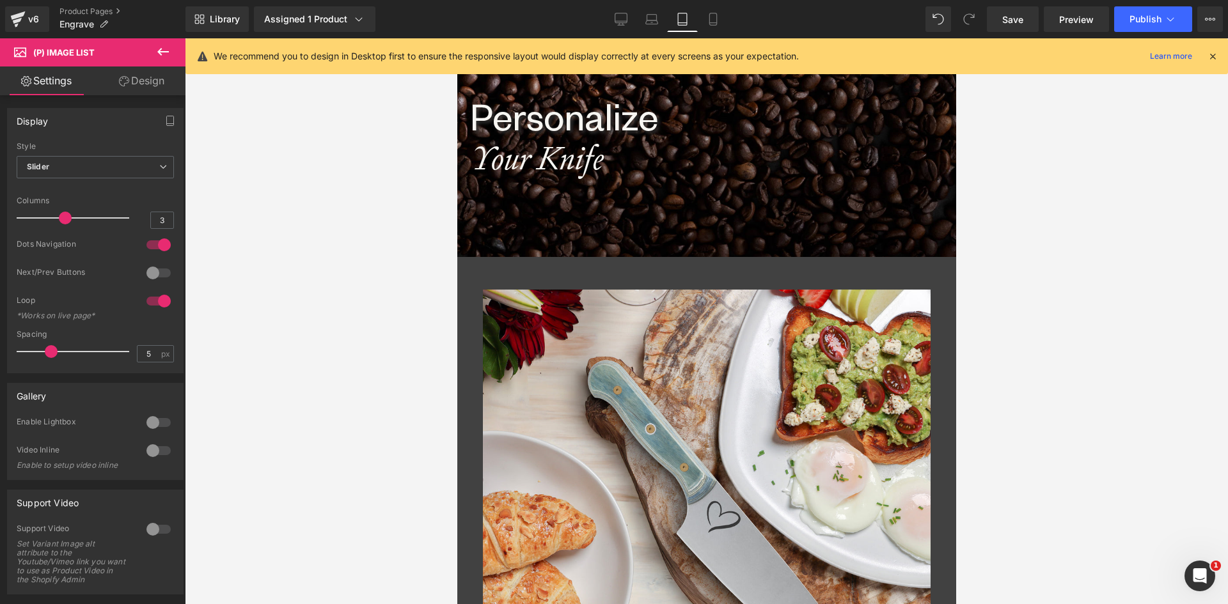
drag, startPoint x: 51, startPoint y: 348, endPoint x: -22, endPoint y: 344, distance: 73.0
click at [0, 344] on html "(P) Image List You are previewing how the will restyle your page. You can not e…" at bounding box center [614, 302] width 1228 height 604
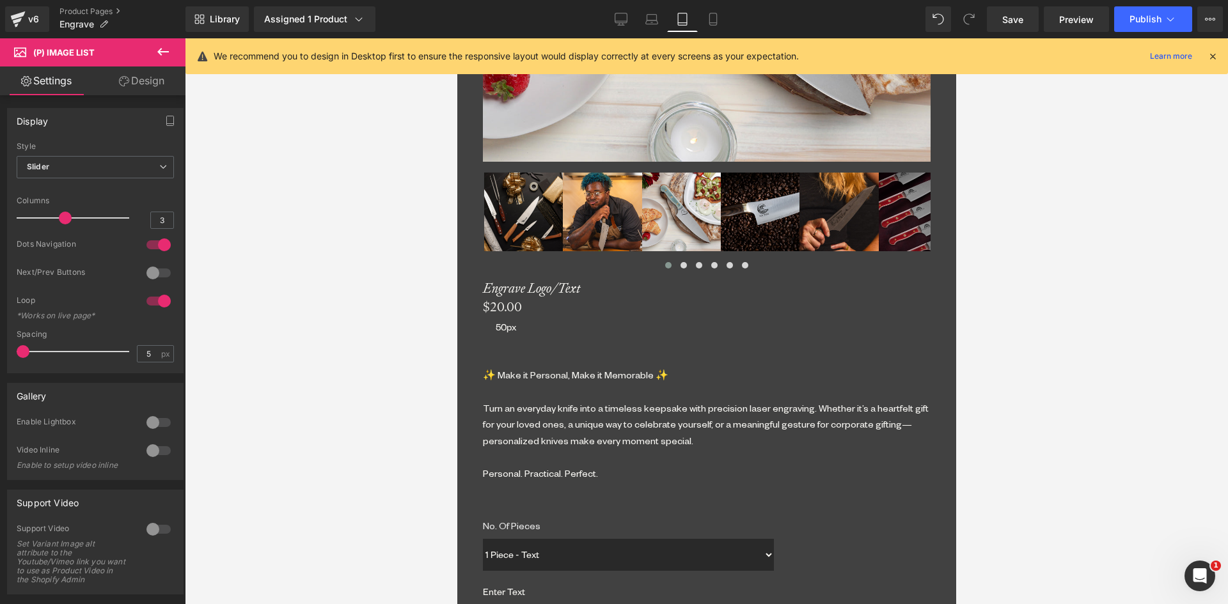
scroll to position [1242, 0]
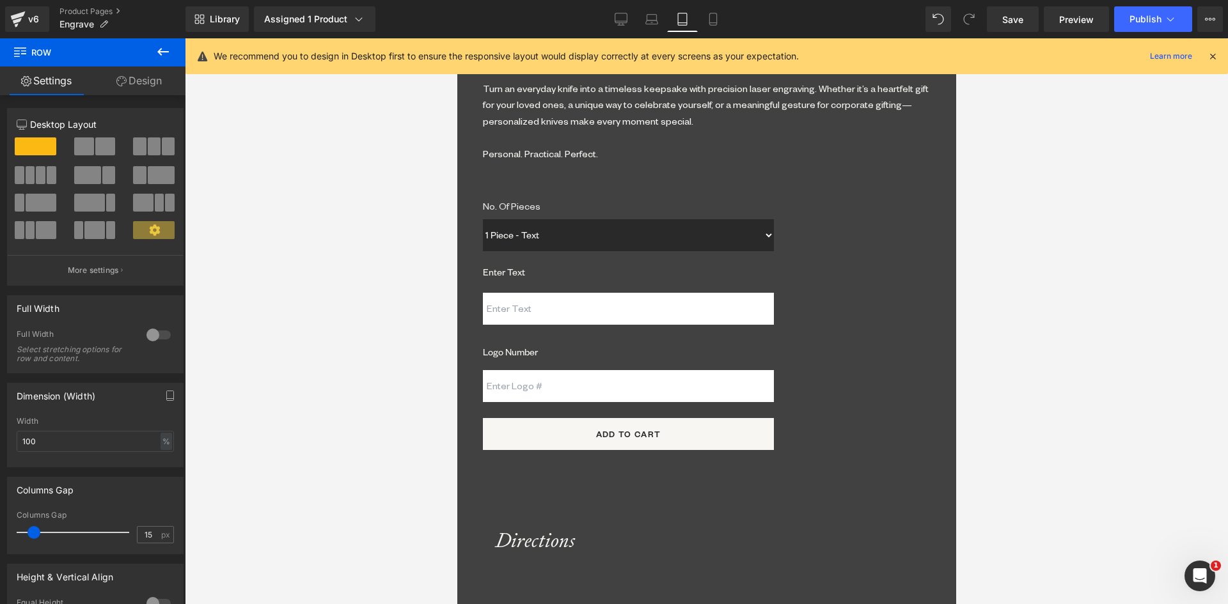
drag, startPoint x: 687, startPoint y: 360, endPoint x: 682, endPoint y: 405, distance: 45.0
drag, startPoint x: 682, startPoint y: 420, endPoint x: 651, endPoint y: 457, distance: 48.1
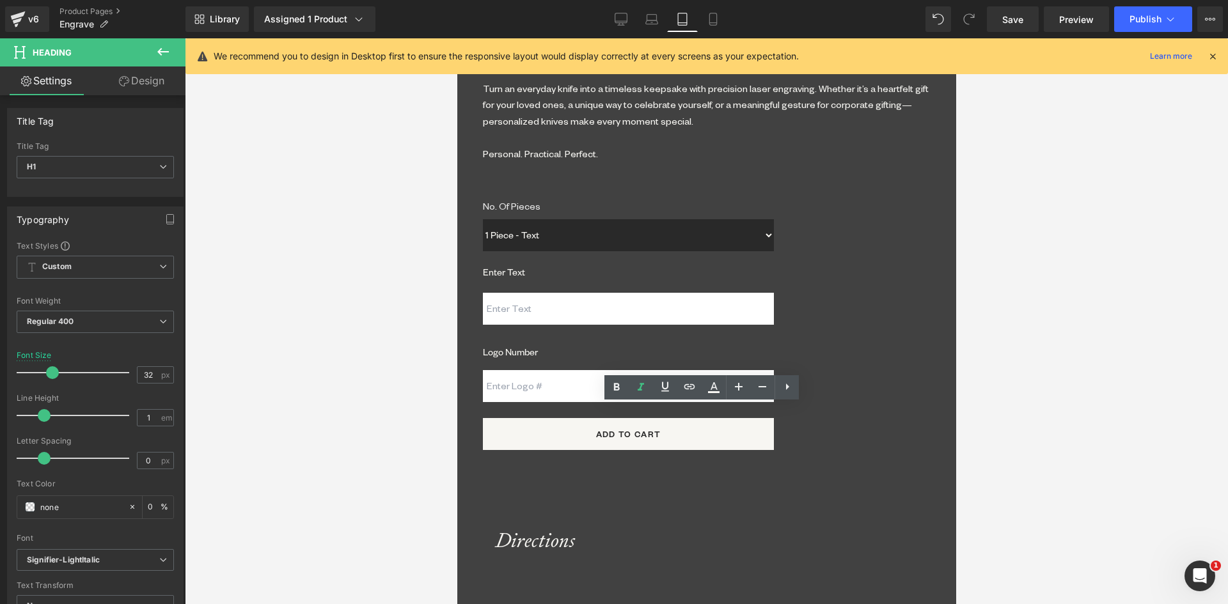
click at [144, 86] on link "Design" at bounding box center [141, 80] width 93 height 29
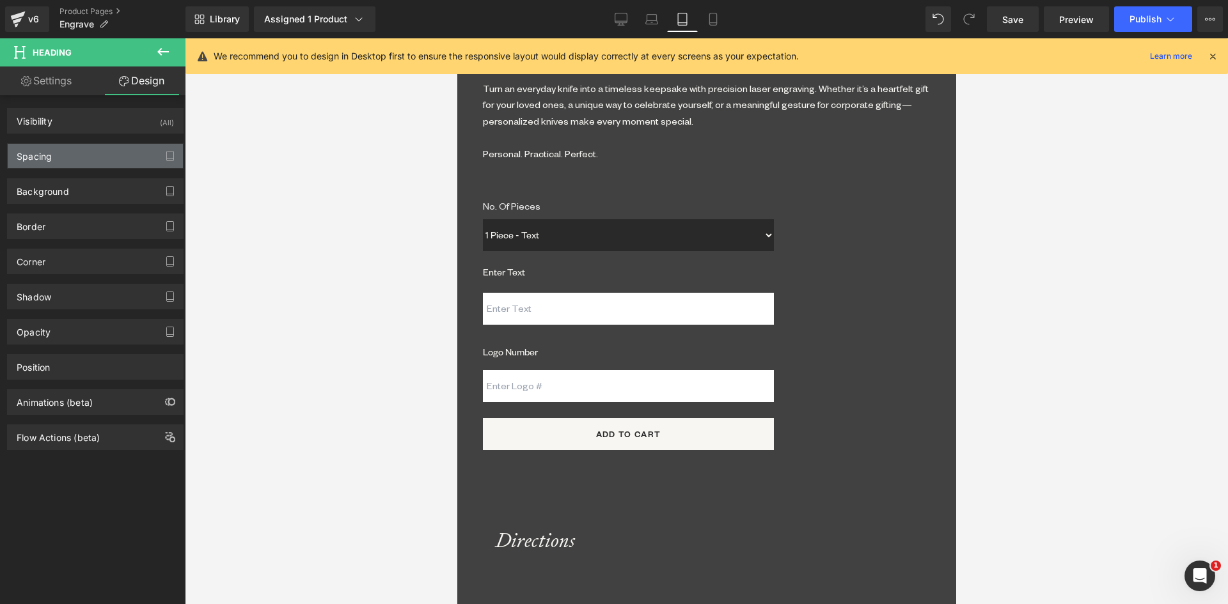
click at [95, 152] on div "Spacing" at bounding box center [95, 156] width 175 height 24
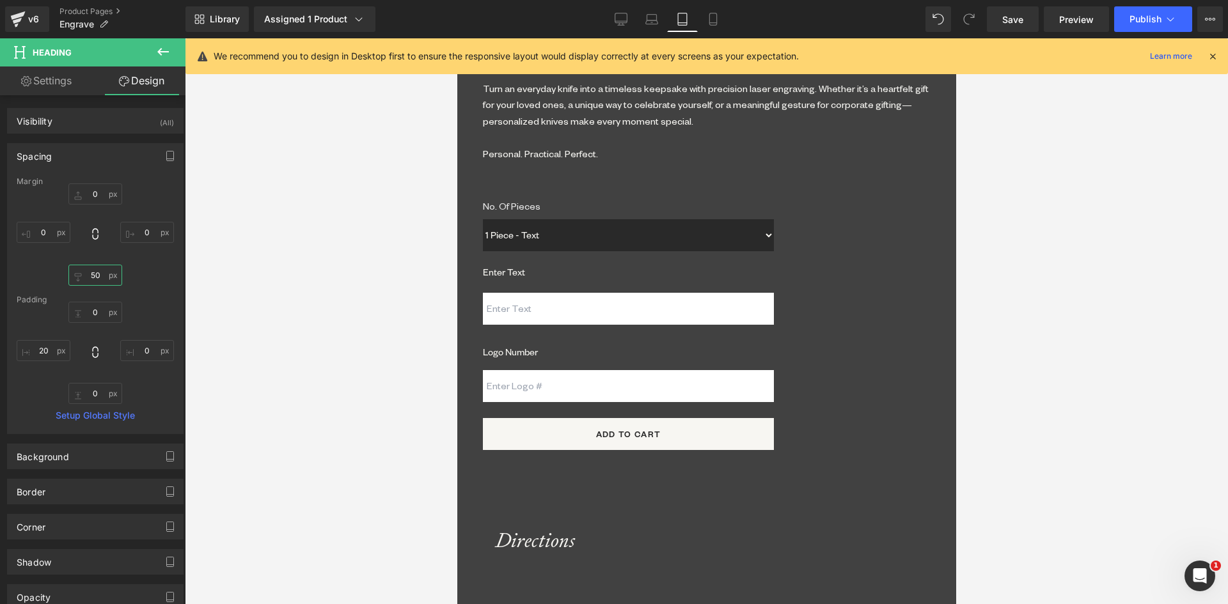
click at [86, 276] on input "text" at bounding box center [95, 275] width 54 height 21
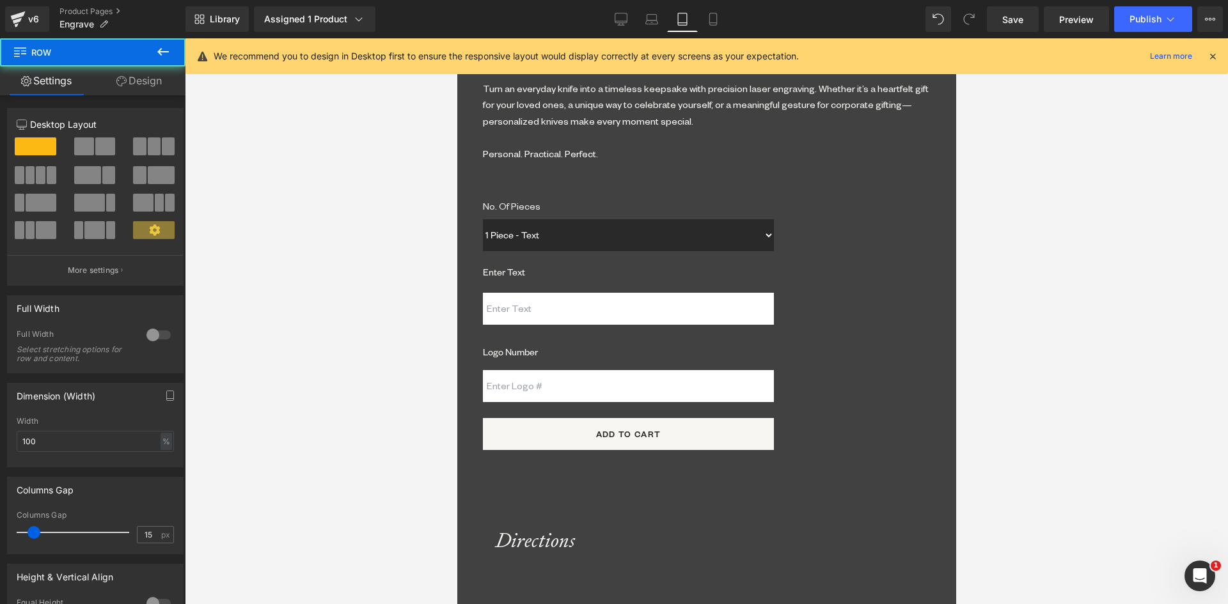
click at [456, 38] on span at bounding box center [456, 38] width 0 height 0
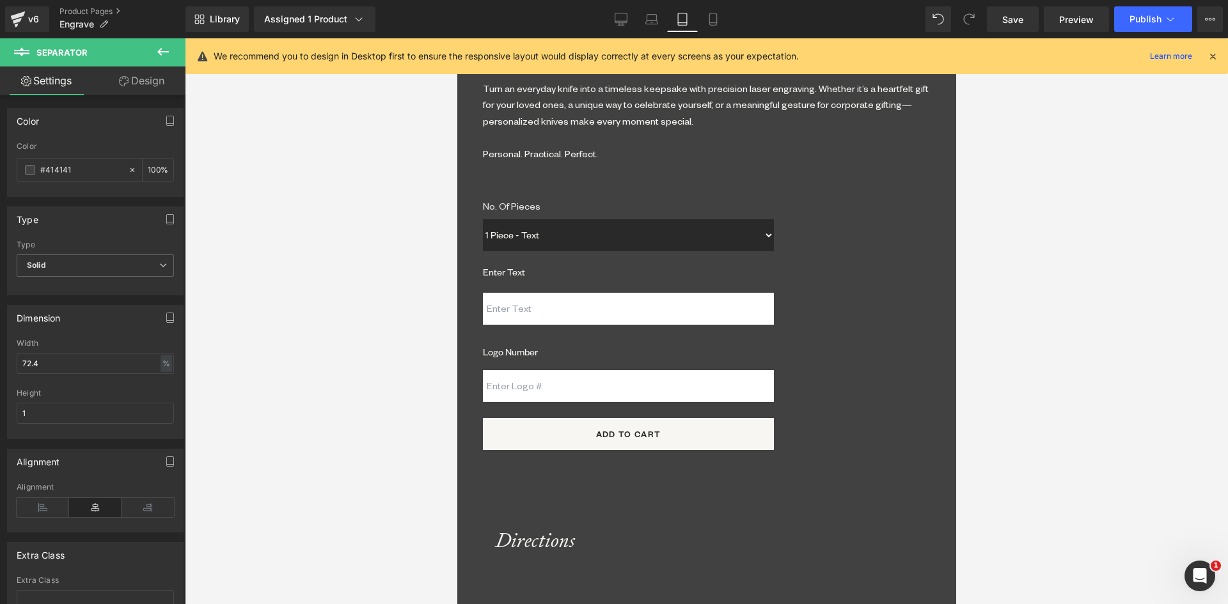
drag, startPoint x: 664, startPoint y: 439, endPoint x: 809, endPoint y: 470, distance: 149.1
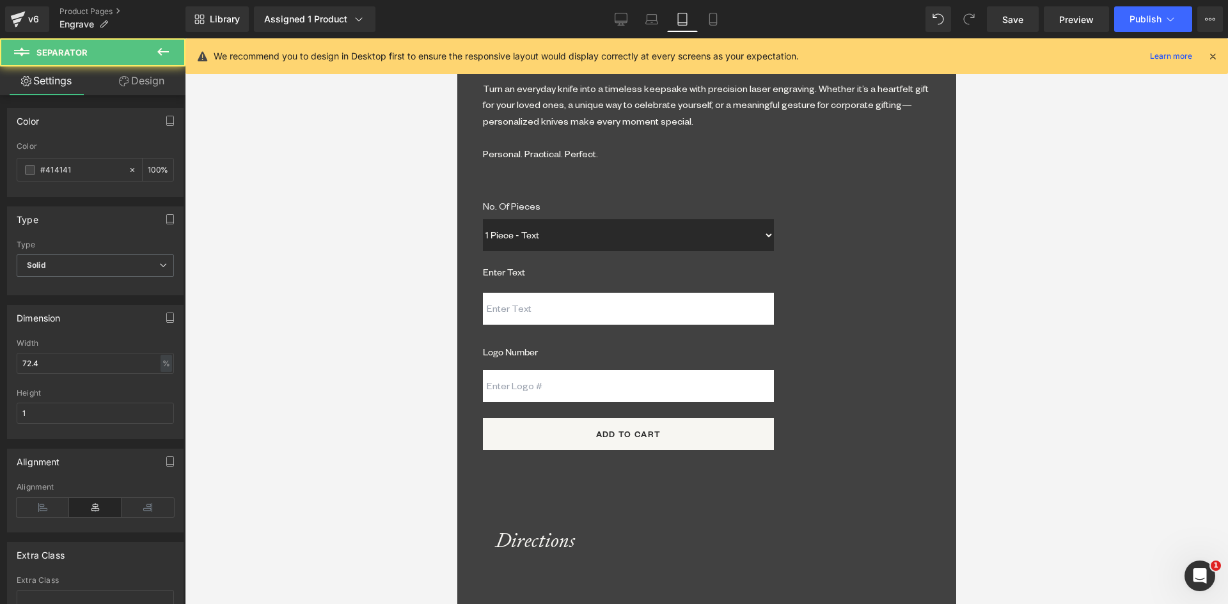
click at [456, 38] on span "Separator" at bounding box center [456, 38] width 0 height 0
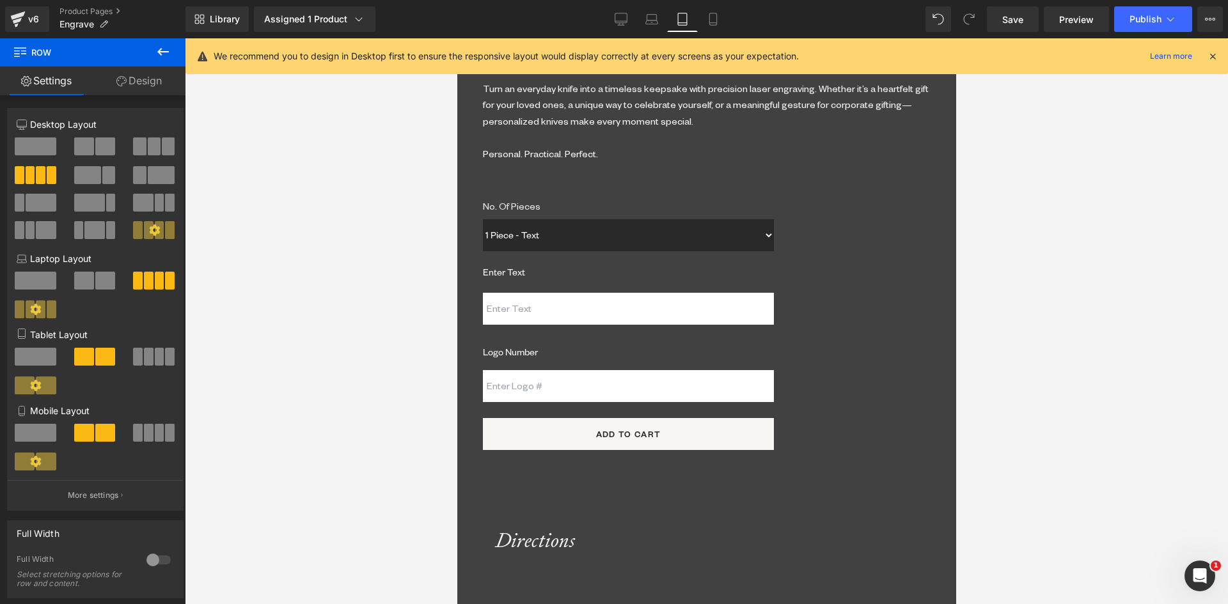
drag, startPoint x: 659, startPoint y: 460, endPoint x: 652, endPoint y: 471, distance: 13.2
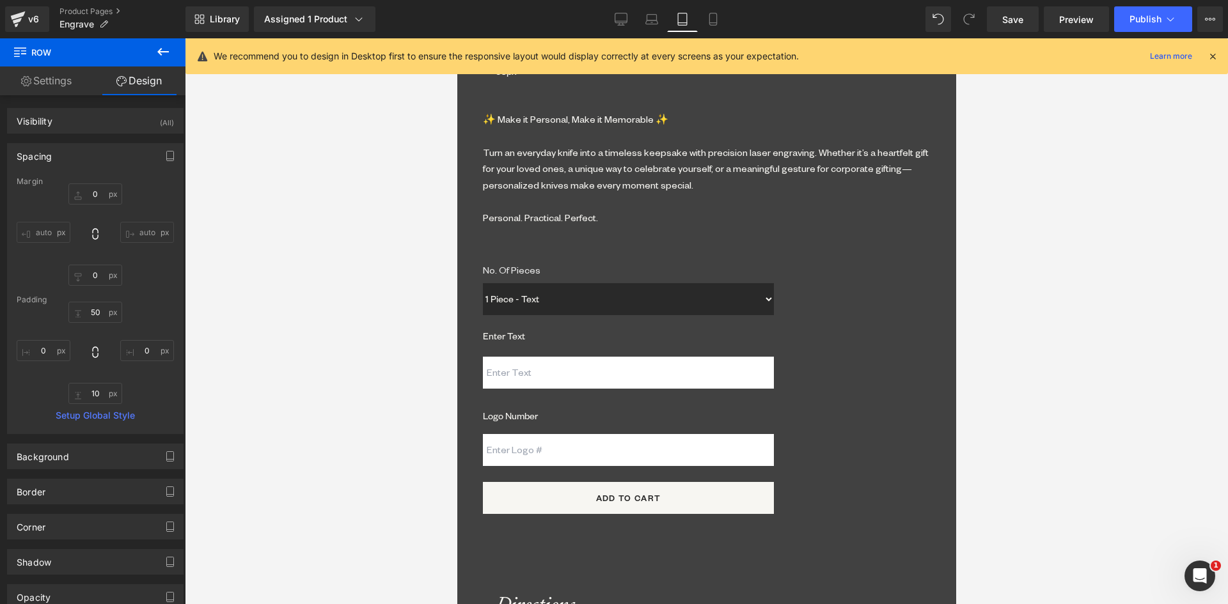
scroll to position [1306, 0]
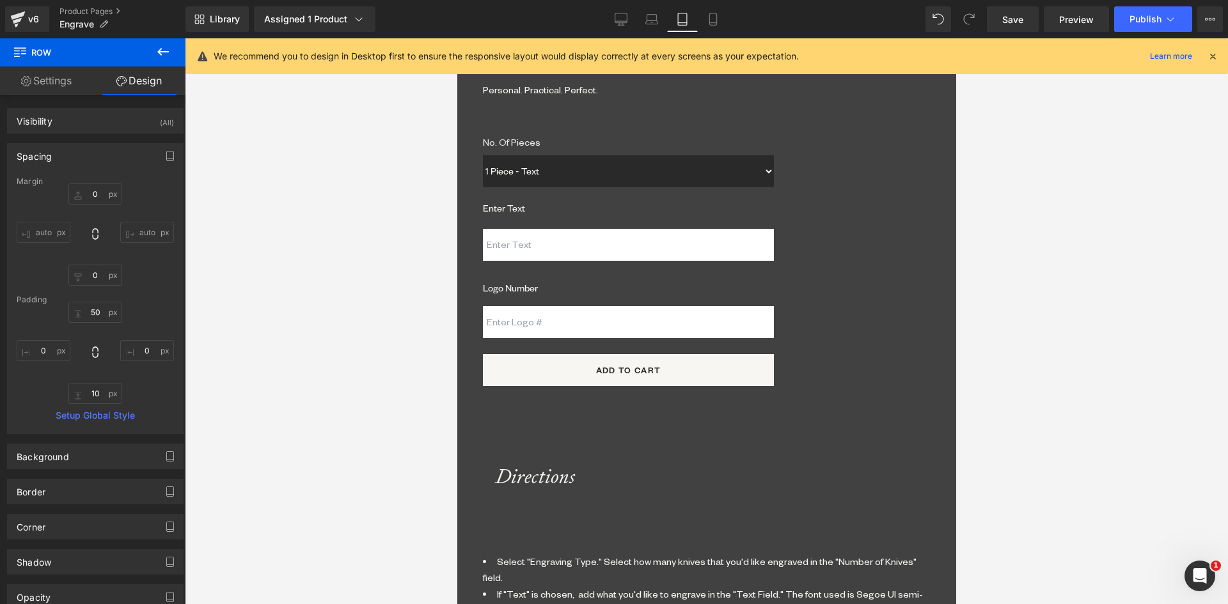
click at [456, 38] on span "Row" at bounding box center [456, 38] width 0 height 0
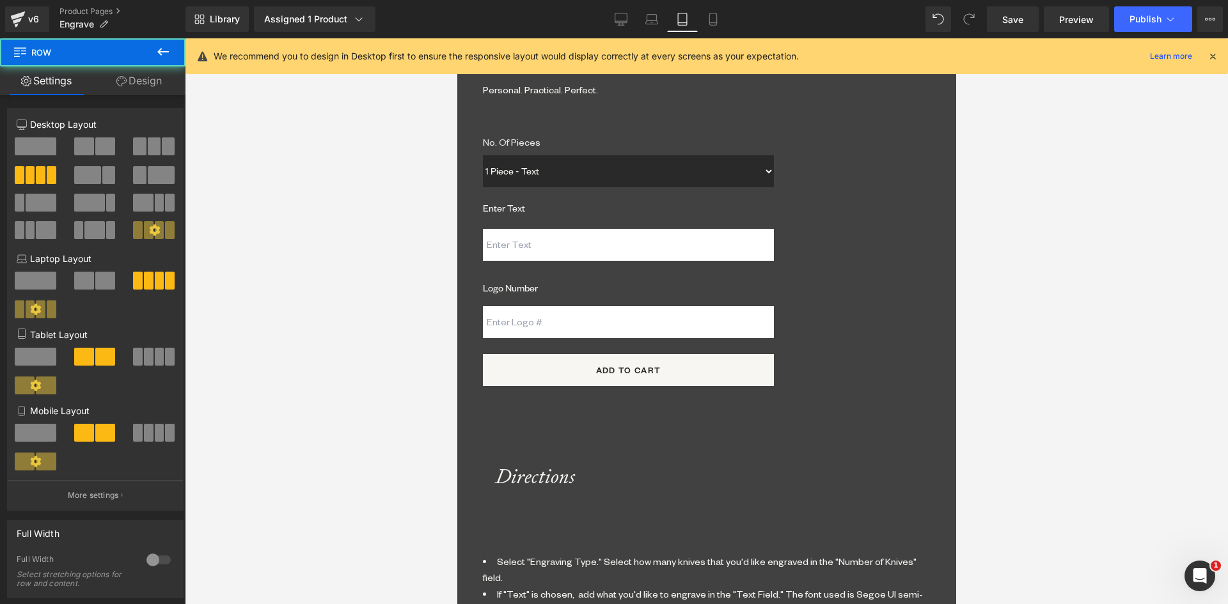
click at [157, 351] on span at bounding box center [160, 357] width 10 height 18
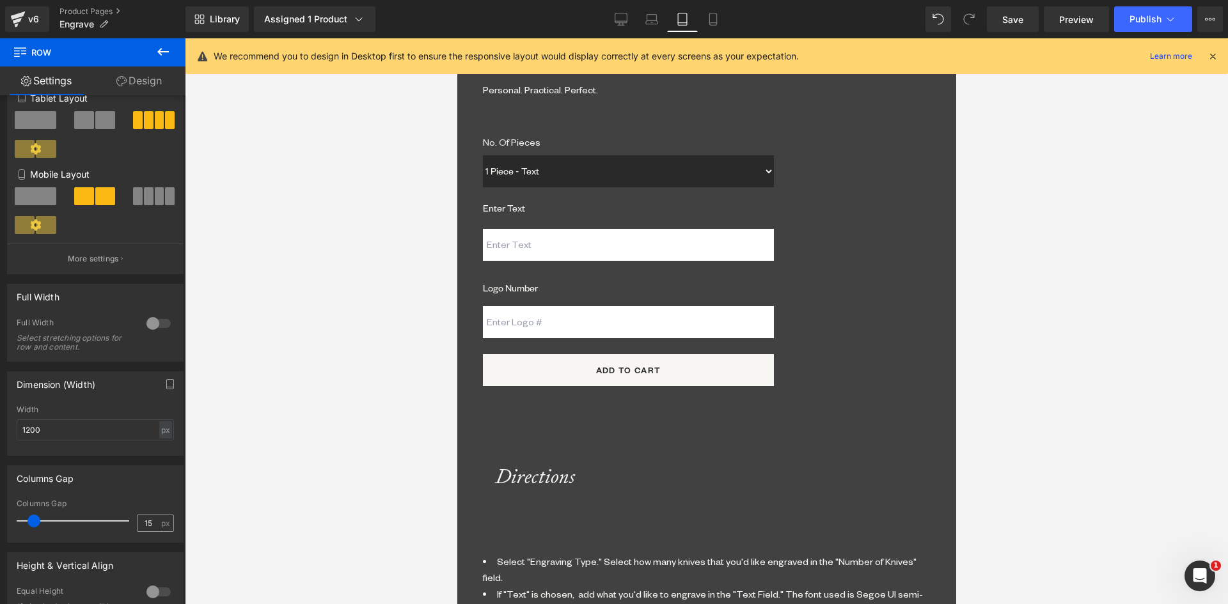
scroll to position [320, 0]
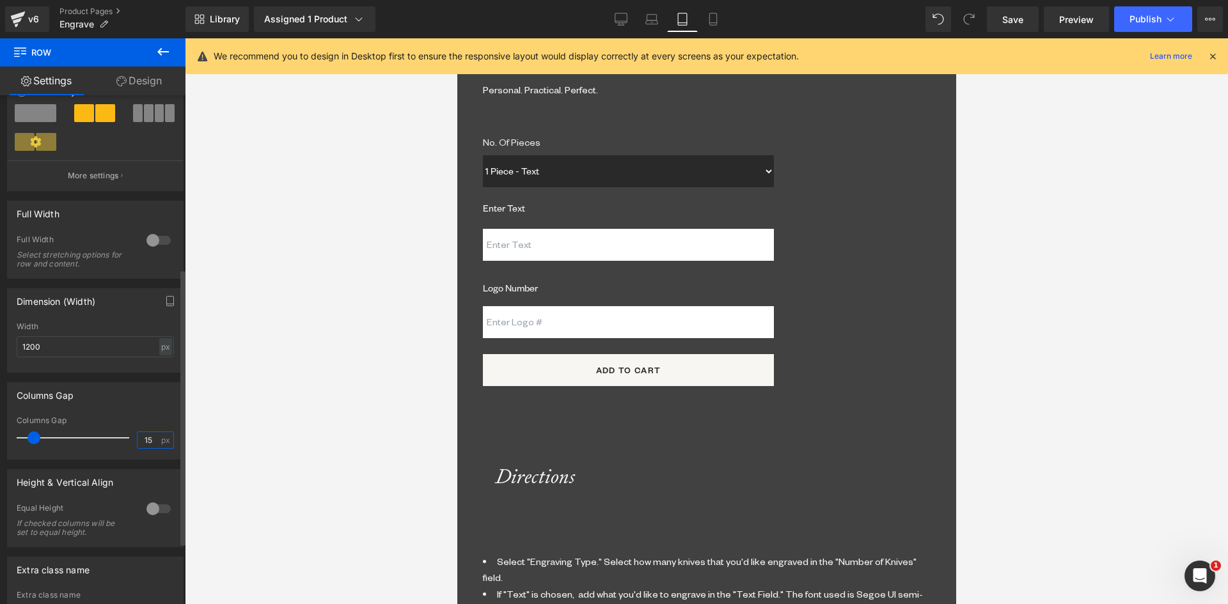
drag, startPoint x: 147, startPoint y: 439, endPoint x: 128, endPoint y: 439, distance: 19.2
click at [128, 439] on div "Columns Gap 15 px" at bounding box center [95, 437] width 157 height 43
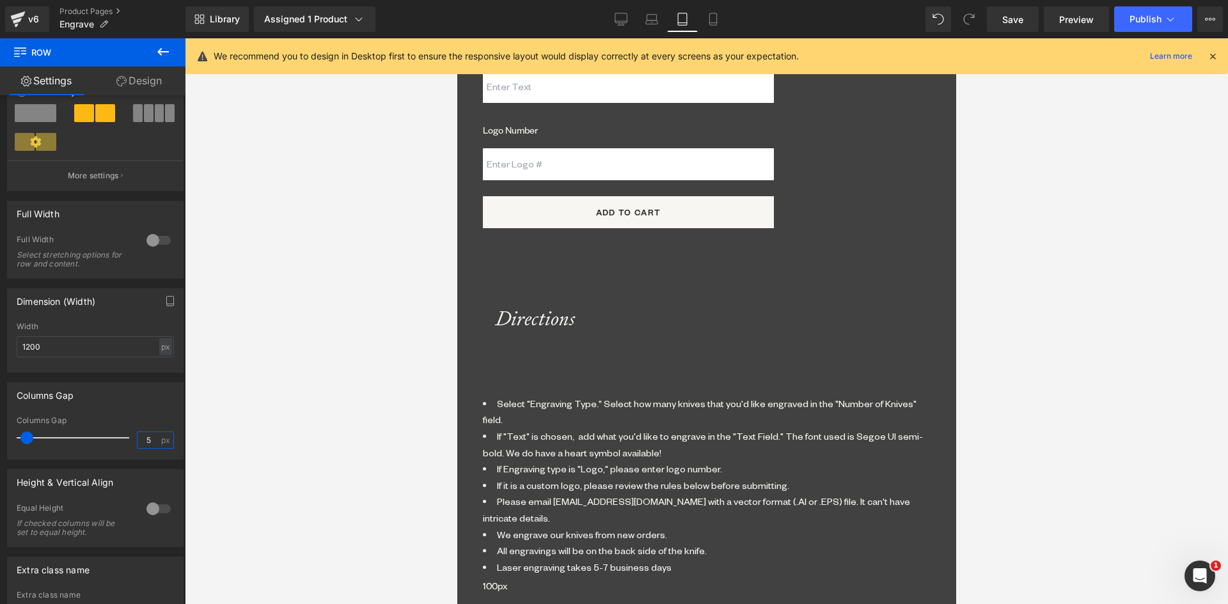
scroll to position [1498, 0]
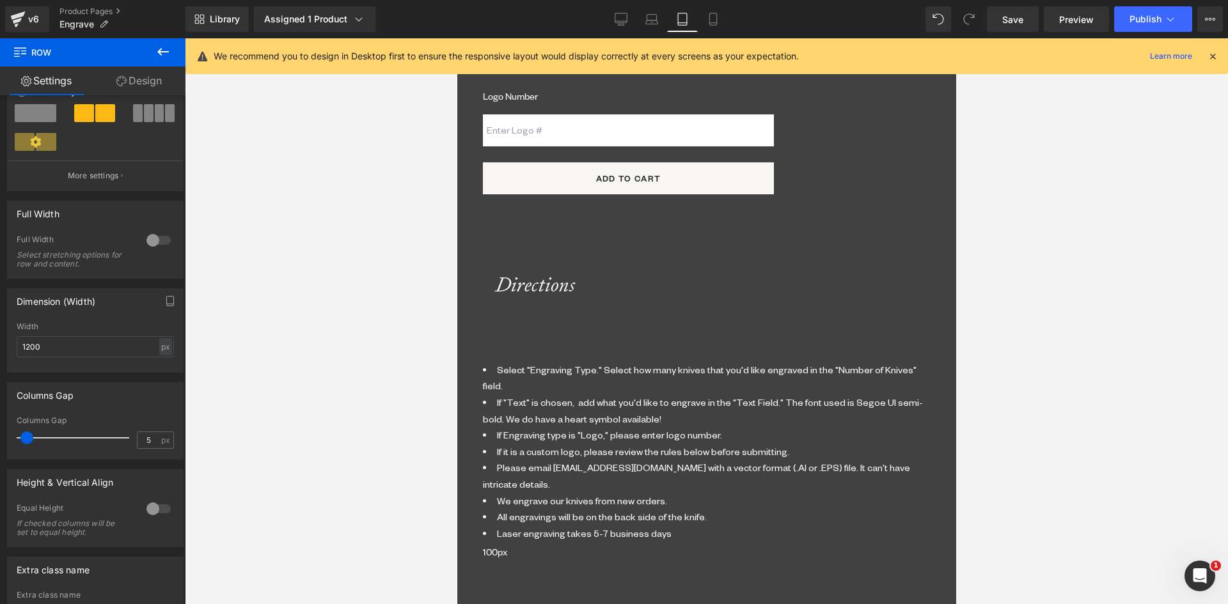
click at [456, 38] on span "Row" at bounding box center [456, 38] width 0 height 0
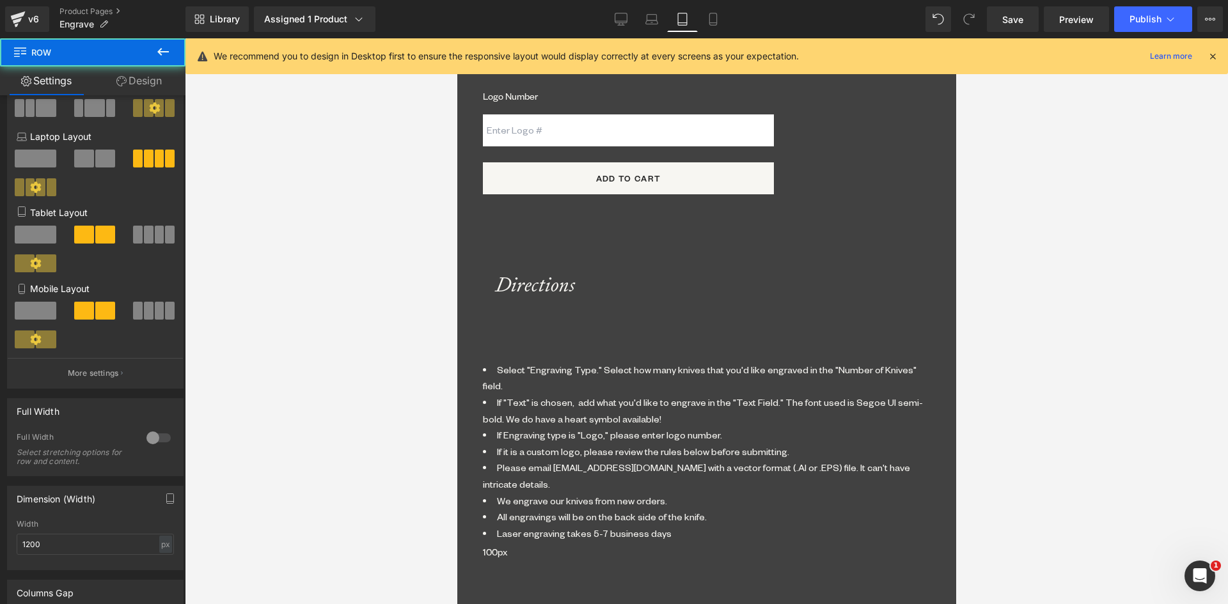
scroll to position [256, 0]
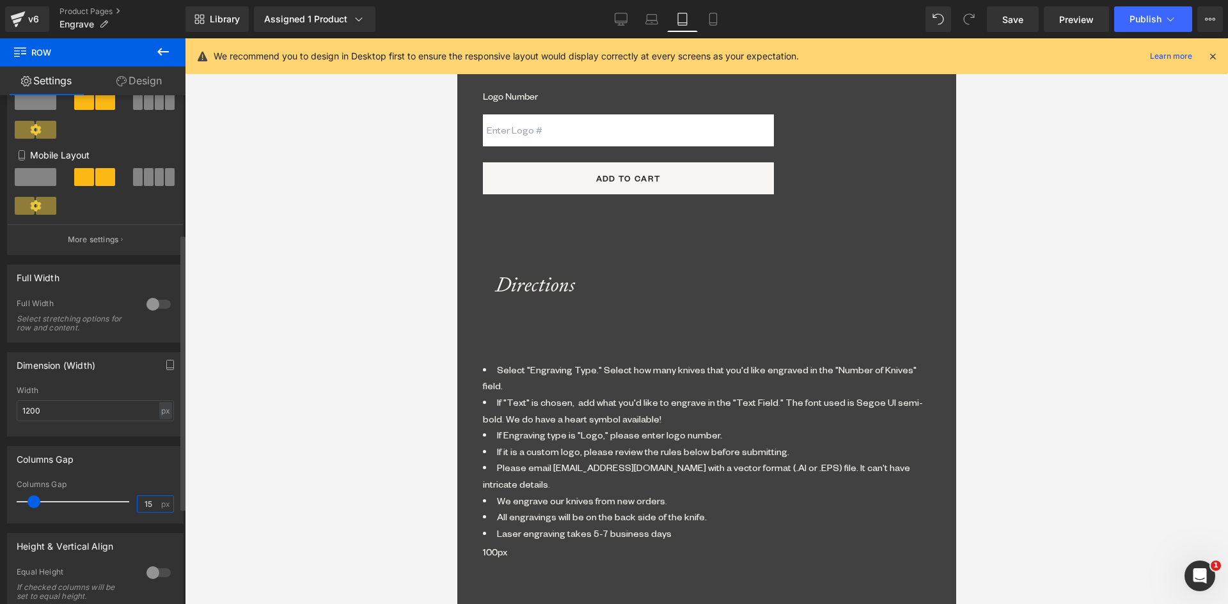
drag, startPoint x: 147, startPoint y: 504, endPoint x: 132, endPoint y: 504, distance: 14.7
click at [137, 504] on input "15" at bounding box center [148, 504] width 22 height 16
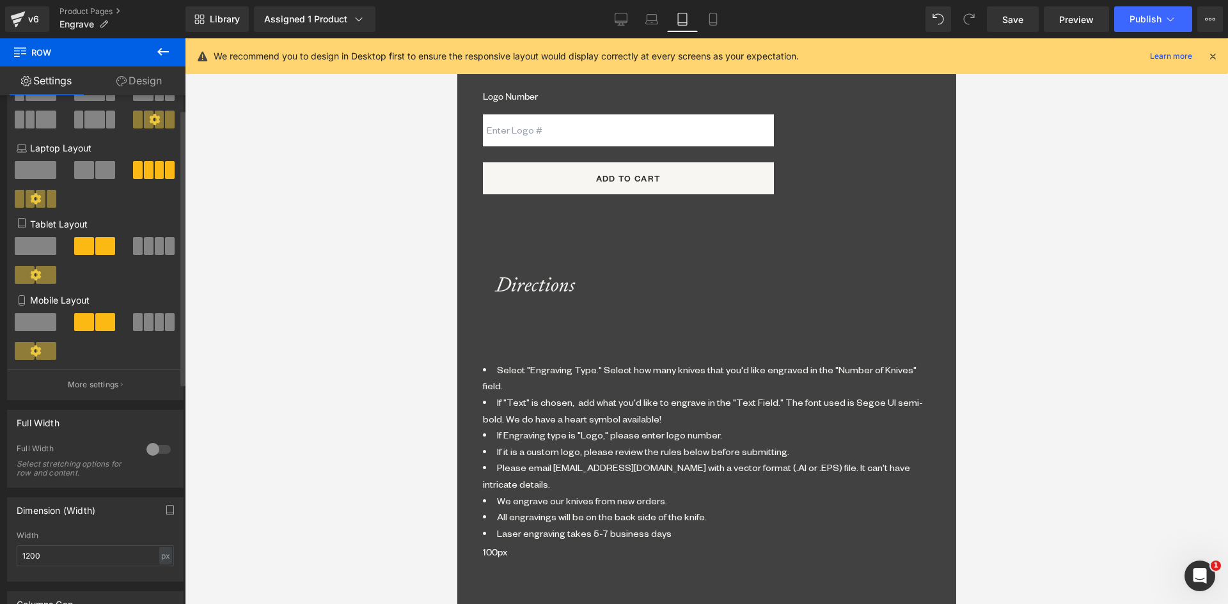
scroll to position [0, 0]
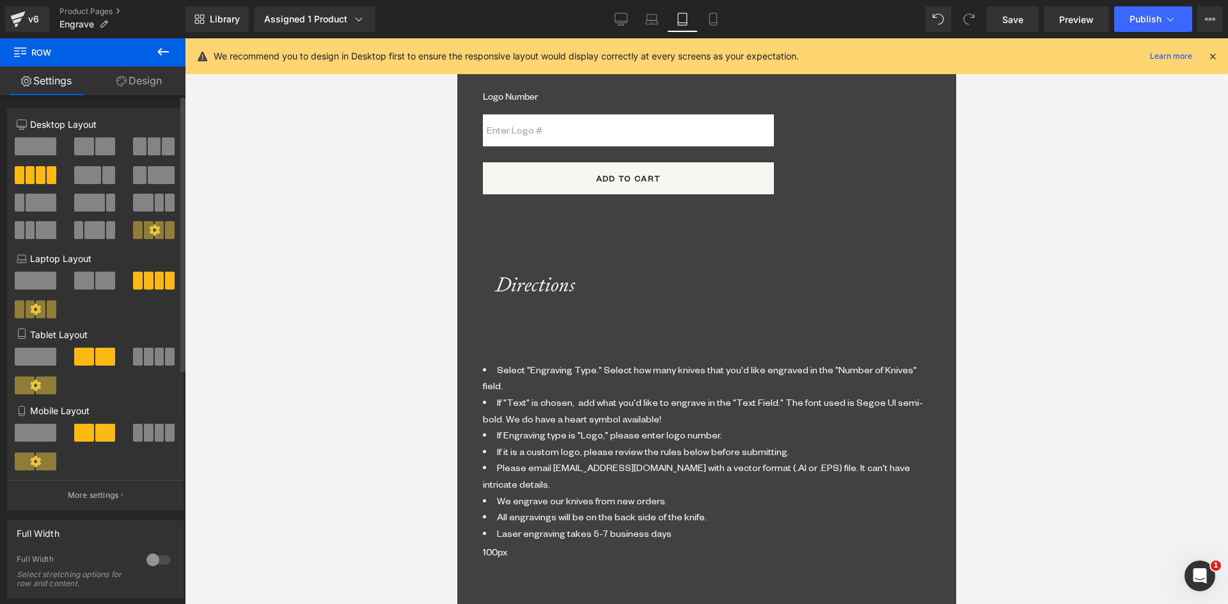
click at [155, 353] on span at bounding box center [160, 357] width 10 height 18
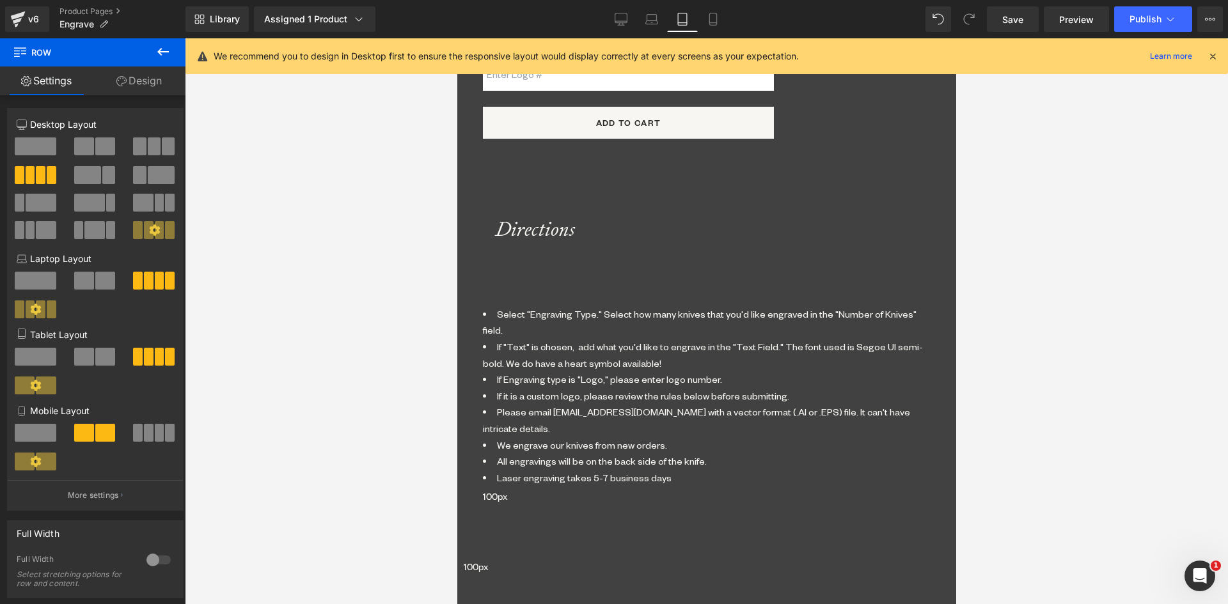
scroll to position [1626, 0]
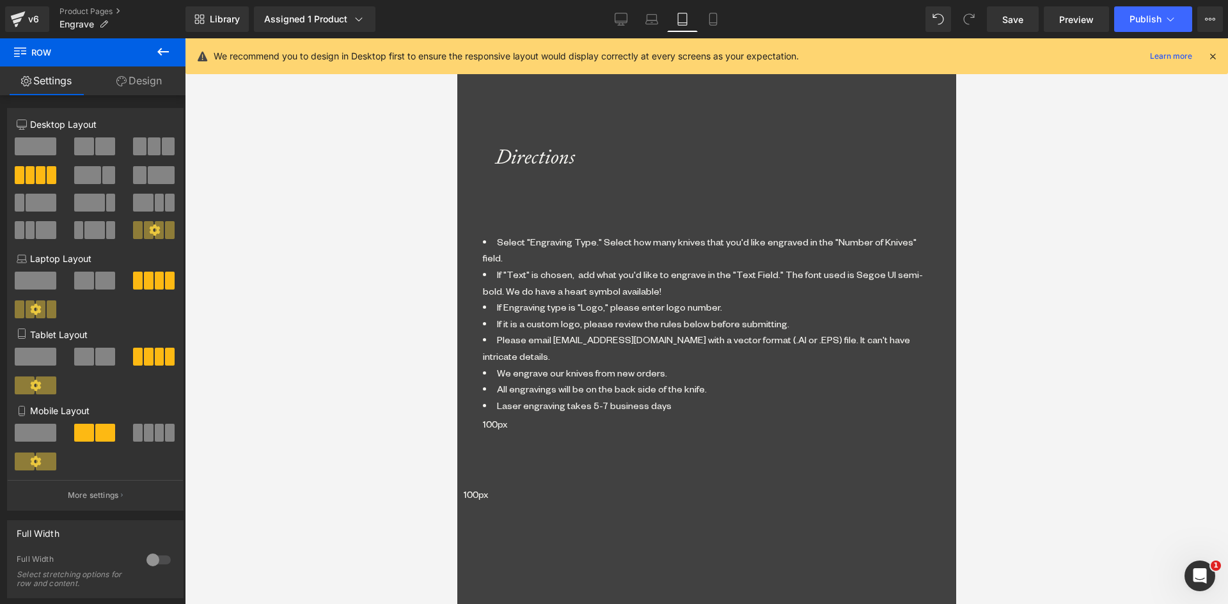
click at [456, 38] on span "Row" at bounding box center [456, 38] width 0 height 0
click at [144, 357] on span at bounding box center [149, 357] width 10 height 18
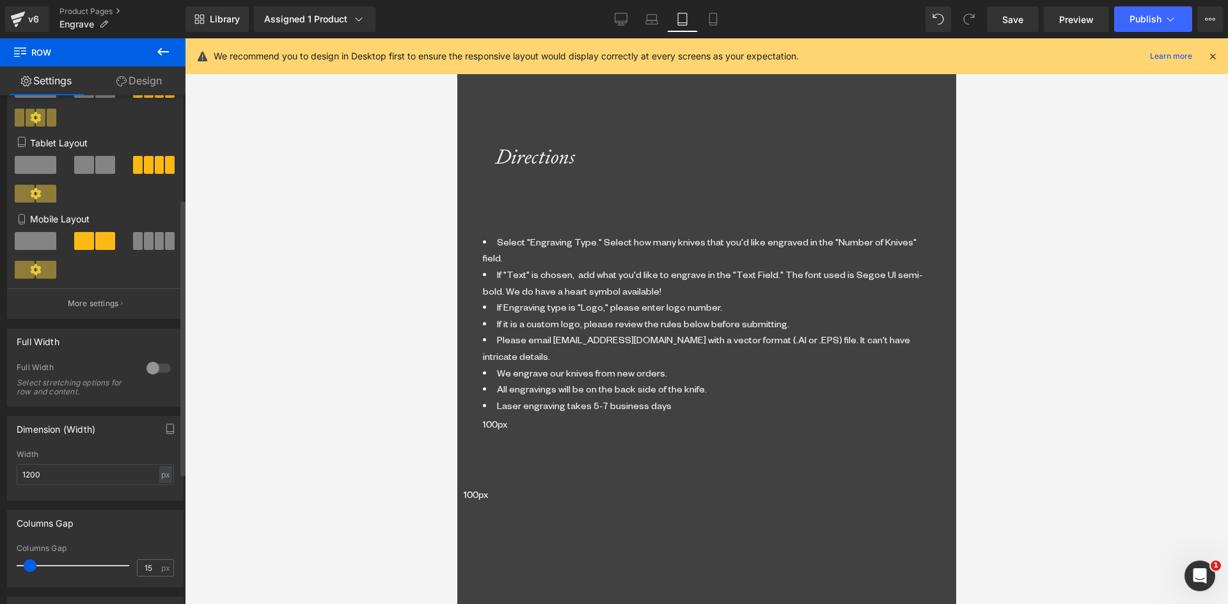
click at [31, 564] on span at bounding box center [30, 565] width 13 height 13
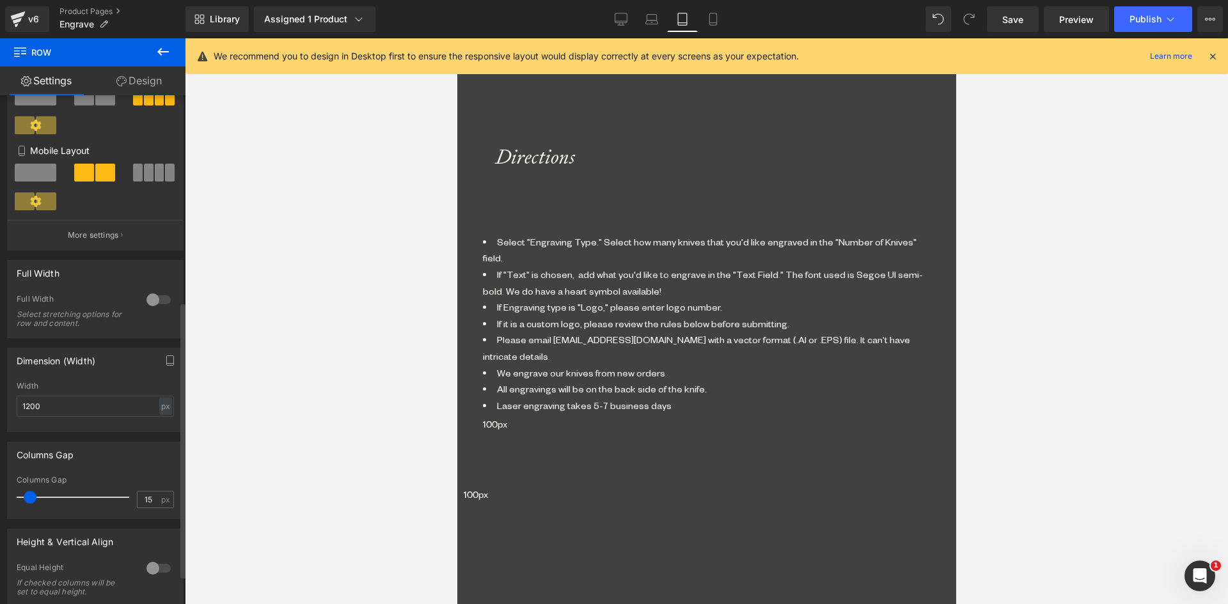
scroll to position [384, 0]
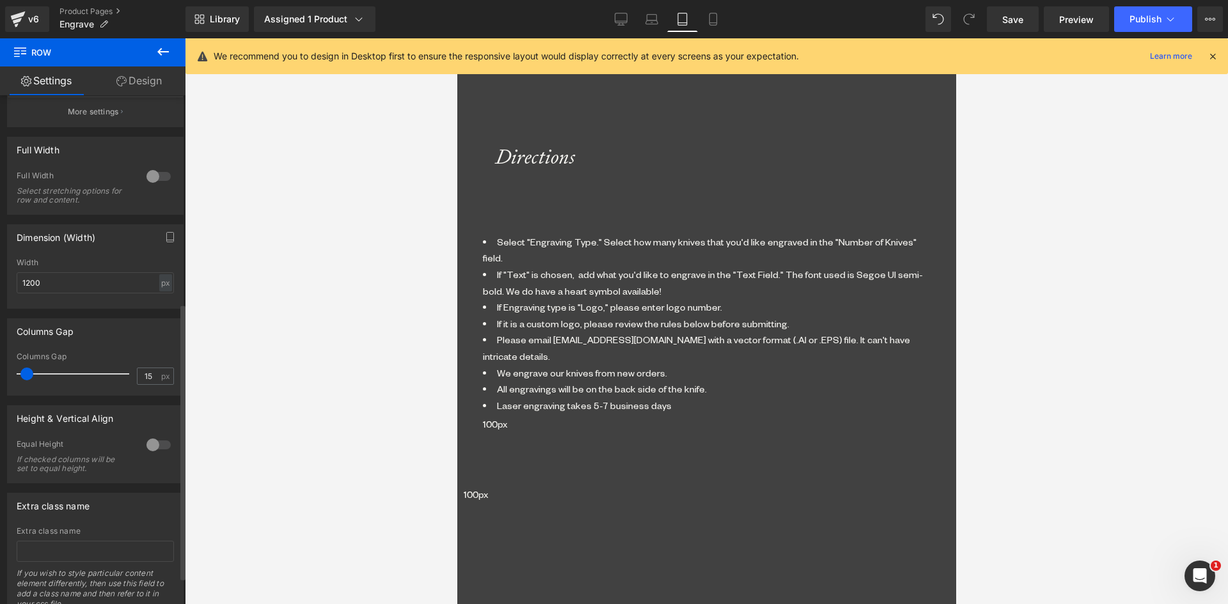
click at [27, 374] on span at bounding box center [26, 374] width 13 height 13
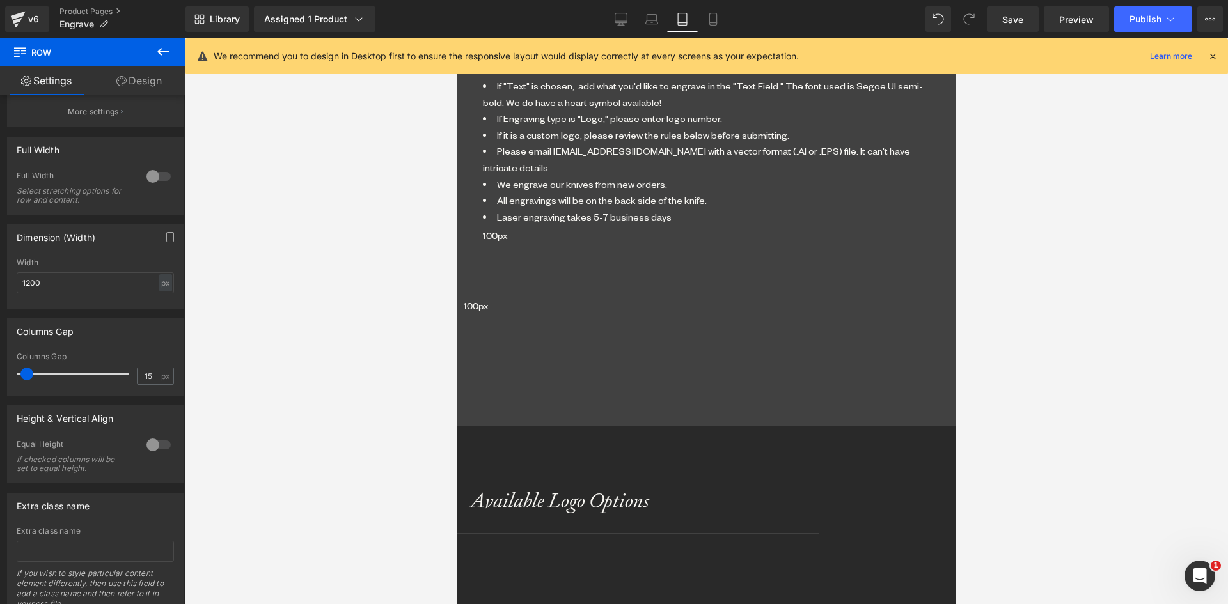
scroll to position [1818, 0]
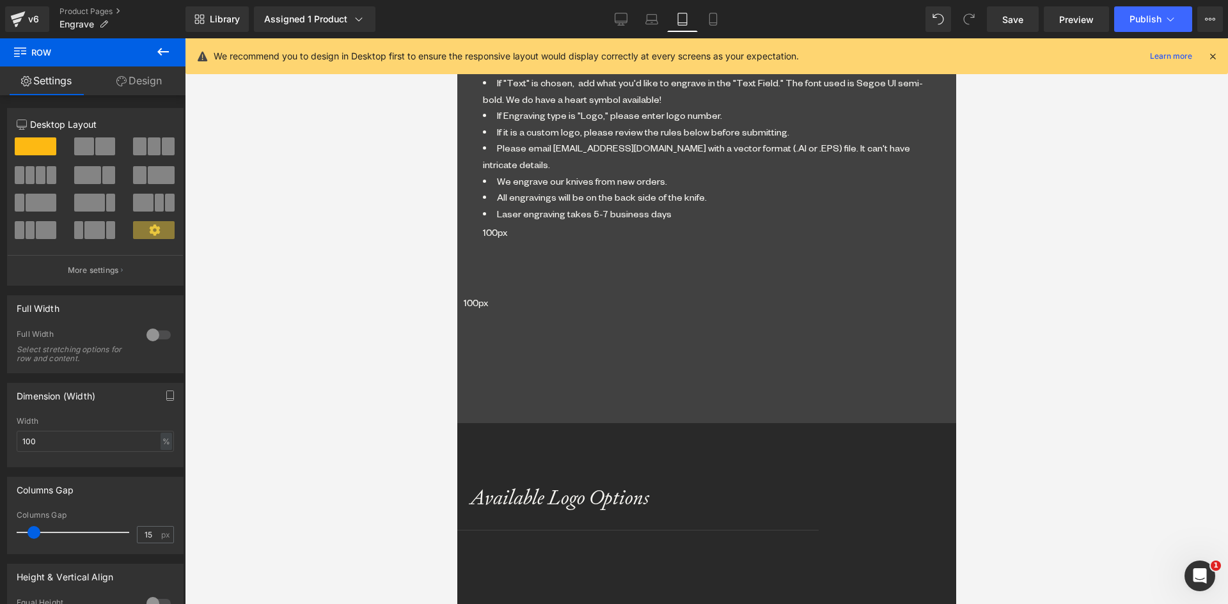
drag, startPoint x: 662, startPoint y: 375, endPoint x: 663, endPoint y: 412, distance: 37.7
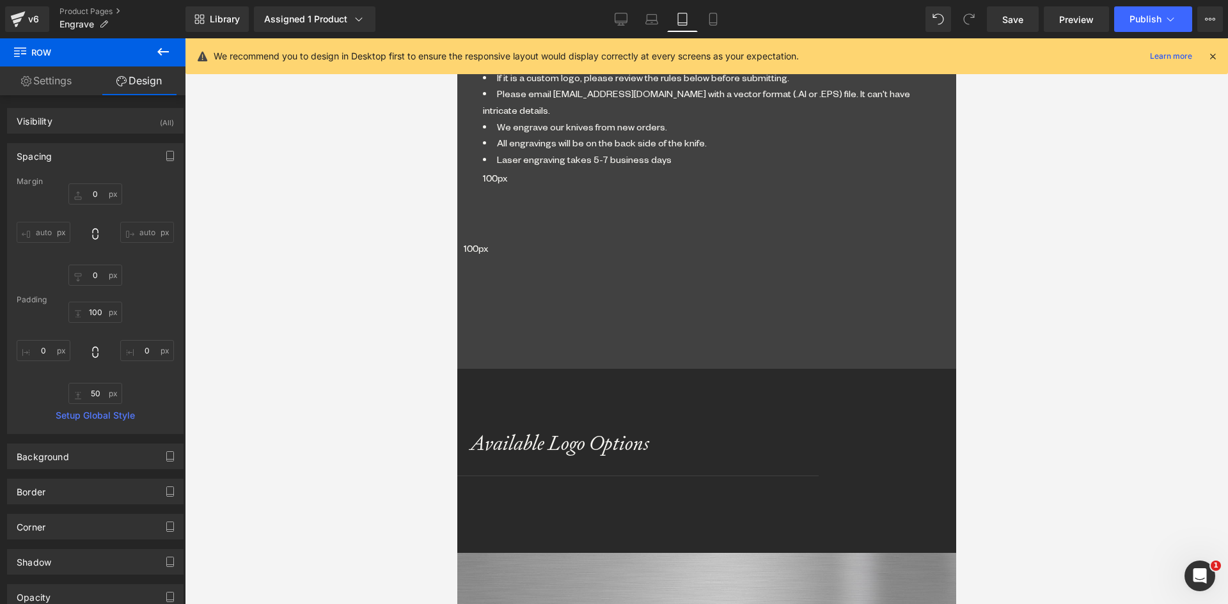
scroll to position [1946, 0]
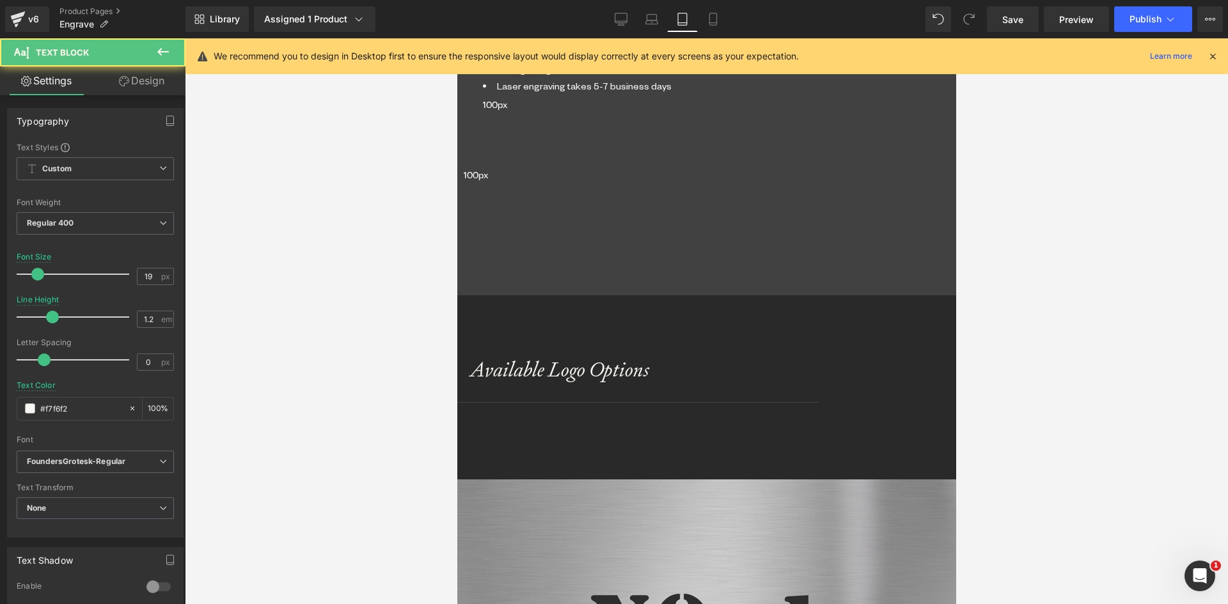
drag, startPoint x: 146, startPoint y: 276, endPoint x: 127, endPoint y: 276, distance: 19.8
click at [127, 276] on div "Font Size 19 px" at bounding box center [95, 274] width 157 height 43
click at [128, 406] on icon at bounding box center [132, 408] width 9 height 9
click at [150, 319] on input "1.2" at bounding box center [148, 319] width 22 height 16
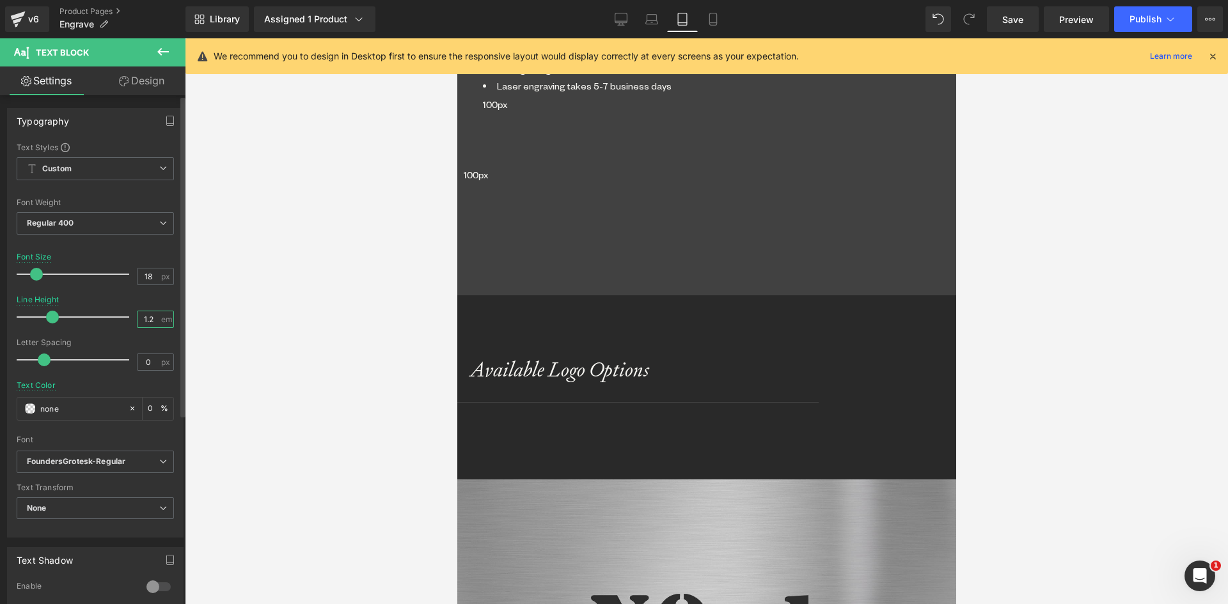
click at [145, 320] on input "1.2" at bounding box center [148, 319] width 22 height 16
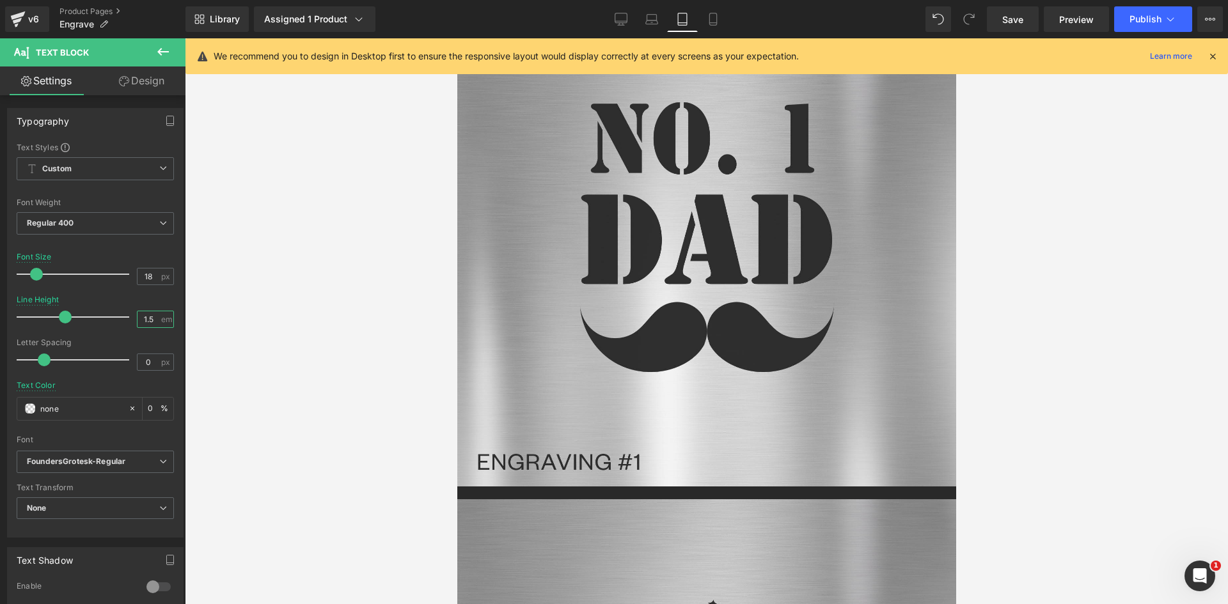
scroll to position [2521, 0]
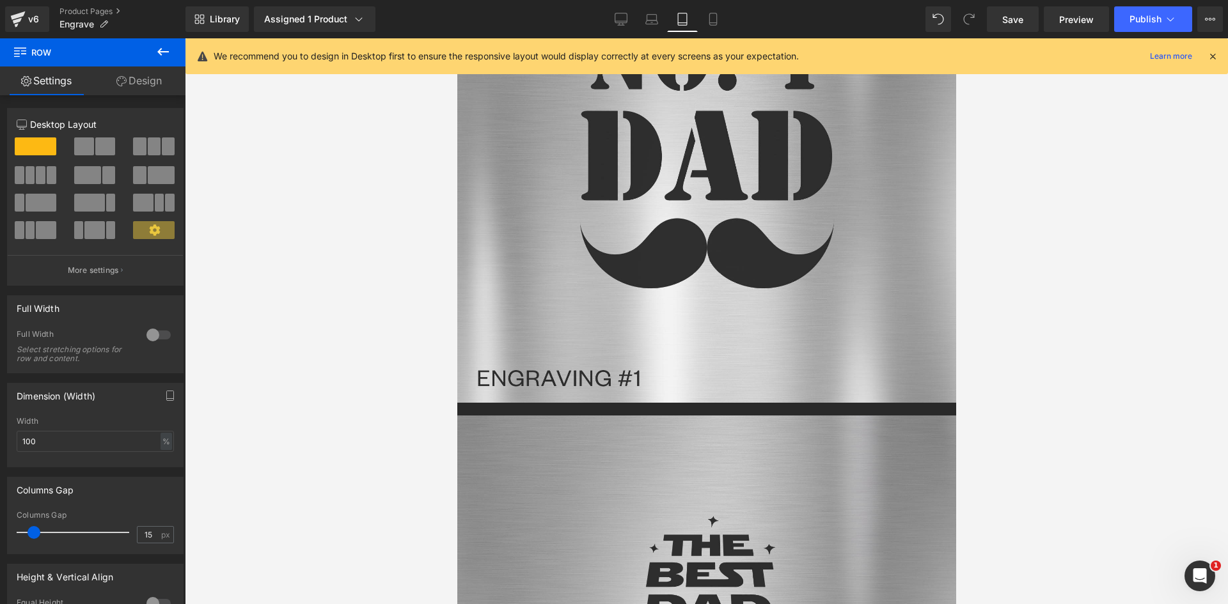
drag, startPoint x: 669, startPoint y: 364, endPoint x: 667, endPoint y: 396, distance: 32.0
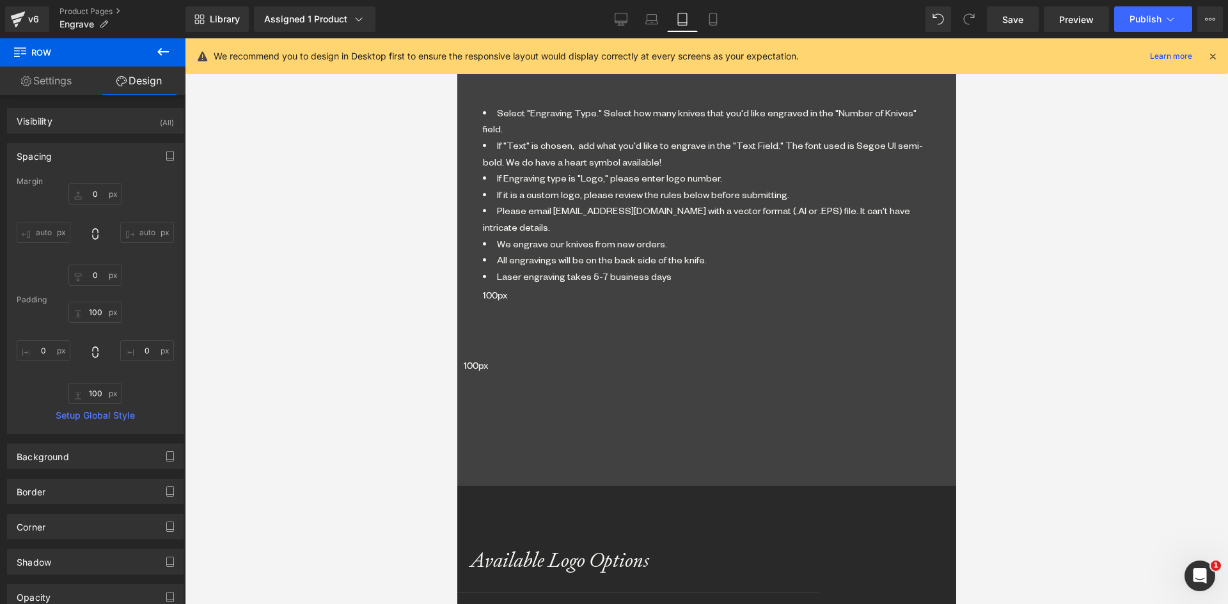
scroll to position [1818, 0]
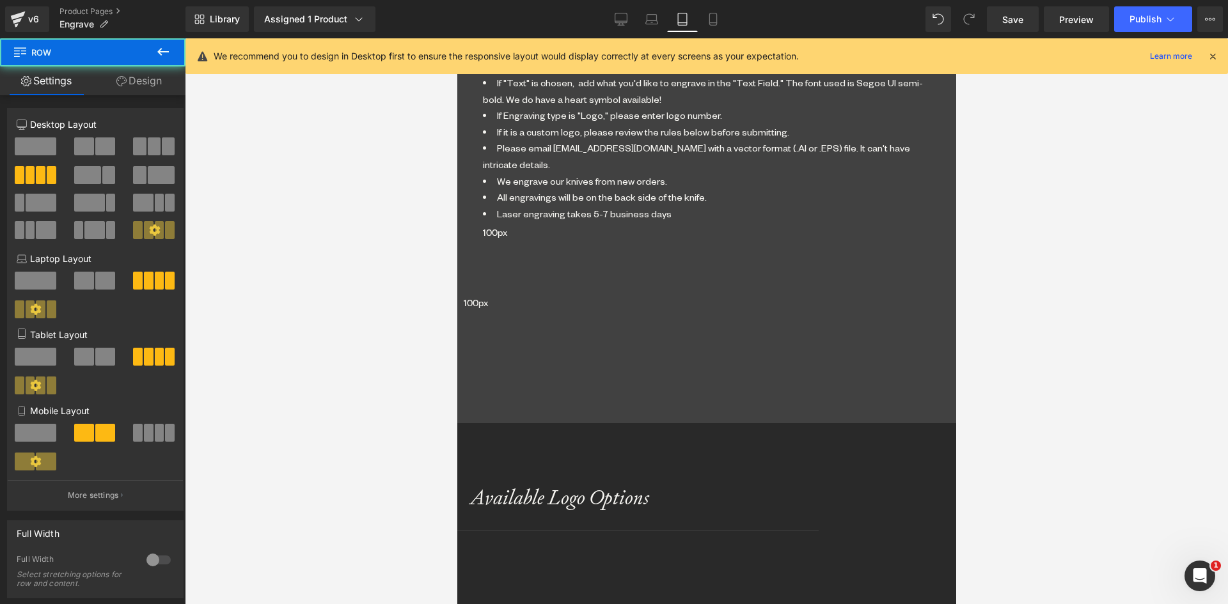
drag, startPoint x: 676, startPoint y: 316, endPoint x: 675, endPoint y: 294, distance: 21.7
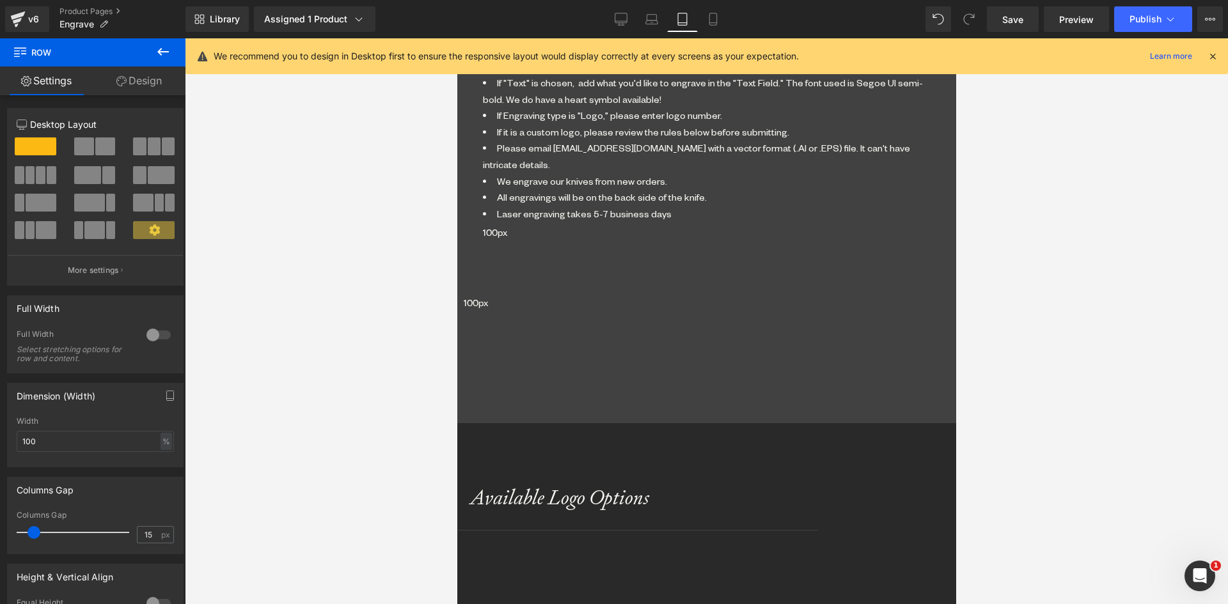
drag, startPoint x: 690, startPoint y: 338, endPoint x: 688, endPoint y: 370, distance: 32.0
drag, startPoint x: 687, startPoint y: 381, endPoint x: 809, endPoint y: 319, distance: 136.4
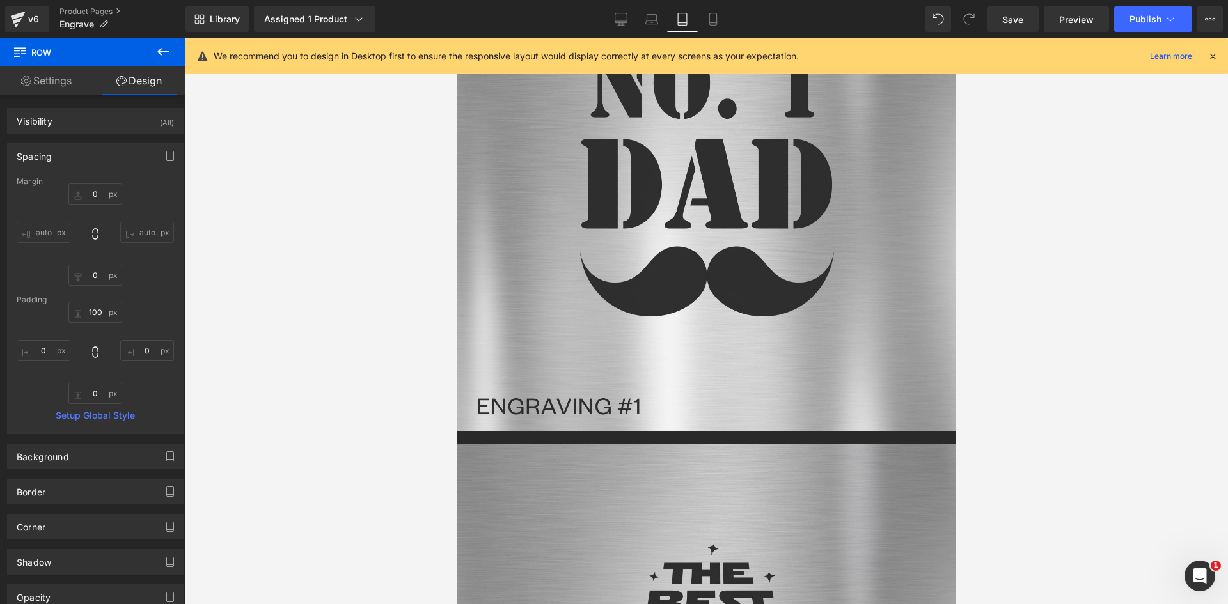
scroll to position [2521, 0]
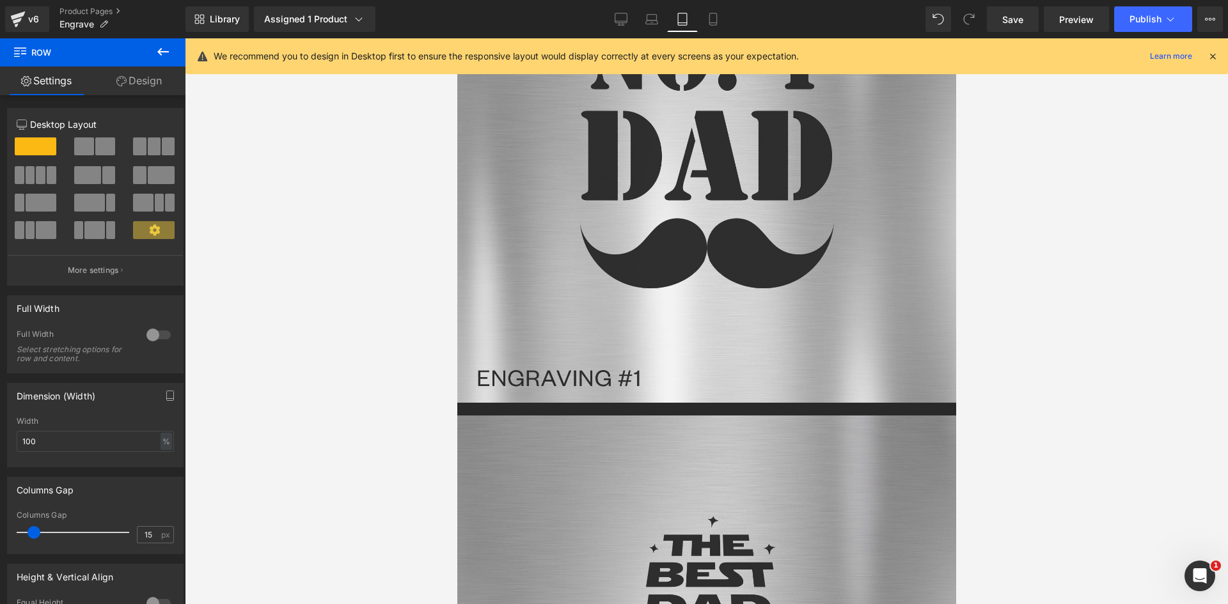
drag, startPoint x: 674, startPoint y: 442, endPoint x: 672, endPoint y: 487, distance: 44.8
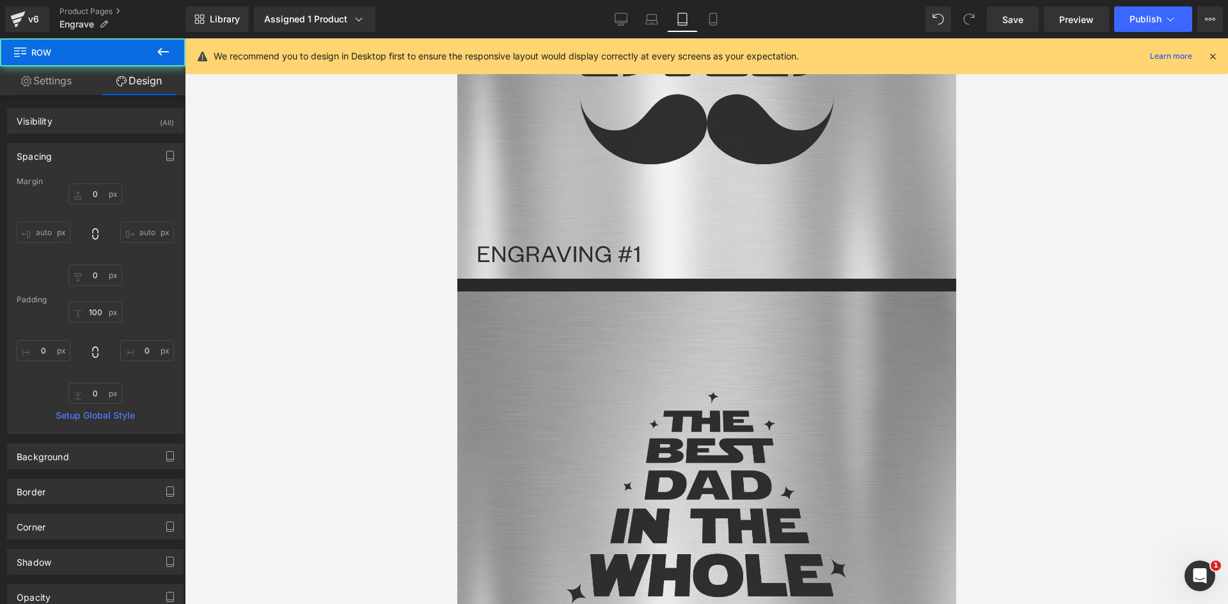
scroll to position [2649, 0]
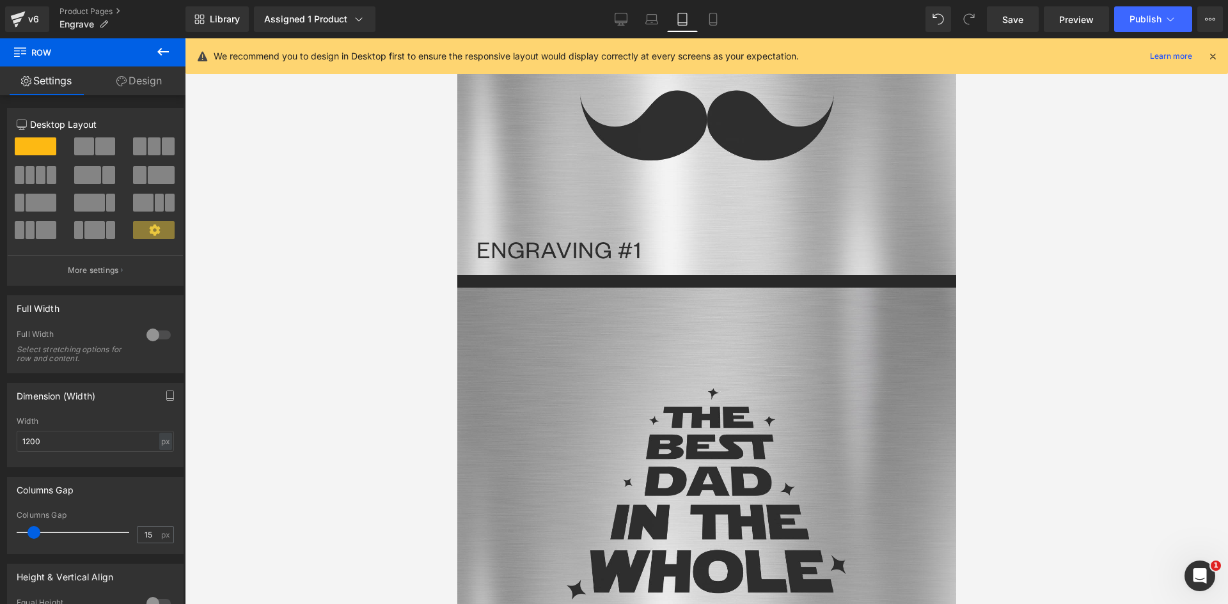
drag, startPoint x: 669, startPoint y: 441, endPoint x: 675, endPoint y: 397, distance: 44.6
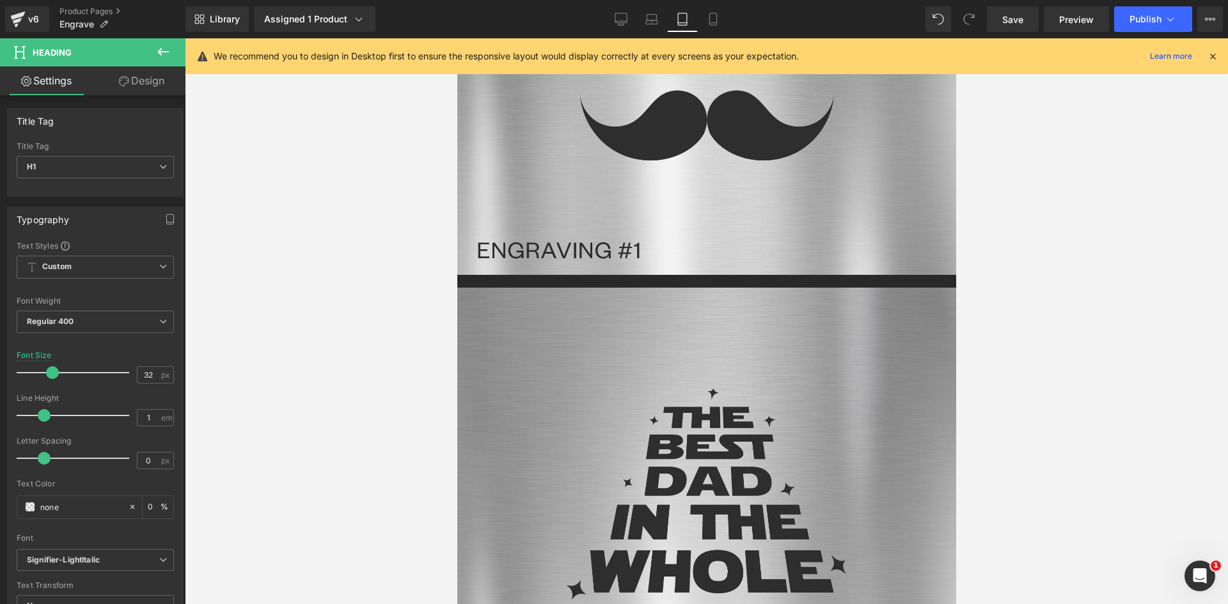
click at [153, 81] on link "Design" at bounding box center [141, 80] width 93 height 29
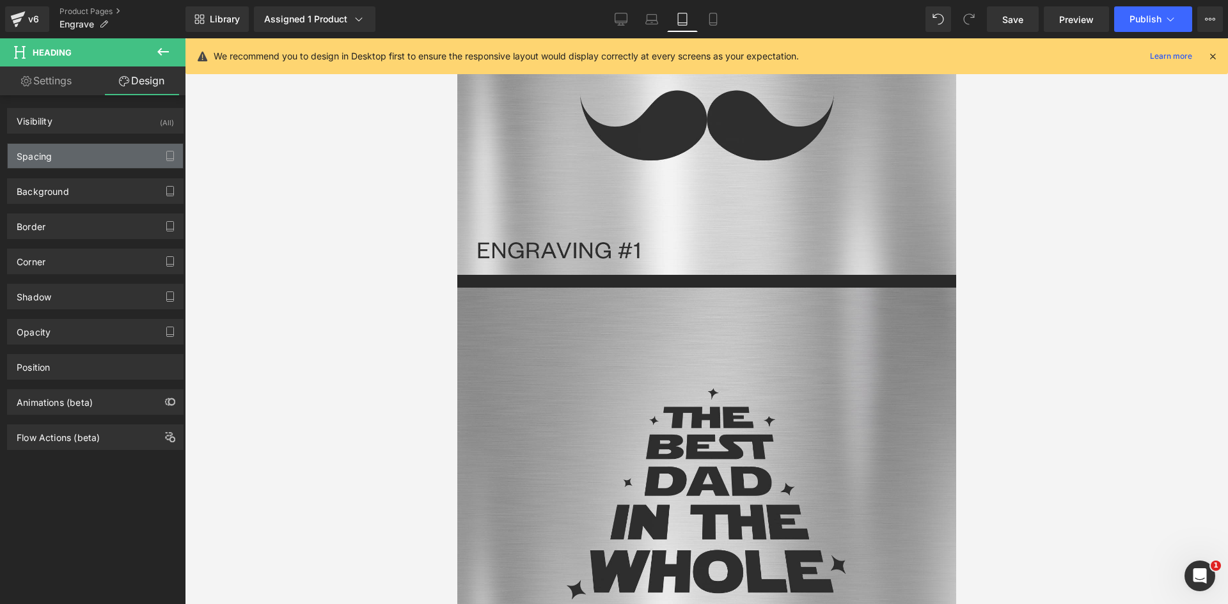
click at [66, 148] on div "Spacing" at bounding box center [95, 156] width 175 height 24
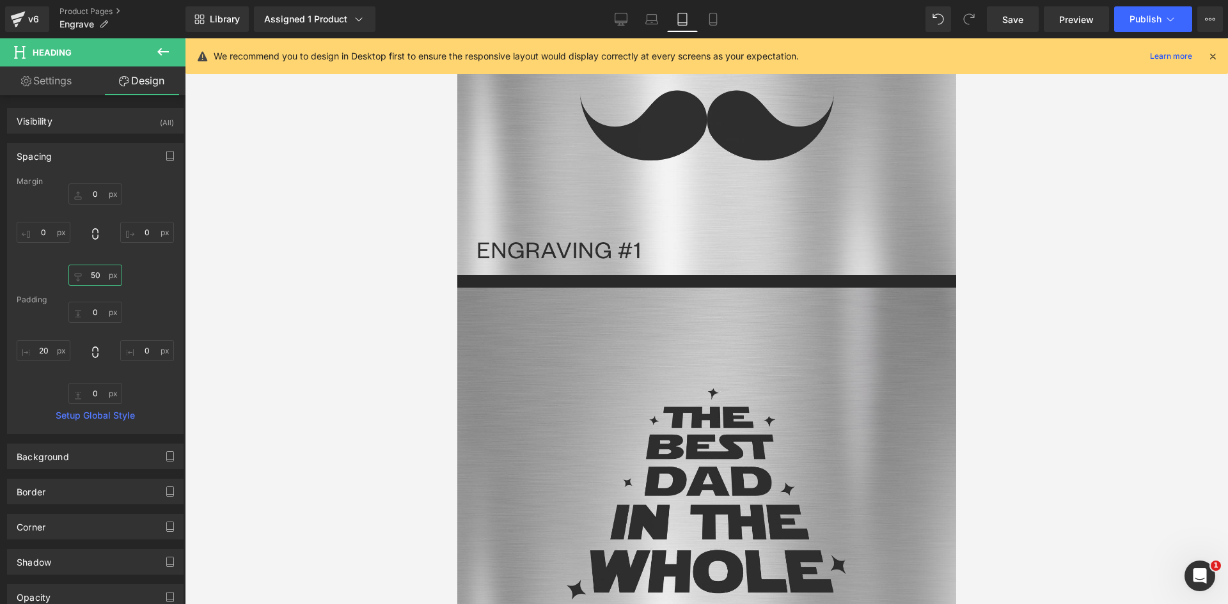
click at [95, 270] on input "50" at bounding box center [95, 275] width 54 height 21
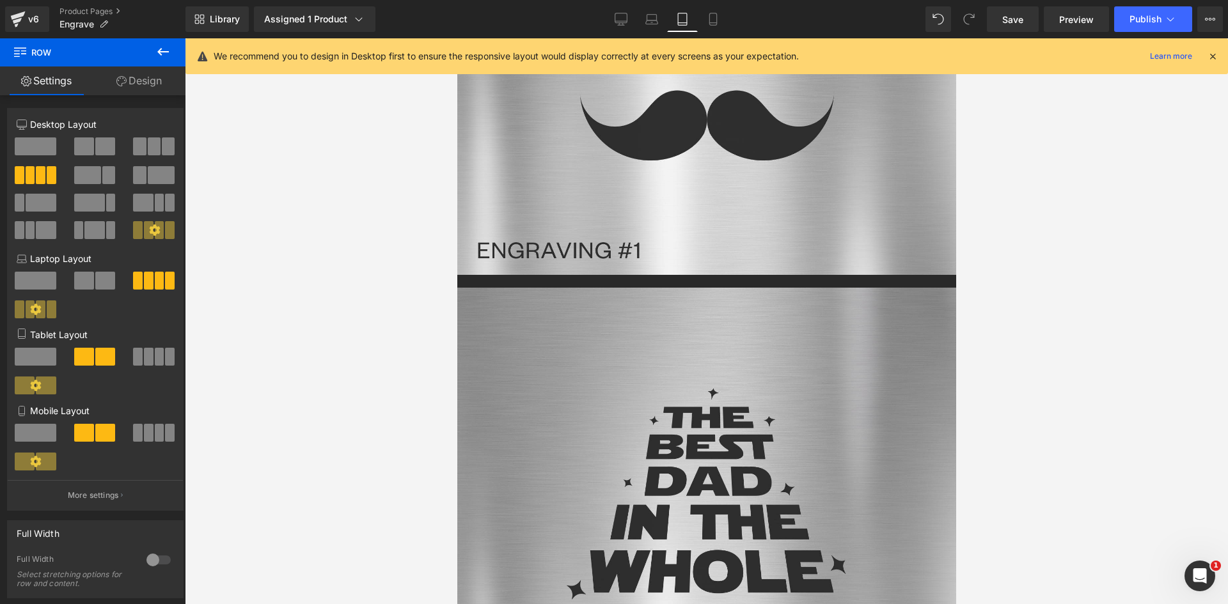
drag, startPoint x: 655, startPoint y: 425, endPoint x: 654, endPoint y: 457, distance: 32.0
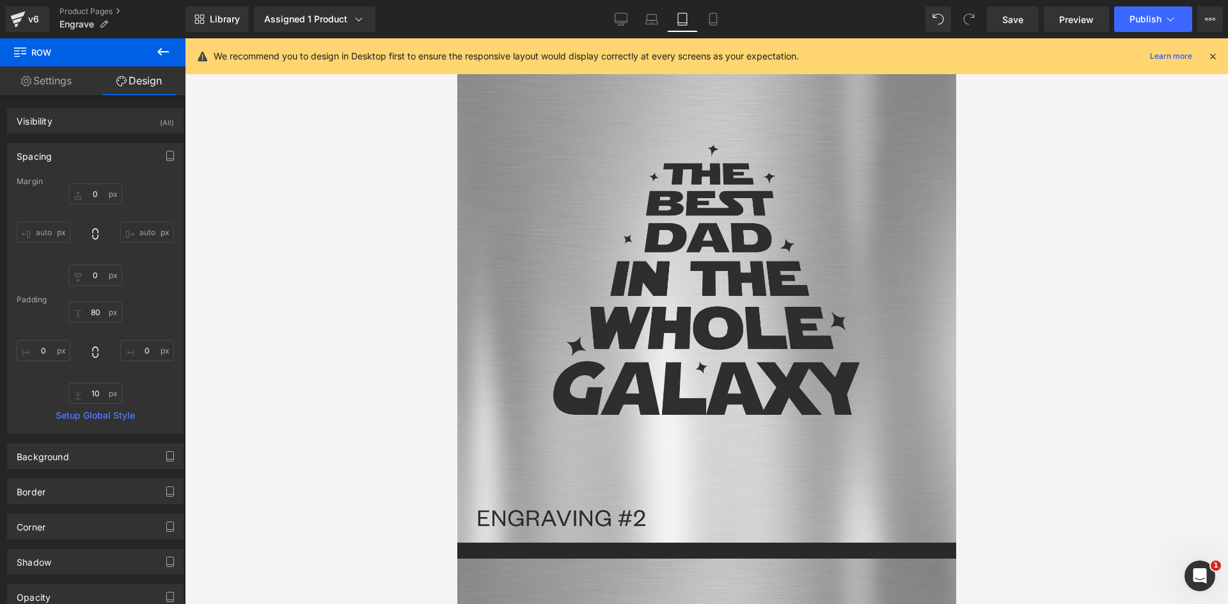
scroll to position [2905, 0]
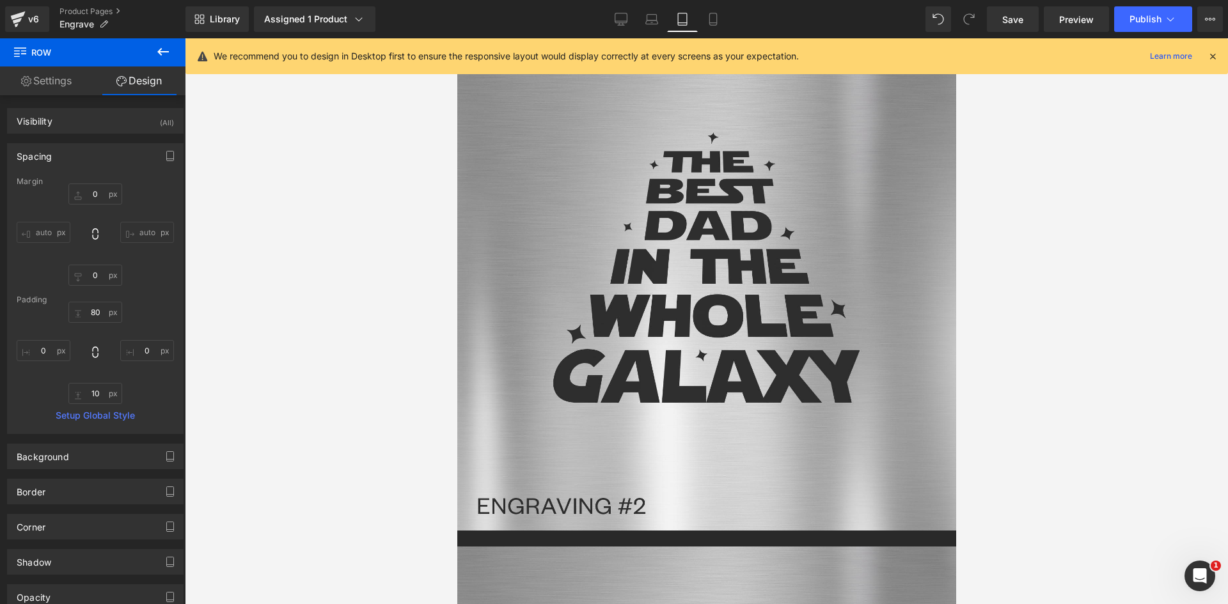
click at [456, 38] on span "Heading" at bounding box center [456, 38] width 0 height 0
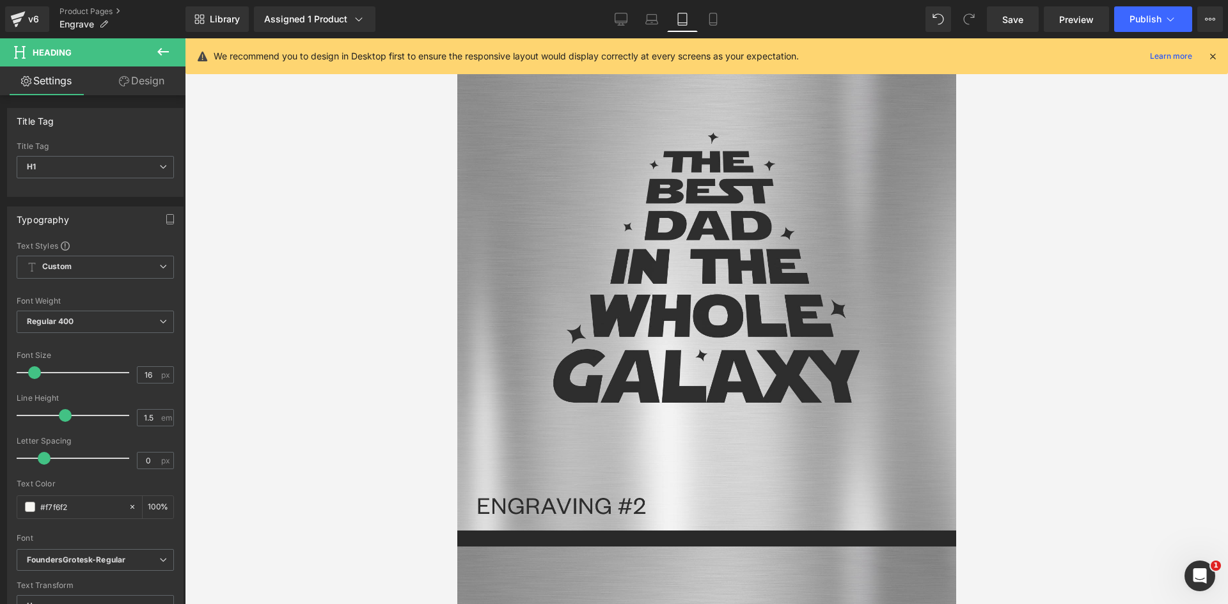
click at [456, 38] on span "Row" at bounding box center [456, 38] width 0 height 0
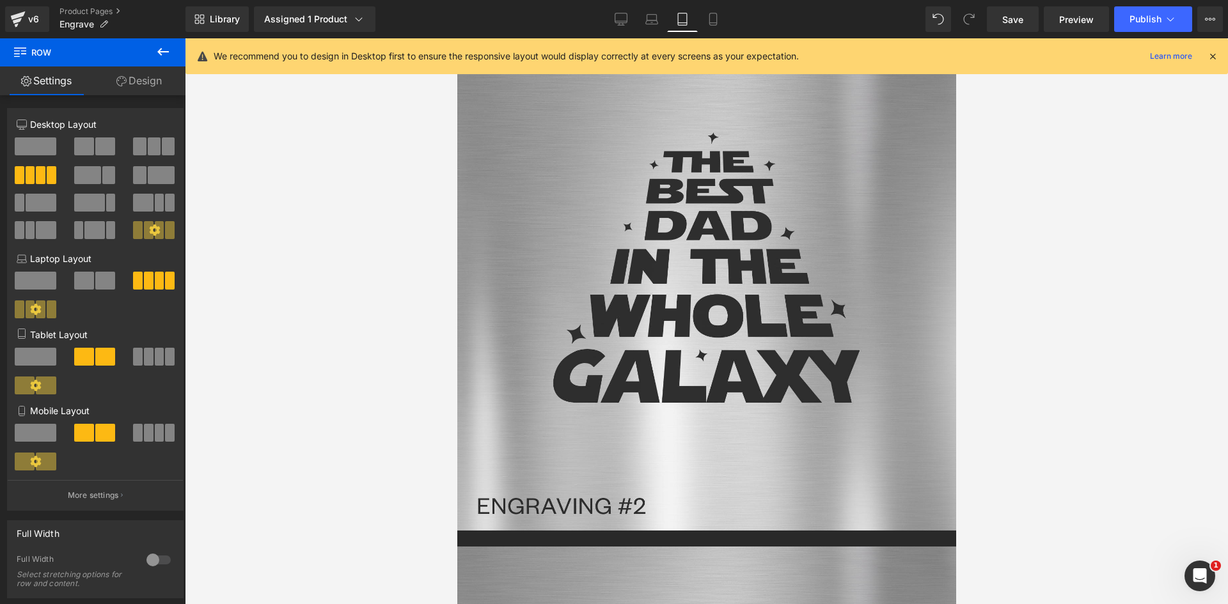
click at [147, 354] on span at bounding box center [149, 357] width 10 height 18
click at [456, 38] on span "Row" at bounding box center [456, 38] width 0 height 0
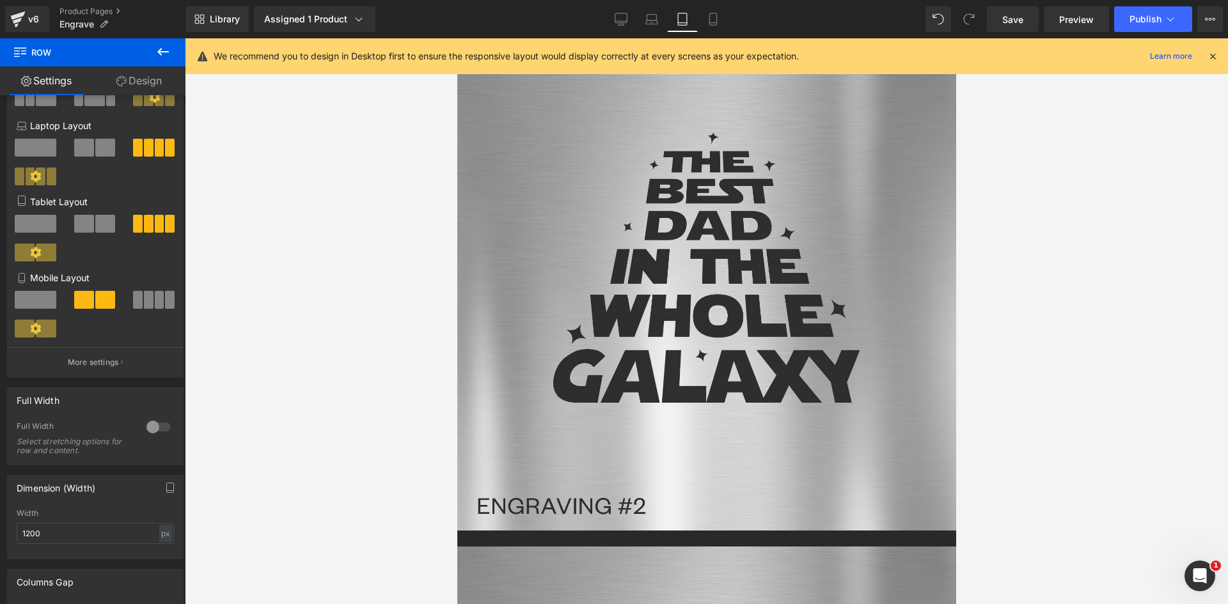
scroll to position [256, 0]
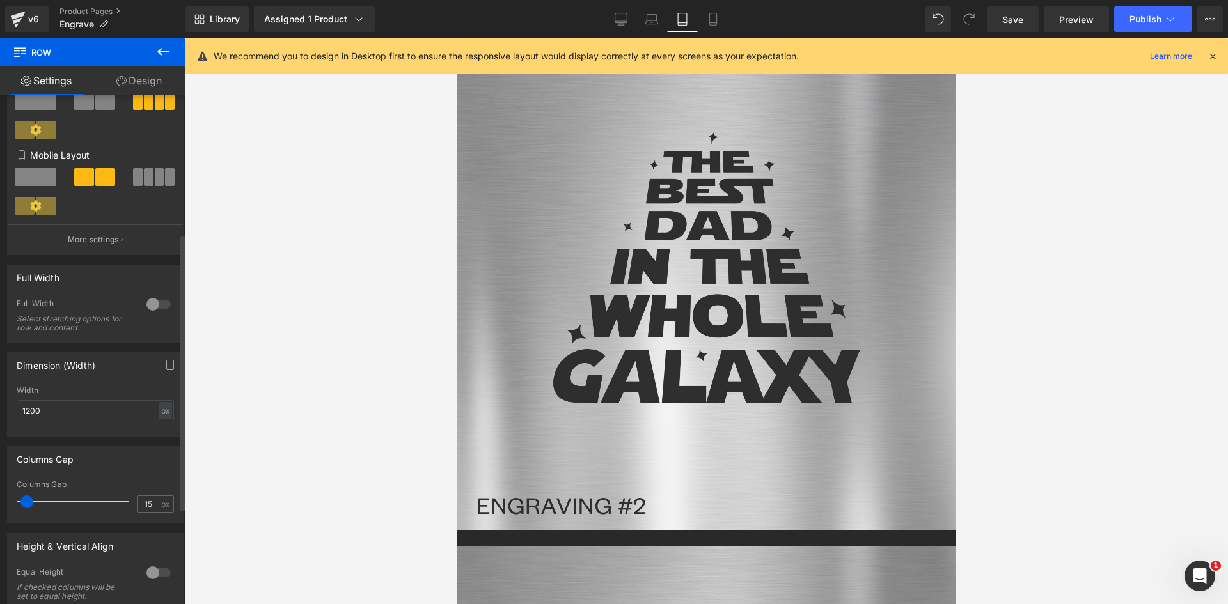
drag, startPoint x: 29, startPoint y: 499, endPoint x: 22, endPoint y: 499, distance: 7.0
click at [22, 499] on span at bounding box center [26, 501] width 13 height 13
click at [456, 38] on span "Heading" at bounding box center [456, 38] width 0 height 0
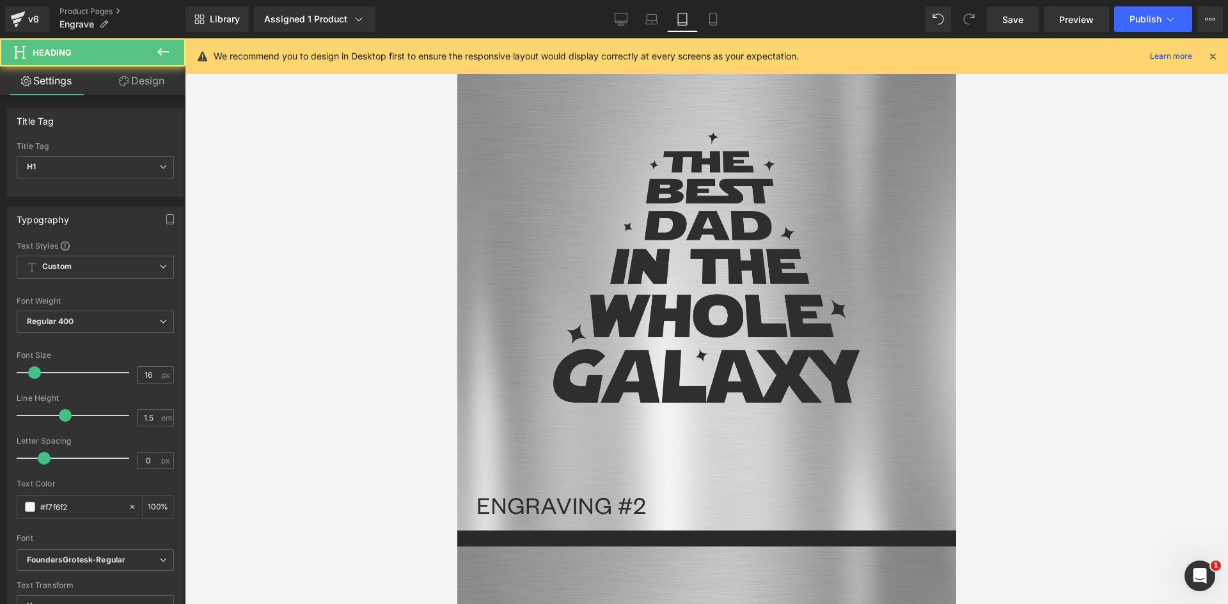
click at [456, 38] on span "Image" at bounding box center [456, 38] width 0 height 0
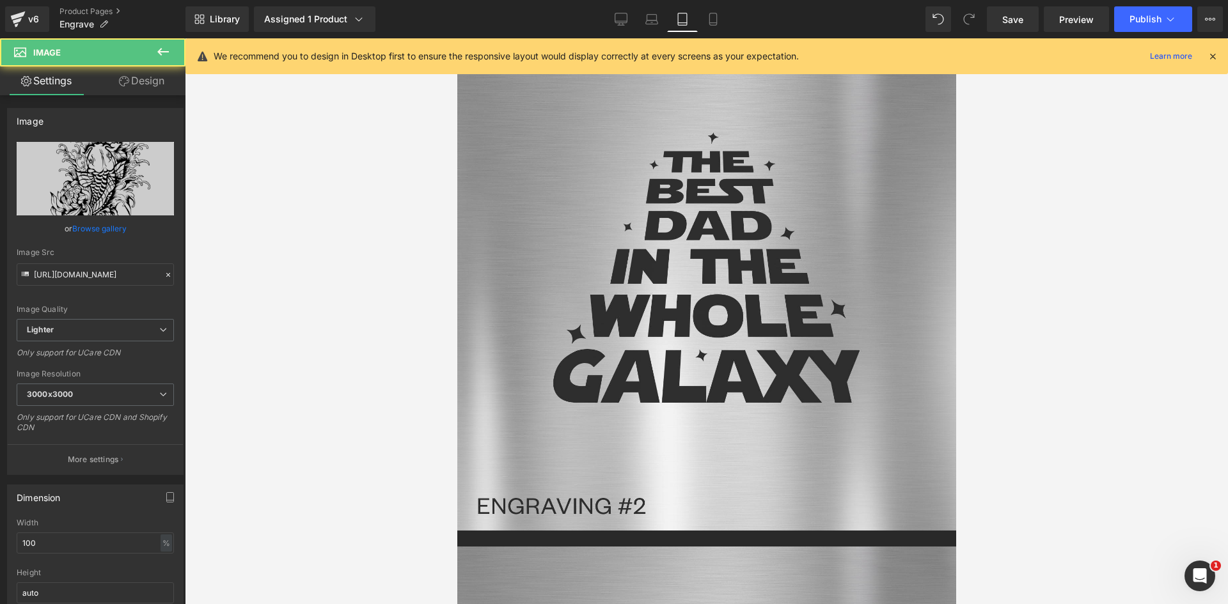
click at [148, 84] on link "Design" at bounding box center [141, 80] width 93 height 29
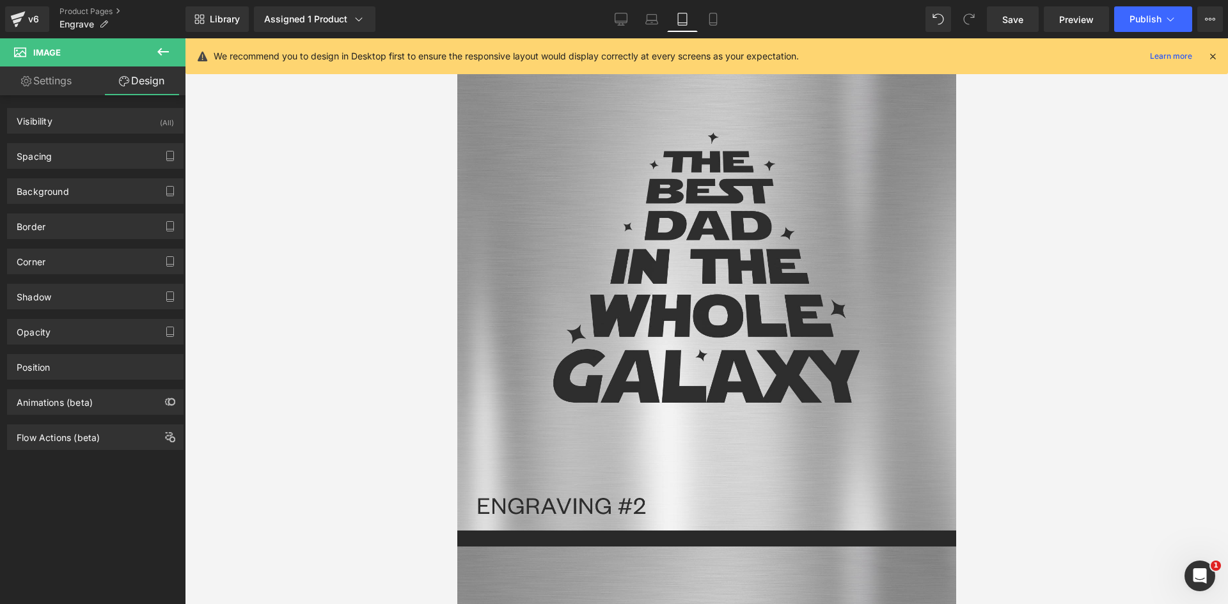
drag, startPoint x: 98, startPoint y: 162, endPoint x: 97, endPoint y: 200, distance: 37.7
click at [98, 162] on div "Spacing" at bounding box center [95, 156] width 175 height 24
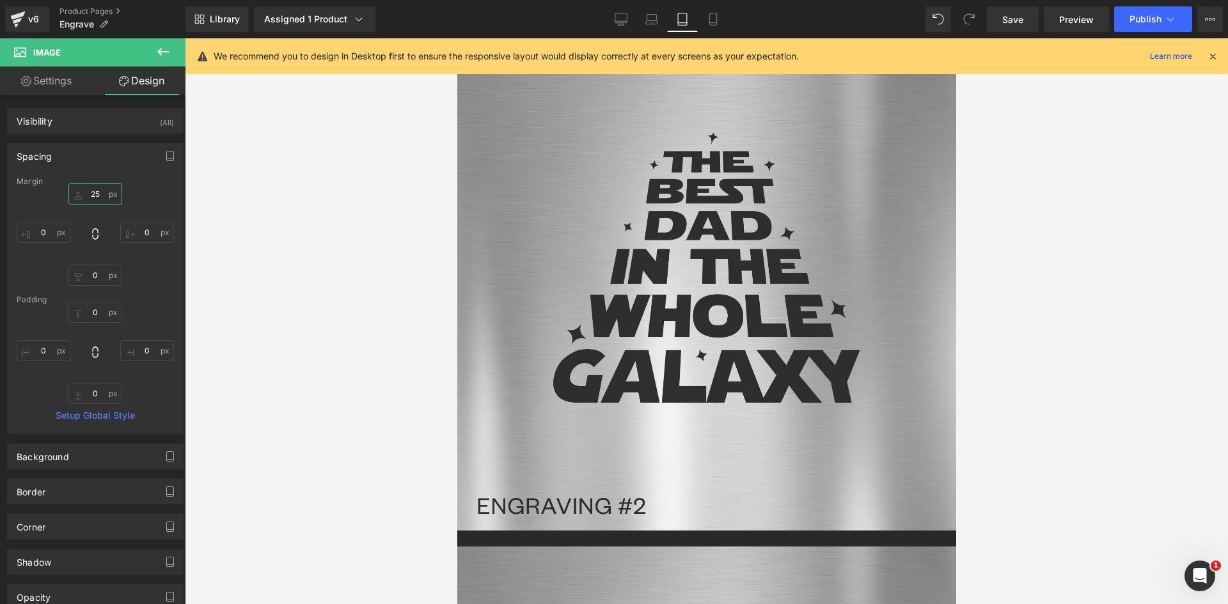
click at [96, 196] on input "25" at bounding box center [95, 193] width 54 height 21
drag, startPoint x: 100, startPoint y: 194, endPoint x: 88, endPoint y: 196, distance: 12.9
click at [88, 196] on input "50" at bounding box center [95, 193] width 54 height 21
drag, startPoint x: 102, startPoint y: 195, endPoint x: 86, endPoint y: 194, distance: 16.7
click at [86, 194] on input "45" at bounding box center [95, 193] width 54 height 21
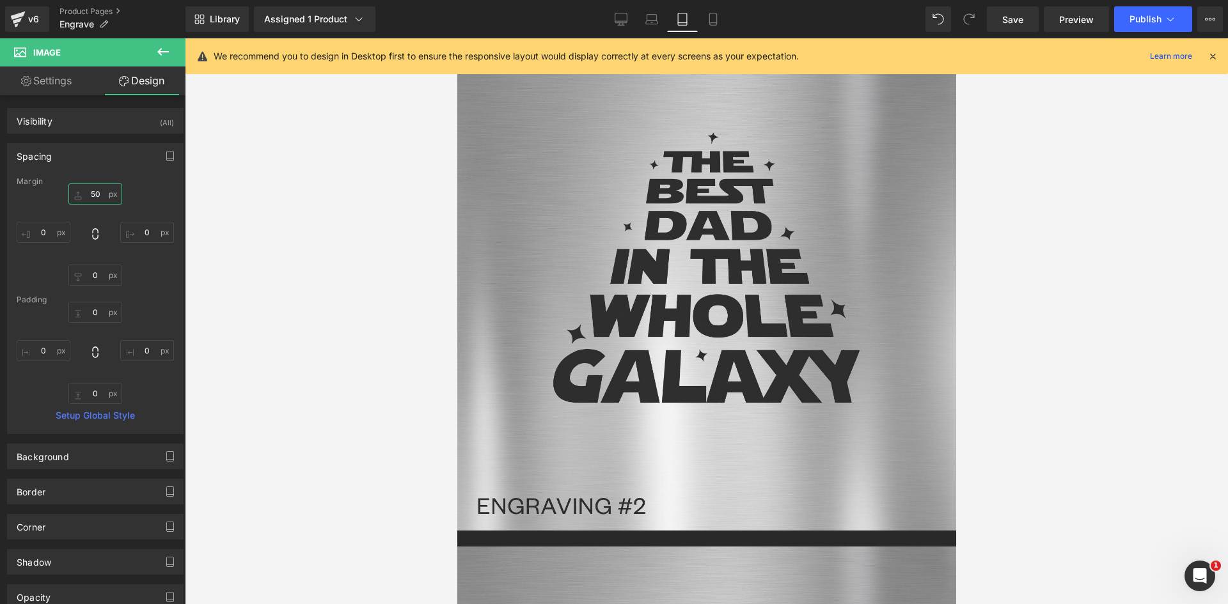
drag, startPoint x: 102, startPoint y: 194, endPoint x: 84, endPoint y: 194, distance: 17.9
click at [84, 194] on input "50" at bounding box center [95, 193] width 54 height 21
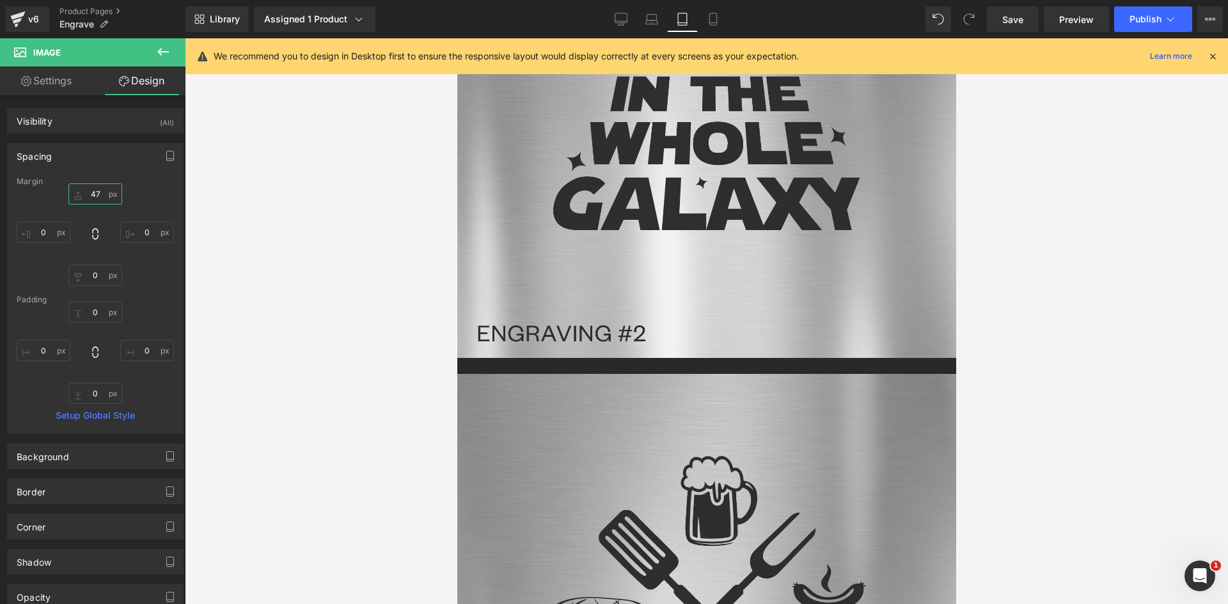
scroll to position [3096, 0]
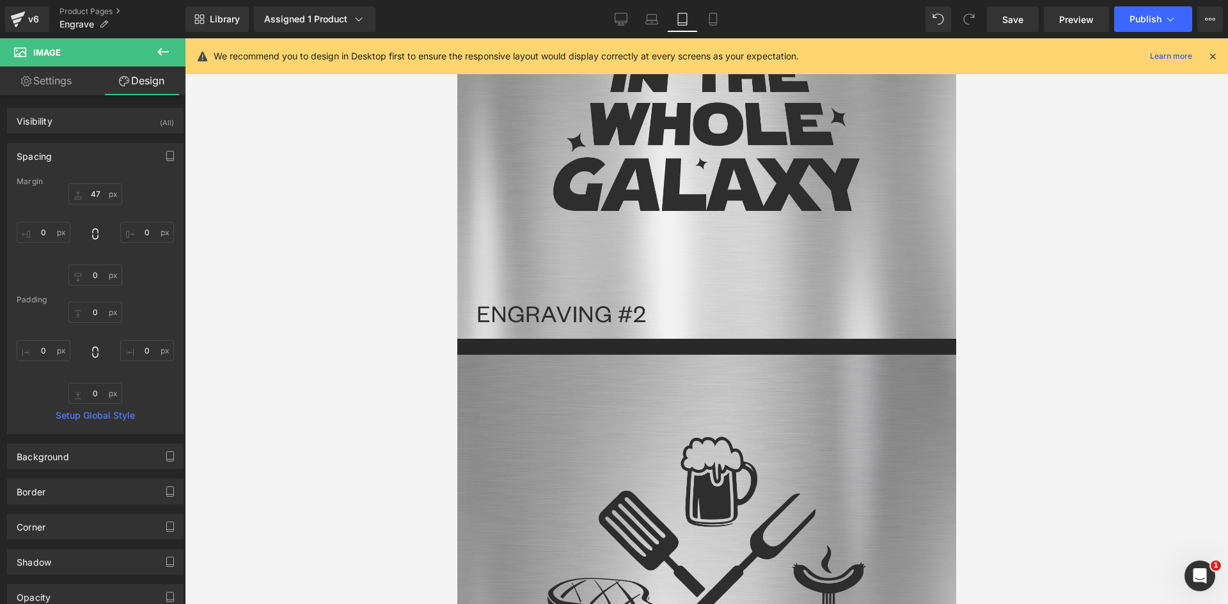
click at [456, 38] on span "Row" at bounding box center [456, 38] width 0 height 0
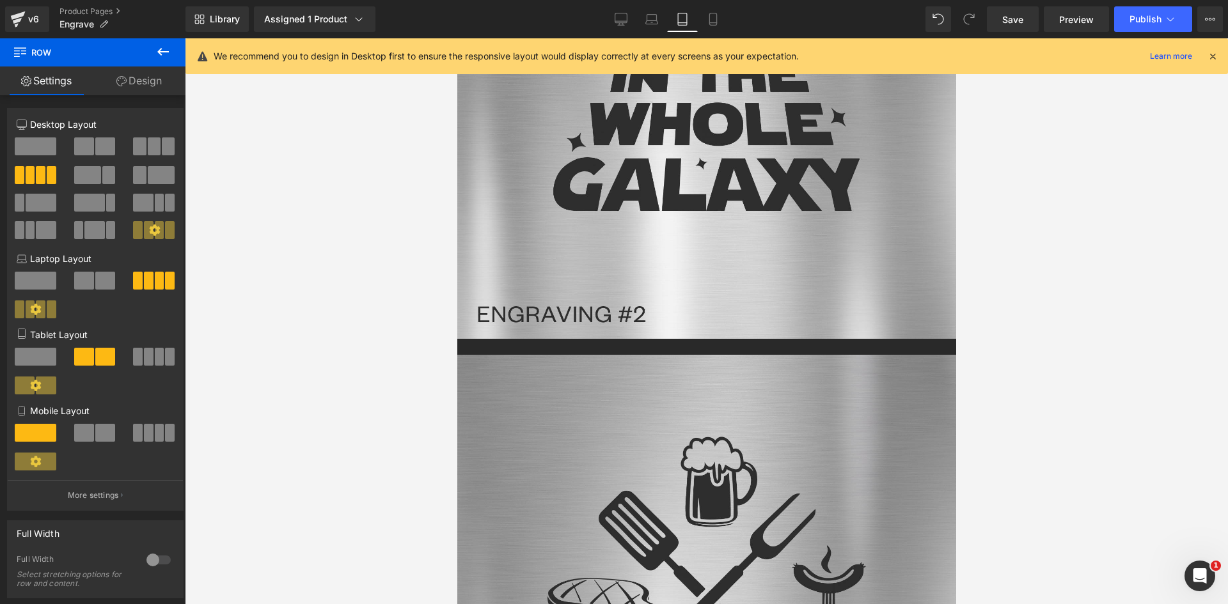
click at [145, 354] on span at bounding box center [149, 357] width 10 height 18
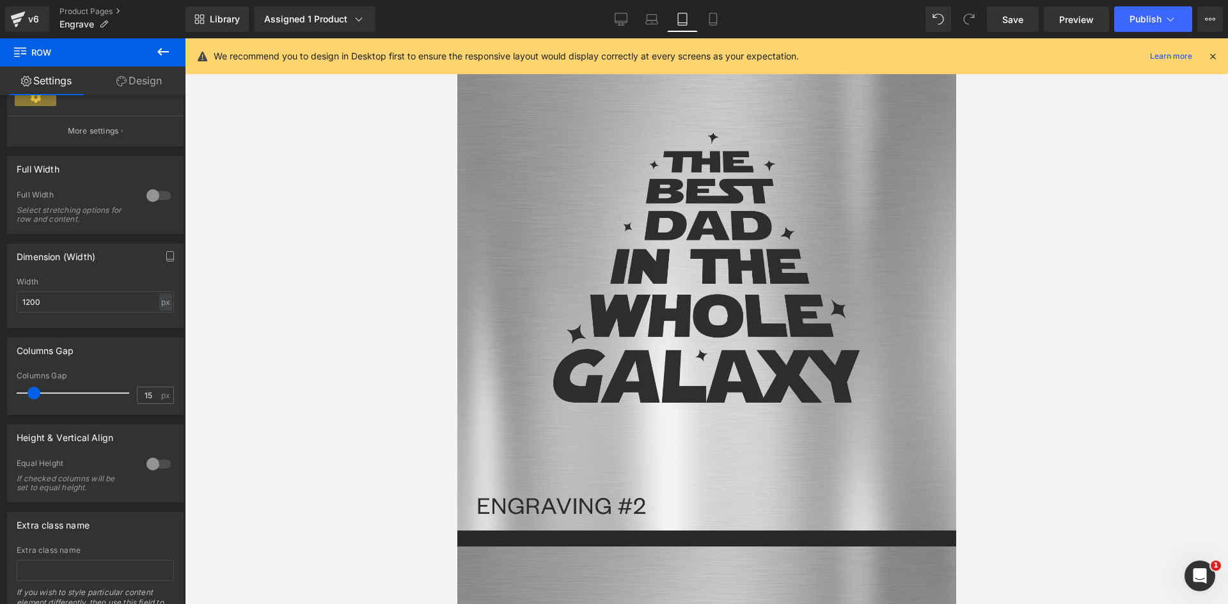
scroll to position [384, 0]
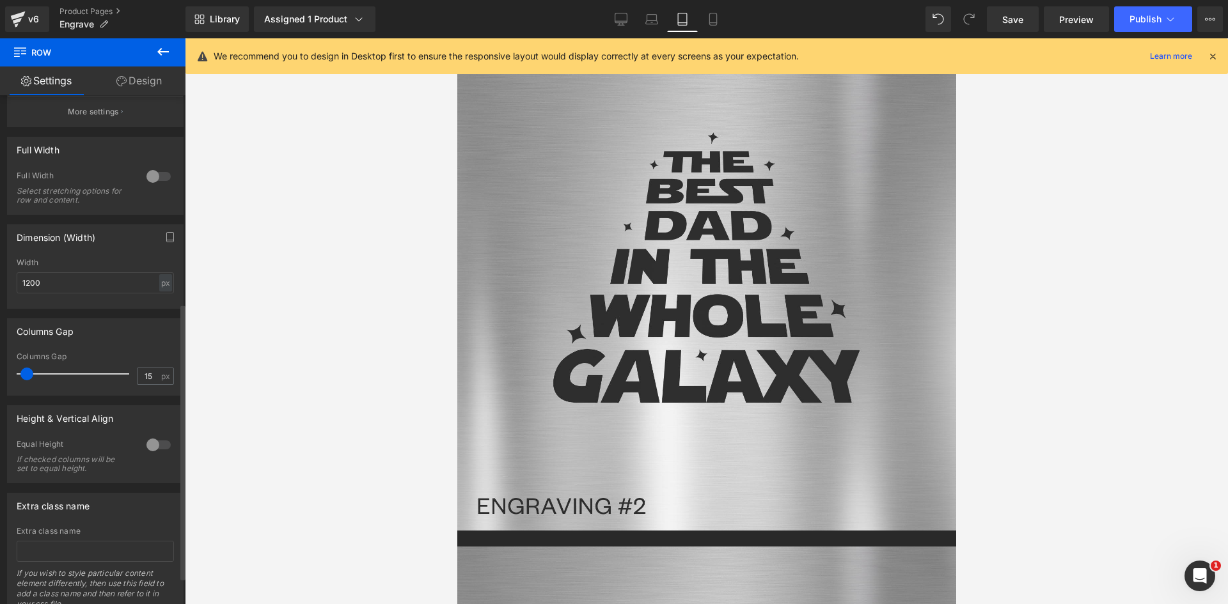
drag, startPoint x: 32, startPoint y: 375, endPoint x: 25, endPoint y: 375, distance: 7.0
click at [25, 375] on span at bounding box center [26, 374] width 13 height 13
click at [456, 38] on span "Heading" at bounding box center [456, 38] width 0 height 0
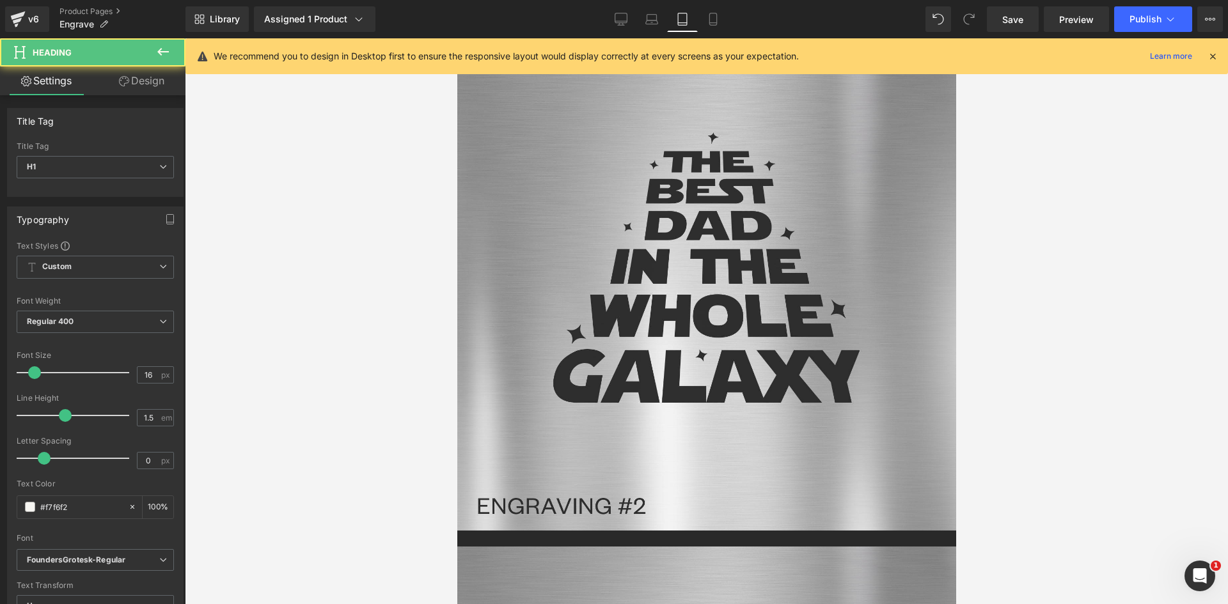
click at [456, 38] on span "Image" at bounding box center [456, 38] width 0 height 0
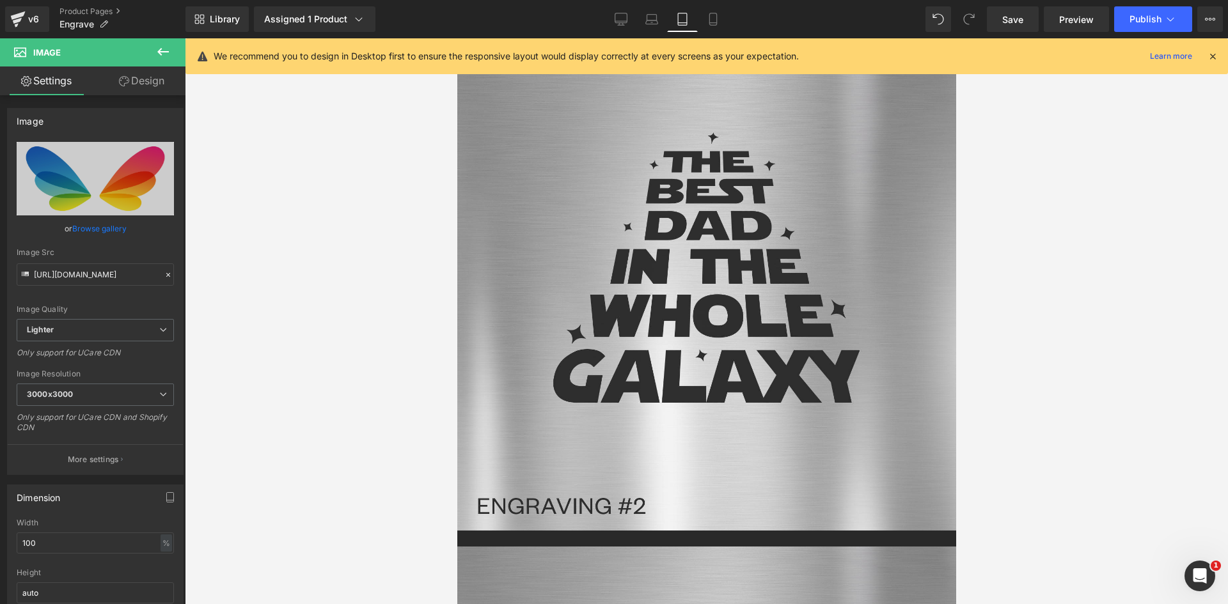
drag, startPoint x: 139, startPoint y: 86, endPoint x: 113, endPoint y: 140, distance: 60.1
click at [139, 86] on link "Design" at bounding box center [141, 80] width 93 height 29
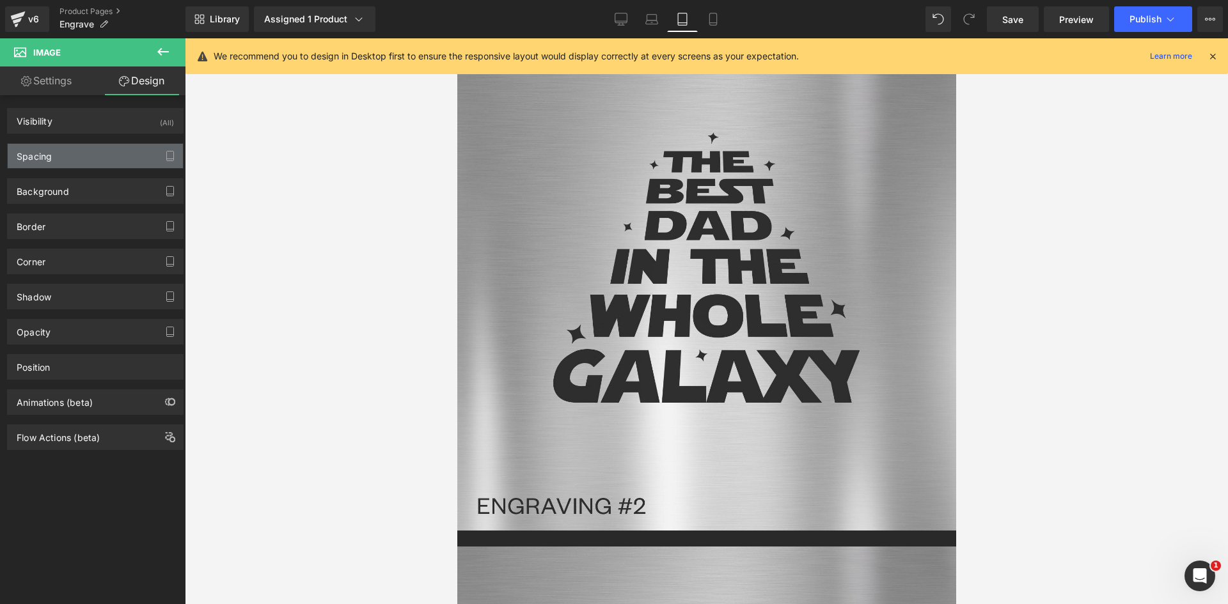
click at [100, 152] on div "Spacing" at bounding box center [95, 156] width 175 height 24
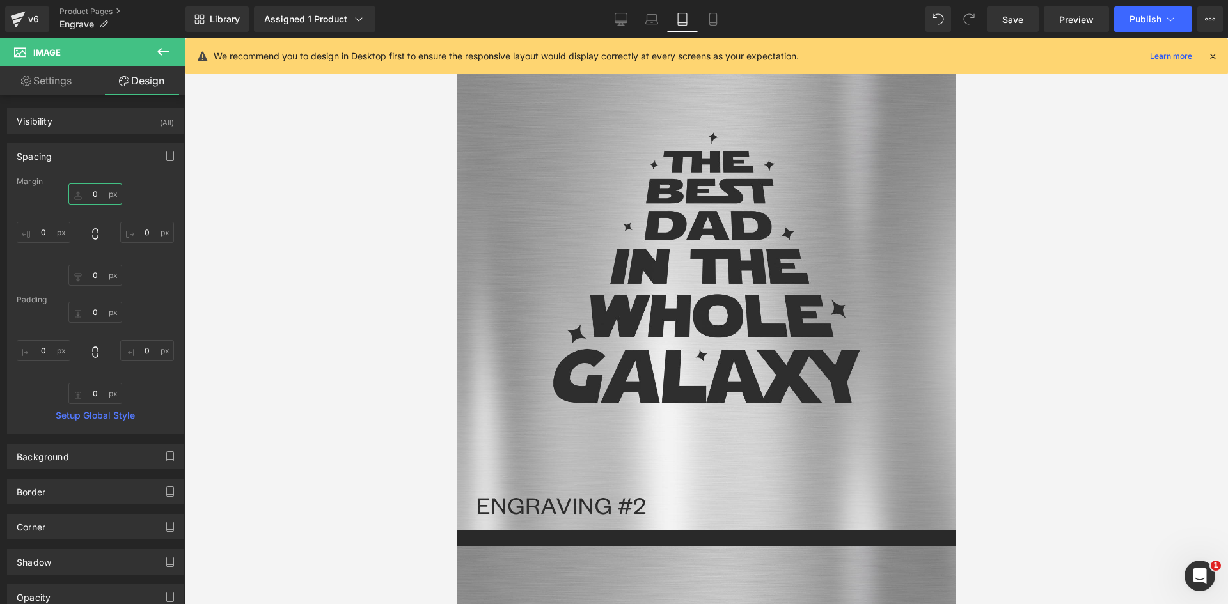
click at [95, 191] on input "text" at bounding box center [95, 193] width 54 height 21
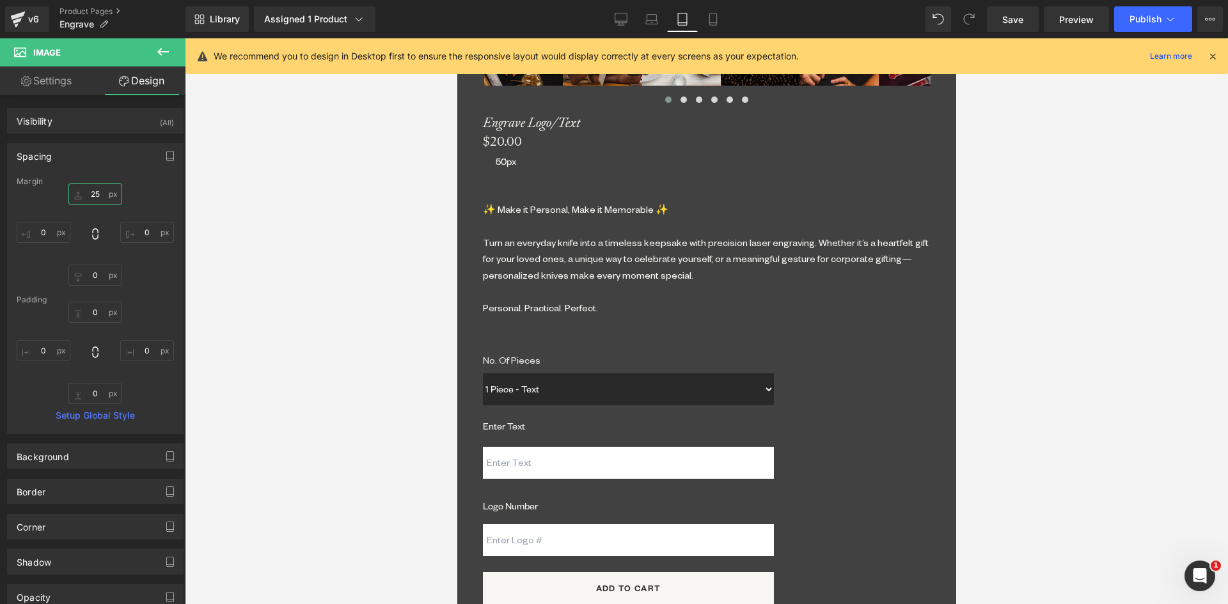
scroll to position [1178, 0]
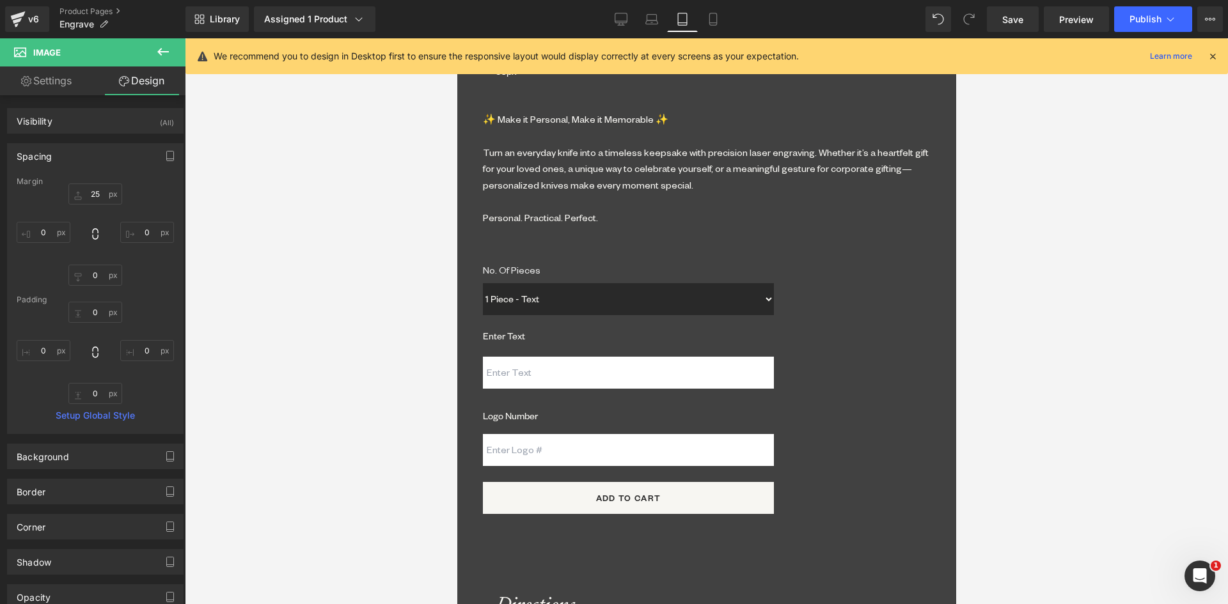
click at [456, 38] on icon at bounding box center [456, 38] width 0 height 0
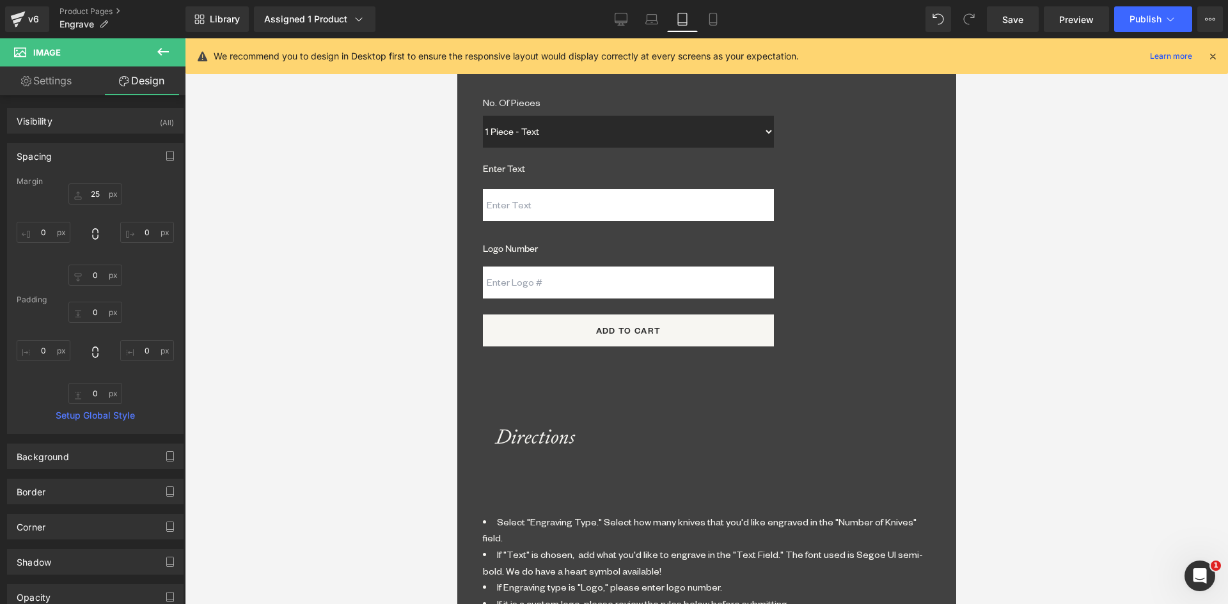
scroll to position [1297, 0]
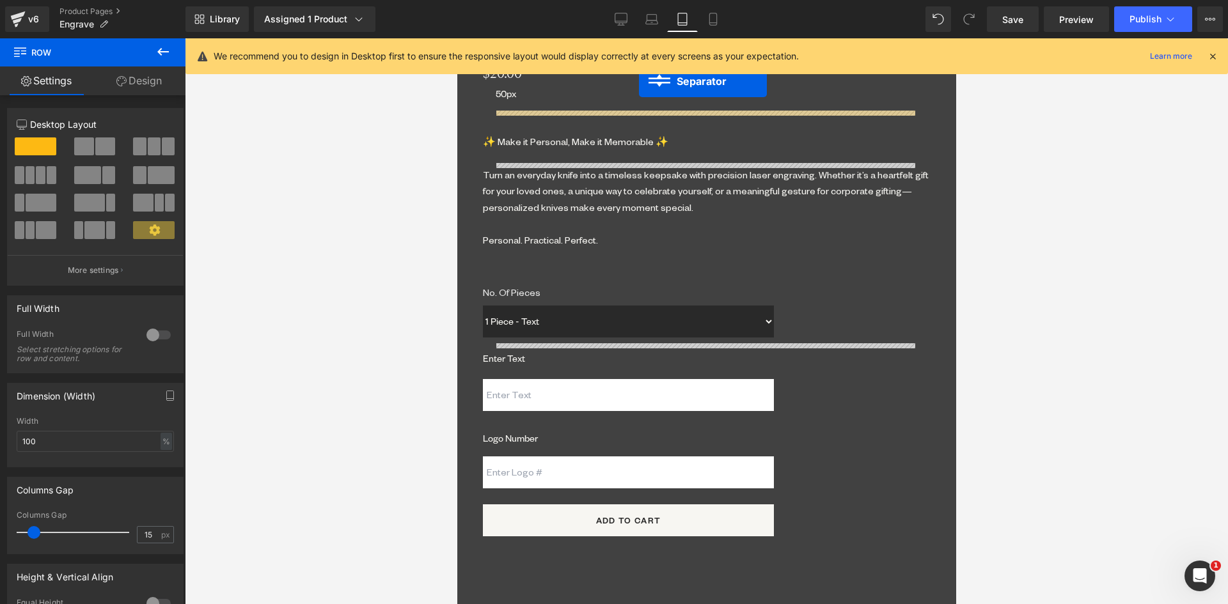
scroll to position [1155, 0]
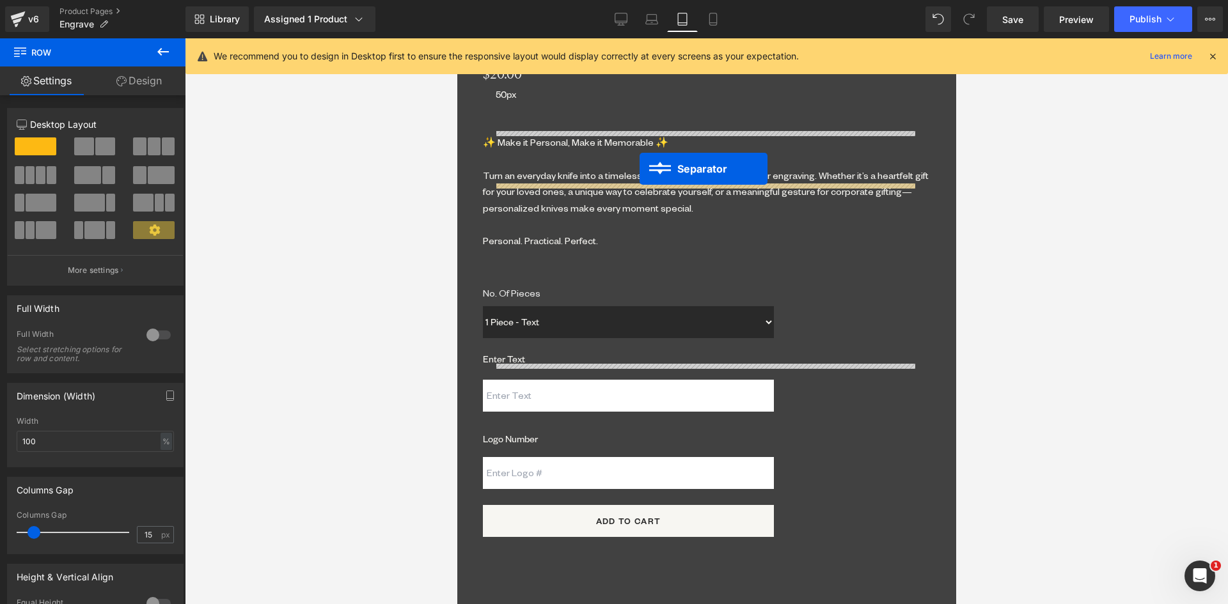
drag, startPoint x: 653, startPoint y: 451, endPoint x: 639, endPoint y: 169, distance: 282.3
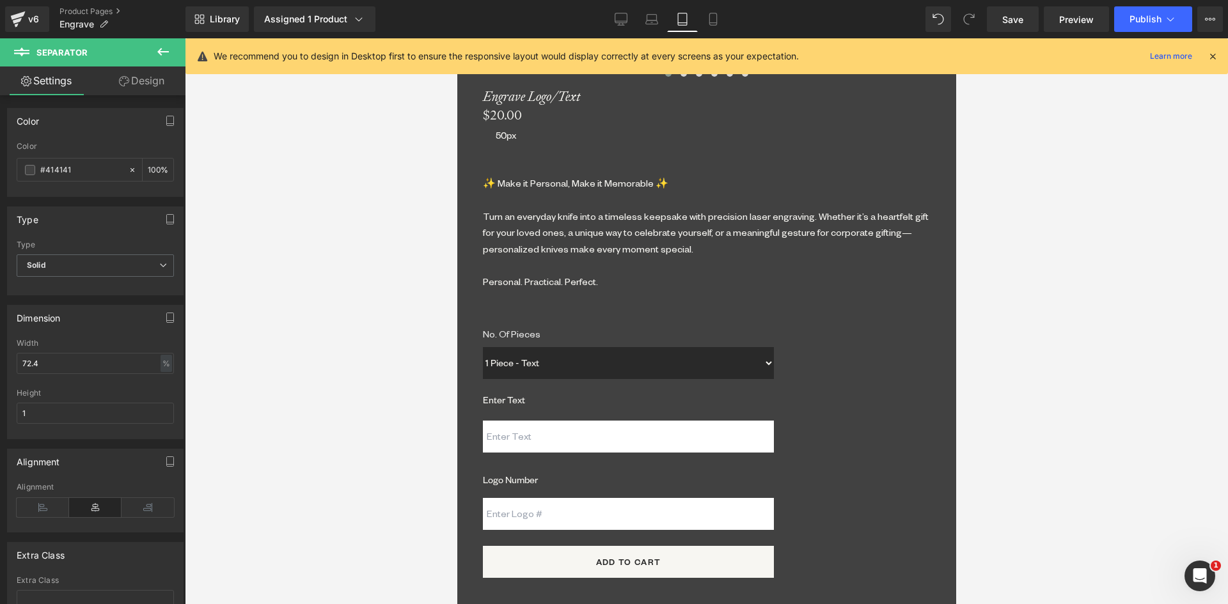
scroll to position [1091, 0]
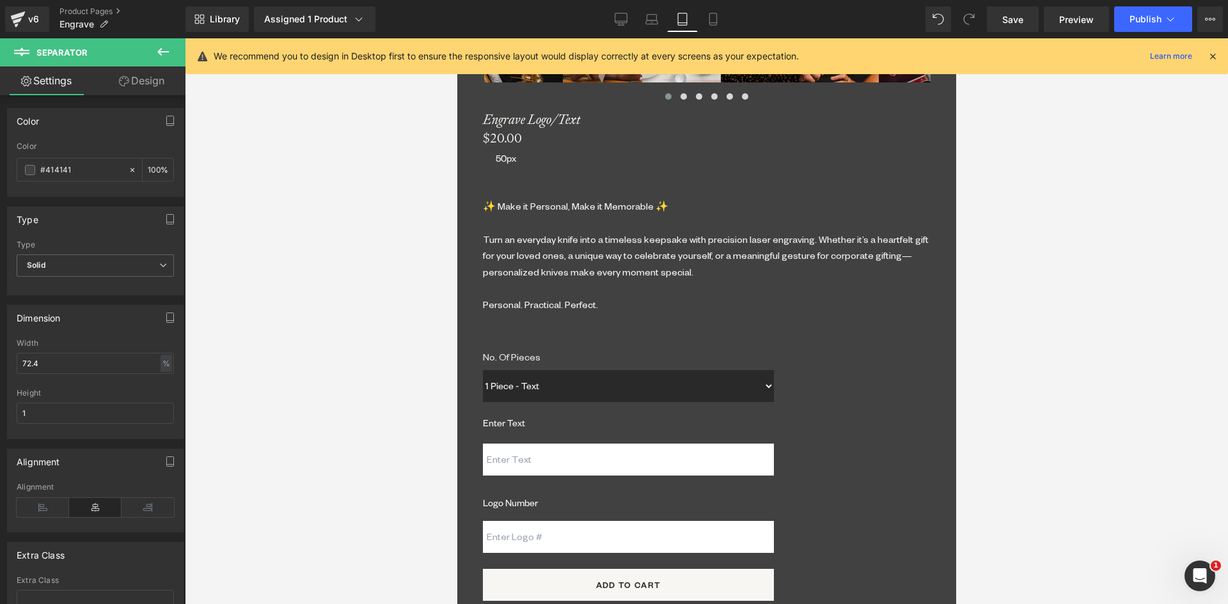
click at [128, 169] on icon at bounding box center [132, 170] width 9 height 9
click at [76, 168] on input "#414141" at bounding box center [81, 170] width 82 height 14
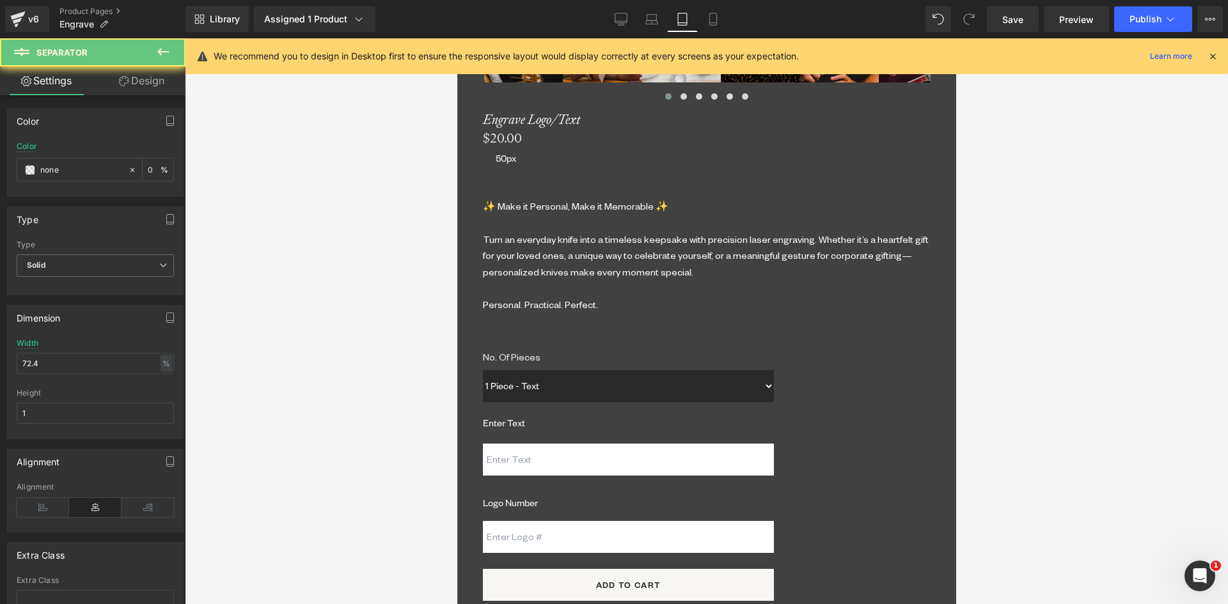
drag, startPoint x: 58, startPoint y: 170, endPoint x: 39, endPoint y: 167, distance: 18.8
click at [39, 167] on div "none" at bounding box center [72, 170] width 111 height 22
click at [456, 38] on link "Heading" at bounding box center [456, 38] width 0 height 0
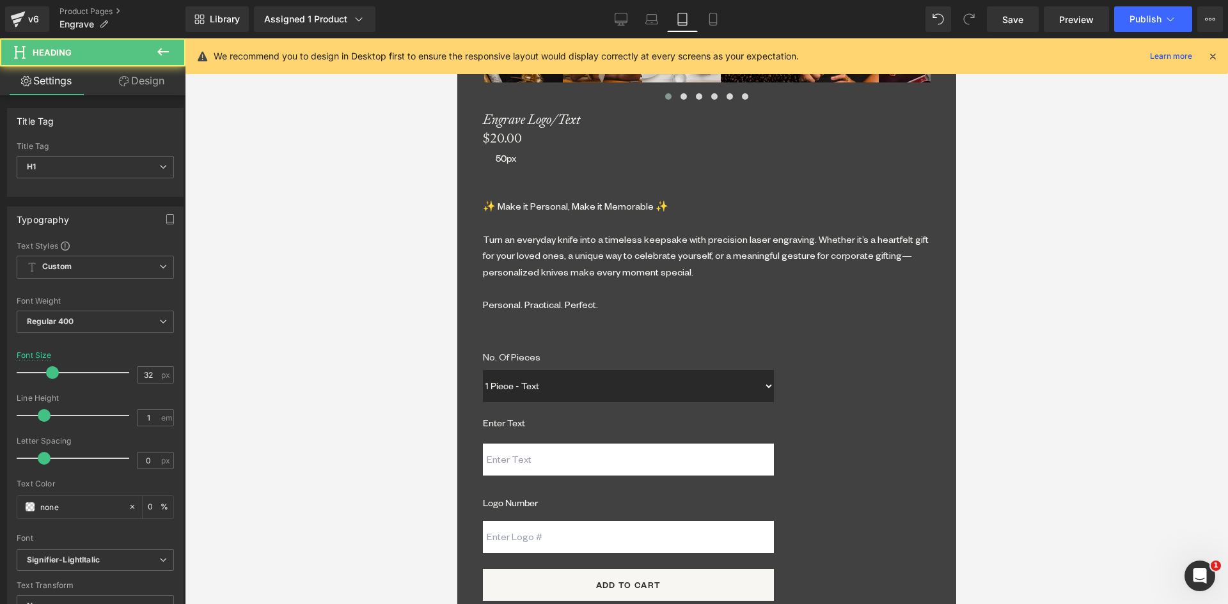
click at [139, 77] on link "Design" at bounding box center [141, 80] width 93 height 29
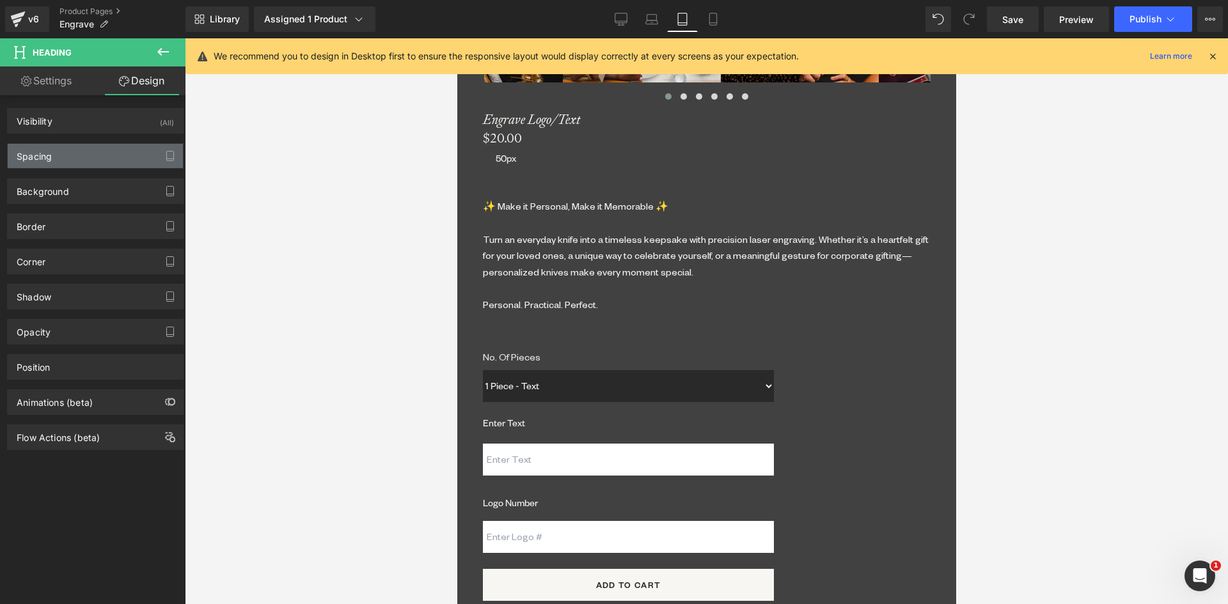
click at [53, 154] on div "Spacing" at bounding box center [95, 156] width 175 height 24
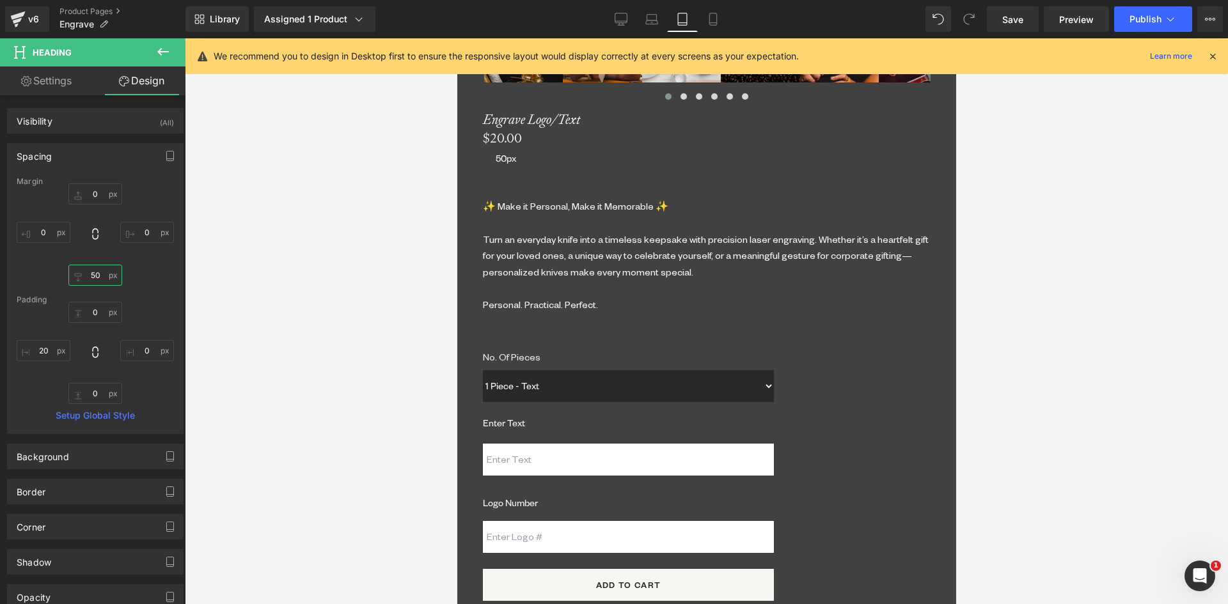
click at [95, 281] on input "text" at bounding box center [95, 275] width 54 height 21
drag, startPoint x: 696, startPoint y: 242, endPoint x: 501, endPoint y: 203, distance: 198.2
click at [456, 38] on span "Separator" at bounding box center [456, 38] width 0 height 0
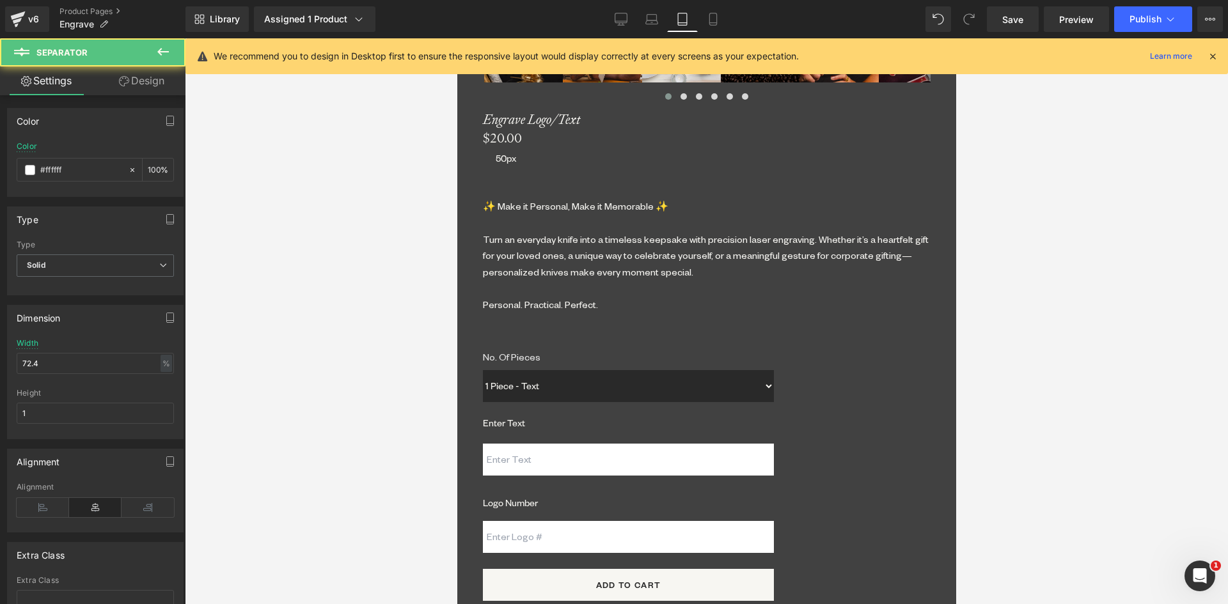
click at [143, 77] on link "Design" at bounding box center [141, 80] width 93 height 29
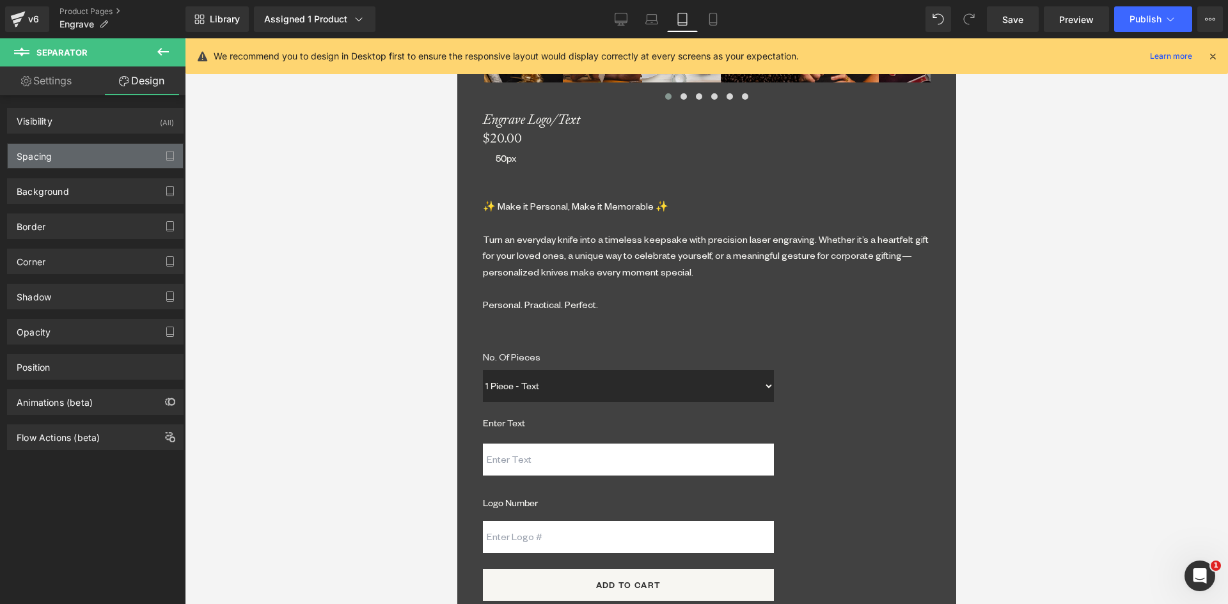
click at [61, 152] on div "Spacing" at bounding box center [95, 156] width 175 height 24
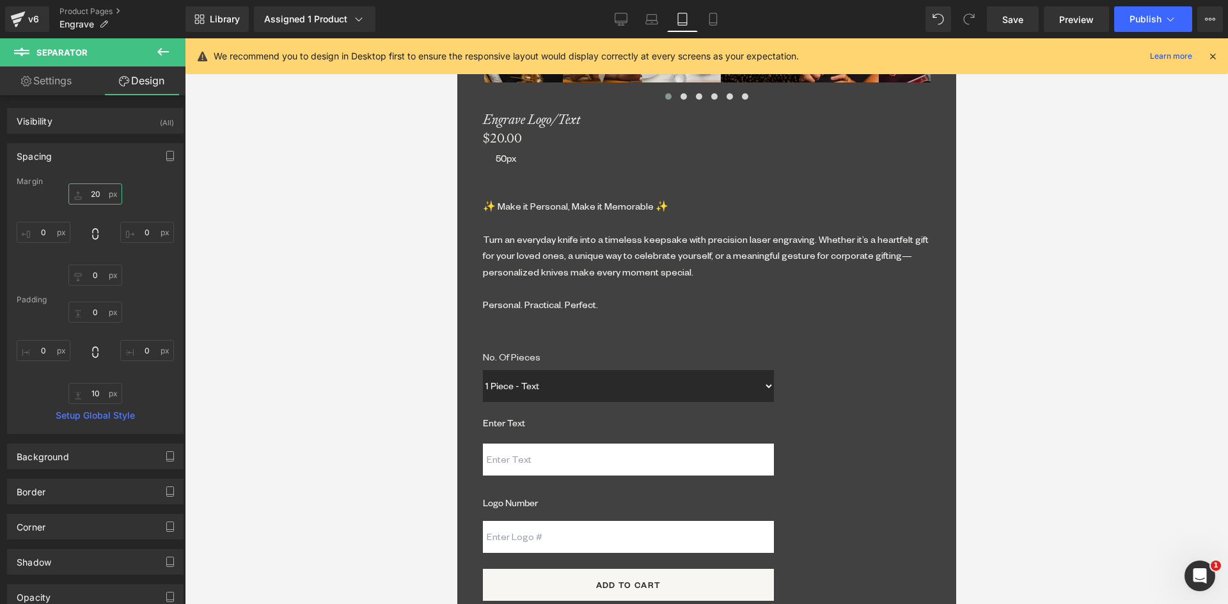
click at [95, 192] on input "20" at bounding box center [95, 193] width 54 height 21
click at [93, 275] on input "0" at bounding box center [95, 275] width 54 height 21
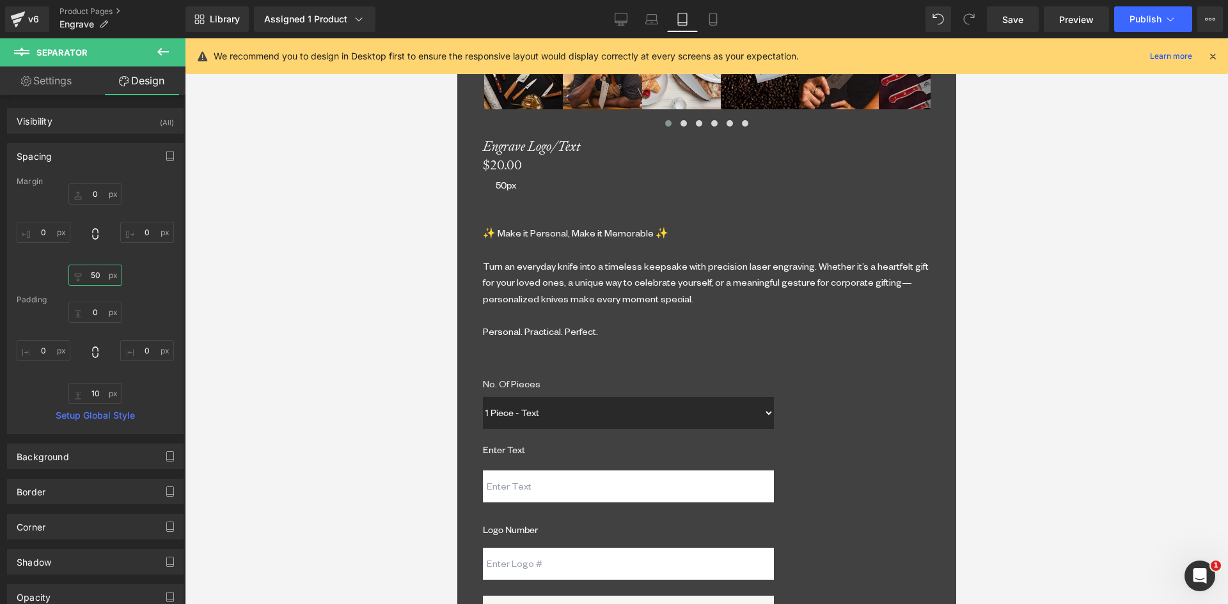
scroll to position [1027, 0]
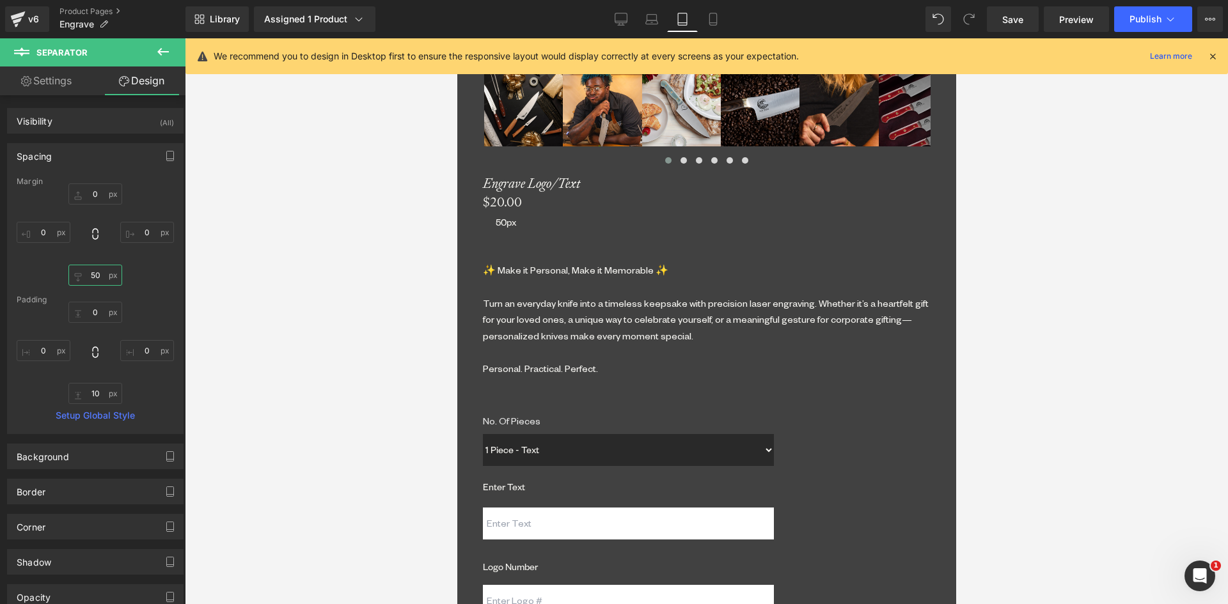
drag, startPoint x: 695, startPoint y: 295, endPoint x: 464, endPoint y: 295, distance: 230.8
click at [456, 38] on span "Separator" at bounding box center [456, 38] width 0 height 0
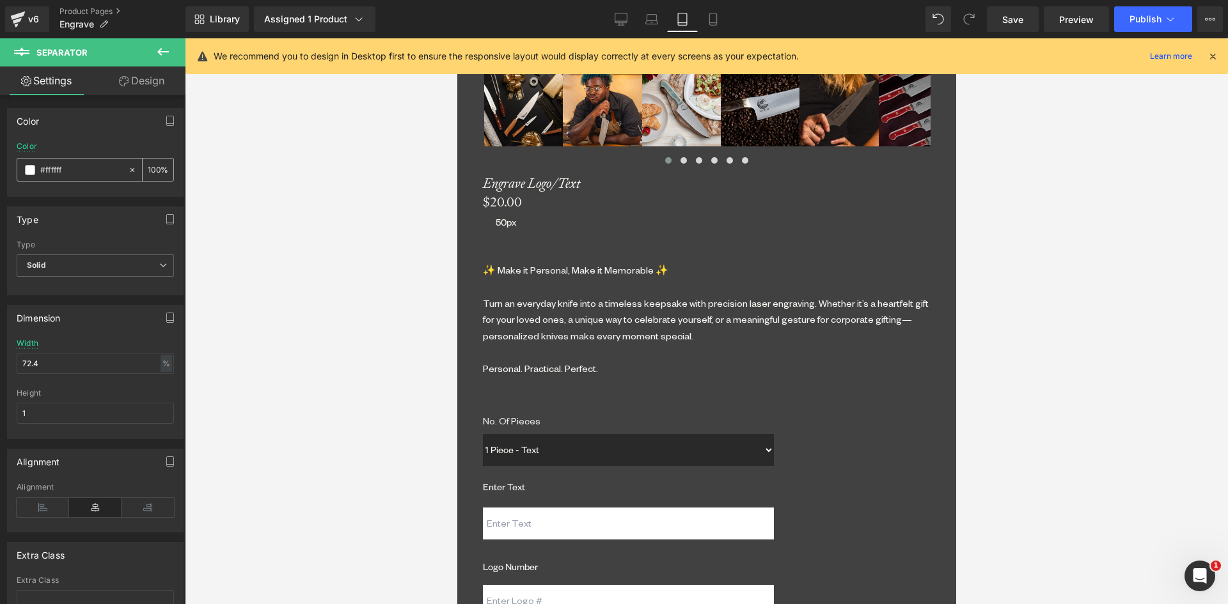
click at [28, 169] on span at bounding box center [30, 170] width 10 height 10
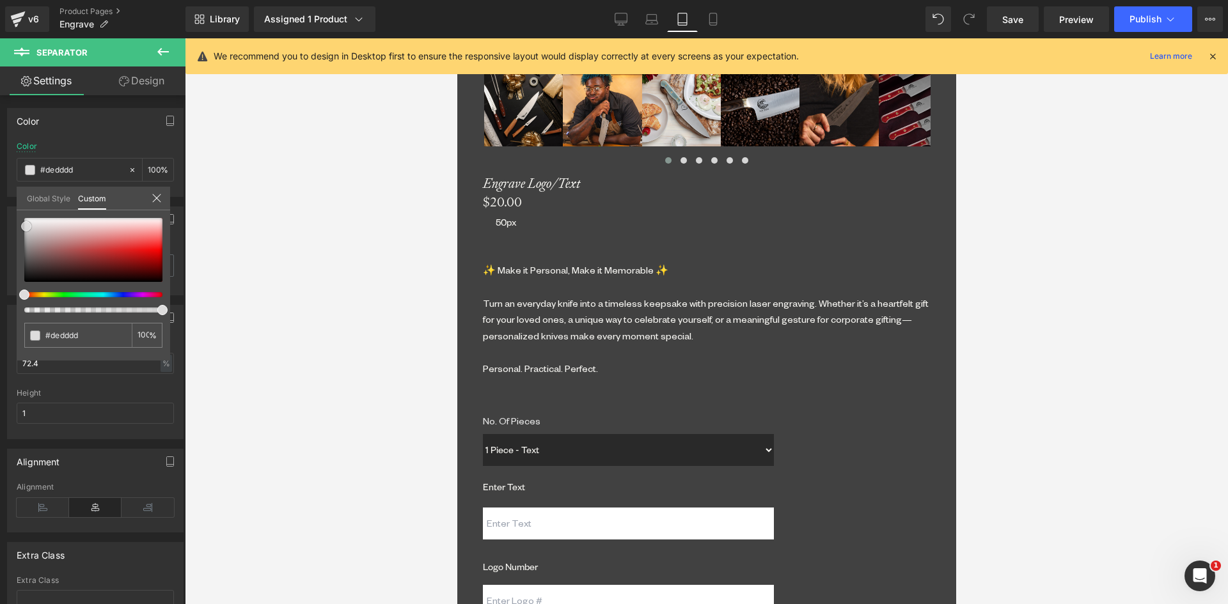
click at [26, 226] on div at bounding box center [93, 250] width 138 height 64
click at [53, 331] on input "#ffffff" at bounding box center [79, 335] width 68 height 13
drag, startPoint x: 50, startPoint y: 334, endPoint x: 97, endPoint y: 334, distance: 46.7
click at [97, 334] on input "#ffffff" at bounding box center [79, 335] width 68 height 13
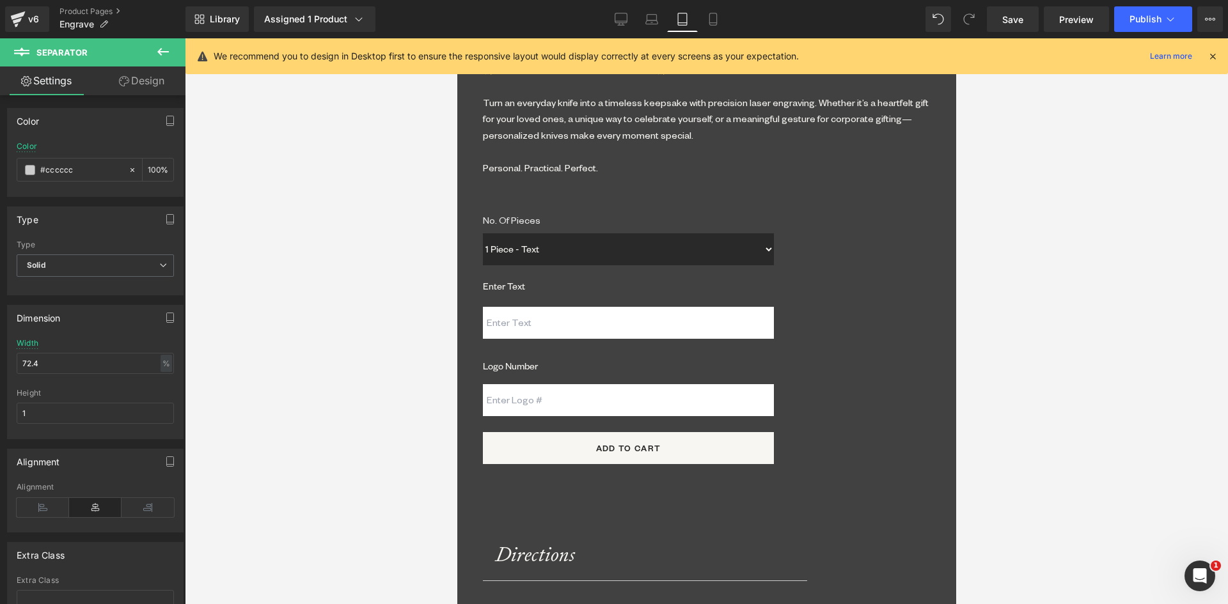
scroll to position [1347, 0]
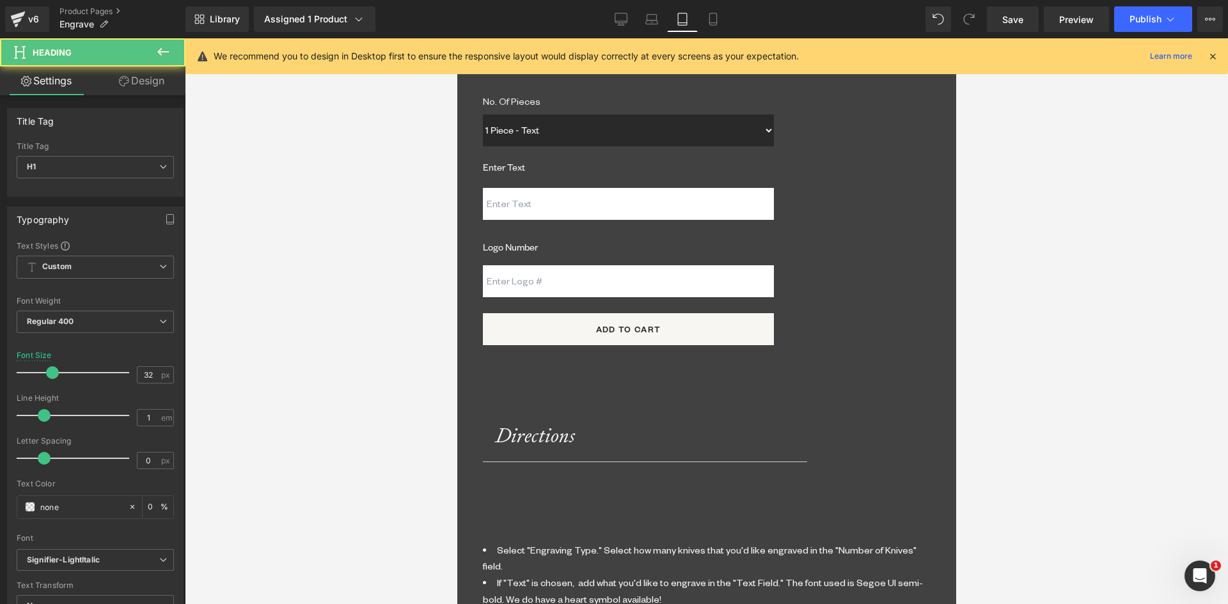
click at [142, 84] on link "Design" at bounding box center [141, 80] width 93 height 29
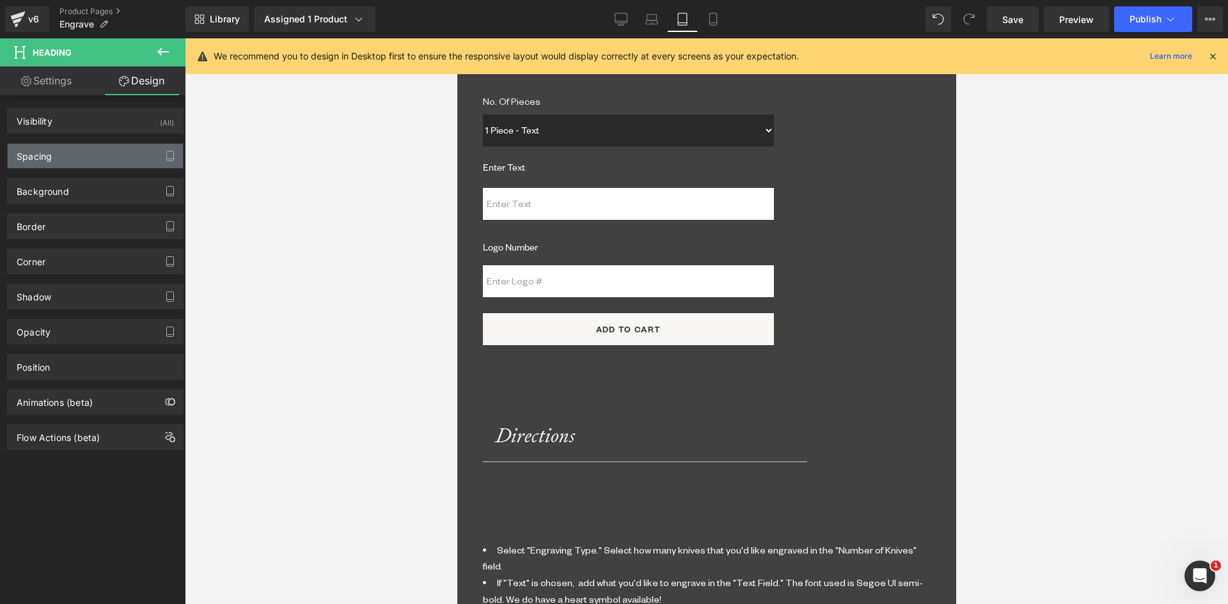
click at [57, 159] on div "Spacing" at bounding box center [95, 156] width 175 height 24
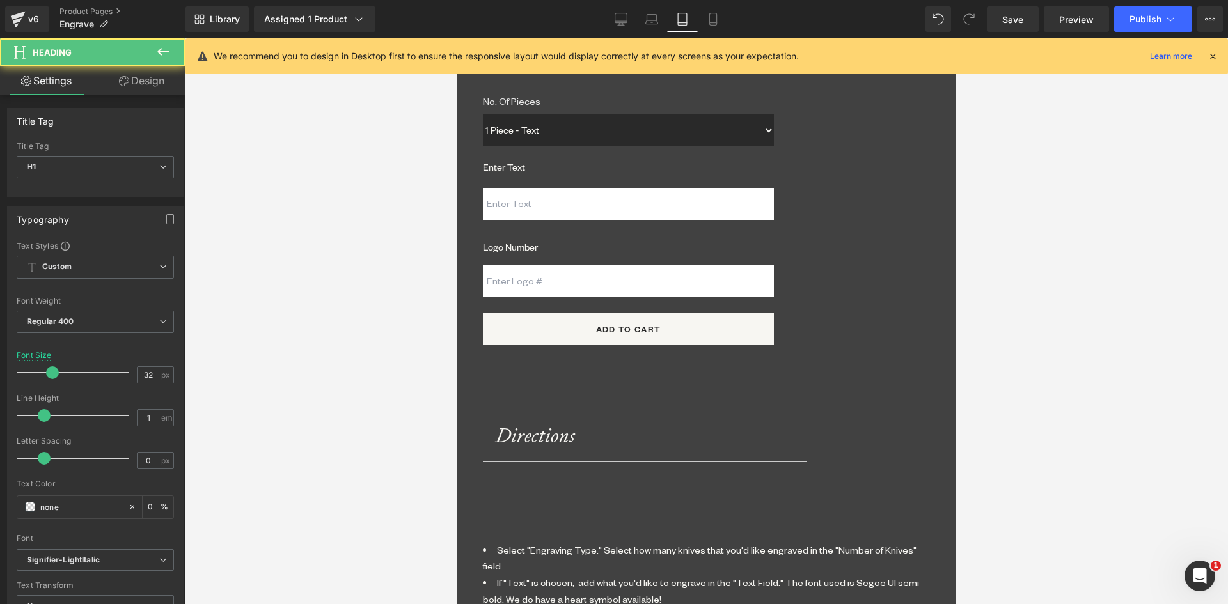
click at [144, 76] on link "Design" at bounding box center [141, 80] width 93 height 29
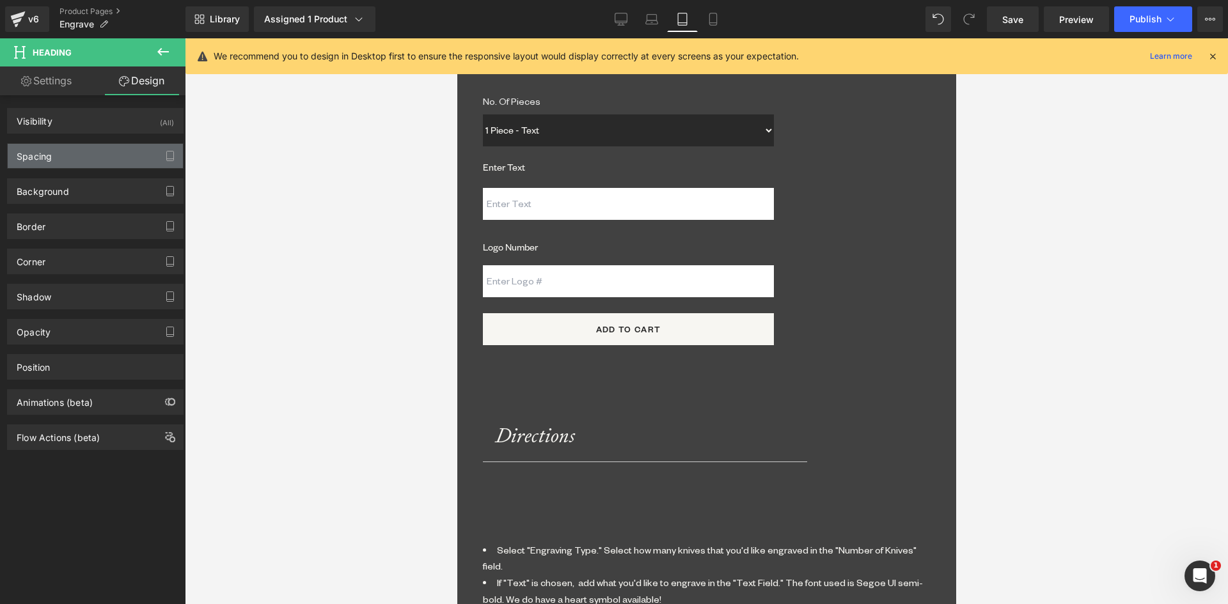
click at [45, 156] on div "Spacing" at bounding box center [34, 153] width 35 height 18
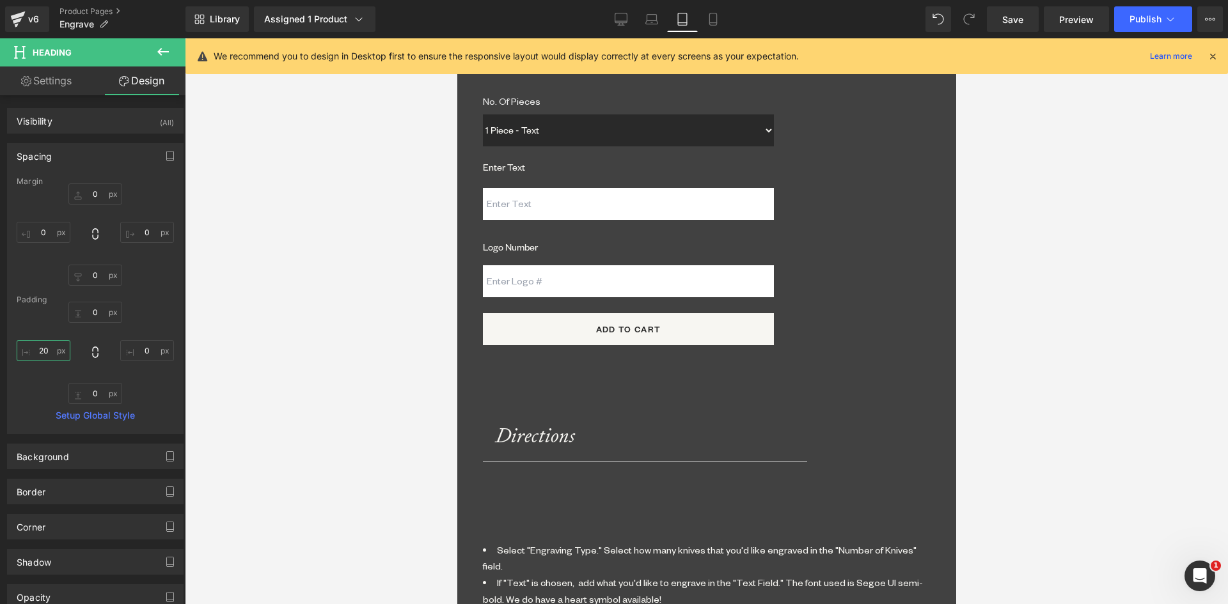
click at [44, 348] on input "20" at bounding box center [44, 350] width 54 height 21
click at [456, 38] on span "Separator" at bounding box center [456, 38] width 0 height 0
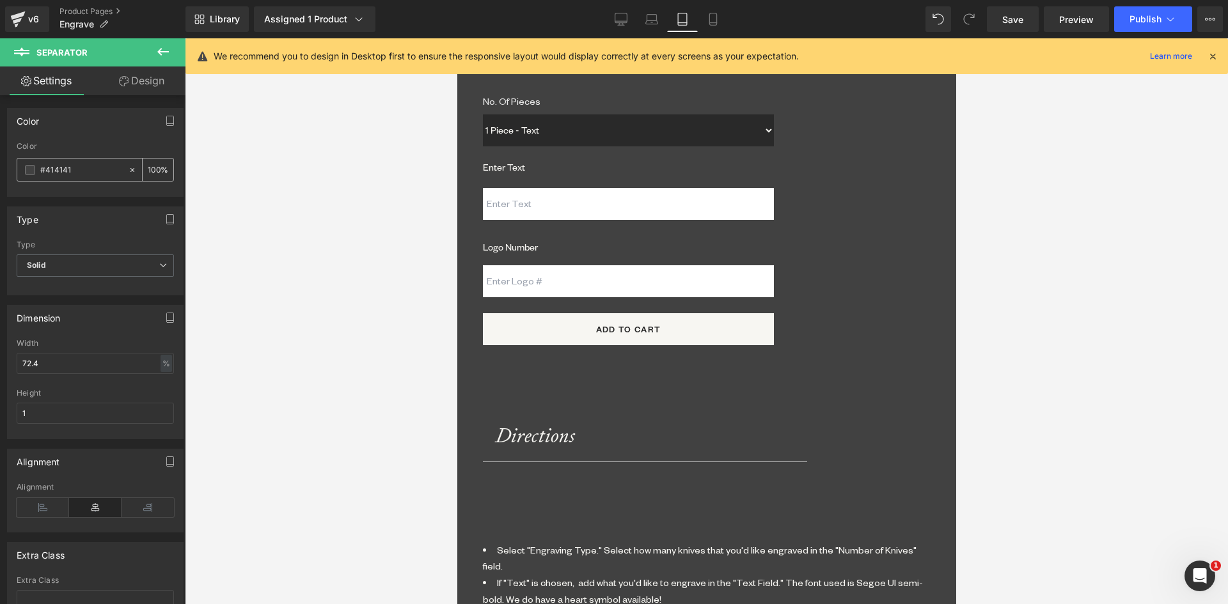
drag, startPoint x: 46, startPoint y: 169, endPoint x: 90, endPoint y: 169, distance: 43.5
click at [90, 169] on input "#414141" at bounding box center [81, 170] width 82 height 14
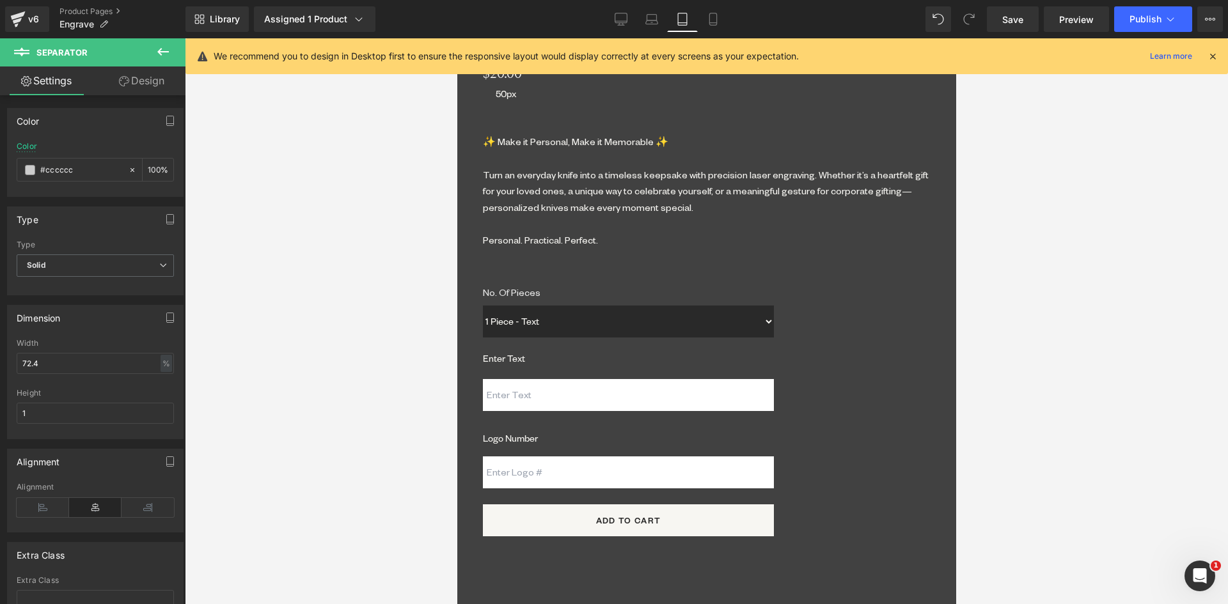
scroll to position [1155, 0]
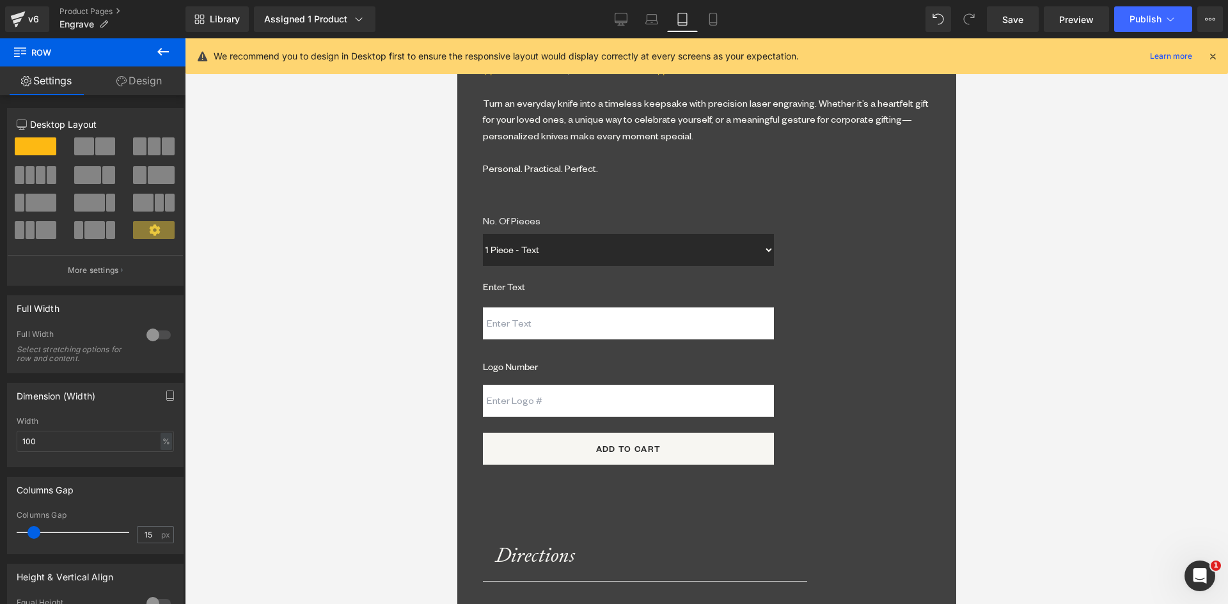
scroll to position [1347, 0]
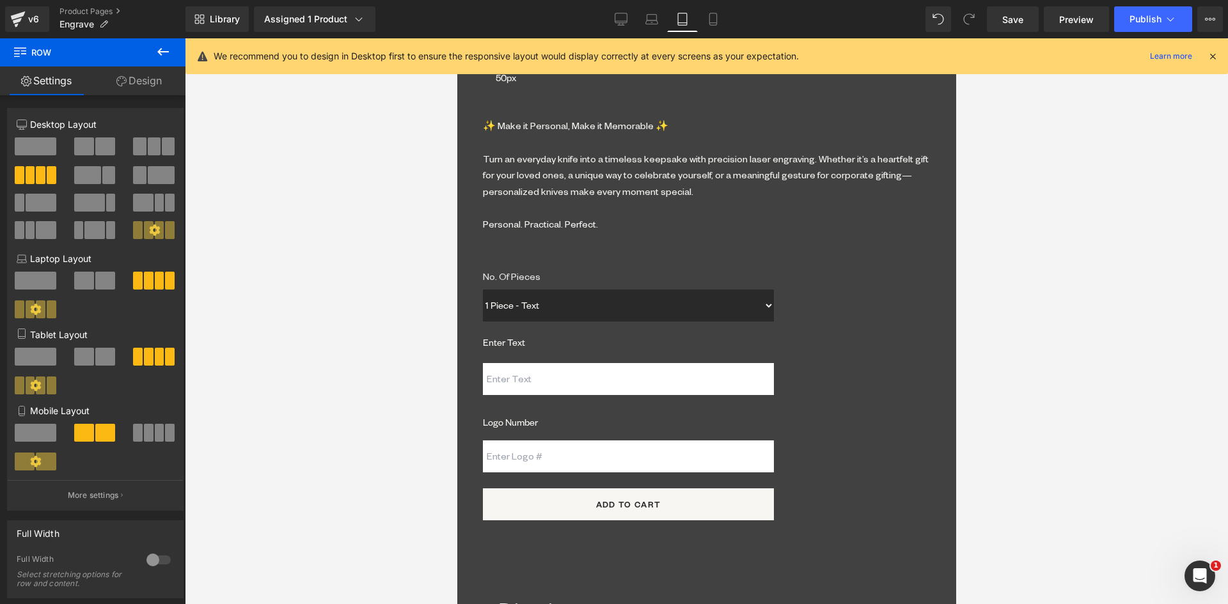
scroll to position [1155, 0]
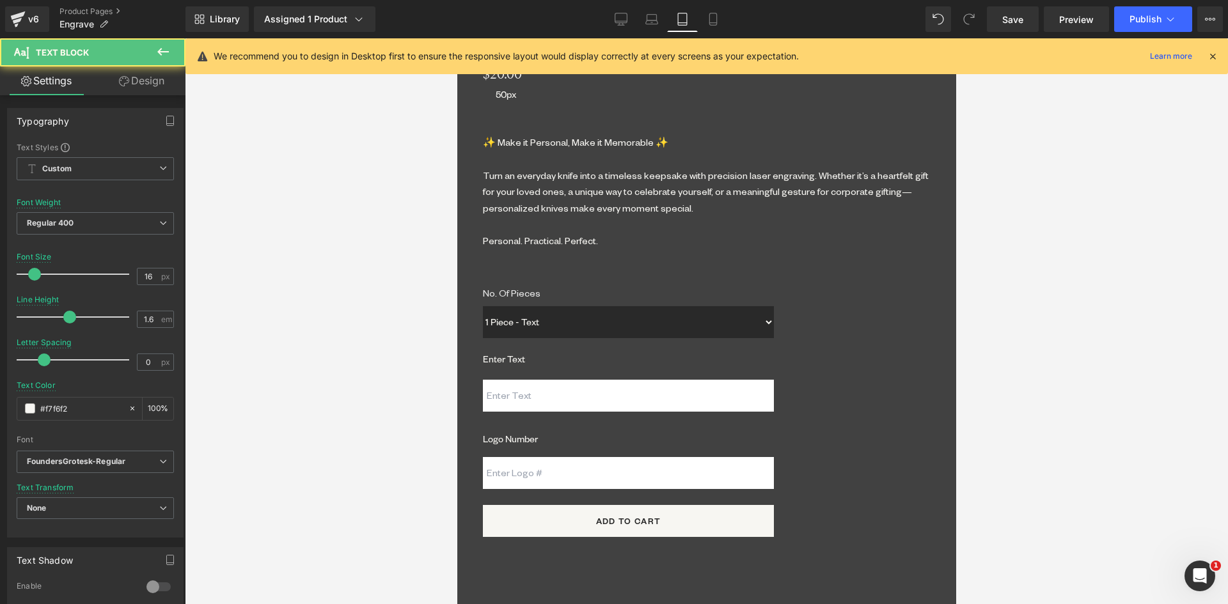
click at [136, 74] on link "Design" at bounding box center [141, 80] width 93 height 29
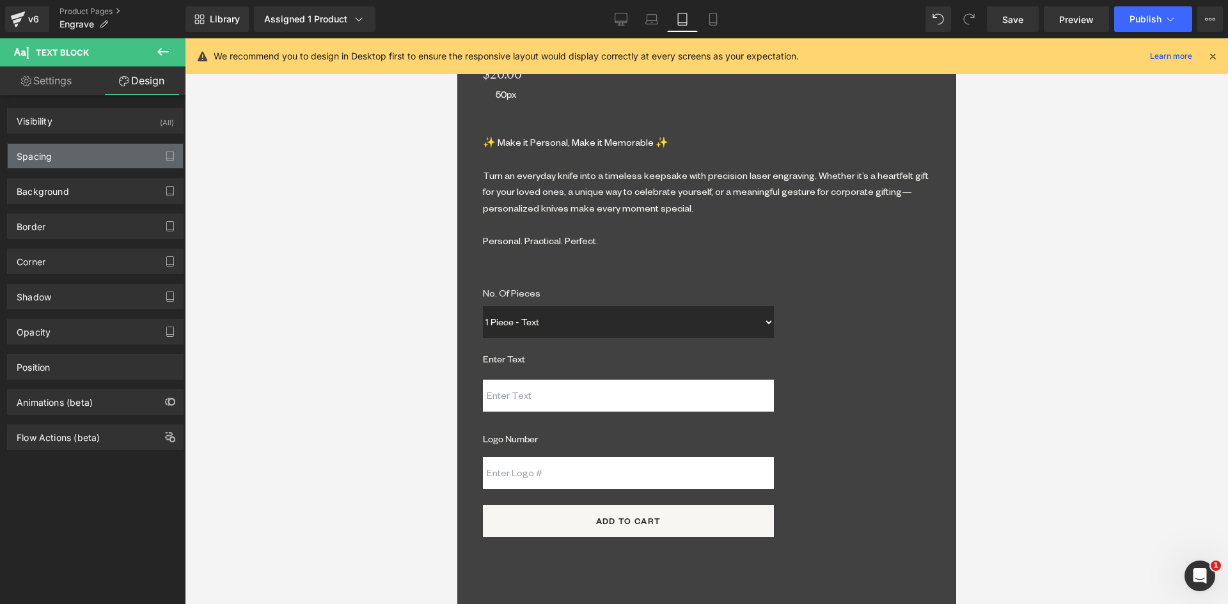
click at [96, 150] on div "Spacing" at bounding box center [95, 156] width 175 height 24
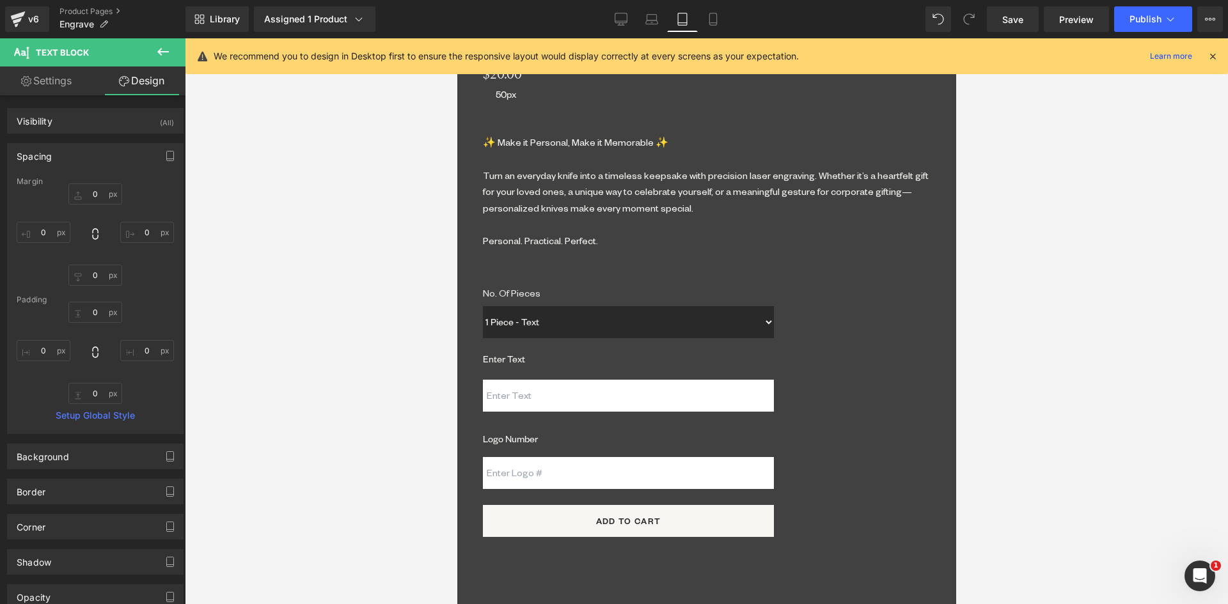
click at [456, 38] on span "Separator" at bounding box center [456, 38] width 0 height 0
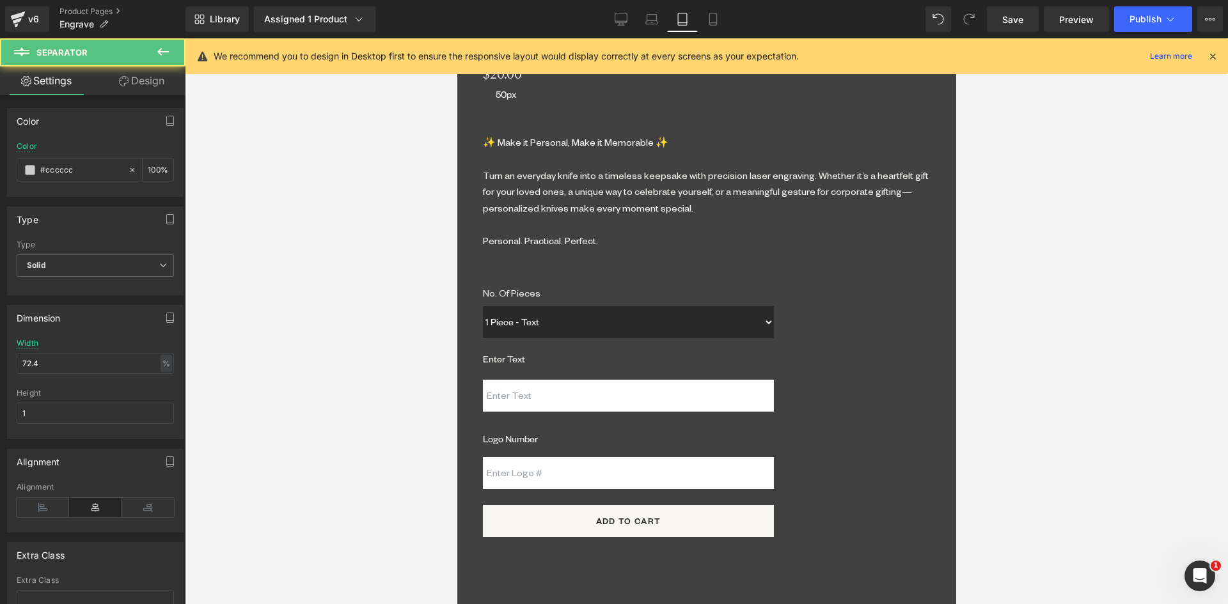
click at [138, 88] on link "Design" at bounding box center [141, 80] width 93 height 29
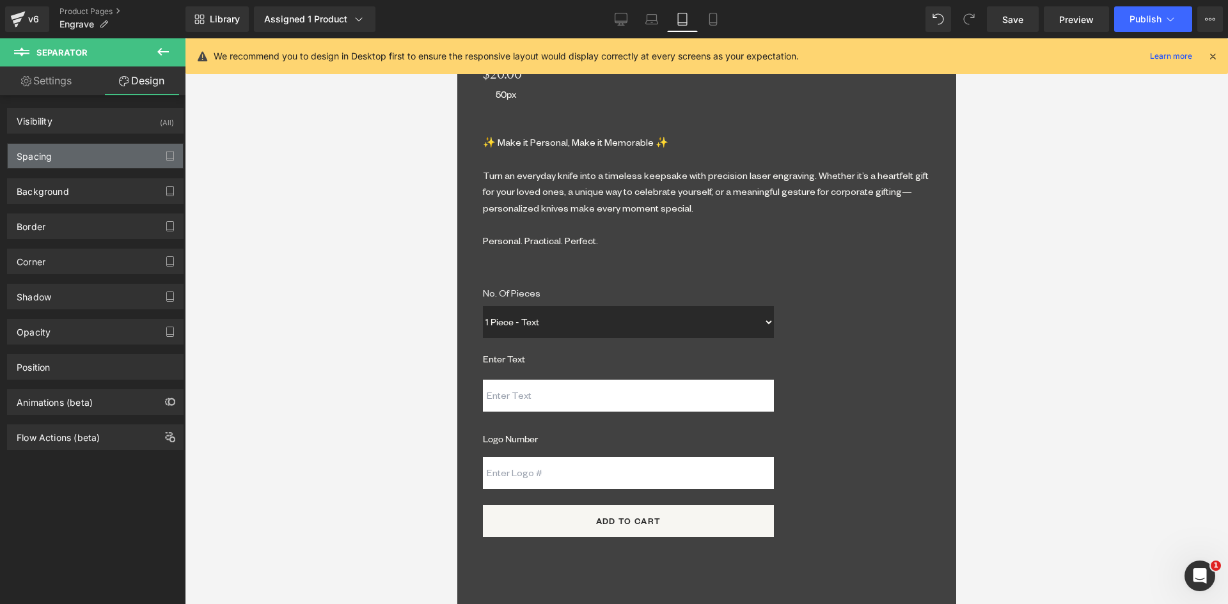
click at [56, 160] on div "Spacing" at bounding box center [95, 156] width 175 height 24
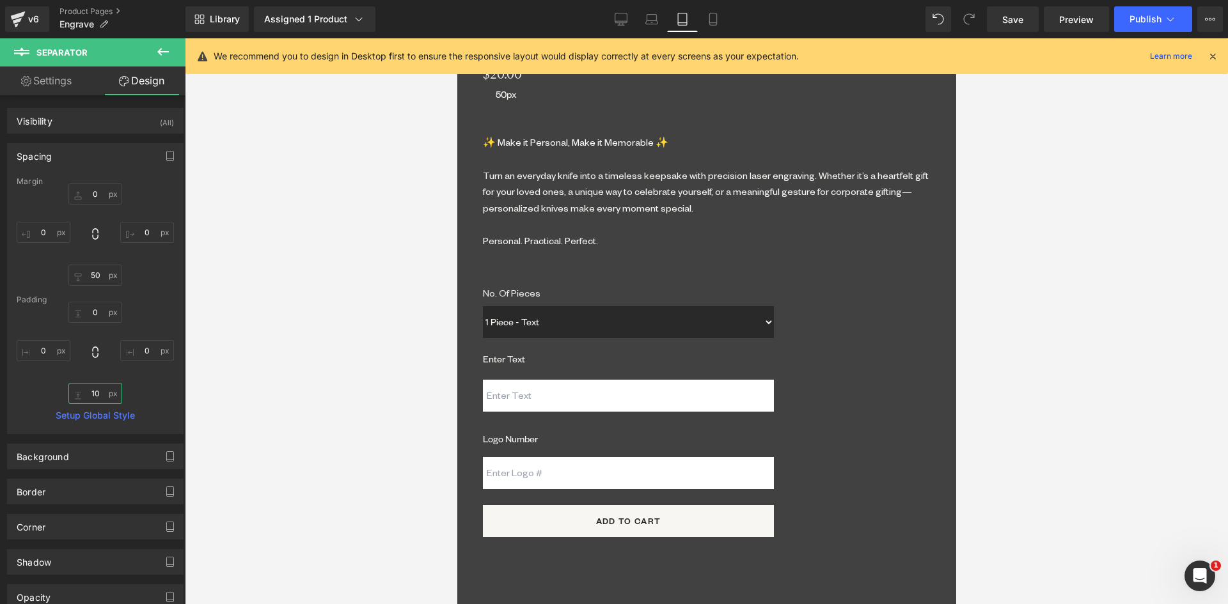
click at [94, 392] on input "10" at bounding box center [95, 393] width 54 height 21
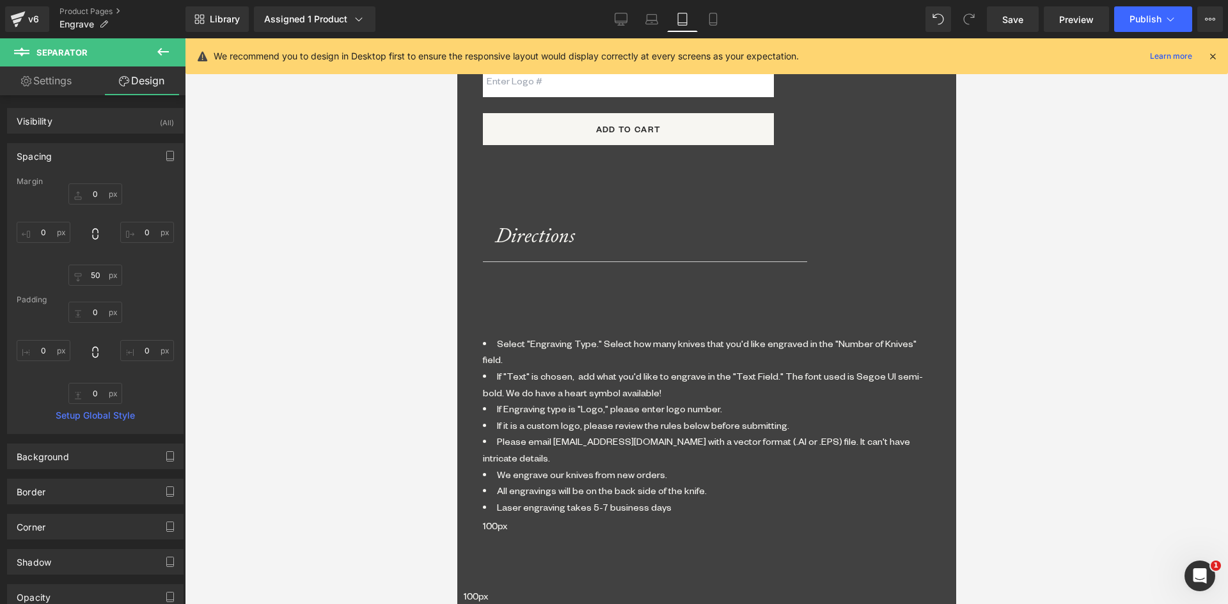
scroll to position [1539, 0]
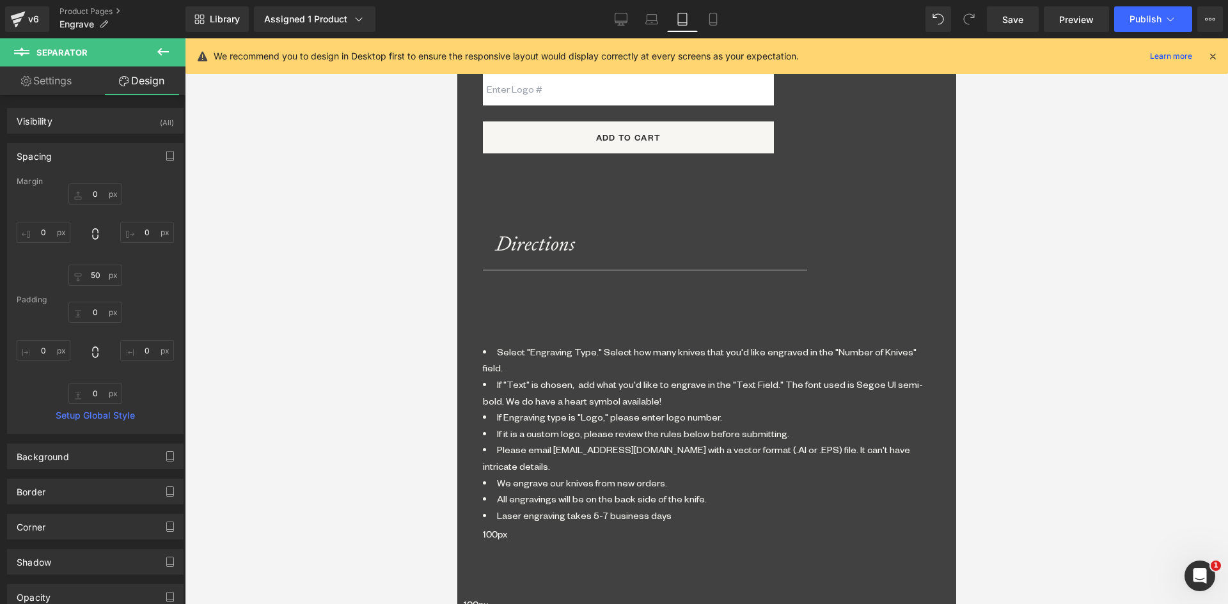
type input "0"
click at [456, 38] on icon at bounding box center [456, 38] width 0 height 0
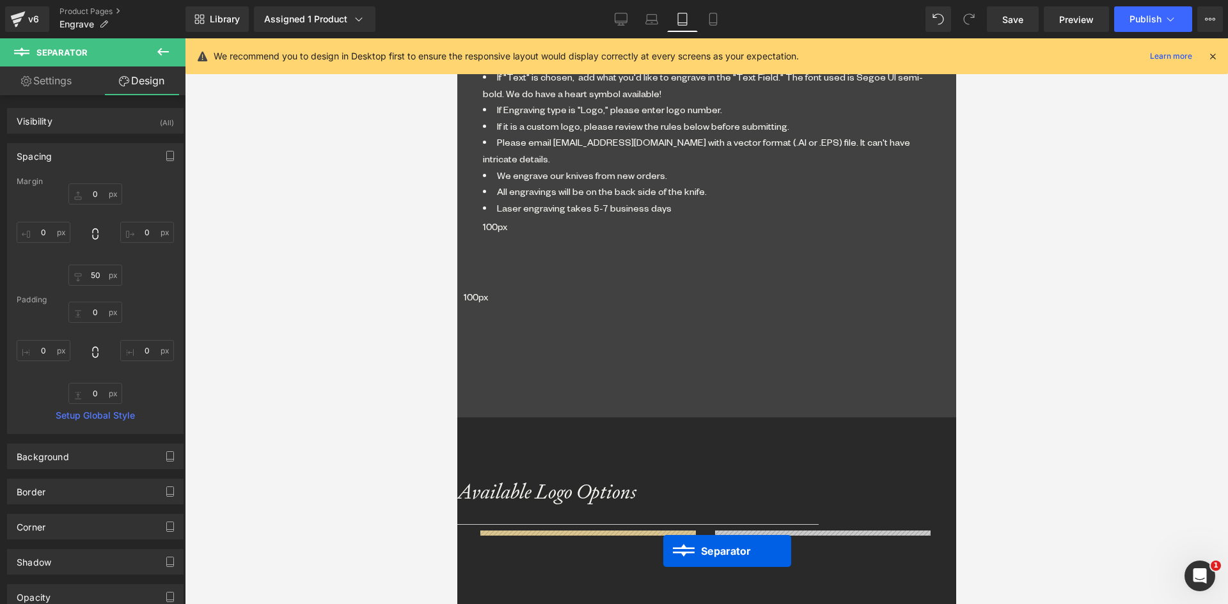
scroll to position [1863, 0]
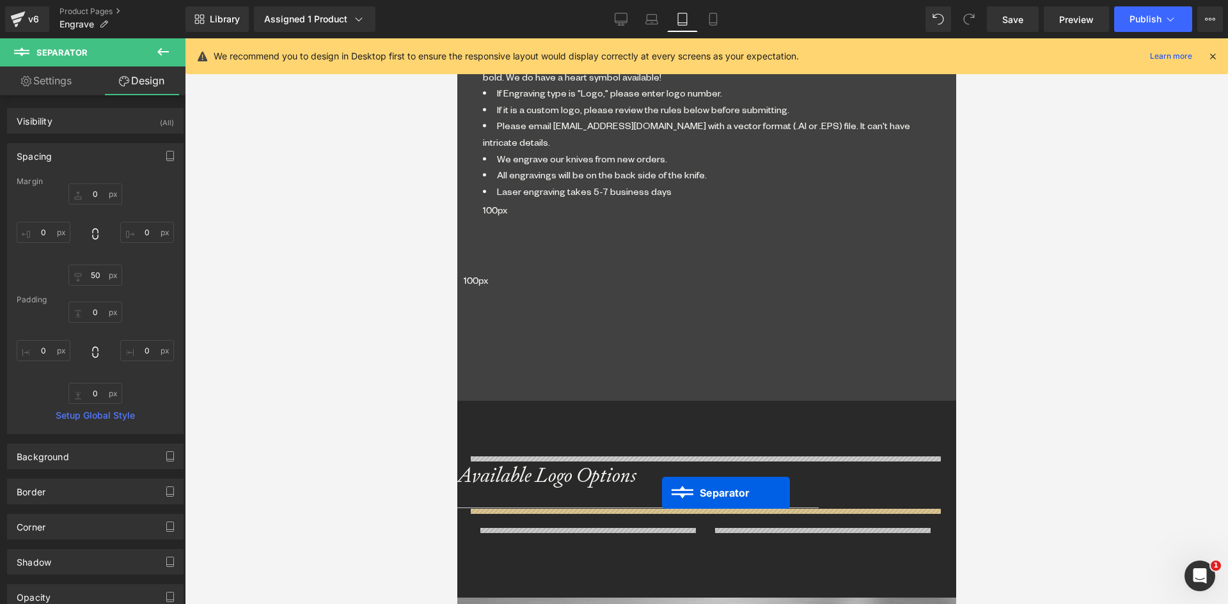
drag, startPoint x: 676, startPoint y: 187, endPoint x: 661, endPoint y: 493, distance: 306.6
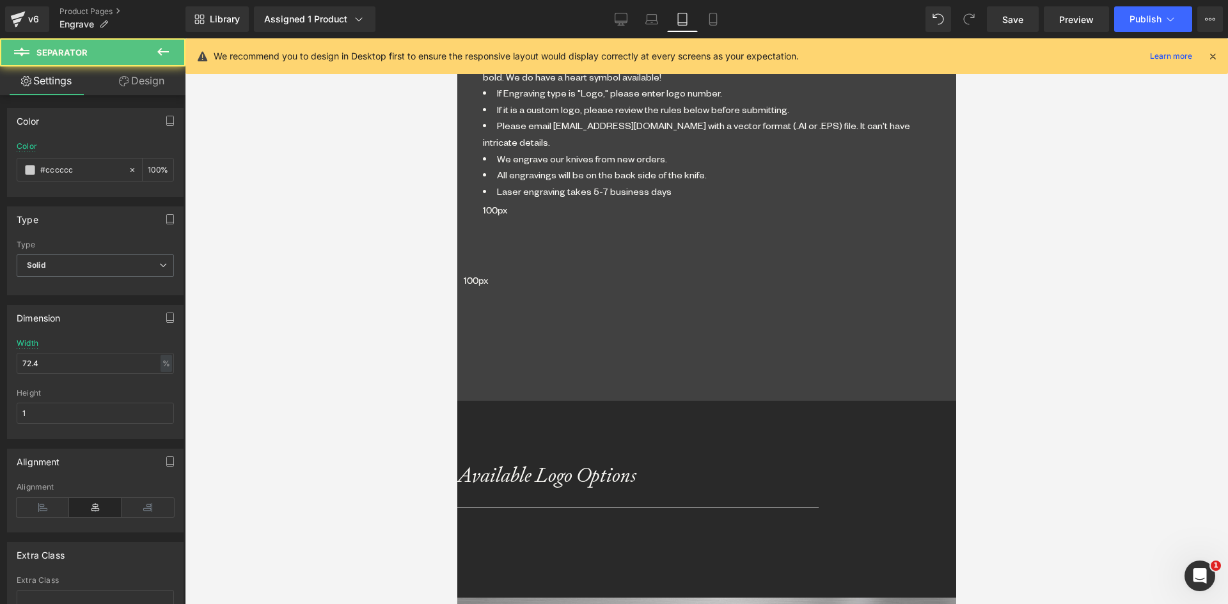
scroll to position [1818, 0]
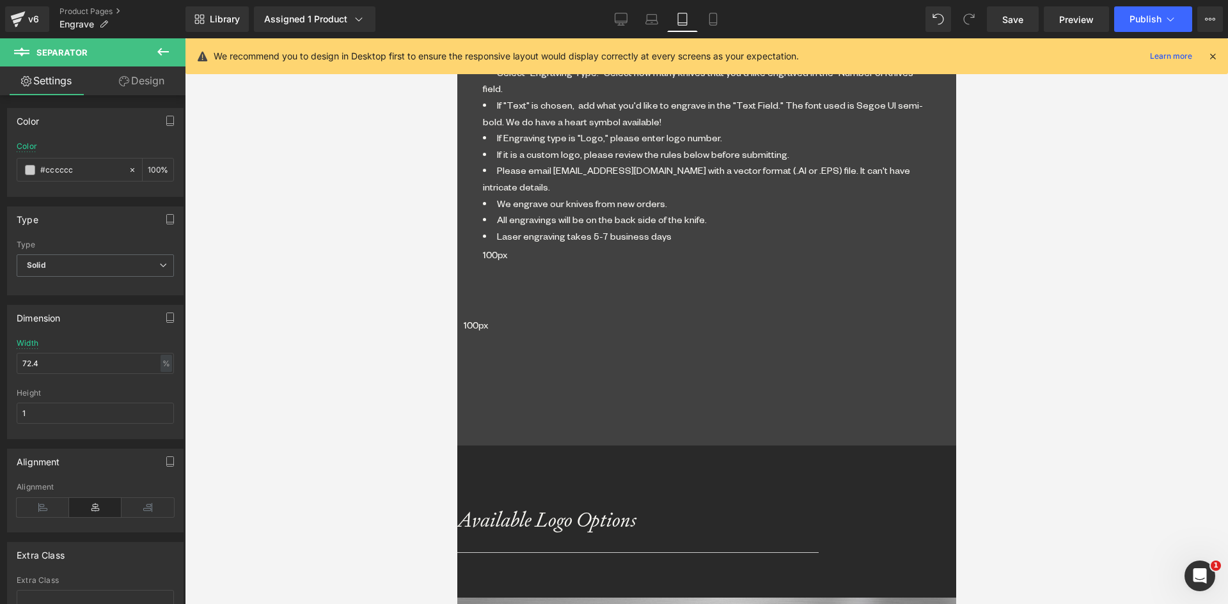
click at [456, 38] on span "Separator" at bounding box center [456, 38] width 0 height 0
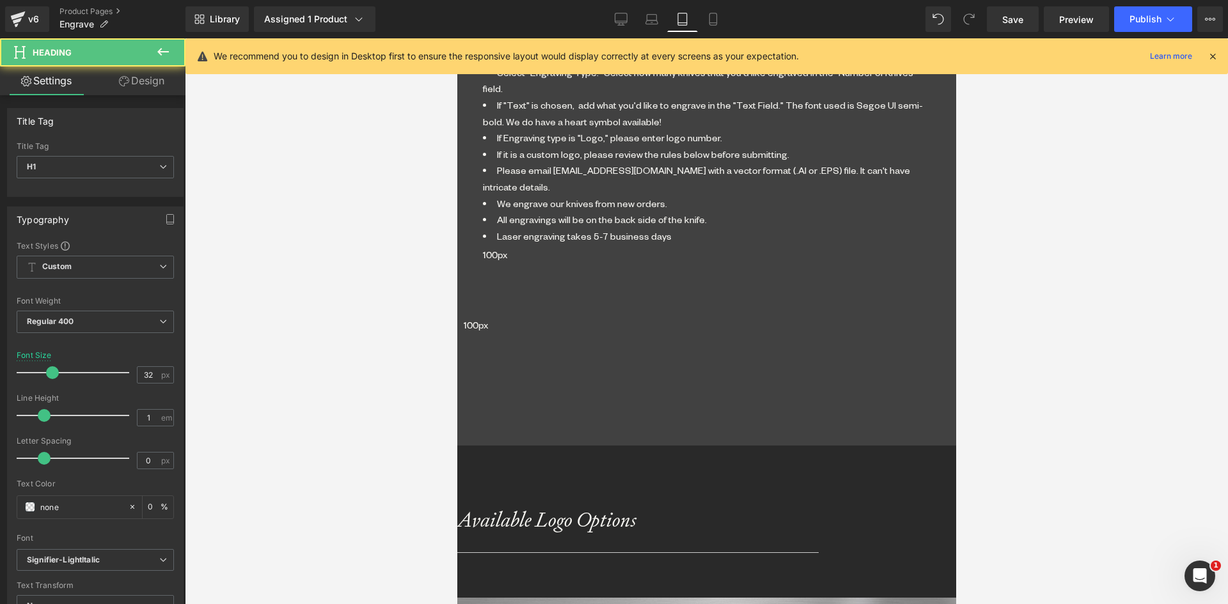
click at [150, 81] on link "Design" at bounding box center [141, 80] width 93 height 29
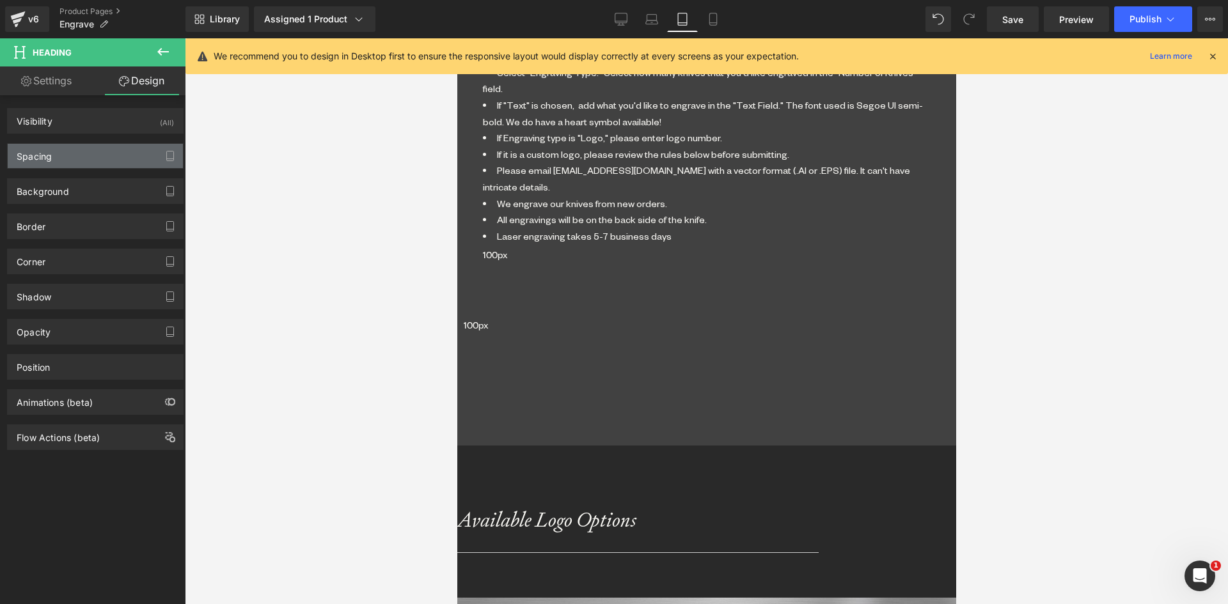
click at [58, 150] on div "Spacing" at bounding box center [95, 156] width 175 height 24
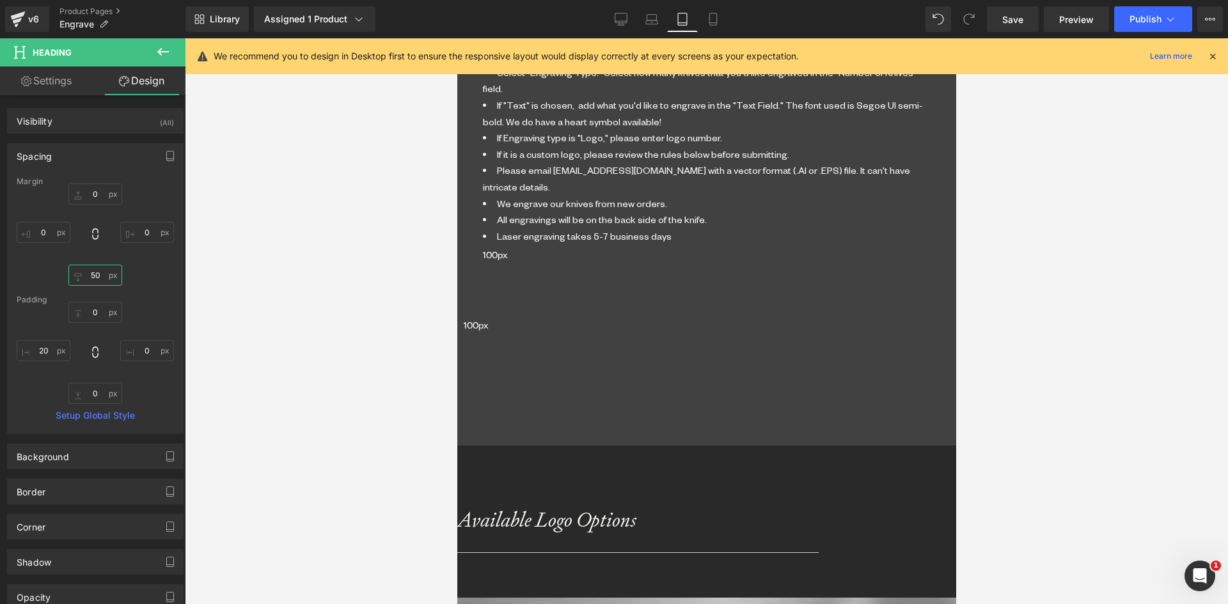
click at [82, 267] on input "50" at bounding box center [95, 275] width 54 height 21
type input "0"
click at [49, 352] on input "20" at bounding box center [44, 350] width 54 height 21
type input "0"
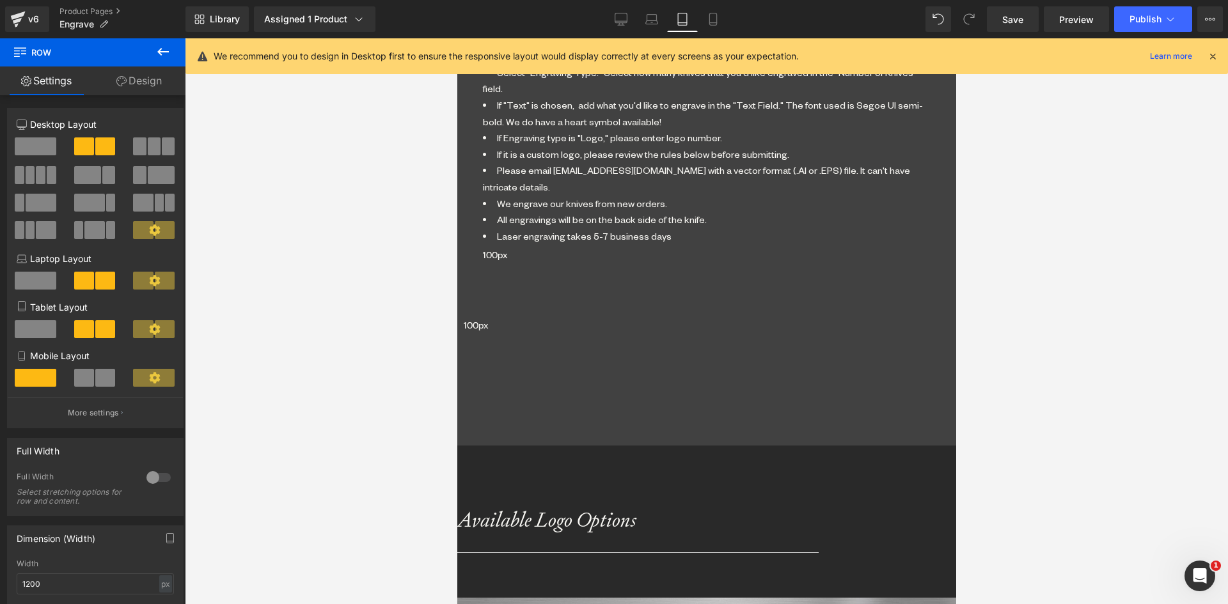
drag, startPoint x: 712, startPoint y: 515, endPoint x: 713, endPoint y: 528, distance: 12.9
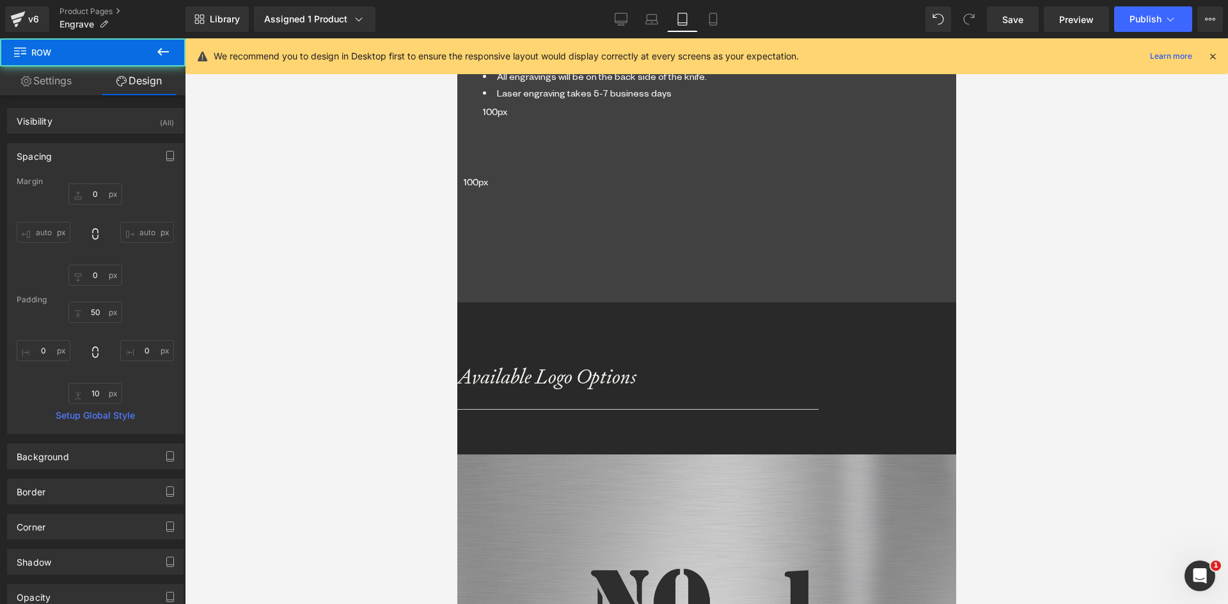
scroll to position [2010, 0]
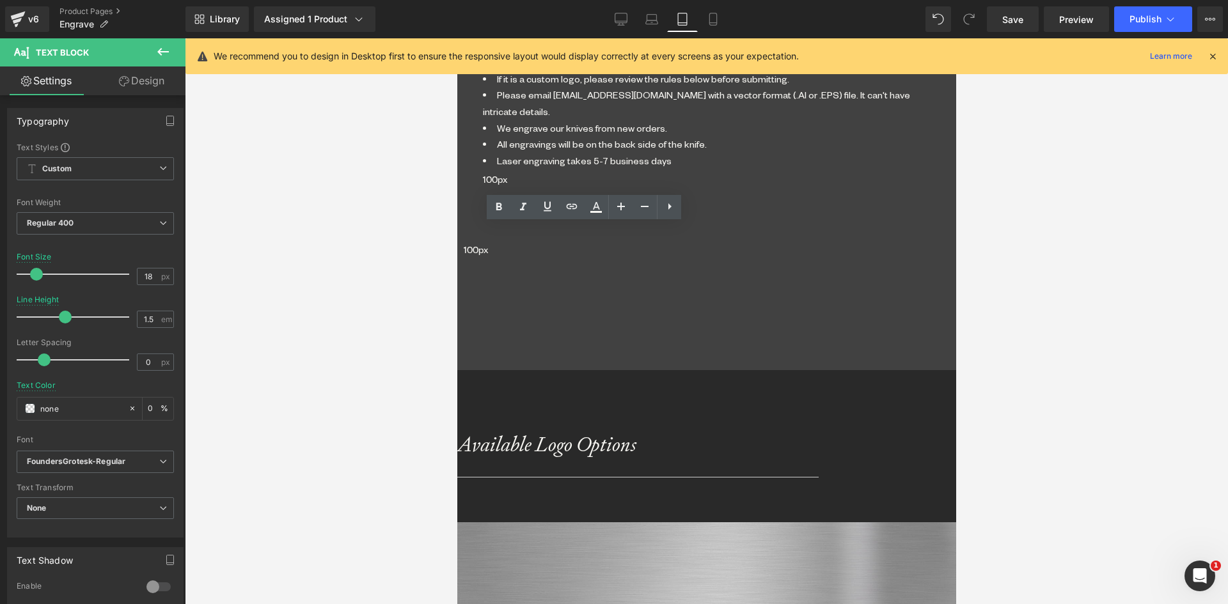
scroll to position [1882, 0]
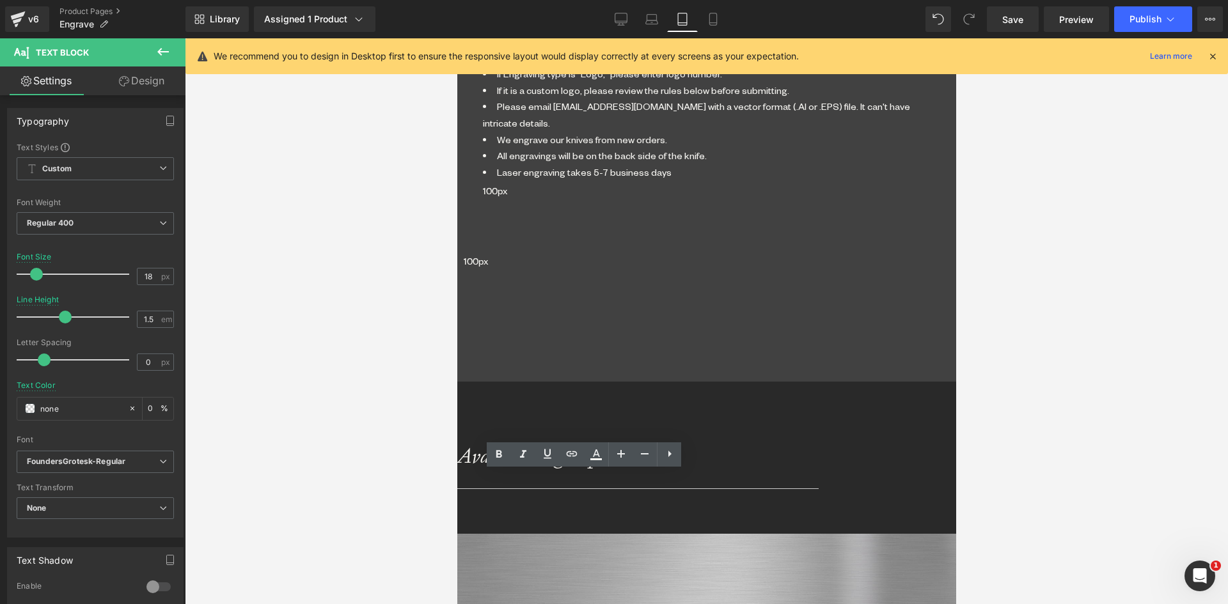
click at [456, 38] on link at bounding box center [456, 38] width 0 height 0
click at [456, 38] on icon at bounding box center [456, 38] width 0 height 0
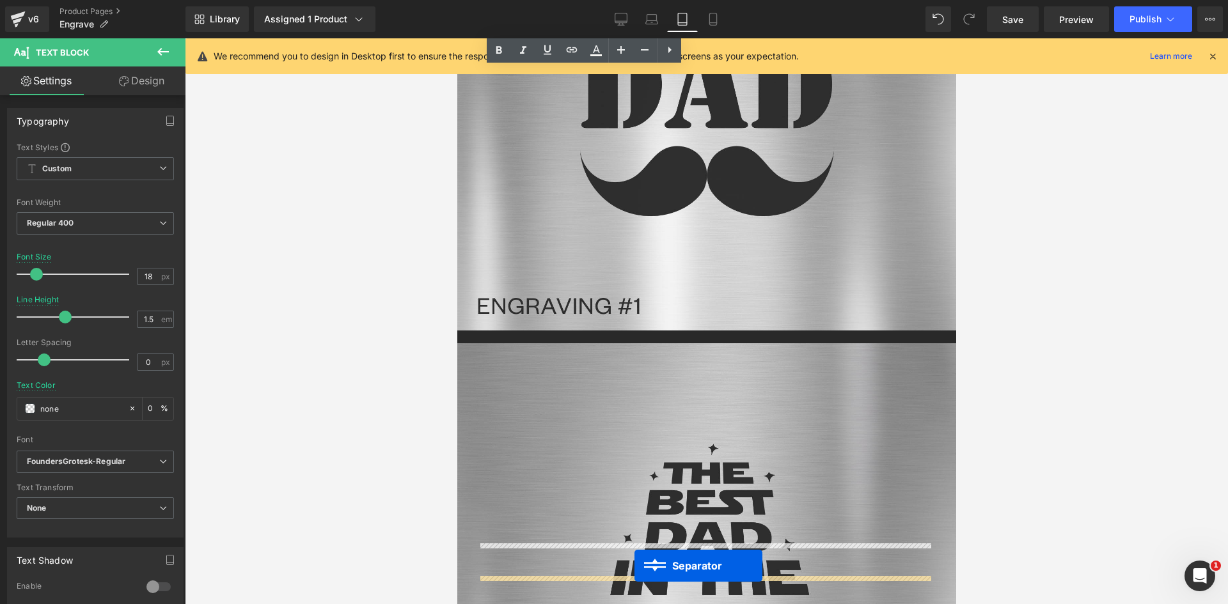
scroll to position [2609, 0]
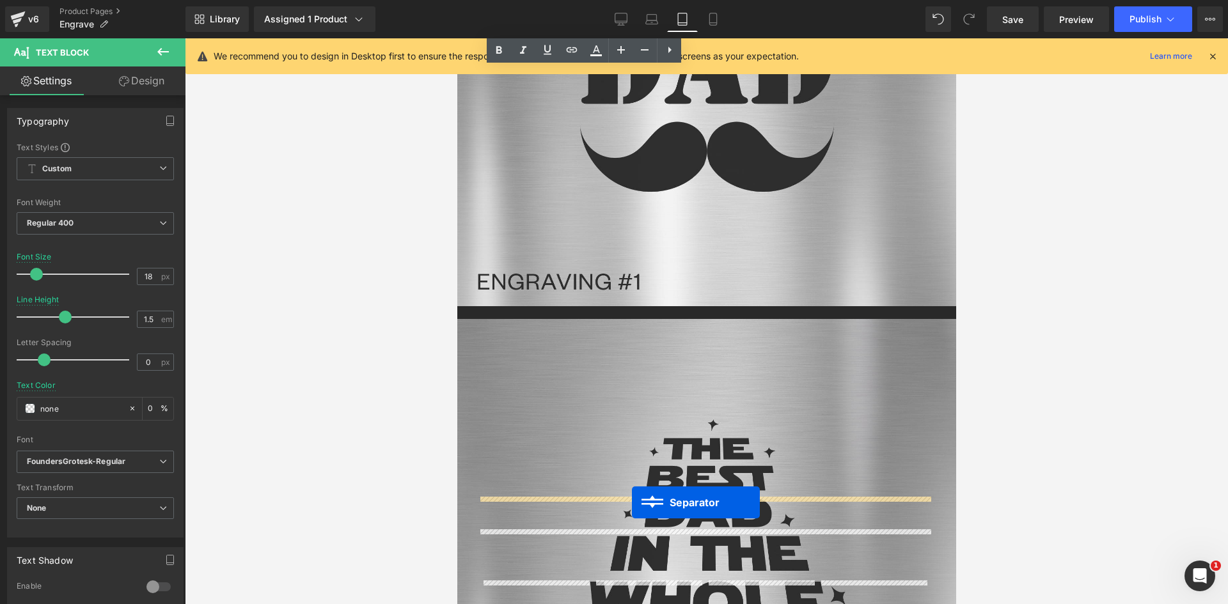
drag, startPoint x: 673, startPoint y: 480, endPoint x: 631, endPoint y: 503, distance: 47.5
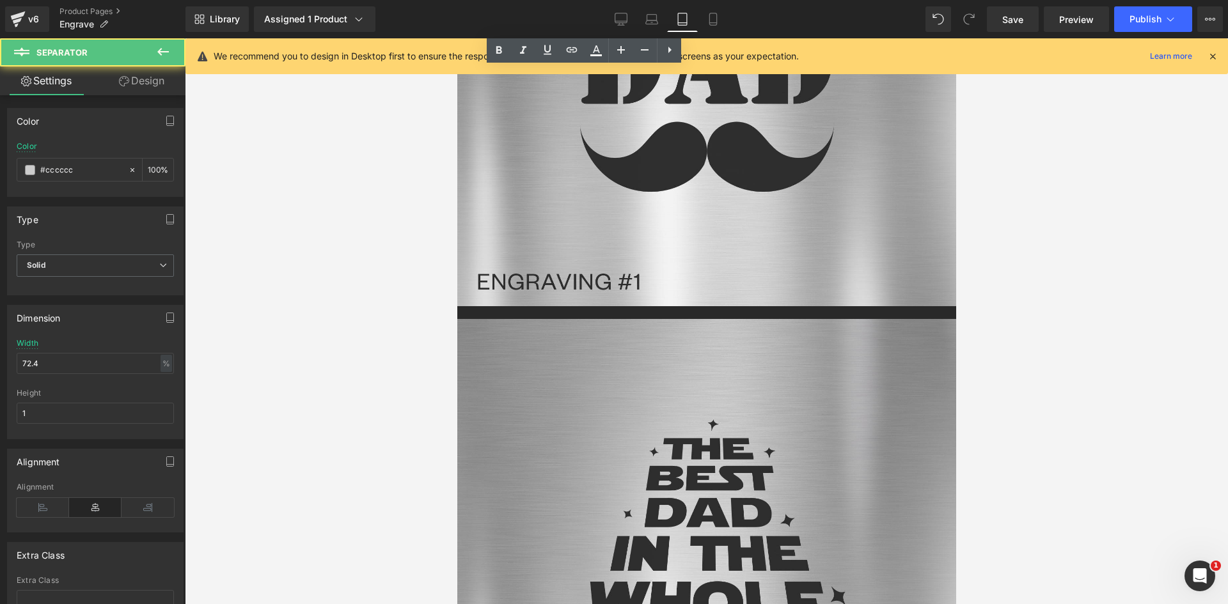
scroll to position [2564, 0]
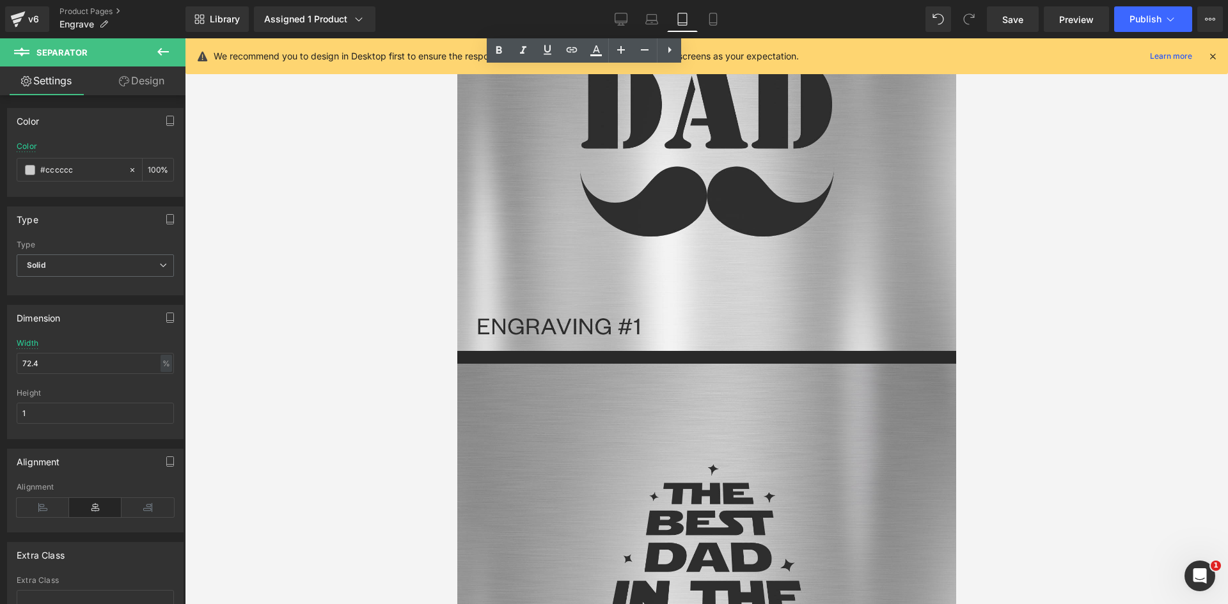
click at [456, 38] on icon at bounding box center [456, 38] width 0 height 0
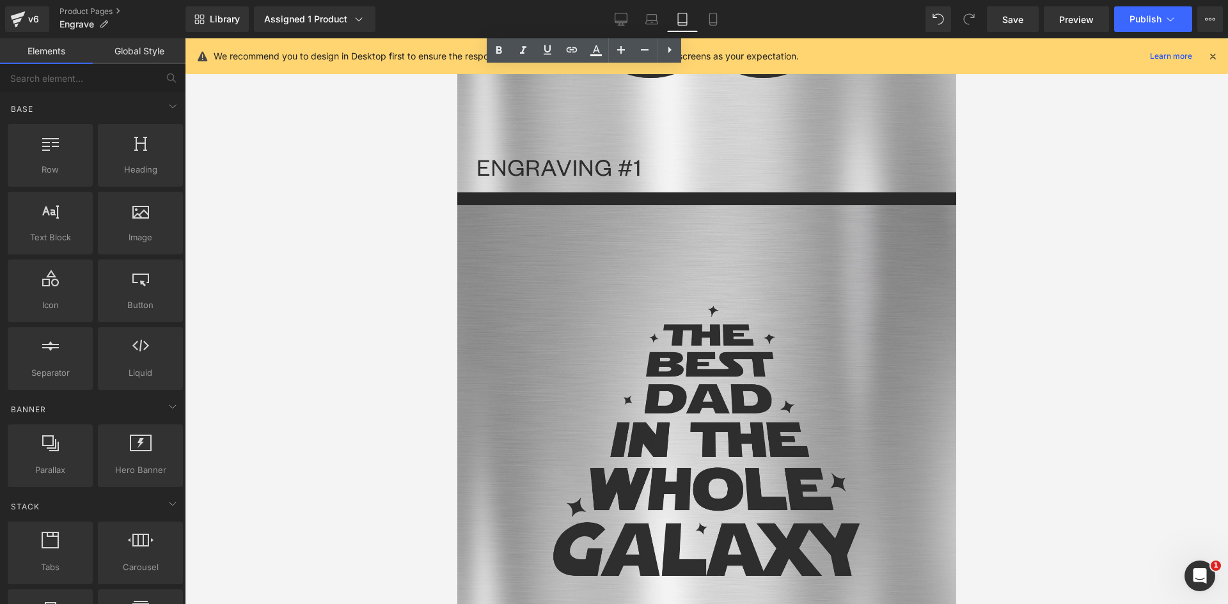
scroll to position [2756, 0]
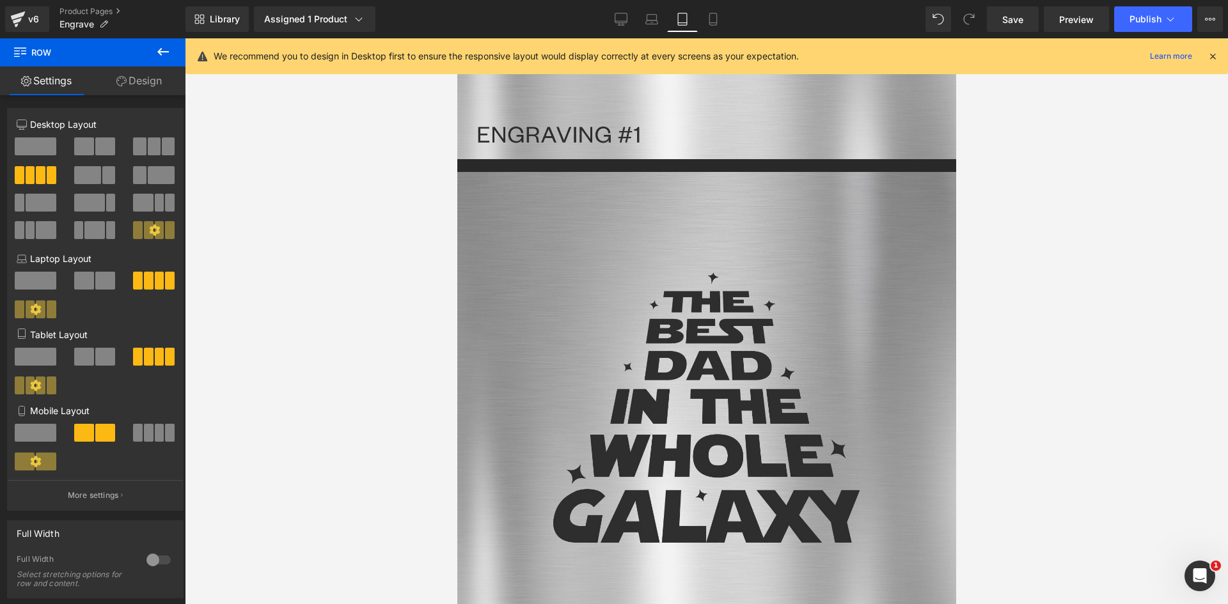
drag, startPoint x: 655, startPoint y: 364, endPoint x: 655, endPoint y: 345, distance: 19.2
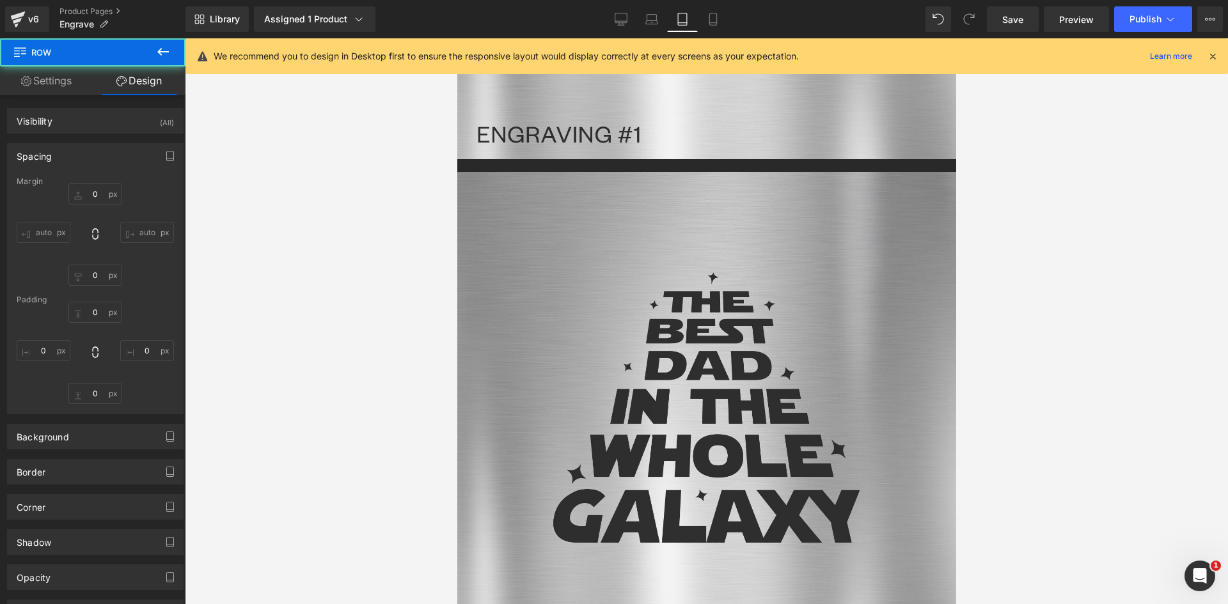
type input "0"
type input "50"
type input "0"
type input "10"
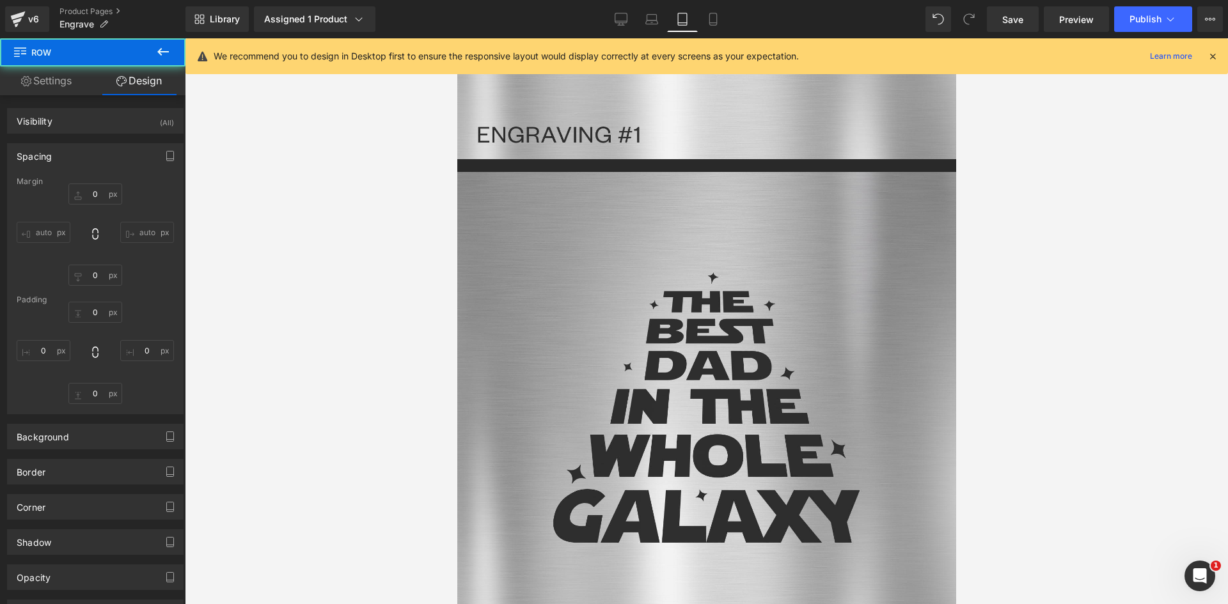
type input "0"
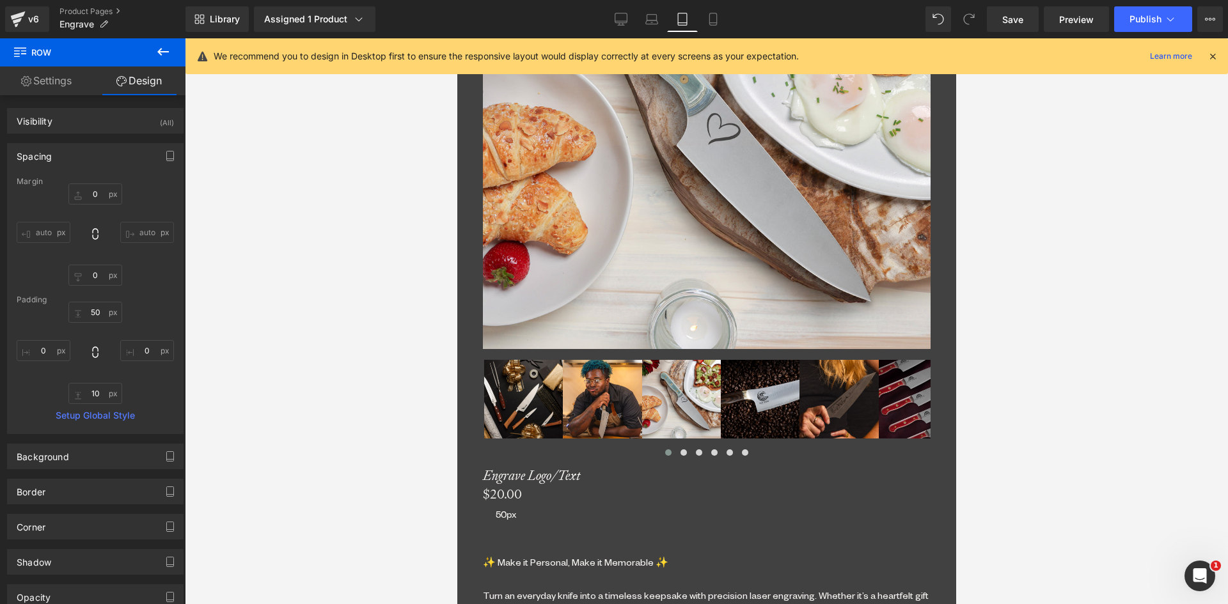
scroll to position [774, 0]
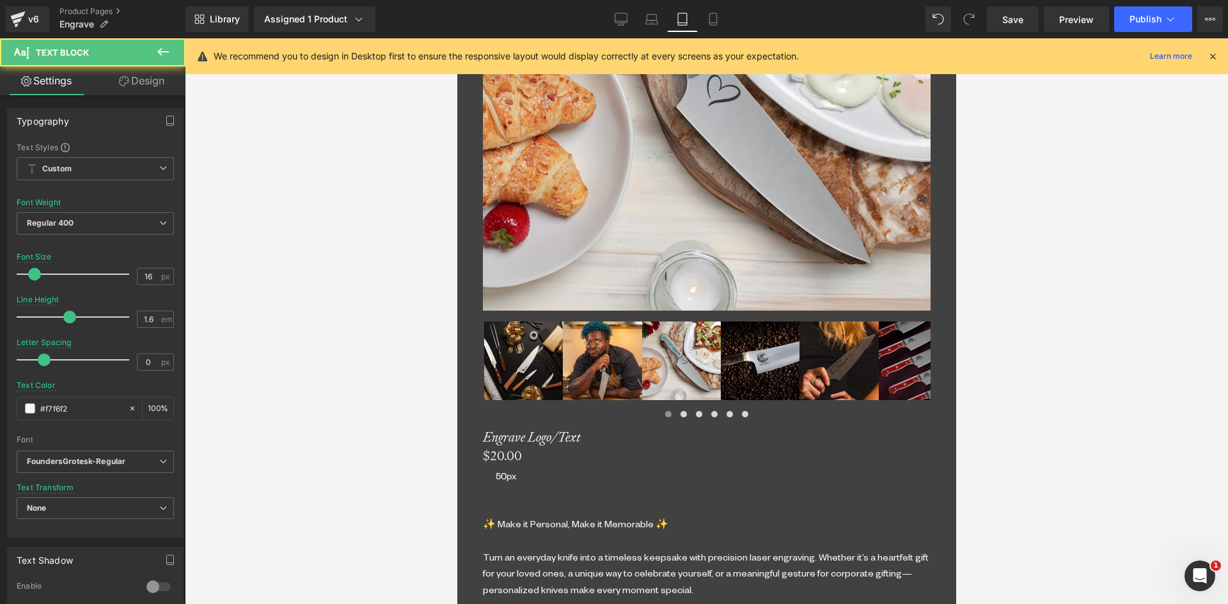
click at [810, 516] on div "✨ Make it Personal, Make it Memorable ✨ Turn an everyday knife into a timeless …" at bounding box center [706, 573] width 448 height 114
drag, startPoint x: 148, startPoint y: 273, endPoint x: 129, endPoint y: 274, distance: 19.2
click at [129, 274] on div "Font Size 16 px" at bounding box center [95, 274] width 157 height 43
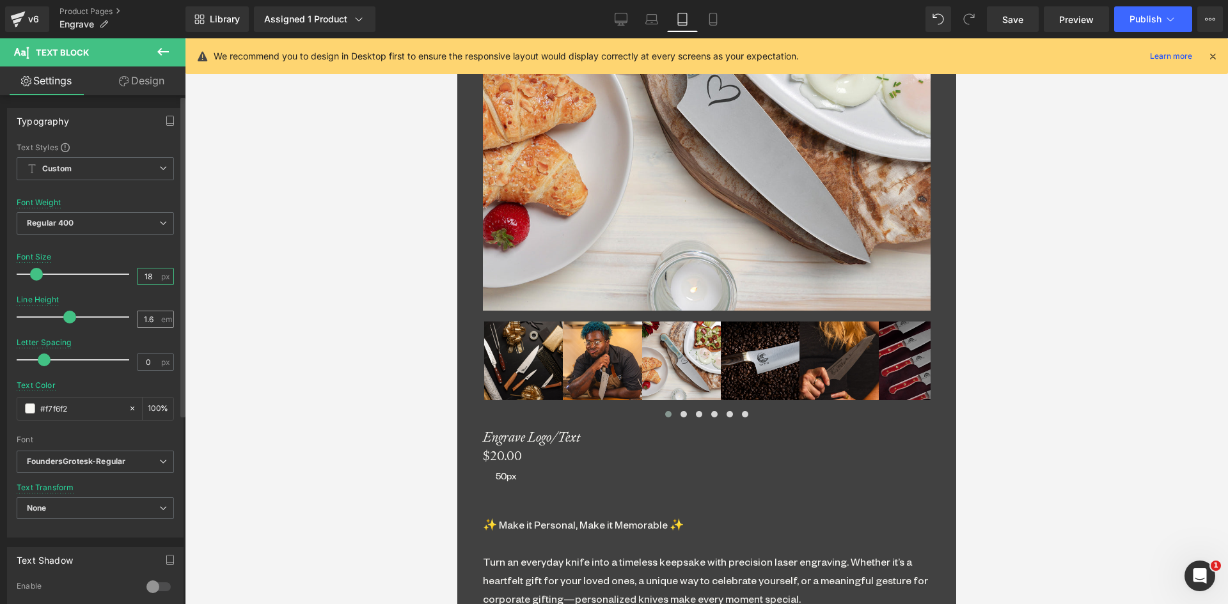
type input "18"
click at [144, 314] on input "1.6" at bounding box center [148, 319] width 22 height 16
type input "1.5"
click at [128, 407] on icon at bounding box center [132, 408] width 9 height 9
type input "none"
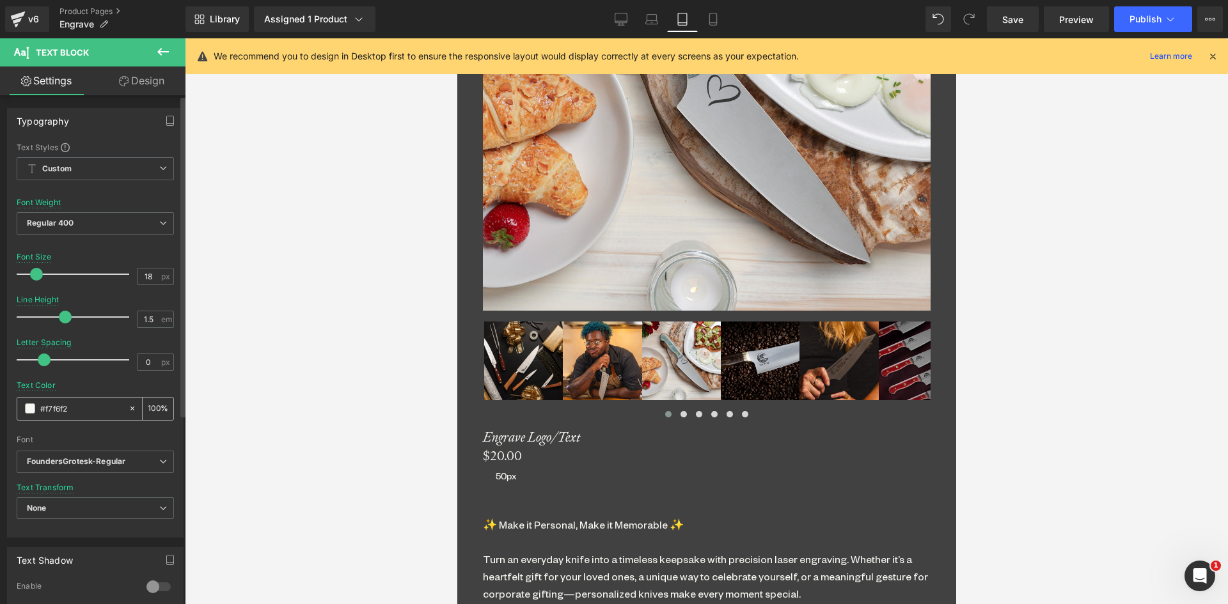
type input "0"
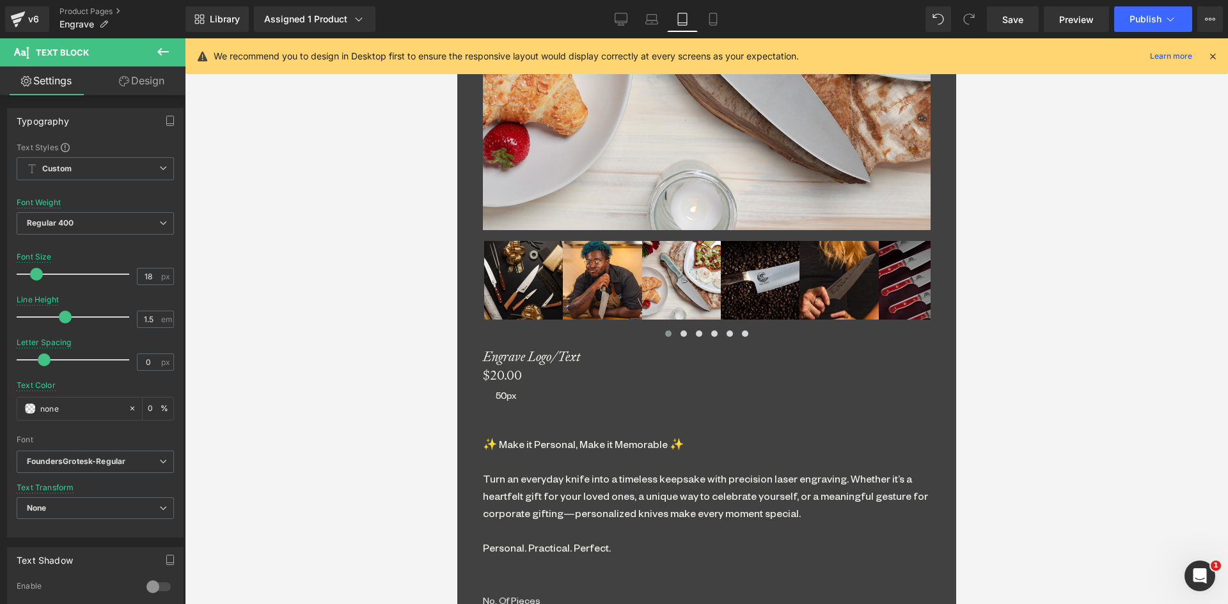
scroll to position [1029, 0]
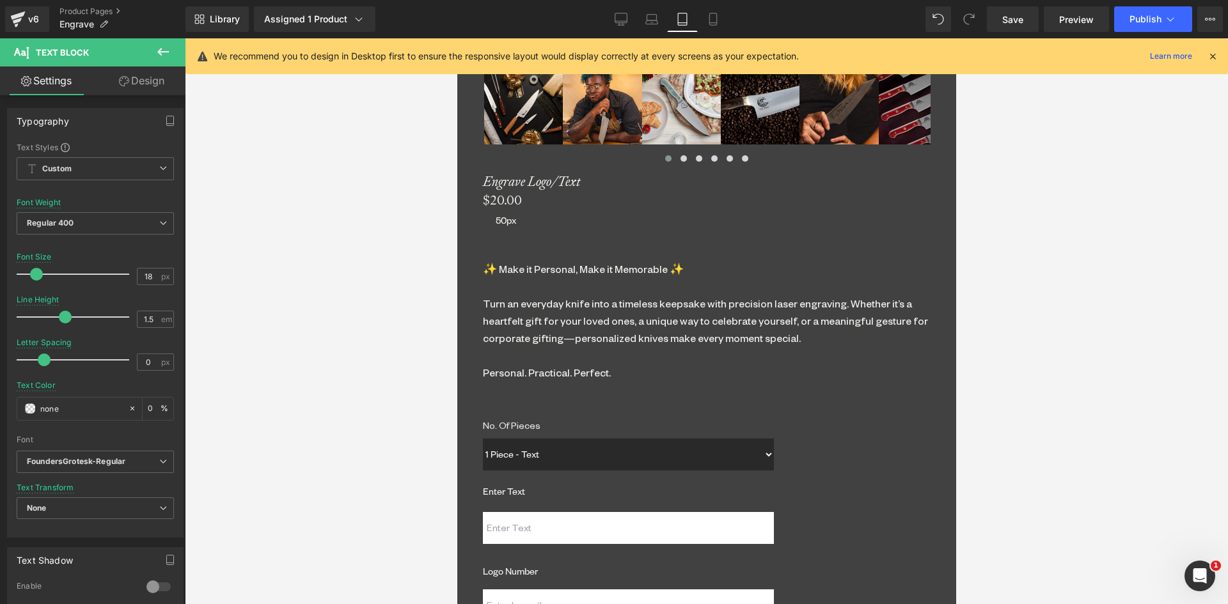
click at [146, 274] on input "16" at bounding box center [148, 277] width 22 height 16
type input "18"
drag, startPoint x: 126, startPoint y: 410, endPoint x: 129, endPoint y: 333, distance: 77.4
click at [128, 410] on icon at bounding box center [132, 408] width 9 height 9
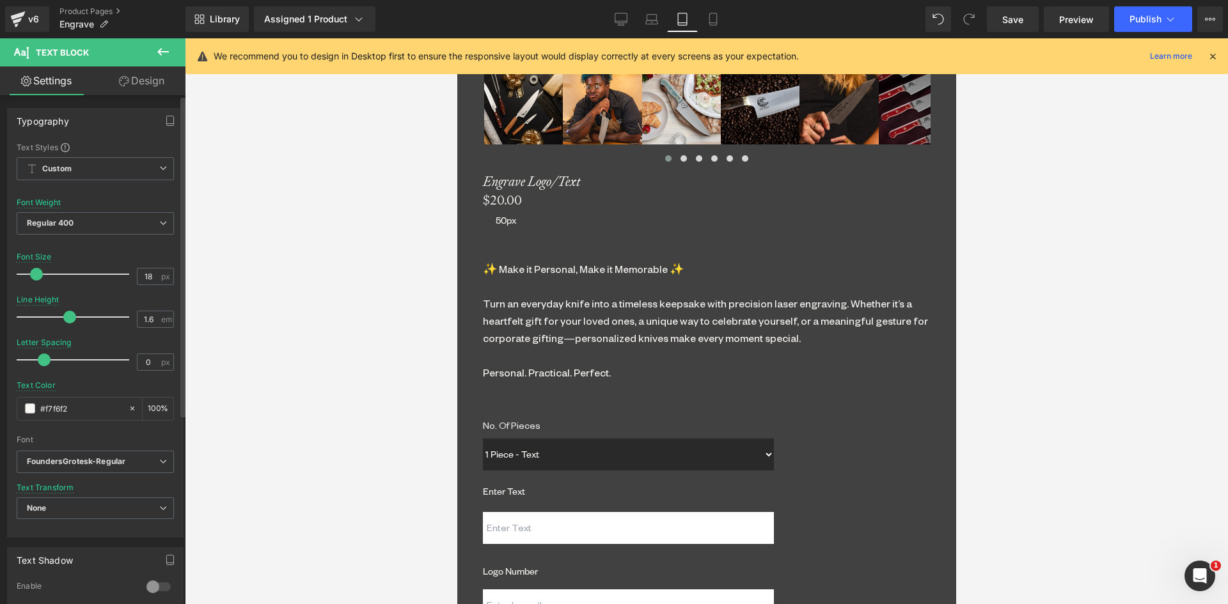
type input "none"
type input "0"
click at [143, 315] on input "1.6" at bounding box center [148, 319] width 22 height 16
type input "1.5"
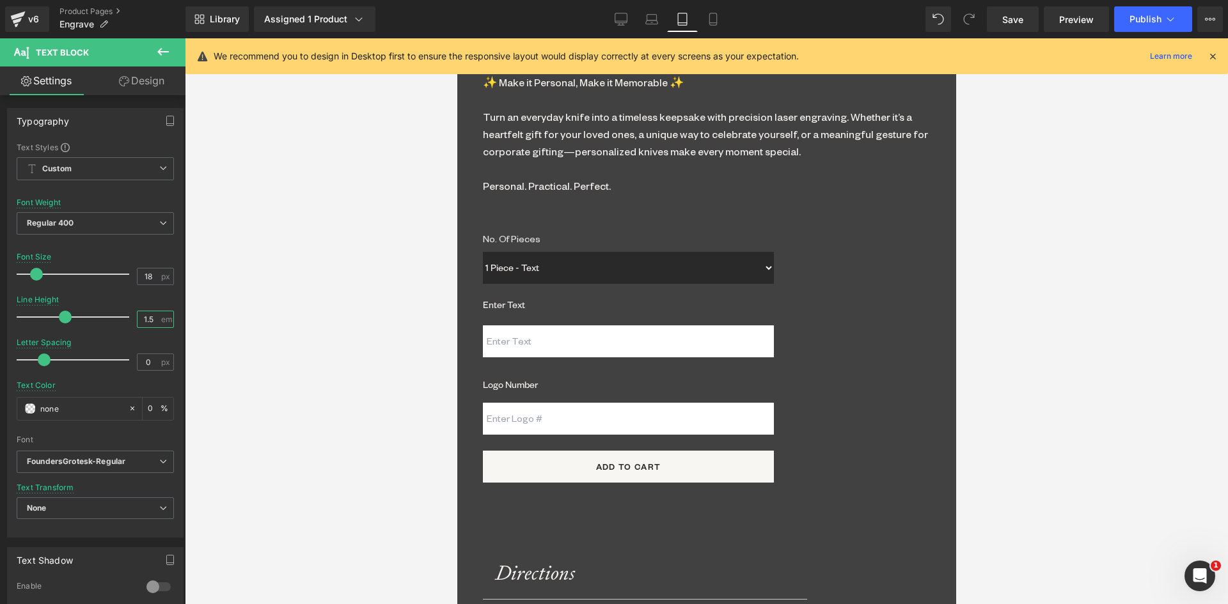
scroll to position [1221, 0]
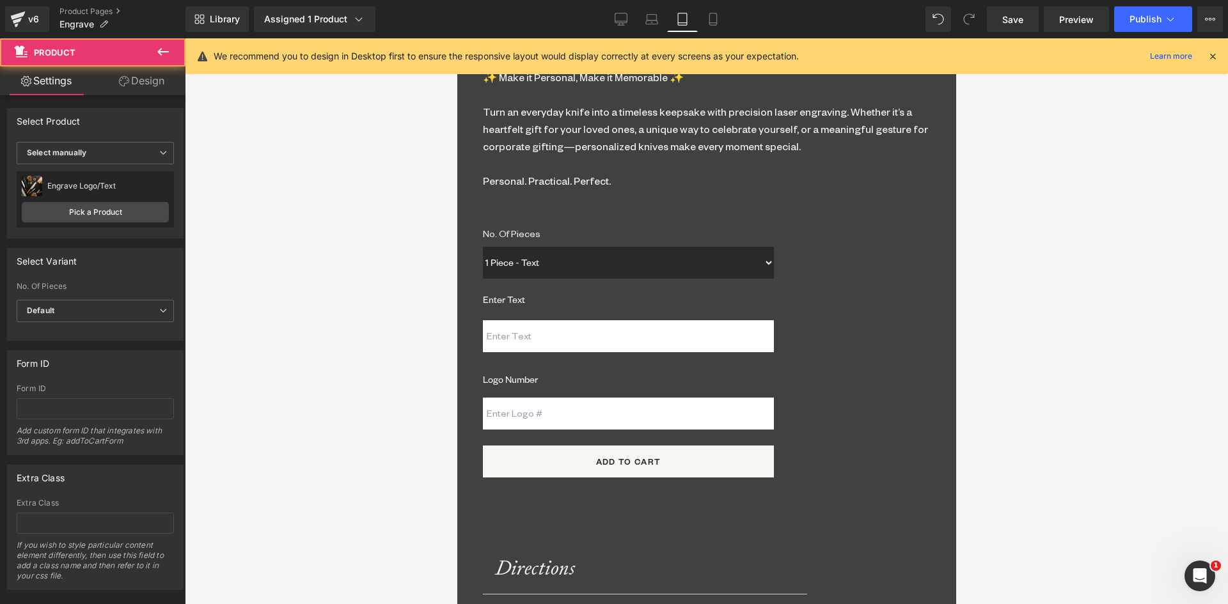
click at [673, 369] on div "(P) Image ‹ › $0" at bounding box center [705, 232] width 499 height 1654
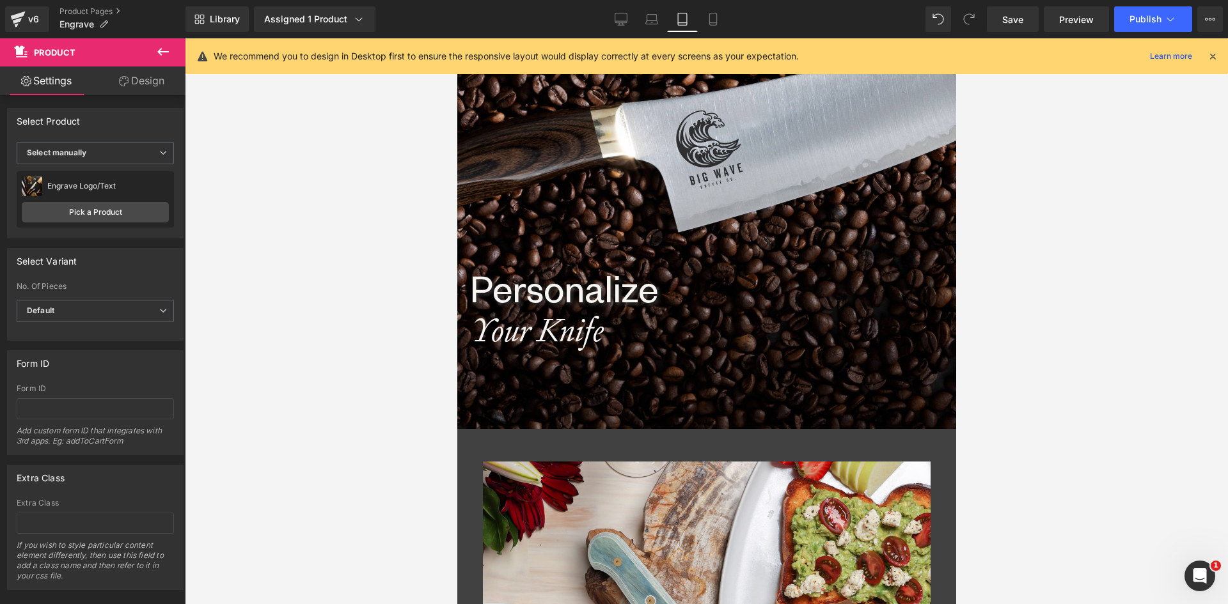
scroll to position [320, 0]
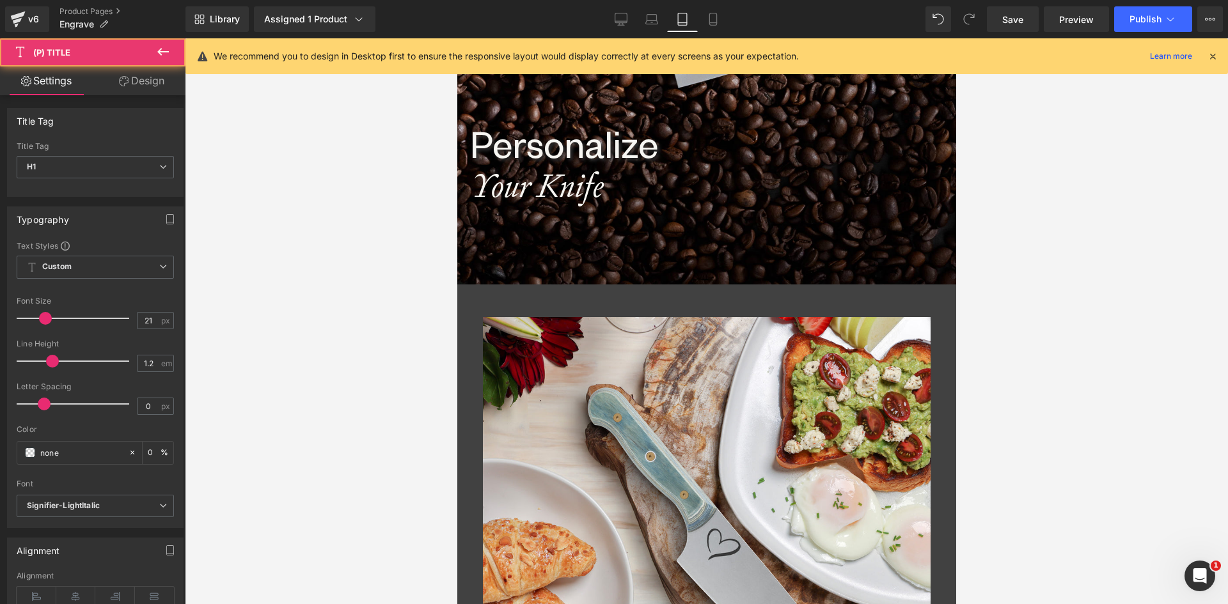
click at [714, 17] on icon at bounding box center [712, 19] width 13 height 13
type input "20"
type input "1"
type input "0"
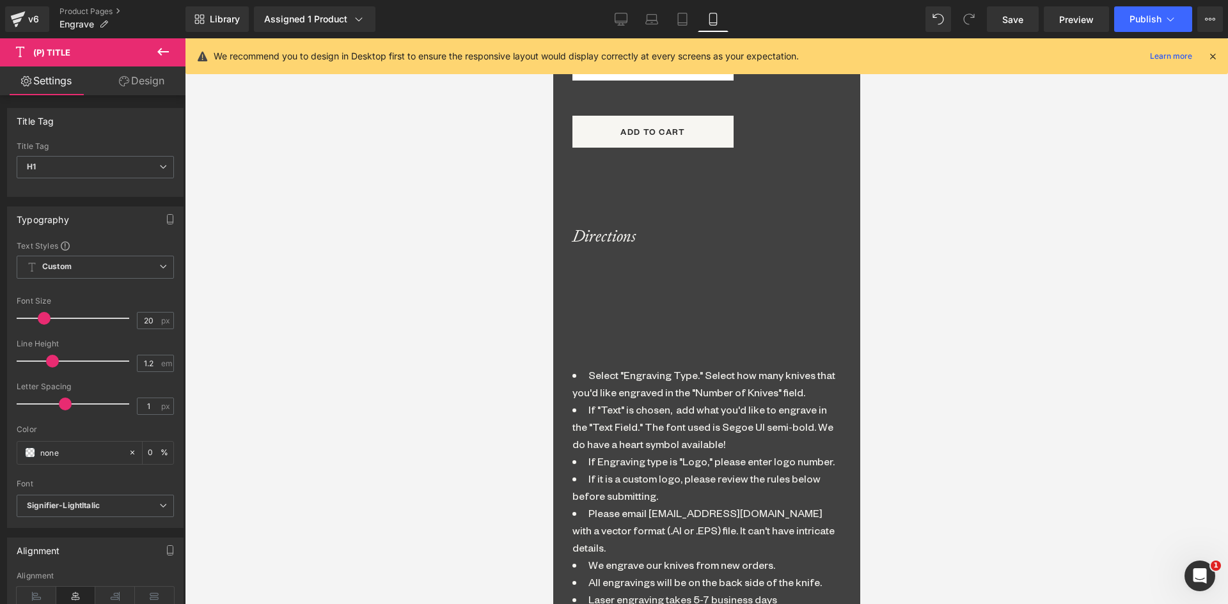
scroll to position [1421, 0]
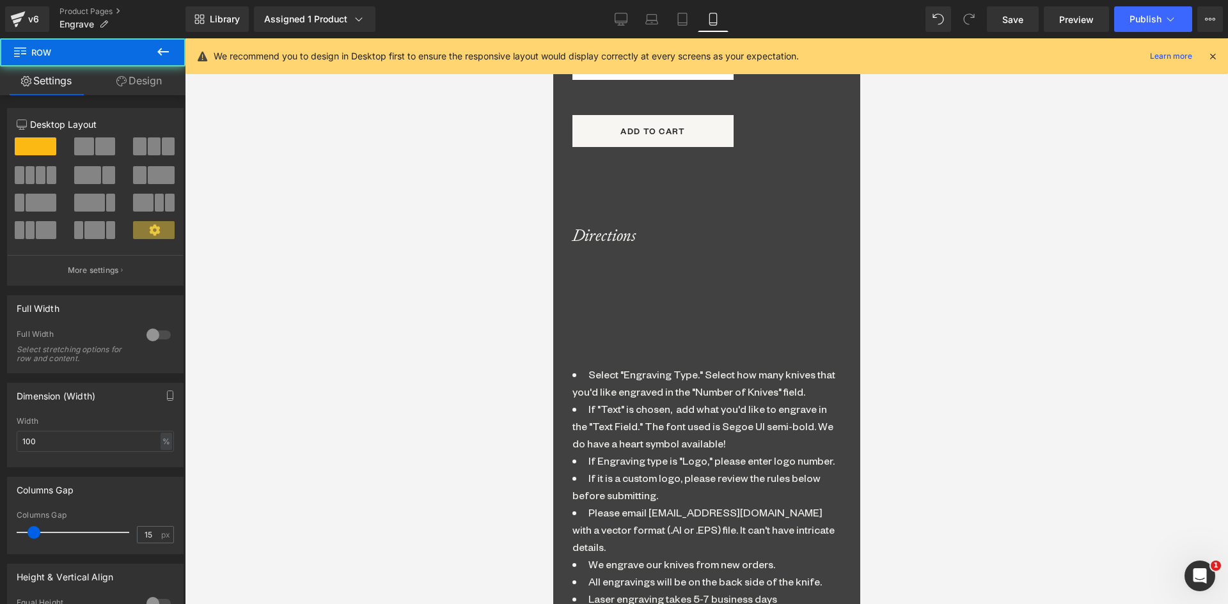
click at [714, 170] on div "Directions Heading Separator Select "Engraving Type." Select how many knives th…" at bounding box center [706, 436] width 294 height 547
click at [653, 20] on icon at bounding box center [651, 19] width 13 height 13
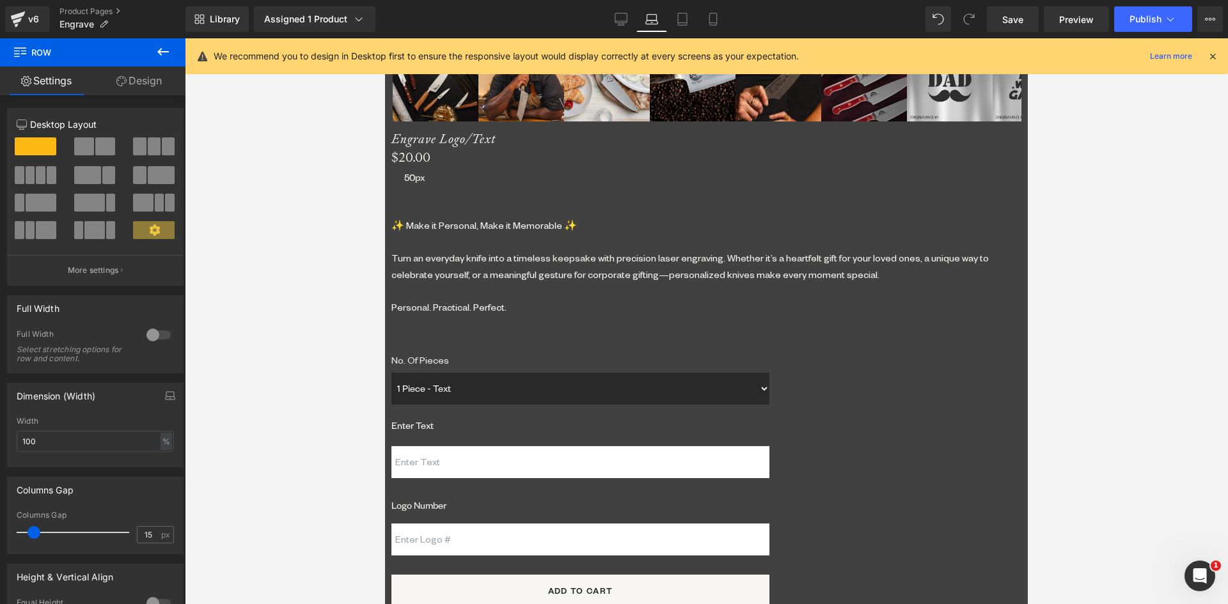
scroll to position [1229, 0]
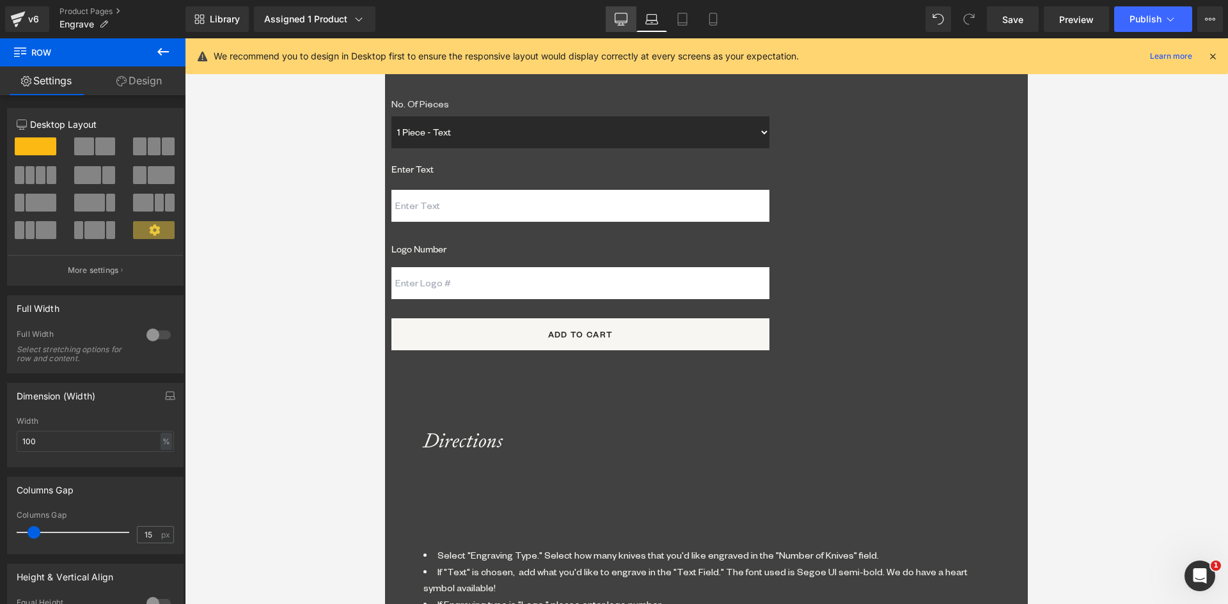
click at [618, 20] on icon at bounding box center [620, 19] width 13 height 13
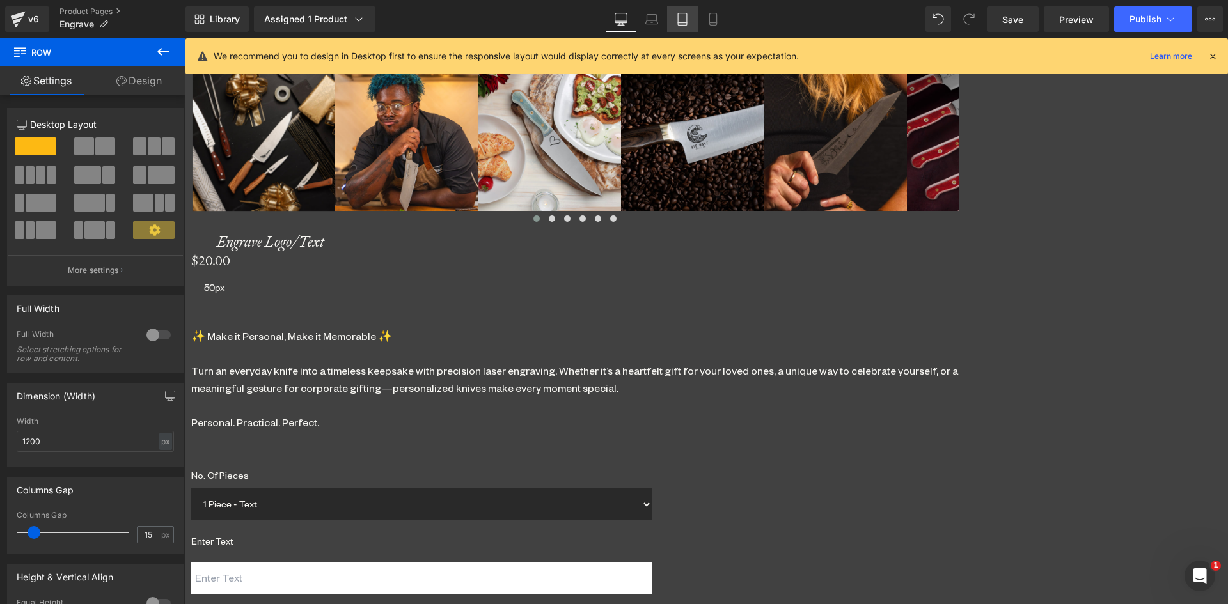
click at [688, 17] on icon at bounding box center [682, 19] width 13 height 13
type input "100"
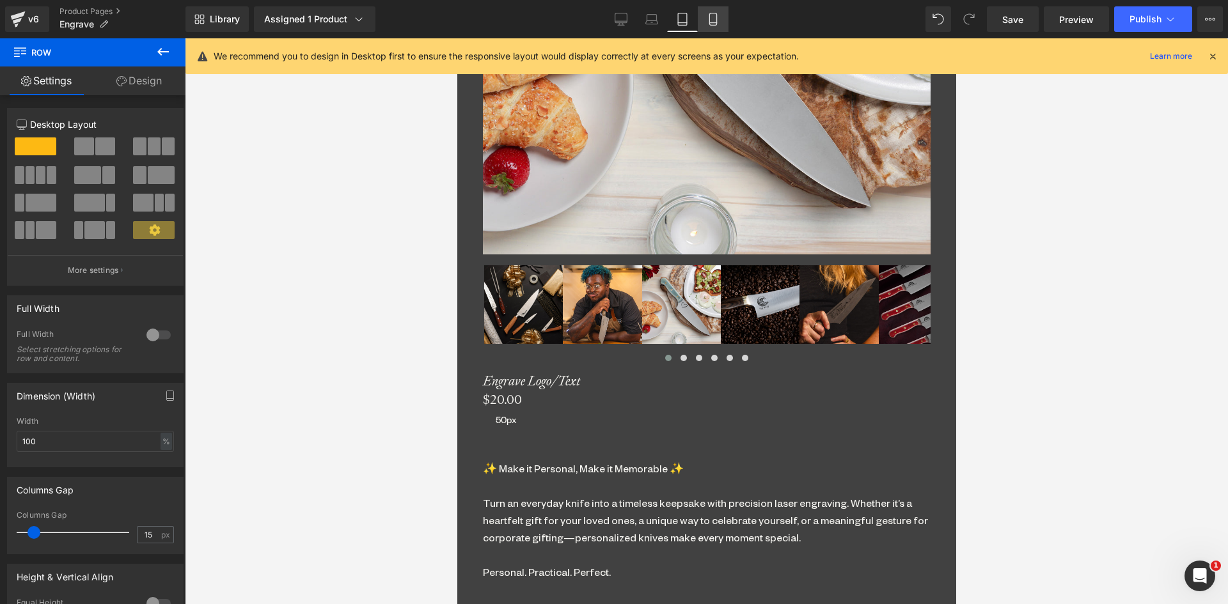
click at [710, 12] on link "Mobile" at bounding box center [713, 19] width 31 height 26
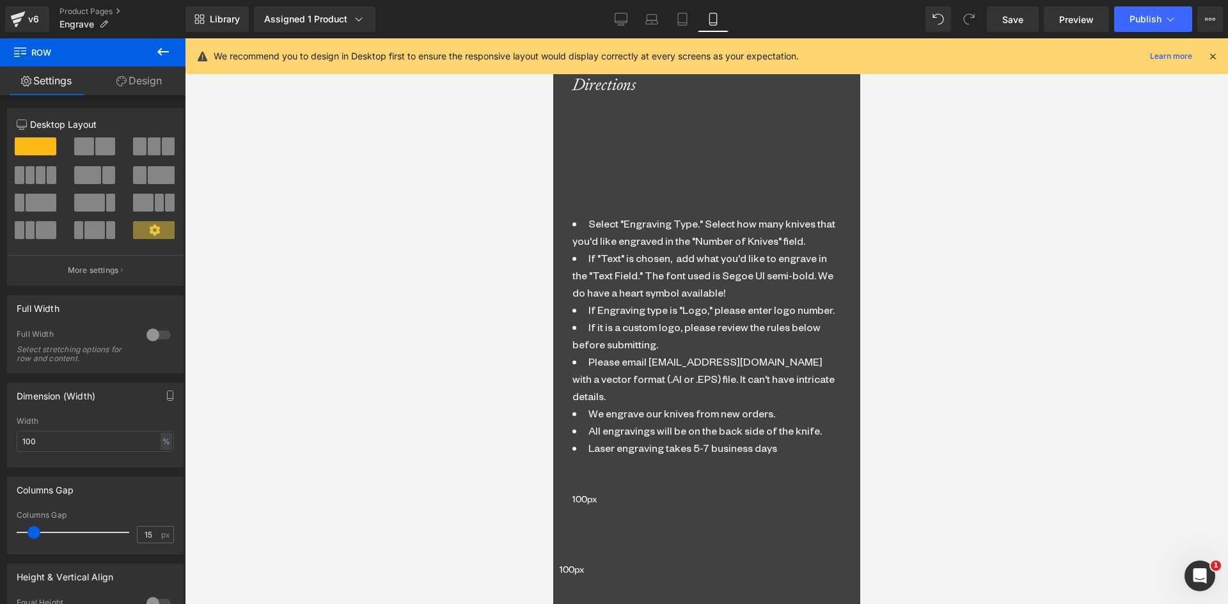
scroll to position [1316, 0]
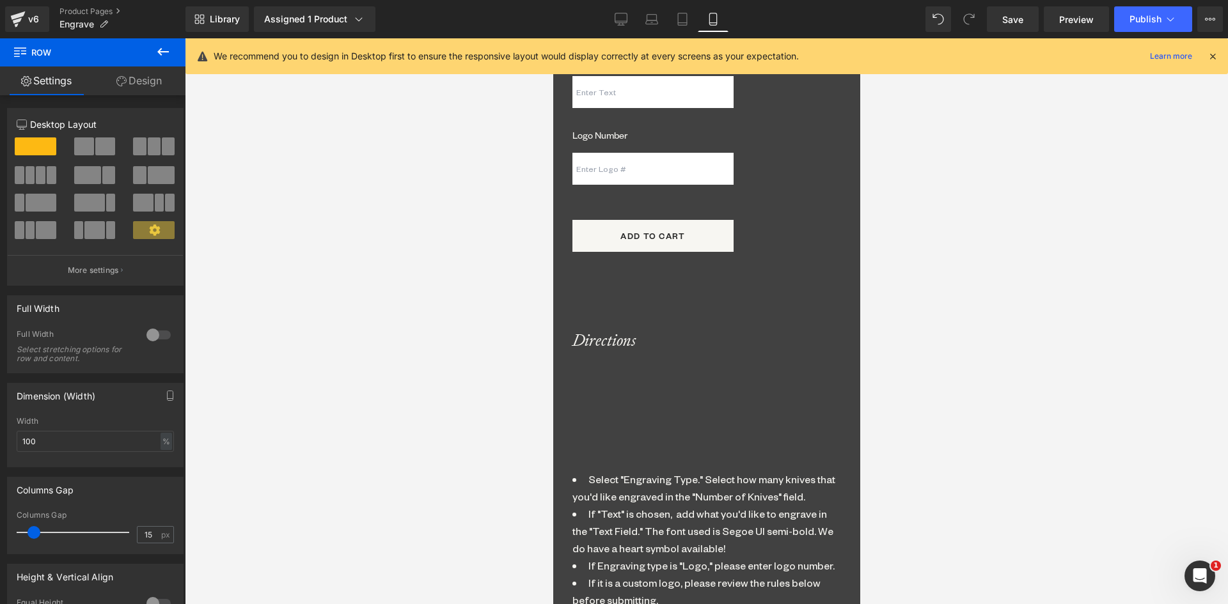
click at [680, 332] on div "Directions Heading Separator Select "Engraving Type." Select how many knives th…" at bounding box center [706, 540] width 269 height 416
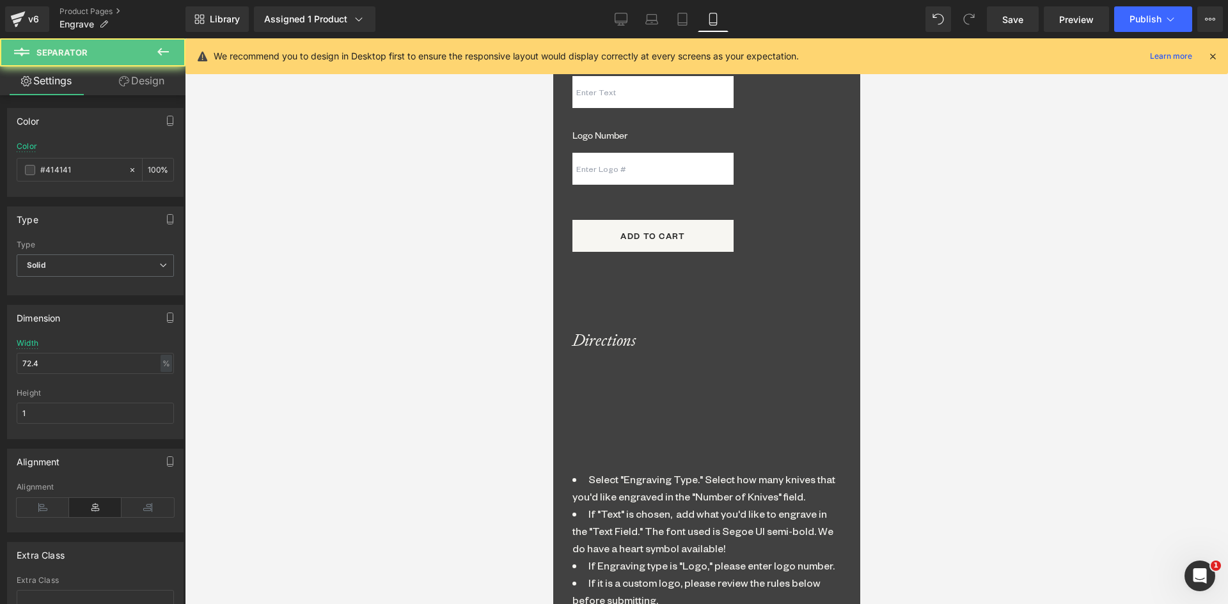
drag, startPoint x: 706, startPoint y: 351, endPoint x: 704, endPoint y: 369, distance: 18.0
click at [704, 390] on div "Separator" at bounding box center [706, 417] width 269 height 55
click at [552, 38] on span "Separator" at bounding box center [552, 38] width 0 height 0
drag, startPoint x: 68, startPoint y: 171, endPoint x: 45, endPoint y: 169, distance: 23.1
click at [45, 169] on input "#414141" at bounding box center [81, 170] width 82 height 14
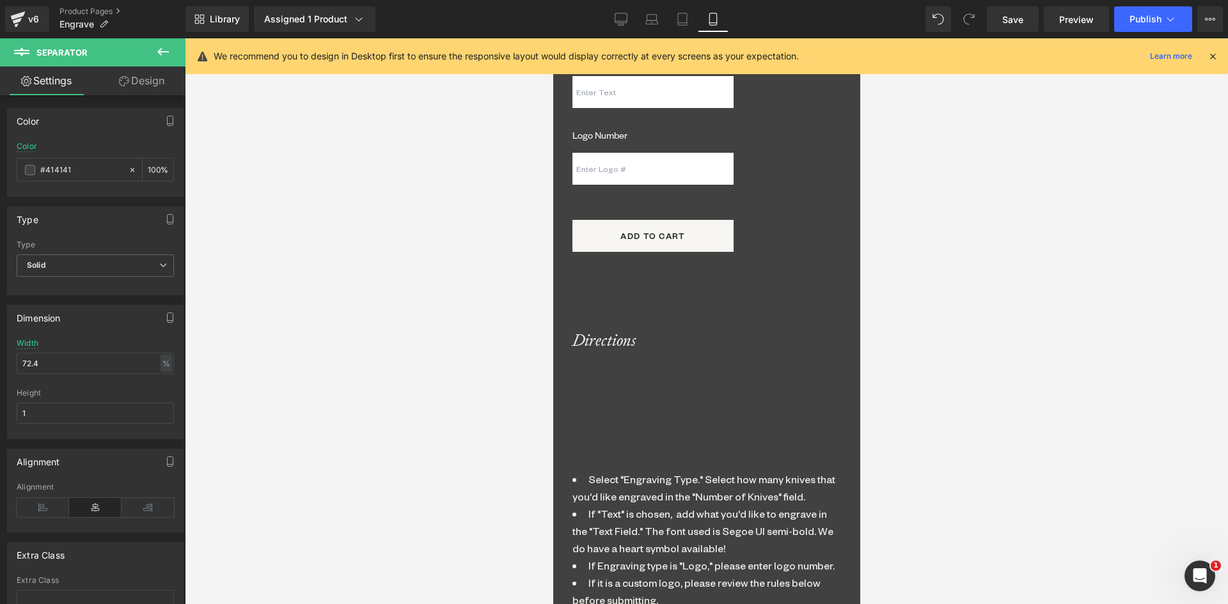
type input "#c"
type input "0"
type input "#ccc"
type input "100"
type input "#cccc"
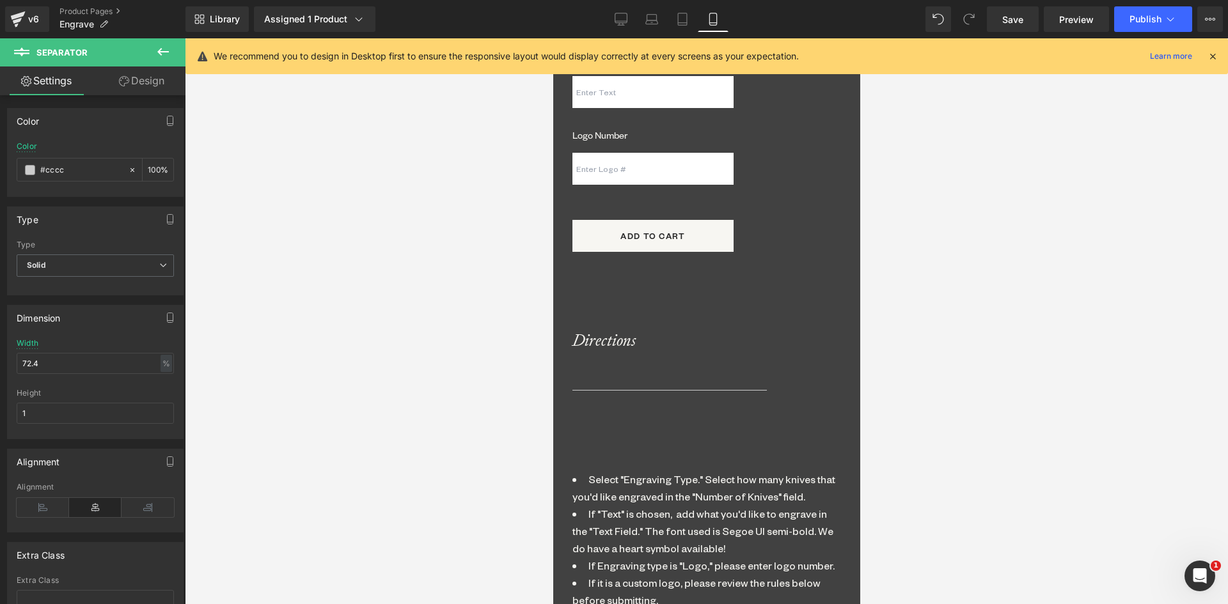
type input "80"
type input "#ccccc"
type input "0"
type input "#cccccc"
type input "100"
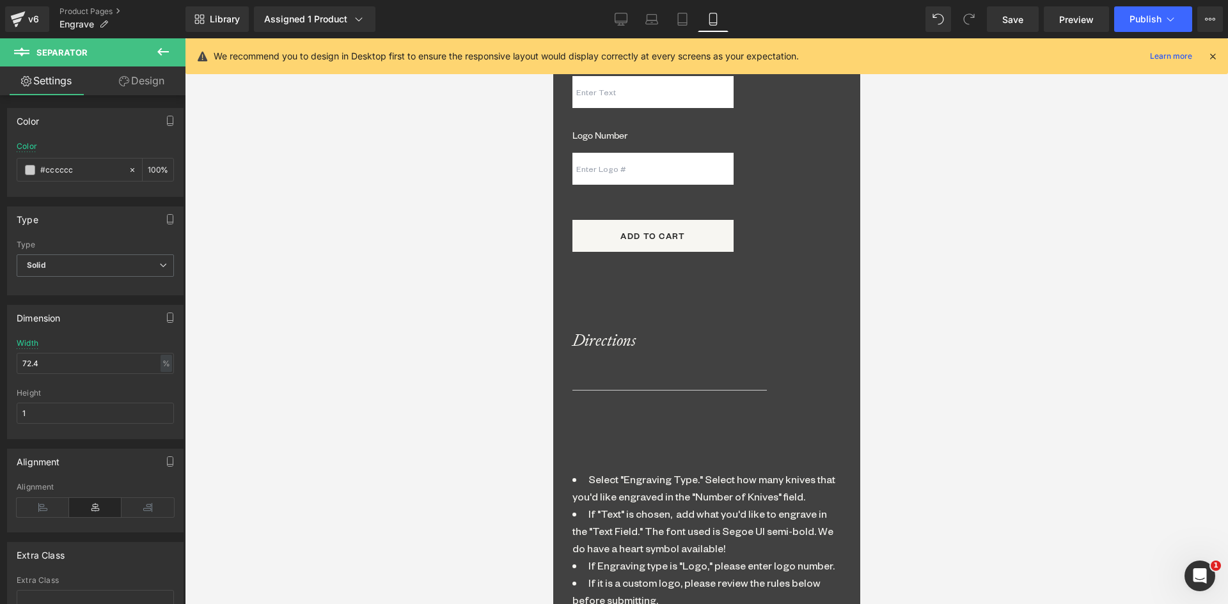
drag, startPoint x: 1098, startPoint y: 305, endPoint x: 574, endPoint y: 275, distance: 524.5
click at [552, 38] on span "Heading" at bounding box center [552, 38] width 0 height 0
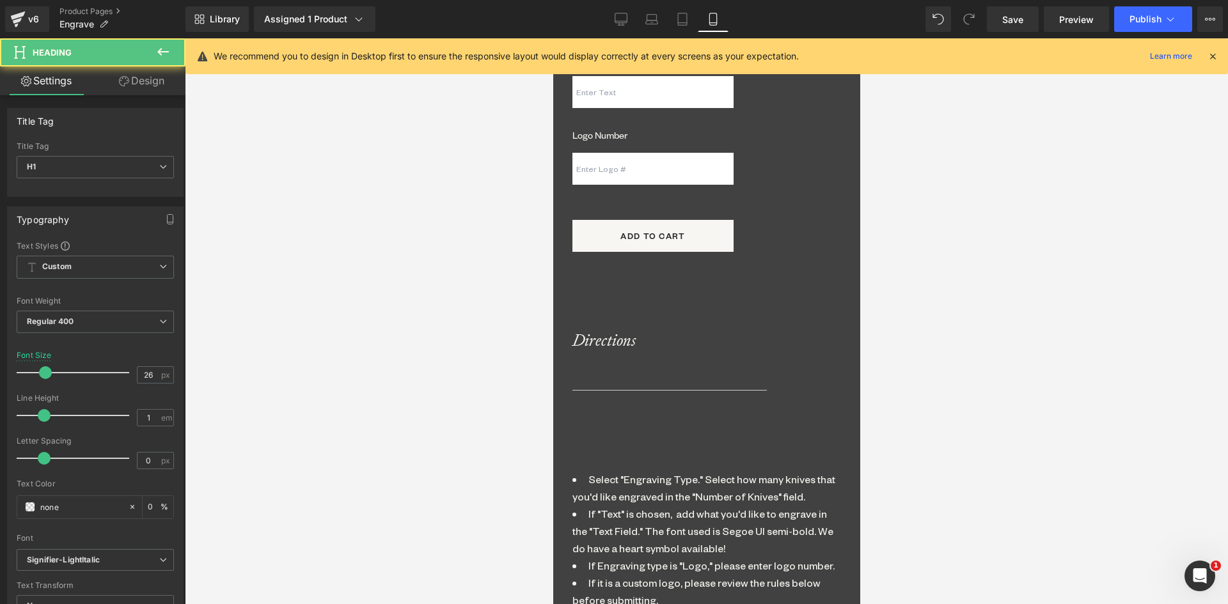
click at [143, 79] on link "Design" at bounding box center [141, 80] width 93 height 29
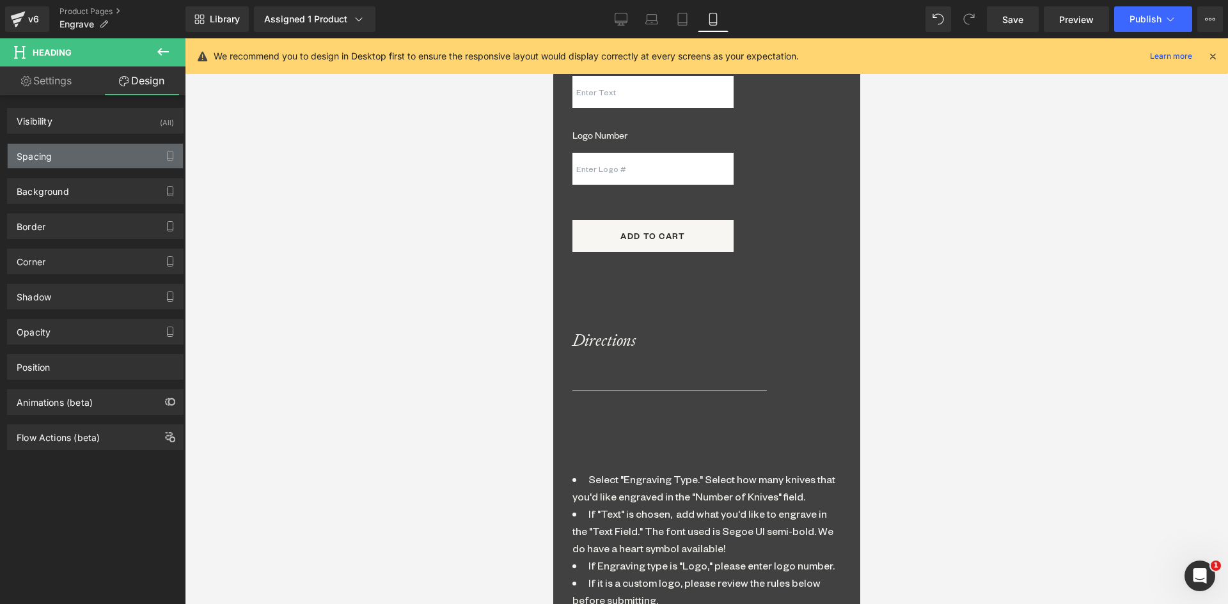
click at [76, 150] on div "Spacing" at bounding box center [95, 156] width 175 height 24
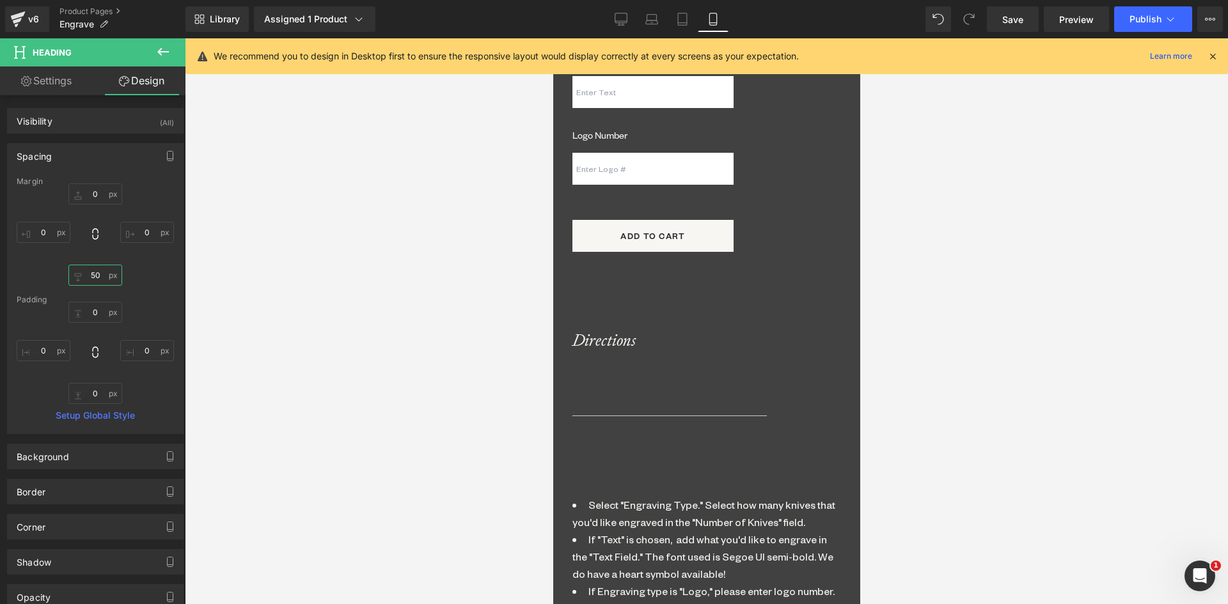
click at [88, 272] on input "50" at bounding box center [95, 275] width 54 height 21
type input "0"
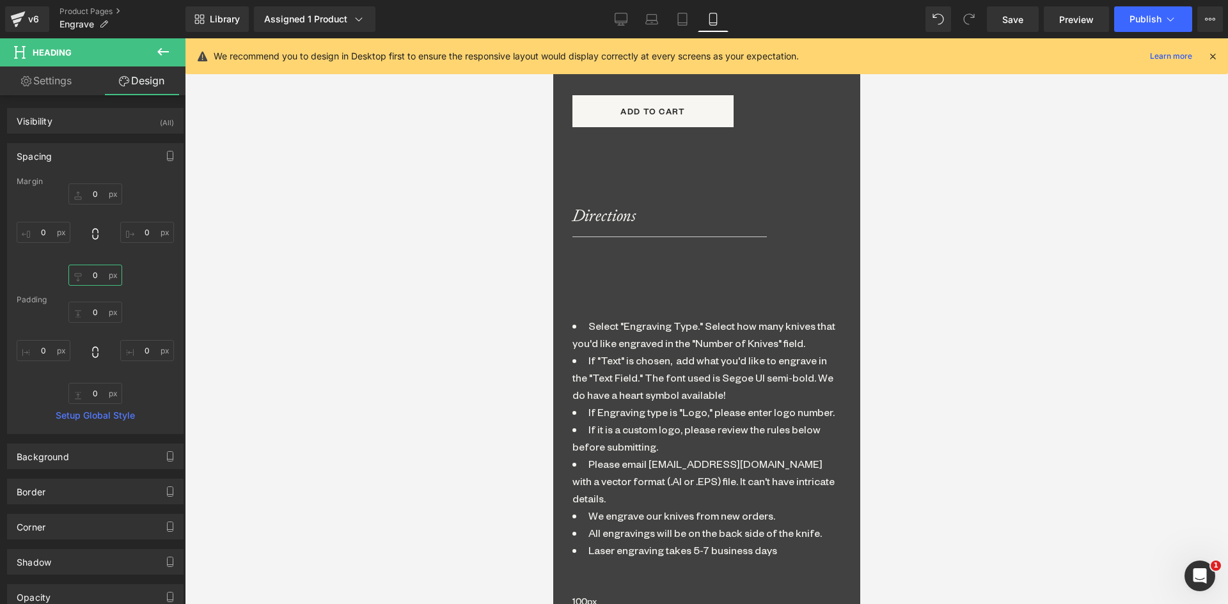
scroll to position [1444, 0]
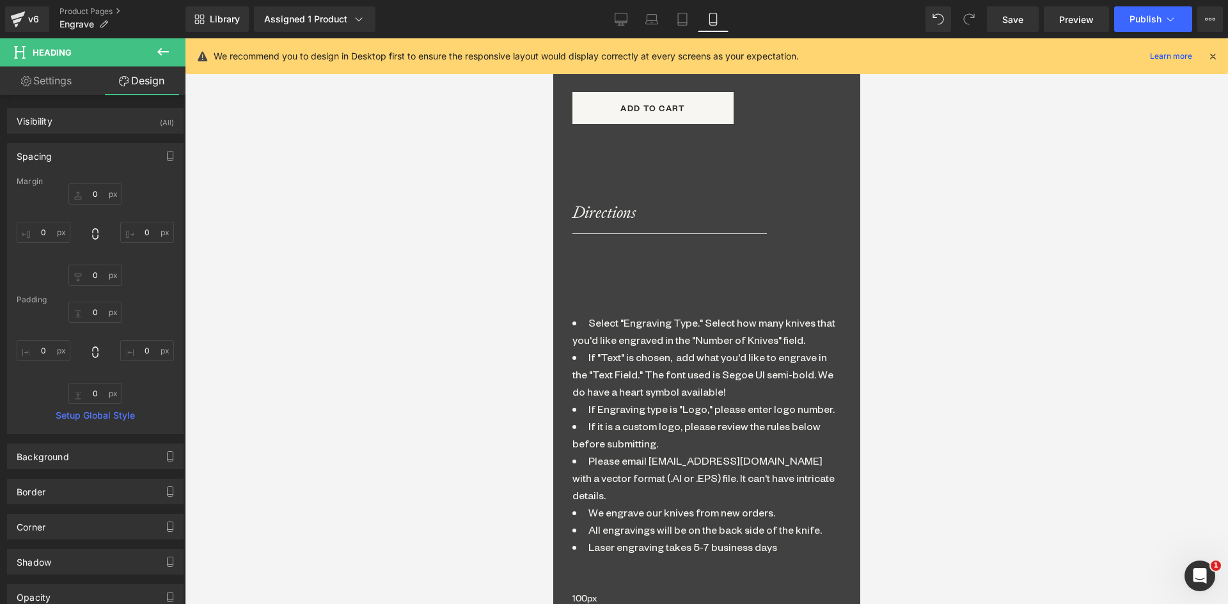
click at [675, 400] on li "If Engraving type is "Logo," please enter logo number." at bounding box center [706, 408] width 269 height 17
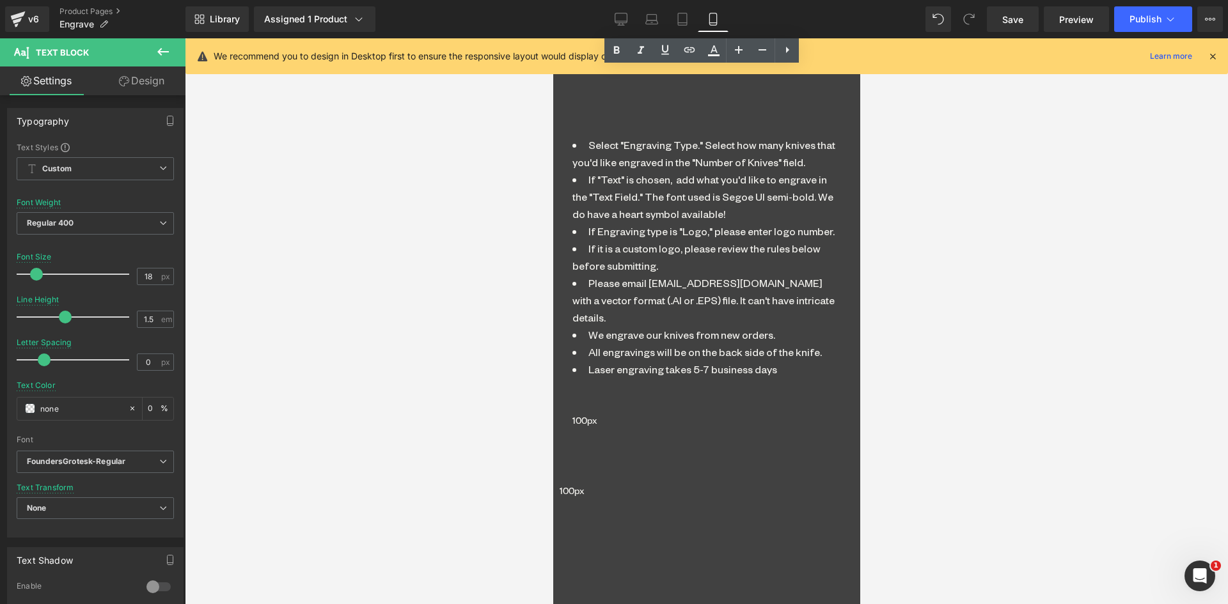
scroll to position [1508, 0]
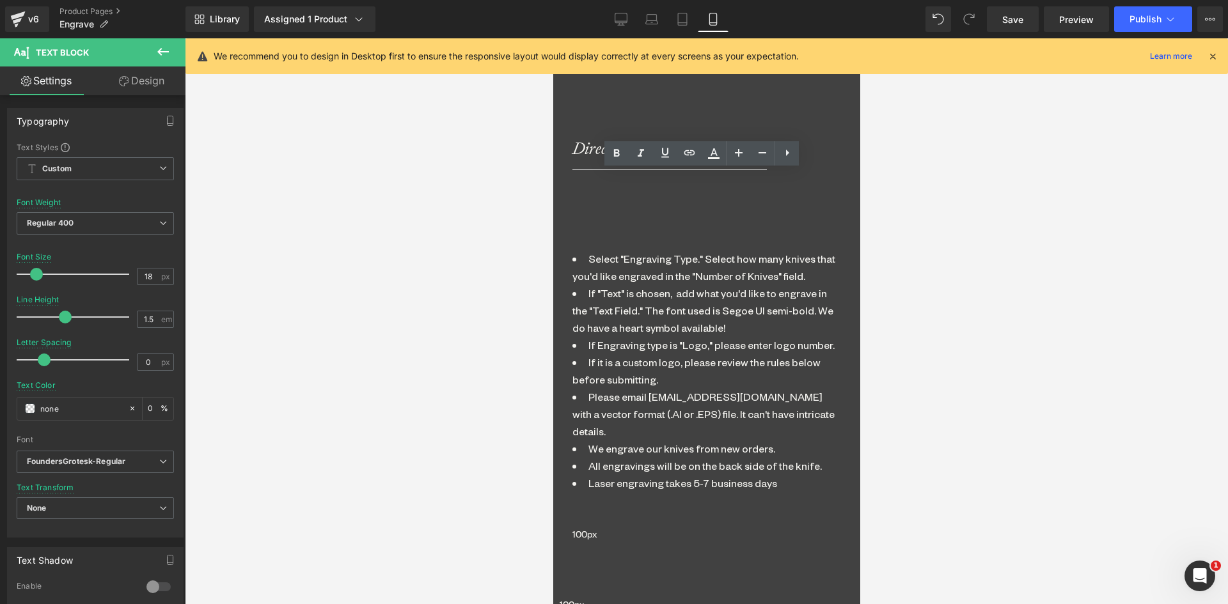
click at [552, 38] on icon at bounding box center [552, 38] width 0 height 0
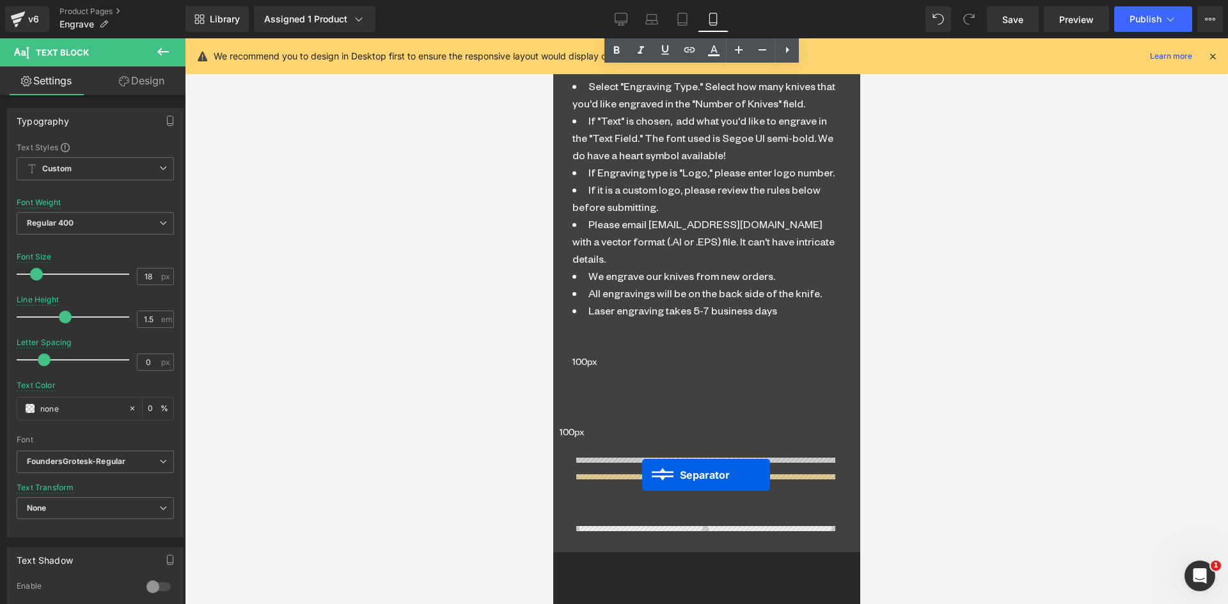
drag, startPoint x: 673, startPoint y: 182, endPoint x: 641, endPoint y: 475, distance: 294.5
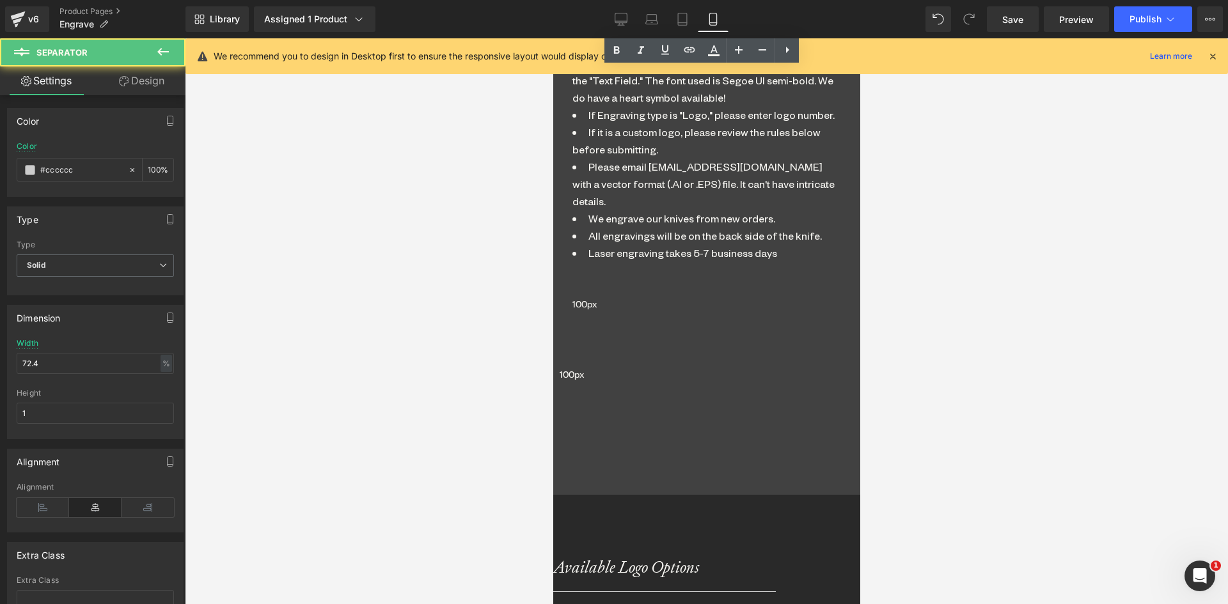
scroll to position [1674, 0]
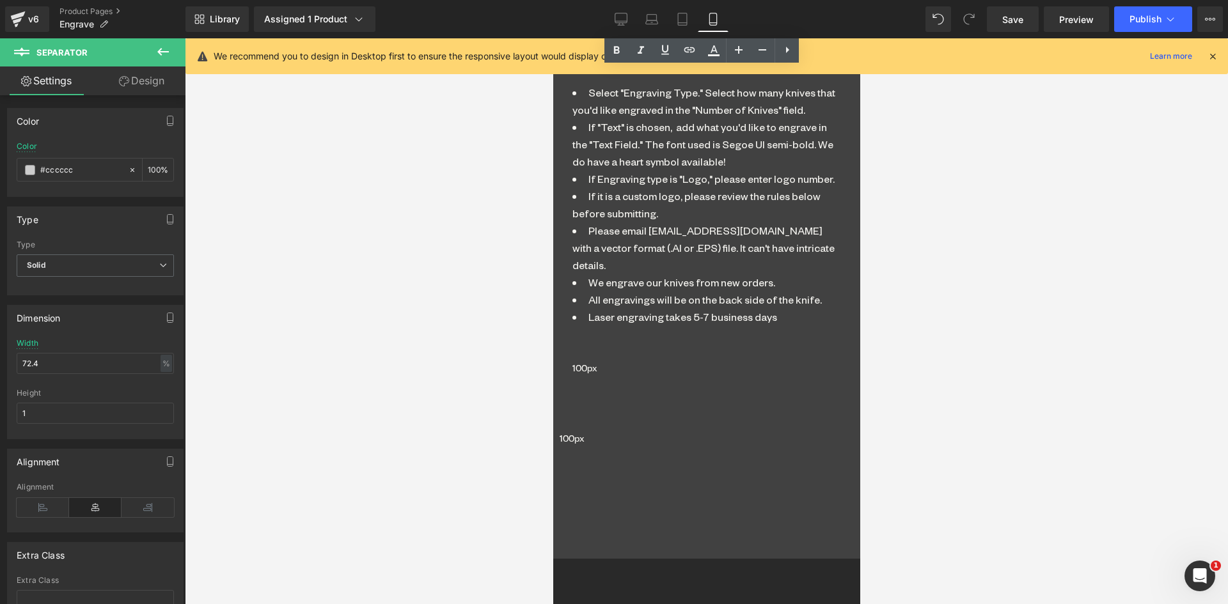
click at [552, 38] on icon at bounding box center [552, 38] width 0 height 0
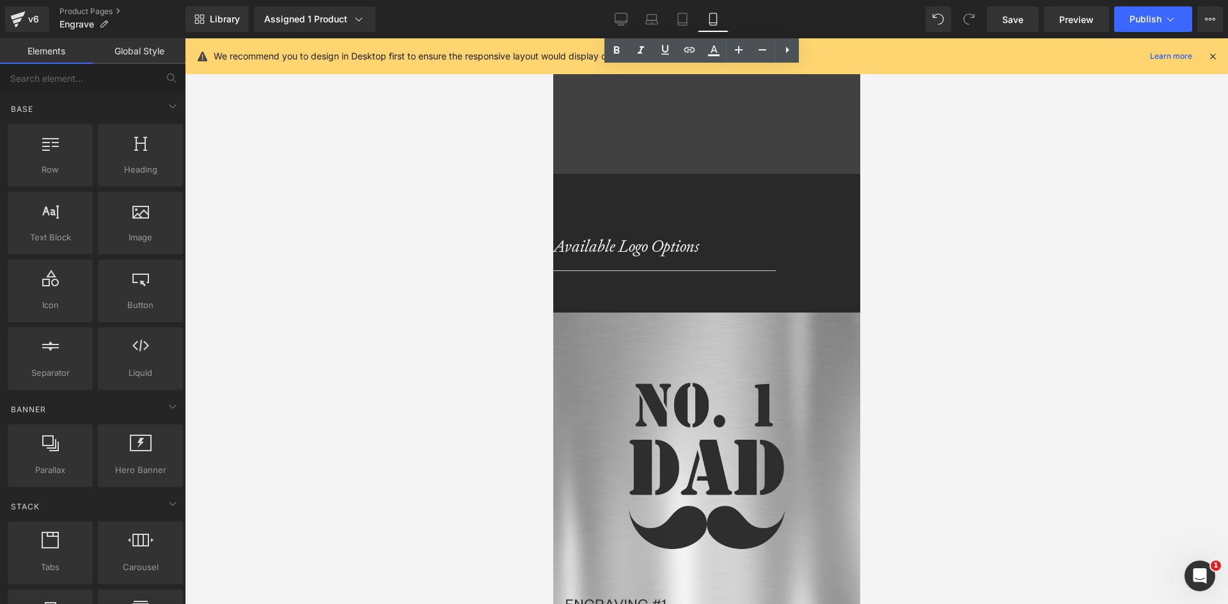
scroll to position [1930, 0]
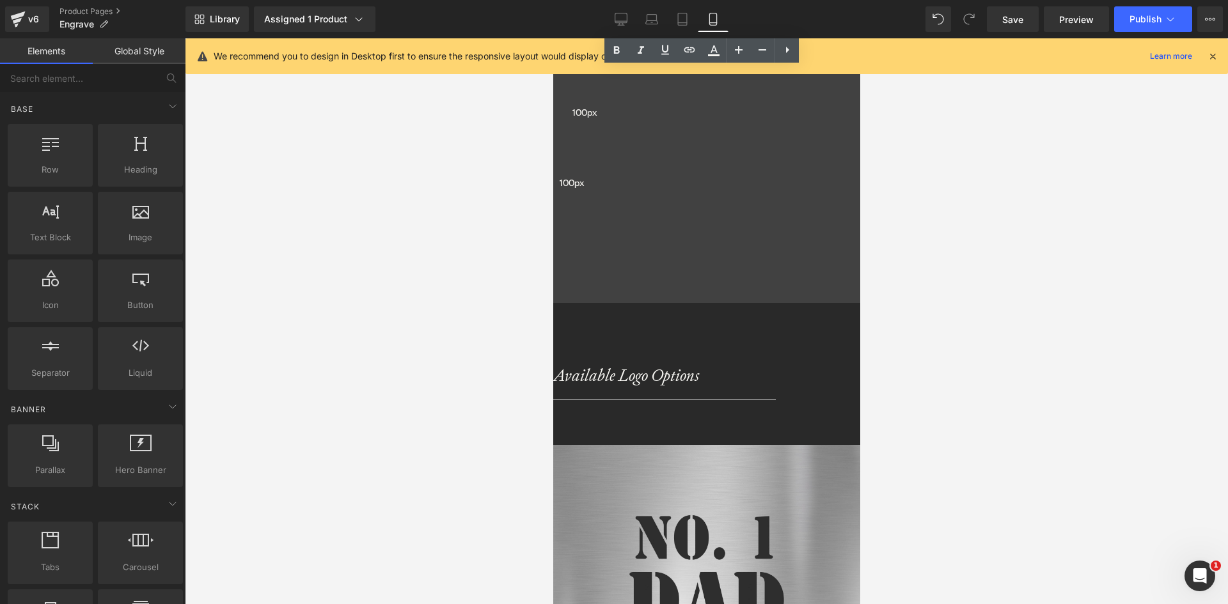
click at [552, 38] on icon at bounding box center [552, 38] width 0 height 0
drag, startPoint x: 729, startPoint y: 236, endPoint x: 719, endPoint y: 236, distance: 10.2
click at [719, 400] on div "Separator" at bounding box center [705, 410] width 307 height 20
click at [552, 38] on icon at bounding box center [552, 38] width 0 height 0
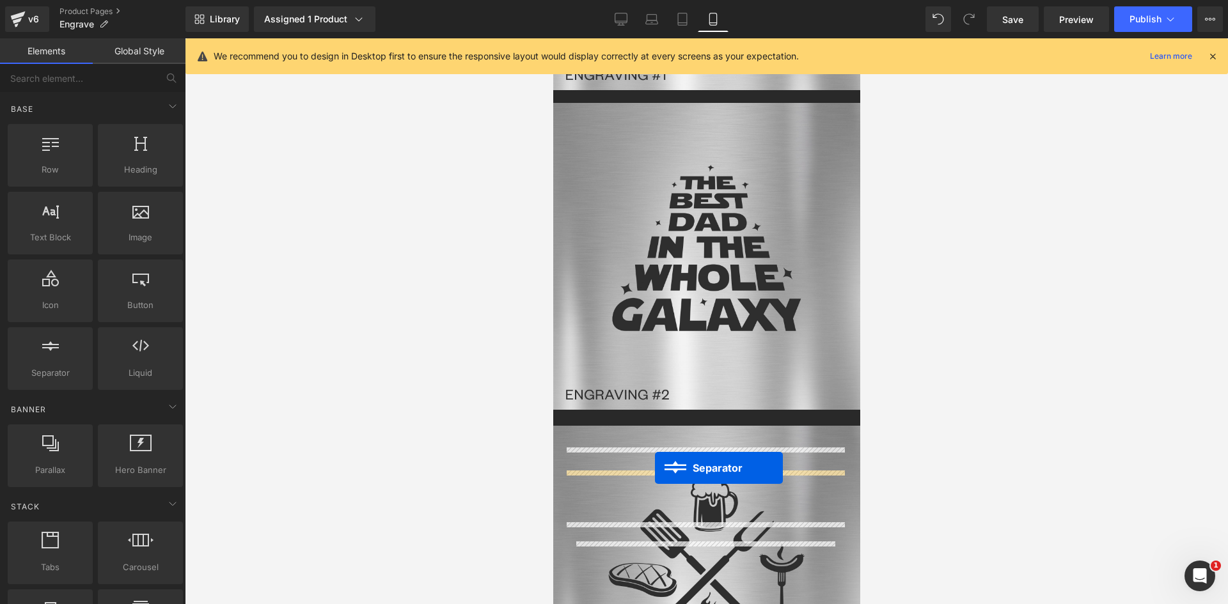
drag, startPoint x: 675, startPoint y: 286, endPoint x: 654, endPoint y: 468, distance: 182.8
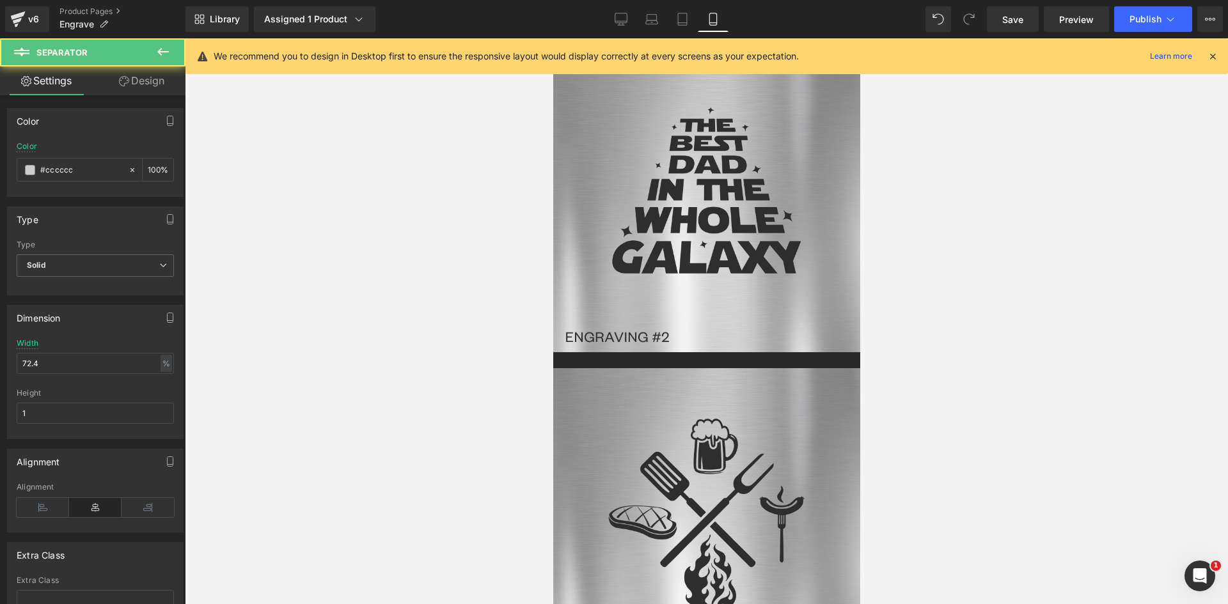
scroll to position [2586, 0]
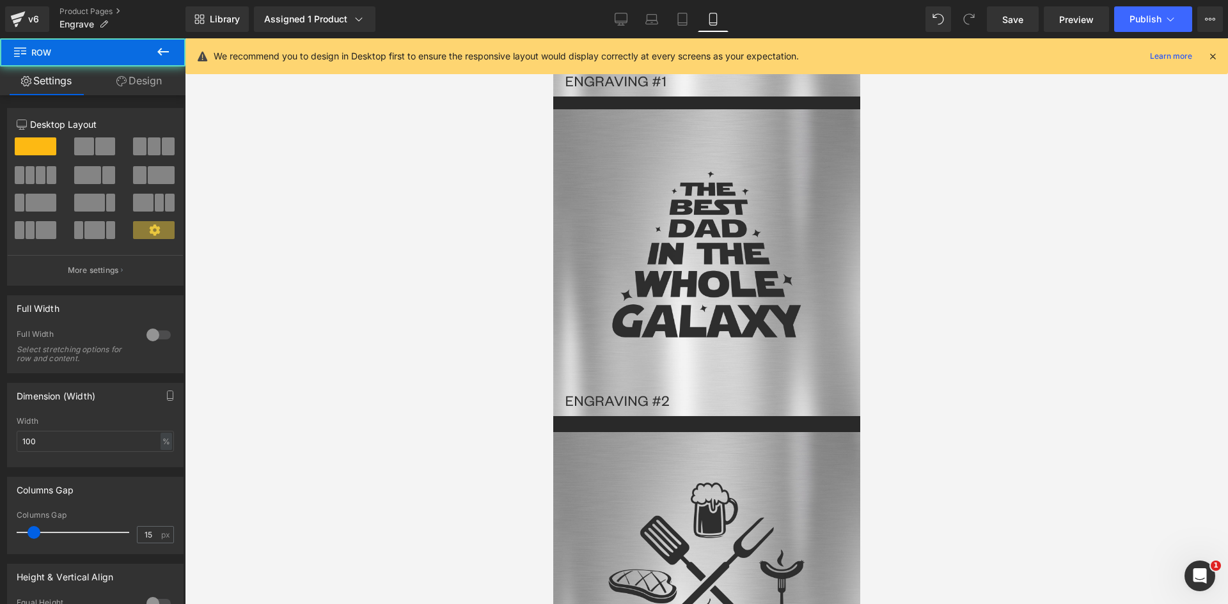
drag, startPoint x: 696, startPoint y: 556, endPoint x: 689, endPoint y: 465, distance: 90.5
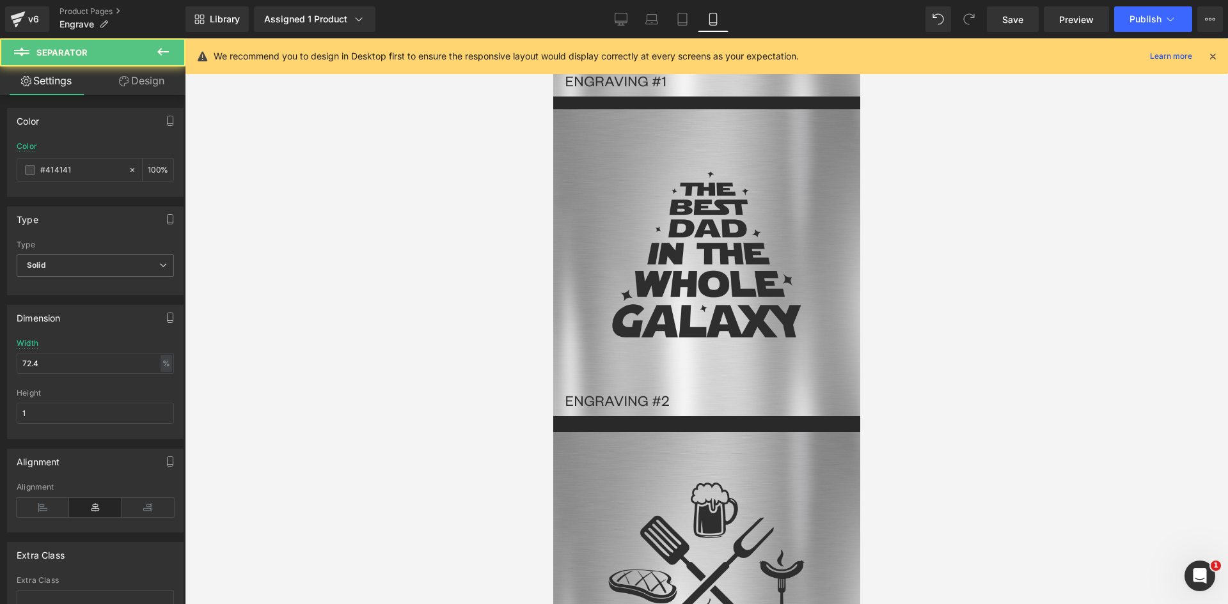
click at [552, 38] on icon at bounding box center [552, 38] width 0 height 0
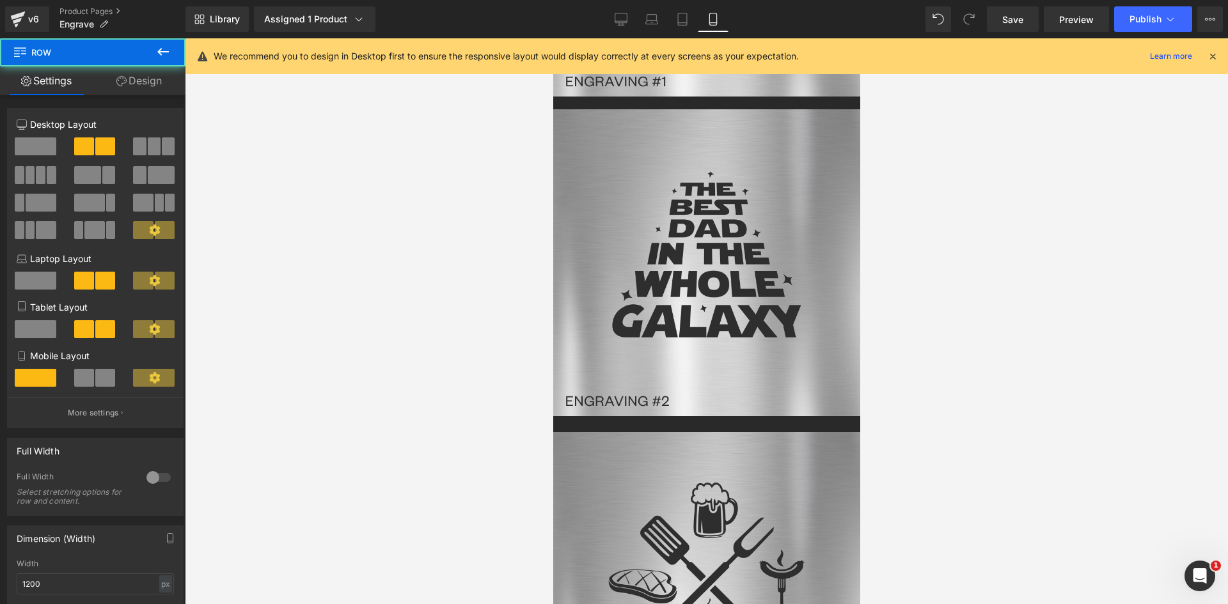
drag, startPoint x: 667, startPoint y: 530, endPoint x: 776, endPoint y: 473, distance: 122.7
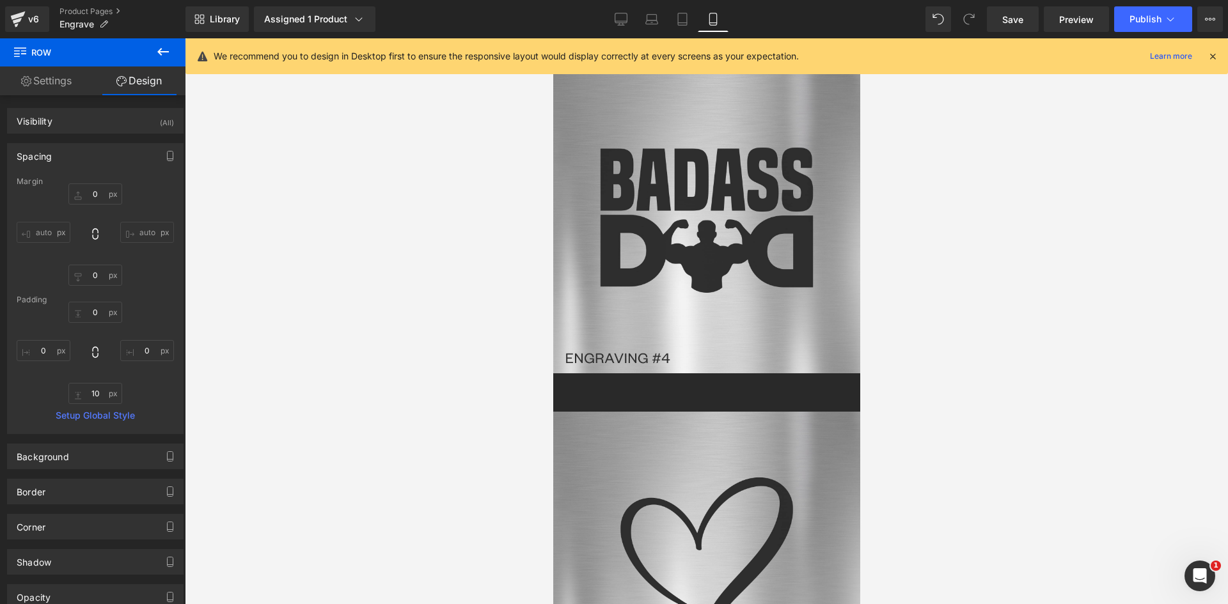
scroll to position [3353, 0]
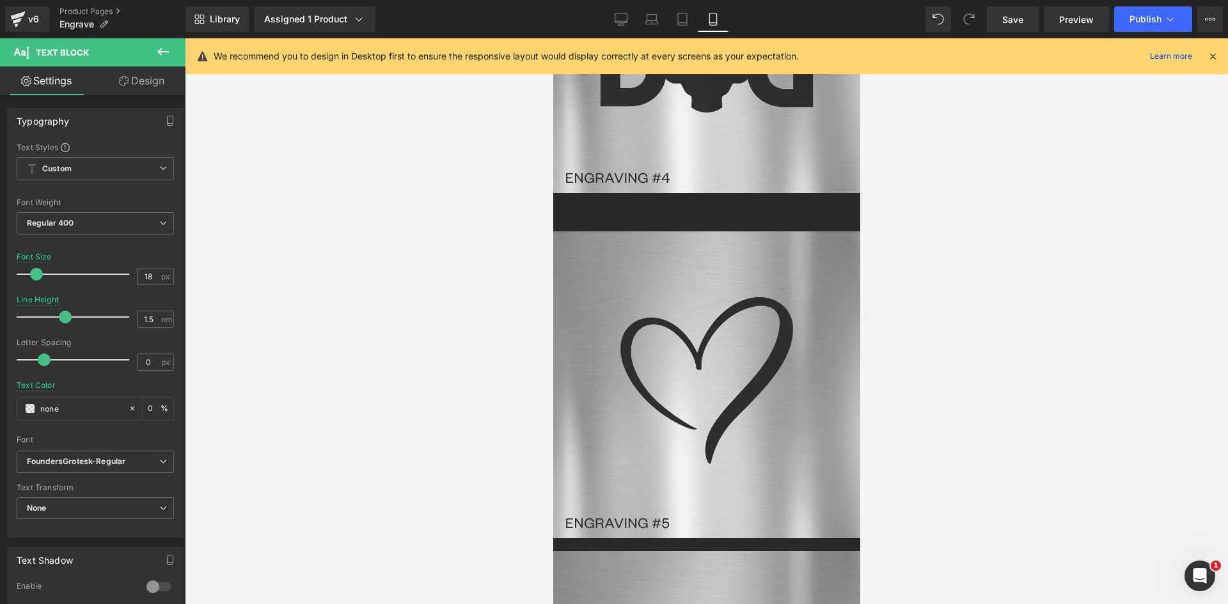
scroll to position [3672, 0]
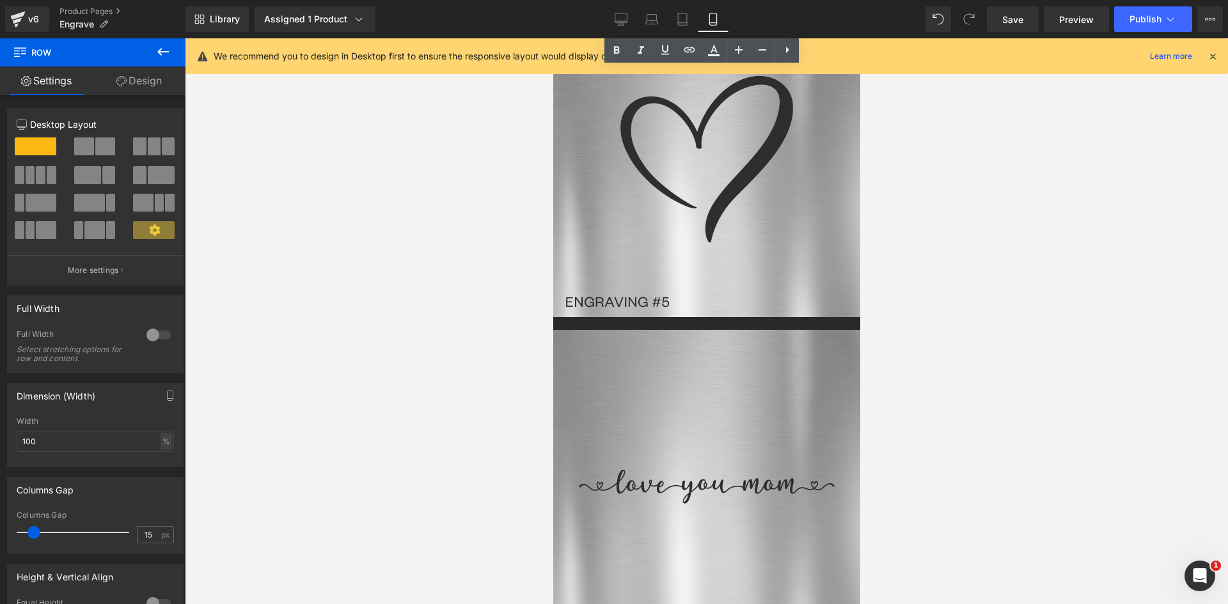
drag, startPoint x: 682, startPoint y: 311, endPoint x: 686, endPoint y: 356, distance: 44.9
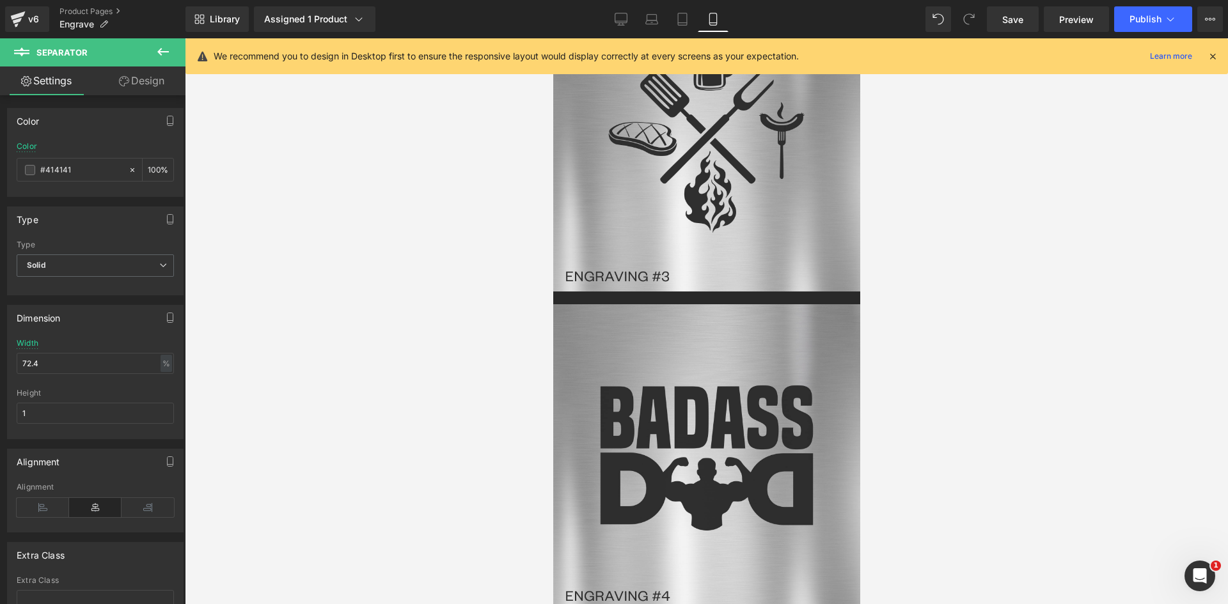
scroll to position [2649, 0]
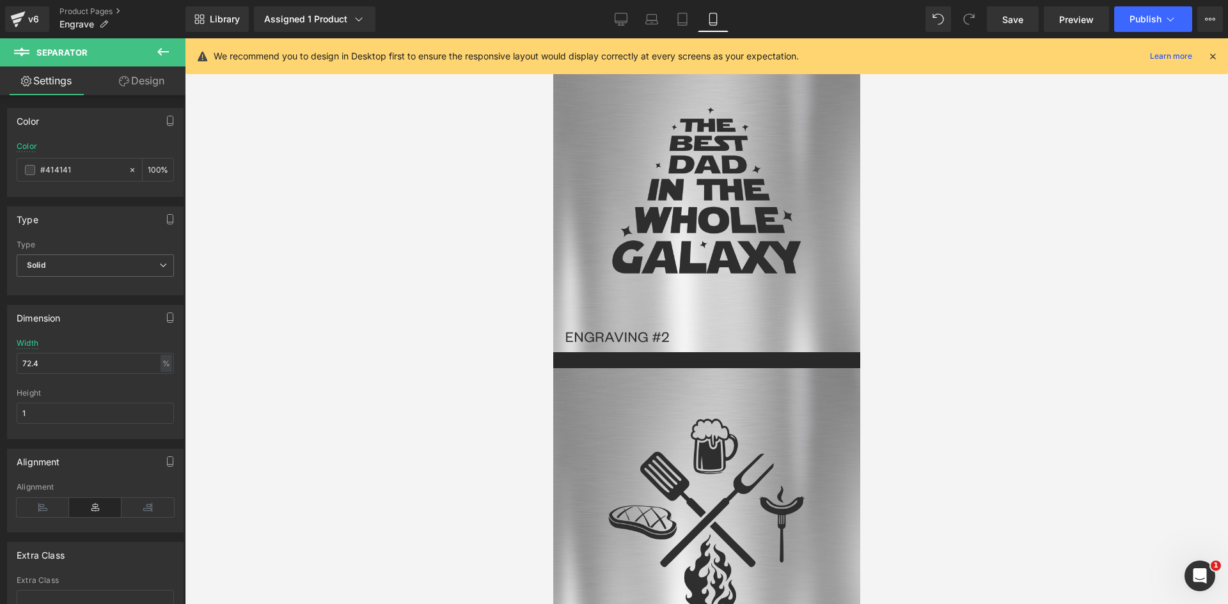
click at [552, 38] on icon at bounding box center [552, 38] width 0 height 0
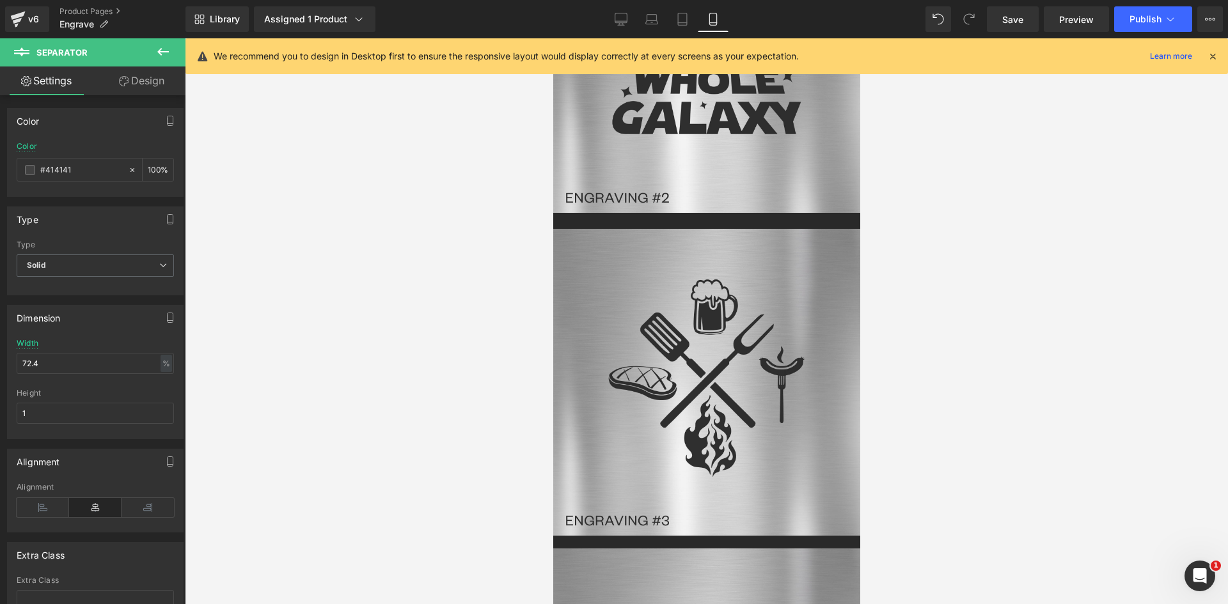
scroll to position [2770, 0]
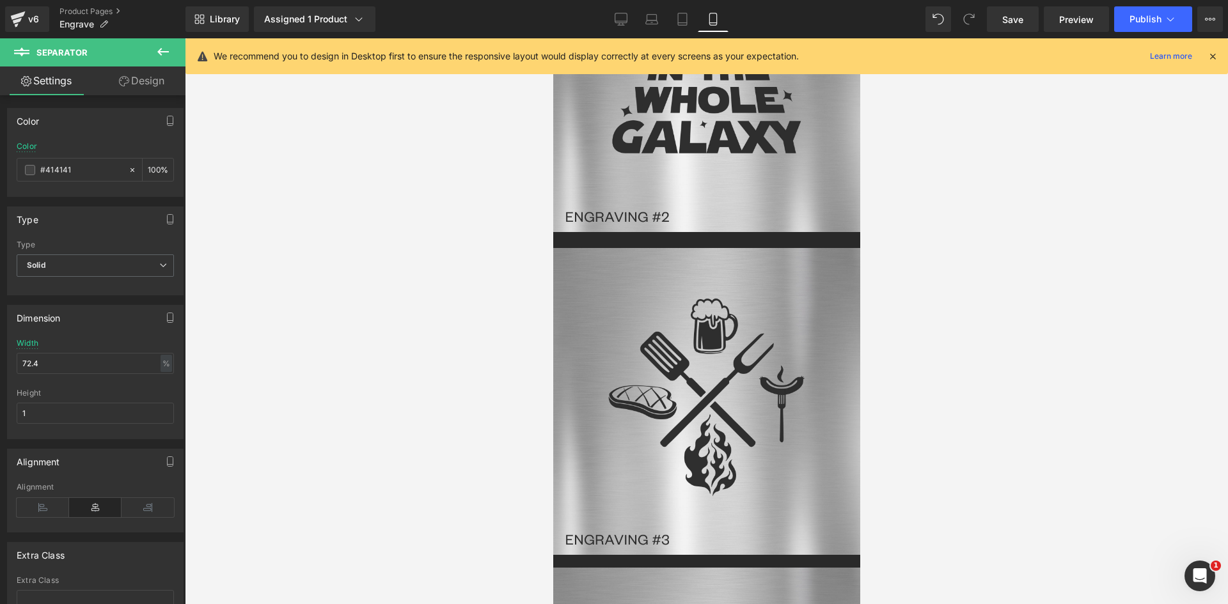
click at [552, 38] on span at bounding box center [552, 38] width 0 height 0
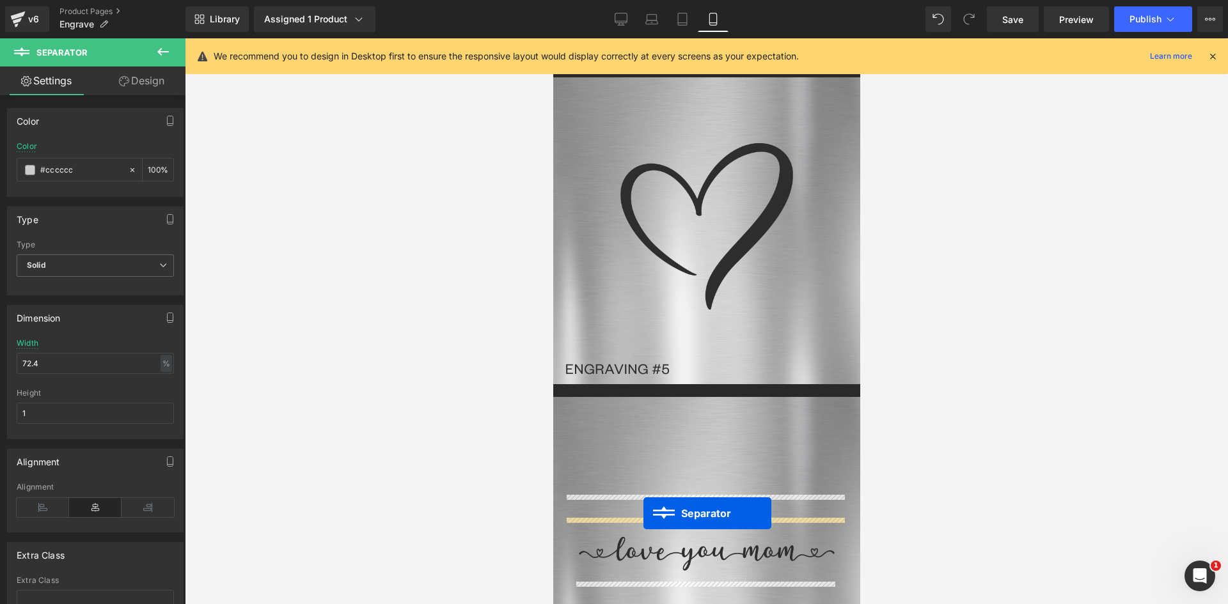
drag, startPoint x: 675, startPoint y: 355, endPoint x: 645, endPoint y: 511, distance: 159.5
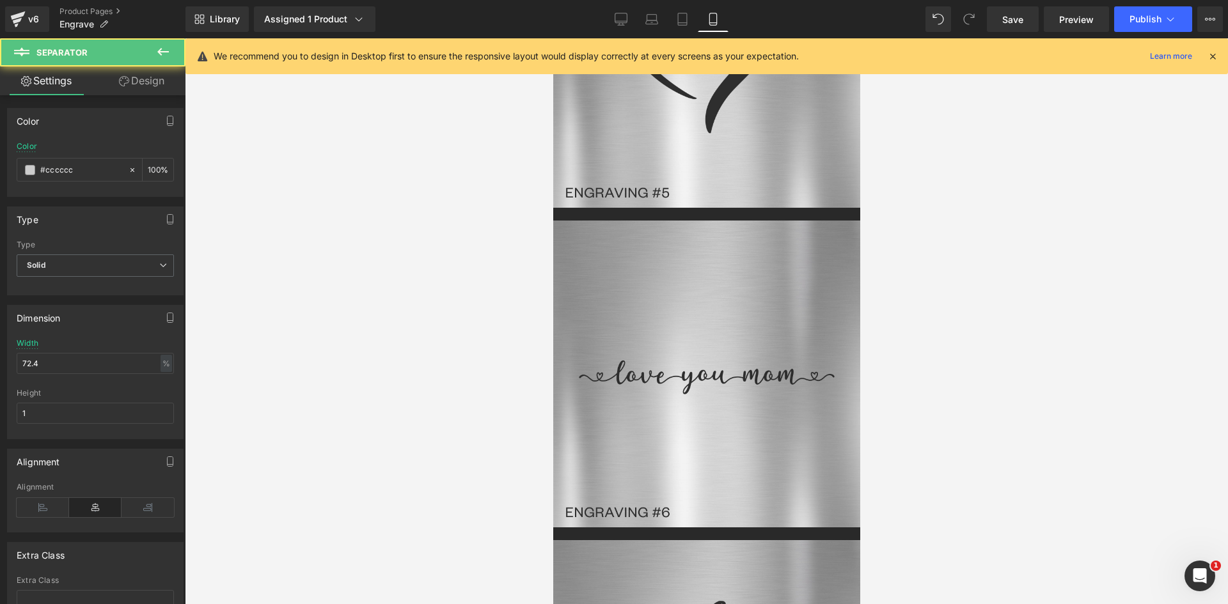
scroll to position [3797, 0]
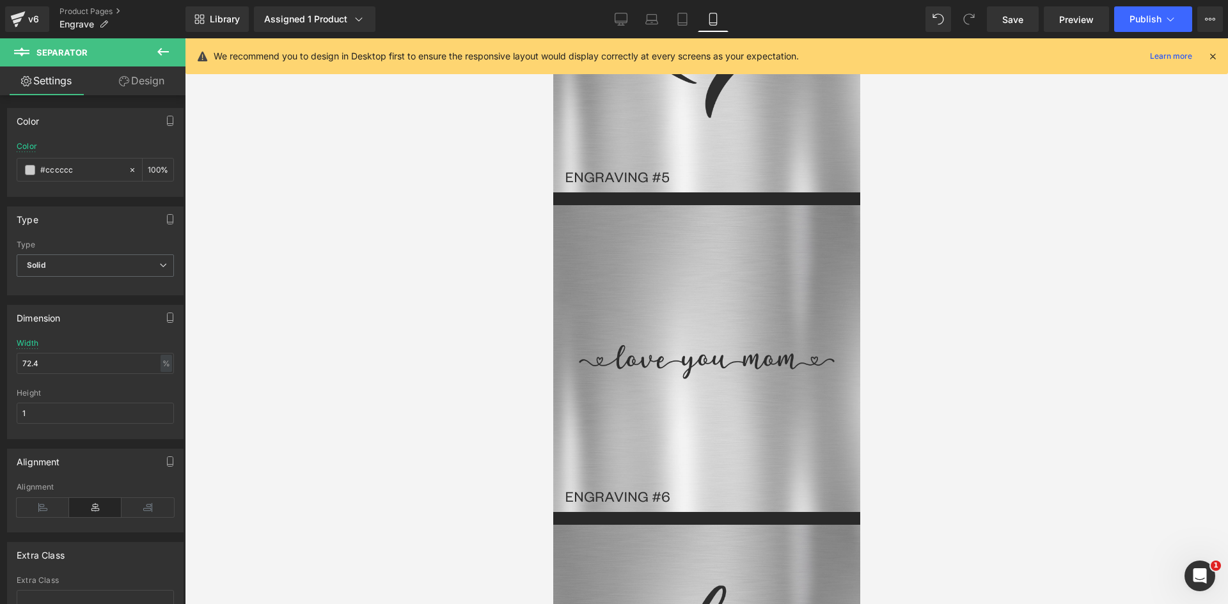
click at [552, 38] on link at bounding box center [552, 38] width 0 height 0
click at [552, 38] on icon at bounding box center [552, 38] width 0 height 0
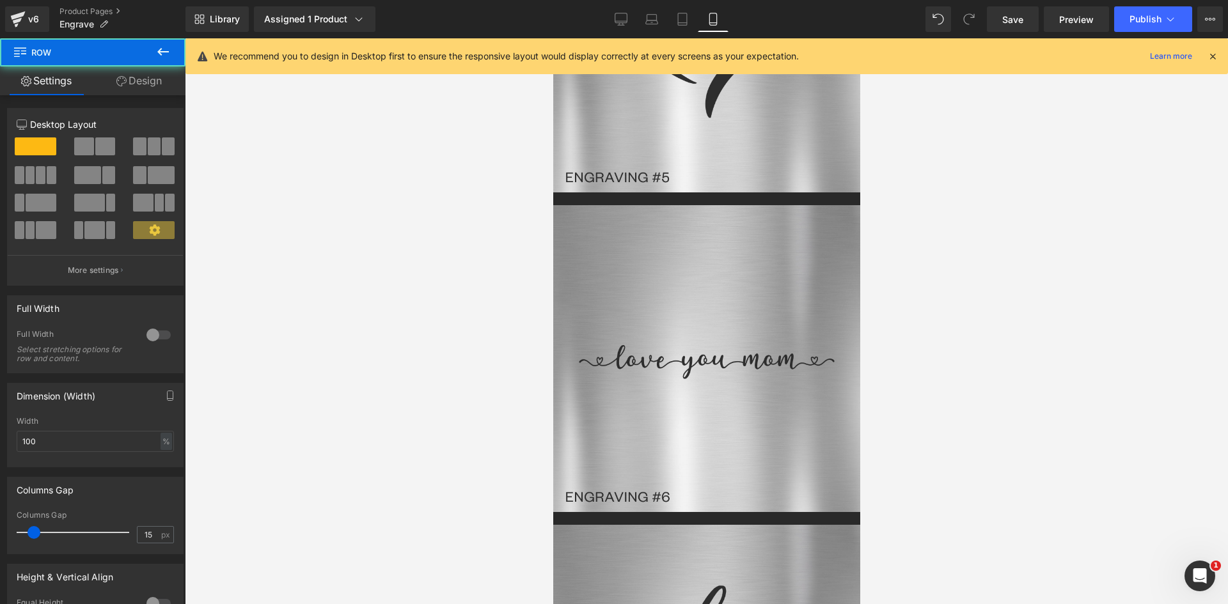
click at [552, 38] on span at bounding box center [552, 38] width 0 height 0
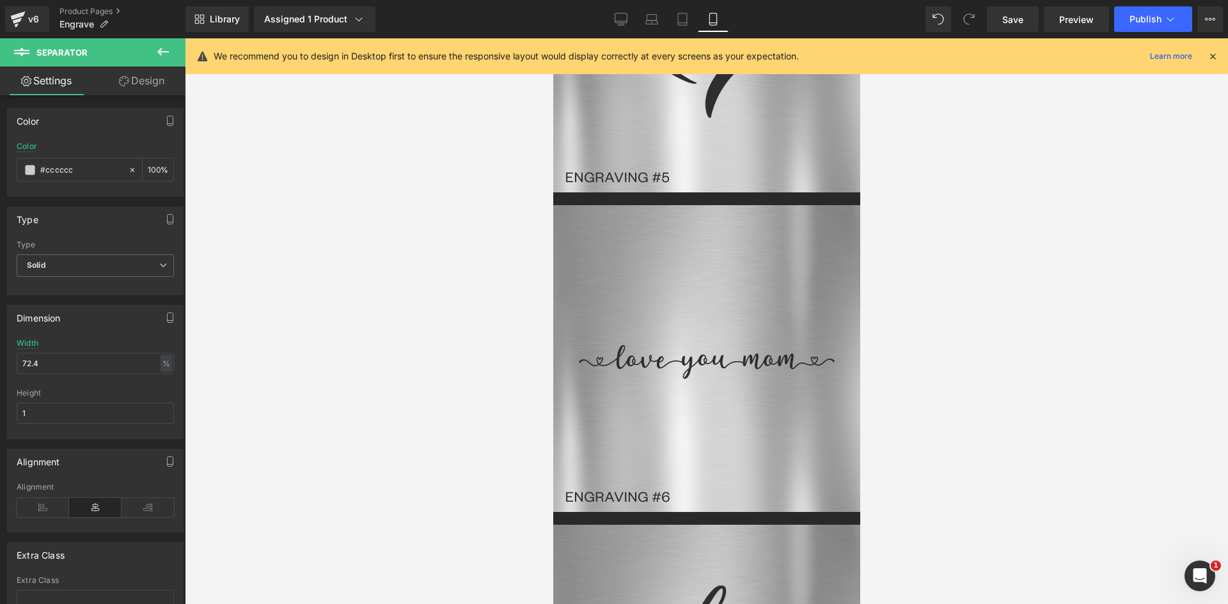
click at [143, 84] on link "Design" at bounding box center [141, 80] width 93 height 29
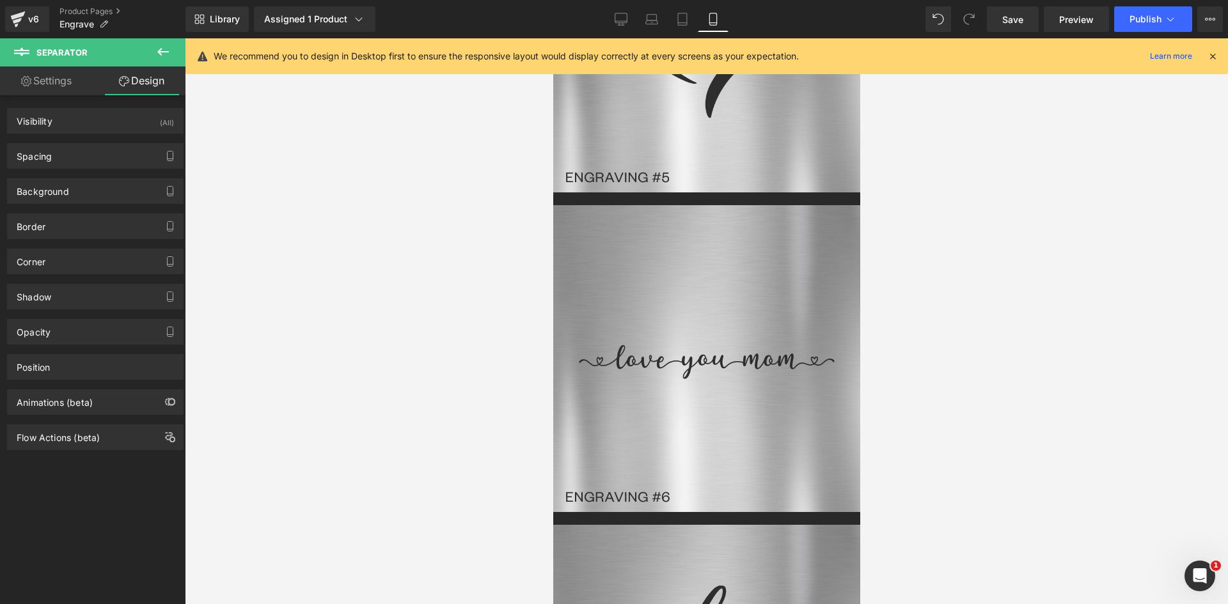
type input "10"
type input "0"
type input "40"
type input "0"
type input "10"
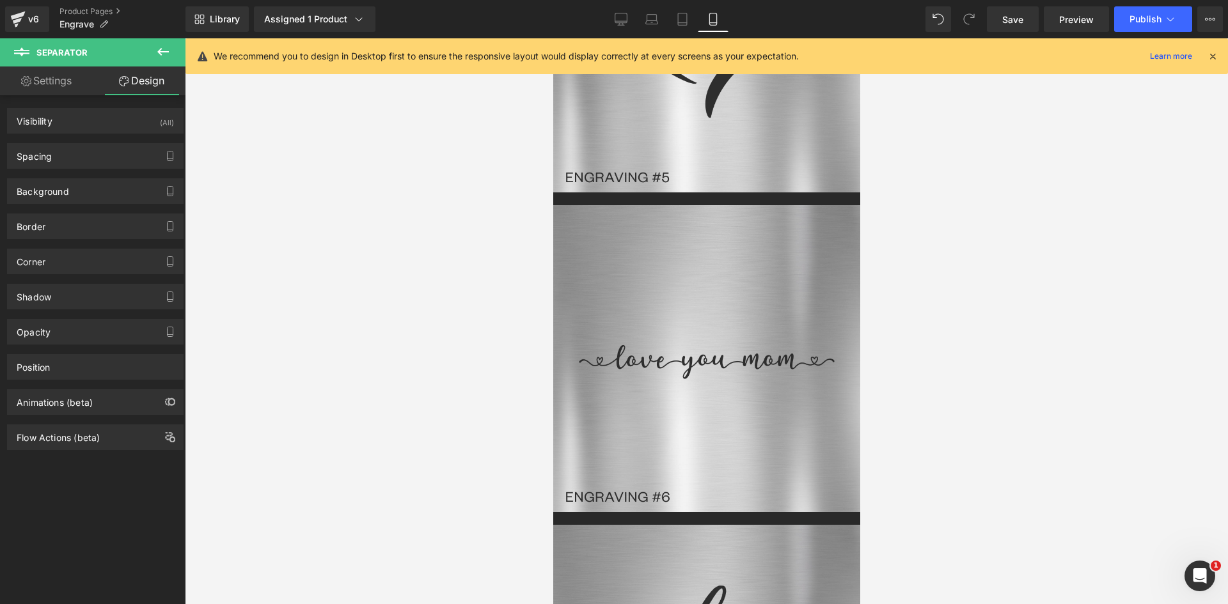
type input "0"
type input "10"
type input "0"
click at [77, 156] on div "Spacing" at bounding box center [95, 156] width 175 height 24
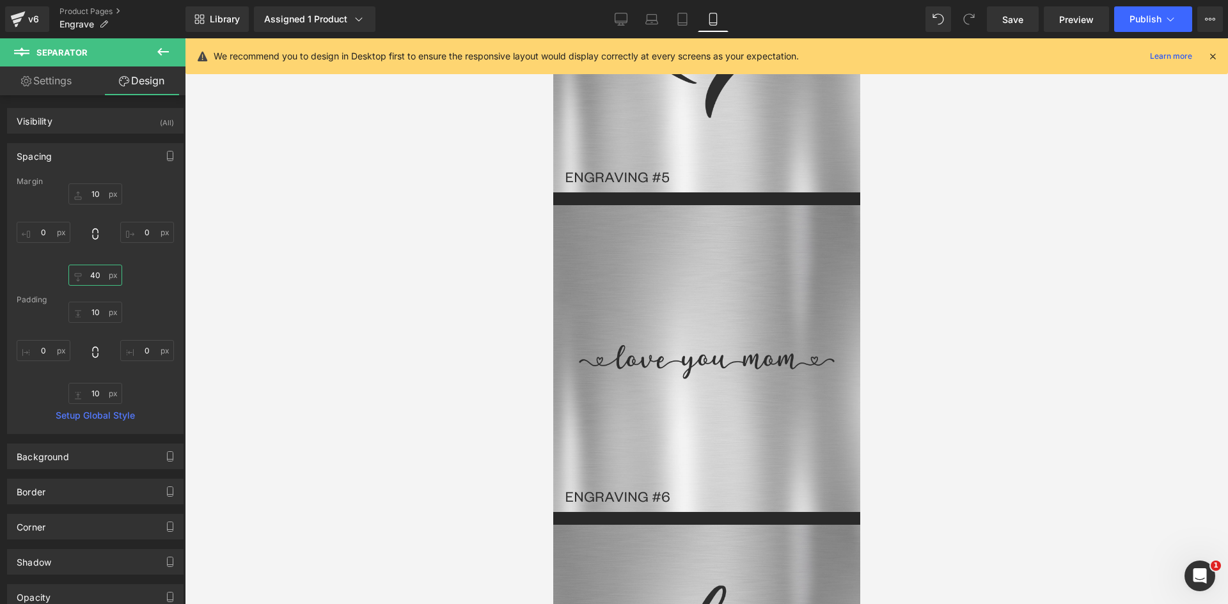
click at [90, 276] on input "40" at bounding box center [95, 275] width 54 height 21
type input "0"
click at [83, 309] on input "10" at bounding box center [95, 312] width 54 height 21
type input "0"
click at [93, 393] on input "10" at bounding box center [95, 393] width 54 height 21
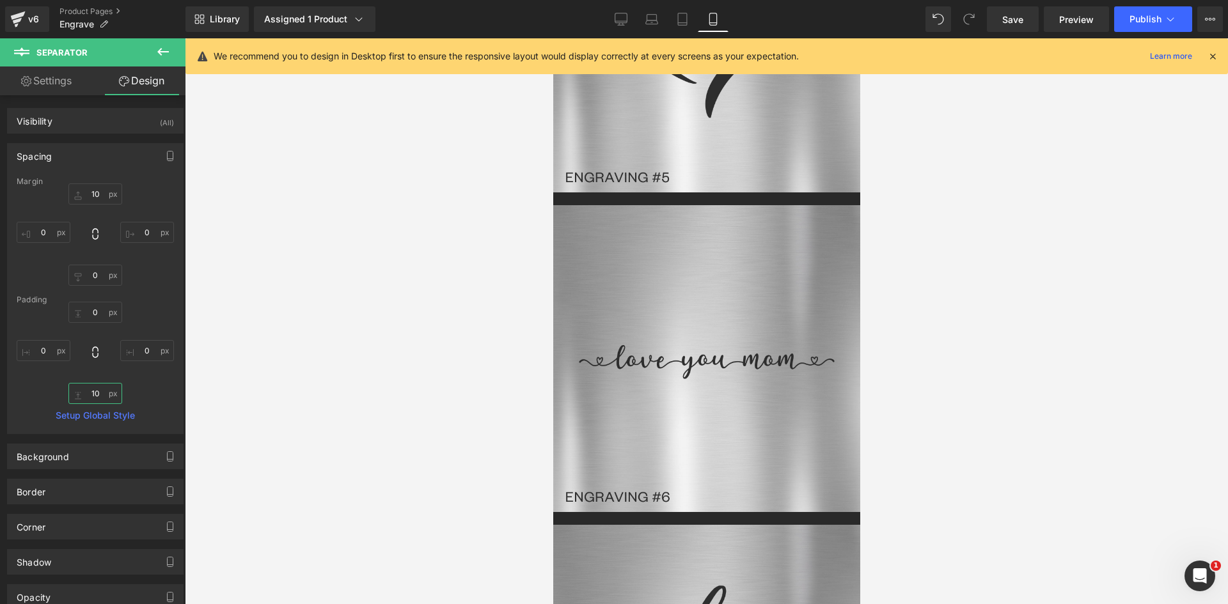
type input "0"
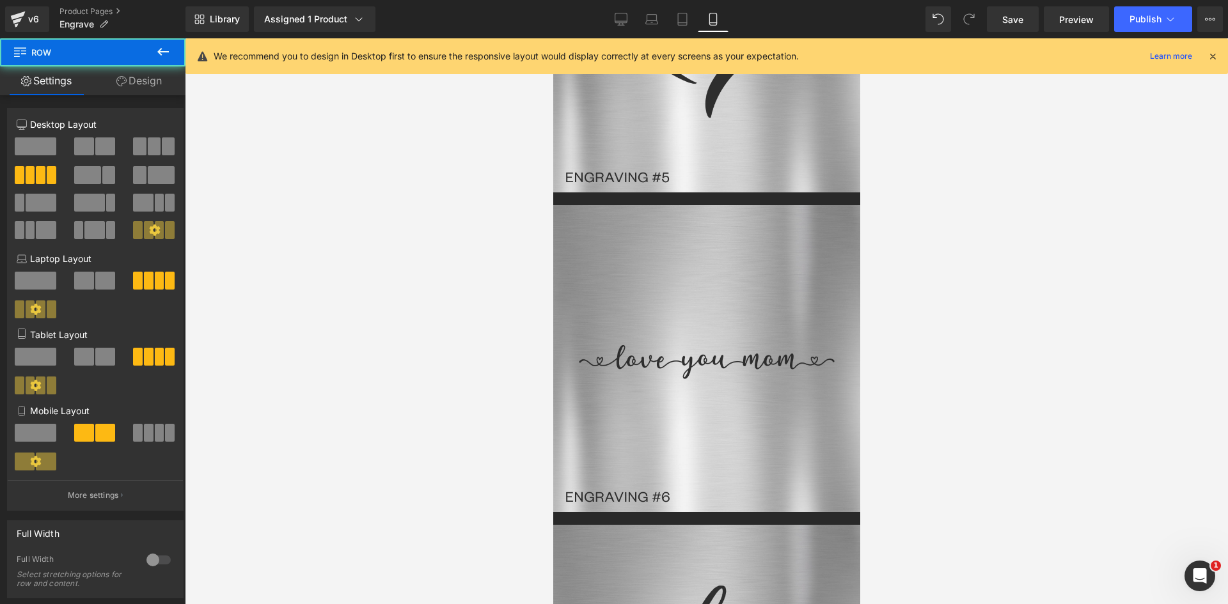
click at [152, 75] on link "Design" at bounding box center [139, 80] width 93 height 29
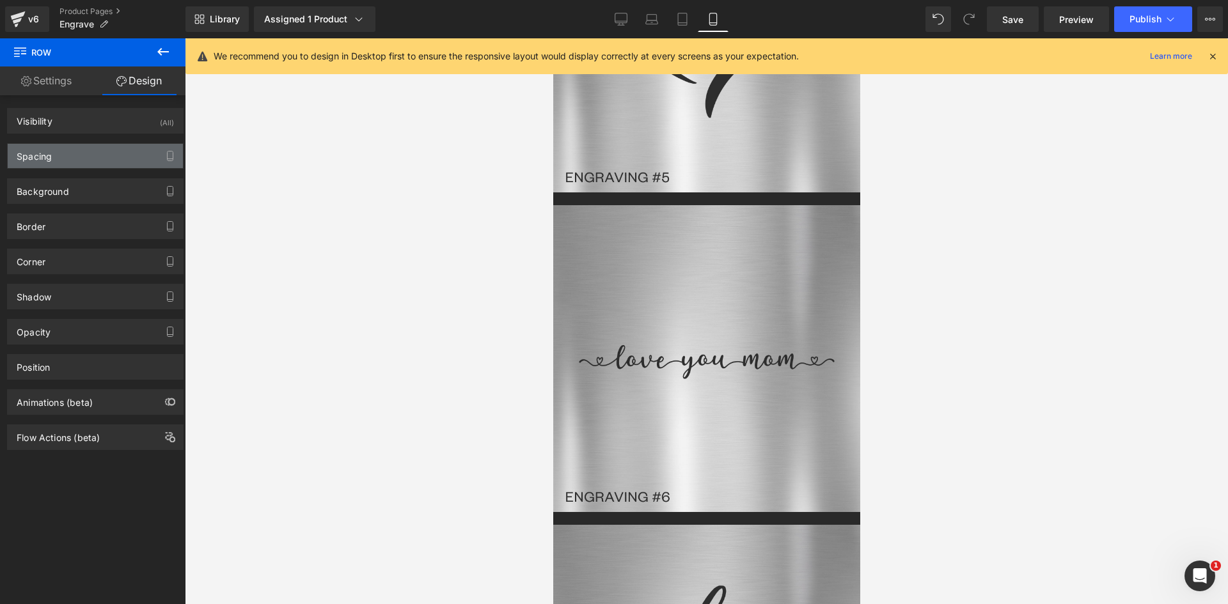
click at [47, 144] on div "Spacing Margin 0px 0 auto auto 0px 0 auto auto Padding 0px 0 0px 0 10px 10 0px …" at bounding box center [95, 156] width 176 height 26
click at [45, 156] on div "Spacing" at bounding box center [34, 153] width 35 height 18
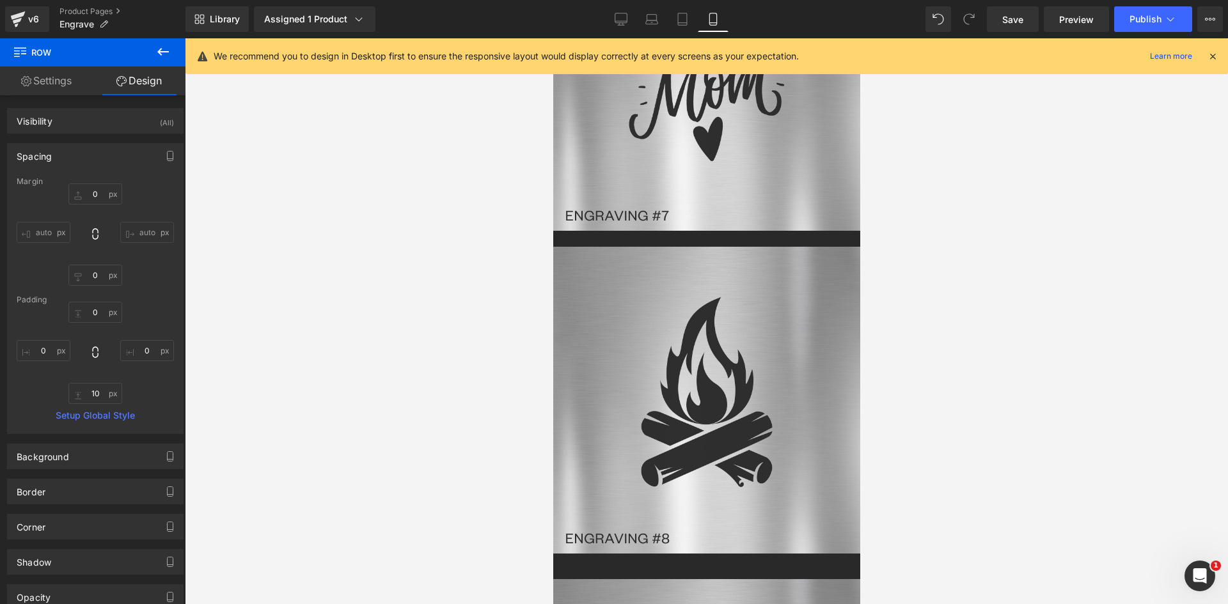
scroll to position [4181, 0]
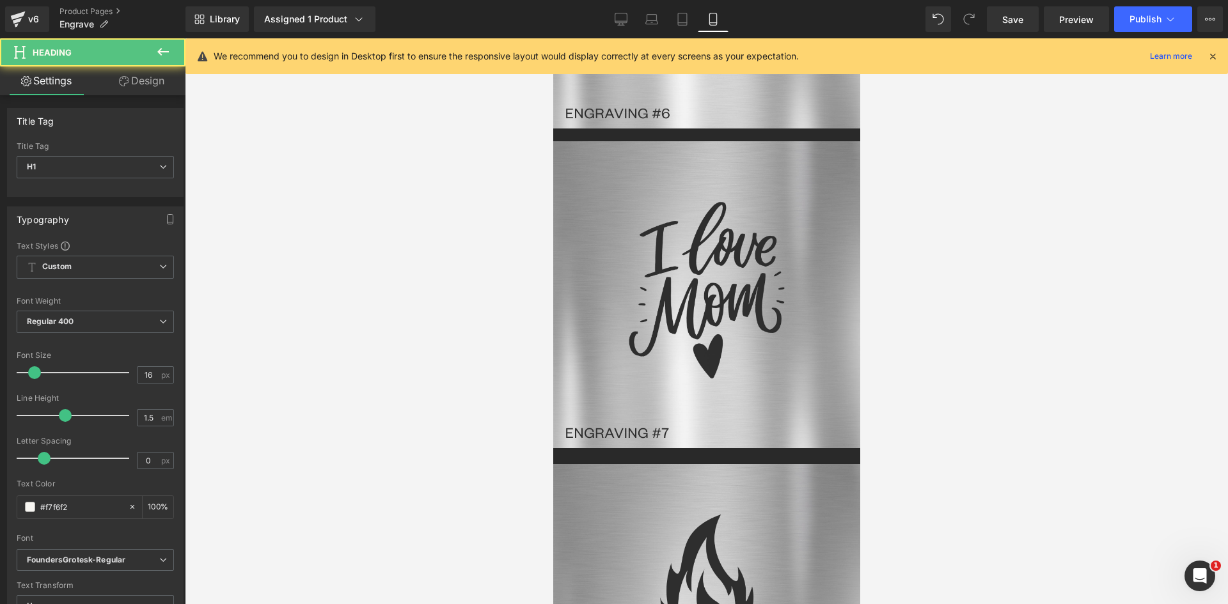
click at [552, 38] on span "Row" at bounding box center [552, 38] width 0 height 0
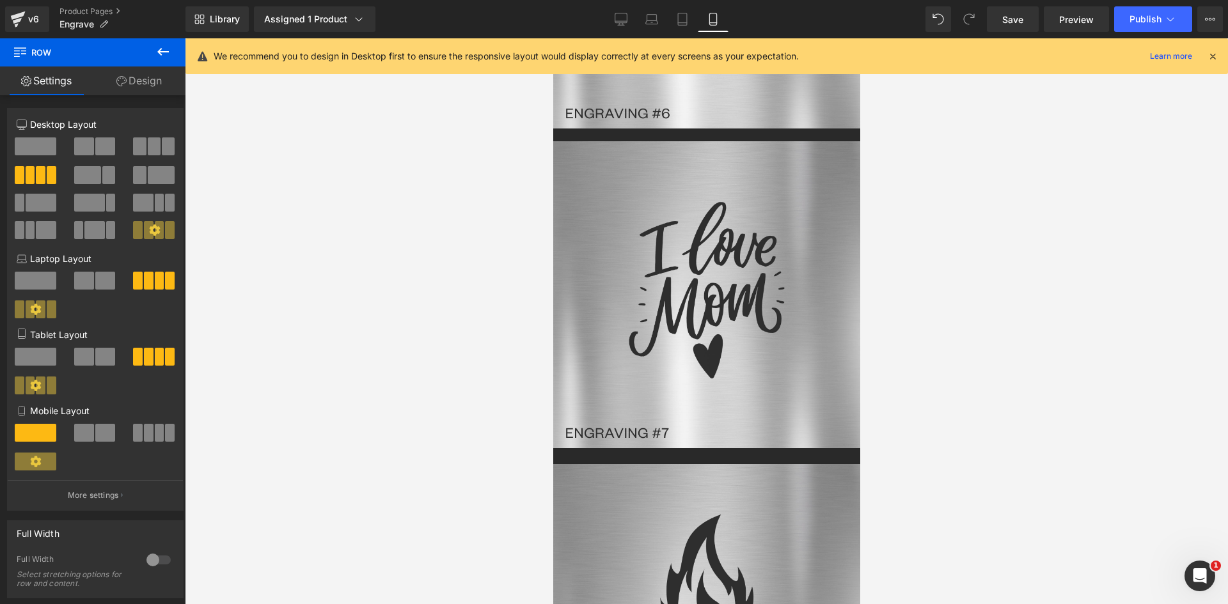
drag, startPoint x: 141, startPoint y: 426, endPoint x: 147, endPoint y: 402, distance: 25.1
click at [144, 426] on span at bounding box center [149, 433] width 10 height 18
click at [95, 433] on span at bounding box center [105, 433] width 20 height 18
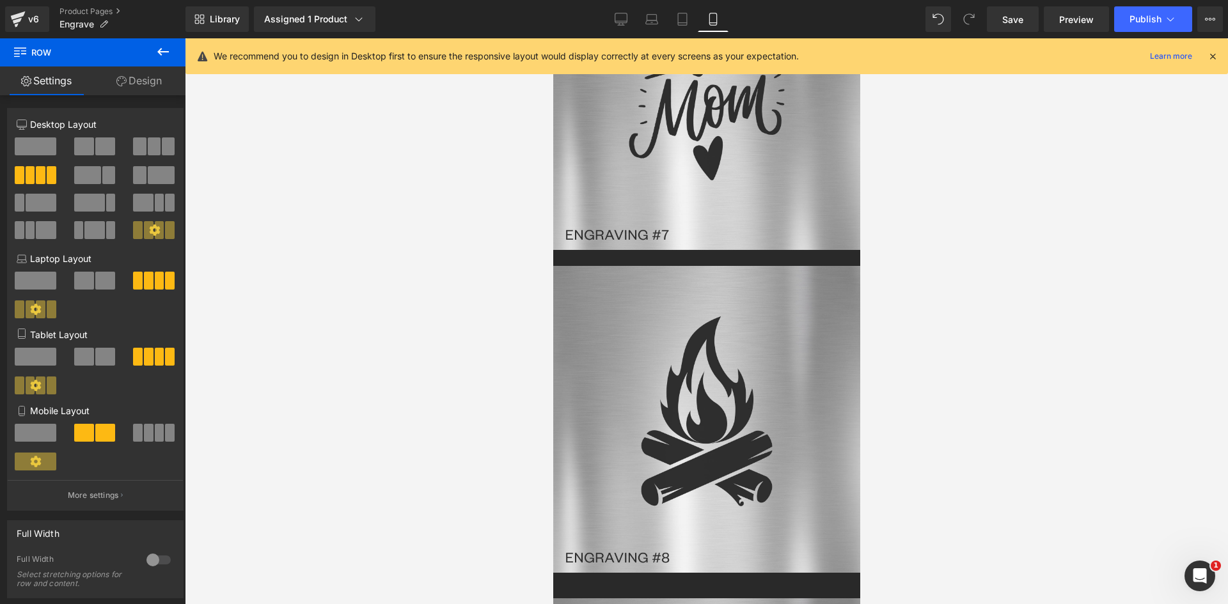
scroll to position [4309, 0]
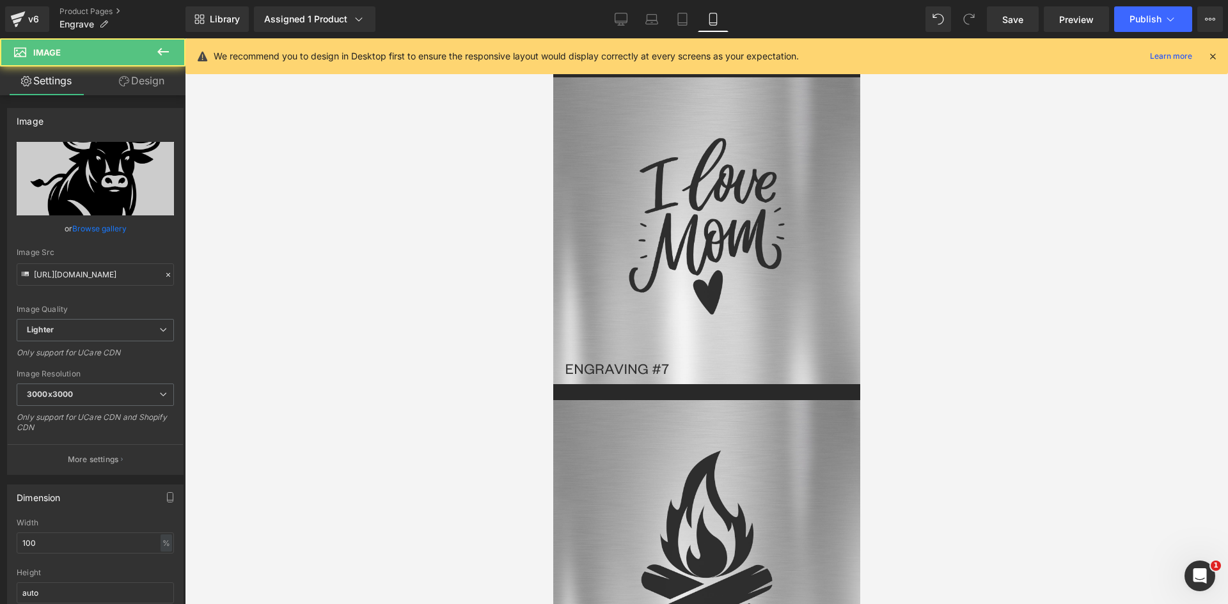
click at [552, 38] on span "Image" at bounding box center [552, 38] width 0 height 0
click at [137, 82] on link "Design" at bounding box center [141, 80] width 93 height 29
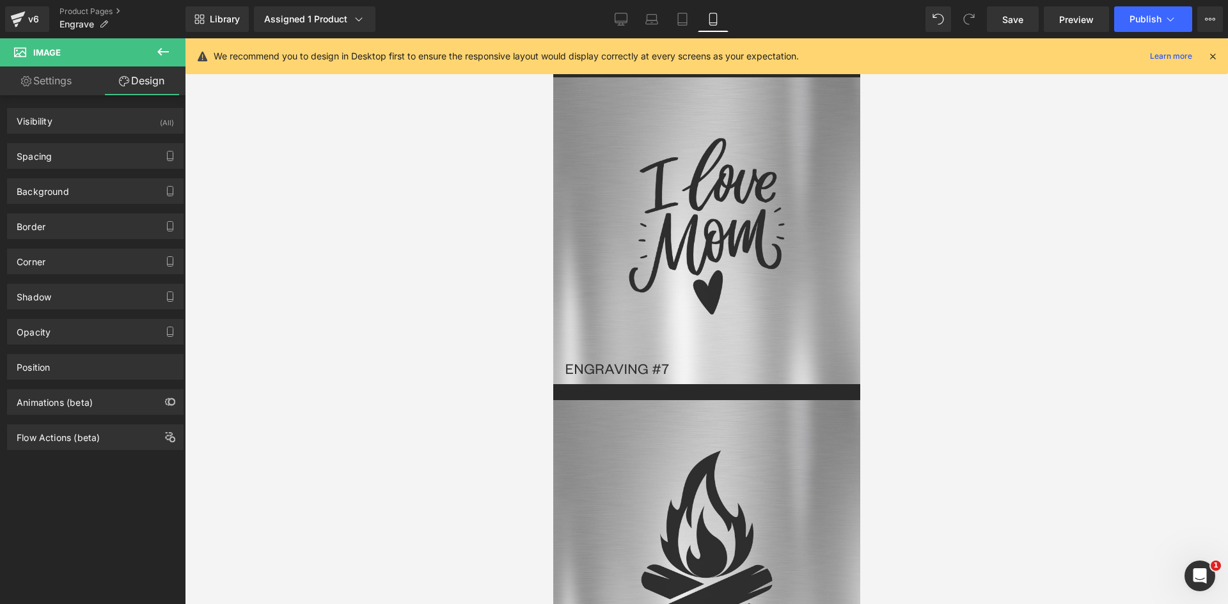
click at [70, 139] on div "Spacing Margin 0px 0 0px 0 0px 0 0px 0 Padding 0px 0 0px 0 0px 0 0px 0 Setup Gl…" at bounding box center [95, 151] width 191 height 35
click at [64, 155] on div "Spacing" at bounding box center [95, 156] width 175 height 24
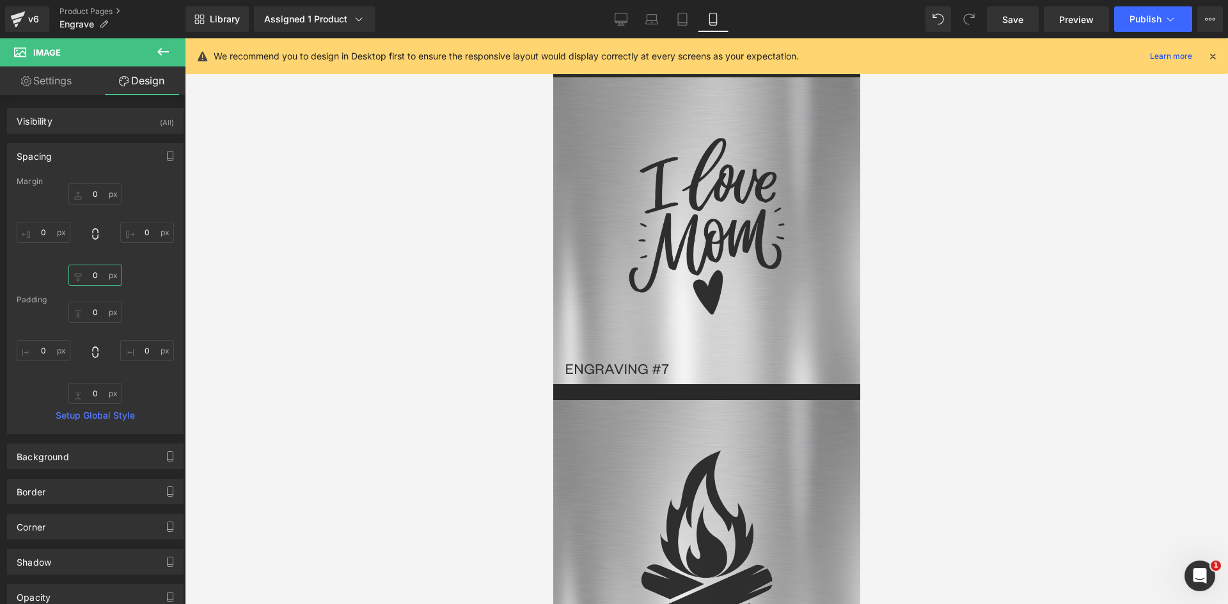
click at [96, 270] on input "0" at bounding box center [95, 275] width 54 height 21
type input "10"
click at [552, 38] on span "Image" at bounding box center [552, 38] width 0 height 0
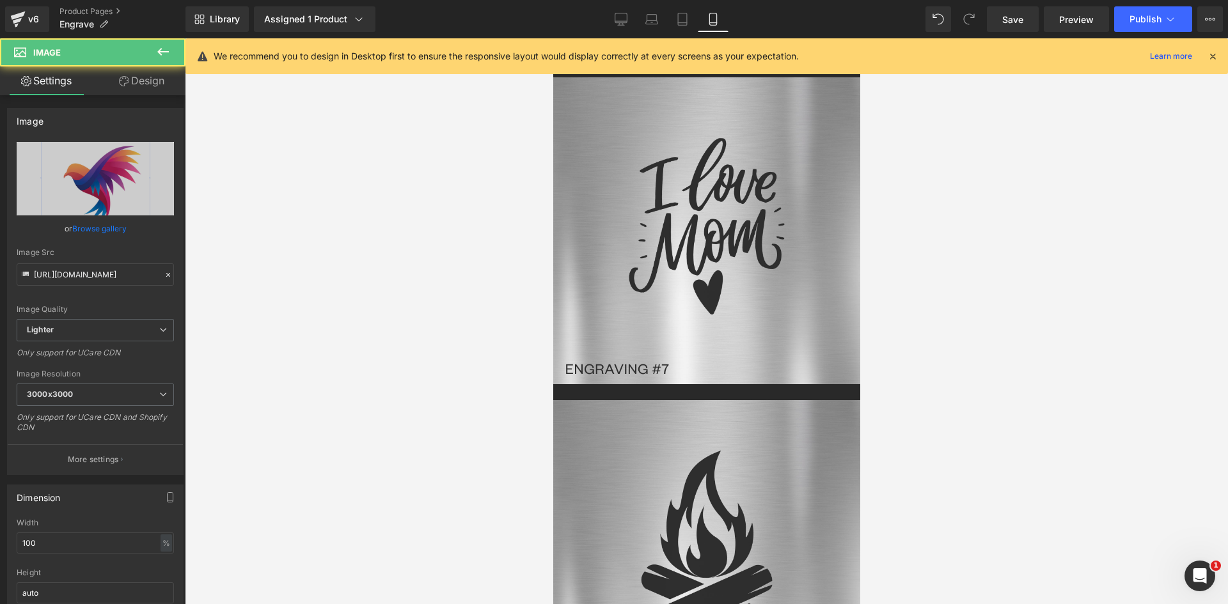
click at [159, 82] on link "Design" at bounding box center [141, 80] width 93 height 29
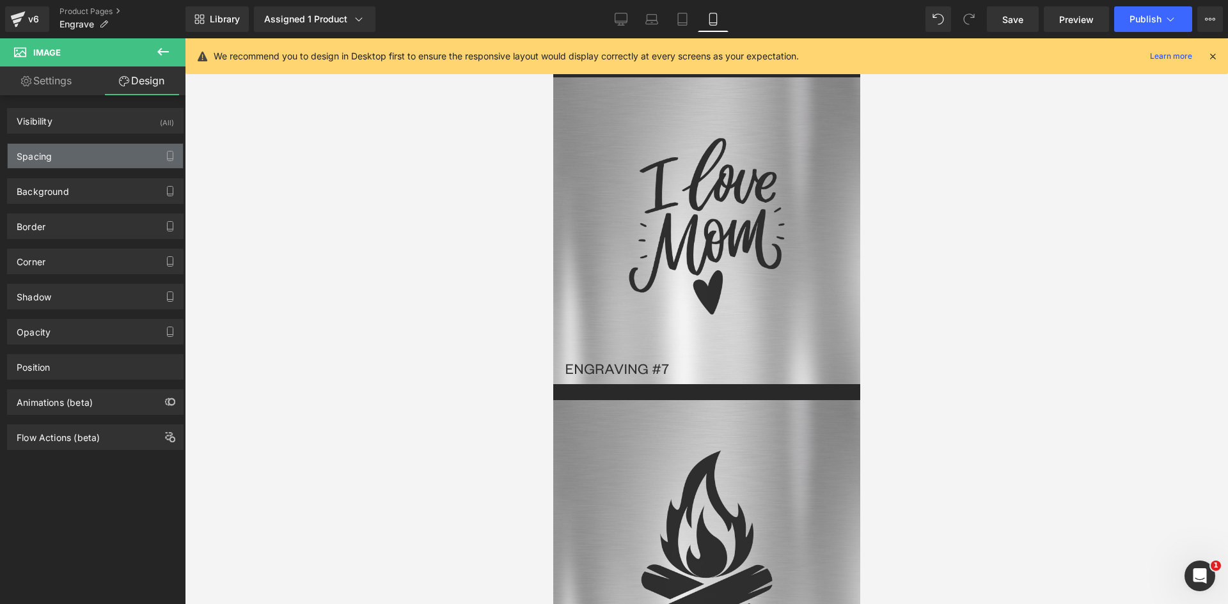
click at [57, 153] on div "Spacing" at bounding box center [95, 156] width 175 height 24
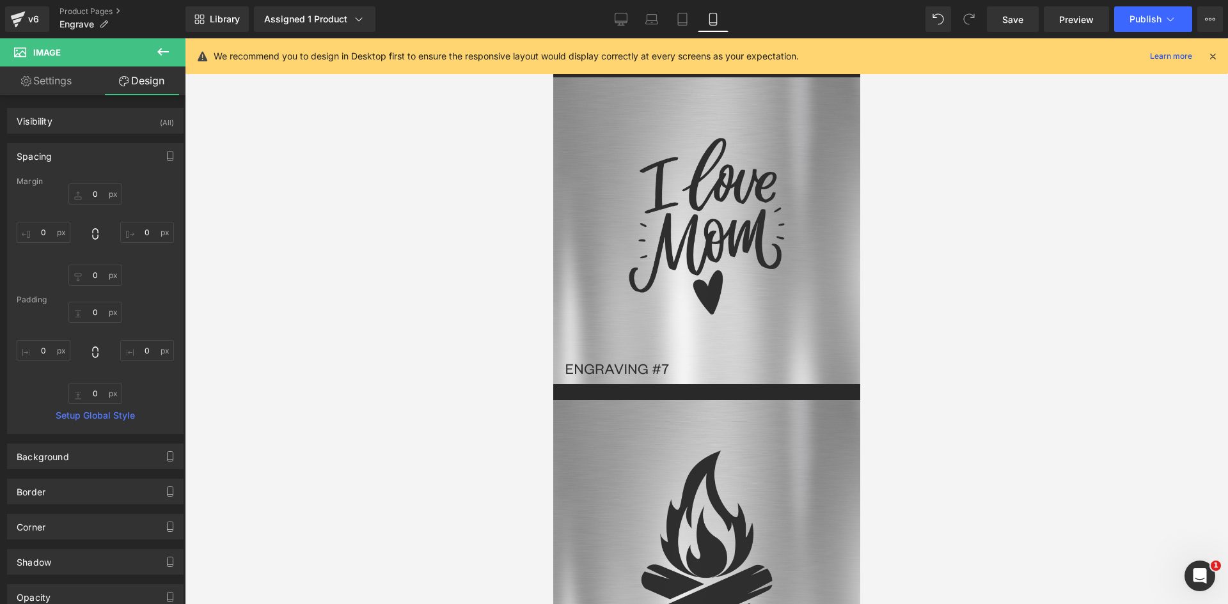
click at [87, 286] on div "Margin 0px 0 0px 0 0px 0 0px 0 Padding 0px 0 0px 0 0px 0 0px 0 Setup Global Sty…" at bounding box center [95, 305] width 175 height 256
click at [89, 273] on input "0" at bounding box center [95, 275] width 54 height 21
type input "10"
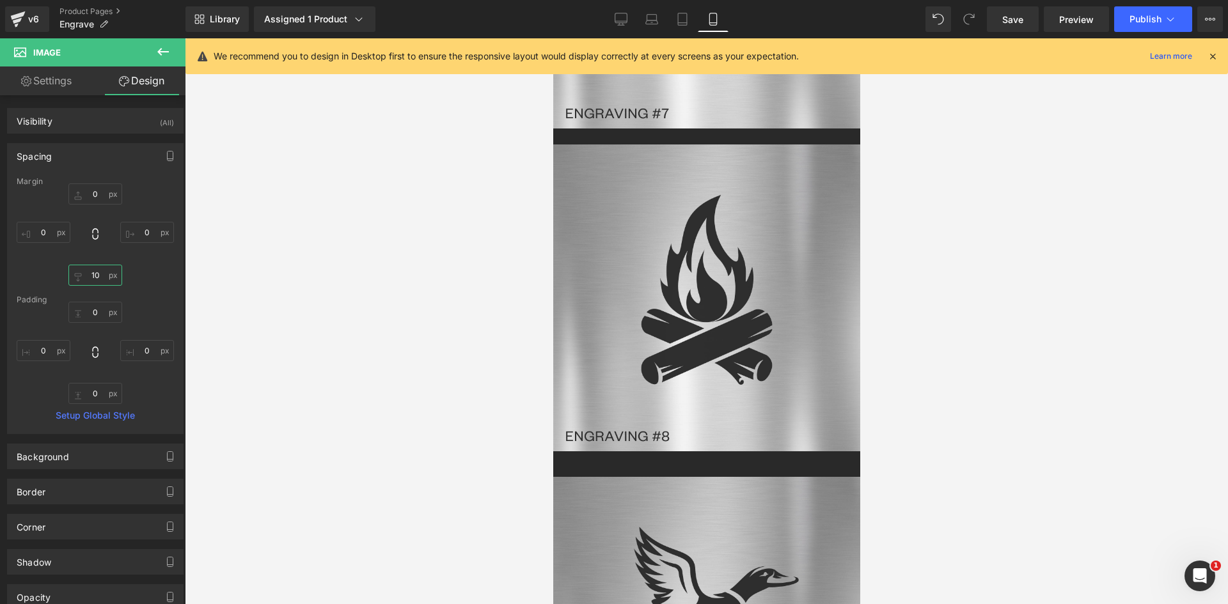
scroll to position [4372, 0]
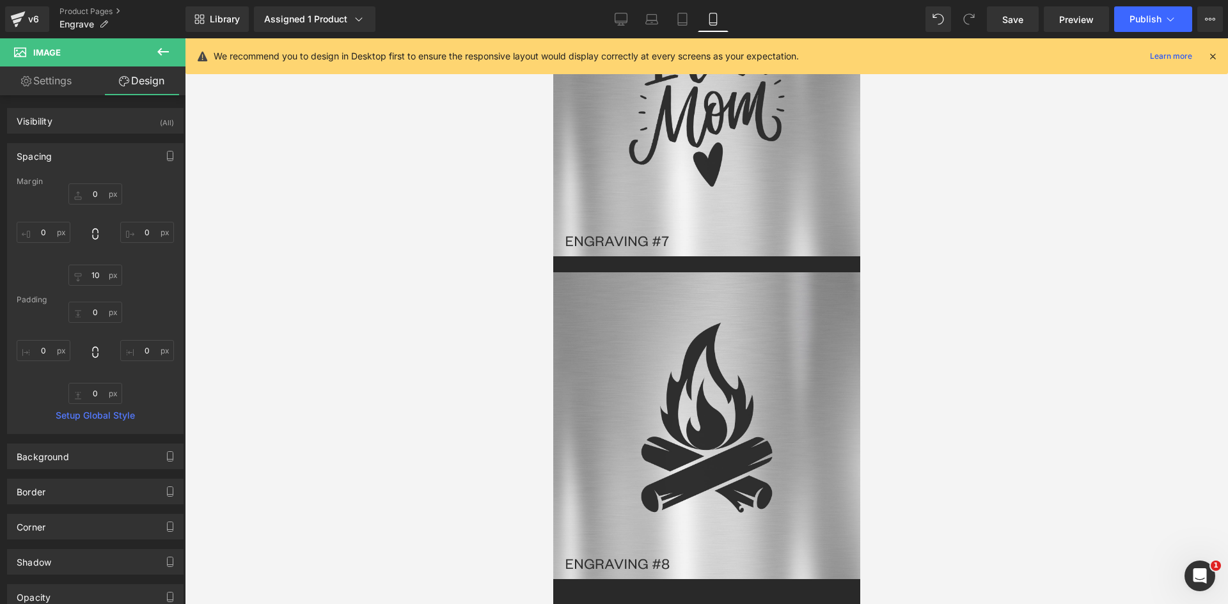
click at [552, 38] on span "Heading" at bounding box center [552, 38] width 0 height 0
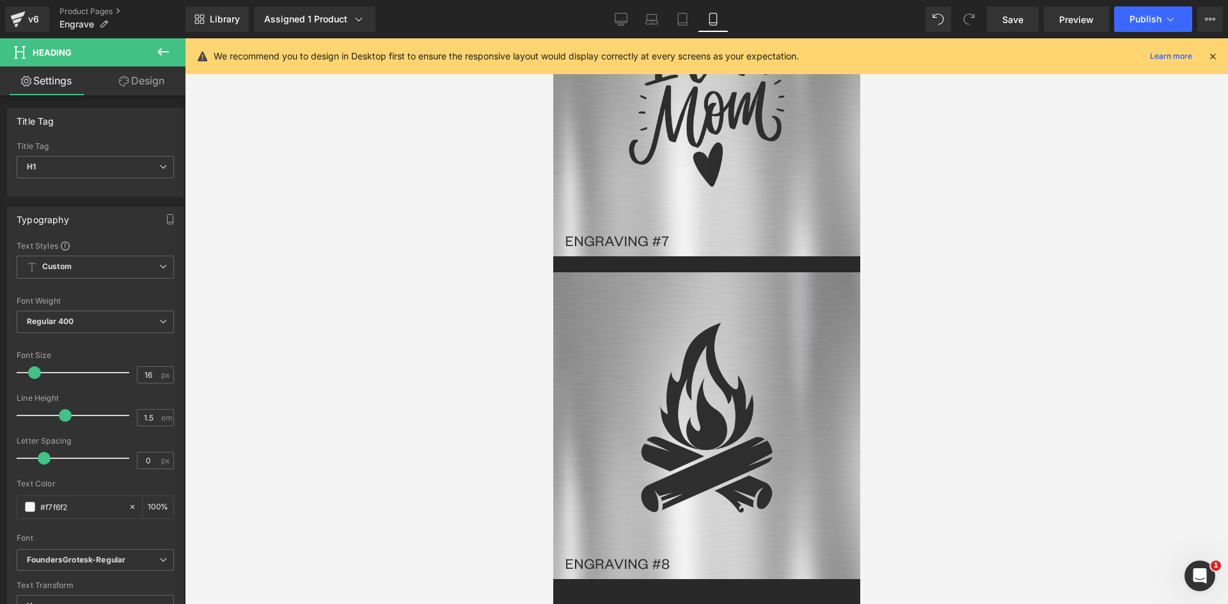
click at [144, 78] on link "Design" at bounding box center [141, 80] width 93 height 29
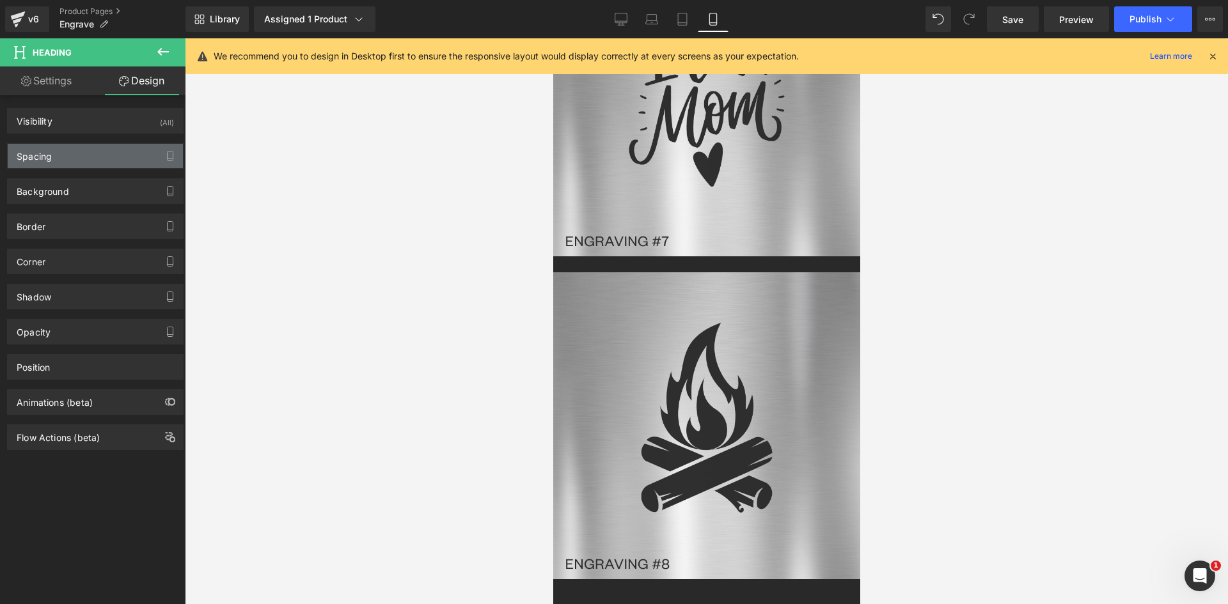
drag, startPoint x: 56, startPoint y: 154, endPoint x: 60, endPoint y: 169, distance: 16.0
click at [56, 155] on div "Spacing" at bounding box center [95, 156] width 175 height 24
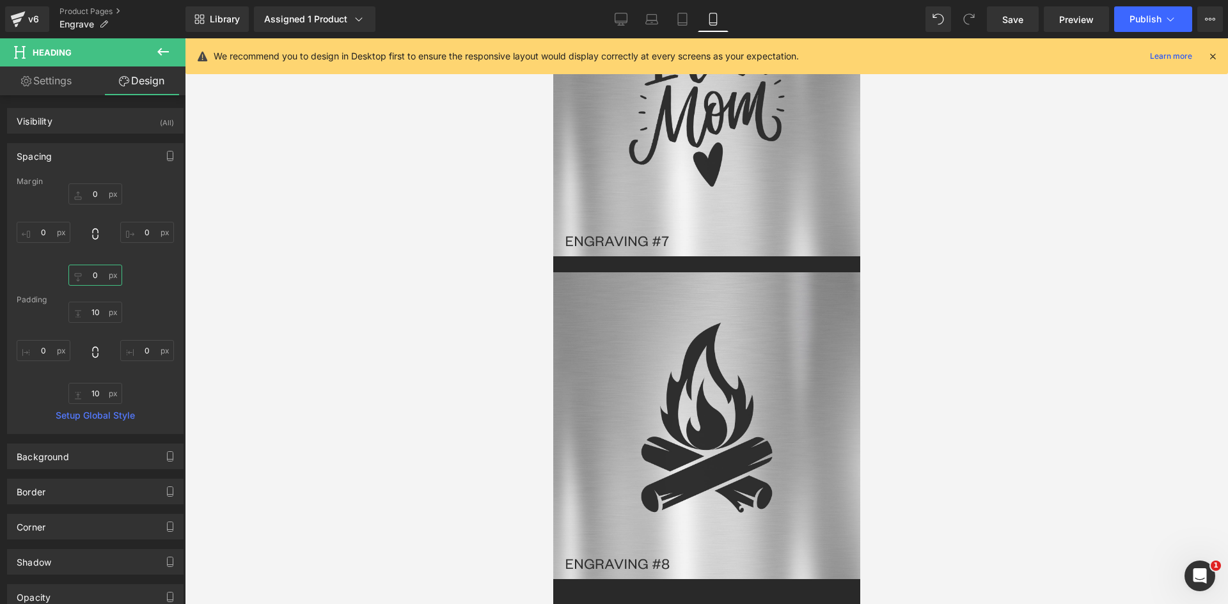
click at [96, 272] on input "0" at bounding box center [95, 275] width 54 height 21
click at [95, 274] on input "10" at bounding box center [95, 275] width 54 height 21
click at [81, 275] on input "10" at bounding box center [95, 275] width 54 height 21
drag, startPoint x: 98, startPoint y: 272, endPoint x: 88, endPoint y: 271, distance: 9.6
click at [88, 271] on input "20" at bounding box center [95, 275] width 54 height 21
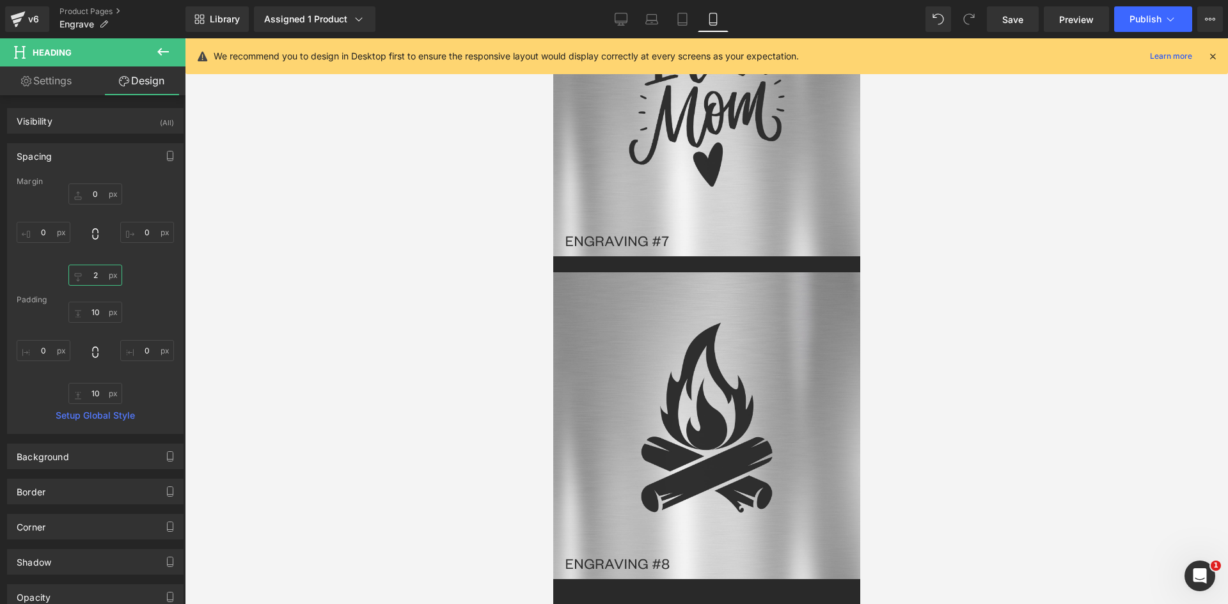
type input "25"
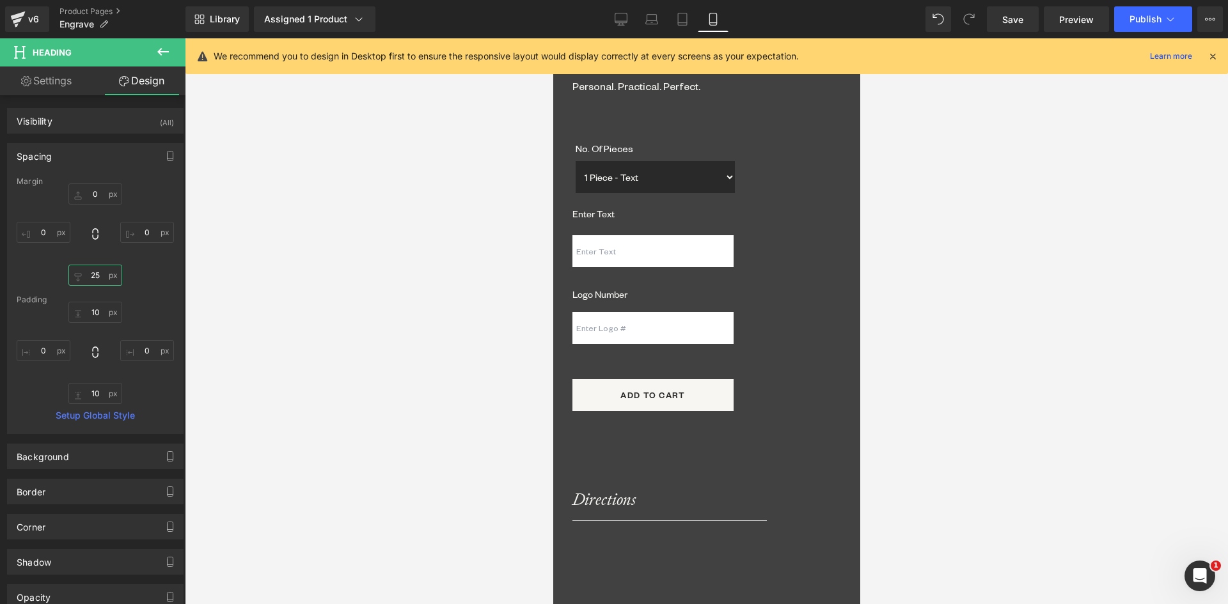
scroll to position [1048, 0]
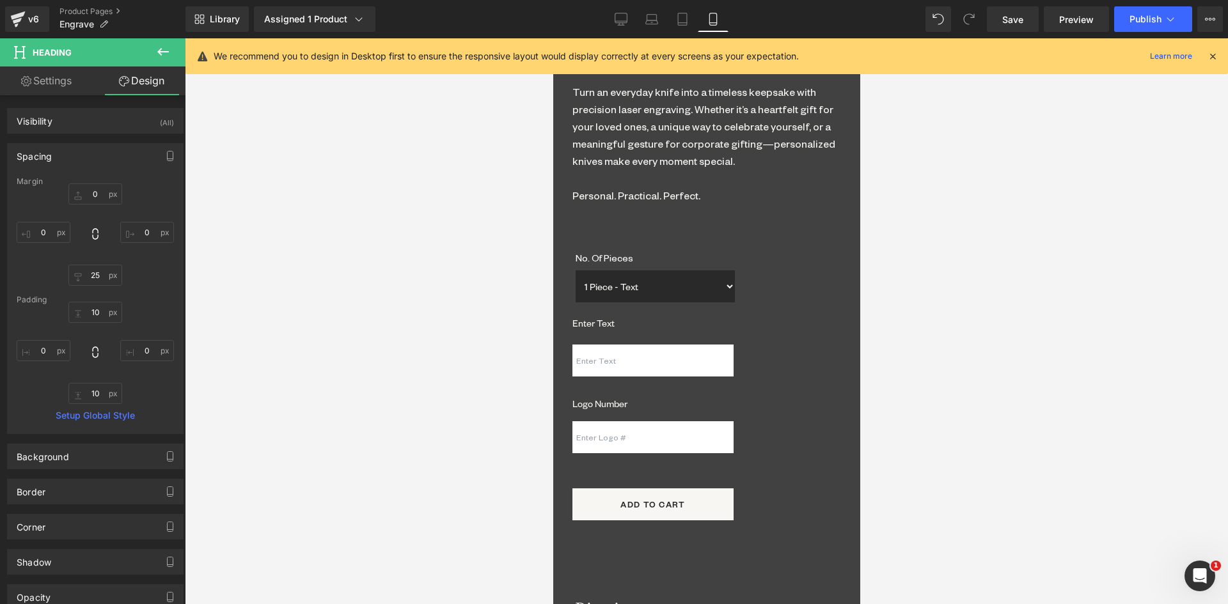
click at [703, 451] on div "Engrave Logo/Text (P) Title $0 $20.00 (P) Price Liquid 50px ✨ Make it Personal,…" at bounding box center [706, 241] width 269 height 584
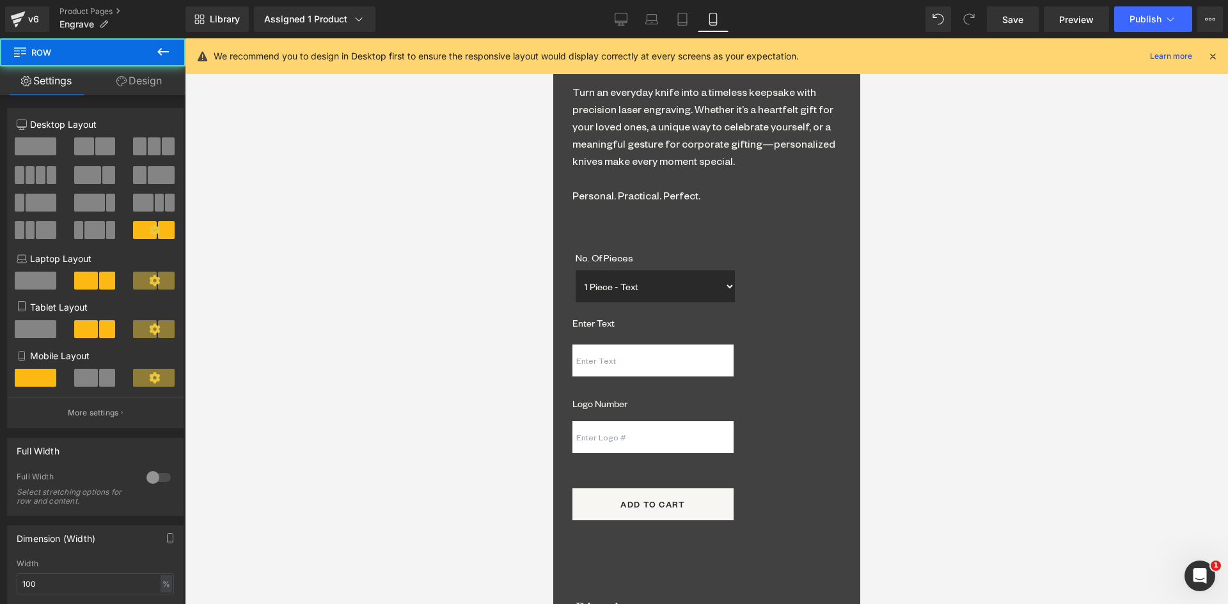
click at [552, 38] on span "(P) Cart Button" at bounding box center [552, 38] width 0 height 0
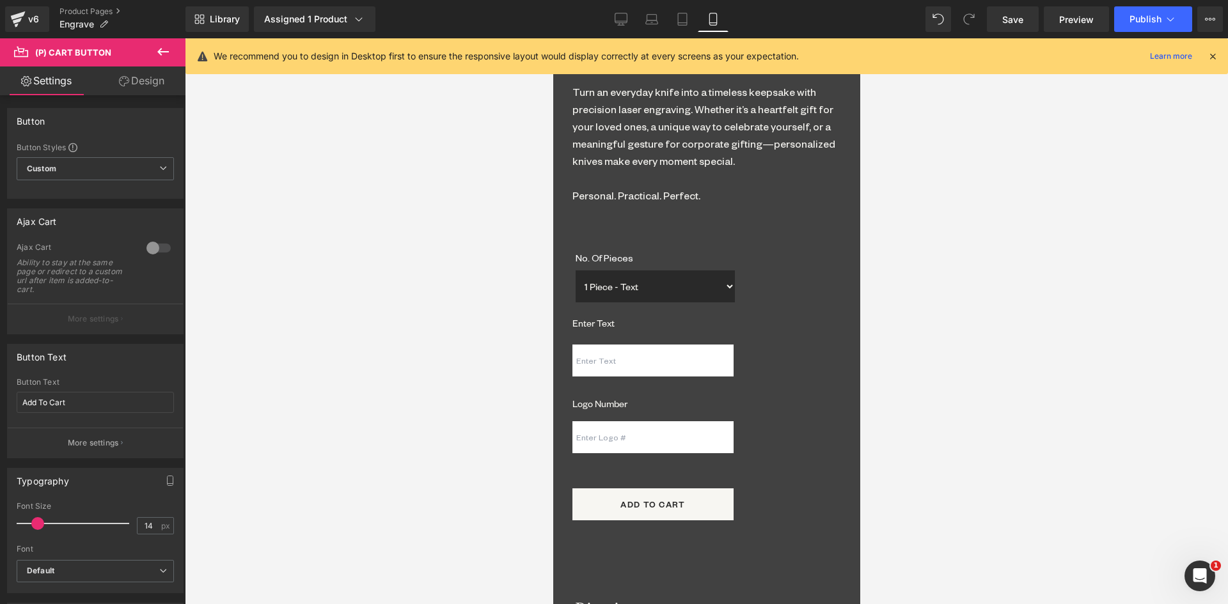
click at [147, 83] on link "Design" at bounding box center [141, 80] width 93 height 29
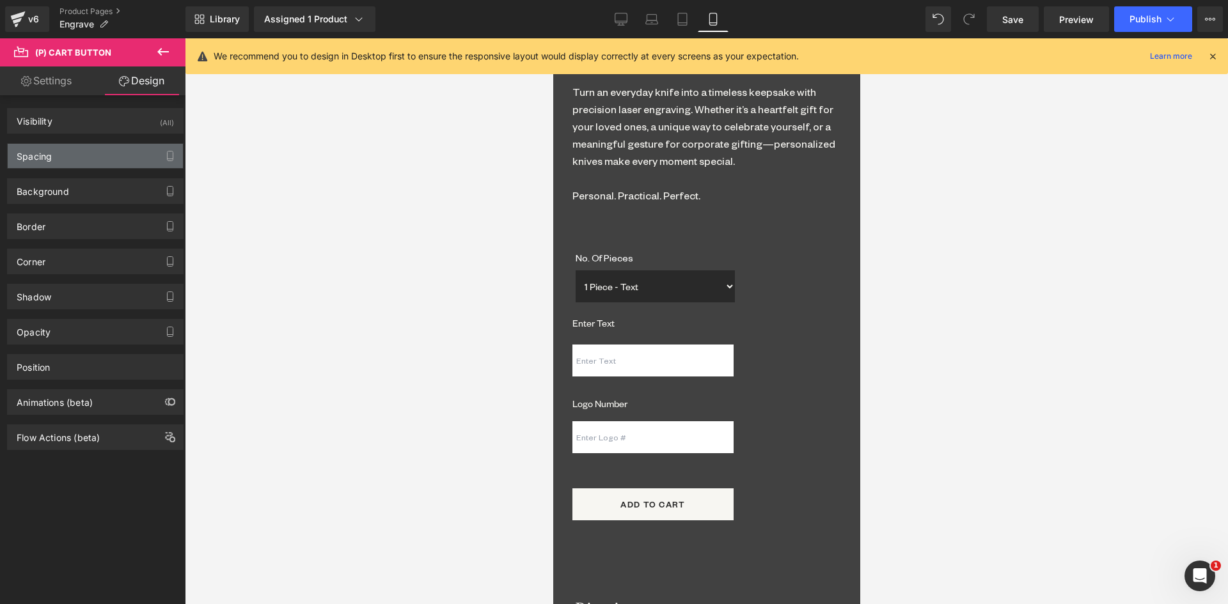
click at [104, 158] on div "Spacing" at bounding box center [95, 156] width 175 height 24
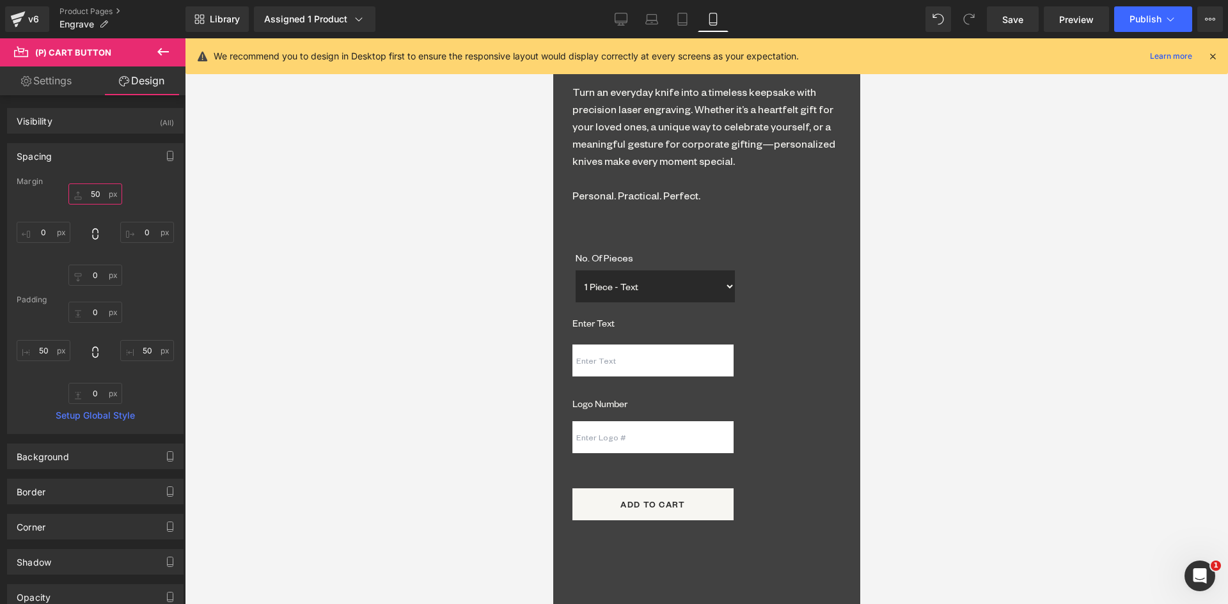
click at [86, 196] on input "50" at bounding box center [95, 193] width 54 height 21
drag, startPoint x: 97, startPoint y: 192, endPoint x: 86, endPoint y: 192, distance: 11.5
click at [86, 192] on input "20" at bounding box center [95, 193] width 54 height 21
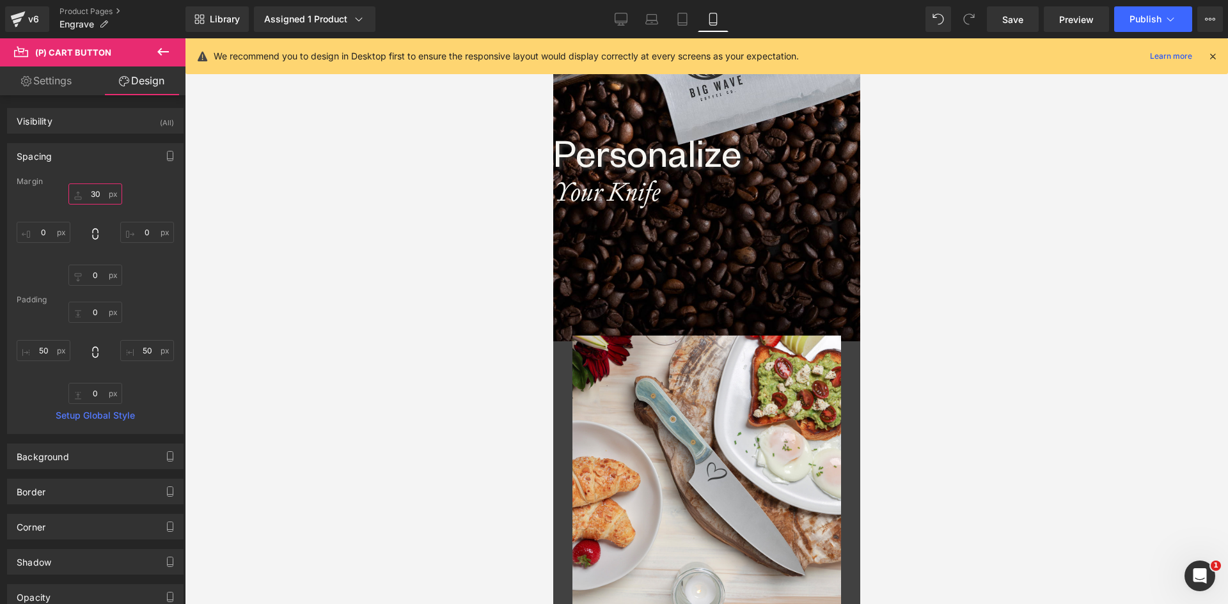
scroll to position [0, 0]
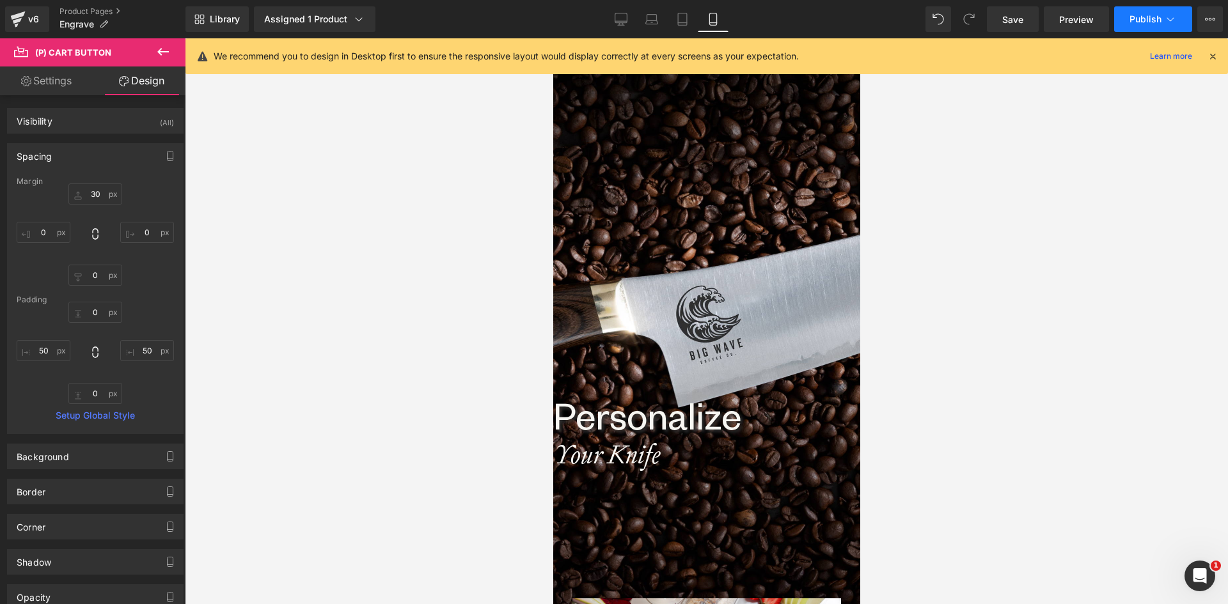
click at [1132, 15] on span "Publish" at bounding box center [1145, 19] width 32 height 10
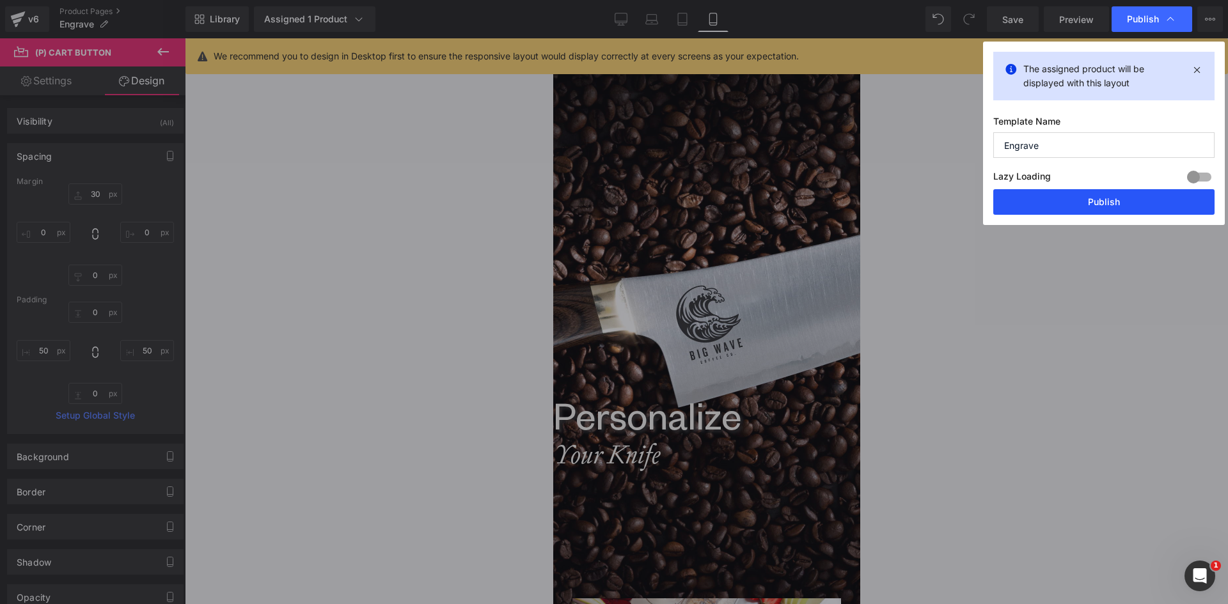
click at [1075, 192] on button "Publish" at bounding box center [1103, 202] width 221 height 26
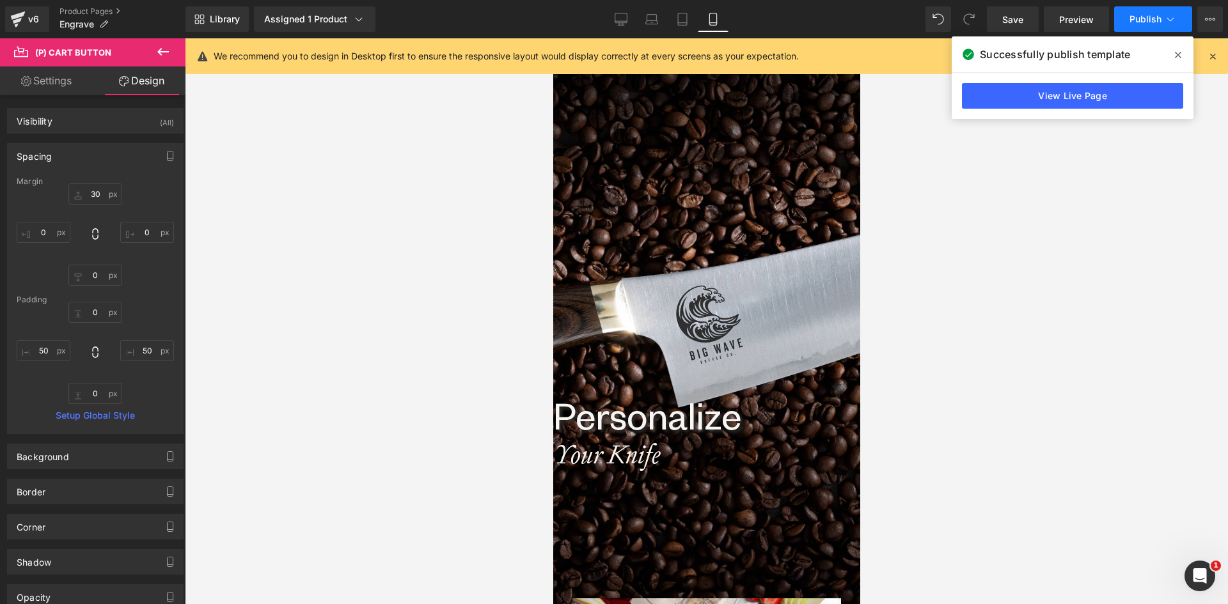
click at [1137, 25] on button "Publish" at bounding box center [1153, 19] width 78 height 26
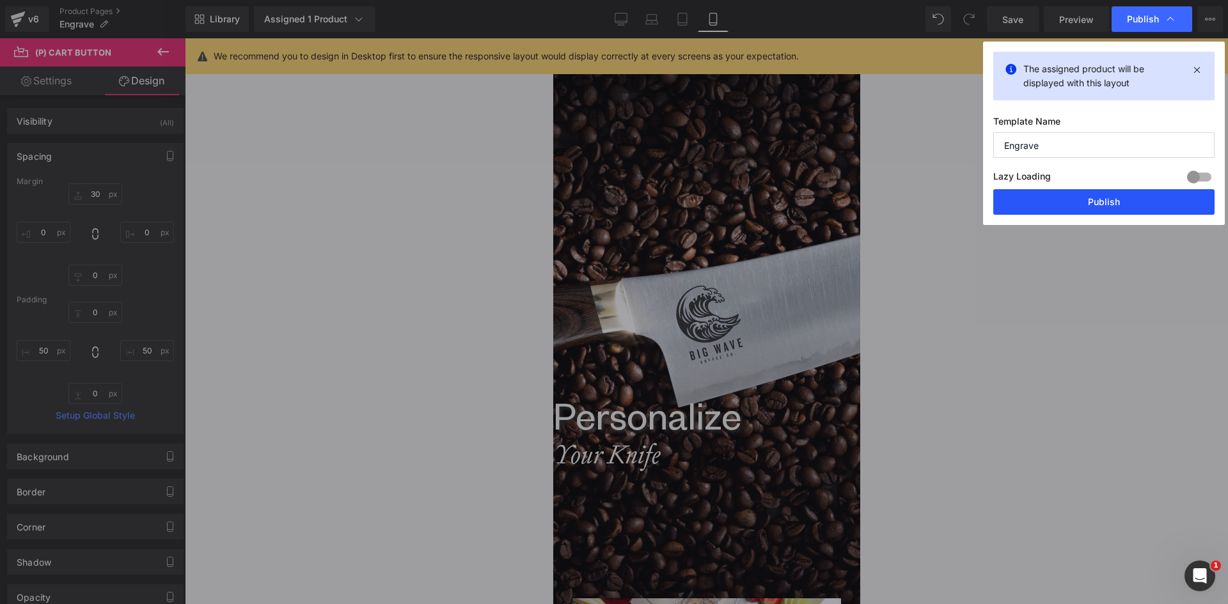
drag, startPoint x: 1107, startPoint y: 201, endPoint x: 916, endPoint y: 134, distance: 202.4
click at [1105, 201] on button "Publish" at bounding box center [1103, 202] width 221 height 26
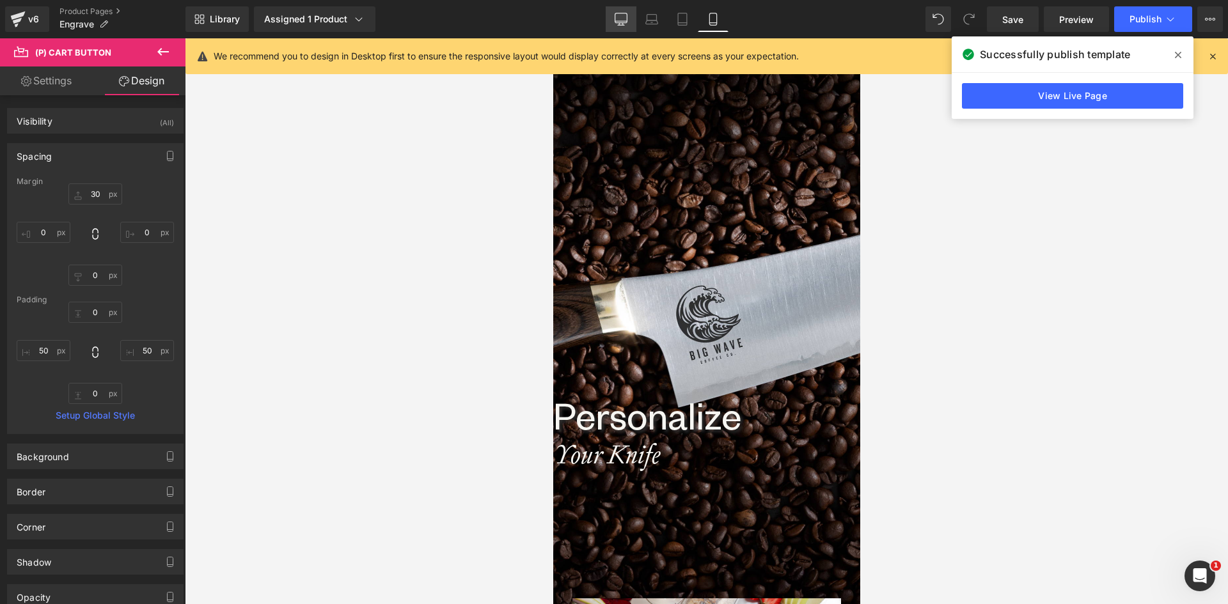
click at [625, 20] on icon at bounding box center [620, 19] width 13 height 13
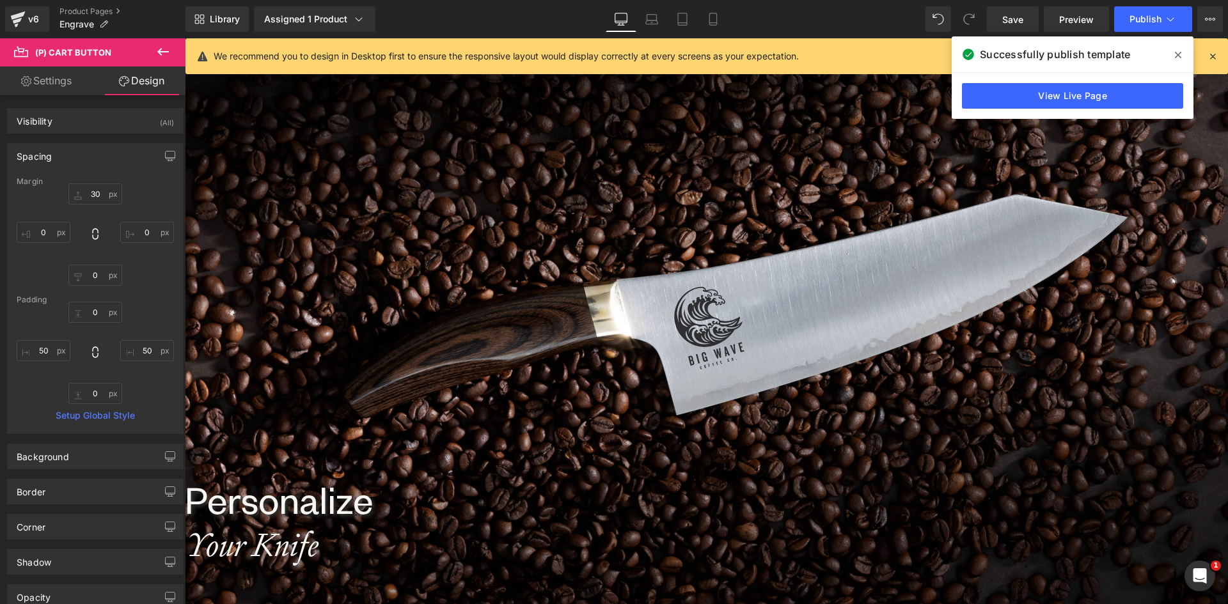
type input "25"
type input "0"
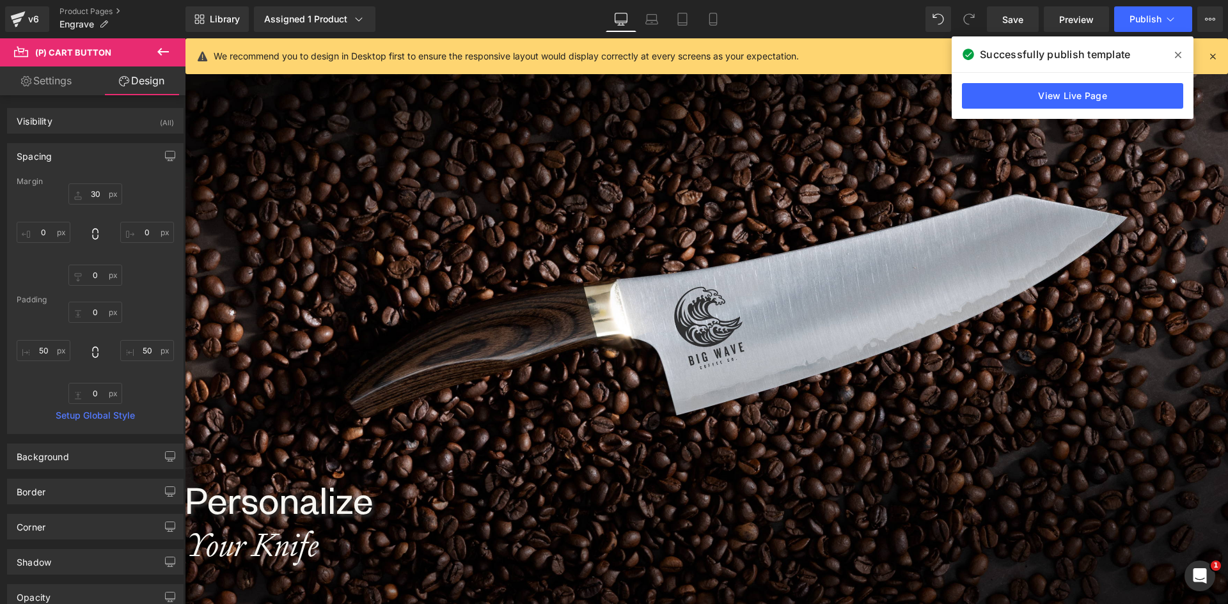
type input "50"
type input "0"
type input "50"
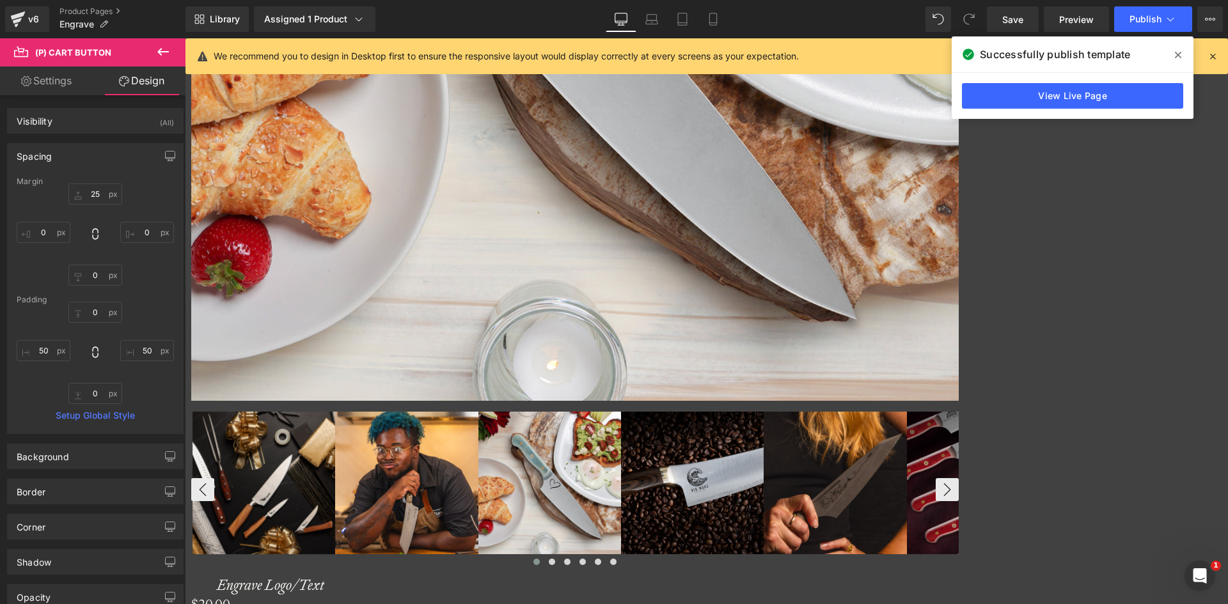
scroll to position [1151, 0]
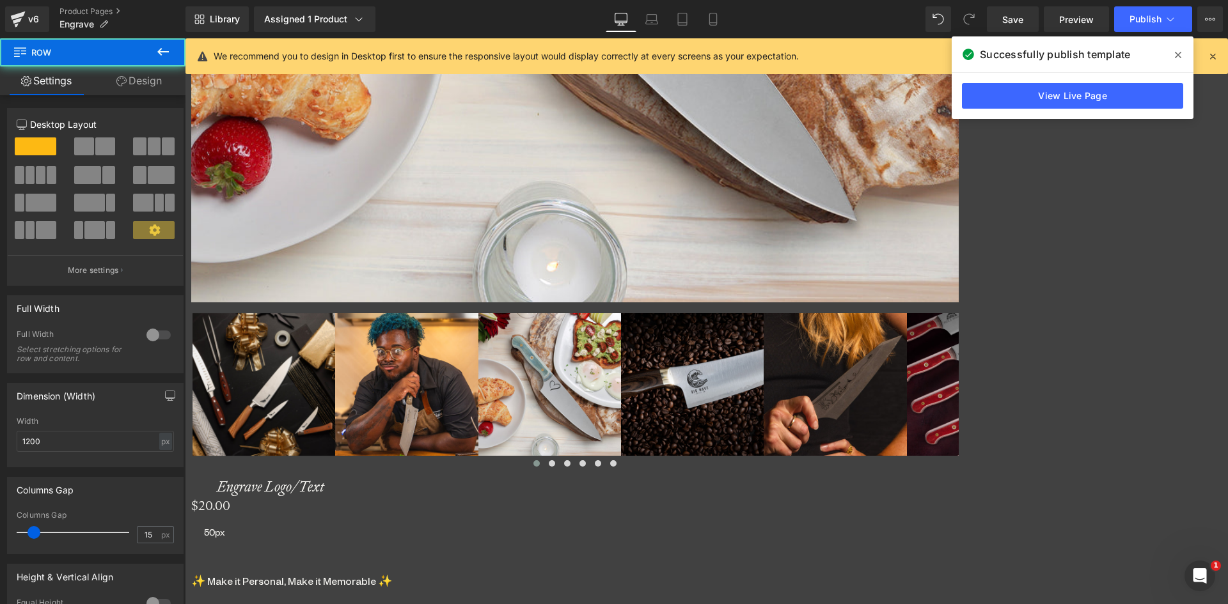
click at [185, 38] on icon at bounding box center [185, 38] width 0 height 0
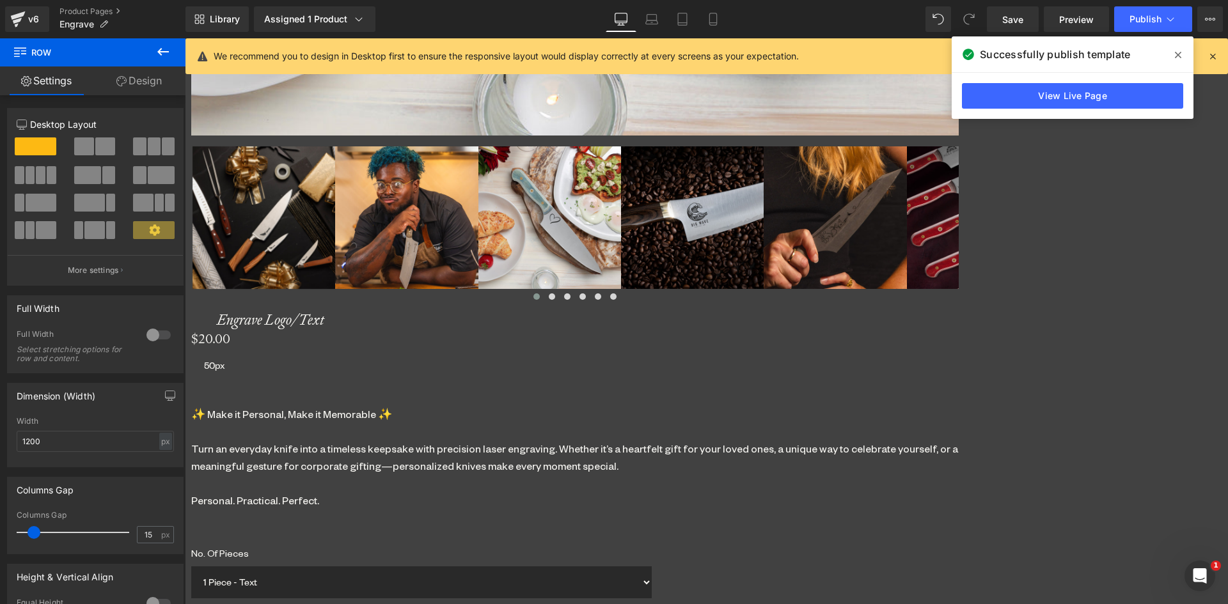
scroll to position [1254, 0]
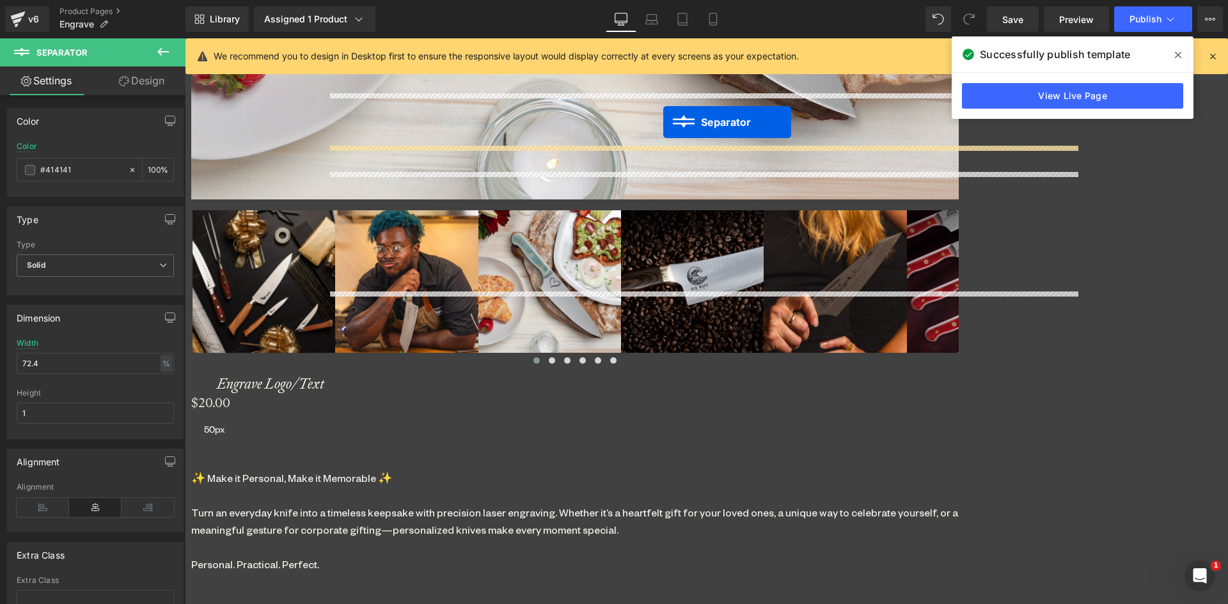
drag, startPoint x: 655, startPoint y: 455, endPoint x: 663, endPoint y: 121, distance: 333.8
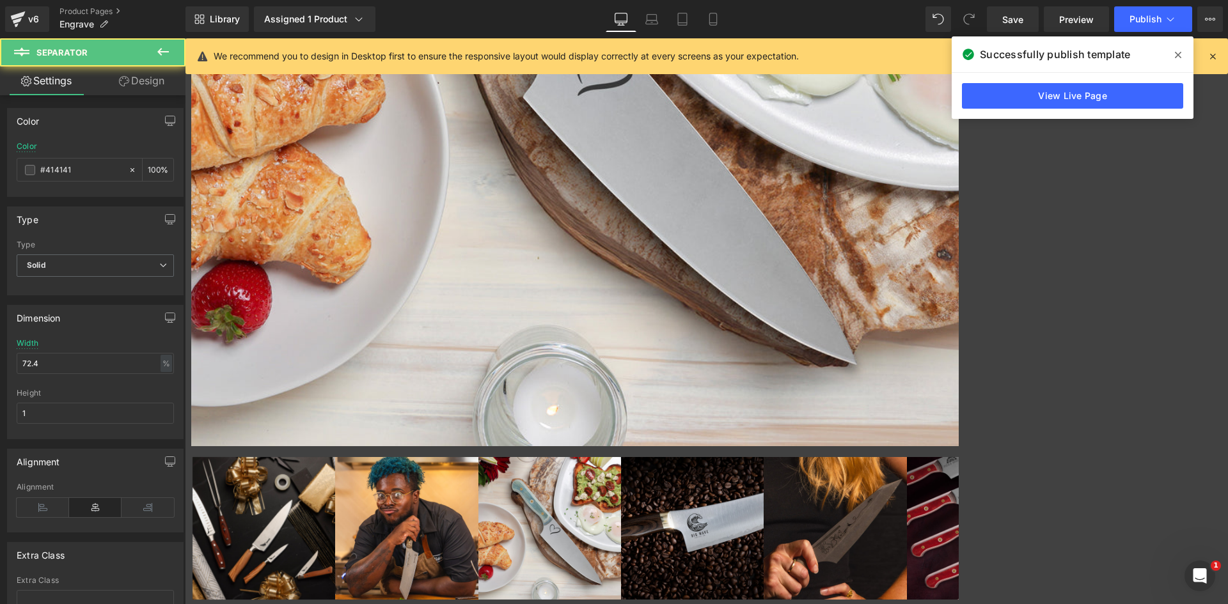
scroll to position [998, 0]
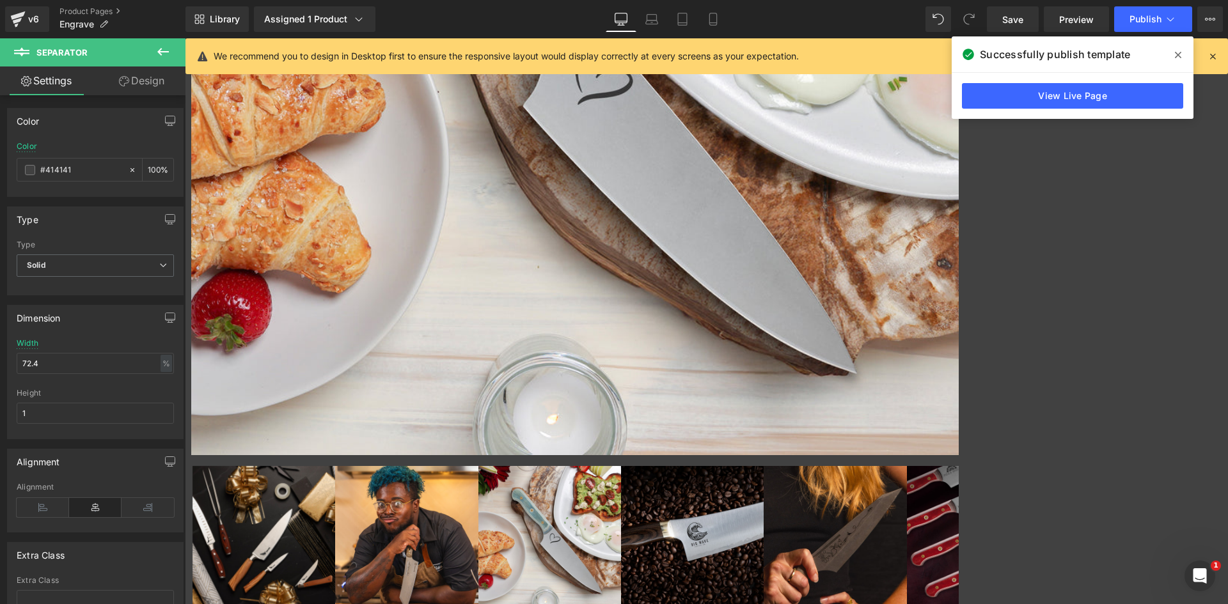
click at [185, 38] on span "Separator" at bounding box center [185, 38] width 0 height 0
drag, startPoint x: 75, startPoint y: 162, endPoint x: 41, endPoint y: 161, distance: 34.5
click at [39, 160] on div "#414141" at bounding box center [72, 170] width 111 height 22
drag, startPoint x: 45, startPoint y: 166, endPoint x: 79, endPoint y: 166, distance: 33.9
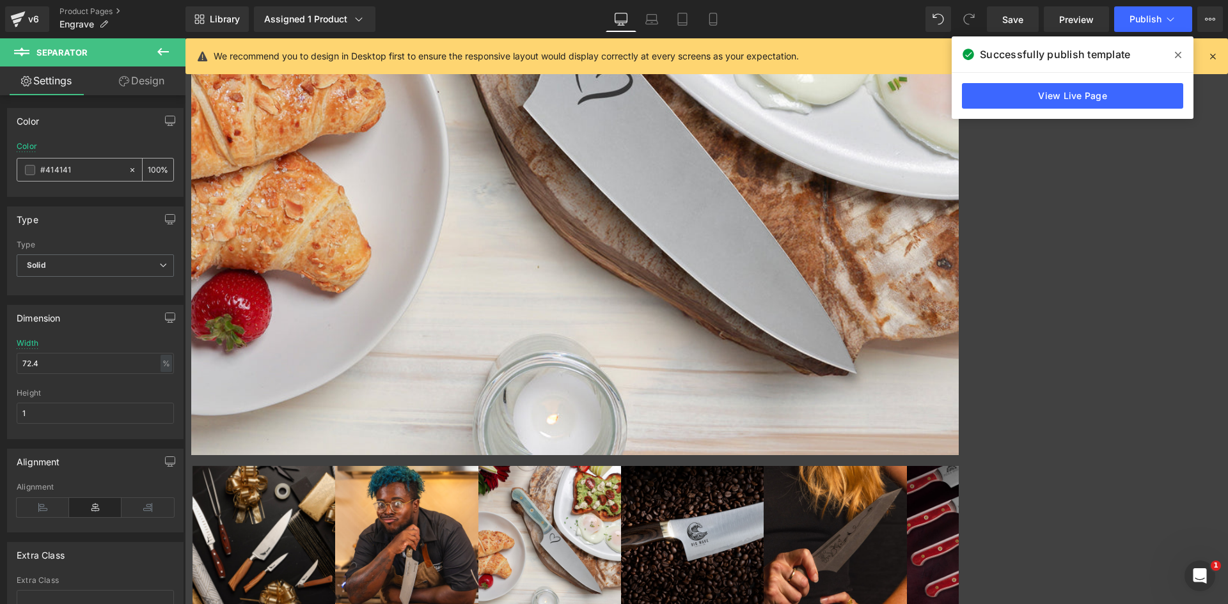
click at [79, 166] on input "#414141" at bounding box center [81, 170] width 82 height 14
type input "#c"
type input "0"
type input "#ccc"
type input "100"
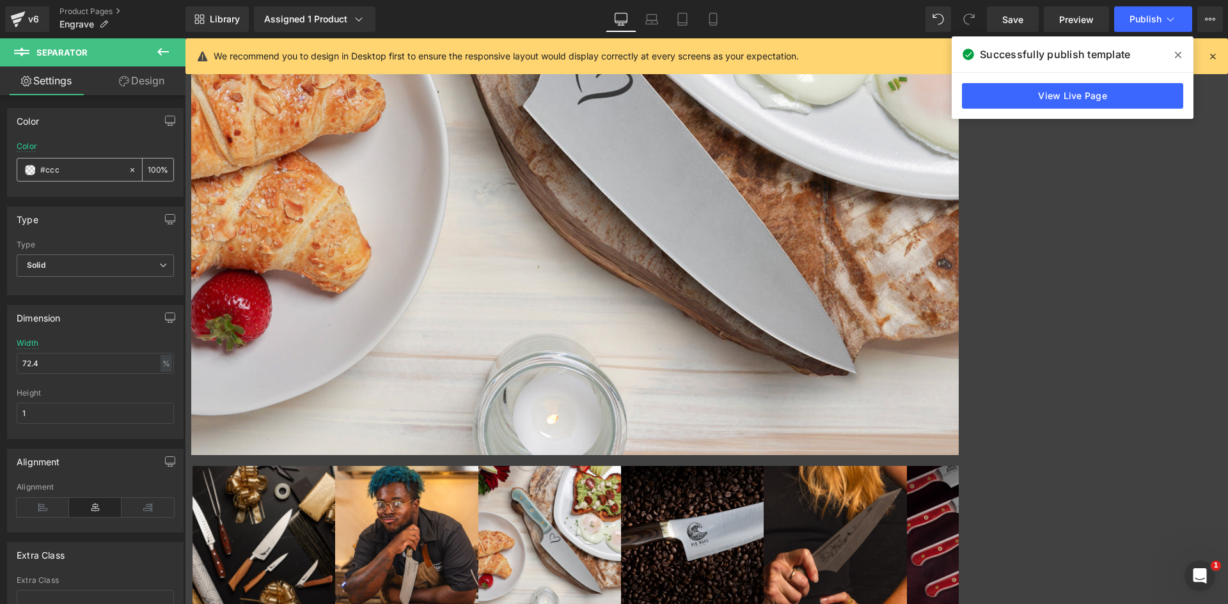
type input "#cccc"
type input "80"
type input "#ccccc"
type input "0"
type input "#cccccc"
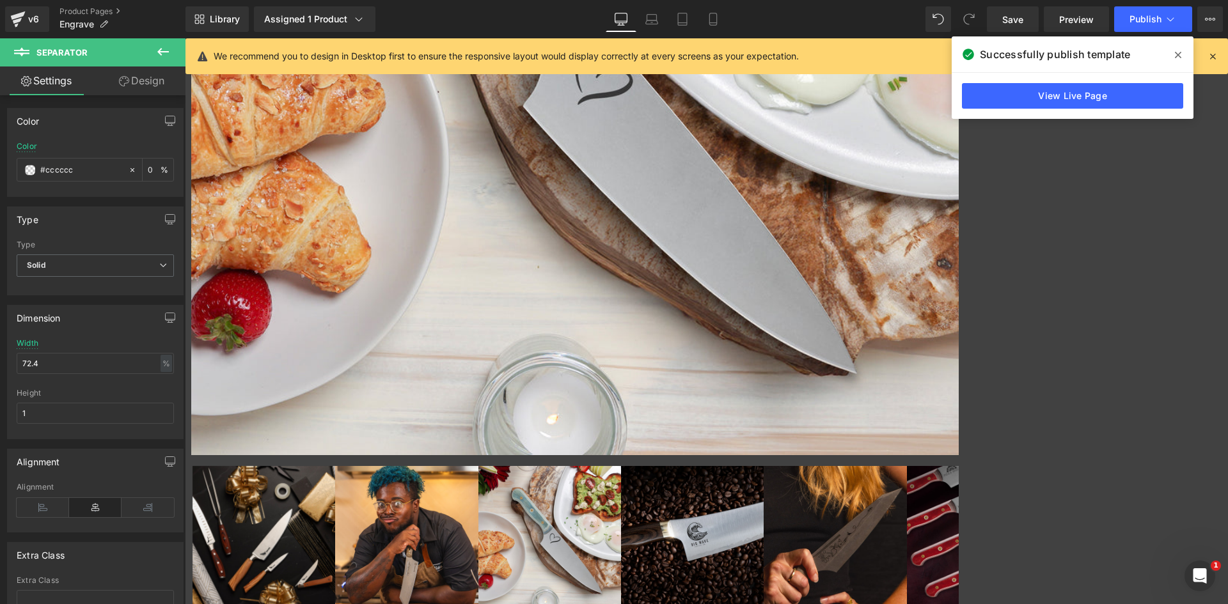
type input "100"
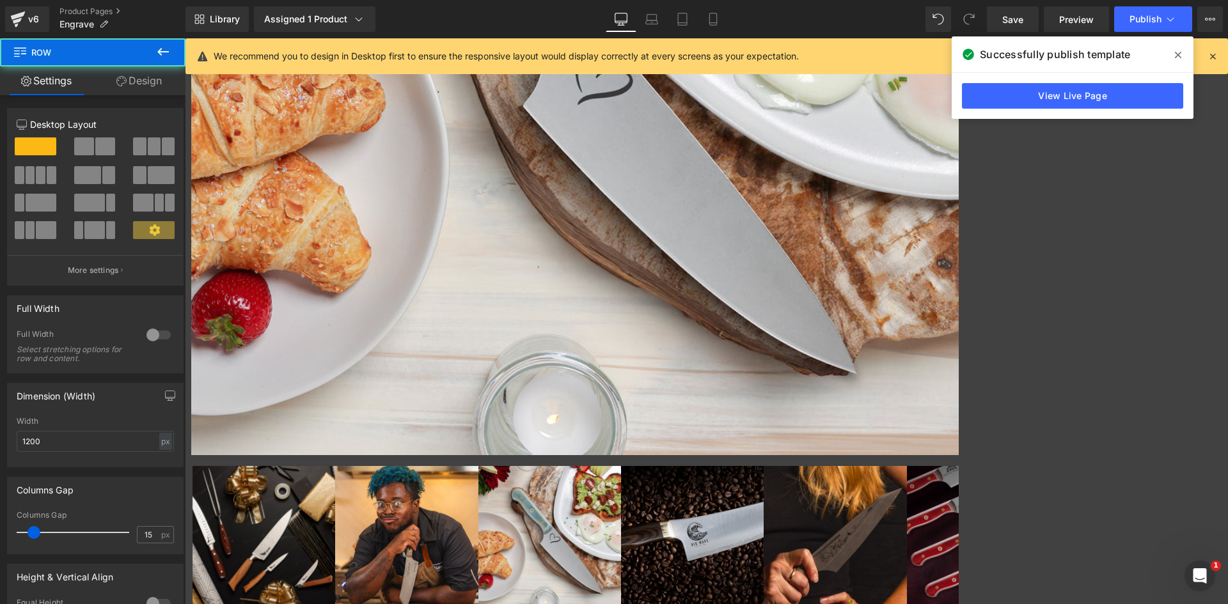
click at [185, 38] on span "Heading" at bounding box center [185, 38] width 0 height 0
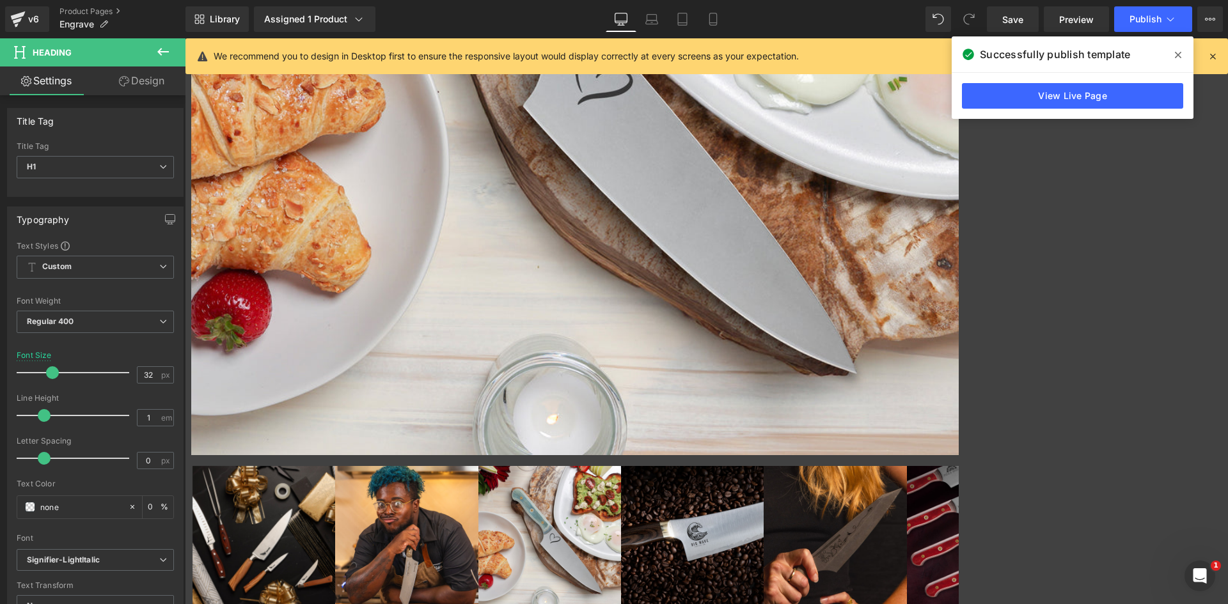
click at [164, 81] on link "Design" at bounding box center [141, 80] width 93 height 29
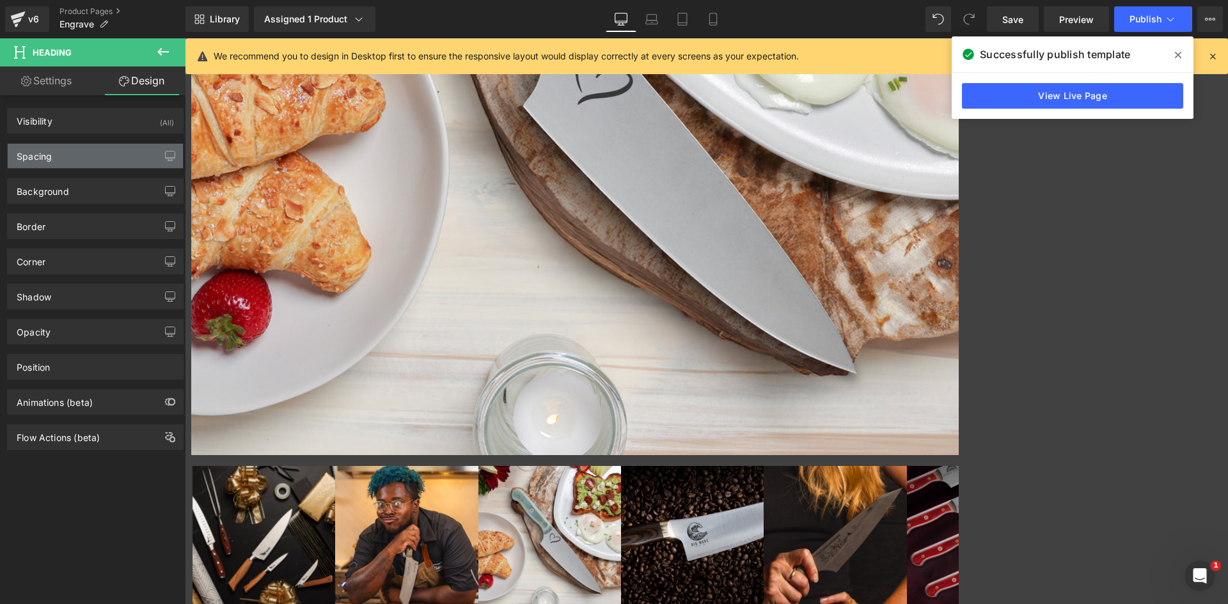
click at [55, 156] on div "Spacing" at bounding box center [95, 156] width 175 height 24
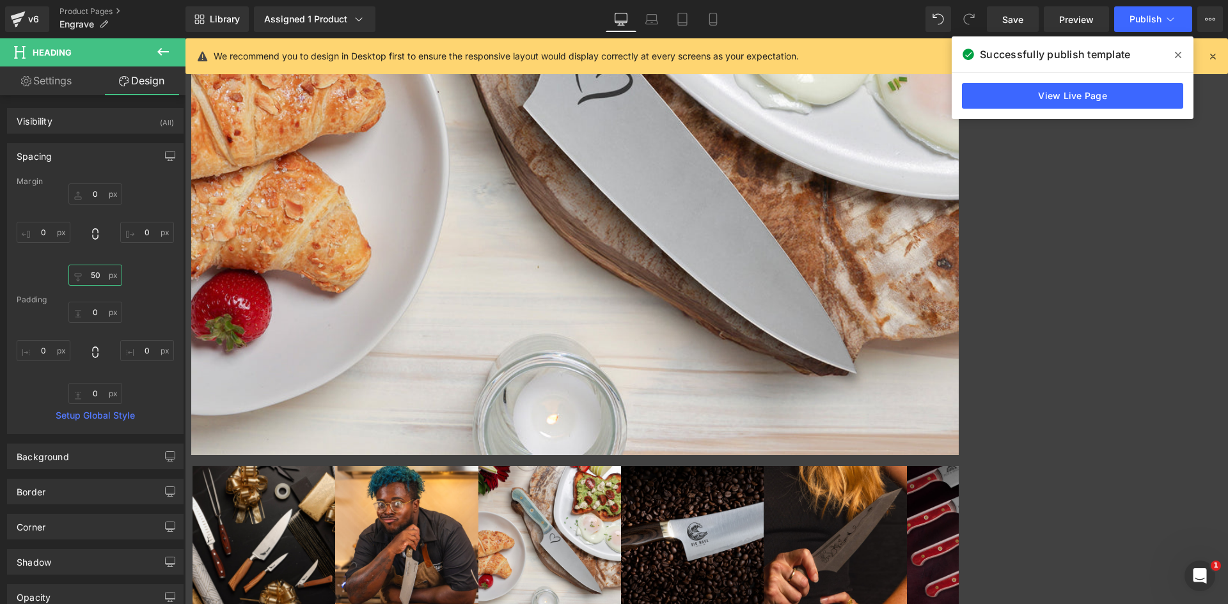
click at [92, 268] on input "50" at bounding box center [95, 275] width 54 height 21
type input "0"
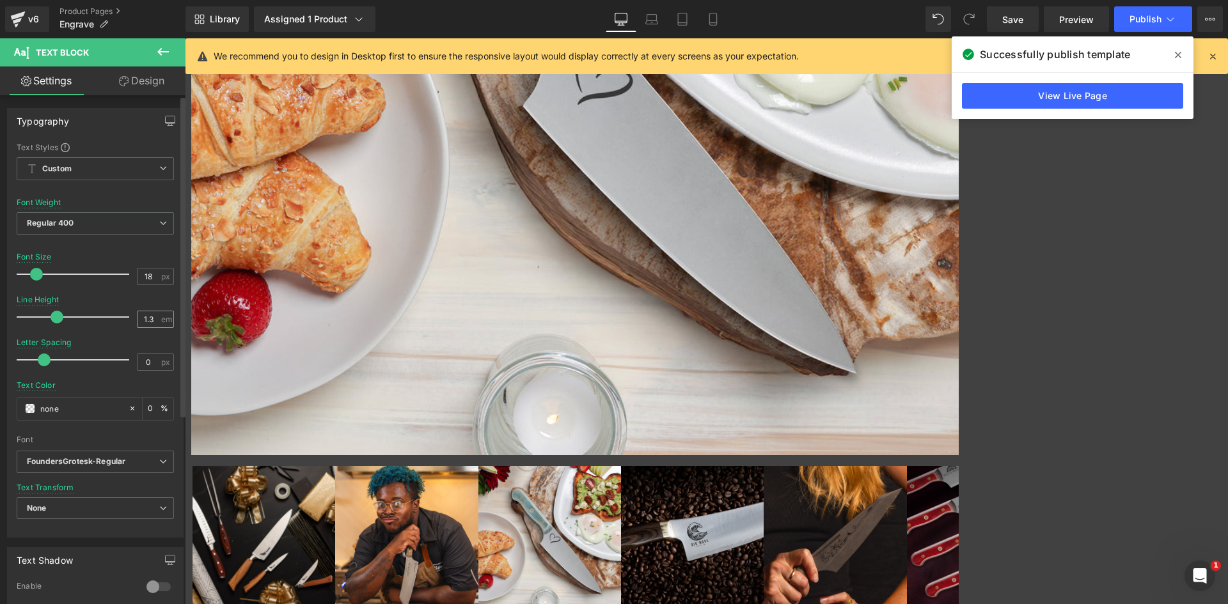
drag, startPoint x: 144, startPoint y: 318, endPoint x: 151, endPoint y: 317, distance: 7.1
click at [151, 317] on input "1.3" at bounding box center [148, 319] width 22 height 16
type input "1.5"
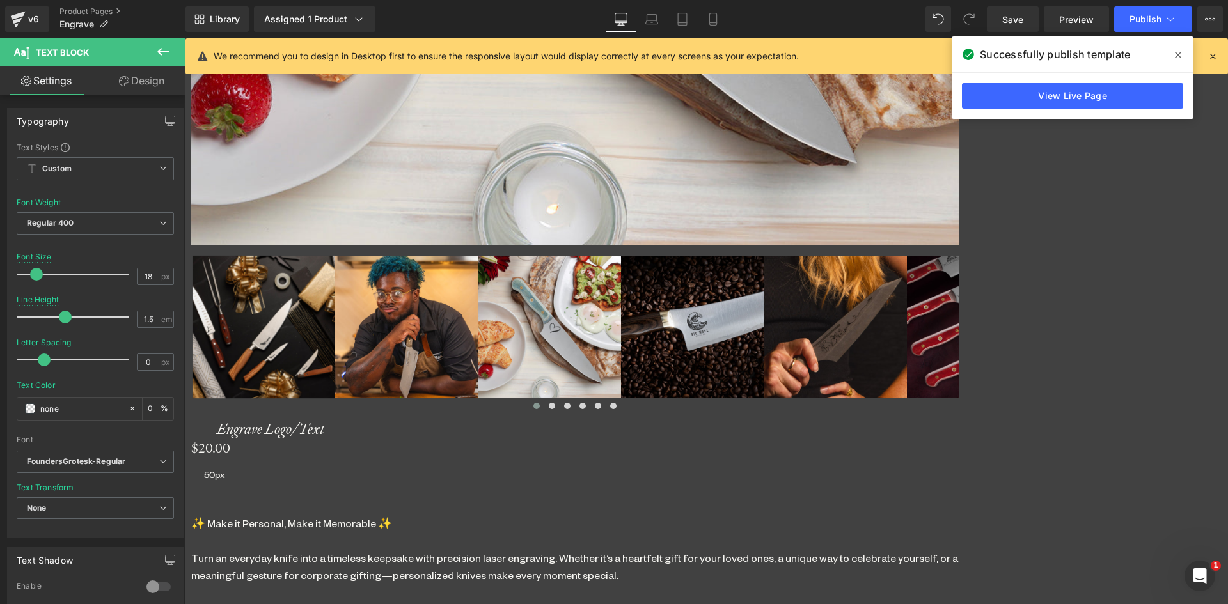
scroll to position [1254, 0]
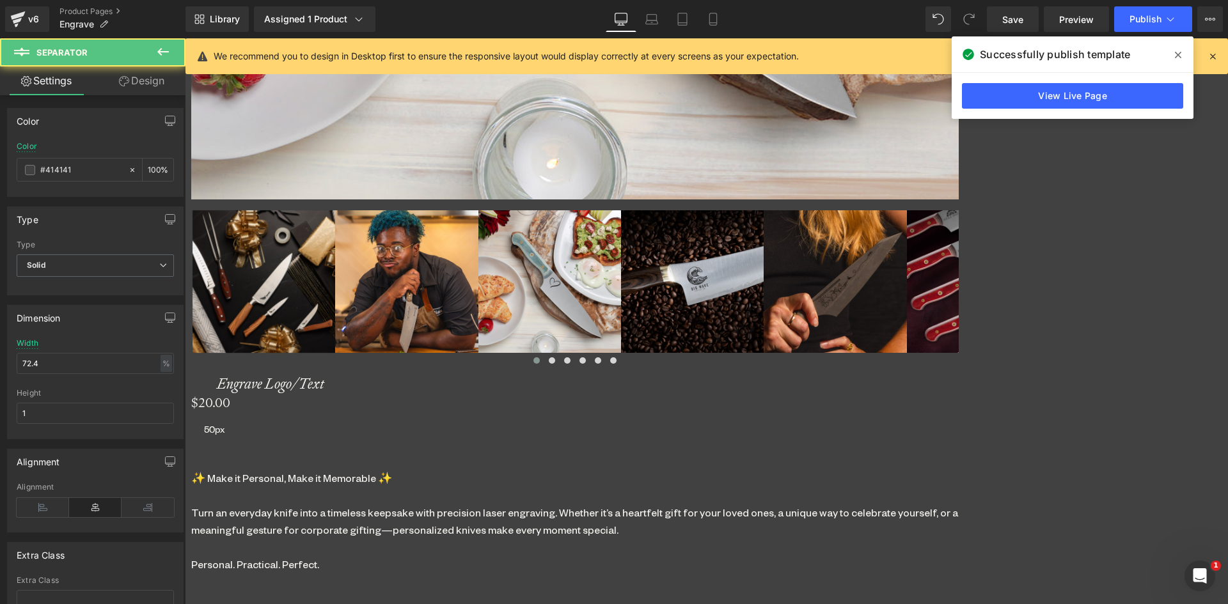
click at [185, 38] on span "Separator" at bounding box center [185, 38] width 0 height 0
drag, startPoint x: 45, startPoint y: 169, endPoint x: 86, endPoint y: 172, distance: 40.4
click at [86, 172] on input "#414141" at bounding box center [81, 170] width 82 height 14
type input "#c"
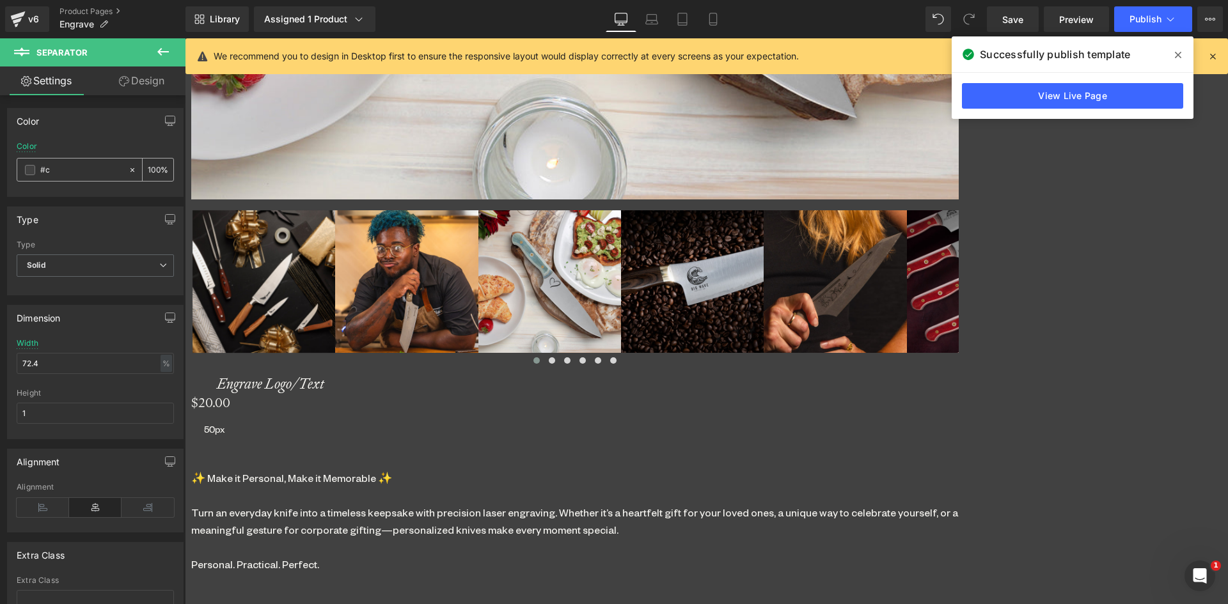
type input "0"
type input "#ccc"
type input "100"
type input "#cccc"
type input "80"
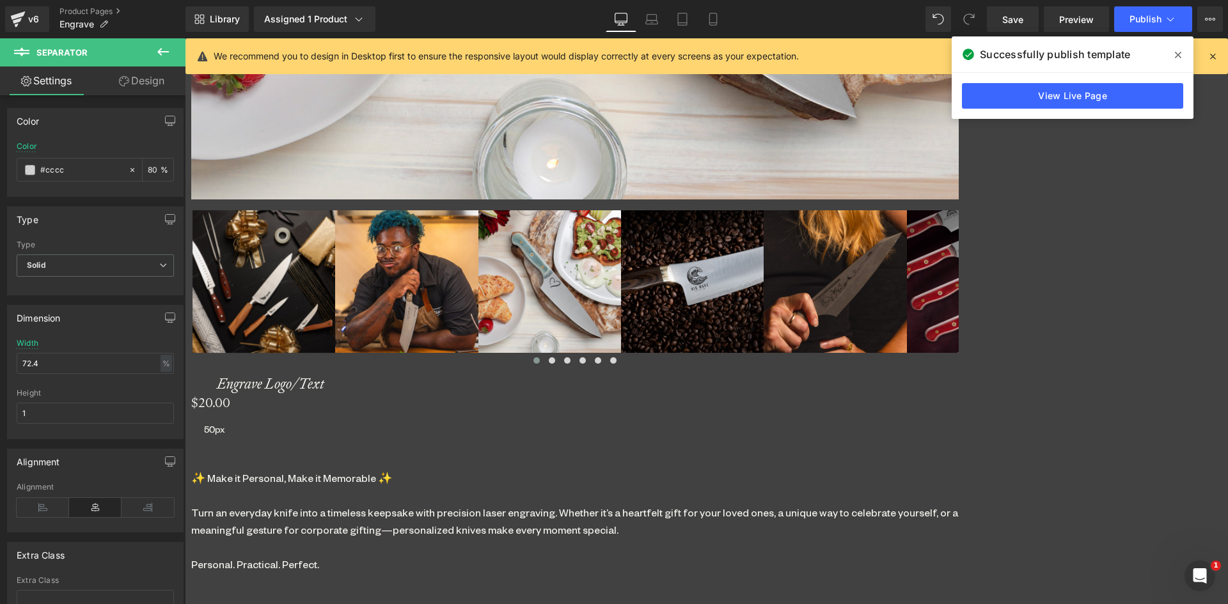
type input "#ccccc"
type input "0"
type input "#cccccc"
type input "100"
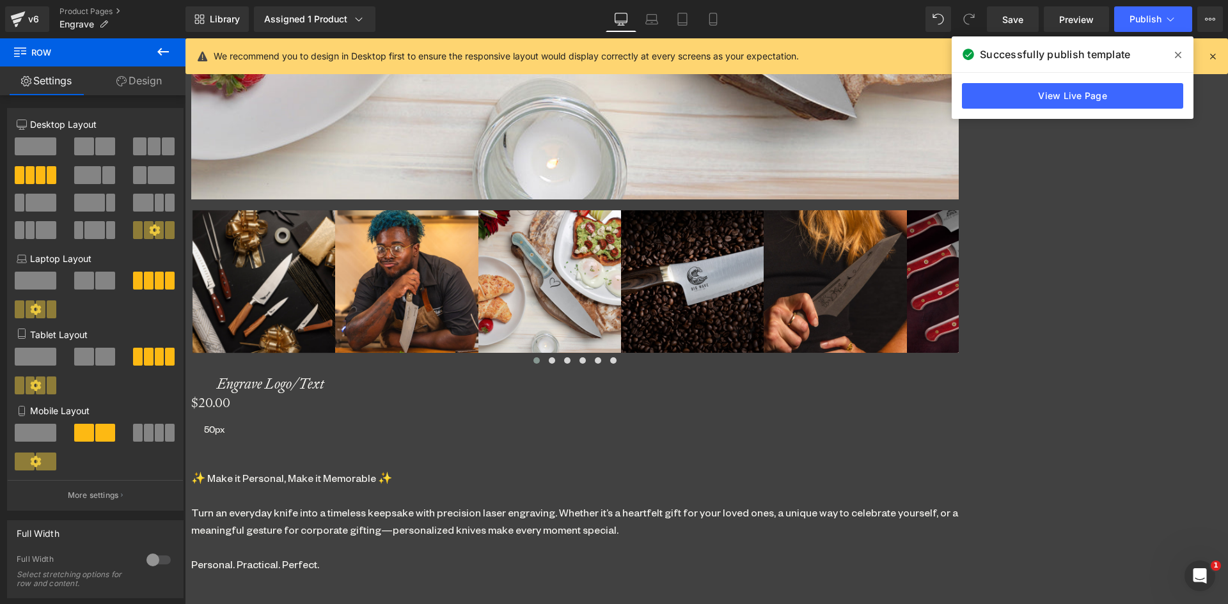
drag, startPoint x: 659, startPoint y: 487, endPoint x: 646, endPoint y: 500, distance: 17.6
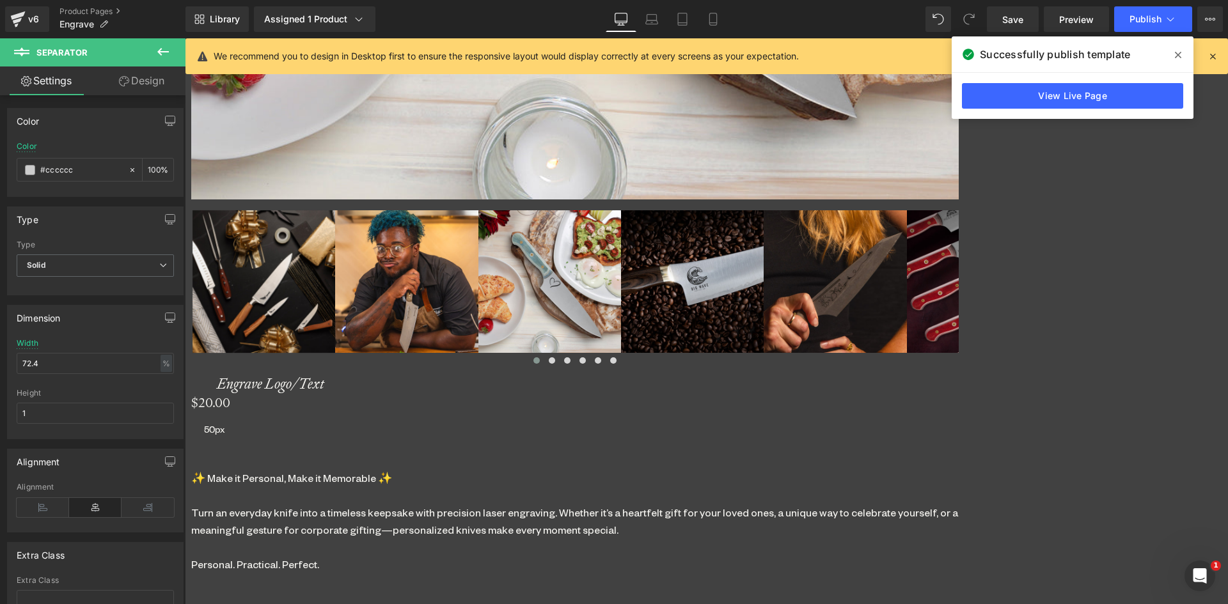
click at [152, 82] on link "Design" at bounding box center [141, 80] width 93 height 29
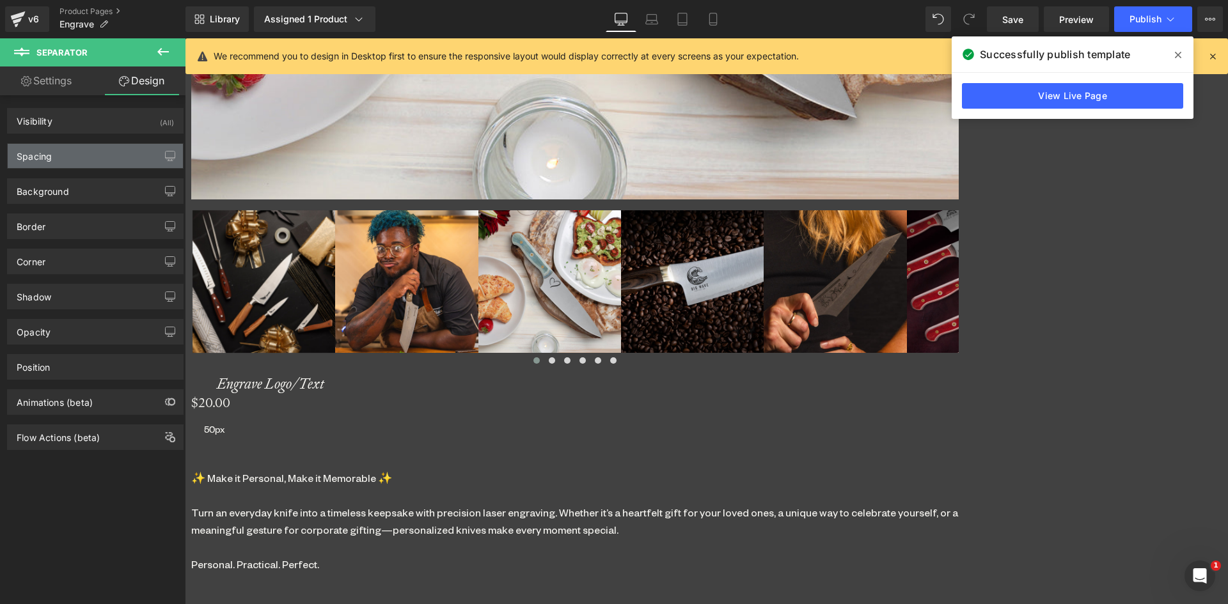
click at [59, 159] on div "Spacing" at bounding box center [95, 156] width 175 height 24
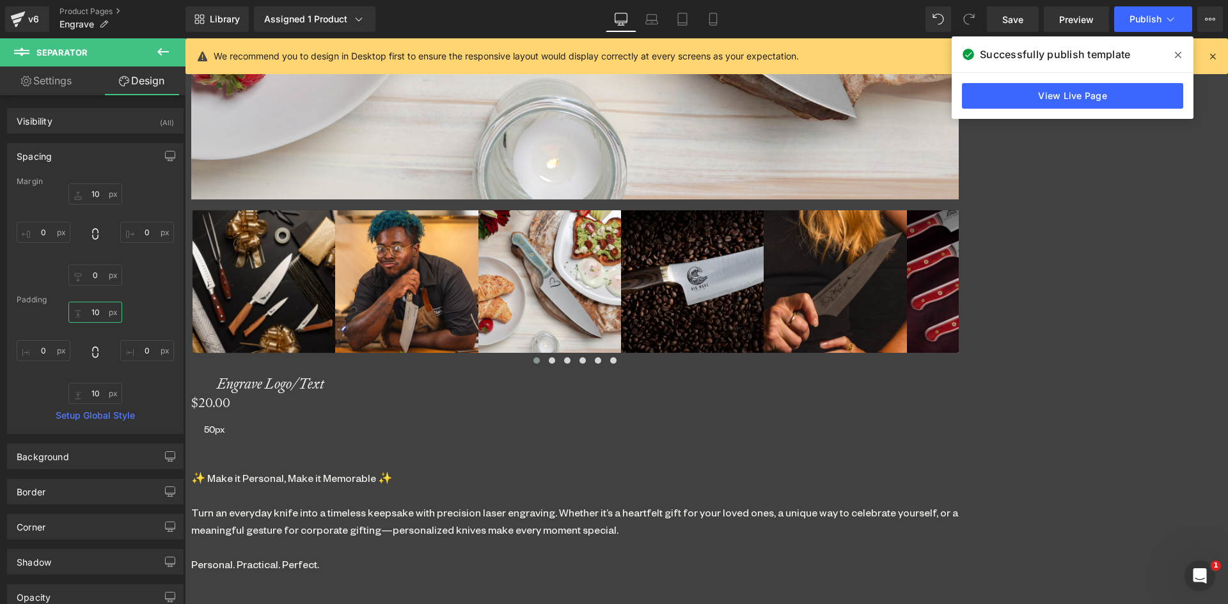
click at [91, 312] on input "10" at bounding box center [95, 312] width 54 height 21
click at [95, 393] on input "10" at bounding box center [95, 393] width 54 height 21
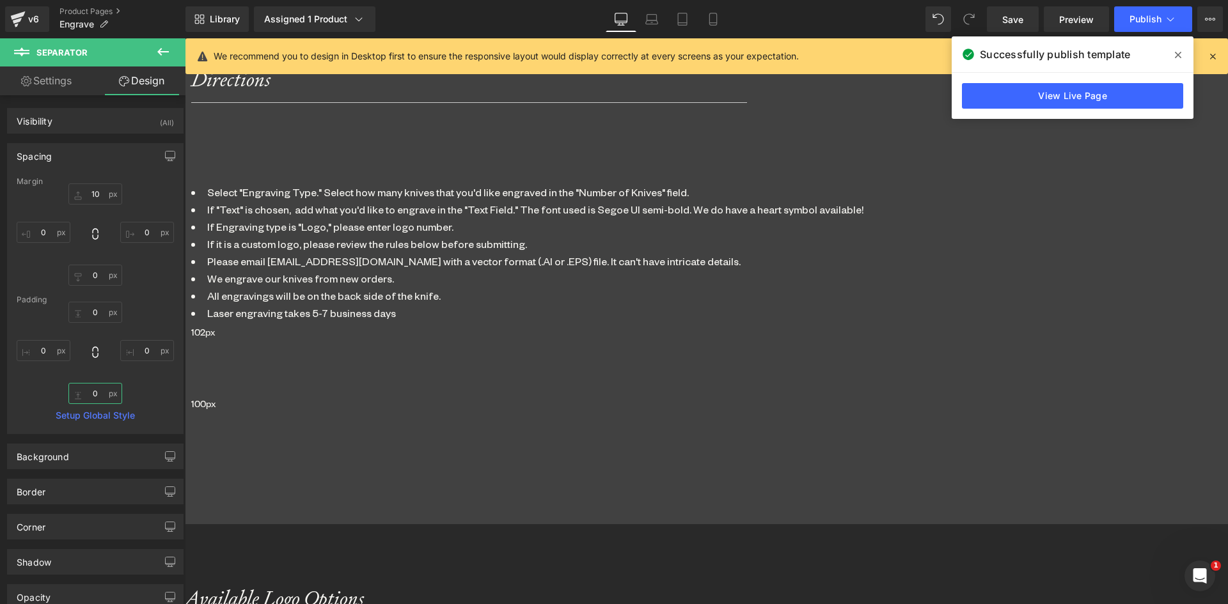
scroll to position [2149, 0]
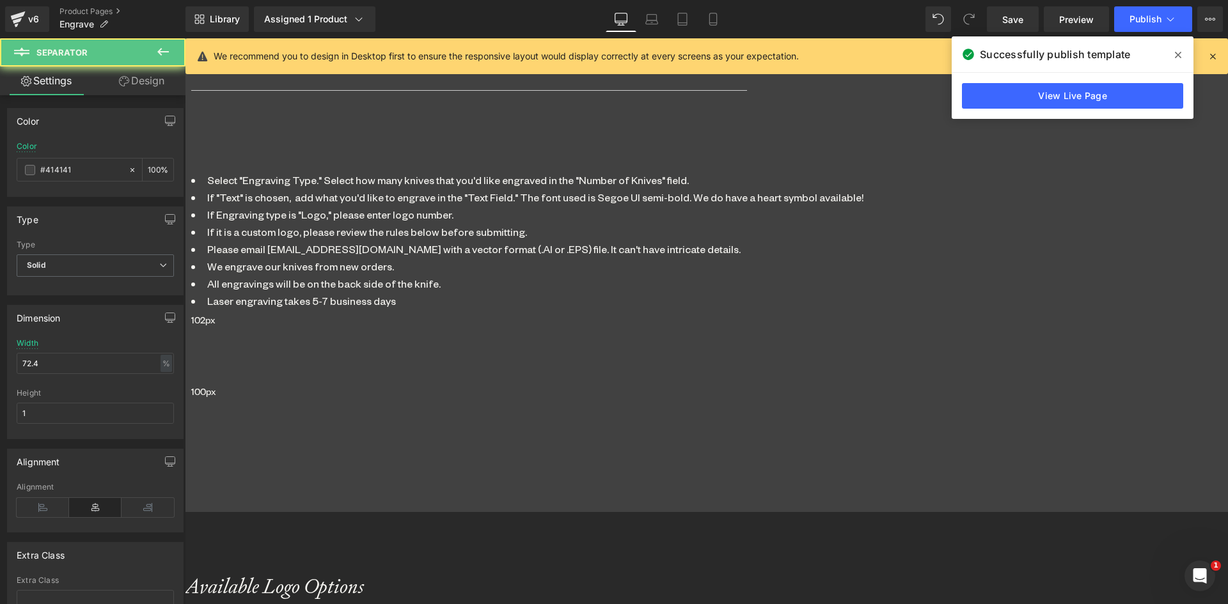
click at [185, 38] on span "Separator" at bounding box center [185, 38] width 0 height 0
drag, startPoint x: 46, startPoint y: 166, endPoint x: 97, endPoint y: 172, distance: 50.8
click at [97, 172] on input "#414141" at bounding box center [81, 170] width 82 height 14
type input "#c"
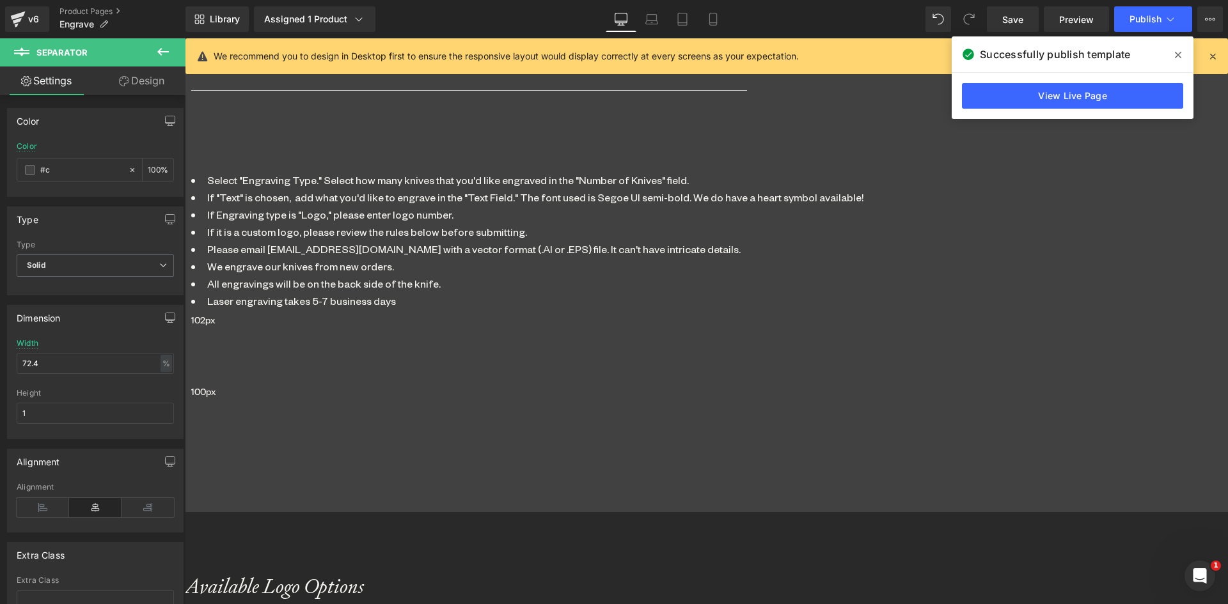
type input "0"
type input "#ccc"
type input "100"
type input "#cccc"
type input "80"
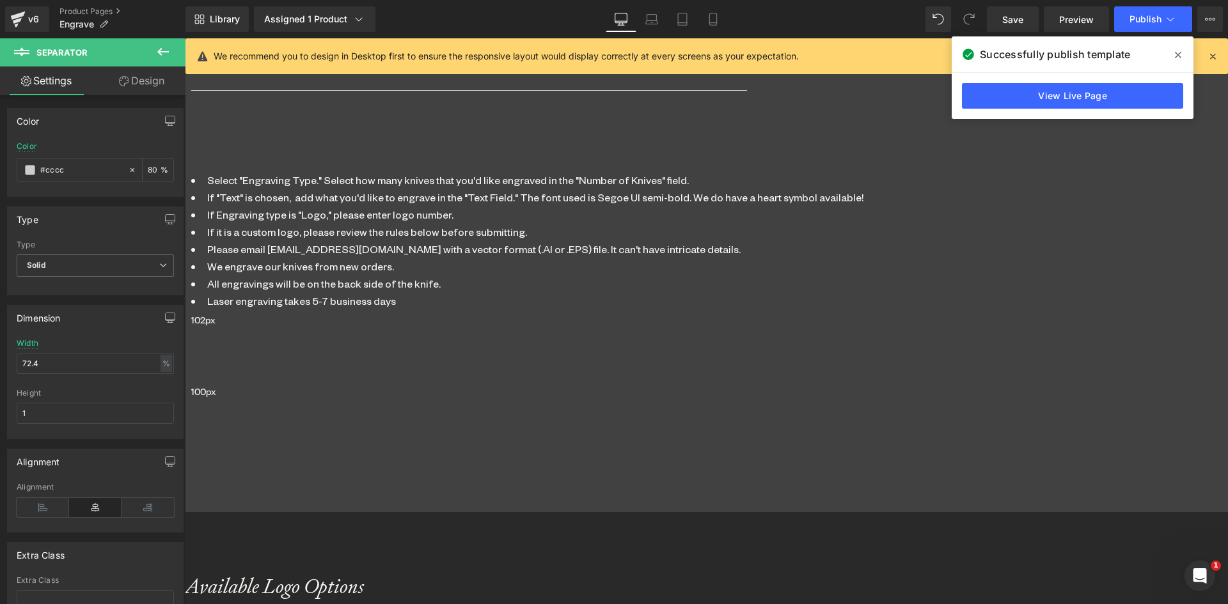
type input "#ccccc"
type input "0"
type input "#cccccc"
type input "100"
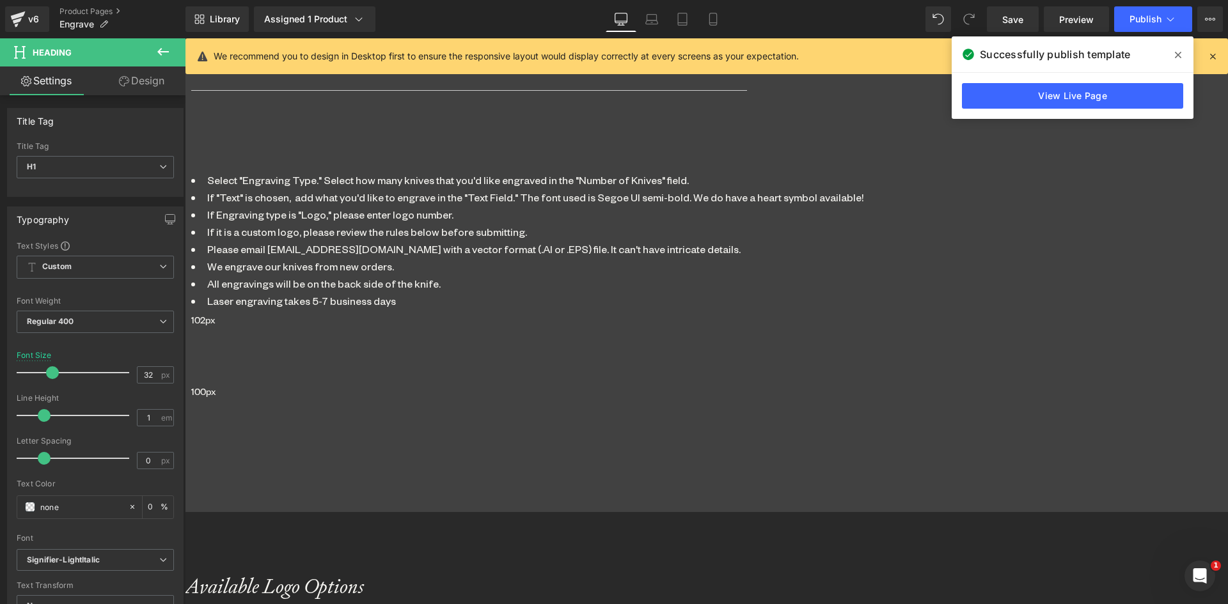
click at [147, 80] on link "Design" at bounding box center [141, 80] width 93 height 29
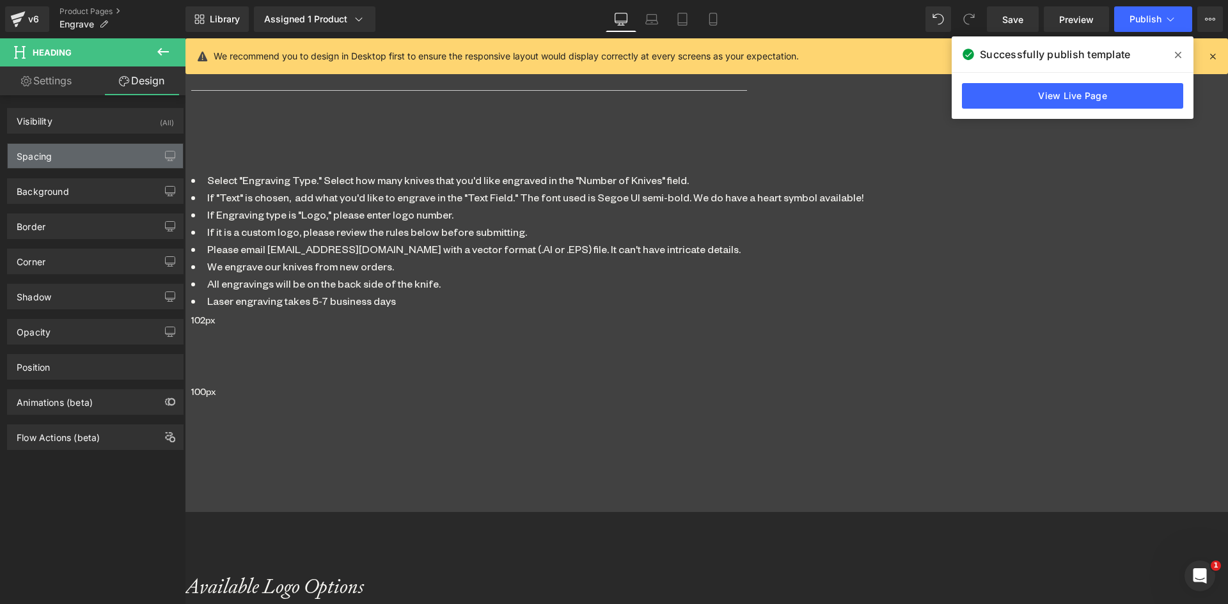
click at [81, 159] on div "Spacing" at bounding box center [95, 156] width 175 height 24
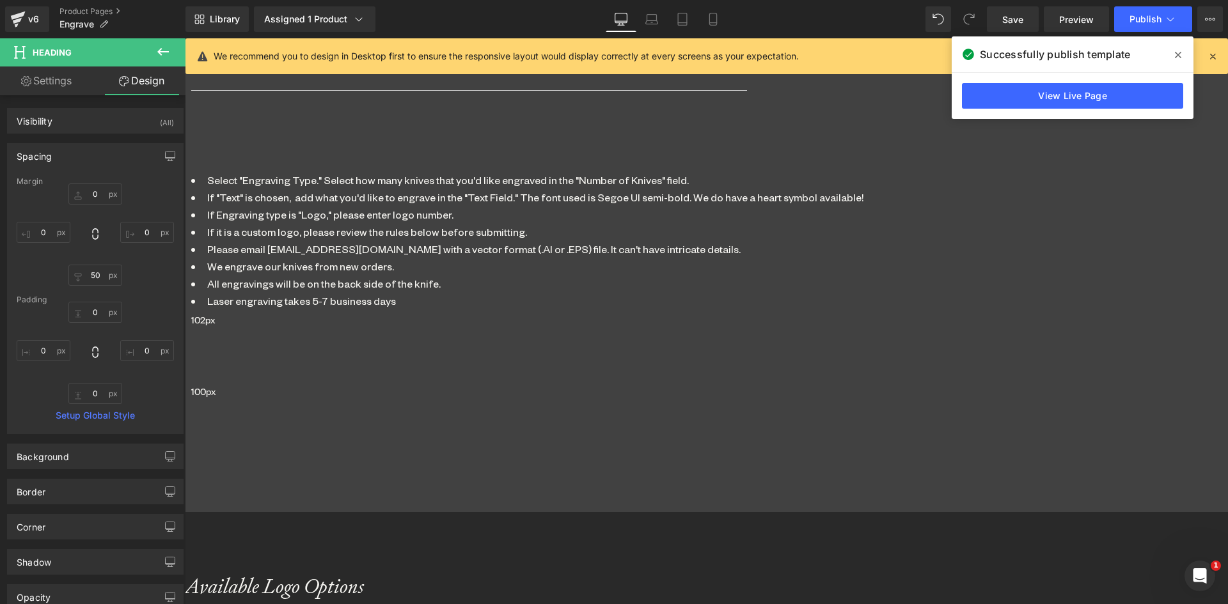
click at [94, 261] on div "0px 0 0px 0 50px 50 0px 0" at bounding box center [95, 234] width 157 height 102
click at [94, 269] on input "50" at bounding box center [95, 275] width 54 height 21
type input "0"
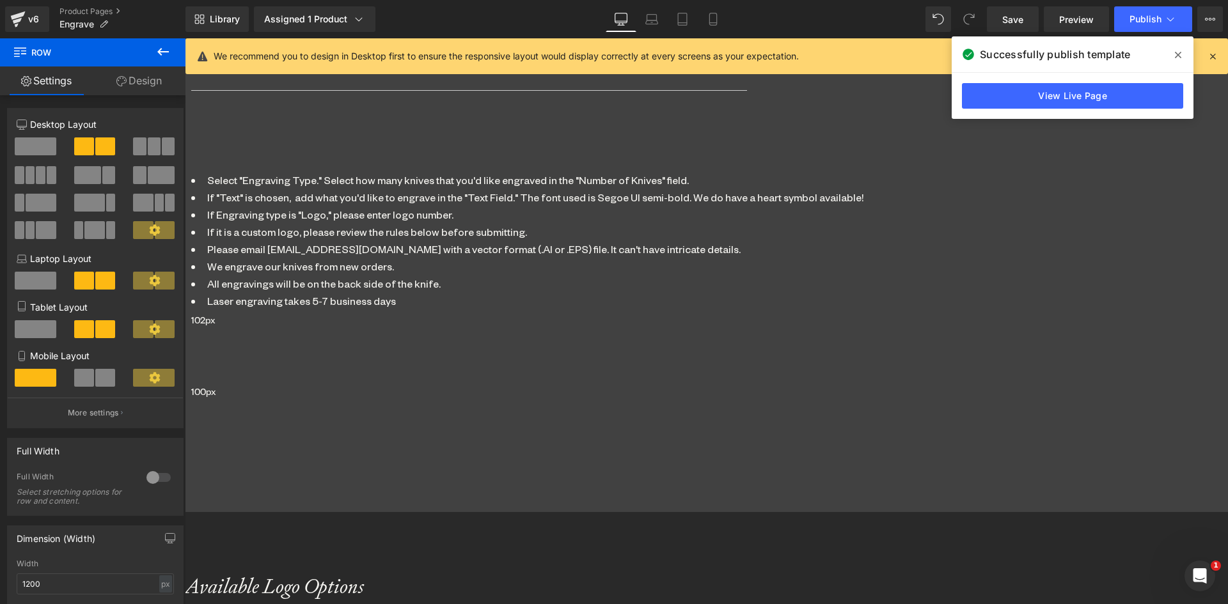
drag, startPoint x: 673, startPoint y: 409, endPoint x: 670, endPoint y: 421, distance: 12.4
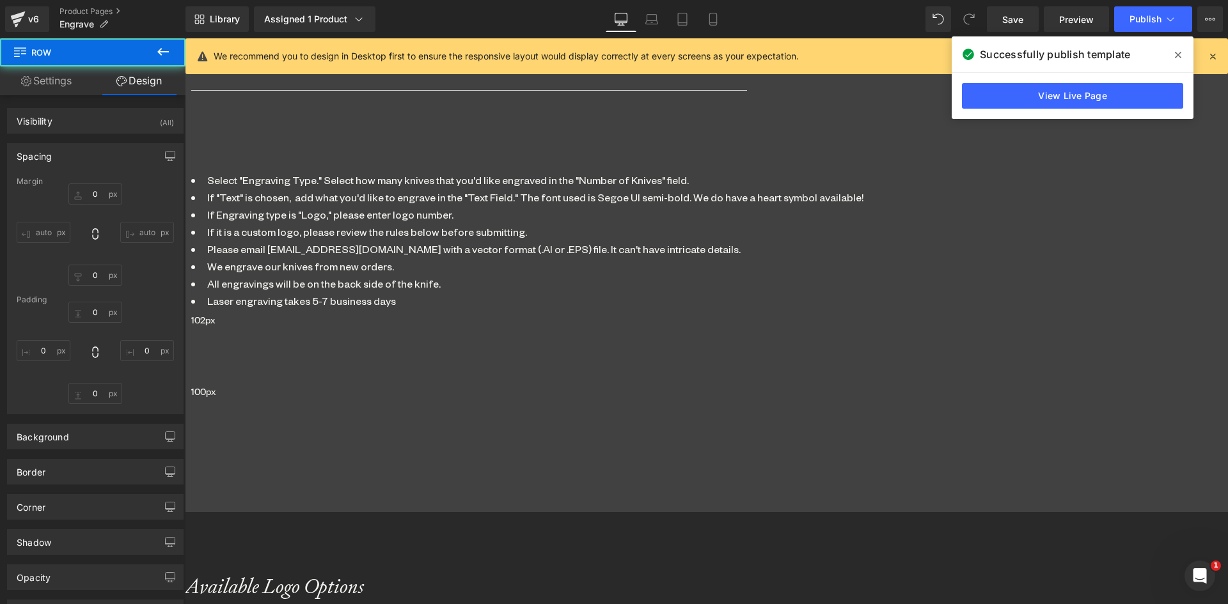
type input "0"
type input "49"
type input "0"
type input "10"
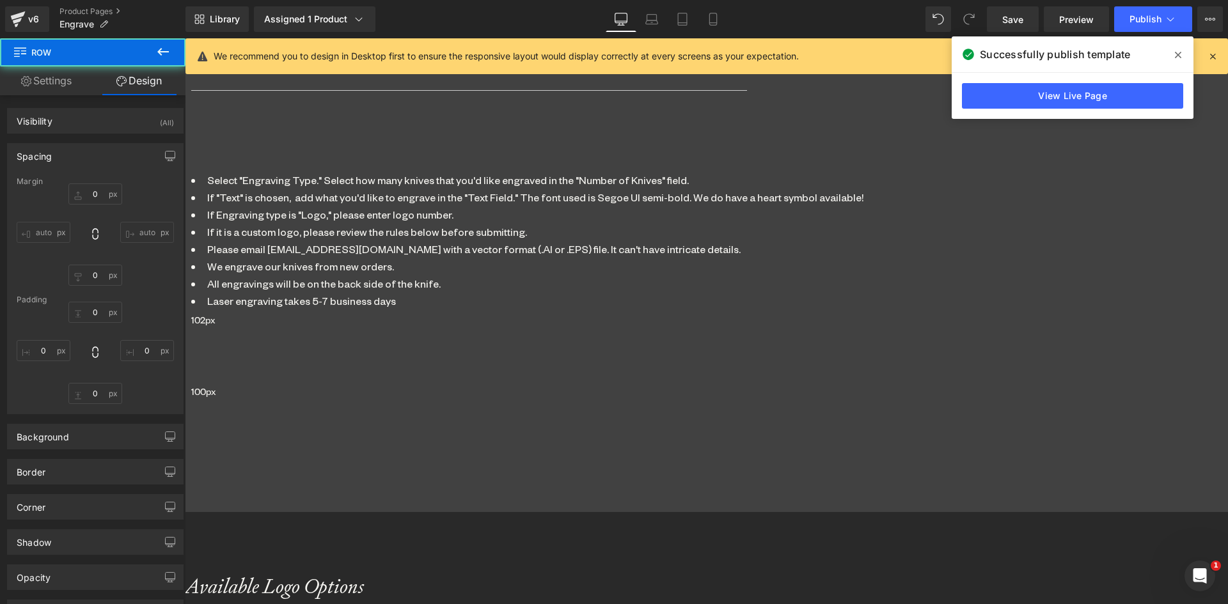
type input "0"
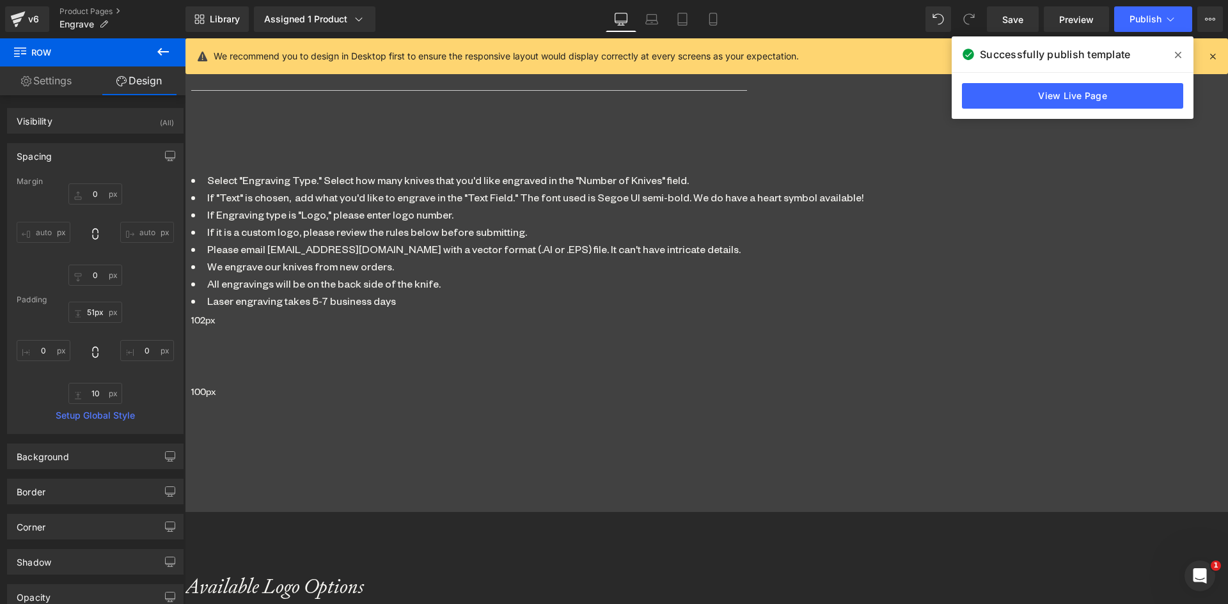
type input "50px"
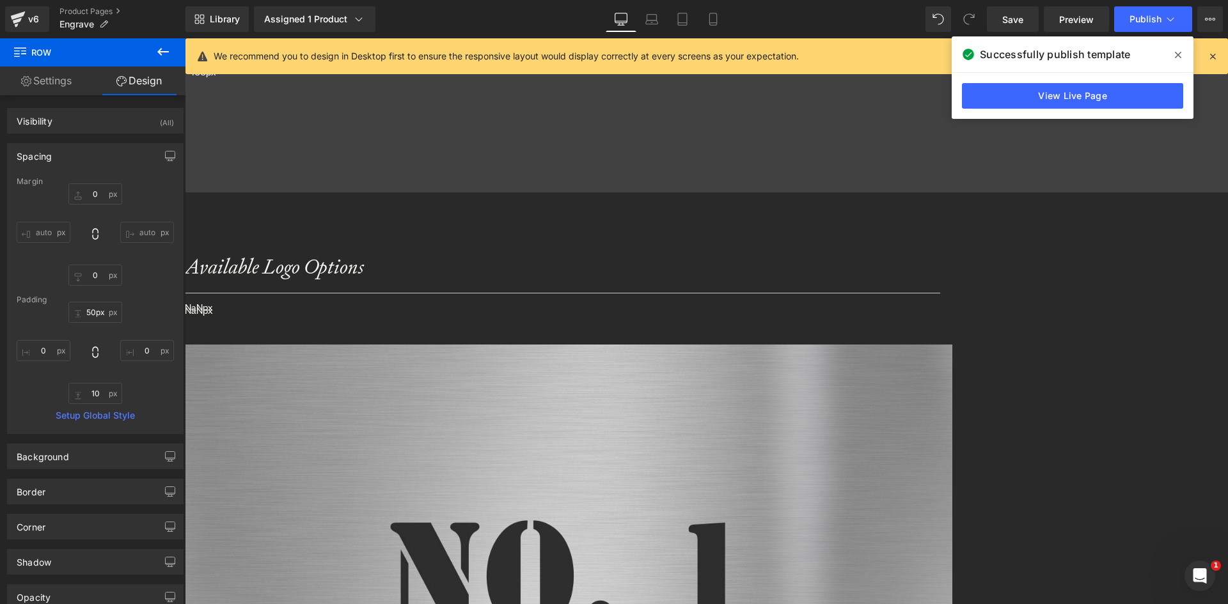
scroll to position [2788, 0]
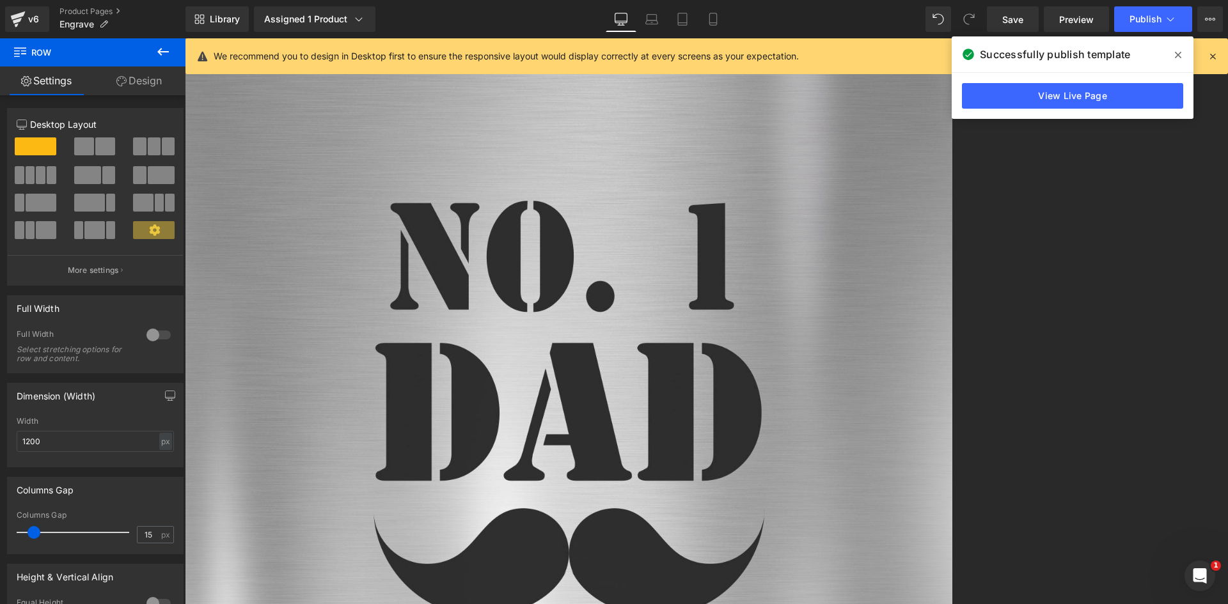
drag, startPoint x: 733, startPoint y: 167, endPoint x: 717, endPoint y: 238, distance: 73.4
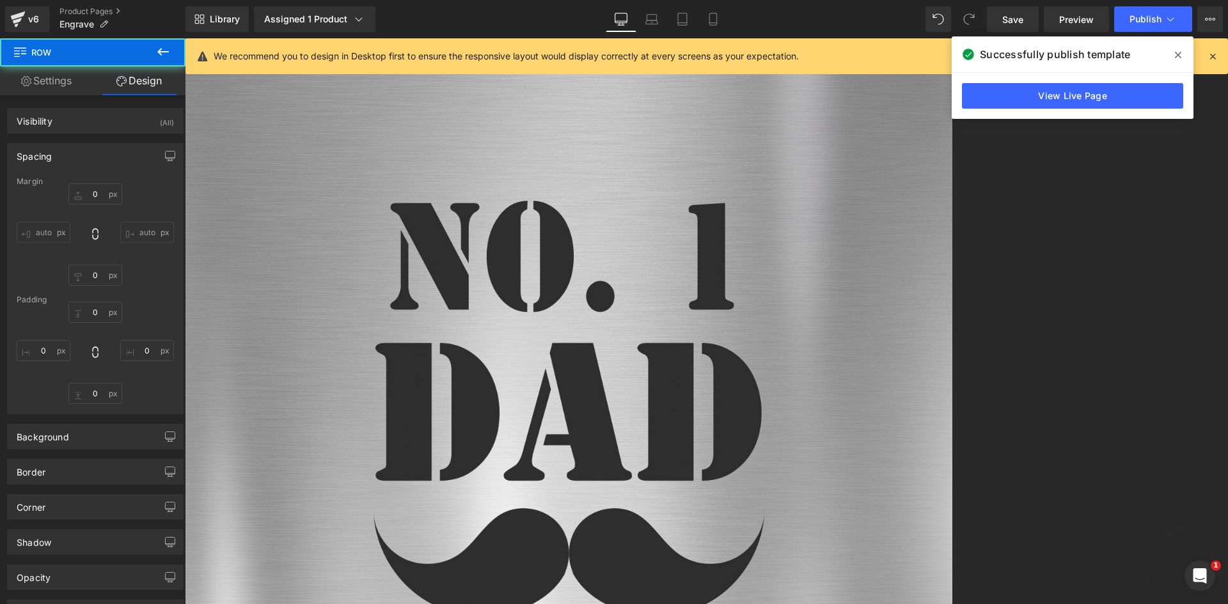
type input "0"
type input "100"
type input "0"
type input "101"
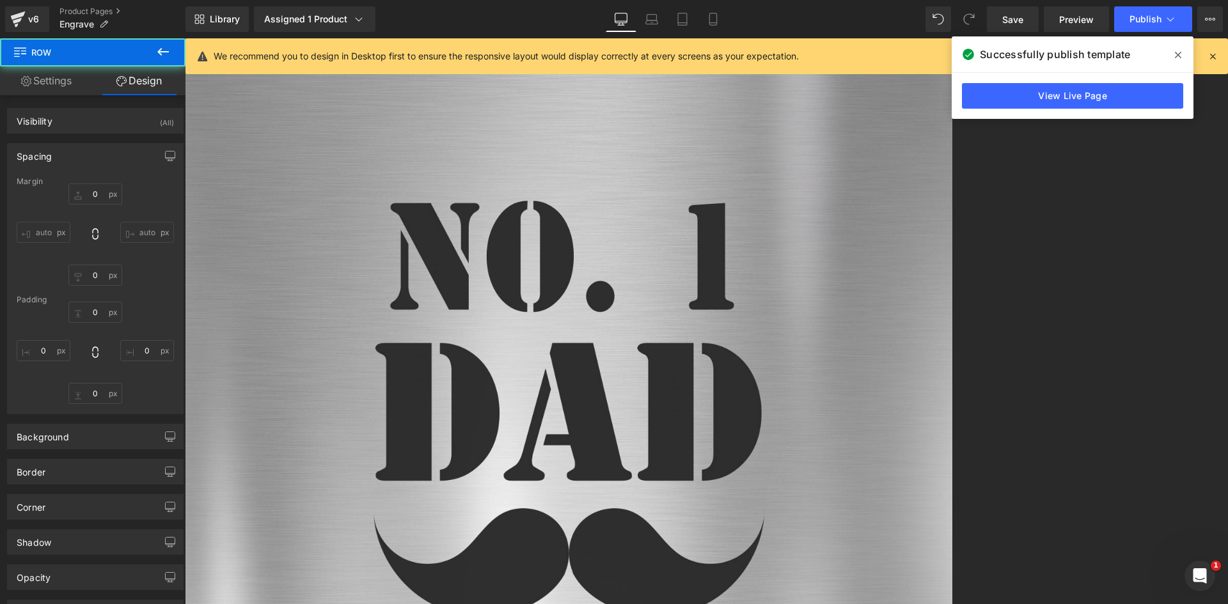
type input "0"
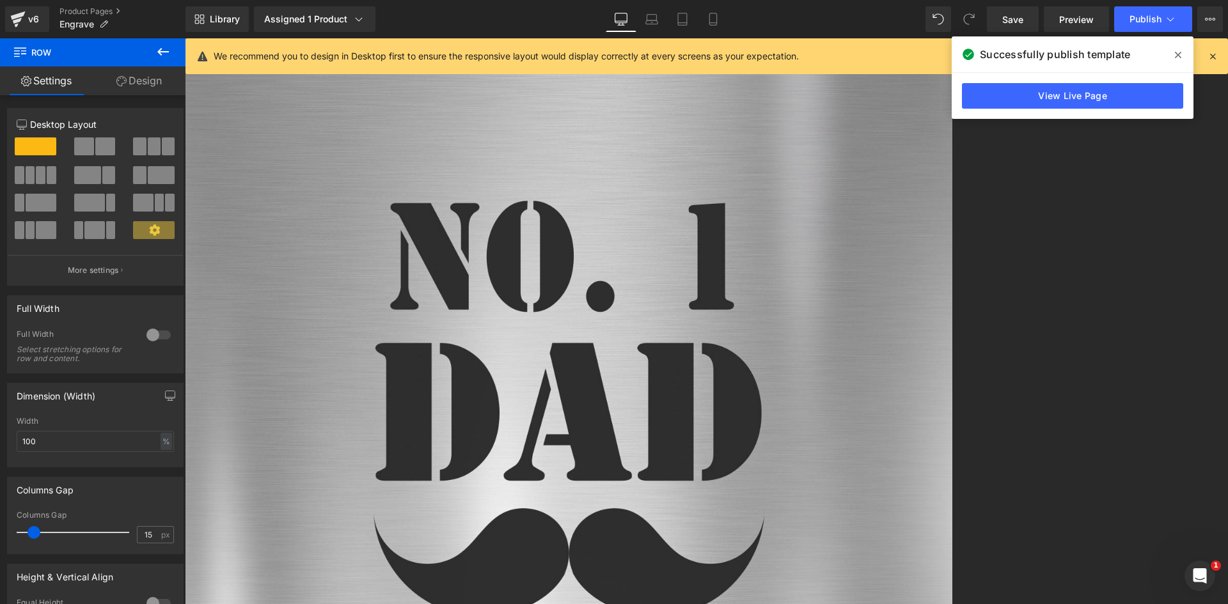
drag, startPoint x: 691, startPoint y: 343, endPoint x: 367, endPoint y: 319, distance: 325.1
click at [185, 38] on span "Separator" at bounding box center [185, 38] width 0 height 0
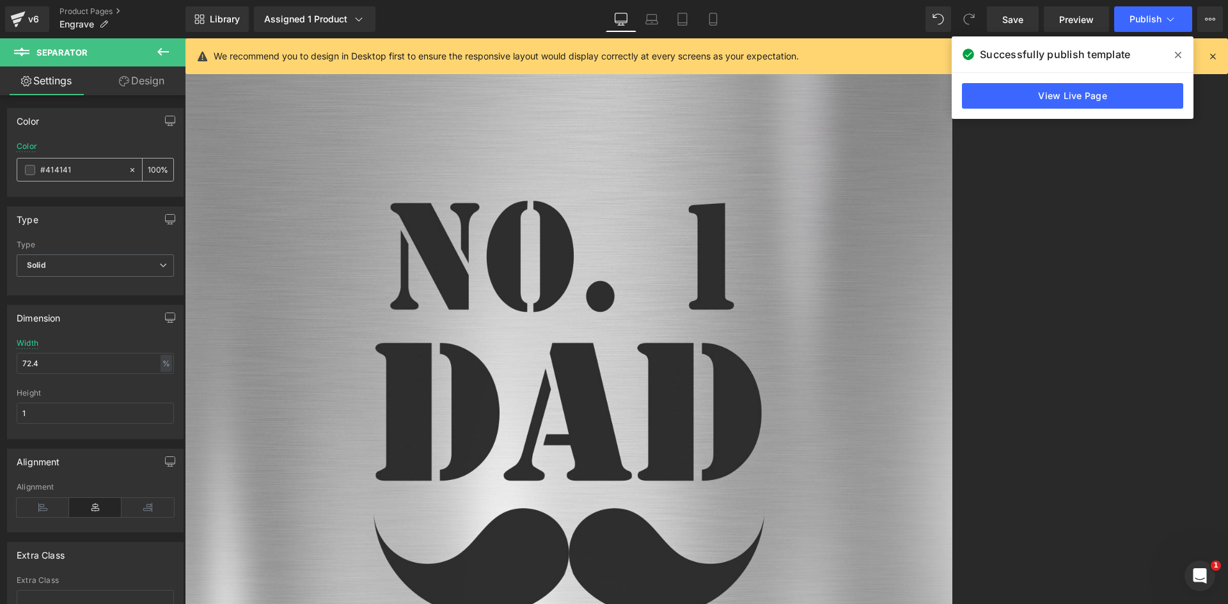
drag, startPoint x: 53, startPoint y: 169, endPoint x: 90, endPoint y: 168, distance: 37.1
click at [90, 168] on input "#414141" at bounding box center [81, 170] width 82 height 14
type input "#c"
type input "0"
type input "#ccc"
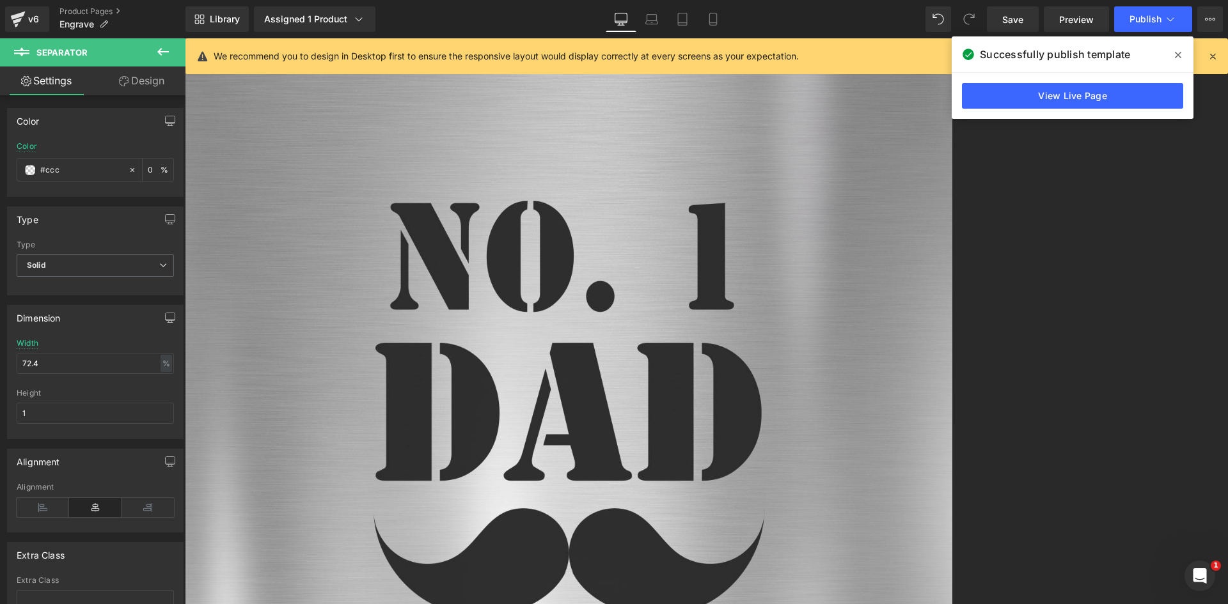
type input "100"
type input "#cccc"
type input "80"
type input "#ccccc"
type input "0"
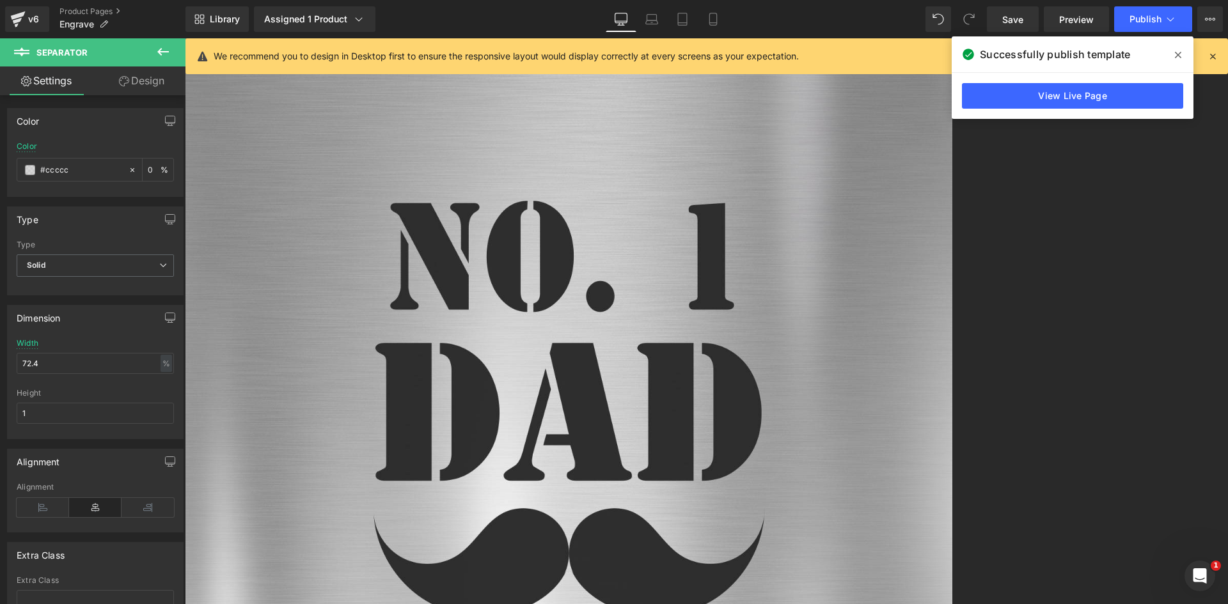
type input "#cccccc"
type input "100"
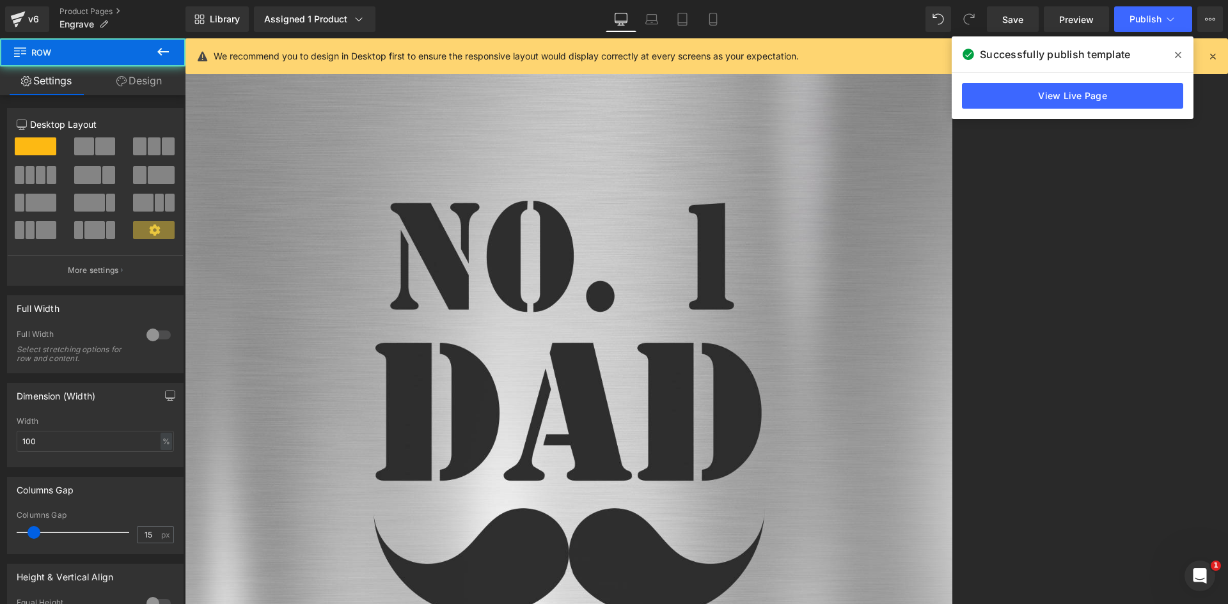
click at [185, 38] on span "Separator" at bounding box center [185, 38] width 0 height 0
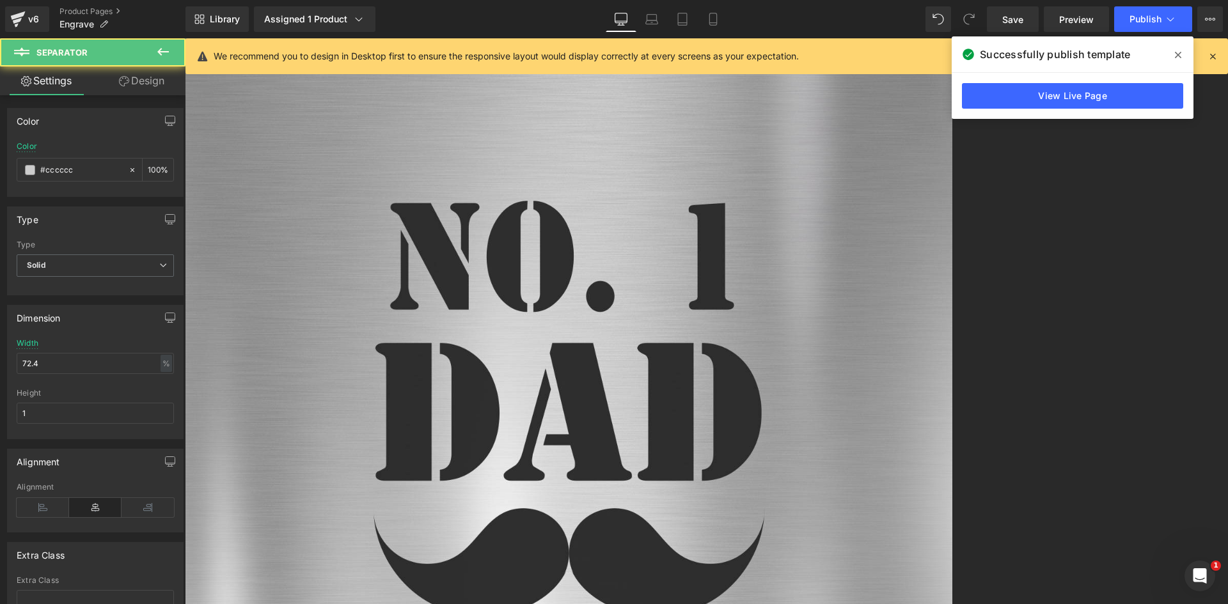
click at [152, 78] on link "Design" at bounding box center [141, 80] width 93 height 29
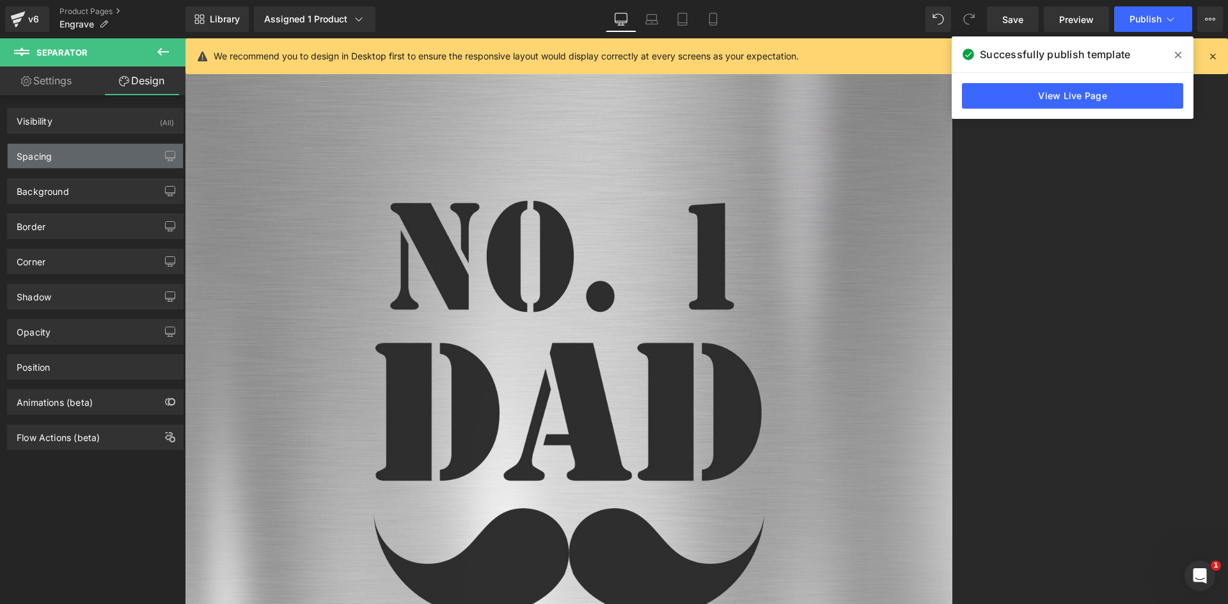
click at [49, 156] on div "Spacing" at bounding box center [34, 153] width 35 height 18
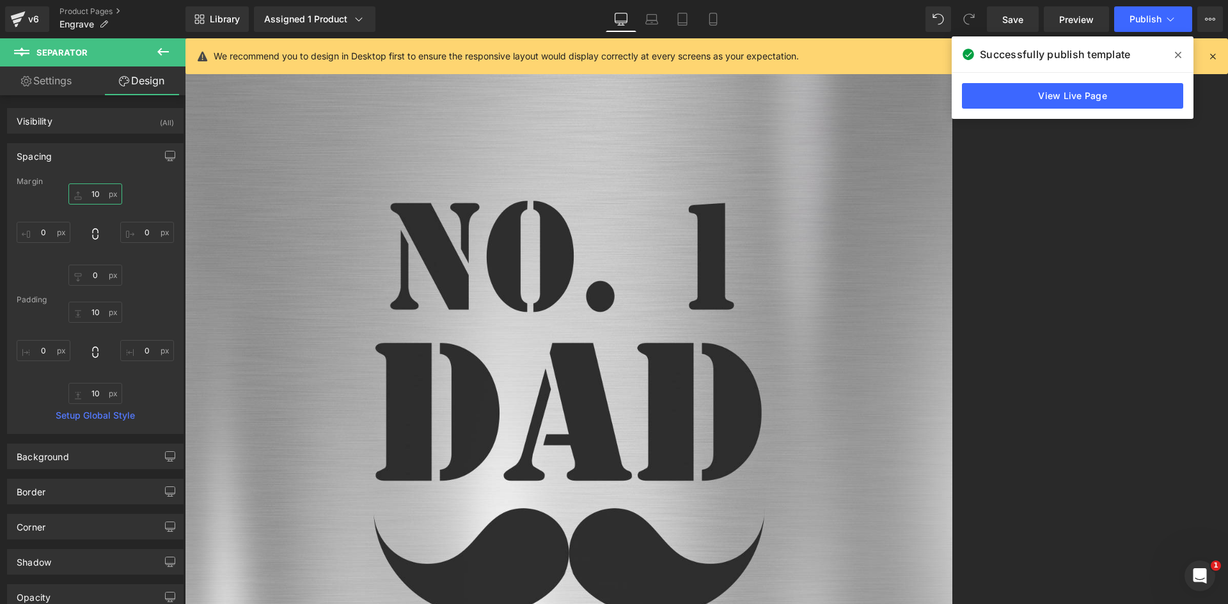
click at [97, 186] on input "10" at bounding box center [95, 193] width 54 height 21
type input "0"
drag, startPoint x: 696, startPoint y: 284, endPoint x: 430, endPoint y: 219, distance: 274.5
click at [185, 38] on span "Heading" at bounding box center [185, 38] width 0 height 0
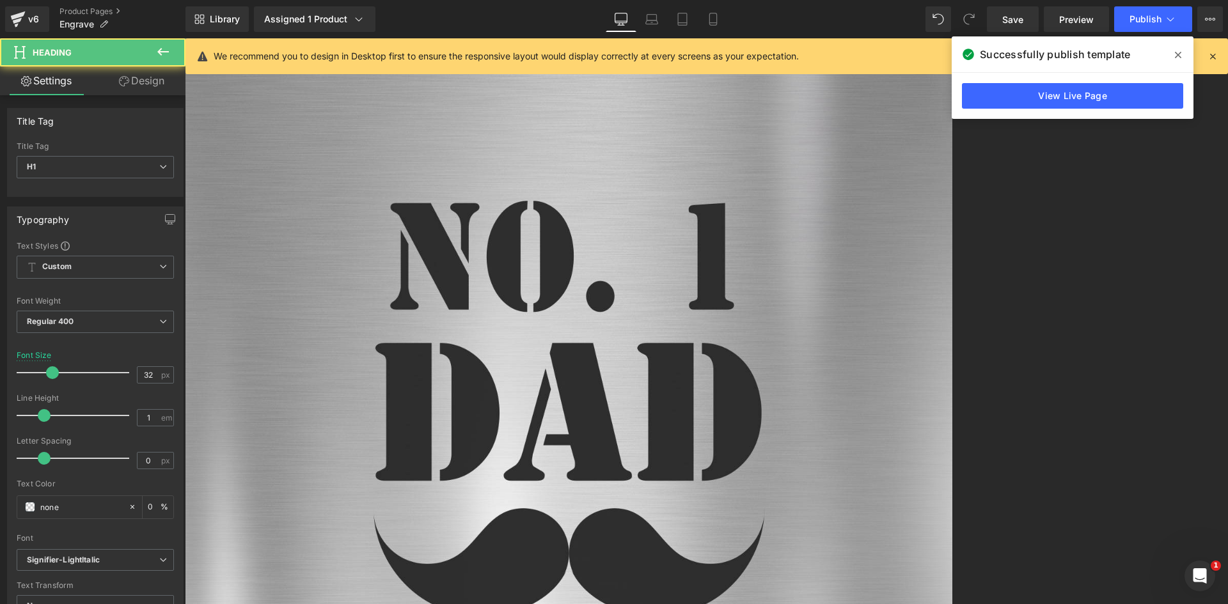
click at [147, 78] on link "Design" at bounding box center [141, 80] width 93 height 29
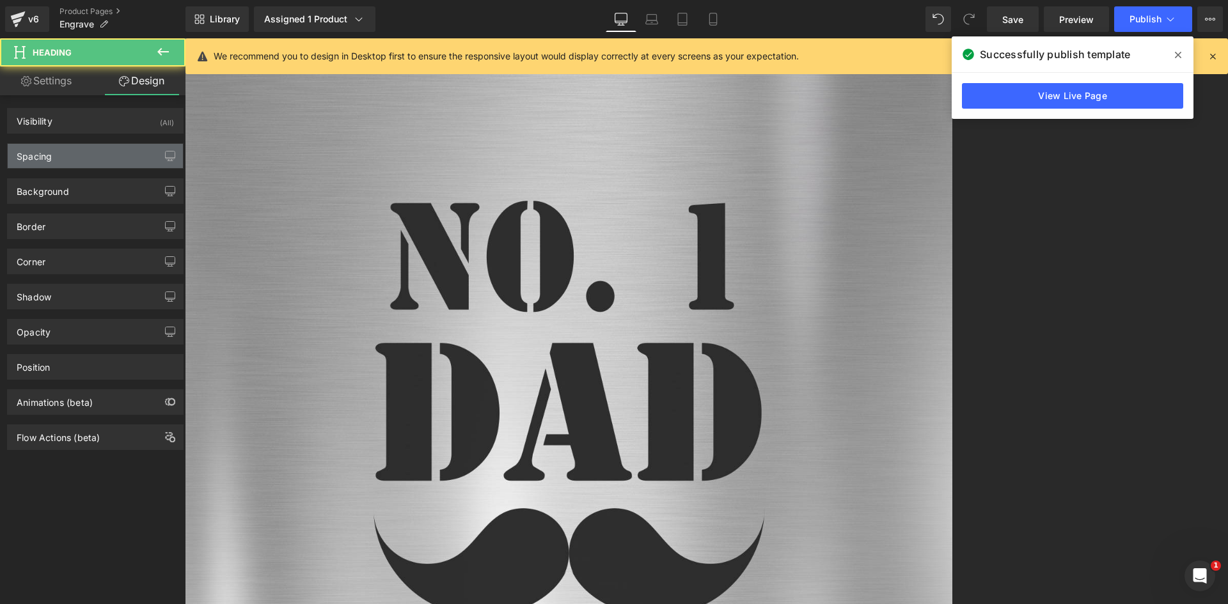
click at [66, 151] on div "Spacing" at bounding box center [95, 156] width 175 height 24
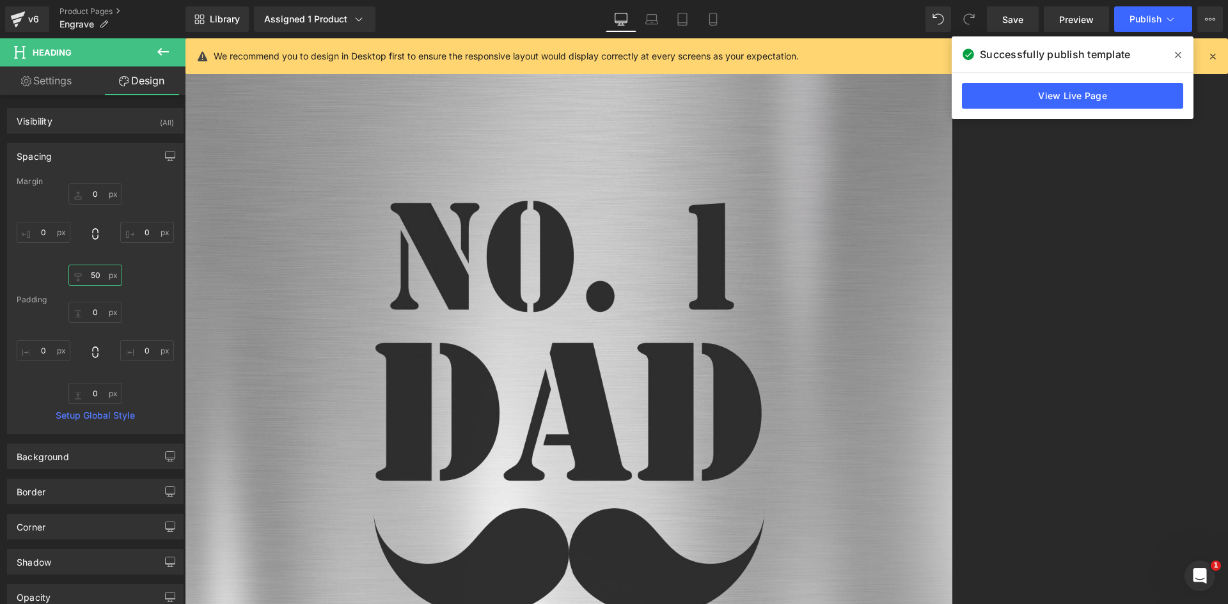
click at [96, 271] on input "50" at bounding box center [95, 275] width 54 height 21
type input "0"
click at [93, 192] on input "0" at bounding box center [95, 193] width 54 height 21
click at [937, 15] on icon at bounding box center [938, 19] width 10 height 10
type input "0"
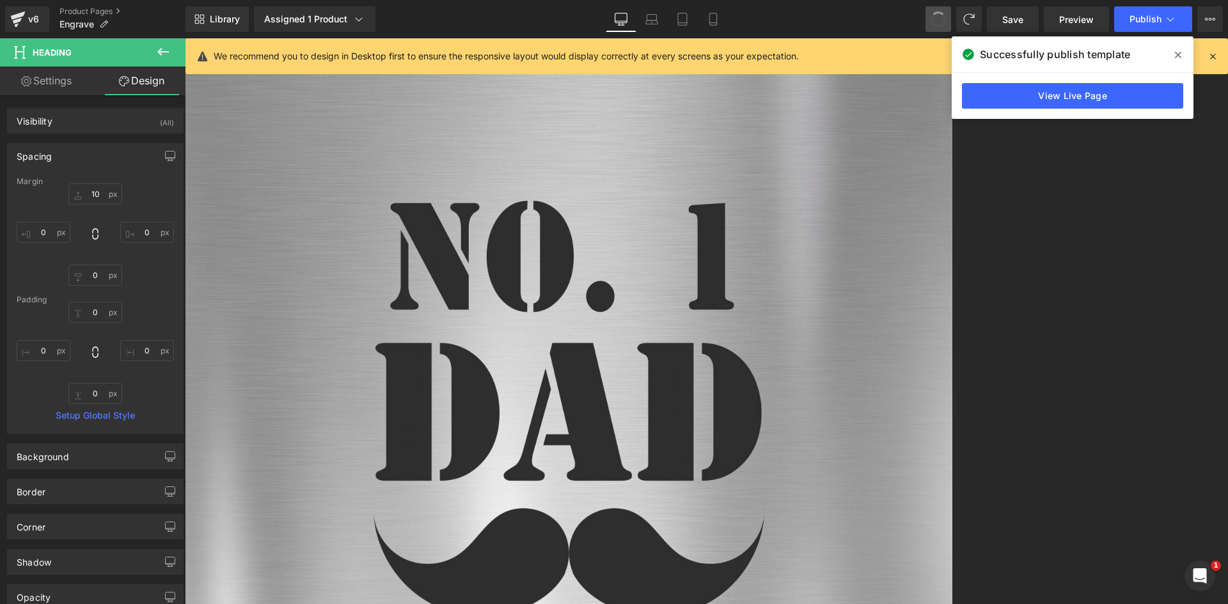
type input "0"
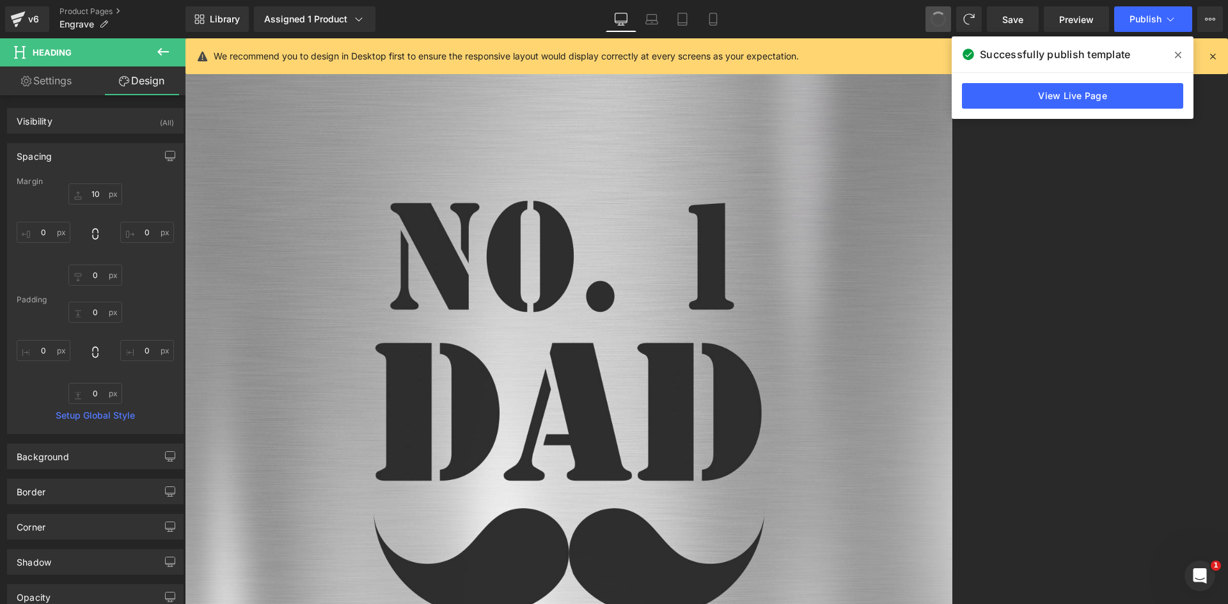
type input "0"
click at [87, 272] on input "0" at bounding box center [95, 275] width 54 height 21
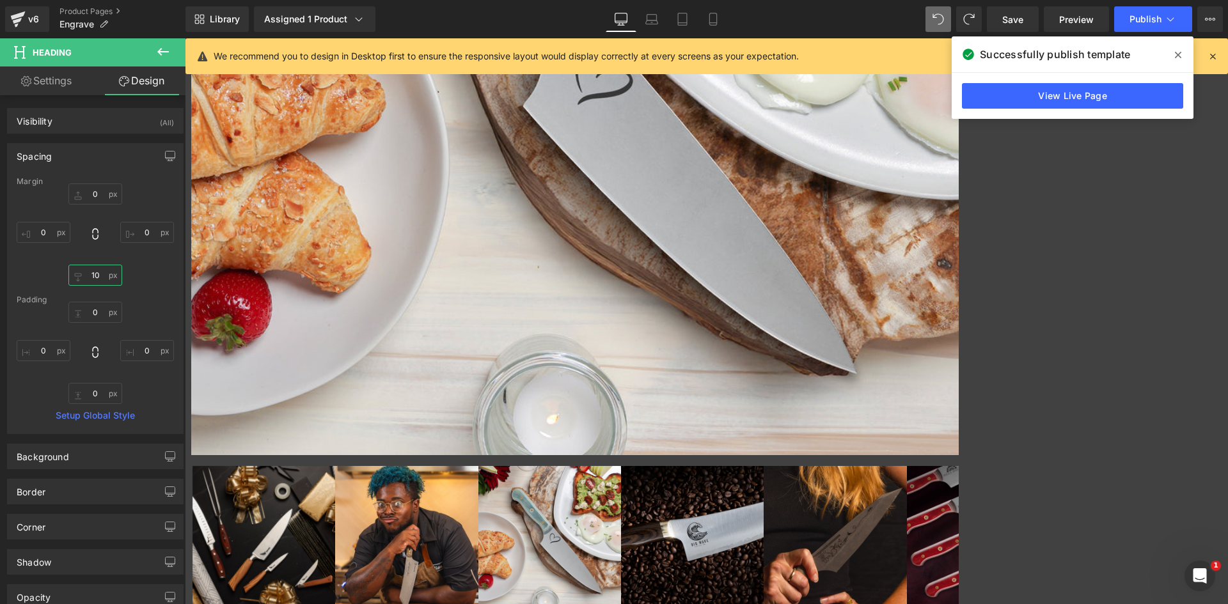
scroll to position [614, 0]
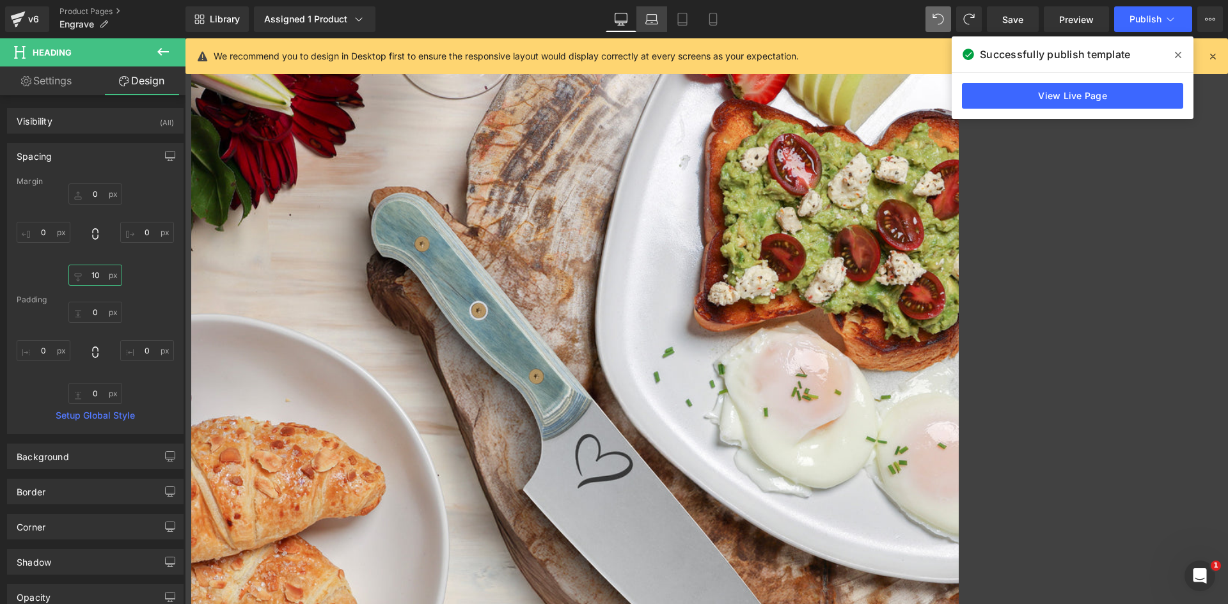
type input "10"
click at [650, 19] on icon at bounding box center [651, 19] width 13 height 13
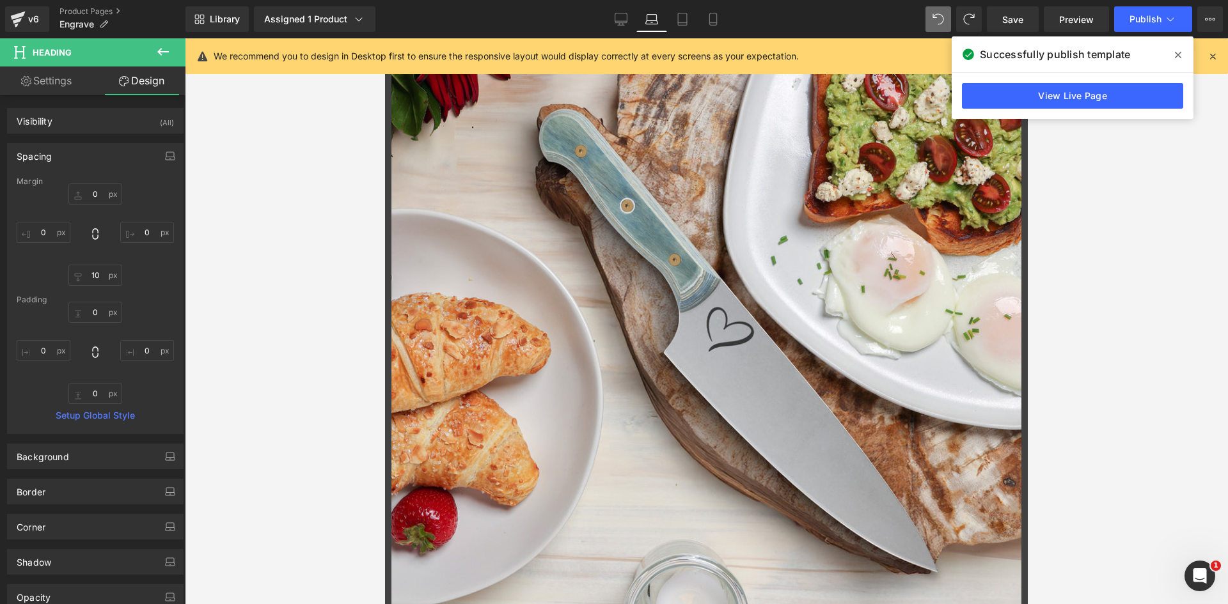
type input "0"
type input "10"
type input "0"
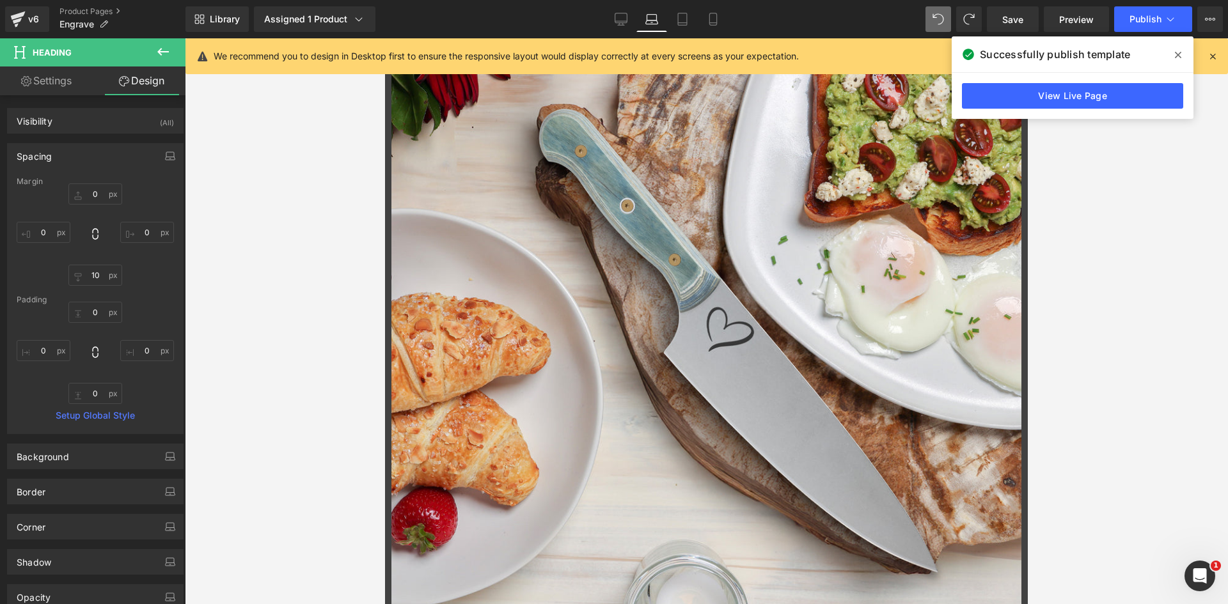
type input "0"
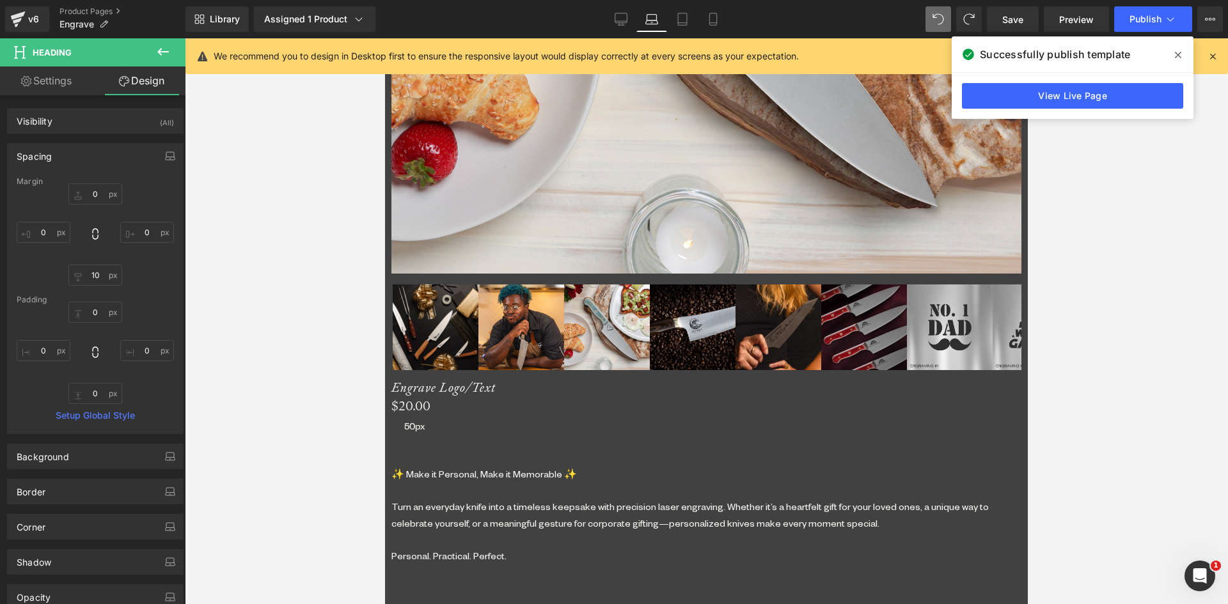
scroll to position [974, 0]
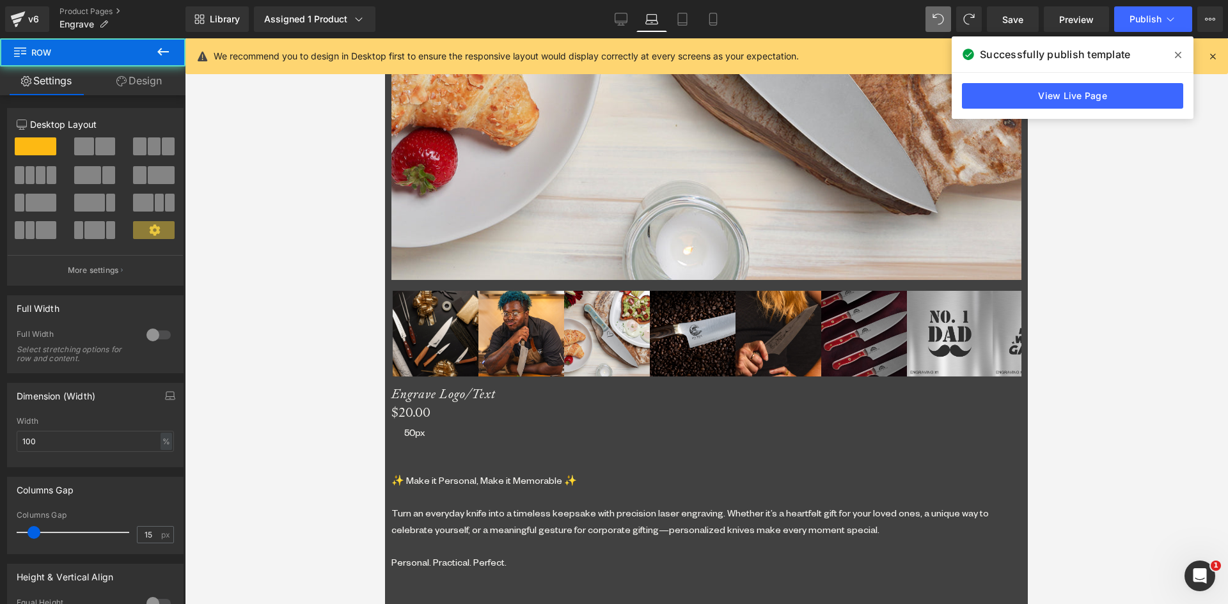
click at [385, 38] on span "Separator" at bounding box center [385, 38] width 0 height 0
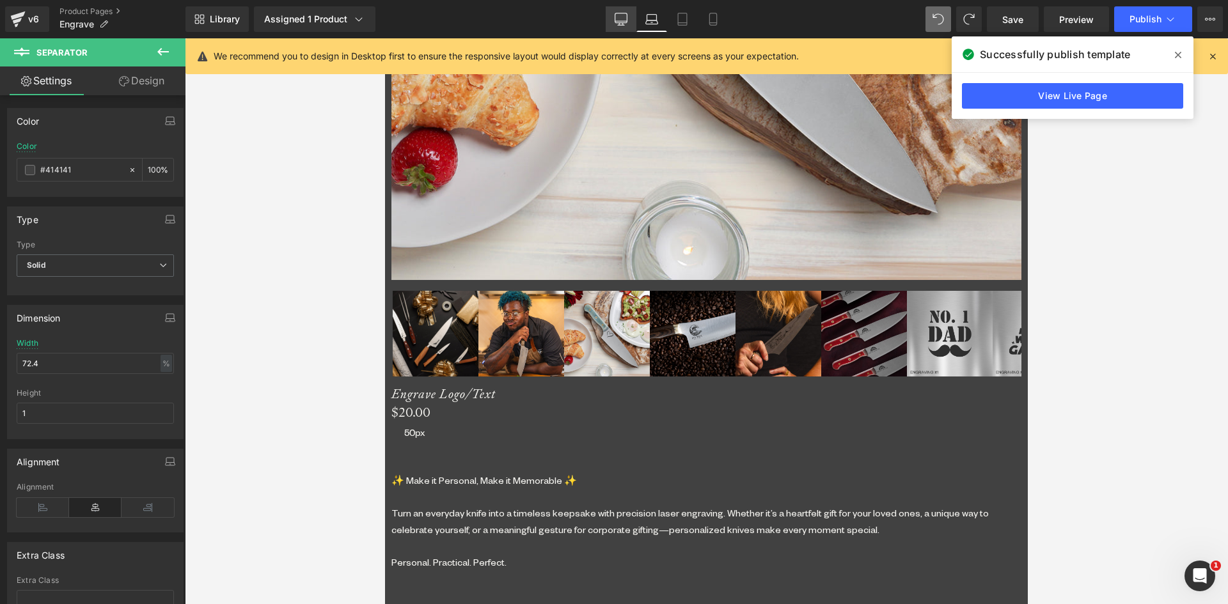
click at [617, 17] on icon at bounding box center [620, 19] width 13 height 13
type input "100"
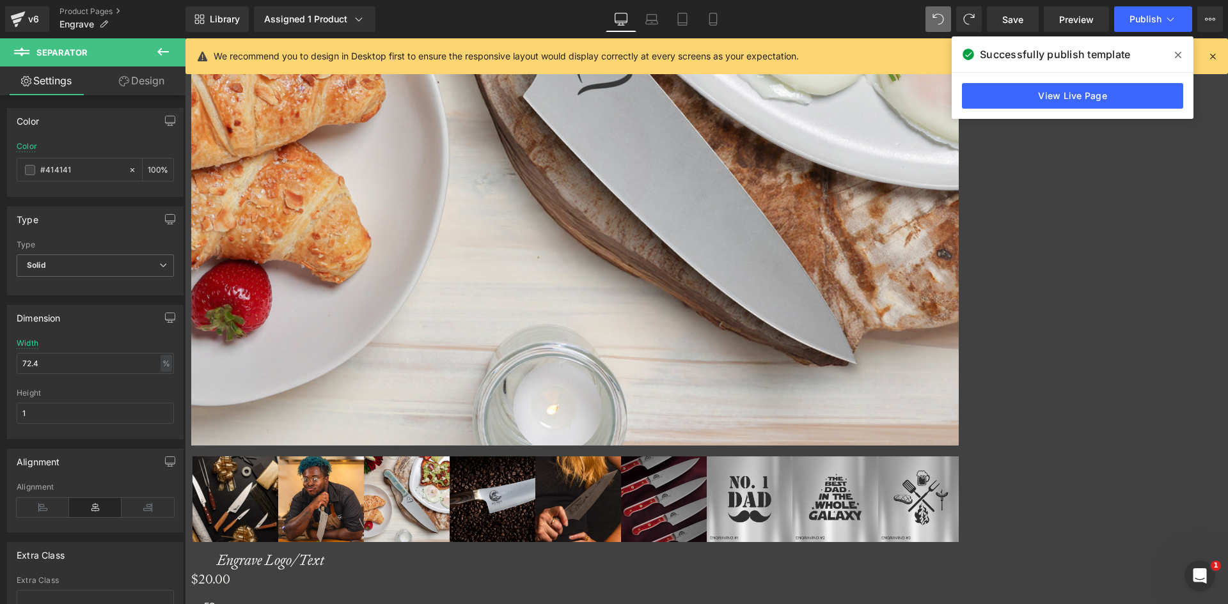
scroll to position [1008, 0]
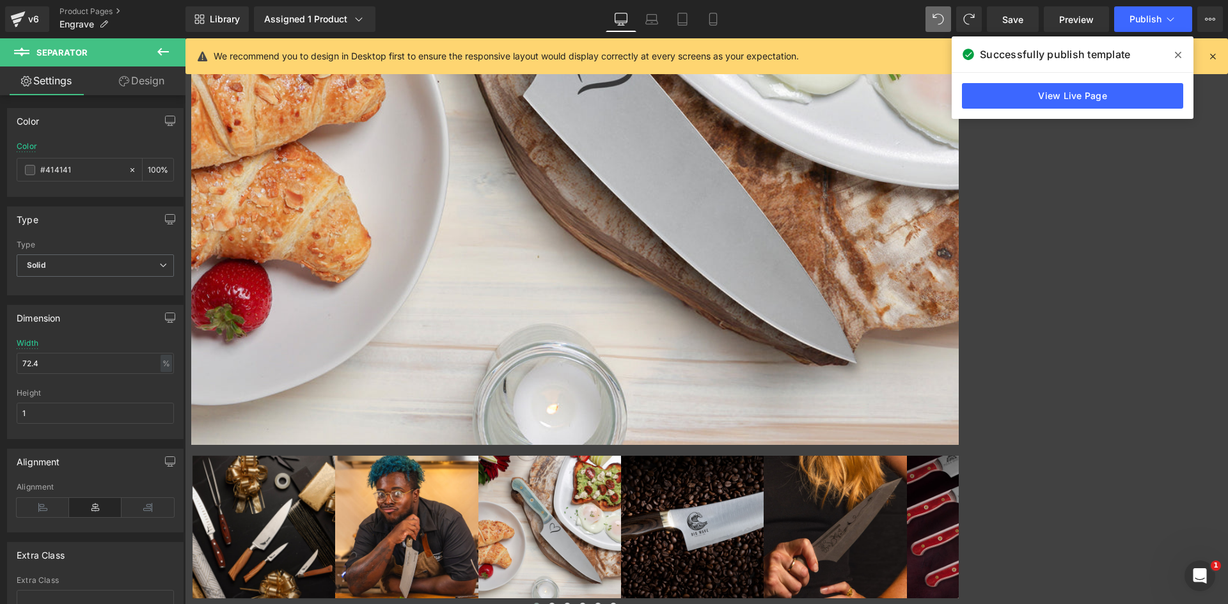
click at [185, 38] on icon at bounding box center [185, 38] width 0 height 0
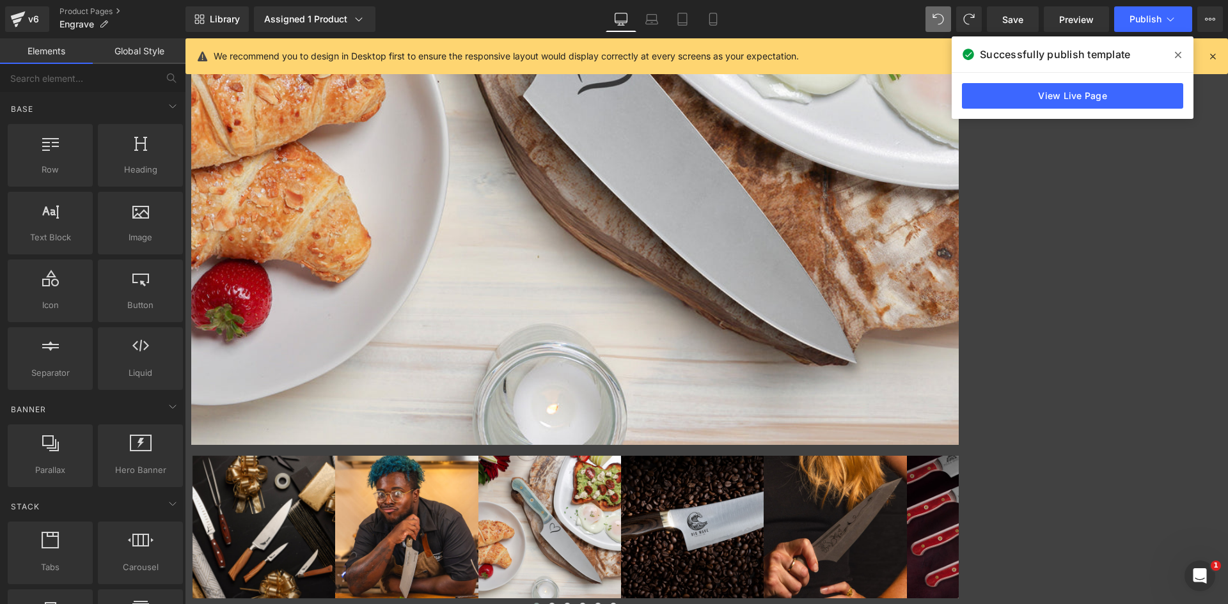
drag, startPoint x: 705, startPoint y: 375, endPoint x: 573, endPoint y: 316, distance: 144.0
click at [185, 38] on span "Separator" at bounding box center [185, 38] width 0 height 0
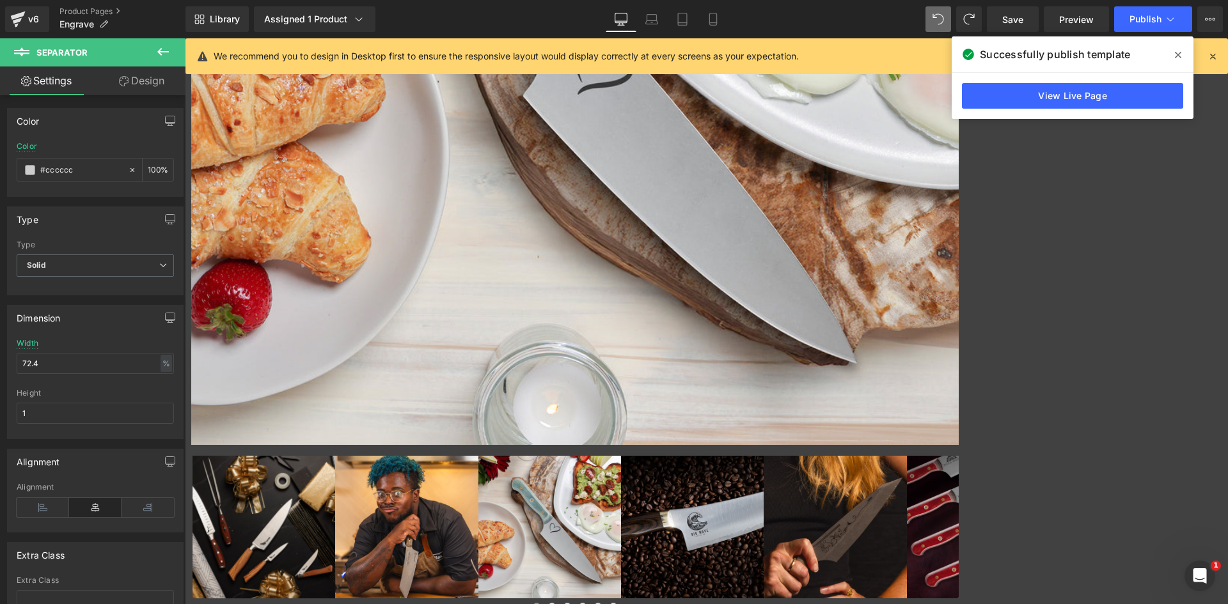
click at [134, 81] on link "Design" at bounding box center [141, 80] width 93 height 29
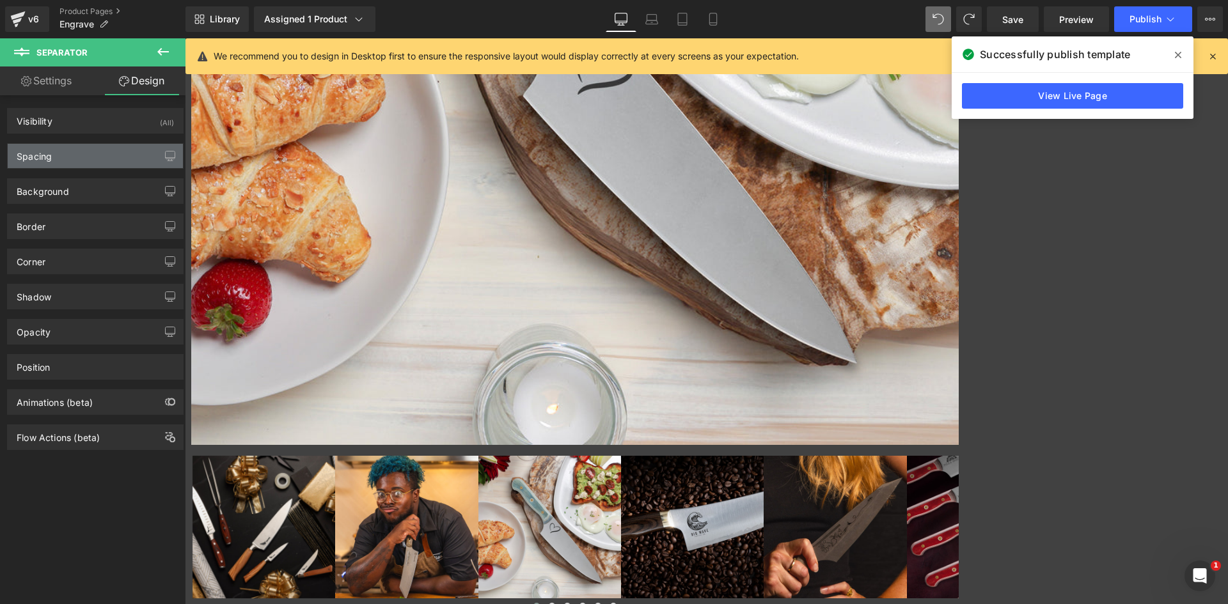
click at [79, 154] on div "Spacing" at bounding box center [95, 156] width 175 height 24
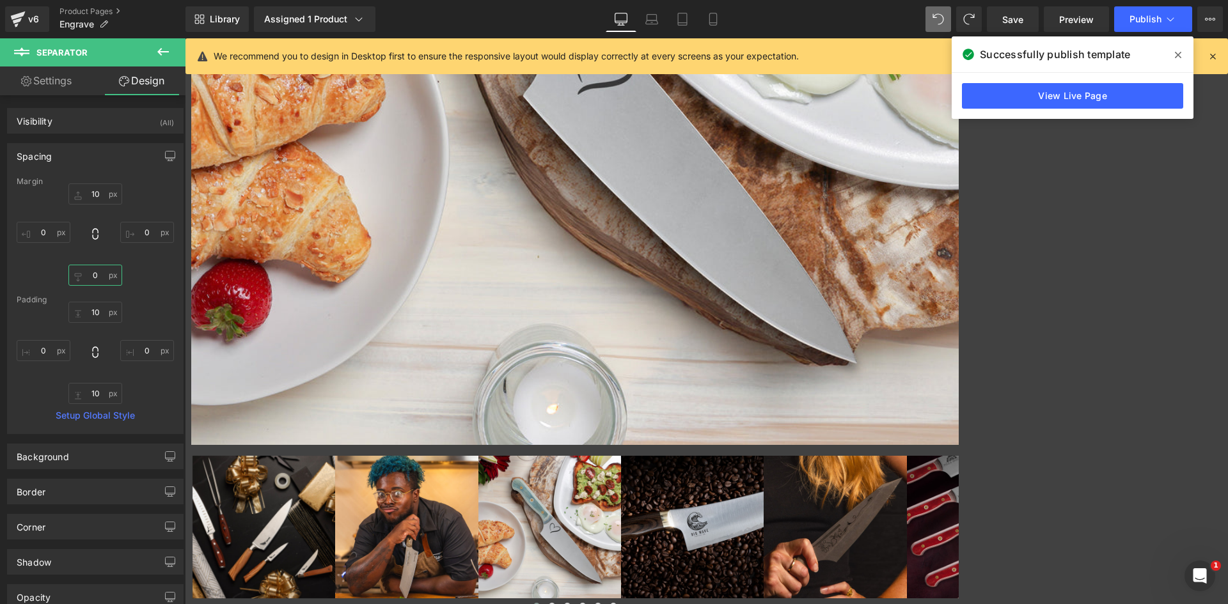
click at [95, 269] on input "0" at bounding box center [95, 275] width 54 height 21
type input "50"
click at [653, 15] on icon at bounding box center [652, 18] width 10 height 6
type input "20"
type input "0"
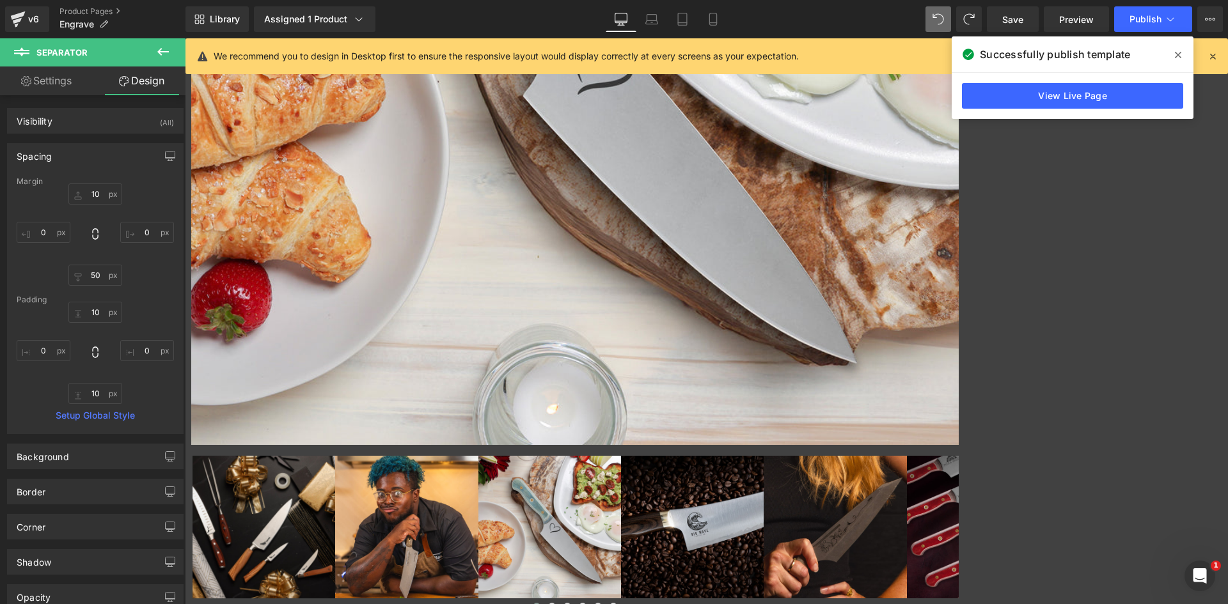
type input "0"
type input "10"
type input "0"
type input "10"
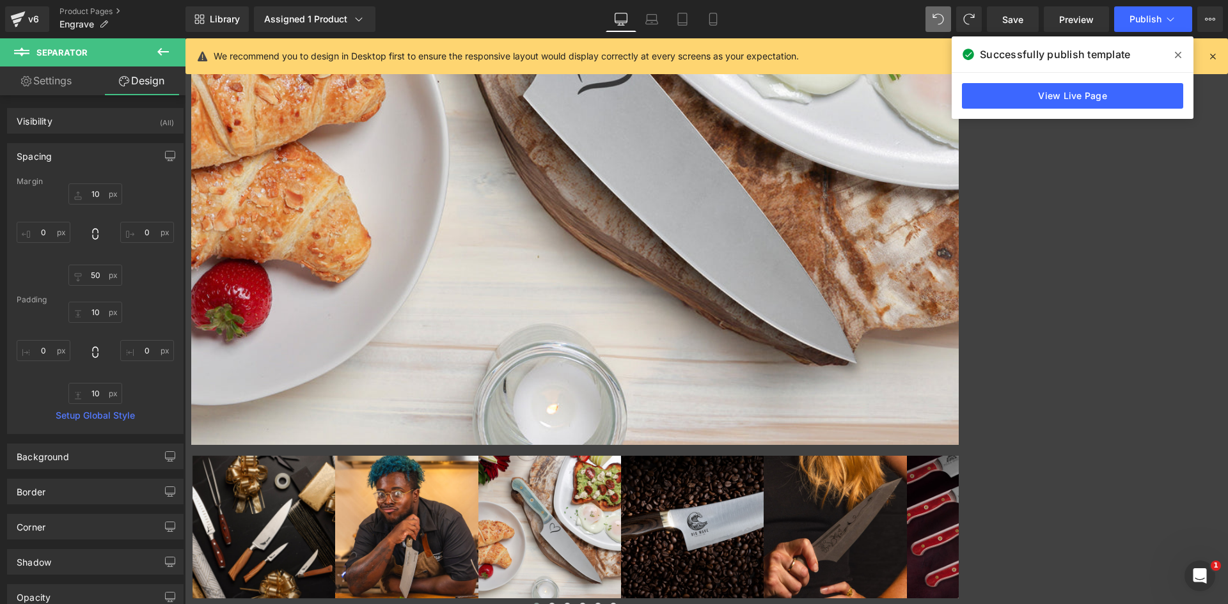
type input "0"
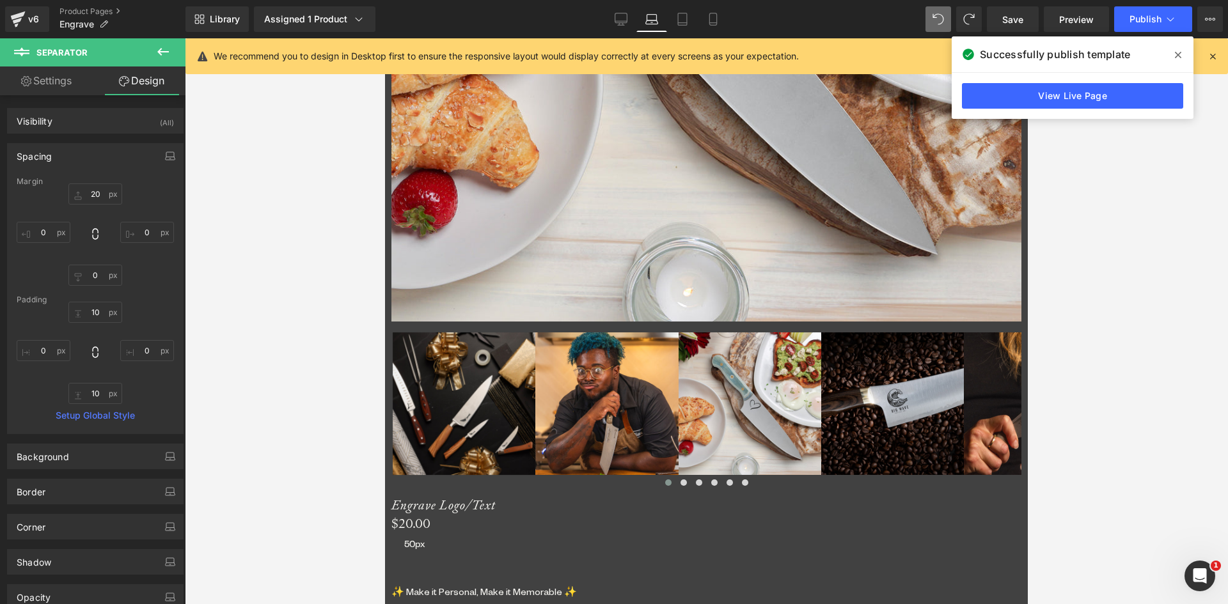
scroll to position [926, 0]
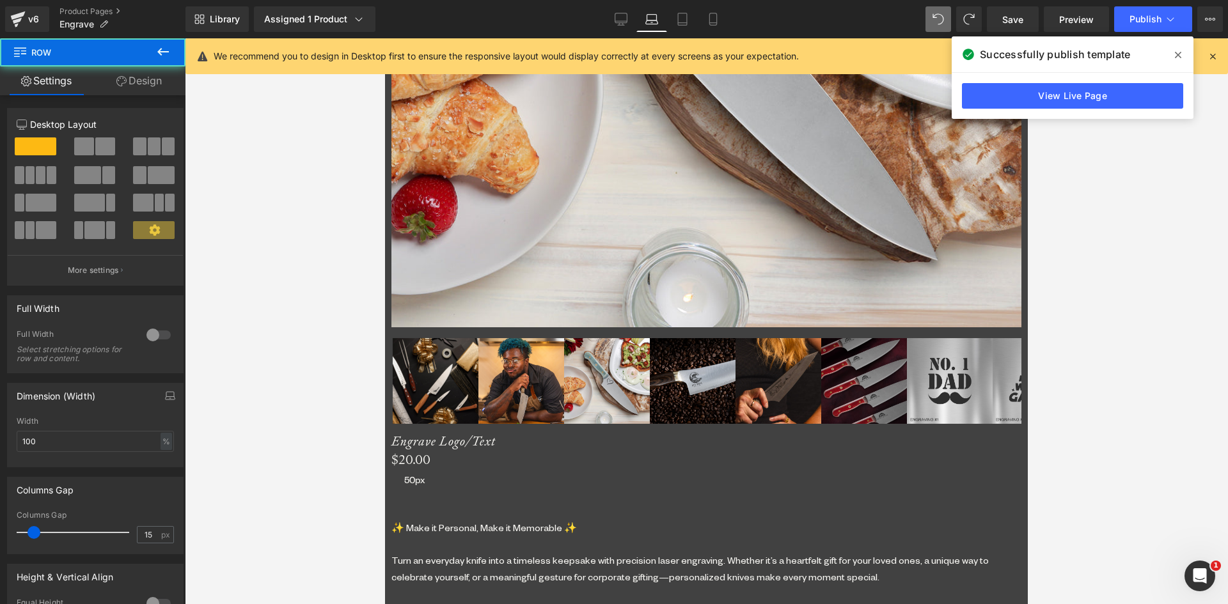
click at [385, 38] on span "Separator" at bounding box center [385, 38] width 0 height 0
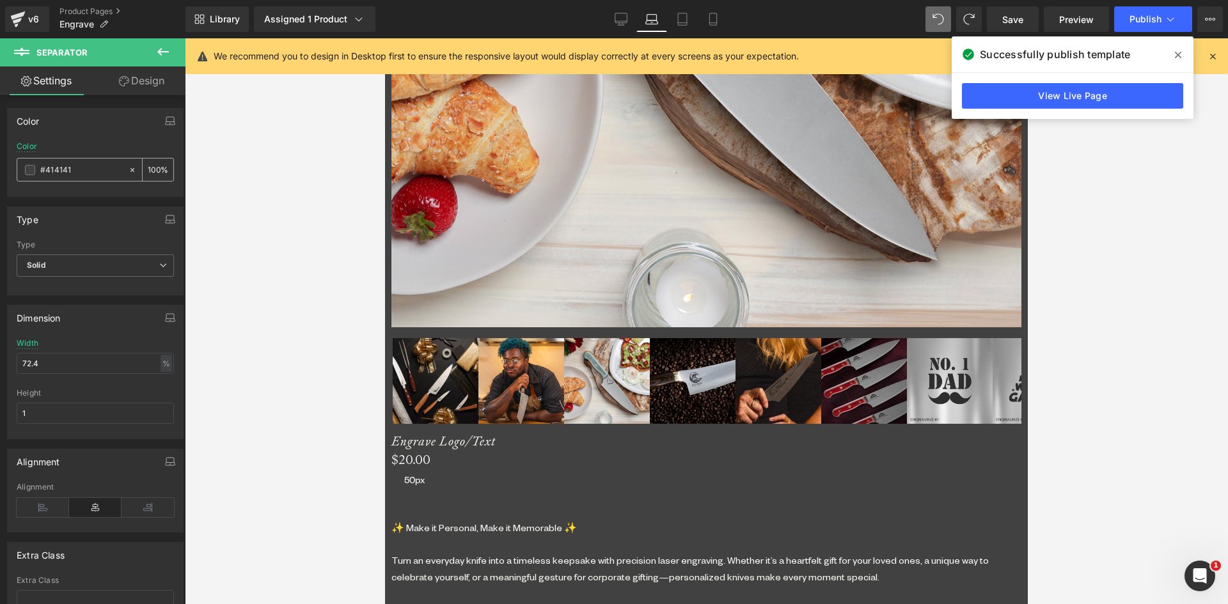
drag, startPoint x: 46, startPoint y: 166, endPoint x: 94, endPoint y: 168, distance: 48.0
click at [94, 168] on input "#414141" at bounding box center [81, 170] width 82 height 14
type input "#c"
type input "0"
type input "#ccc"
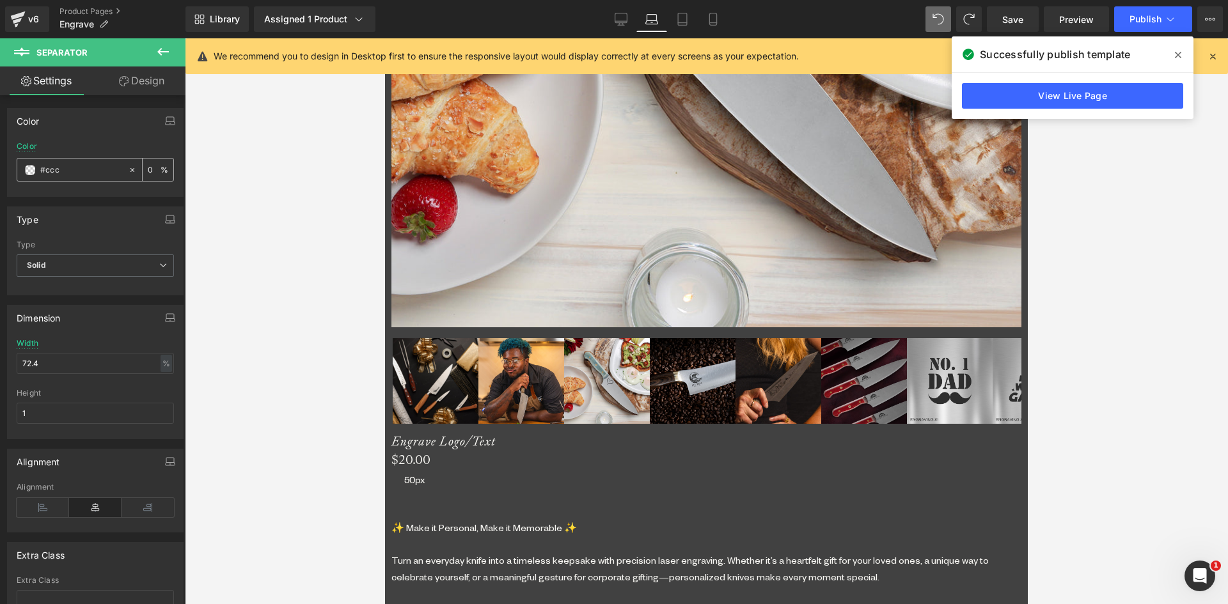
type input "100"
type input "#cccc"
type input "80"
type input "#ccccc"
type input "0"
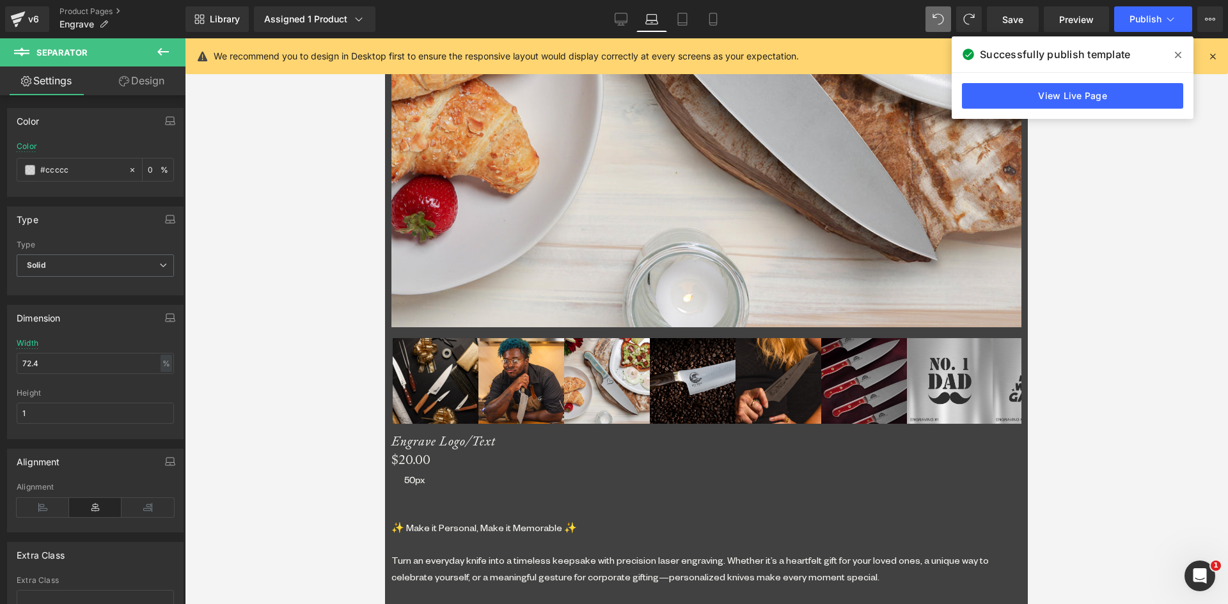
type input "#cccccc"
type input "100"
type input "#cccccc"
click at [137, 74] on link "Design" at bounding box center [141, 80] width 93 height 29
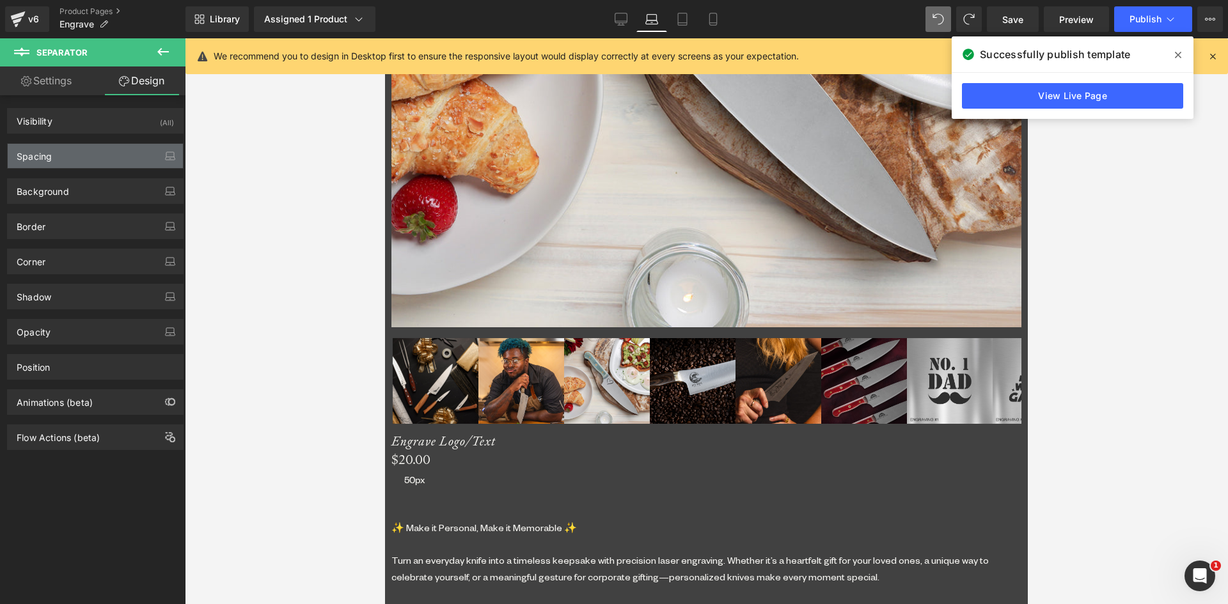
drag, startPoint x: 75, startPoint y: 150, endPoint x: 79, endPoint y: 206, distance: 55.8
click at [75, 151] on div "Spacing" at bounding box center [95, 156] width 175 height 24
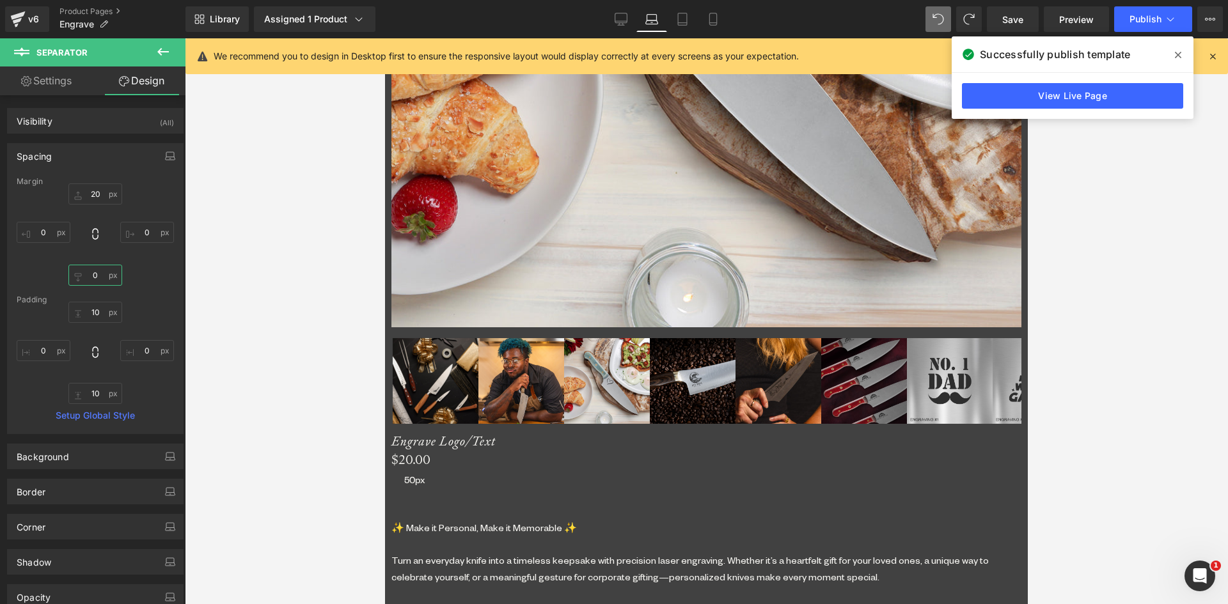
click at [93, 282] on input "0" at bounding box center [95, 275] width 54 height 21
type input "50"
click at [94, 314] on input "10" at bounding box center [95, 312] width 54 height 21
type input "0"
click at [95, 191] on input "20" at bounding box center [95, 193] width 54 height 21
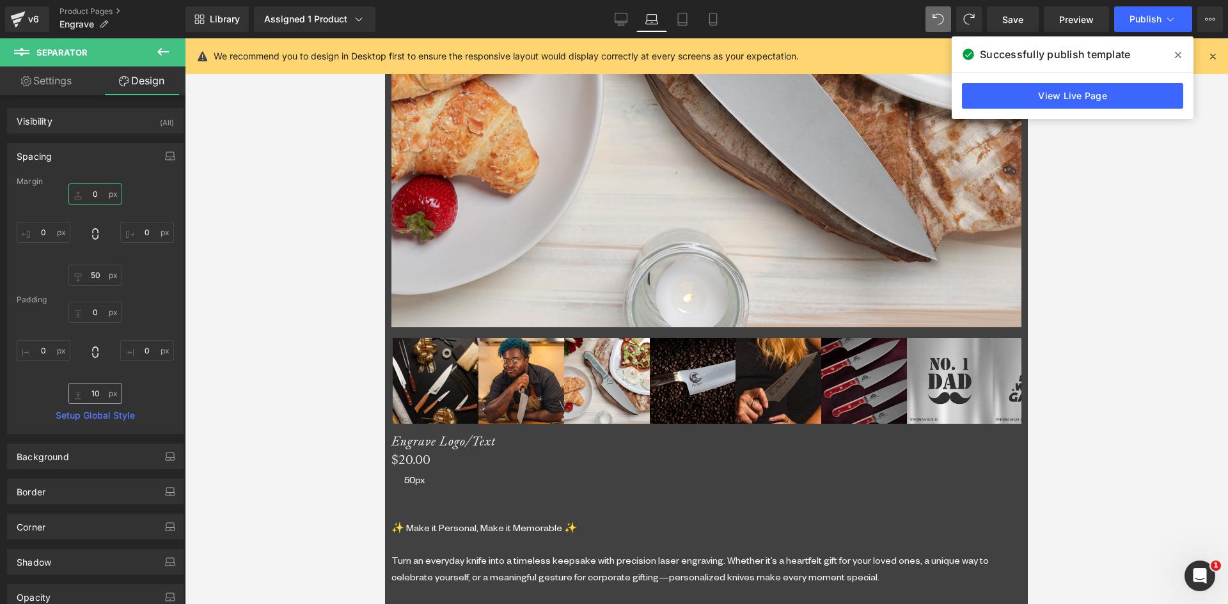
type input "0"
click at [98, 395] on input "10" at bounding box center [95, 393] width 54 height 21
type input "0"
drag, startPoint x: 689, startPoint y: 308, endPoint x: 388, endPoint y: 211, distance: 316.4
click at [385, 38] on span "Heading" at bounding box center [385, 38] width 0 height 0
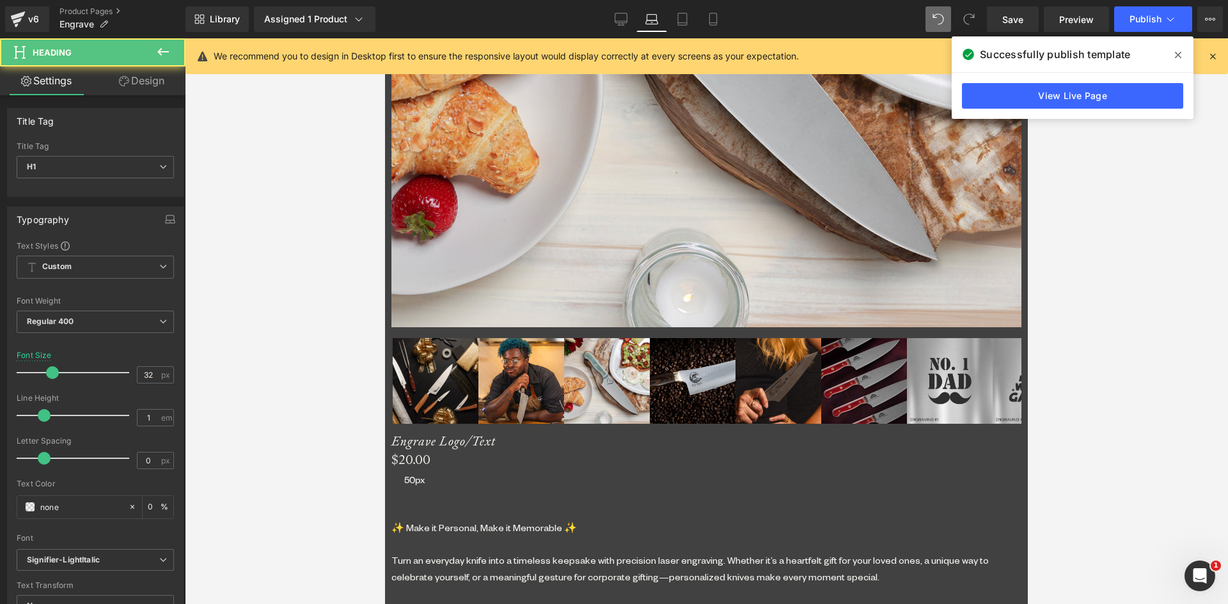
click at [148, 72] on link "Design" at bounding box center [141, 80] width 93 height 29
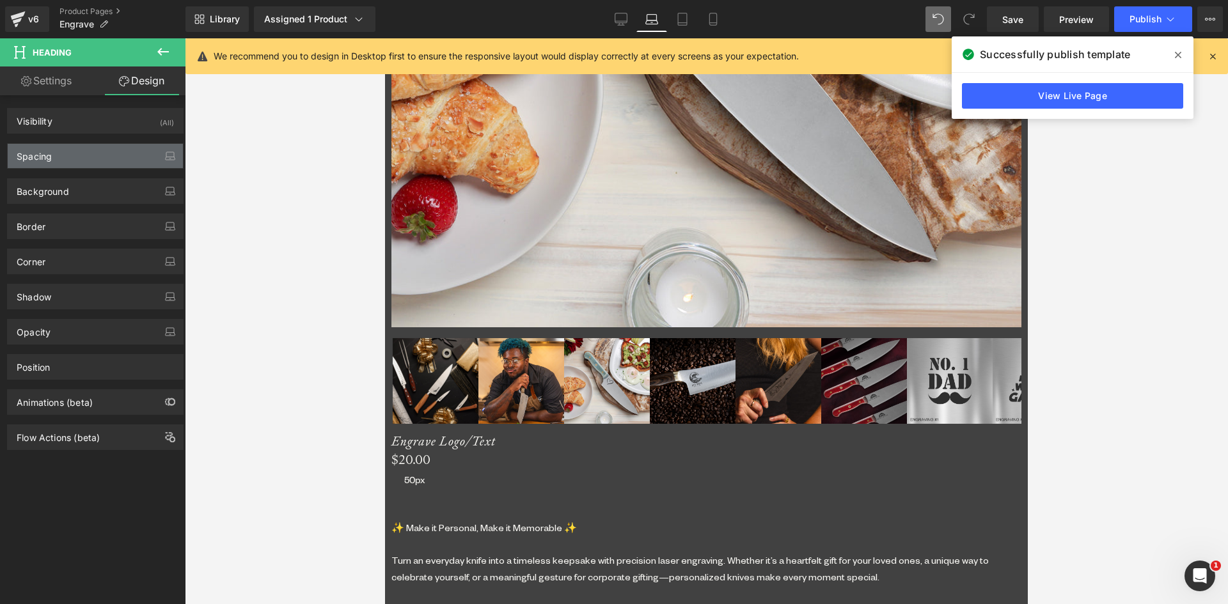
click at [56, 163] on div "Spacing" at bounding box center [95, 156] width 175 height 24
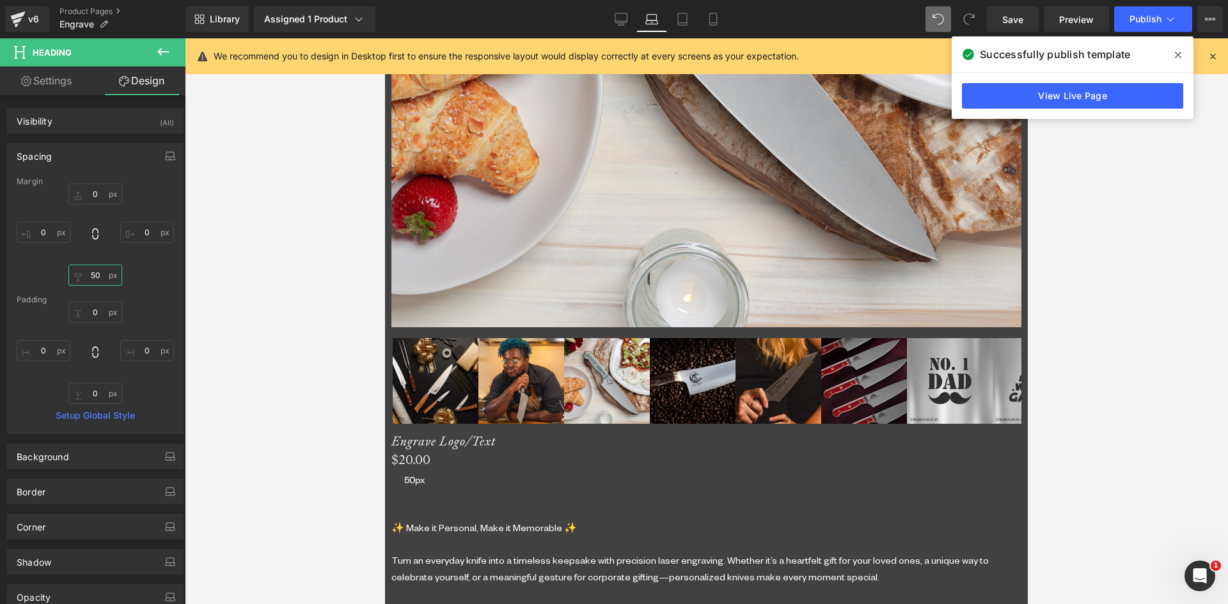
click at [90, 275] on input "50" at bounding box center [95, 275] width 54 height 21
type input "0"
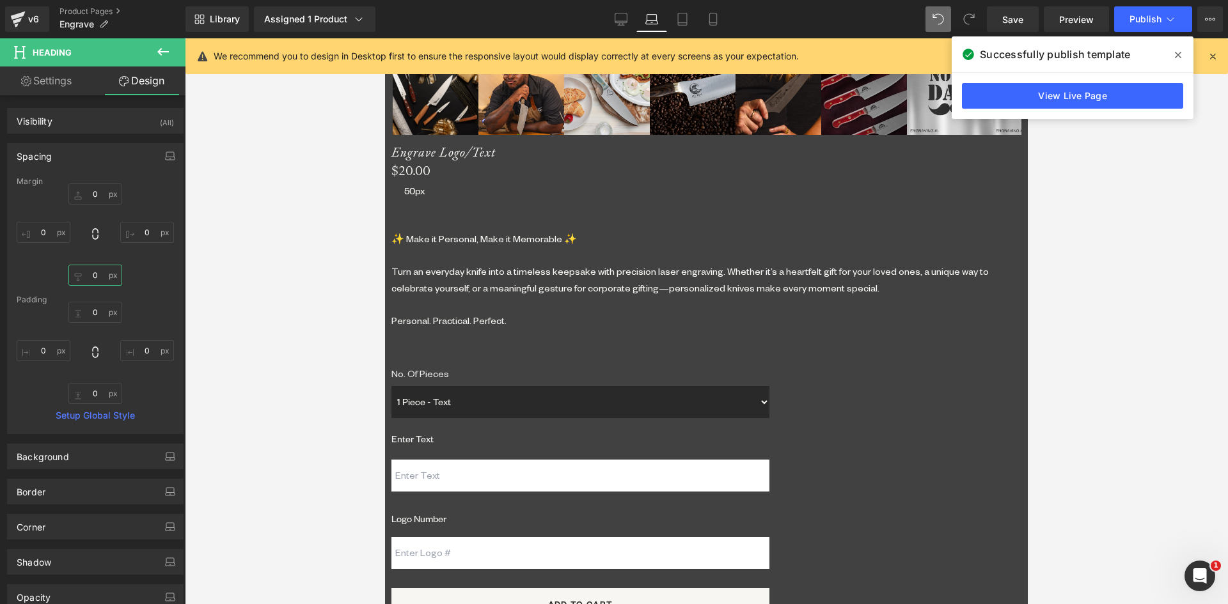
scroll to position [1246, 0]
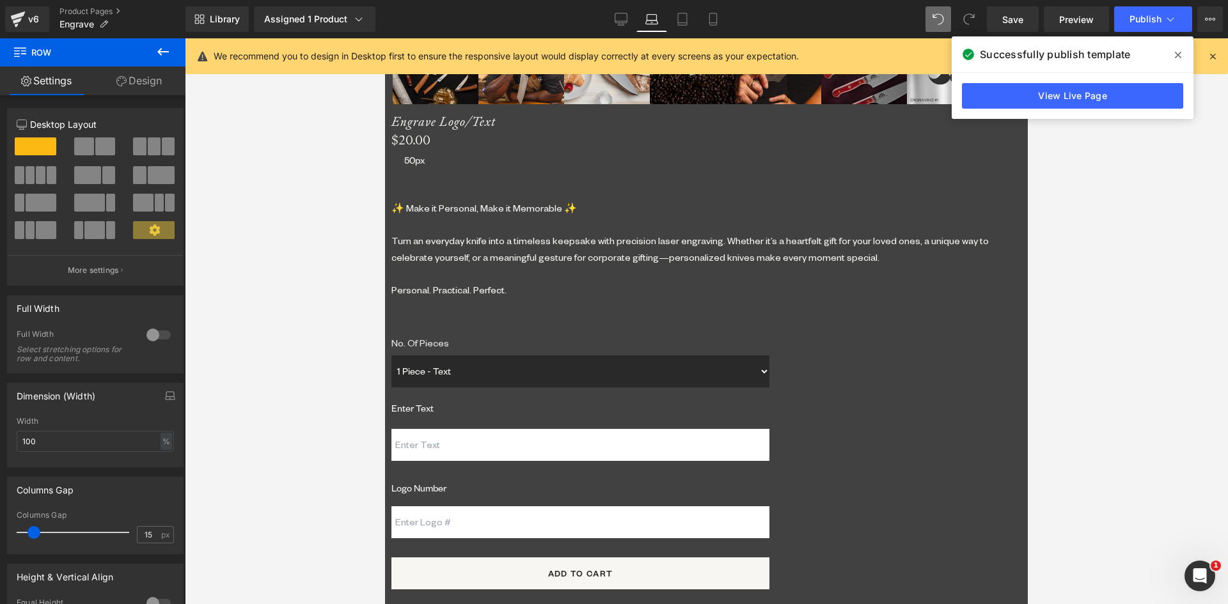
drag, startPoint x: 703, startPoint y: 389, endPoint x: 398, endPoint y: 312, distance: 313.8
click at [385, 38] on span "Separator" at bounding box center [385, 38] width 0 height 0
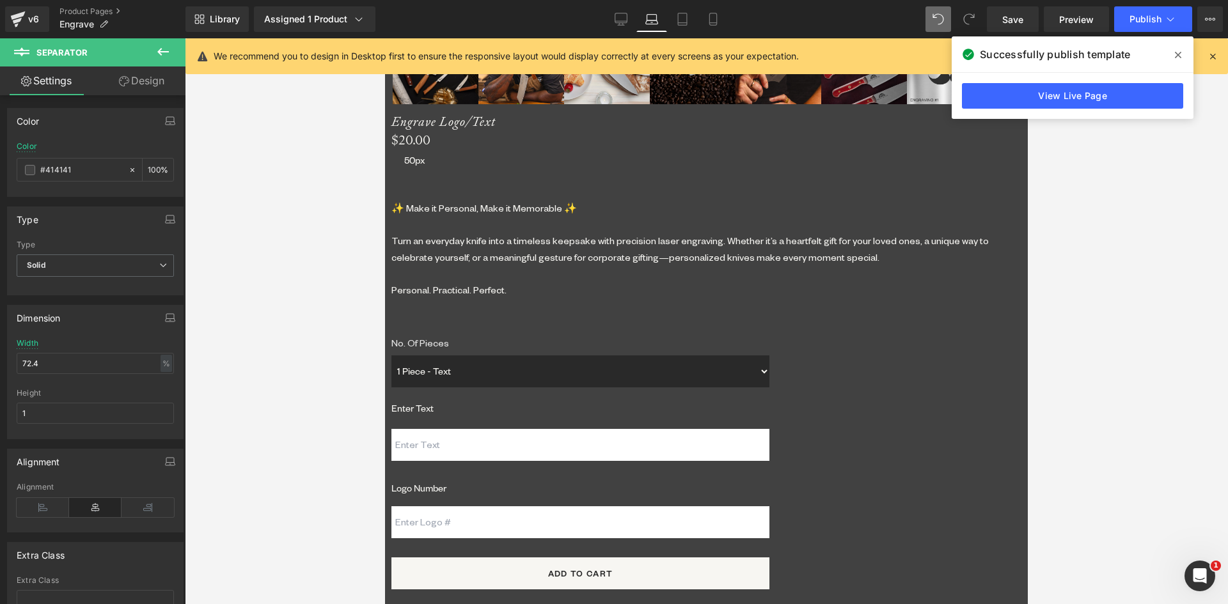
click at [385, 38] on span "Heading" at bounding box center [385, 38] width 0 height 0
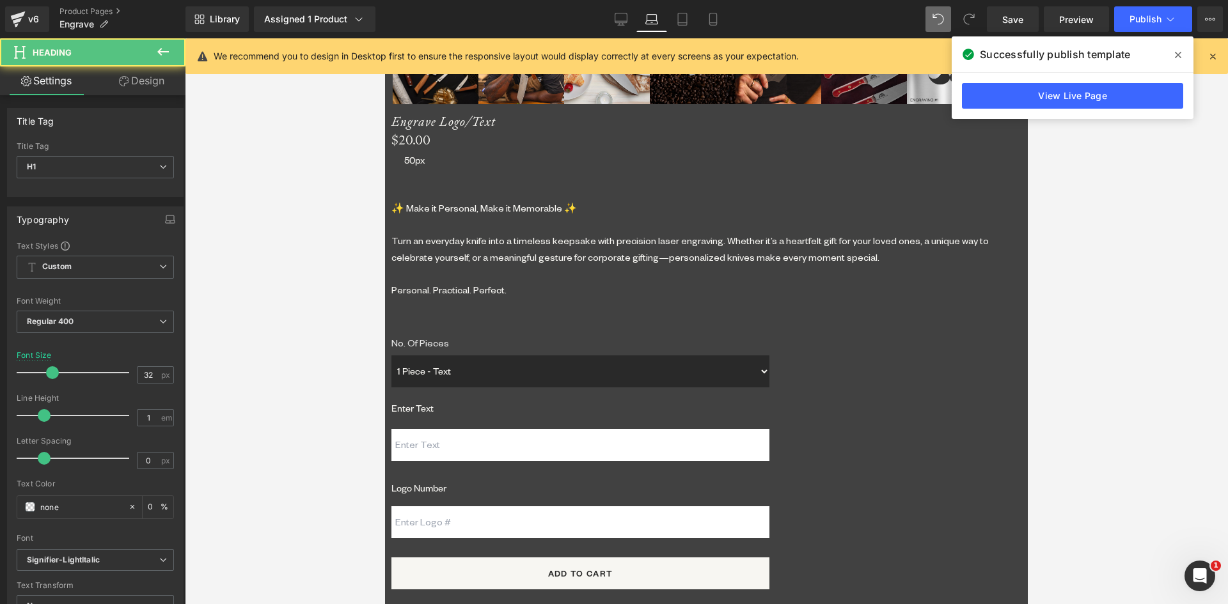
click at [137, 76] on link "Design" at bounding box center [141, 80] width 93 height 29
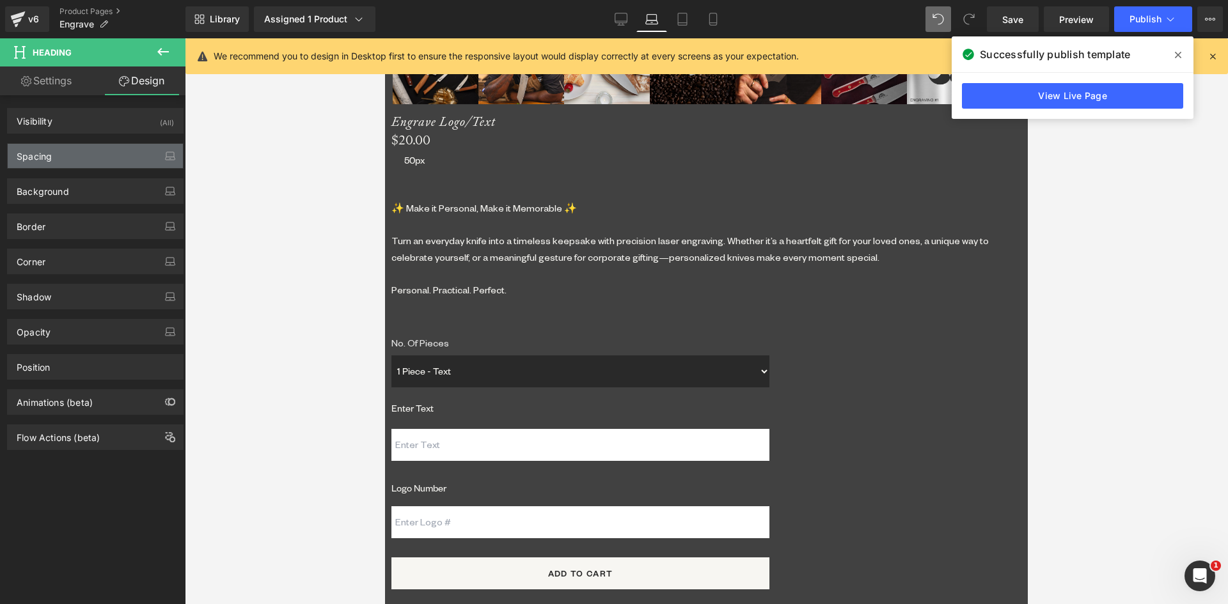
click at [72, 160] on div "Spacing" at bounding box center [95, 156] width 175 height 24
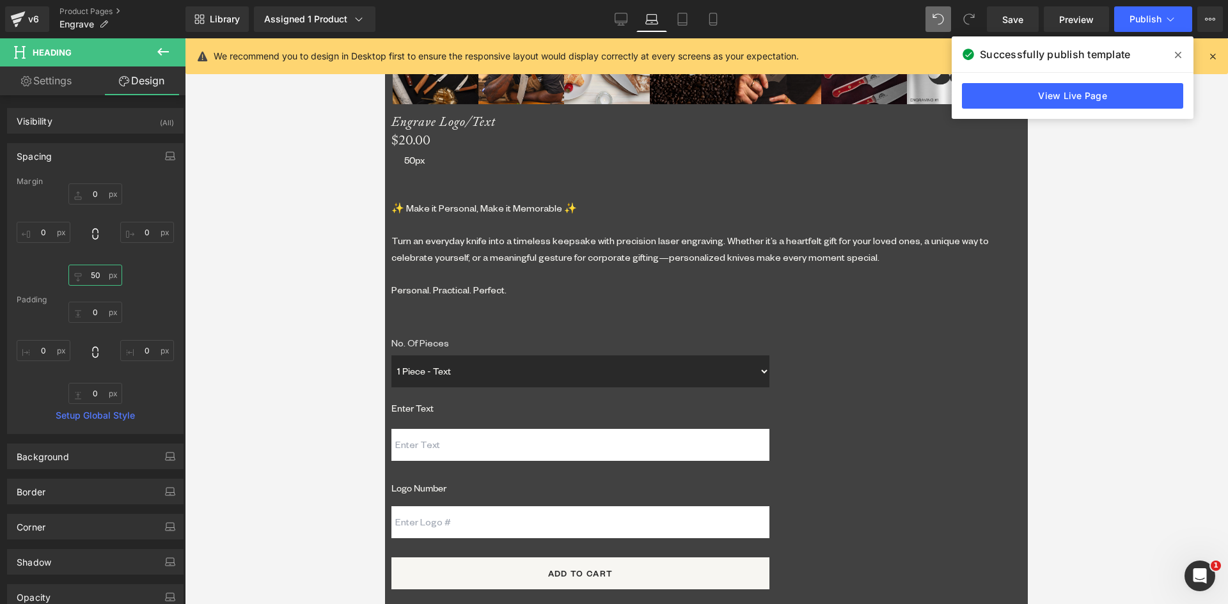
click at [94, 276] on input "50" at bounding box center [95, 275] width 54 height 21
type input "0"
click at [385, 38] on span "Separator" at bounding box center [385, 38] width 0 height 0
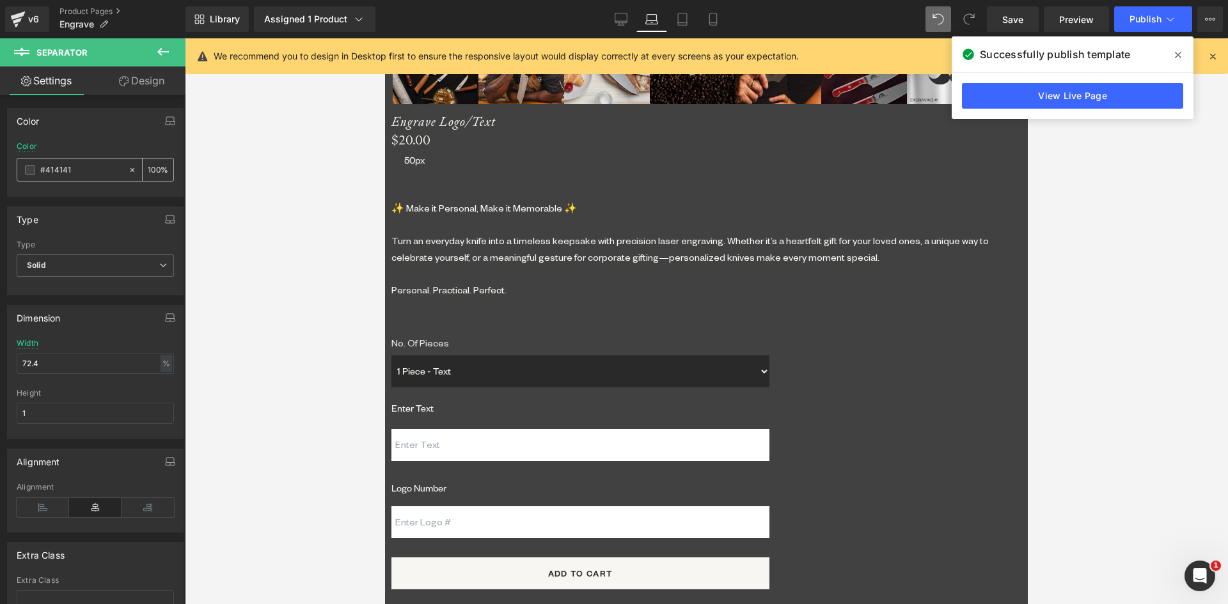
drag, startPoint x: 42, startPoint y: 170, endPoint x: 77, endPoint y: 171, distance: 35.2
click at [77, 171] on input "#414141" at bounding box center [81, 170] width 82 height 14
click at [62, 172] on input "#414141" at bounding box center [81, 170] width 82 height 14
drag, startPoint x: 44, startPoint y: 170, endPoint x: 100, endPoint y: 168, distance: 55.7
click at [99, 168] on input "#414141" at bounding box center [81, 170] width 82 height 14
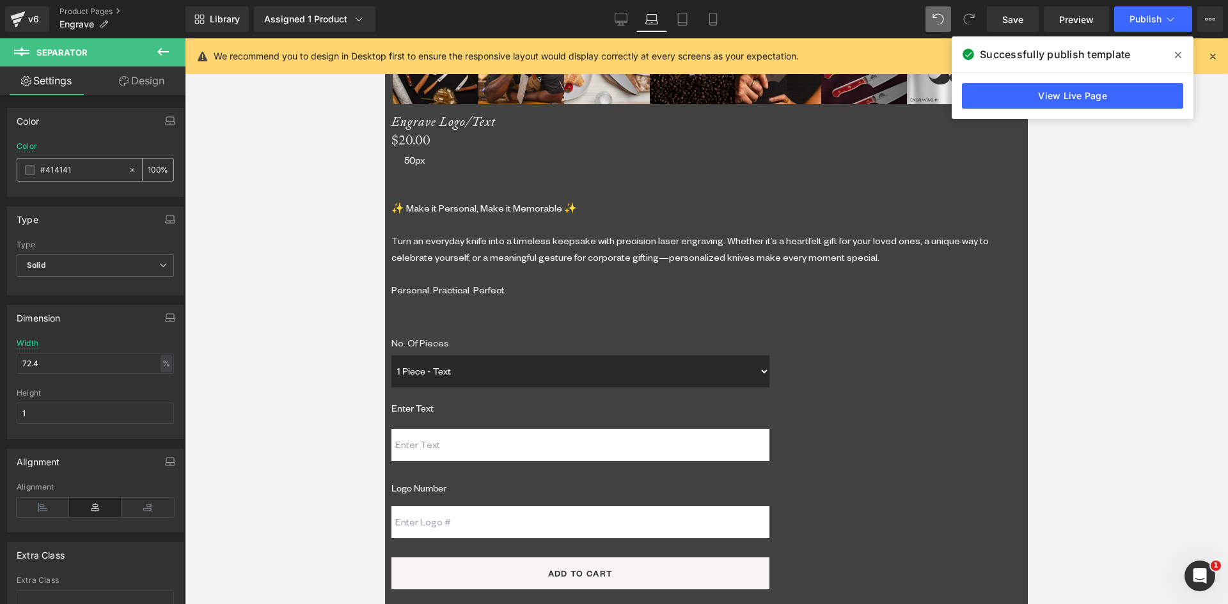
type input "#c"
type input "0"
type input "#ccc"
type input "100"
type input "#cccc"
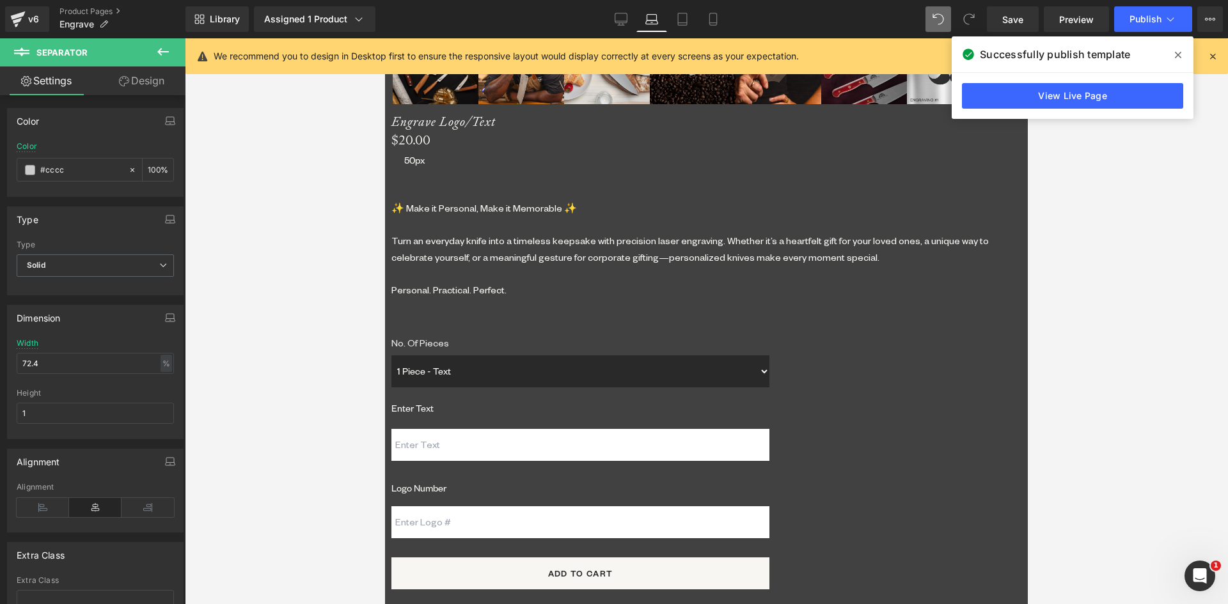
type input "80"
type input "#ccccc"
type input "0"
type input "#cccccc"
type input "100"
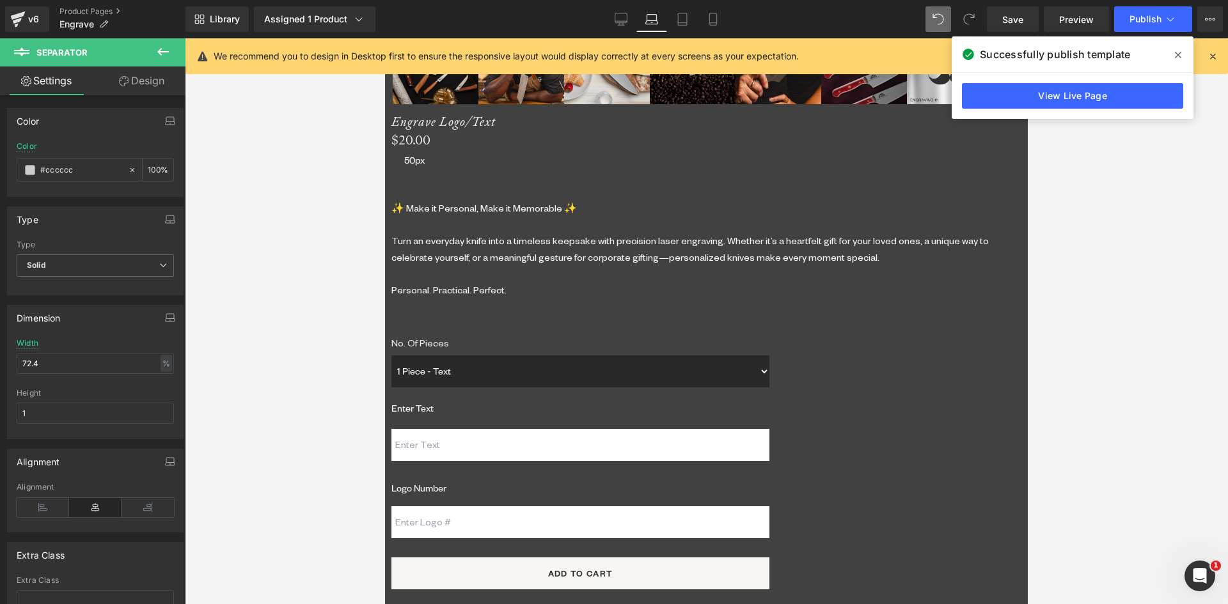
type input "#cccccc"
click at [146, 79] on link "Design" at bounding box center [141, 80] width 93 height 29
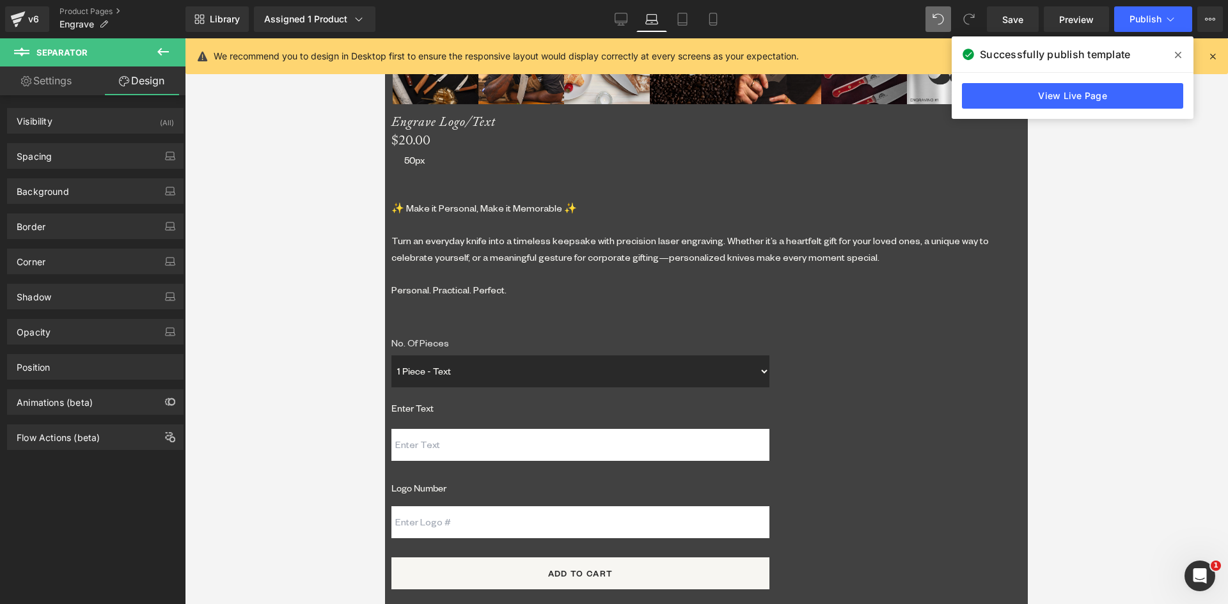
click at [59, 168] on div "Spacing Margin 20px 20 0px 0 0px 0 0px 0 Padding 10px 10 0px 0 10px 10 0px 0 Se…" at bounding box center [95, 156] width 176 height 26
click at [63, 160] on div "Spacing" at bounding box center [95, 156] width 175 height 24
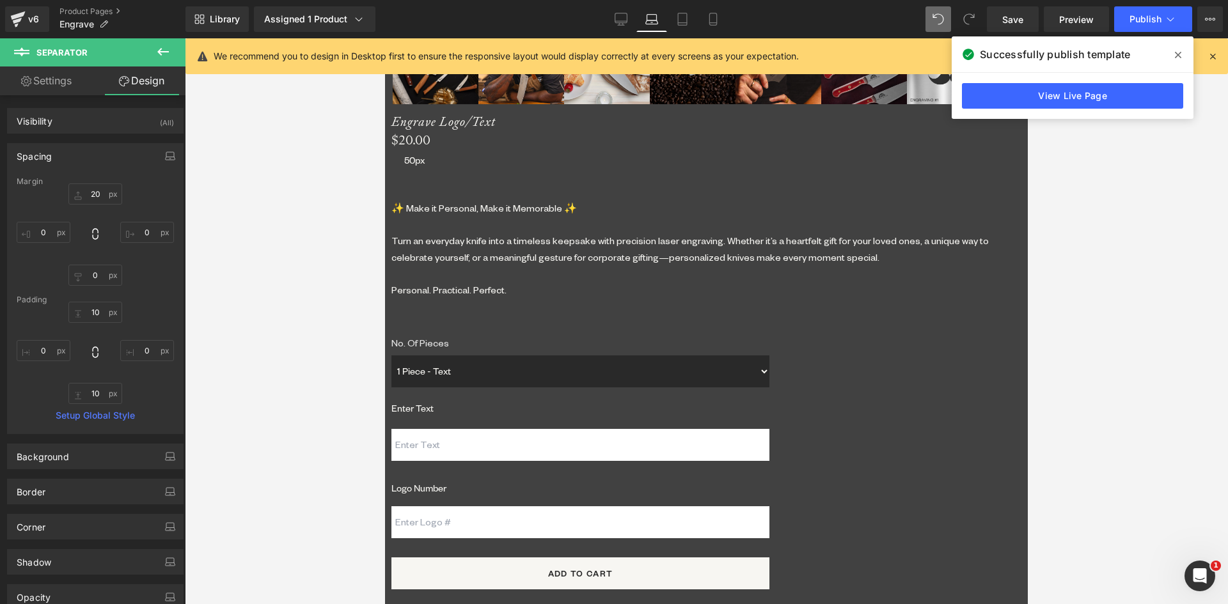
click at [97, 184] on div "Margin" at bounding box center [95, 181] width 157 height 9
click at [95, 195] on input "20" at bounding box center [95, 193] width 54 height 21
type input "0"
click at [93, 313] on input "10" at bounding box center [95, 312] width 54 height 21
type input "0"
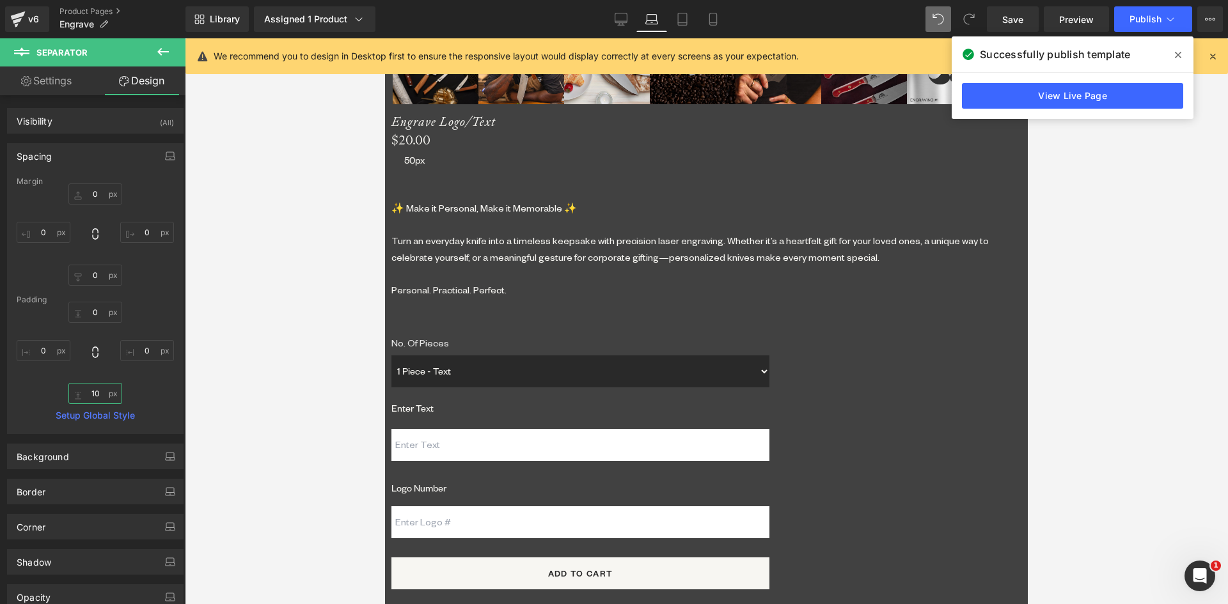
click at [94, 387] on input "10" at bounding box center [95, 393] width 54 height 21
type input "0"
click at [93, 268] on input "0" at bounding box center [95, 275] width 54 height 21
type input "50"
click at [97, 192] on input "0" at bounding box center [95, 193] width 54 height 21
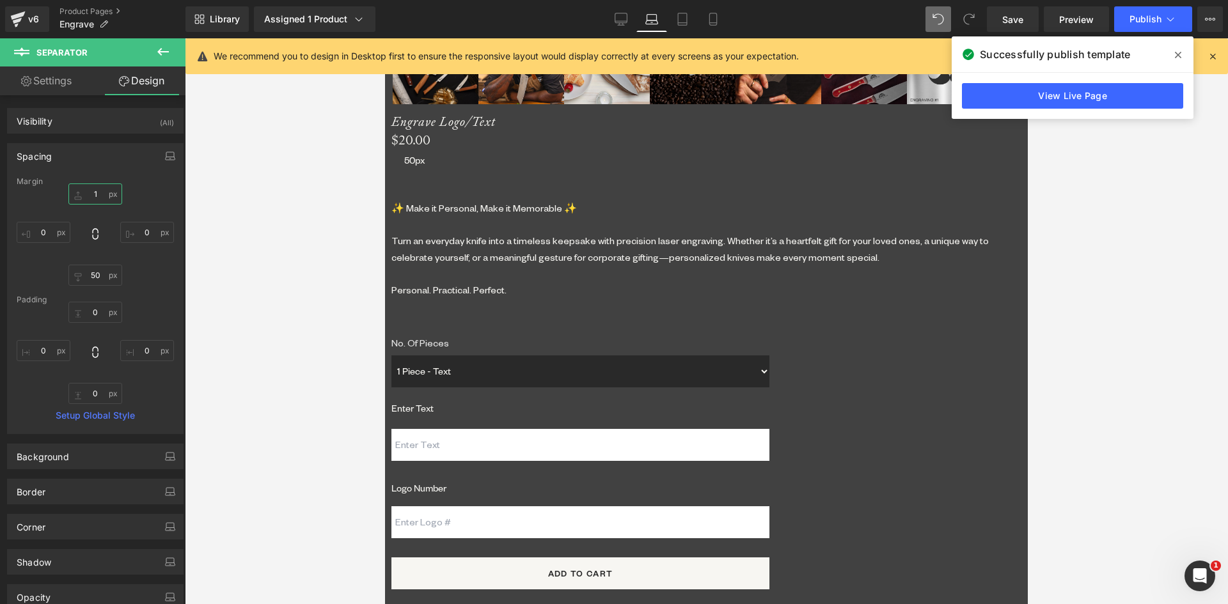
type input "10"
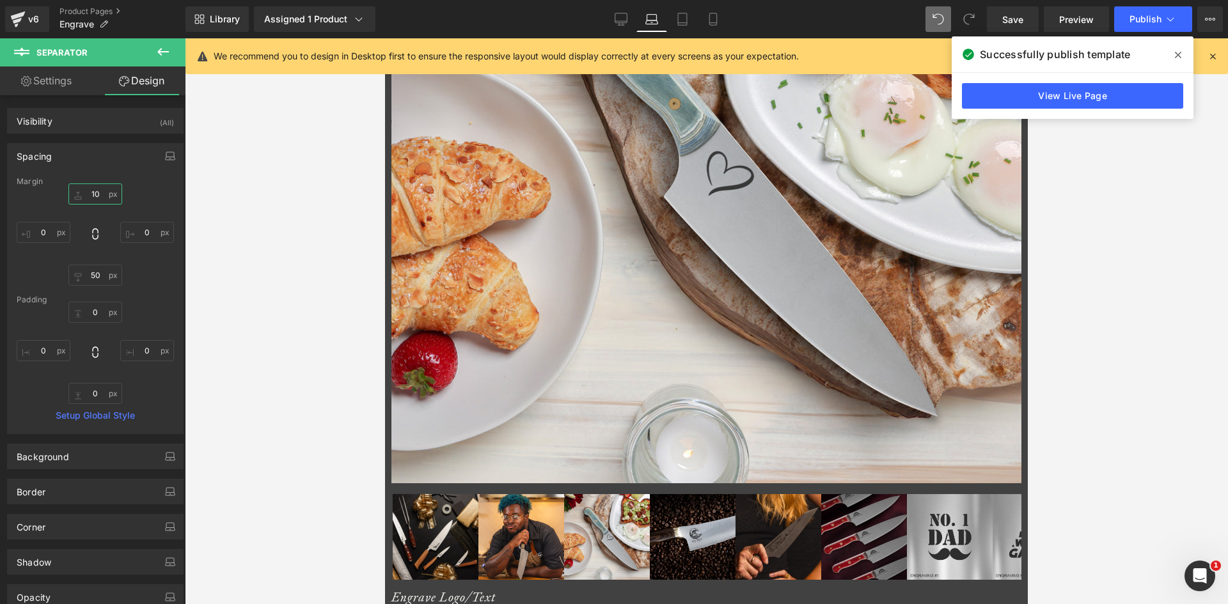
scroll to position [862, 0]
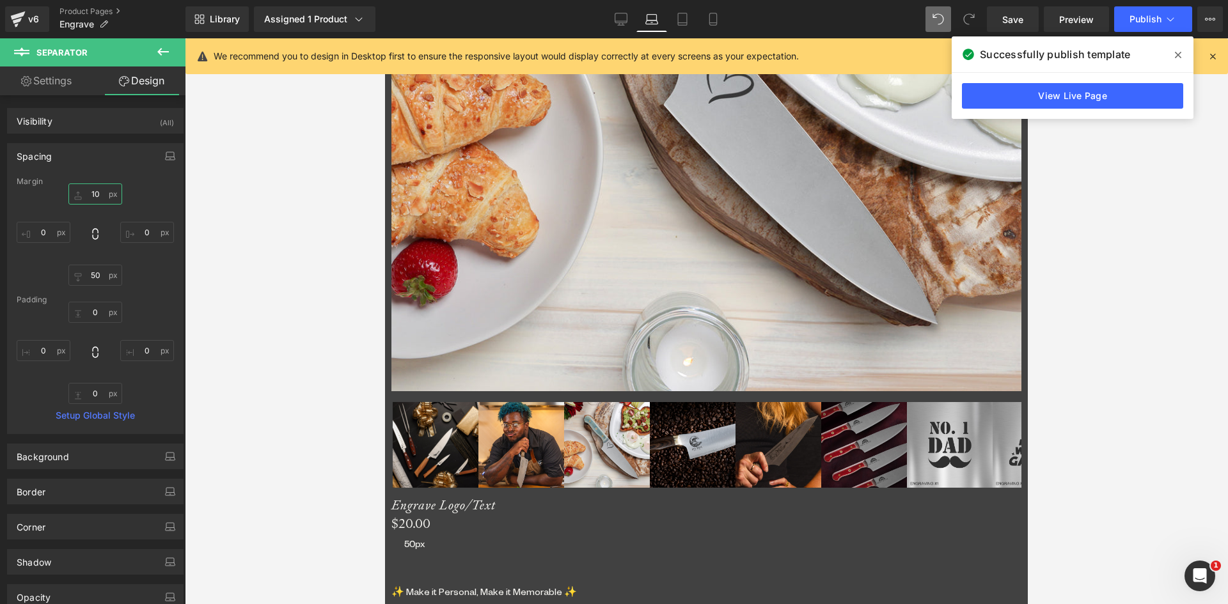
drag, startPoint x: 702, startPoint y: 391, endPoint x: 691, endPoint y: 386, distance: 12.0
click at [385, 38] on span "Separator" at bounding box center [385, 38] width 0 height 0
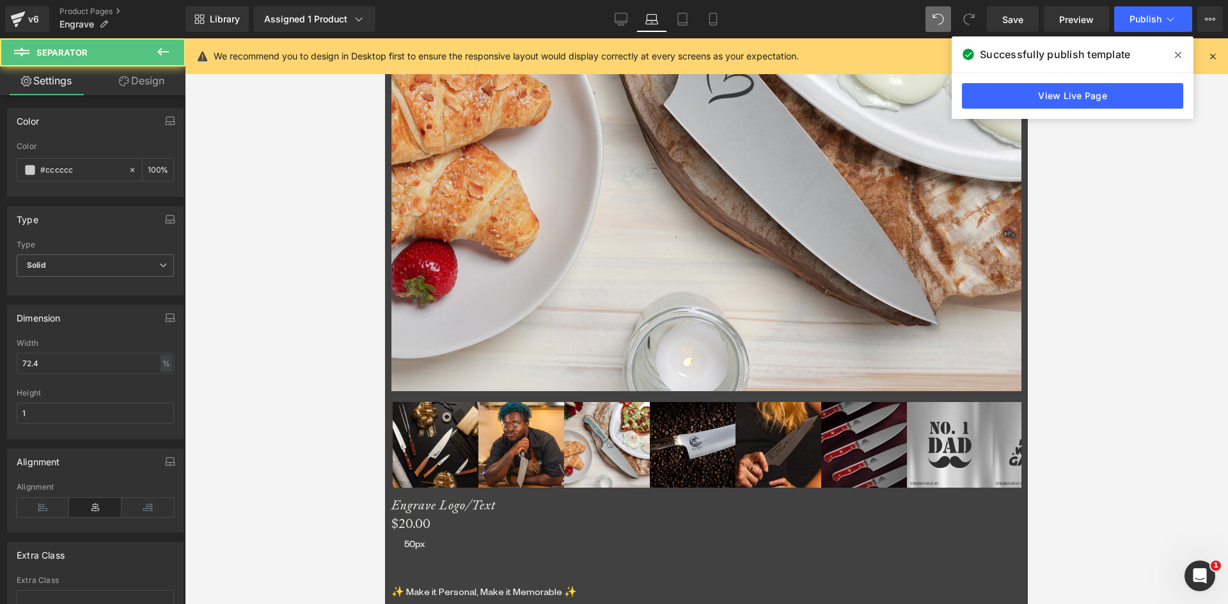
click at [166, 85] on link "Design" at bounding box center [141, 80] width 93 height 29
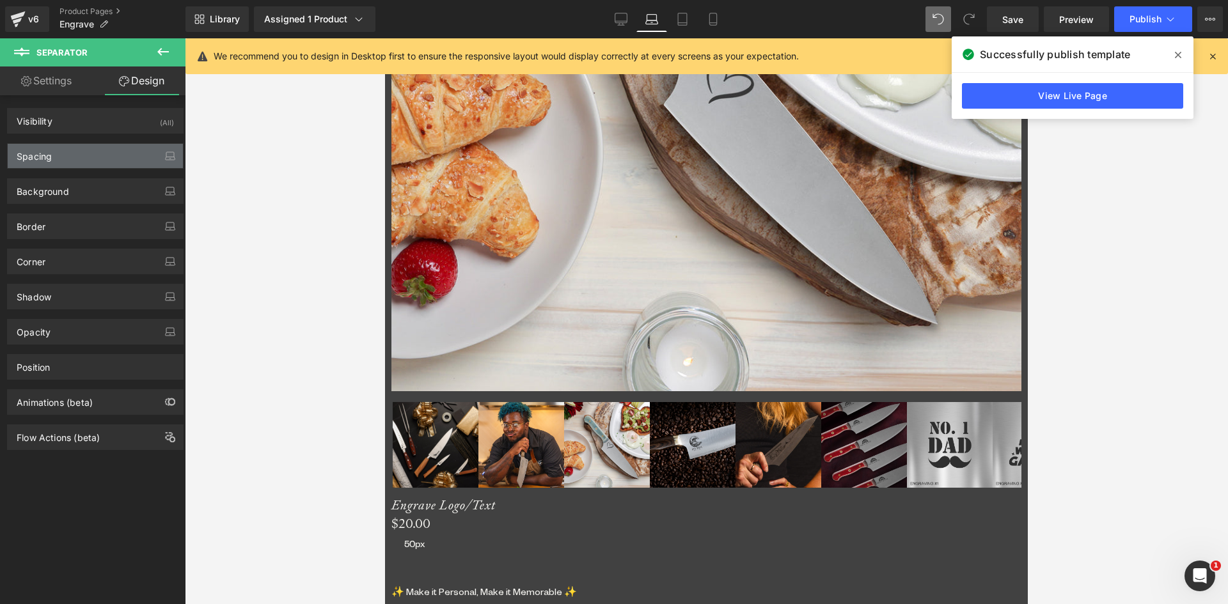
click at [74, 164] on div "Spacing" at bounding box center [95, 156] width 175 height 24
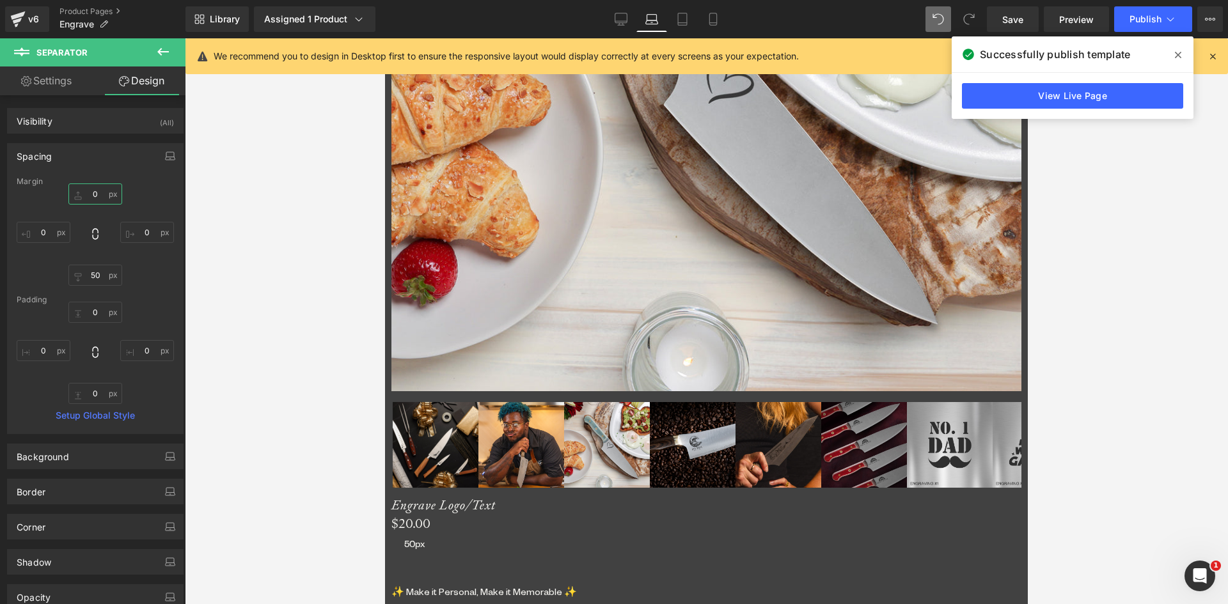
click at [96, 188] on input "0" at bounding box center [95, 193] width 54 height 21
type input "10"
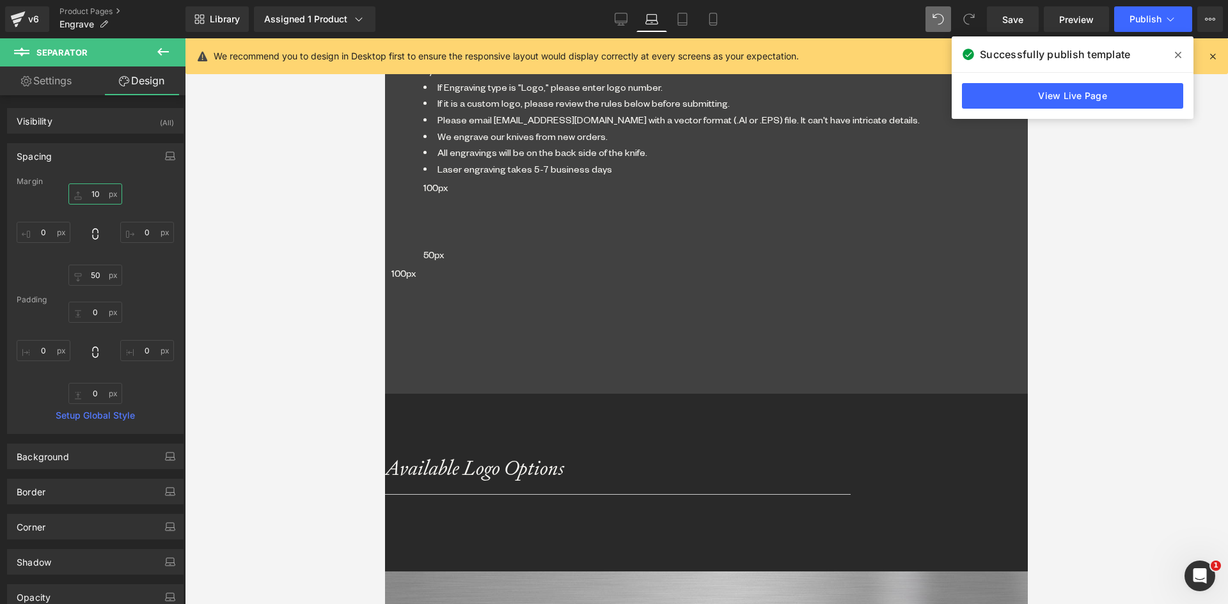
scroll to position [2205, 0]
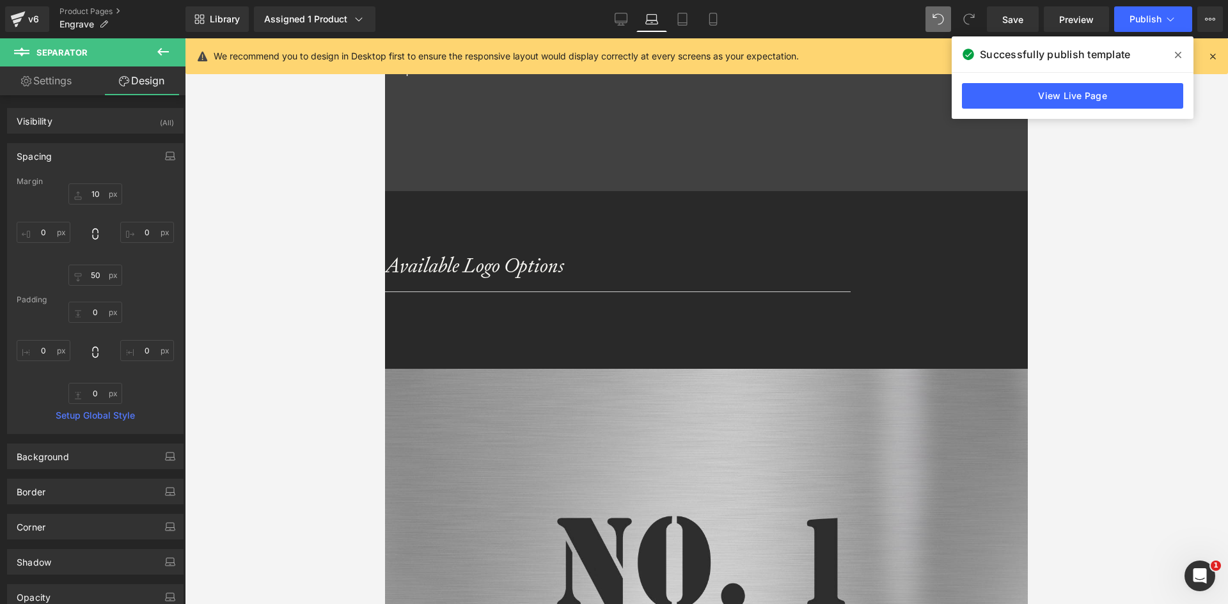
click at [385, 38] on span "Separator" at bounding box center [385, 38] width 0 height 0
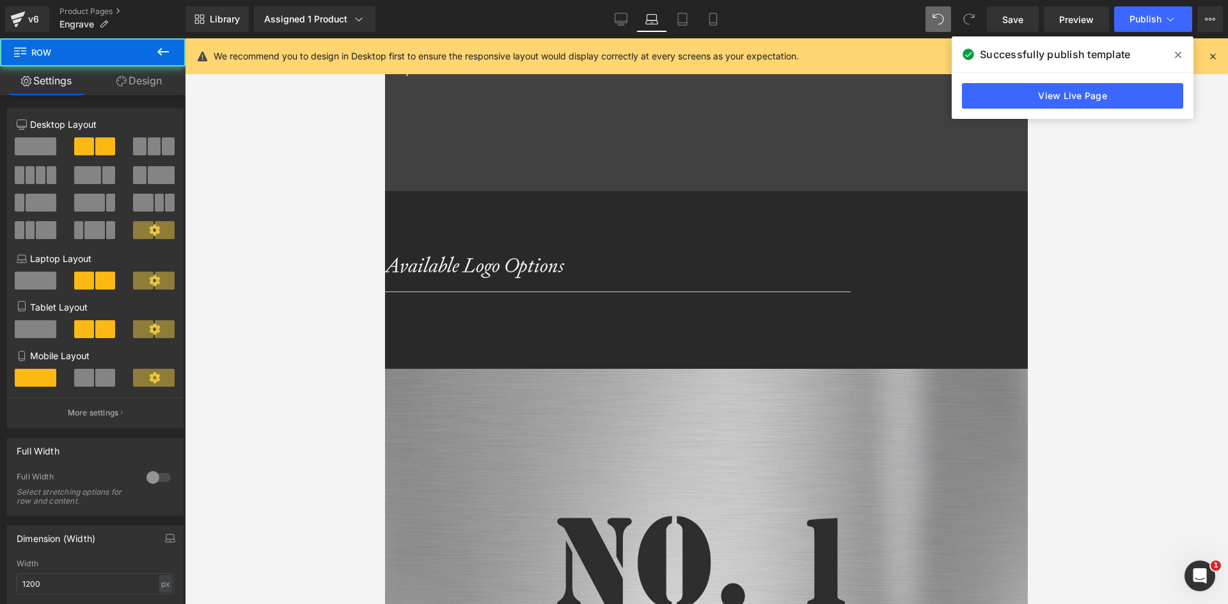
drag, startPoint x: 547, startPoint y: 180, endPoint x: 680, endPoint y: 269, distance: 160.5
click at [385, 38] on span "Text Block" at bounding box center [385, 38] width 0 height 0
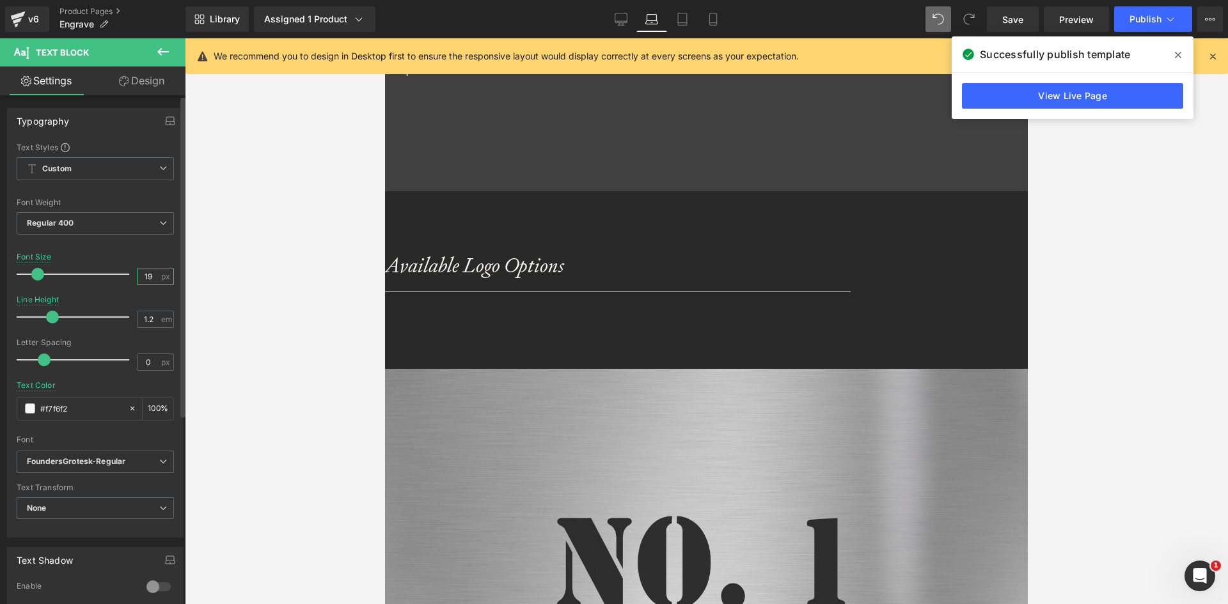
drag, startPoint x: 150, startPoint y: 273, endPoint x: 131, endPoint y: 275, distance: 19.3
click at [131, 275] on div "Font Size 19 px" at bounding box center [95, 274] width 157 height 43
type input "18"
click at [146, 322] on input "1.2" at bounding box center [148, 319] width 22 height 16
type input "1.5"
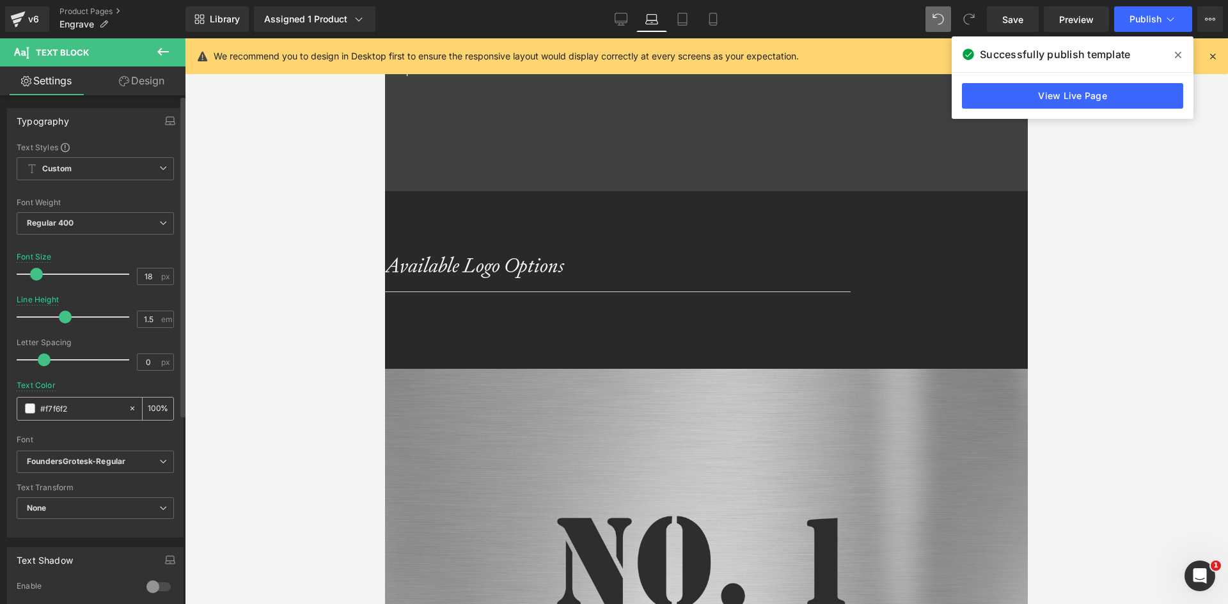
click at [128, 403] on div at bounding box center [135, 409] width 15 height 22
type input "none"
type input "0"
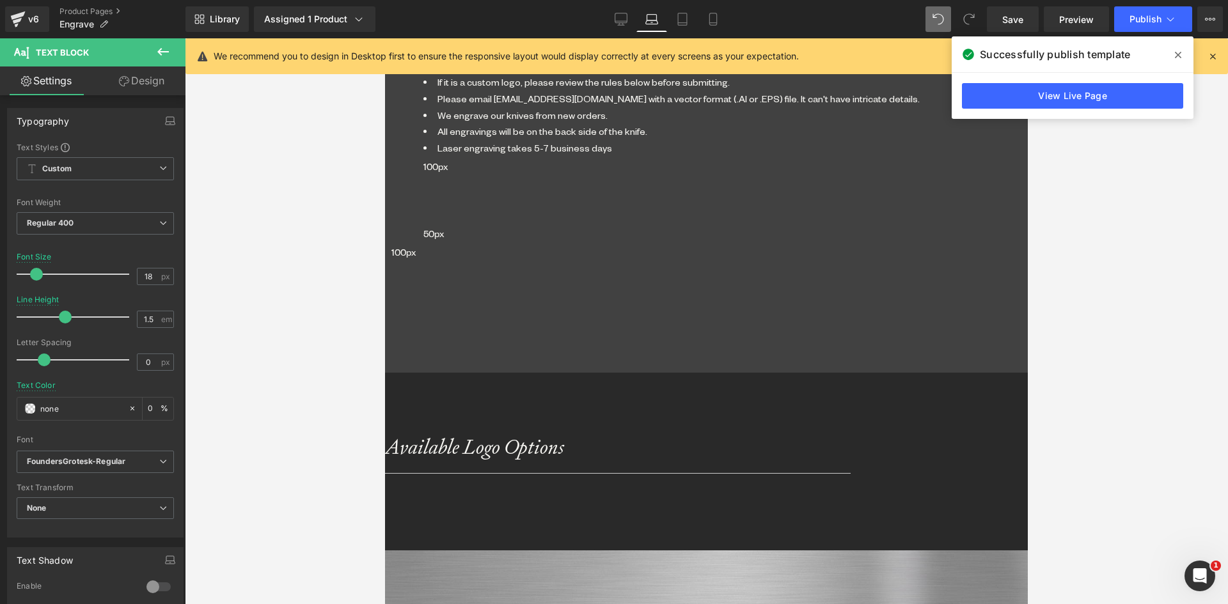
scroll to position [1821, 0]
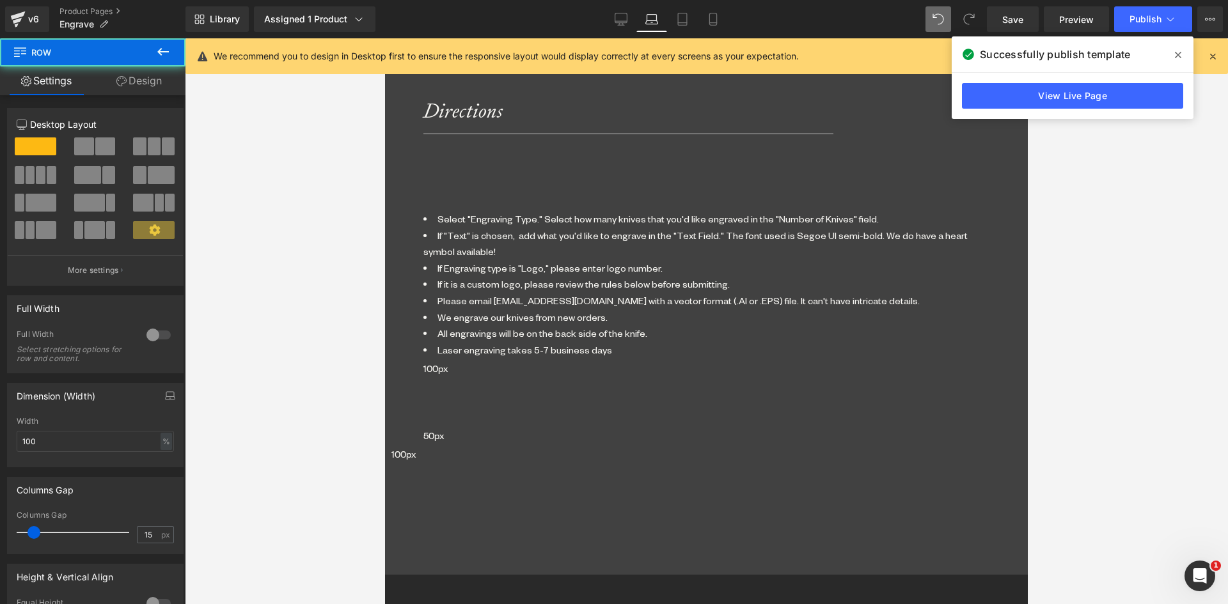
click at [385, 38] on span "Separator" at bounding box center [385, 38] width 0 height 0
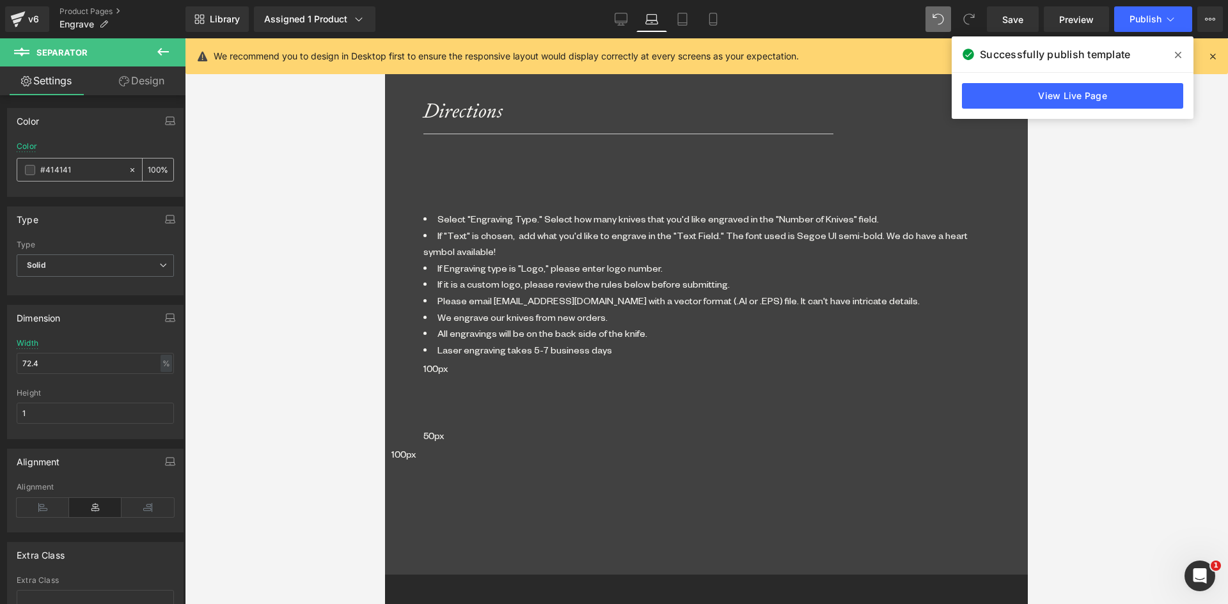
drag, startPoint x: 47, startPoint y: 165, endPoint x: 95, endPoint y: 167, distance: 47.4
click at [95, 167] on input "#414141" at bounding box center [81, 170] width 82 height 14
type input "#c"
type input "0"
type input "#ccc"
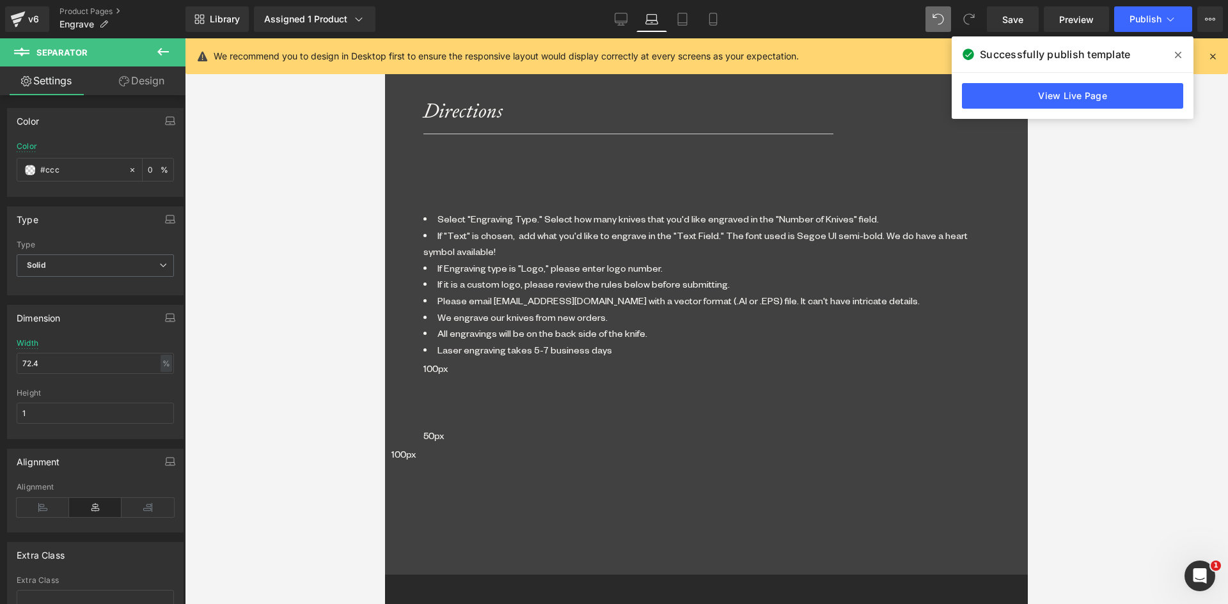
type input "100"
type input "#cccc"
type input "80"
type input "#ccccc"
type input "0"
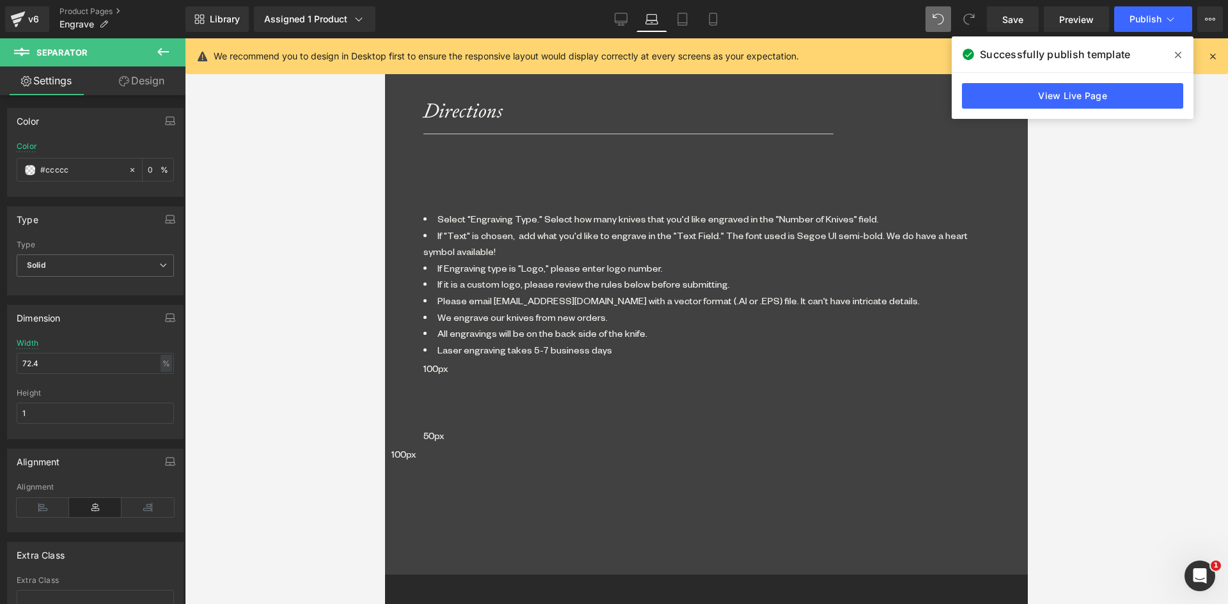
type input "#cccccc"
type input "100"
type input "#cccccc"
click at [139, 80] on link "Design" at bounding box center [141, 80] width 93 height 29
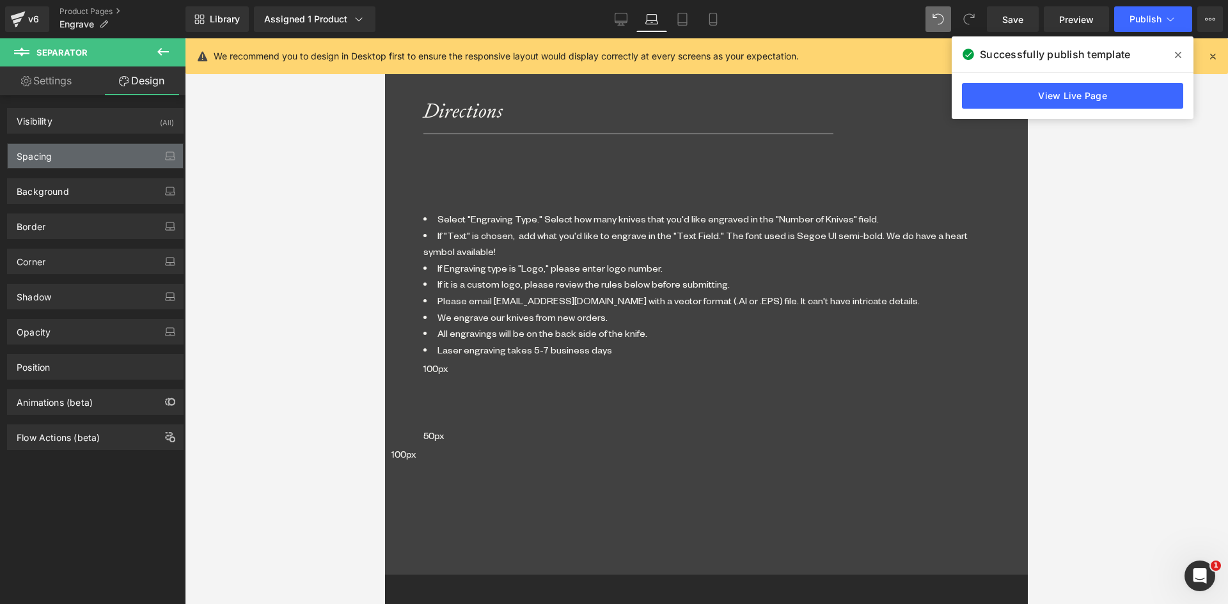
click at [103, 149] on div "Spacing" at bounding box center [95, 156] width 175 height 24
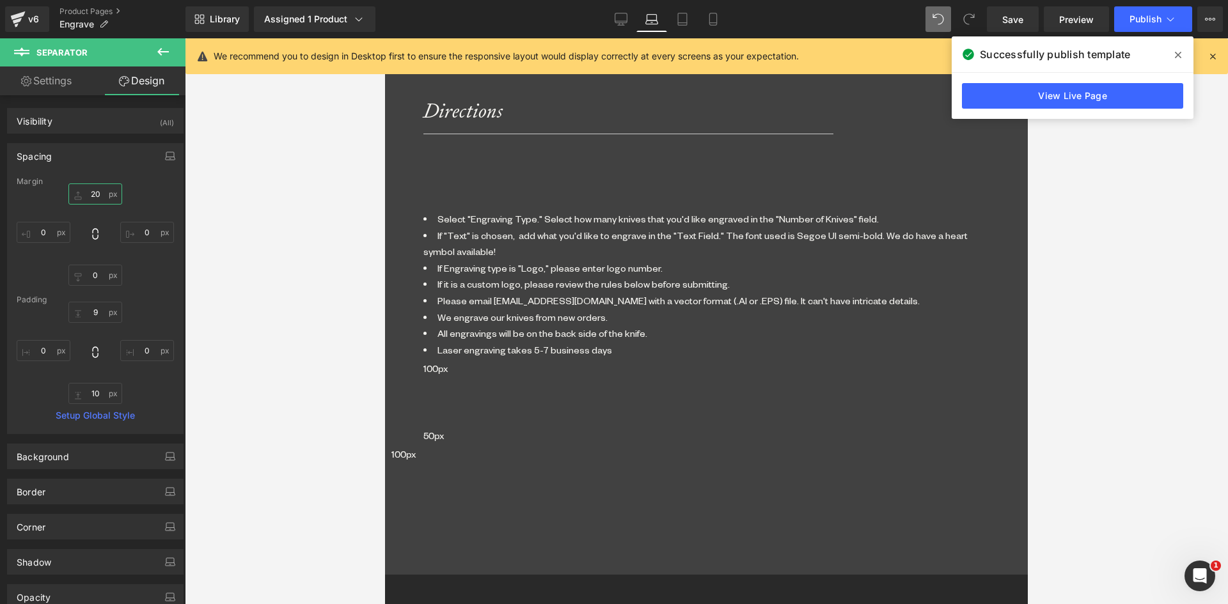
click at [88, 189] on input "20" at bounding box center [95, 193] width 54 height 21
click at [92, 314] on input "9" at bounding box center [95, 312] width 54 height 21
type input "0"
click at [93, 390] on input "10" at bounding box center [95, 393] width 54 height 21
type input "0"
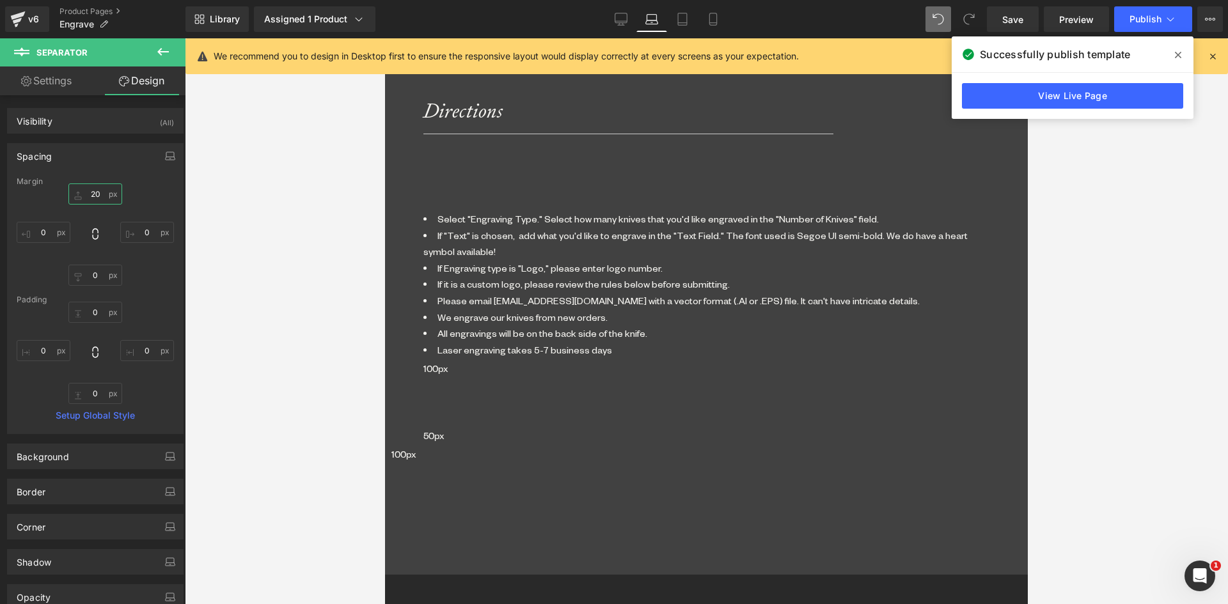
click at [89, 196] on input "20" at bounding box center [95, 193] width 54 height 21
type input "0"
click at [91, 276] on input "0" at bounding box center [95, 275] width 54 height 21
type input "50"
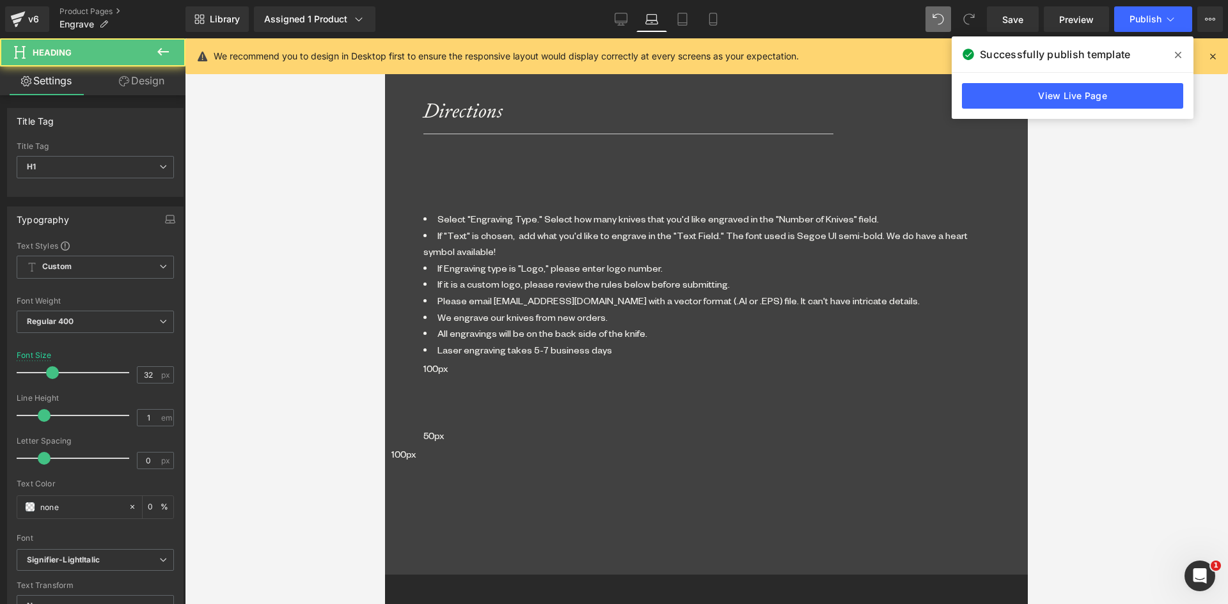
click at [142, 87] on link "Design" at bounding box center [141, 80] width 93 height 29
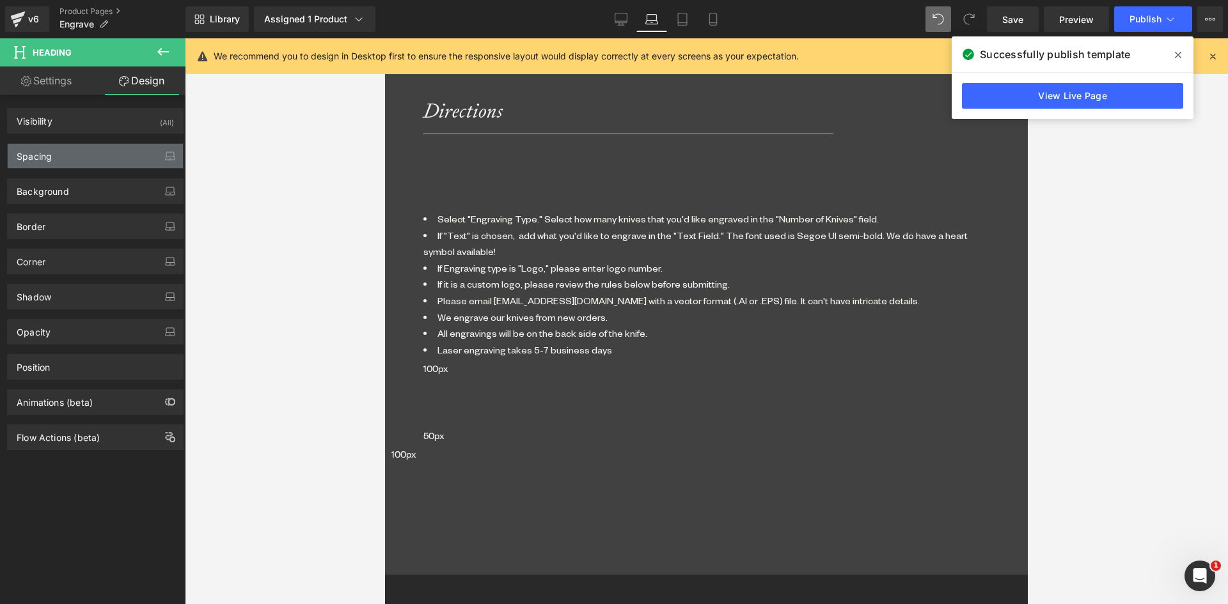
click at [78, 155] on div "Spacing" at bounding box center [95, 156] width 175 height 24
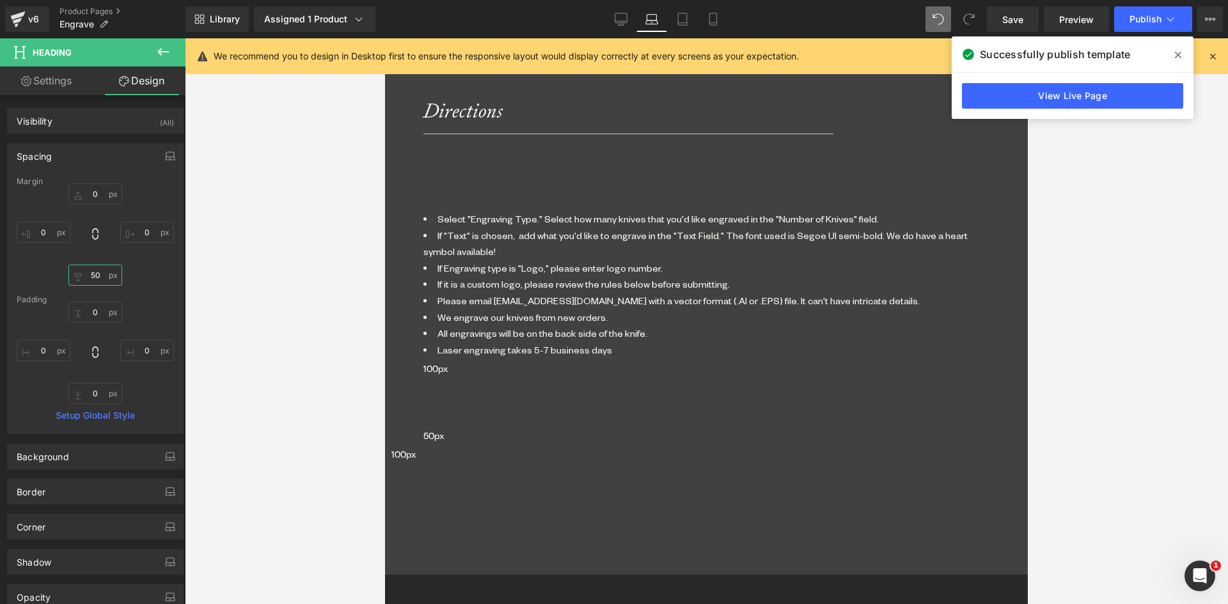
click at [100, 276] on input "50" at bounding box center [95, 275] width 54 height 21
type input "0"
click at [89, 191] on input "0" at bounding box center [95, 193] width 54 height 21
type input "10"
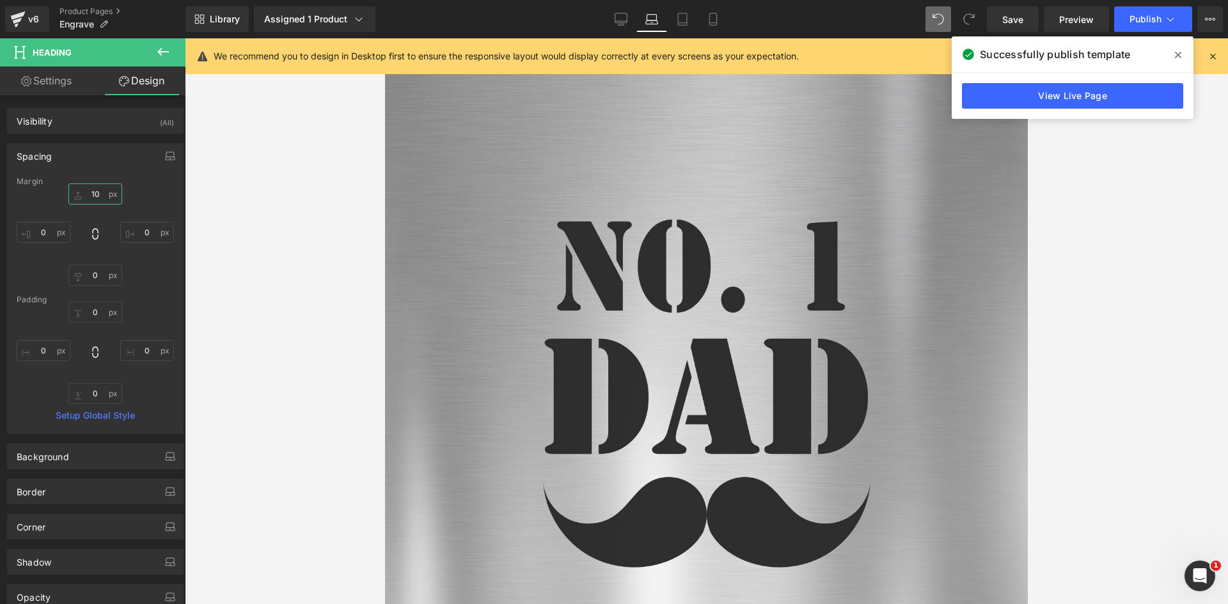
scroll to position [2525, 0]
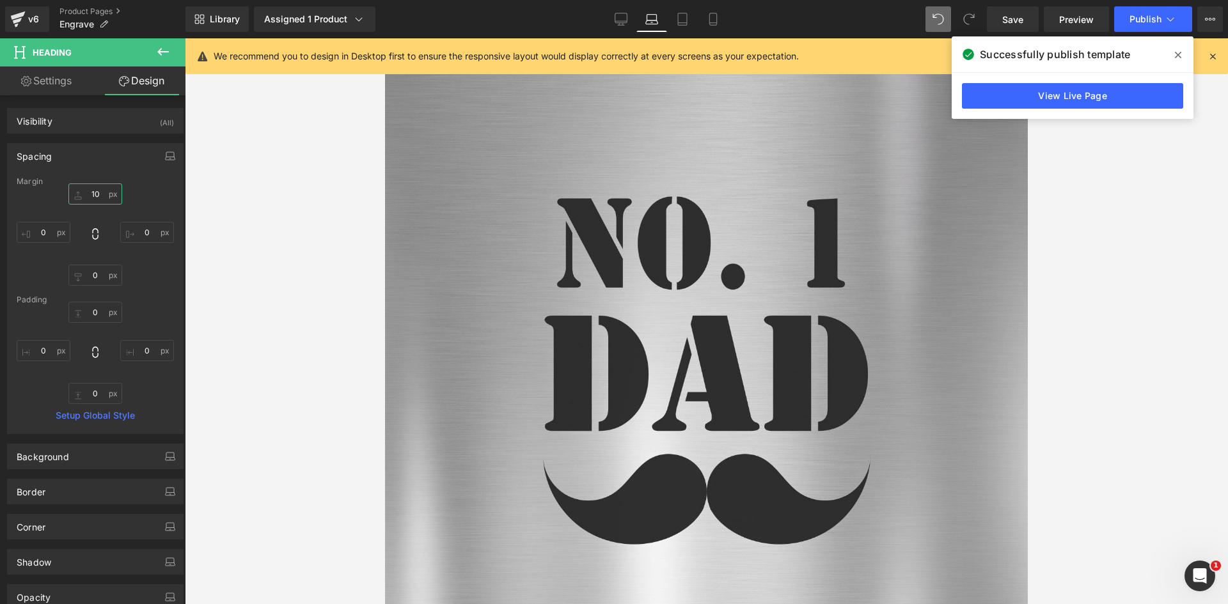
drag, startPoint x: 699, startPoint y: 452, endPoint x: 512, endPoint y: 376, distance: 202.2
click at [385, 38] on span "Separator" at bounding box center [385, 38] width 0 height 0
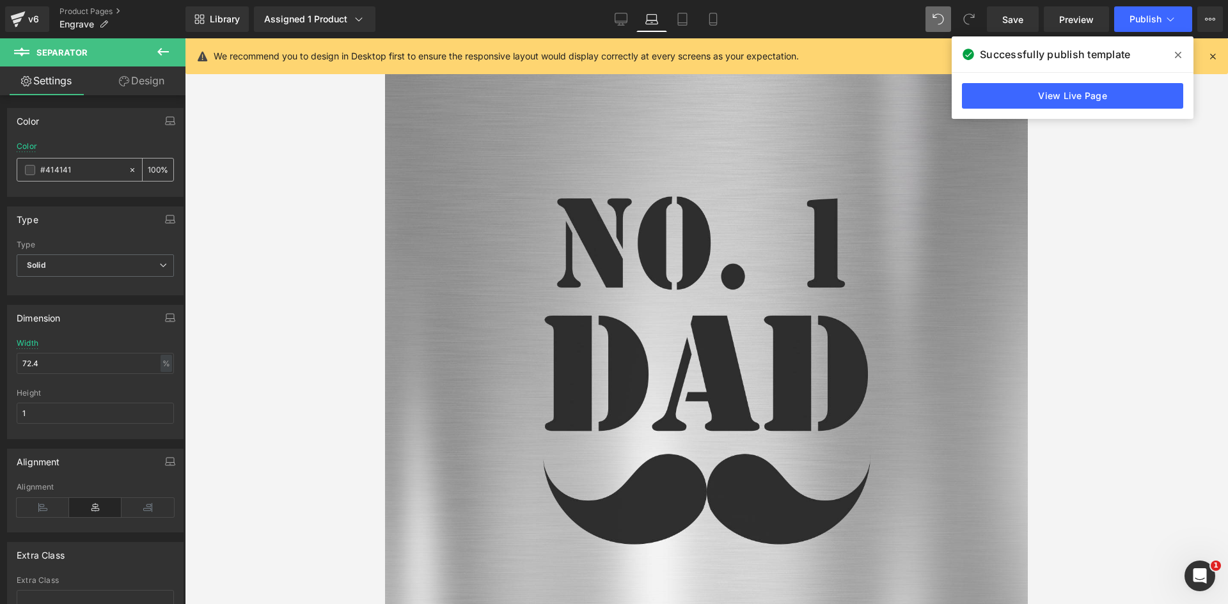
drag, startPoint x: 45, startPoint y: 166, endPoint x: 110, endPoint y: 172, distance: 65.5
click at [110, 172] on input "#414141" at bounding box center [81, 170] width 82 height 14
type input "#c"
type input "0"
type input "#ccc"
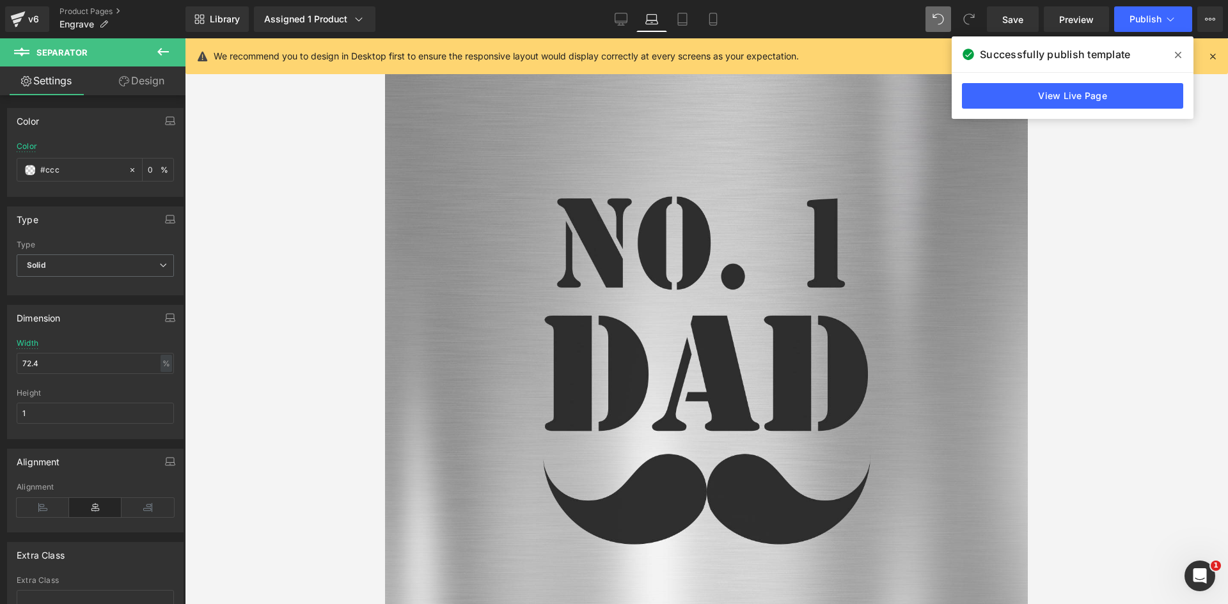
type input "100"
drag, startPoint x: 148, startPoint y: 81, endPoint x: 79, endPoint y: 177, distance: 118.7
click at [148, 81] on link "Design" at bounding box center [141, 80] width 93 height 29
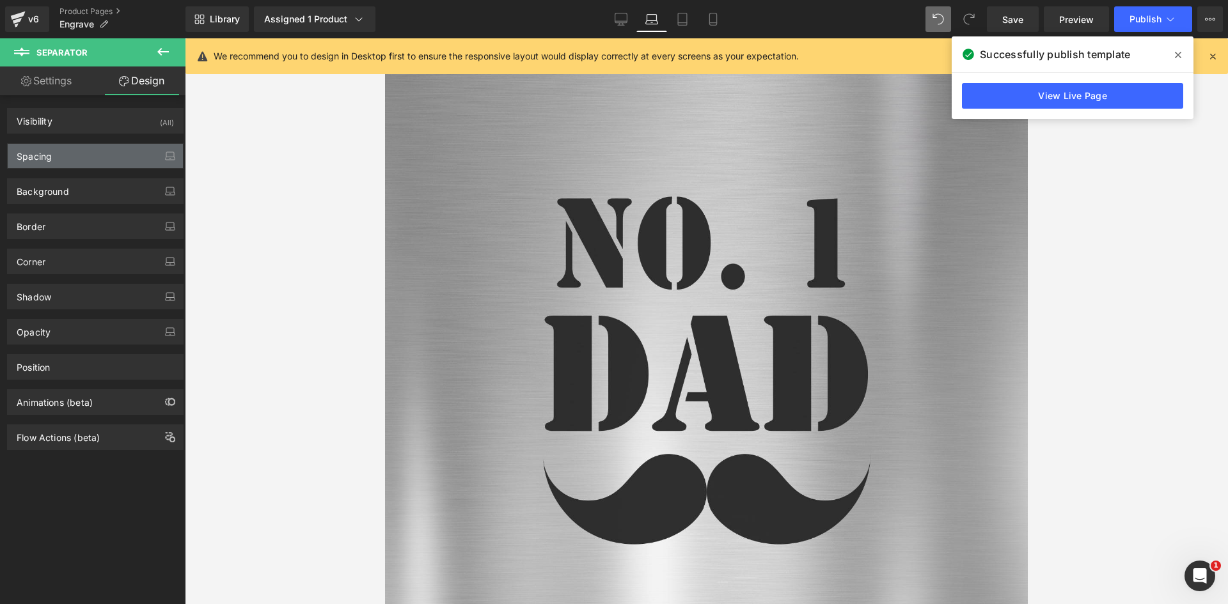
drag, startPoint x: 63, startPoint y: 154, endPoint x: 70, endPoint y: 167, distance: 14.3
click at [63, 154] on div "Spacing" at bounding box center [95, 156] width 175 height 24
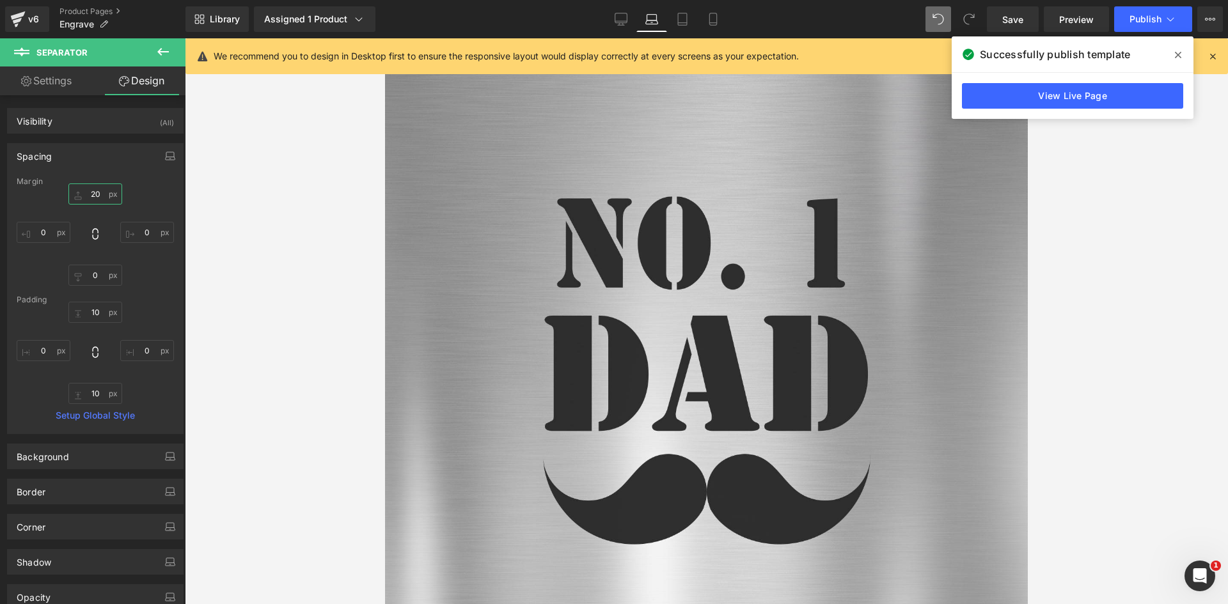
click at [97, 195] on input "20" at bounding box center [95, 193] width 54 height 21
click at [98, 276] on input "0" at bounding box center [95, 275] width 54 height 21
click at [90, 311] on input "10" at bounding box center [95, 312] width 54 height 21
click at [88, 393] on input "10" at bounding box center [95, 393] width 54 height 21
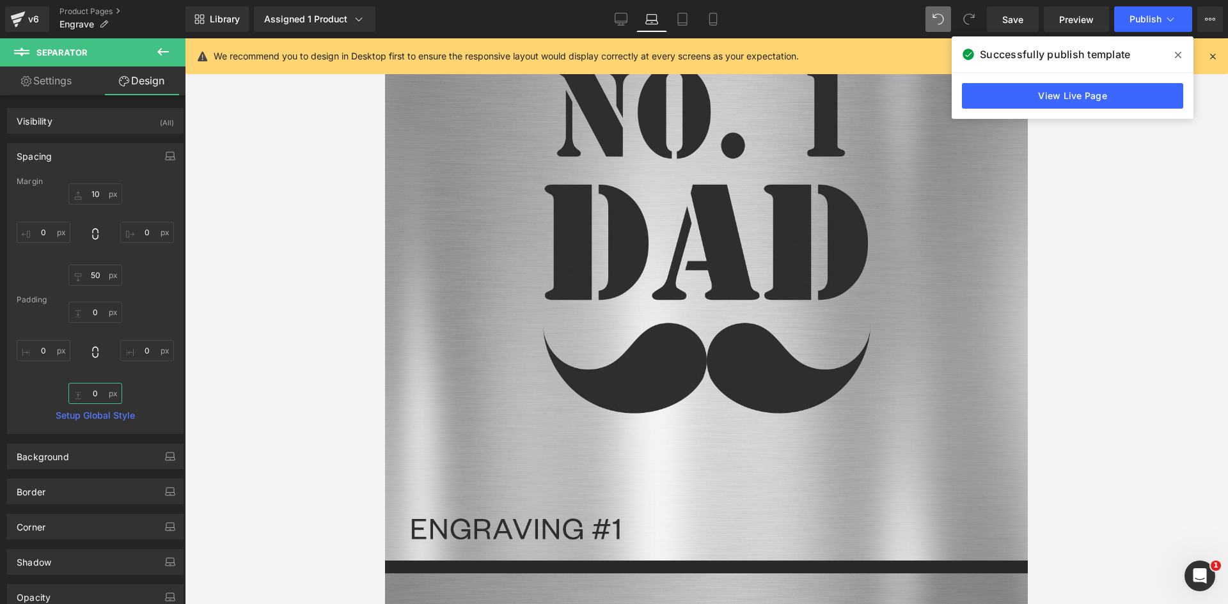
scroll to position [2844, 0]
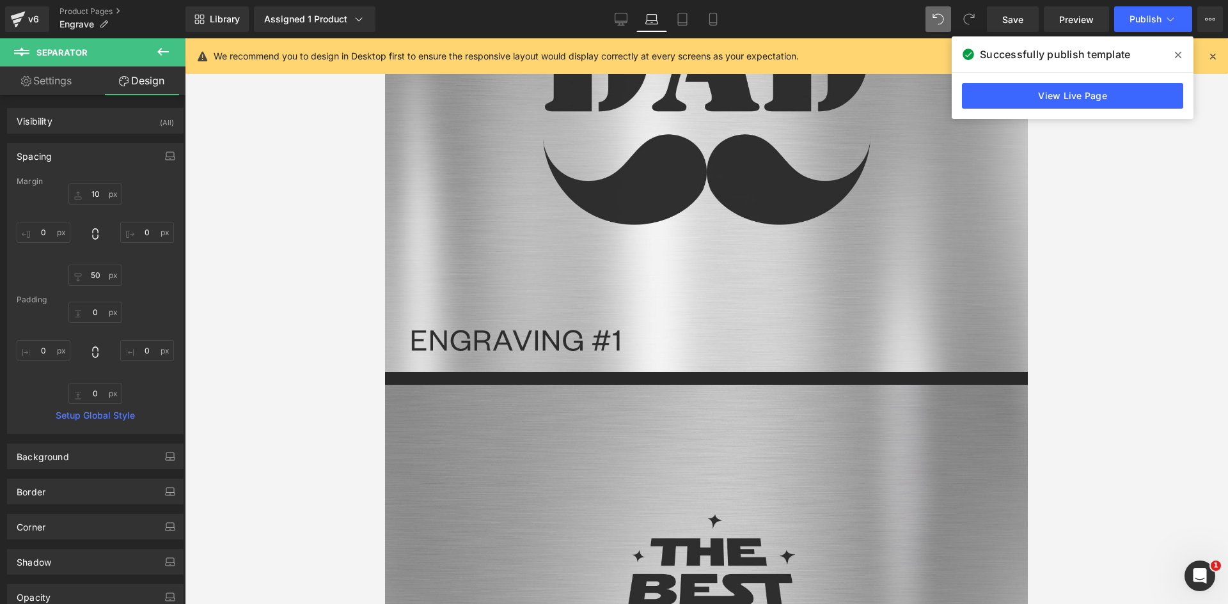
click at [385, 38] on span "Image" at bounding box center [385, 38] width 0 height 0
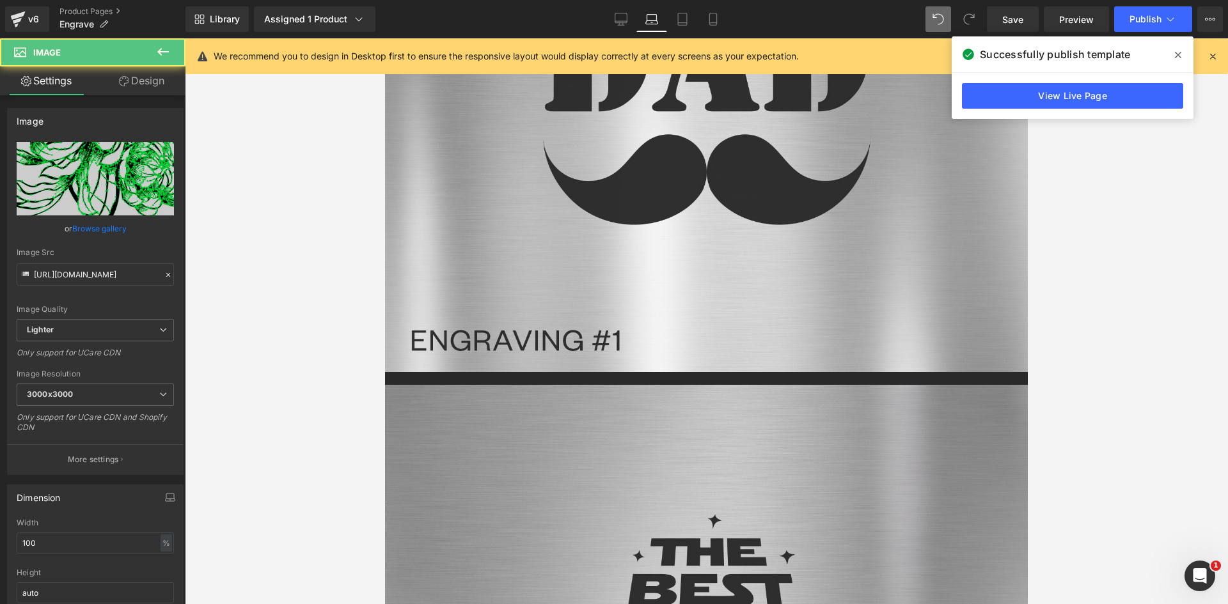
click at [147, 82] on link "Design" at bounding box center [141, 80] width 93 height 29
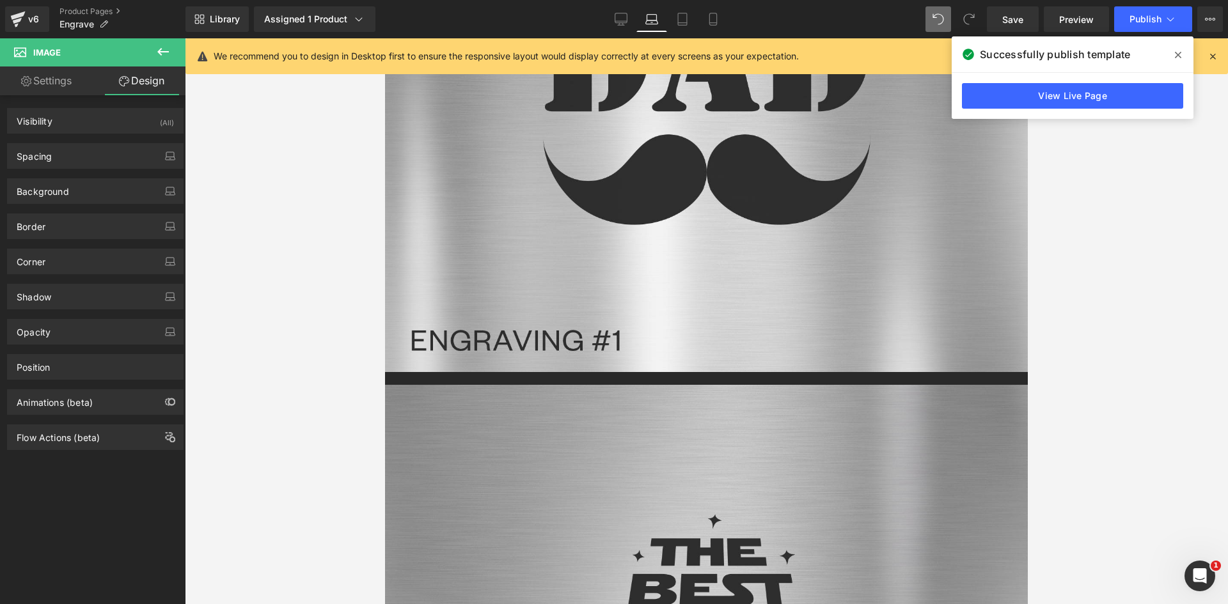
drag, startPoint x: 84, startPoint y: 155, endPoint x: 77, endPoint y: 203, distance: 48.5
click at [84, 157] on div "Spacing" at bounding box center [95, 156] width 175 height 24
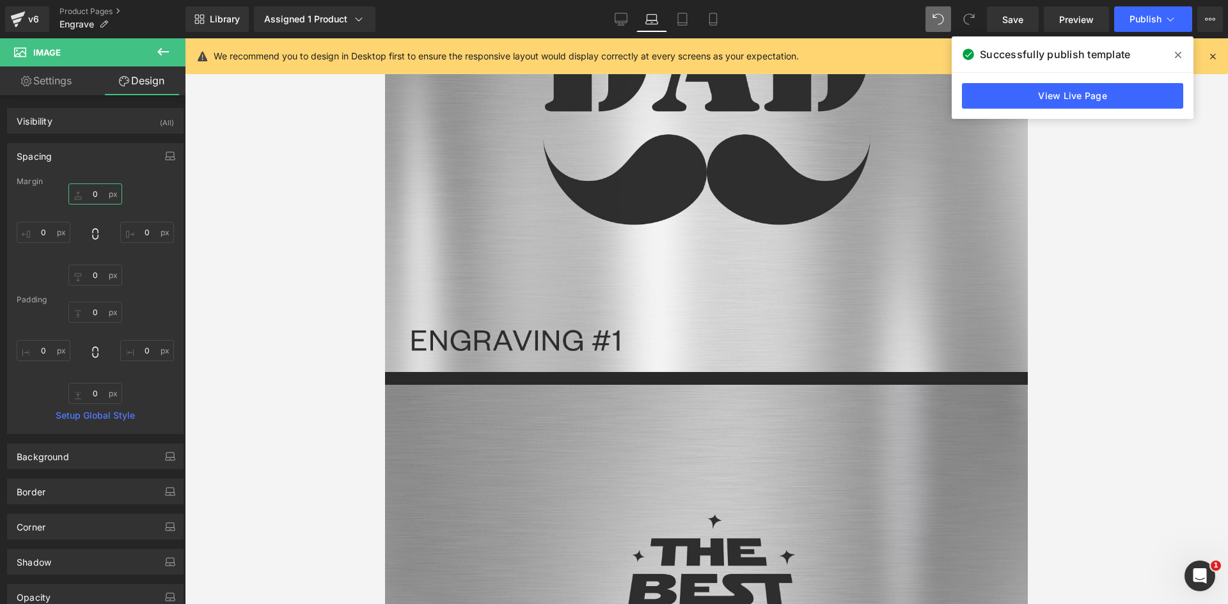
click at [95, 194] on input "0" at bounding box center [95, 193] width 54 height 21
drag, startPoint x: 977, startPoint y: 272, endPoint x: 930, endPoint y: 291, distance: 50.8
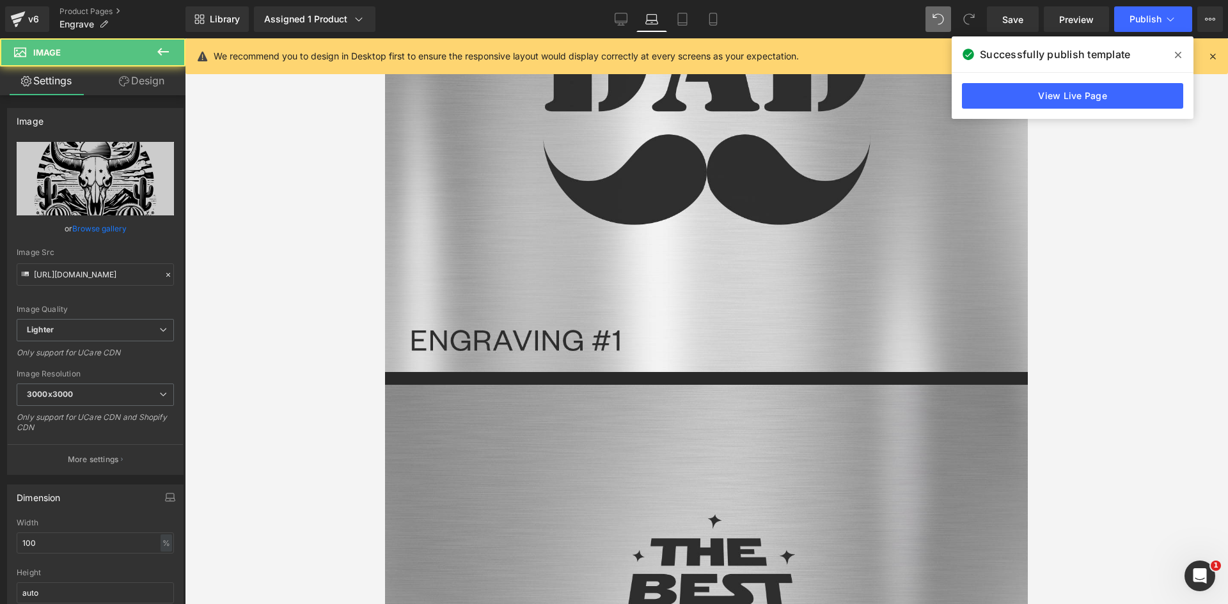
drag, startPoint x: 926, startPoint y: 290, endPoint x: 831, endPoint y: 260, distance: 100.1
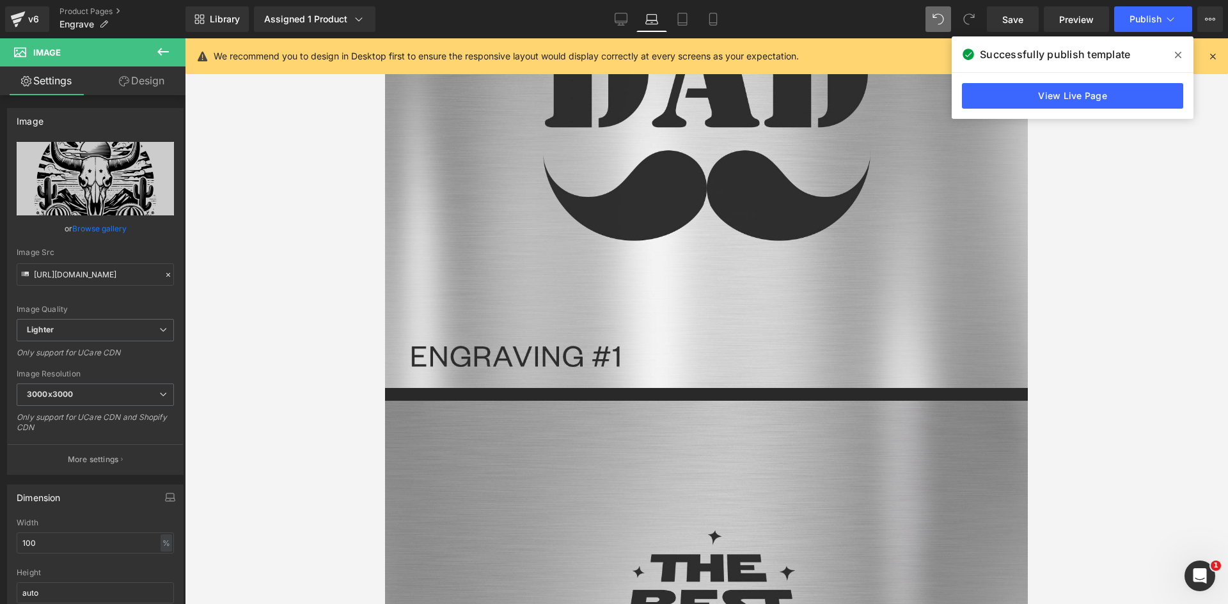
click at [143, 77] on link "Design" at bounding box center [141, 80] width 93 height 29
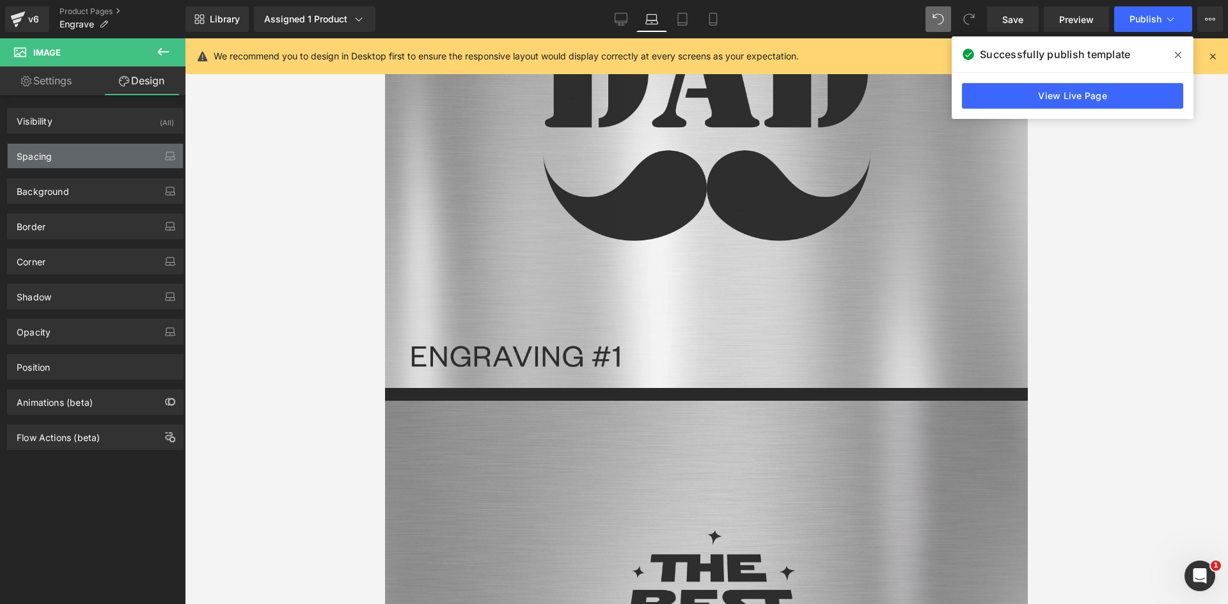
click at [89, 157] on div "Spacing" at bounding box center [95, 156] width 175 height 24
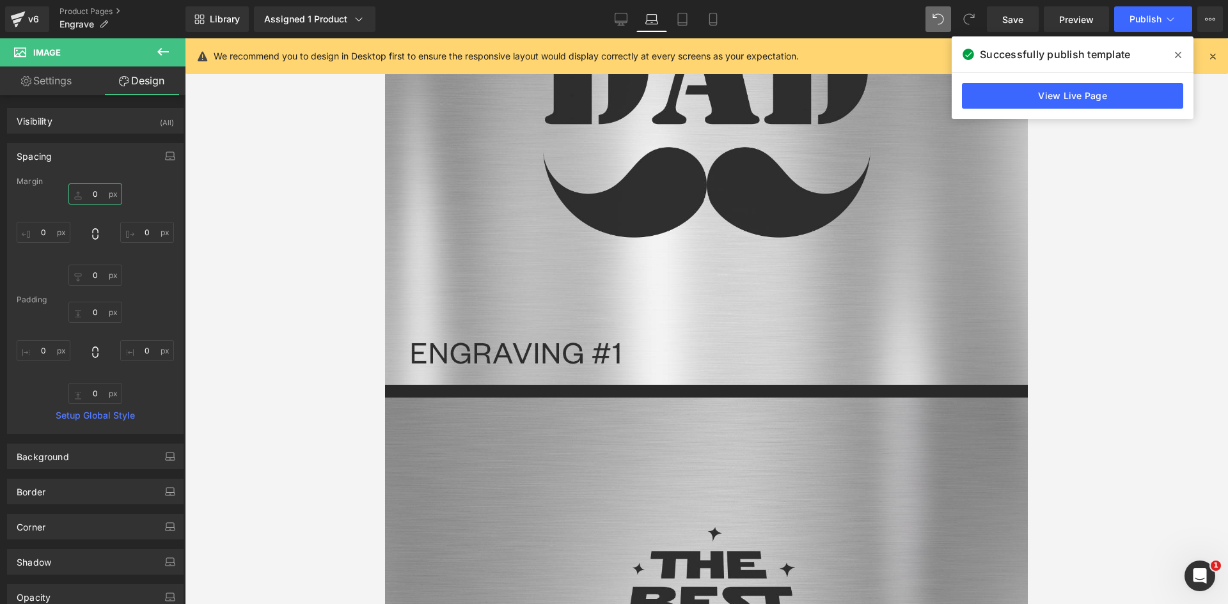
click at [90, 190] on input "0" at bounding box center [95, 193] width 54 height 21
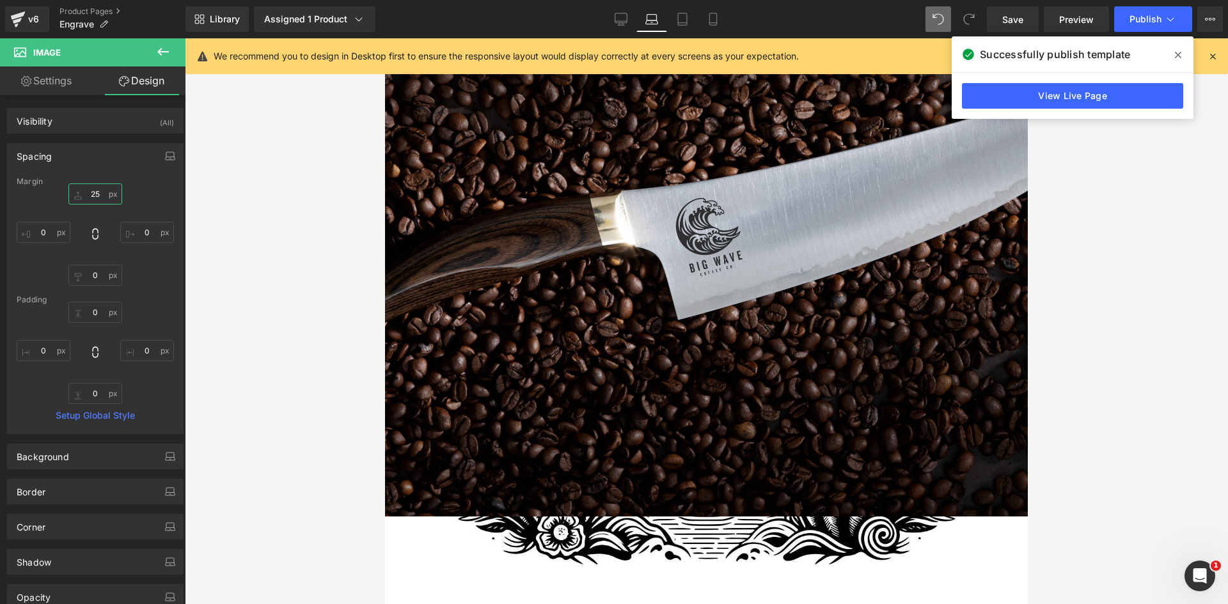
scroll to position [0, 0]
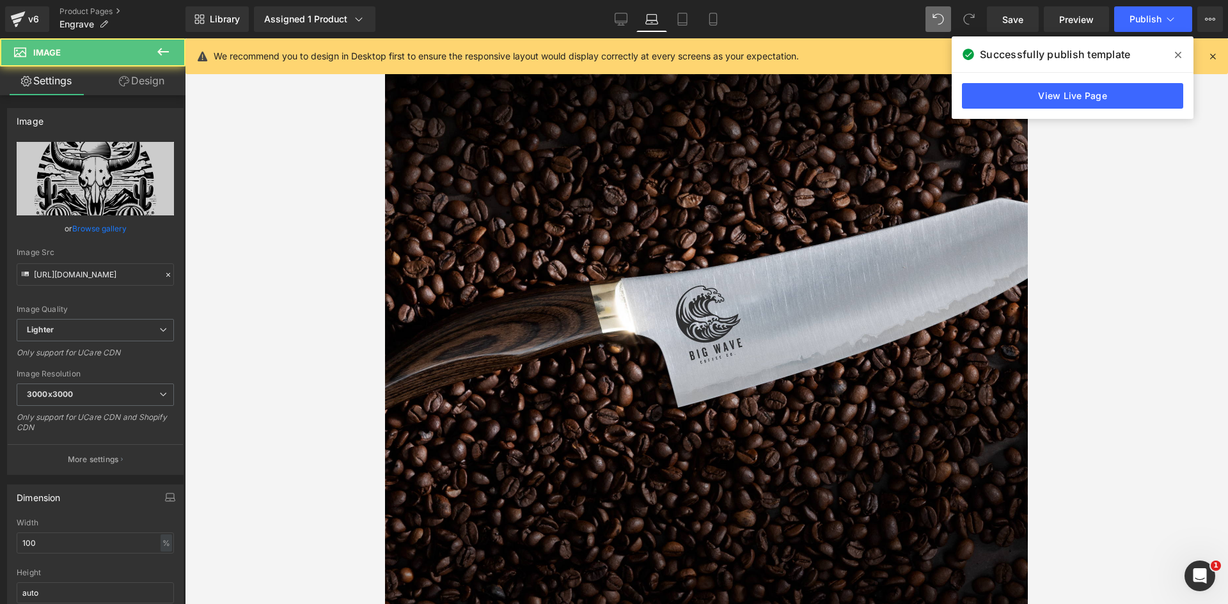
click at [749, 263] on img at bounding box center [706, 420] width 643 height 643
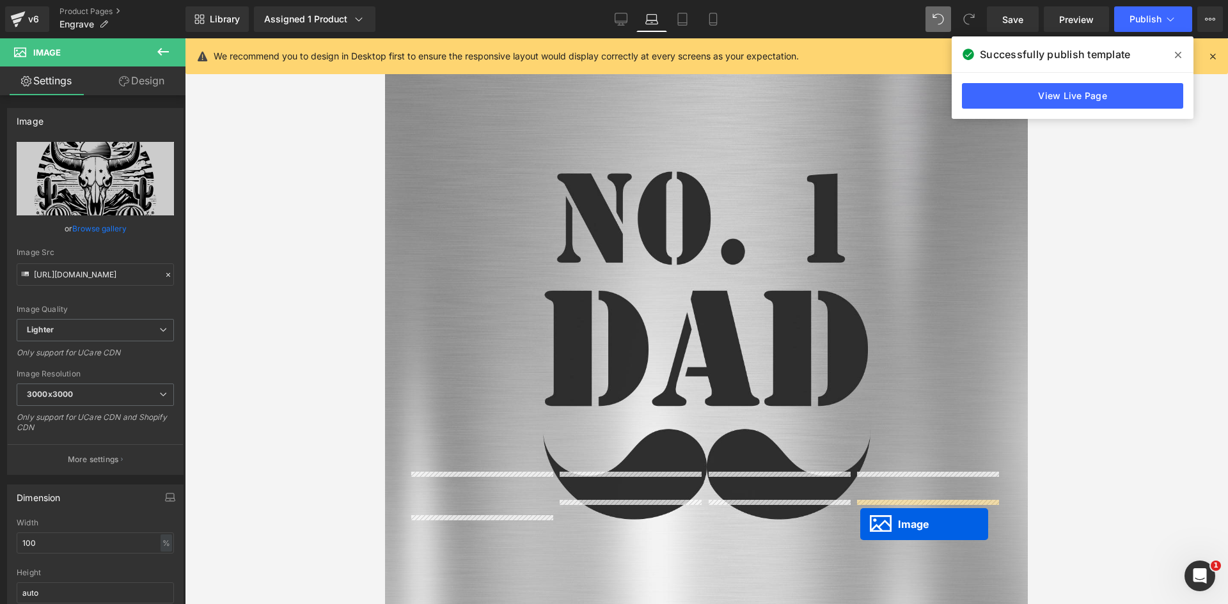
scroll to position [2614, 0]
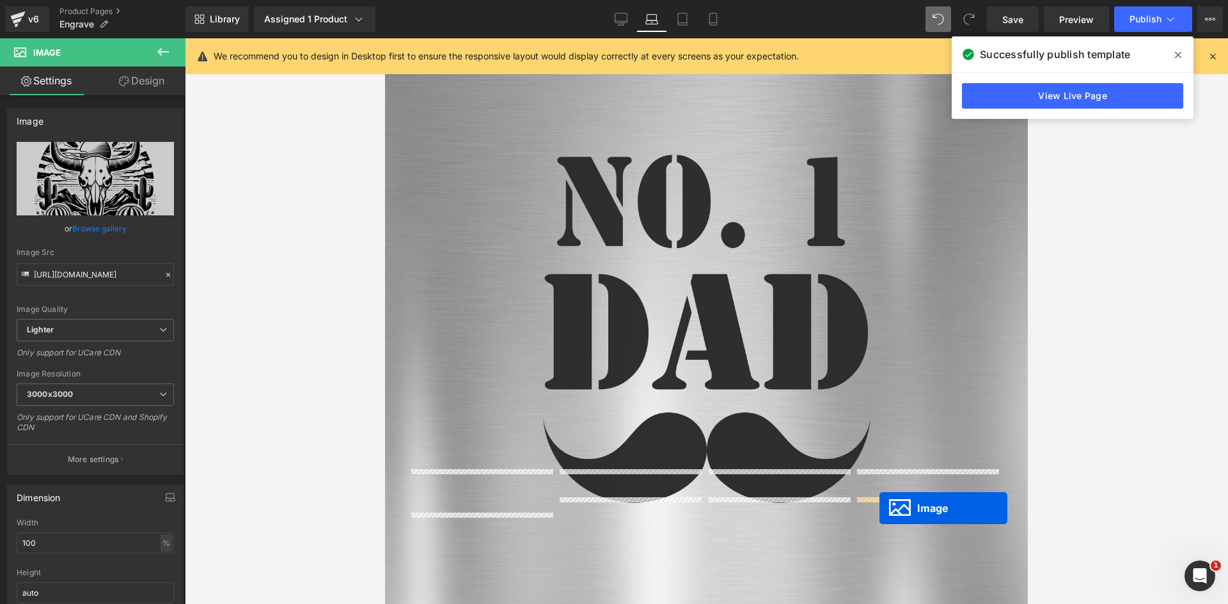
drag, startPoint x: 675, startPoint y: 414, endPoint x: 879, endPoint y: 508, distance: 225.4
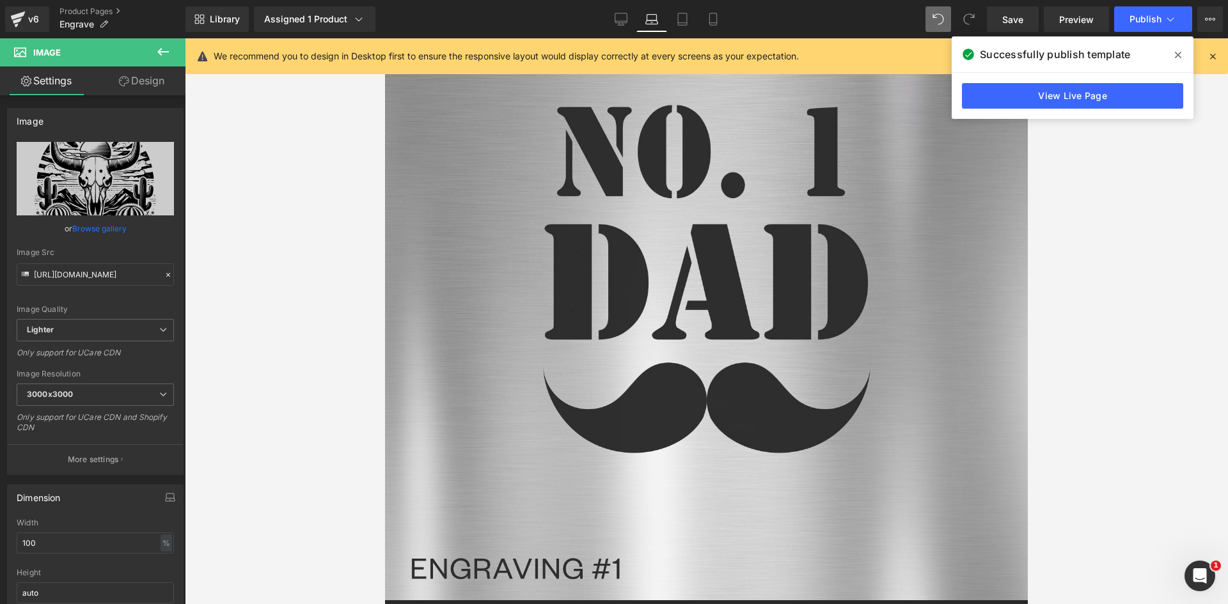
scroll to position [2375, 0]
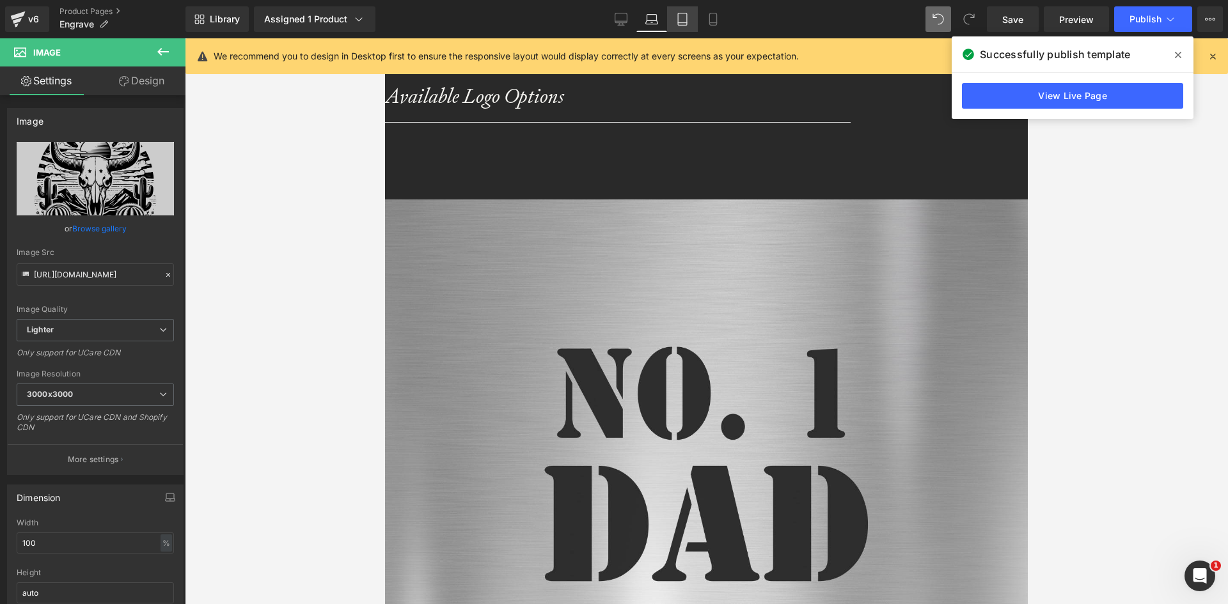
click at [685, 27] on link "Tablet" at bounding box center [682, 19] width 31 height 26
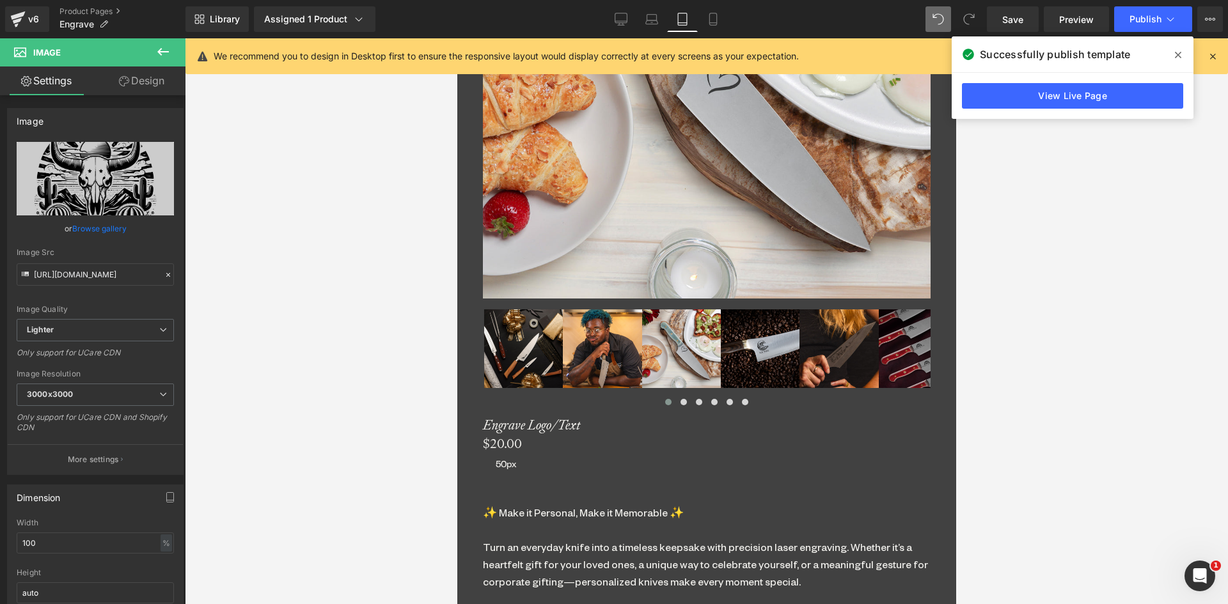
scroll to position [951, 0]
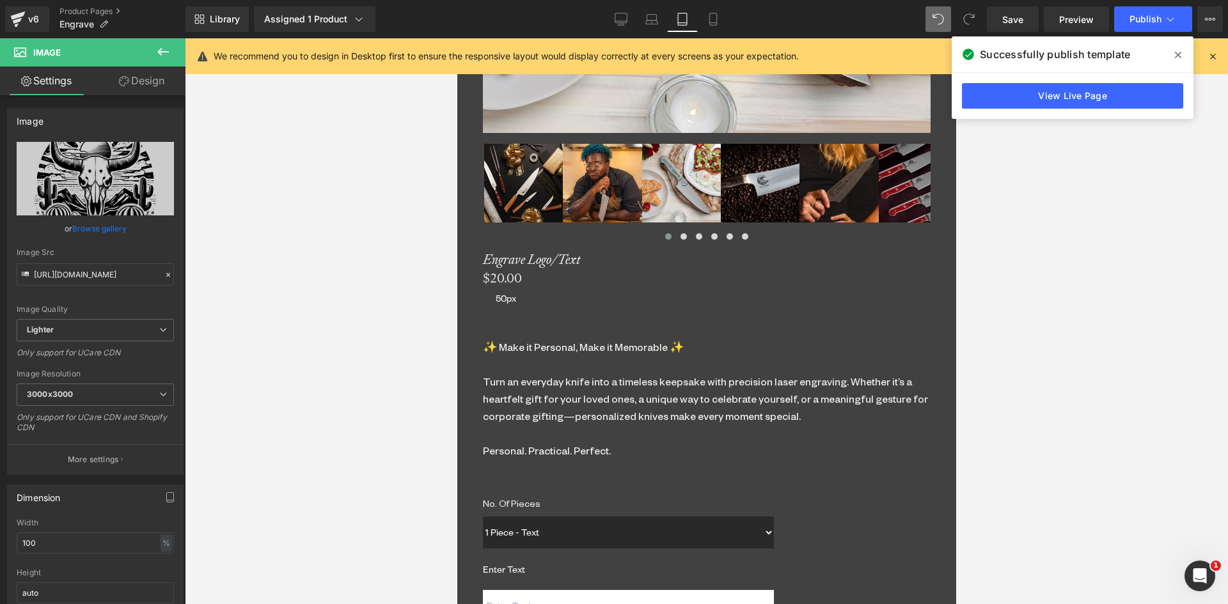
click at [456, 38] on span "Separator" at bounding box center [456, 38] width 0 height 0
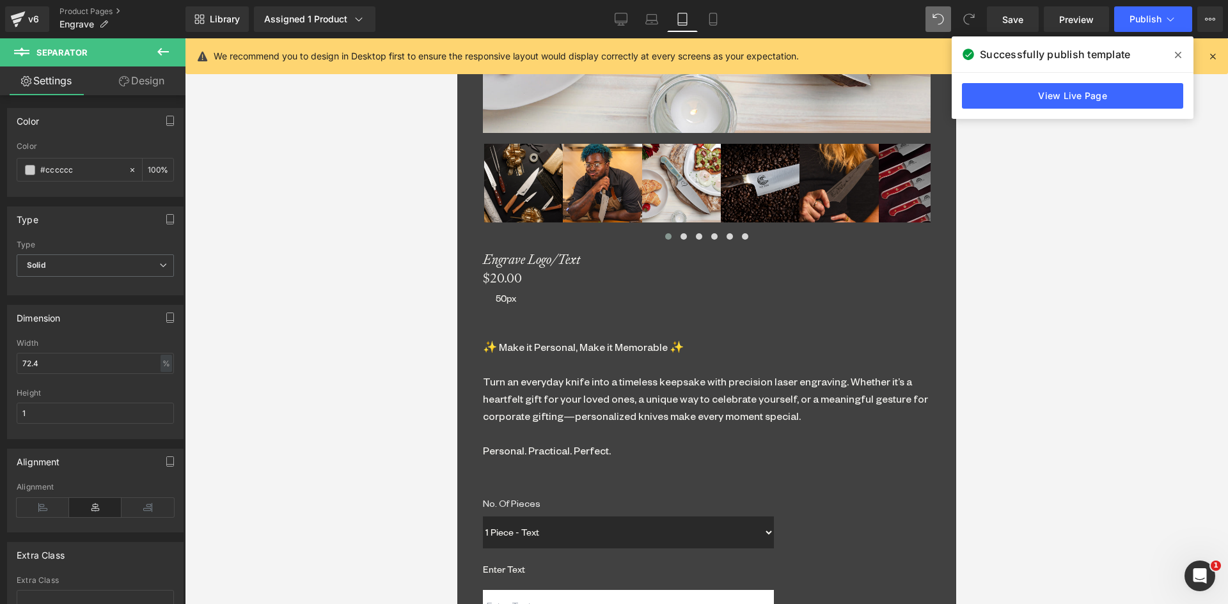
drag, startPoint x: 144, startPoint y: 81, endPoint x: 127, endPoint y: 143, distance: 64.4
click at [144, 82] on link "Design" at bounding box center [141, 80] width 93 height 29
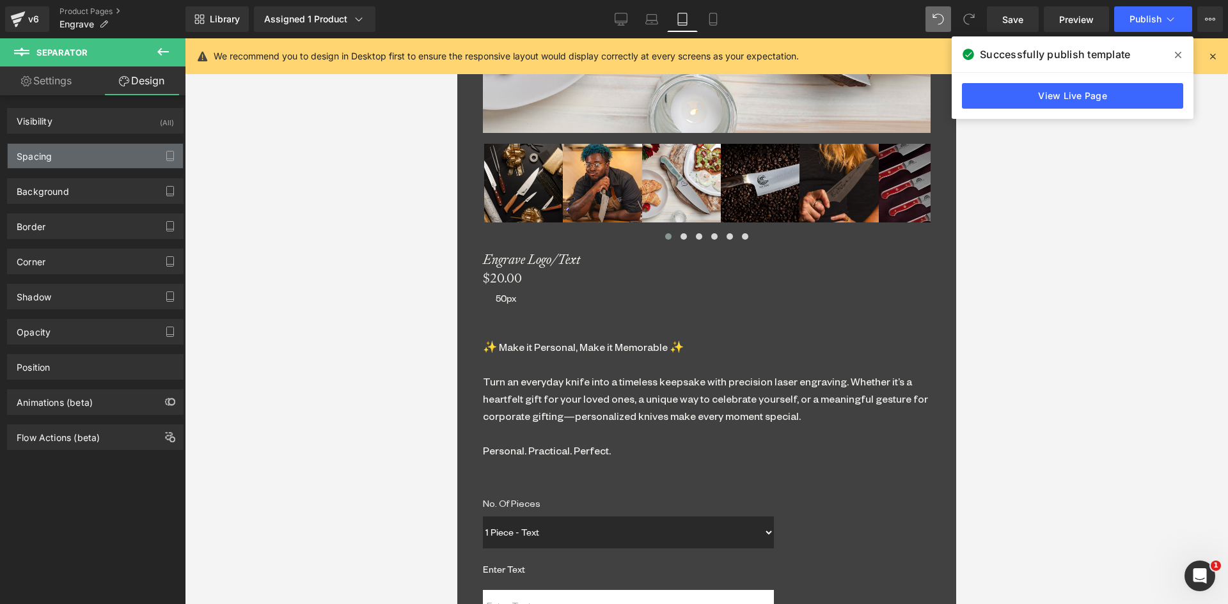
click at [116, 157] on div "Spacing" at bounding box center [95, 156] width 175 height 24
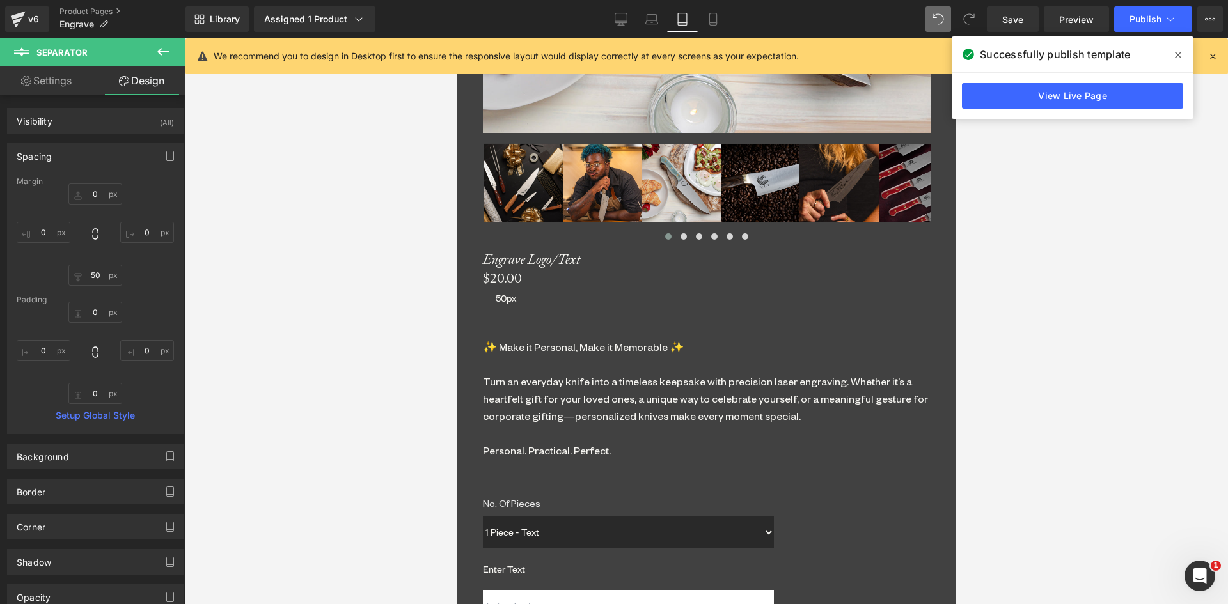
drag, startPoint x: 900, startPoint y: 302, endPoint x: 484, endPoint y: 281, distance: 416.7
click at [456, 38] on span "Heading" at bounding box center [456, 38] width 0 height 0
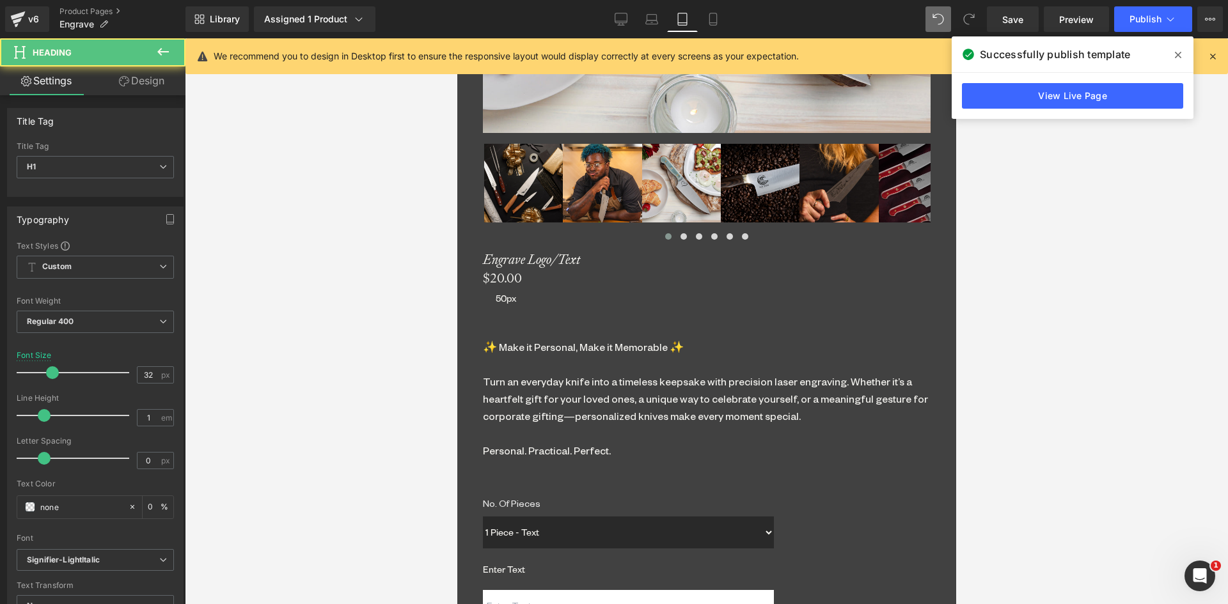
click at [137, 80] on link "Design" at bounding box center [141, 80] width 93 height 29
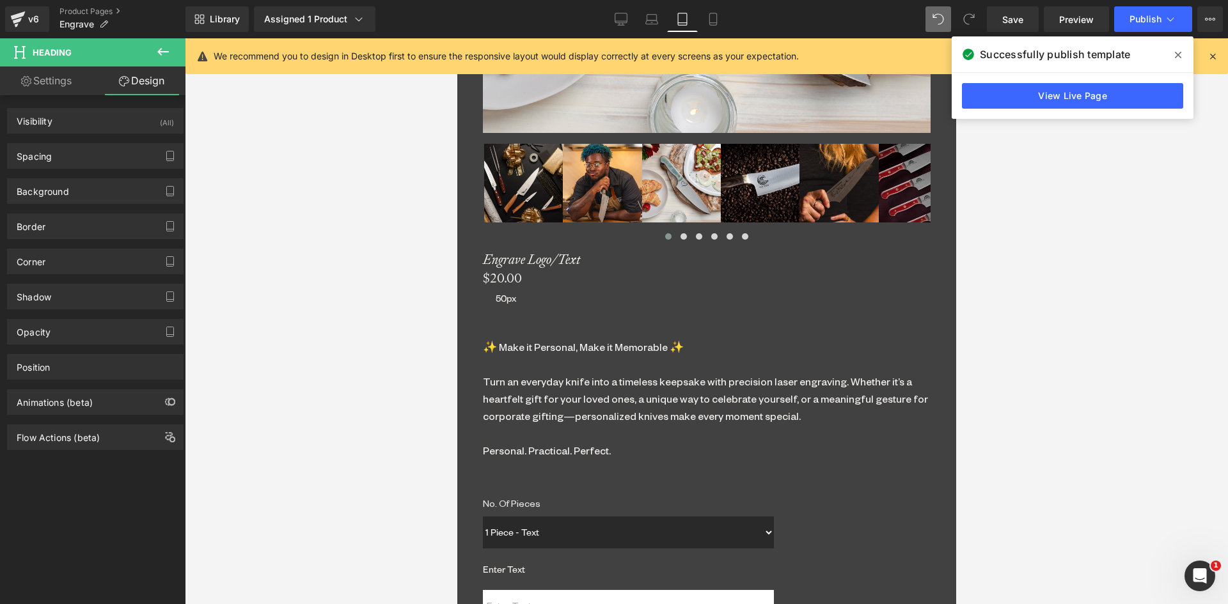
drag, startPoint x: 110, startPoint y: 152, endPoint x: 122, endPoint y: 221, distance: 70.1
click at [110, 153] on div "Spacing" at bounding box center [95, 156] width 175 height 24
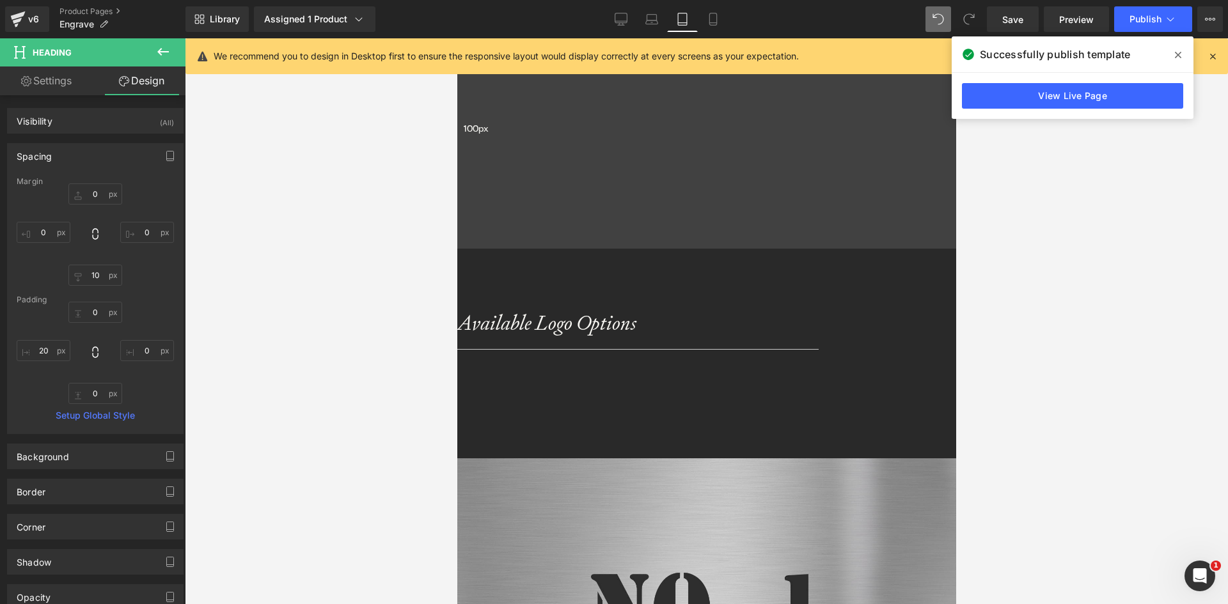
scroll to position [2294, 0]
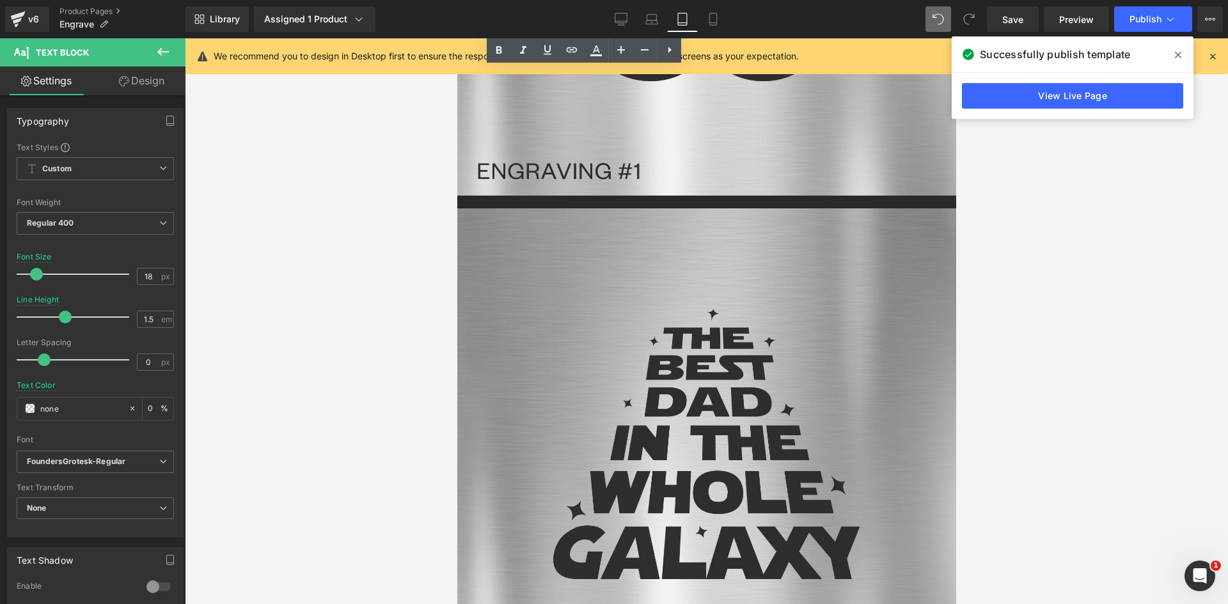
scroll to position [2805, 0]
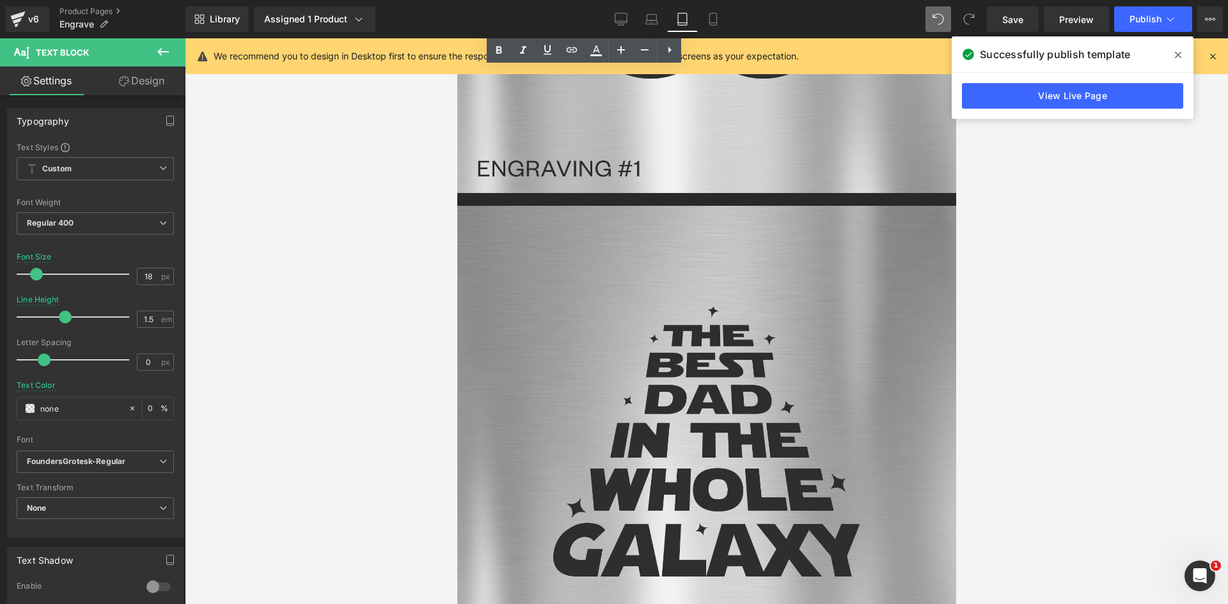
click at [456, 38] on span "Separator" at bounding box center [456, 38] width 0 height 0
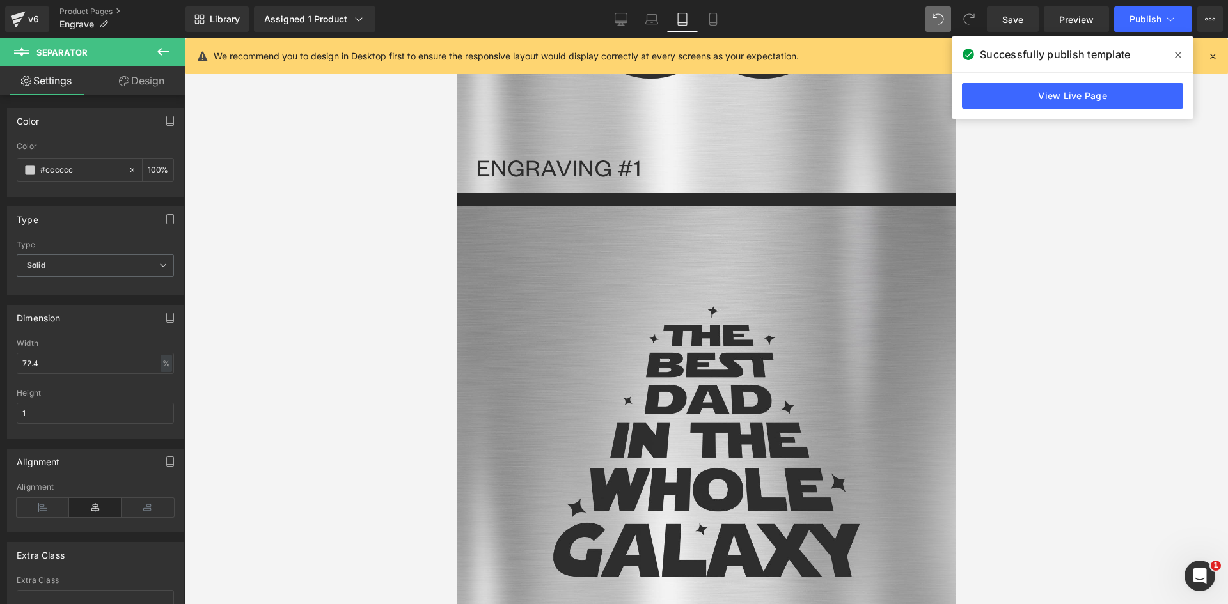
click at [151, 71] on link "Design" at bounding box center [141, 80] width 93 height 29
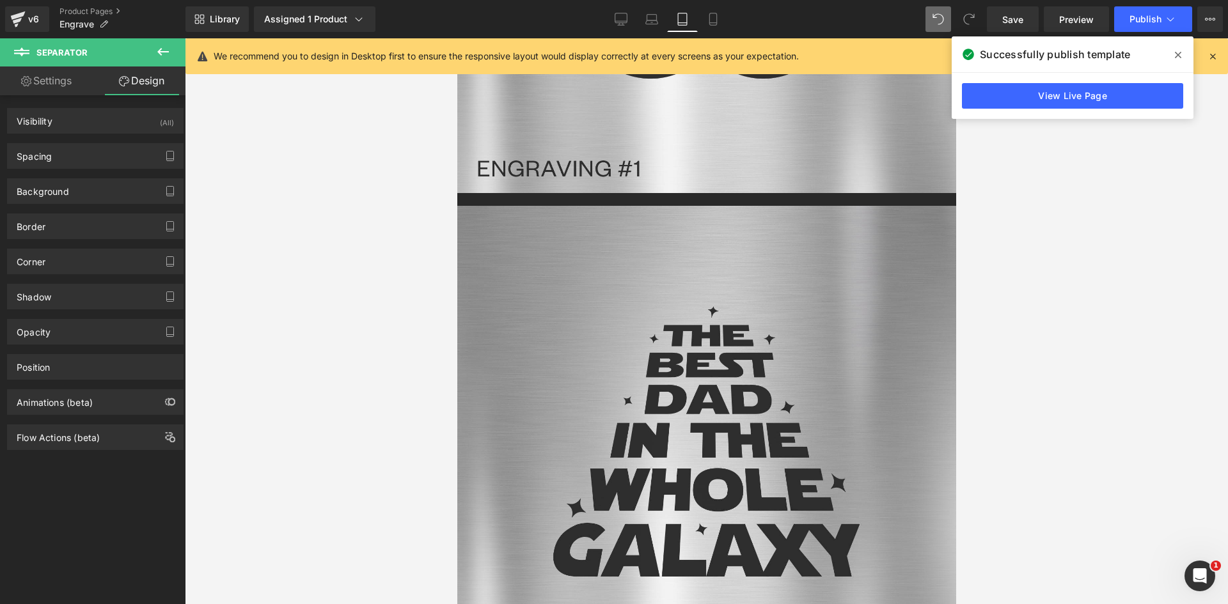
drag, startPoint x: 69, startPoint y: 158, endPoint x: 84, endPoint y: 175, distance: 22.6
click at [69, 160] on div "Spacing" at bounding box center [95, 156] width 175 height 24
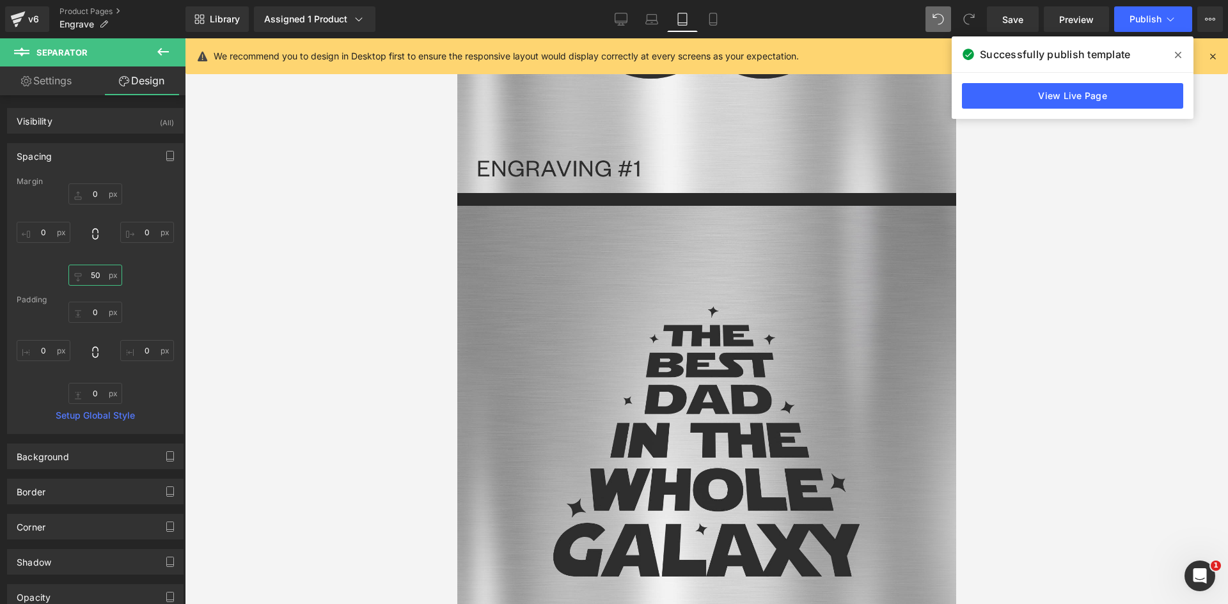
click at [96, 275] on input "50" at bounding box center [95, 275] width 54 height 21
click at [91, 191] on input "0" at bounding box center [95, 193] width 54 height 21
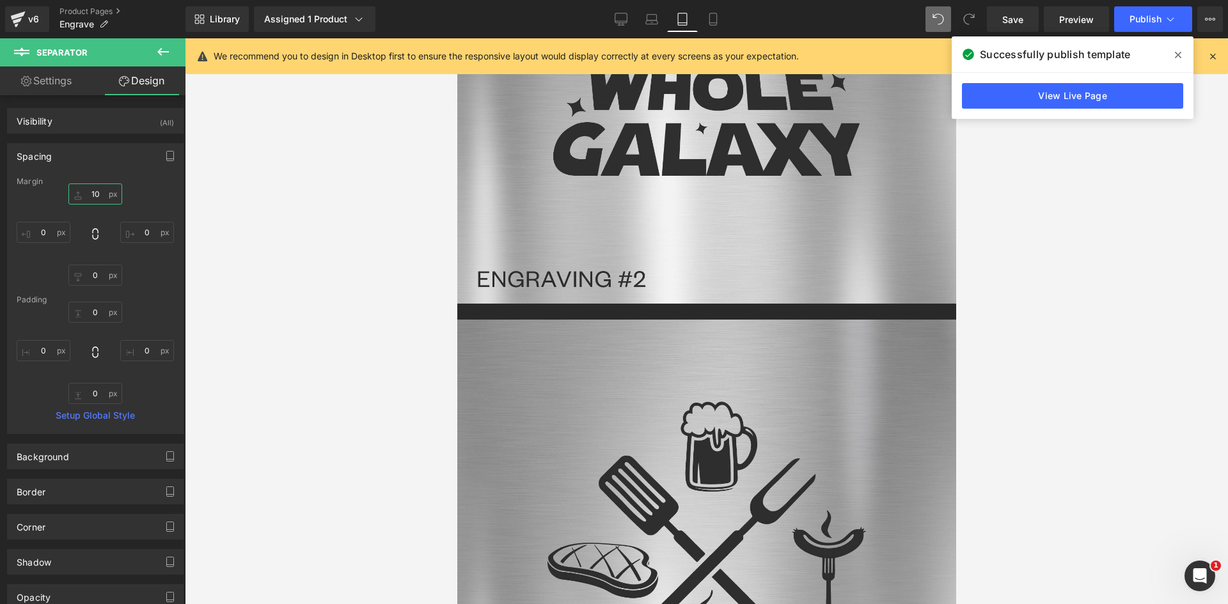
scroll to position [3317, 0]
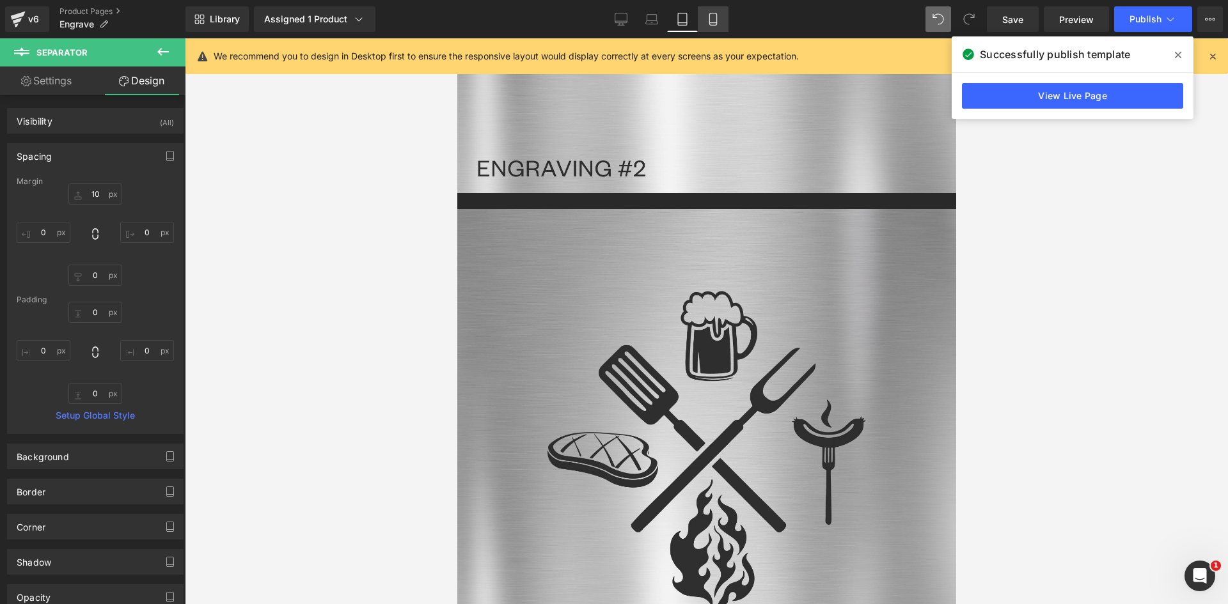
click at [715, 22] on icon at bounding box center [712, 19] width 13 height 13
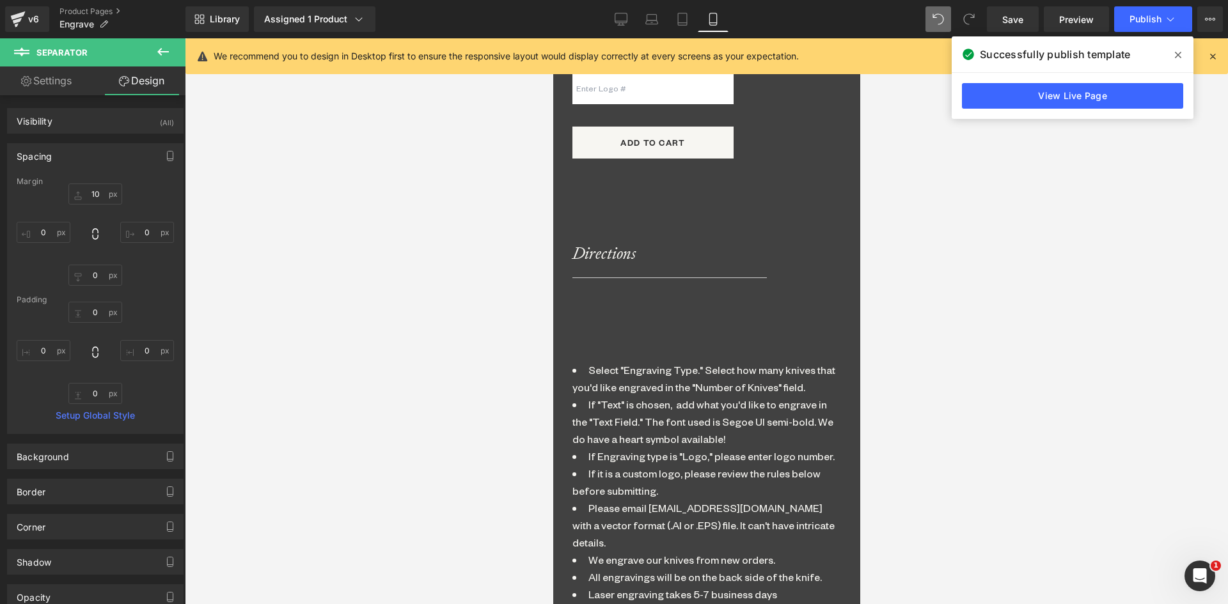
scroll to position [1394, 0]
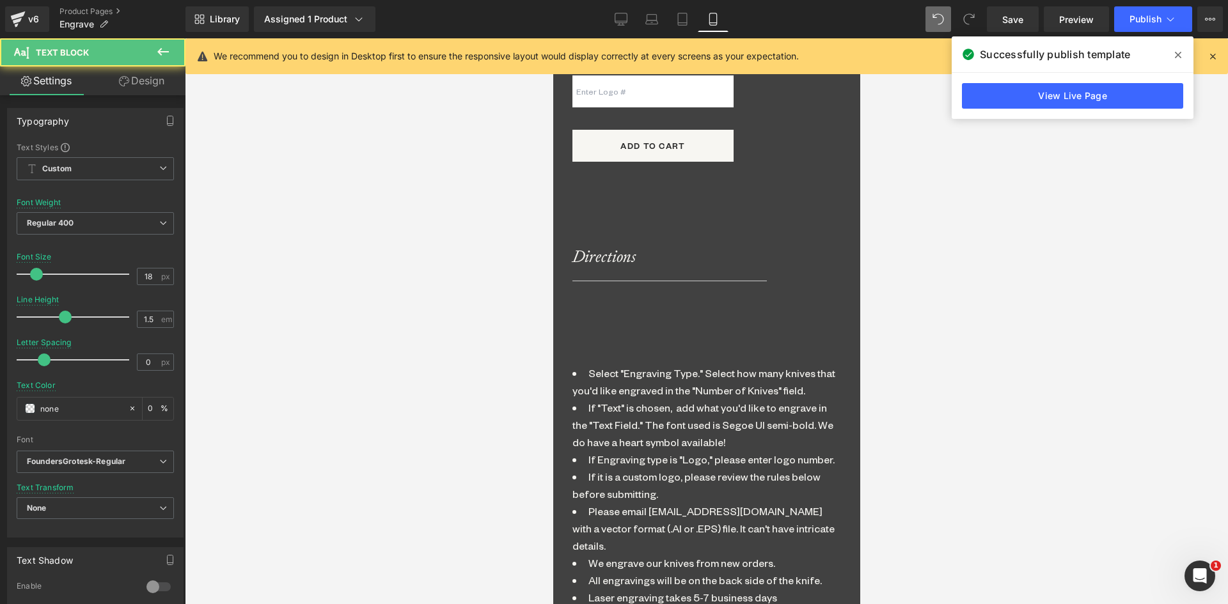
click at [675, 366] on span "Select "Engraving Type." Select how many knives that you'd like engraved in the…" at bounding box center [703, 381] width 263 height 31
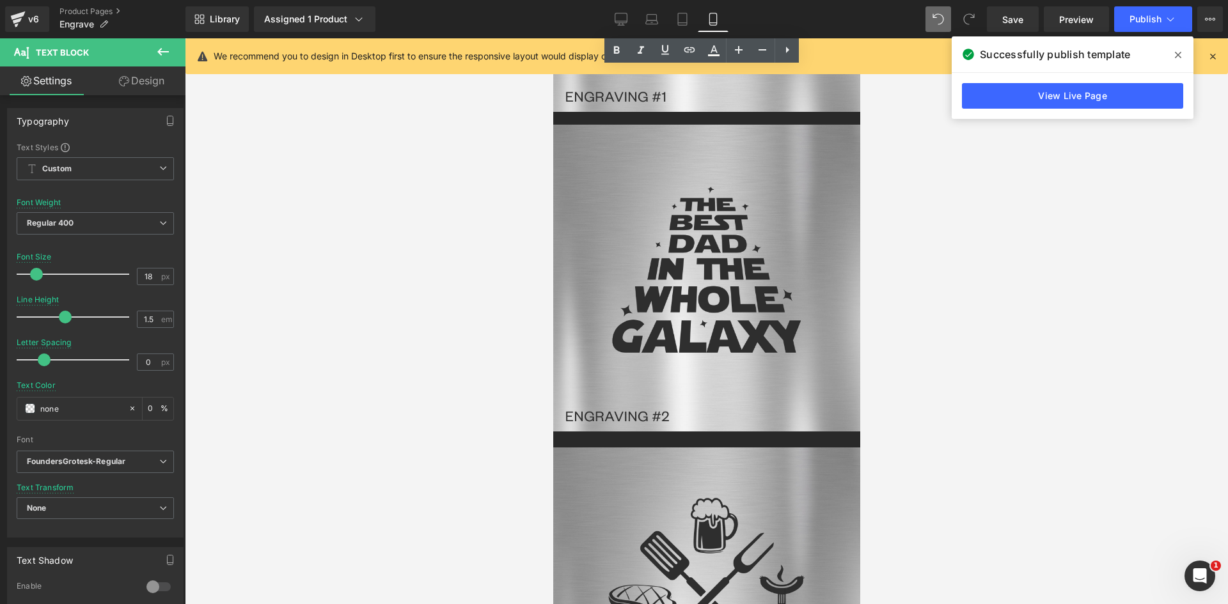
scroll to position [2928, 0]
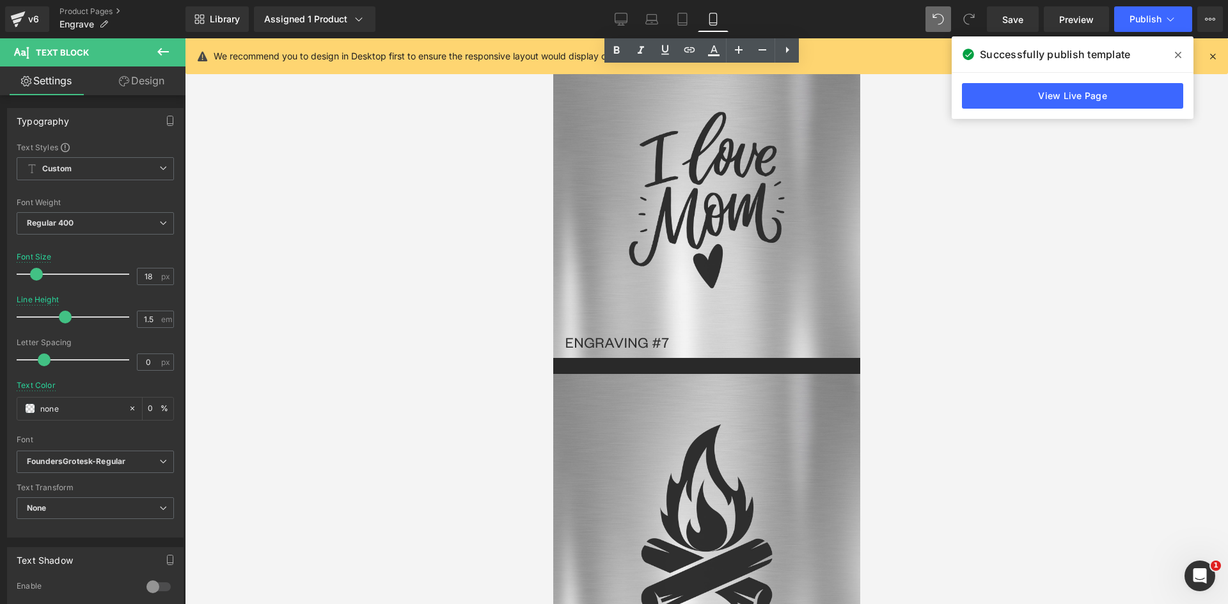
scroll to position [4399, 0]
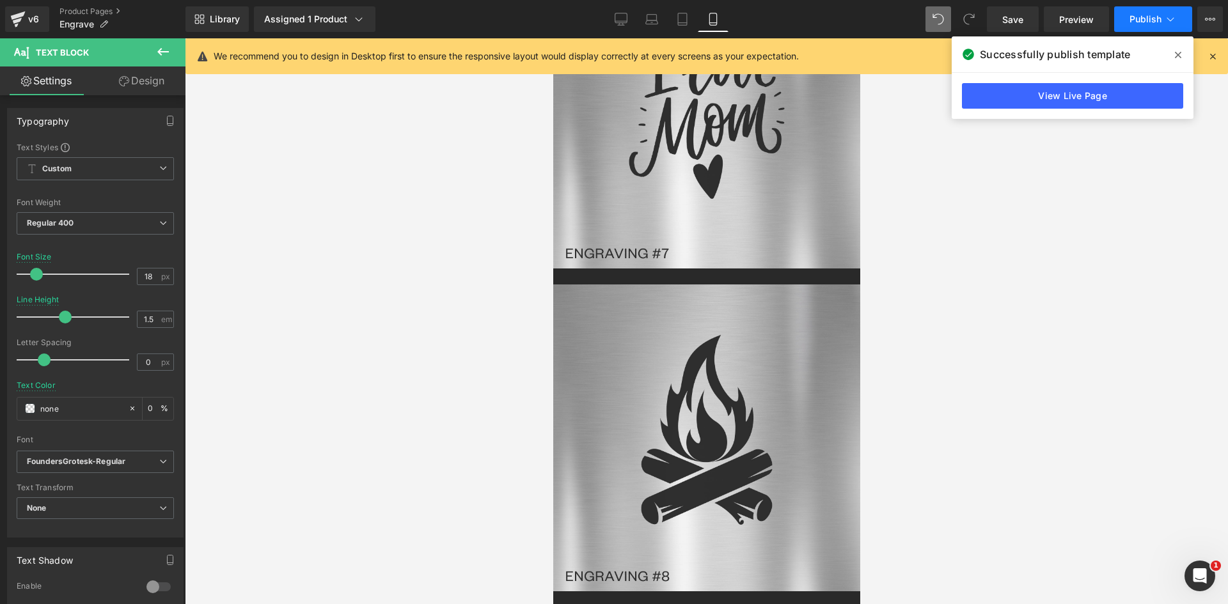
click at [1146, 26] on button "Publish" at bounding box center [1153, 19] width 78 height 26
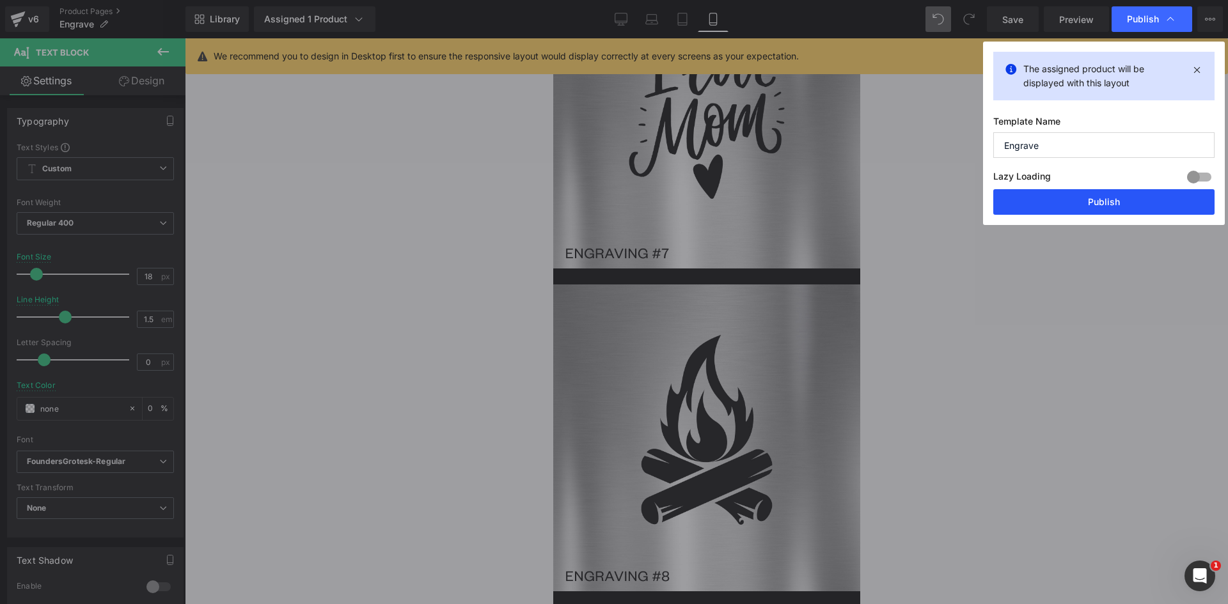
click at [1094, 198] on button "Publish" at bounding box center [1103, 202] width 221 height 26
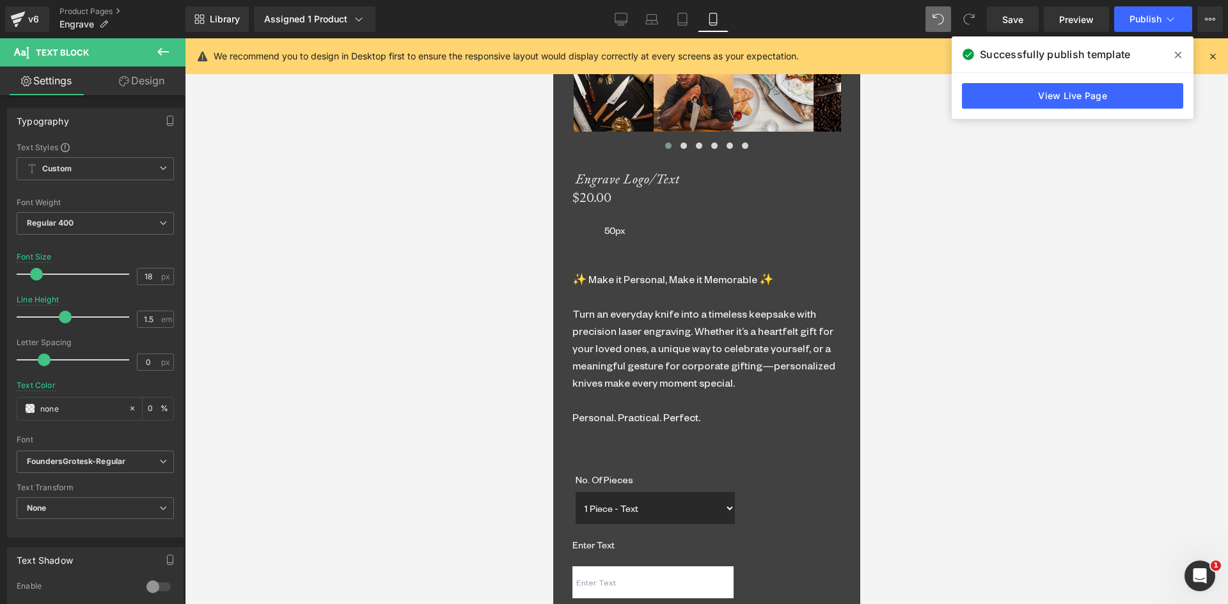
scroll to position [0, 0]
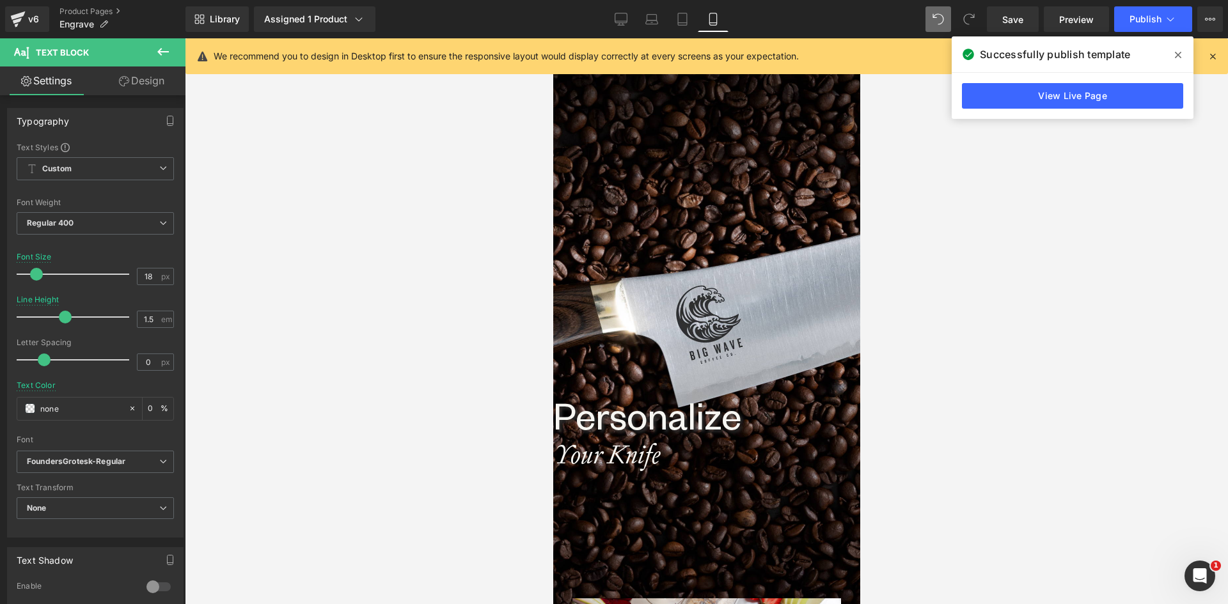
drag, startPoint x: 854, startPoint y: 407, endPoint x: 1305, endPoint y: 66, distance: 565.1
click at [614, 17] on icon at bounding box center [620, 19] width 13 height 13
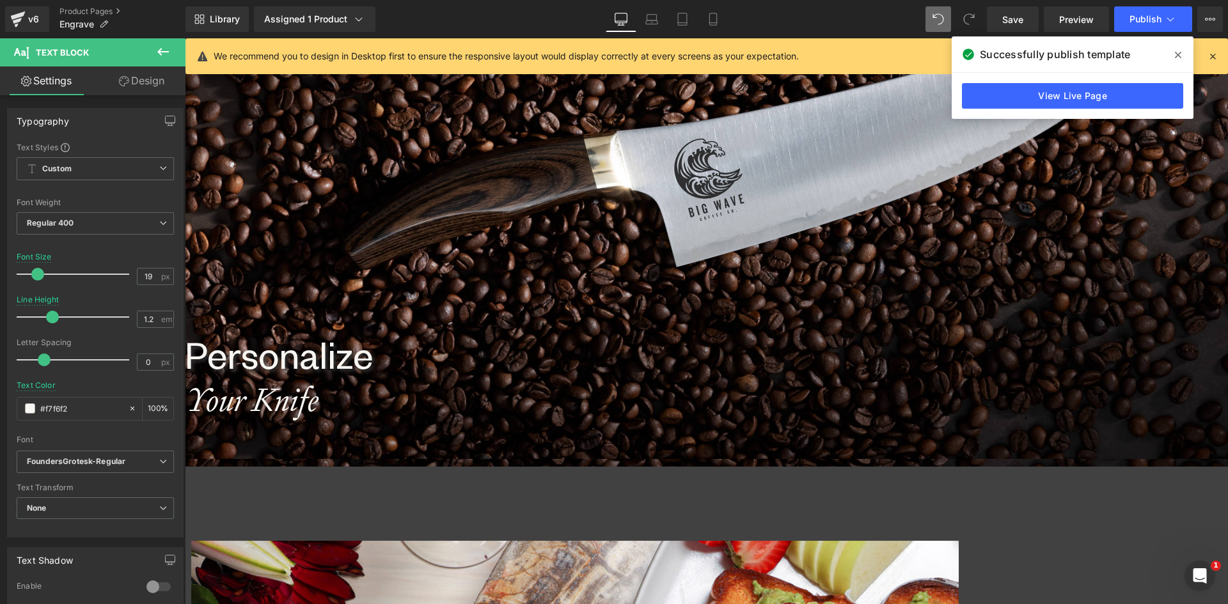
scroll to position [192, 0]
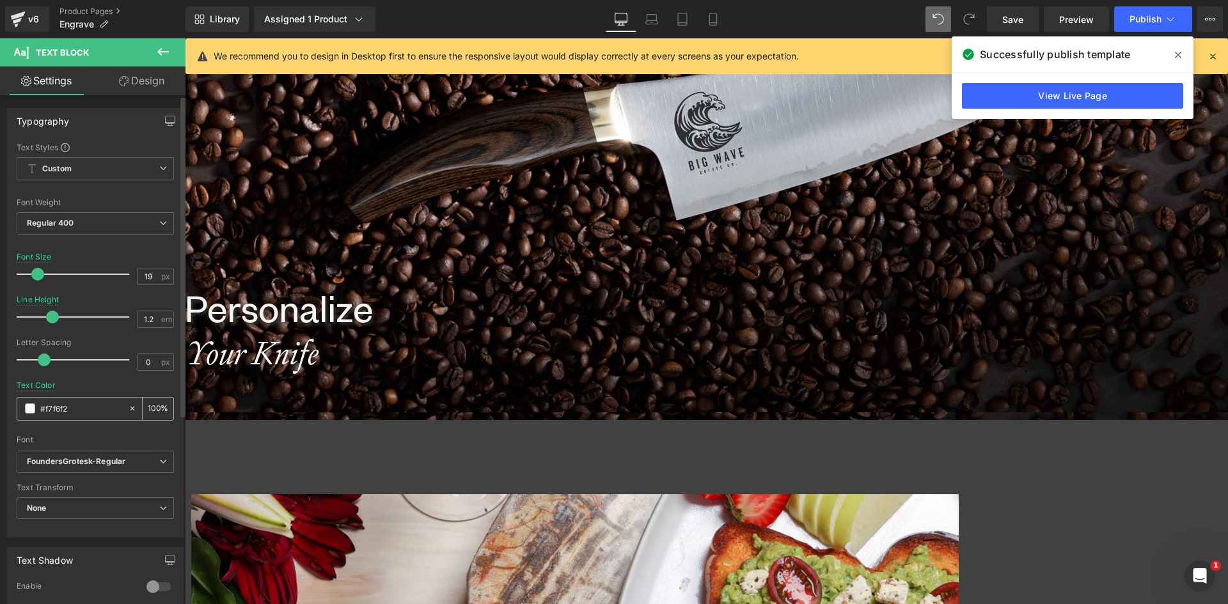
click at [130, 403] on div at bounding box center [135, 409] width 15 height 22
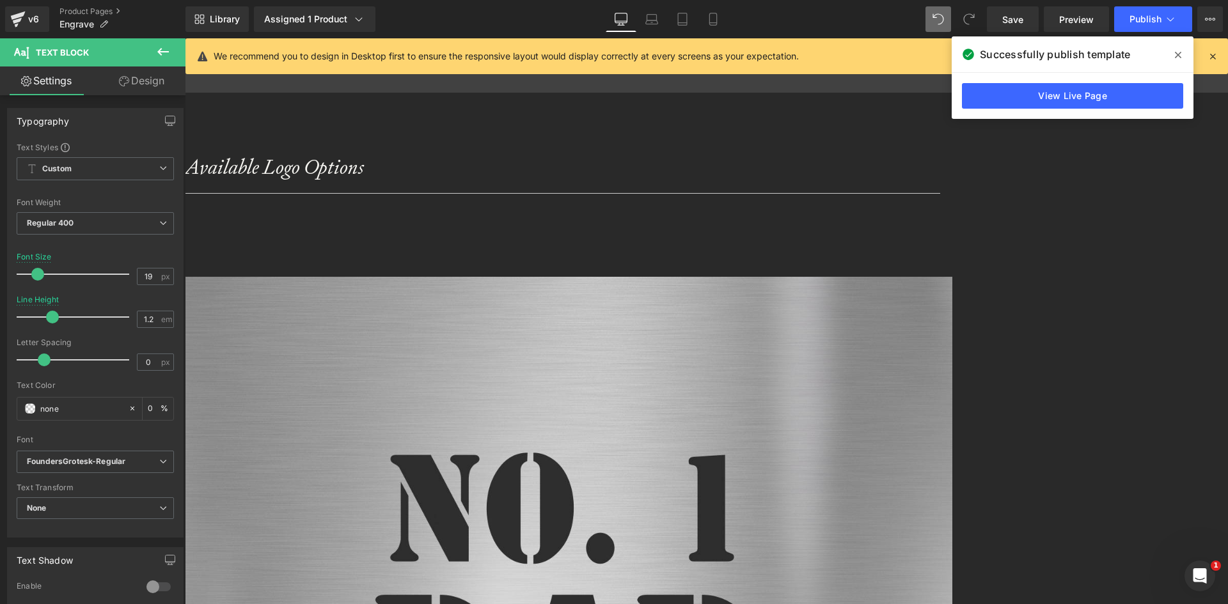
scroll to position [2749, 0]
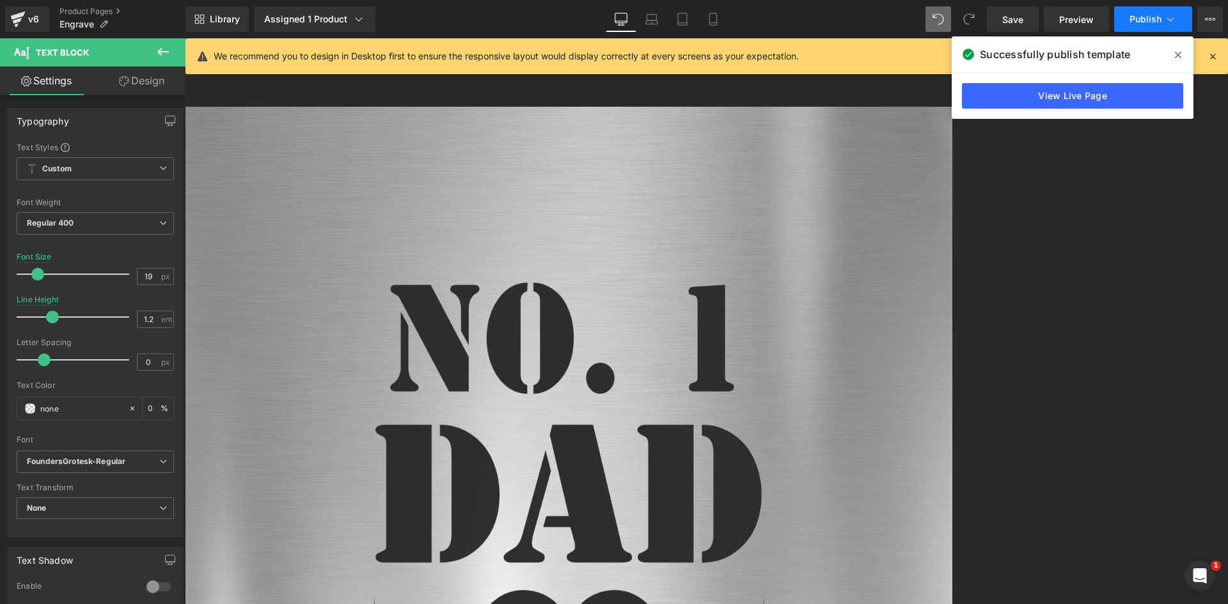
click at [1134, 22] on span "Publish" at bounding box center [1145, 19] width 32 height 10
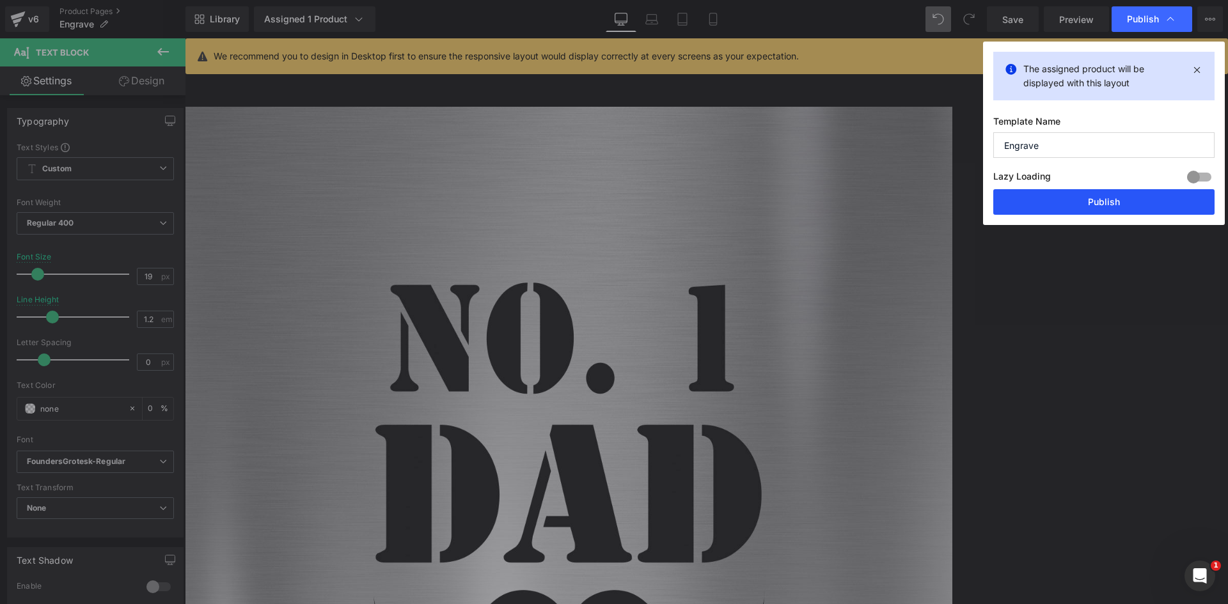
click at [1095, 203] on button "Publish" at bounding box center [1103, 202] width 221 height 26
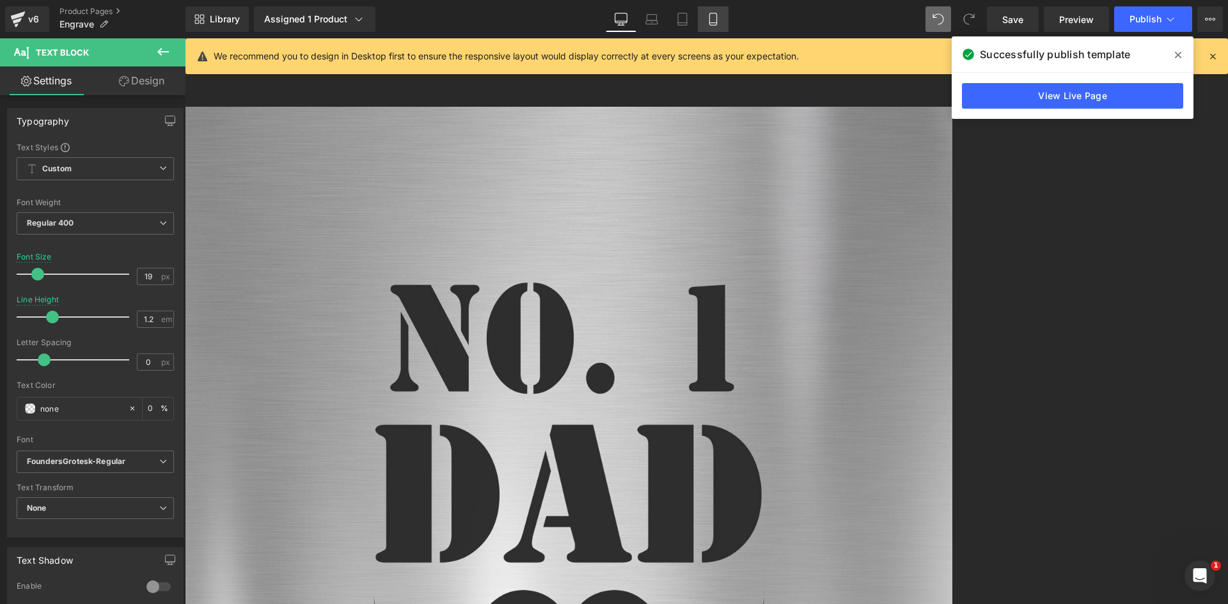
click at [716, 14] on icon at bounding box center [712, 19] width 7 height 12
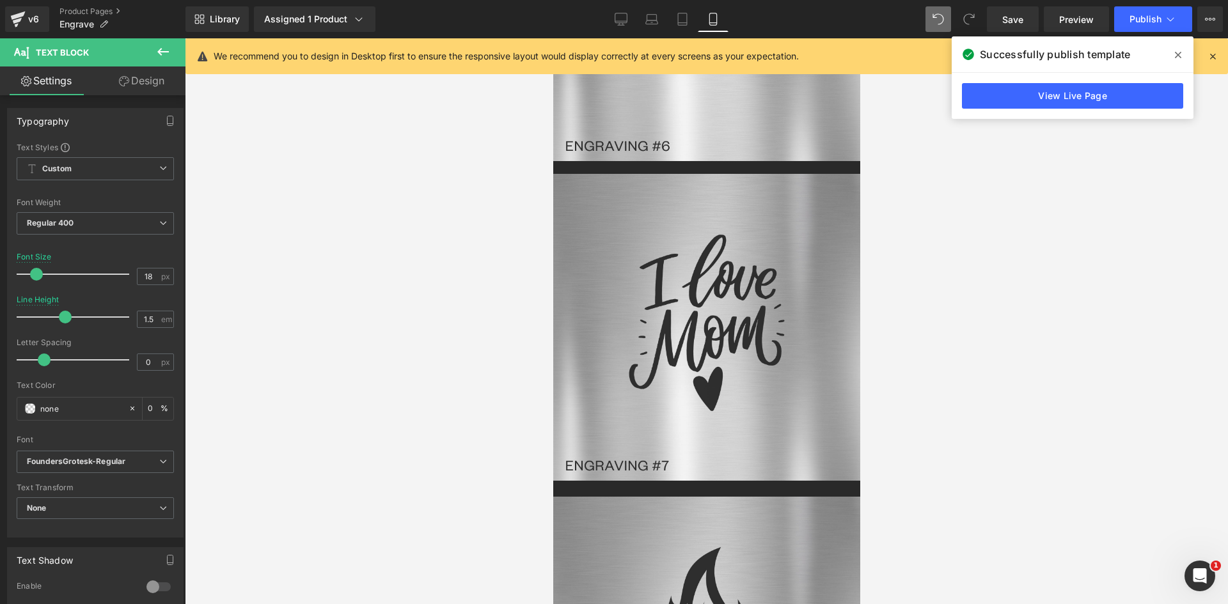
scroll to position [4017, 0]
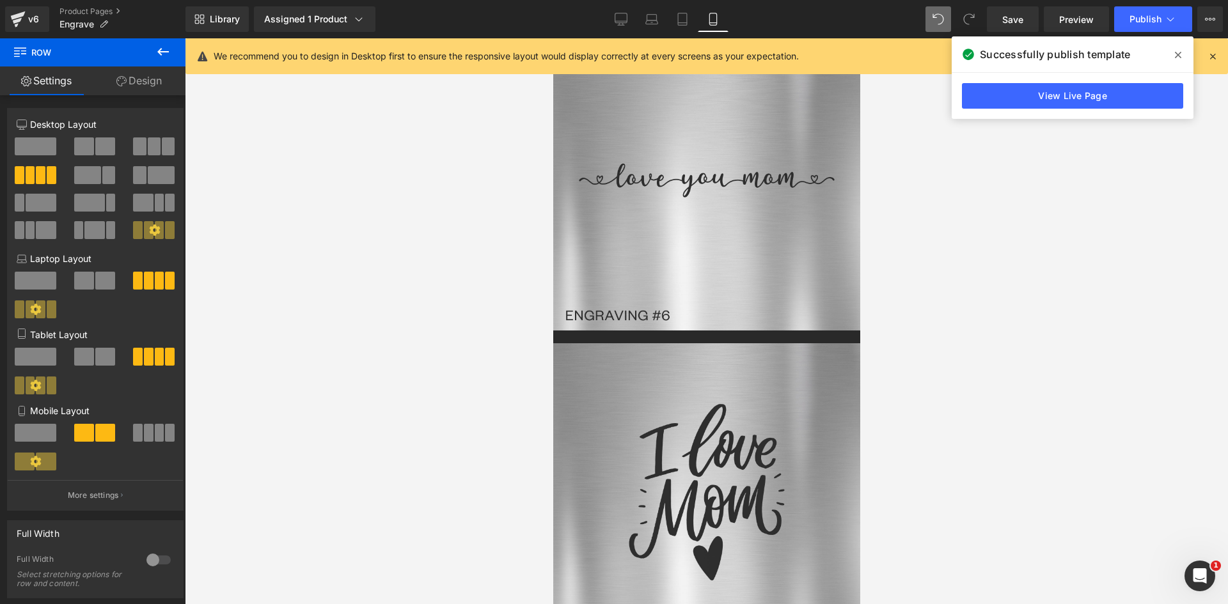
click at [552, 38] on span "Image" at bounding box center [552, 38] width 0 height 0
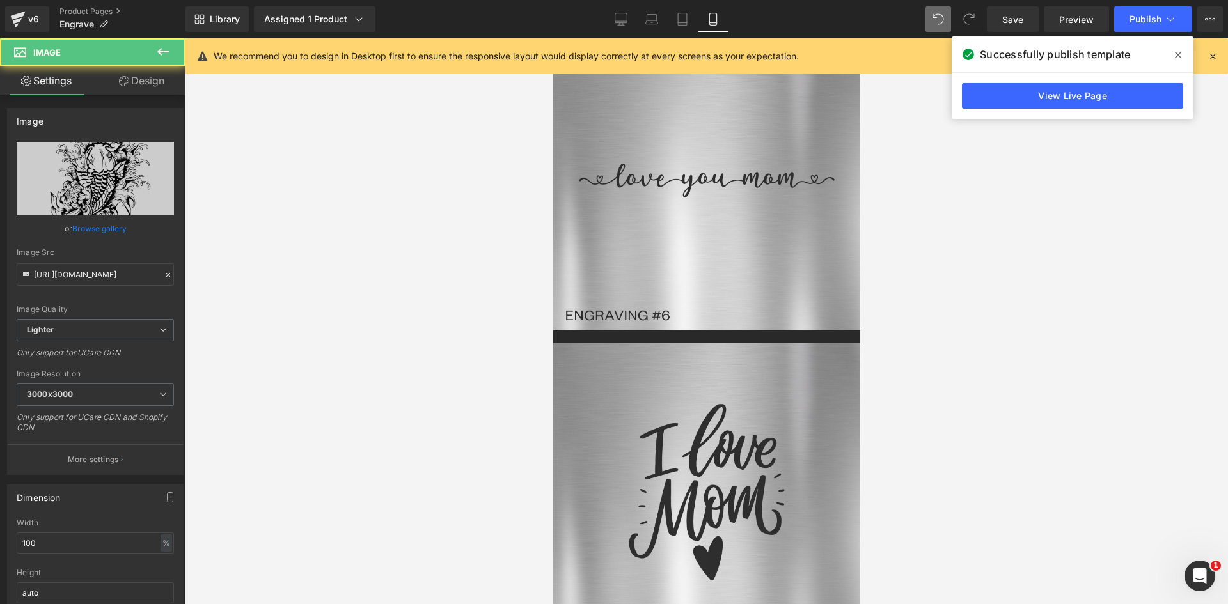
drag, startPoint x: 150, startPoint y: 82, endPoint x: 105, endPoint y: 161, distance: 90.5
click at [150, 82] on link "Design" at bounding box center [141, 80] width 93 height 29
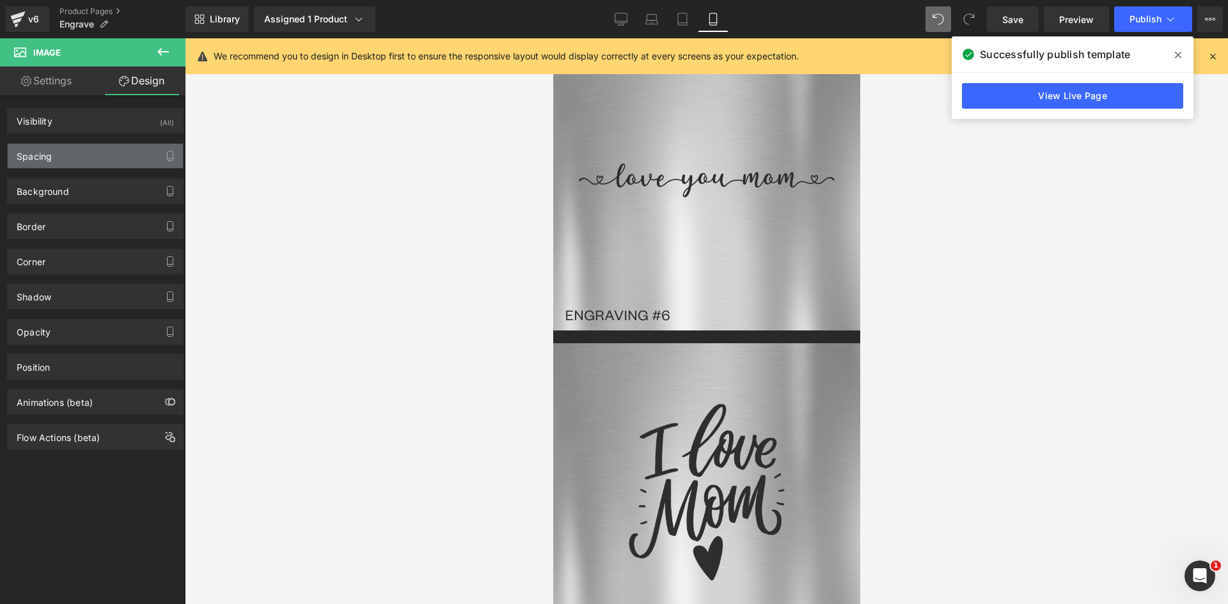
click at [100, 157] on div "Spacing" at bounding box center [95, 156] width 175 height 24
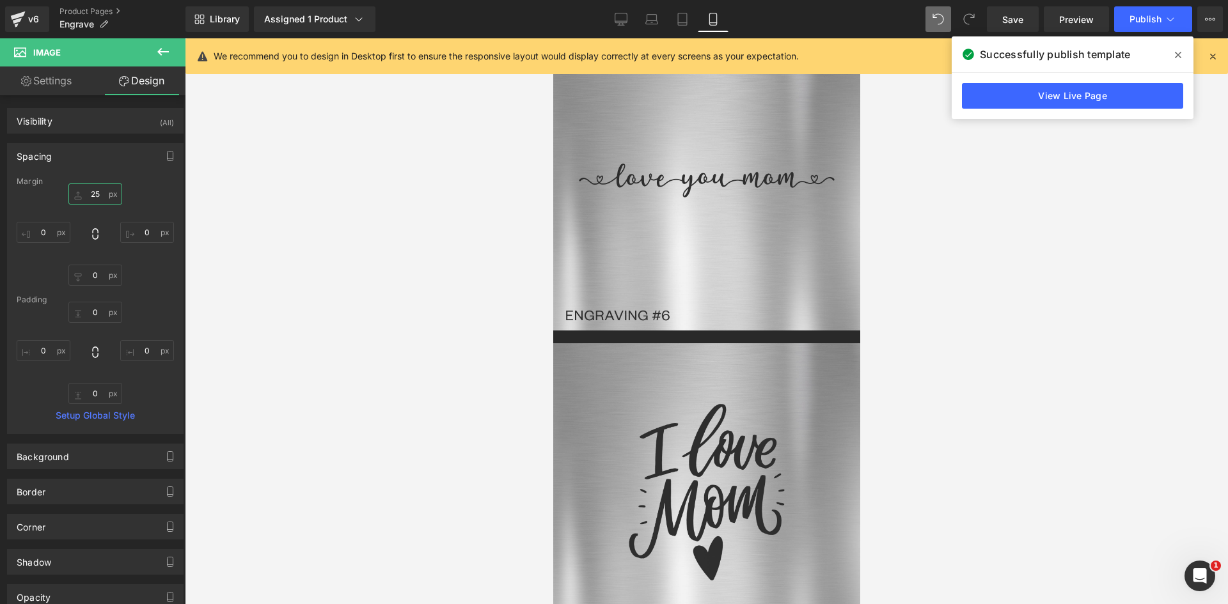
click at [97, 194] on input "25" at bounding box center [95, 193] width 54 height 21
click at [1134, 19] on span "Publish" at bounding box center [1145, 19] width 32 height 10
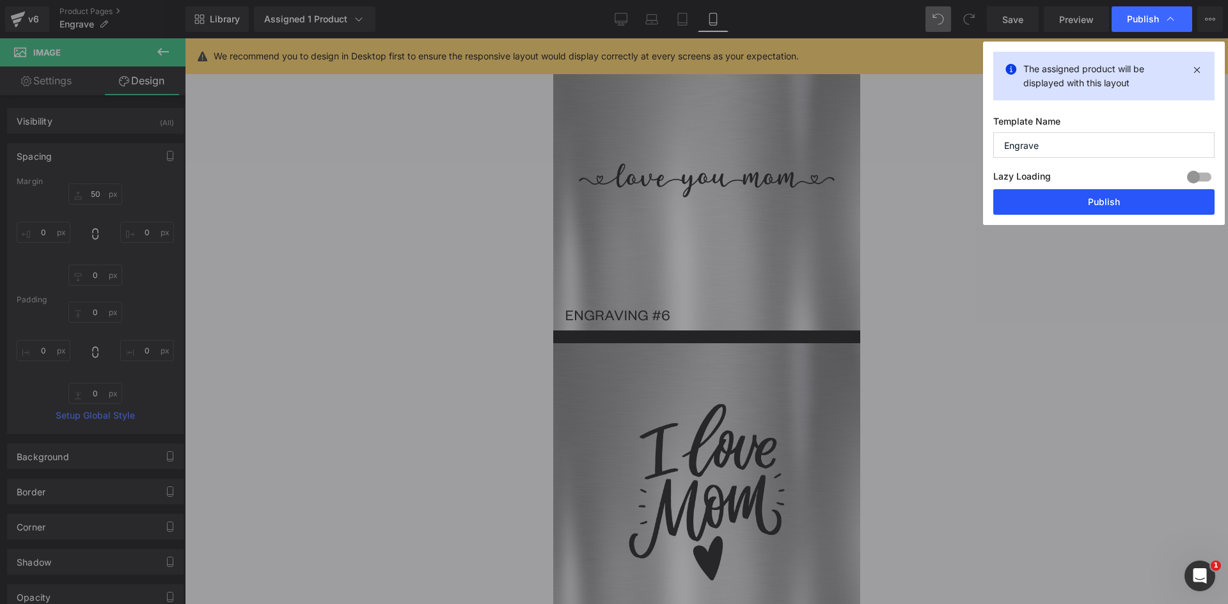
click at [1096, 192] on button "Publish" at bounding box center [1103, 202] width 221 height 26
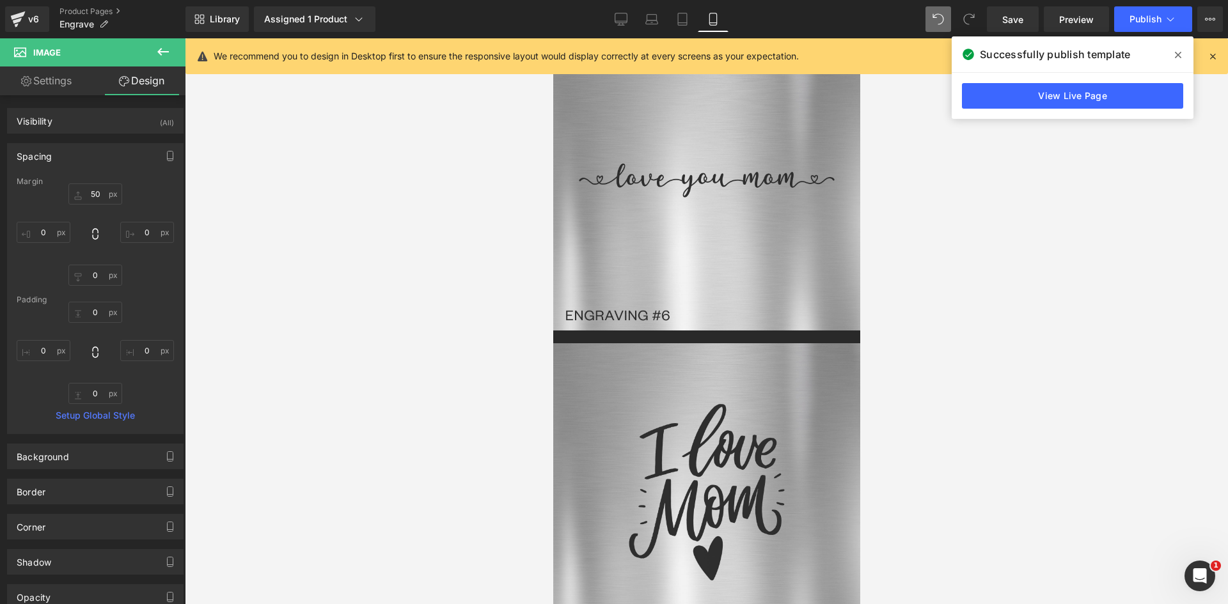
click at [1178, 50] on icon at bounding box center [1177, 55] width 6 height 10
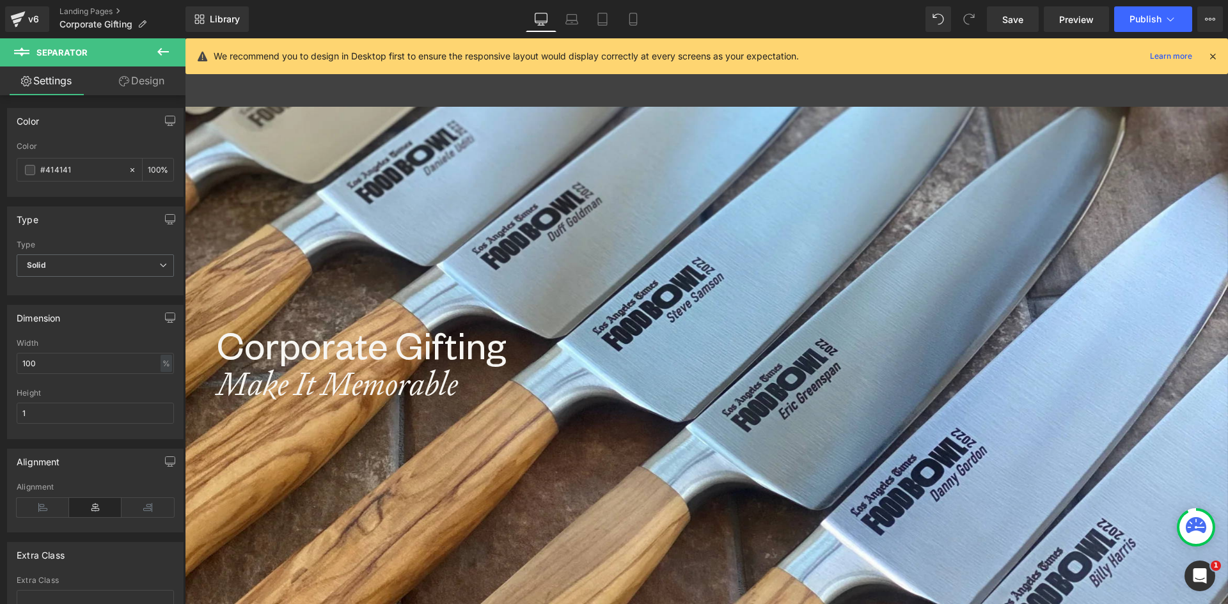
scroll to position [3034, 1033]
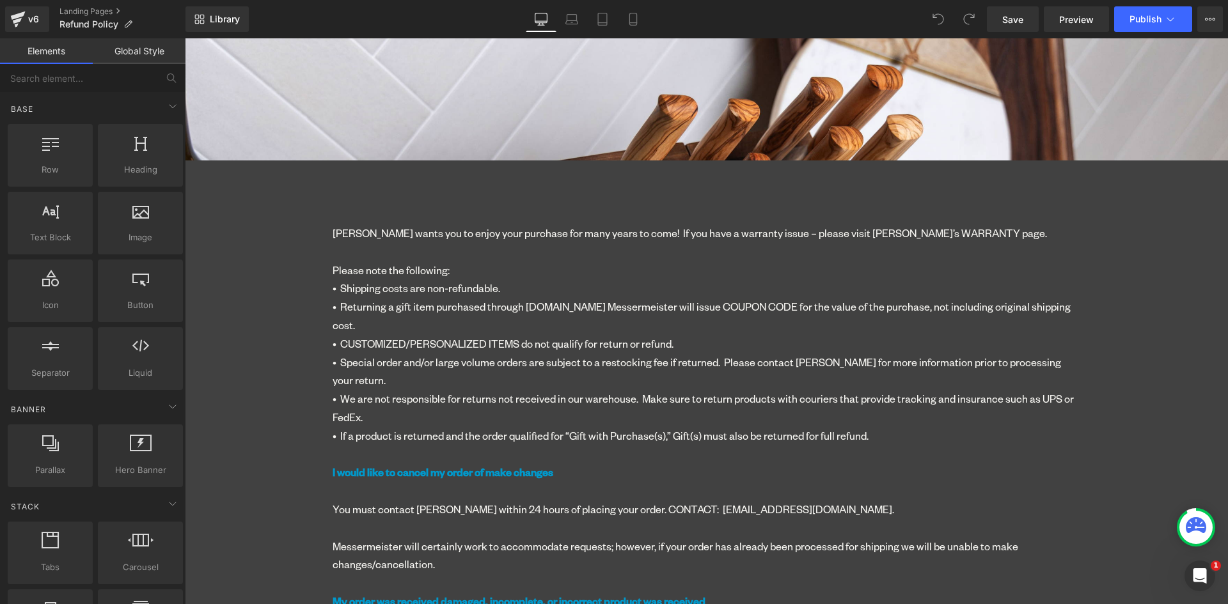
scroll to position [511, 0]
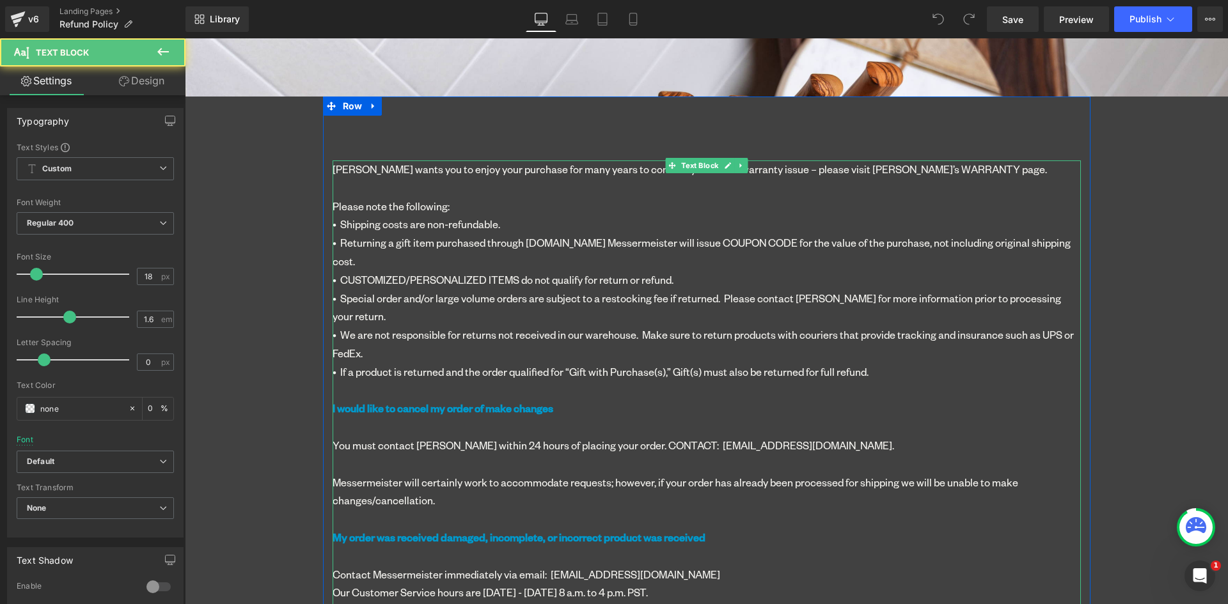
click span "[PERSON_NAME] wants you to enjoy your purchase for many years to come! If you h…"
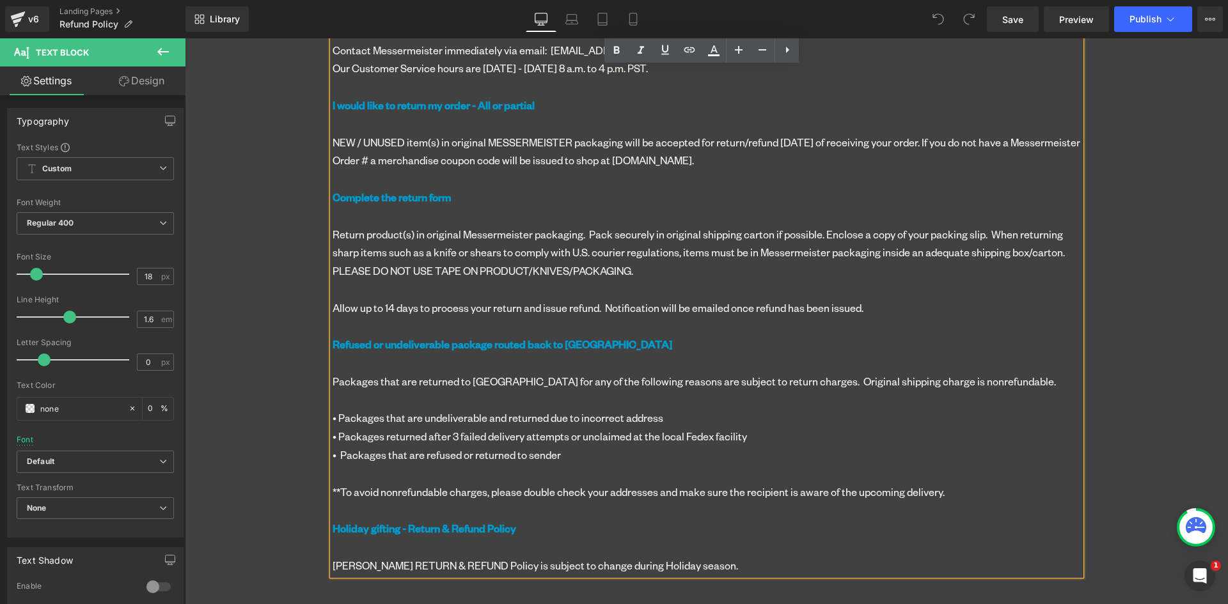
scroll to position [1087, 0]
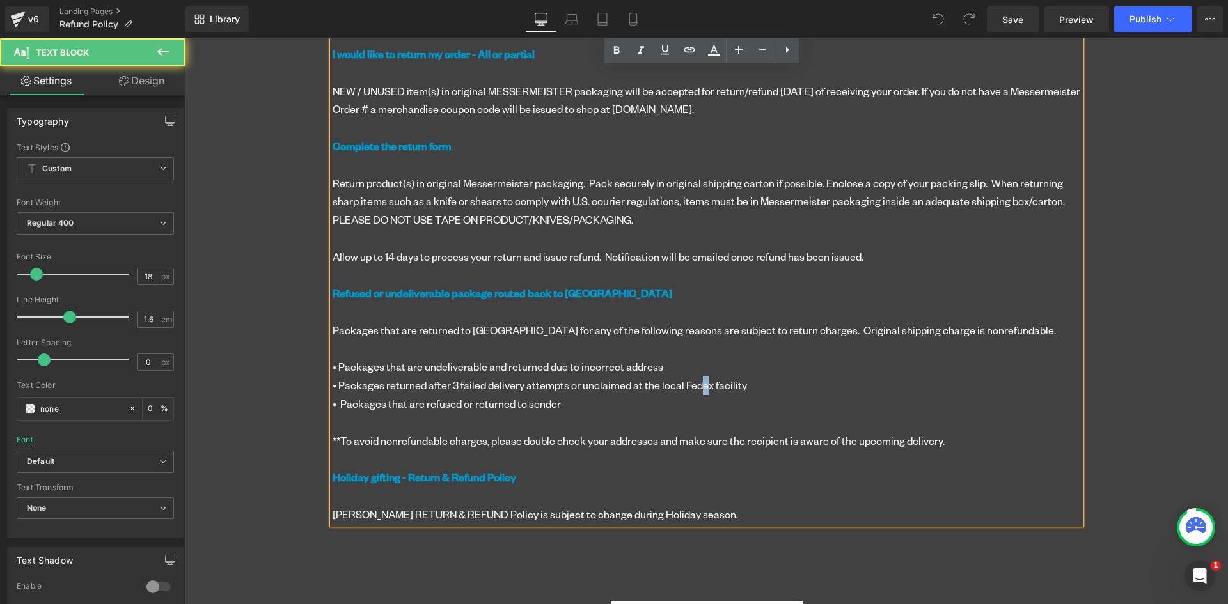
click div "[PERSON_NAME] wants you to enjoy your purchase for many years to come! If you h…"
drag, startPoint x: 520, startPoint y: 345, endPoint x: 492, endPoint y: 345, distance: 28.8
click div "[PERSON_NAME] wants you to enjoy your purchase for many years to come! If you h…"
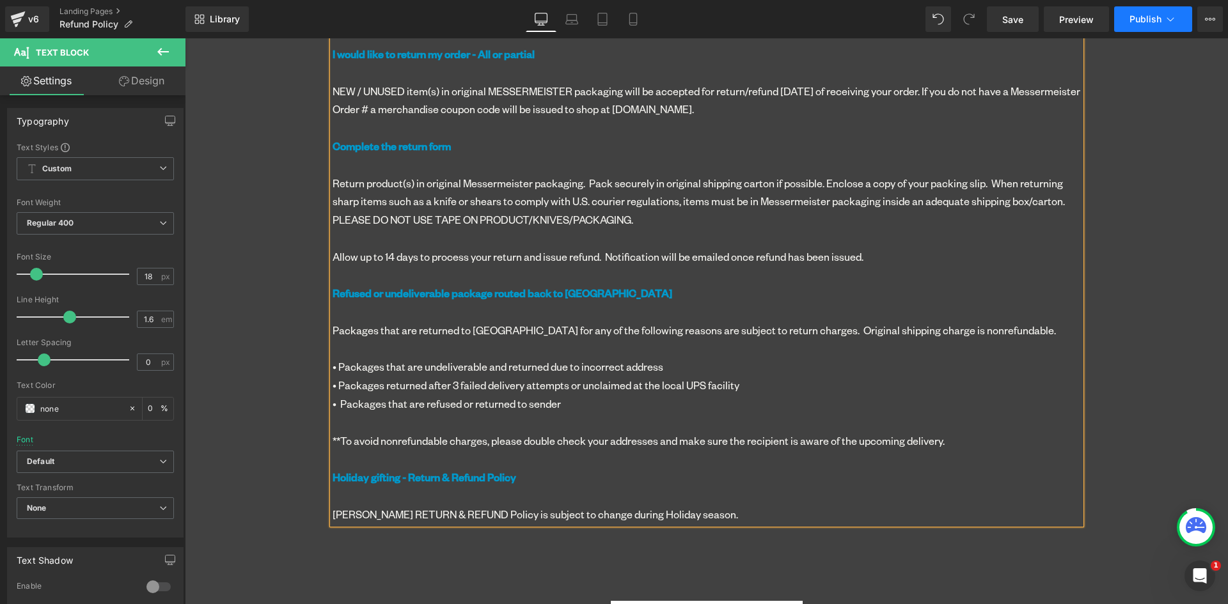
click span "Publish"
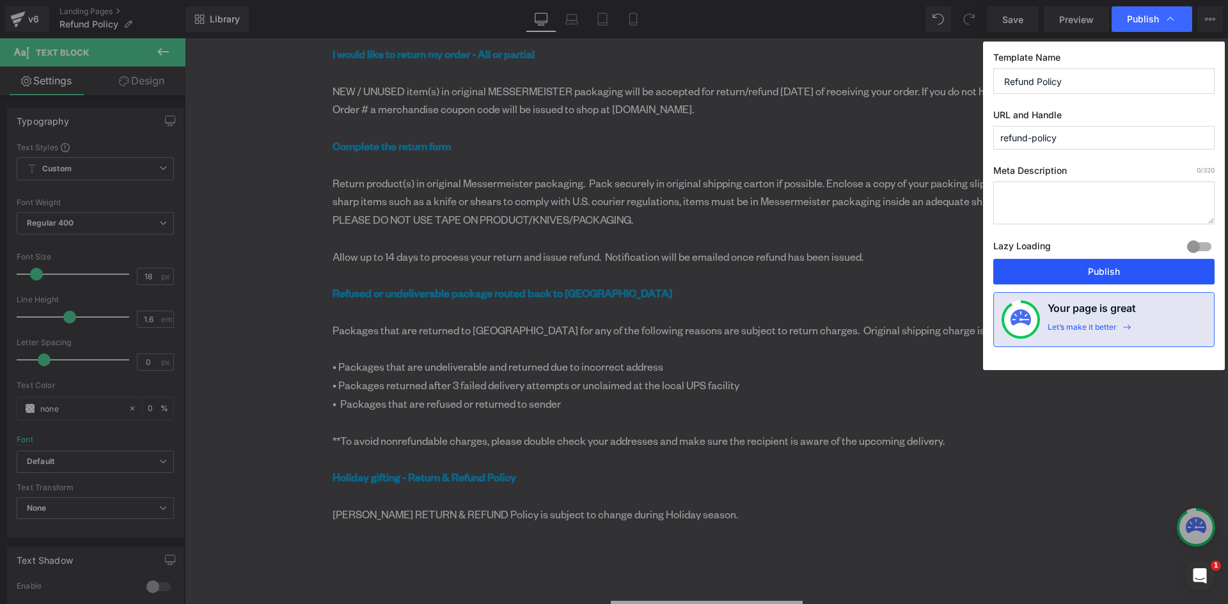
click button "Publish"
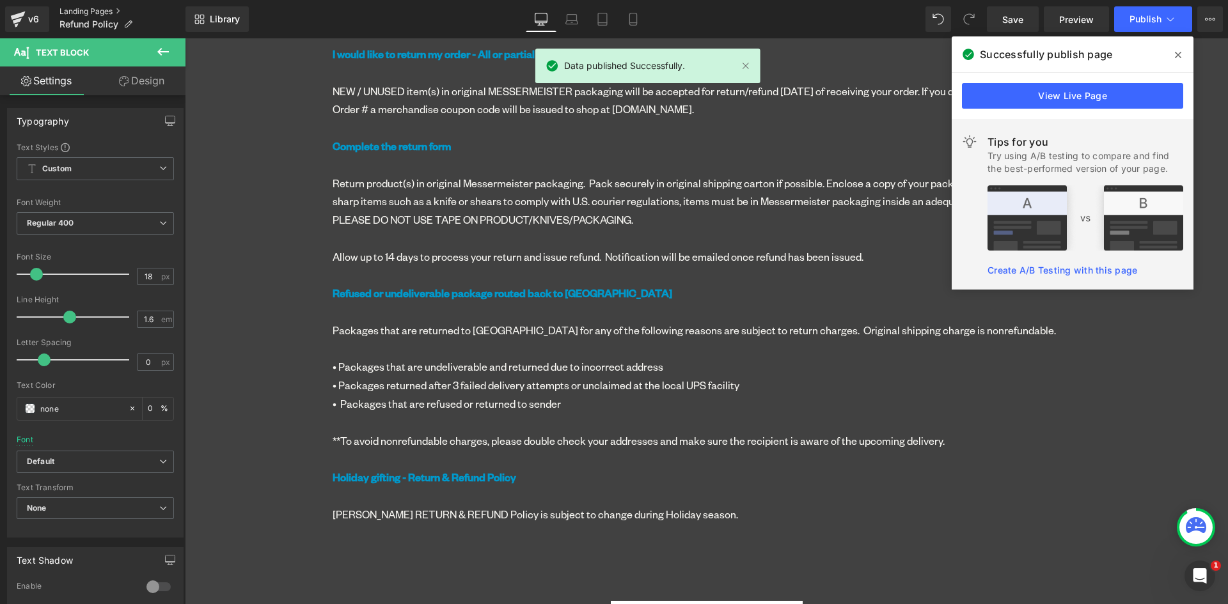
click link "Landing Pages"
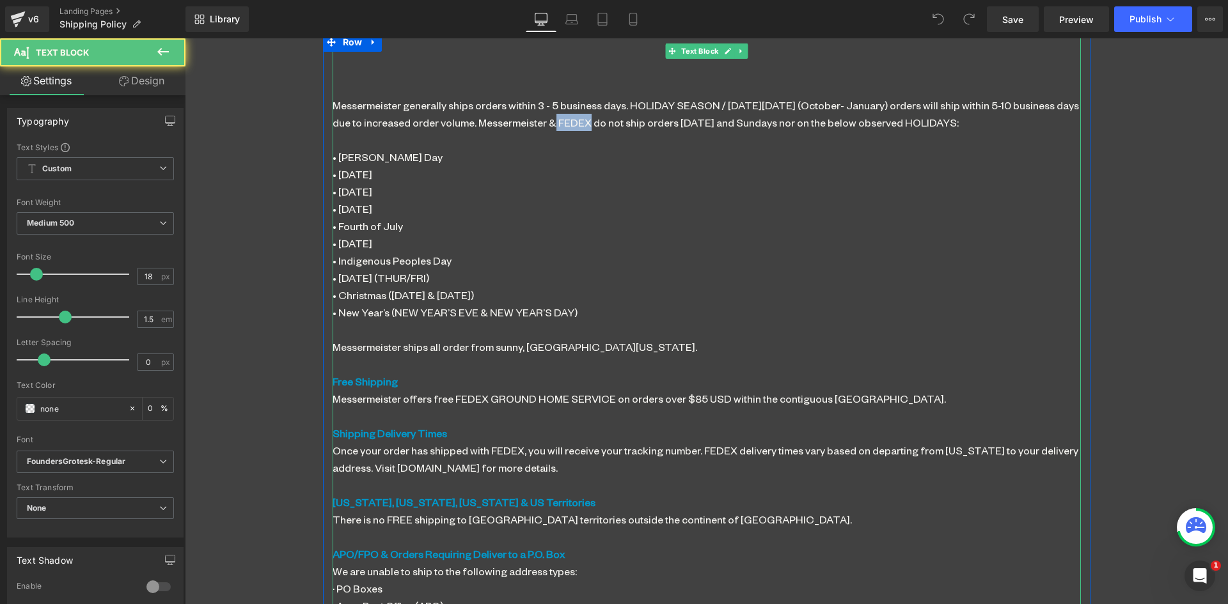
drag, startPoint x: 583, startPoint y: 121, endPoint x: 548, endPoint y: 123, distance: 35.2
click at [548, 123] on span "Messermeister generally ships orders within 3 - 5 business days. HOLIDAY SEASON…" at bounding box center [705, 113] width 746 height 31
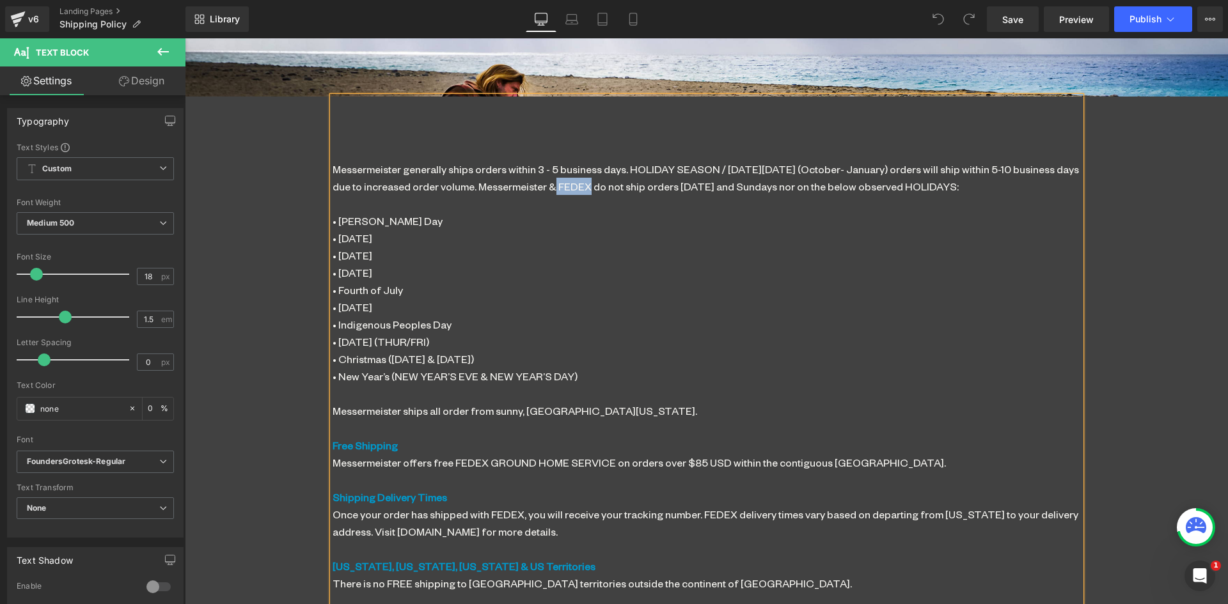
scroll to position [303, 0]
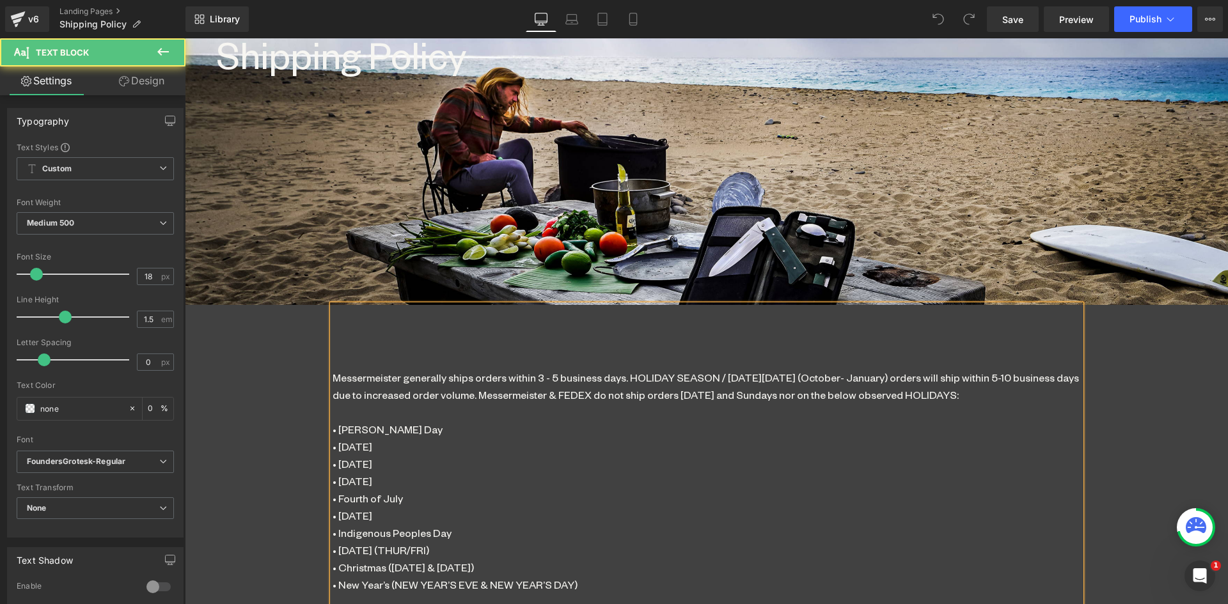
click at [610, 428] on p "• [PERSON_NAME] Day" at bounding box center [706, 429] width 748 height 17
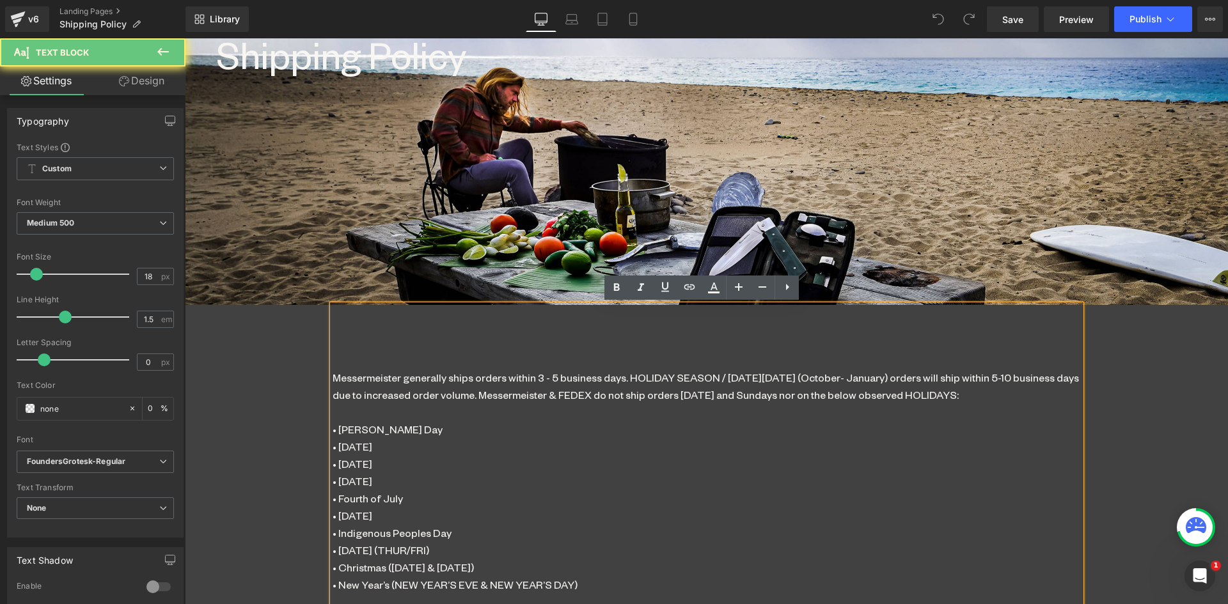
click at [579, 387] on p "Messermeister generally ships orders within 3 - 5 business days. HOLIDAY SEASON…" at bounding box center [706, 386] width 748 height 35
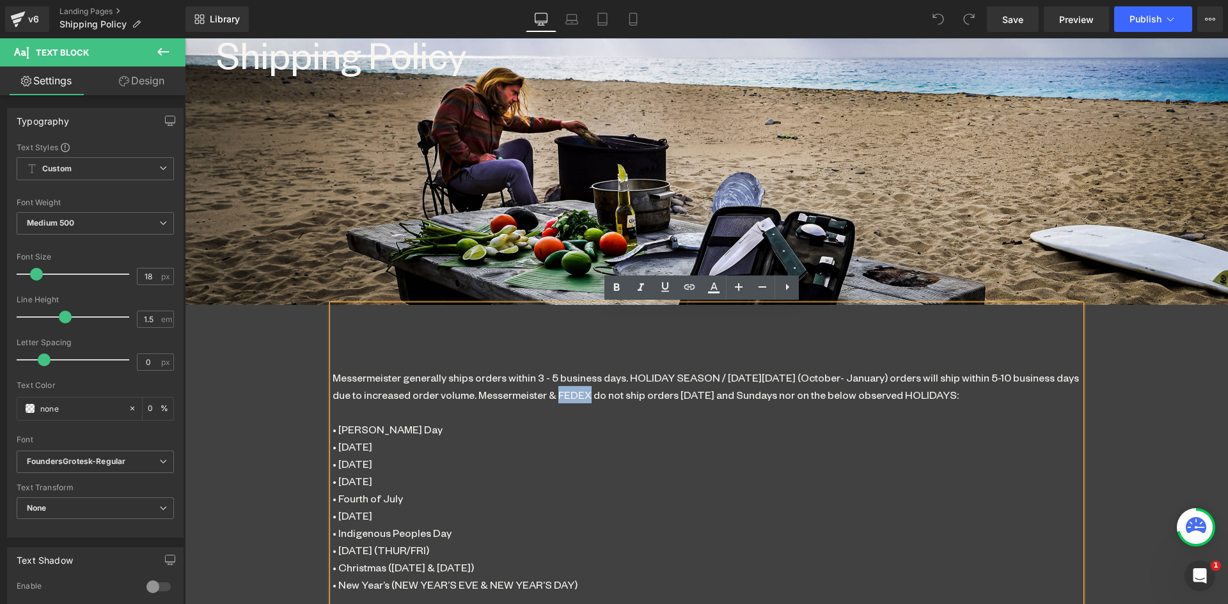
drag, startPoint x: 581, startPoint y: 391, endPoint x: 551, endPoint y: 391, distance: 30.0
click at [551, 391] on span "Messermeister generally ships orders within 3 - 5 business days. HOLIDAY SEASON…" at bounding box center [705, 386] width 746 height 31
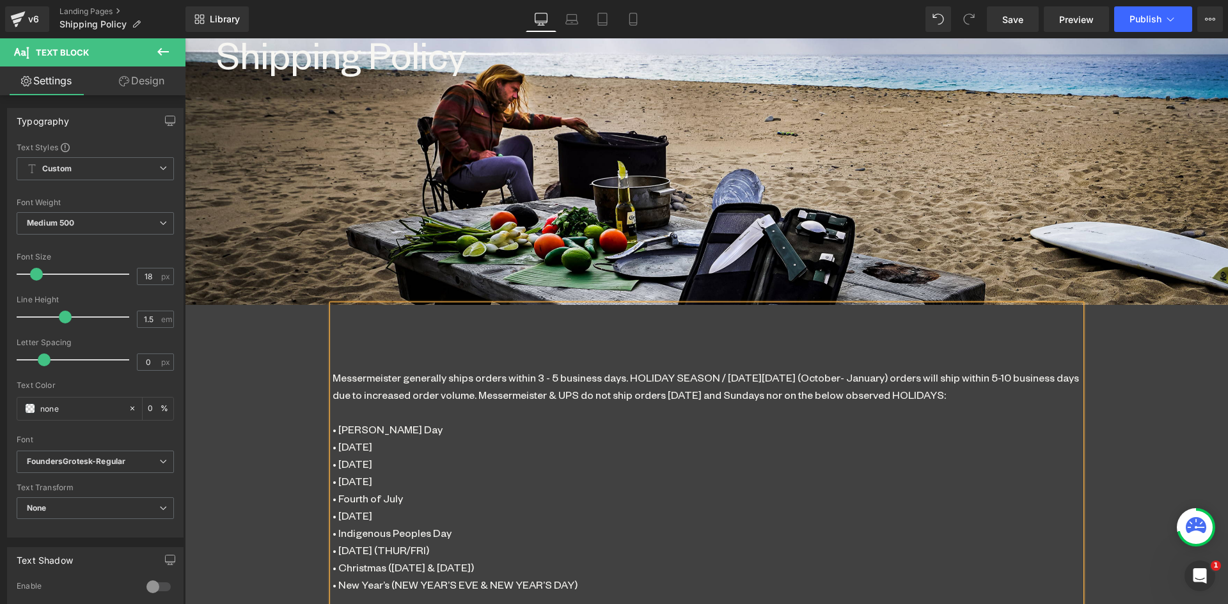
scroll to position [559, 0]
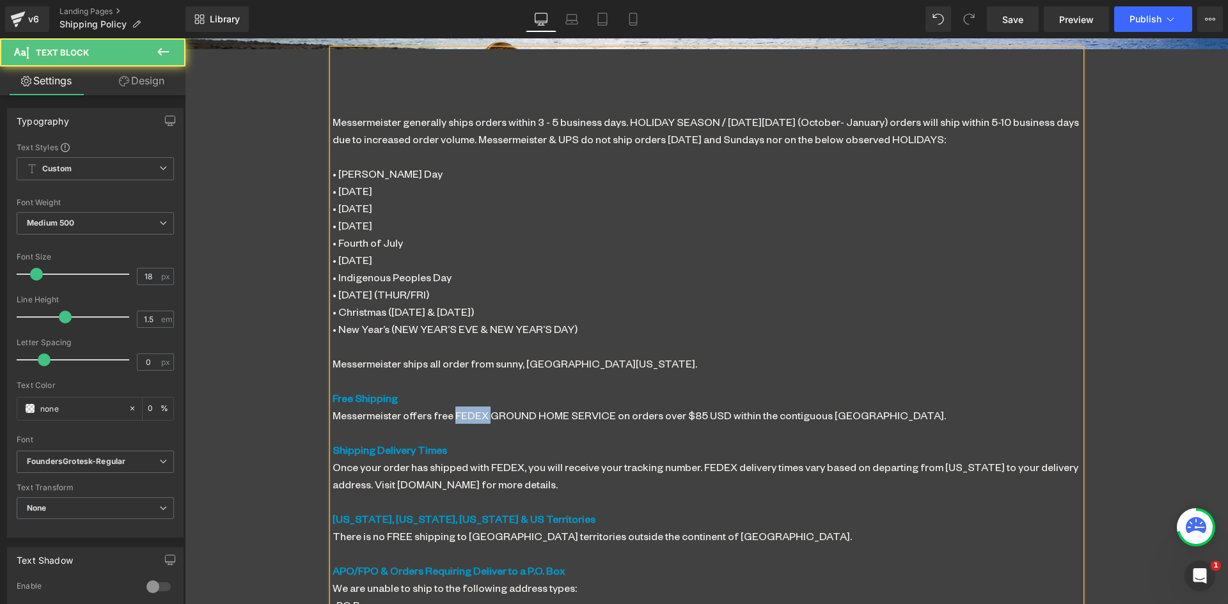
drag, startPoint x: 479, startPoint y: 412, endPoint x: 449, endPoint y: 407, distance: 29.7
click at [449, 410] on p "Messermeister offers free FEDEX GROUND HOME SERVICE on orders over $85 USD with…" at bounding box center [706, 415] width 748 height 17
drag, startPoint x: 468, startPoint y: 413, endPoint x: 448, endPoint y: 413, distance: 20.5
click at [448, 413] on p "Messermeister offers free UPS GROUND HOME SERVICE on orders over $85 USD within…" at bounding box center [706, 415] width 748 height 17
click at [528, 337] on p "• New Year’s (NEW YEAR’S EVE & NEW YEAR’S DAY)" at bounding box center [706, 328] width 748 height 17
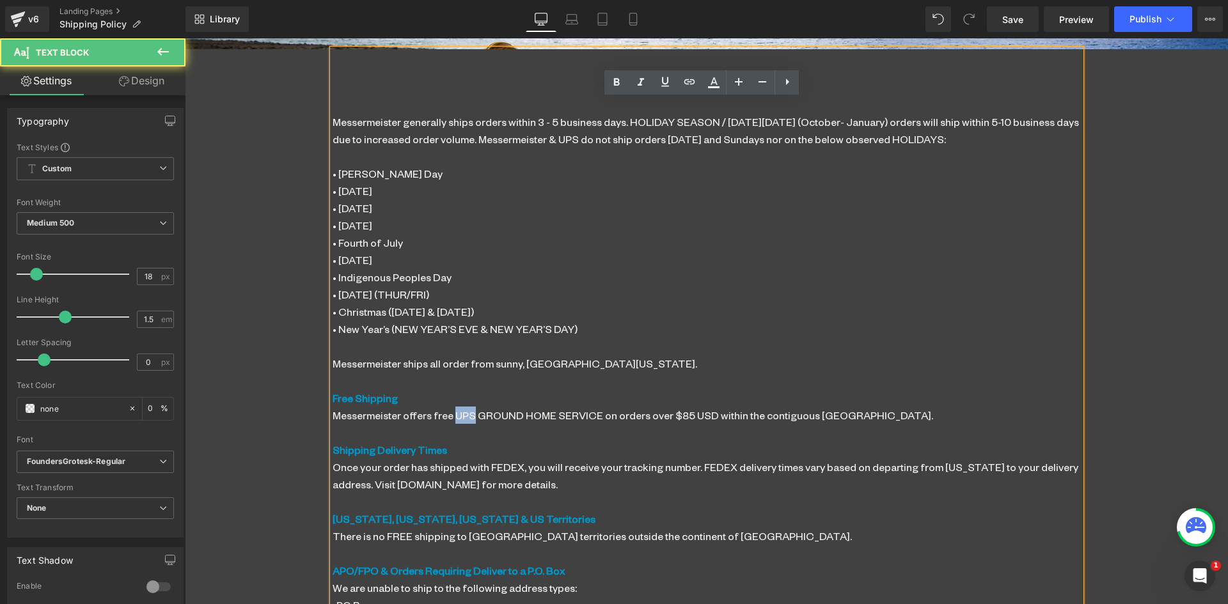
drag, startPoint x: 466, startPoint y: 413, endPoint x: 446, endPoint y: 412, distance: 20.5
click at [446, 412] on p "Messermeister offers free UPS GROUND HOME SERVICE on orders over $85 USD within…" at bounding box center [706, 415] width 748 height 17
copy p "UPS"
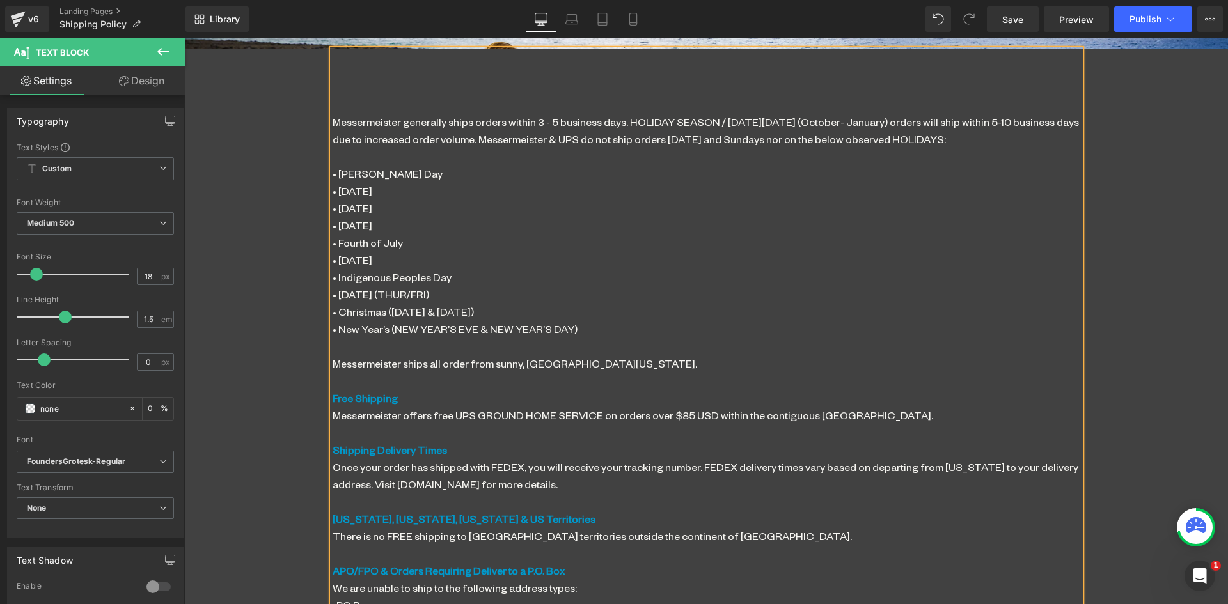
click at [575, 472] on p "Once your order has shipped with FEDEX, you will receive your tracking number. …" at bounding box center [706, 475] width 748 height 35
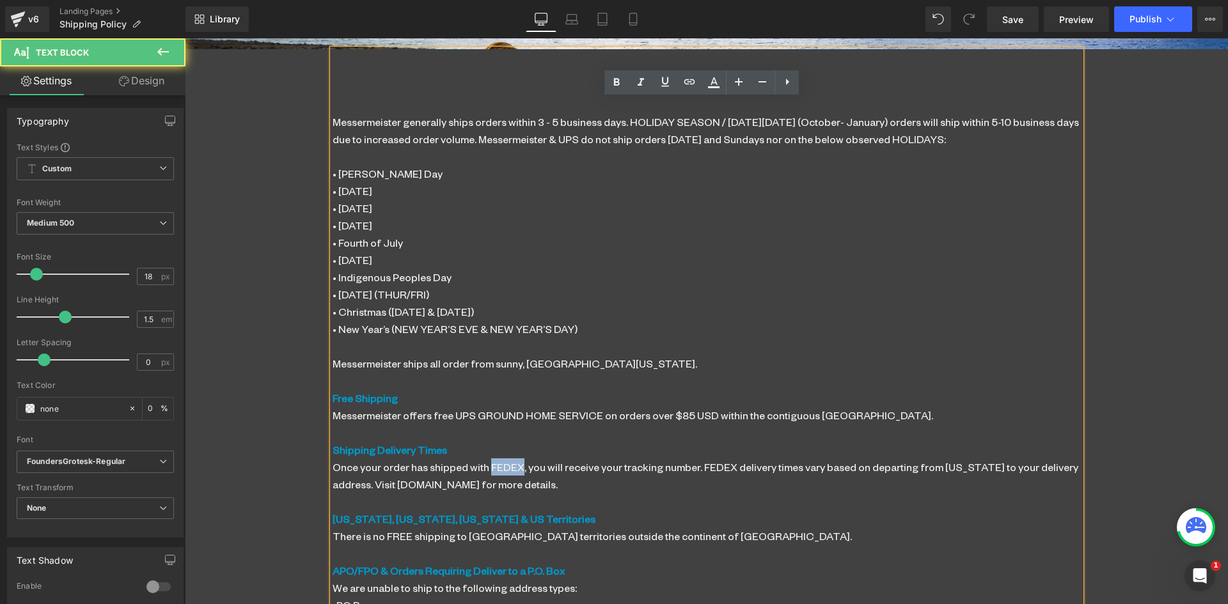
drag, startPoint x: 513, startPoint y: 469, endPoint x: 485, endPoint y: 467, distance: 28.2
click at [485, 467] on p "Once your order has shipped with FEDEX, you will receive your tracking number. …" at bounding box center [706, 475] width 748 height 35
drag, startPoint x: 514, startPoint y: 469, endPoint x: 484, endPoint y: 469, distance: 30.1
click at [484, 469] on p "Once your order has shipped with FEDEX, you will receive your tracking number. …" at bounding box center [706, 475] width 748 height 35
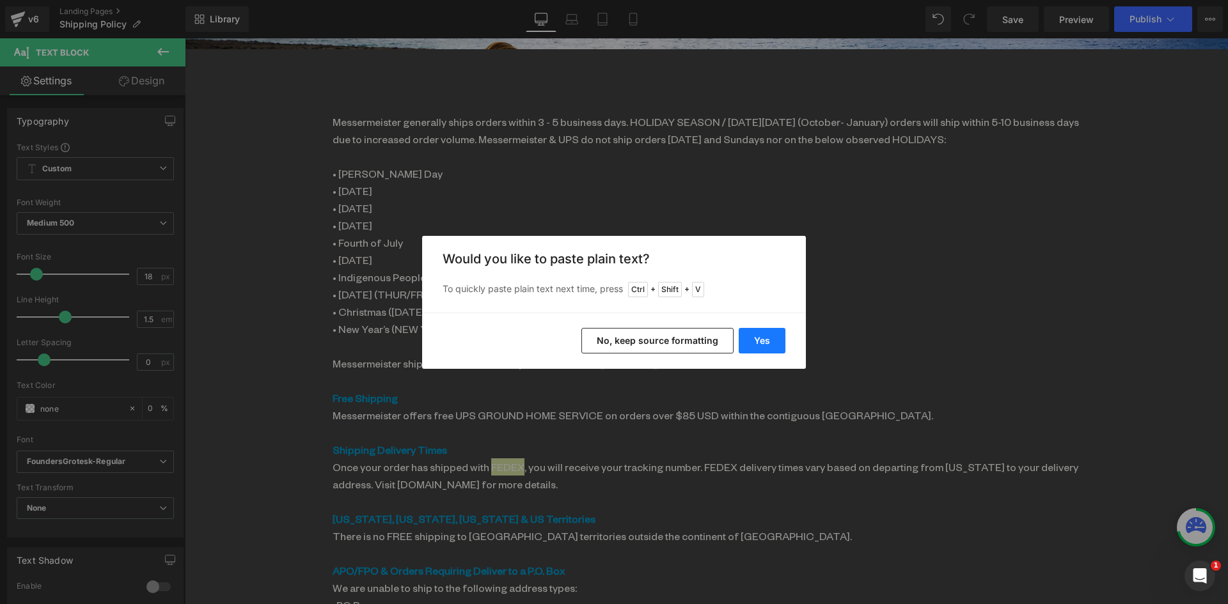
click at [764, 339] on button "Yes" at bounding box center [761, 341] width 47 height 26
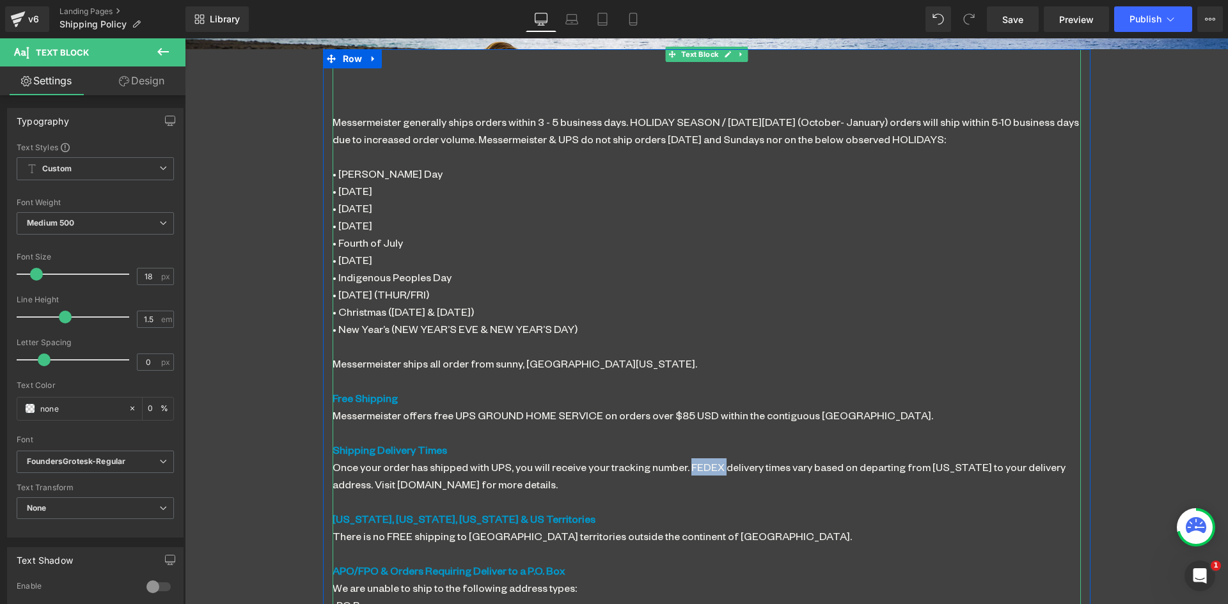
drag, startPoint x: 712, startPoint y: 460, endPoint x: 677, endPoint y: 464, distance: 35.3
click at [677, 464] on p "Once your order has shipped with UPS, you will receive your tracking number. FE…" at bounding box center [706, 475] width 748 height 35
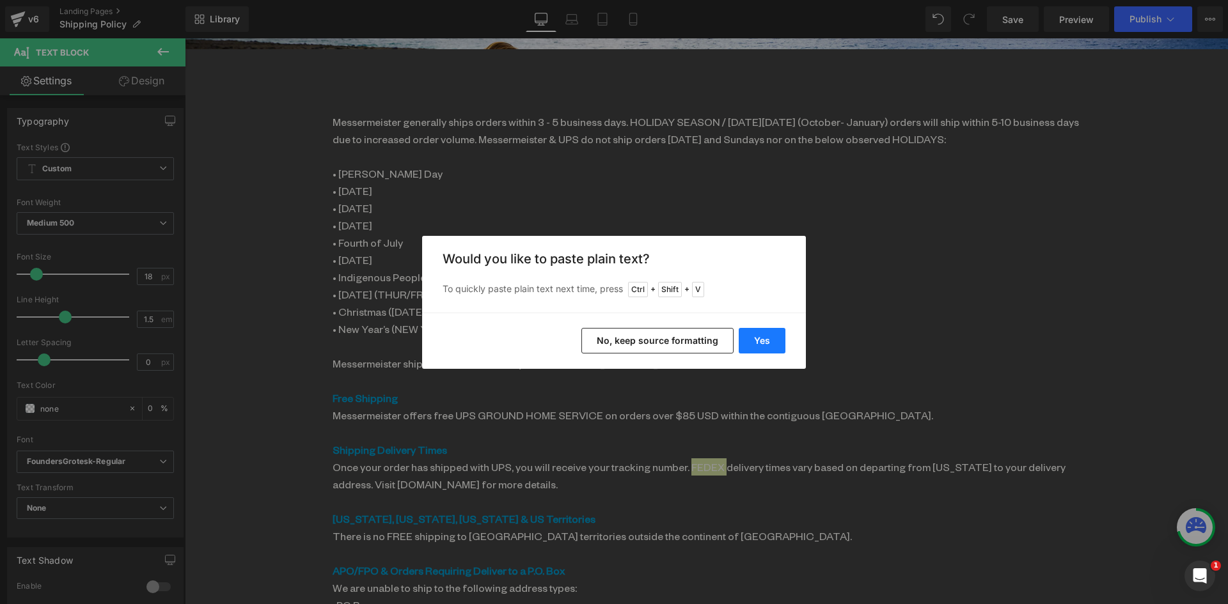
click at [765, 339] on button "Yes" at bounding box center [761, 341] width 47 height 26
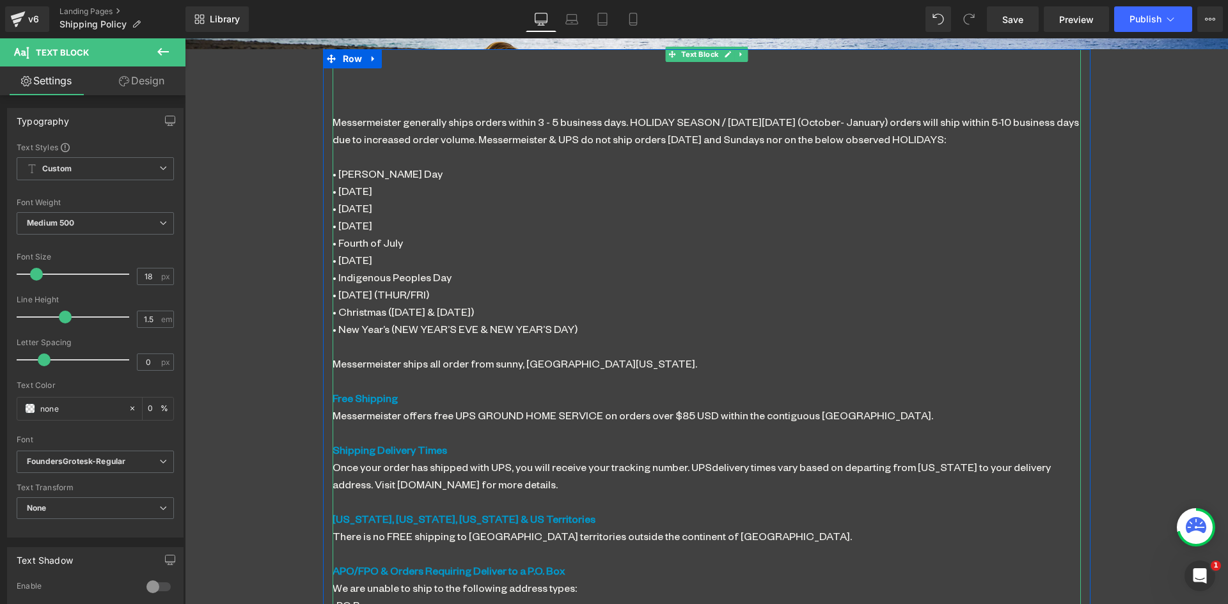
click at [695, 464] on p "Once your order has shipped with UPS, you will receive your tracking number. UP…" at bounding box center [706, 475] width 748 height 35
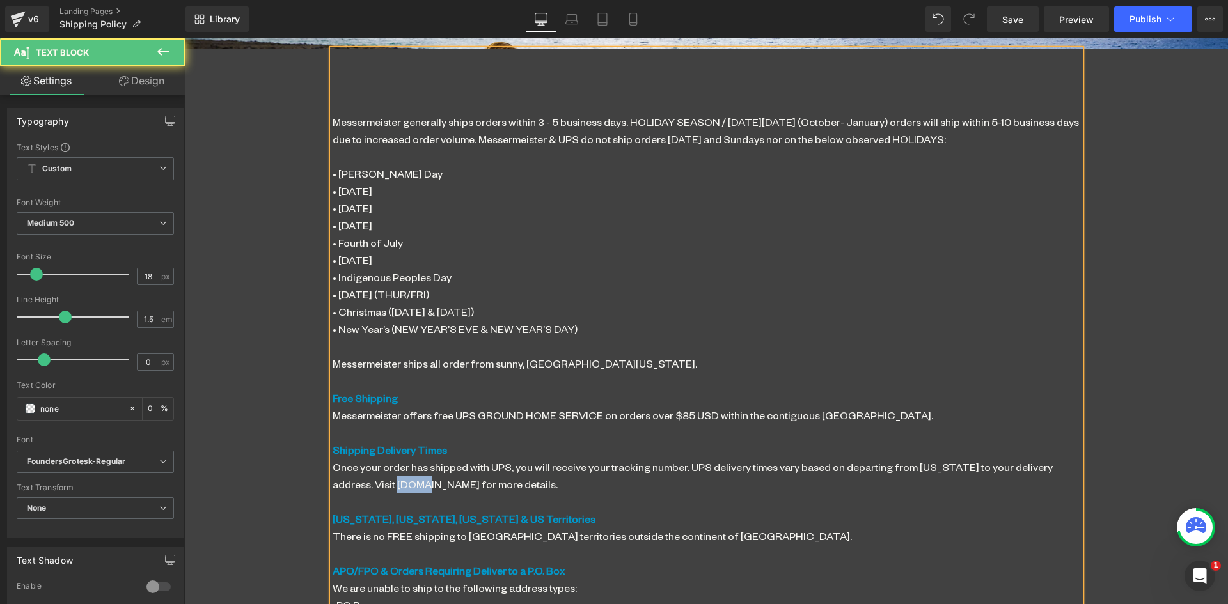
drag, startPoint x: 414, startPoint y: 483, endPoint x: 390, endPoint y: 483, distance: 24.3
click at [390, 483] on p "Once your order has shipped with UPS, you will receive your tracking number. UP…" at bounding box center [706, 475] width 748 height 35
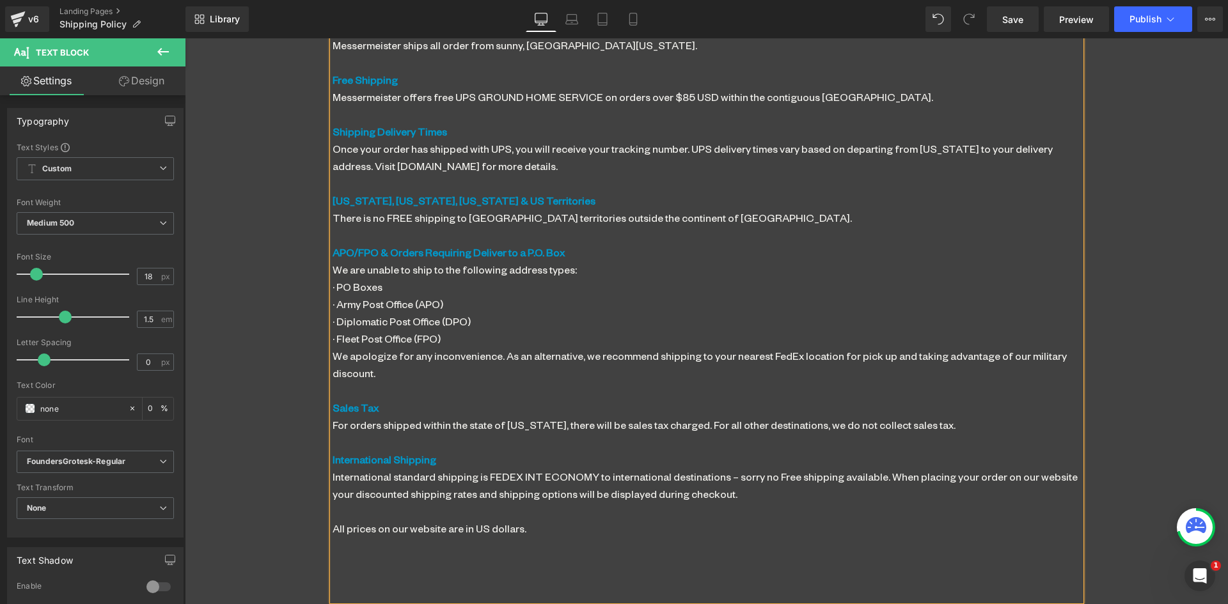
scroll to position [878, 0]
drag, startPoint x: 511, startPoint y: 477, endPoint x: 482, endPoint y: 478, distance: 28.8
click at [482, 478] on p "International standard shipping is FEDEX INT ECONOMY to international destinati…" at bounding box center [706, 484] width 748 height 35
drag, startPoint x: 789, startPoint y: 350, endPoint x: 760, endPoint y: 355, distance: 29.9
click at [760, 355] on p "We apologize for any inconvenience. As an alternative, we recommend shipping to…" at bounding box center [706, 363] width 748 height 35
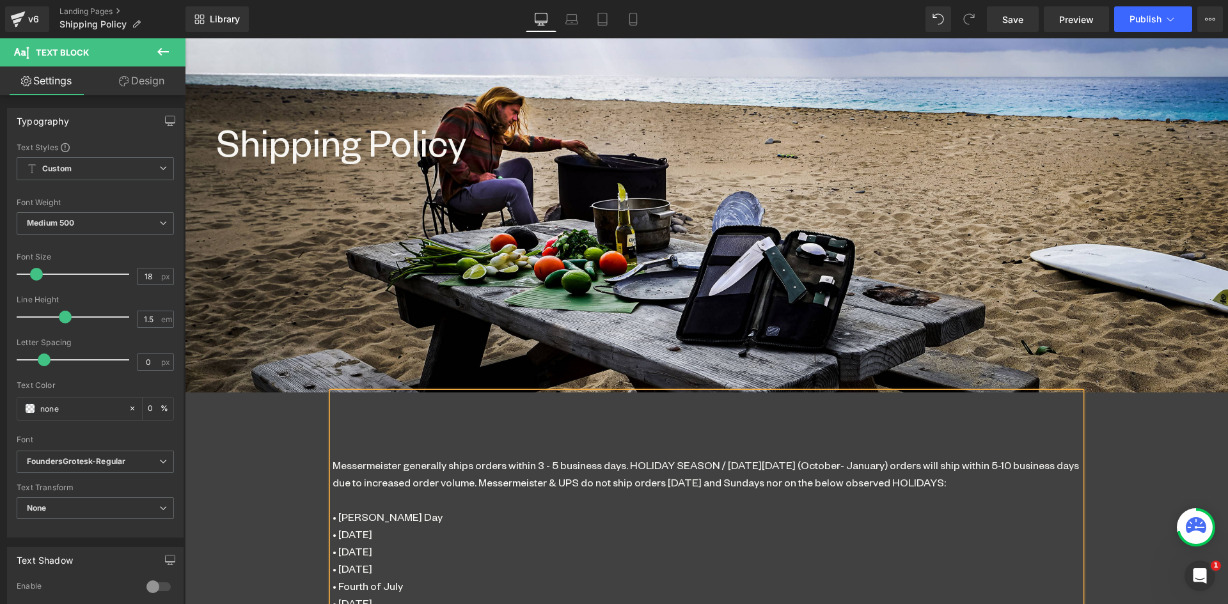
scroll to position [111, 0]
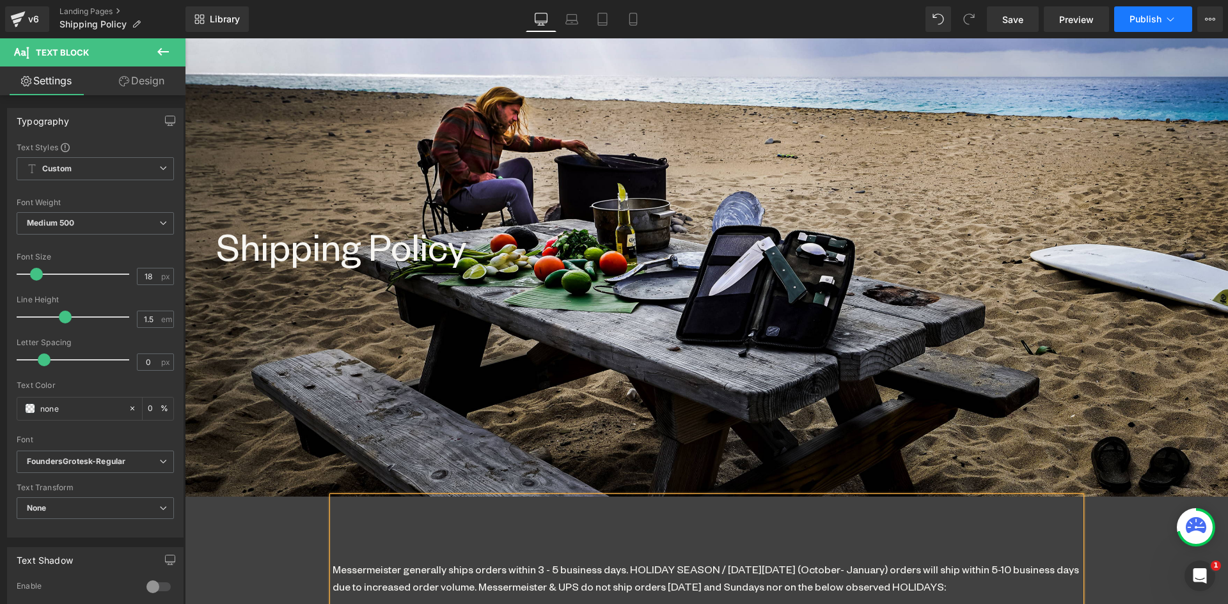
click at [1151, 13] on button "Publish" at bounding box center [1153, 19] width 78 height 26
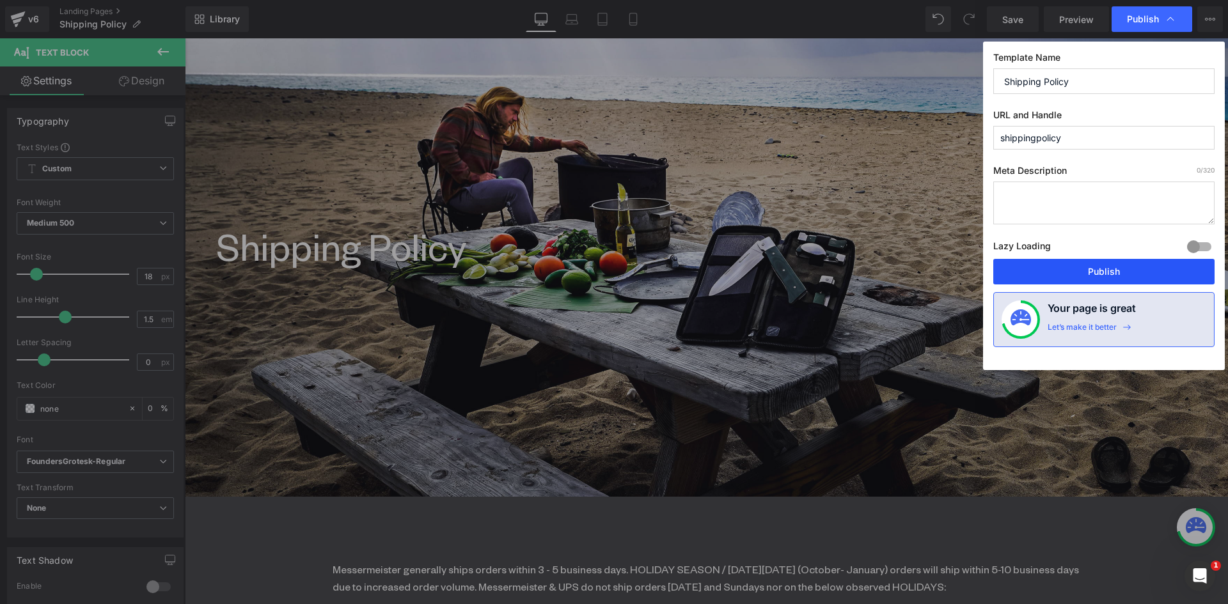
drag, startPoint x: 1099, startPoint y: 272, endPoint x: 848, endPoint y: 209, distance: 259.0
click at [1099, 272] on button "Publish" at bounding box center [1103, 272] width 221 height 26
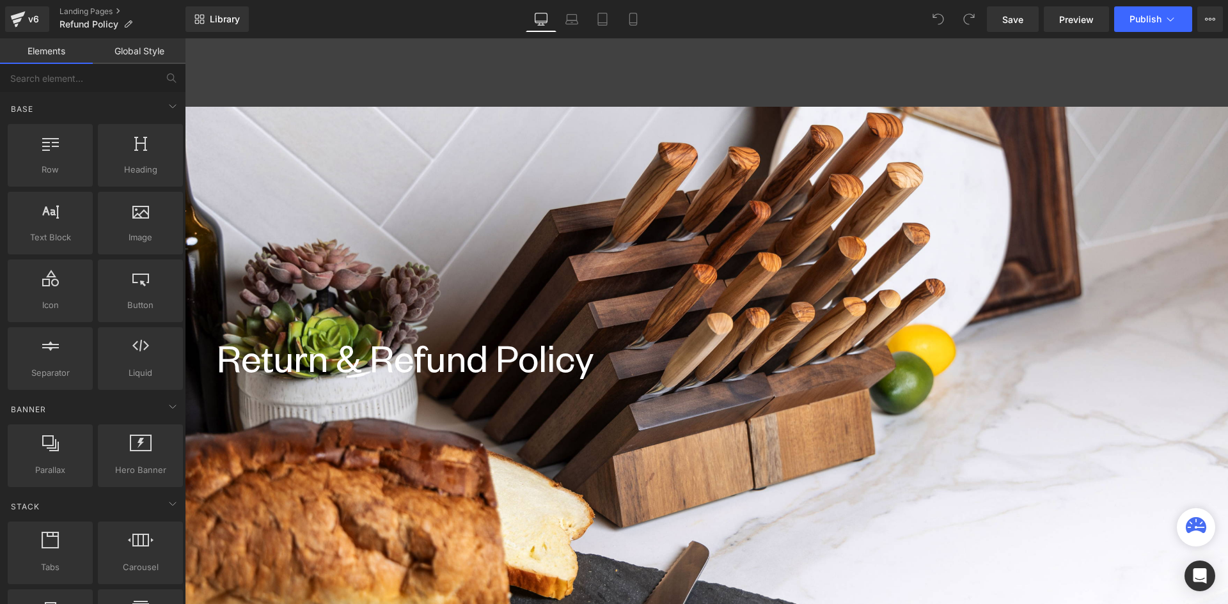
scroll to position [2506, 1033]
click at [35, 17] on div "v6" at bounding box center [34, 19] width 16 height 17
